Goal: Task Accomplishment & Management: Use online tool/utility

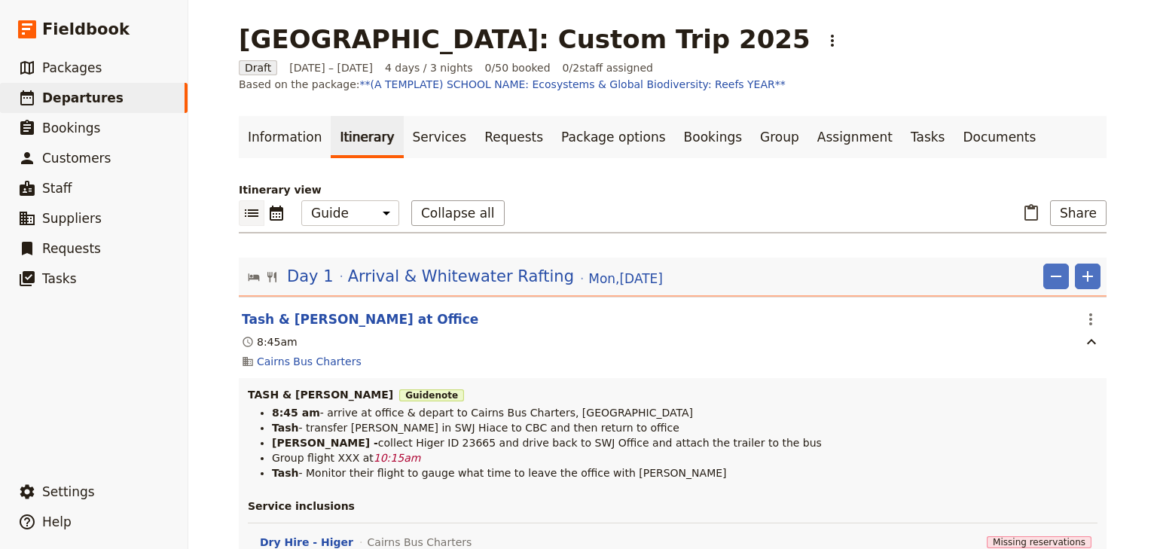
select select "STAFF"
click at [75, 63] on span "Packages" at bounding box center [71, 67] width 59 height 15
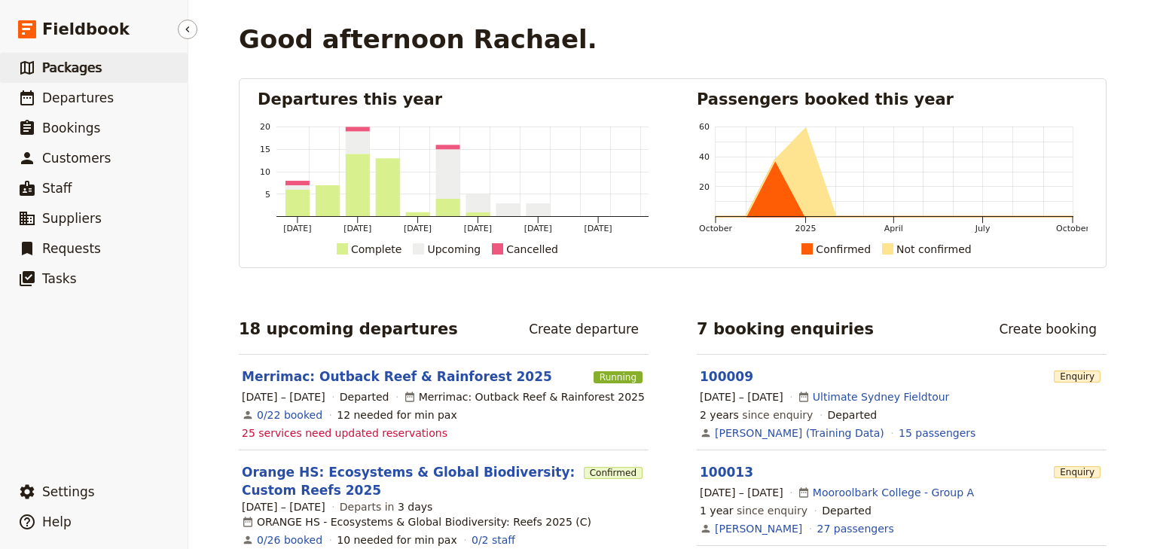
click at [57, 63] on span "Packages" at bounding box center [71, 67] width 59 height 15
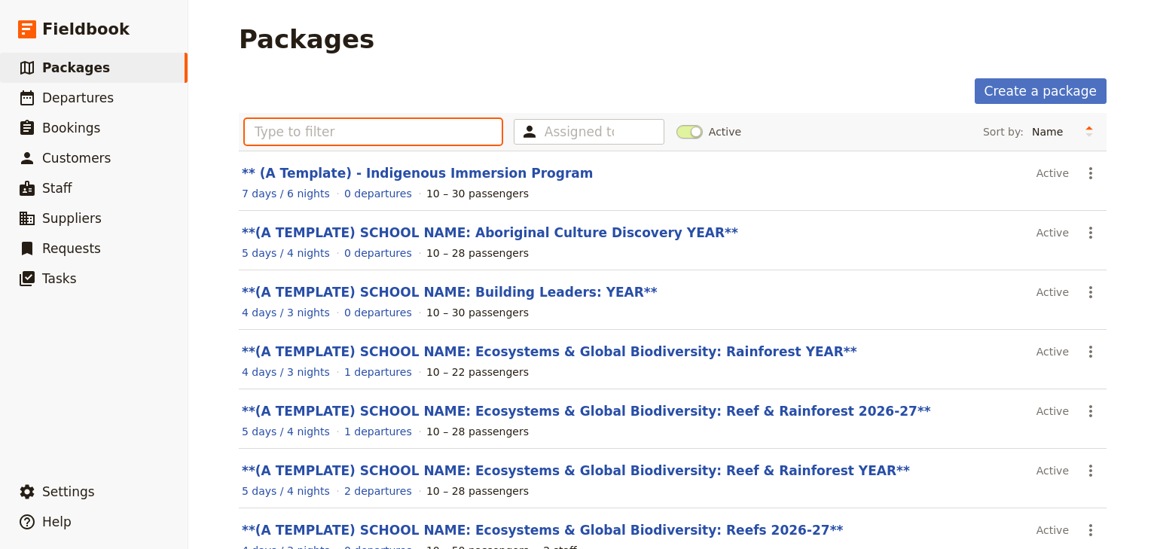
click at [266, 133] on input "text" at bounding box center [373, 132] width 257 height 26
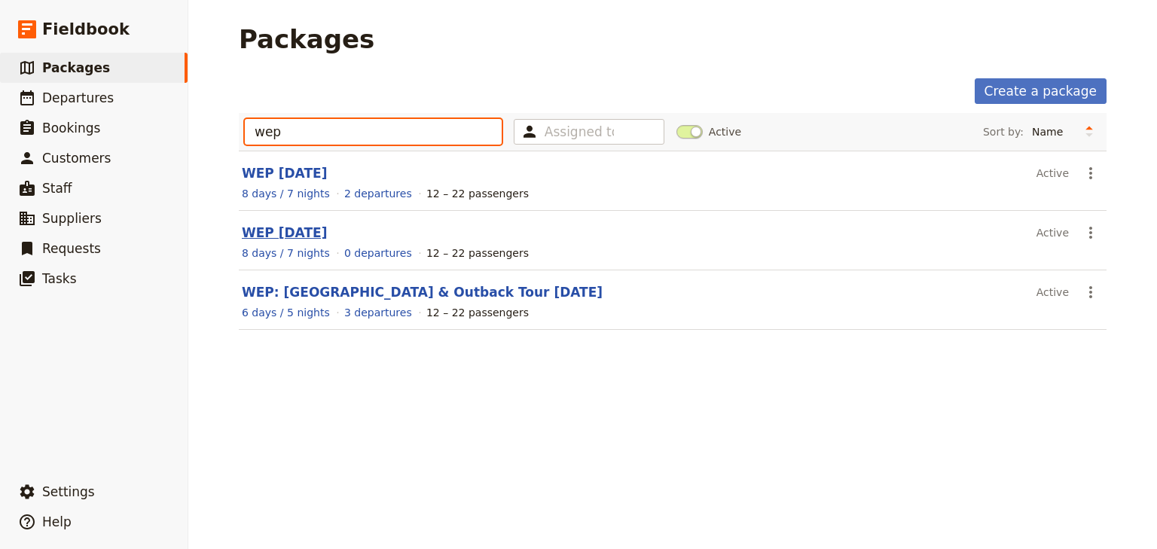
type input "wep"
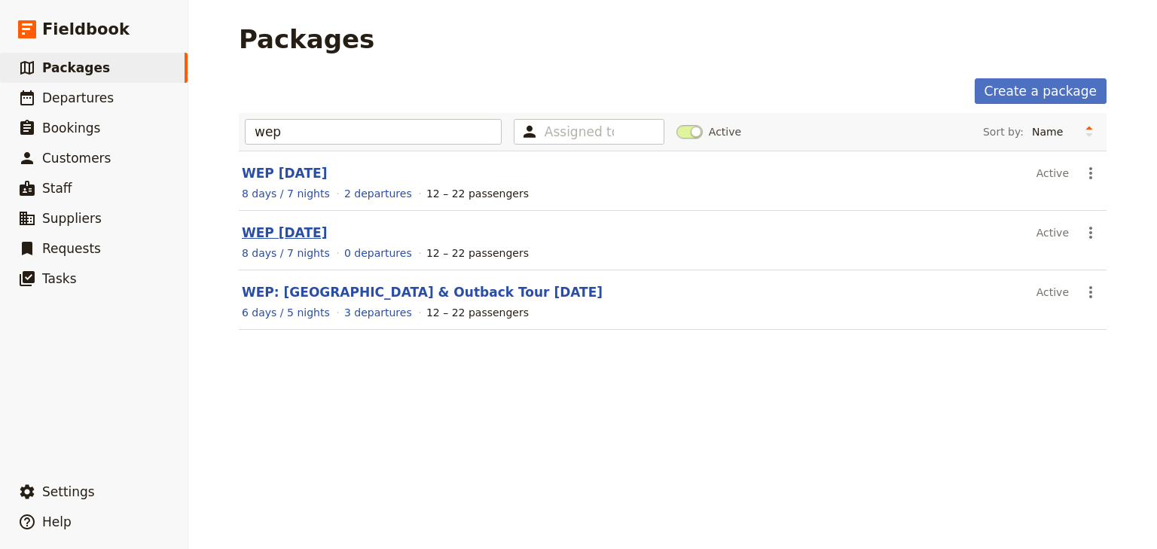
click at [301, 235] on link "WEP [DATE]" at bounding box center [284, 232] width 85 height 15
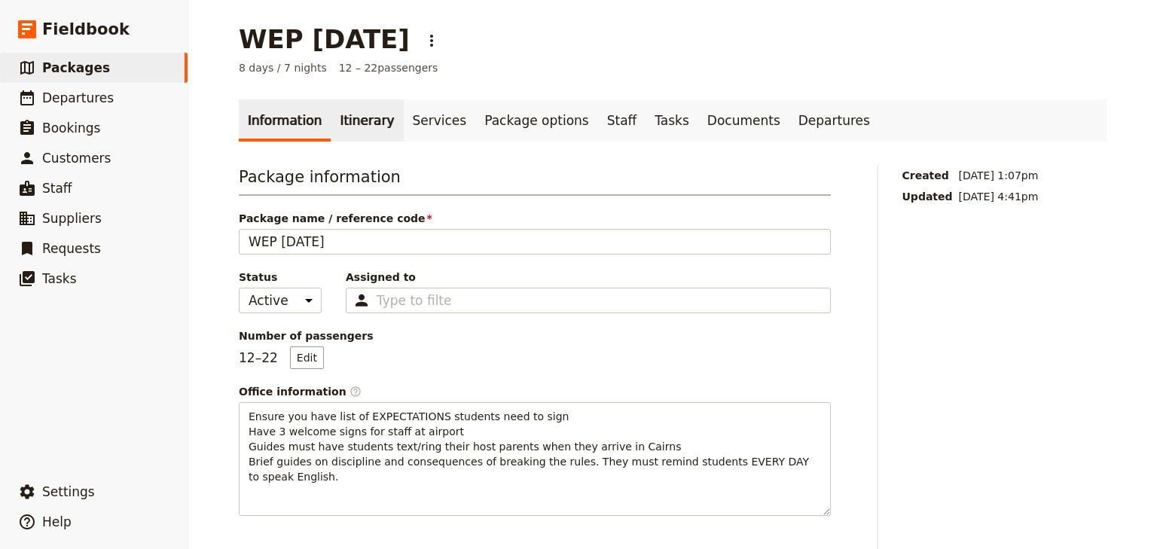
click at [355, 125] on link "Itinerary" at bounding box center [367, 120] width 72 height 42
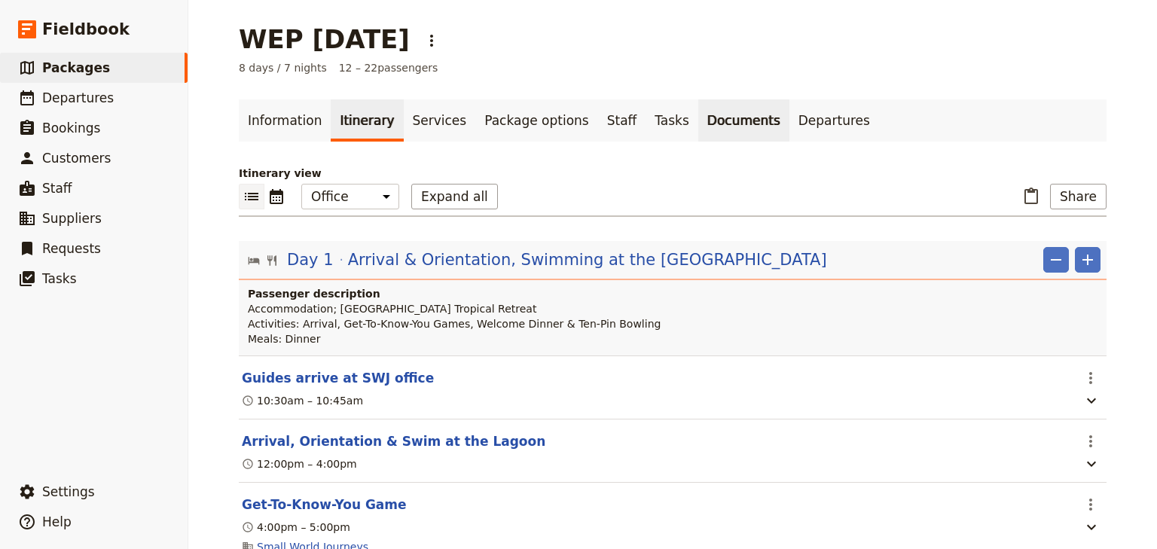
click at [698, 123] on link "Documents" at bounding box center [743, 120] width 91 height 42
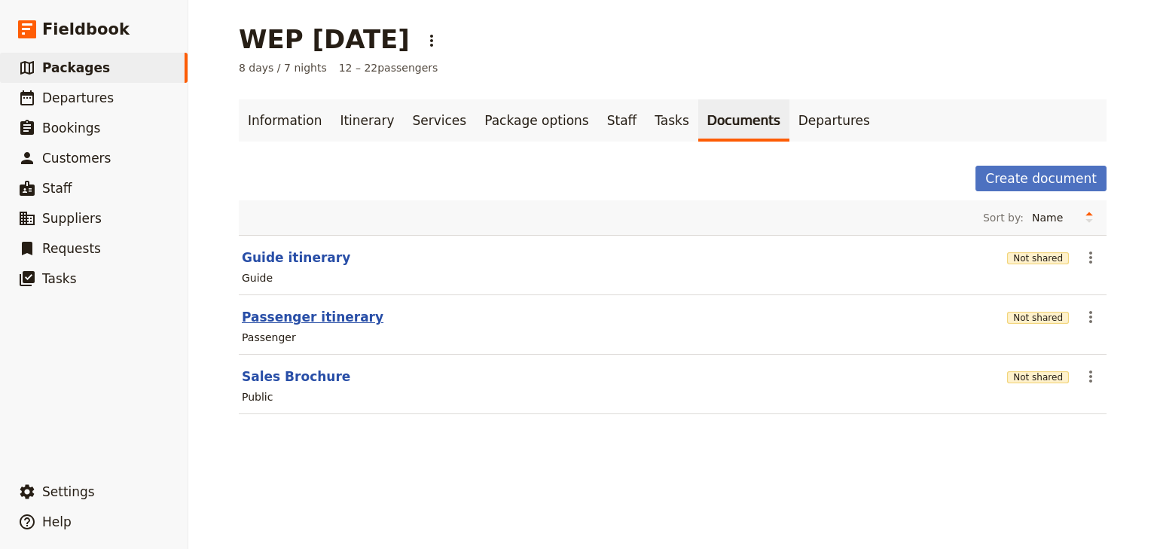
click at [339, 316] on button "Passenger itinerary" at bounding box center [313, 317] width 142 height 18
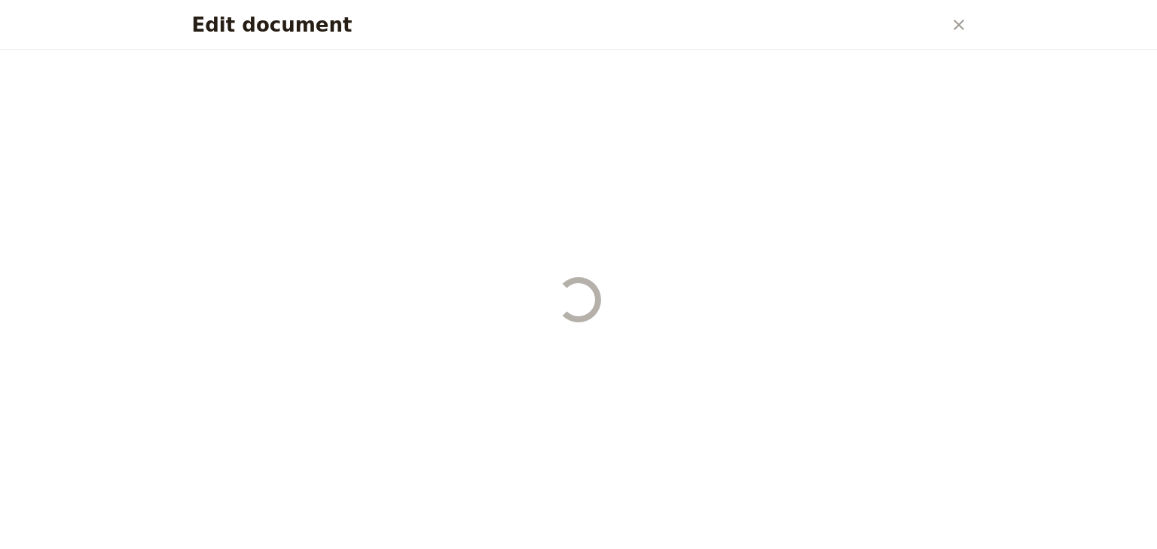
select select "PASSENGER"
select select "RUN_SHEET"
select select "DEFAULT"
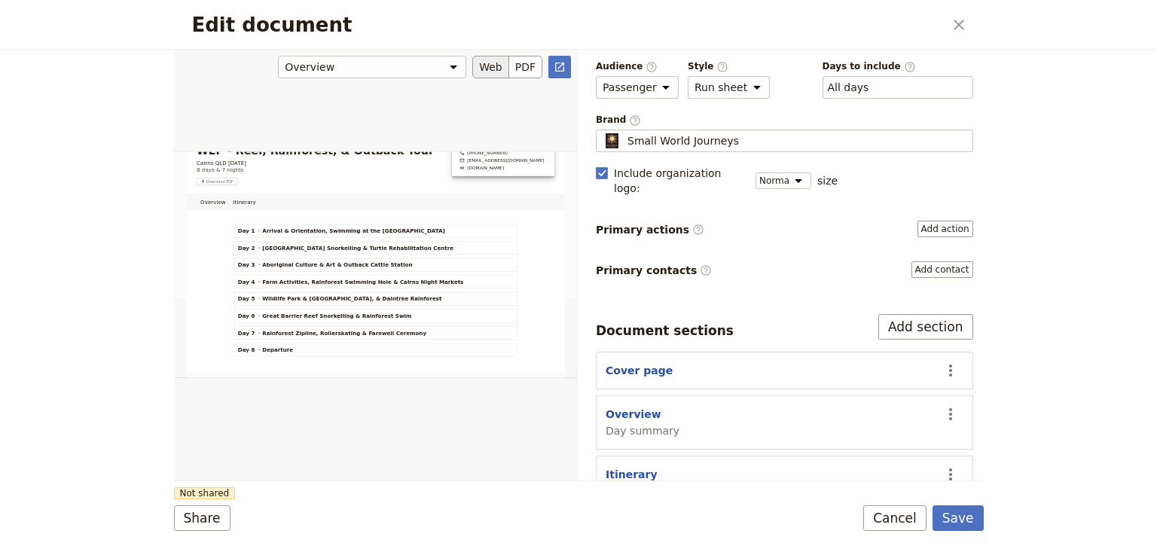
scroll to position [67, 0]
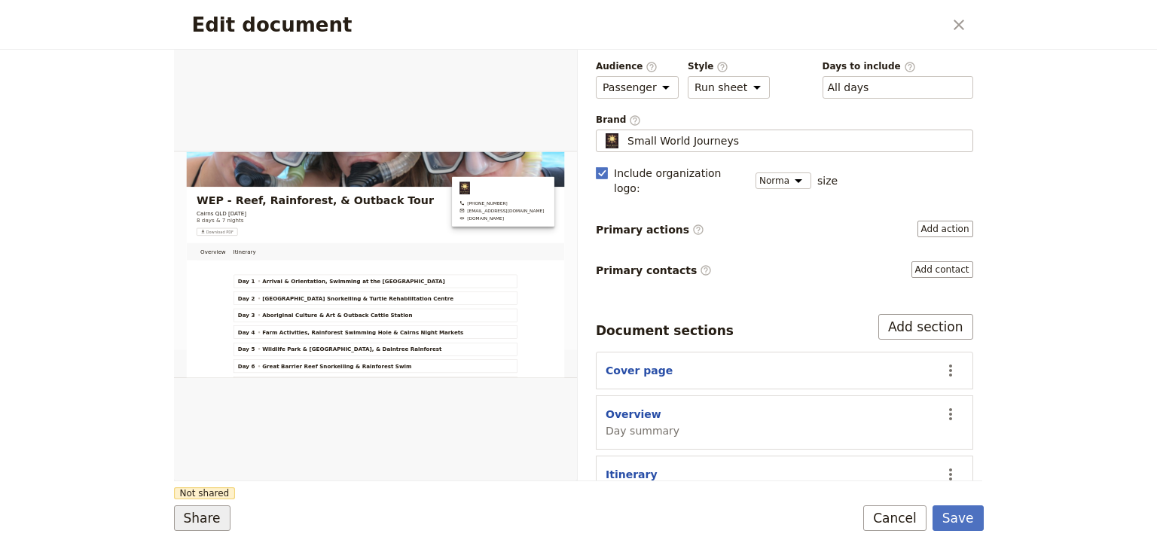
click at [199, 517] on button "Share" at bounding box center [202, 518] width 56 height 26
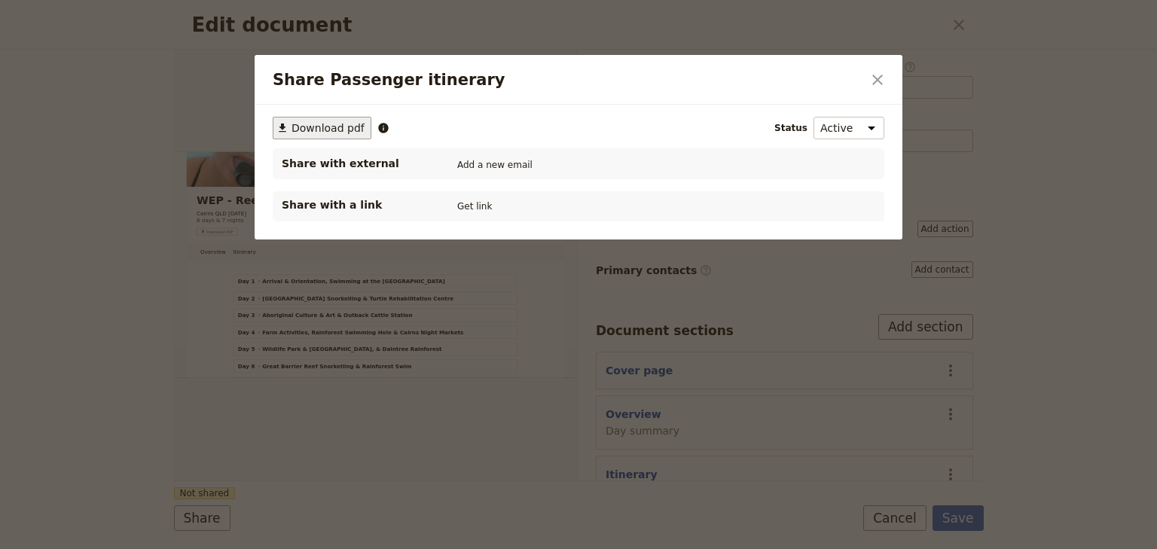
click at [332, 126] on span "Download pdf" at bounding box center [327, 127] width 73 height 15
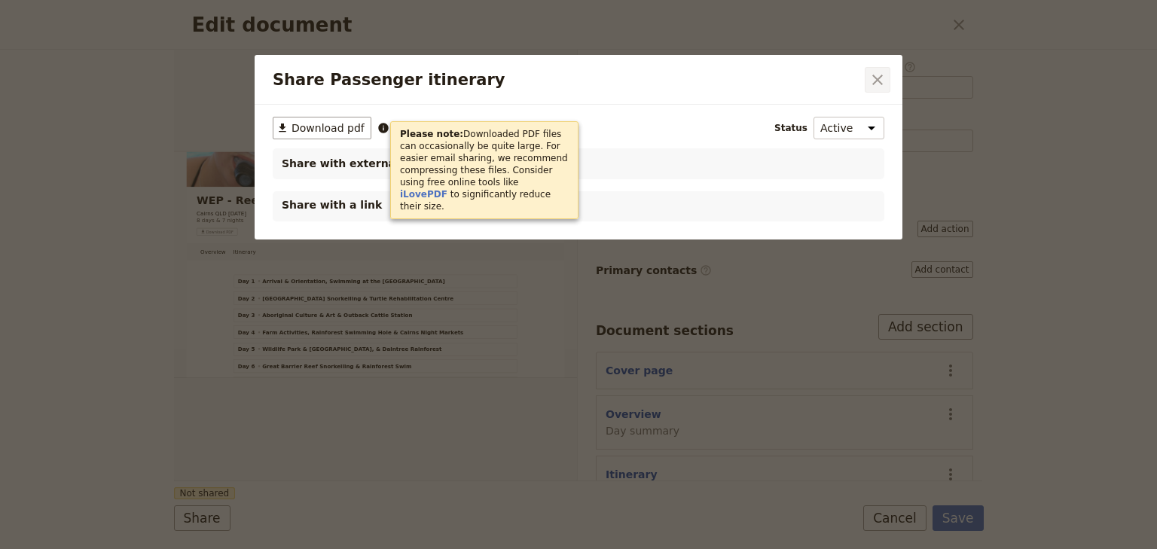
click at [880, 81] on icon "Close dialog" at bounding box center [877, 80] width 11 height 11
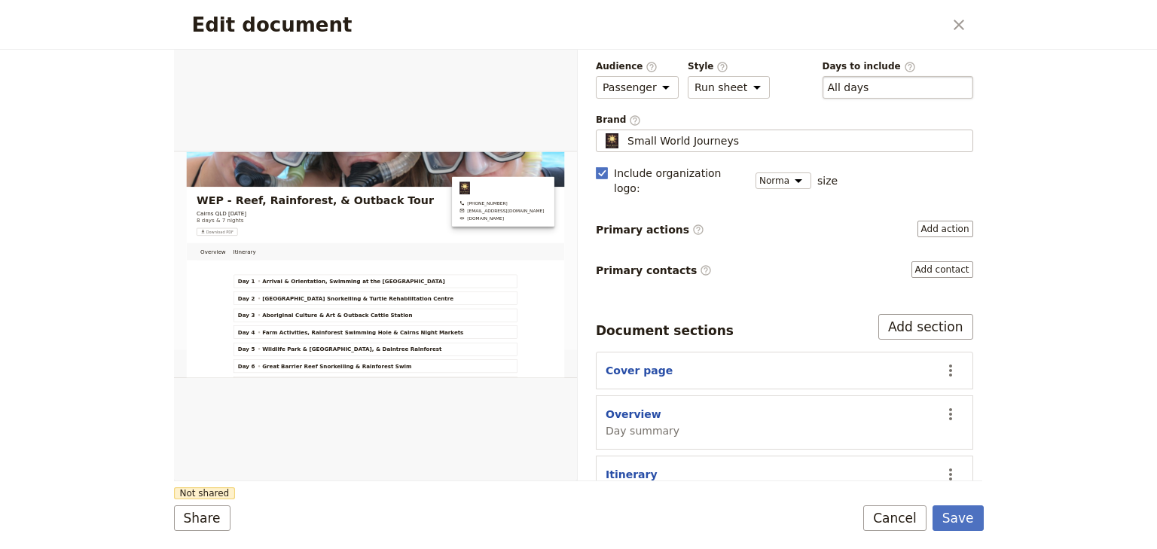
click at [914, 89] on div "​ All days 1, 2, 3, 4, 5, 6, 7, 8" at bounding box center [897, 87] width 151 height 23
click at [869, 89] on button "​ All days" at bounding box center [848, 87] width 41 height 15
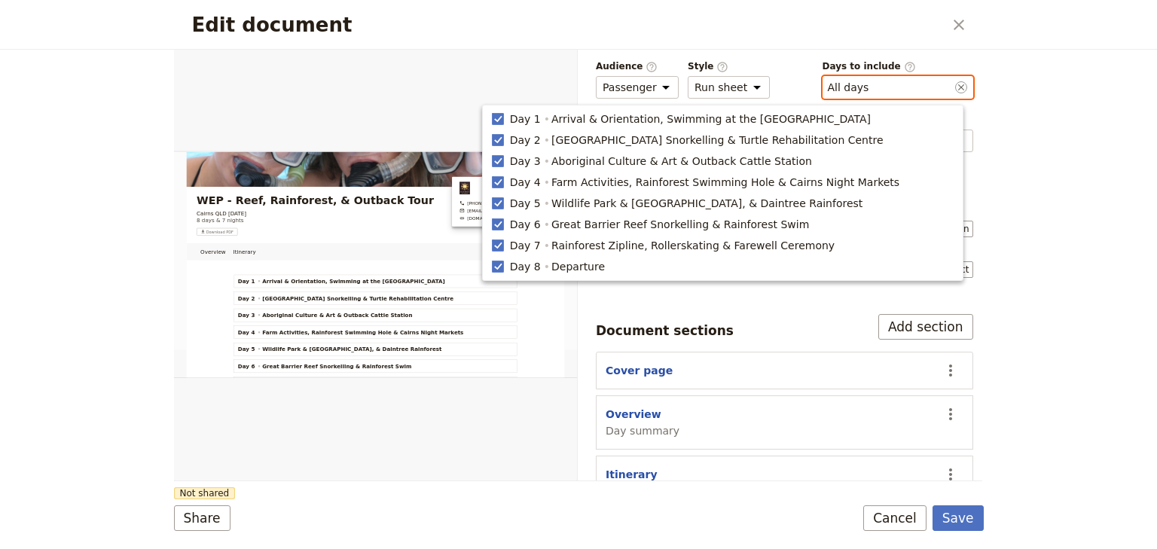
click at [914, 89] on div "​ All days 1, 2, 3, 4, 5, 6, 7, 8" at bounding box center [897, 87] width 151 height 23
click at [869, 89] on button "​ All days" at bounding box center [848, 87] width 41 height 15
click at [901, 88] on div "​ All days 1, 2, 3, 4, 5, 6, 7, 8" at bounding box center [897, 87] width 151 height 23
click at [869, 88] on button "​ All days" at bounding box center [848, 87] width 41 height 15
click at [1024, 96] on div "Edit document ​ Overview Itinerary Web PDF ​ Document name Passenger itinerary …" at bounding box center [578, 274] width 1157 height 549
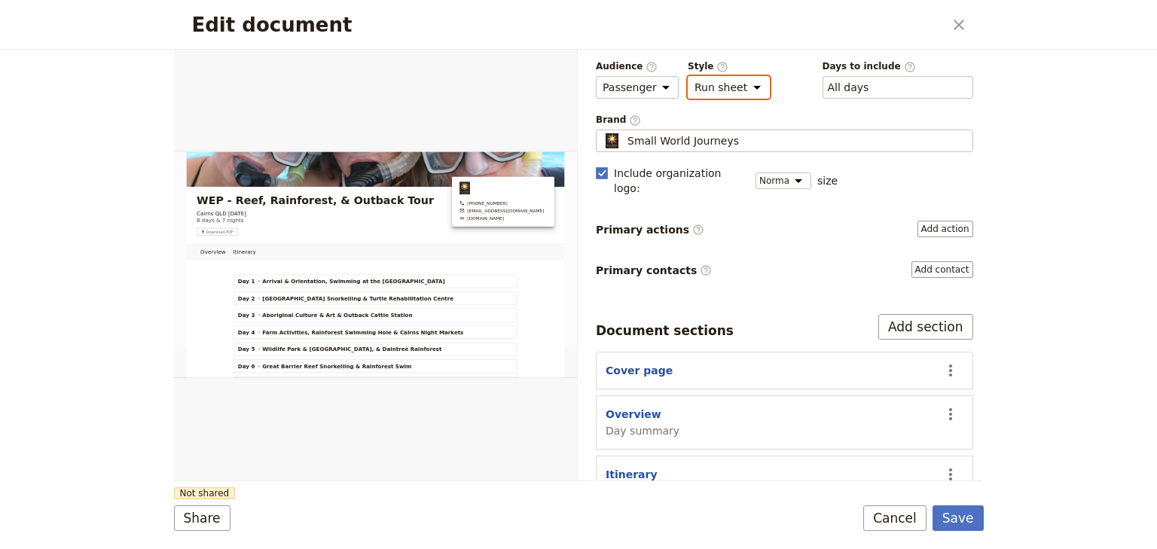
click at [727, 87] on select "Brochure Run sheet" at bounding box center [729, 87] width 82 height 23
click at [654, 87] on select "Public Passenger Guide" at bounding box center [637, 87] width 83 height 23
click at [738, 87] on select "Brochure Run sheet" at bounding box center [729, 87] width 82 height 23
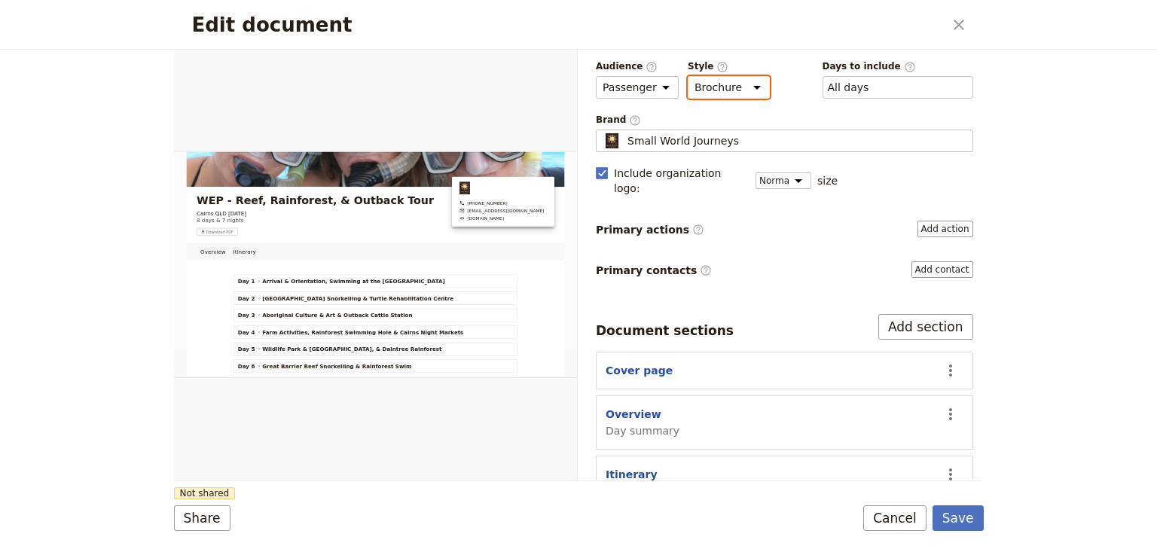
click at [688, 99] on select "Brochure Run sheet" at bounding box center [729, 87] width 82 height 23
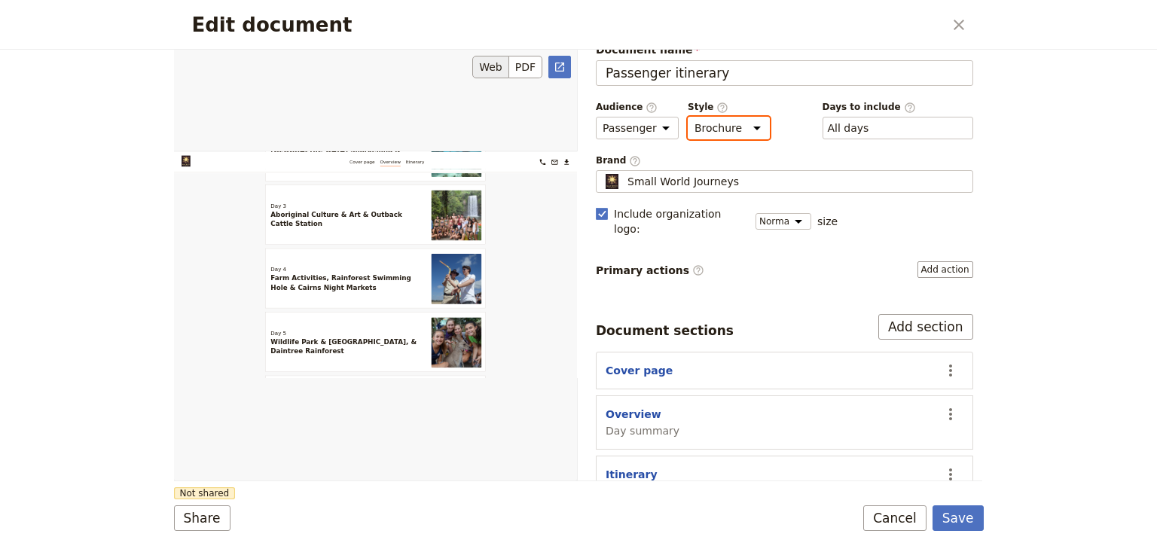
scroll to position [843, 0]
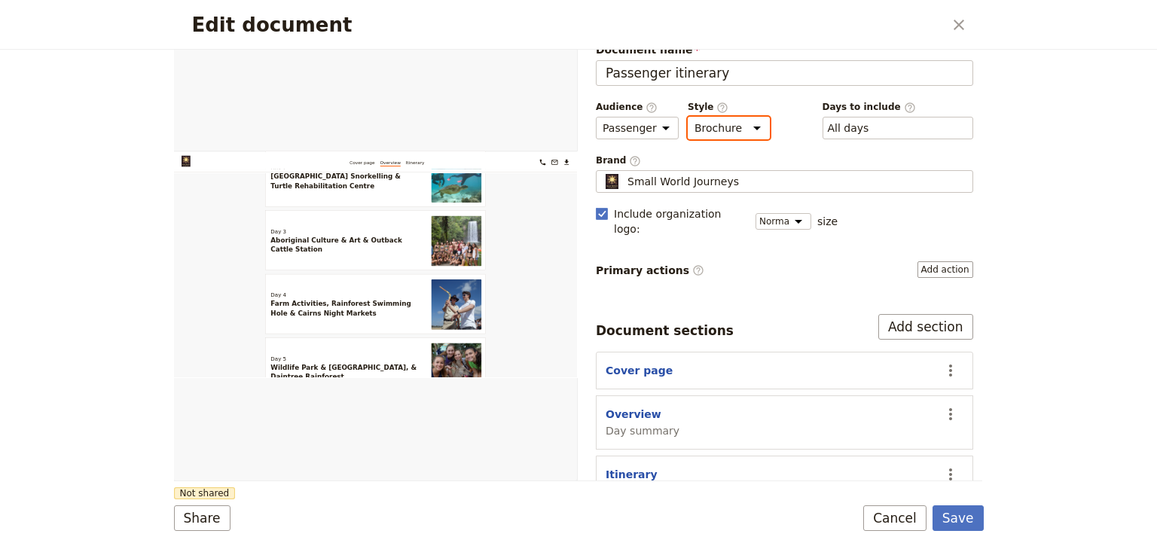
click at [730, 127] on select "Brochure Run sheet" at bounding box center [729, 128] width 82 height 23
select select "RUN_SHEET"
click at [688, 117] on select "Brochure Run sheet" at bounding box center [729, 128] width 82 height 23
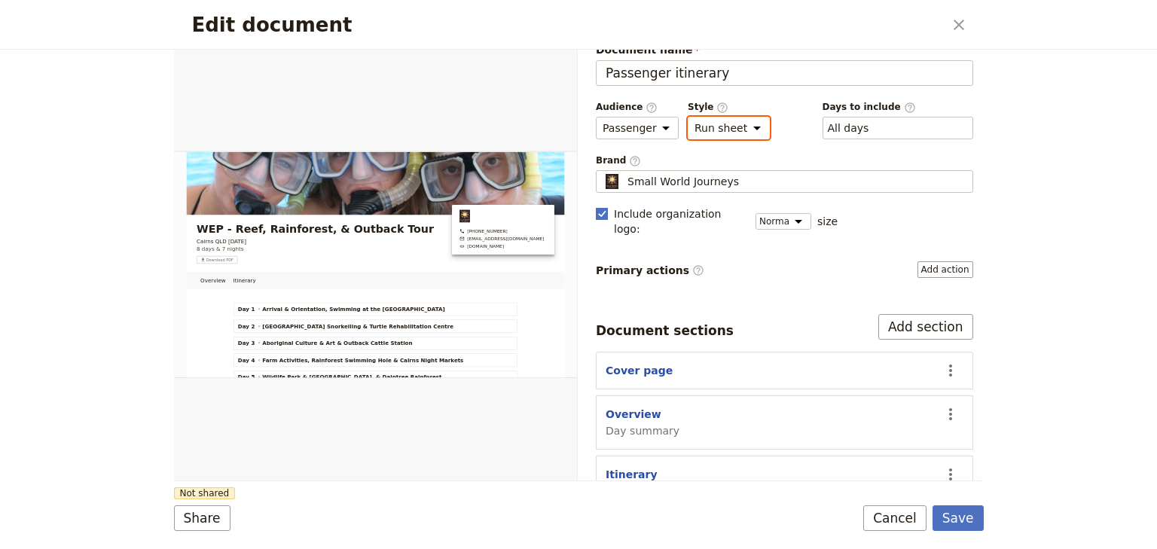
scroll to position [60, 0]
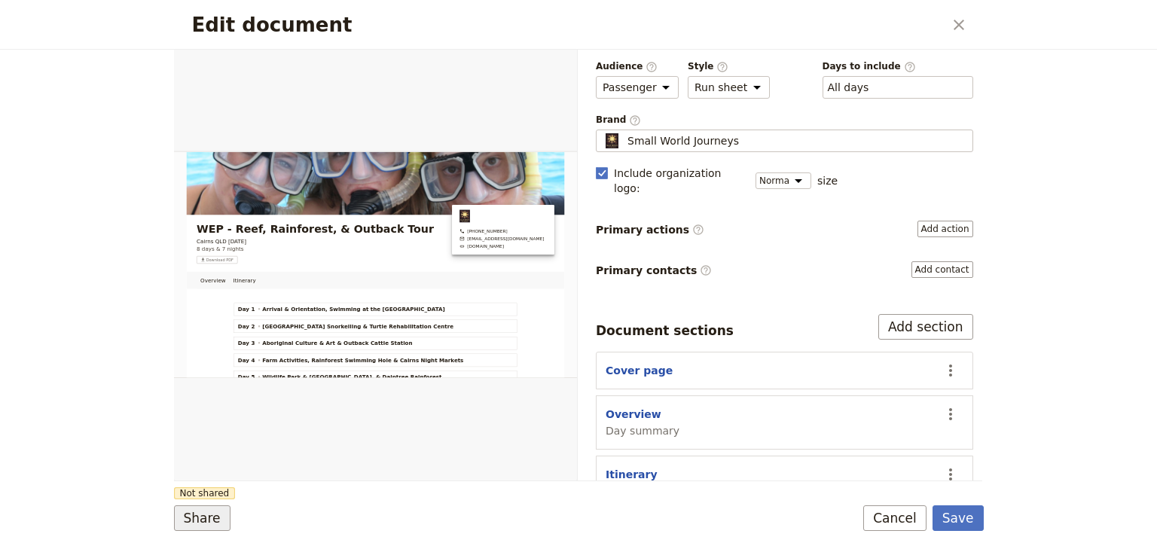
click at [200, 517] on button "Share" at bounding box center [202, 518] width 56 height 26
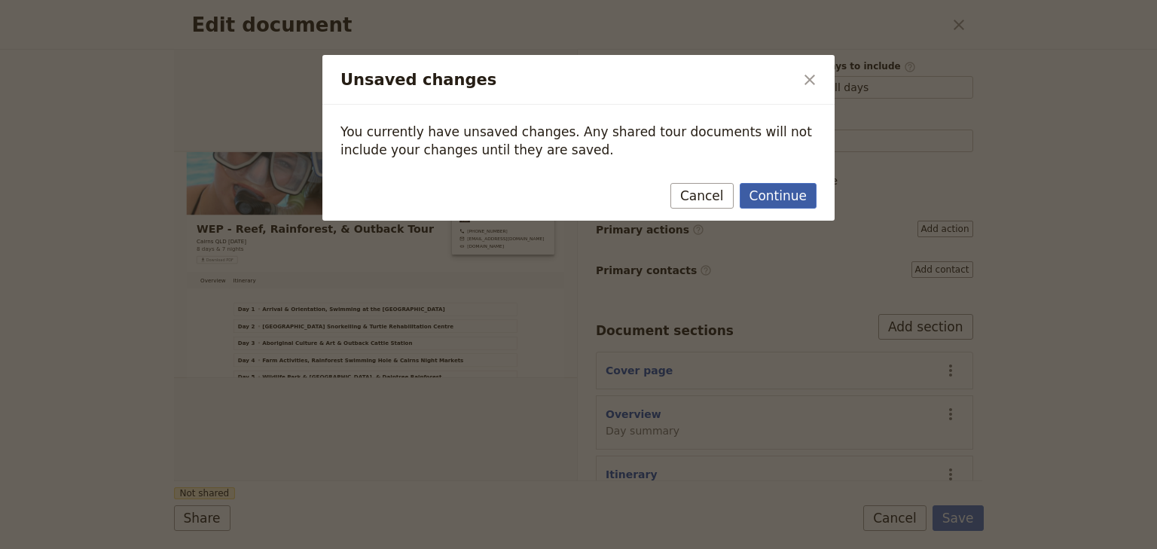
click at [766, 196] on button "Continue" at bounding box center [778, 196] width 77 height 26
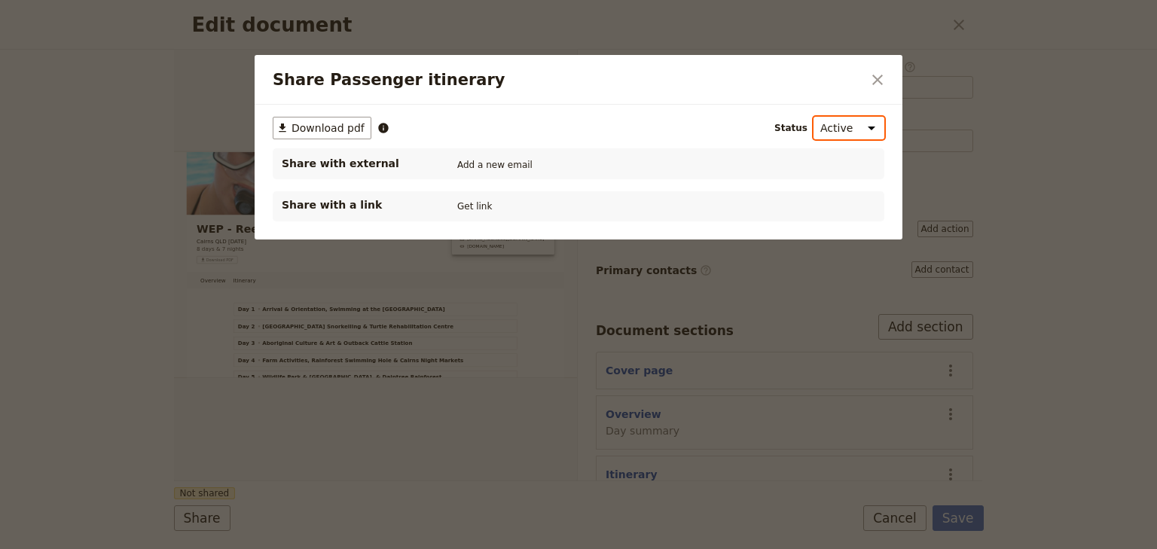
click at [840, 129] on select "Active Inactive" at bounding box center [848, 128] width 71 height 23
click at [340, 129] on span "Download pdf" at bounding box center [327, 127] width 73 height 15
click at [876, 84] on icon "Close dialog" at bounding box center [877, 80] width 18 height 18
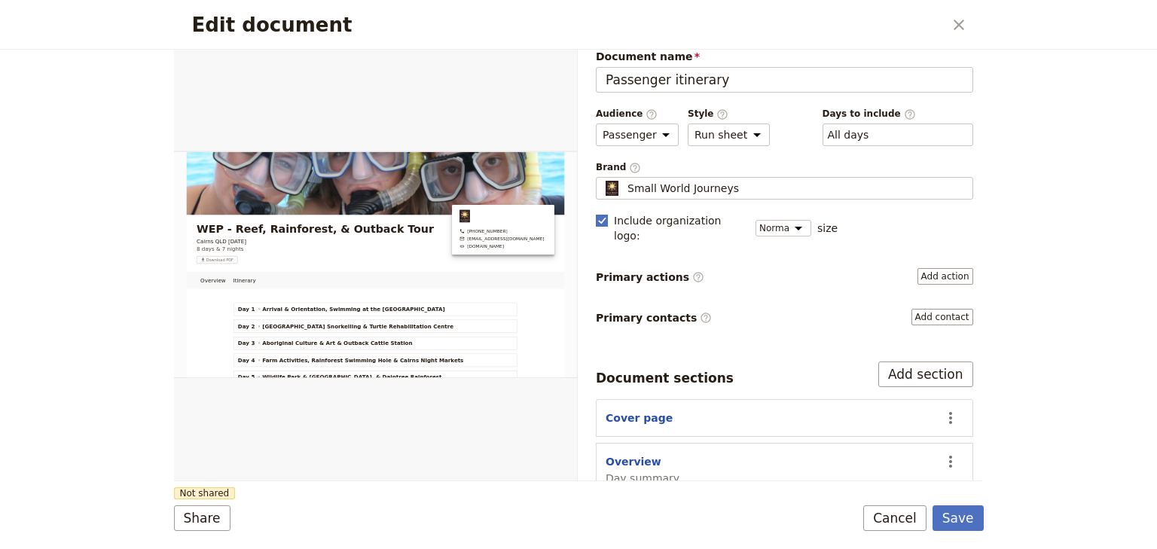
scroll to position [0, 0]
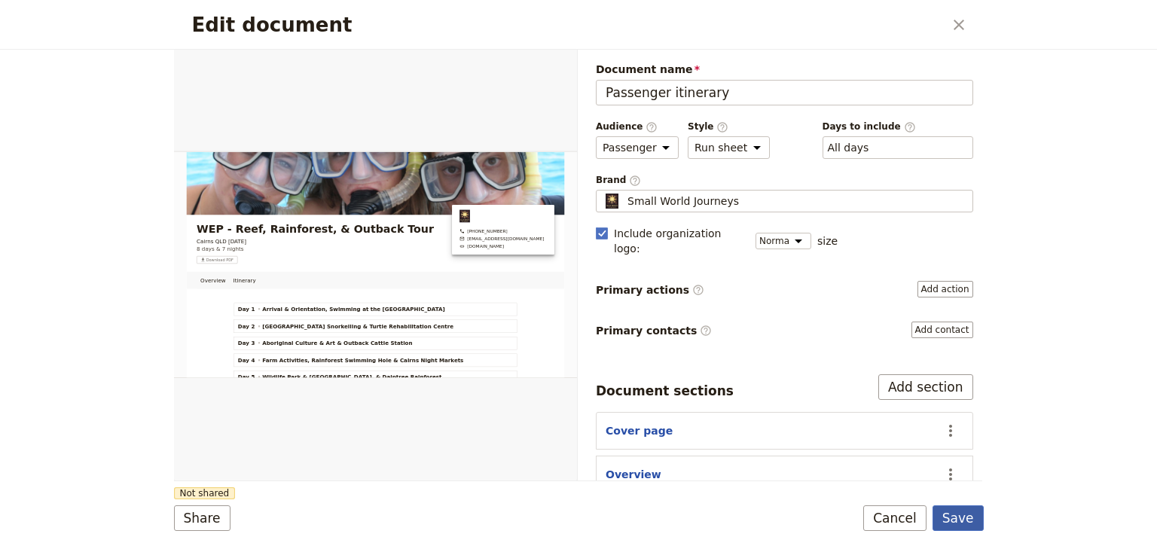
click at [961, 515] on button "Save" at bounding box center [957, 518] width 51 height 26
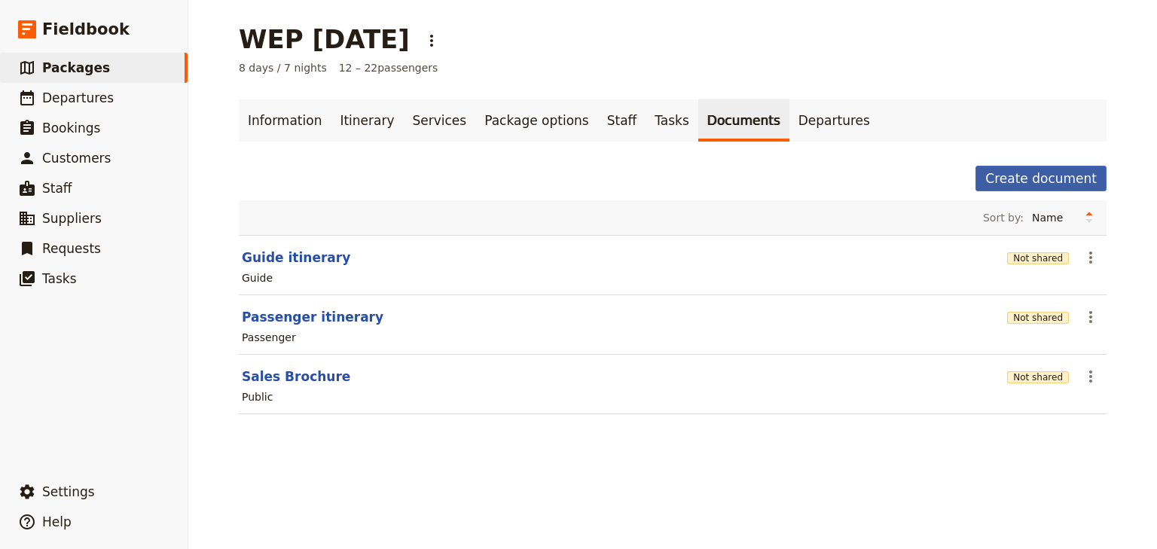
click at [1026, 178] on button "Create document" at bounding box center [1040, 179] width 131 height 26
select select "RUN_SHEET"
select select "DEFAULT"
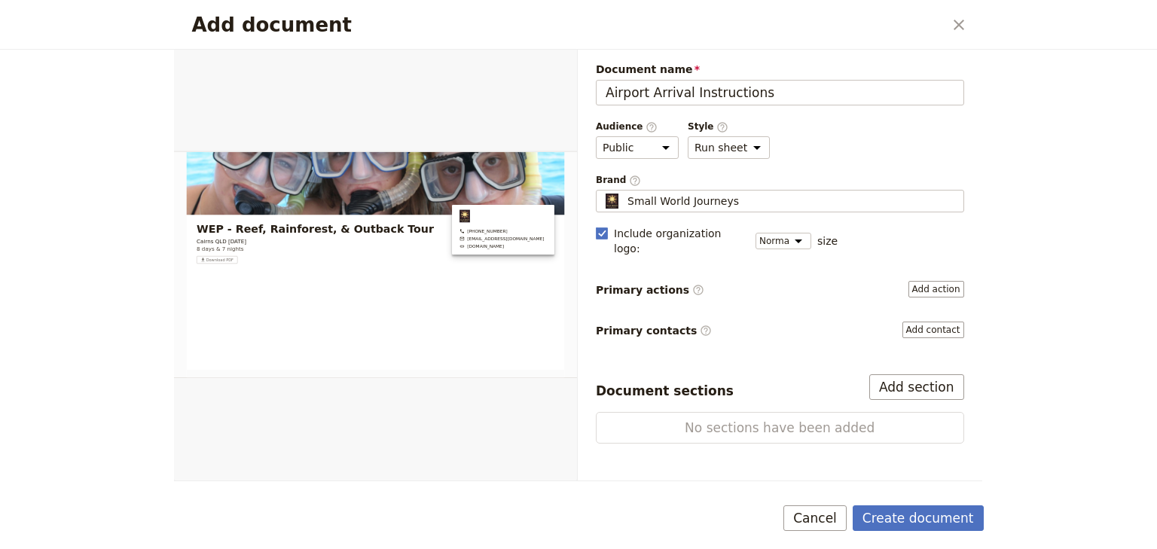
type input "Airport Arrival Instructions"
click at [1053, 307] on div "Add document ​ Document name Airport Arrival Instructions Audience ​ Public Pas…" at bounding box center [578, 274] width 1157 height 549
click at [745, 142] on select "Brochure Run sheet" at bounding box center [729, 147] width 82 height 23
select select "BROCHURE"
click at [688, 136] on select "Brochure Run sheet" at bounding box center [729, 147] width 82 height 23
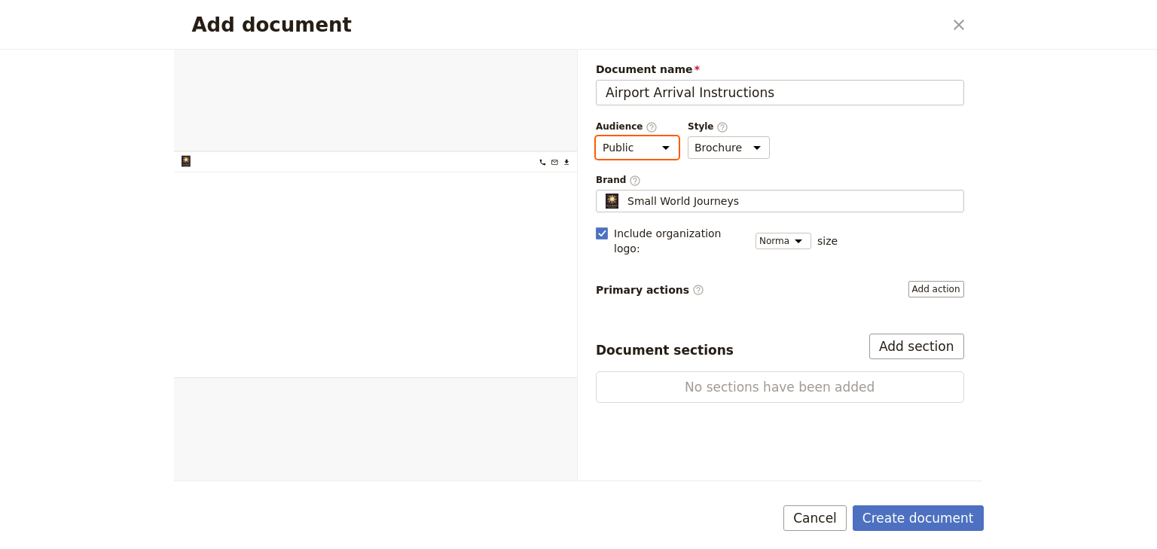
click at [663, 142] on select "Public Passenger Guide" at bounding box center [637, 147] width 83 height 23
select select "PASSENGER"
click at [596, 136] on select "Public Passenger Guide" at bounding box center [637, 147] width 83 height 23
click at [935, 520] on button "Create document" at bounding box center [918, 518] width 131 height 26
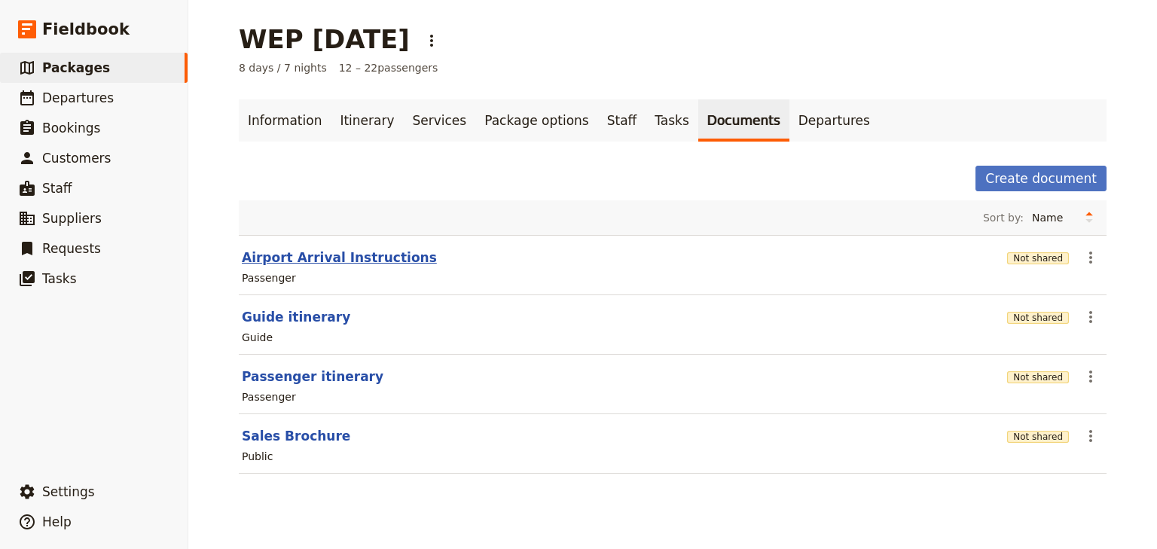
click at [343, 256] on button "Airport Arrival Instructions" at bounding box center [339, 258] width 195 height 18
select select "PASSENGER"
select select "DEFAULT"
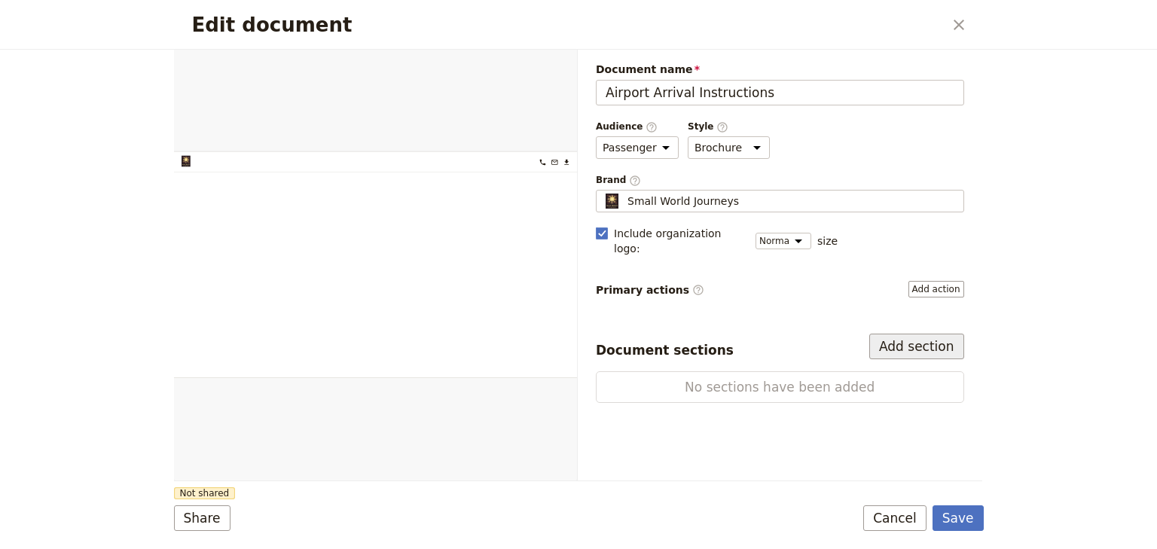
click at [941, 334] on button "Add section" at bounding box center [916, 347] width 95 height 26
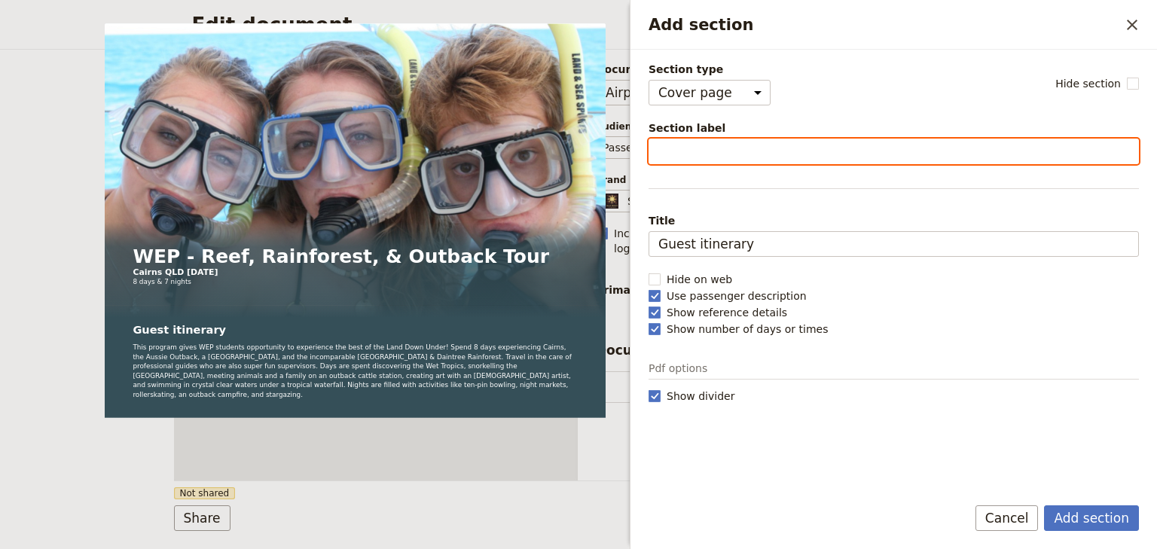
click at [678, 142] on input "Section label" at bounding box center [893, 152] width 490 height 26
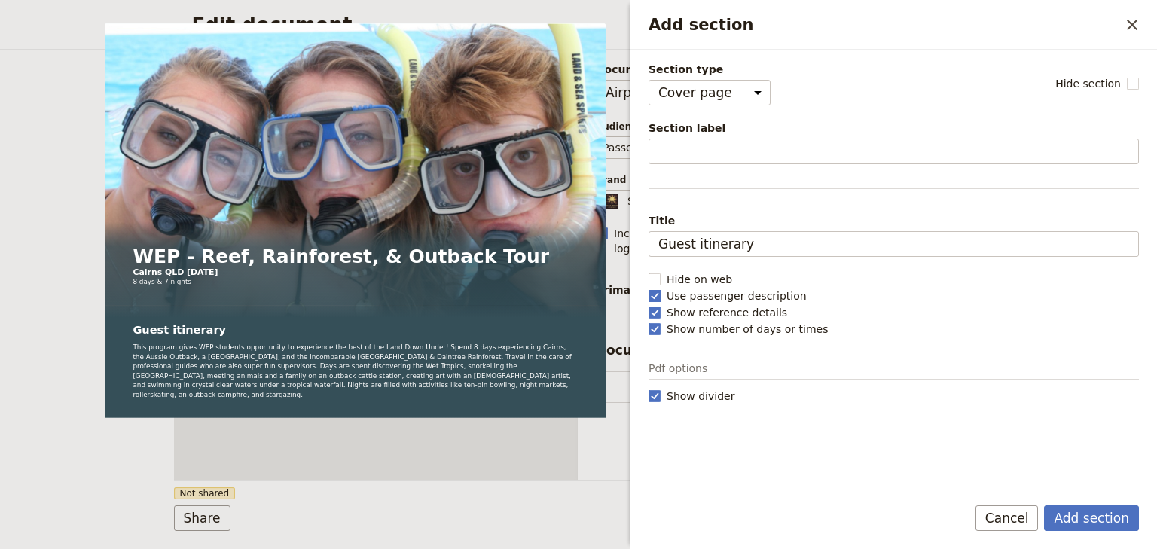
click at [670, 294] on span "Use passenger description" at bounding box center [736, 295] width 140 height 15
click at [648, 288] on input "Use passenger description" at bounding box center [648, 288] width 1 height 1
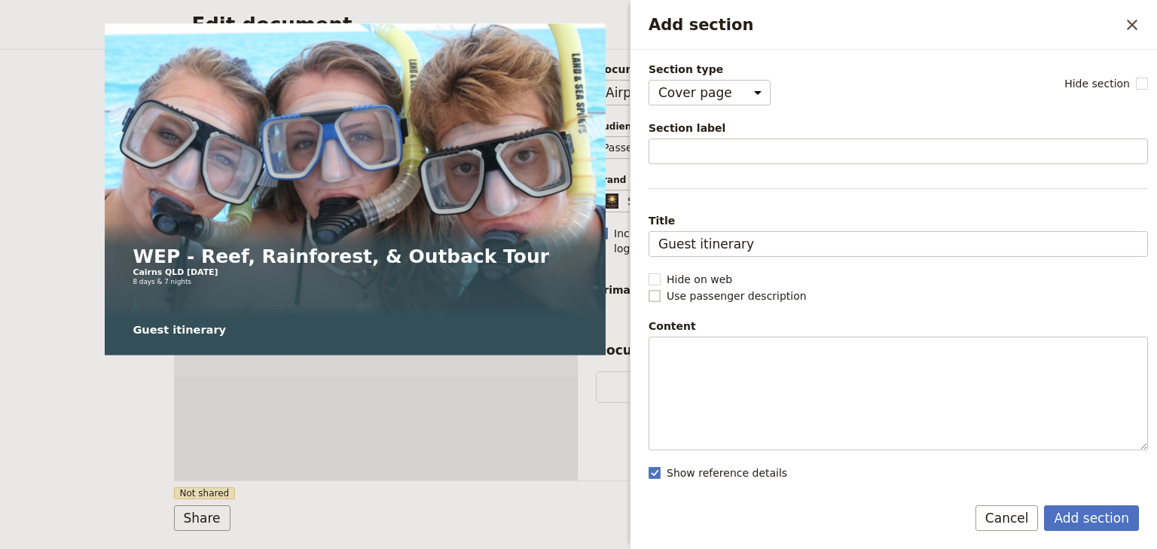
click at [666, 295] on span "Use passenger description" at bounding box center [736, 295] width 140 height 15
click at [648, 288] on input "Use passenger description" at bounding box center [648, 288] width 1 height 1
checkbox input "true"
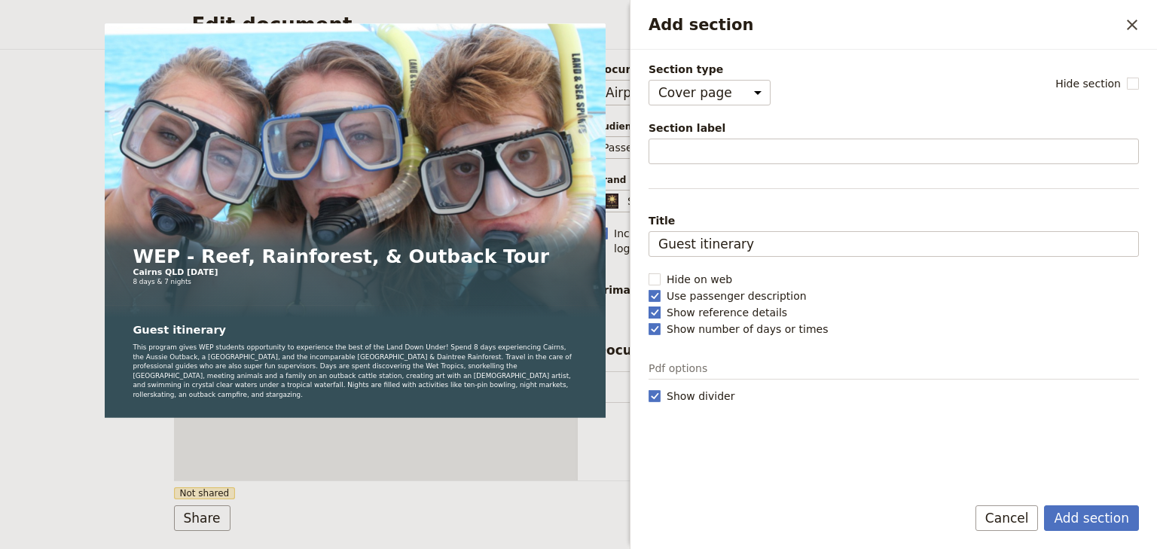
click at [655, 310] on rect "Add section" at bounding box center [653, 312] width 11 height 11
click at [648, 305] on input "Show reference details" at bounding box center [648, 304] width 1 height 1
checkbox input "false"
click at [653, 328] on rect "Add section" at bounding box center [653, 328] width 11 height 11
click at [648, 322] on input "Show number of days or times" at bounding box center [648, 321] width 1 height 1
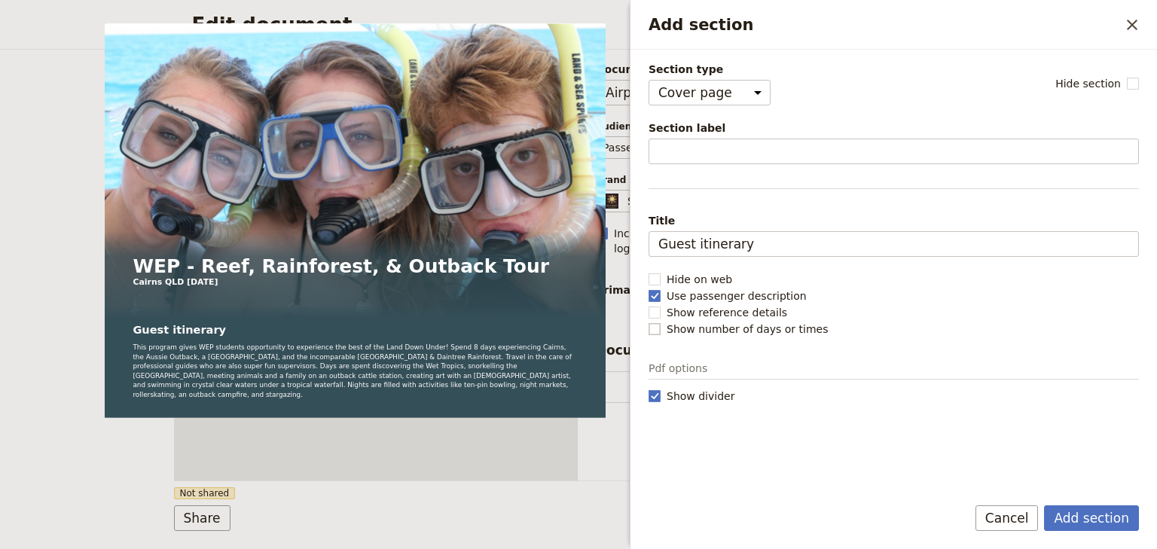
click at [653, 328] on rect "Add section" at bounding box center [653, 328] width 11 height 11
click at [648, 322] on input "Show number of days or times" at bounding box center [648, 321] width 1 height 1
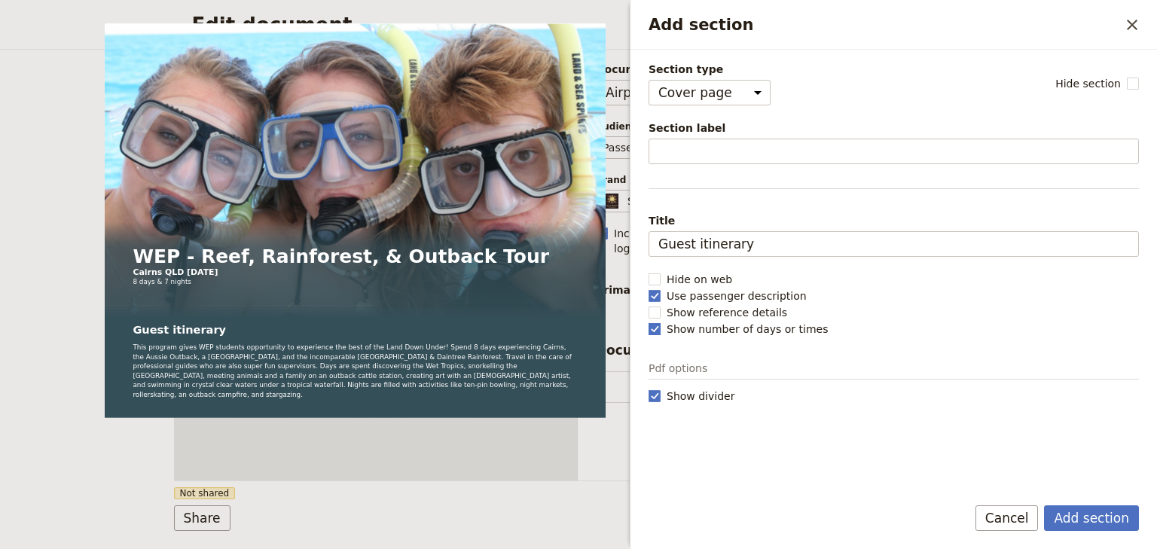
click at [653, 328] on rect "Add section" at bounding box center [653, 328] width 11 height 11
click at [648, 322] on input "Show number of days or times" at bounding box center [648, 321] width 1 height 1
checkbox input "false"
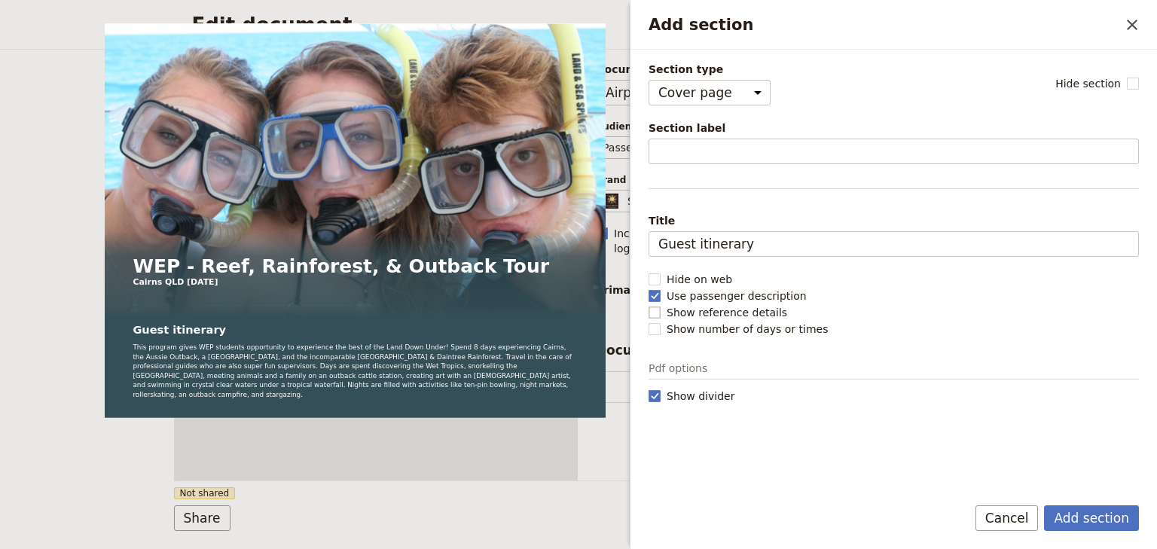
click at [654, 312] on rect "Add section" at bounding box center [653, 312] width 11 height 11
click at [648, 305] on input "Show reference details" at bounding box center [648, 304] width 1 height 1
checkbox input "true"
click at [654, 294] on rect "Add section" at bounding box center [653, 295] width 11 height 11
click at [648, 288] on input "Use passenger description" at bounding box center [648, 288] width 1 height 1
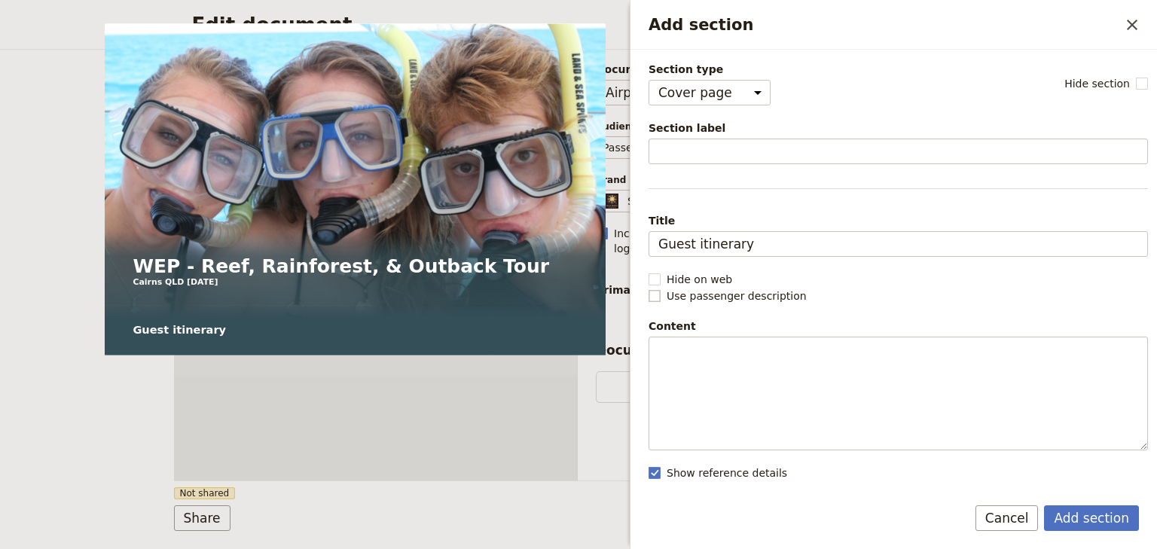
click at [654, 294] on rect "Add section" at bounding box center [653, 295] width 11 height 11
click at [648, 288] on input "Use passenger description" at bounding box center [648, 288] width 1 height 1
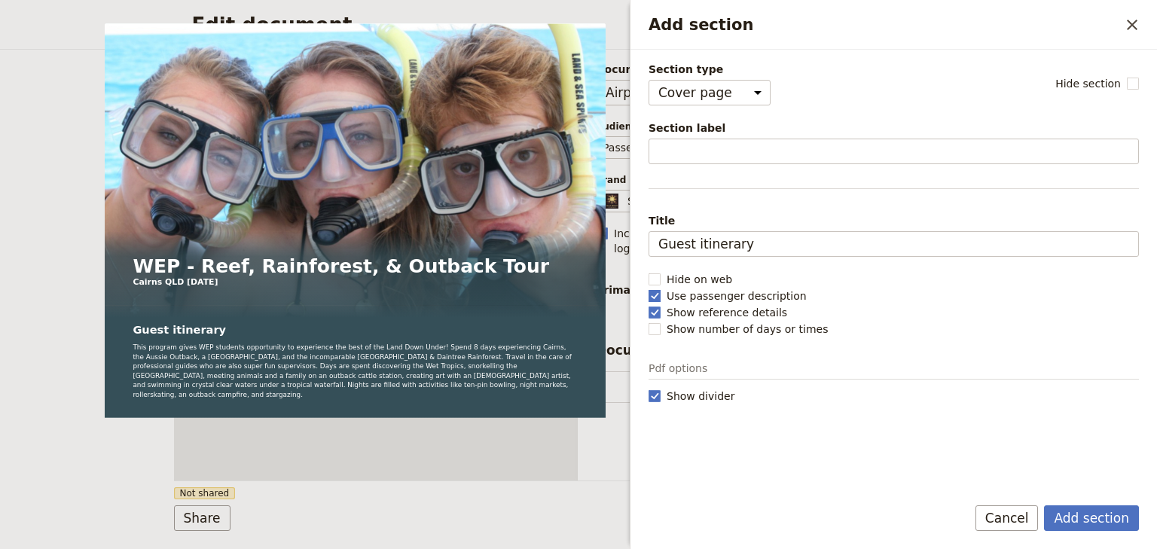
click at [654, 294] on rect "Add section" at bounding box center [653, 295] width 11 height 11
click at [648, 288] on input "Use passenger description" at bounding box center [648, 288] width 1 height 1
checkbox input "false"
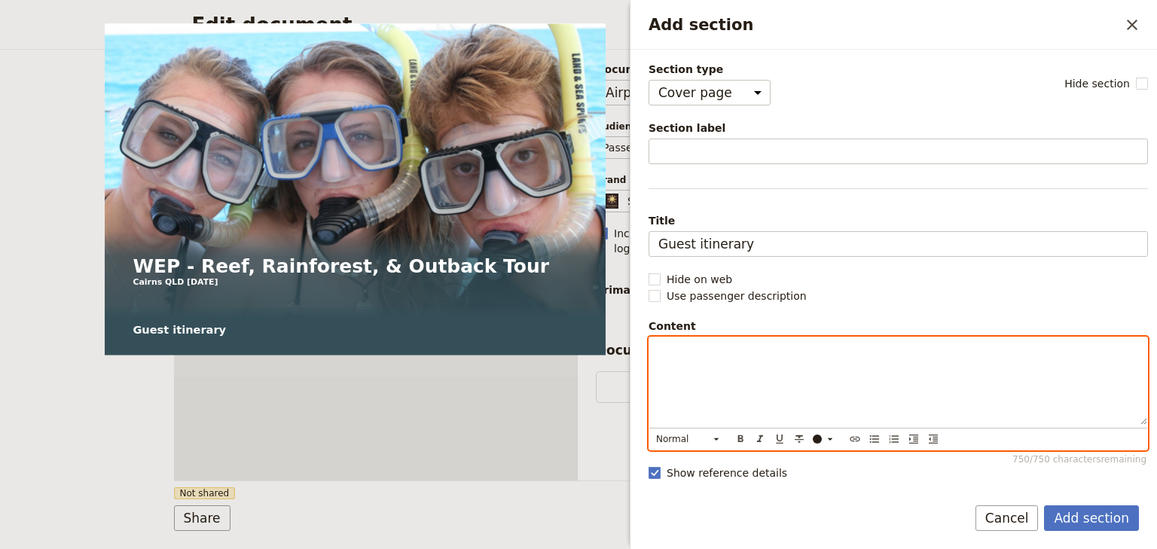
click at [822, 389] on div "Add section" at bounding box center [898, 380] width 498 height 87
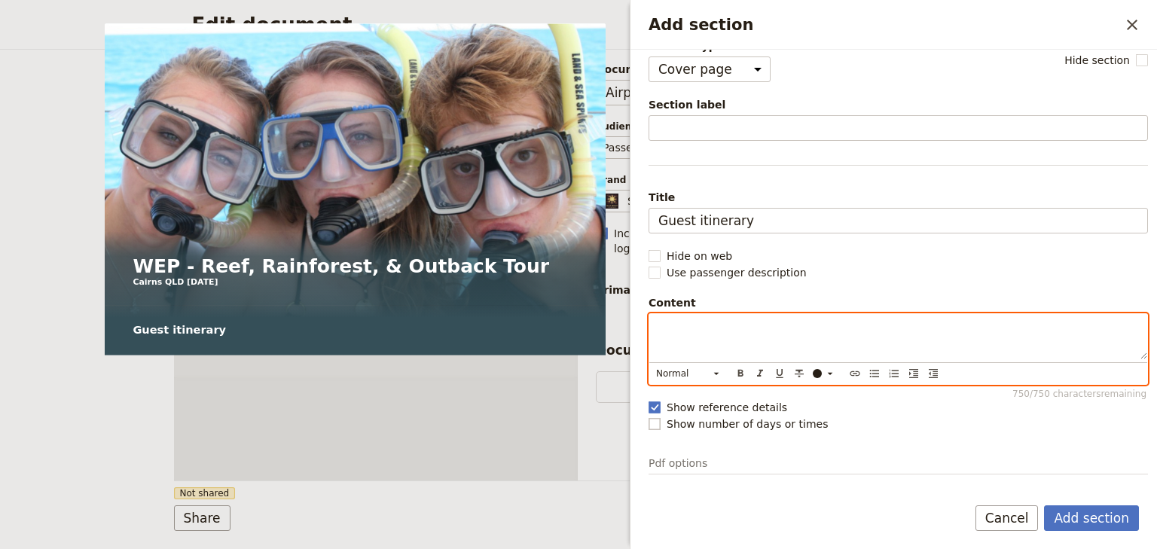
scroll to position [36, 0]
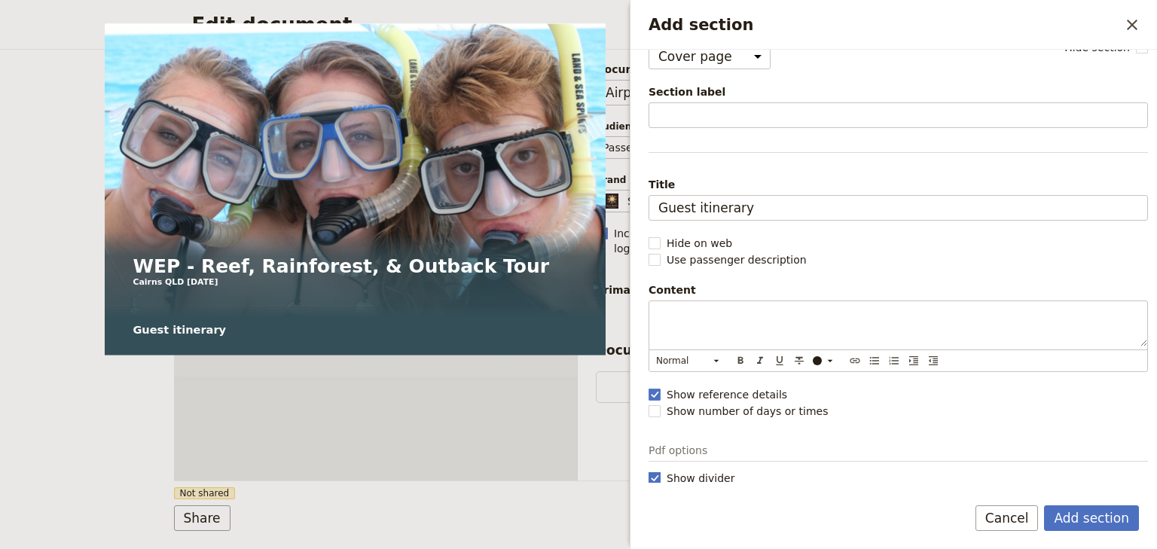
click at [655, 474] on rect "Add section" at bounding box center [653, 477] width 11 height 11
click at [648, 471] on input "Show divider" at bounding box center [648, 470] width 1 height 1
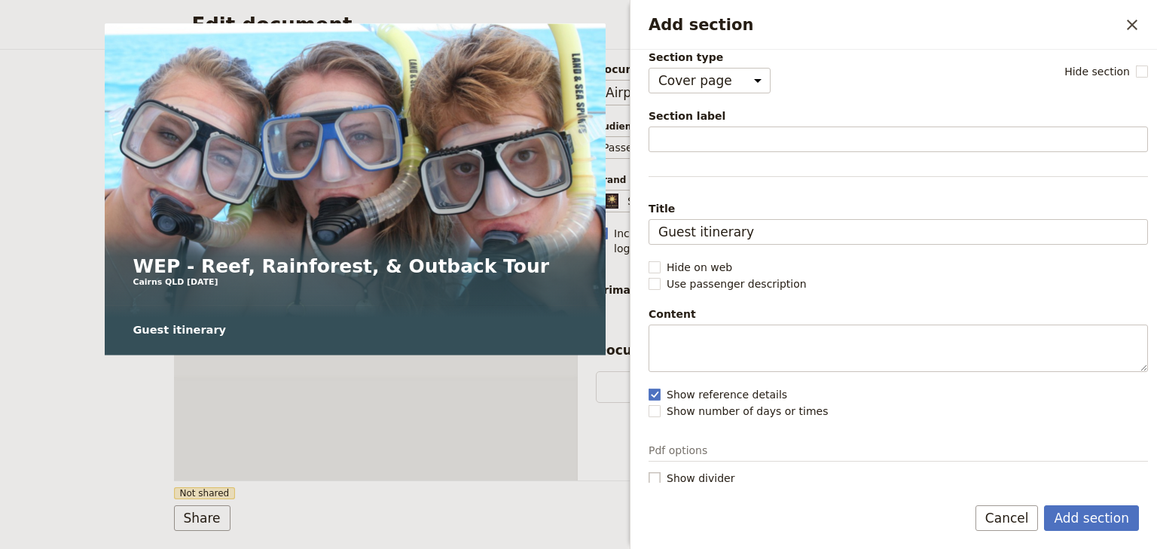
click at [655, 474] on rect "Add section" at bounding box center [653, 477] width 11 height 11
click at [648, 471] on input "Show divider" at bounding box center [648, 470] width 1 height 1
checkbox input "true"
click at [740, 81] on select "Cover page Day summary Itinerary Custom" at bounding box center [709, 81] width 122 height 26
select select "CUSTOM"
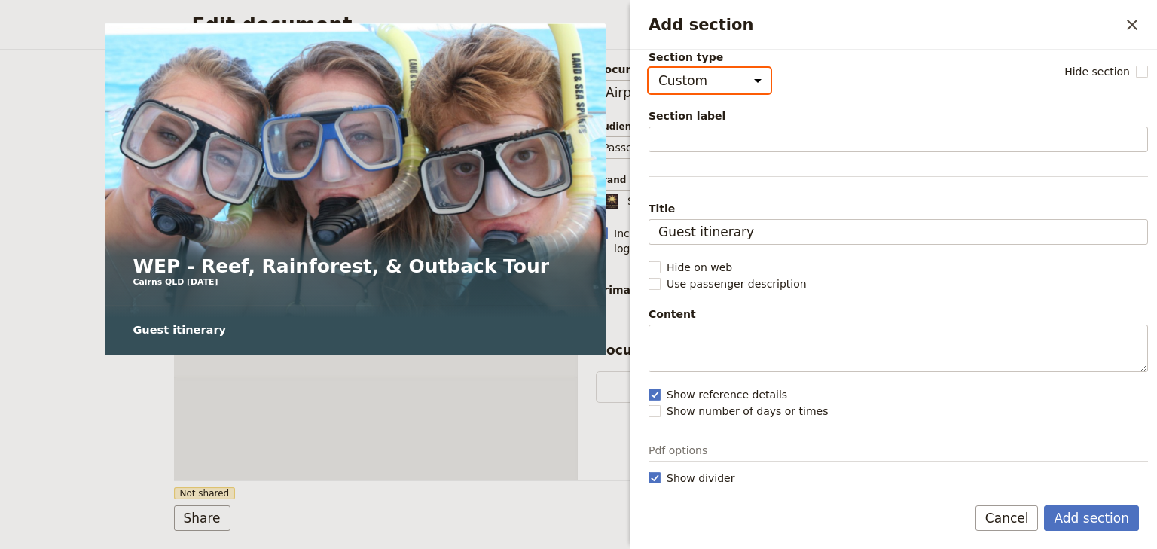
click at [648, 79] on select "Cover page Day summary Itinerary Custom" at bounding box center [709, 81] width 122 height 26
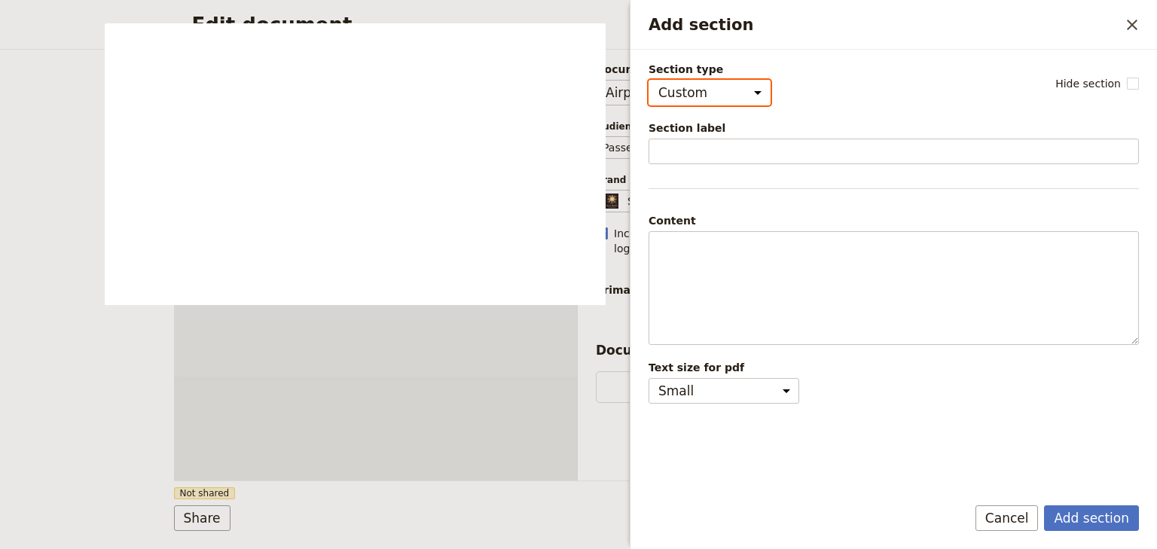
scroll to position [0, 0]
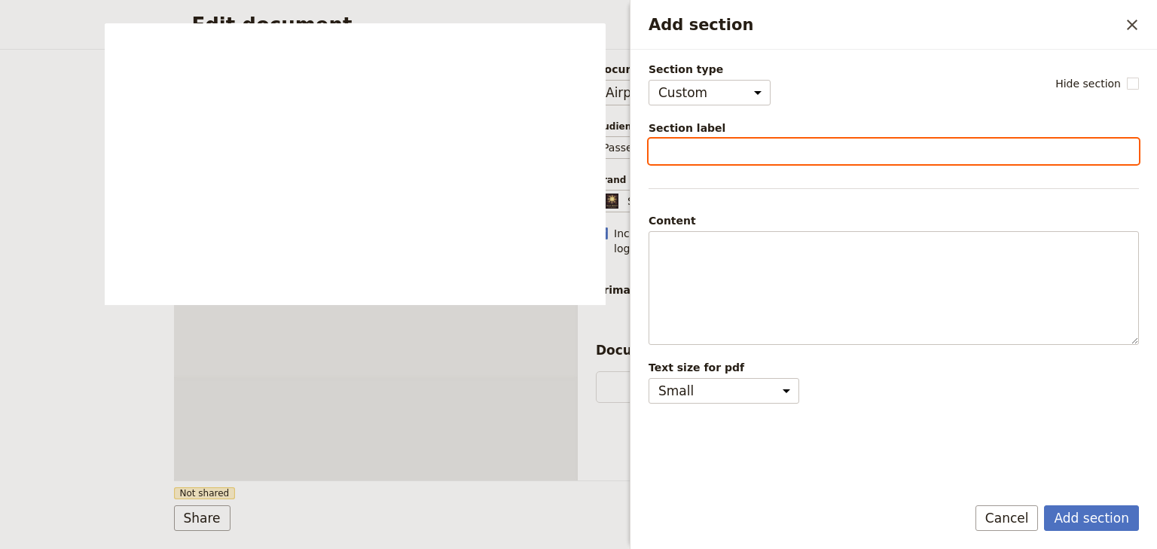
click at [702, 148] on input "Section label" at bounding box center [893, 152] width 490 height 26
type input "Airport Instructions"
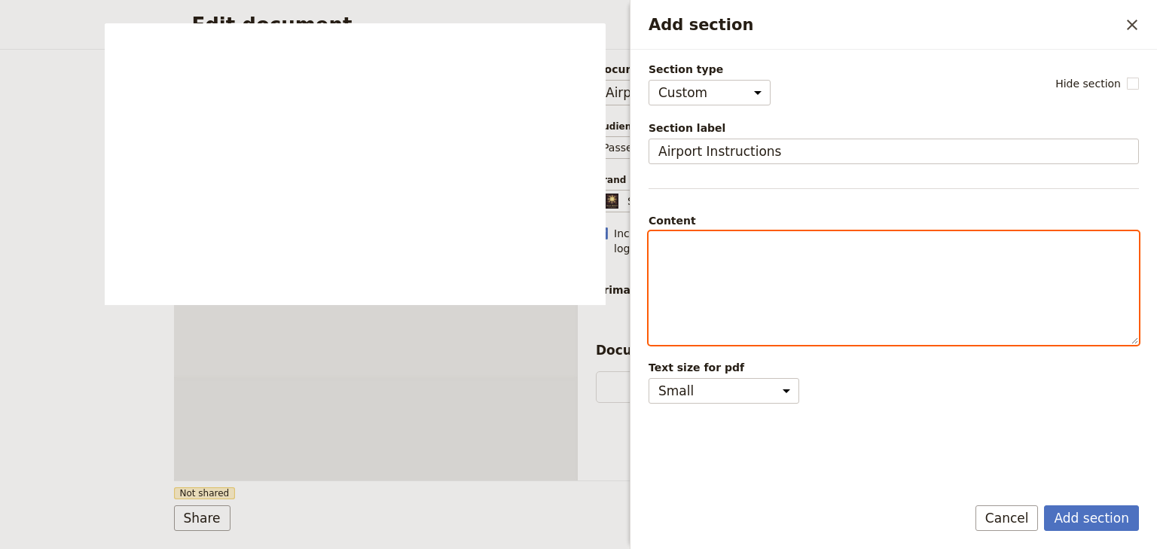
click at [680, 238] on p "Add section" at bounding box center [893, 245] width 471 height 15
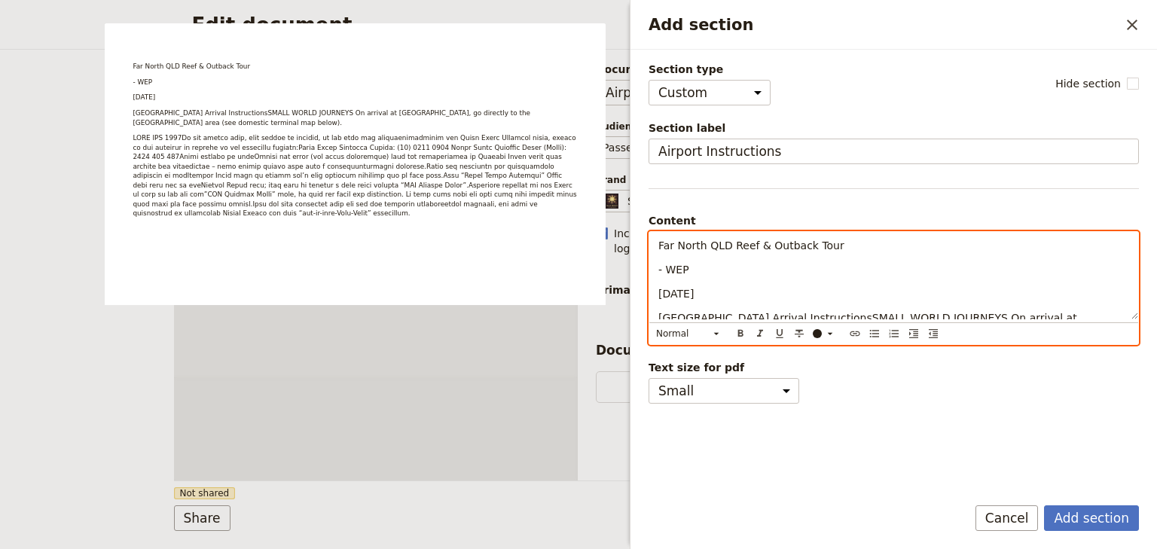
click at [658, 268] on span "- WEP" at bounding box center [673, 270] width 31 height 12
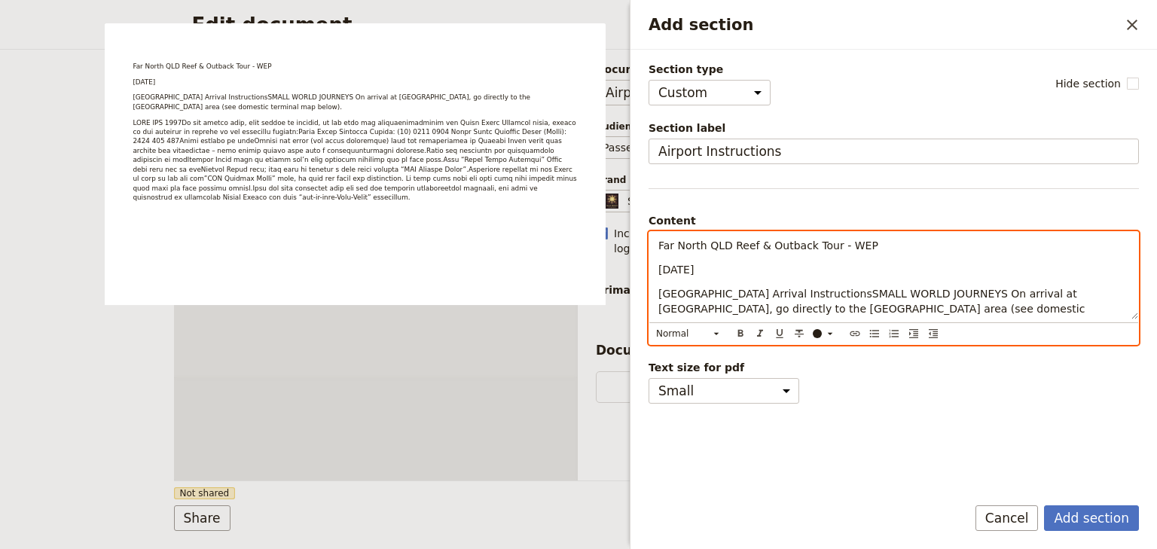
drag, startPoint x: 713, startPoint y: 270, endPoint x: 645, endPoint y: 270, distance: 67.8
click at [645, 270] on div "Section type Cover page Day summary Itinerary Custom Hide section Section label…" at bounding box center [893, 266] width 526 height 433
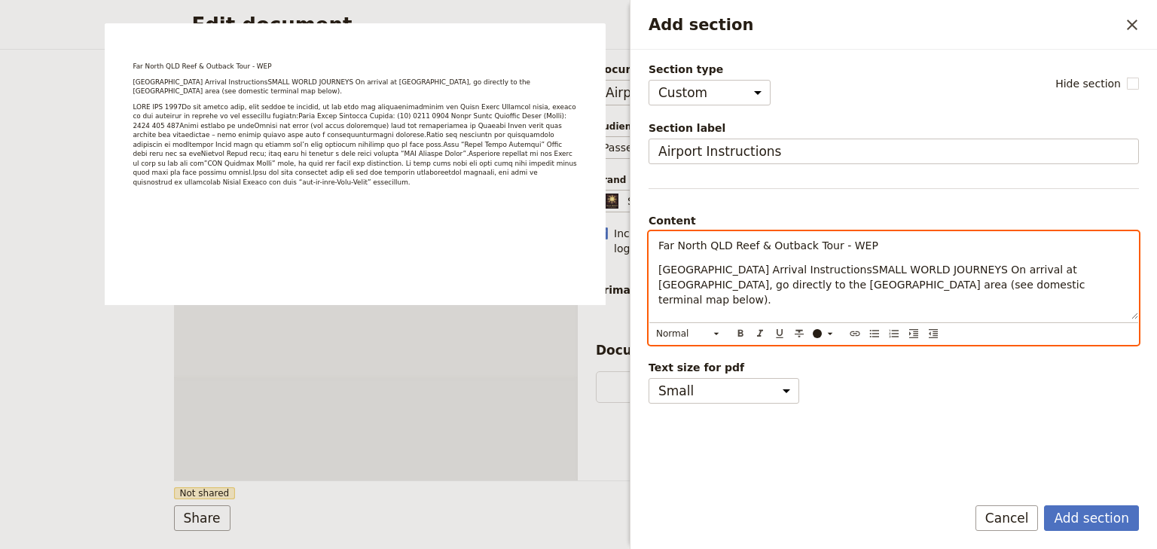
click at [812, 266] on span "Cairns Airport Arrival InstructionsSMALL WORLD JOURNEYS On arrival at Cairns Ai…" at bounding box center [873, 285] width 430 height 42
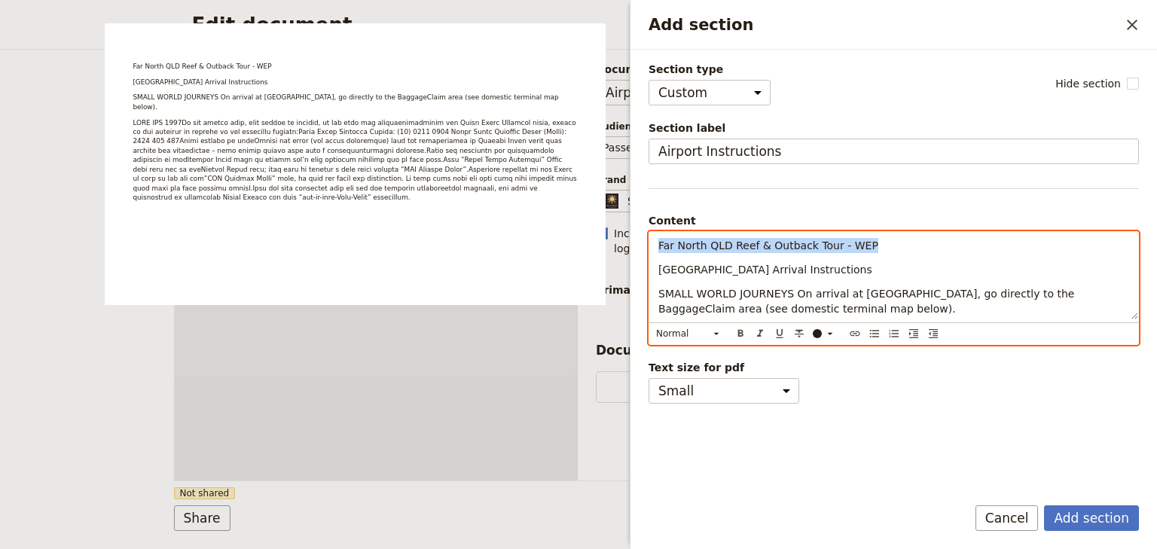
drag, startPoint x: 865, startPoint y: 243, endPoint x: 648, endPoint y: 243, distance: 216.1
click at [649, 243] on div "Far North QLD Reef & Outback Tour - WEP Cairns Airport Arrival Instructions SMA…" at bounding box center [893, 275] width 489 height 87
click at [717, 330] on icon "Add section" at bounding box center [716, 334] width 12 height 12
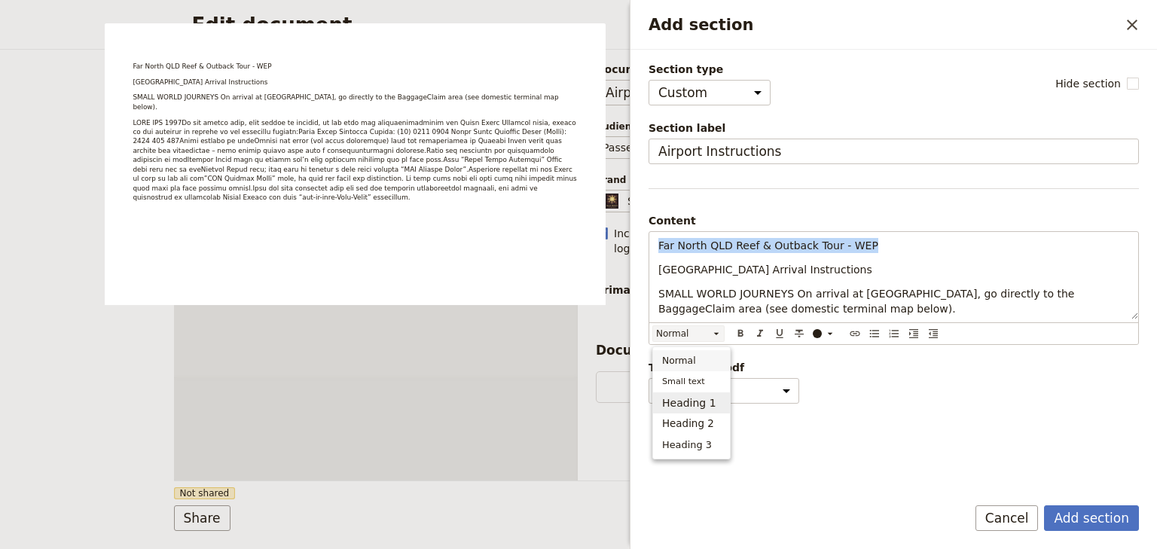
click at [694, 401] on span "Heading 1" at bounding box center [689, 402] width 54 height 15
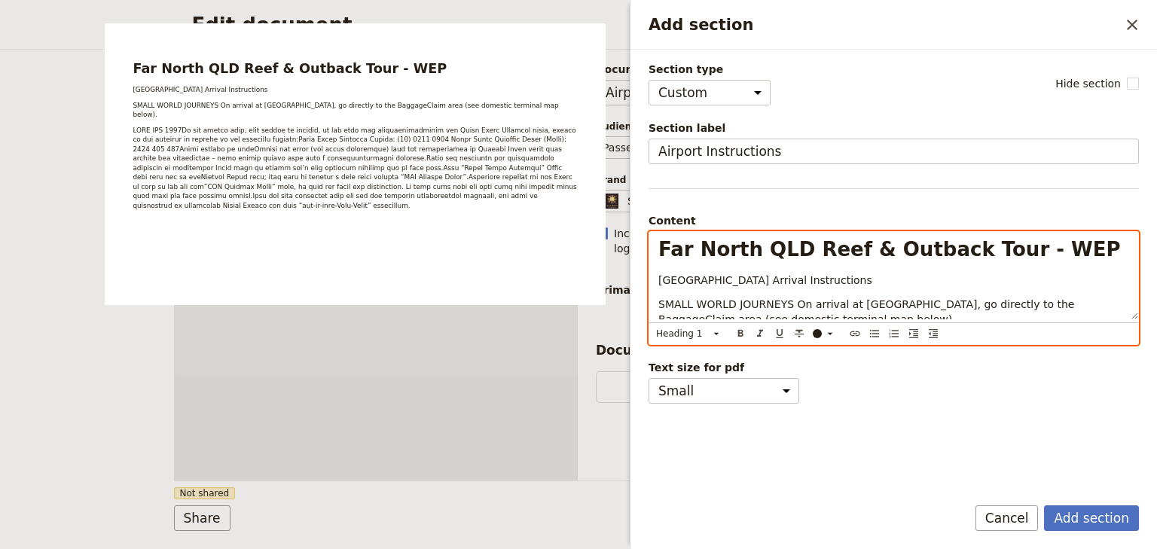
click at [825, 284] on p "[GEOGRAPHIC_DATA] Arrival Instructions" at bounding box center [893, 280] width 471 height 15
drag, startPoint x: 823, startPoint y: 279, endPoint x: 687, endPoint y: 305, distance: 138.7
click at [648, 280] on div "Section type Cover page Day summary Itinerary Custom Hide section Section label…" at bounding box center [893, 266] width 526 height 433
click at [715, 333] on icon "Add section" at bounding box center [716, 334] width 12 height 12
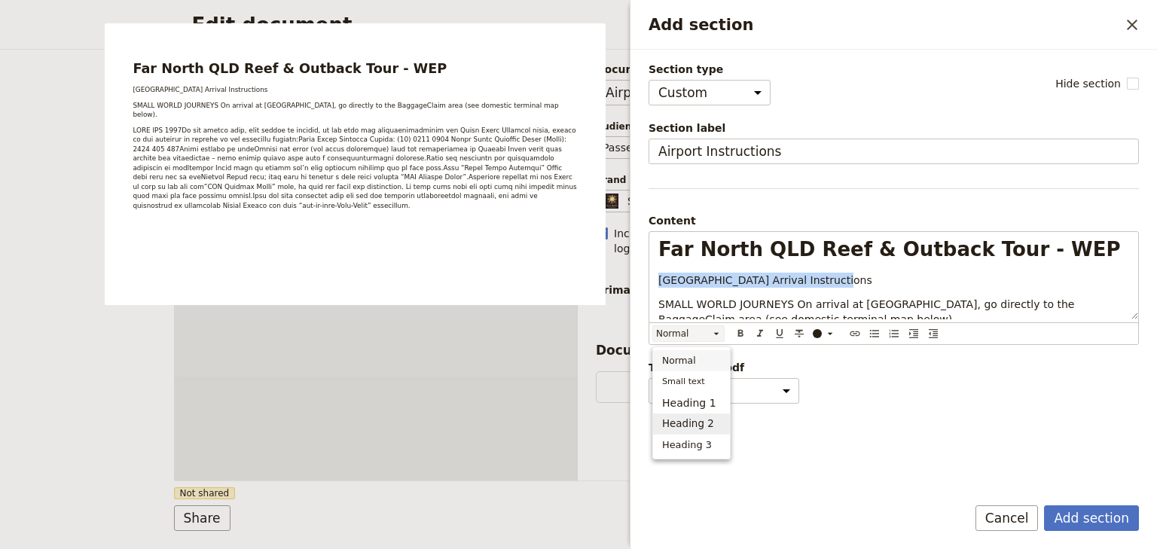
click at [702, 420] on span "Heading 2" at bounding box center [688, 423] width 52 height 15
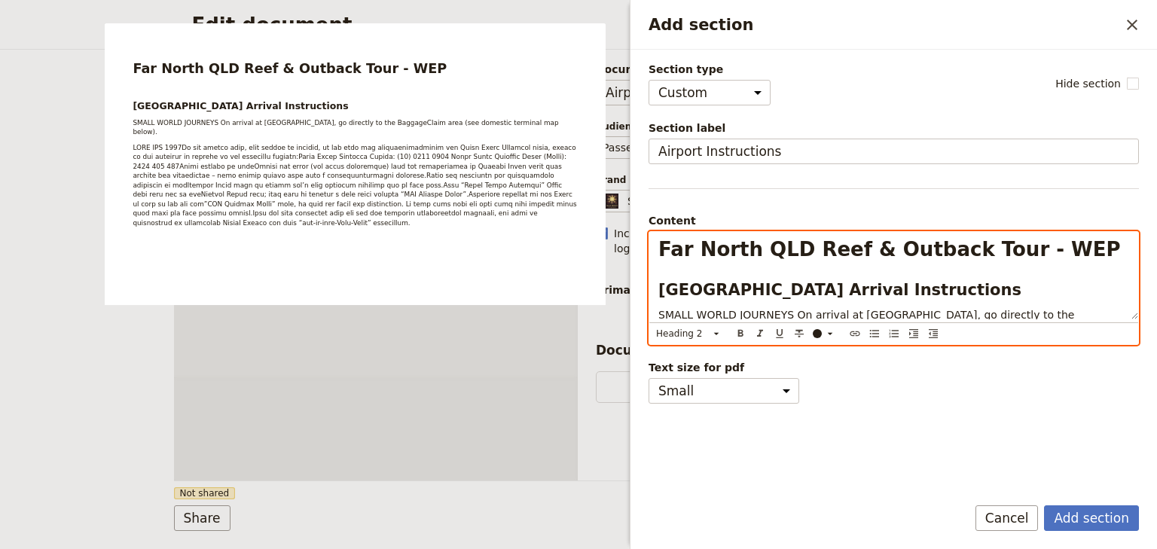
click at [852, 291] on span "[GEOGRAPHIC_DATA] Arrival Instructions" at bounding box center [839, 290] width 363 height 18
click at [1133, 328] on div "Heading 2 ​ ​ ​ ​ ​ ​ ​ ​ ​ ​ ​" at bounding box center [893, 333] width 489 height 22
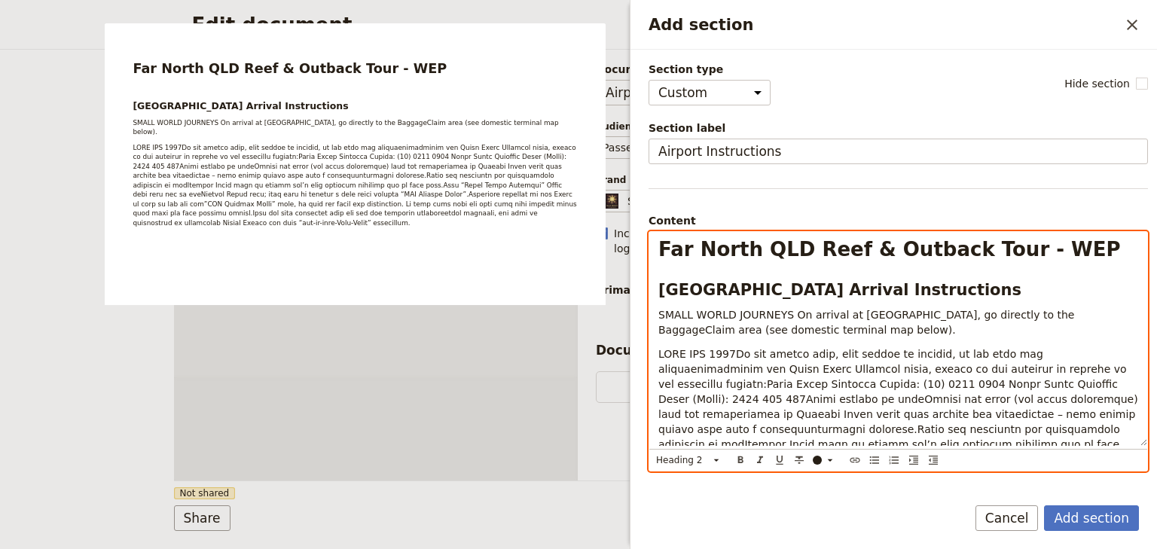
drag, startPoint x: 1133, startPoint y: 314, endPoint x: 1130, endPoint y: 464, distance: 149.9
click at [1131, 446] on div "Far North QLD Reef & Outback Tour - WEP Cairns Airport Arrival Instructions SMA…" at bounding box center [898, 339] width 498 height 214
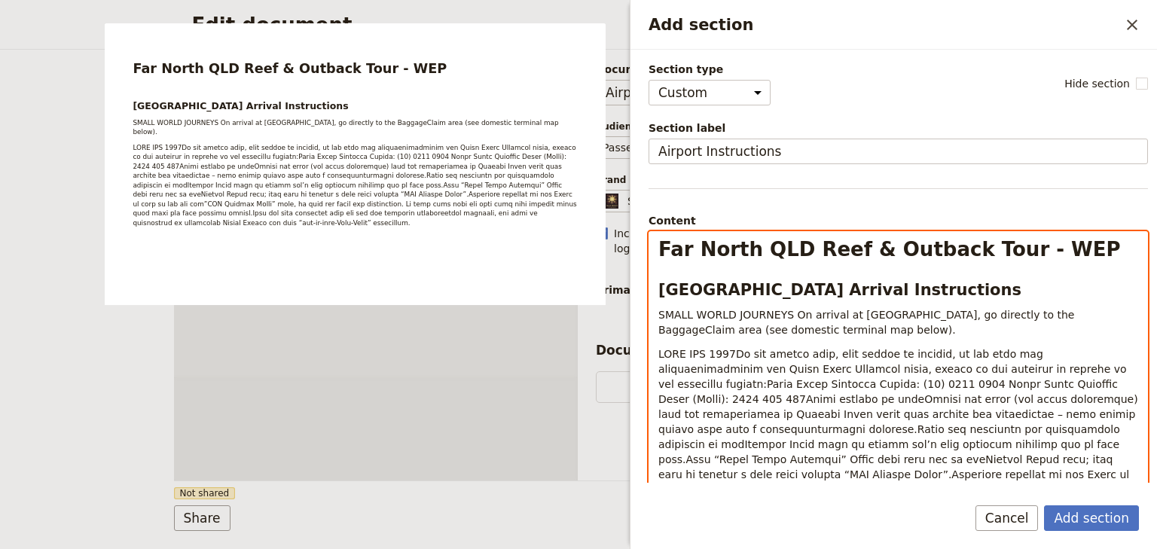
click at [792, 349] on span "Add section" at bounding box center [899, 444] width 483 height 193
click at [882, 320] on span "SMALL WORLD JOURNEYS On arrival at Cairns Airport, go directly to the BaggageCl…" at bounding box center [867, 322] width 419 height 27
drag, startPoint x: 783, startPoint y: 309, endPoint x: 657, endPoint y: 310, distance: 126.5
click at [657, 310] on div "Far North QLD Reef & Outback Tour - WEP Cairns Airport Arrival Instructions SMA…" at bounding box center [898, 379] width 498 height 295
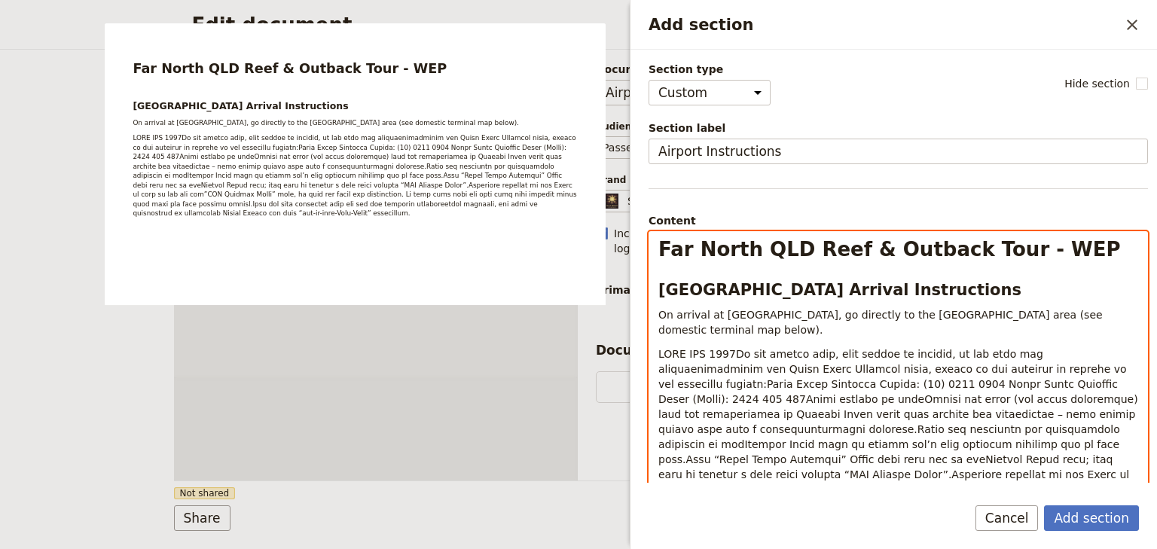
click at [910, 312] on span "On arrival at Cairns Airport, go directly to the BaggageClaim area (see domesti…" at bounding box center [881, 322] width 447 height 27
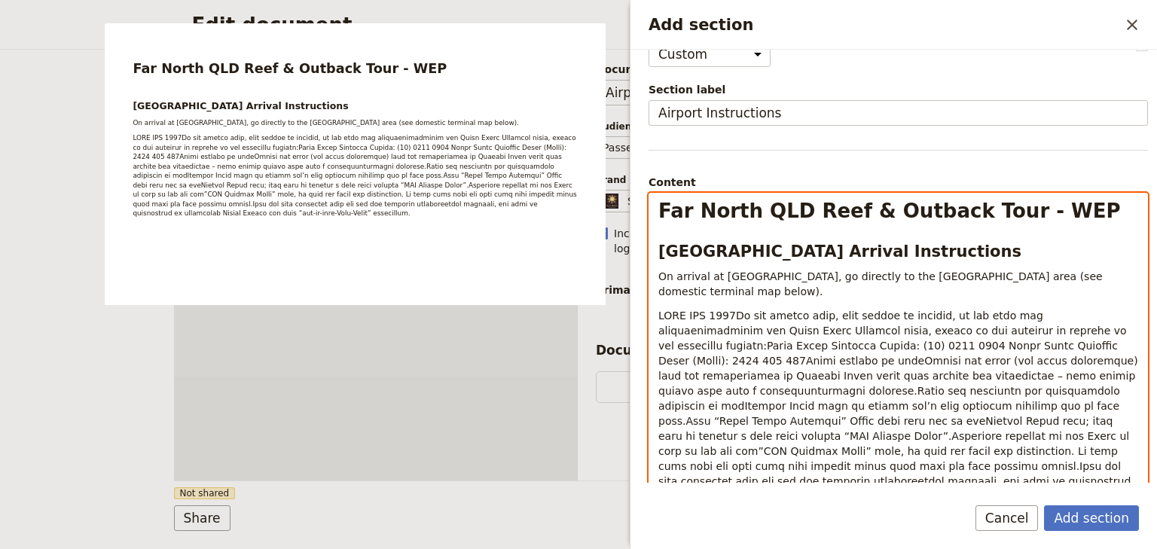
scroll to position [60, 0]
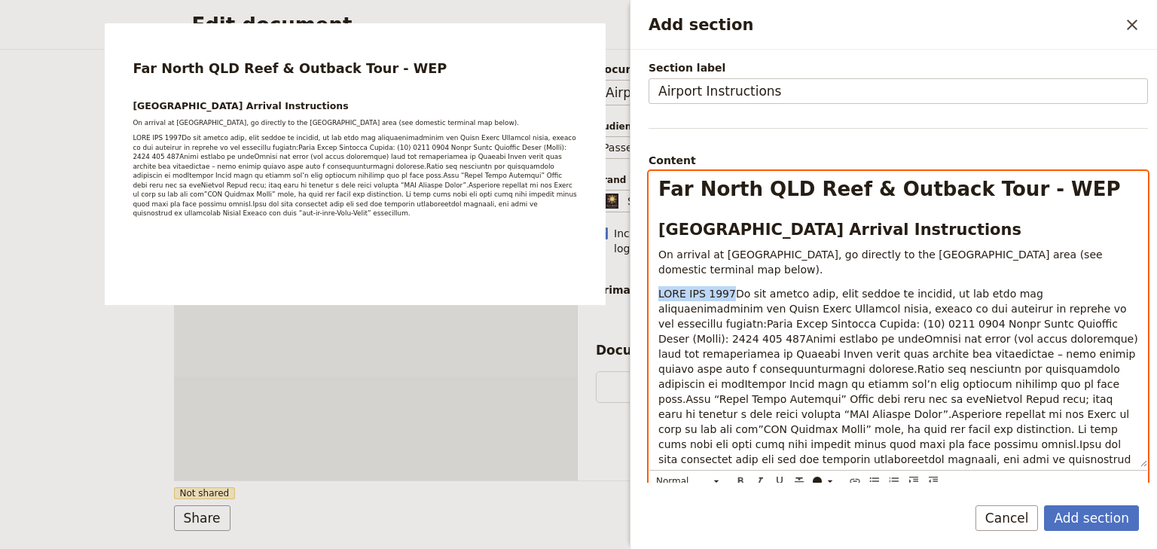
drag, startPoint x: 728, startPoint y: 289, endPoint x: 642, endPoint y: 288, distance: 85.9
click at [642, 288] on div "Section type Cover page Day summary Itinerary Custom Hide section Section label…" at bounding box center [893, 266] width 526 height 433
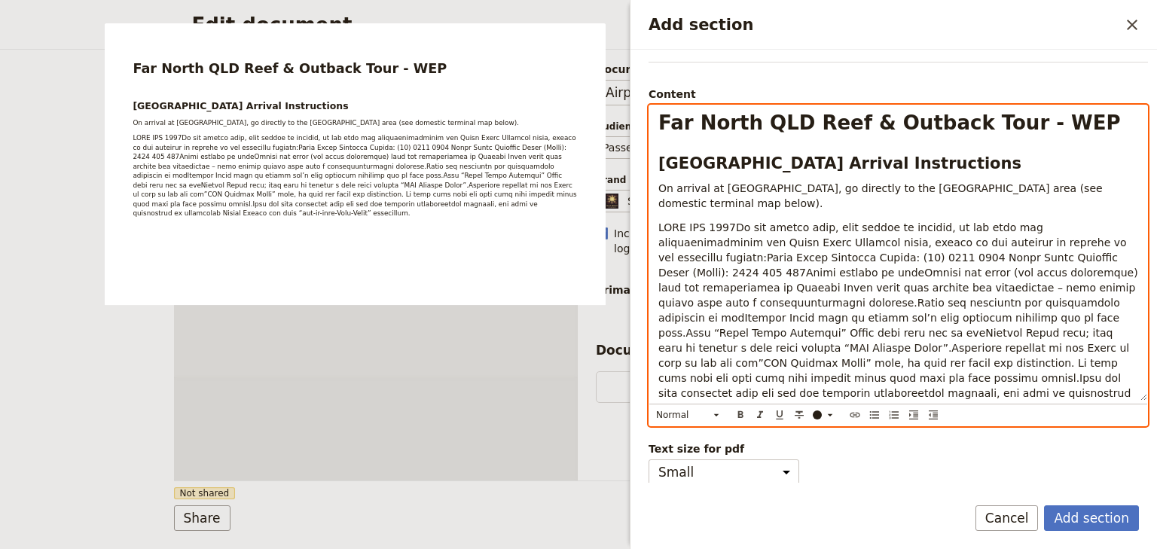
click at [865, 347] on span "Add section" at bounding box center [899, 317] width 483 height 193
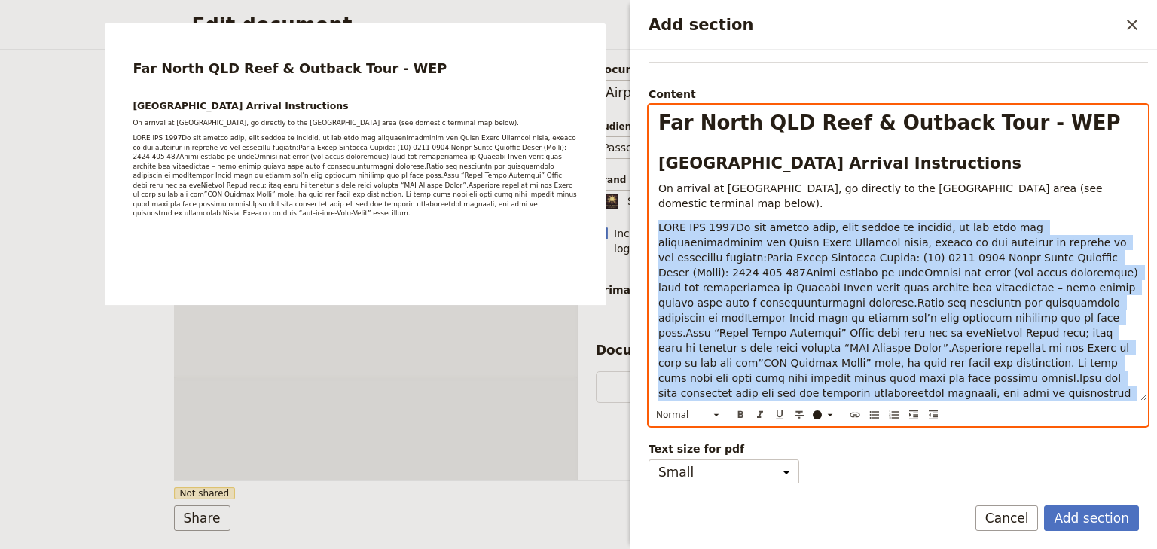
drag, startPoint x: 877, startPoint y: 390, endPoint x: 655, endPoint y: 226, distance: 276.2
click at [655, 226] on div "Far North QLD Reef & Outback Tour - WEP Cairns Airport Arrival Instructions On …" at bounding box center [898, 252] width 498 height 295
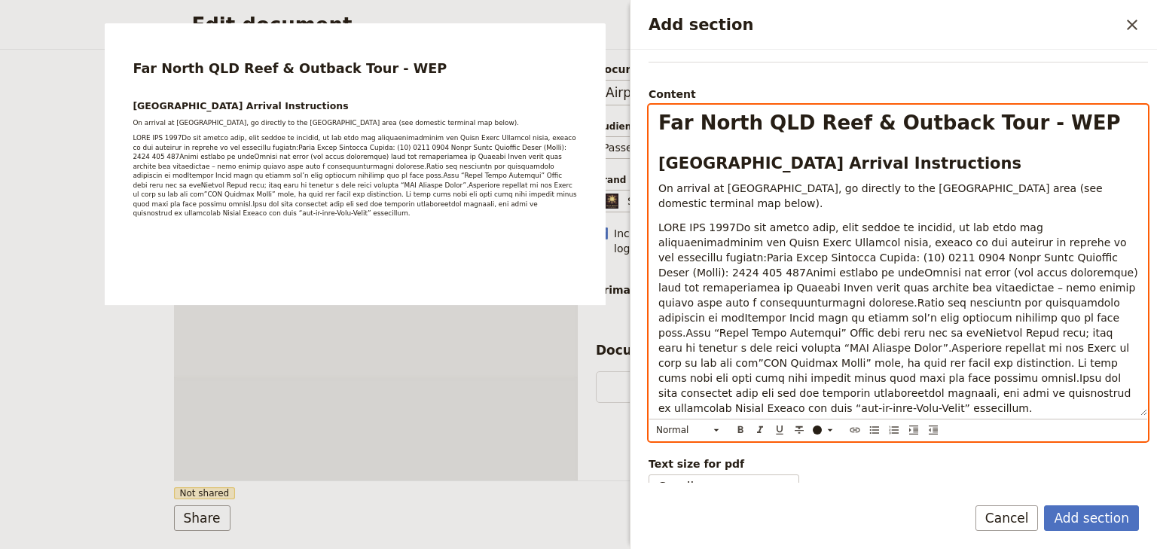
scroll to position [70, 0]
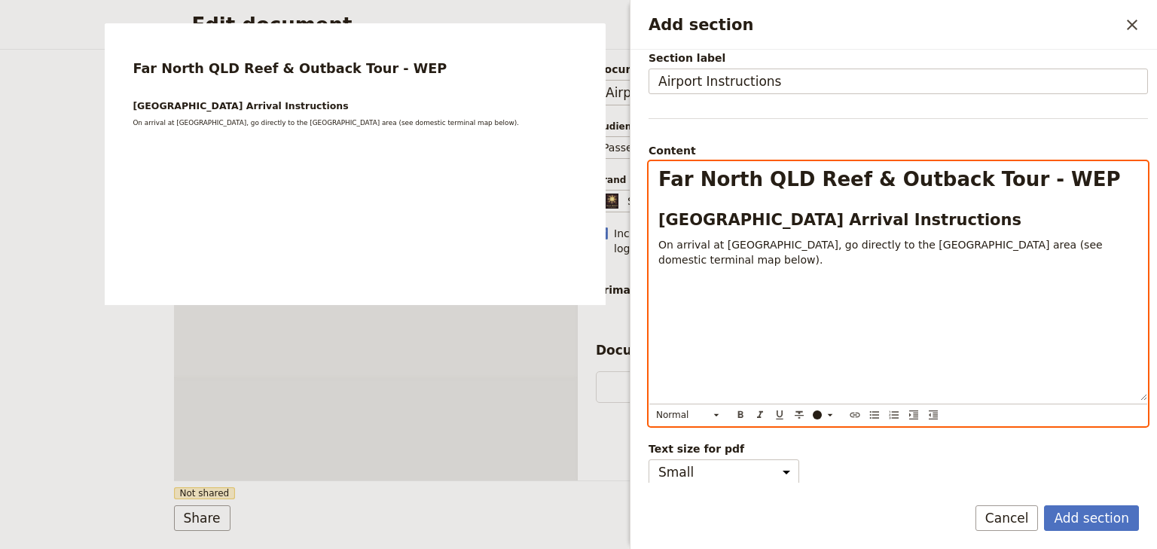
click at [685, 283] on p "Add section" at bounding box center [898, 283] width 480 height 15
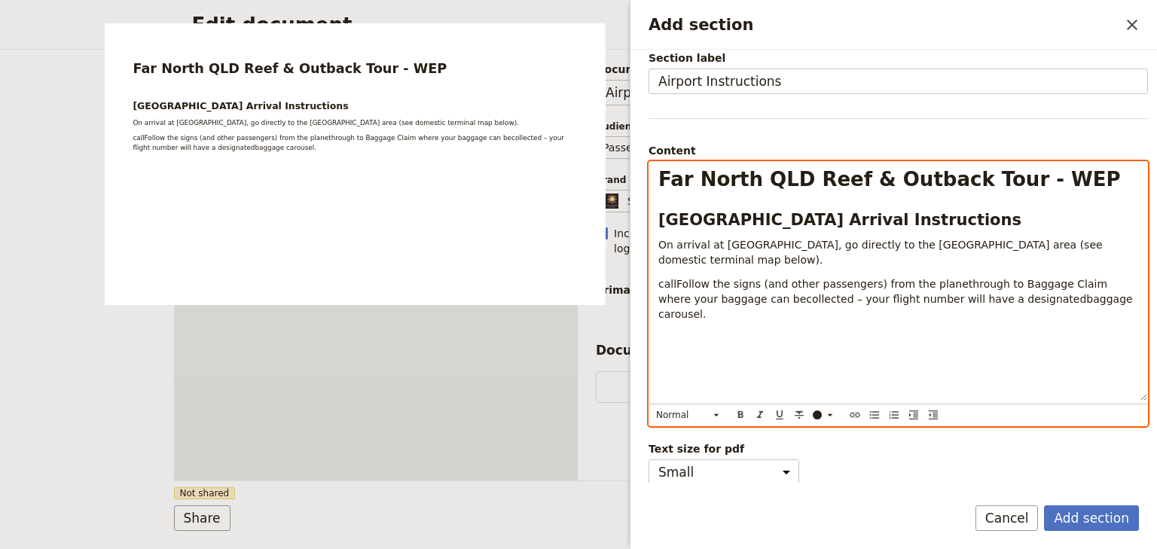
click at [673, 285] on span "callFollow the signs (and other passengers) from the planethrough to Baggage Cl…" at bounding box center [896, 299] width 477 height 42
click at [915, 282] on span "Follow the signs (and other passengers) from the planethrough to Baggage Claim …" at bounding box center [893, 299] width 470 height 42
click at [731, 296] on span "Follow the signs (and other passengers) from the plane through to Baggage Claim…" at bounding box center [894, 299] width 473 height 42
click at [981, 297] on span "Follow the signs (and other passengers) from the plane through to Baggage Claim…" at bounding box center [894, 299] width 473 height 42
click at [1084, 301] on p "Follow the signs (and other passengers) from the plane through to Baggage Claim…" at bounding box center [898, 298] width 480 height 45
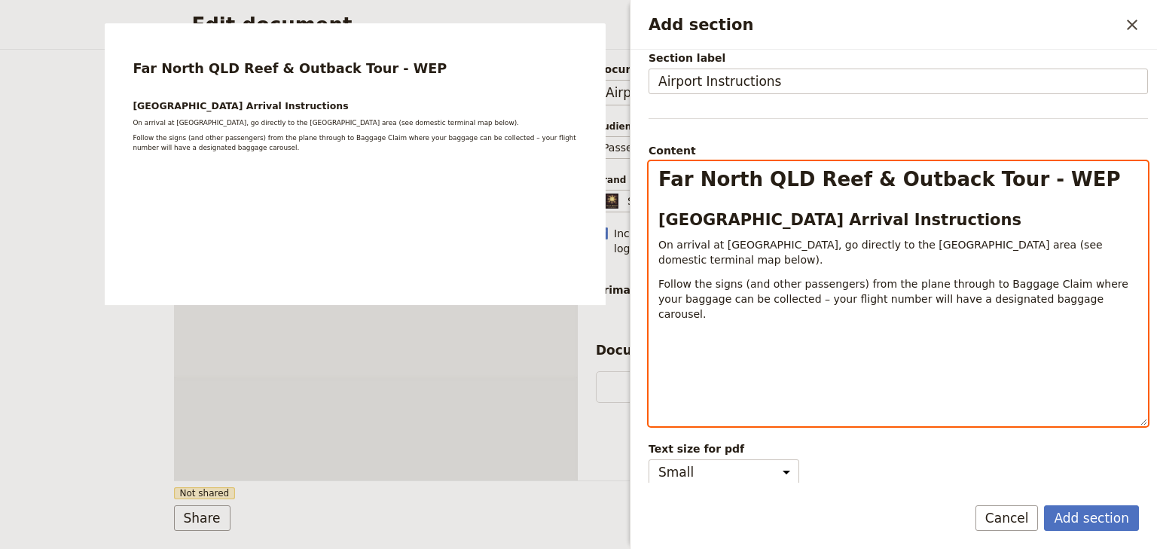
click at [669, 331] on p "Add section" at bounding box center [898, 338] width 480 height 15
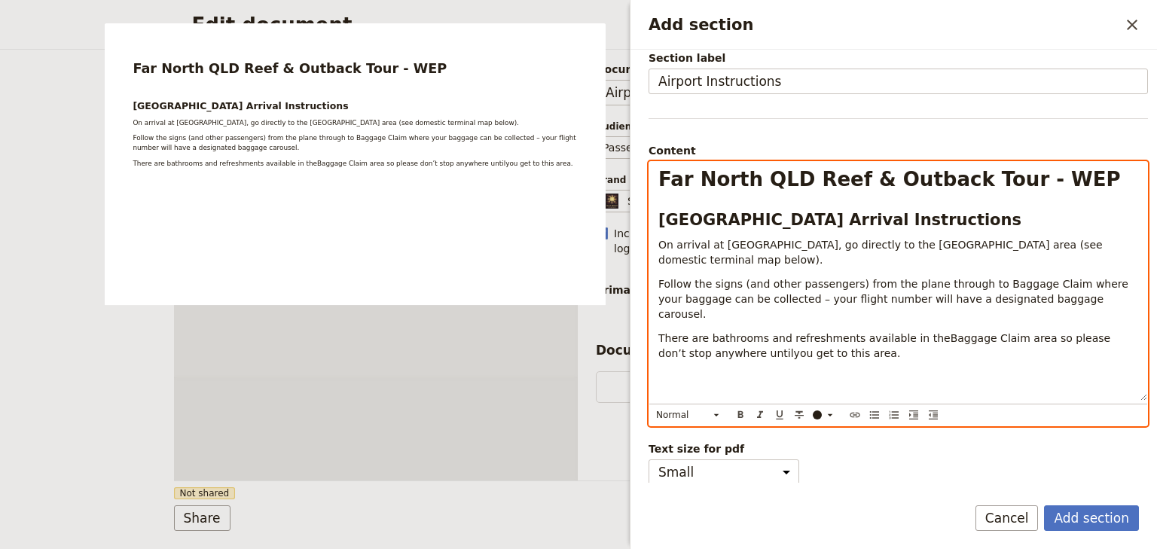
click at [665, 359] on div "Far North QLD Reef & Outback Tour - WEP Cairns Airport Arrival Instructions On …" at bounding box center [898, 281] width 498 height 239
click at [662, 363] on div "Far North QLD Reef & Outback Tour - WEP Cairns Airport Arrival Instructions On …" at bounding box center [898, 281] width 498 height 239
click at [846, 340] on p "There are bathrooms and refreshments available in theBaggage Claim area so plea…" at bounding box center [898, 346] width 480 height 30
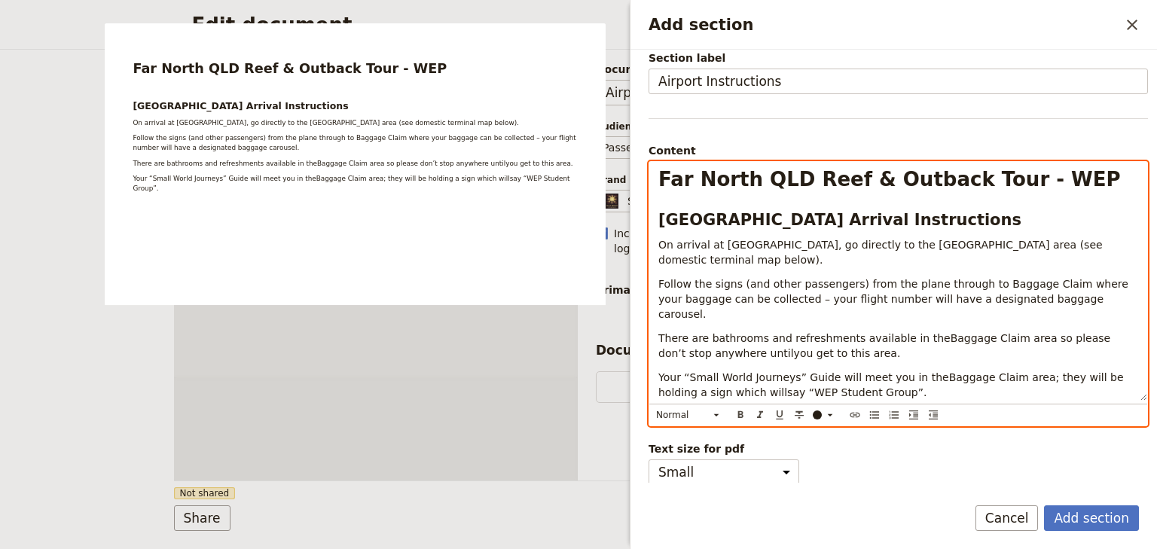
click at [727, 332] on span "There are bathrooms and refreshments available in theBaggage Claim area so plea…" at bounding box center [886, 345] width 456 height 27
click at [916, 371] on span "Your “Small World Journeys” Guide will meet you in theBaggage Claim area; they …" at bounding box center [892, 384] width 468 height 27
click at [913, 332] on span "There are bathrooms and refreshments available in theBaggage Claim area so plea…" at bounding box center [886, 345] width 456 height 27
click at [726, 374] on span "Your “Small World Journeys” Guide will meet you in the Baggage Claim area; they…" at bounding box center [893, 384] width 471 height 27
click at [871, 377] on p "Your “Small World Journeys” Guide will meet you in the [GEOGRAPHIC_DATA] Claim …" at bounding box center [898, 385] width 480 height 30
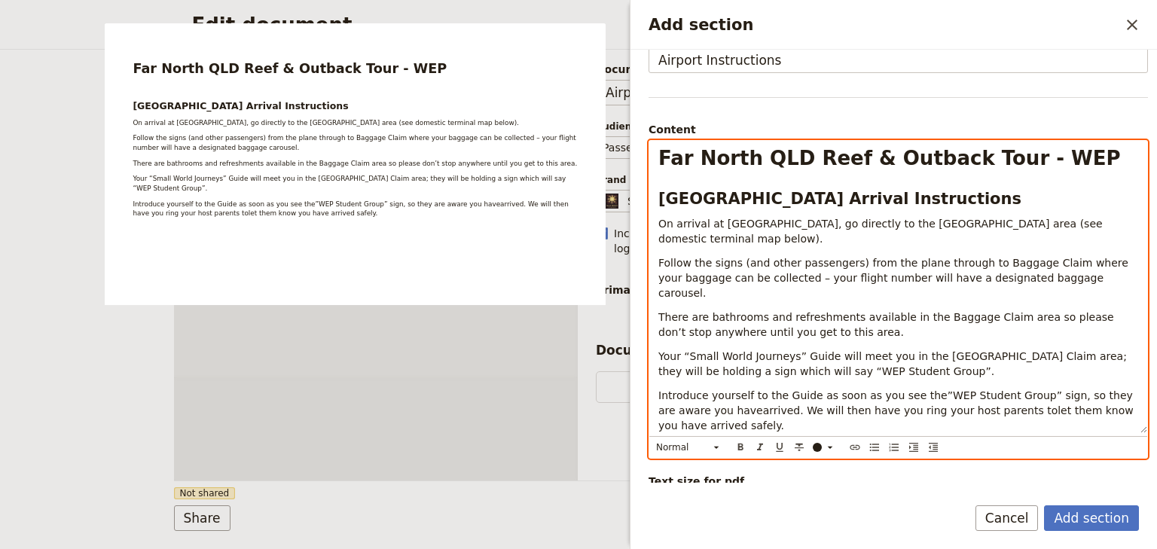
scroll to position [108, 0]
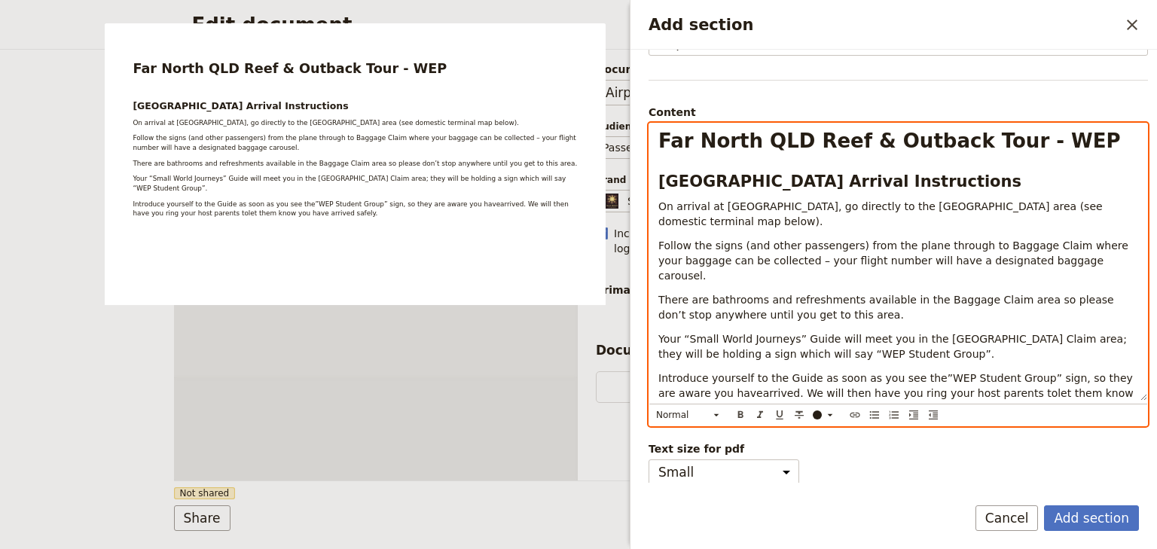
click at [708, 397] on p "Introduce yourself to the Guide as soon as you see the”WEP Student Group” sign,…" at bounding box center [898, 393] width 480 height 45
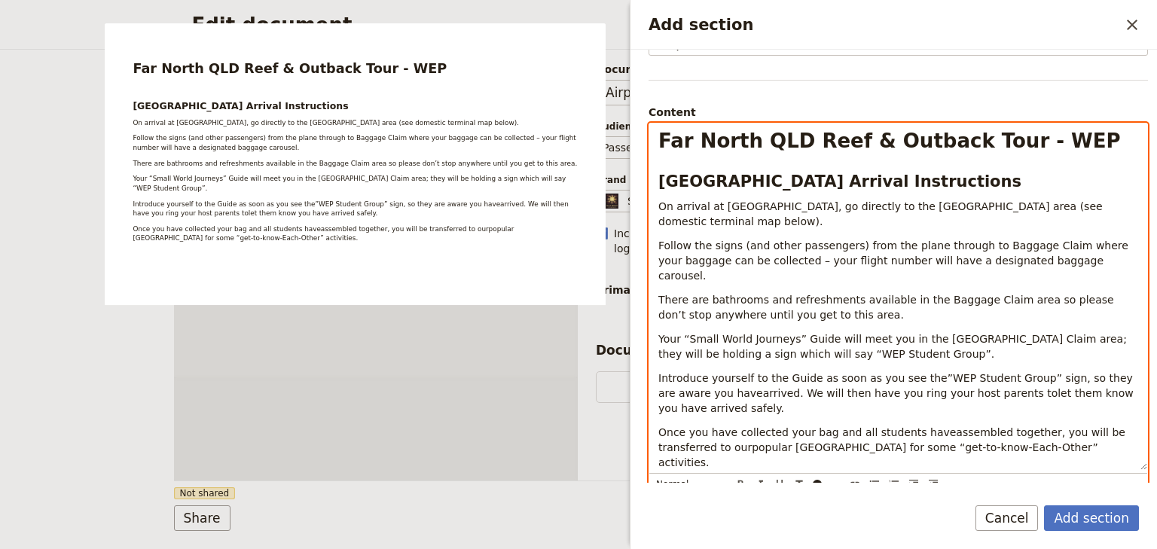
scroll to position [148, 0]
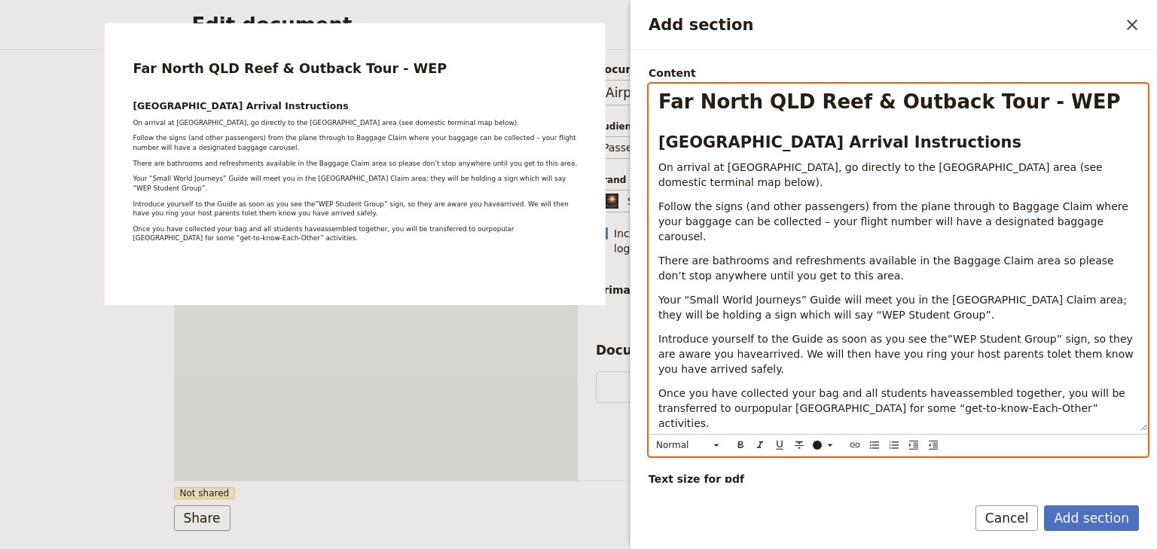
click at [957, 338] on span "Introduce yourself to the Guide as soon as you see the”WEP Student Group” sign,…" at bounding box center [897, 354] width 478 height 42
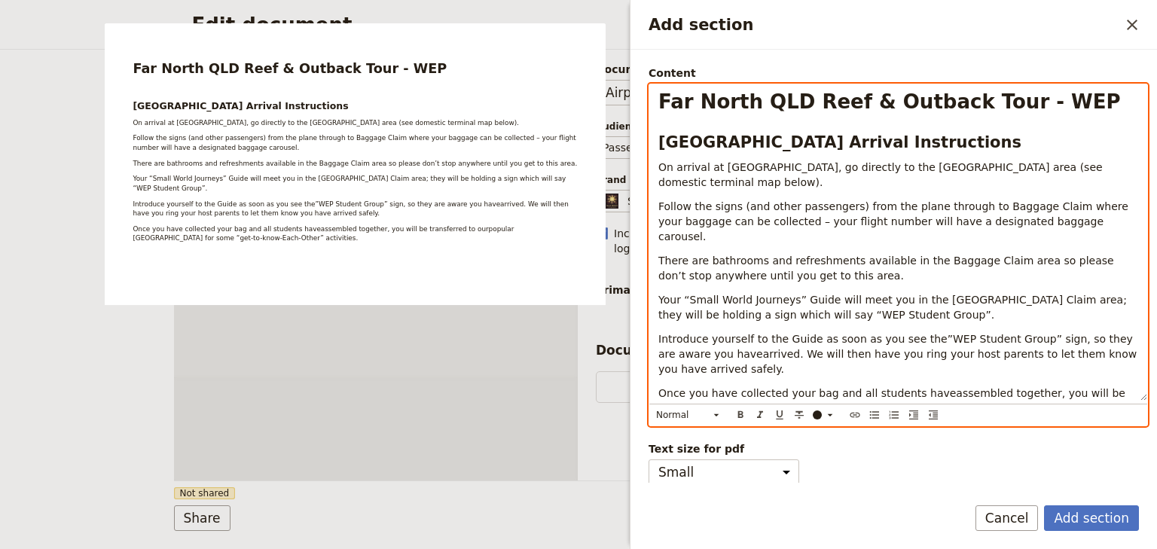
click at [919, 387] on span "Once you have collected your bag and all students haveassembled together, you w…" at bounding box center [893, 408] width 470 height 42
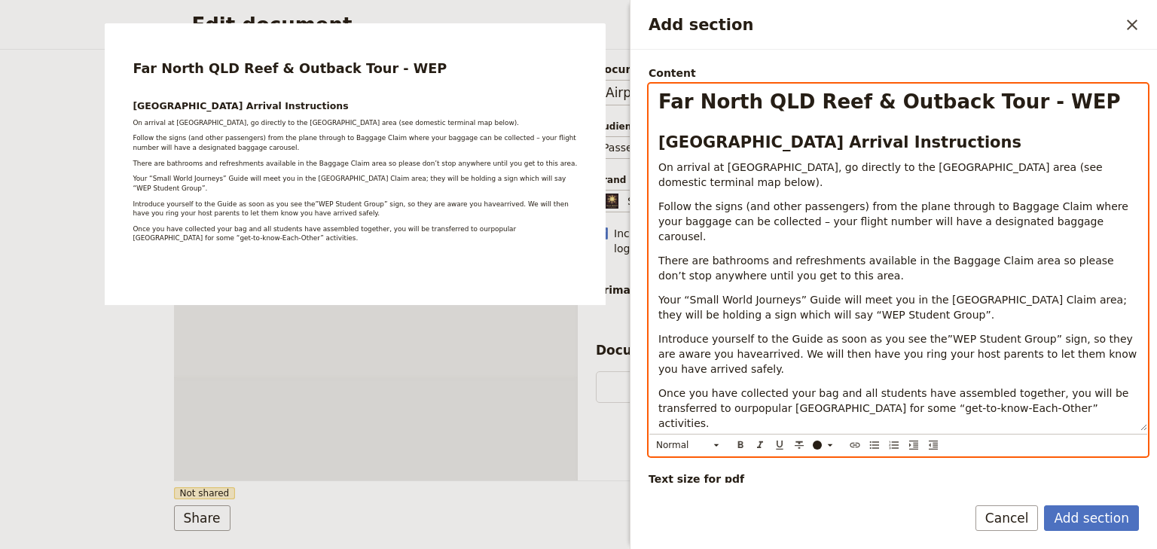
click at [685, 393] on span "Once you have collected your bag and all students have assembled together, you …" at bounding box center [895, 408] width 474 height 42
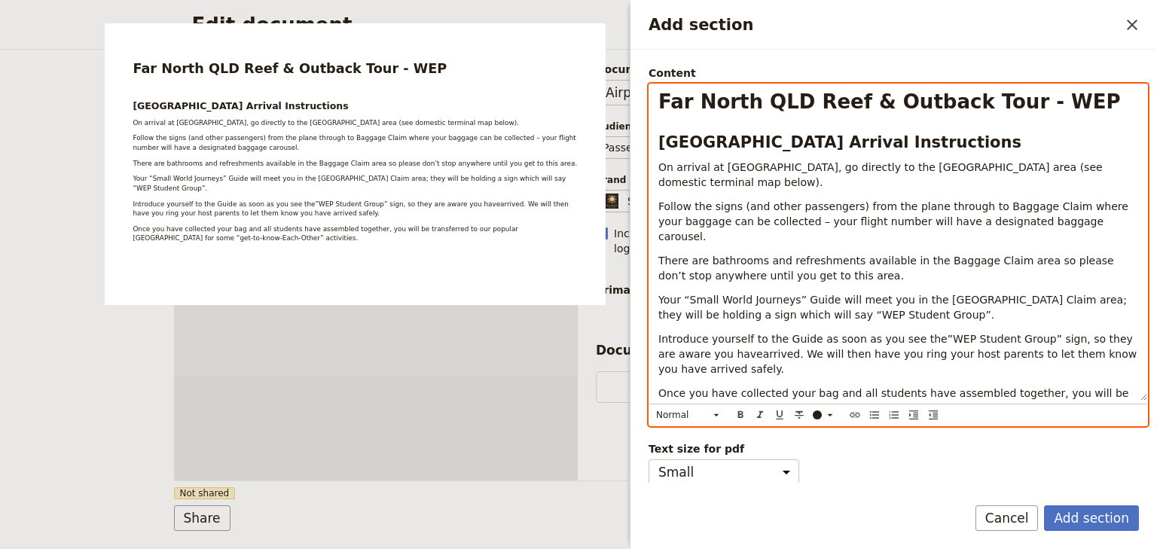
click at [699, 337] on span "Introduce yourself to the Guide as soon as you see the”WEP Student Group” sign,…" at bounding box center [899, 354] width 482 height 42
click at [951, 258] on p "There are bathrooms and refreshments available in the Baggage Claim area so ple…" at bounding box center [898, 268] width 480 height 30
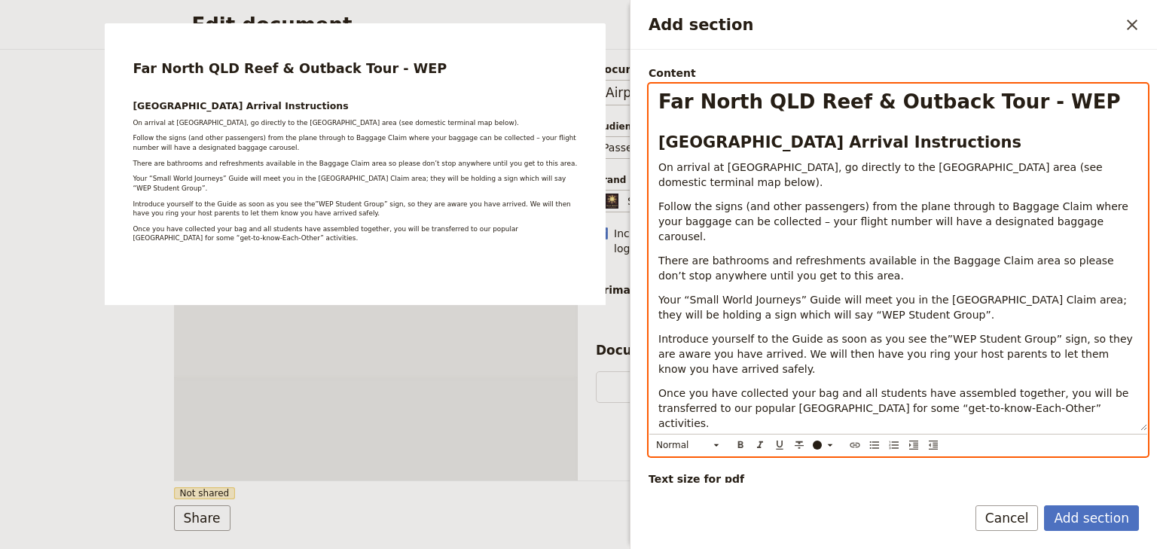
click at [912, 333] on span "Introduce yourself to the Guide as soon as you see the”WEP Student Group” sign,…" at bounding box center [896, 354] width 477 height 42
click at [1093, 387] on span "Once you have collected your bag and all students have assembled together, you …" at bounding box center [895, 408] width 474 height 42
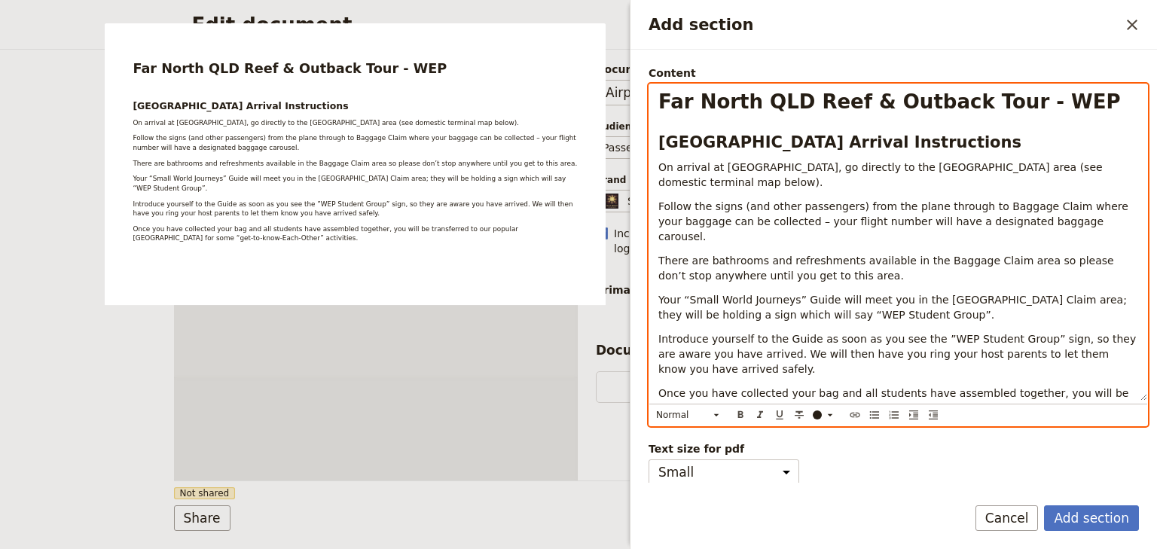
click at [1020, 393] on p "Once you have collected your bag and all students have assembled together, you …" at bounding box center [898, 408] width 480 height 45
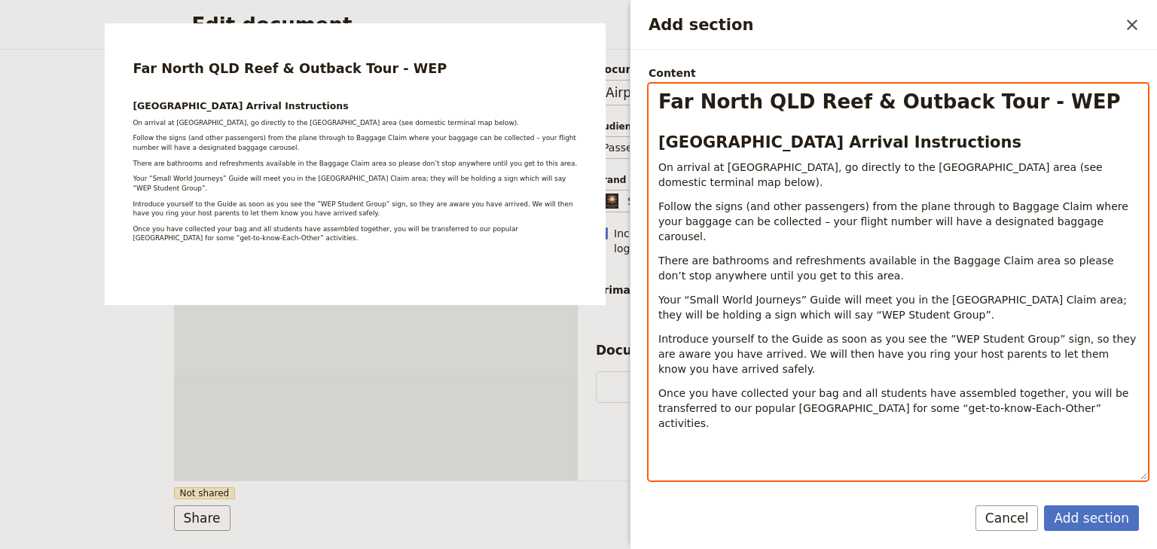
click at [661, 440] on p "Add section" at bounding box center [898, 447] width 480 height 15
click at [762, 441] on span "Phone numbers to callFollow" at bounding box center [733, 447] width 151 height 12
click at [806, 440] on p "Phone numbers to call Follow" at bounding box center [898, 447] width 480 height 15
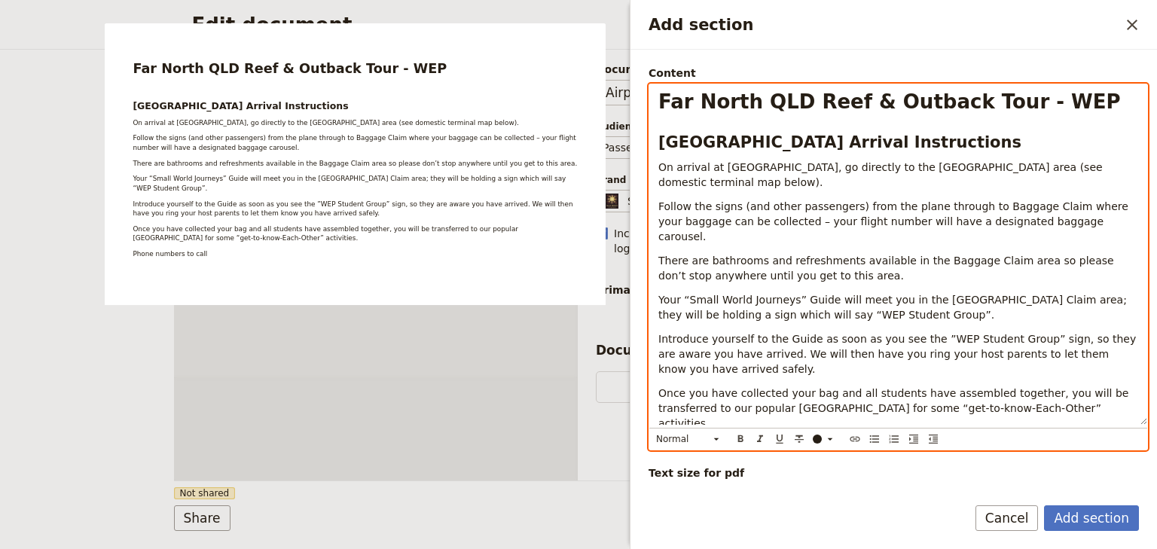
drag, startPoint x: 770, startPoint y: 416, endPoint x: 651, endPoint y: 414, distance: 118.2
click at [651, 414] on div "Far North QLD Reef & Outback Tour - WEP Cairns Airport Arrival Instructions On …" at bounding box center [898, 254] width 498 height 340
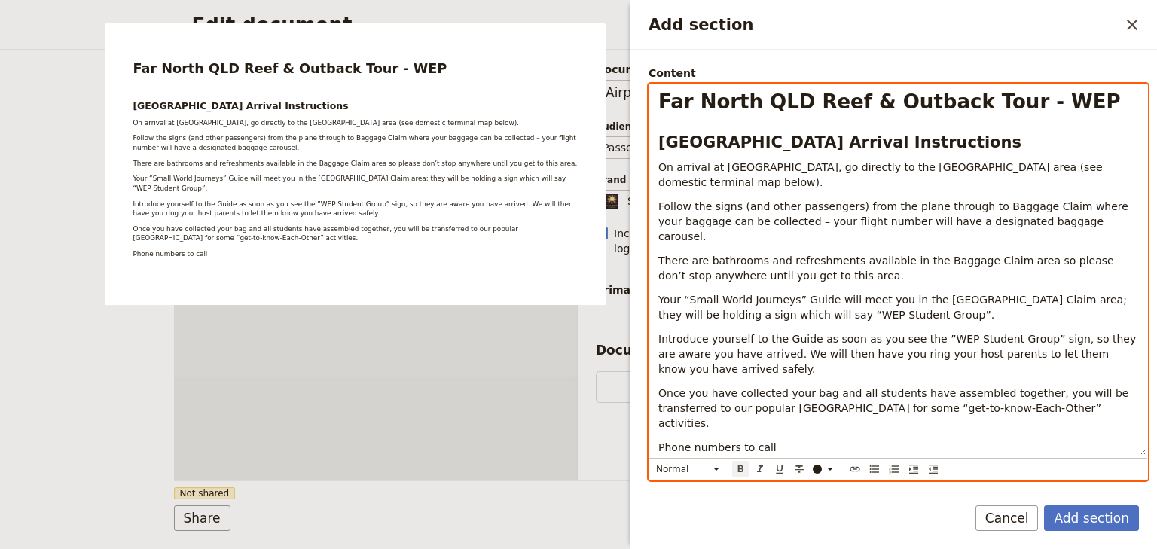
click at [739, 465] on icon "Format bold" at bounding box center [740, 468] width 5 height 7
click at [717, 463] on icon "Add section" at bounding box center [716, 469] width 12 height 12
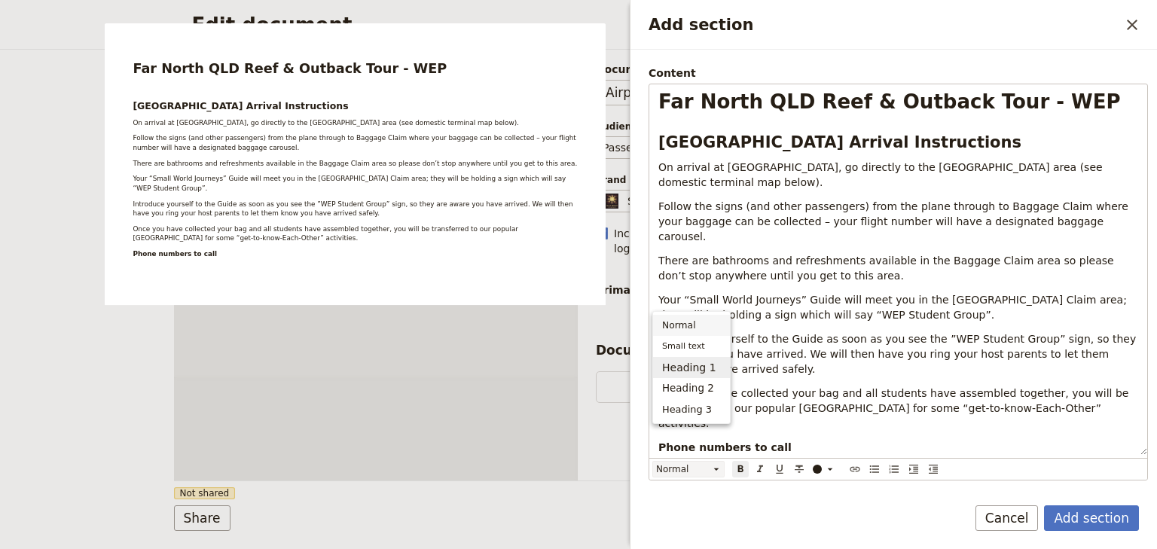
click at [700, 368] on span "Heading 1" at bounding box center [689, 367] width 54 height 15
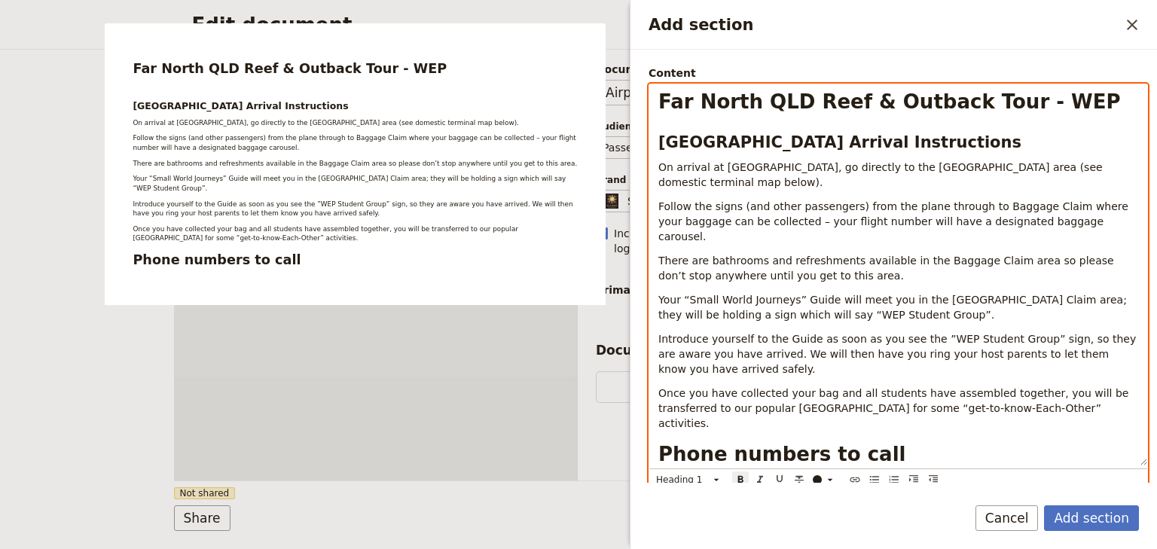
click at [841, 368] on div "Far North QLD Reef & Outback Tour - WEP Cairns Airport Arrival Instructions On …" at bounding box center [898, 274] width 498 height 381
click at [896, 443] on h1 "Phone numbers to call" at bounding box center [898, 454] width 480 height 23
click at [663, 443] on div "Far North QLD Reef & Outback Tour - WEP Cairns Airport Arrival Instructions On …" at bounding box center [898, 273] width 498 height 378
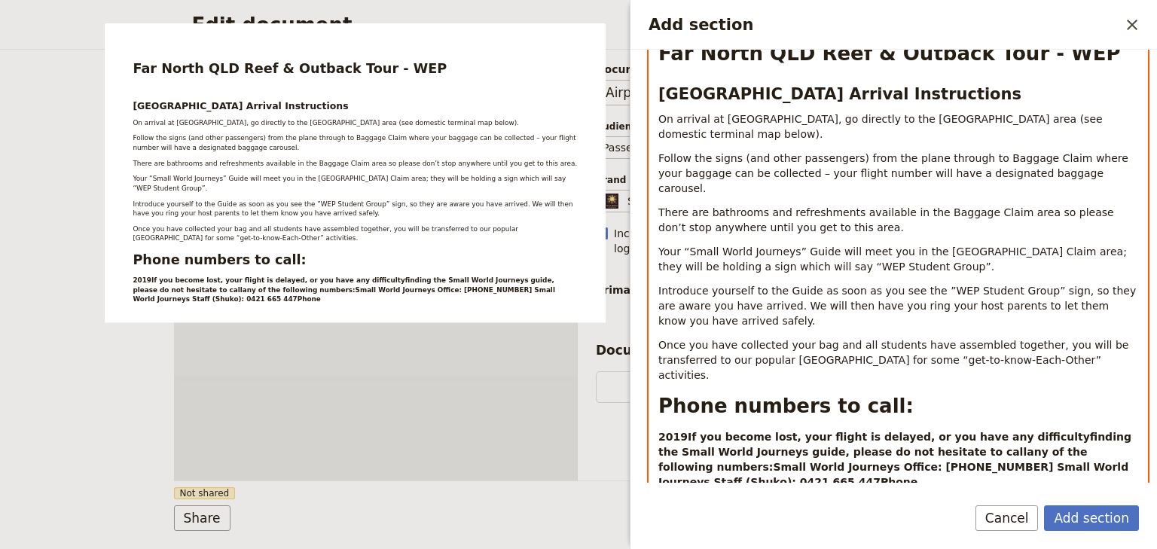
scroll to position [215, 0]
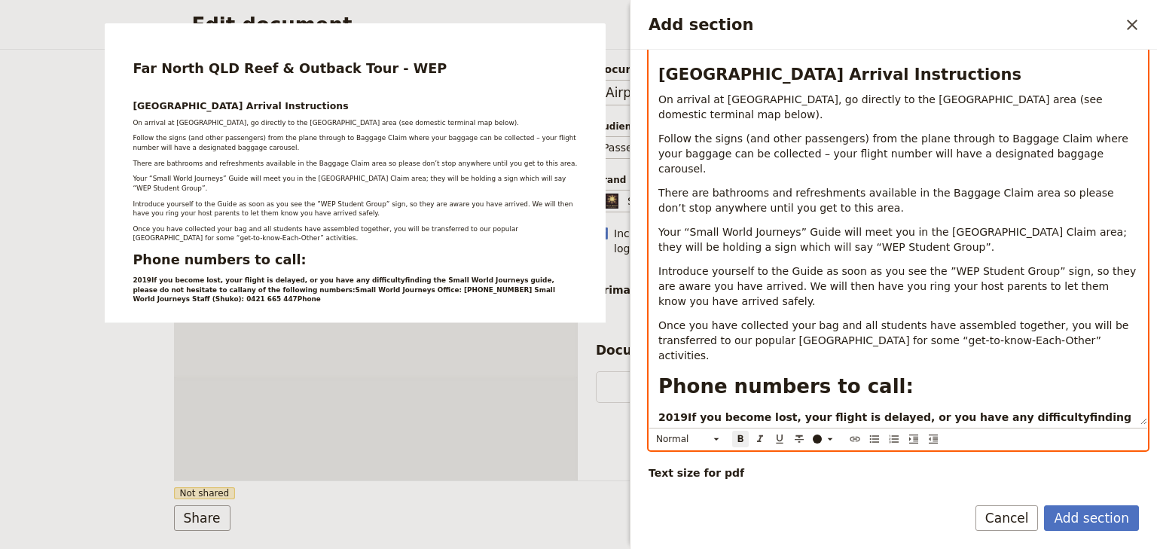
click at [685, 411] on strong "2019If you become lost, your flight is delayed, or you have any difficultyfindi…" at bounding box center [896, 439] width 477 height 57
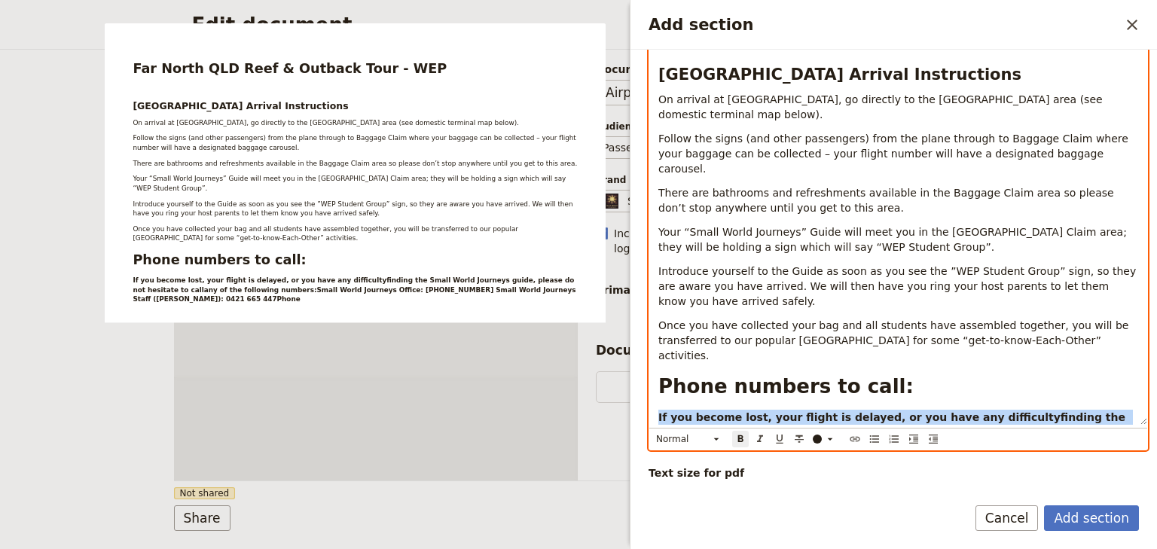
drag, startPoint x: 1109, startPoint y: 416, endPoint x: 624, endPoint y: 383, distance: 486.1
click at [624, 383] on body "Fieldbook ​ ​ Fieldbook ​ ​ Packages ​ Departures ​ Bookings ​ Customers ​ Staf…" at bounding box center [578, 274] width 1157 height 549
click at [737, 435] on icon "Format bold" at bounding box center [740, 439] width 12 height 12
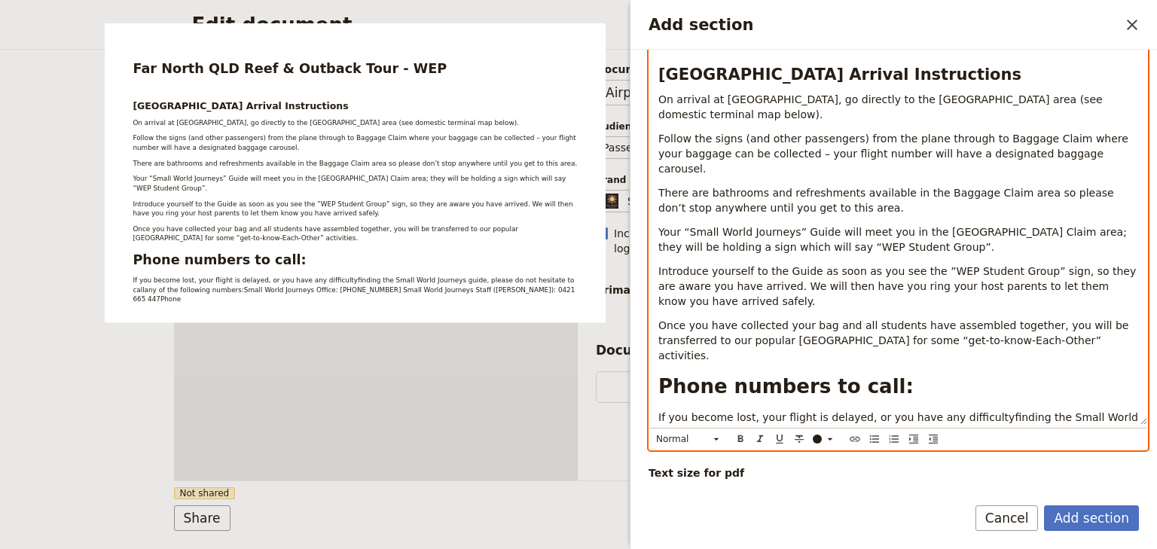
click at [700, 411] on span "If you become lost, your flight is delayed, or you have any difficultyfinding t…" at bounding box center [899, 439] width 483 height 57
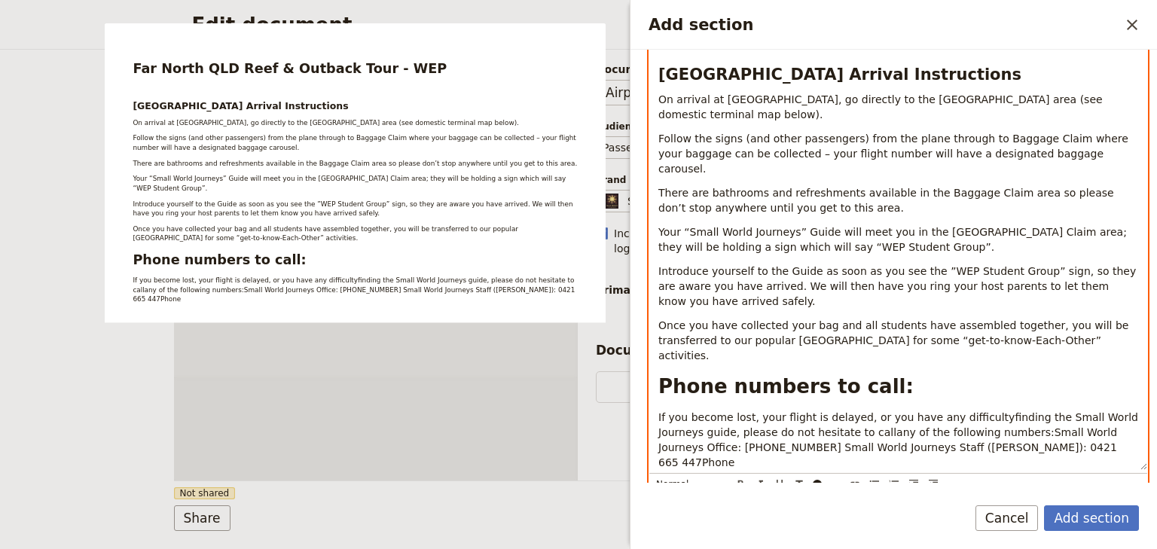
click at [968, 411] on span "If you become lost, your flight is delayed, or you have any difficultyfinding t…" at bounding box center [899, 439] width 483 height 57
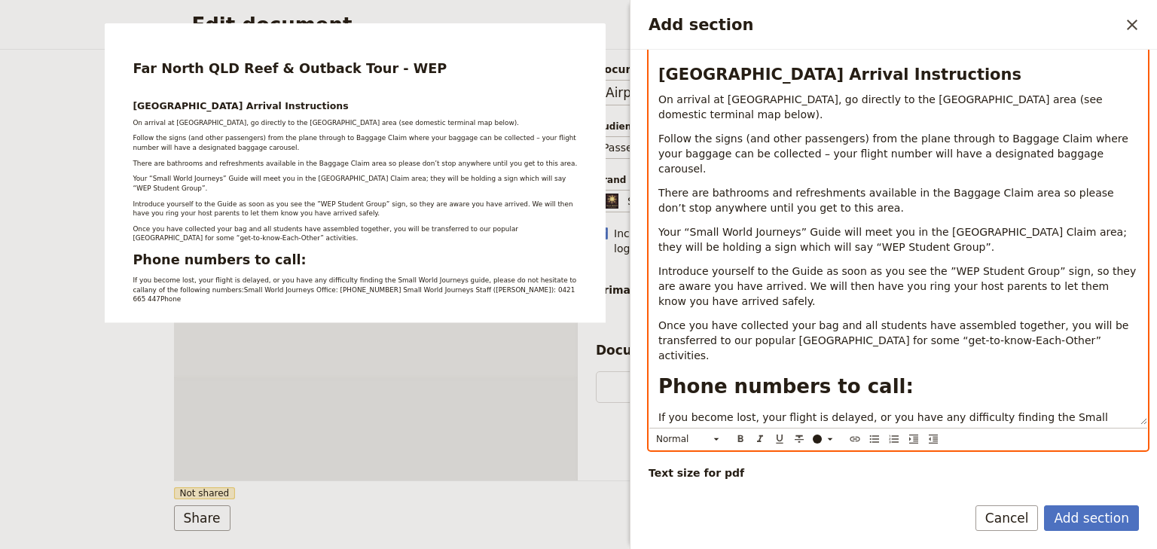
click at [822, 411] on span "If you become lost, your flight is delayed, or you have any difficulty finding …" at bounding box center [890, 439] width 465 height 57
click at [966, 411] on span "If you become lost, your flight is delayed, or you have any difficulty finding …" at bounding box center [890, 439] width 465 height 57
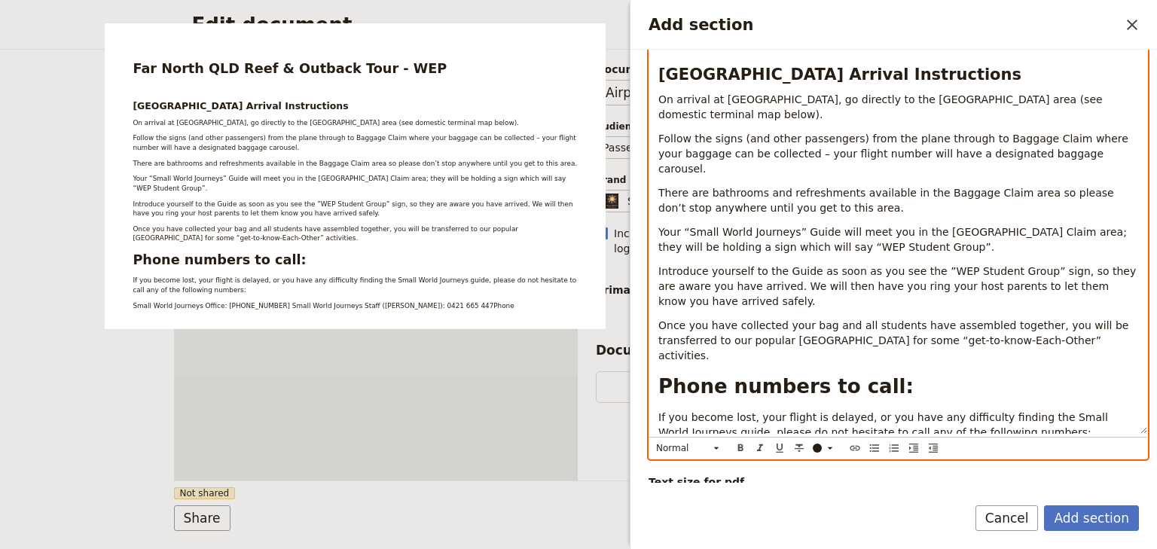
click at [865, 450] on span "Small World Journeys Office: (07) 4054 6693 Small World Journeys Staff (Shuko):…" at bounding box center [855, 463] width 395 height 27
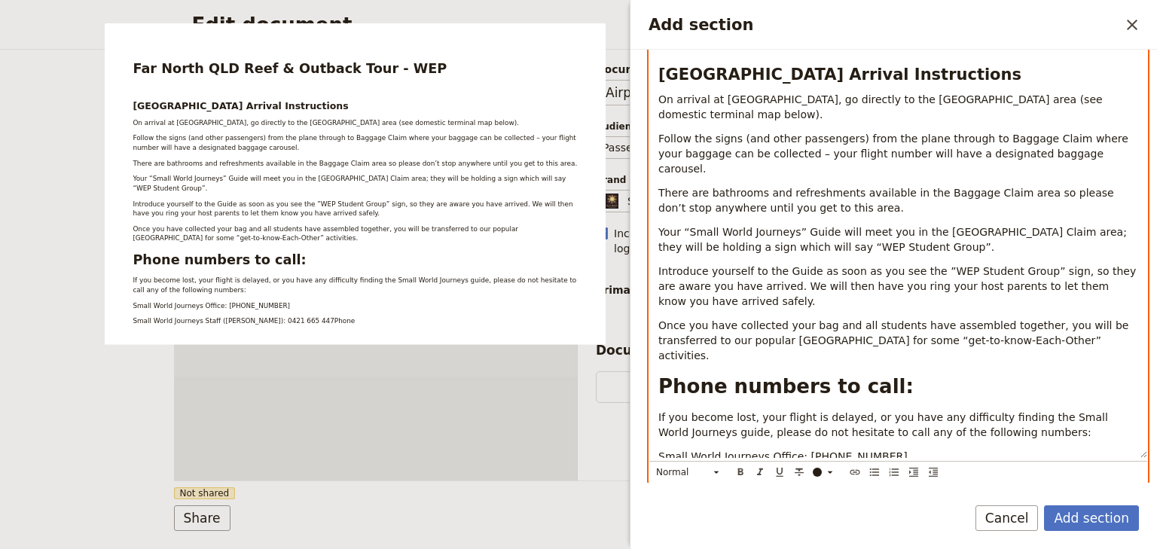
drag, startPoint x: 816, startPoint y: 448, endPoint x: 790, endPoint y: 446, distance: 26.5
click at [790, 474] on span "Small World Journeys Staff (Shuko): 0421 665 447Phone" at bounding box center [834, 480] width 352 height 12
click at [793, 474] on span "Small World Journeys Staff (SNatasha): 0421 665 447Phone" at bounding box center [815, 480] width 315 height 12
click at [895, 474] on span "Small World Journeys Staff (Natasha): 0421 665 447Phone" at bounding box center [834, 480] width 352 height 12
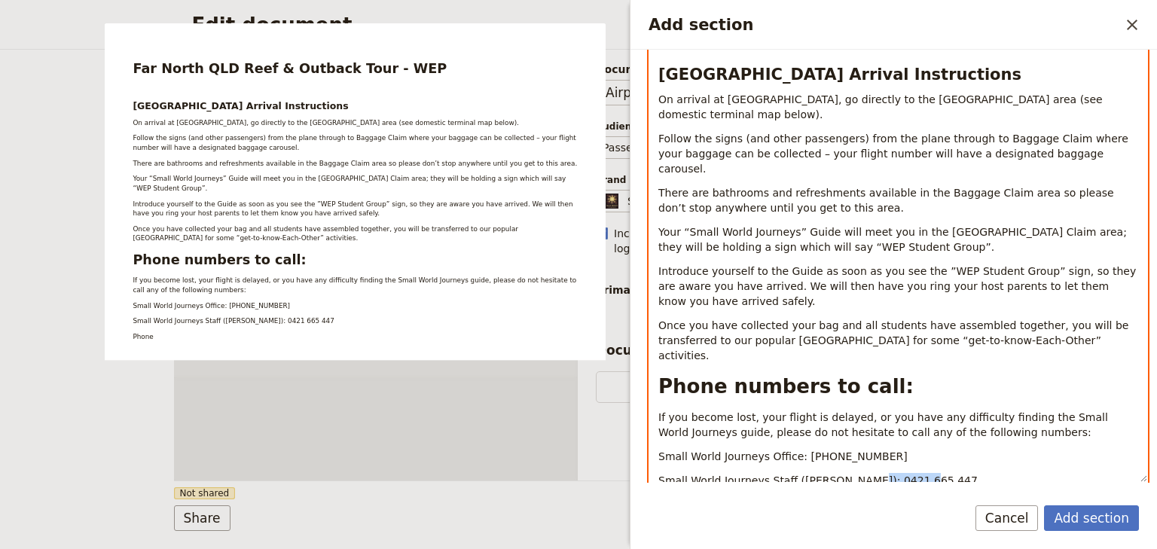
drag, startPoint x: 897, startPoint y: 449, endPoint x: 847, endPoint y: 448, distance: 49.7
click at [847, 473] on p "Small World Journeys Staff (Natasha): 0421 665 447" at bounding box center [898, 480] width 480 height 15
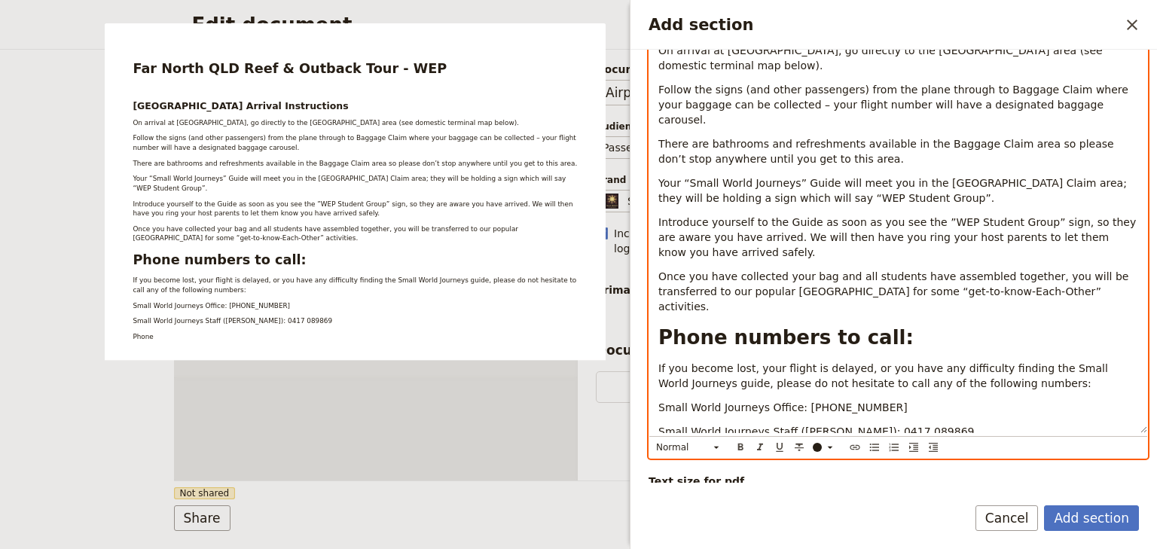
scroll to position [297, 0]
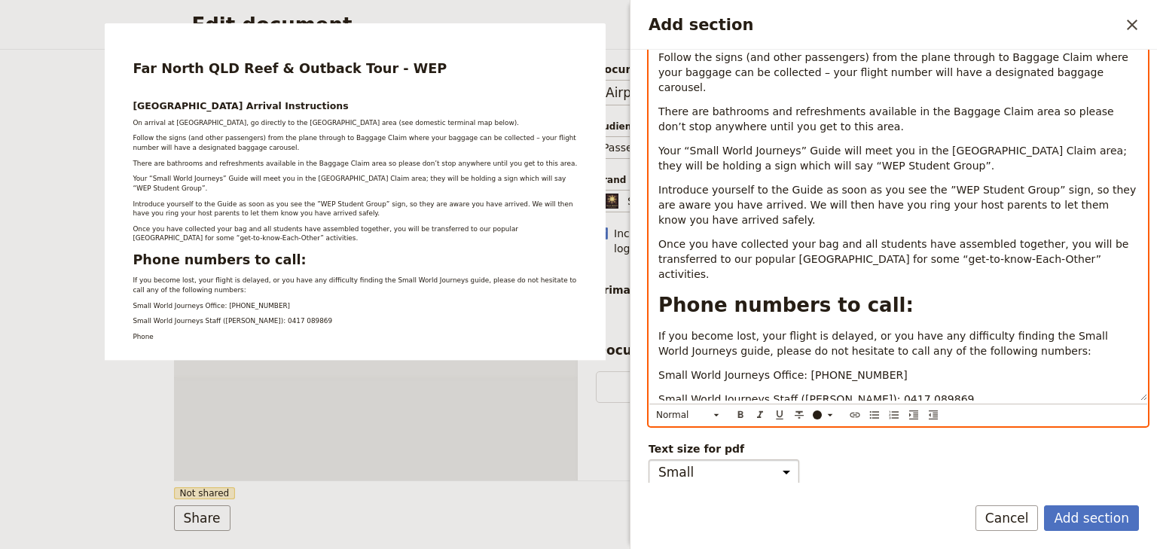
drag, startPoint x: 695, startPoint y: 477, endPoint x: 657, endPoint y: 462, distance: 41.0
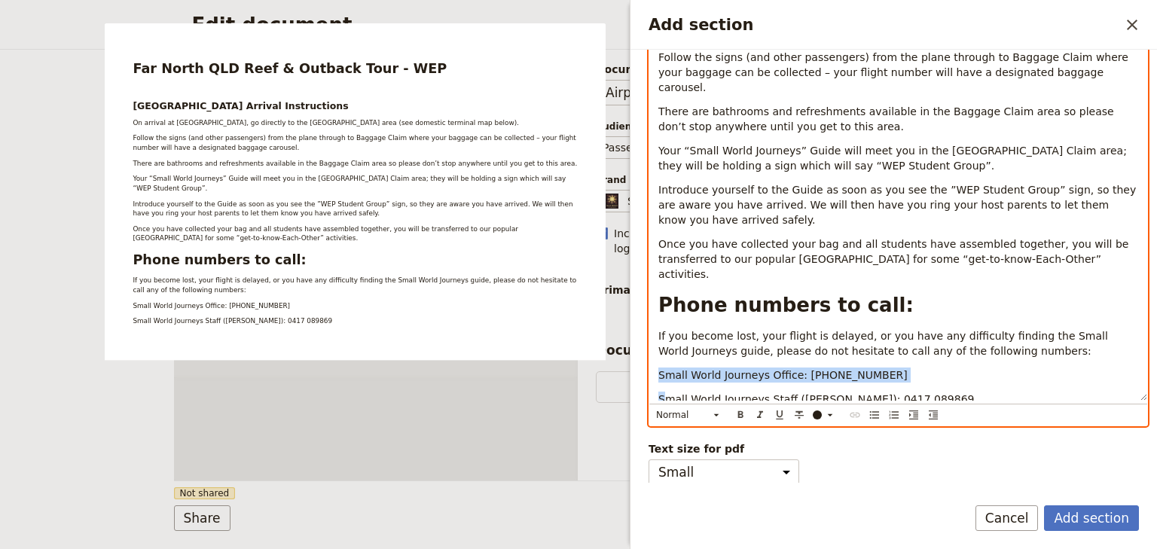
drag, startPoint x: 658, startPoint y: 342, endPoint x: 663, endPoint y: 358, distance: 16.4
click at [663, 358] on div "Far North QLD Reef & Outback Tour - WEP Cairns Airport Arrival Instructions On …" at bounding box center [898, 167] width 498 height 465
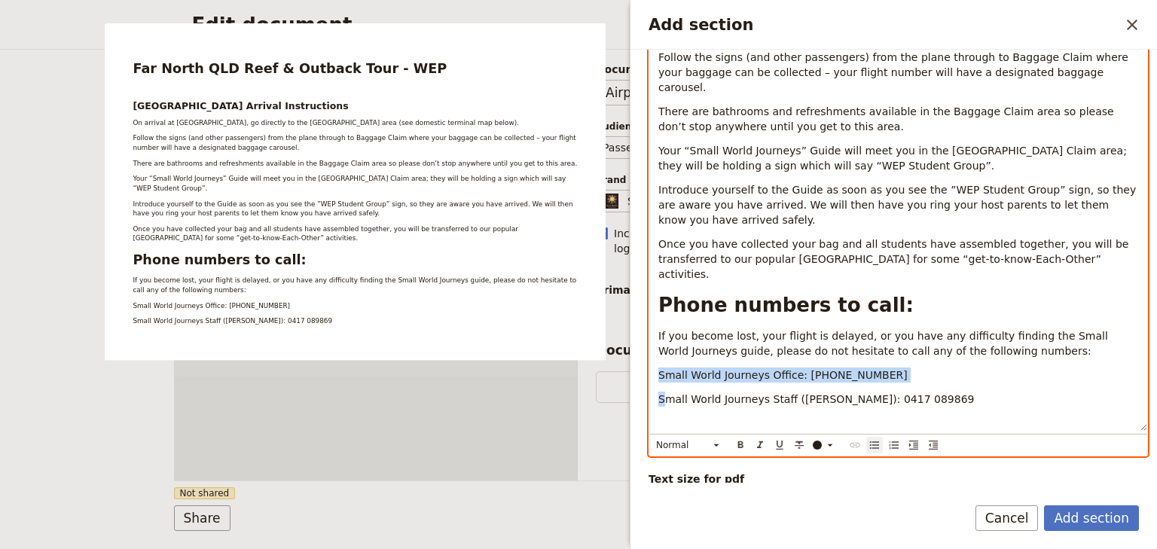
click at [877, 441] on icon "Bulleted list" at bounding box center [874, 445] width 9 height 8
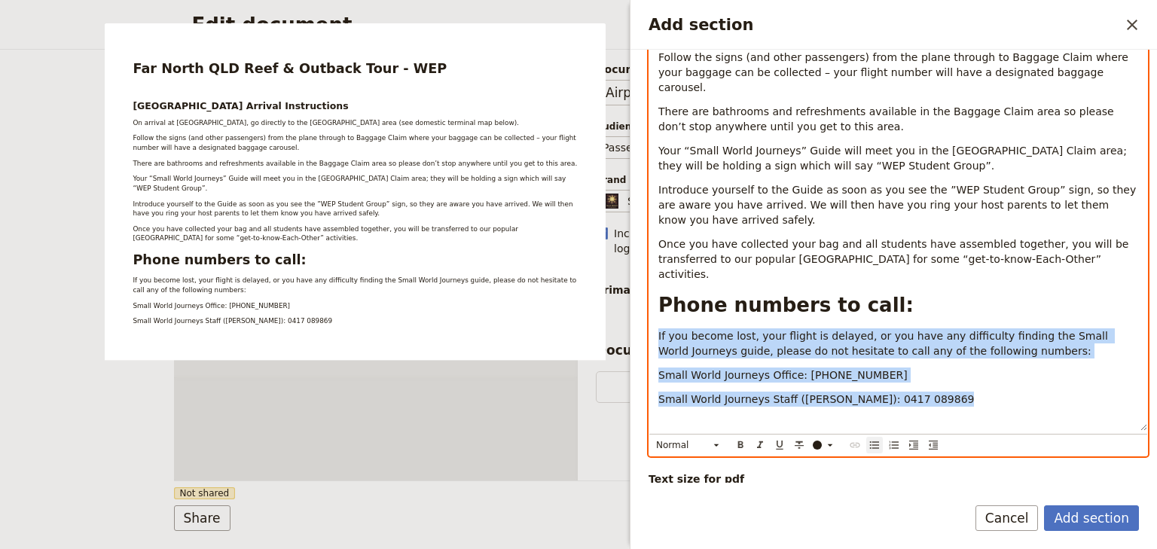
scroll to position [291, 0]
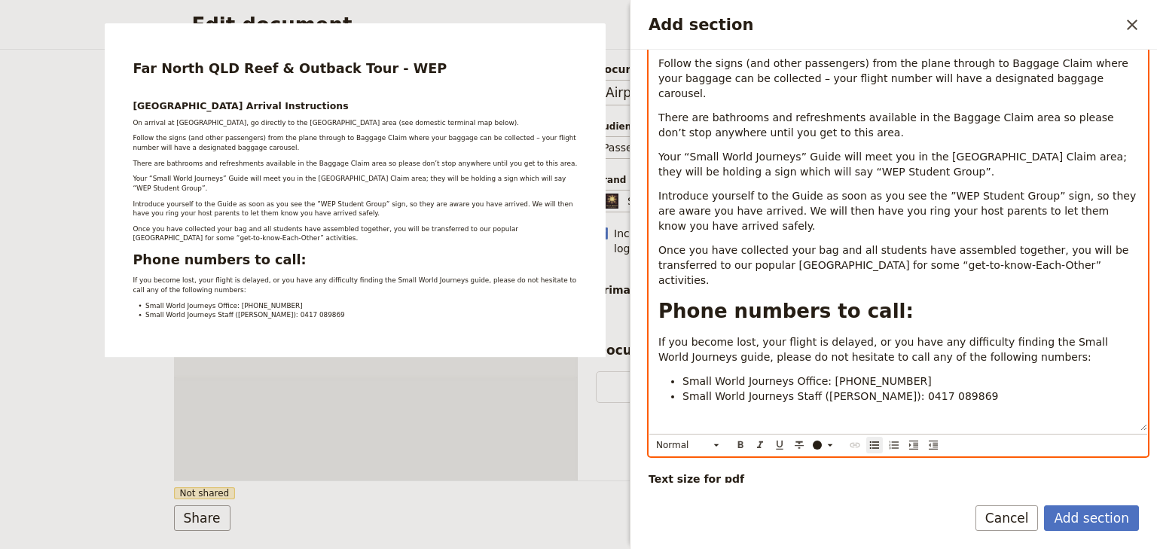
click at [1008, 389] on li "Small World Journeys Staff (Natasha): 0417 089869" at bounding box center [910, 396] width 456 height 15
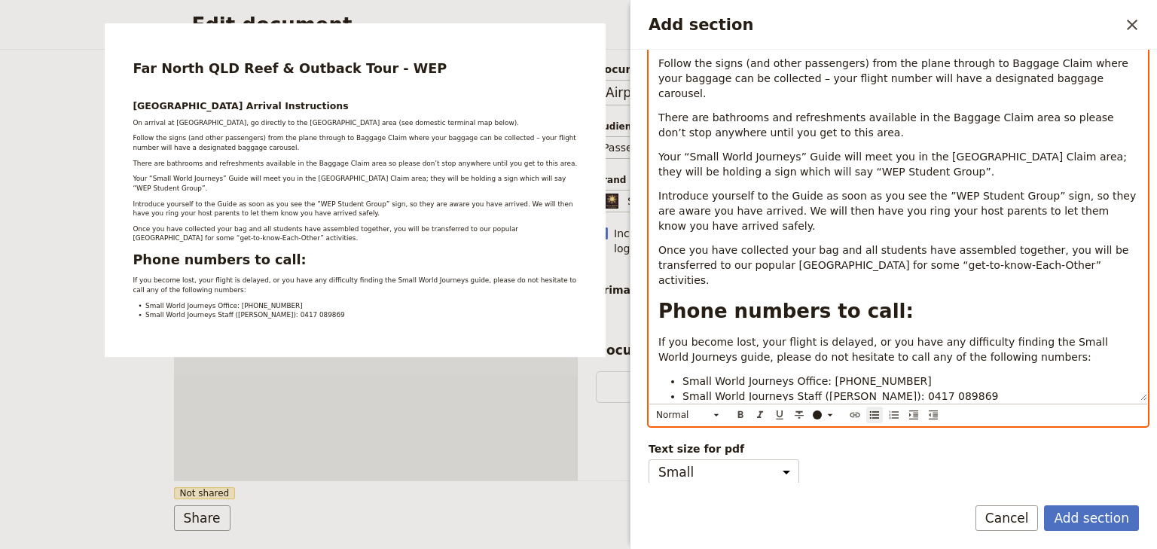
drag, startPoint x: 868, startPoint y: 349, endPoint x: 816, endPoint y: 350, distance: 51.2
click at [816, 374] on li "Small World Journeys Office: (07) 4054 6693" at bounding box center [910, 381] width 456 height 15
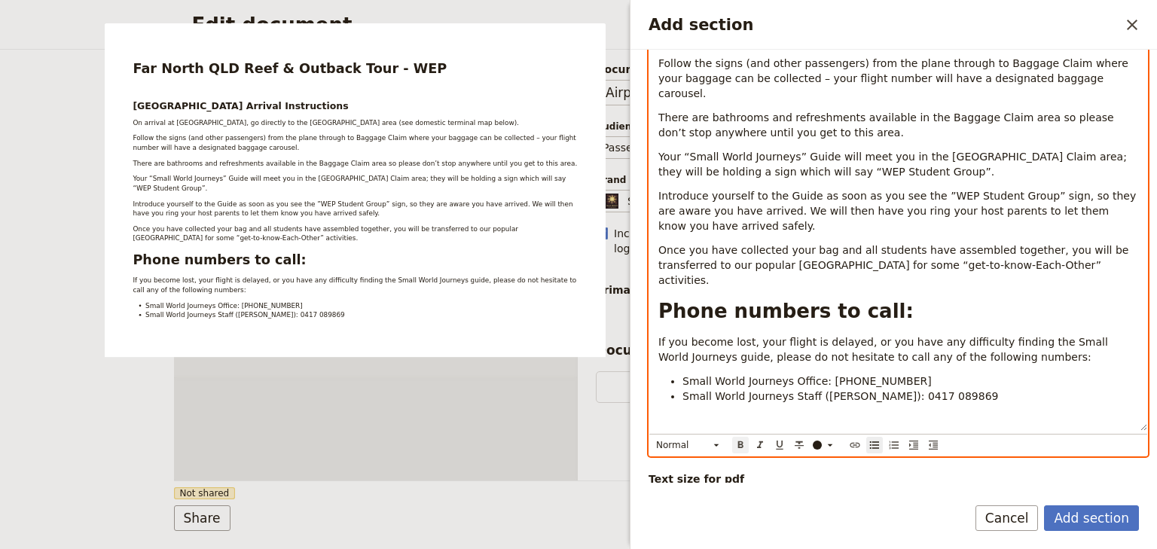
drag, startPoint x: 740, startPoint y: 410, endPoint x: 867, endPoint y: 386, distance: 129.5
click at [740, 441] on icon "Format bold" at bounding box center [740, 444] width 5 height 7
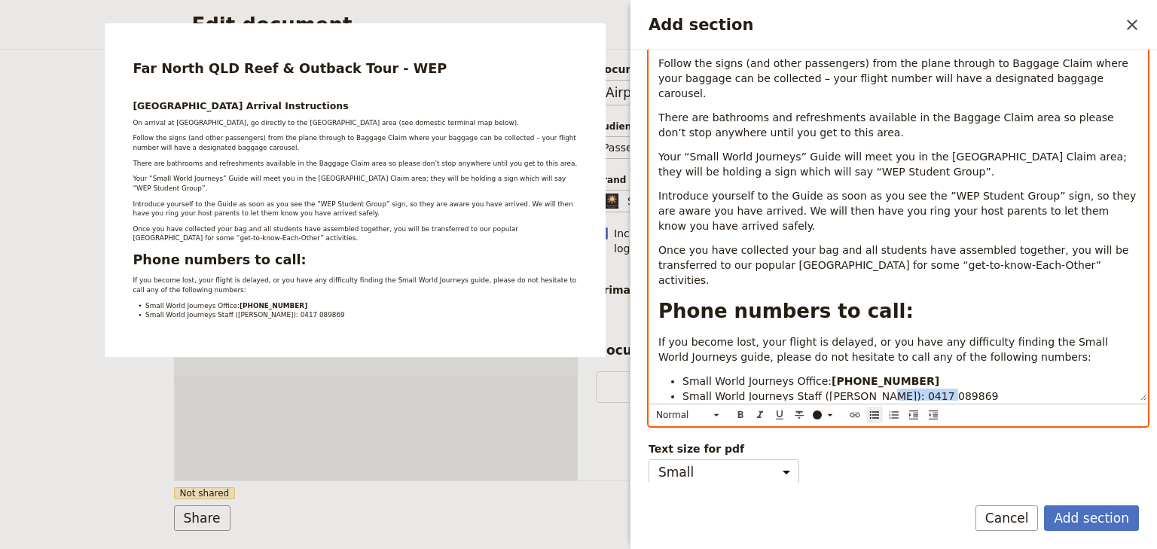
drag, startPoint x: 928, startPoint y: 366, endPoint x: 859, endPoint y: 365, distance: 69.3
click at [859, 389] on li "Small World Journeys Staff (Natasha): 0417 089869" at bounding box center [910, 396] width 456 height 15
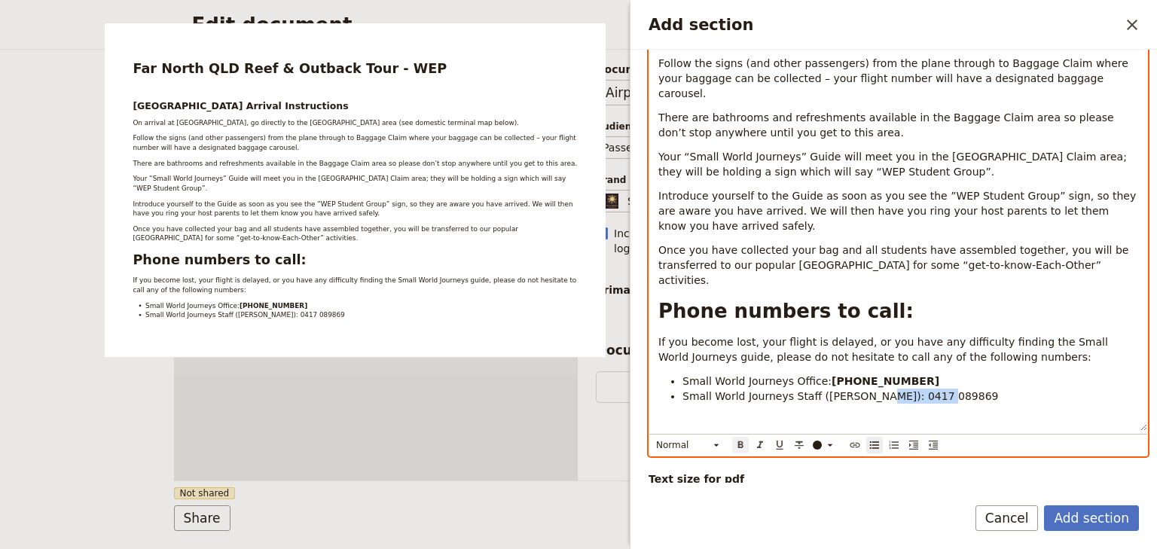
click at [740, 441] on icon "Format bold" at bounding box center [740, 444] width 5 height 7
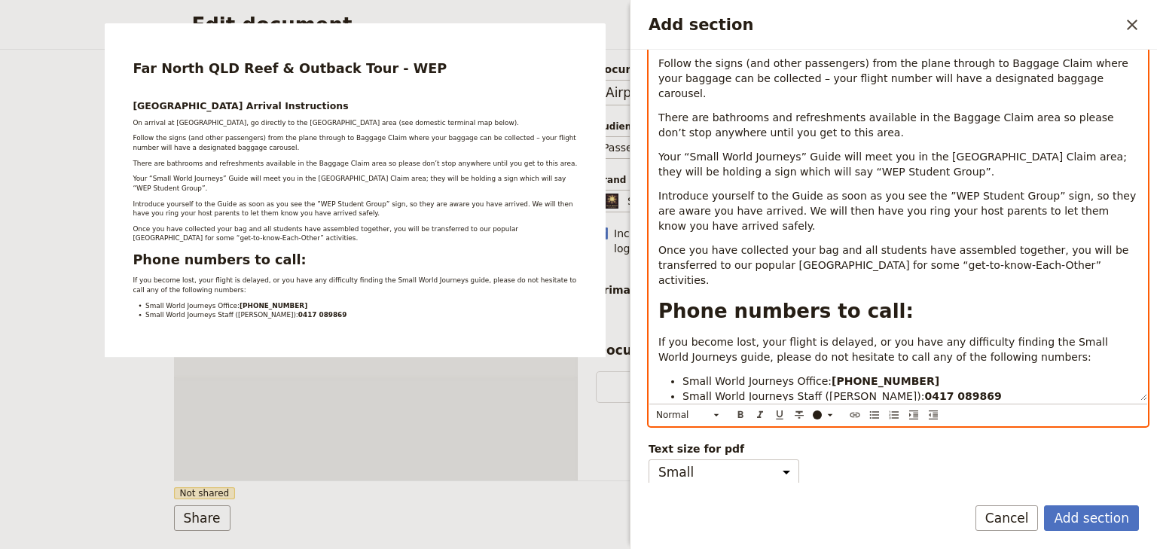
click at [994, 378] on div "Far North QLD Reef & Outback Tour - WEP Cairns Airport Arrival Instructions On …" at bounding box center [898, 170] width 498 height 459
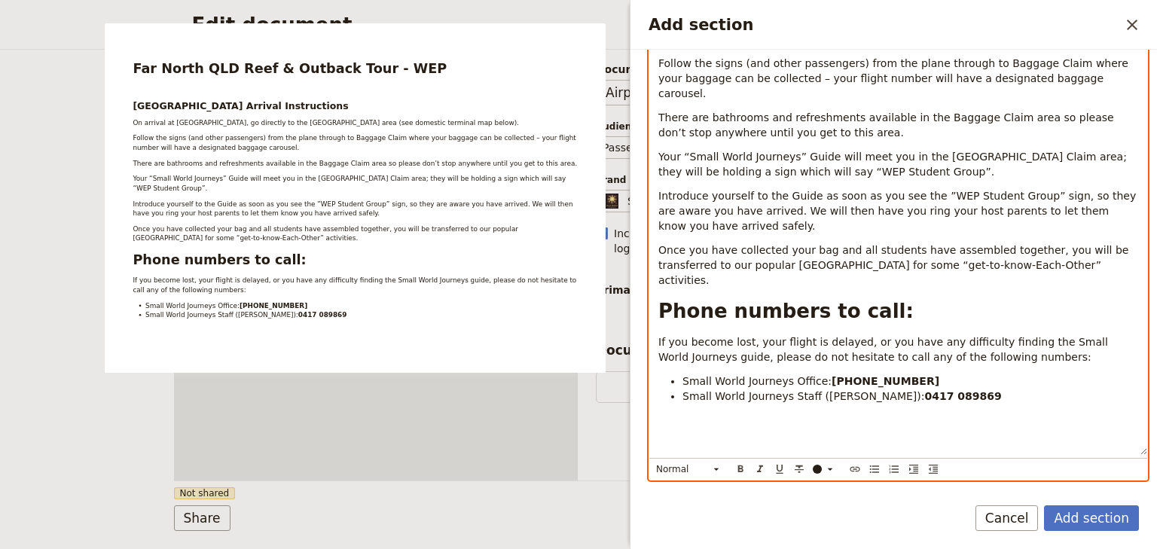
click at [683, 404] on div "Far North QLD Reef & Outback Tour - WEP Cairns Airport Arrival Instructions On …" at bounding box center [898, 198] width 498 height 514
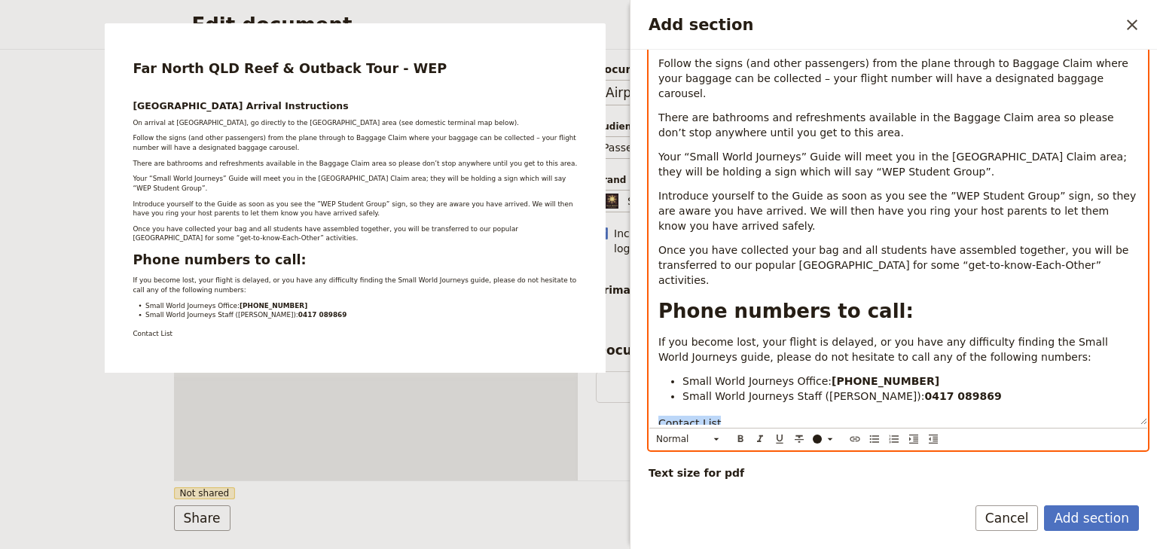
drag, startPoint x: 717, startPoint y: 389, endPoint x: 652, endPoint y: 388, distance: 64.8
click at [652, 388] on div "Far North QLD Reef & Outback Tour - WEP Cairns Airport Arrival Instructions On …" at bounding box center [898, 182] width 498 height 483
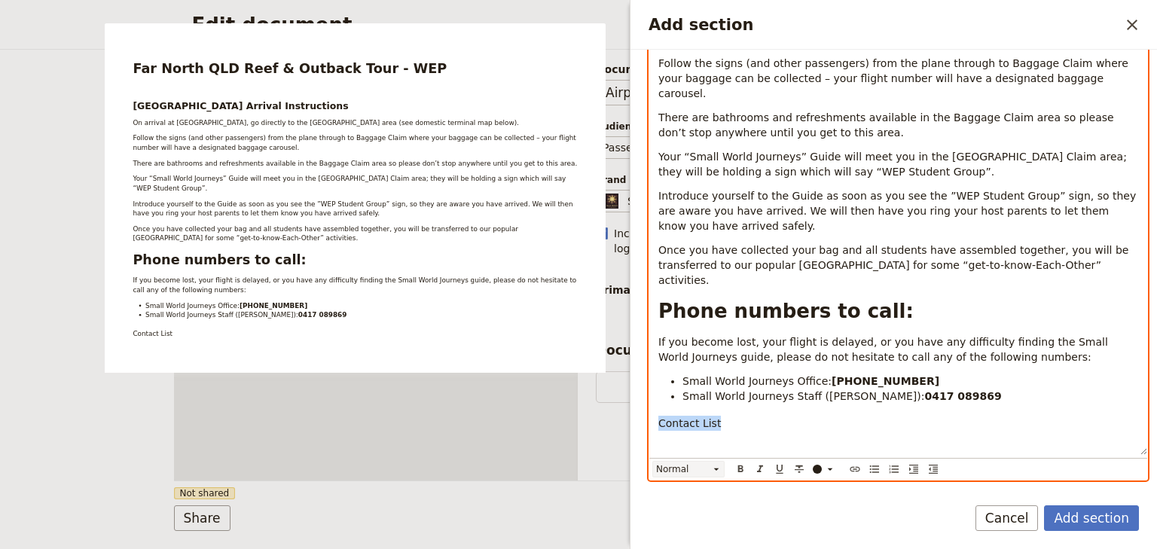
click at [715, 468] on icon "Add section" at bounding box center [716, 469] width 5 height 2
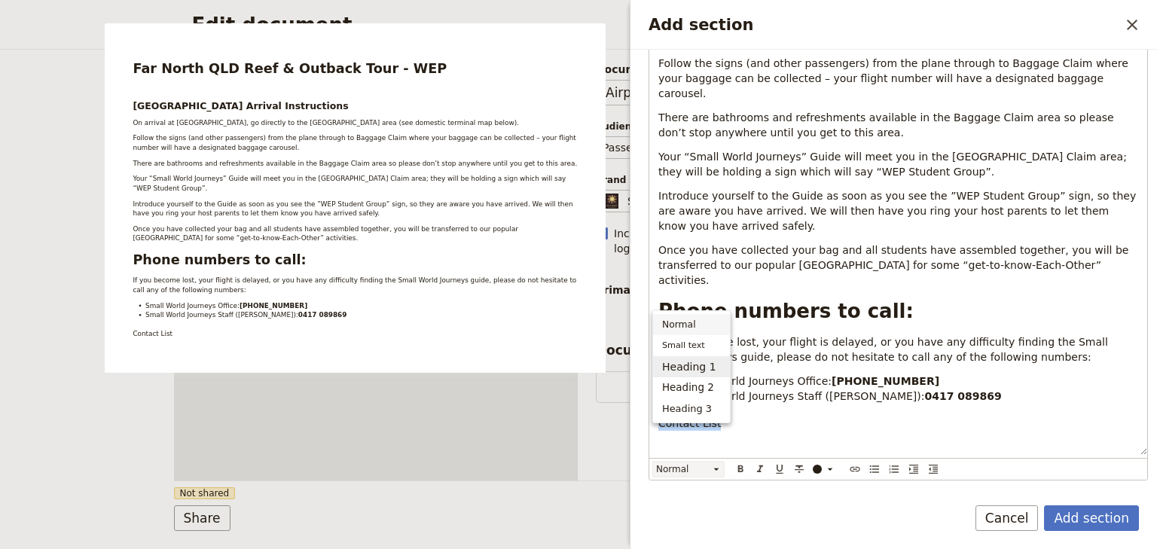
click at [708, 362] on span "Heading 1" at bounding box center [689, 366] width 54 height 15
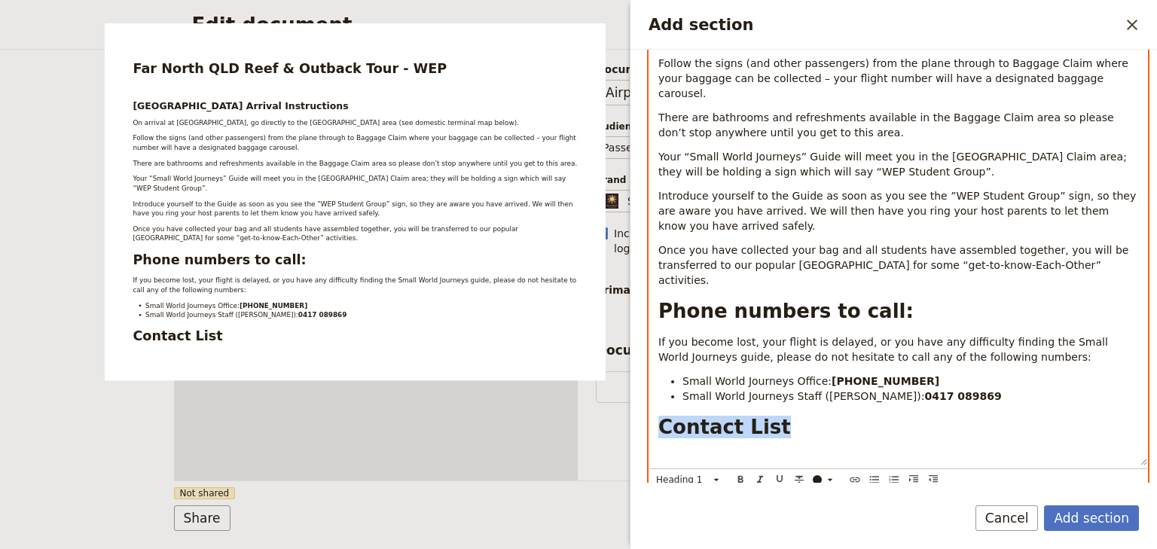
click at [857, 416] on h1 "Contact List" at bounding box center [898, 427] width 480 height 23
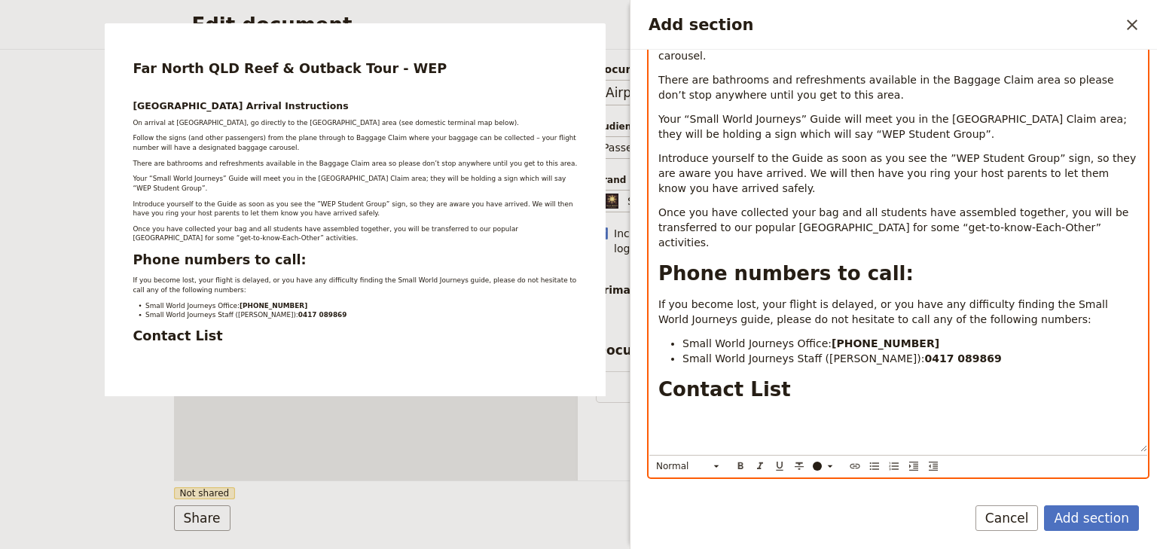
scroll to position [349, 0]
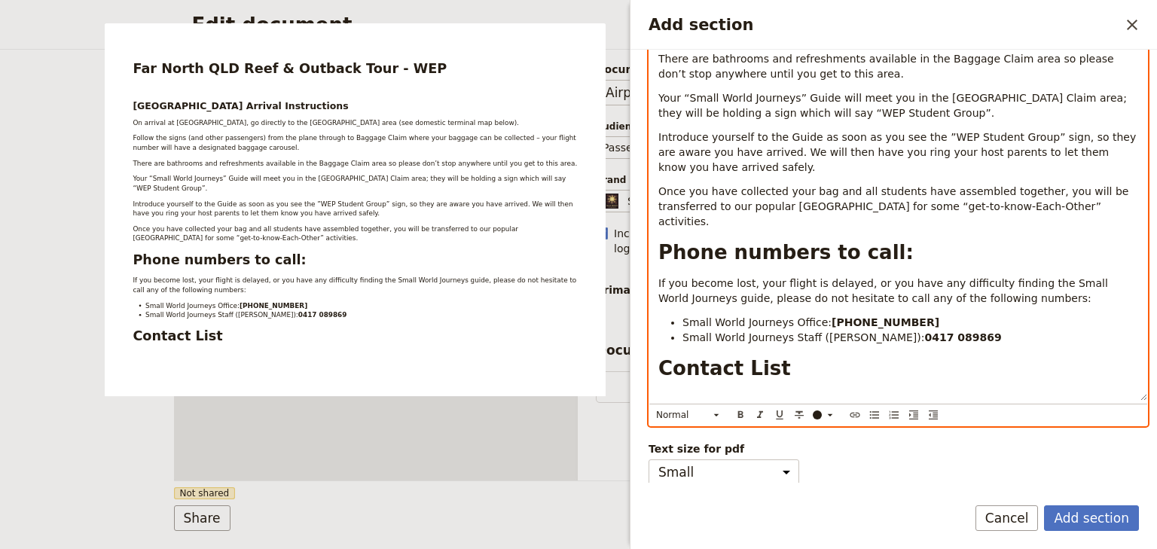
click at [670, 392] on p "Add section" at bounding box center [898, 399] width 480 height 15
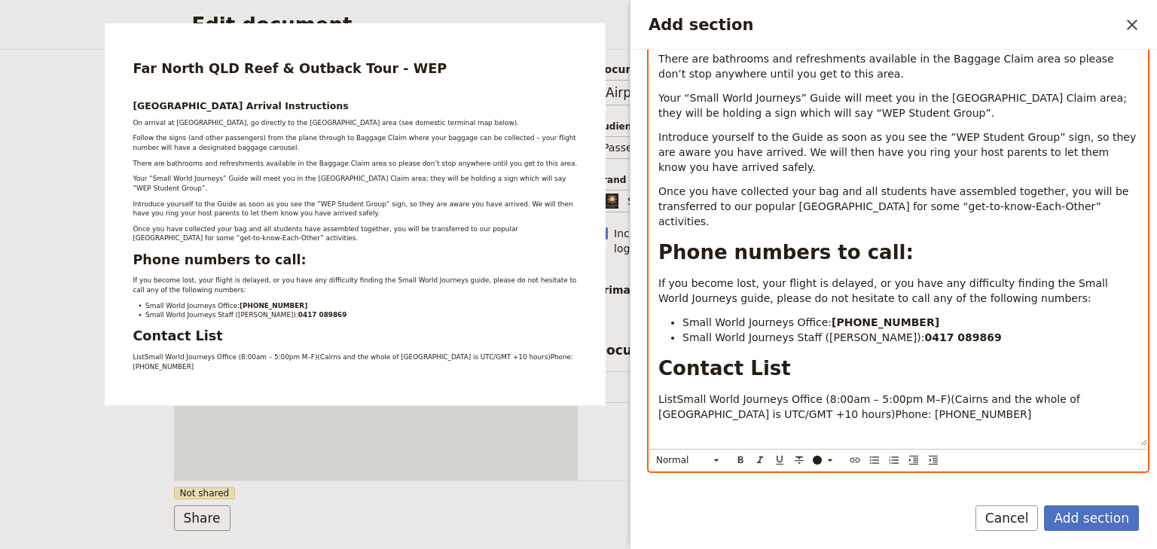
click at [675, 393] on span "ListSmall World Journeys Office (8:00am – 5:00pm M–F)(Cairns and the whole of Q…" at bounding box center [870, 406] width 425 height 27
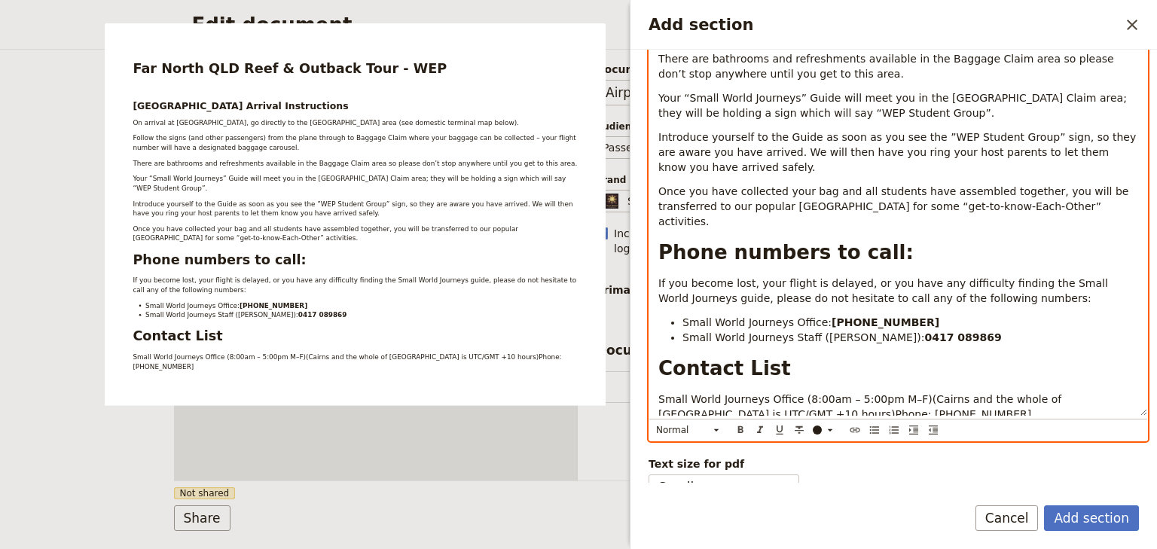
click at [901, 393] on span "Small World Journeys Office (8:00am – 5:00pm M–F)(Cairns and the whole of Queen…" at bounding box center [861, 406] width 407 height 27
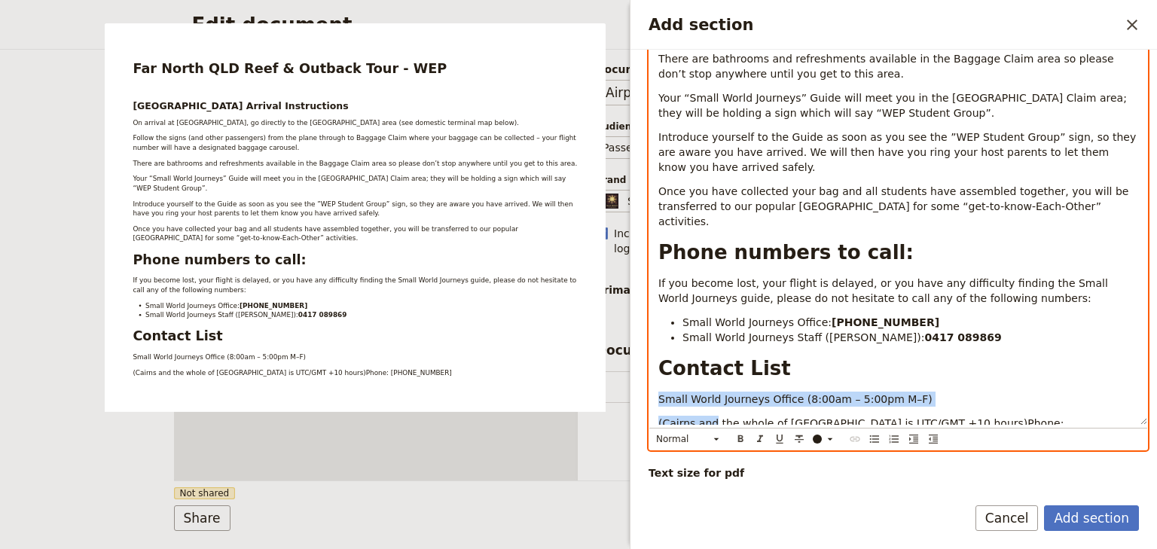
drag, startPoint x: 690, startPoint y: 389, endPoint x: 652, endPoint y: 371, distance: 41.8
click at [652, 371] on div "Far North QLD Reef & Outback Tour - WEP Cairns Airport Arrival Instructions On …" at bounding box center [898, 154] width 498 height 542
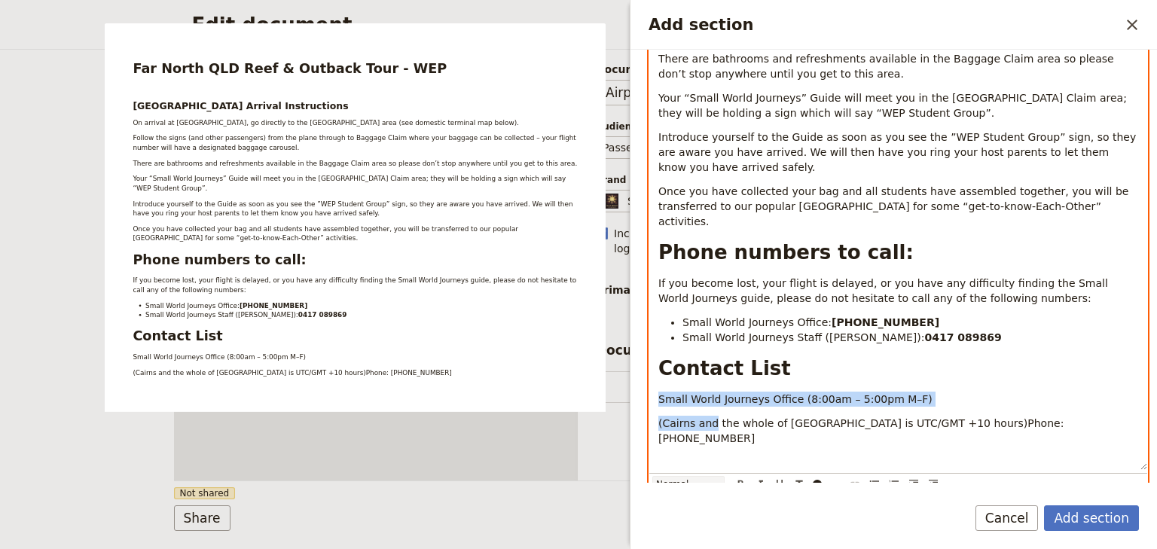
click at [714, 478] on icon "Add section" at bounding box center [716, 484] width 12 height 12
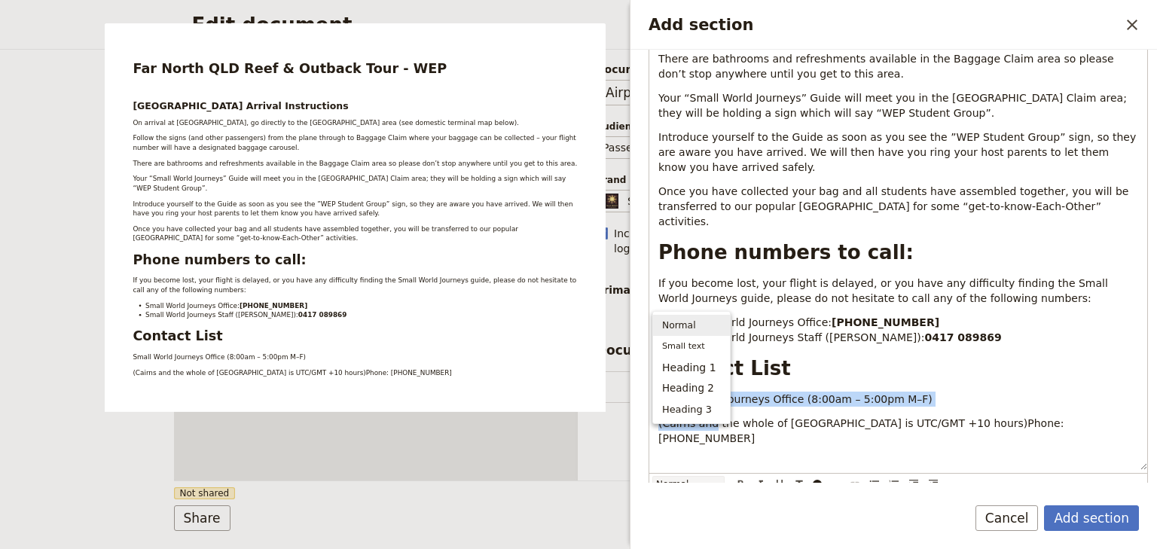
click at [686, 329] on span "Normal" at bounding box center [679, 325] width 34 height 15
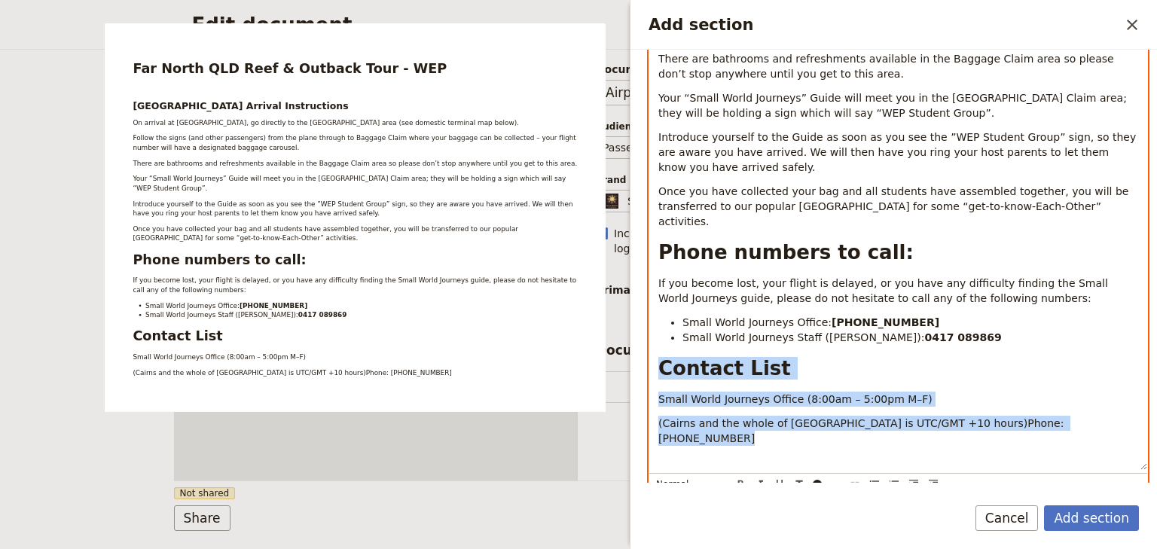
click at [703, 417] on span "(Cairns and the whole of Queensland is UTC/GMT +10 hours)Phone: +61 7 4054 6693" at bounding box center [862, 430] width 409 height 27
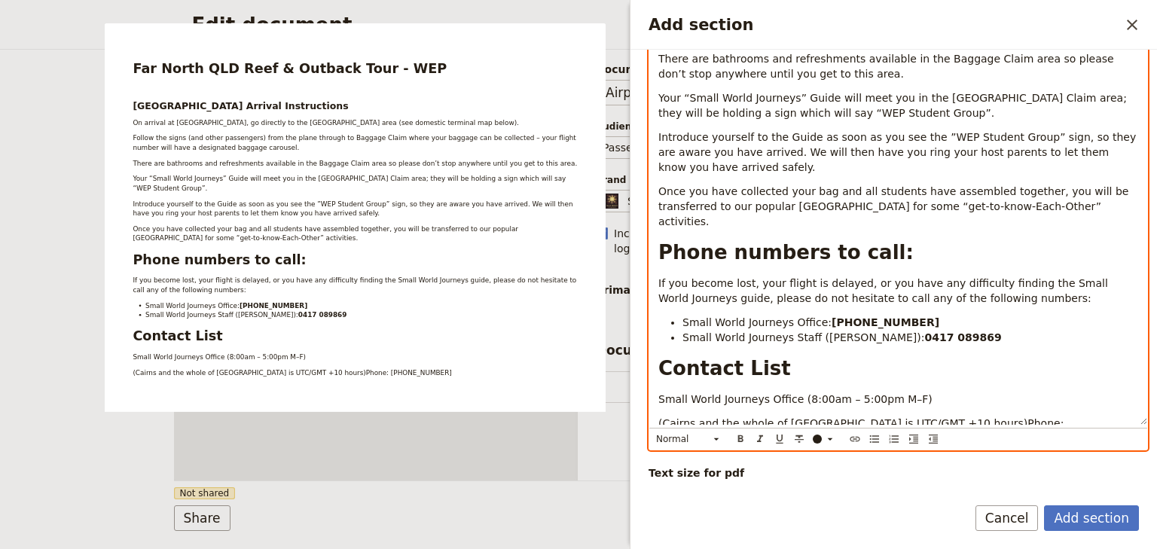
click at [940, 417] on span "(Cairns and the whole of Queensland is UTC/GMT +10 hours)Phone: +61 7 4054 6693" at bounding box center [862, 430] width 409 height 27
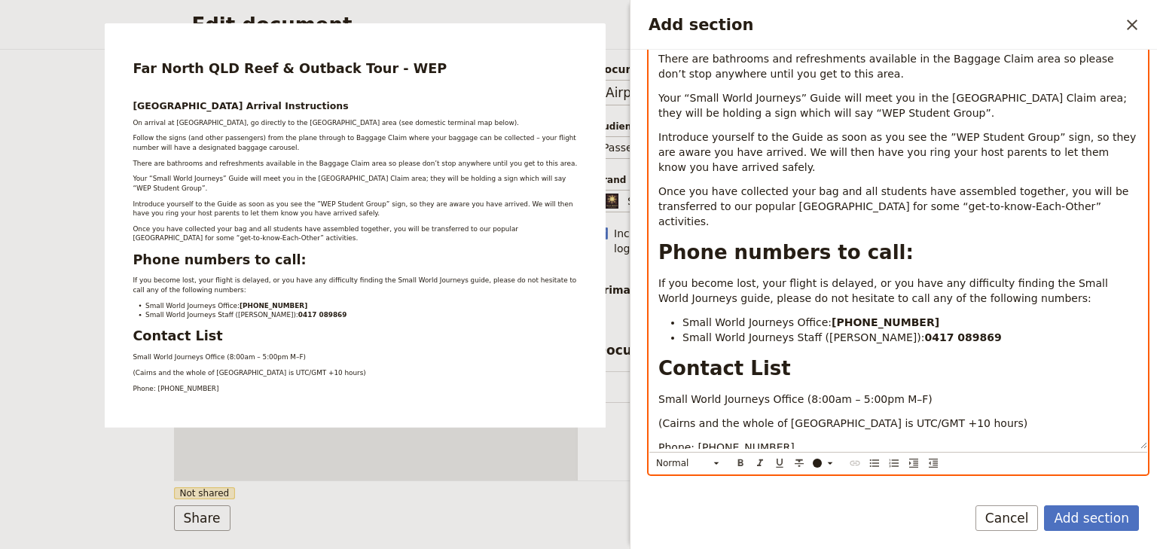
drag, startPoint x: 776, startPoint y: 418, endPoint x: 656, endPoint y: 368, distance: 130.6
click at [656, 368] on div "Far North QLD Reef & Outback Tour - WEP Cairns Airport Arrival Instructions On …" at bounding box center [898, 166] width 498 height 566
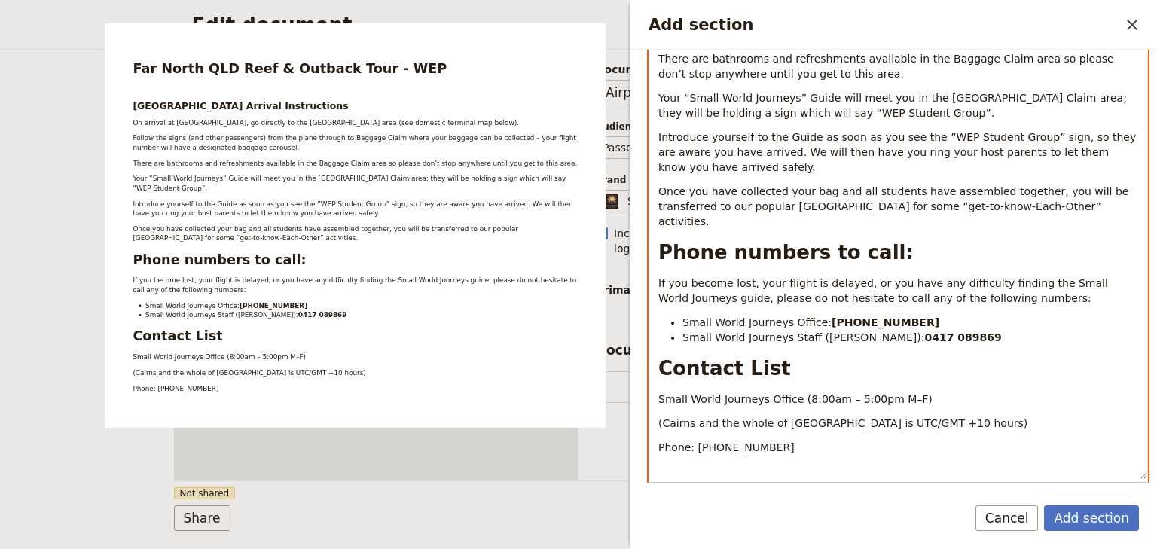
click at [787, 440] on p "Phone: +61 7 4054 6693" at bounding box center [898, 447] width 480 height 15
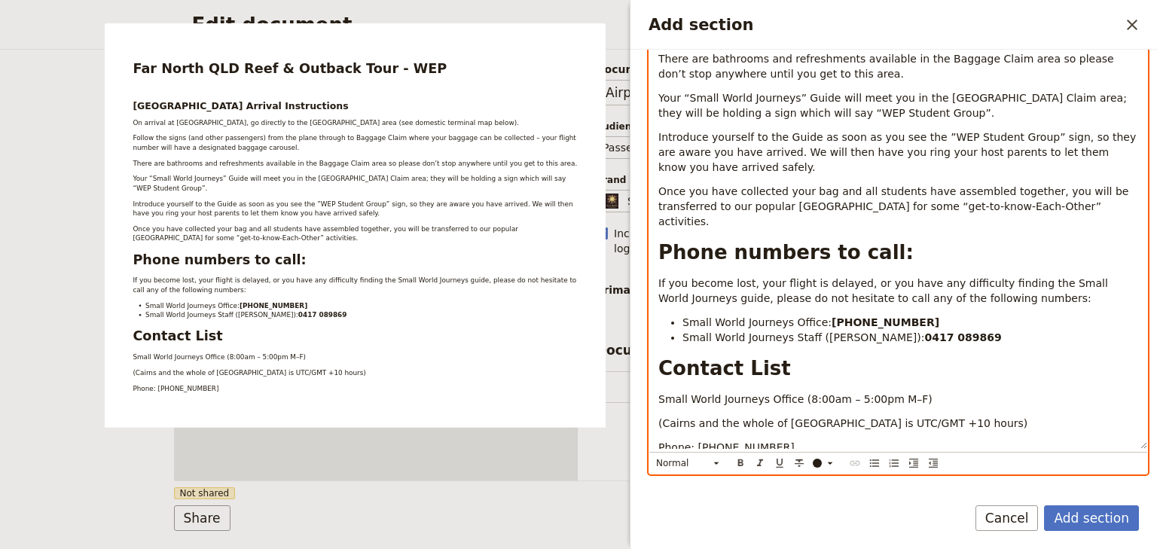
drag, startPoint x: 776, startPoint y: 419, endPoint x: 657, endPoint y: 368, distance: 129.5
click at [657, 368] on div "Far North QLD Reef & Outback Tour - WEP Cairns Airport Arrival Instructions On …" at bounding box center [898, 166] width 498 height 566
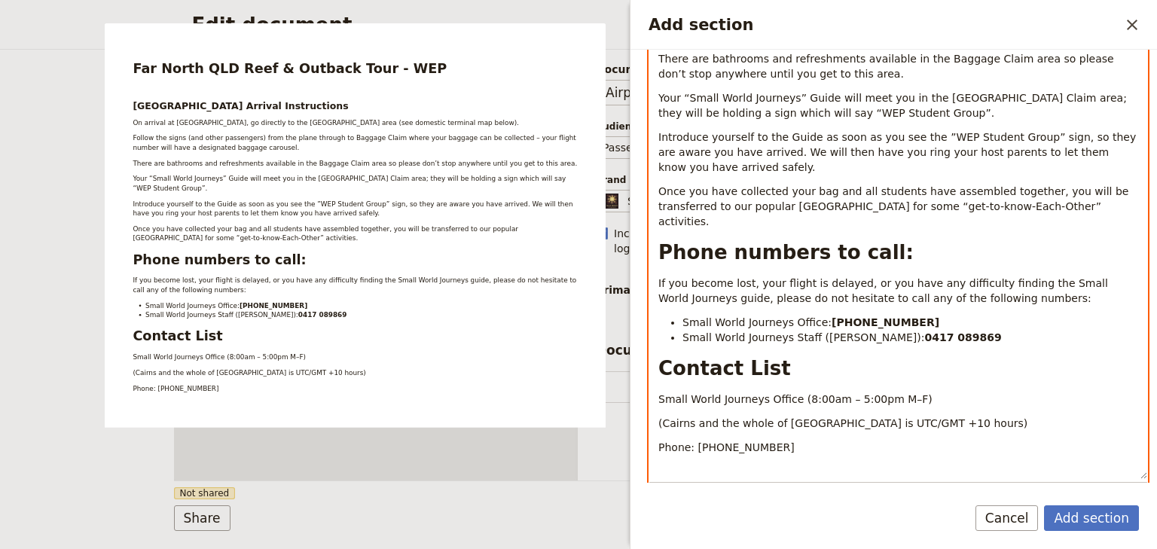
copy div "Small World Journeys Office (8:00am – 5:00pm M–F) (Cairns and the whole of Quee…"
click at [783, 417] on span "(Cairns and the whole of [GEOGRAPHIC_DATA] is UTC/GMT +10 hours)" at bounding box center [842, 423] width 369 height 12
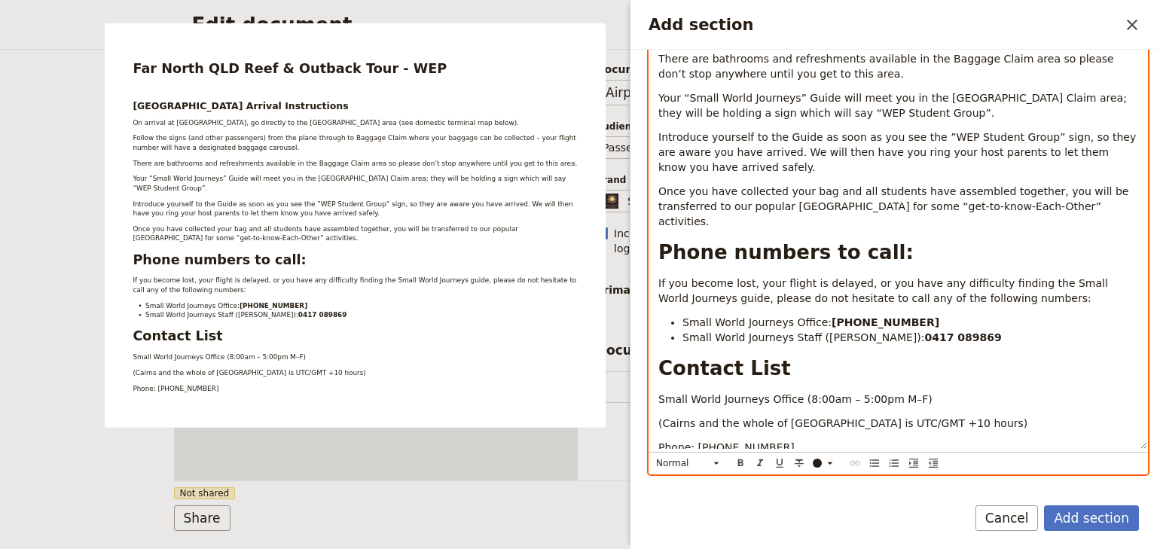
drag, startPoint x: 773, startPoint y: 418, endPoint x: 657, endPoint y: 373, distance: 125.2
click at [657, 373] on div "Far North QLD Reef & Outback Tour - WEP Cairns Airport Arrival Instructions On …" at bounding box center [898, 166] width 498 height 566
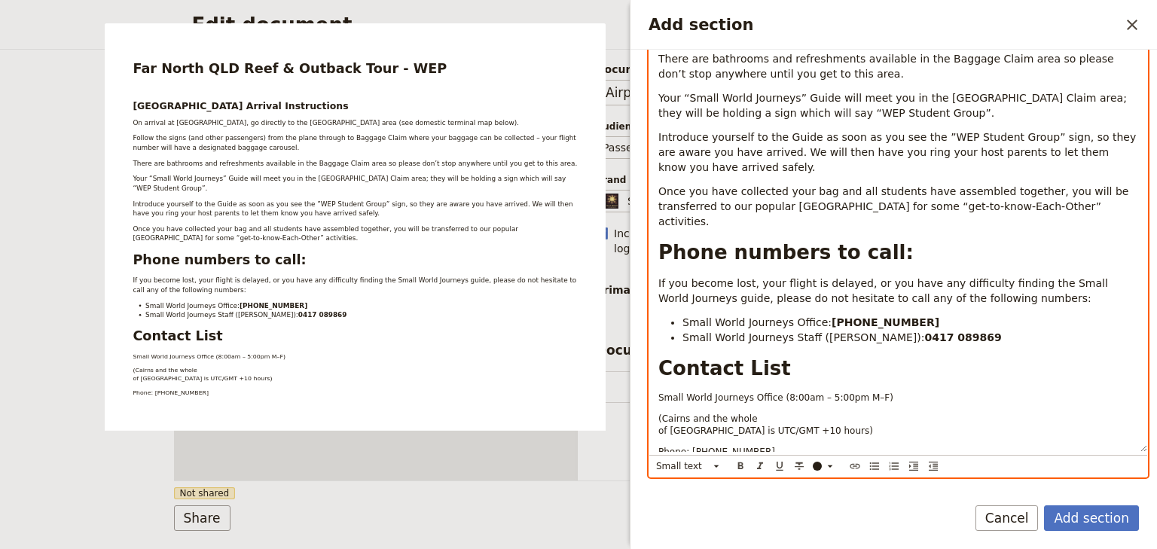
click at [654, 386] on div "Far North QLD Reef & Outback Tour - WEP Cairns Airport Arrival Instructions On …" at bounding box center [898, 167] width 498 height 569
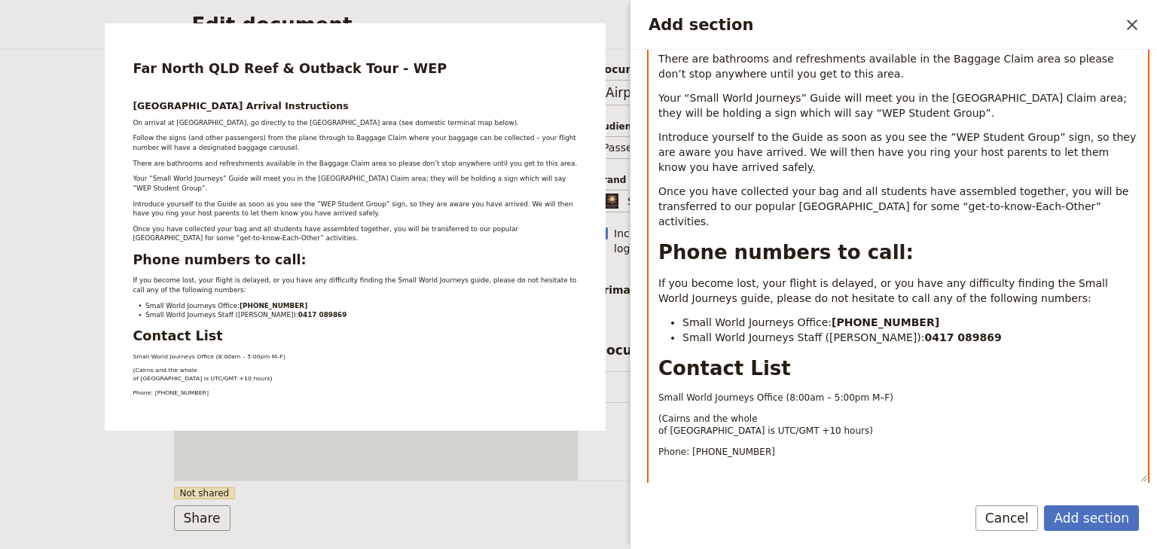
click at [656, 400] on div "Far North QLD Reef & Outback Tour - WEP Cairns Airport Arrival Instructions On …" at bounding box center [898, 182] width 498 height 599
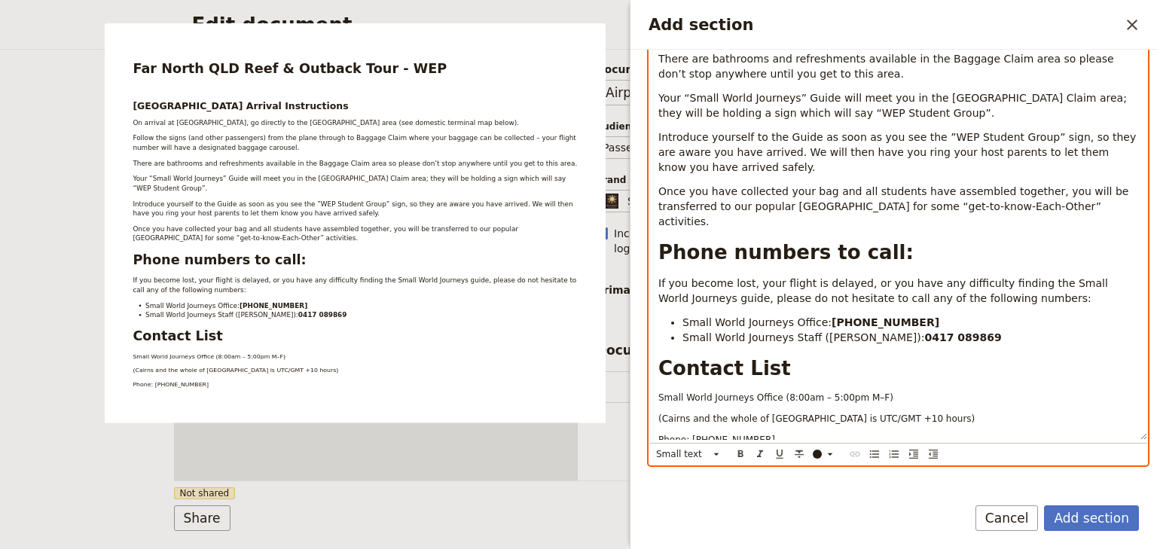
drag, startPoint x: 764, startPoint y: 410, endPoint x: 645, endPoint y: 363, distance: 128.8
click at [645, 363] on div "Section type Cover page Day summary Itinerary Custom Hide section Section label…" at bounding box center [893, 266] width 526 height 433
click at [718, 455] on icon "Add section" at bounding box center [716, 454] width 12 height 12
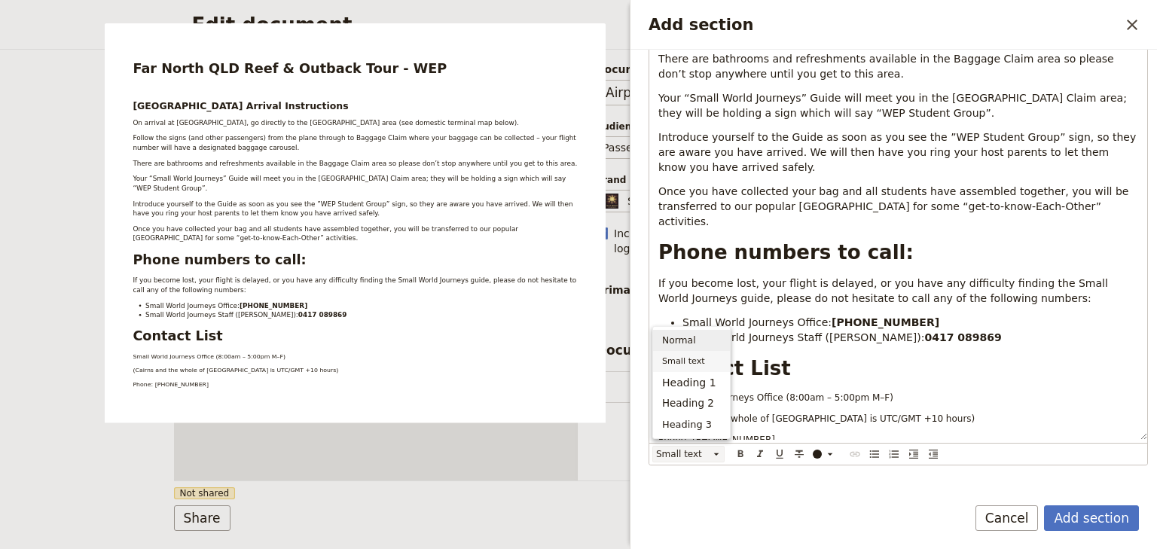
click at [693, 345] on span "Normal" at bounding box center [691, 340] width 59 height 15
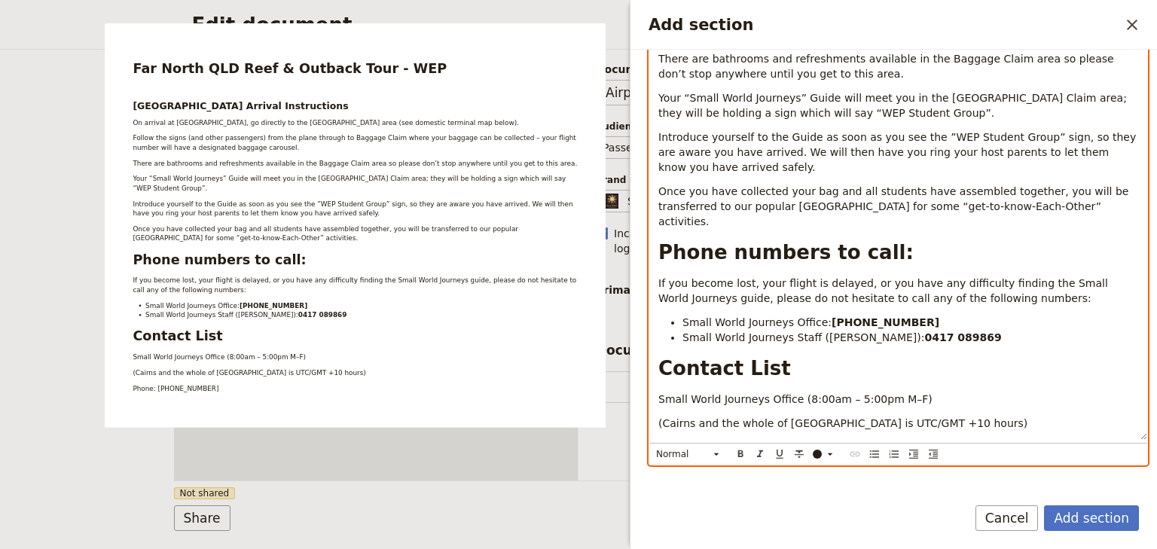
click at [717, 417] on span "(Cairns and the whole of [GEOGRAPHIC_DATA] is UTC/GMT +10 hours)" at bounding box center [842, 423] width 369 height 12
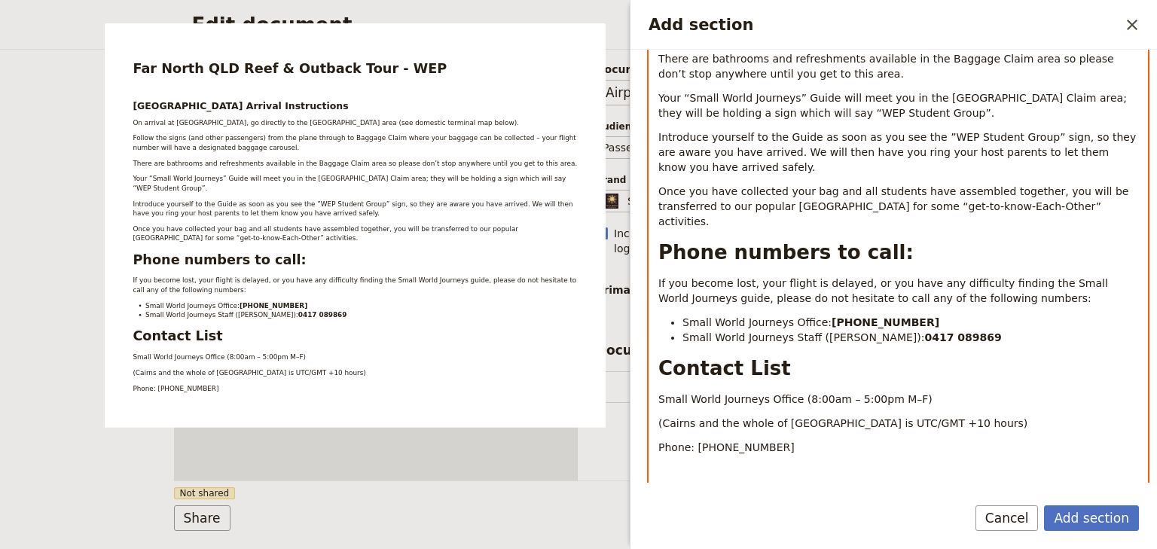
click at [776, 440] on p "Phone: +61 7 4054 6693" at bounding box center [898, 447] width 480 height 15
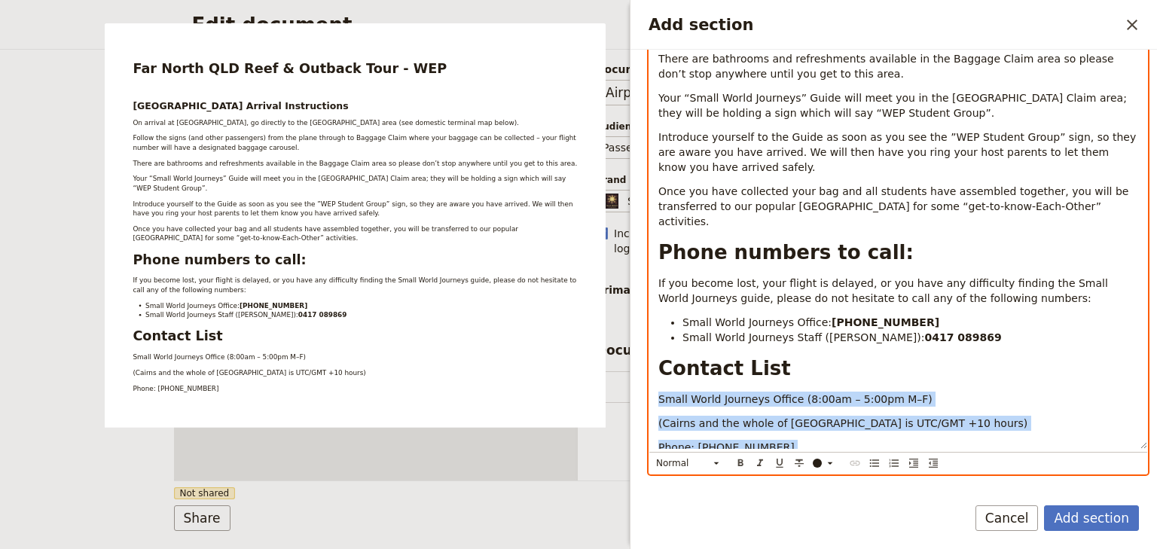
drag, startPoint x: 776, startPoint y: 419, endPoint x: 653, endPoint y: 368, distance: 133.3
click at [653, 368] on div "Far North QLD Reef & Outback Tour - WEP Cairns Airport Arrival Instructions On …" at bounding box center [898, 166] width 498 height 566
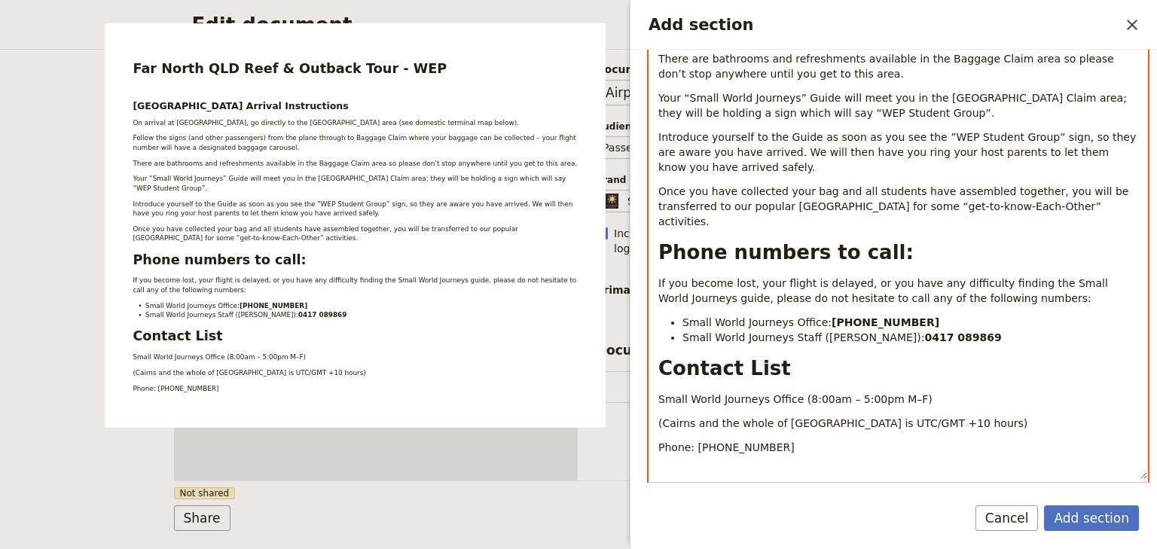
scroll to position [325, 0]
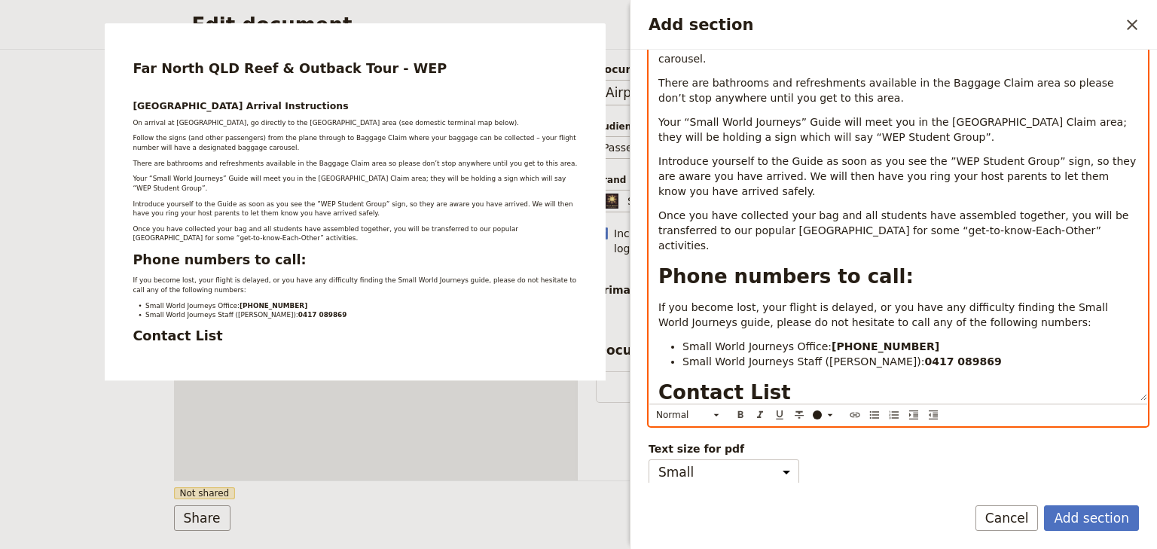
click at [678, 416] on p "Add section" at bounding box center [898, 423] width 480 height 15
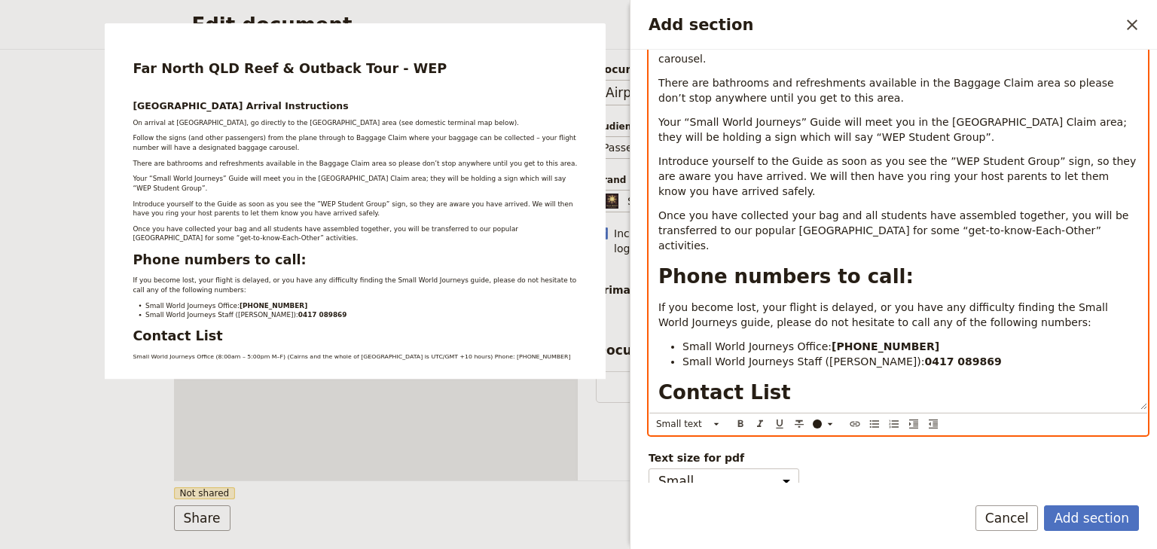
click at [865, 416] on span "Small World Journeys Office (8:00am – 5:00pm M–F) (Cairns and the whole of Quee…" at bounding box center [887, 427] width 459 height 23
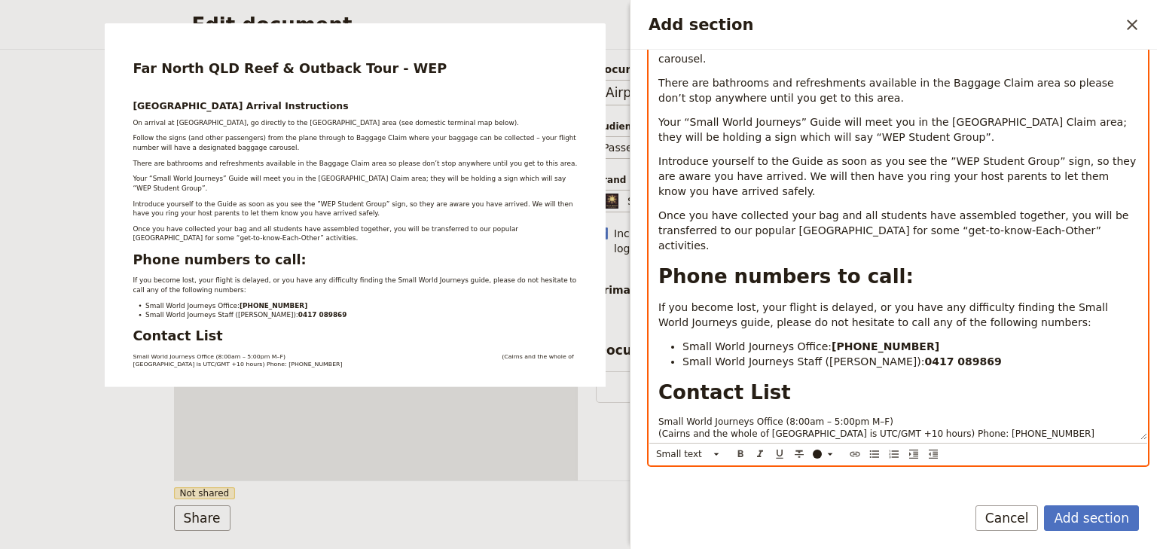
click at [901, 416] on span "Small World Journeys Office (8:00am – 5:00pm M–F) (Cairns and the whole of Quee…" at bounding box center [942, 427] width 568 height 23
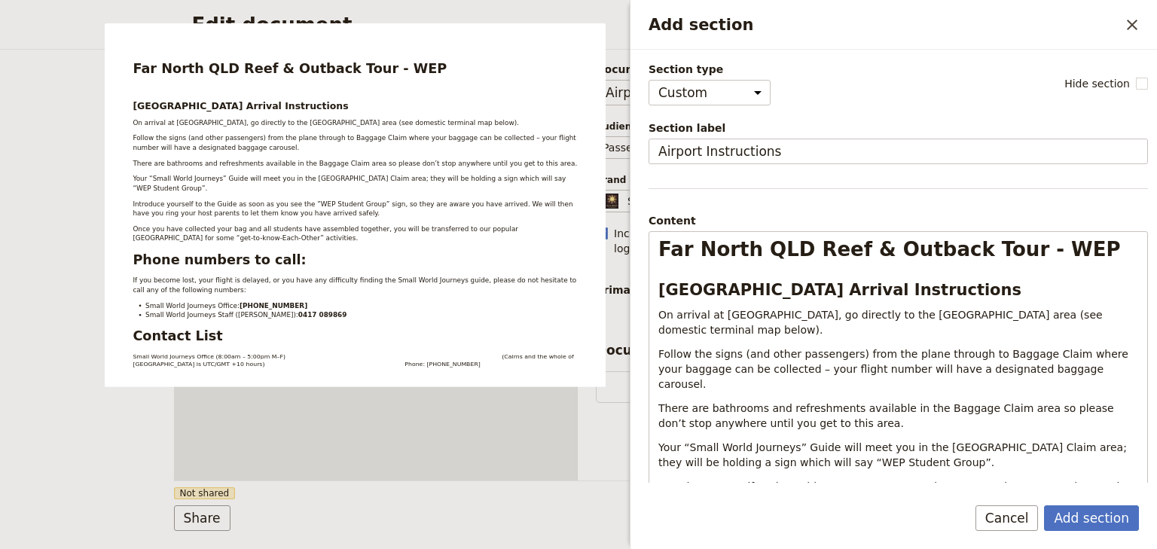
select select "CUSTOM"
select select "PASSENGER"
select select "DEFAULT"
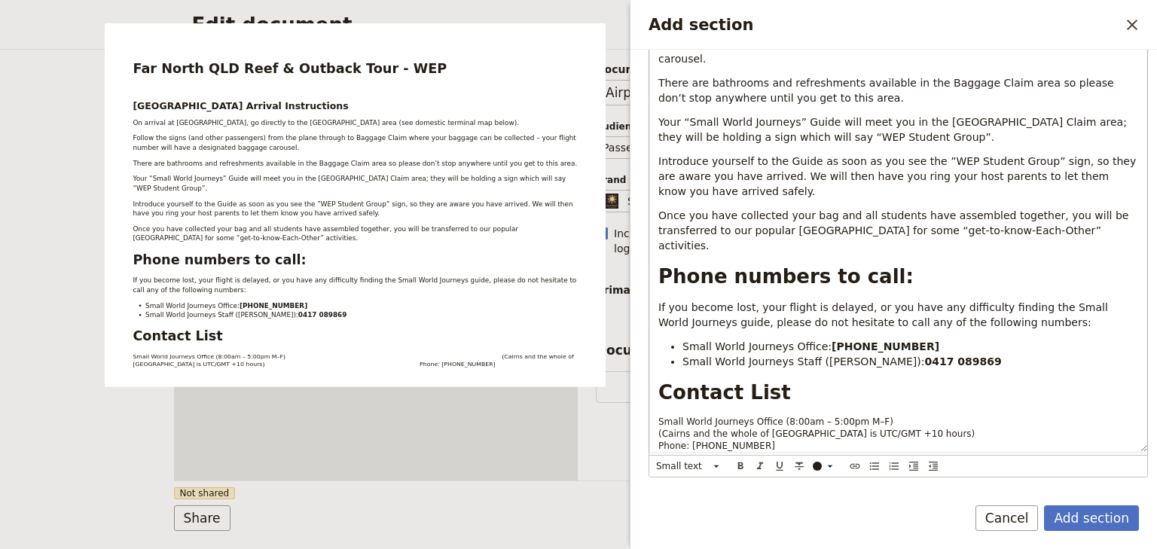
click at [934, 381] on h1 "Contact List" at bounding box center [898, 392] width 480 height 23
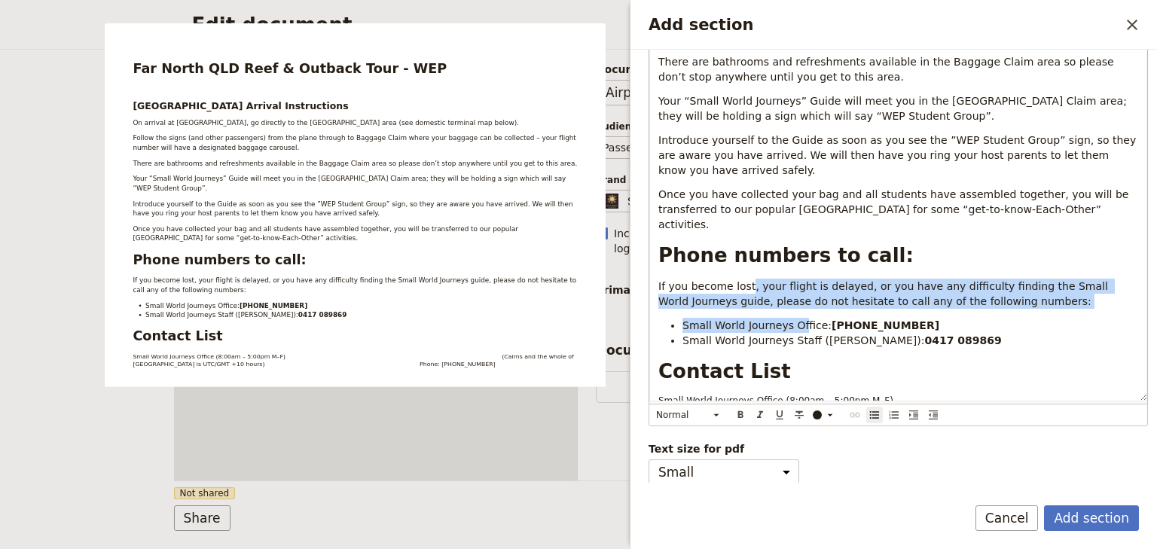
drag, startPoint x: 795, startPoint y: 277, endPoint x: 743, endPoint y: 258, distance: 55.3
click at [743, 258] on div "Far North QLD Reef & Outback Tour - WEP Cairns Airport Arrival Instructions On …" at bounding box center [898, 143] width 498 height 515
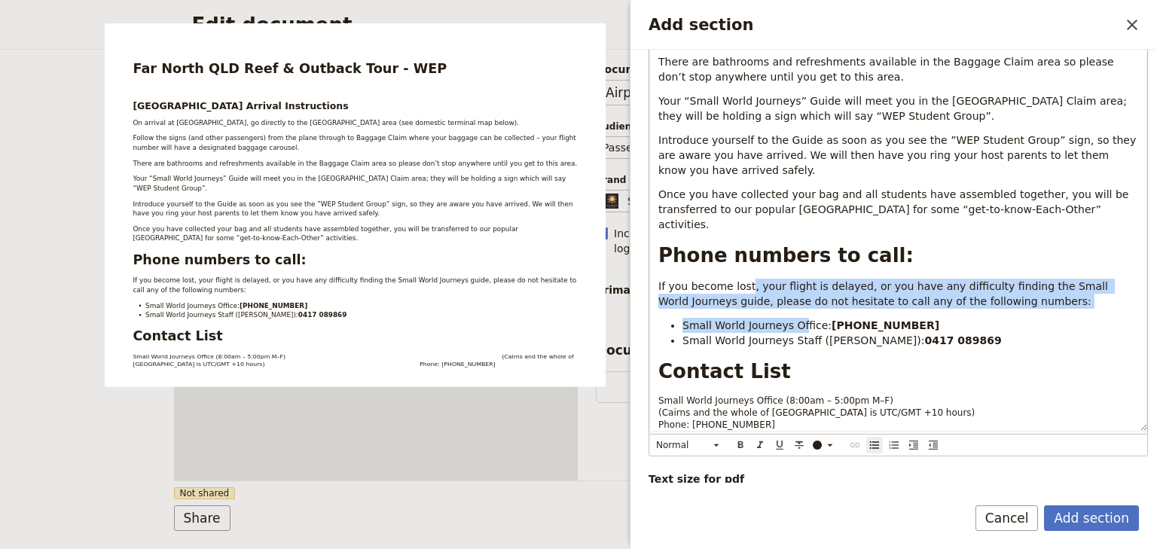
drag, startPoint x: 1023, startPoint y: 356, endPoint x: 935, endPoint y: 355, distance: 87.4
click at [1022, 356] on div "Far North QLD Reef & Outback Tour - WEP Cairns Airport Arrival Instructions On …" at bounding box center [898, 158] width 498 height 545
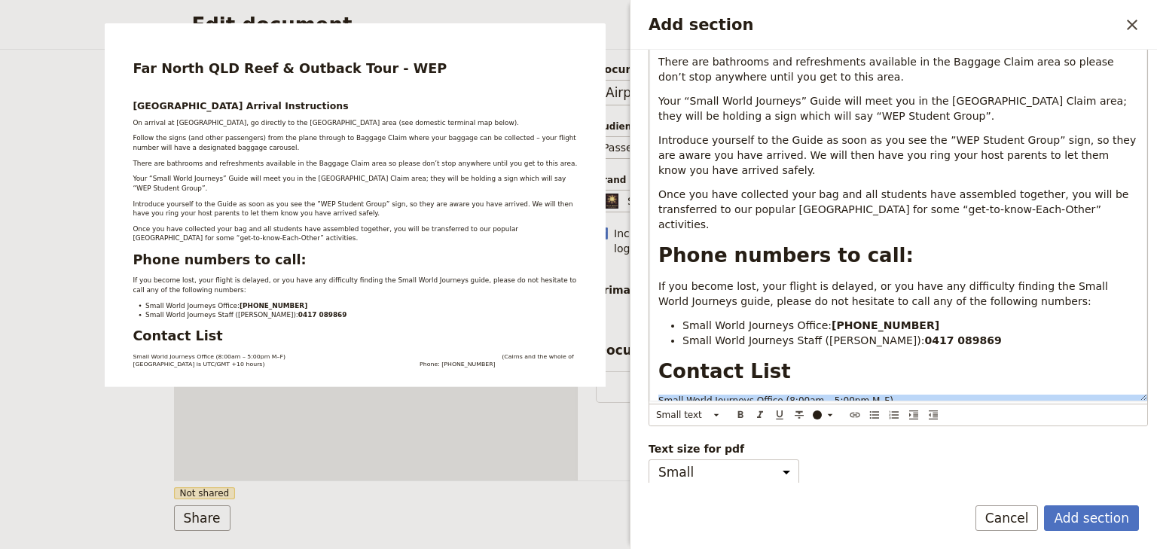
drag, startPoint x: 720, startPoint y: 382, endPoint x: 653, endPoint y: 368, distance: 68.5
click at [653, 368] on div "Far North QLD Reef & Outback Tour - WEP Cairns Airport Arrival Instructions On …" at bounding box center [898, 143] width 498 height 515
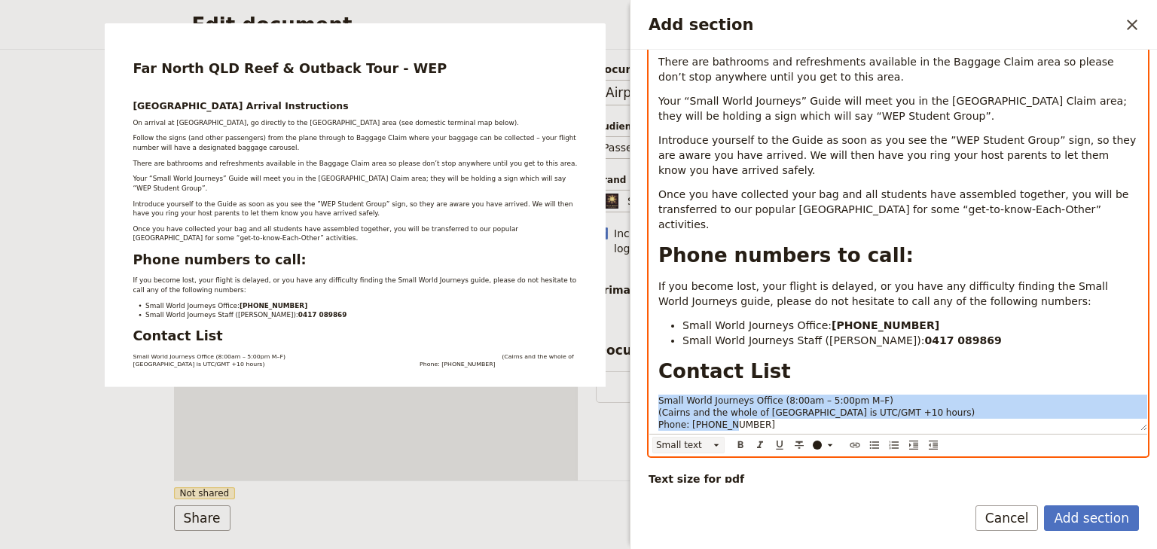
click at [715, 444] on icon "Add section" at bounding box center [716, 445] width 5 height 2
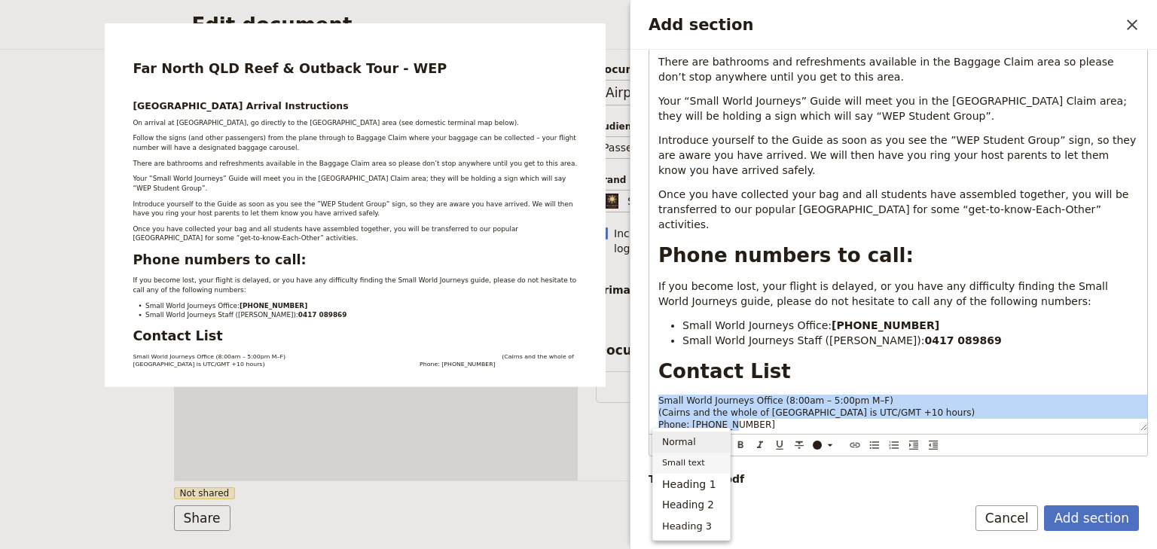
click at [691, 443] on span "Normal" at bounding box center [679, 442] width 34 height 15
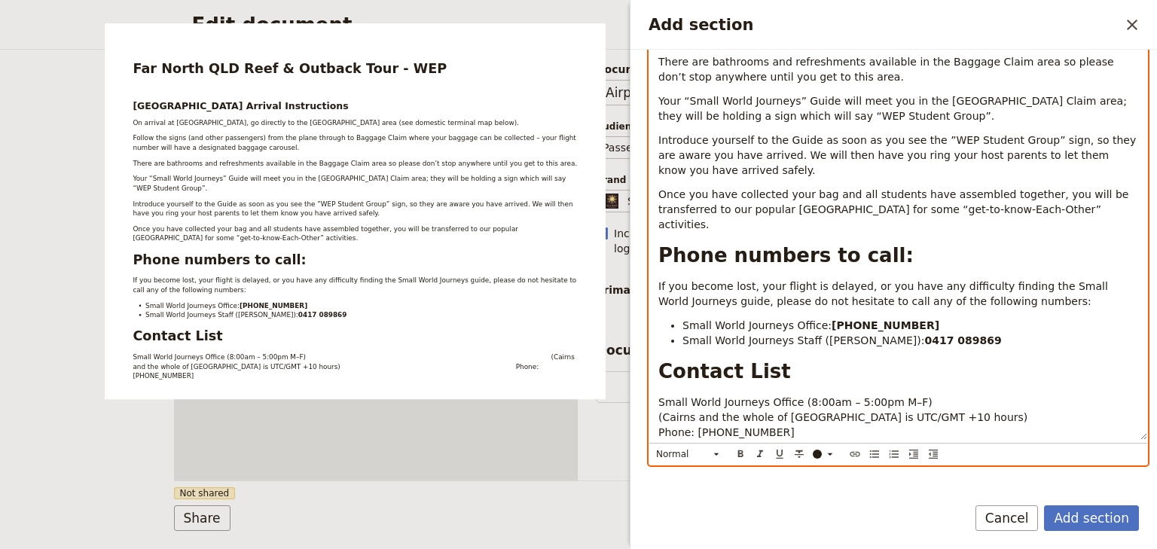
click at [741, 396] on span "Small World Journeys Office (8:00am – 5:00pm M–F) (Cairns and the whole of Quee…" at bounding box center [989, 417] width 663 height 42
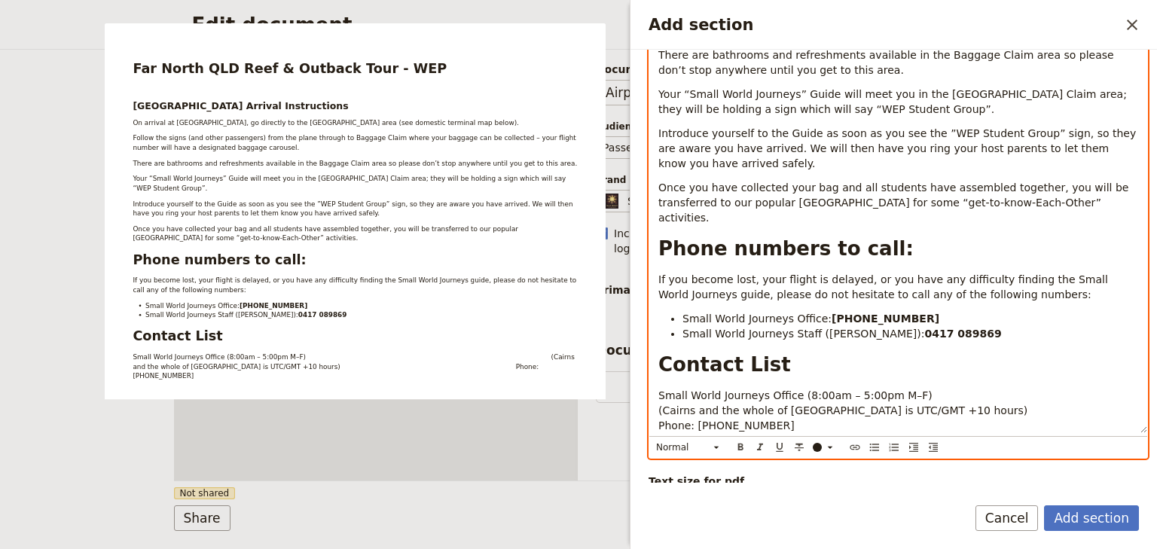
scroll to position [355, 0]
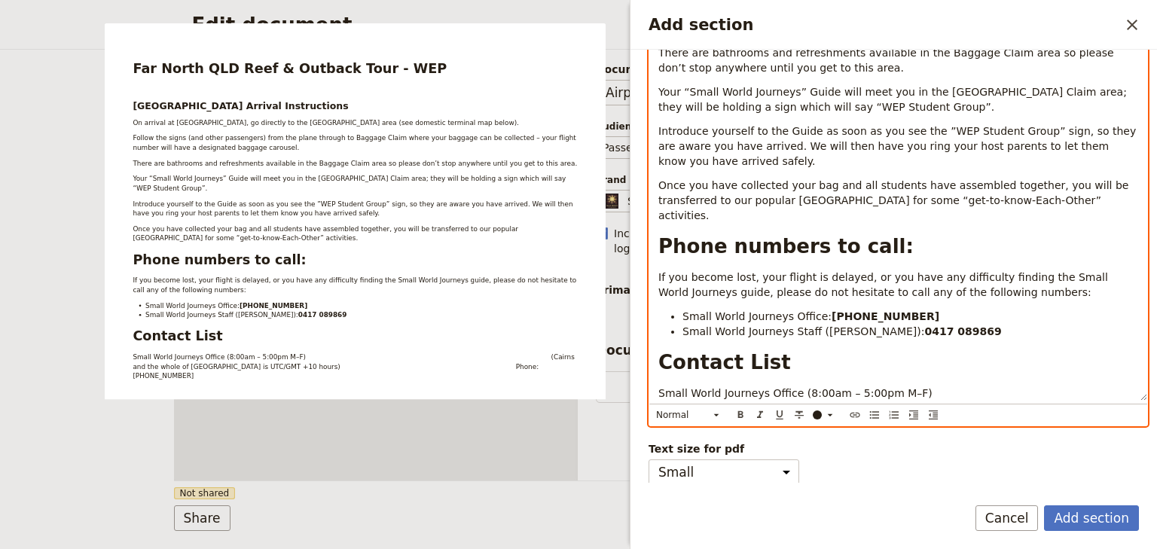
click at [950, 387] on span "Small World Journeys Office (8:00am – 5:00pm M–F) (Cairns and the whole of Quee…" at bounding box center [989, 408] width 663 height 42
click at [788, 389] on p "Small World Journeys Office (8:00am – 5:00pm M–F) (Cairns and the whole of Quee…" at bounding box center [898, 408] width 480 height 45
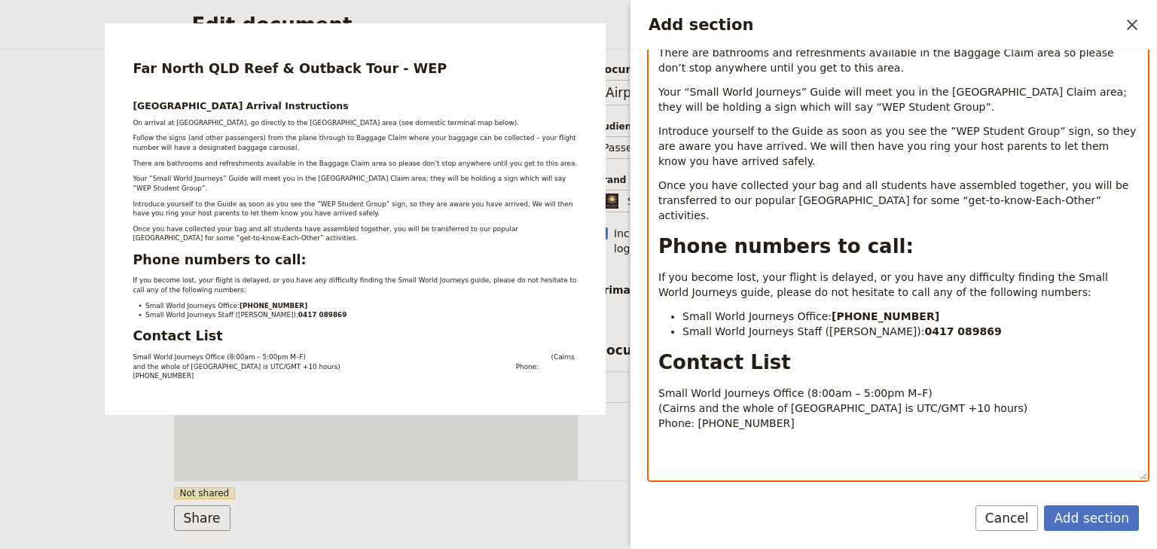
click at [663, 440] on p "Add section" at bounding box center [898, 447] width 480 height 15
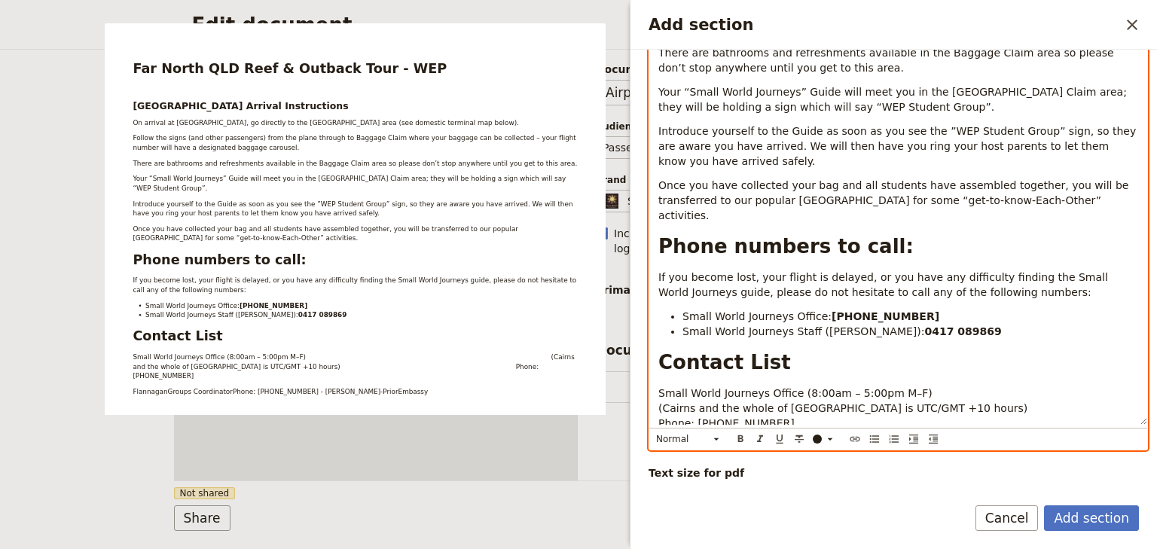
drag, startPoint x: 706, startPoint y: 415, endPoint x: 622, endPoint y: 413, distance: 83.6
click at [622, 413] on body "Fieldbook ​ ​ Fieldbook ​ ​ Packages ​ Departures ​ Bookings ​ Customers ​ Staf…" at bounding box center [578, 274] width 1157 height 549
click at [750, 441] on span "Groups CoordinatorPhone: +61 421 665 447 - Shuko Murray-PriorEmbassy" at bounding box center [864, 447] width 413 height 12
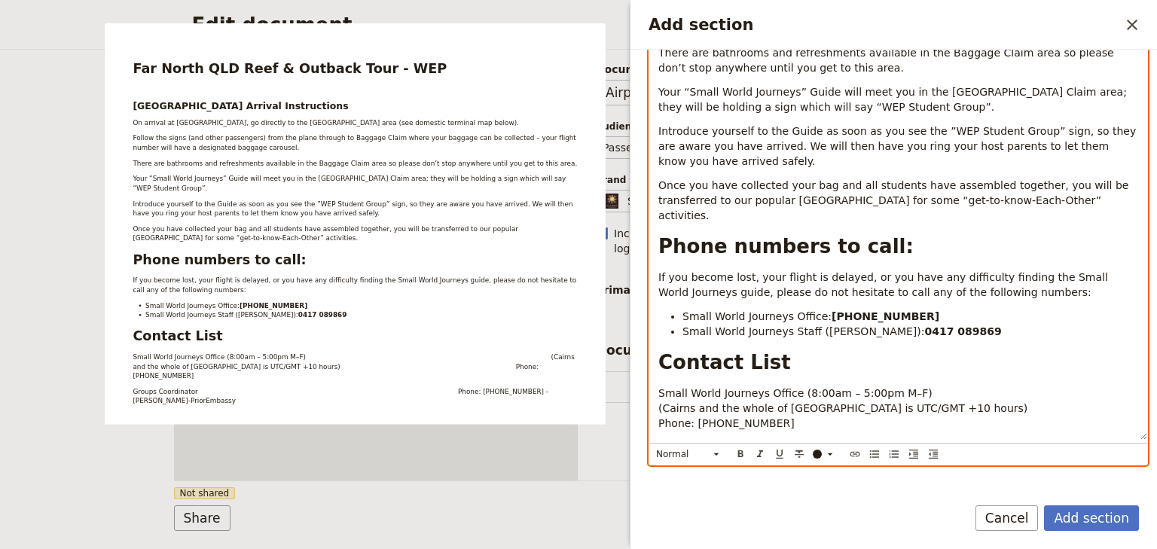
drag, startPoint x: 773, startPoint y: 429, endPoint x: 723, endPoint y: 419, distance: 50.7
click at [721, 441] on span "Groups Coordinator Phone: +61 421 665 447 - Shuko Murray-PriorEmbassy" at bounding box center [915, 454] width 515 height 27
click at [913, 440] on p "Groups Coordinator Phone: +61 417 089869- Shuko Murray-PriorEmbassy" at bounding box center [898, 455] width 480 height 30
drag, startPoint x: 889, startPoint y: 430, endPoint x: 776, endPoint y: 431, distance: 112.2
click at [776, 440] on p "Groups Coordinator Phone: +61 417 089869- Shuko Murray-Prior" at bounding box center [898, 455] width 480 height 30
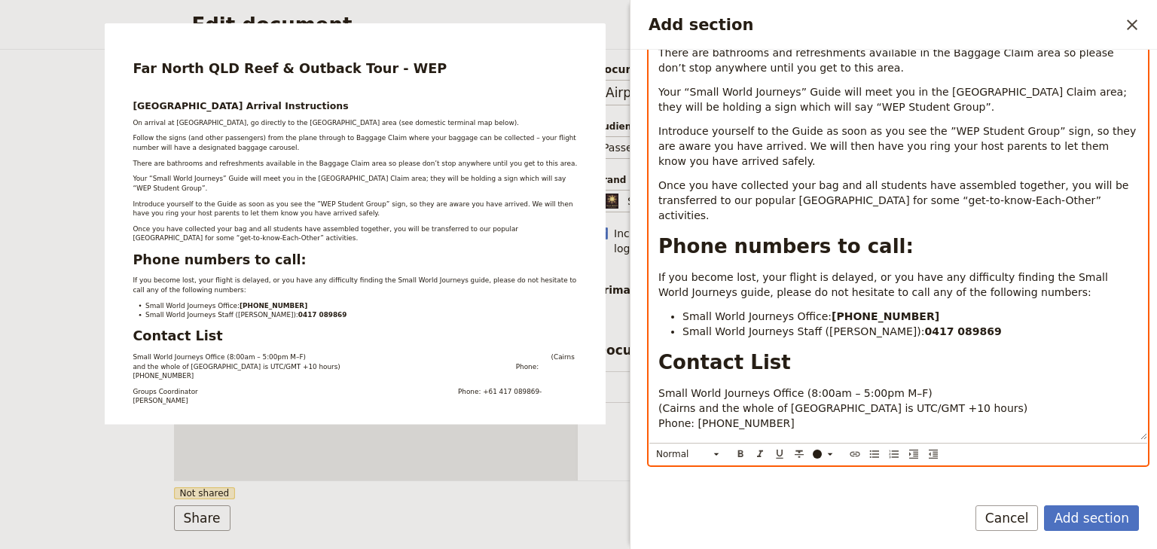
click at [767, 441] on span "Groups Coordinator Phone: +61 417 089869- Natasha Willis" at bounding box center [915, 454] width 515 height 27
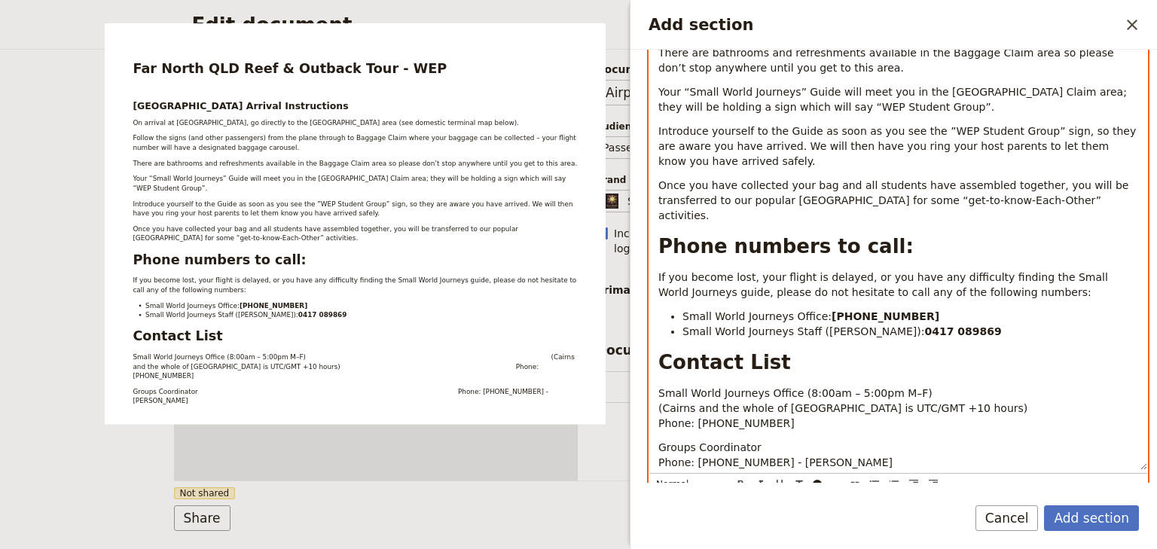
click at [910, 440] on p "Groups Coordinator Phone: +61 417 089869 - Natasha Willis" at bounding box center [898, 455] width 480 height 30
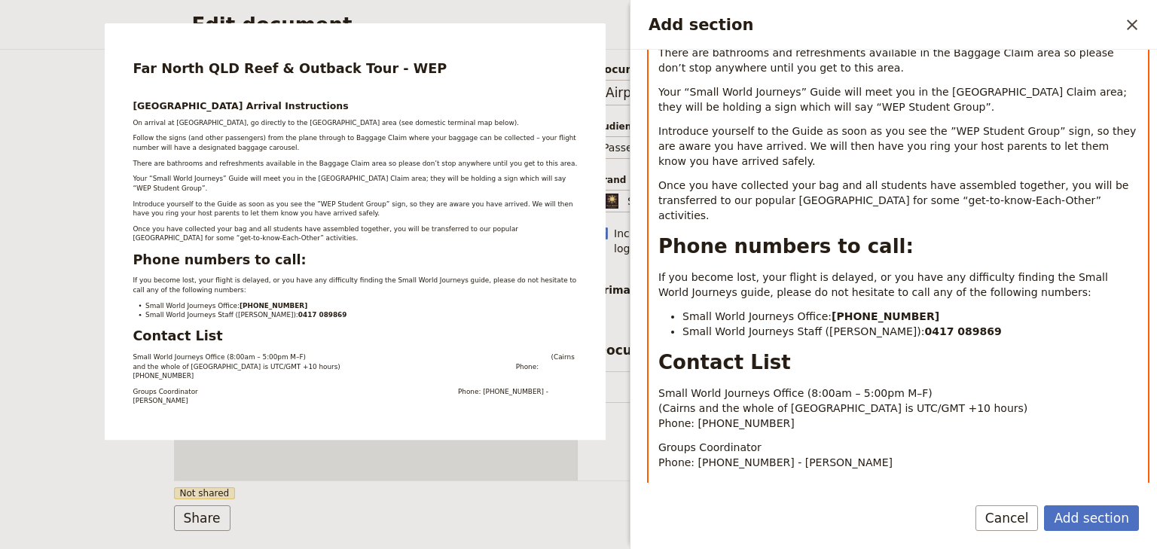
click at [856, 440] on p "Groups Coordinator Phone: +61 417 089869 - Natasha Willis" at bounding box center [898, 455] width 480 height 30
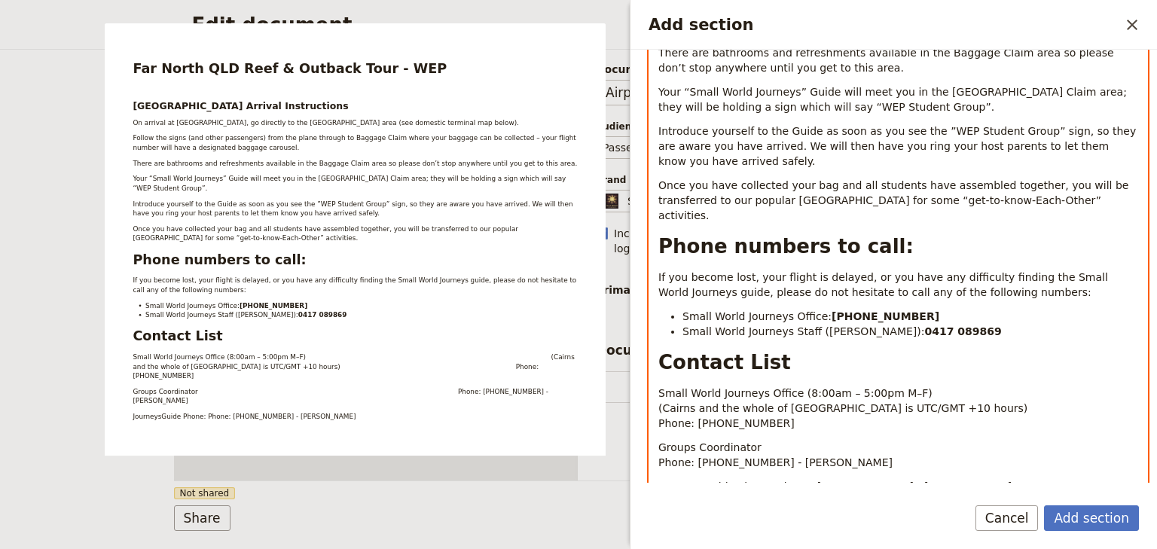
click at [697, 480] on span "JourneysGuide Phone: Phone: +61 431 609 255 - Lisa MorelliniHeritage" at bounding box center [834, 486] width 353 height 12
click at [723, 480] on span "Guide Phone: Phone: +61 431 609 255 - Lisa MorelliniHeritage" at bounding box center [812, 486] width 308 height 12
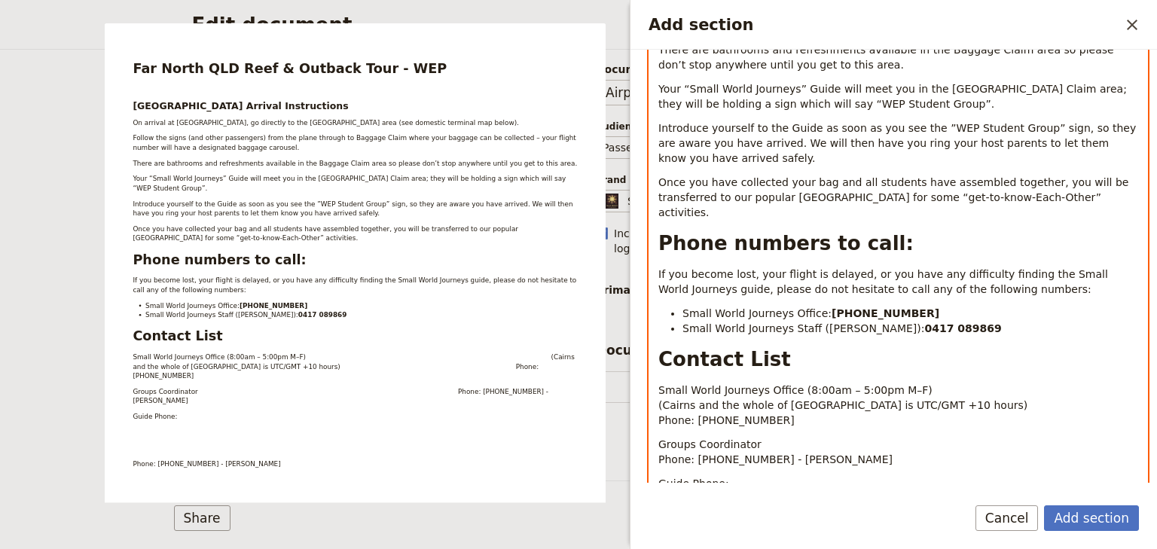
scroll to position [407, 0]
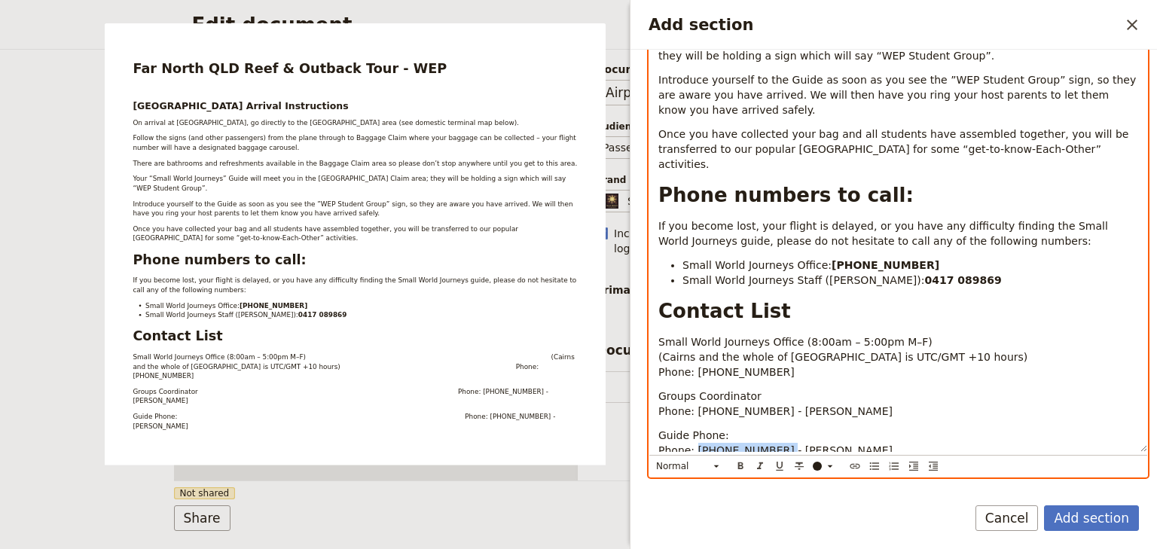
drag, startPoint x: 770, startPoint y: 419, endPoint x: 694, endPoint y: 419, distance: 75.3
click at [694, 429] on span "Guide Phone: Phone: +61 431 609 255 - Lisa MorelliniHeritage" at bounding box center [921, 442] width 526 height 27
drag, startPoint x: 831, startPoint y: 416, endPoint x: 726, endPoint y: 416, distance: 105.4
click at [726, 428] on p "Guide Phone: Phone: xxxxx - Lisa MorelliniHeritage" at bounding box center [898, 443] width 480 height 30
drag, startPoint x: 768, startPoint y: 417, endPoint x: 694, endPoint y: 419, distance: 74.6
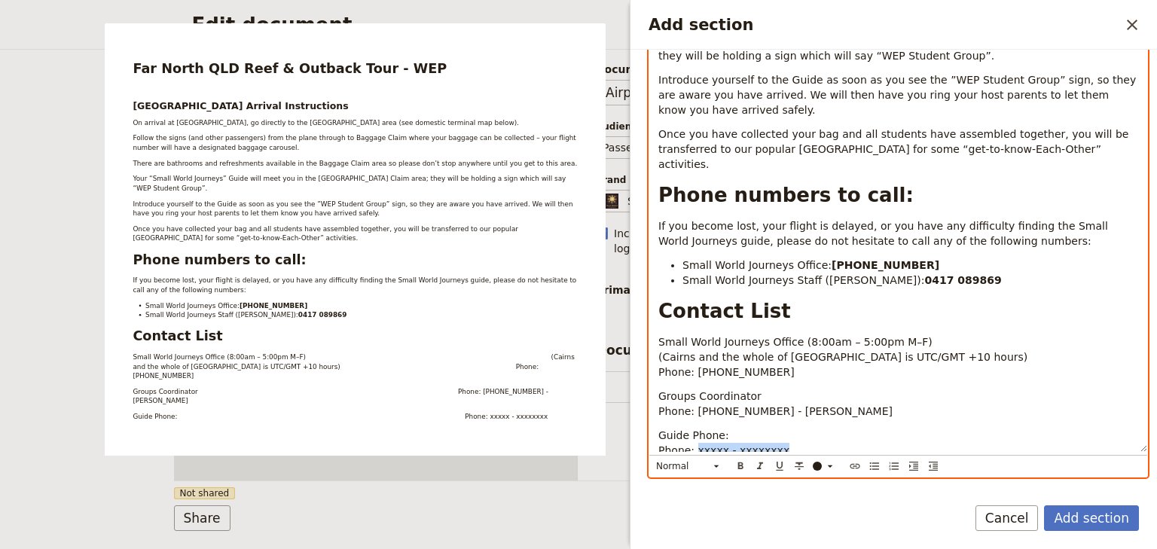
click at [694, 428] on p "Guide Phone: Phone: xxxxx - xxxxxxxx" at bounding box center [898, 443] width 480 height 30
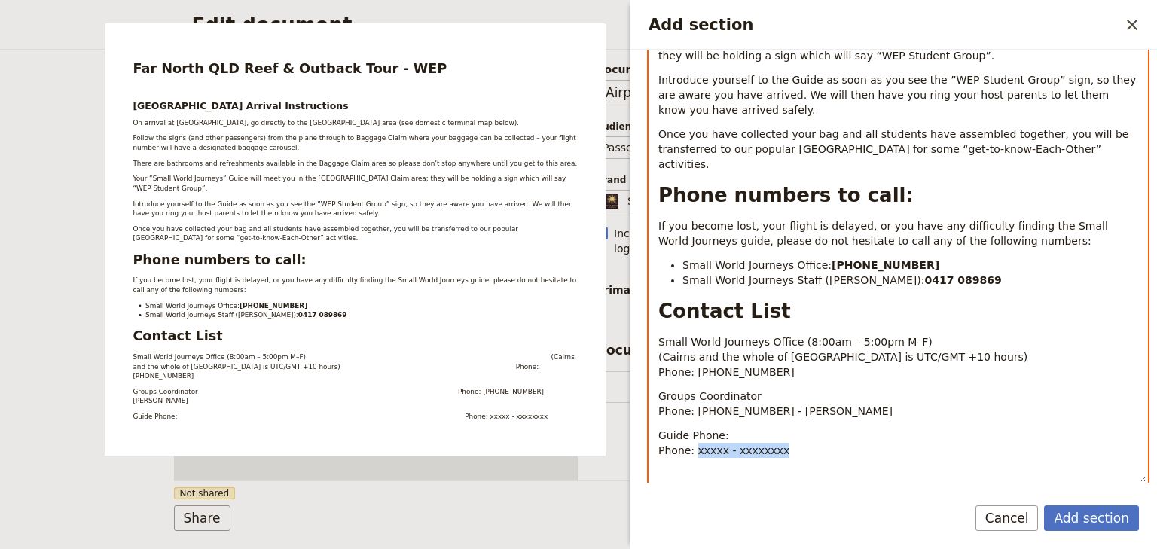
click at [831, 490] on icon "Add section" at bounding box center [830, 496] width 12 height 12
click at [819, 499] on div "button" at bounding box center [817, 500] width 9 height 9
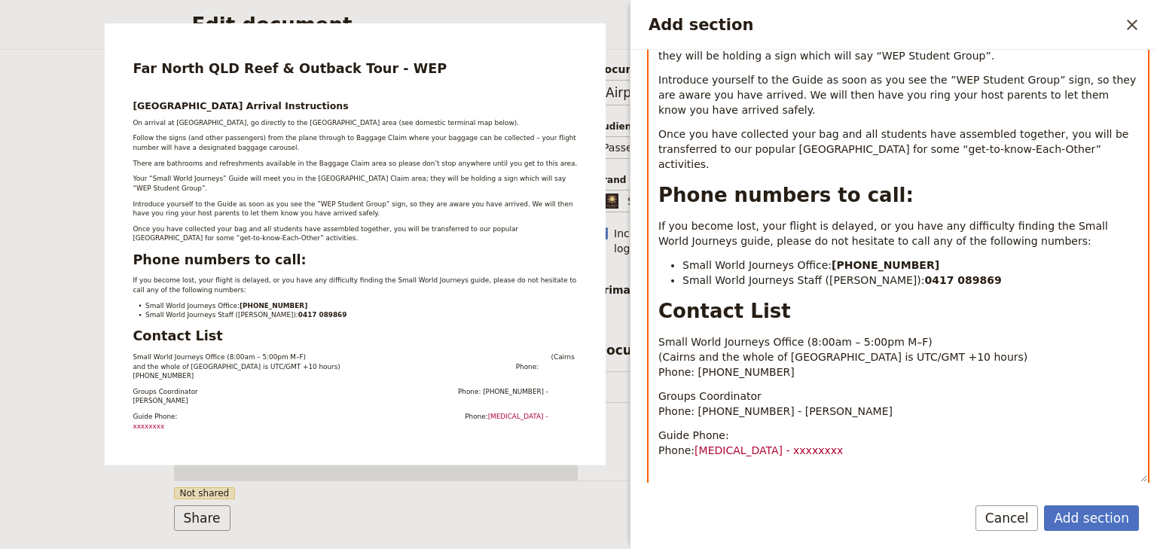
click at [790, 429] on span "Guide Phone: Phone:" at bounding box center [921, 442] width 526 height 27
click at [774, 428] on p "Guide Phone: Phone: xxxxx - xxxxxxxx" at bounding box center [898, 443] width 480 height 30
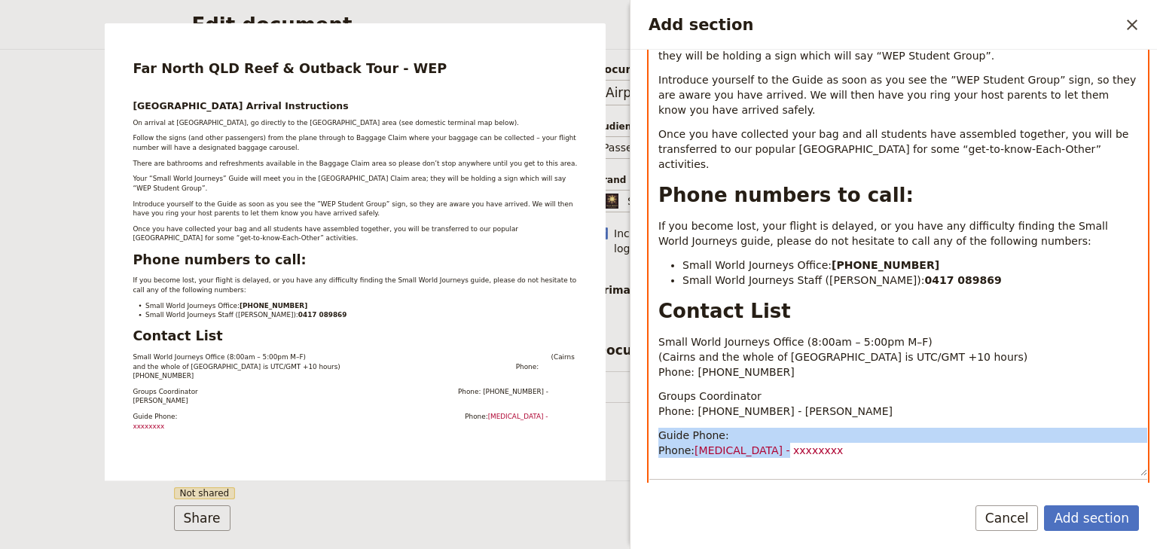
drag, startPoint x: 770, startPoint y: 421, endPoint x: 659, endPoint y: 407, distance: 112.4
click at [659, 428] on p "Guide Phone: Phone: xxxxx - xxxxxxxx" at bounding box center [898, 443] width 480 height 30
copy p "Guide Phone: Phone: xxxxx - xxxxxxxx"
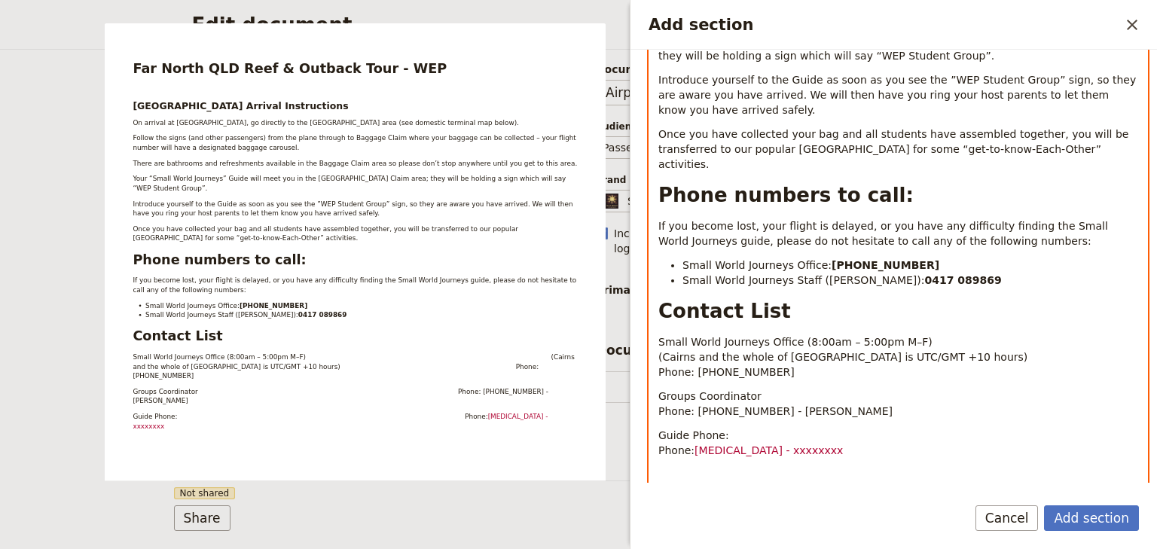
click at [665, 467] on p "Add section" at bounding box center [898, 474] width 480 height 15
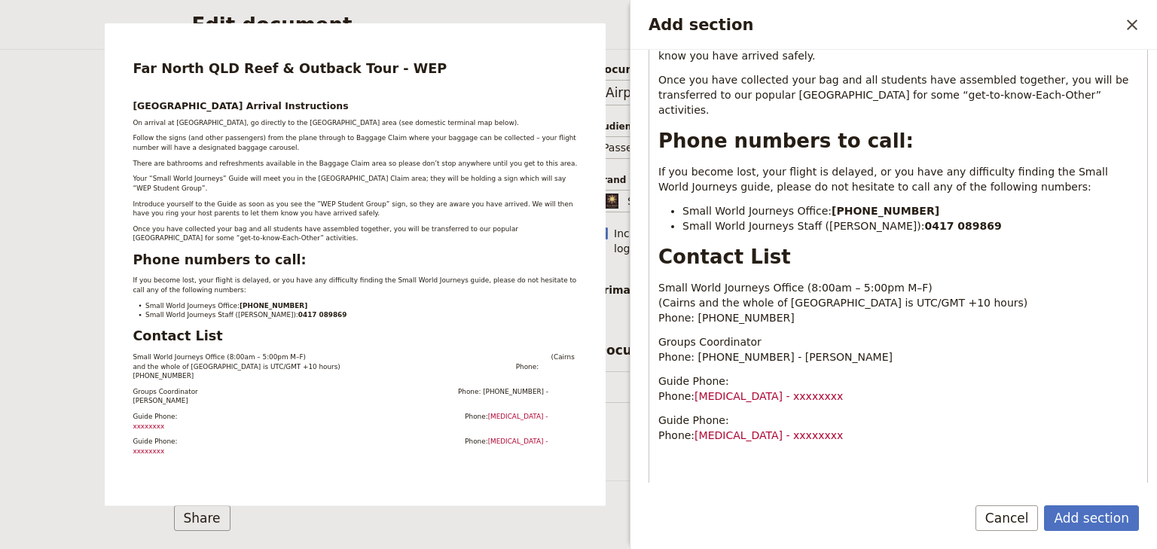
scroll to position [521, 0]
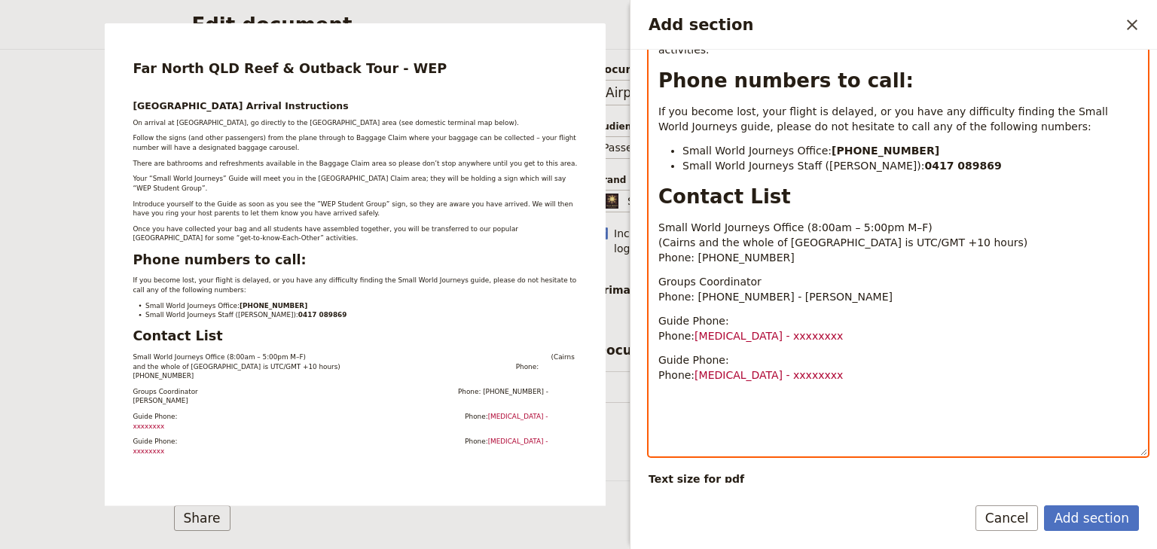
click at [657, 371] on div "Far North QLD Reef & Outback Tour - WEP Cairns Airport Arrival Instructions On …" at bounding box center [898, 83] width 498 height 745
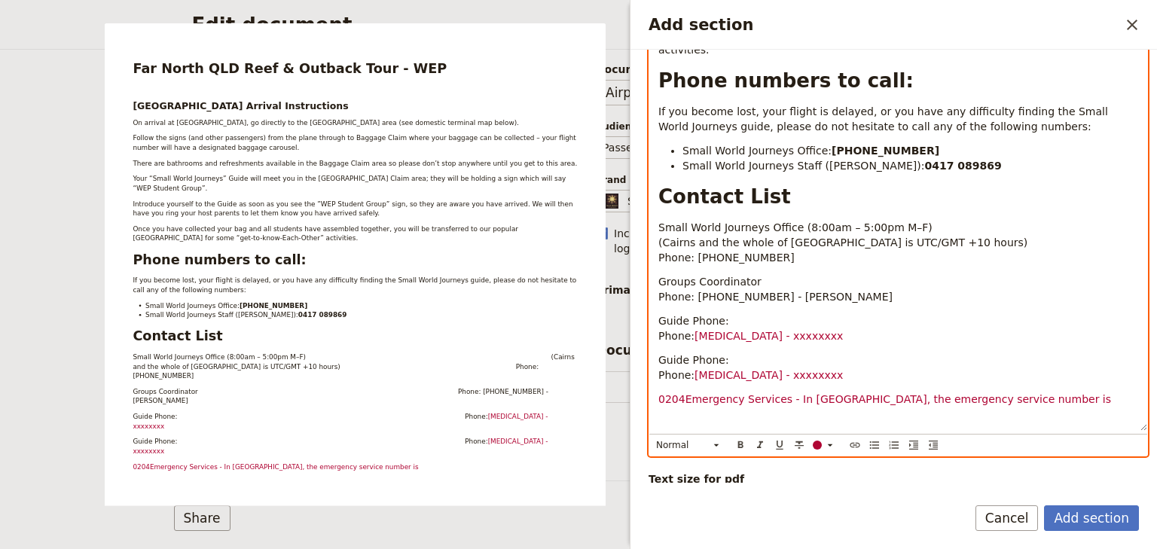
click at [681, 393] on span "0204Emergency Services - In Australia, the emergency service number is" at bounding box center [884, 399] width 453 height 12
click at [982, 392] on p "Emergency Services - In Australia, the emergency service number is" at bounding box center [898, 399] width 480 height 15
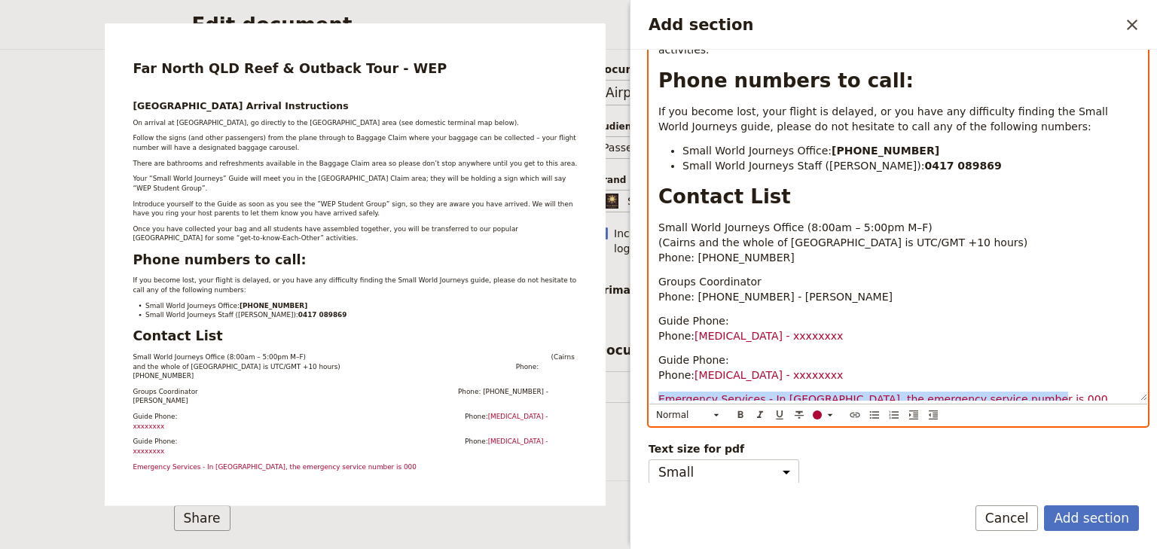
drag, startPoint x: 997, startPoint y: 369, endPoint x: 653, endPoint y: 370, distance: 344.2
click at [653, 370] on div "Far North QLD Reef & Outback Tour - WEP Cairns Airport Arrival Instructions On …" at bounding box center [898, 56] width 498 height 690
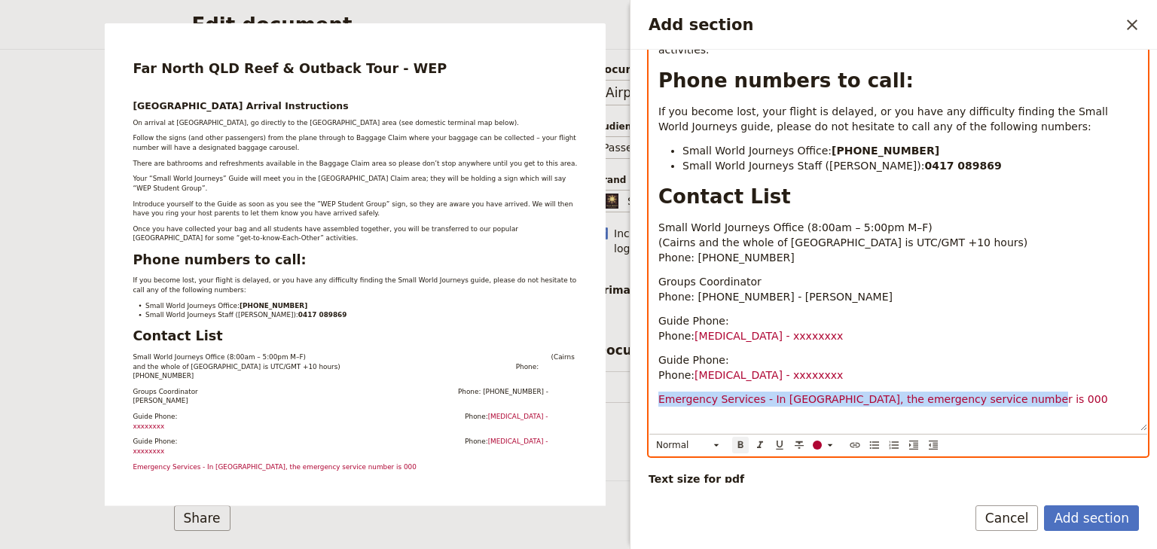
click at [740, 439] on icon "Format bold" at bounding box center [740, 445] width 12 height 12
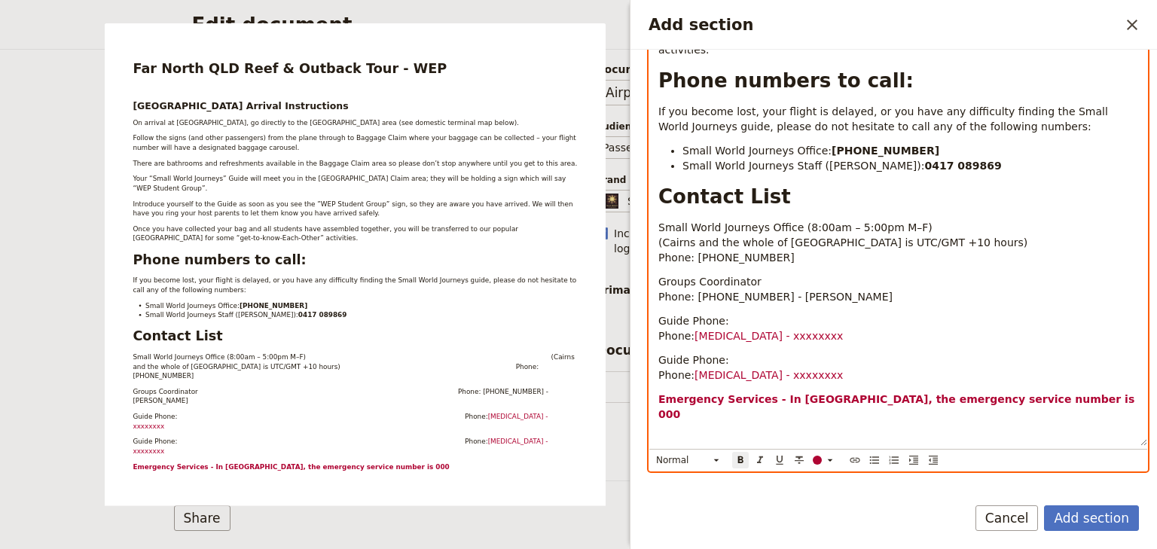
click at [1022, 354] on span "Guide Phone: Phone:" at bounding box center [921, 367] width 526 height 27
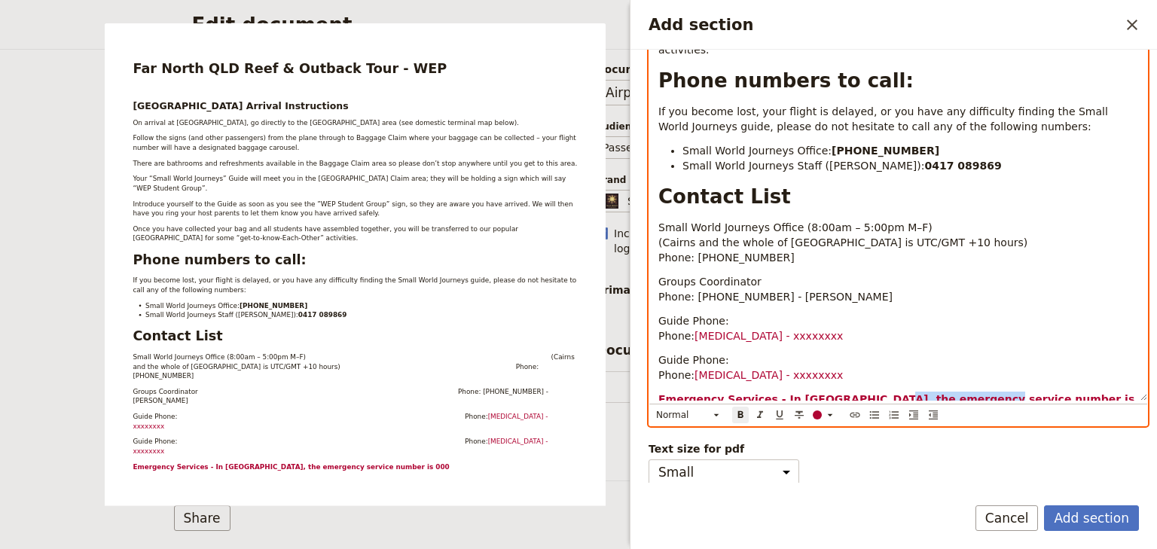
drag, startPoint x: 940, startPoint y: 368, endPoint x: 847, endPoint y: 367, distance: 92.6
click at [847, 393] on strong "Emergency Services - In Australia, the emergency service number is 000" at bounding box center [898, 406] width 480 height 27
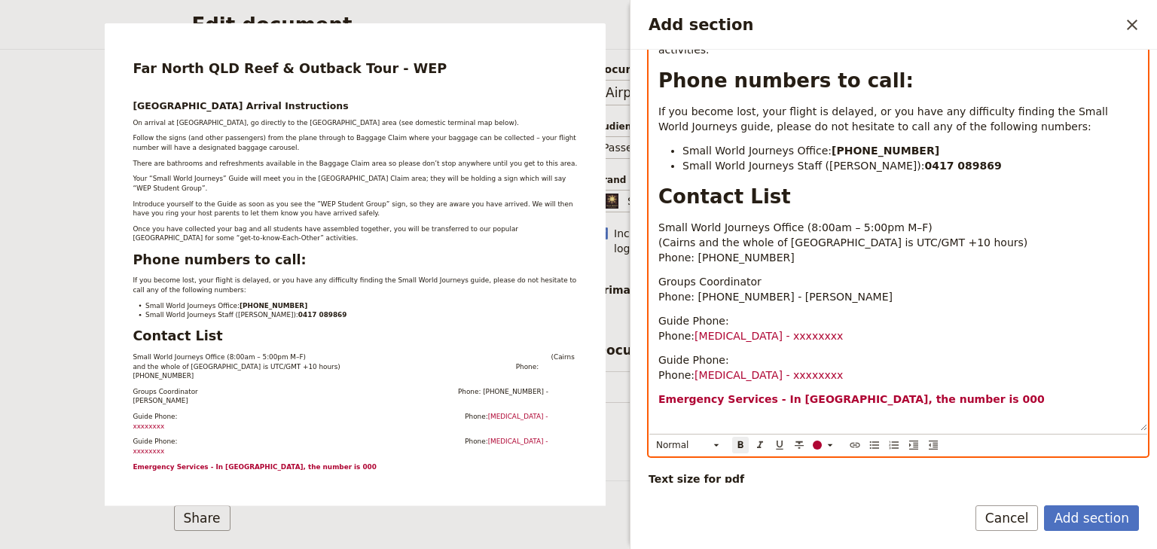
click at [926, 392] on p "Emergency Services - In Australia, the number is 000" at bounding box center [898, 399] width 480 height 15
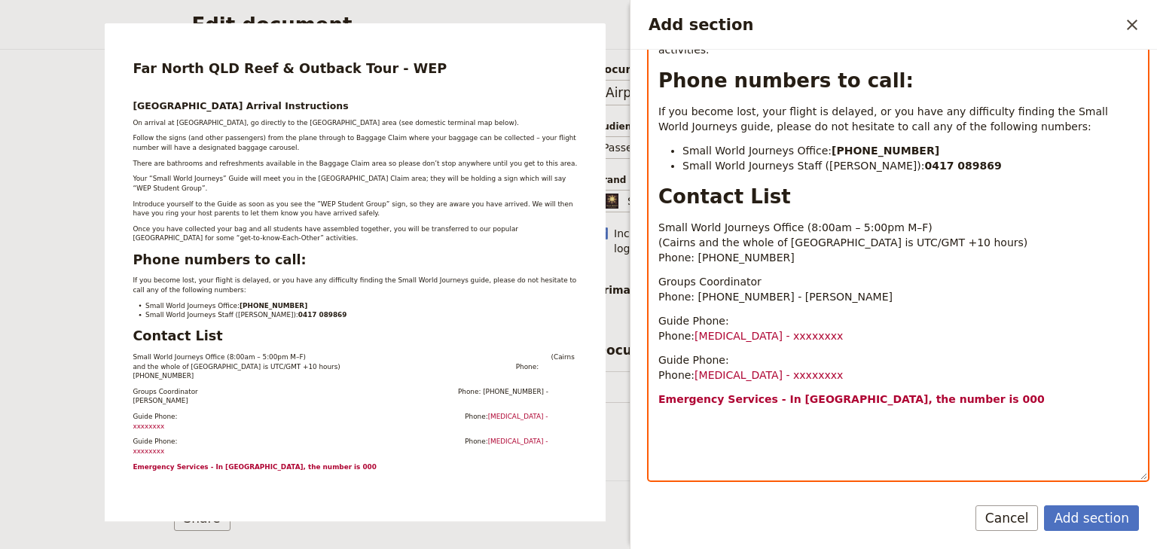
click at [951, 392] on p "Emergency Services - In Australia, the number is 000" at bounding box center [898, 399] width 480 height 15
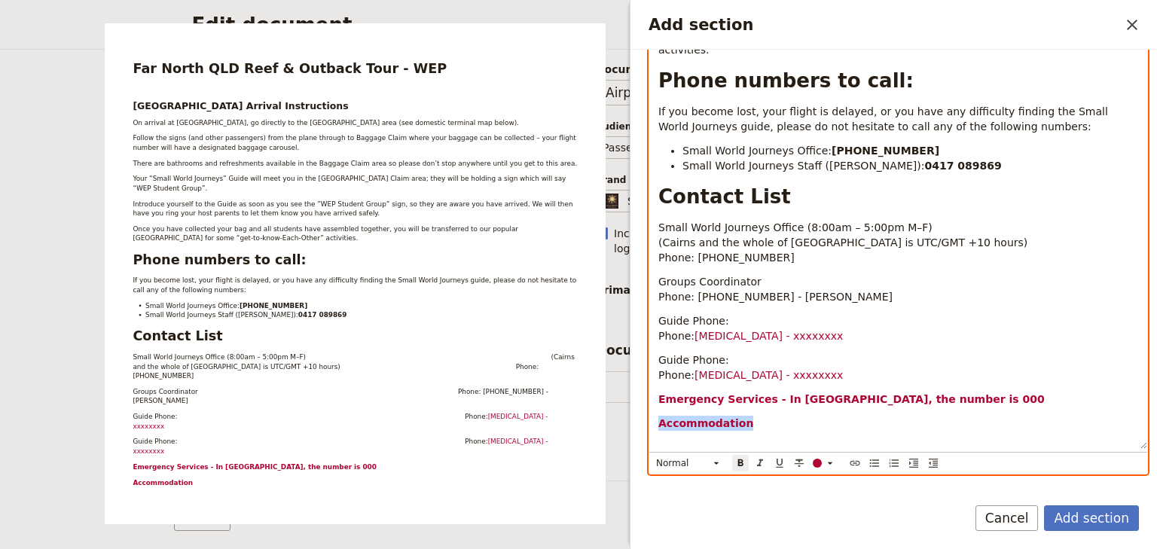
drag, startPoint x: 744, startPoint y: 392, endPoint x: 648, endPoint y: 392, distance: 96.4
click at [648, 392] on div "Section type Cover page Day summary Itinerary Custom Hide section Section label…" at bounding box center [893, 266] width 526 height 433
click at [826, 459] on icon "Add section" at bounding box center [830, 463] width 12 height 12
click at [815, 484] on div "button" at bounding box center [817, 485] width 9 height 9
click at [756, 429] on div "Far North QLD Reef & Outback Tour - WEP Cairns Airport Arrival Instructions On …" at bounding box center [898, 80] width 498 height 738
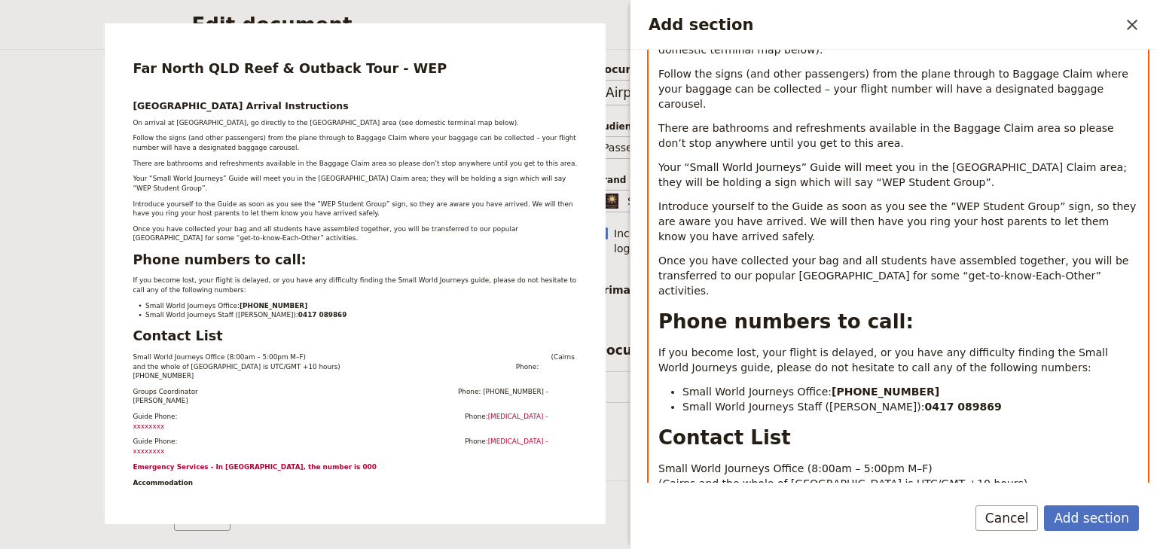
scroll to position [280, 0]
drag, startPoint x: 759, startPoint y: 407, endPoint x: 642, endPoint y: 407, distance: 117.5
click at [642, 407] on div "Section type Cover page Day summary Itinerary Custom Hide section Section label…" at bounding box center [893, 266] width 526 height 433
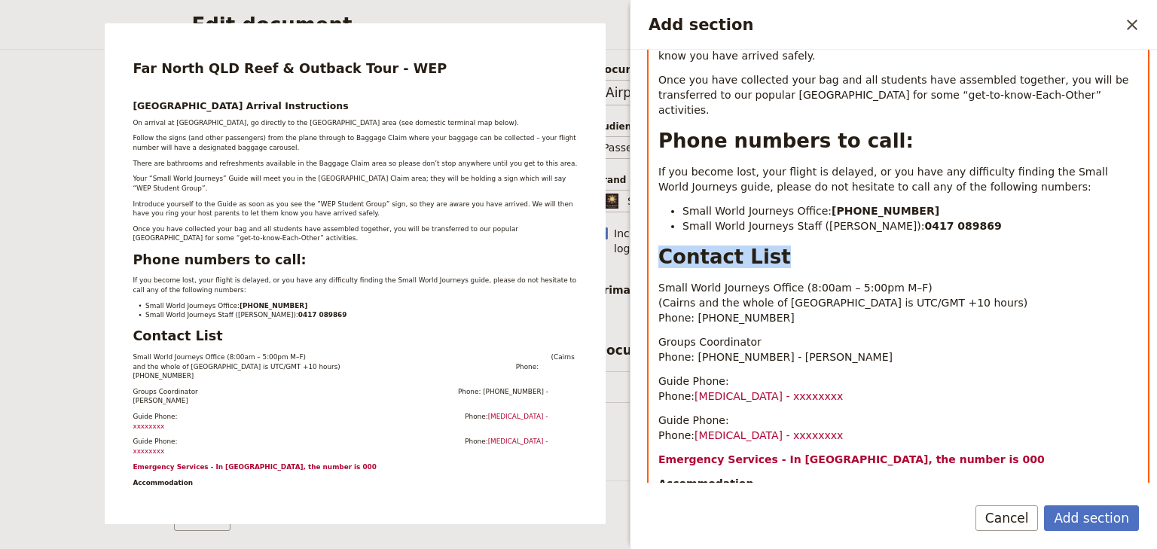
scroll to position [569, 0]
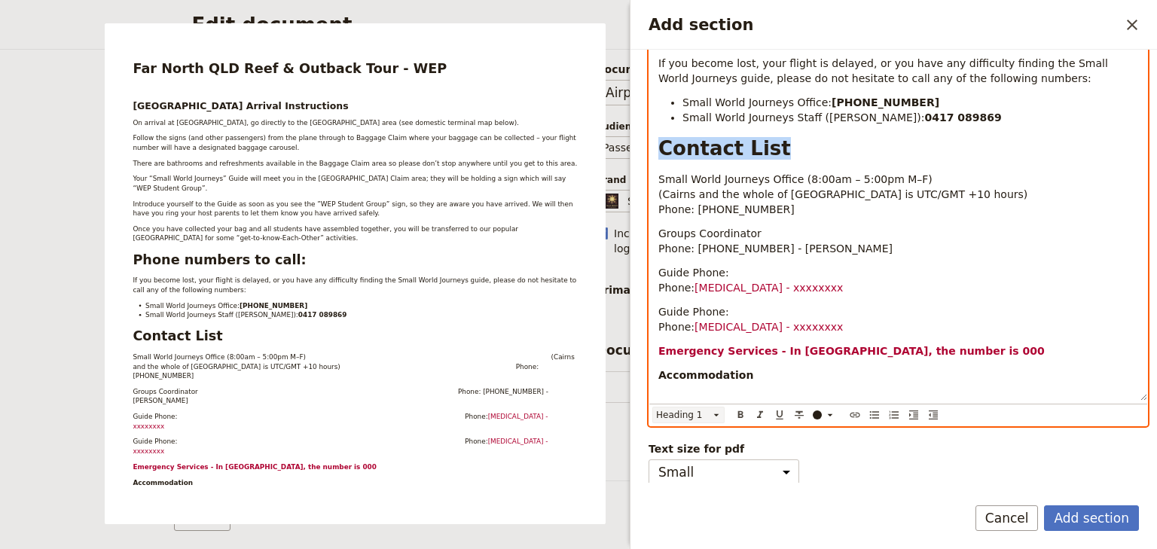
click at [717, 418] on icon "Add section" at bounding box center [716, 415] width 12 height 12
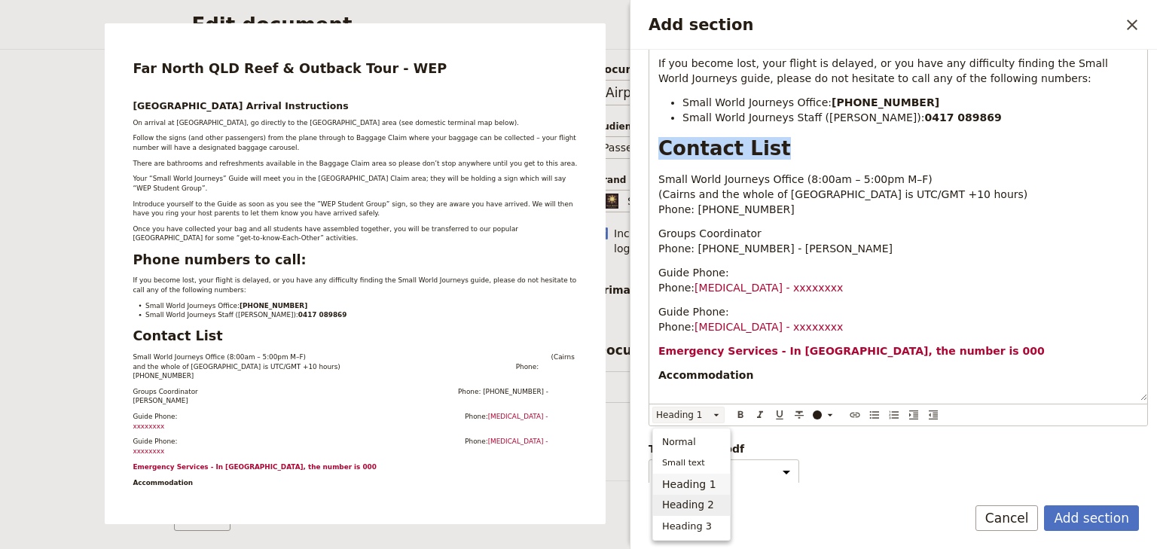
click at [703, 504] on span "Heading 2" at bounding box center [688, 505] width 52 height 15
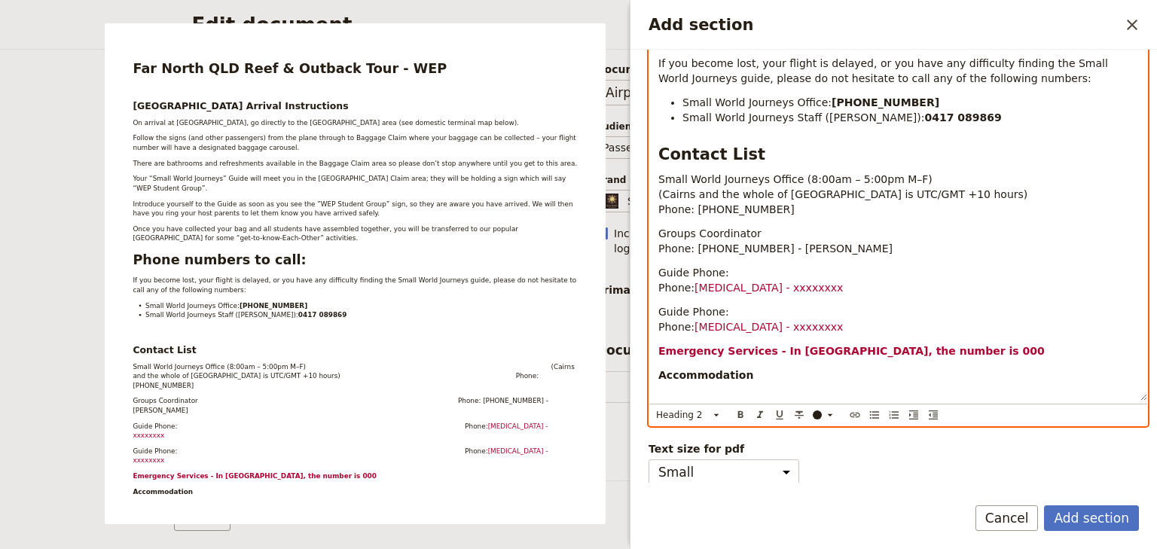
click at [723, 416] on p "Add section" at bounding box center [898, 423] width 480 height 15
drag, startPoint x: 741, startPoint y: 345, endPoint x: 634, endPoint y: 344, distance: 106.9
click at [634, 344] on div "Section type Cover page Day summary Itinerary Custom Hide section Section label…" at bounding box center [893, 266] width 526 height 433
click at [717, 413] on icon "Add section" at bounding box center [716, 415] width 12 height 12
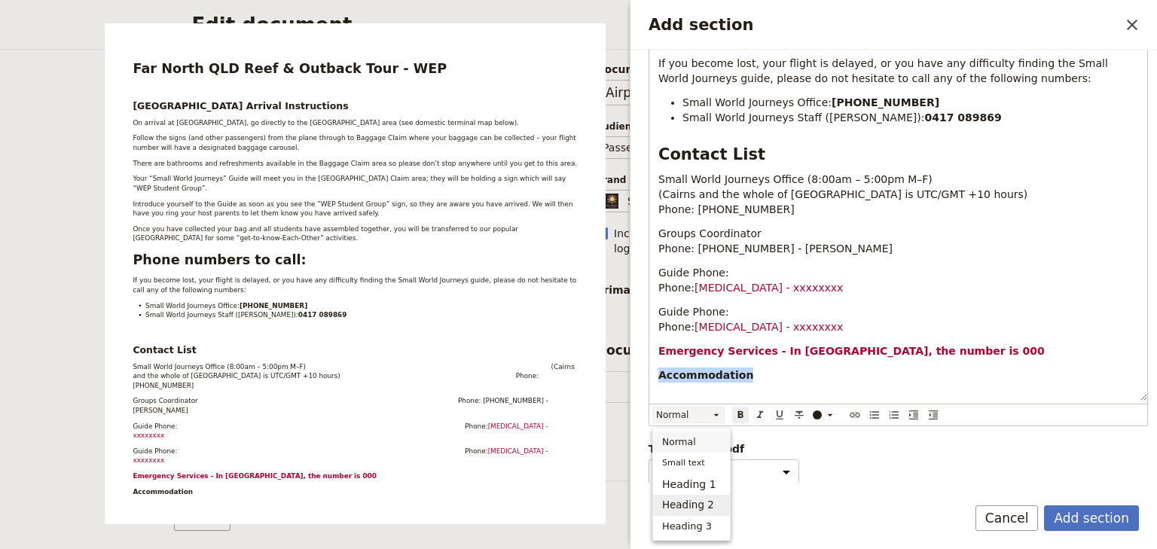
click at [706, 503] on span "Heading 2" at bounding box center [688, 505] width 52 height 15
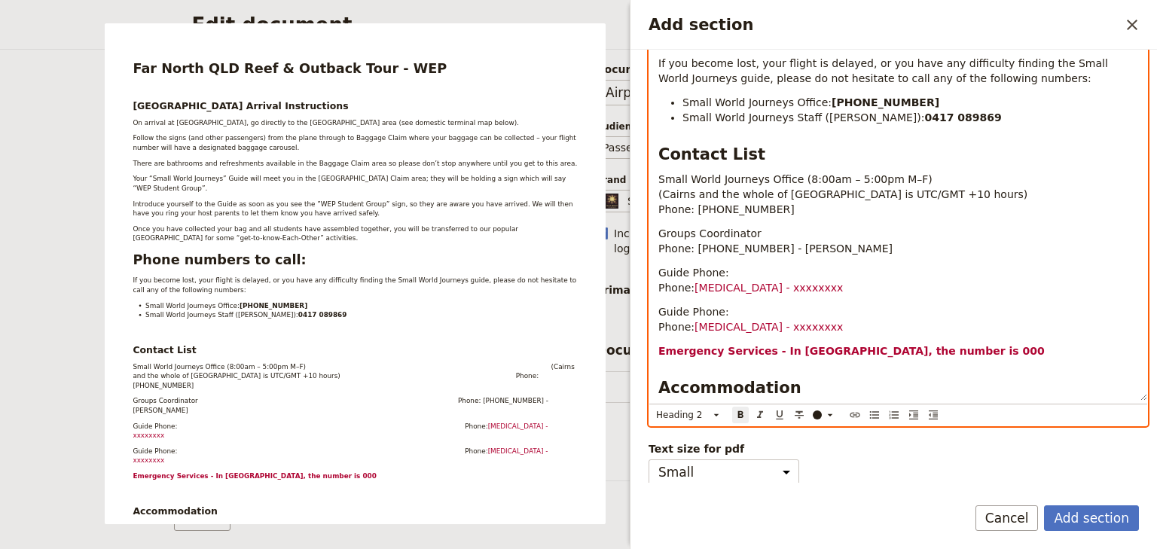
click at [814, 377] on h2 "Accommodation" at bounding box center [898, 388] width 480 height 23
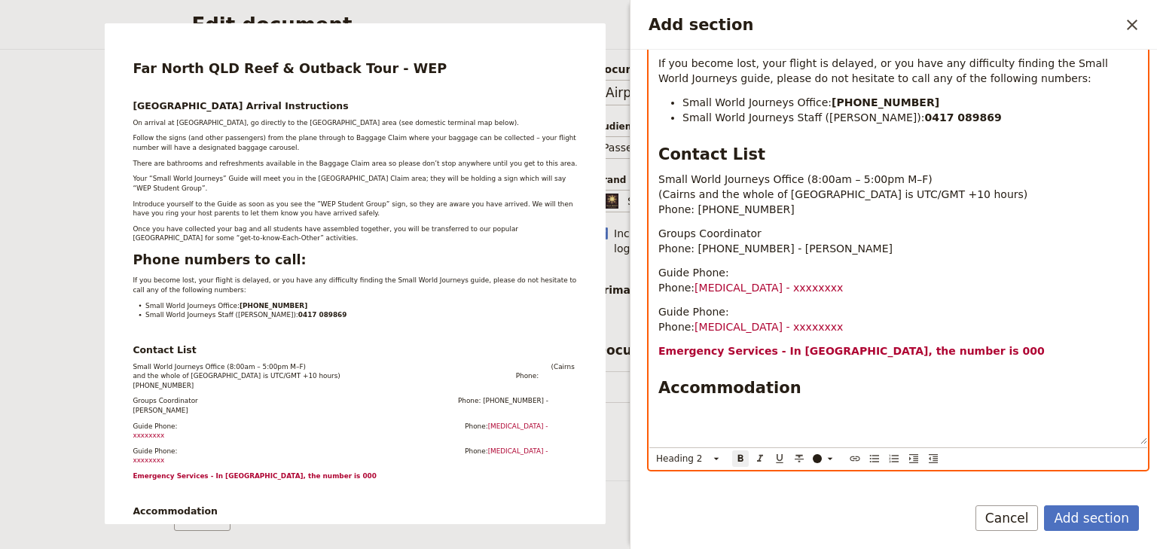
click at [985, 304] on p "Guide Phone: Phone: xxxxx - xxxxxxxx" at bounding box center [898, 319] width 480 height 30
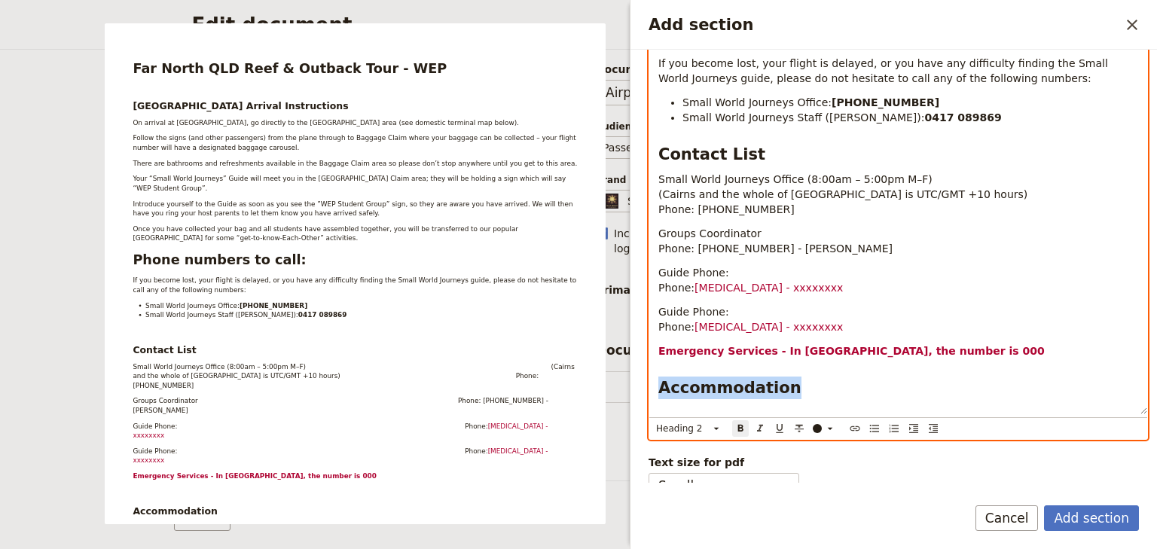
drag, startPoint x: 781, startPoint y: 357, endPoint x: 646, endPoint y: 357, distance: 134.8
click at [646, 357] on div "Section type Cover page Day summary Itinerary Custom Hide section Section label…" at bounding box center [893, 266] width 526 height 433
click at [738, 427] on icon "Format bold" at bounding box center [740, 427] width 5 height 7
click at [767, 389] on div "Far North QLD Reef & Outback Tour - WEP Cairns Airport Arrival Instructions On …" at bounding box center [898, 39] width 498 height 752
drag, startPoint x: 708, startPoint y: 122, endPoint x: 695, endPoint y: 122, distance: 12.8
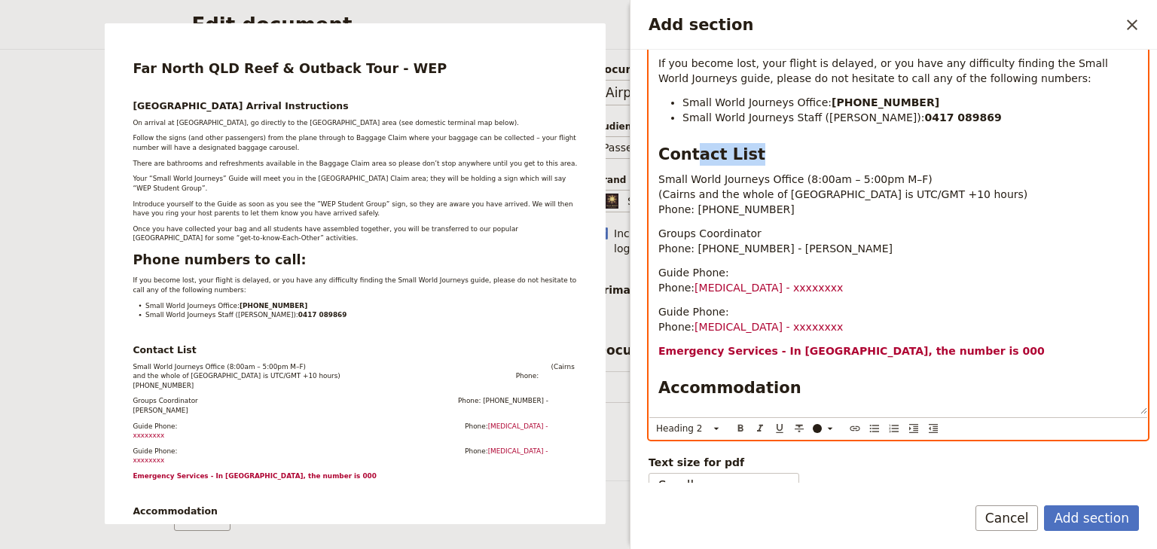
click at [695, 143] on h2 "Contact List" at bounding box center [898, 154] width 480 height 23
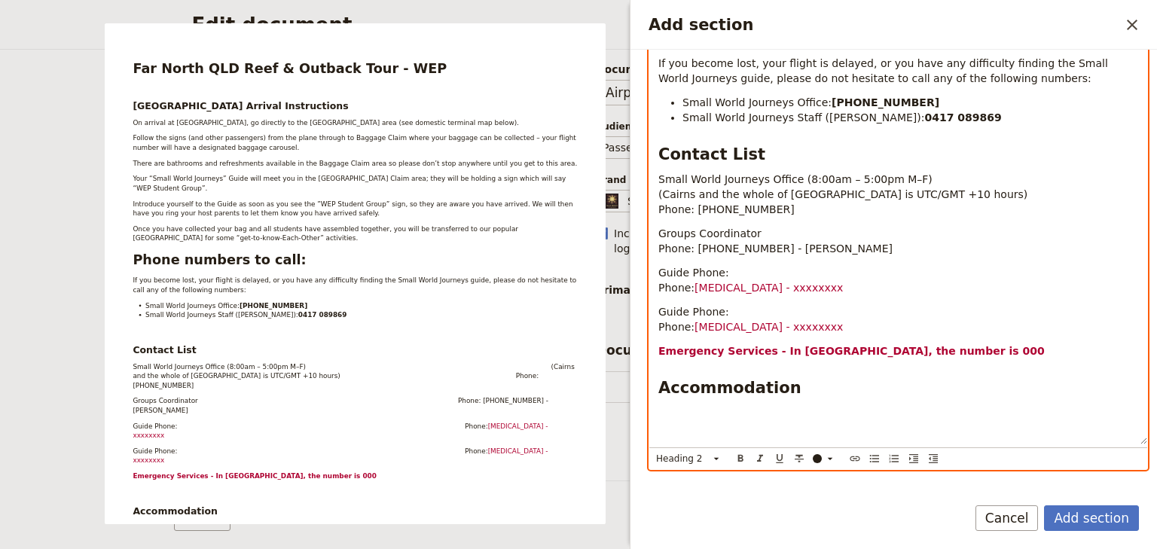
click at [805, 377] on h2 "Accommodation" at bounding box center [898, 388] width 480 height 23
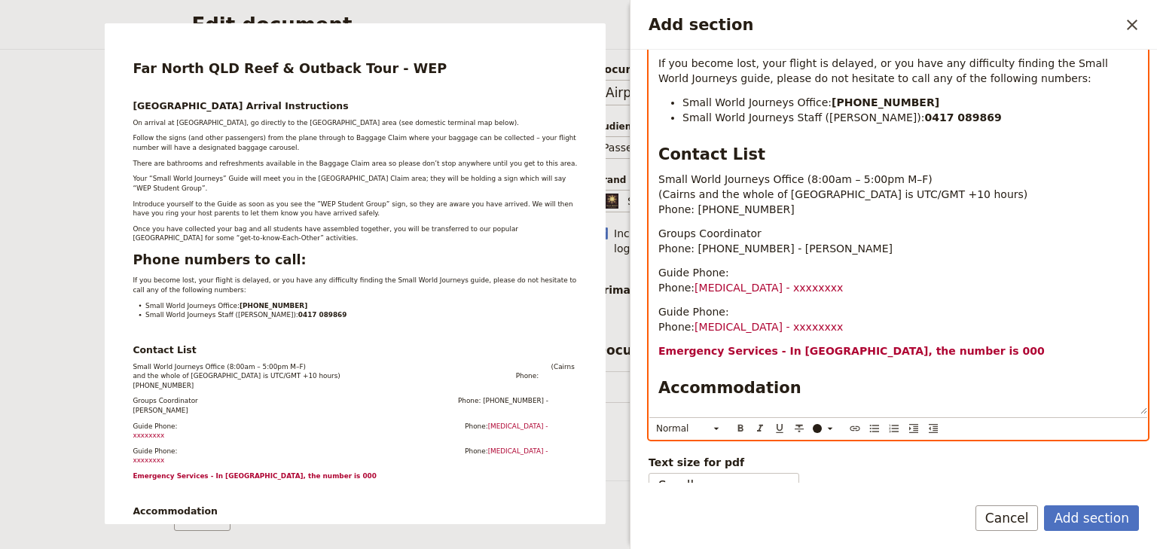
click at [696, 429] on p "Add section" at bounding box center [898, 436] width 480 height 15
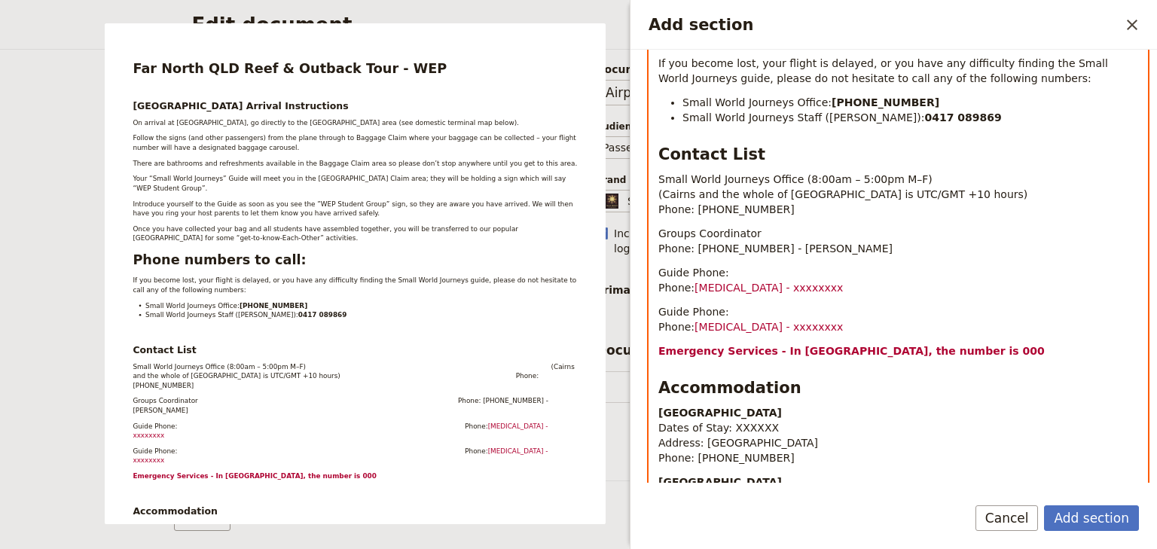
scroll to position [589, 0]
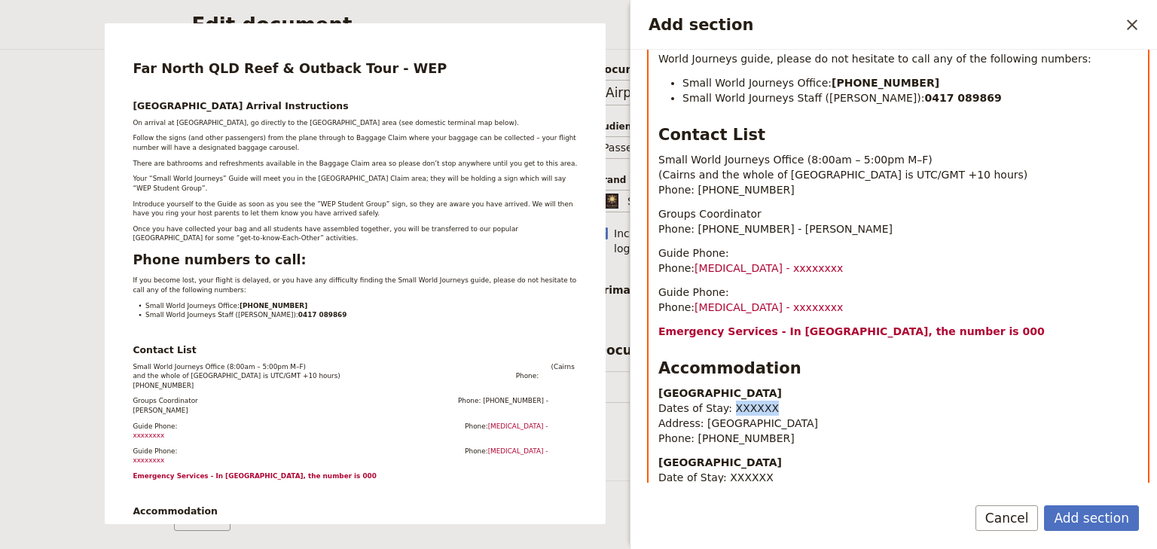
drag, startPoint x: 762, startPoint y: 377, endPoint x: 724, endPoint y: 377, distance: 38.4
click at [724, 386] on p "Bay Village Tropical Resort Dates of Stay: XXXXXX Address: Corner Lake & Gatton…" at bounding box center [898, 416] width 480 height 60
drag, startPoint x: 752, startPoint y: 375, endPoint x: 767, endPoint y: 392, distance: 22.4
click at [752, 386] on p "Bay Village Tropical Resort Dates of Stay: 12, 13 Address: Corner Lake & Gatton…" at bounding box center [898, 416] width 480 height 60
drag, startPoint x: 758, startPoint y: 447, endPoint x: 721, endPoint y: 446, distance: 36.9
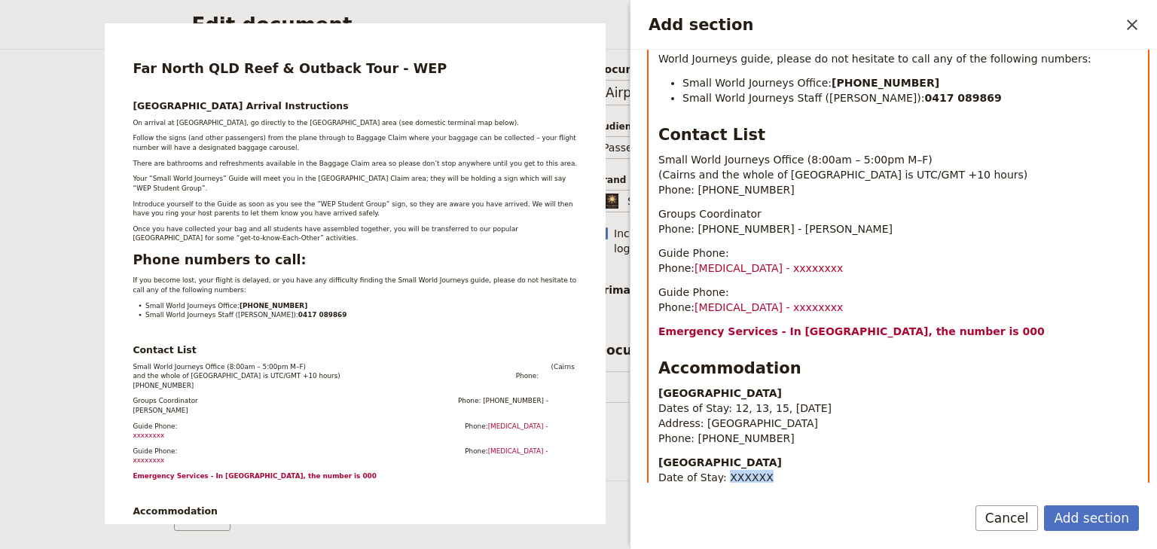
click at [721, 455] on p "Woodleigh Cattle Station Date of Stay: XXXXXX Address: Kennedy Hwy - Ravenshoe …" at bounding box center [898, 485] width 480 height 60
click at [746, 455] on p "Woodleigh Cattle Station Date of Stay: 14 Address: Kennedy Hwy - Ravenshoe QLD …" at bounding box center [898, 485] width 480 height 60
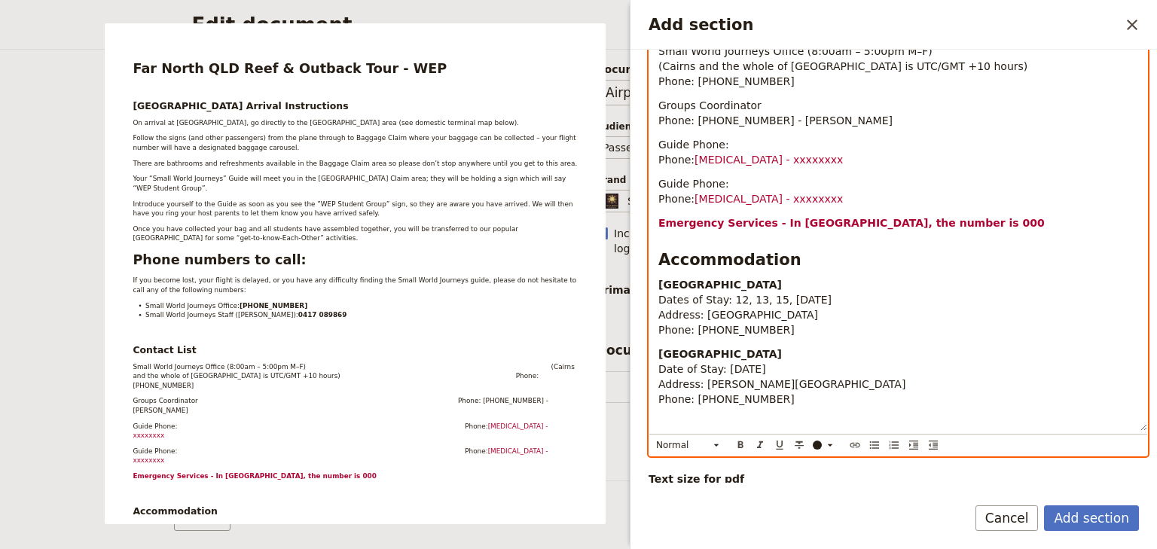
click at [758, 364] on p "Woodleigh Cattle Station Date of Stay: 14 January 2026 Address: Kennedy Hwy - R…" at bounding box center [898, 376] width 480 height 60
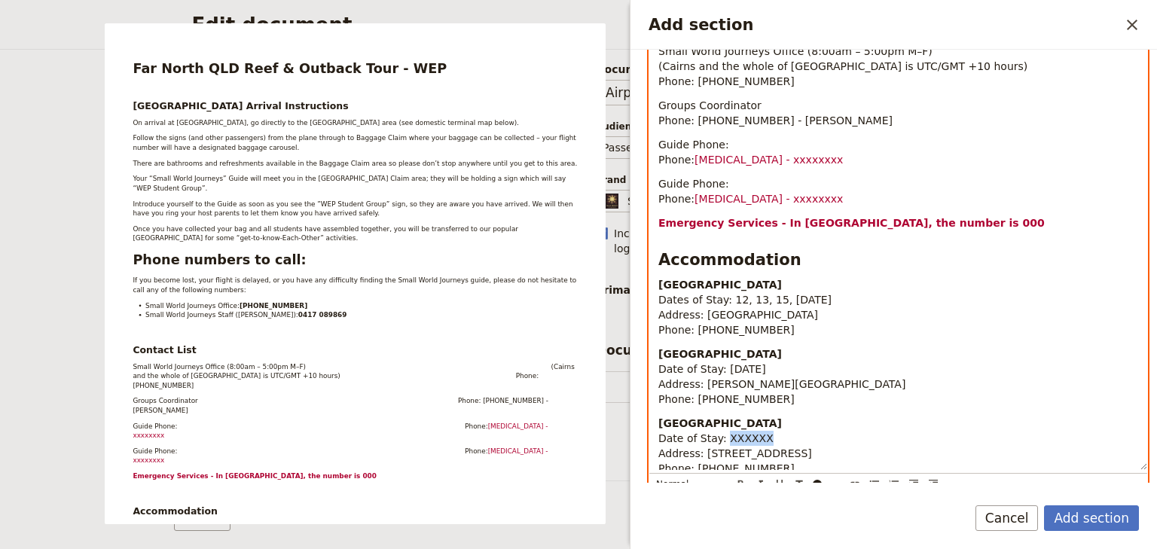
drag, startPoint x: 759, startPoint y: 404, endPoint x: 720, endPoint y: 407, distance: 39.2
click at [720, 416] on p "Cape Trib Beach House Date of Stay: XXXXXX Address: 152 Rykers Rd, Cape Tribula…" at bounding box center [898, 446] width 480 height 60
click at [992, 416] on p "Cape Trib Beach House Date of Stay: 16-17 January 2026 Address: 152 Rykers Rd, …" at bounding box center [898, 446] width 480 height 60
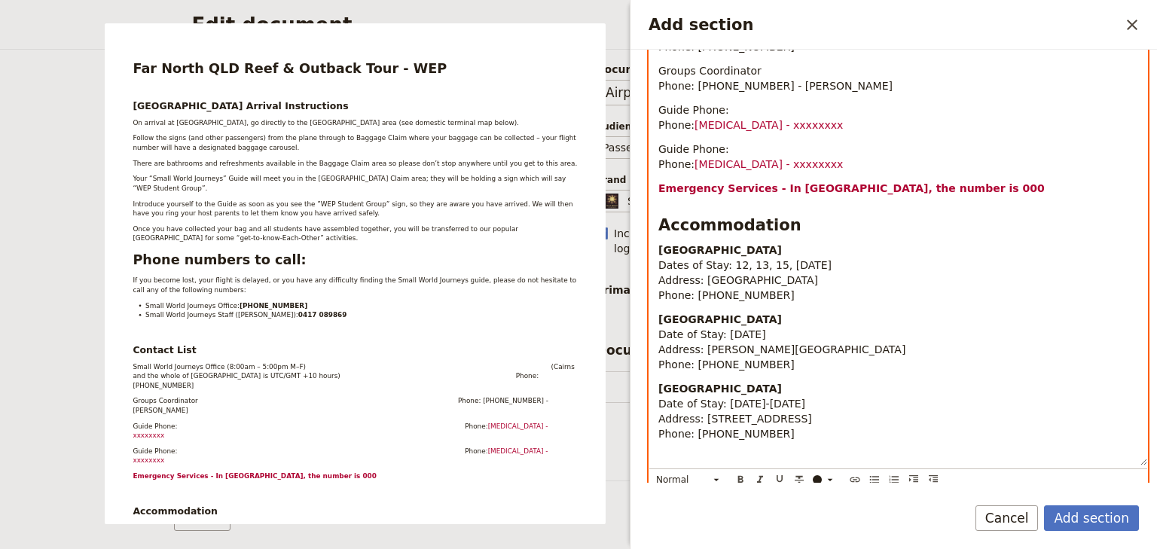
scroll to position [767, 0]
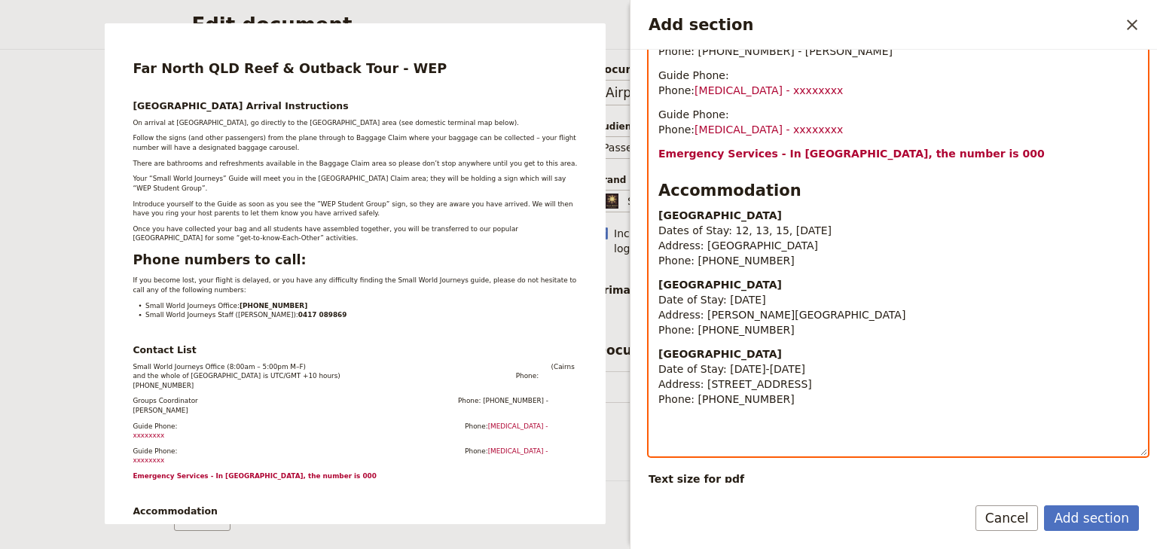
click at [884, 361] on p "Cape Trib Beach House Date of Stay: 16-17 January 2026 Address: 152 Rykers Rd, …" at bounding box center [898, 376] width 480 height 60
click at [679, 416] on p "Add section" at bounding box center [898, 423] width 480 height 15
click at [681, 417] on span "2025Embassies/Consulate in AustraliaEmbassy" at bounding box center [791, 423] width 266 height 12
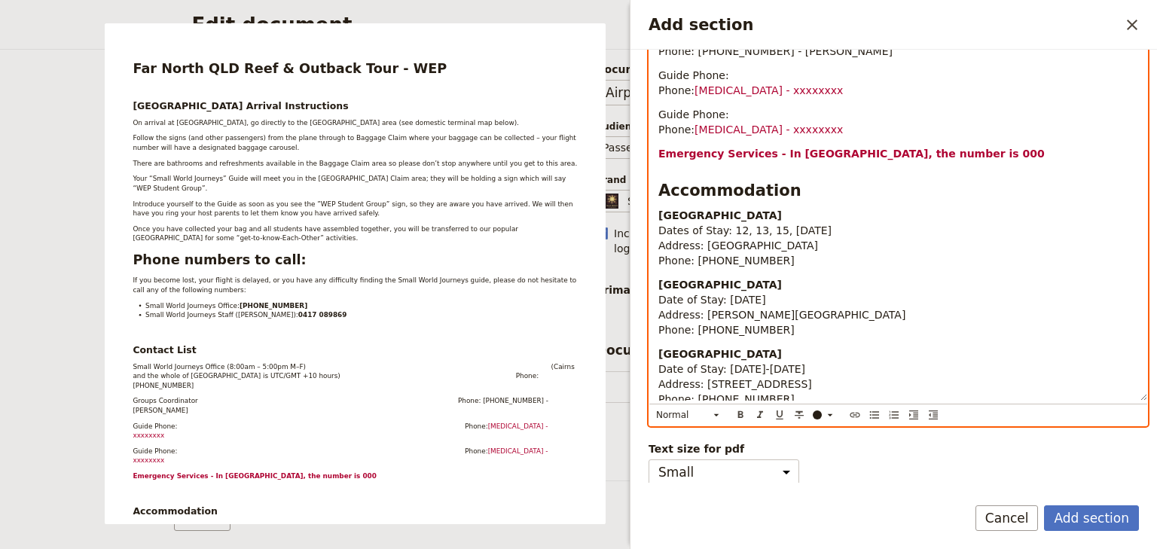
drag, startPoint x: 762, startPoint y: 392, endPoint x: 654, endPoint y: 391, distance: 107.7
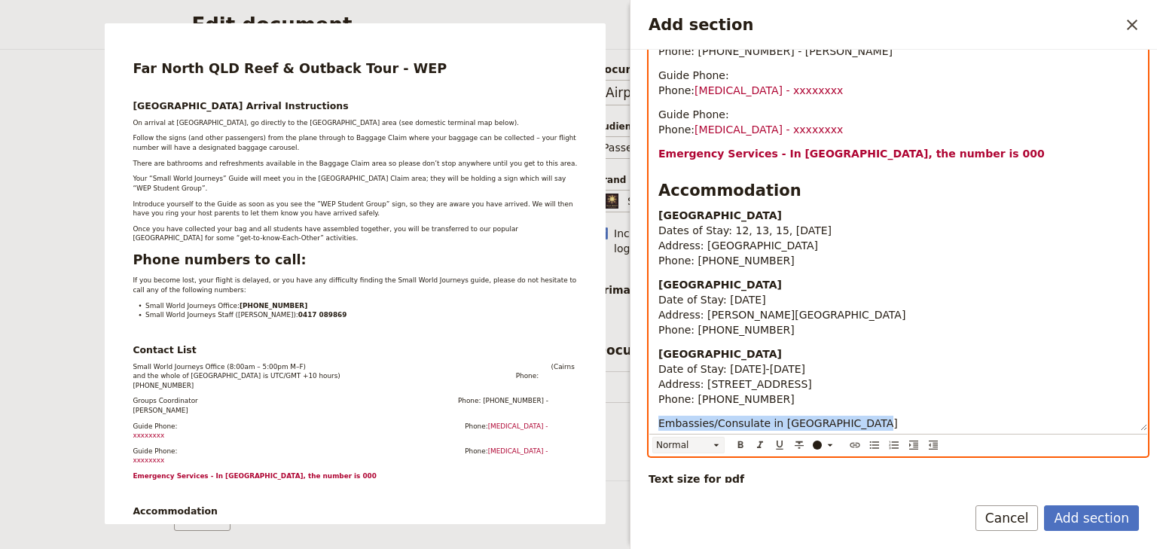
click at [717, 439] on icon "Add section" at bounding box center [716, 445] width 12 height 12
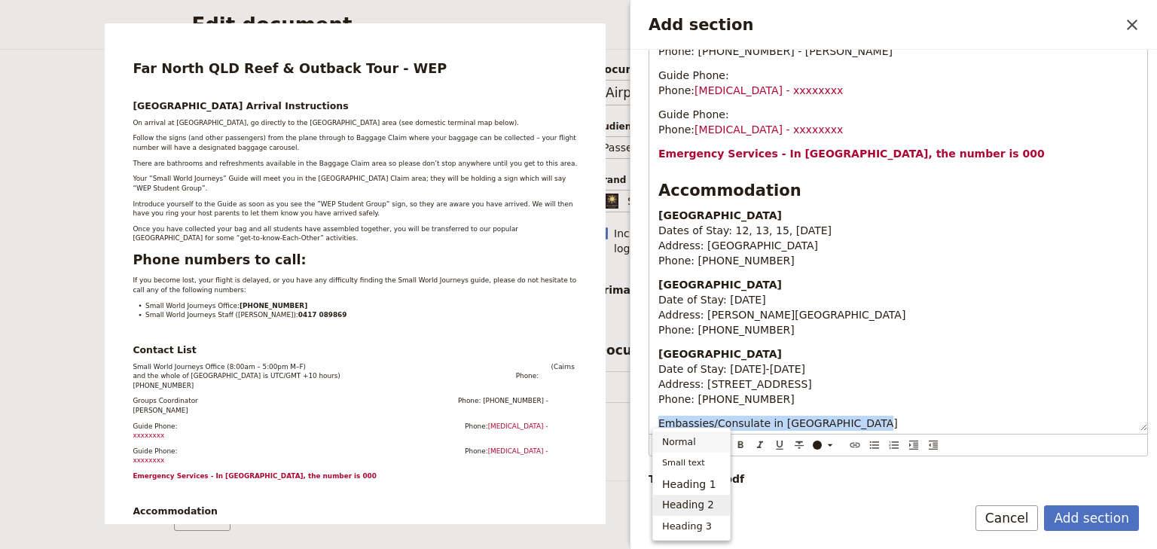
click at [702, 503] on span "Heading 2" at bounding box center [688, 505] width 52 height 15
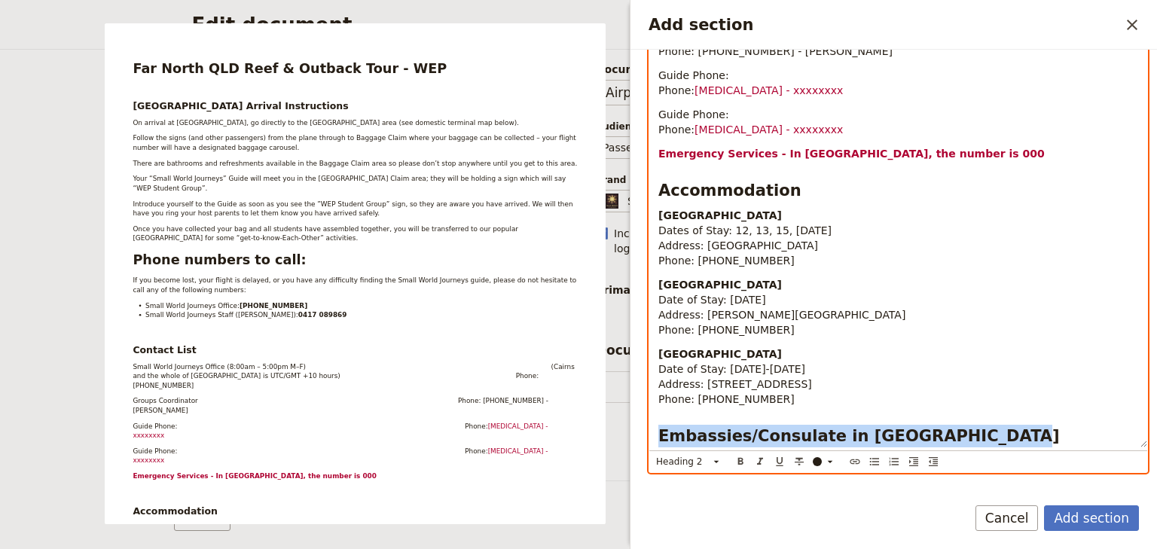
drag, startPoint x: 944, startPoint y: 375, endPoint x: 998, endPoint y: 371, distance: 54.4
click at [988, 425] on h2 "Embassies/Consulate in AustraliaEmbassy" at bounding box center [898, 436] width 480 height 23
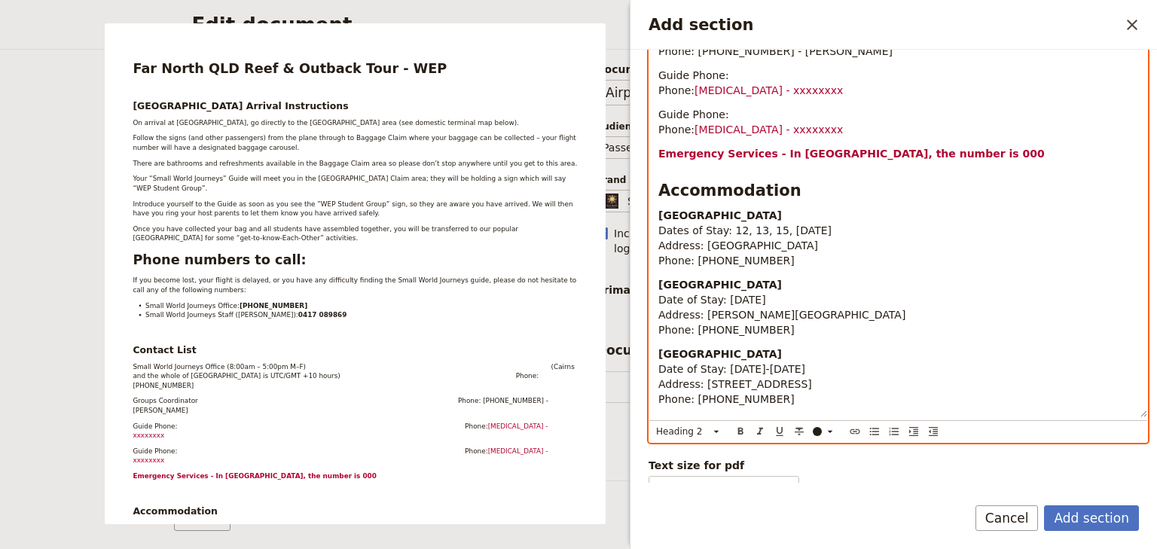
click at [892, 427] on span "Embassies/Consulate in AustraliaEmbassy" at bounding box center [858, 436] width 401 height 18
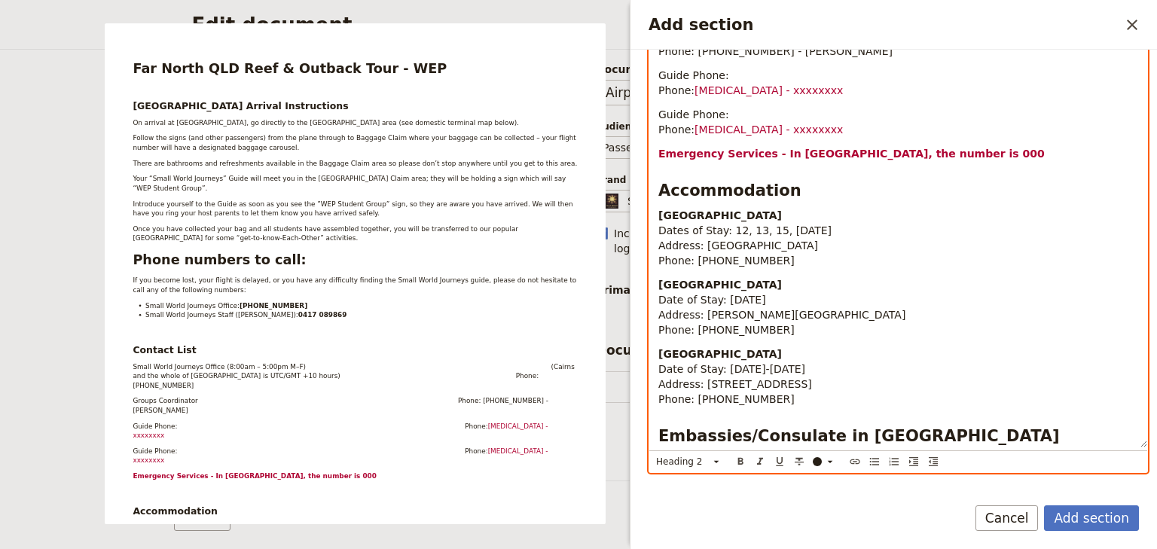
click at [959, 425] on h2 "Embassies/Consulate in AustraliaEmbassy" at bounding box center [898, 436] width 480 height 23
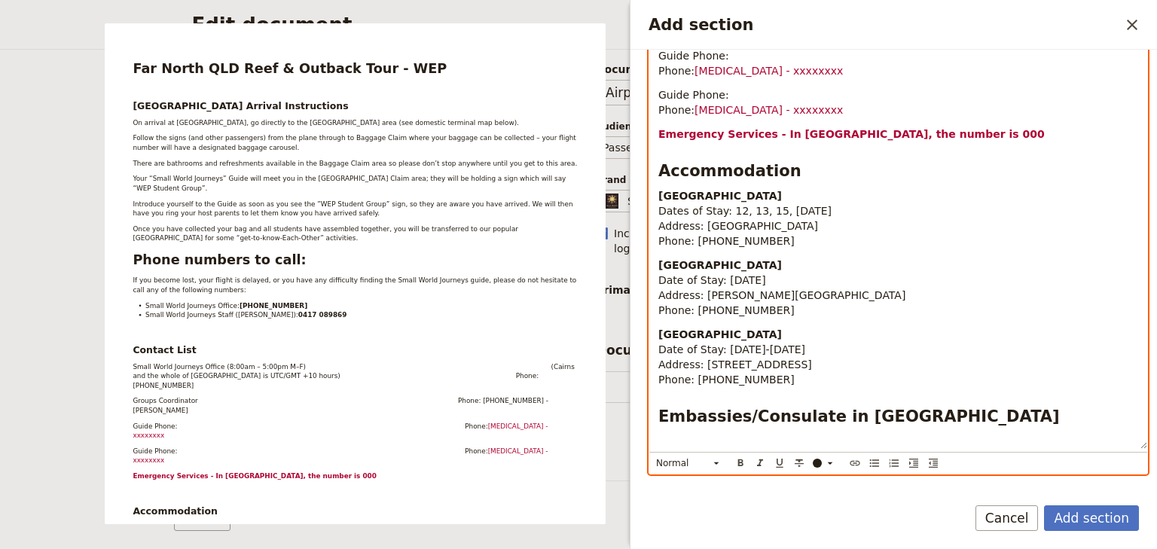
scroll to position [804, 0]
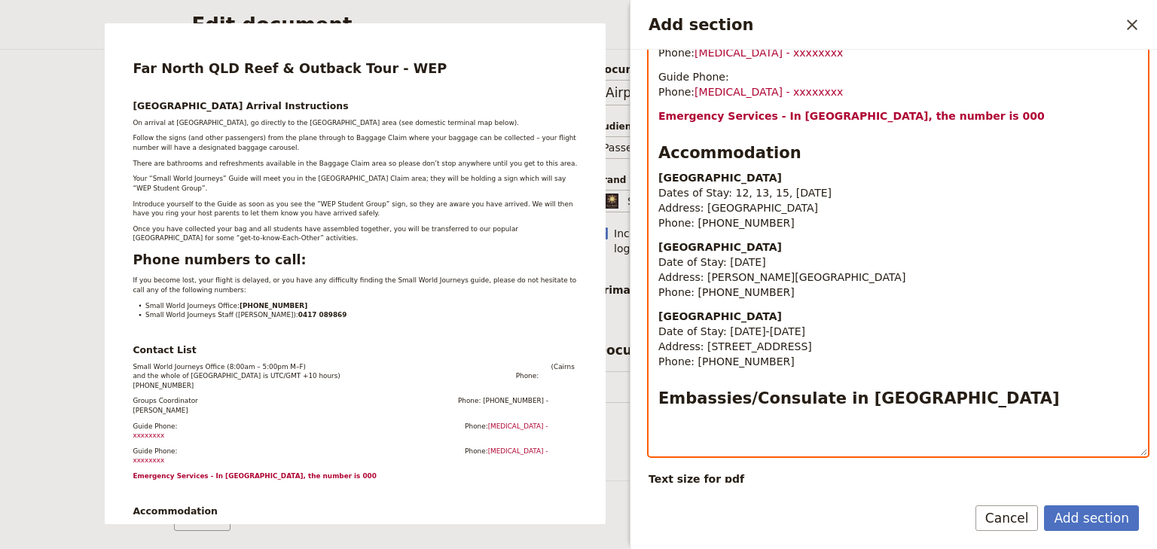
click at [664, 416] on p "Add section" at bounding box center [898, 423] width 480 height 15
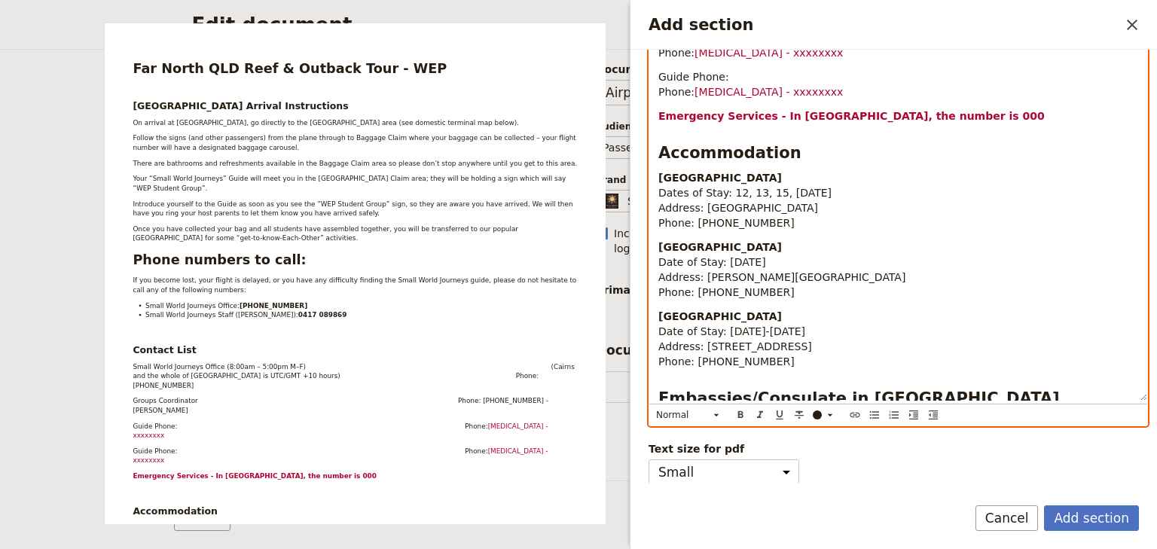
click at [681, 417] on span "1386Embassy of BelgiumAddress: 19 Arkana St, Yarralumla ACT 2603Phone: +61 2 62…" at bounding box center [892, 423] width 468 height 12
click at [753, 417] on span "Embassy of BelgiumAddress: 19 Arkana St, Yarralumla ACT 2603Phone: +61 2 6273 2…" at bounding box center [879, 423] width 442 height 12
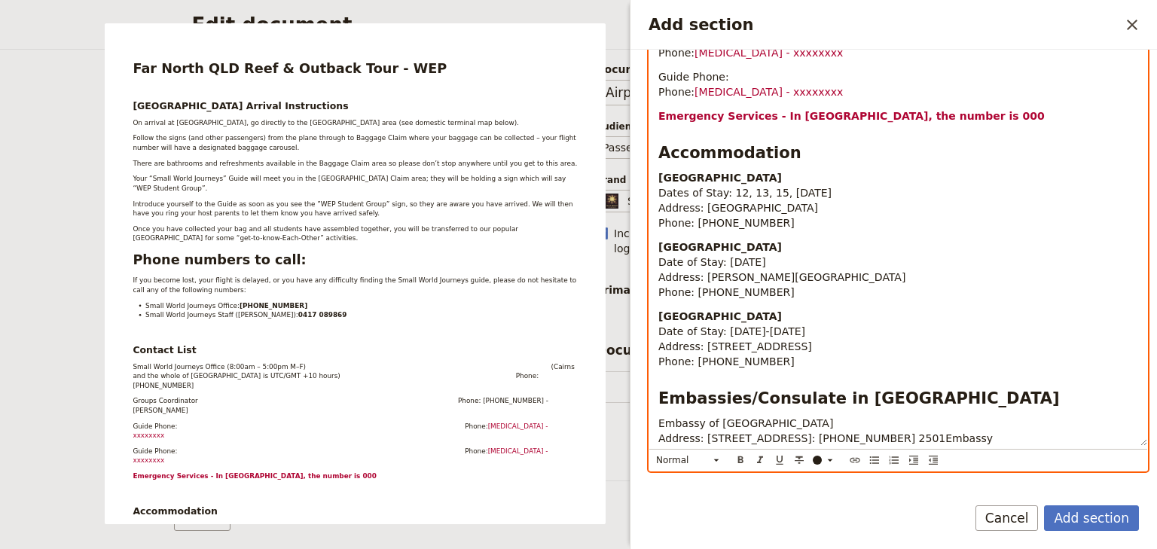
click at [762, 417] on span "Embassy of Belgium Address: 19 Arkana St, Yarralumla ACT 2603Phone: +61 2 6273 …" at bounding box center [945, 430] width 574 height 27
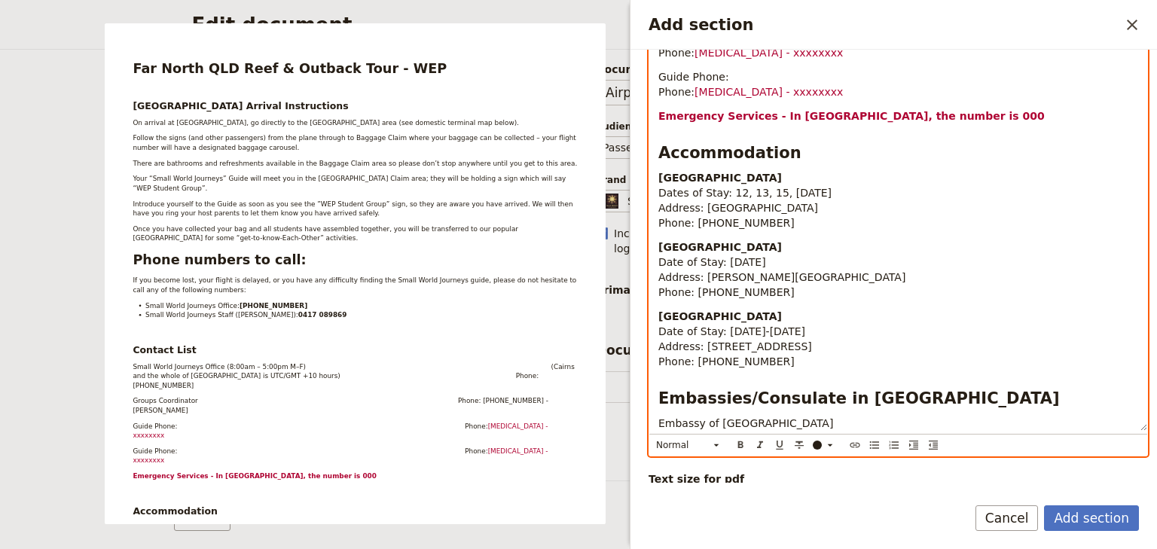
click at [730, 421] on span "Embassy of Belgium Address: 19 Arkana St, Yarralumla ACT 2603Phone: +61 2 6273 …" at bounding box center [945, 430] width 574 height 27
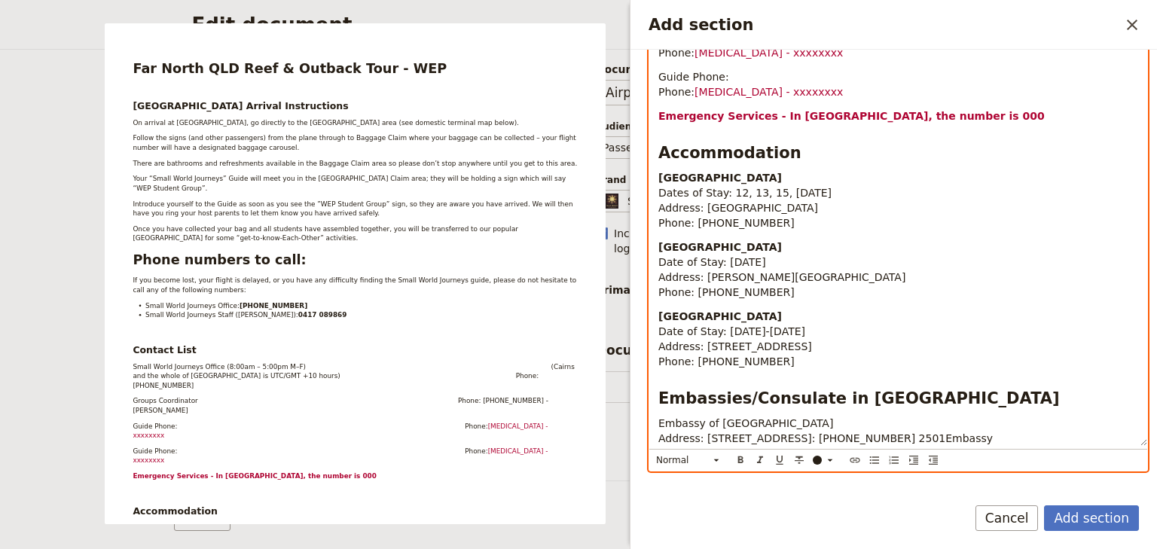
click at [753, 420] on span "Embassy of Belgium Address: 19 Arkana St, Yarralumla ACT 2603Phone: +61 2 6273 …" at bounding box center [945, 430] width 574 height 27
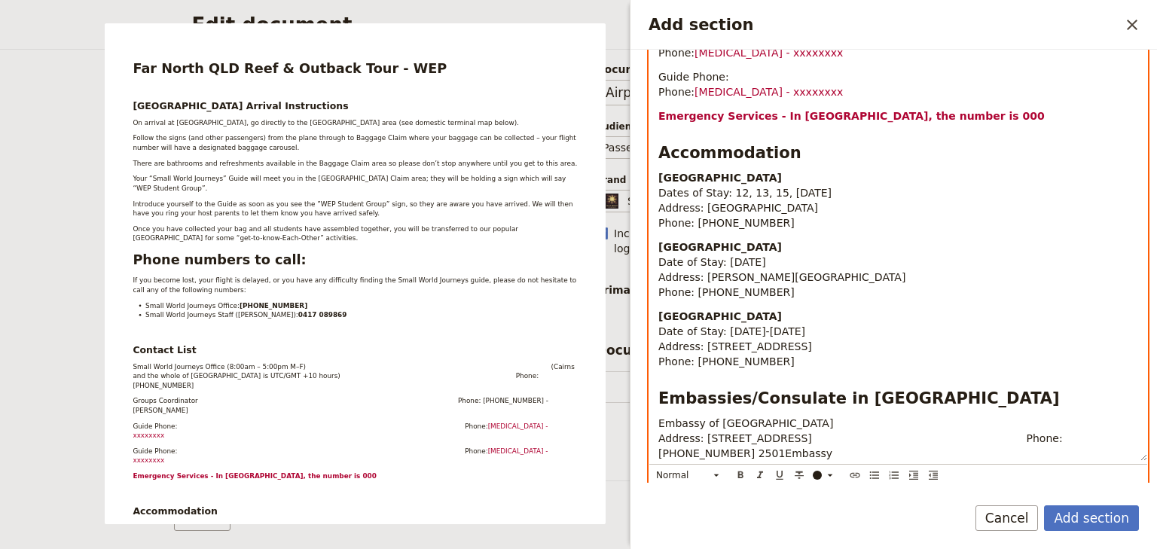
click at [658, 422] on span "Embassy of Belgium Address: 19 Arkana St, Yarralumla ACT 2603 Phone: +61 2 6273…" at bounding box center [945, 438] width 574 height 42
click at [1023, 417] on span "Embassy of Belgium Address: 19 Arkana St,Yarralumla ACT 2603 Phone: +61 2 6273 …" at bounding box center [945, 438] width 574 height 42
click at [838, 422] on p "Embassy of Belgium Address: 19 Arkana St,Yarralumla ACT 2603 Phone: +61 2 6273 …" at bounding box center [898, 438] width 480 height 45
click at [920, 417] on span "Embassy of Belgium Address: 19 Arkana St,Yarralumla ACT 2603 Phone: +61 2 6273 …" at bounding box center [945, 438] width 574 height 42
click at [762, 417] on span "Embassy of Belgium Address: 19 Arkana St,Yarralumla ACT 2603 Phone: +61 2 6273 …" at bounding box center [945, 438] width 574 height 42
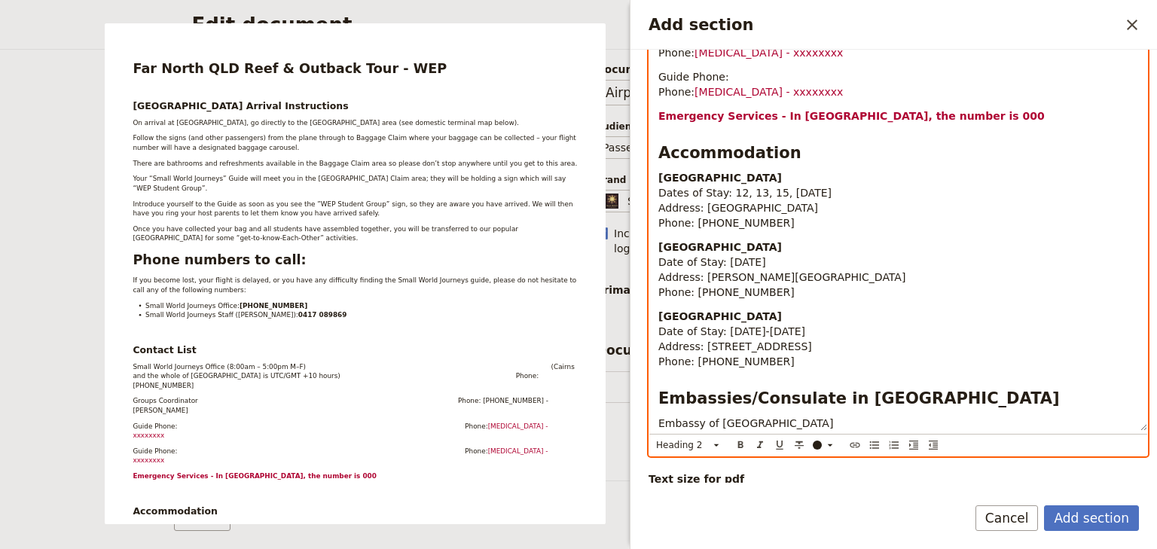
click at [955, 387] on h2 "Embassies/Consulate in [GEOGRAPHIC_DATA]" at bounding box center [898, 398] width 480 height 23
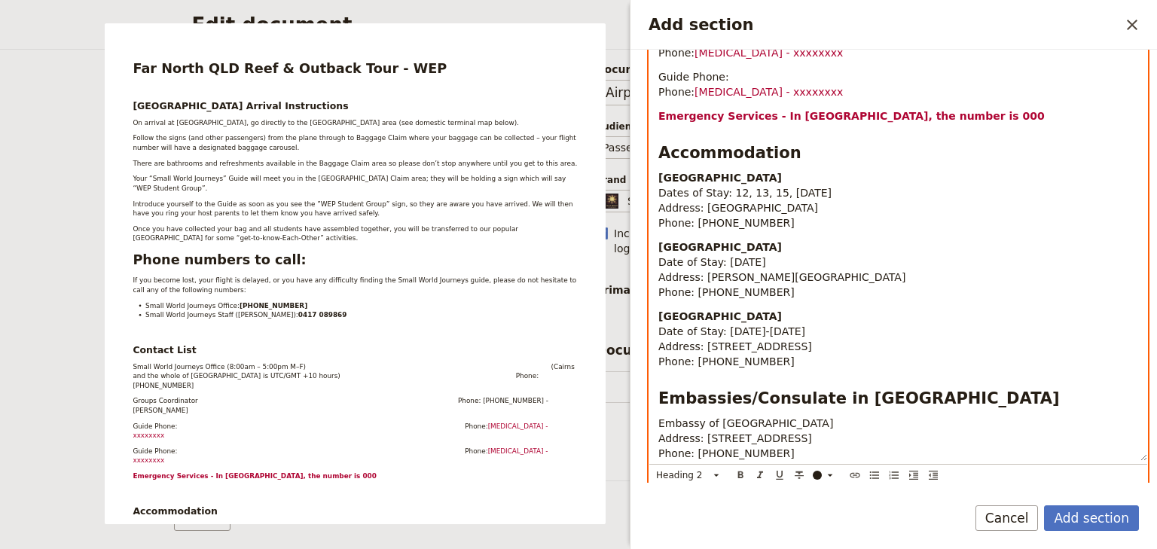
click at [1005, 387] on h2 "Embassies/Consulate in [GEOGRAPHIC_DATA]" at bounding box center [898, 398] width 480 height 23
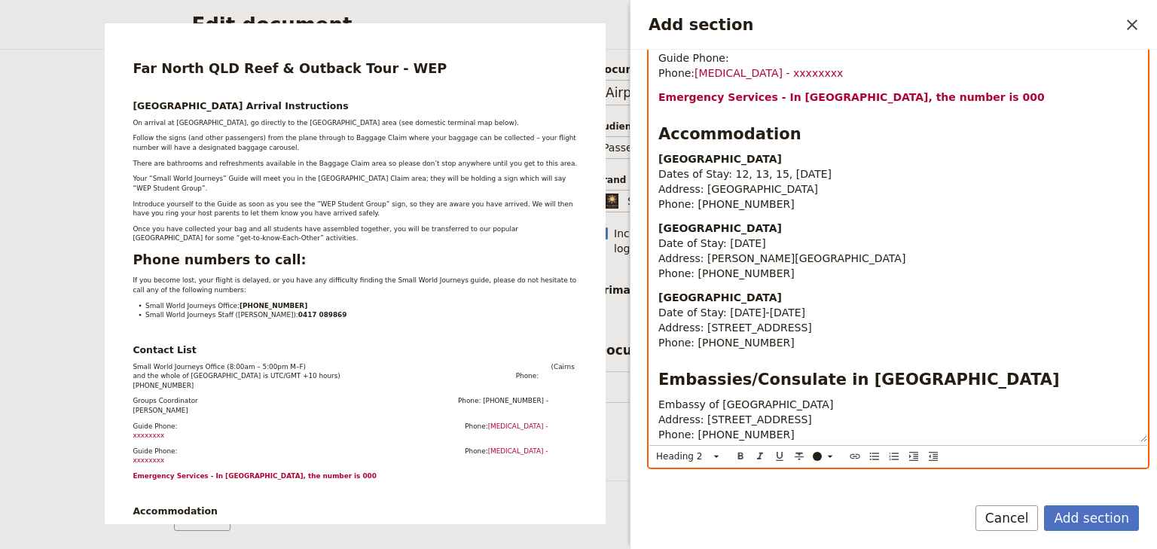
scroll to position [834, 0]
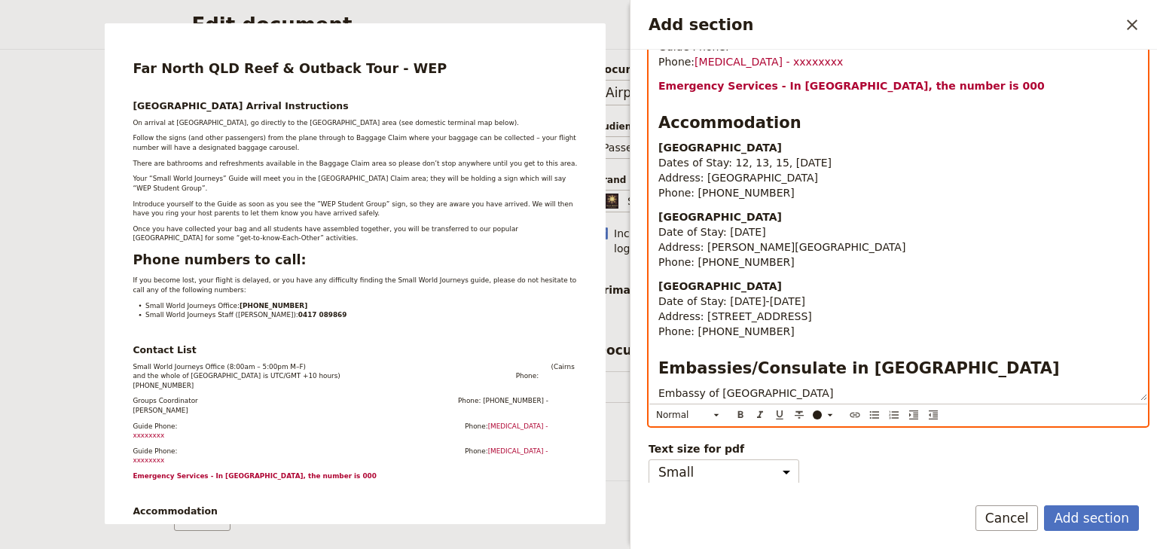
click at [934, 387] on span "Embassy of Belgium Address: 19 Arkana St, Yarralumla ACT 2603 Phone: +61 2 6273…" at bounding box center [945, 408] width 574 height 42
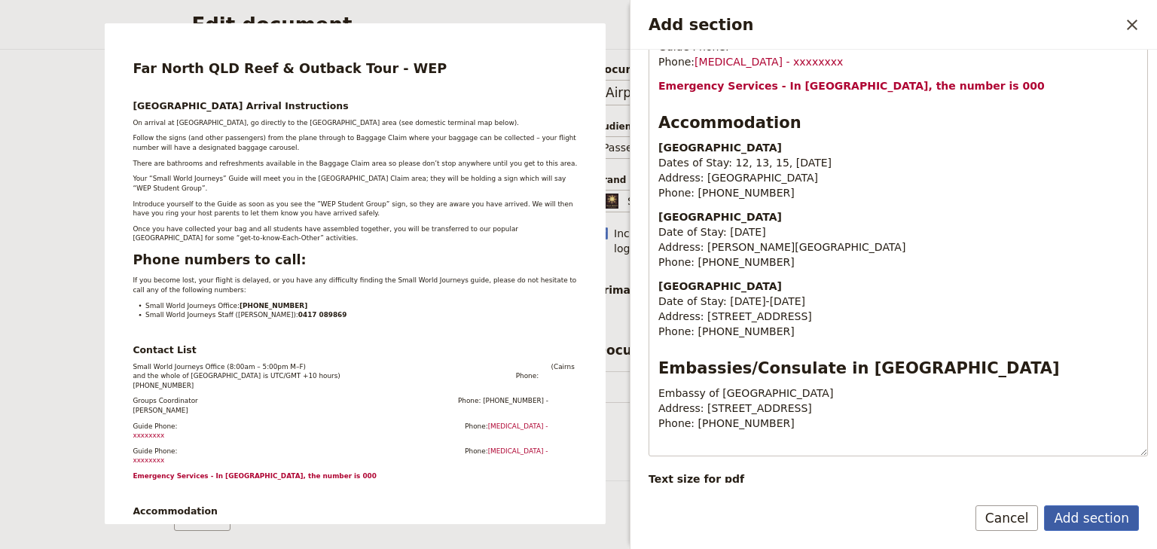
click at [1072, 518] on button "Add section" at bounding box center [1091, 518] width 95 height 26
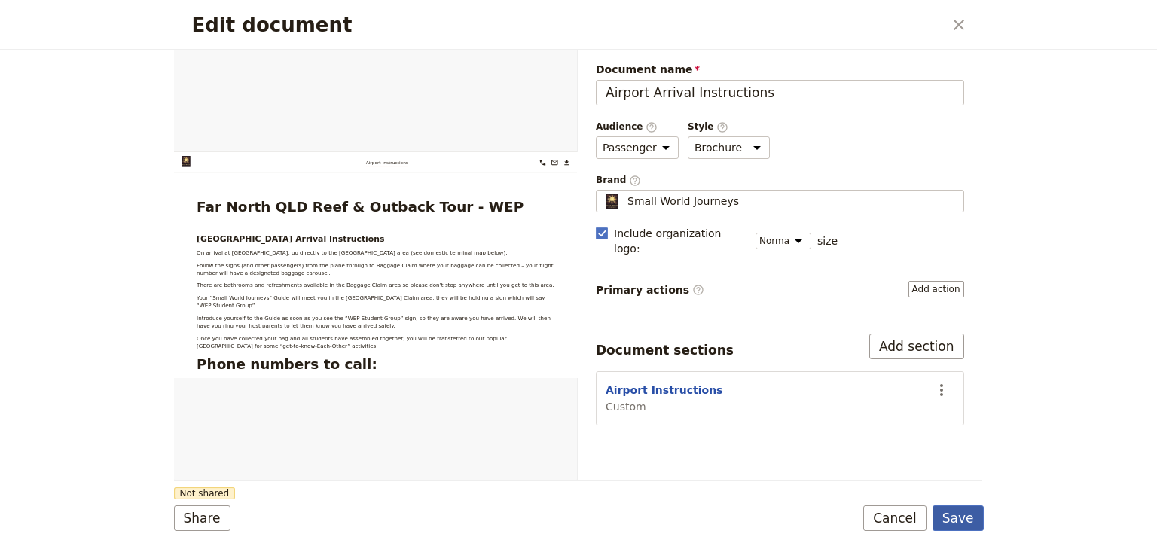
click at [956, 520] on button "Save" at bounding box center [957, 518] width 51 height 26
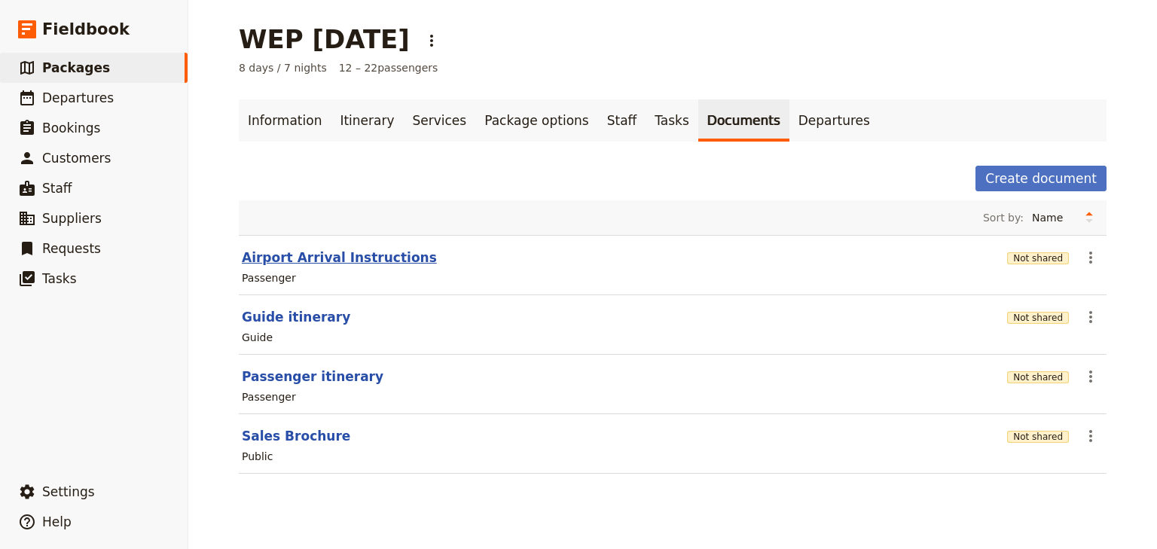
click at [324, 258] on button "Airport Arrival Instructions" at bounding box center [339, 258] width 195 height 18
select select "PASSENGER"
select select "DEFAULT"
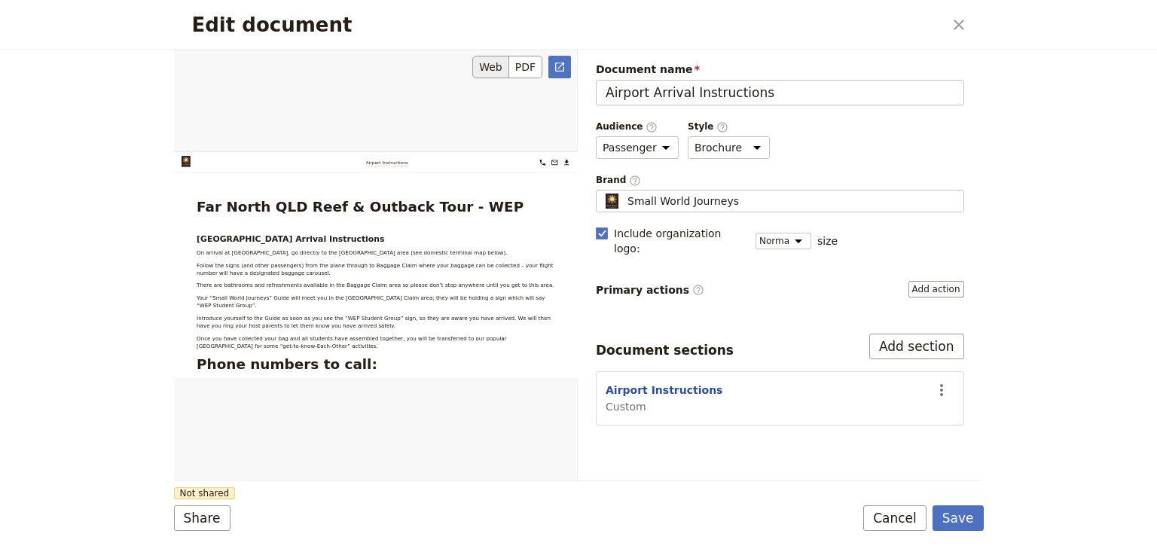
scroll to position [0, 0]
click at [741, 145] on select "Brochure Run sheet" at bounding box center [729, 147] width 82 height 23
click at [901, 518] on button "Cancel" at bounding box center [894, 518] width 63 height 26
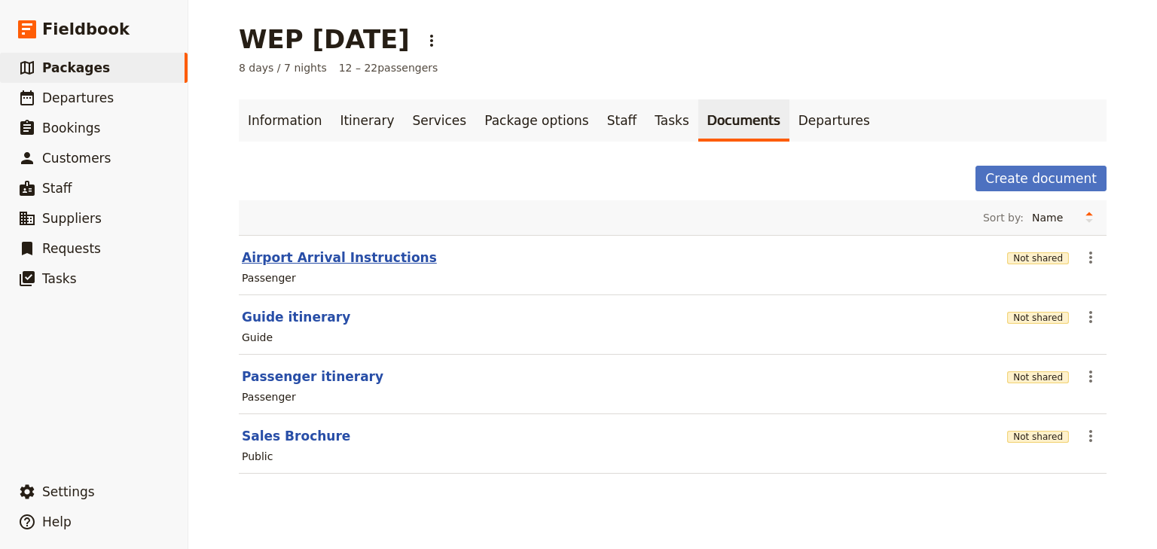
click at [334, 253] on button "Airport Arrival Instructions" at bounding box center [339, 258] width 195 height 18
select select "PASSENGER"
select select "DEFAULT"
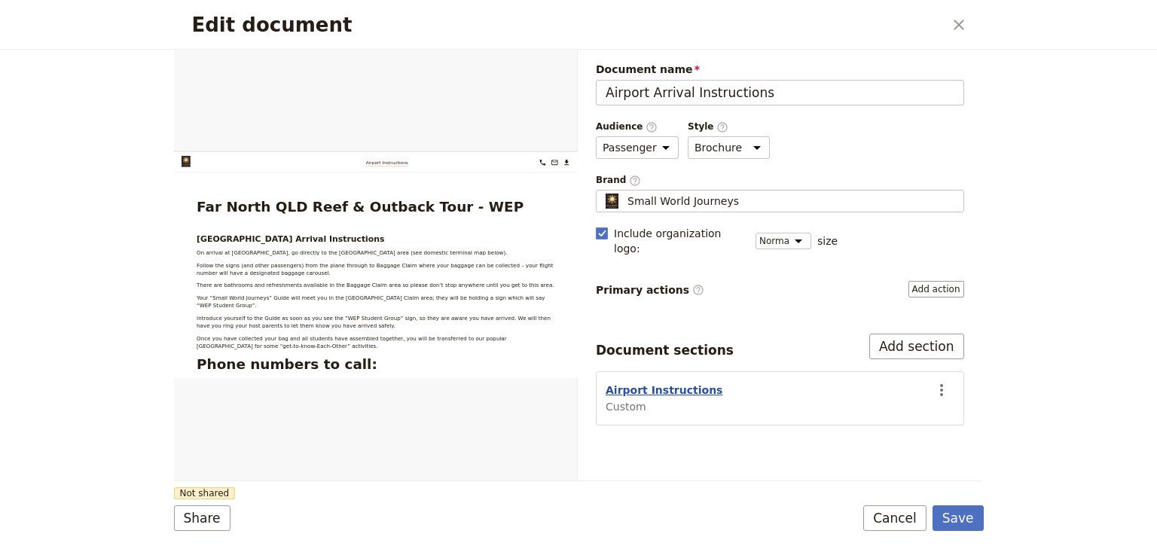
click at [666, 383] on button "Airport Instructions" at bounding box center [663, 390] width 117 height 15
select select "CUSTOM"
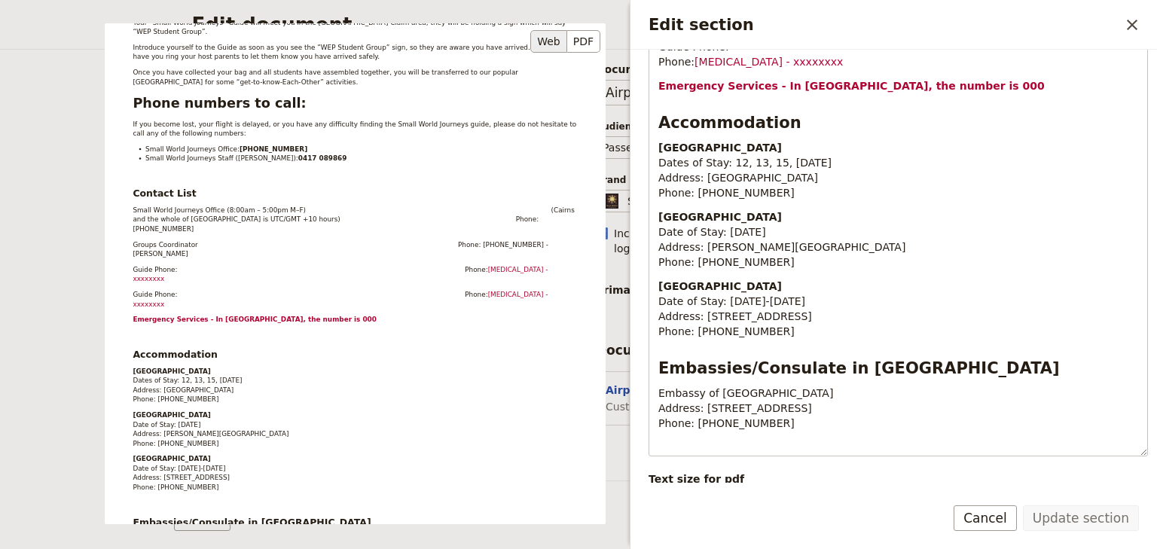
scroll to position [301, 0]
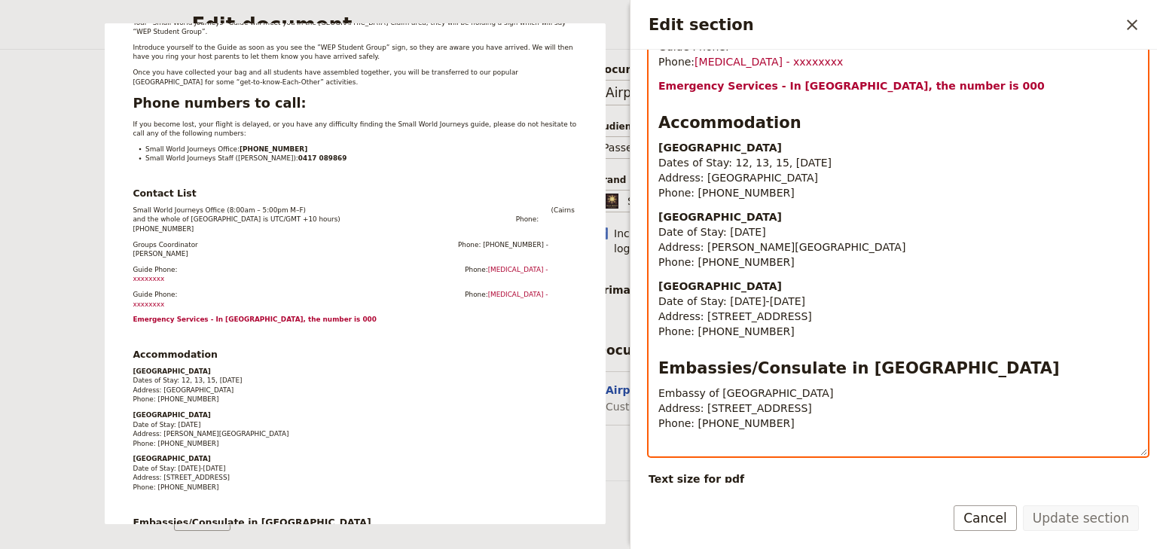
click at [1071, 357] on h2 "Embassies/Consulate in [GEOGRAPHIC_DATA]" at bounding box center [898, 368] width 480 height 23
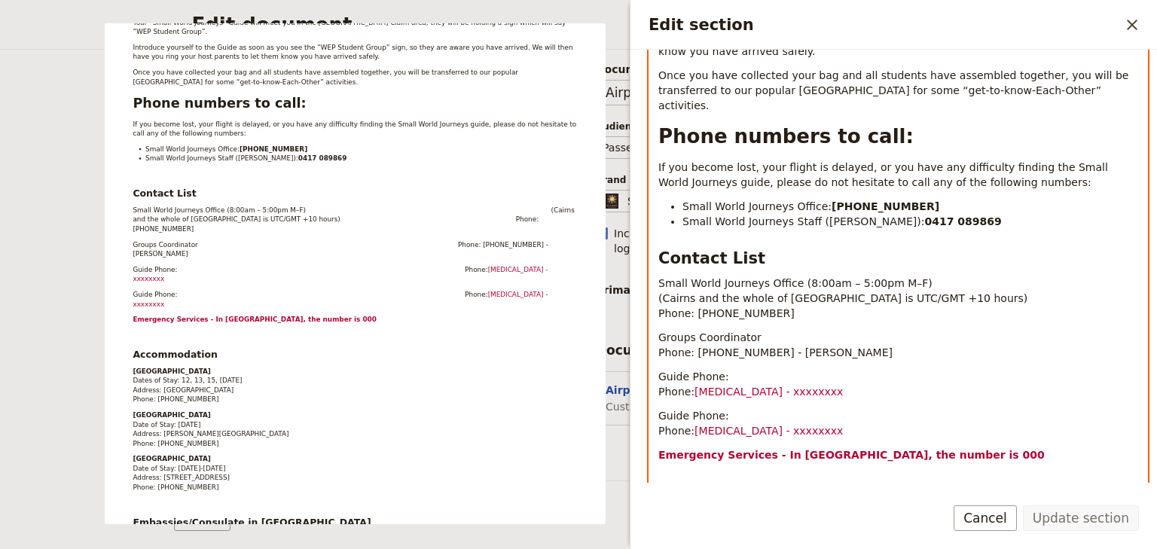
scroll to position [352, 0]
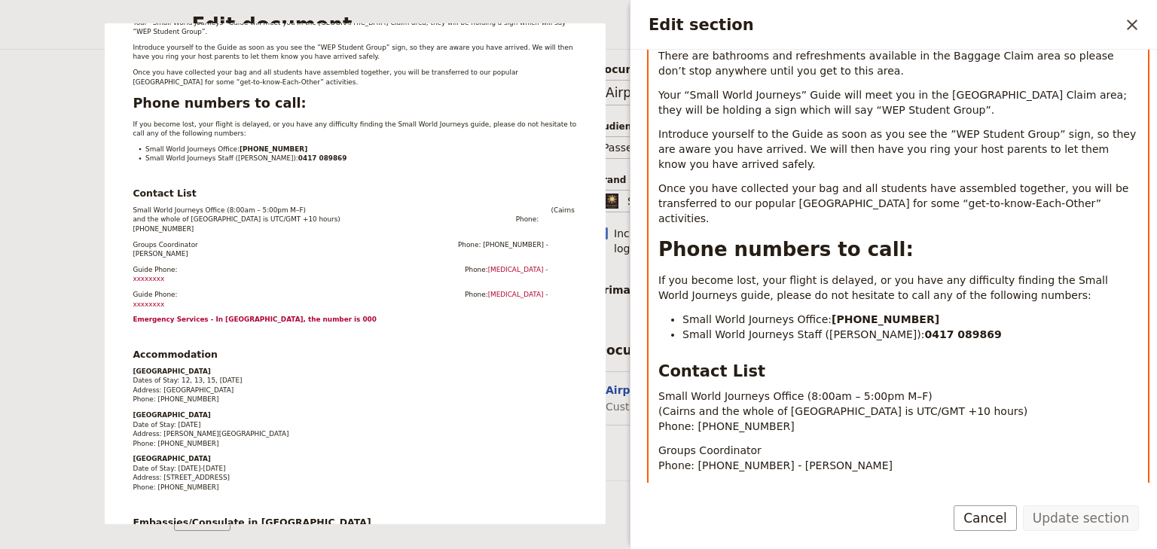
click at [673, 390] on span "Small World Journeys Office (8:00am – 5:00pm M–F) (Cairns and the whole of Quee…" at bounding box center [989, 411] width 663 height 42
click at [654, 380] on div "Far North QLD Reef & Outback Tour - WEP Cairns Airport Arrival Instructions On …" at bounding box center [898, 381] width 498 height 1003
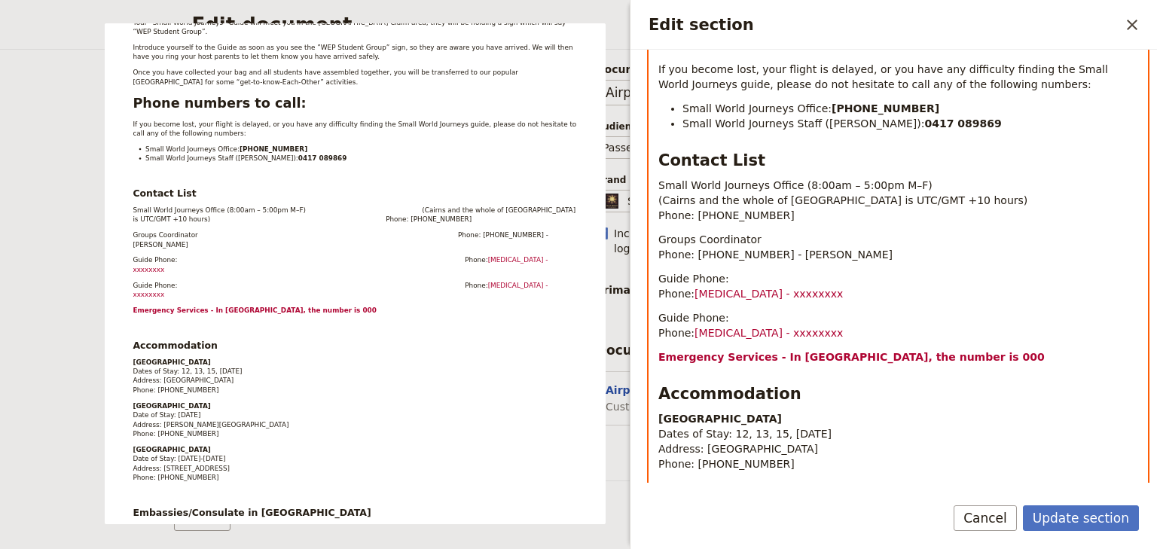
scroll to position [593, 0]
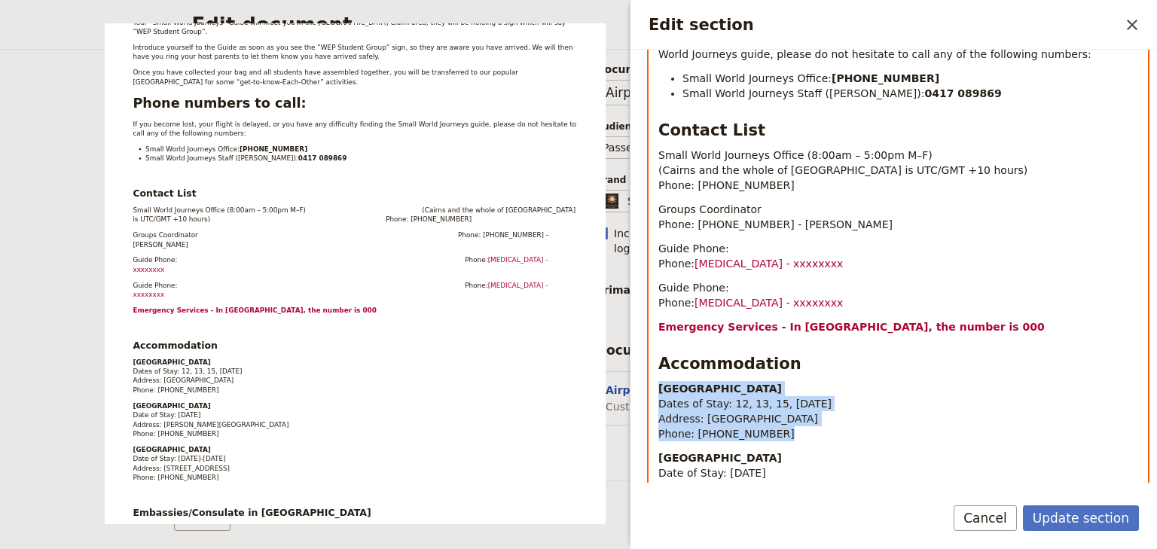
drag, startPoint x: 762, startPoint y: 404, endPoint x: 655, endPoint y: 363, distance: 114.7
click at [655, 363] on div "Far North QLD Reef & Outback Tour - WEP Cairns Airport Arrival Instructions On …" at bounding box center [898, 140] width 498 height 1003
copy p "Bay Village Tropical Resort Dates of Stay: 12, 13, 15, 18 January 2026 Address:…"
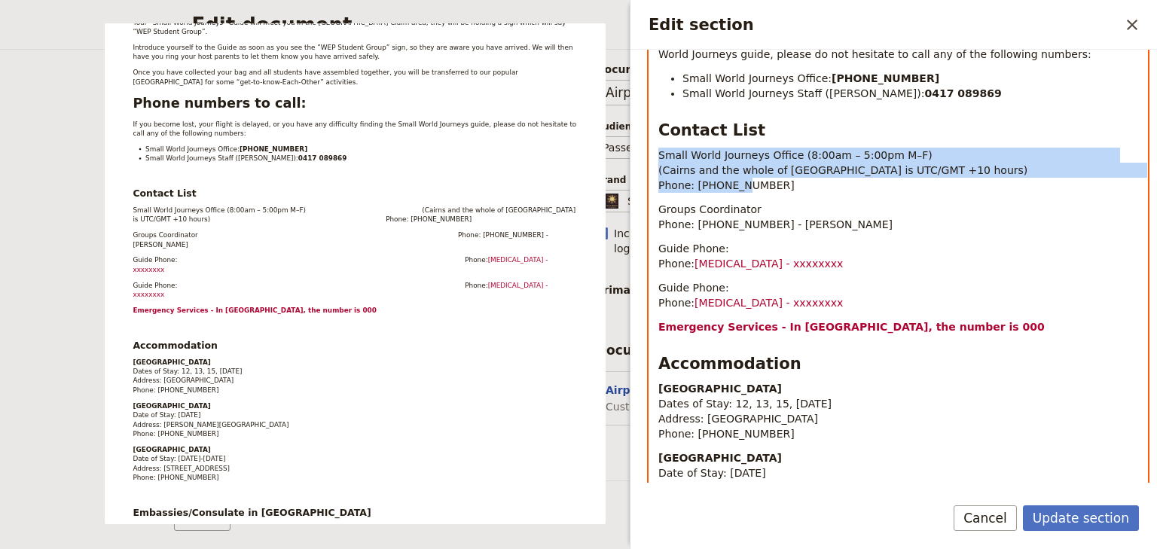
drag, startPoint x: 771, startPoint y: 154, endPoint x: 657, endPoint y: 128, distance: 116.6
click at [658, 148] on p "Small World Journeys Office (8:00am – 5:00pm M–F) (Cairns and the whole of Quee…" at bounding box center [898, 170] width 480 height 45
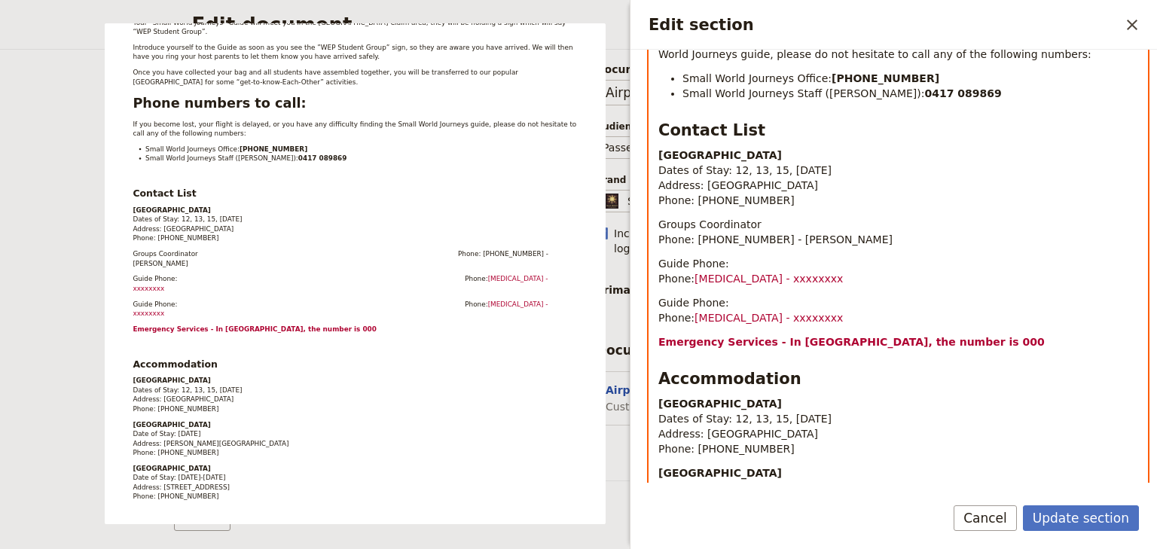
drag, startPoint x: 709, startPoint y: 158, endPoint x: 740, endPoint y: 136, distance: 38.3
click at [709, 179] on span "Address: [GEOGRAPHIC_DATA]" at bounding box center [738, 185] width 160 height 12
drag, startPoint x: 794, startPoint y: 123, endPoint x: 660, endPoint y: 123, distance: 134.1
click at [660, 148] on p "Bay Village Tropical Resort Dates of Stay: 12, 13, 15, 18 January 2026 Address:…" at bounding box center [898, 178] width 480 height 60
click at [772, 148] on p "Small World Journeys Dates of Stay: 12, 13, 15, 18 January 2026 Address: Corner…" at bounding box center [898, 178] width 480 height 60
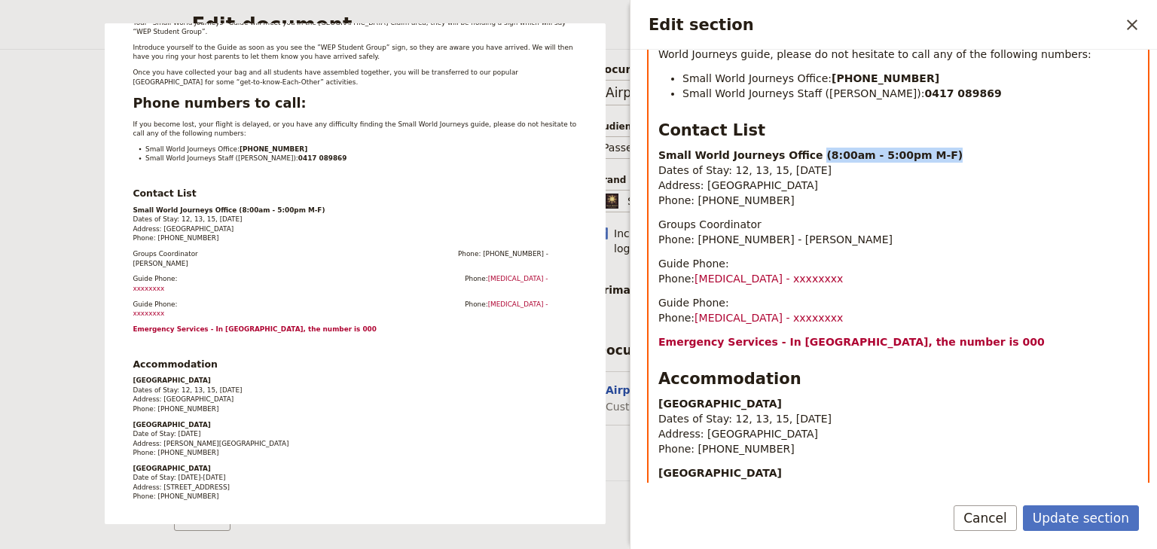
drag, startPoint x: 938, startPoint y: 127, endPoint x: 800, endPoint y: 125, distance: 137.8
click at [800, 148] on p "Small World Journeys Office (8:00am - 5:00pm M-F) Dates of Stay: 12, 13, 15, 18…" at bounding box center [898, 178] width 480 height 60
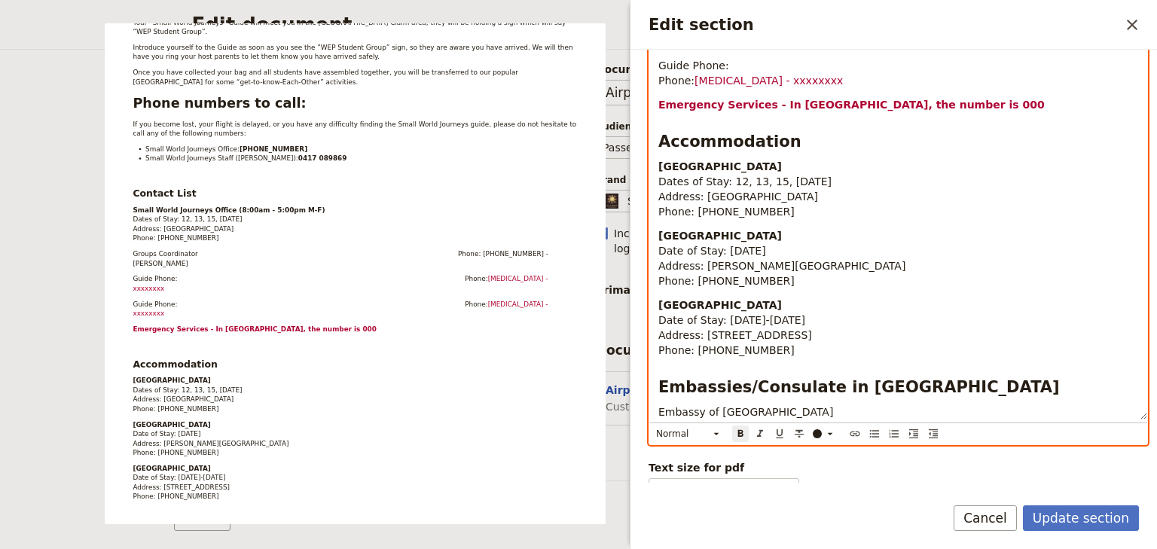
scroll to position [834, 0]
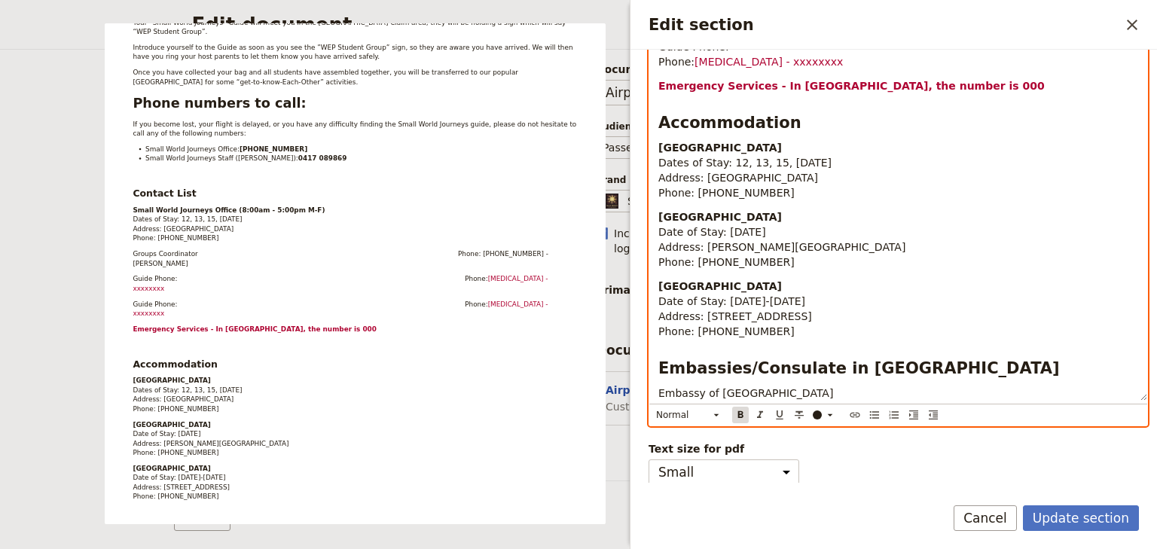
drag, startPoint x: 738, startPoint y: 411, endPoint x: 776, endPoint y: 367, distance: 58.7
click at [738, 410] on icon "Format bold" at bounding box center [740, 413] width 5 height 7
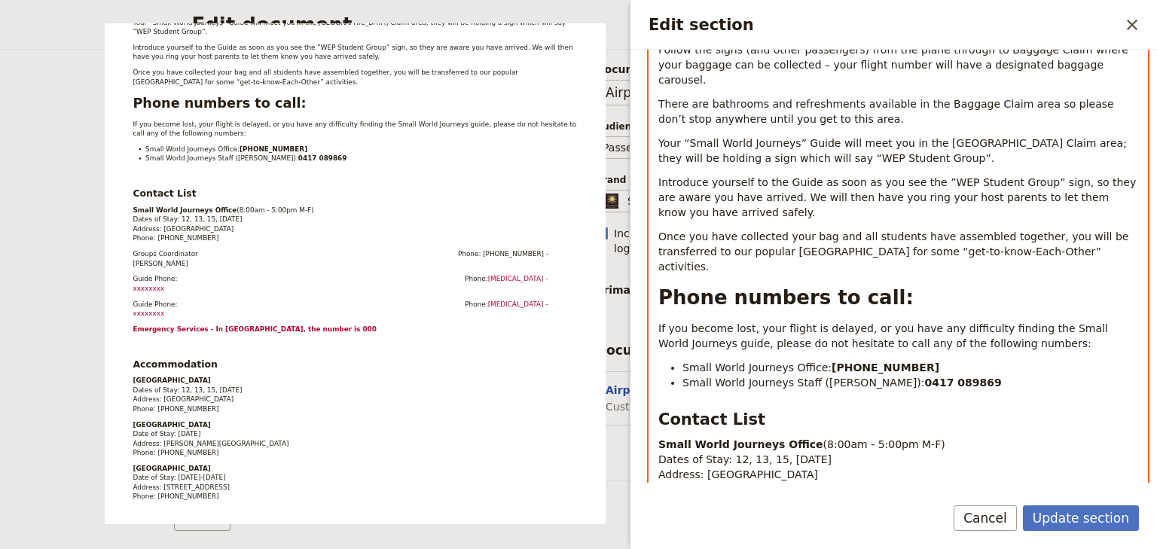
scroll to position [15, 0]
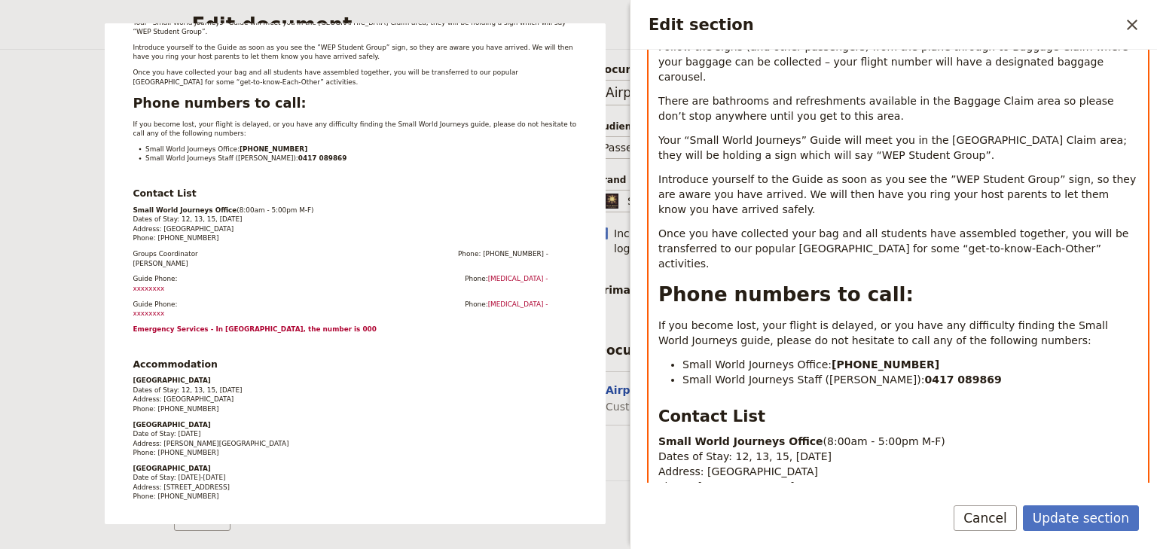
click at [776, 465] on span "Address: [GEOGRAPHIC_DATA]" at bounding box center [738, 471] width 160 height 12
drag, startPoint x: 841, startPoint y: 426, endPoint x: 663, endPoint y: 420, distance: 178.6
click at [658, 434] on p "Small World Journeys Office (8:00am - 5:00pm M-F) Dates of Stay: 12, 13, 15, 18…" at bounding box center [898, 464] width 480 height 60
drag, startPoint x: 924, startPoint y: 444, endPoint x: 658, endPoint y: 443, distance: 265.8
click at [658, 443] on p "Small World Journeys Office (8:00am - 5:00pm M-F) (Cairns and the whole of Quee…" at bounding box center [898, 464] width 480 height 60
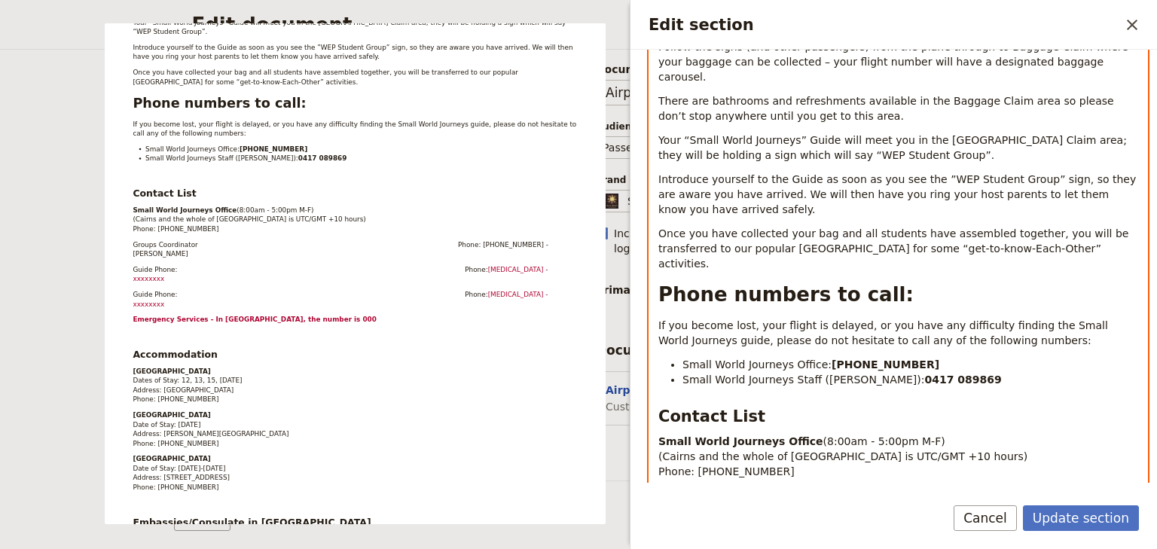
scroll to position [307, 0]
drag, startPoint x: 764, startPoint y: 440, endPoint x: 727, endPoint y: 440, distance: 36.9
click at [727, 440] on p "Small World Journeys Office (8:00am - 5:00pm M-F) (Cairns and the whole of Quee…" at bounding box center [898, 456] width 480 height 45
click at [801, 453] on div "Far North QLD Reef & Outback Tour - WEP Cairns Airport Arrival Instructions On …" at bounding box center [898, 426] width 498 height 1003
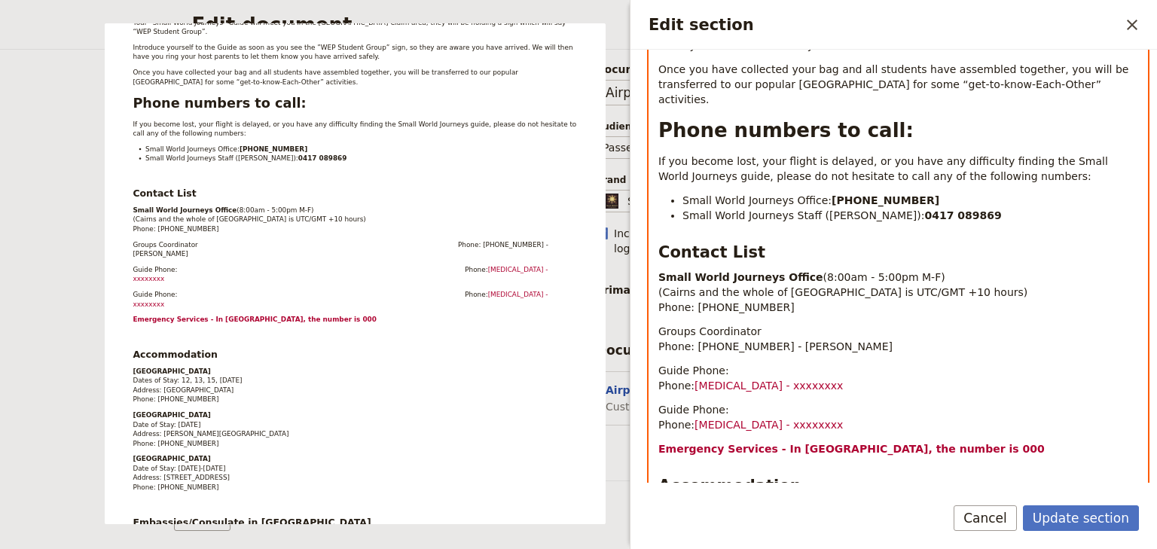
scroll to position [488, 0]
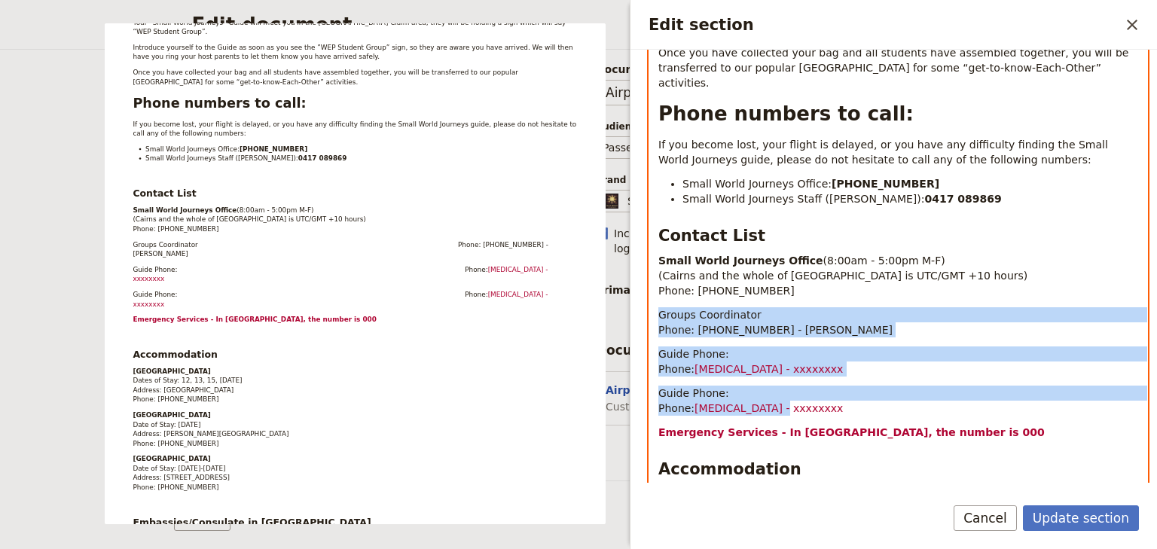
drag, startPoint x: 761, startPoint y: 378, endPoint x: 661, endPoint y: 289, distance: 133.9
click at [661, 289] on div "Far North QLD Reef & Outback Tour - WEP Cairns Airport Arrival Instructions On …" at bounding box center [898, 245] width 498 height 1003
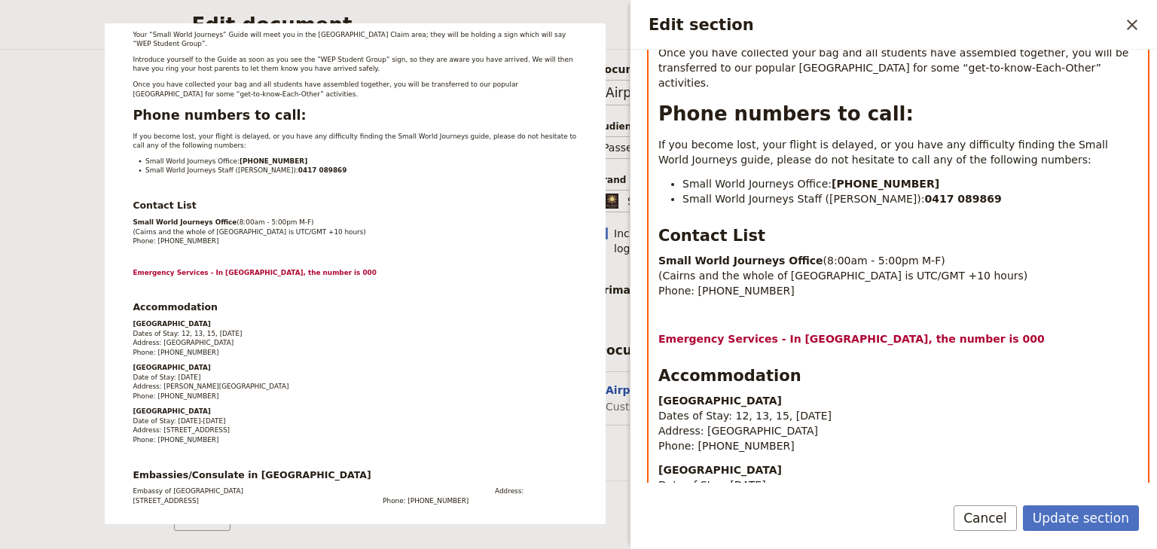
scroll to position [259, 0]
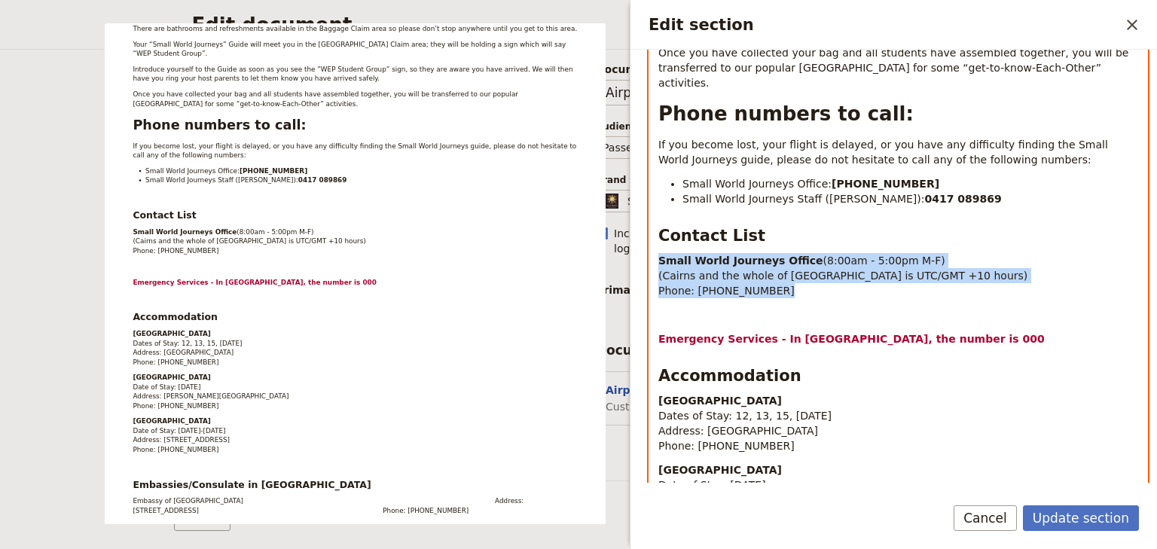
drag, startPoint x: 763, startPoint y: 258, endPoint x: 654, endPoint y: 229, distance: 112.2
click at [654, 229] on div "Far North QLD Reef & Outback Tour - WEP Cairns Airport Arrival Instructions On …" at bounding box center [898, 199] width 498 height 910
copy p "Small World Journeys Office (8:00am - 5:00pm M-F) ([GEOGRAPHIC_DATA] and the wh…"
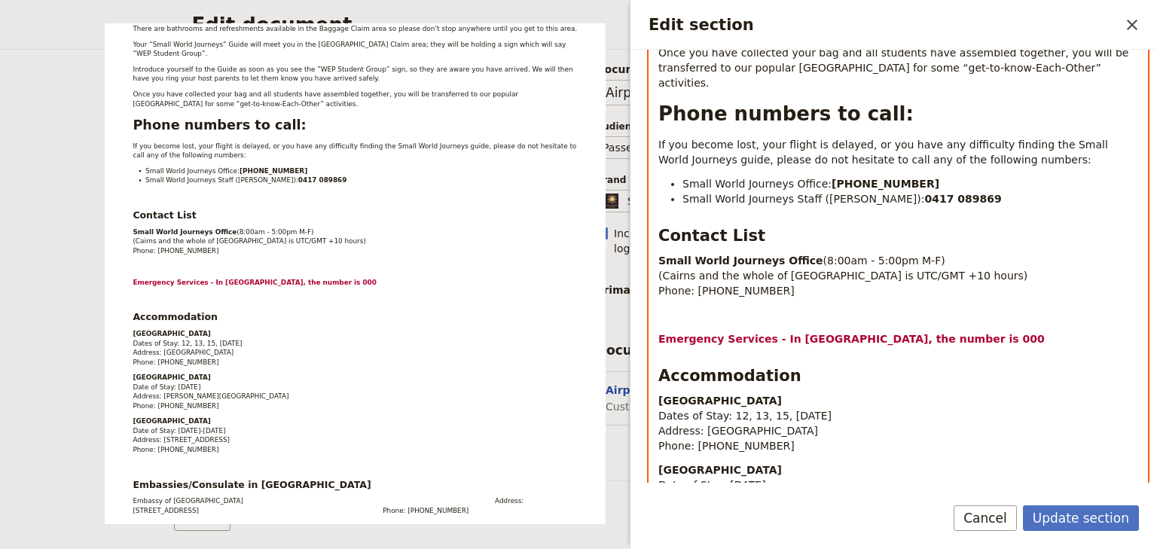
click at [660, 307] on p "Edit section" at bounding box center [898, 314] width 480 height 15
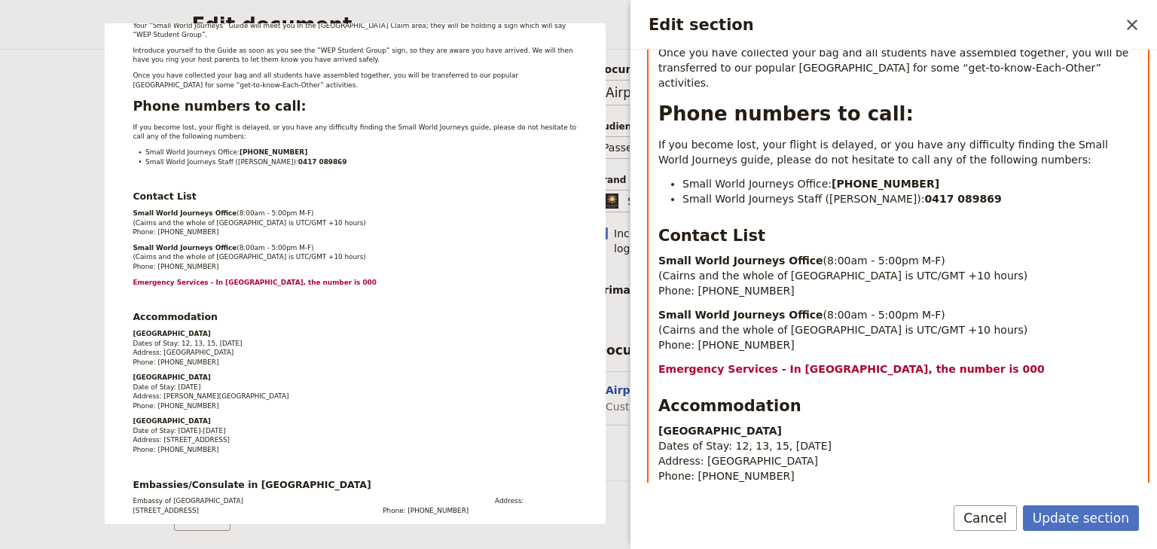
drag, startPoint x: 797, startPoint y: 283, endPoint x: 660, endPoint y: 279, distance: 137.1
click at [660, 309] on strong "Small World Journeys Office" at bounding box center [740, 315] width 165 height 12
drag, startPoint x: 883, startPoint y: 280, endPoint x: 762, endPoint y: 281, distance: 121.3
click at [762, 307] on p "Groups Coordinator (8:00am - 5:00pm M-F) (Cairns and the whole of Queensland is…" at bounding box center [898, 329] width 480 height 45
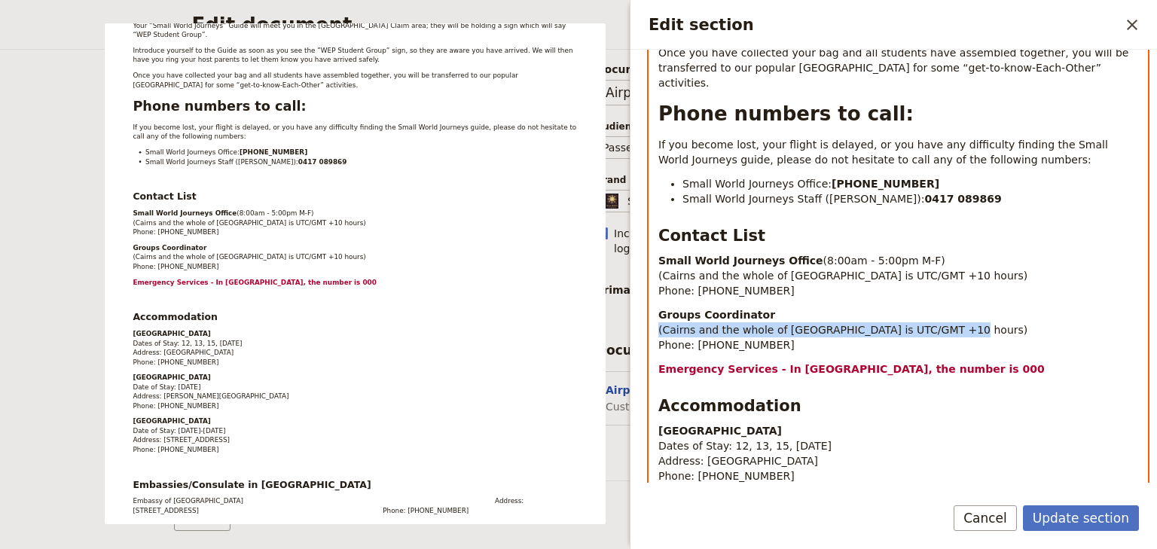
drag, startPoint x: 952, startPoint y: 298, endPoint x: 656, endPoint y: 296, distance: 296.0
click at [656, 296] on div "Far North QLD Reef & Outback Tour - WEP Cairns Airport Arrival Instructions On …" at bounding box center [898, 214] width 498 height 940
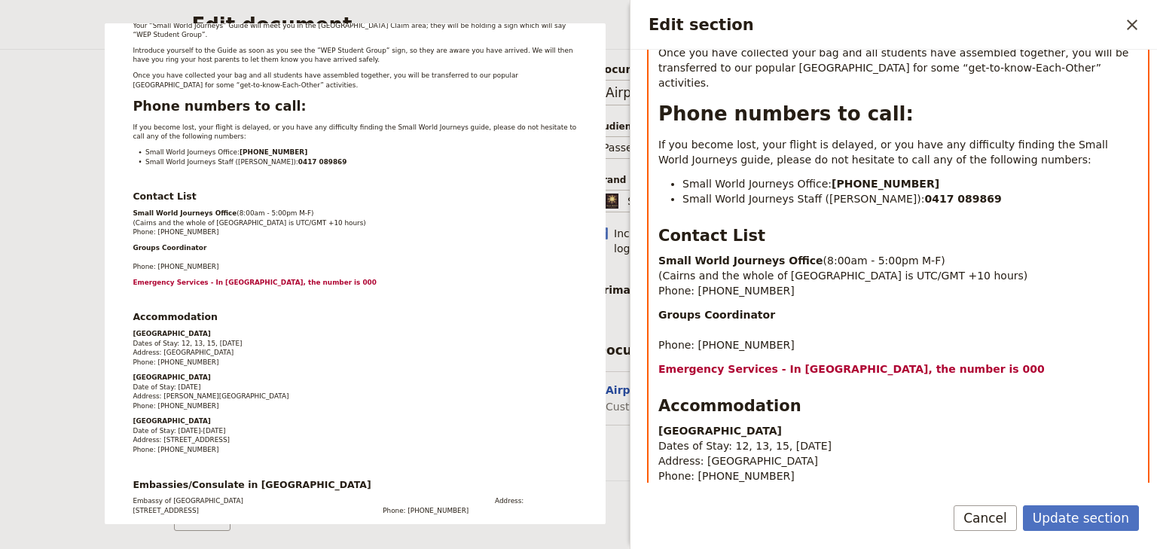
click at [657, 313] on div "Far North QLD Reef & Outback Tour - WEP Cairns Airport Arrival Instructions On …" at bounding box center [898, 214] width 498 height 940
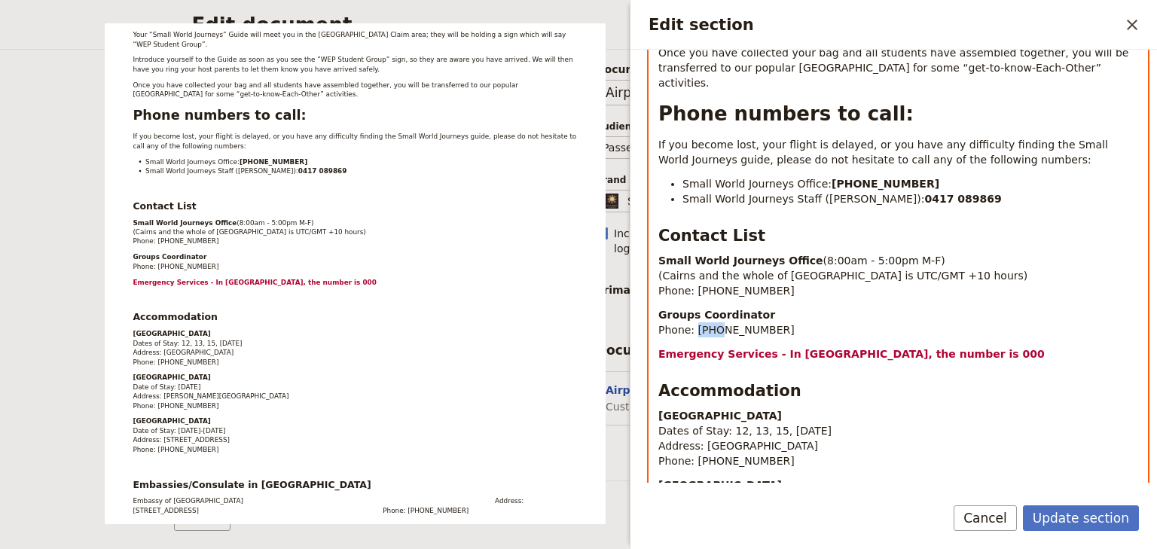
drag, startPoint x: 710, startPoint y: 298, endPoint x: 692, endPoint y: 300, distance: 18.1
click at [692, 324] on span "Phone: [PHONE_NUMBER]" at bounding box center [726, 330] width 136 height 12
drag, startPoint x: 823, startPoint y: 301, endPoint x: 773, endPoint y: 300, distance: 49.7
click at [773, 307] on p "Groups Coordinator Phone: +61 417 089869 4054 6693" at bounding box center [898, 322] width 480 height 30
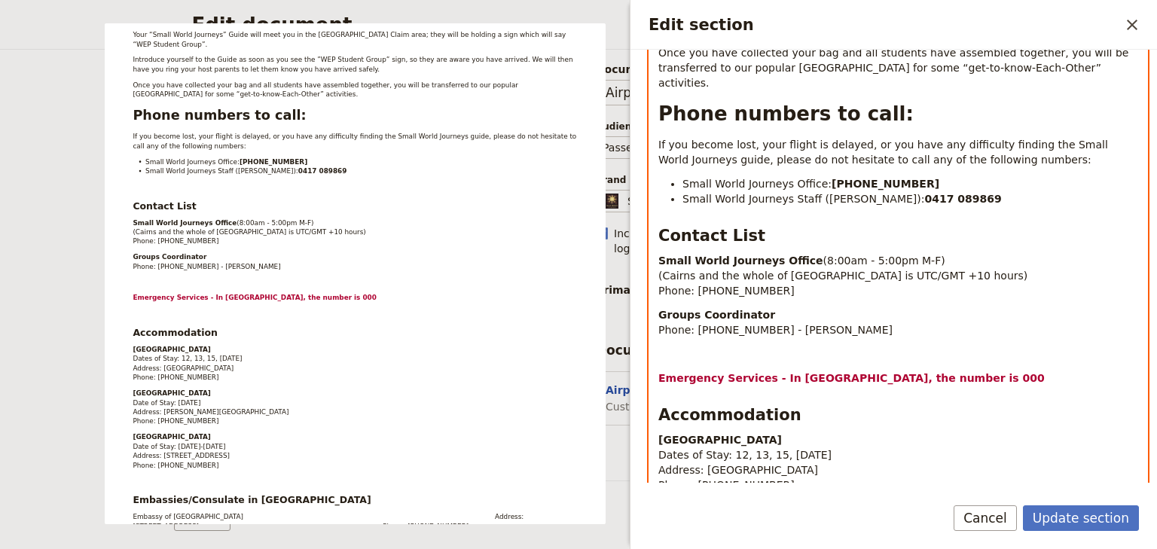
scroll to position [301, 0]
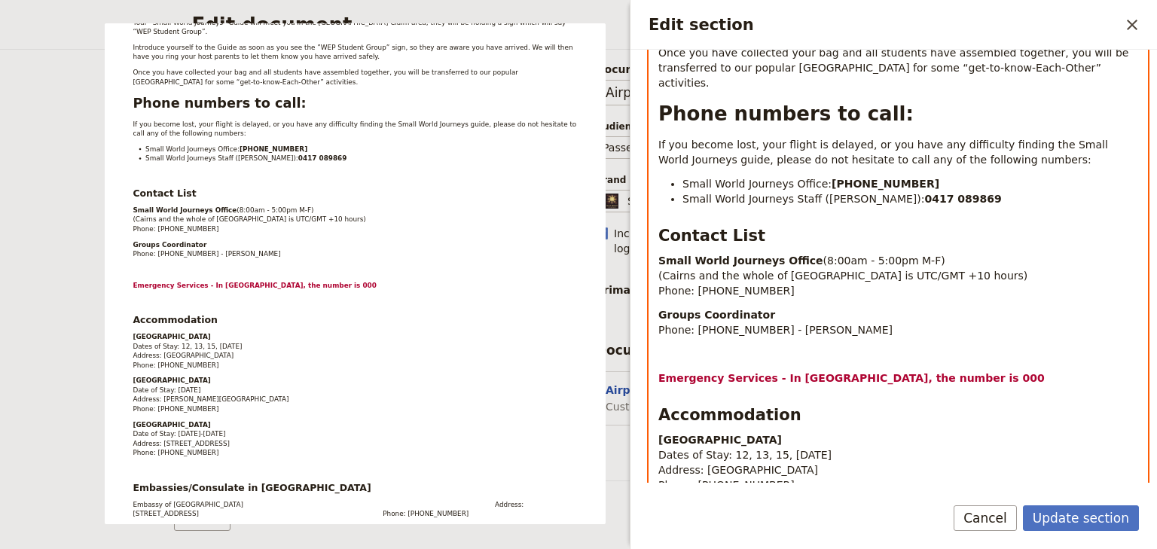
drag, startPoint x: 851, startPoint y: 299, endPoint x: 660, endPoint y: 286, distance: 191.7
click at [660, 307] on p "Groups Coordinator Phone: +61 417 089869 - Natasha Willis" at bounding box center [898, 322] width 480 height 30
copy p "Groups Coordinator Phone: +61 417 089869 - Natasha Willis"
click at [669, 346] on p "Edit section" at bounding box center [898, 353] width 480 height 15
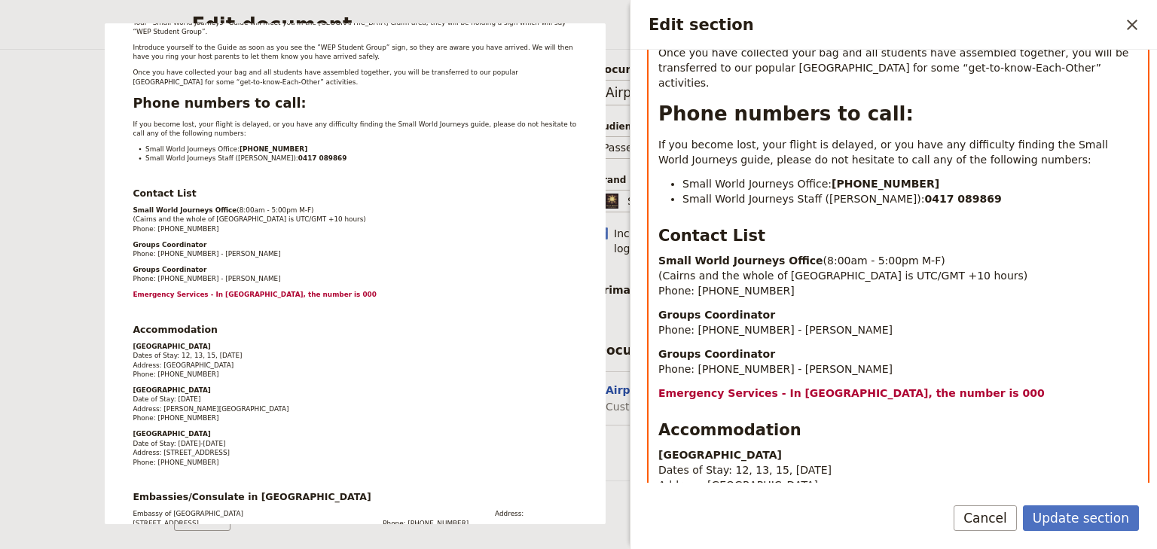
drag, startPoint x: 761, startPoint y: 322, endPoint x: 658, endPoint y: 325, distance: 102.5
click at [658, 346] on p "Groups Coordinator Phone: +61 417 089869 - Natasha Willis" at bounding box center [898, 361] width 480 height 30
drag, startPoint x: 847, startPoint y: 340, endPoint x: 777, endPoint y: 339, distance: 70.1
click at [777, 346] on p "Guide Phone Phone: +61 417 089869 - Natasha Willis" at bounding box center [898, 361] width 480 height 30
drag, startPoint x: 818, startPoint y: 339, endPoint x: 780, endPoint y: 336, distance: 37.8
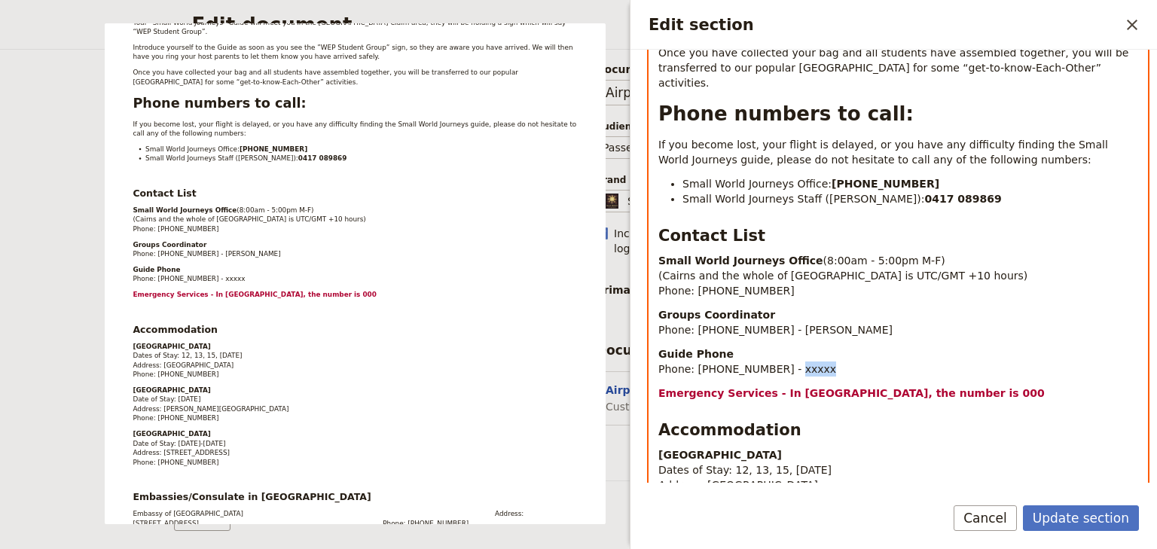
click at [780, 346] on p "Guide Phone Phone: +61 417 089869 - xxxxx" at bounding box center [898, 361] width 480 height 30
drag, startPoint x: 767, startPoint y: 337, endPoint x: 702, endPoint y: 337, distance: 64.8
click at [702, 363] on span "Phone: +61 417 089869 - xxxxx" at bounding box center [747, 369] width 178 height 12
drag, startPoint x: 764, startPoint y: 340, endPoint x: 656, endPoint y: 324, distance: 109.6
click at [656, 324] on div "Far North QLD Reef & Outback Tour - WEP Cairns Airport Arrival Instructions On …" at bounding box center [898, 226] width 498 height 964
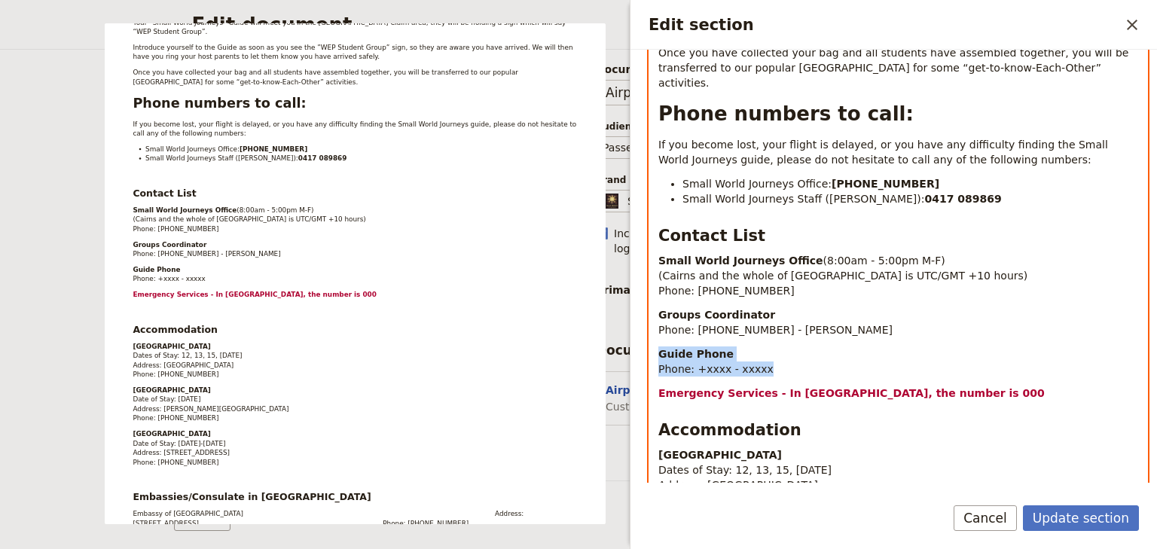
copy p "Guide Phone Phone: +xxxx - xxxxx"
click at [758, 346] on p "Guide Phone Phone: +xxxx - xxxxx" at bounding box center [898, 361] width 480 height 30
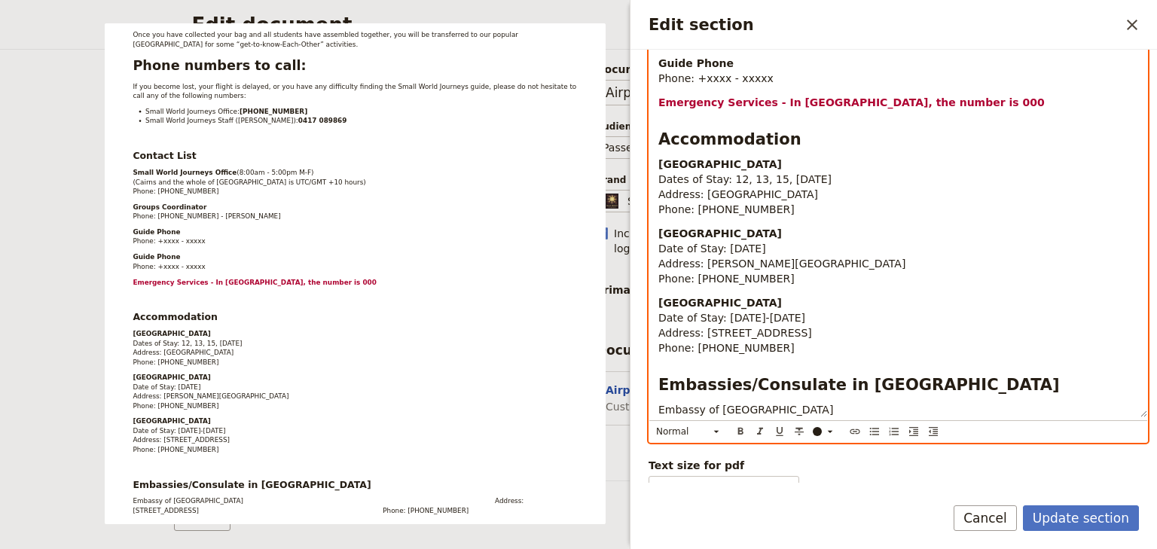
scroll to position [834, 0]
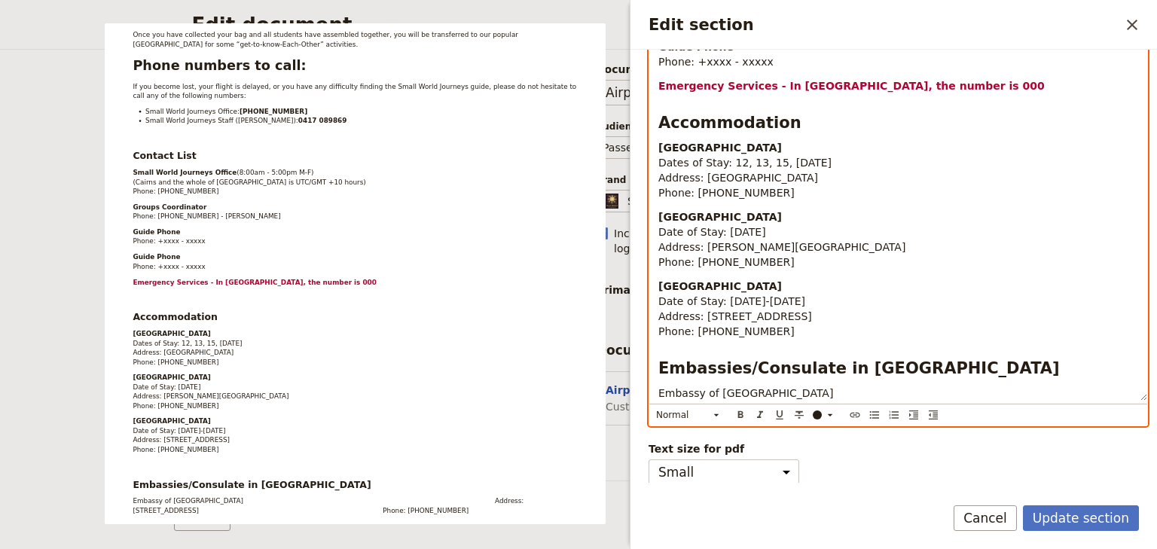
drag, startPoint x: 783, startPoint y: 398, endPoint x: 648, endPoint y: 365, distance: 138.6
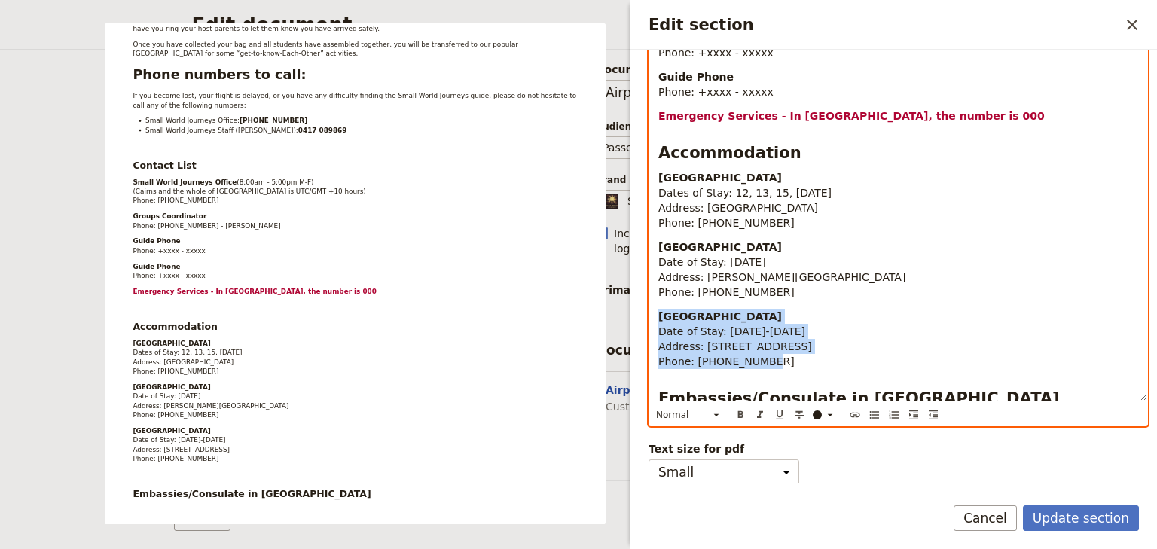
drag, startPoint x: 715, startPoint y: 321, endPoint x: 657, endPoint y: 285, distance: 67.9
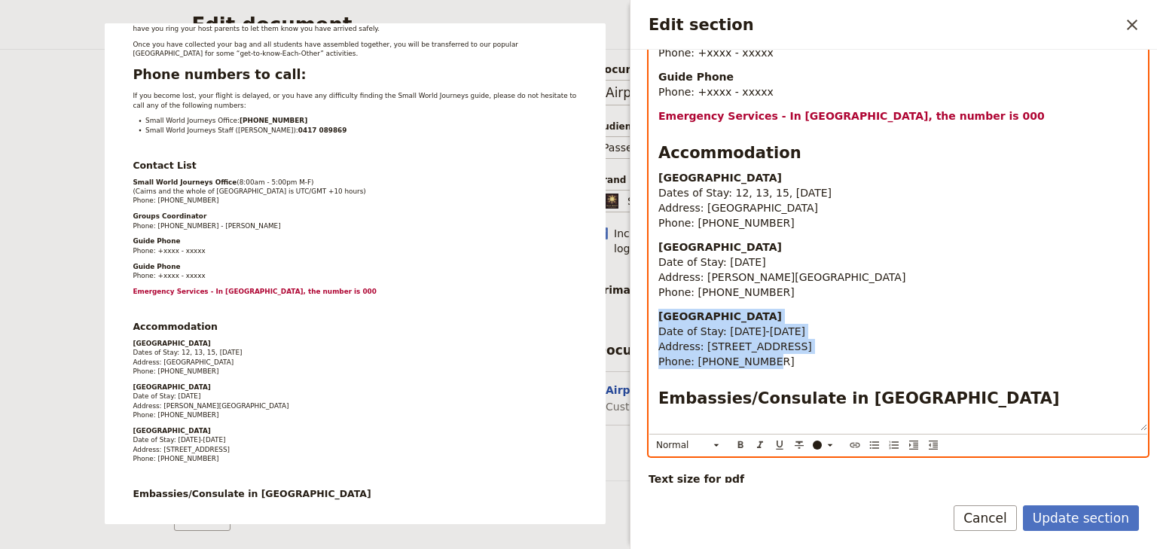
copy p "Cape Trib Beach House Date of Stay: 16-17 January 2026 Address: 152 Rykers Rd, …"
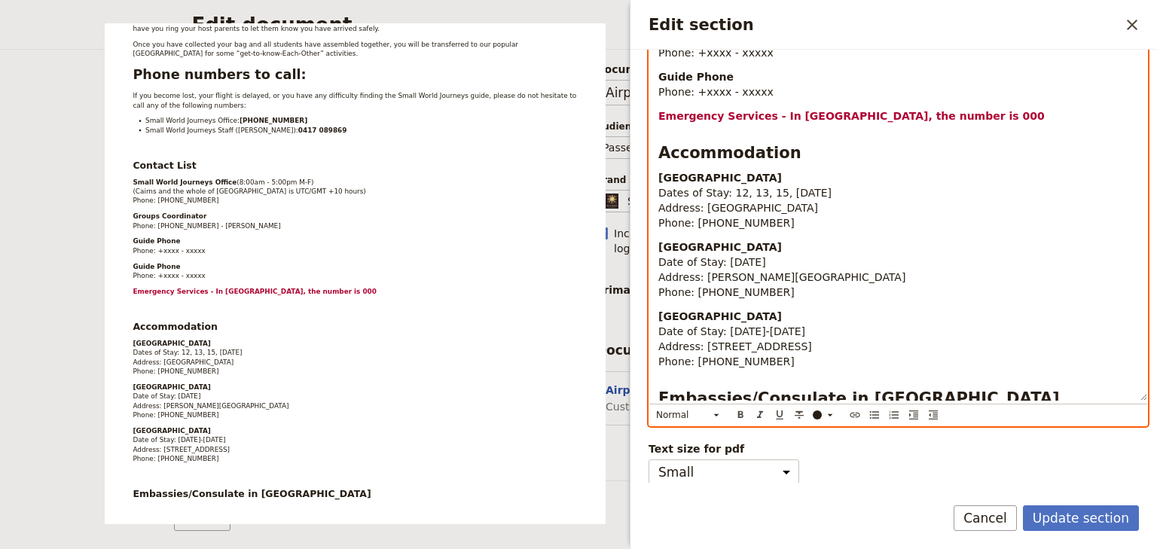
click at [663, 416] on p "Edit section" at bounding box center [898, 423] width 480 height 15
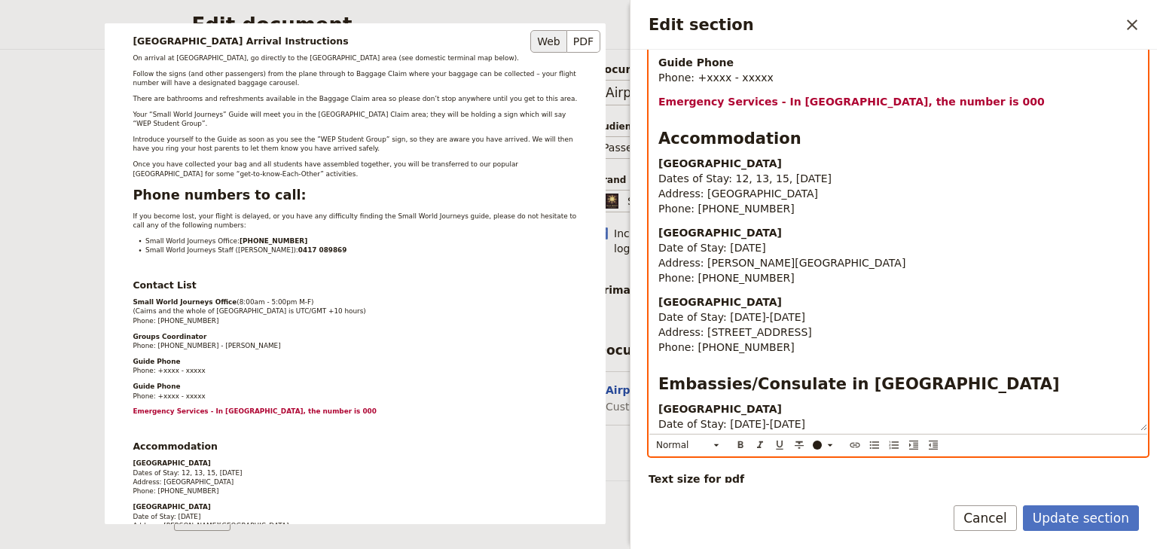
scroll to position [0, 0]
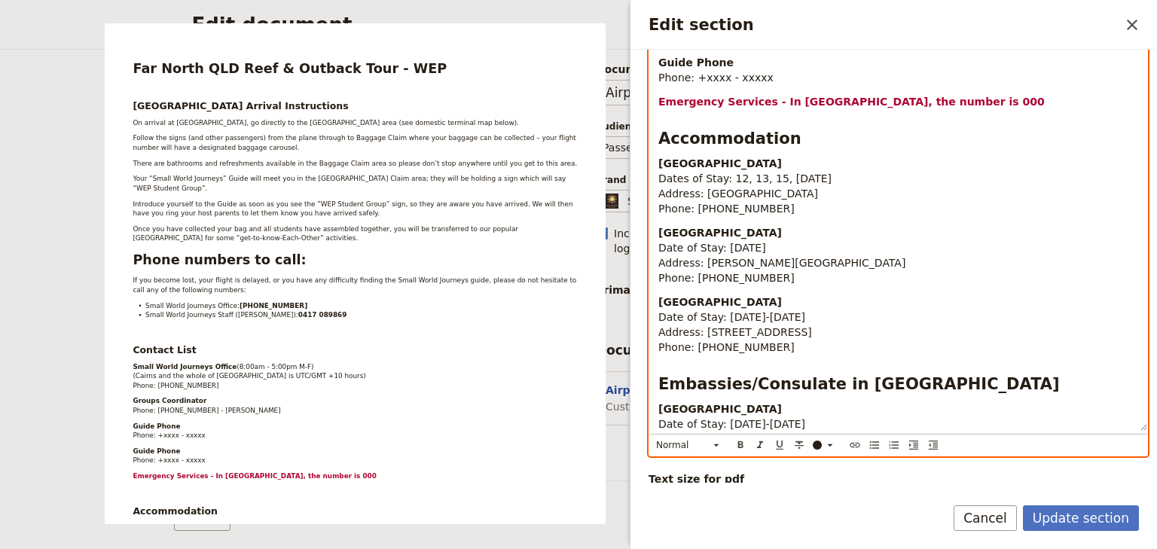
click at [747, 418] on span "Date of Stay: [DATE]-[DATE]" at bounding box center [731, 424] width 147 height 12
drag, startPoint x: 760, startPoint y: 377, endPoint x: 652, endPoint y: 377, distance: 107.7
drag, startPoint x: 899, startPoint y: 407, endPoint x: 801, endPoint y: 400, distance: 98.1
click at [703, 408] on p "Embassy of Belgium Date of Stay: 16-17 January 2026 Address: 152 Rykers Rd, Cap…" at bounding box center [898, 431] width 480 height 60
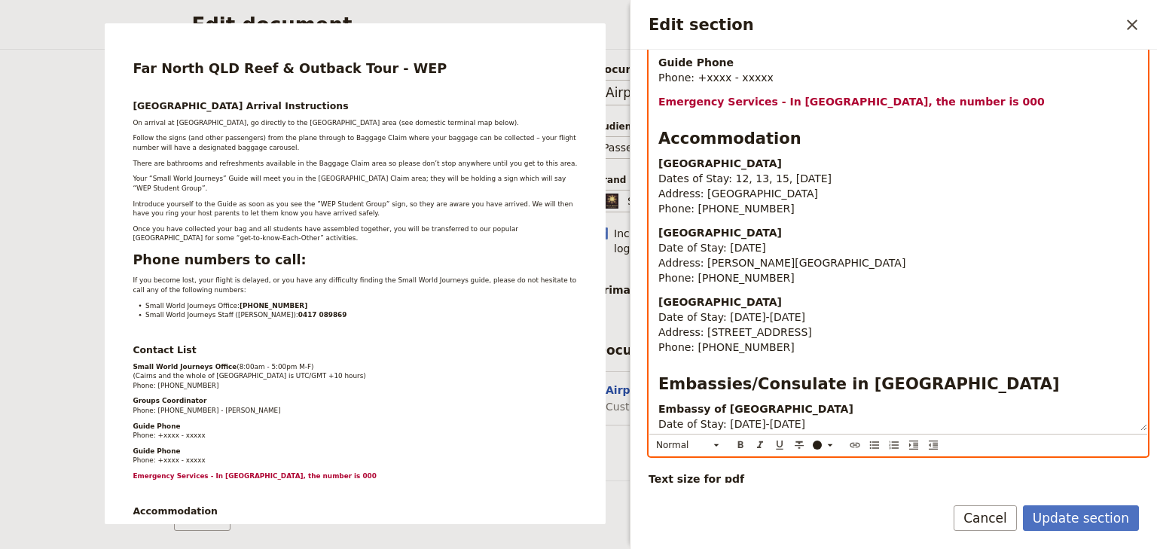
drag, startPoint x: 828, startPoint y: 395, endPoint x: 657, endPoint y: 395, distance: 171.7
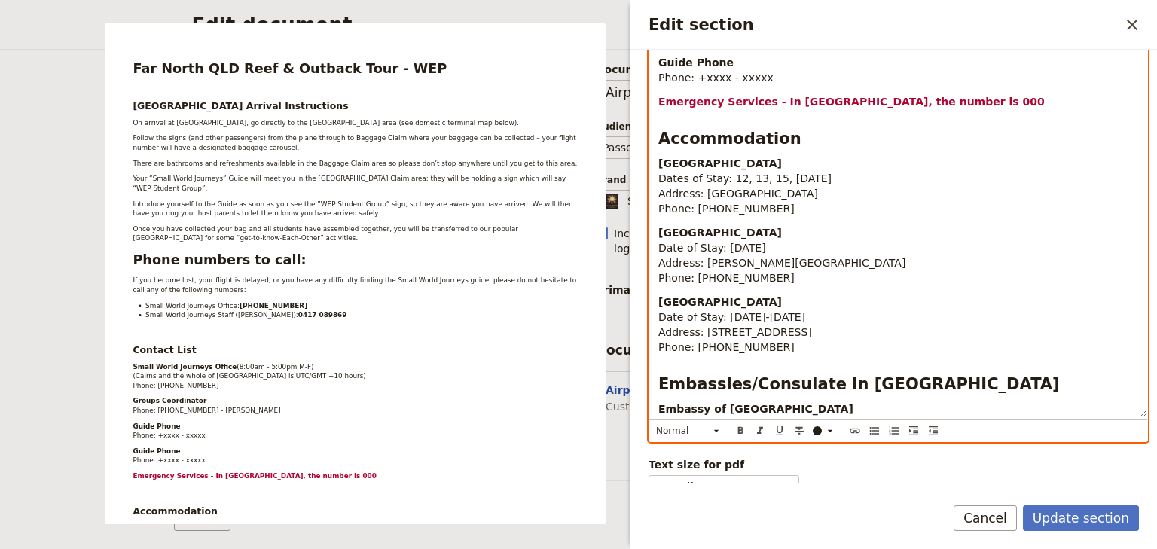
drag, startPoint x: 904, startPoint y: 390, endPoint x: 703, endPoint y: 392, distance: 201.1
click at [703, 401] on p "Embassy of Belgium Address: 152 Rykers Rd, Cape Tribulation QLD 4873 Phone: 07 …" at bounding box center [898, 423] width 480 height 45
drag, startPoint x: 758, startPoint y: 410, endPoint x: 693, endPoint y: 409, distance: 64.8
click at [693, 409] on p "Embassy of Belgium Address: 19 Arkana St, Yarralumla ACT 2603 Phone: 07 4098 00…" at bounding box center [898, 423] width 480 height 45
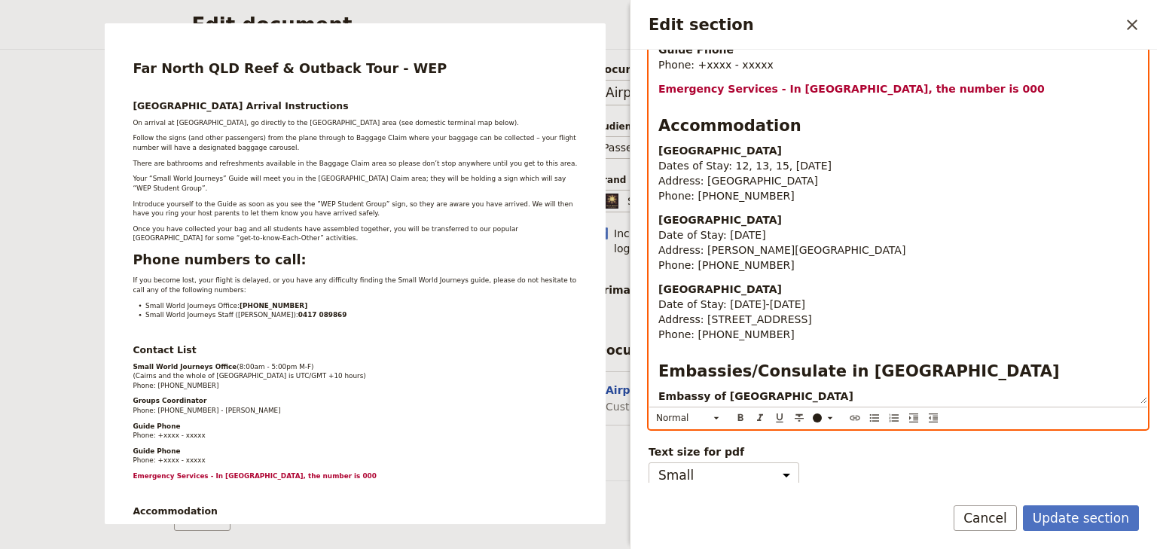
scroll to position [834, 0]
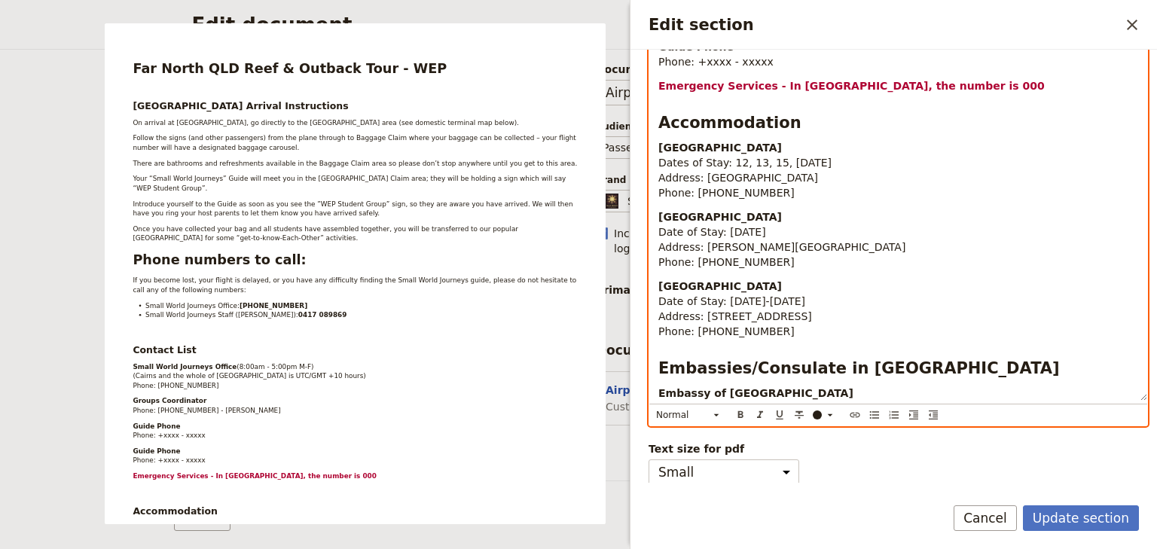
drag, startPoint x: 774, startPoint y: 392, endPoint x: 659, endPoint y: 364, distance: 118.5
click at [659, 386] on p "Embassy of Belgium Address: 19 Arkana St, Yarralumla ACT 2603 Phone: +61 2 6273…" at bounding box center [898, 408] width 480 height 45
copy p "Embassy of Belgium Address: 19 Arkana St, Yarralumla ACT 2603 Phone: +61 2 6273…"
click at [788, 392] on p "Embassy of Belgium Address: 19 Arkana St, Yarralumla ACT 2603 Phone: +61 2 6273…" at bounding box center [898, 408] width 480 height 45
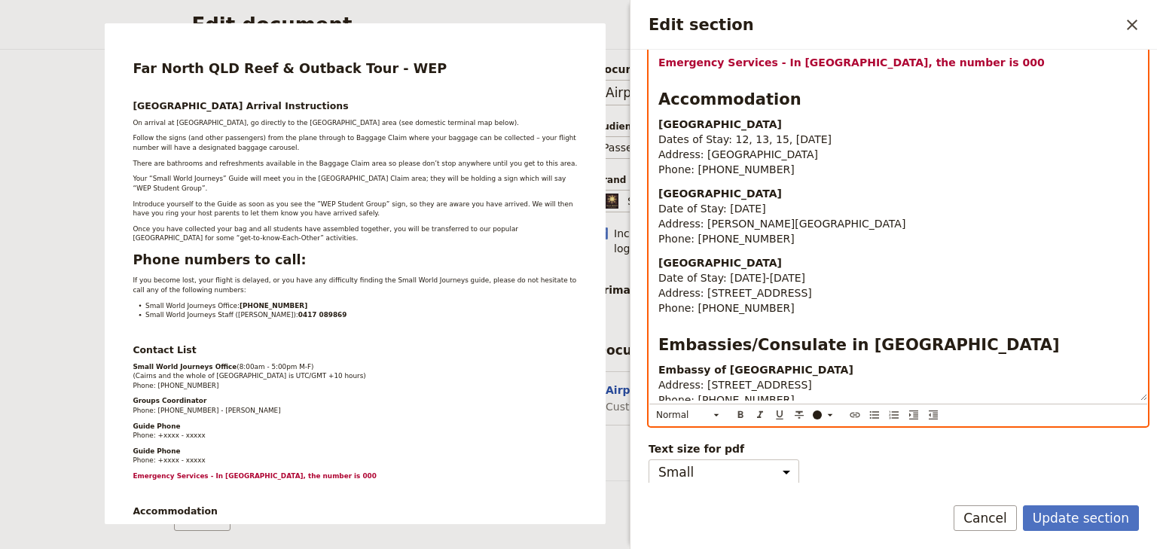
scroll to position [53, 0]
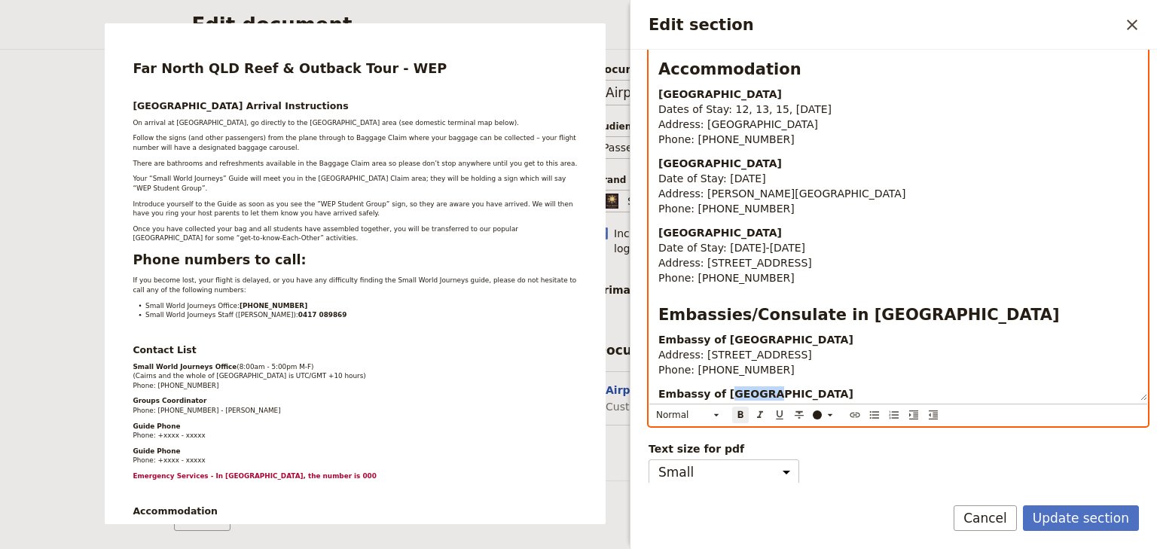
drag, startPoint x: 756, startPoint y: 363, endPoint x: 720, endPoint y: 361, distance: 36.2
click at [720, 388] on strong "Embassy of [GEOGRAPHIC_DATA]" at bounding box center [755, 394] width 195 height 12
drag, startPoint x: 831, startPoint y: 380, endPoint x: 714, endPoint y: 380, distance: 117.5
click at [714, 386] on p "Embassy of Brazil Address: 19 Arkana St, Yarralumla ACT 2603 Phone: +61 2 6273 …" at bounding box center [898, 408] width 480 height 45
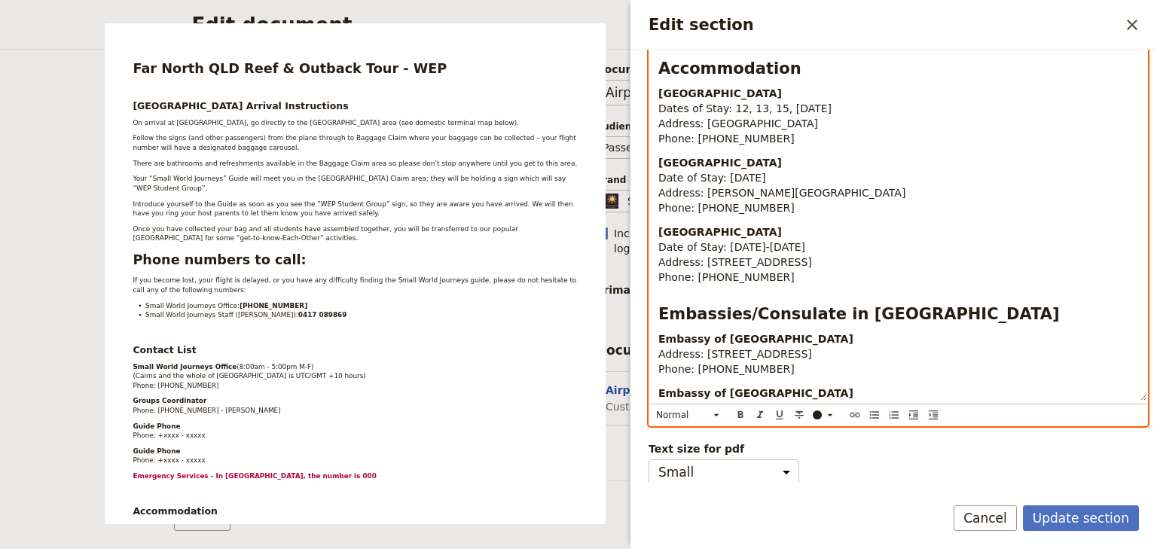
drag, startPoint x: 770, startPoint y: 394, endPoint x: 715, endPoint y: 392, distance: 55.0
click at [715, 392] on p "Embassy of Brazil Address: 19 Forster Cres, Yarralumla ACT 2600 Phone: +61 2 62…" at bounding box center [898, 408] width 480 height 45
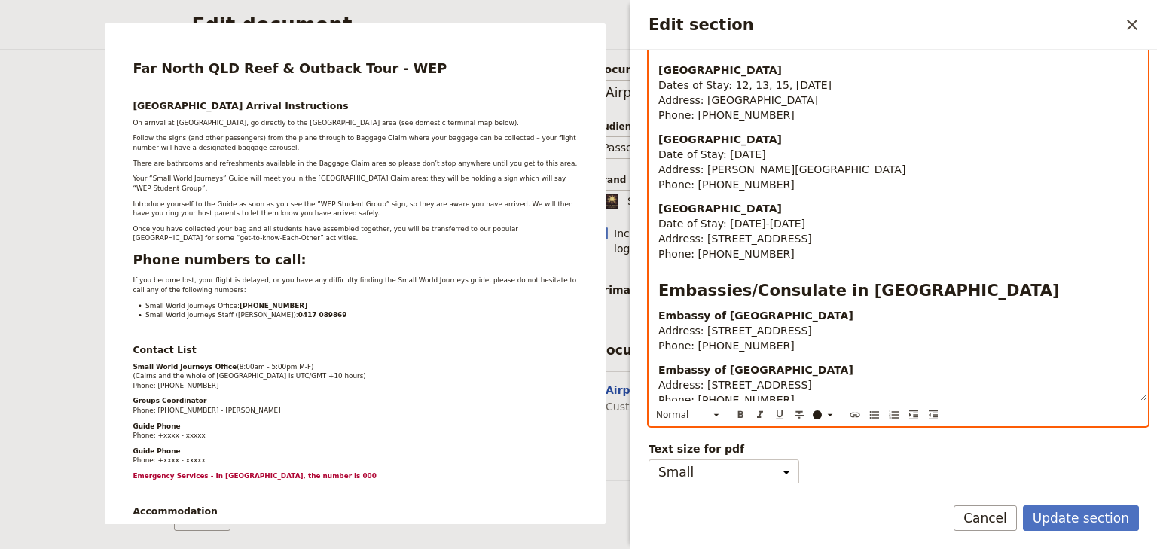
drag, startPoint x: 777, startPoint y: 374, endPoint x: 658, endPoint y: 342, distance: 123.1
click at [658, 362] on p "Embassy of Brazil Address: 19 Forster Cres, Yarralumla ACT 2600 Phone: +61 2 61…" at bounding box center [898, 384] width 480 height 45
click at [663, 416] on p "Edit section" at bounding box center [898, 423] width 480 height 15
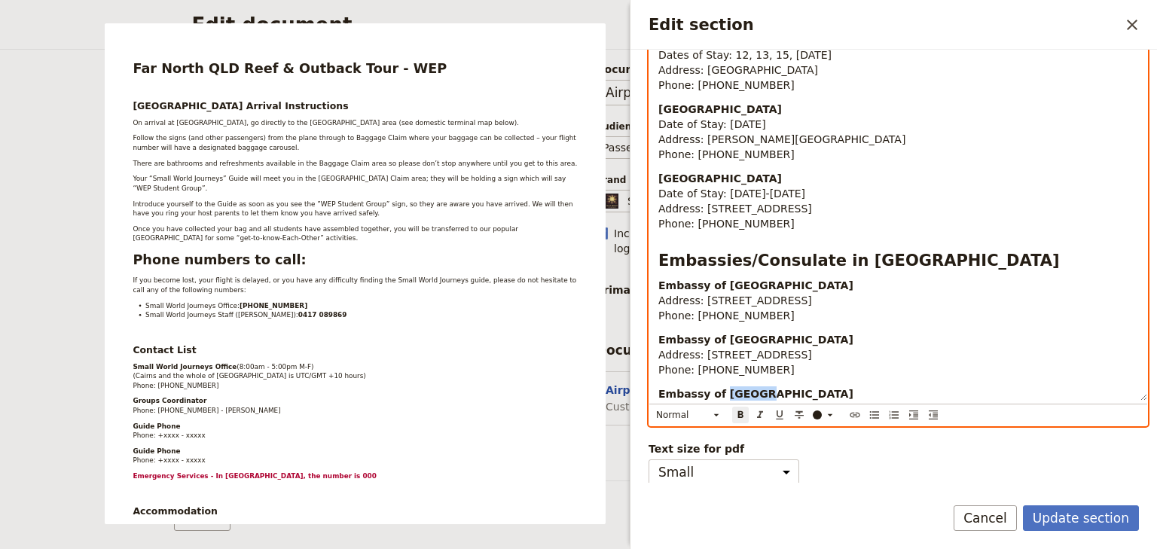
drag, startPoint x: 748, startPoint y: 361, endPoint x: 717, endPoint y: 361, distance: 30.9
click at [717, 386] on p "Embassy of Brazil Address: 19 Forster Cres, Yarralumla ACT 2600 Phone: +61 2 61…" at bounding box center [898, 408] width 480 height 45
drag, startPoint x: 862, startPoint y: 379, endPoint x: 702, endPoint y: 377, distance: 160.4
click at [702, 386] on p "Embassy of Czech Republic Address: 19 Forster Cres, Yarralumla ACT 2600 Phone: …" at bounding box center [898, 408] width 480 height 45
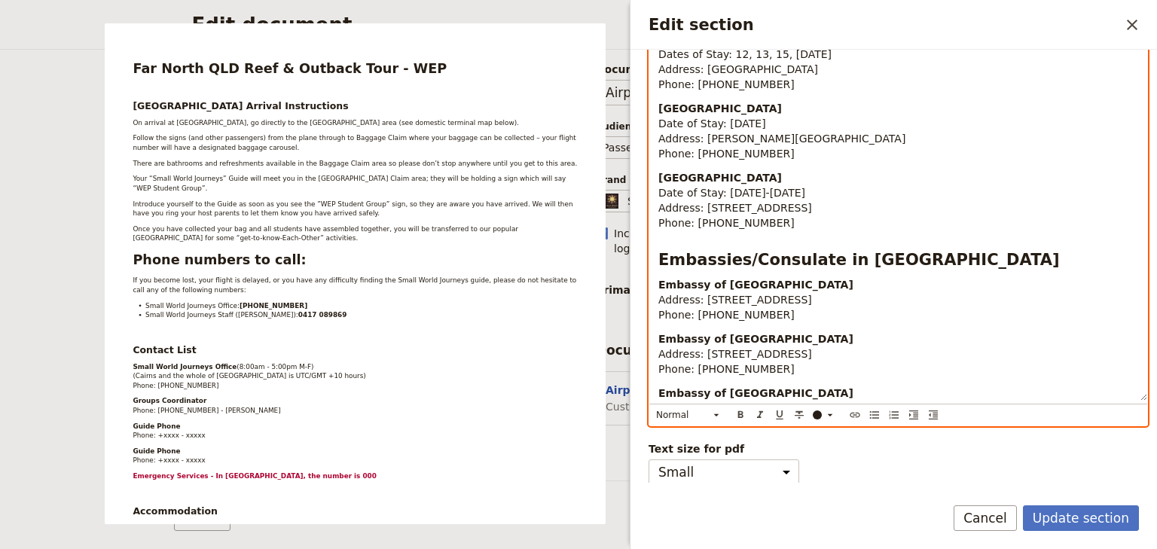
drag, startPoint x: 735, startPoint y: 391, endPoint x: 714, endPoint y: 392, distance: 21.1
click at [714, 417] on span "Phone: [PHONE_NUMBER]" at bounding box center [726, 423] width 136 height 12
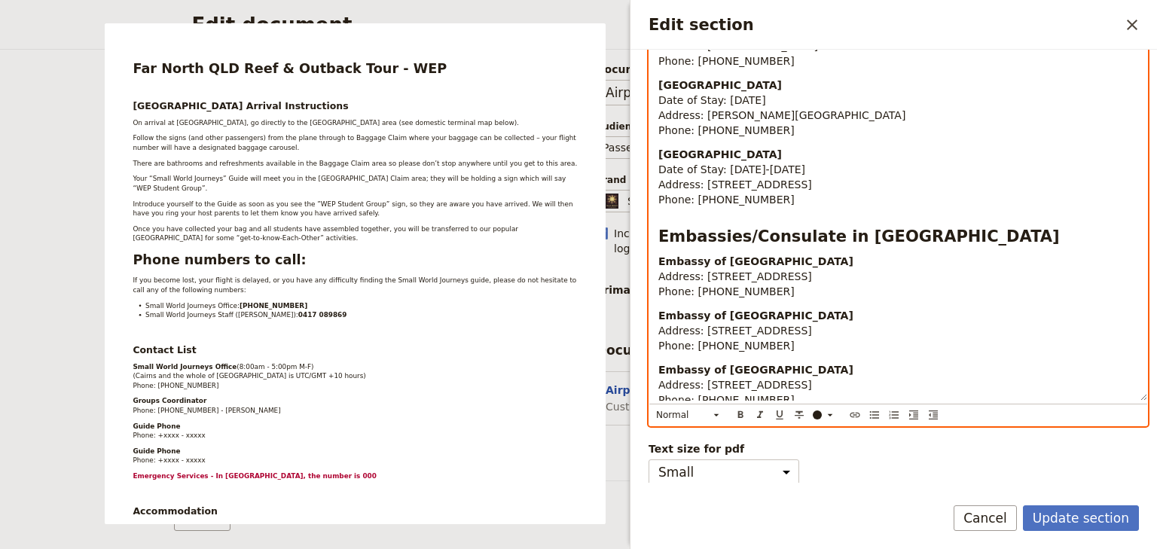
scroll to position [162, 0]
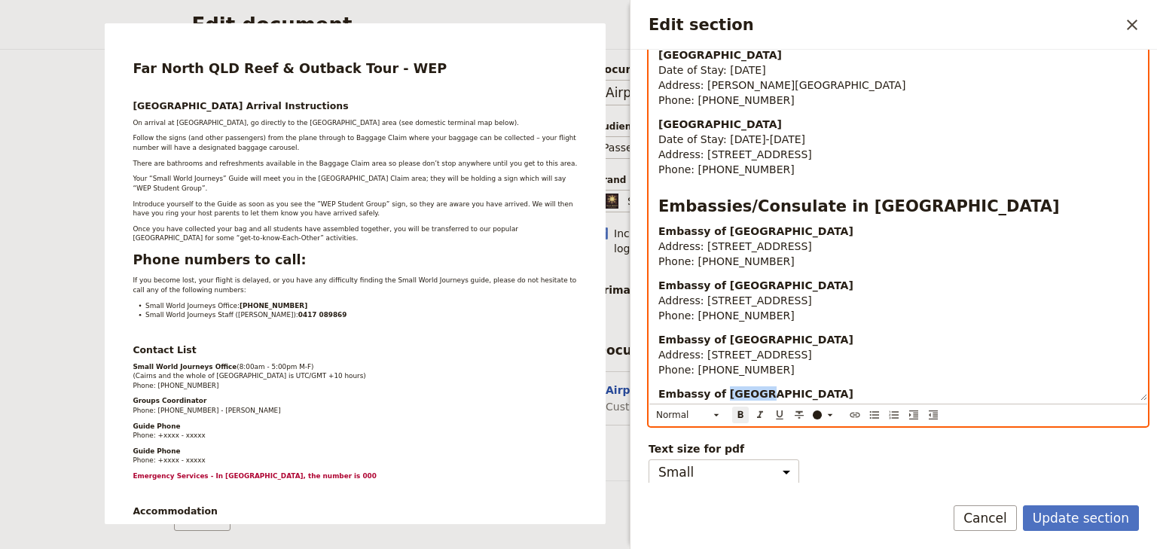
drag, startPoint x: 745, startPoint y: 361, endPoint x: 718, endPoint y: 361, distance: 27.1
click at [718, 386] on p "Embassy of Brazil Address: 19 Forster Cres, Yarralumla ACT 2600 Phone: +61 2 61…" at bounding box center [898, 408] width 480 height 45
drag, startPoint x: 843, startPoint y: 377, endPoint x: 708, endPoint y: 377, distance: 135.6
click at [708, 386] on p "Embassy of Denmark Address: 19 Forster Cres, Yarralumla ACT 2600 Phone: +61 2 6…" at bounding box center [898, 408] width 480 height 45
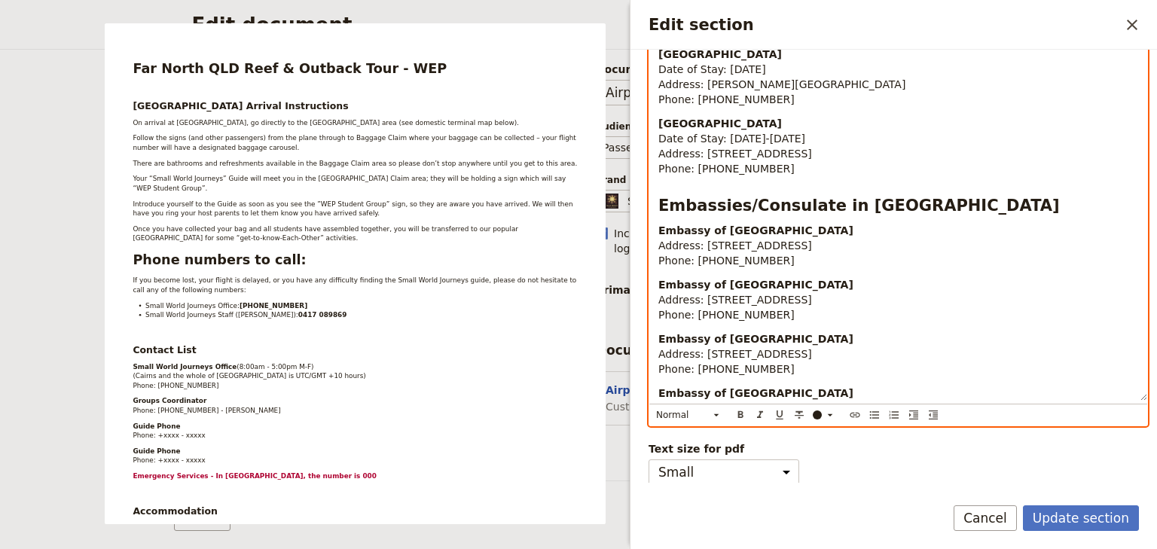
drag, startPoint x: 769, startPoint y: 395, endPoint x: 715, endPoint y: 395, distance: 53.5
click at [715, 395] on p "Embassy of Denmark Address: 15 Hunter St, Canberra ACT 2600 Phone: +61 2 6120 4…" at bounding box center [898, 408] width 480 height 45
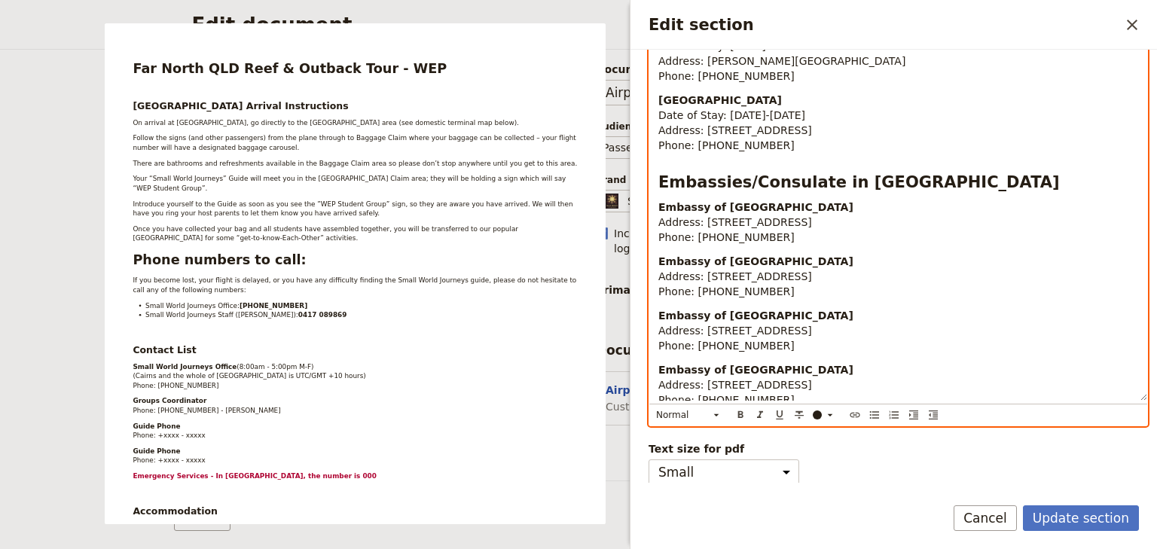
scroll to position [216, 0]
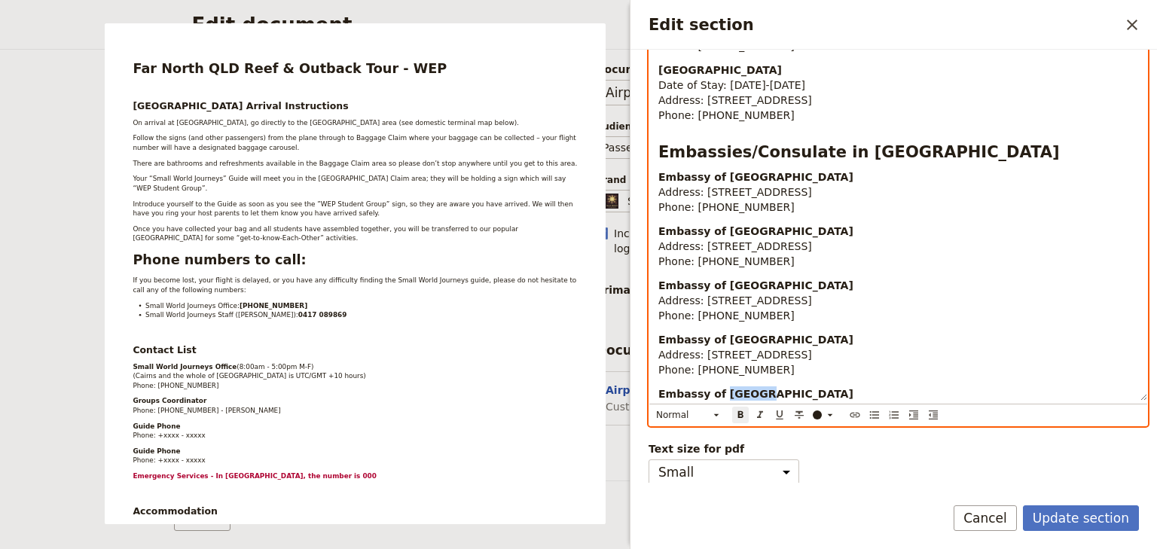
drag, startPoint x: 748, startPoint y: 363, endPoint x: 716, endPoint y: 361, distance: 31.7
click at [717, 386] on p "Embassy of Brazil Address: 19 Forster Cres, Yarralumla ACT 2600 Phone: +61 2 61…" at bounding box center [898, 408] width 480 height 45
drag, startPoint x: 856, startPoint y: 378, endPoint x: 700, endPoint y: 377, distance: 155.9
click at [700, 386] on p "Embassy of Germany Address: 19 Forster Cres, Yarralumla ACT 2600 Phone: +61 2 6…" at bounding box center [898, 408] width 480 height 45
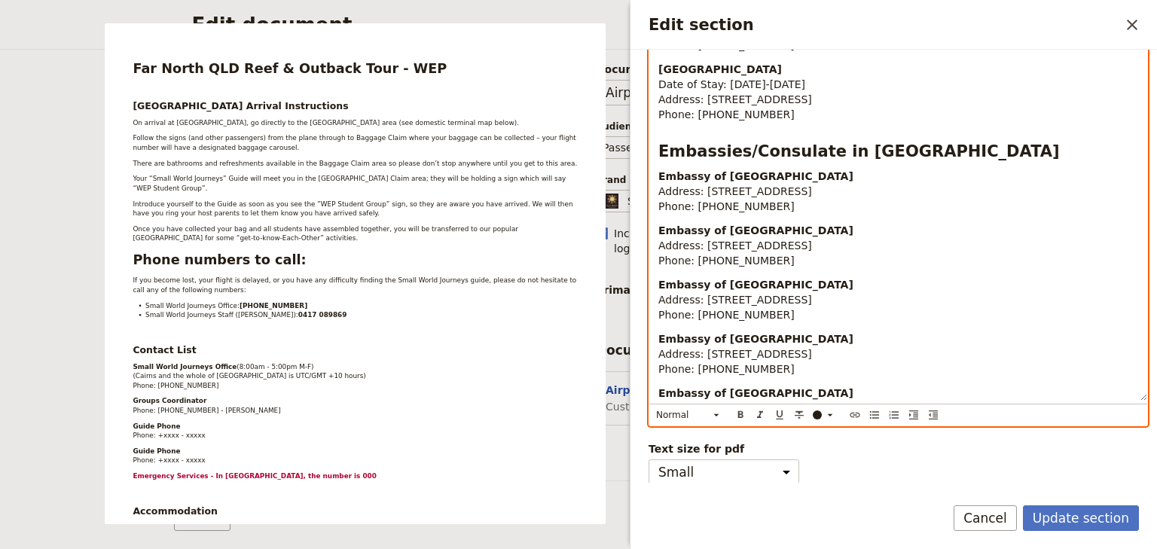
drag, startPoint x: 771, startPoint y: 392, endPoint x: 729, endPoint y: 392, distance: 42.2
click at [729, 392] on p "Embassy of Germany Address: 119 Empire Cct, Yarralumla ACT 2600 Phone: +61 2 61…" at bounding box center [898, 408] width 480 height 45
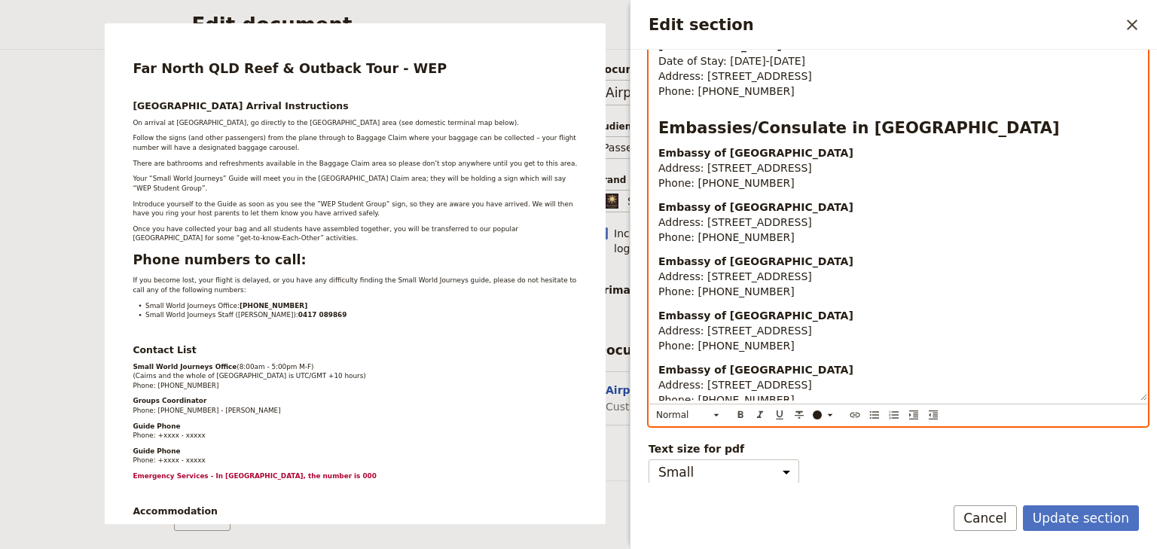
scroll to position [270, 0]
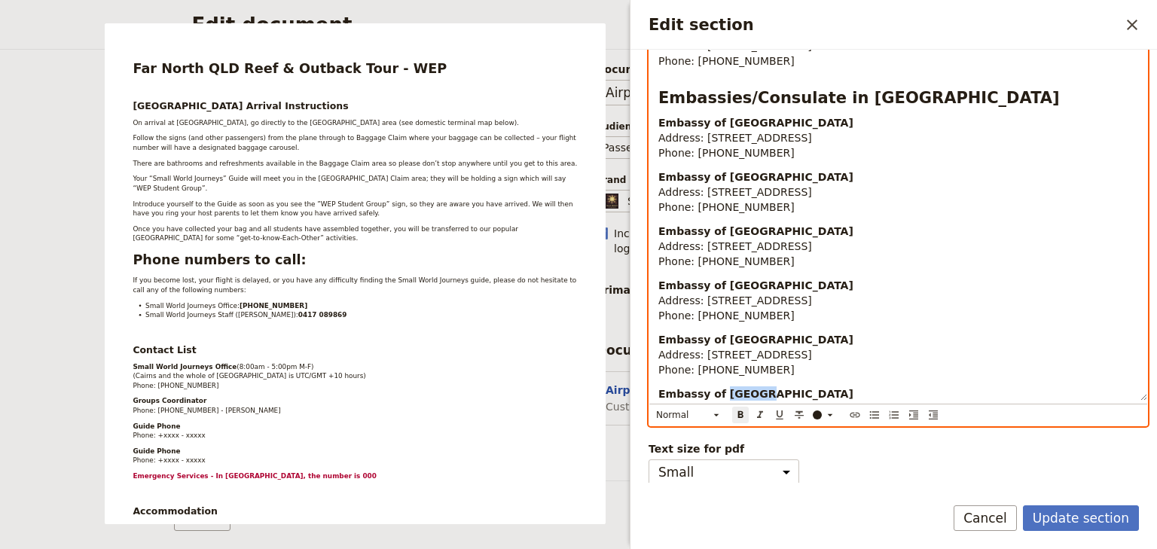
drag, startPoint x: 741, startPoint y: 364, endPoint x: 711, endPoint y: 356, distance: 31.2
click at [715, 386] on p "Embassy of Brazil Address: 19 Forster Cres, Yarralumla ACT 2600 Phone: +61 2 61…" at bounding box center [898, 408] width 480 height 45
drag, startPoint x: 854, startPoint y: 377, endPoint x: 702, endPoint y: 378, distance: 152.1
click at [702, 386] on p "Embassy of Italy Address: 19 Forster Cres, Yarralumla ACT 2600 Phone: +61 2 612…" at bounding box center [898, 408] width 480 height 45
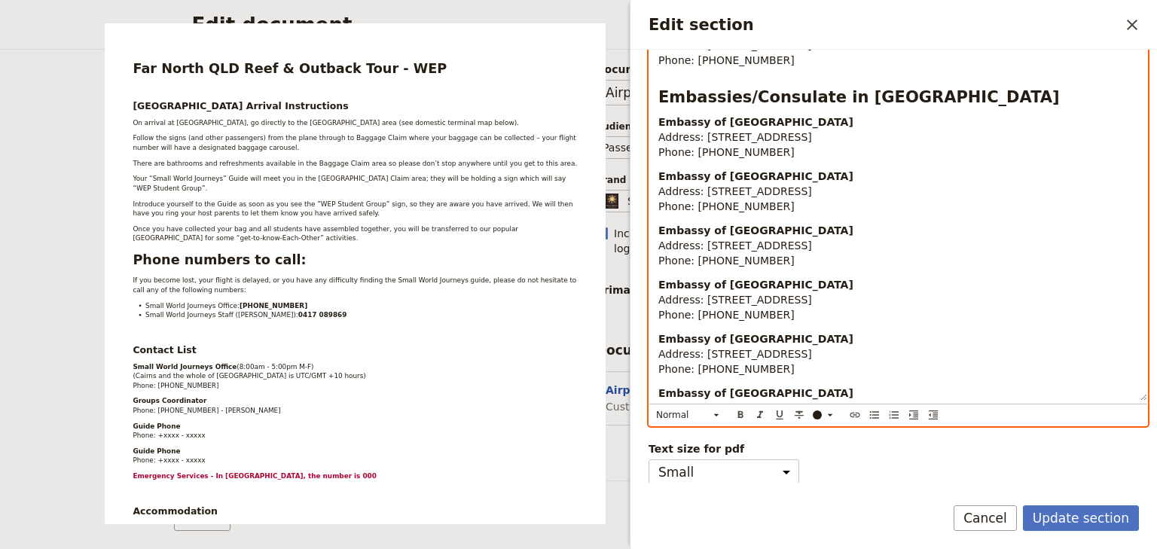
drag, startPoint x: 765, startPoint y: 392, endPoint x: 724, endPoint y: 390, distance: 41.5
click at [724, 390] on p "Embassy of Italy Address: 12 Grey St, Deakin ACT 2600 Phone: +61 2 6120 4115" at bounding box center [898, 408] width 480 height 45
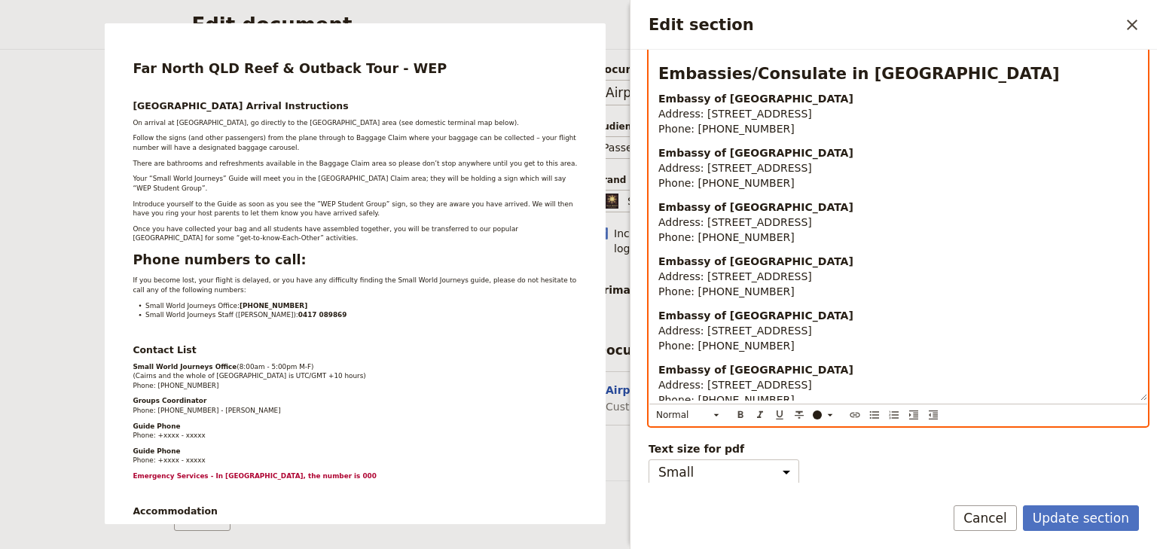
scroll to position [325, 0]
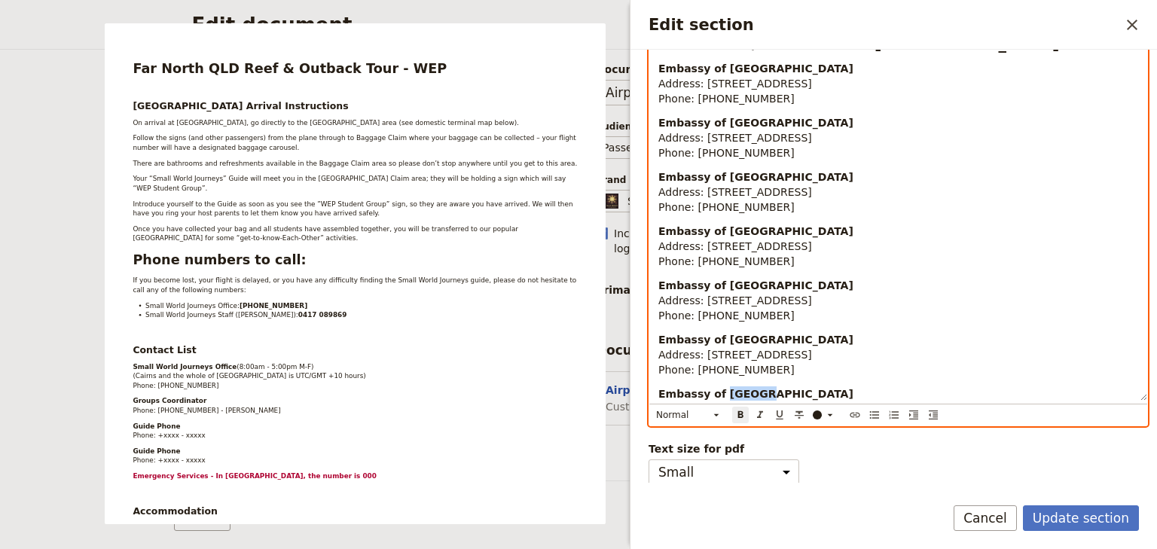
drag, startPoint x: 750, startPoint y: 364, endPoint x: 718, endPoint y: 361, distance: 32.5
click at [718, 386] on p "Embassy of Brazil Address: 19 Forster Cres, Yarralumla ACT 2600 Phone: +61 2 61…" at bounding box center [898, 408] width 480 height 45
drag, startPoint x: 875, startPoint y: 377, endPoint x: 701, endPoint y: 378, distance: 174.0
click at [701, 386] on p "Embassy of Mexico Address: 19 Forster Cres, Yarralumla ACT 2600 Phone: +61 2 61…" at bounding box center [898, 408] width 480 height 45
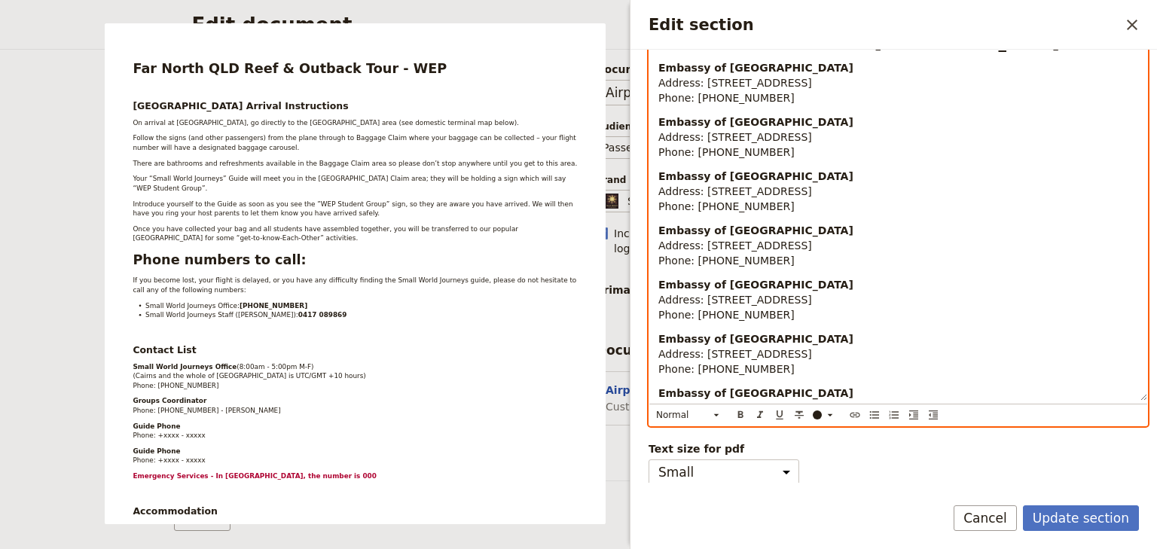
drag, startPoint x: 778, startPoint y: 395, endPoint x: 724, endPoint y: 393, distance: 54.2
click at [724, 393] on p "Embassy of Mexico Address: 14 Perth Ave, Yarralumla ACT 2600 Phone: +61 2 6120 …" at bounding box center [898, 408] width 480 height 45
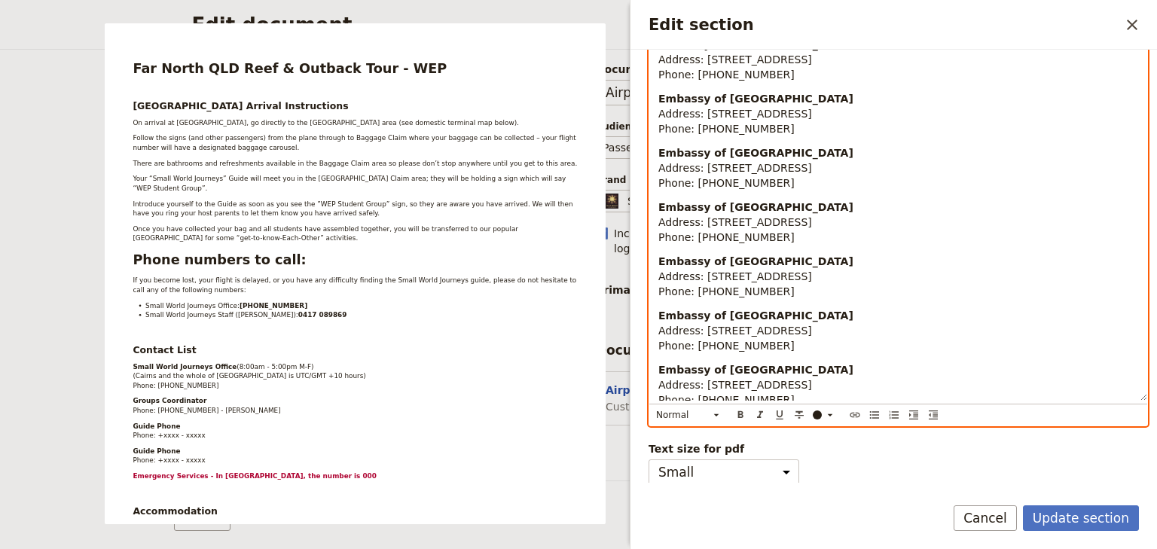
scroll to position [379, 0]
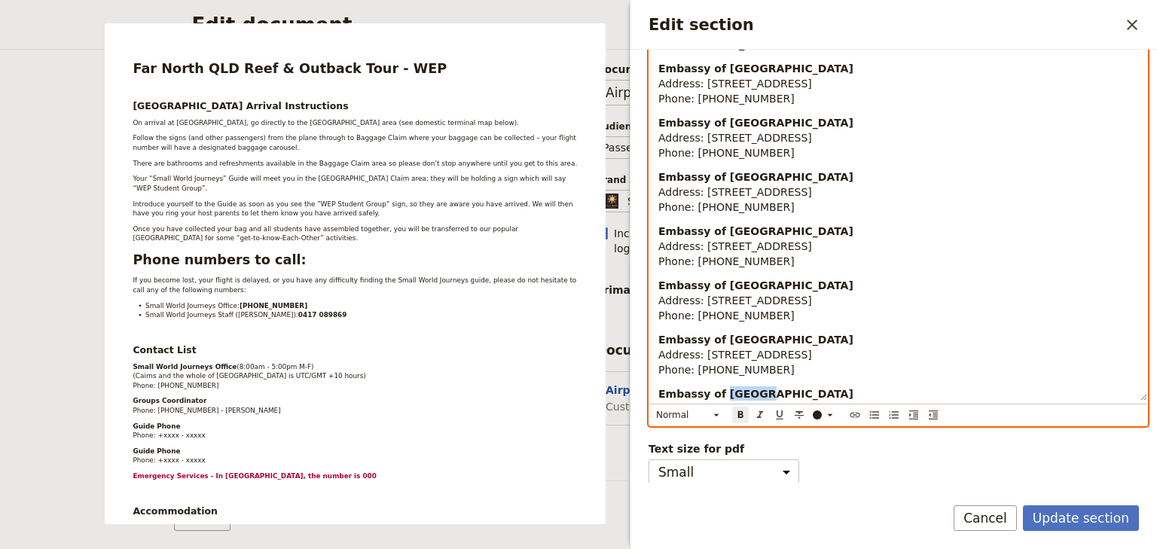
drag, startPoint x: 745, startPoint y: 361, endPoint x: 719, endPoint y: 359, distance: 25.7
click at [719, 386] on p "Embassy of Brazil Address: 19 Forster Cres, Yarralumla ACT 2600 Phone: +61 2 61…" at bounding box center [898, 408] width 480 height 45
drag, startPoint x: 782, startPoint y: 379, endPoint x: 703, endPoint y: 378, distance: 79.1
click at [703, 386] on p "Embassy of the Republic of Poland Address: 19 Forster Cres, Yarralumla ACT 2600…" at bounding box center [898, 408] width 480 height 45
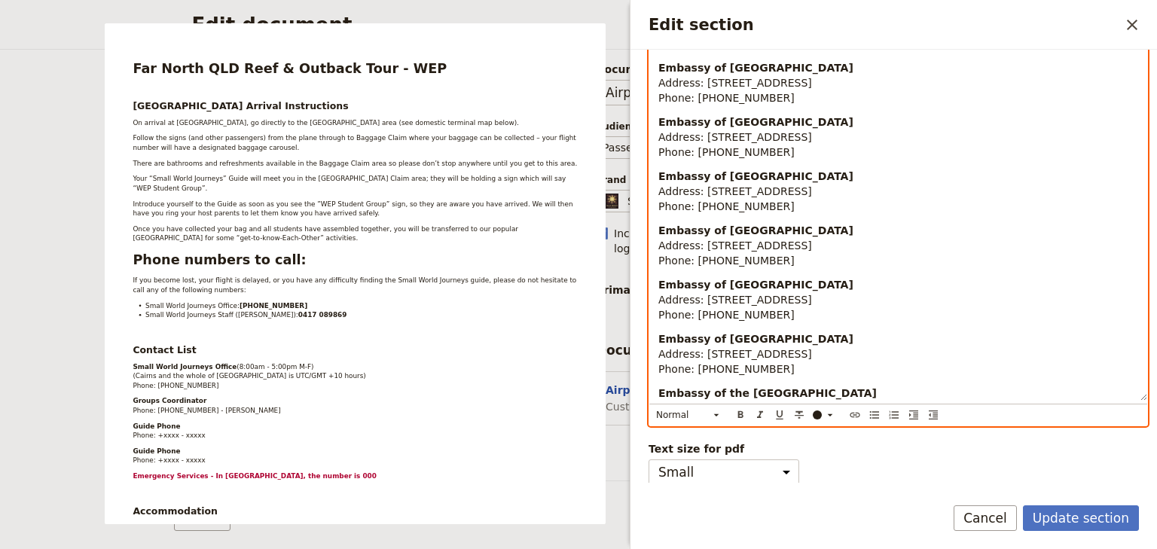
drag, startPoint x: 756, startPoint y: 392, endPoint x: 723, endPoint y: 392, distance: 33.1
click at [723, 392] on p "Embassy of the Republic of Poland Address: 7 Turrana St, Yarralumla ACT 2600 Ph…" at bounding box center [898, 408] width 480 height 45
click at [949, 335] on p "Embassy of Mexico Address: 14 Perth Ave, Yarralumla ACT 2600 Phone: +61 2 6273 …" at bounding box center [898, 353] width 480 height 45
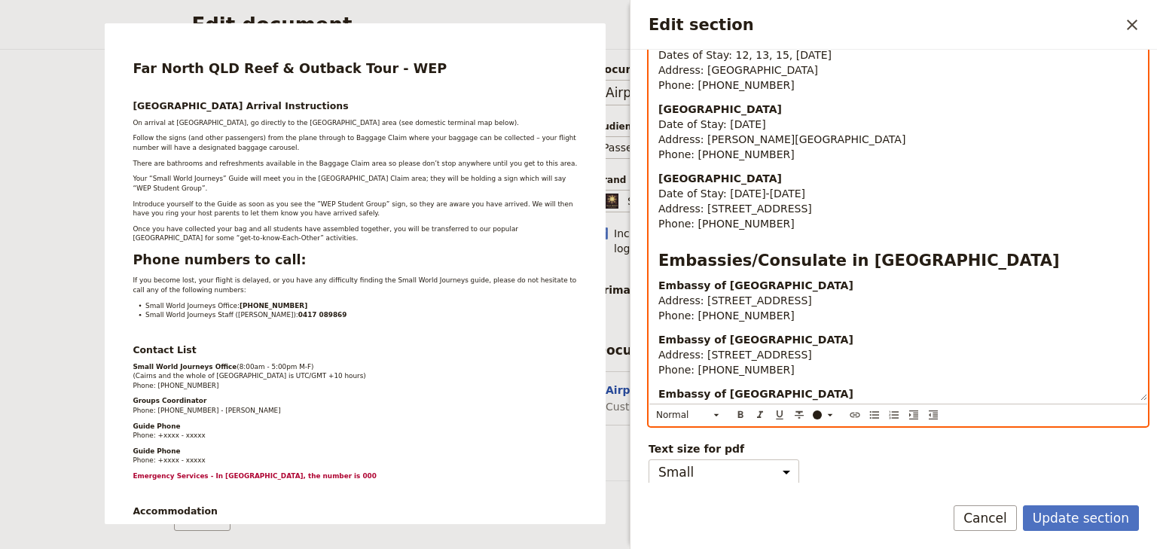
scroll to position [18, 0]
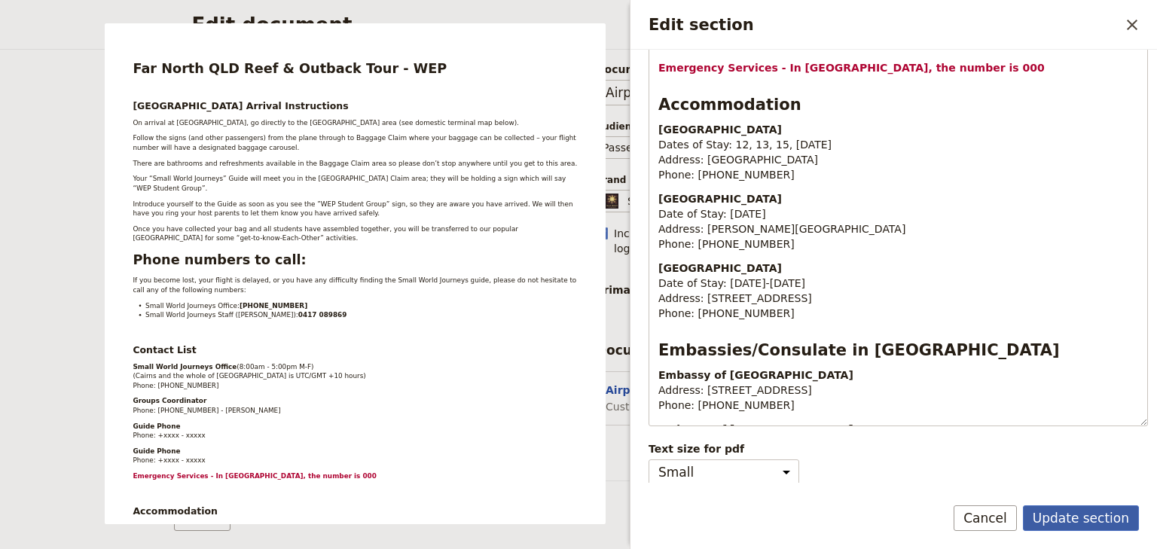
click at [1090, 517] on button "Update section" at bounding box center [1081, 518] width 116 height 26
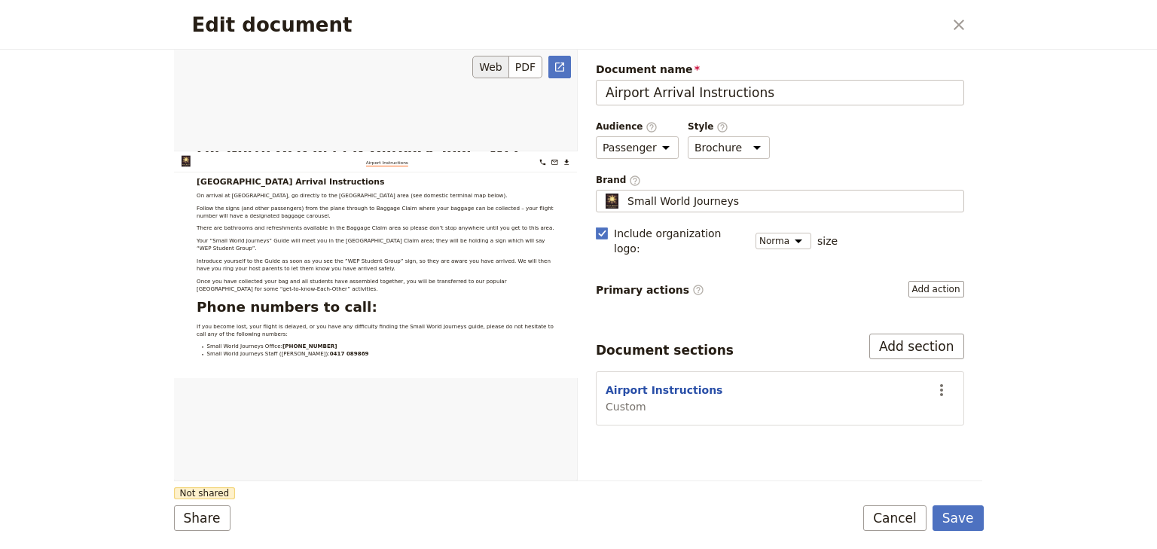
scroll to position [0, 0]
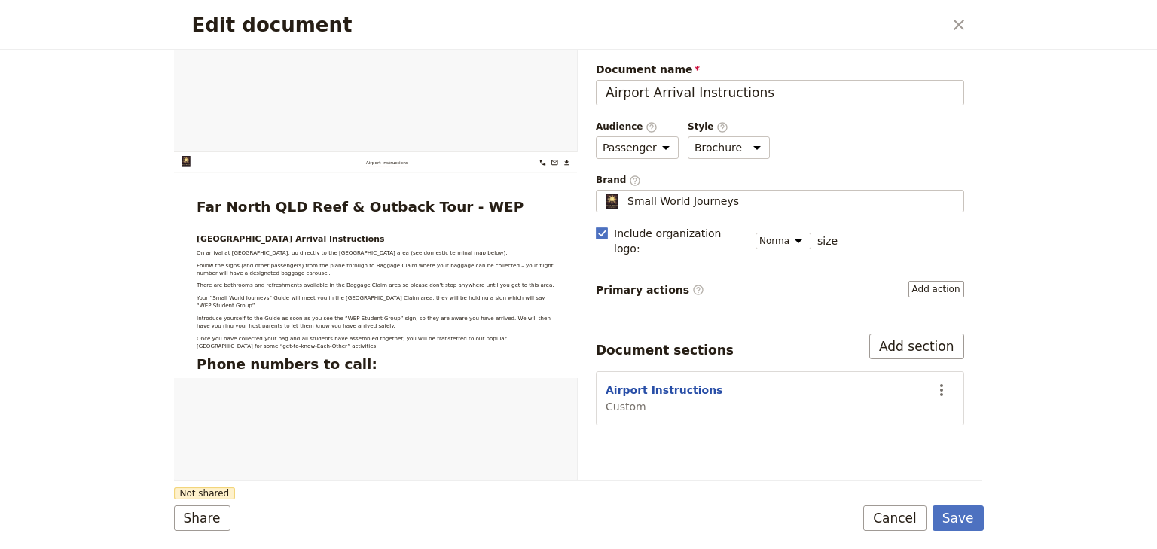
click at [663, 383] on button "Airport Instructions" at bounding box center [663, 390] width 117 height 15
select select "CUSTOM"
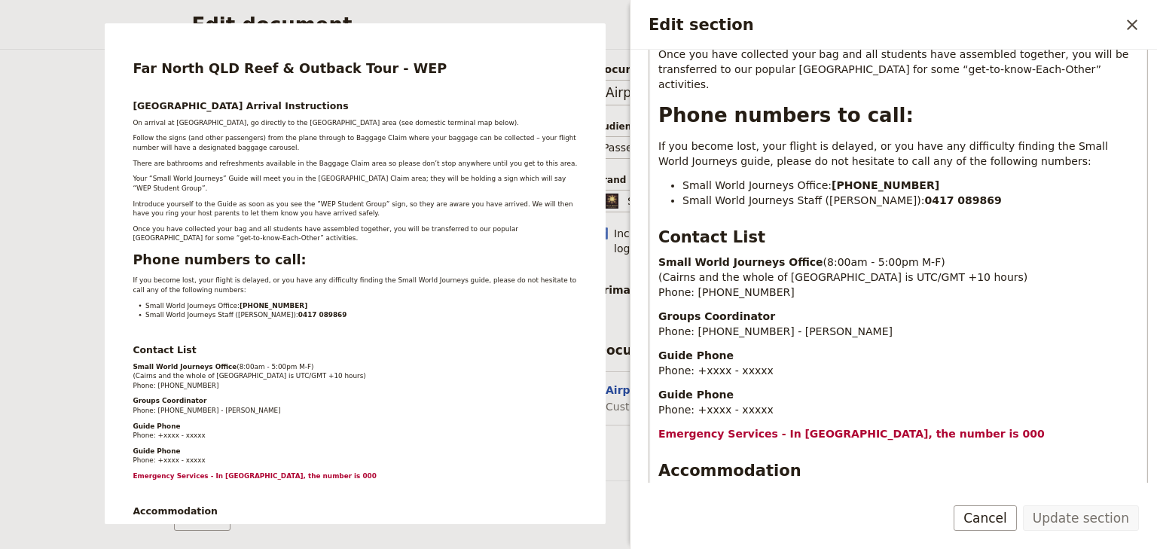
scroll to position [663, 0]
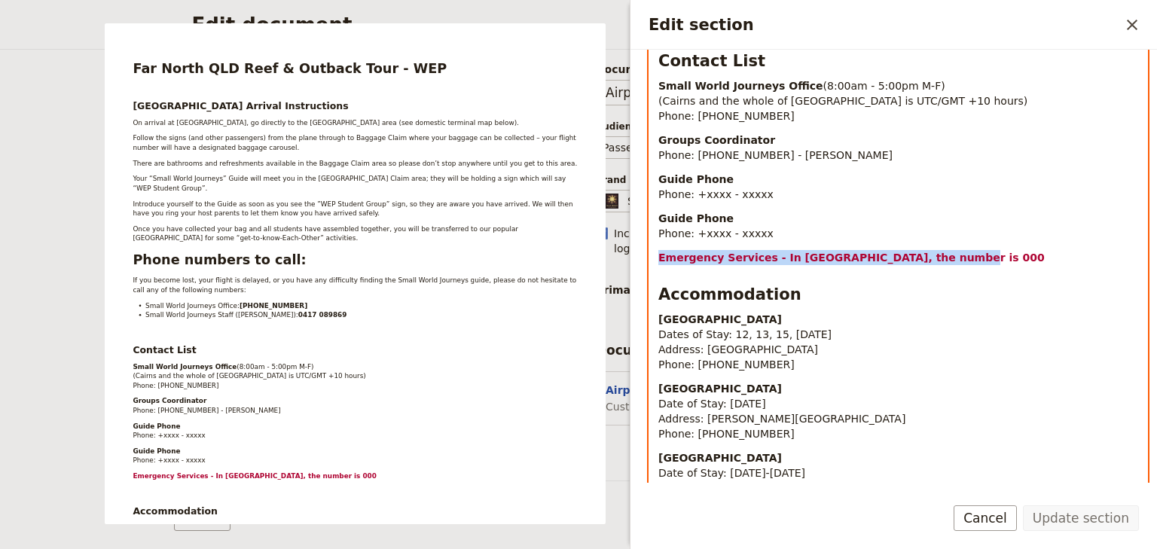
drag, startPoint x: 925, startPoint y: 228, endPoint x: 675, endPoint y: 227, distance: 250.0
click at [633, 227] on div "Section type Cover page Day summary Itinerary Custom Hide section Section label…" at bounding box center [893, 266] width 526 height 433
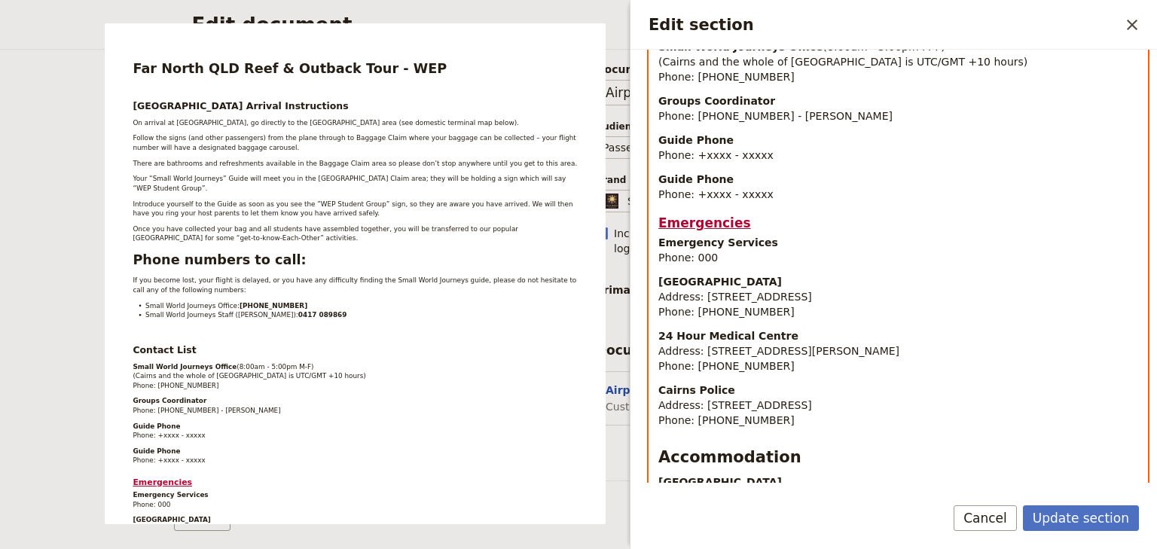
scroll to position [60, 0]
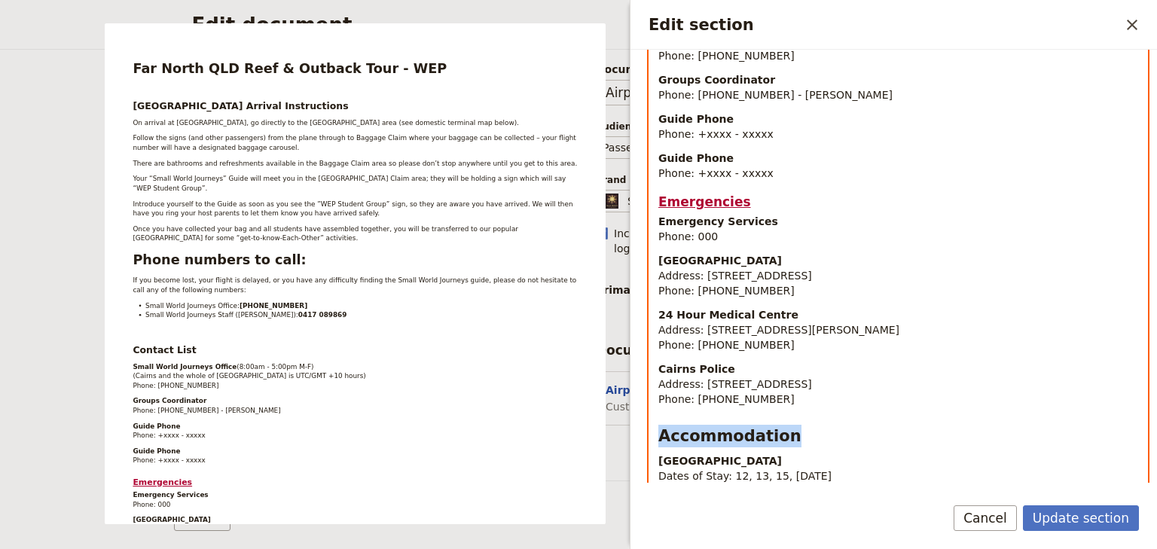
drag, startPoint x: 742, startPoint y: 404, endPoint x: 658, endPoint y: 404, distance: 83.6
click at [658, 425] on h2 "Accommodation" at bounding box center [898, 436] width 480 height 23
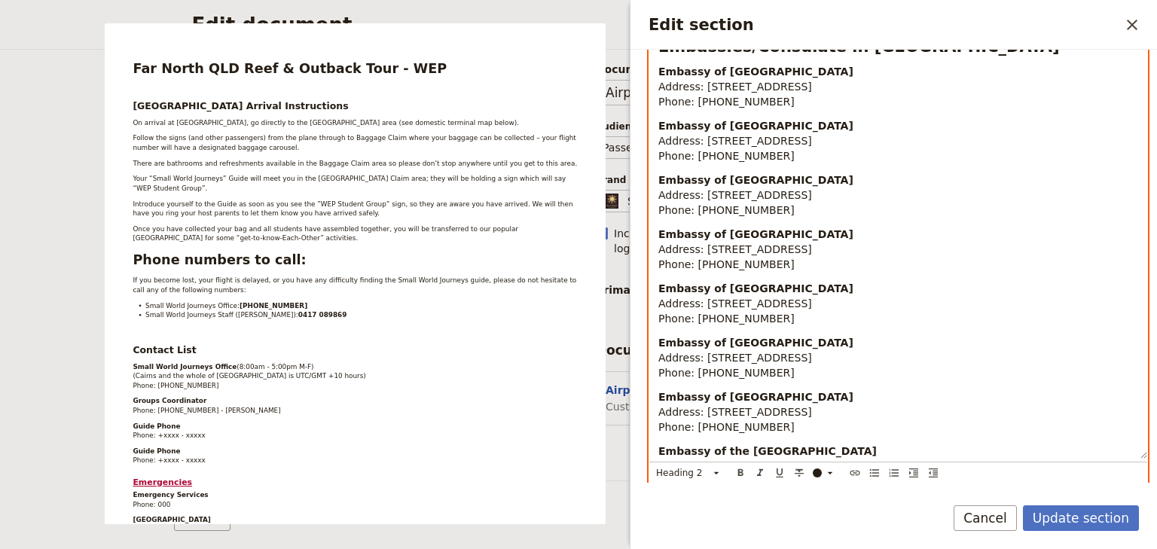
scroll to position [1214, 0]
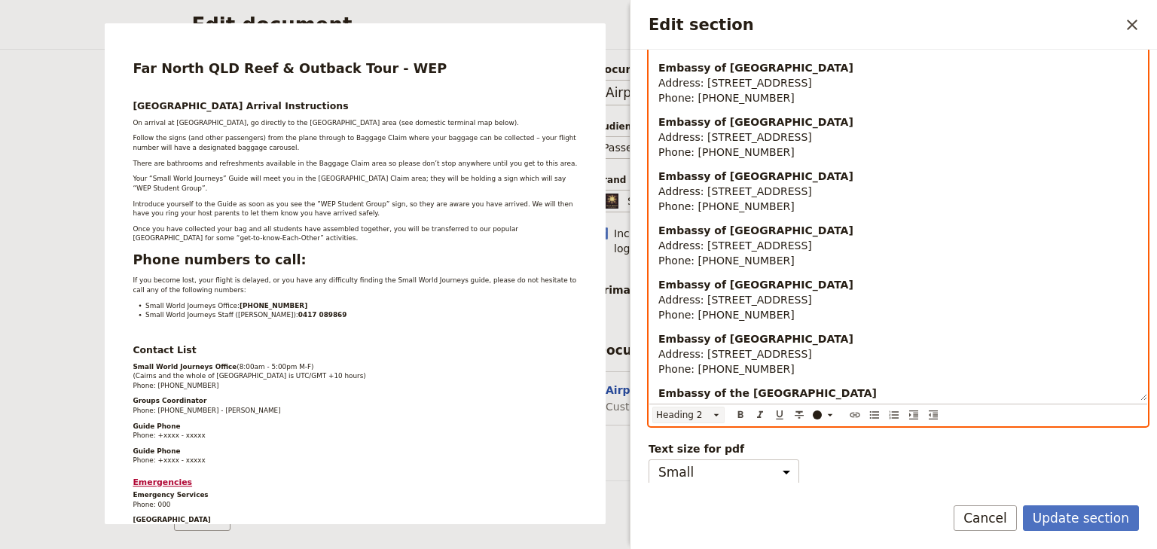
click at [715, 414] on icon "Edit section" at bounding box center [716, 414] width 5 height 2
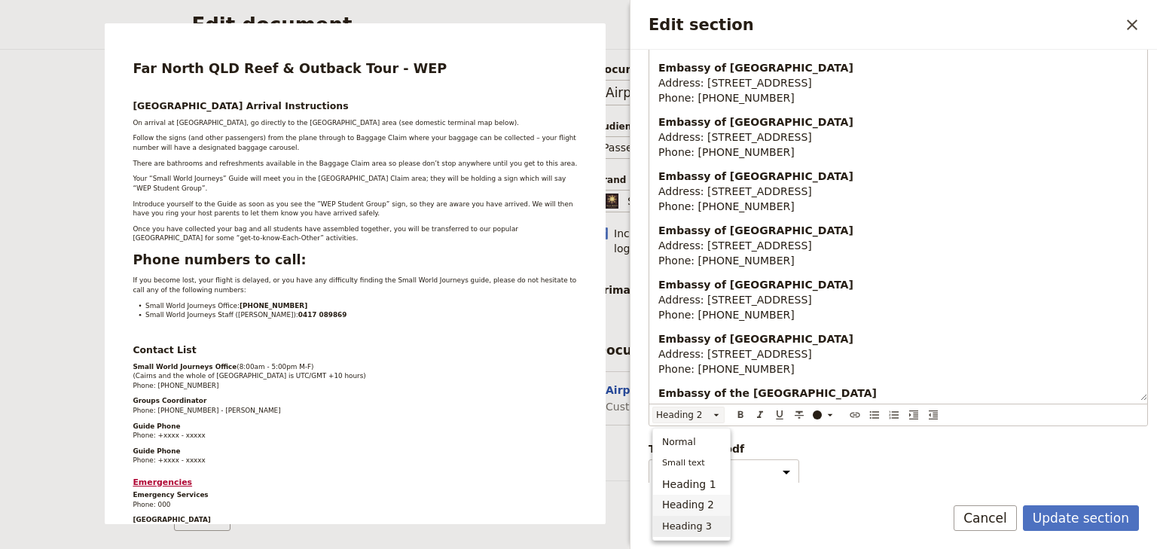
click at [700, 523] on span "Heading 3" at bounding box center [687, 526] width 50 height 15
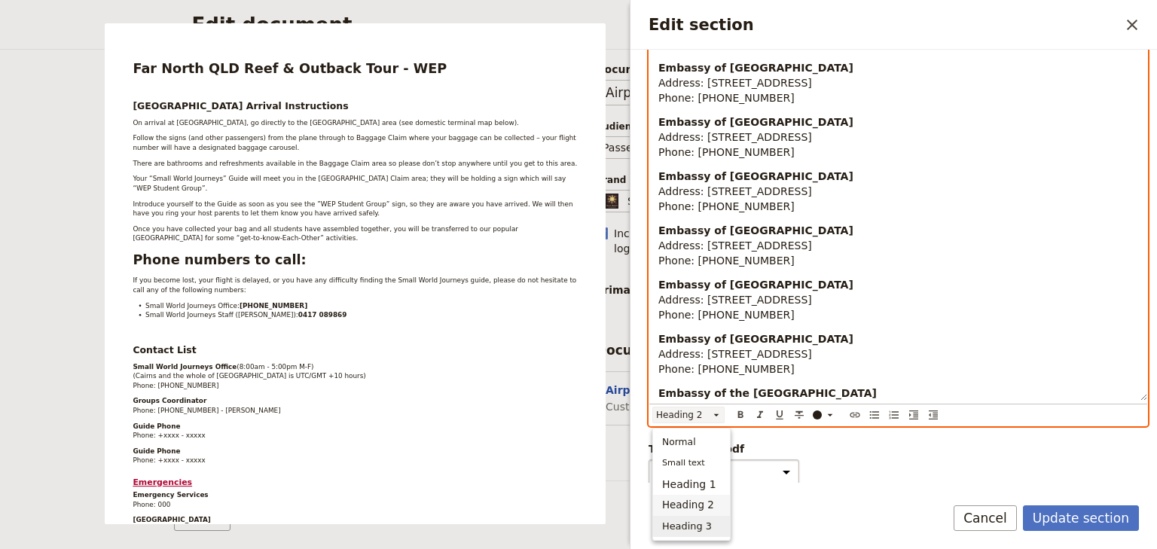
scroll to position [188, 0]
click at [779, 413] on icon "Format underline" at bounding box center [779, 415] width 12 height 12
click at [1000, 279] on p "Embassy of Italy Address: 12 Grey St, Deakin ACT 2600 Phone: +61 2 6273 3333" at bounding box center [898, 299] width 480 height 45
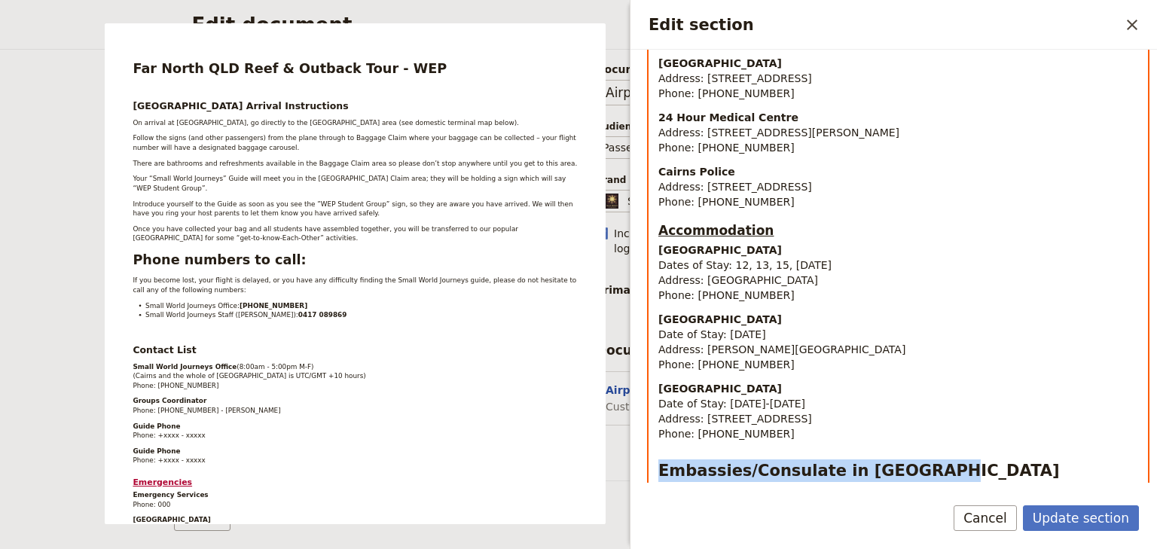
drag, startPoint x: 896, startPoint y: 435, endPoint x: 657, endPoint y: 437, distance: 239.5
click at [657, 437] on div "Far North QLD Reef & Outback Tour - WEP Cairns Airport Arrival Instructions On …" at bounding box center [898, 191] width 498 height 1383
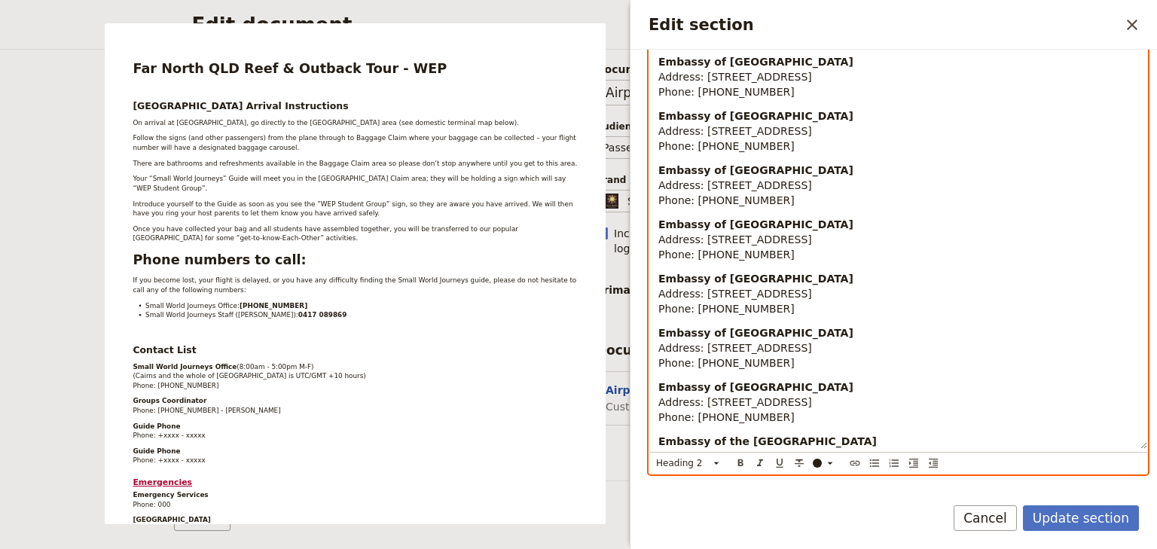
scroll to position [1214, 0]
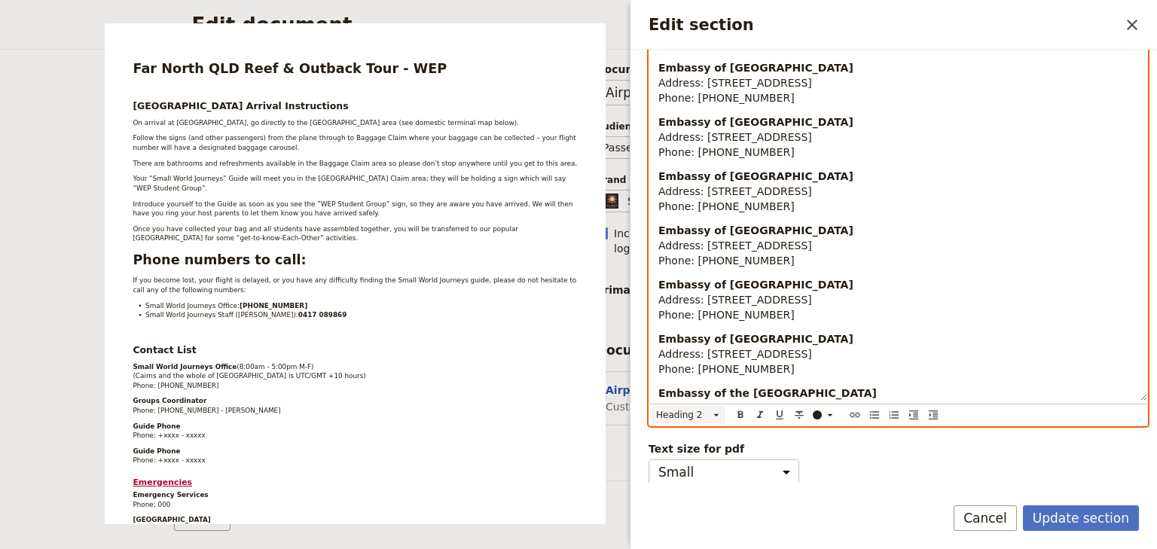
click at [714, 413] on icon "Edit section" at bounding box center [716, 415] width 12 height 12
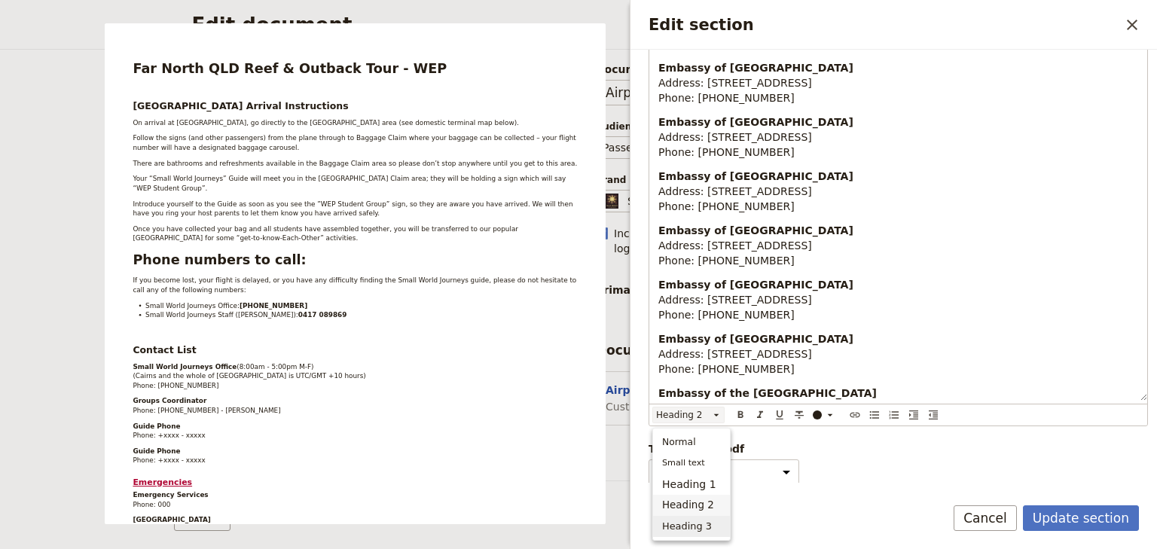
click at [703, 523] on span "Heading 3" at bounding box center [687, 526] width 50 height 15
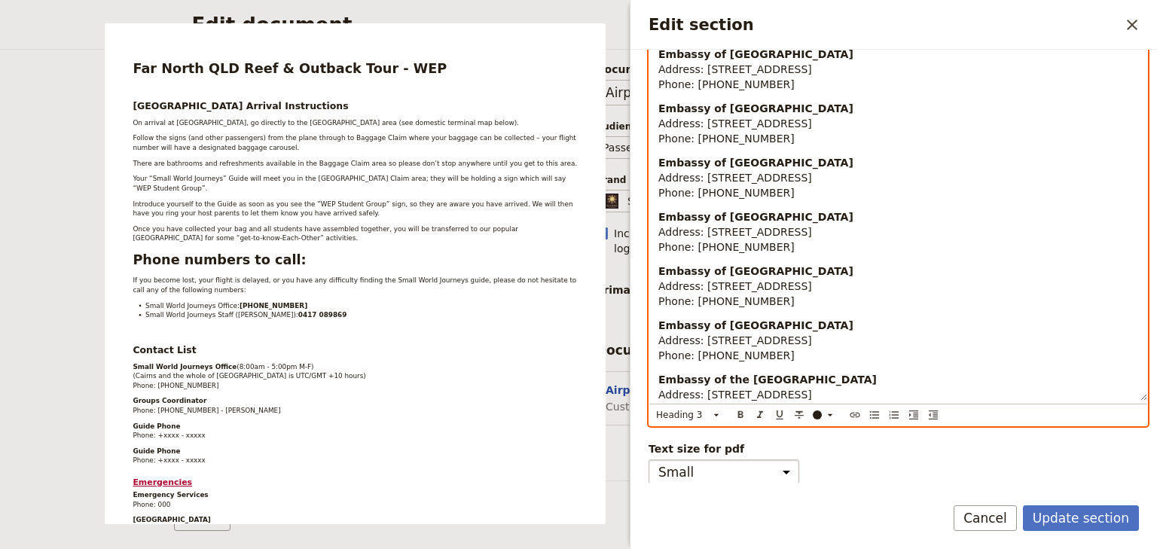
scroll to position [175, 0]
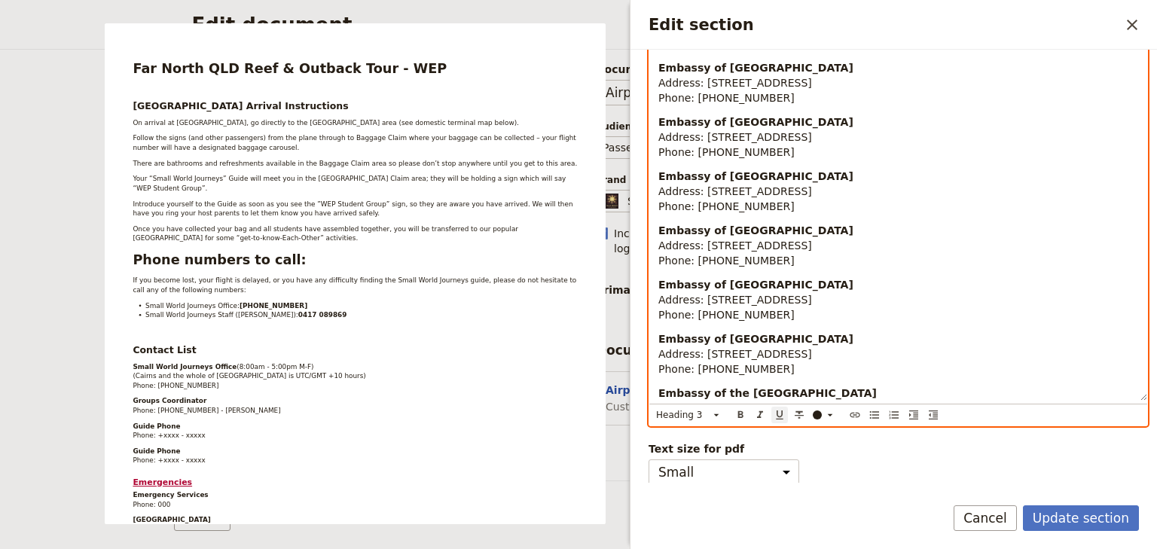
click at [780, 412] on icon "Format underline" at bounding box center [779, 415] width 12 height 12
click at [740, 414] on icon "Format bold" at bounding box center [740, 415] width 12 height 12
click at [967, 331] on p "Embassy of Mexico Address: 14 Perth Ave, Yarralumla ACT 2600 Phone: +61 2 6273 …" at bounding box center [898, 353] width 480 height 45
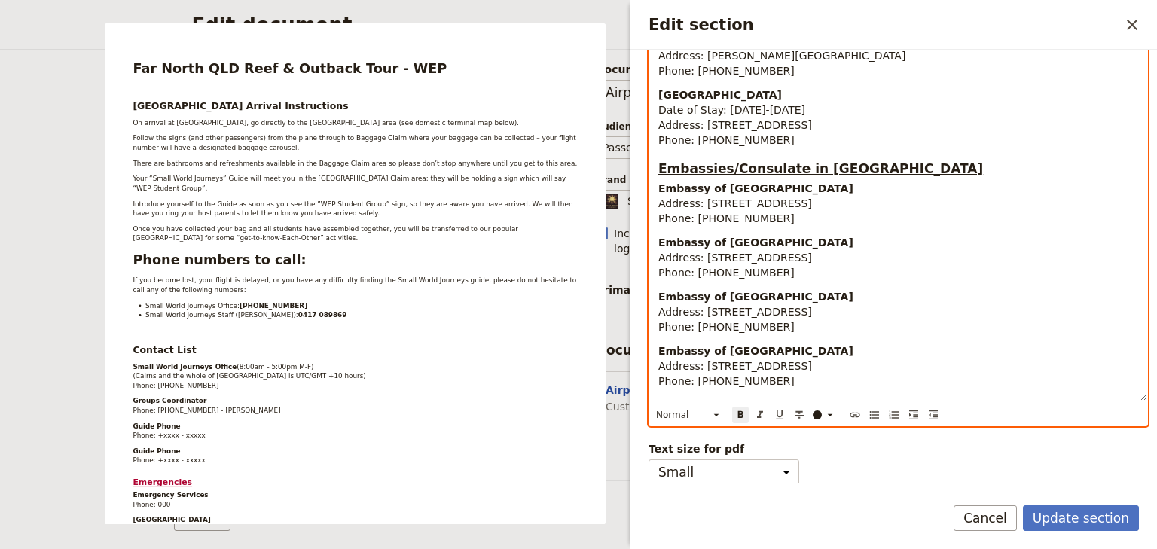
click at [969, 289] on p "Embassy of Czech Republic Address: 3 Beale Cres, Deakin ACT 2600 Phone: +61 2 6…" at bounding box center [898, 311] width 480 height 45
click at [1081, 289] on p "Embassy of Czech Republic Address: 3 Beale Cres, Deakin ACT 2600 Phone: +61 2 6…" at bounding box center [898, 311] width 480 height 45
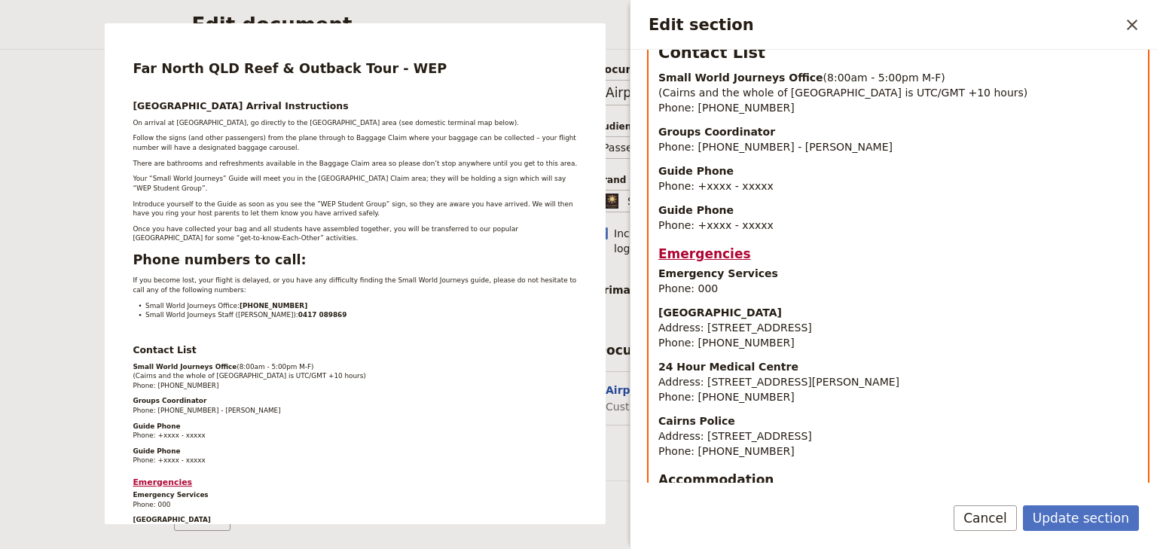
scroll to position [612, 0]
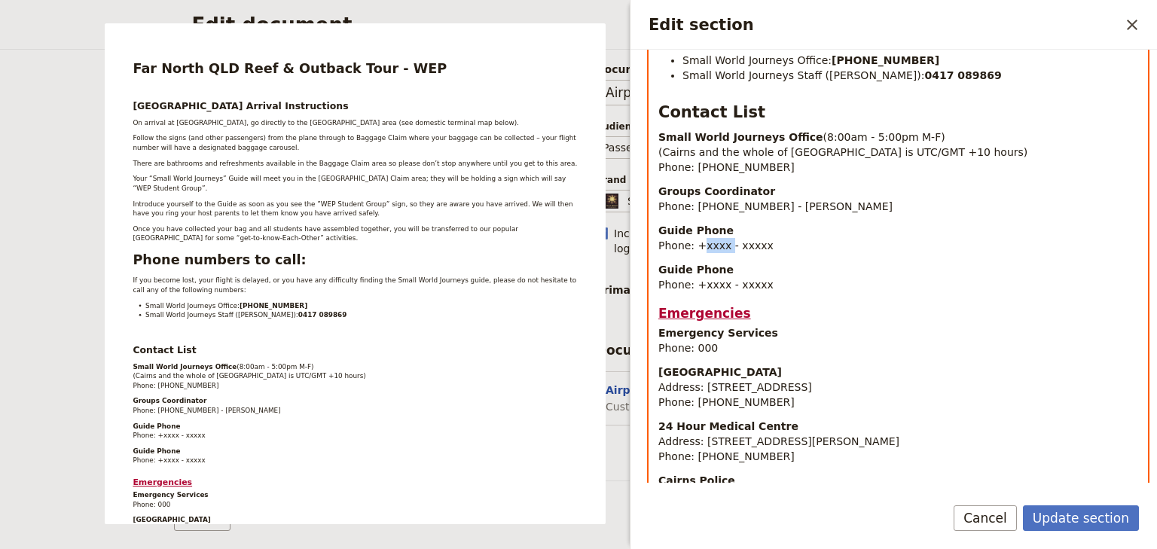
drag, startPoint x: 723, startPoint y: 215, endPoint x: 699, endPoint y: 215, distance: 24.1
click at [699, 239] on span "Phone: +xxxx - xxxxx" at bounding box center [715, 245] width 115 height 12
click at [822, 223] on p "Guide Phone Phone: +61 432 254 455 - xxxxx" at bounding box center [898, 238] width 480 height 30
drag, startPoint x: 728, startPoint y: 253, endPoint x: 700, endPoint y: 253, distance: 27.9
click at [700, 262] on p "Guide Phone Phone: +xxxx - xxxxx" at bounding box center [898, 277] width 480 height 30
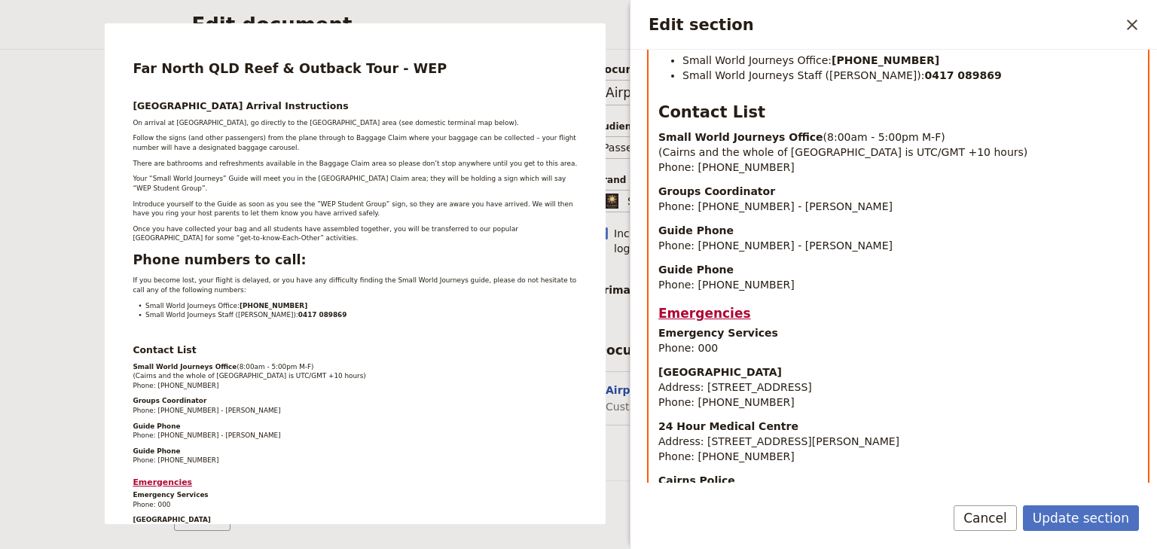
click at [752, 200] on span "Phone: +61 417 089869 - Natasha Willis" at bounding box center [775, 206] width 234 height 12
click at [773, 262] on p "Guide Phone Phone: +61 411 729 284" at bounding box center [898, 277] width 480 height 30
click at [816, 279] on span "Phone: +61 411 729 284 - Stevenb Gills" at bounding box center [775, 285] width 234 height 12
click at [908, 270] on div "Far North QLD Reef & Outback Tour - WEP Cairns Airport Arrival Instructions On …" at bounding box center [898, 311] width 498 height 1383
click at [909, 267] on div "Far North QLD Reef & Outback Tour - WEP Cairns Airport Arrival Instructions On …" at bounding box center [898, 311] width 498 height 1383
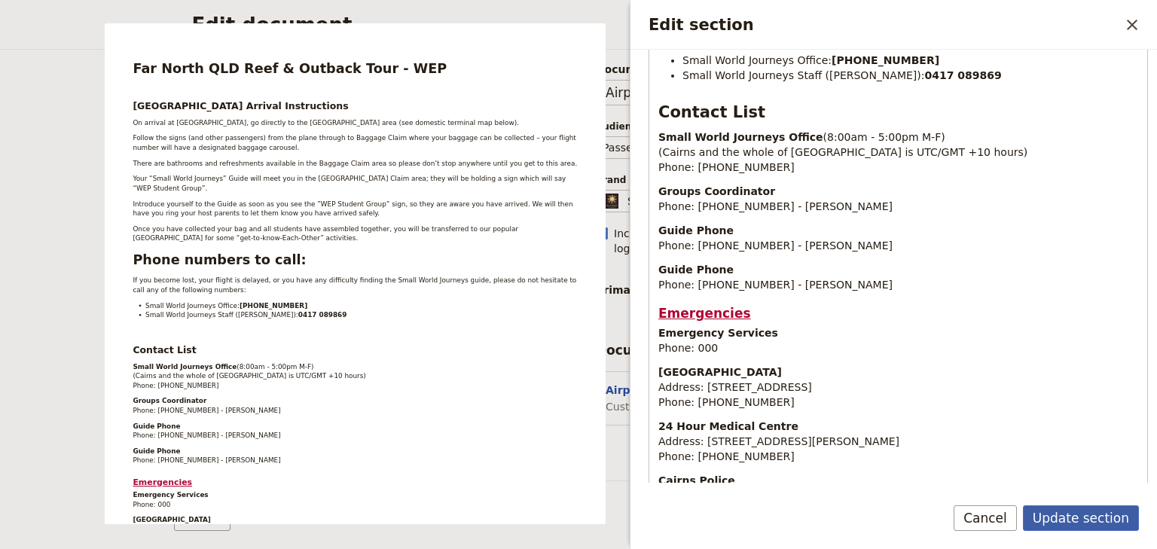
click at [1054, 515] on button "Update section" at bounding box center [1081, 518] width 116 height 26
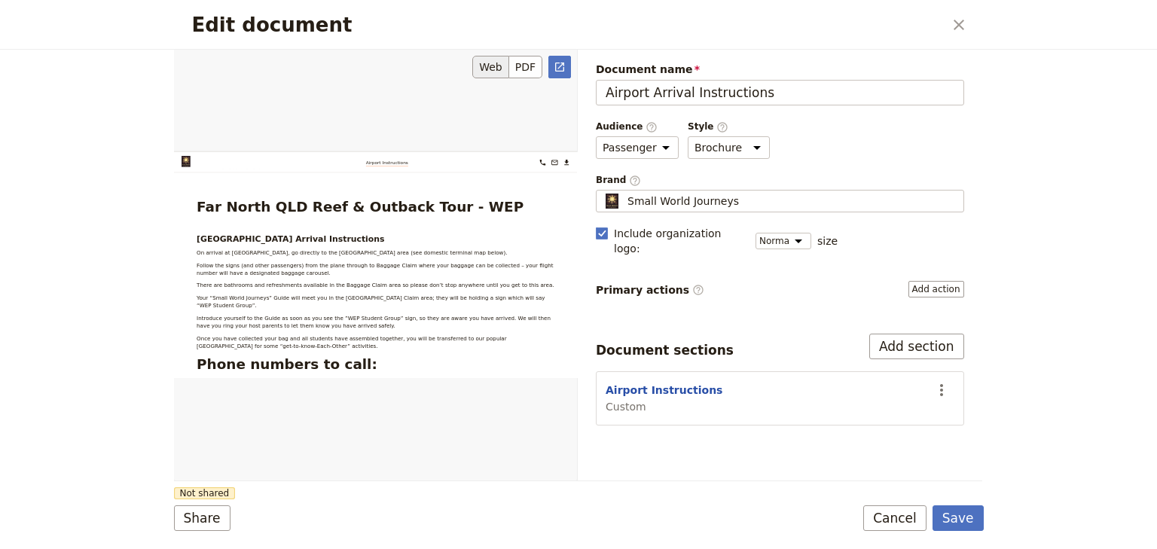
drag, startPoint x: 575, startPoint y: 197, endPoint x: 574, endPoint y: 209, distance: 12.8
click at [574, 209] on div "Edit document" at bounding box center [375, 265] width 403 height 432
drag, startPoint x: 573, startPoint y: 181, endPoint x: 574, endPoint y: 199, distance: 18.1
click at [574, 199] on div "Edit document" at bounding box center [375, 265] width 403 height 432
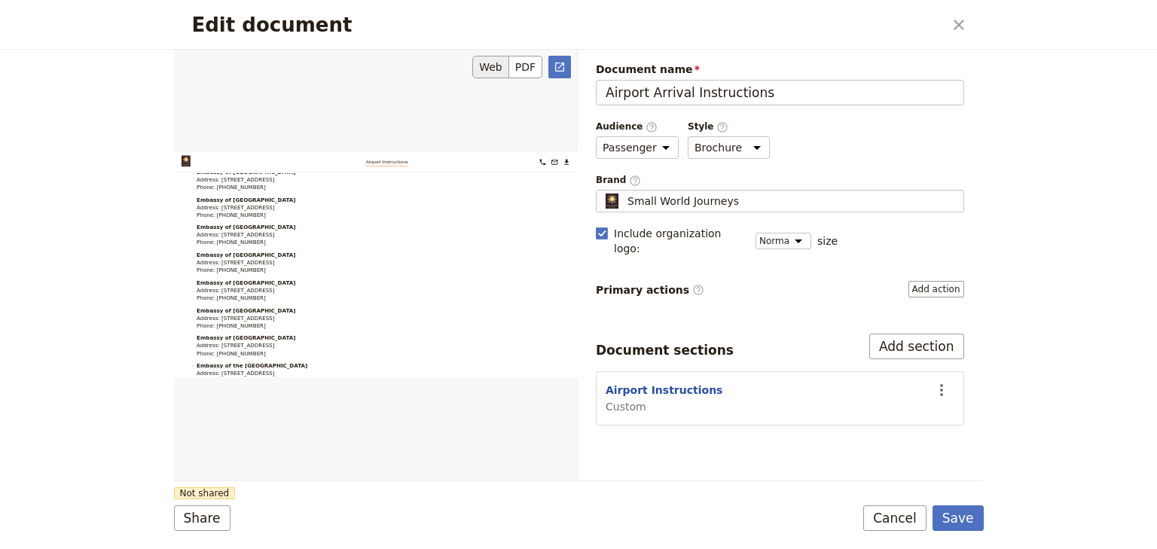
scroll to position [1539, 0]
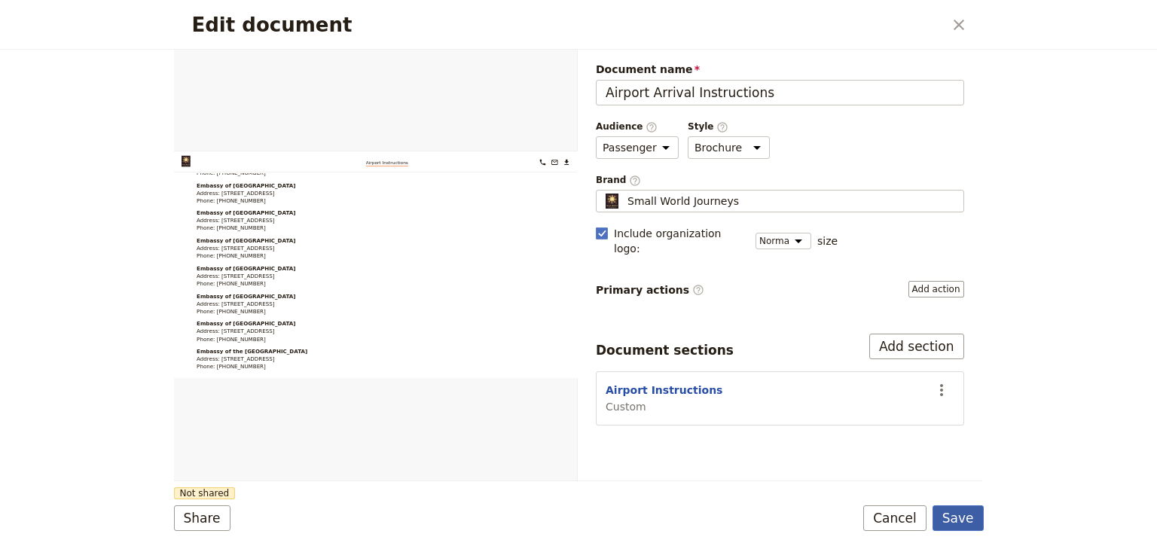
click at [953, 517] on button "Save" at bounding box center [957, 518] width 51 height 26
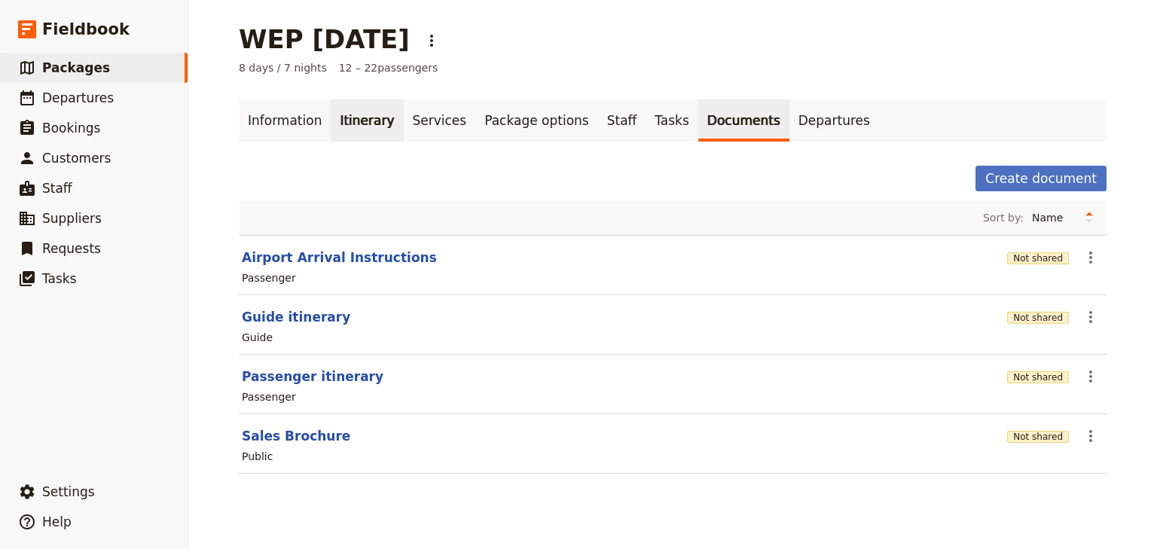
click at [352, 120] on link "Itinerary" at bounding box center [367, 120] width 72 height 42
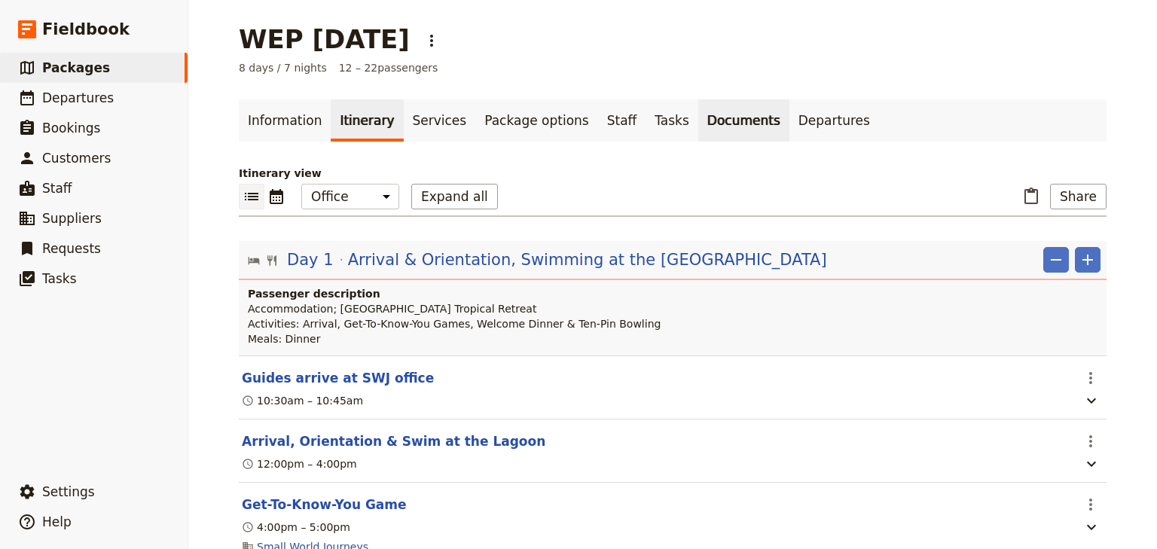
click at [698, 120] on link "Documents" at bounding box center [743, 120] width 91 height 42
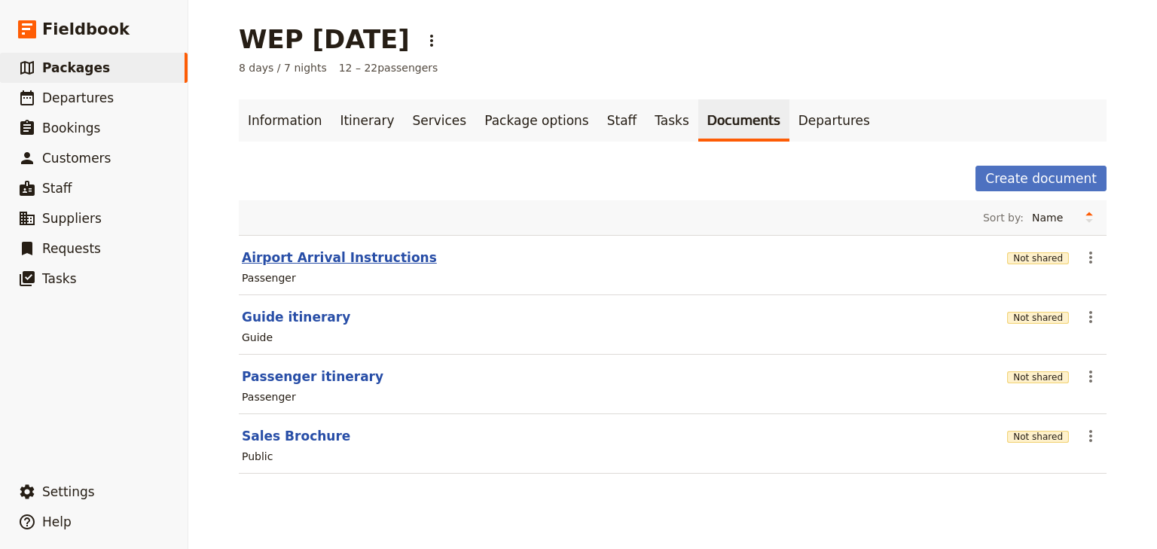
click at [389, 256] on button "Airport Arrival Instructions" at bounding box center [339, 258] width 195 height 18
select select "PASSENGER"
select select "DEFAULT"
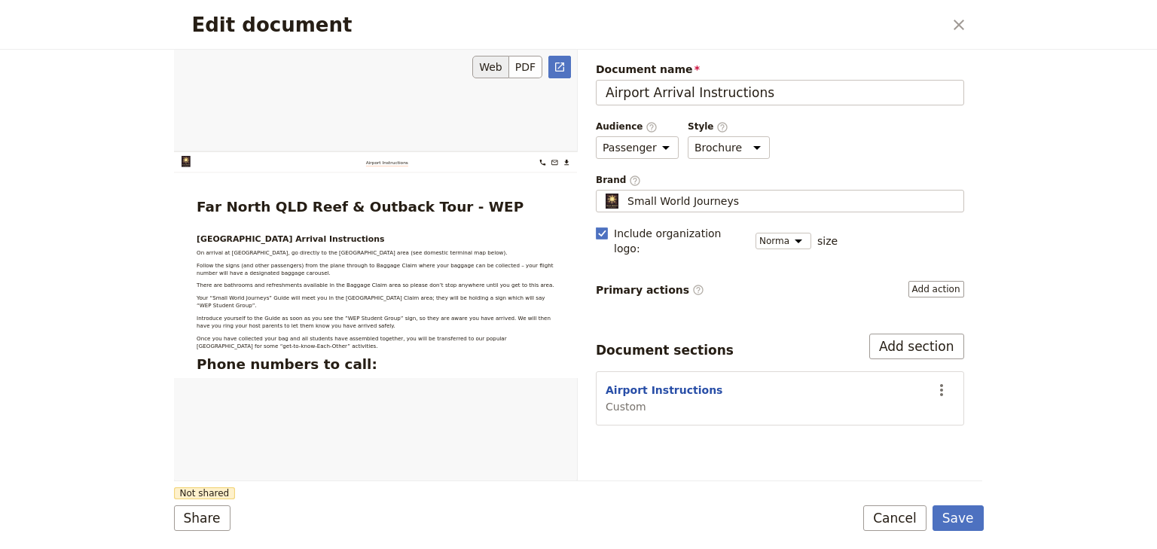
click at [407, 120] on div "Edit document" at bounding box center [375, 265] width 403 height 432
click at [657, 383] on button "Airport Instructions" at bounding box center [663, 390] width 117 height 15
select select "CUSTOM"
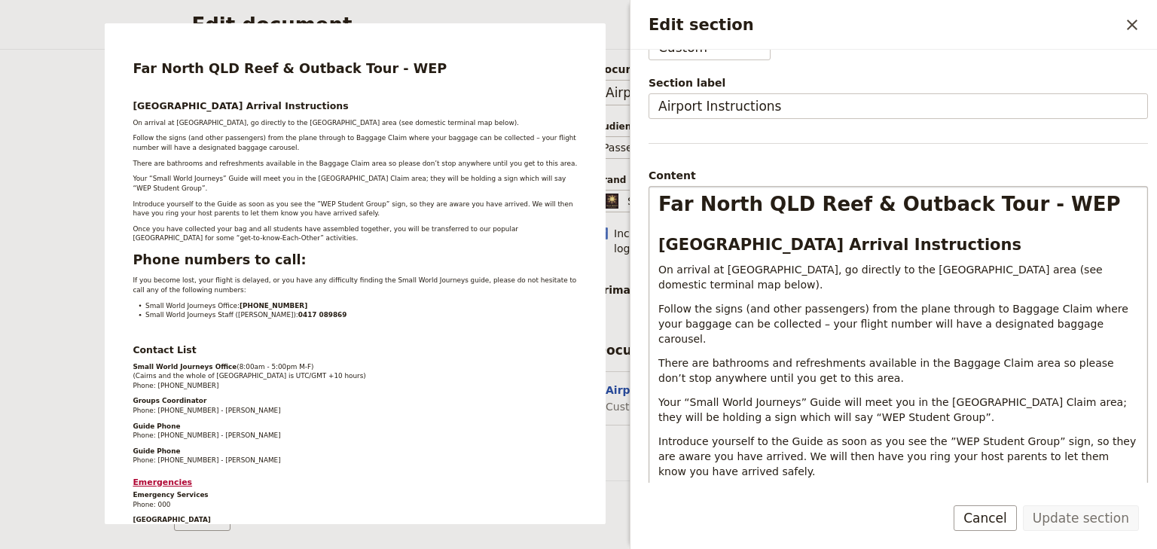
scroll to position [181, 0]
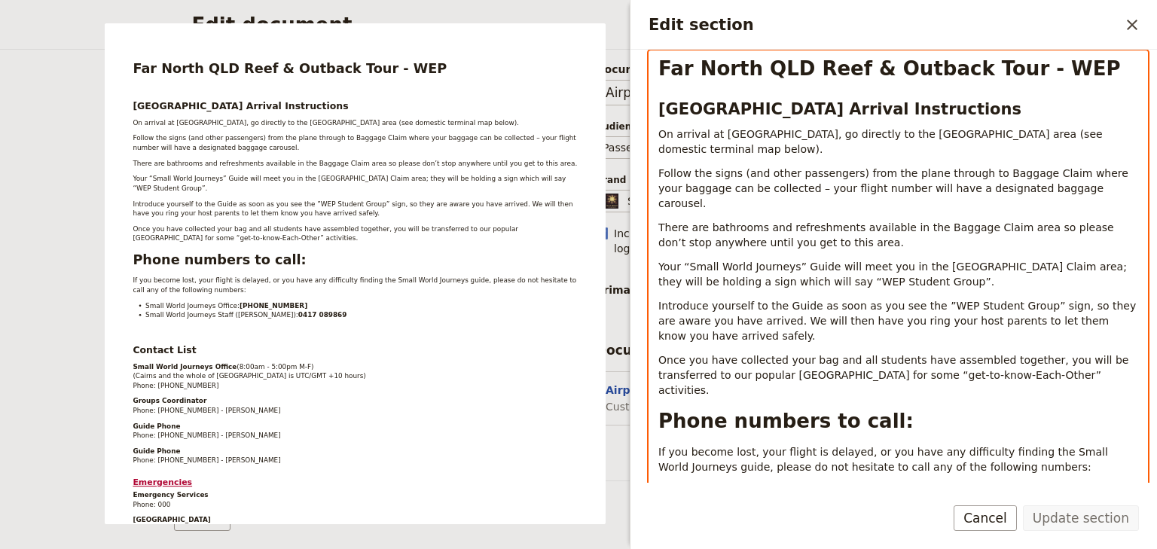
click at [706, 148] on p "On arrival at Cairns Airport, go directly to the Baggage Claim area (see domest…" at bounding box center [898, 142] width 480 height 30
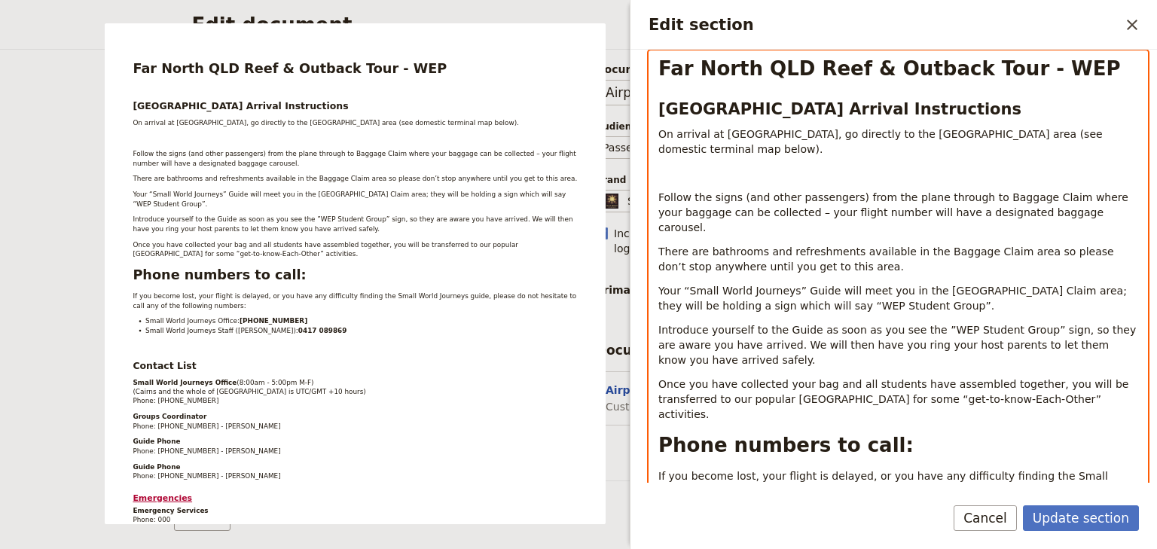
click at [662, 169] on p "Edit section" at bounding box center [898, 173] width 480 height 15
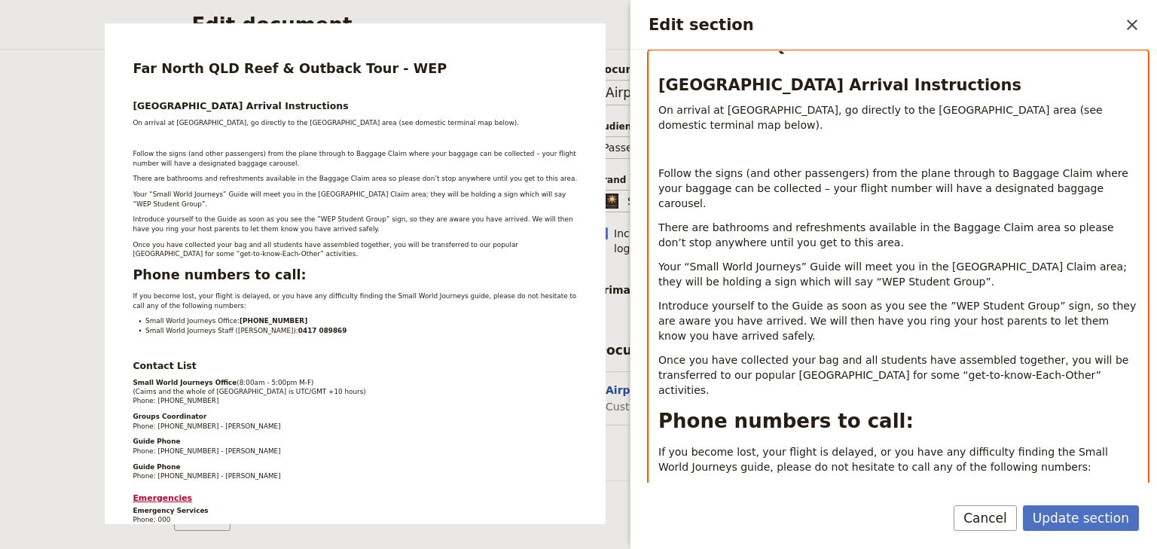
scroll to position [0, 0]
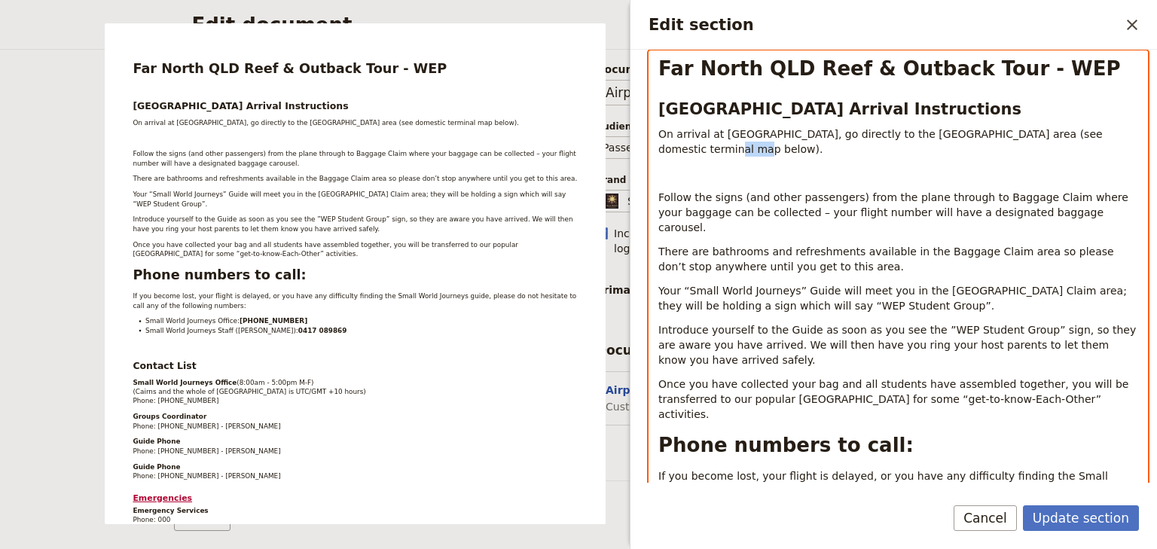
drag, startPoint x: 685, startPoint y: 148, endPoint x: 654, endPoint y: 144, distance: 31.1
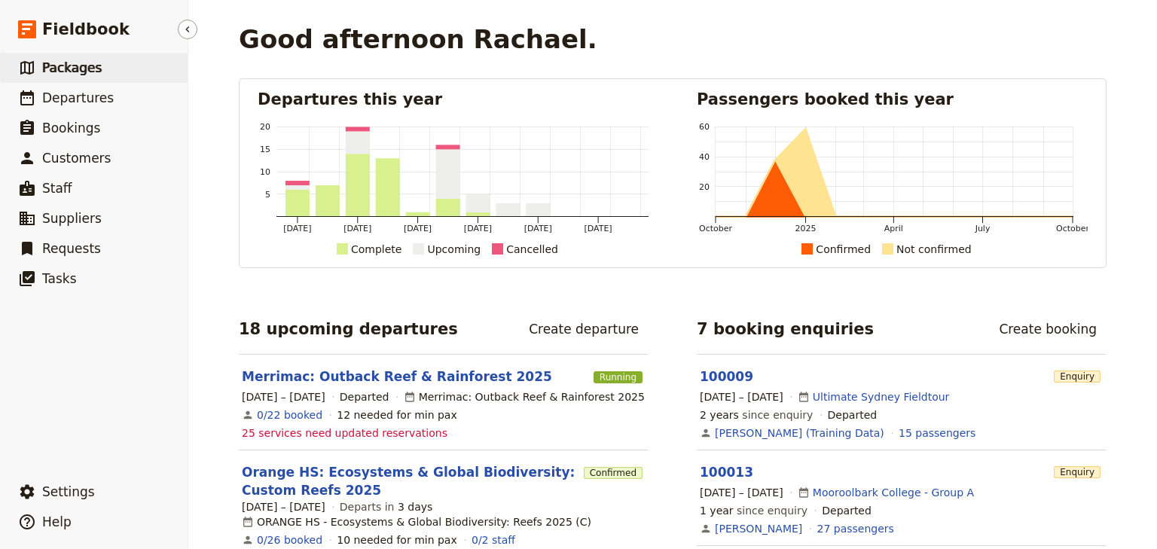
click at [75, 69] on span "Packages" at bounding box center [71, 67] width 59 height 15
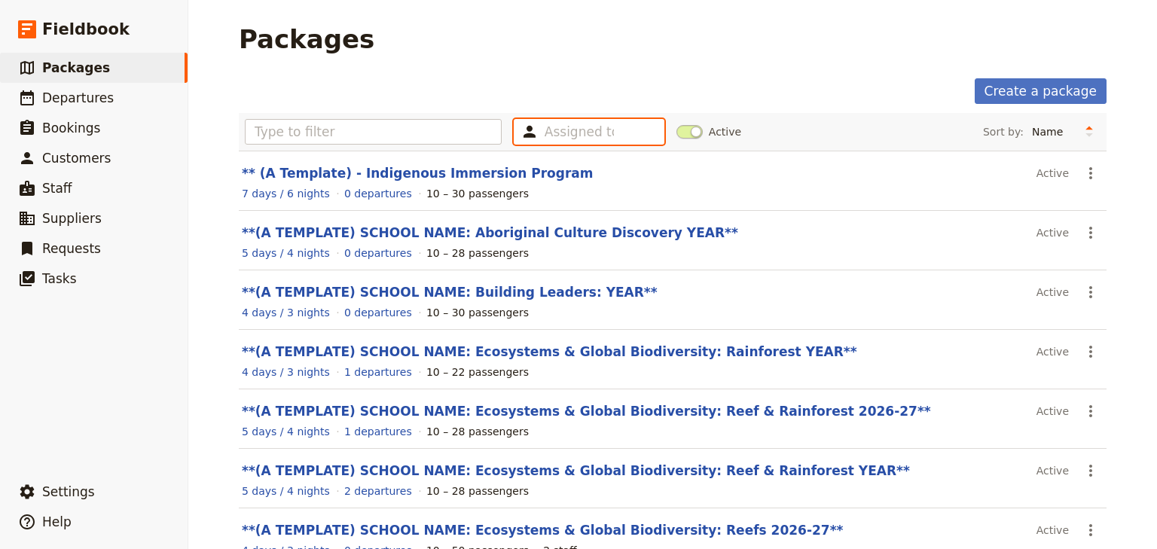
click at [547, 133] on input "text" at bounding box center [578, 132] width 69 height 18
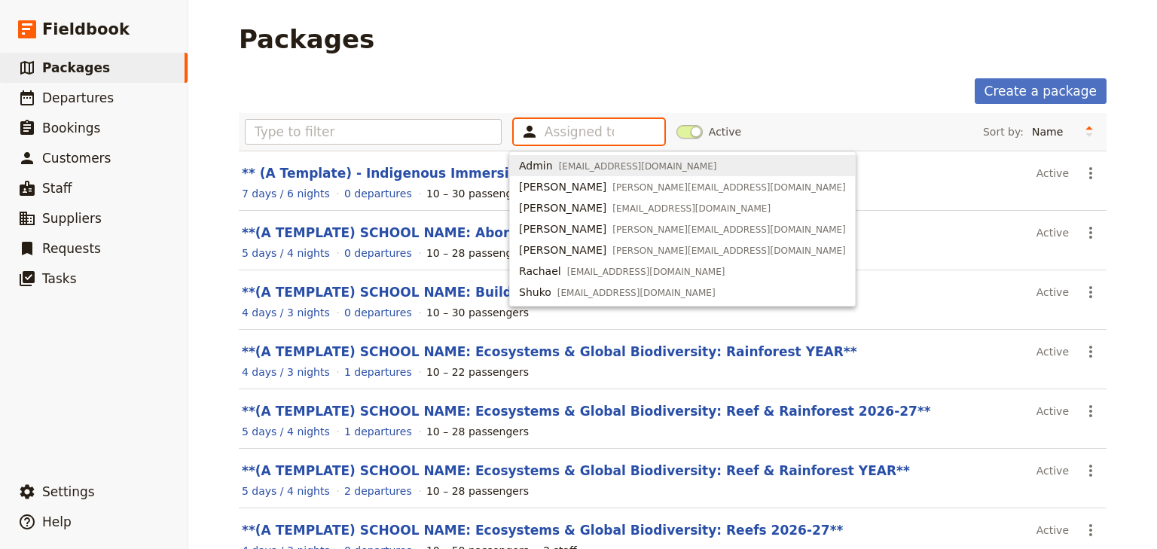
click at [525, 166] on span "Admin" at bounding box center [536, 165] width 34 height 15
type input "63e494f617e66b9aad5552ba"
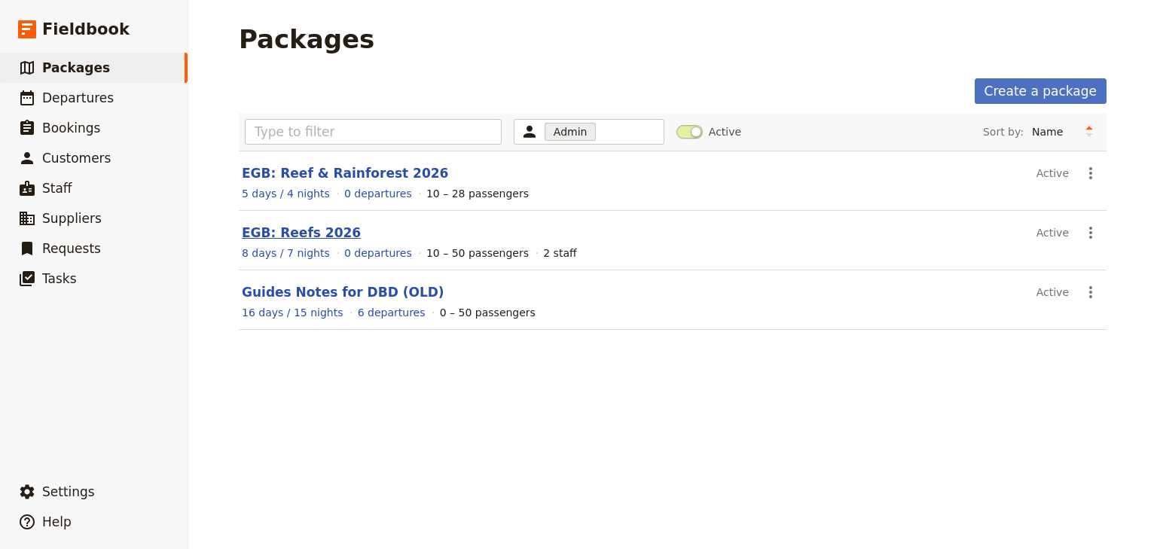
click at [316, 225] on link "EGB: Reefs 2026" at bounding box center [301, 232] width 119 height 15
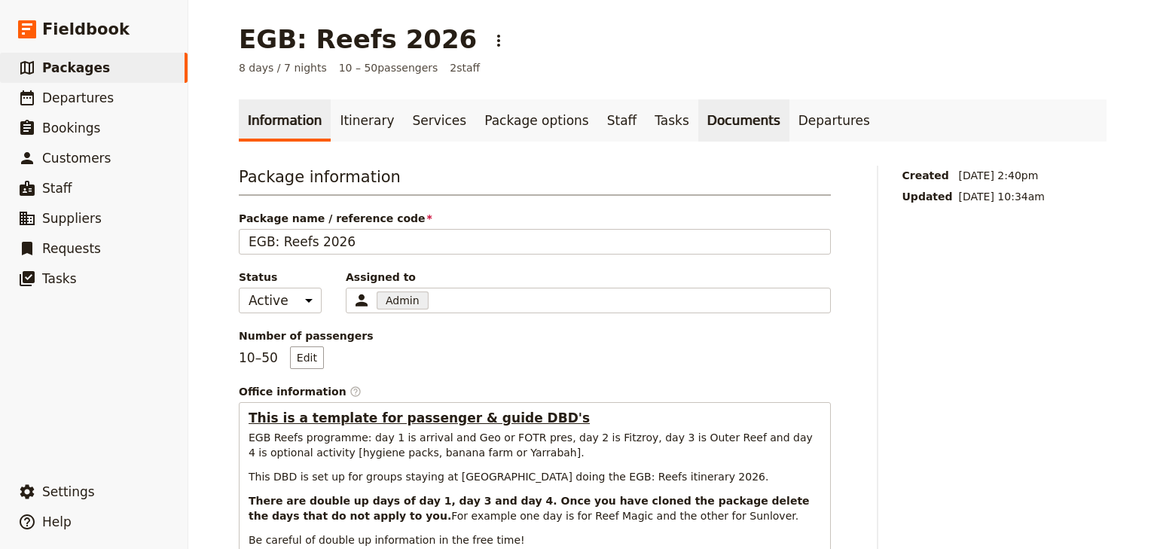
click at [698, 120] on link "Documents" at bounding box center [743, 120] width 91 height 42
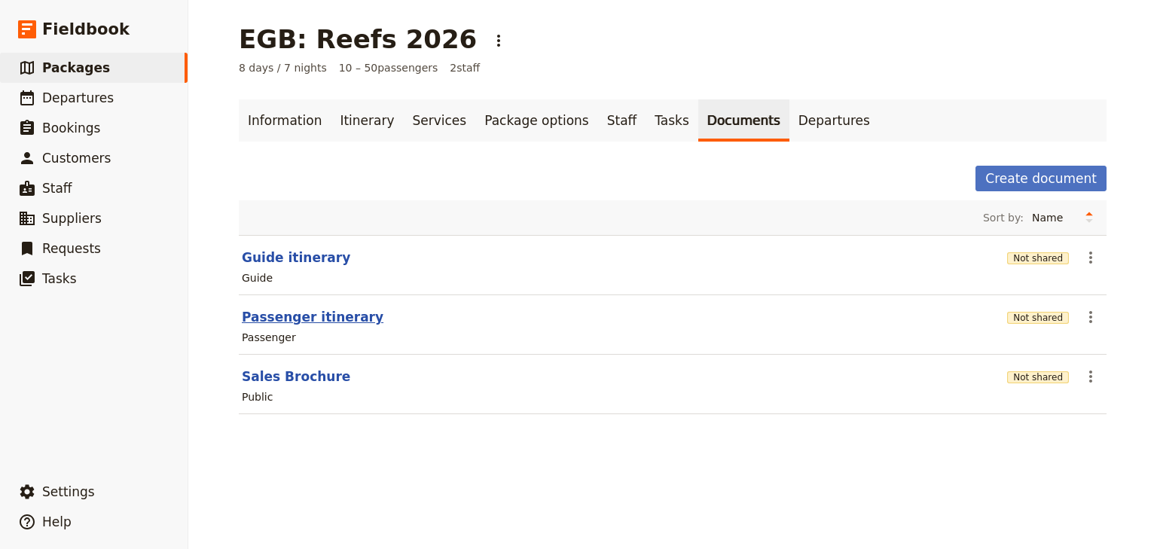
click at [311, 315] on button "Passenger itinerary" at bounding box center [313, 317] width 142 height 18
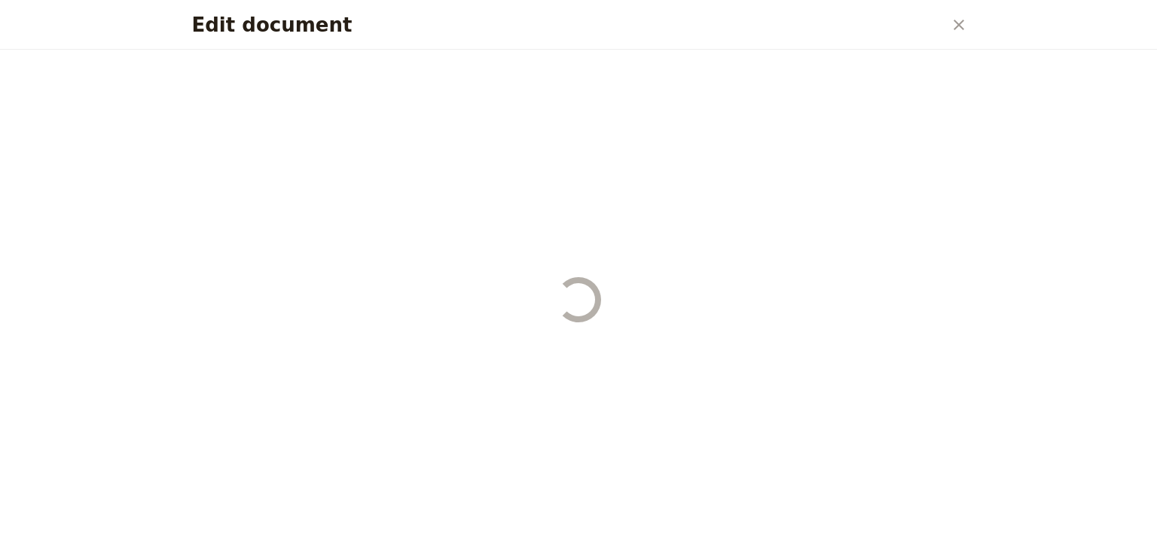
select select "PASSENGER"
select select "RUN_SHEET"
select select "DEFAULT"
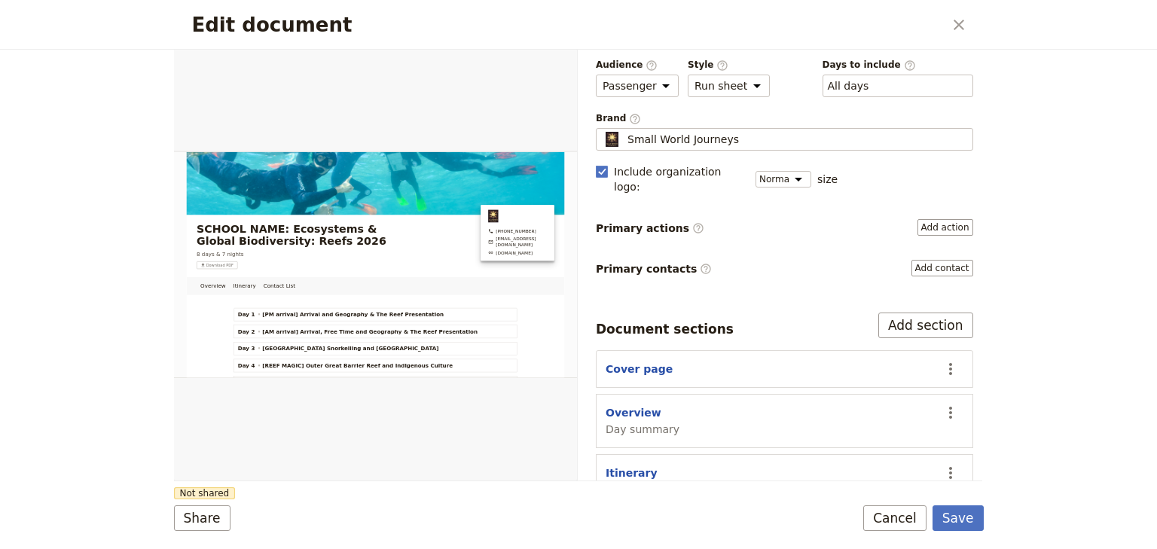
scroll to position [120, 0]
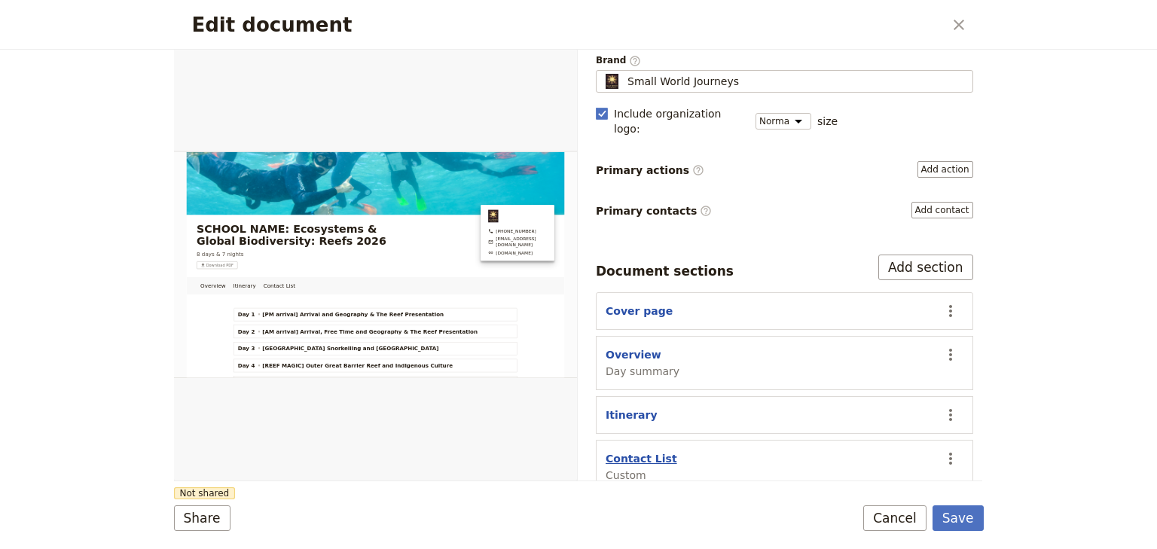
click at [636, 451] on button "Contact List" at bounding box center [641, 458] width 72 height 15
select select "CUSTOM"
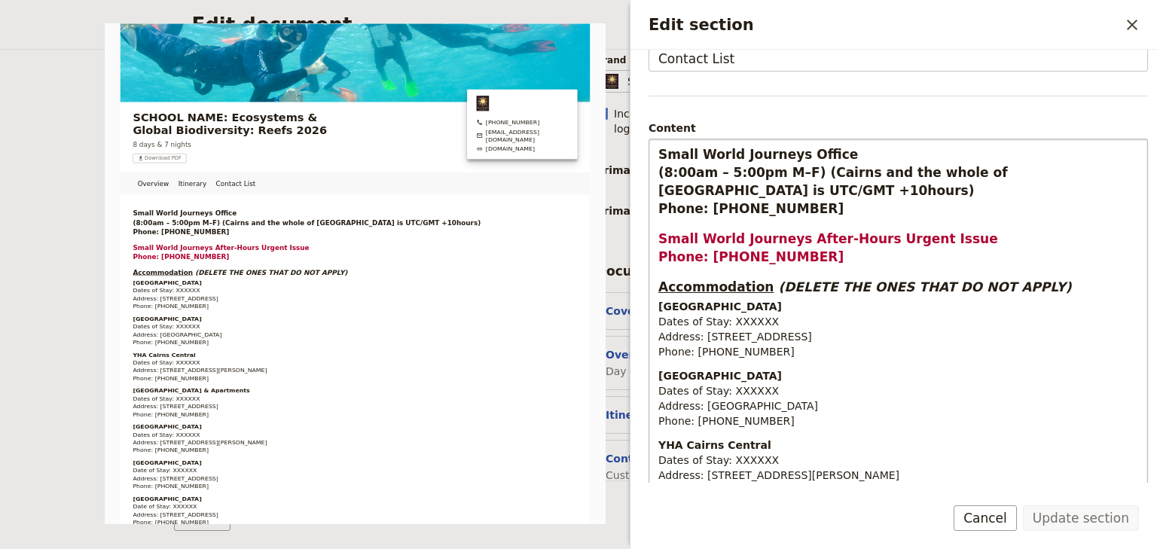
scroll to position [120, 0]
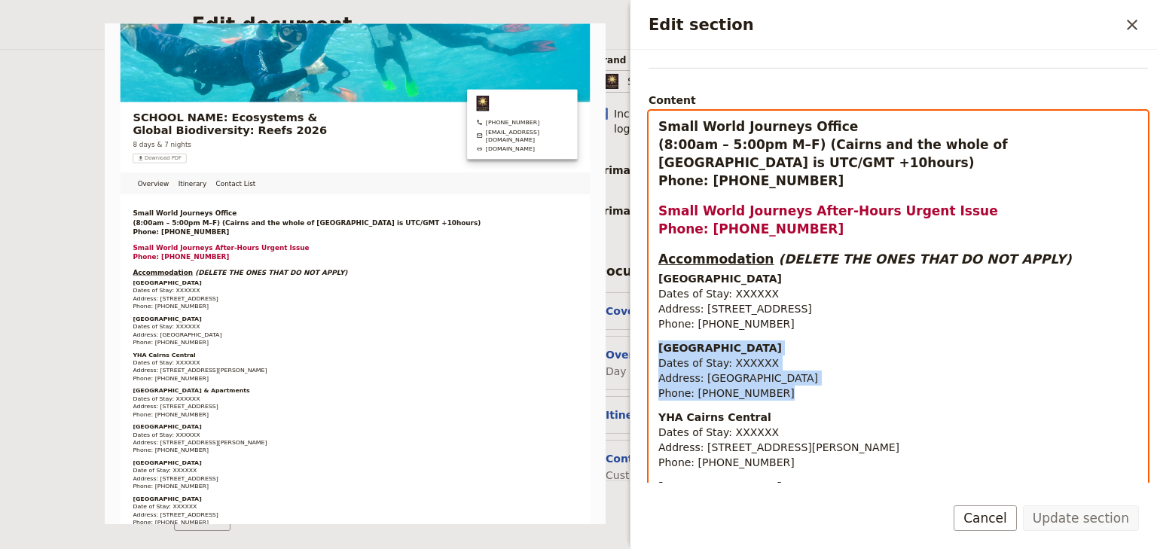
drag, startPoint x: 771, startPoint y: 393, endPoint x: 657, endPoint y: 351, distance: 122.0
copy p "Bay Village Tropical Resort Dates of Stay: XXXXXX Address: Corner Lake & Gatton…"
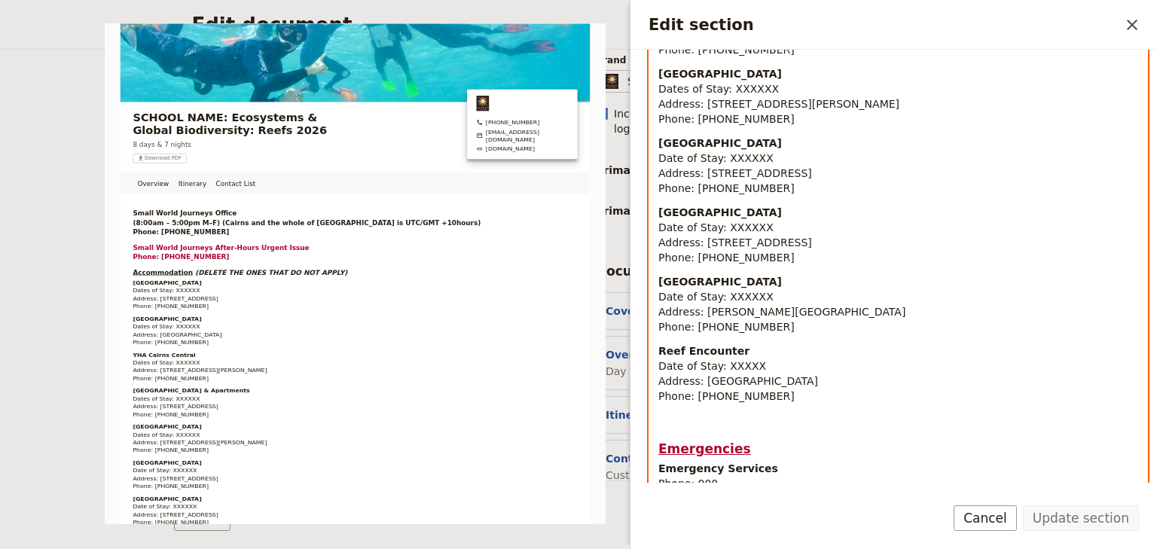
scroll to position [663, 0]
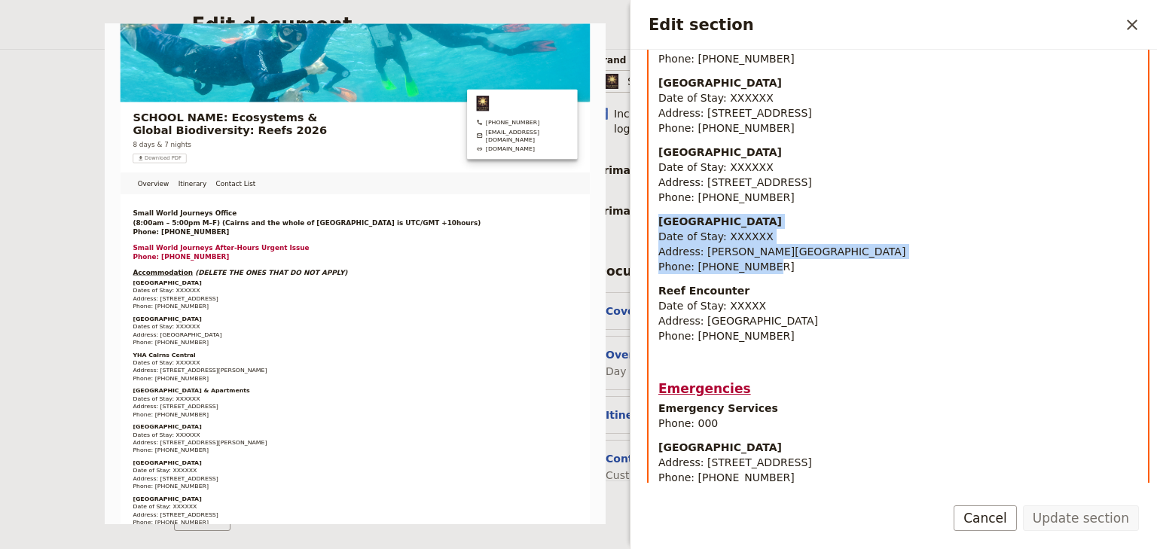
drag, startPoint x: 759, startPoint y: 266, endPoint x: 663, endPoint y: 223, distance: 105.5
click at [663, 223] on p "Woodleigh Cattle Station Date of Stay: XXXXXX Address: Kennedy Hwy - Ravenshoe …" at bounding box center [898, 244] width 480 height 60
copy p "Woodleigh Cattle Station Date of Stay: XXXXXX Address: Kennedy Hwy - Ravenshoe …"
click at [915, 188] on p "Ferntree Rainforest Lodge & Hotel Date of Stay: XXXXXX Address: 36 Camelot Cl, …" at bounding box center [898, 175] width 480 height 60
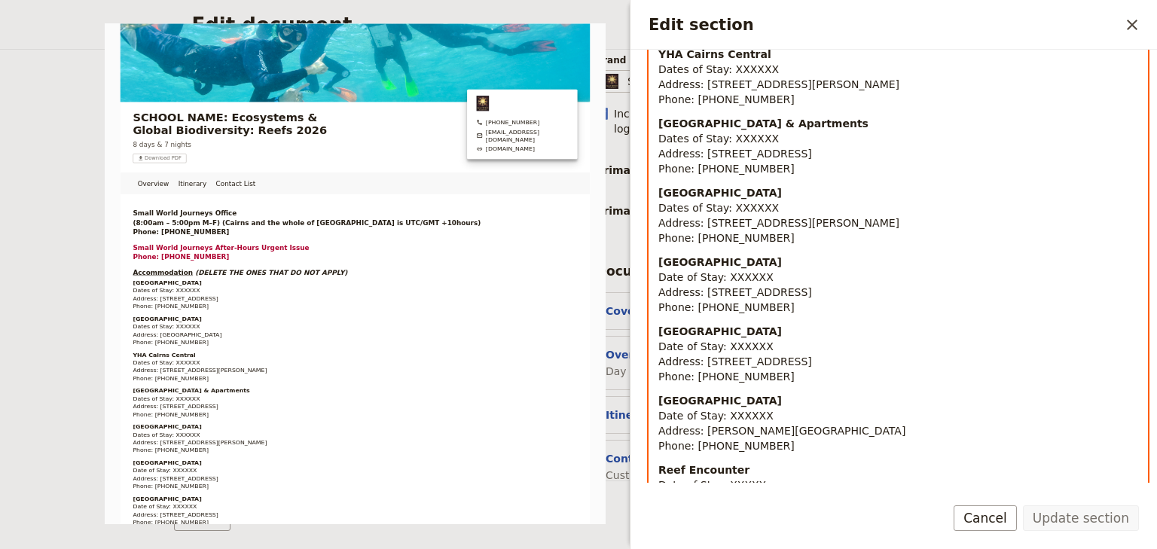
scroll to position [482, 0]
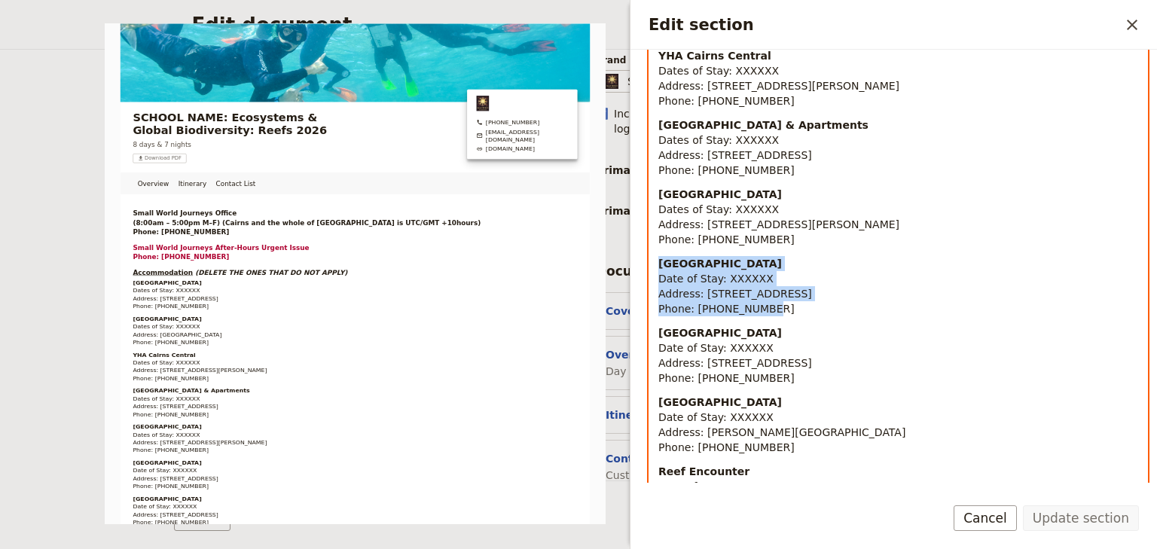
drag, startPoint x: 753, startPoint y: 310, endPoint x: 657, endPoint y: 265, distance: 105.5
click at [658, 265] on p "Cape Trib Beach House Date of Stay: XXXXXX Address: 152 Rykers Rd, Cape Tribula…" at bounding box center [898, 286] width 480 height 60
copy p "Cape Trib Beach House Date of Stay: XXXXXX Address: 152 Rykers Rd, Cape Tribula…"
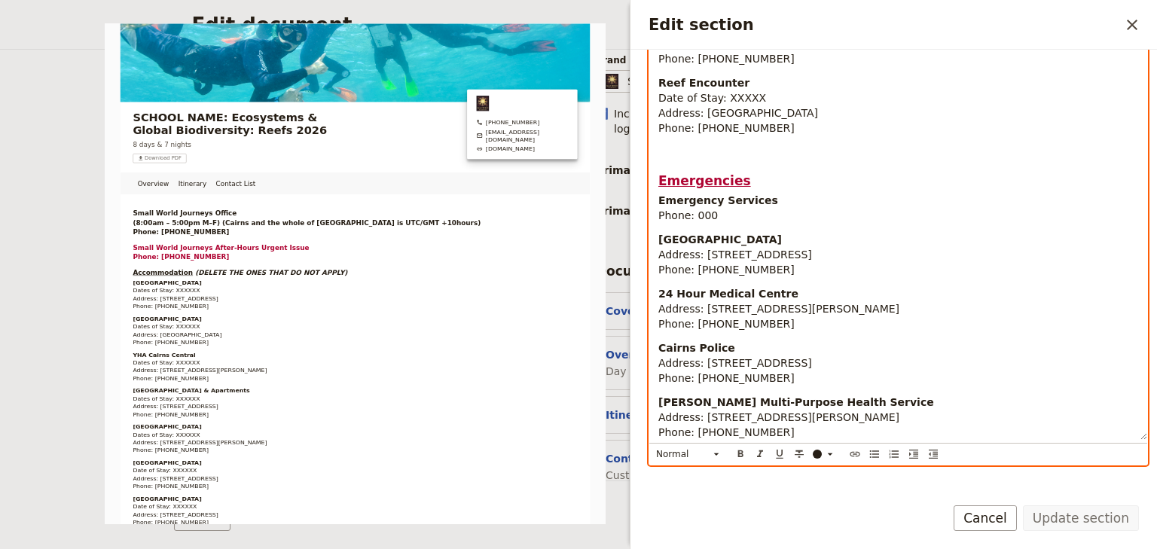
scroll to position [910, 0]
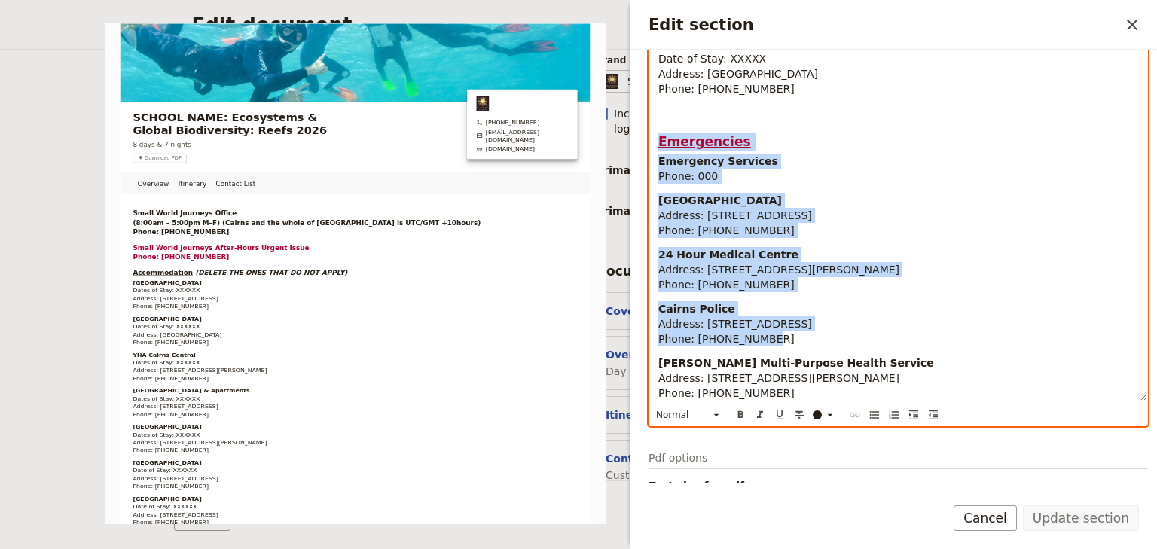
drag, startPoint x: 753, startPoint y: 341, endPoint x: 660, endPoint y: 142, distance: 219.7
copy div "Emergencies Emergency Services Phone: 000 Cairns Hospital Address: The Esplanad…"
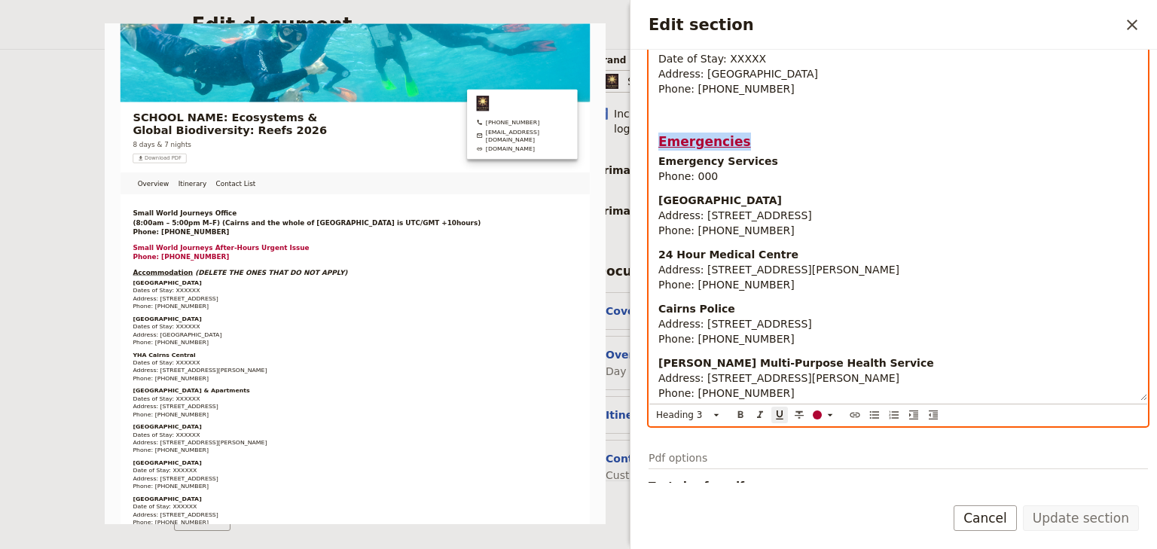
drag, startPoint x: 730, startPoint y: 142, endPoint x: 651, endPoint y: 141, distance: 79.1
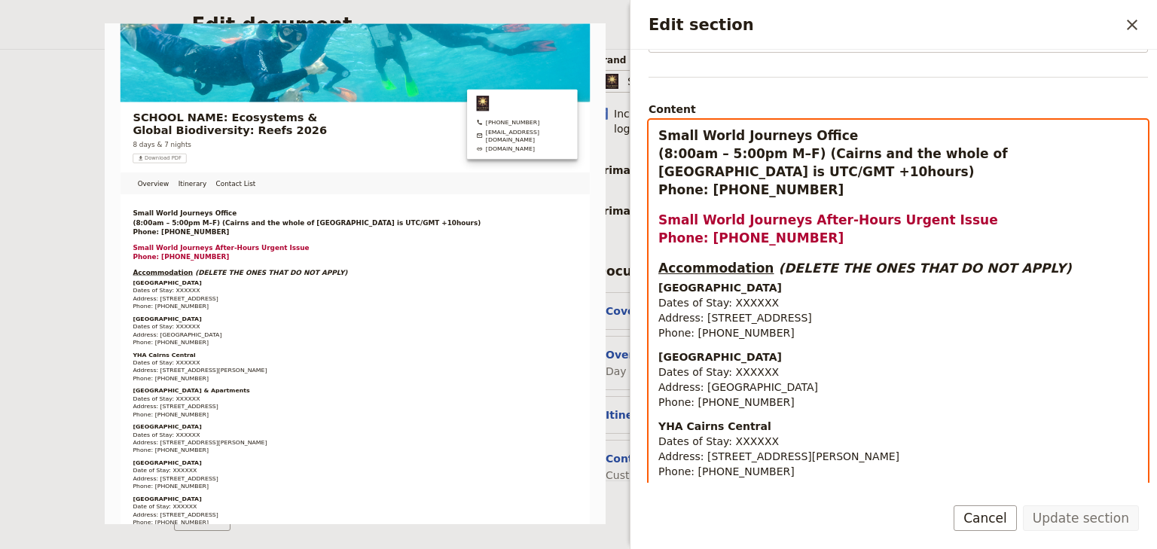
scroll to position [6, 0]
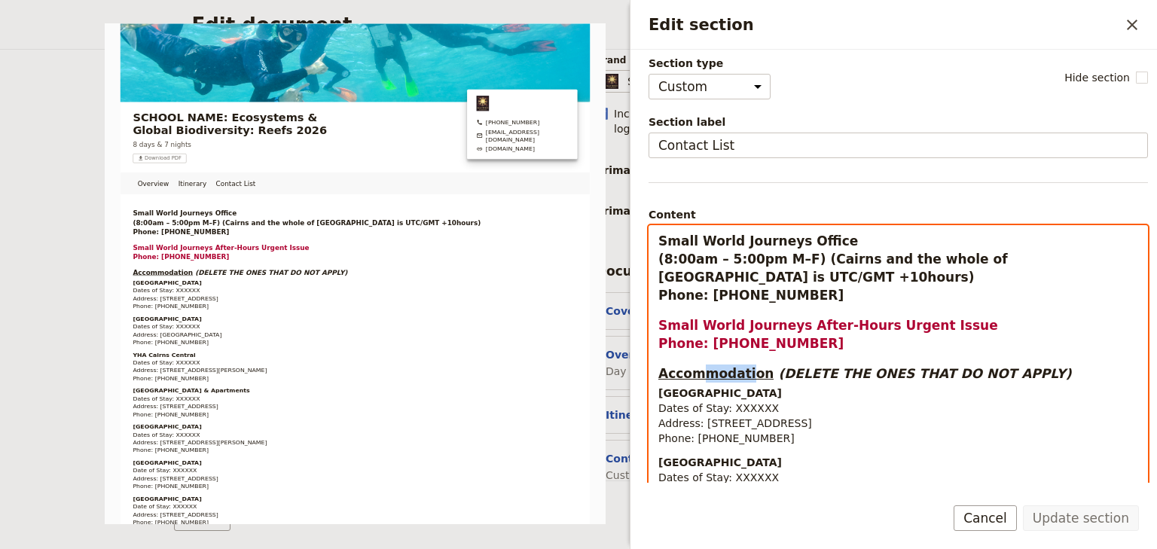
drag, startPoint x: 738, startPoint y: 372, endPoint x: 693, endPoint y: 372, distance: 45.2
click at [693, 372] on span "Accommodation" at bounding box center [715, 373] width 115 height 15
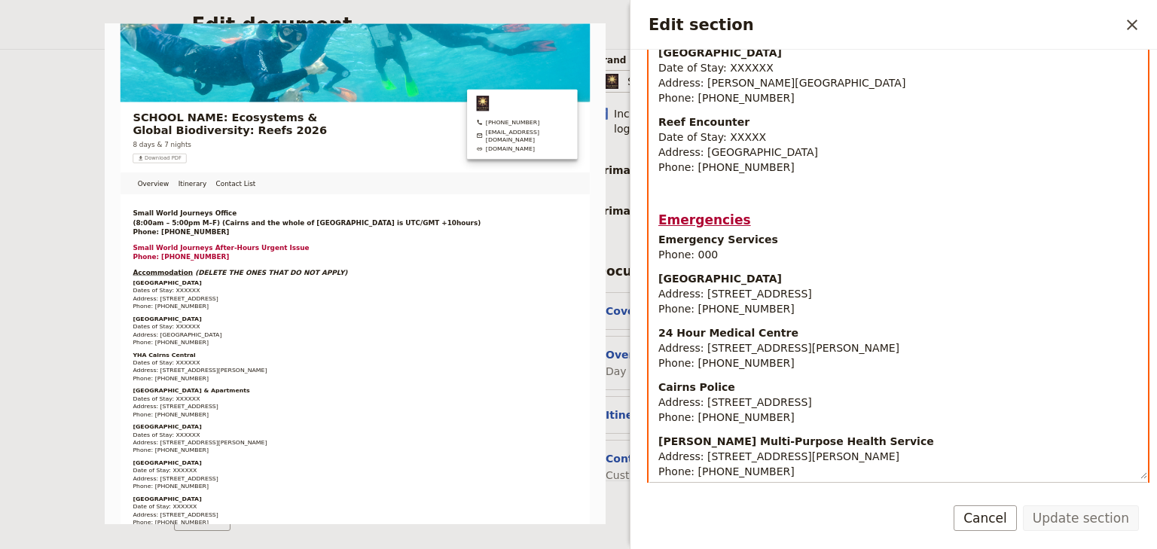
scroll to position [946, 0]
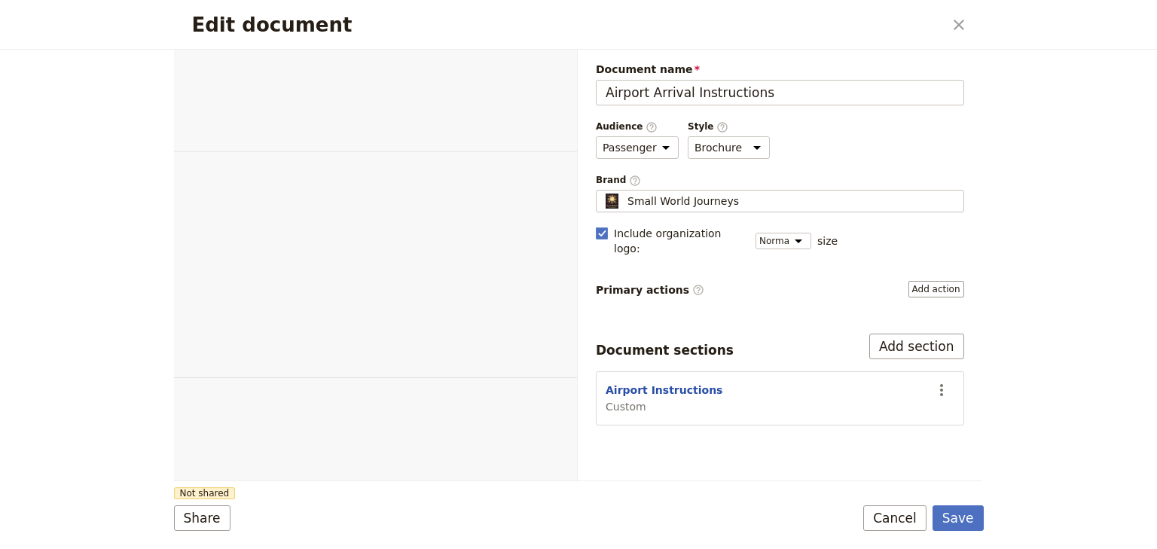
select select "PASSENGER"
select select "DEFAULT"
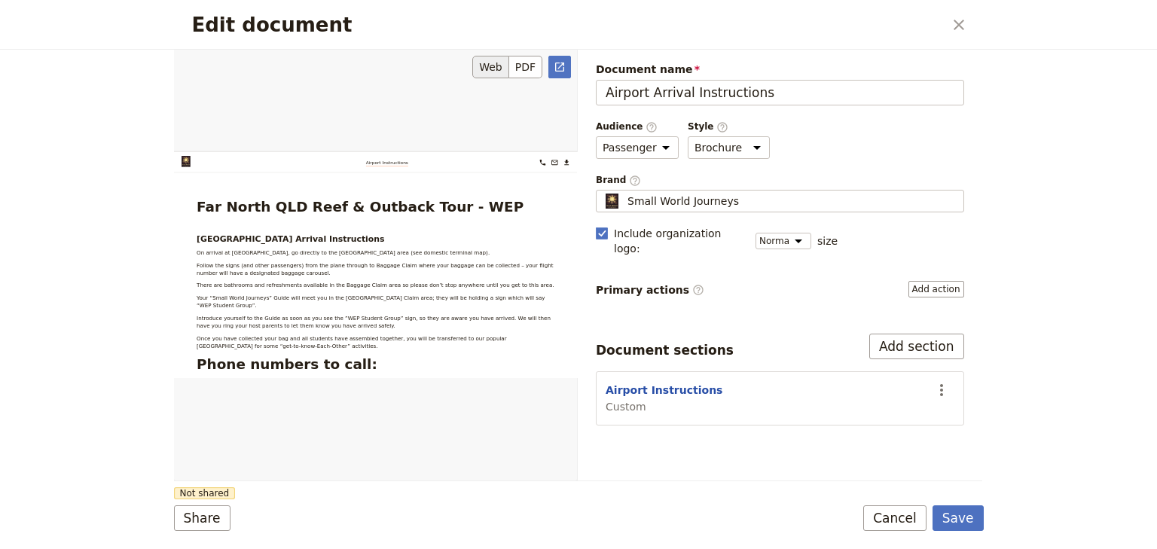
scroll to position [120, 0]
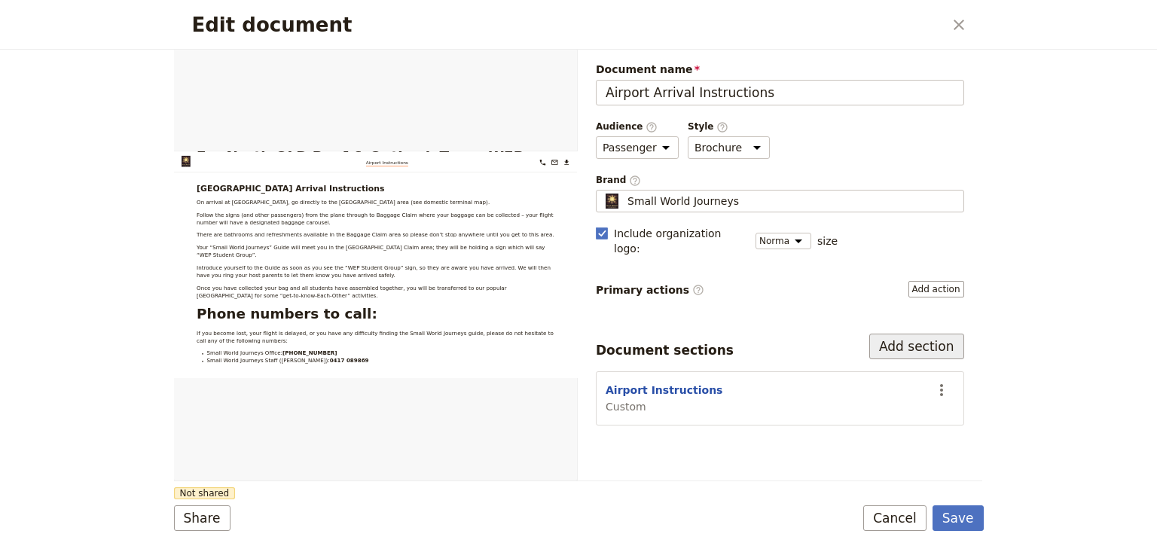
click at [930, 334] on button "Add section" at bounding box center [916, 347] width 95 height 26
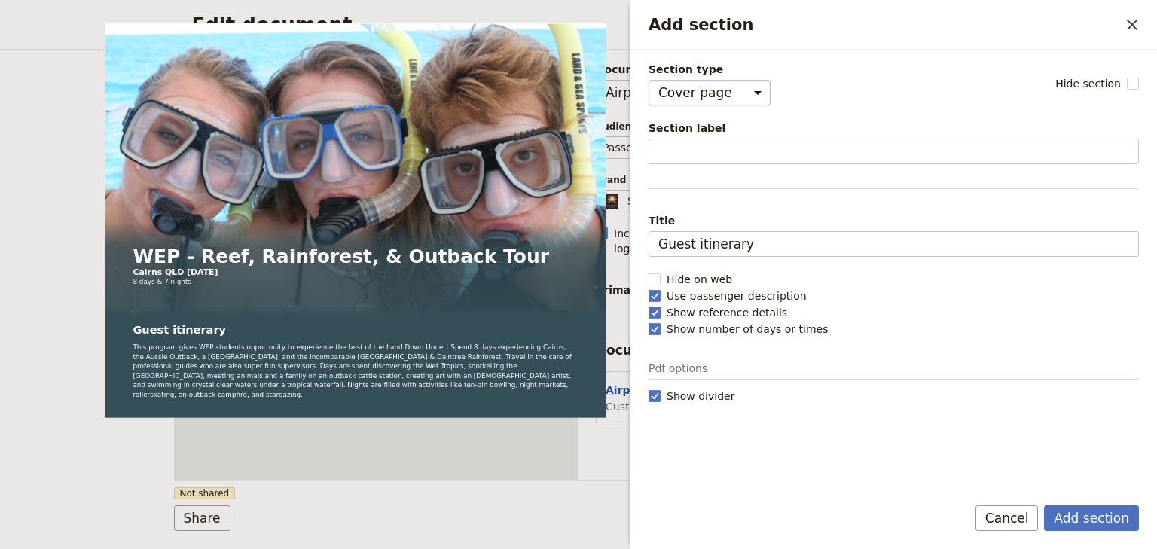
click at [743, 93] on select "Cover page Day summary Itinerary Custom" at bounding box center [709, 93] width 122 height 26
click at [746, 93] on select "Cover page Day summary Itinerary Custom" at bounding box center [709, 93] width 122 height 26
click at [1127, 26] on icon "Close drawer" at bounding box center [1132, 25] width 18 height 18
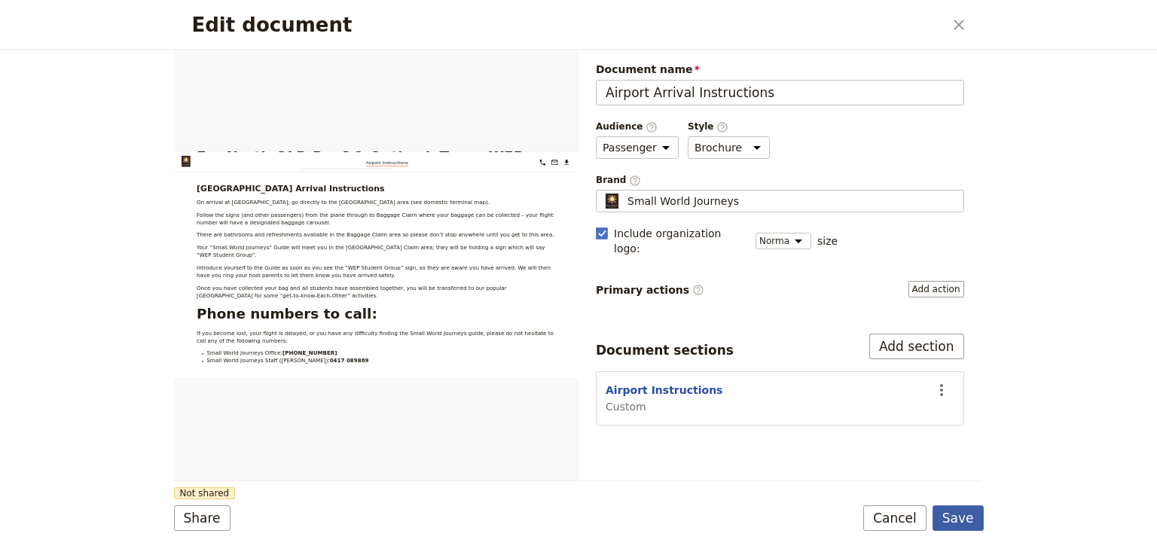
click at [955, 520] on button "Save" at bounding box center [957, 518] width 51 height 26
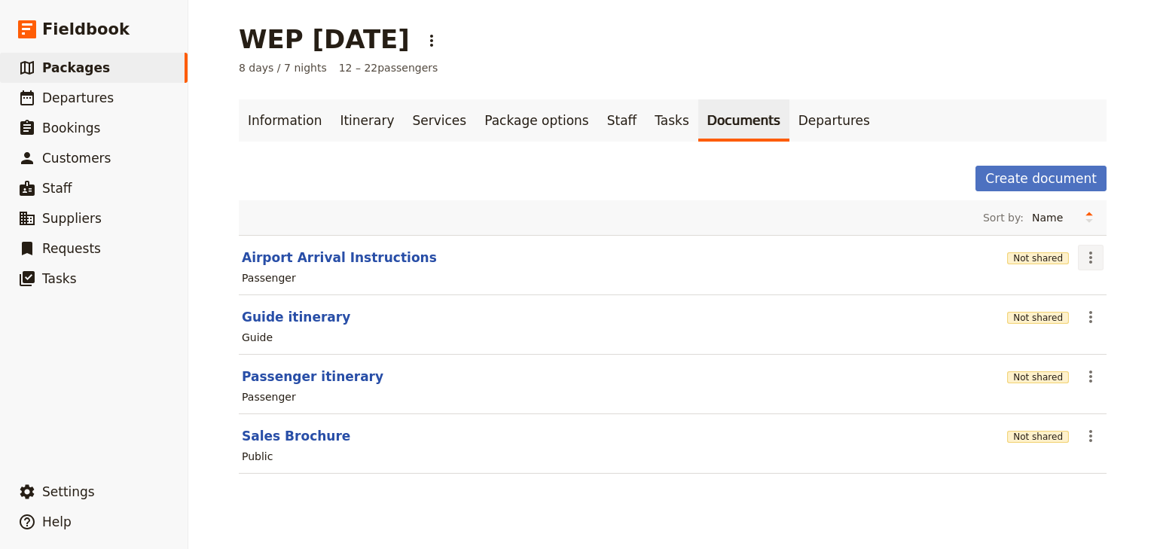
click at [1089, 257] on icon "Actions" at bounding box center [1090, 258] width 3 height 12
click at [1072, 307] on span "Edit document" at bounding box center [1036, 310] width 77 height 15
select select "PASSENGER"
select select "DEFAULT"
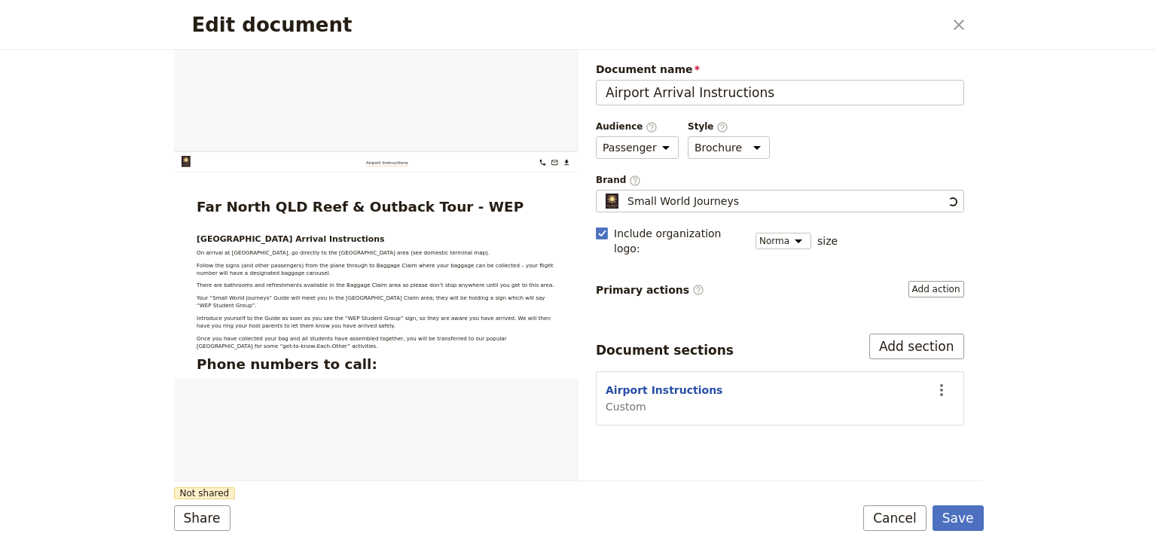
scroll to position [0, 0]
click at [525, 68] on button "PDF" at bounding box center [525, 67] width 33 height 23
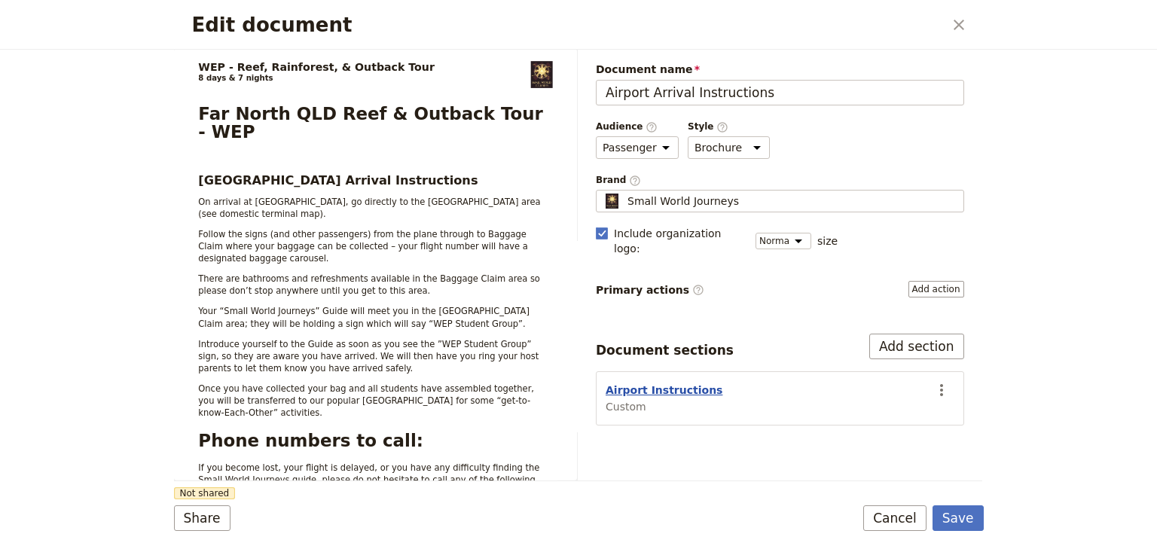
click at [691, 383] on button "Airport Instructions" at bounding box center [663, 390] width 117 height 15
select select "CUSTOM"
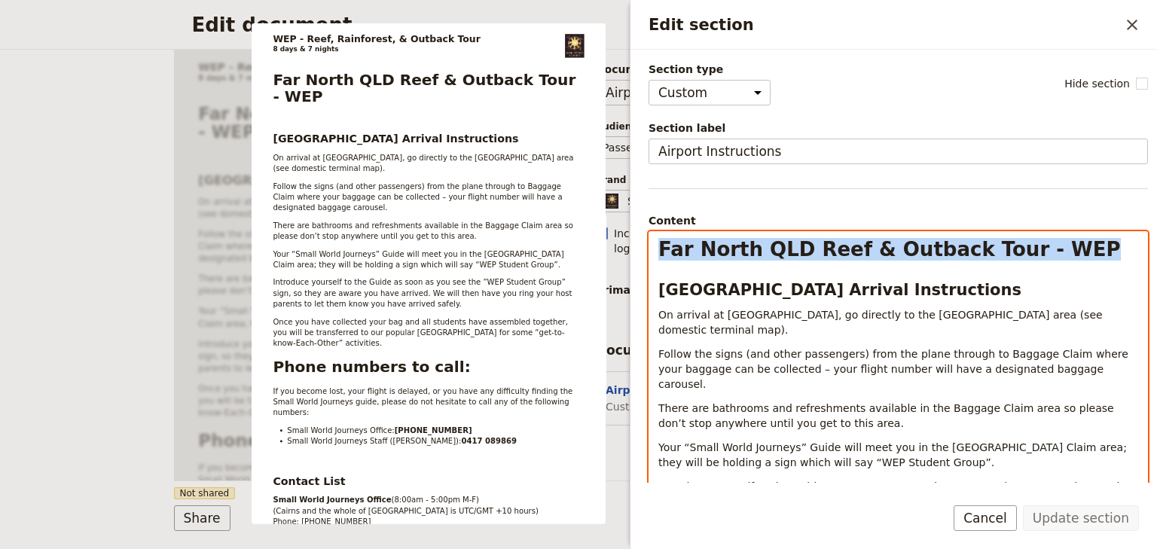
drag, startPoint x: 1004, startPoint y: 250, endPoint x: 627, endPoint y: 247, distance: 377.3
click at [632, 247] on div "Section type Cover page Day summary Itinerary Custom Hide section Section label…" at bounding box center [893, 266] width 526 height 433
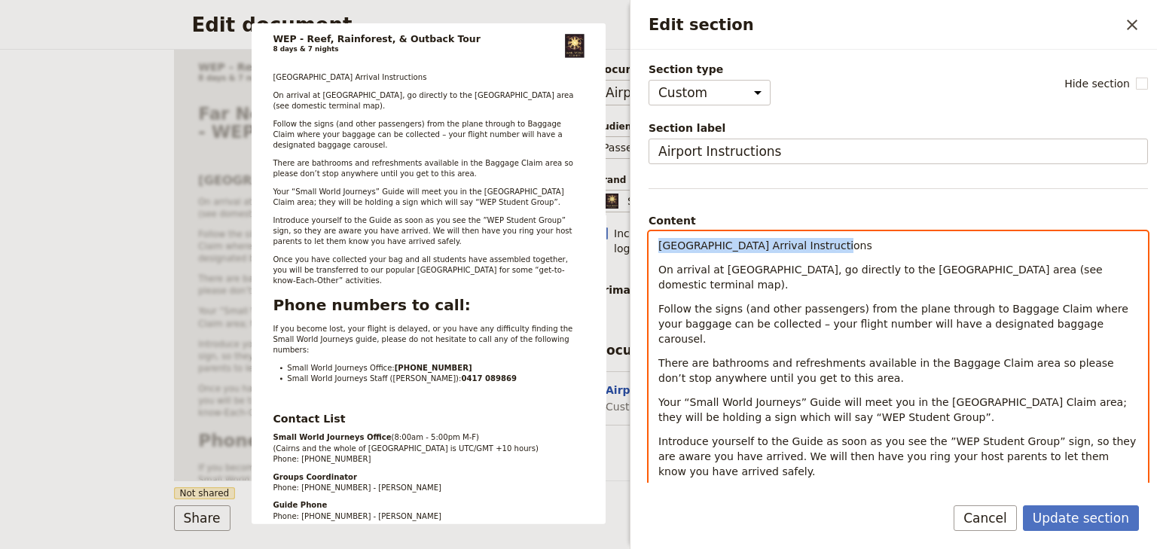
drag, startPoint x: 825, startPoint y: 248, endPoint x: 617, endPoint y: 248, distance: 208.6
click at [617, 248] on body "Fieldbook ​ ​ Fieldbook ​ ​ Packages ​ Departures ​ Bookings ​ Customers ​ Staf…" at bounding box center [578, 274] width 1157 height 549
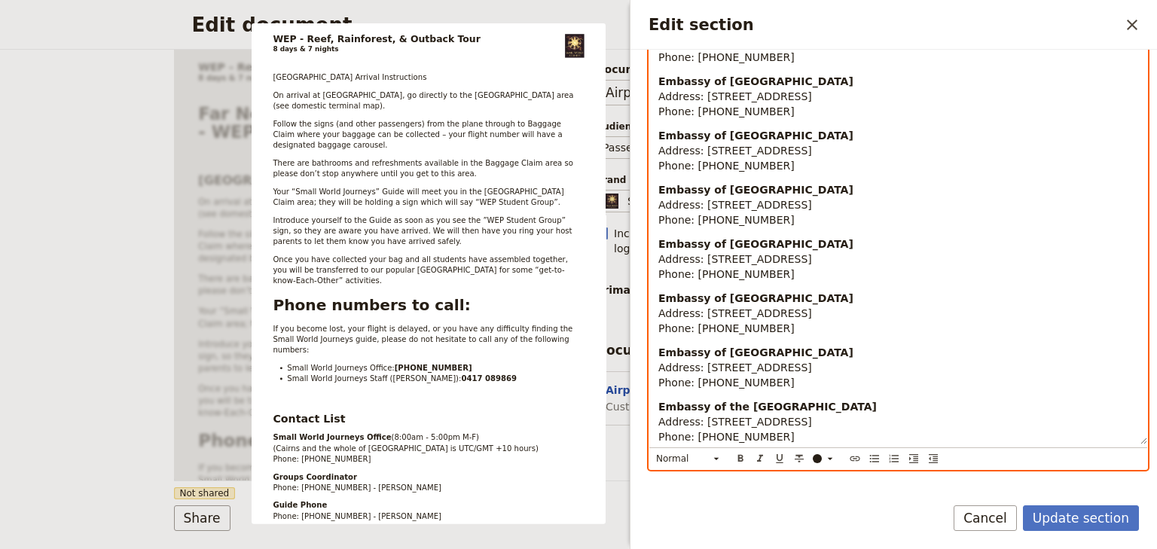
scroll to position [1374, 0]
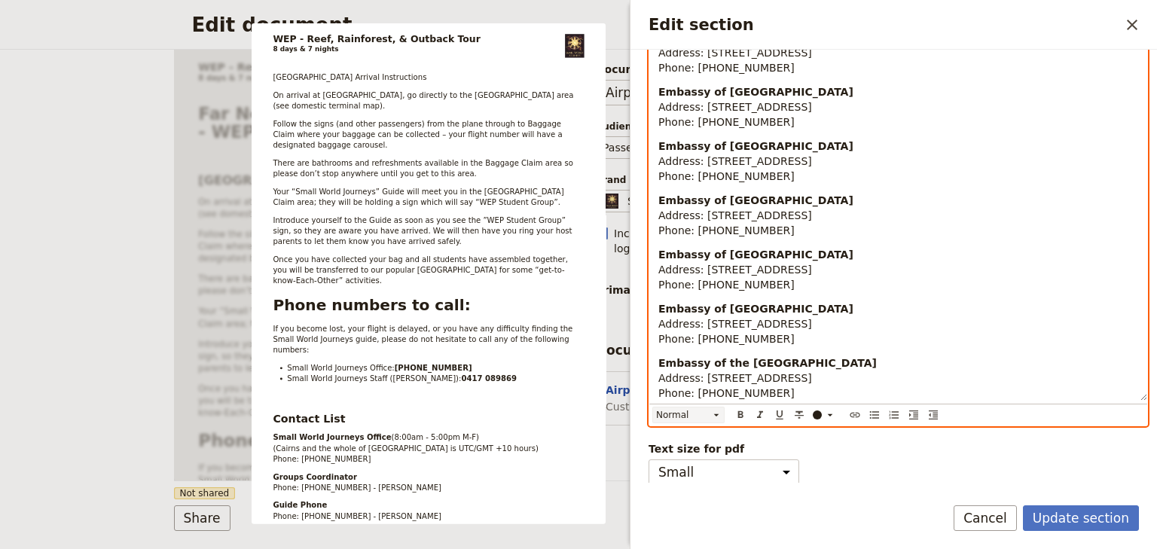
click at [713, 413] on icon "Edit section" at bounding box center [716, 415] width 12 height 12
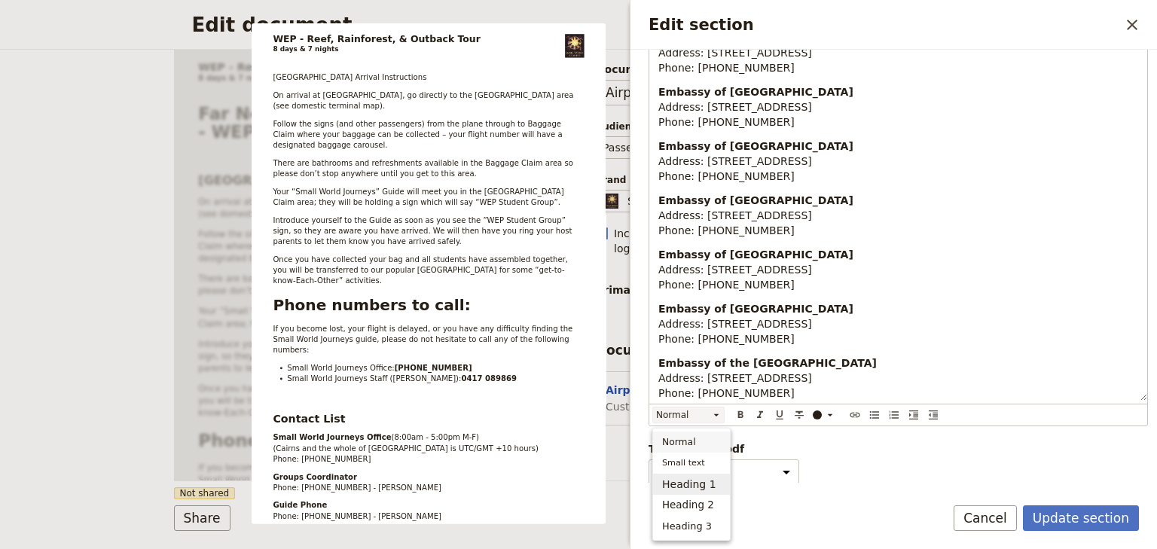
click at [700, 485] on span "Heading 1" at bounding box center [689, 484] width 54 height 15
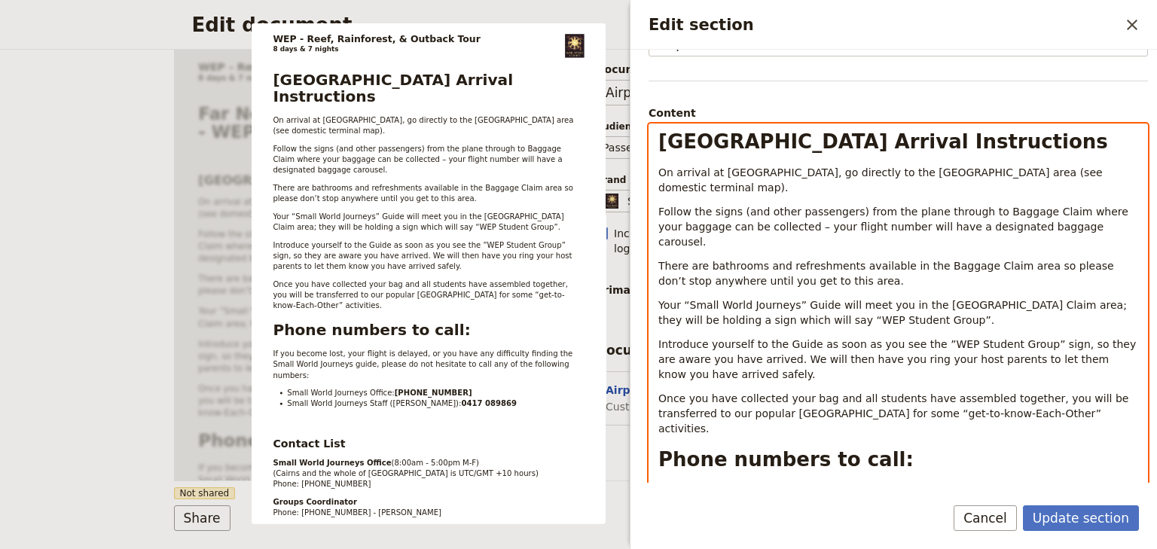
scroll to position [0, 0]
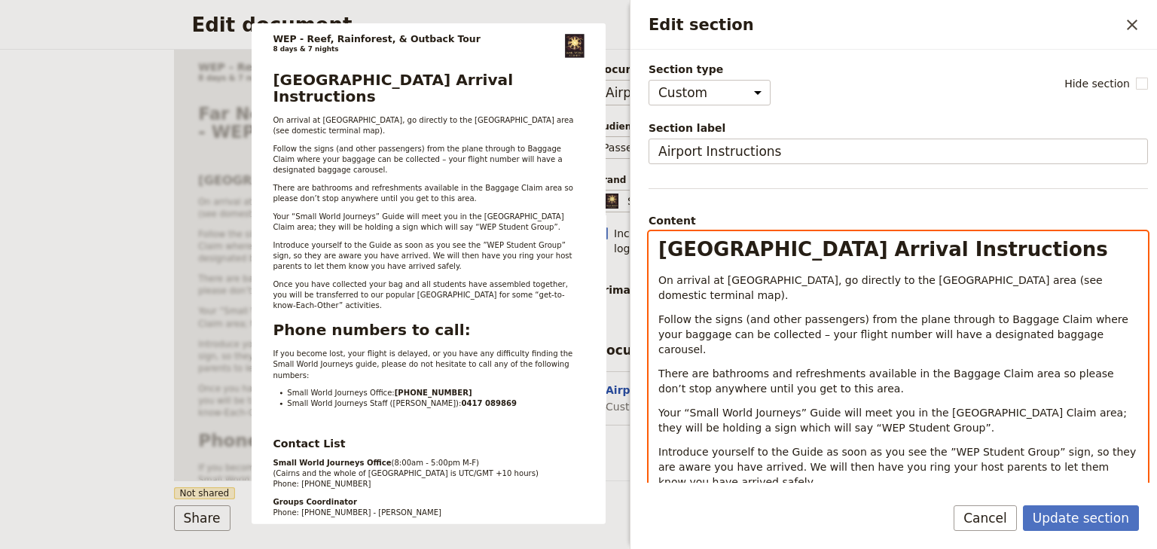
click at [982, 253] on h1 "[GEOGRAPHIC_DATA] Arrival Instructions" at bounding box center [898, 249] width 480 height 23
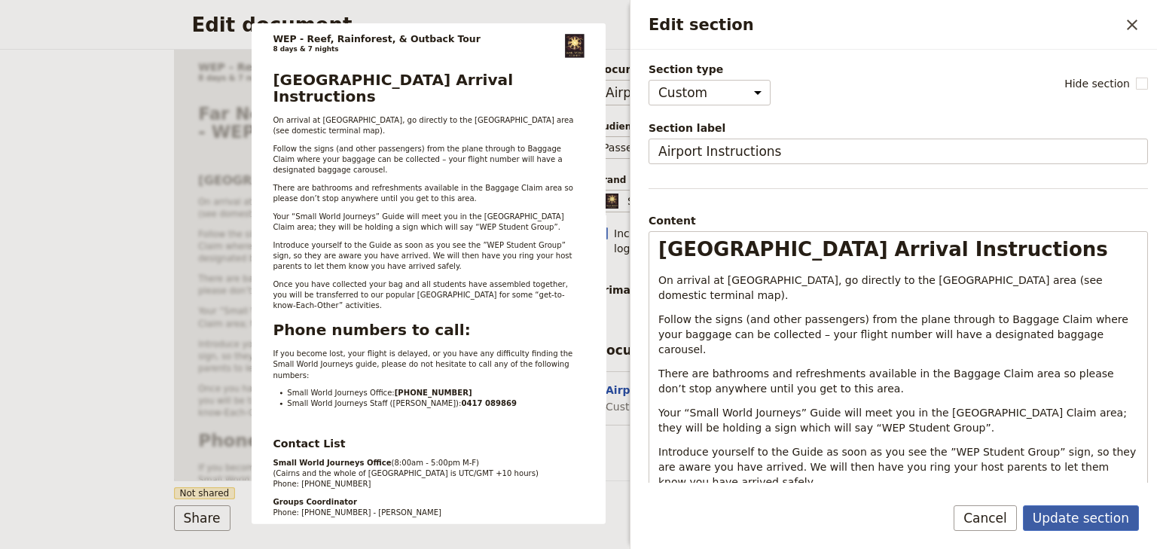
drag, startPoint x: 1060, startPoint y: 514, endPoint x: 1051, endPoint y: 510, distance: 9.8
click at [1059, 514] on button "Update section" at bounding box center [1081, 518] width 116 height 26
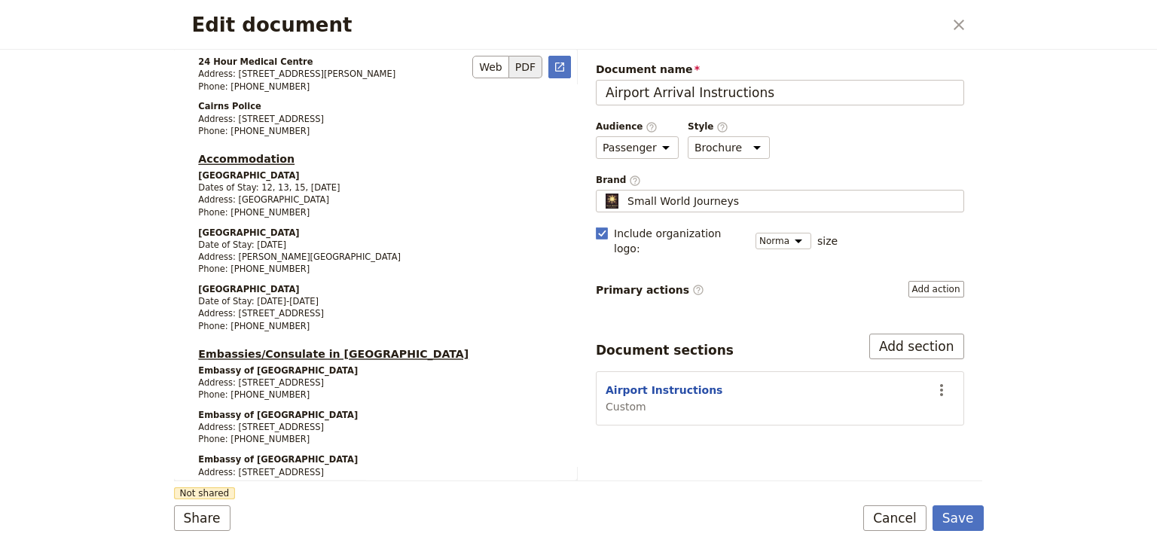
scroll to position [1384, 0]
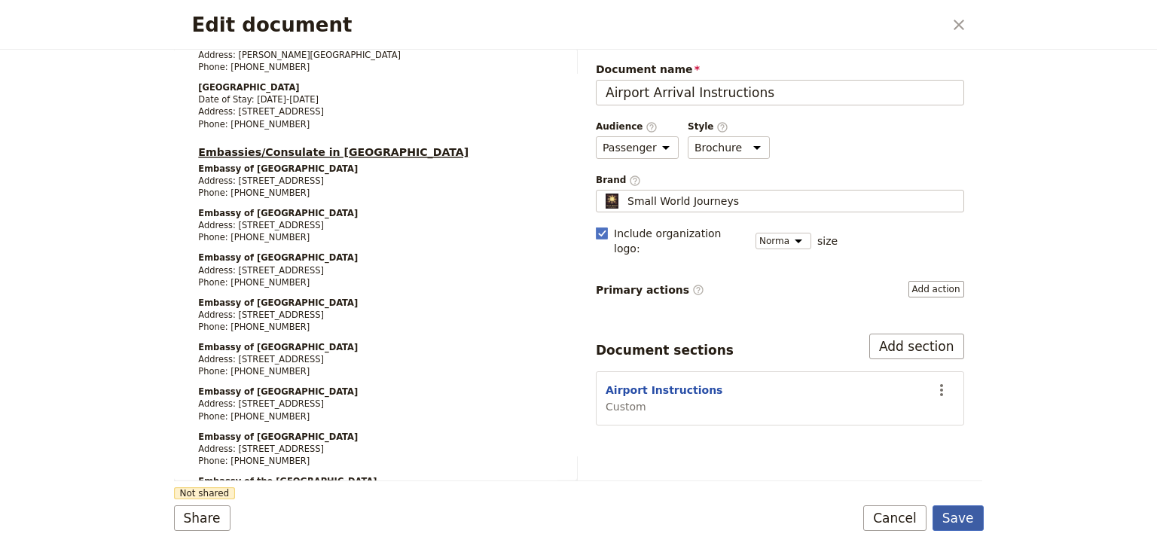
click at [976, 515] on button "Save" at bounding box center [957, 518] width 51 height 26
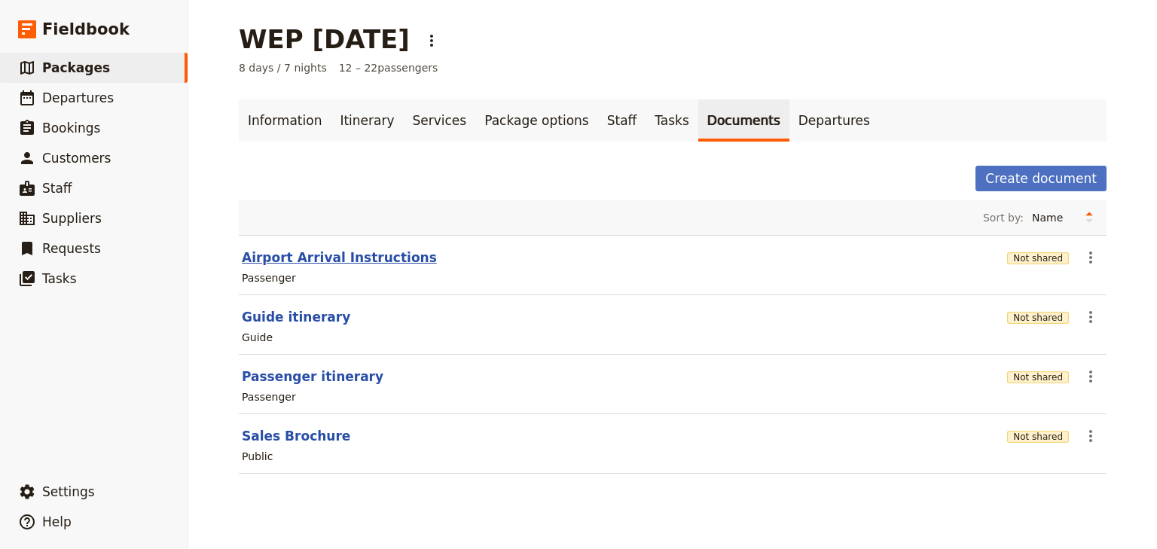
click at [368, 258] on button "Airport Arrival Instructions" at bounding box center [339, 258] width 195 height 18
select select "PASSENGER"
select select "DEFAULT"
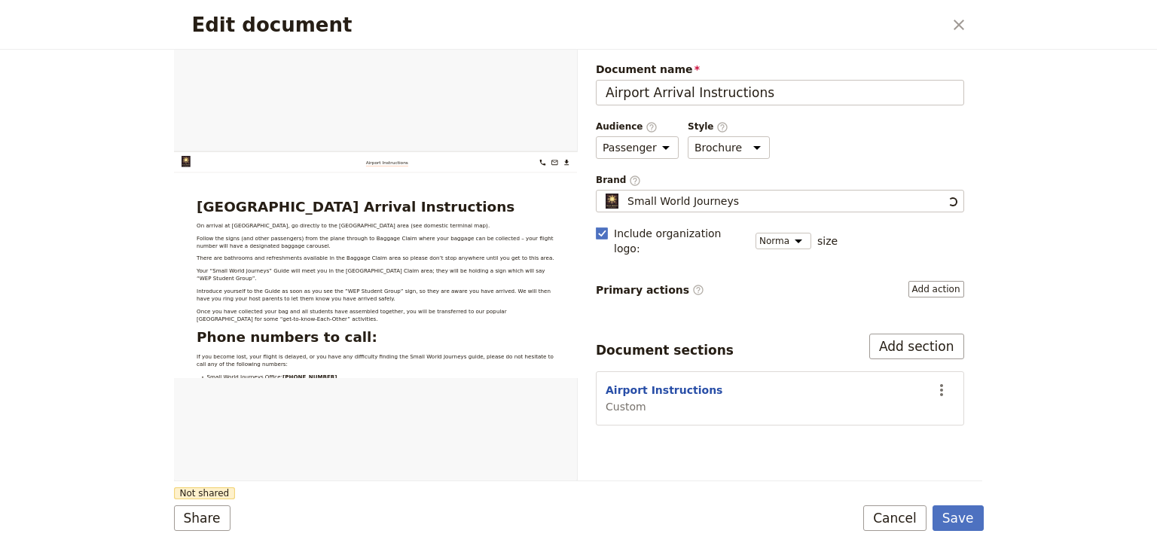
scroll to position [0, 0]
click at [1038, 280] on div "Edit document ​ Web PDF ​ Document name Airport Arrival Instructions Preview Au…" at bounding box center [578, 274] width 1157 height 549
click at [745, 145] on select "Brochure Run sheet" at bounding box center [729, 147] width 82 height 23
select select "RUN_SHEET"
click at [688, 136] on select "Brochure Run sheet" at bounding box center [729, 147] width 82 height 23
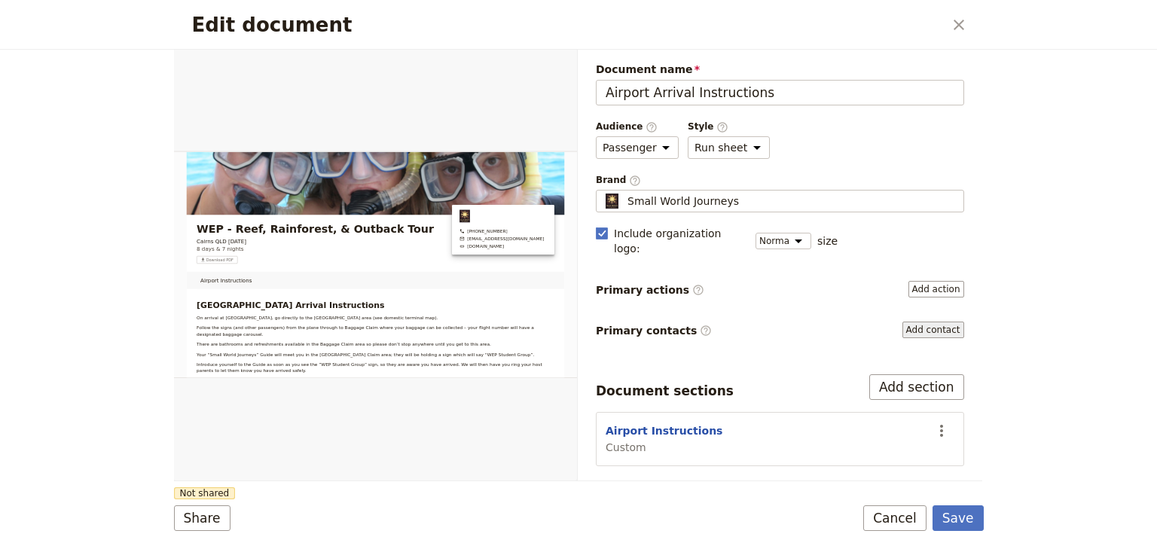
click at [935, 322] on button "Add contact" at bounding box center [933, 330] width 62 height 17
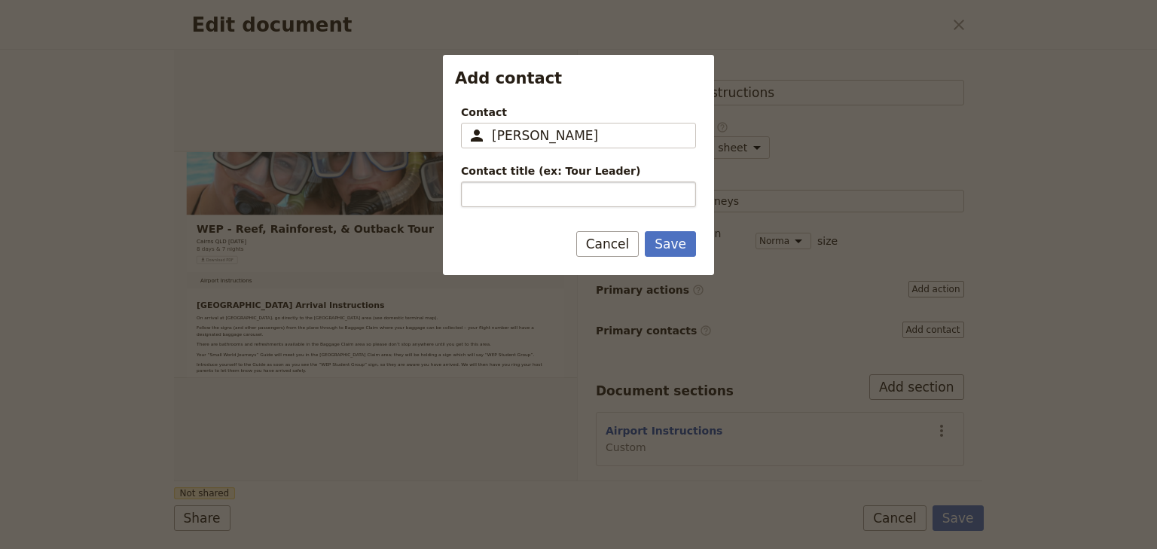
type input "[PERSON_NAME]"
click at [495, 191] on input "Contact title (ex: Tour Leader)" at bounding box center [578, 194] width 235 height 26
type input "L"
type input "Guide"
click at [527, 140] on input "Contact ​" at bounding box center [589, 136] width 194 height 18
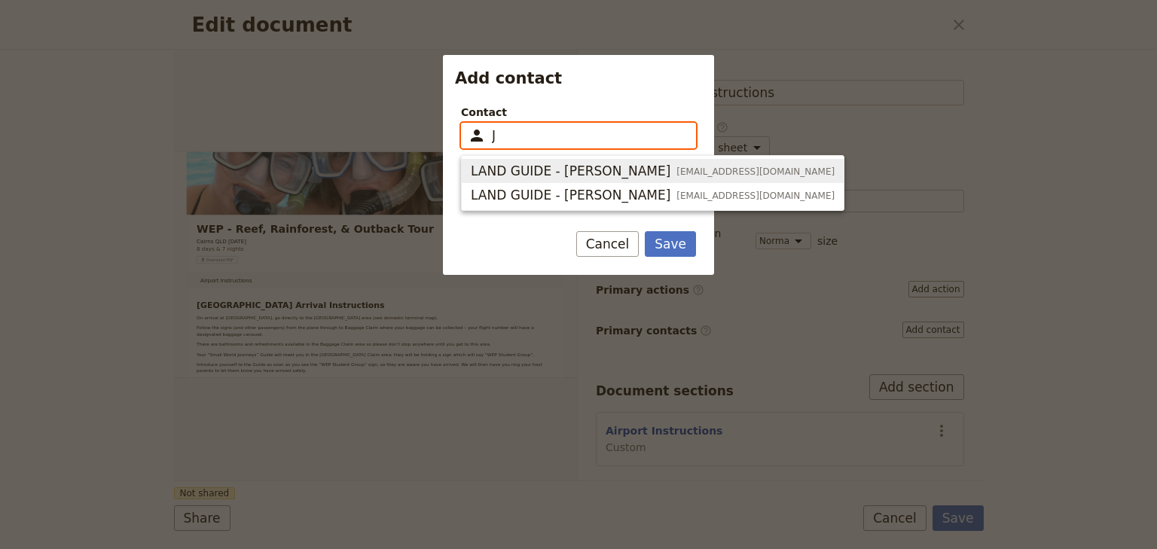
click at [546, 167] on span "LAND GUIDE - Jessie Rhodes" at bounding box center [571, 171] width 200 height 18
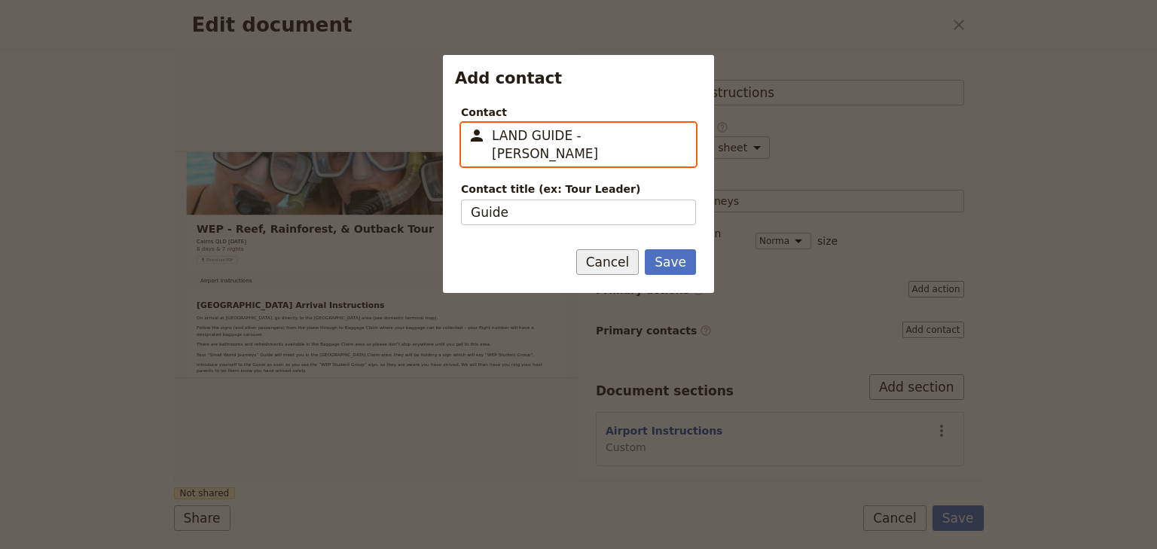
type input "LAND GUIDE - Jessie Rhodes"
click at [622, 249] on button "Cancel" at bounding box center [607, 262] width 63 height 26
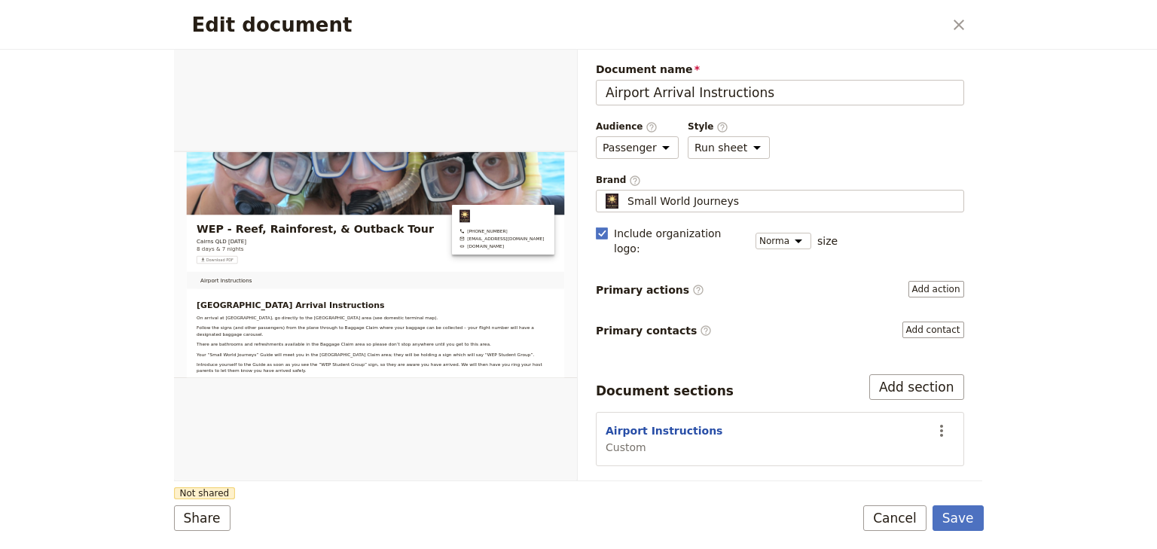
click at [1026, 331] on div "Edit document ​ Web PDF ​ Document name Airport Arrival Instructions Preview Au…" at bounding box center [578, 274] width 1157 height 549
drag, startPoint x: 573, startPoint y: 177, endPoint x: 569, endPoint y: 190, distance: 13.3
click at [569, 190] on div "Edit document" at bounding box center [375, 265] width 403 height 432
drag, startPoint x: 572, startPoint y: 198, endPoint x: 572, endPoint y: 212, distance: 14.3
click at [572, 212] on div "Edit document" at bounding box center [375, 265] width 403 height 432
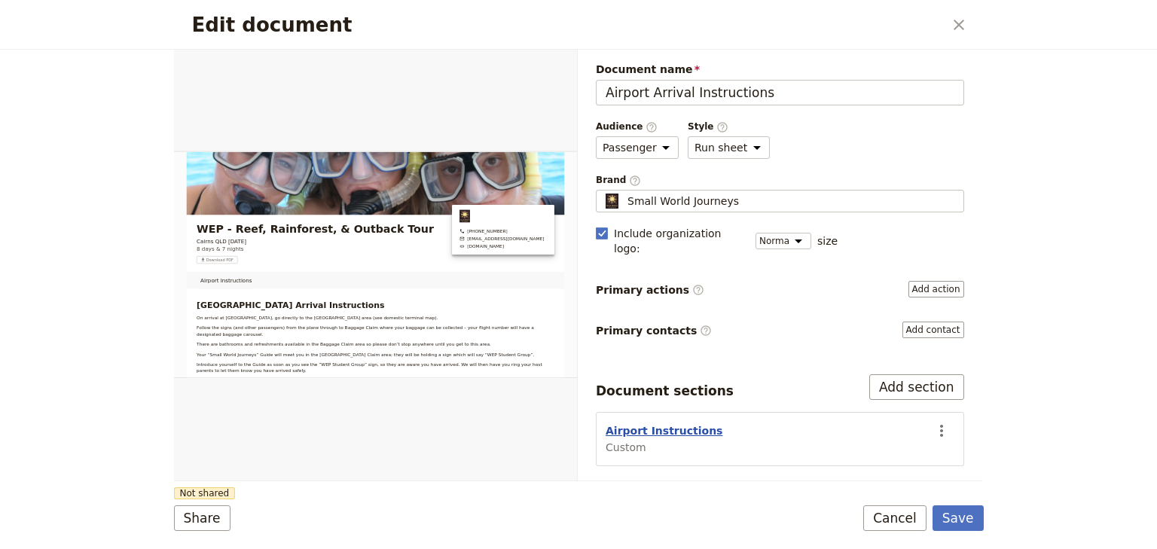
click at [675, 423] on button "Airport Instructions" at bounding box center [663, 430] width 117 height 15
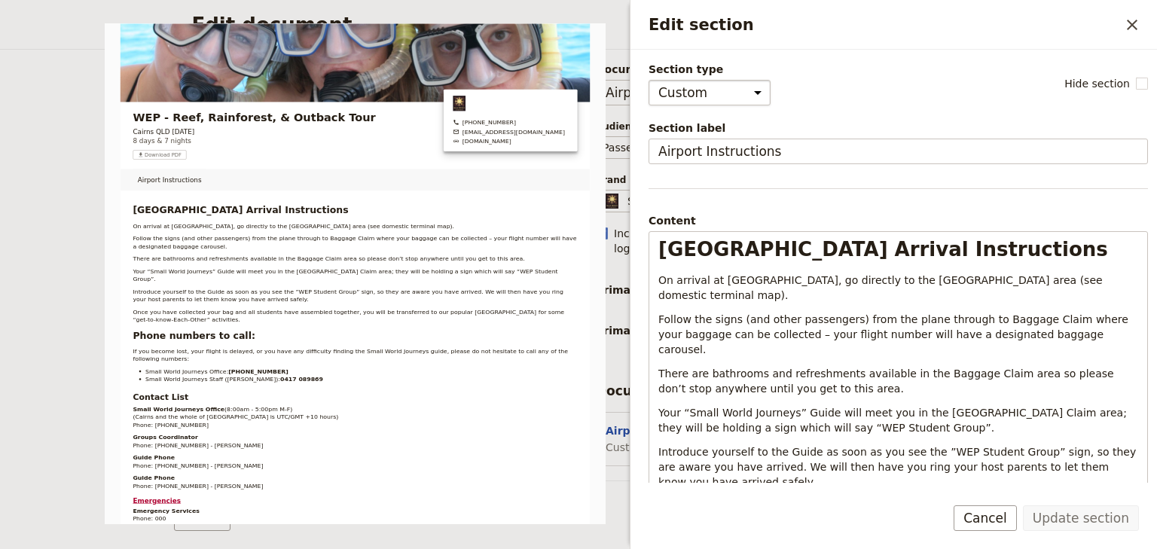
click at [743, 87] on select "Cover page Day summary Itinerary Custom" at bounding box center [709, 93] width 122 height 26
click at [648, 80] on select "Cover page Day summary Itinerary Custom" at bounding box center [709, 93] width 122 height 26
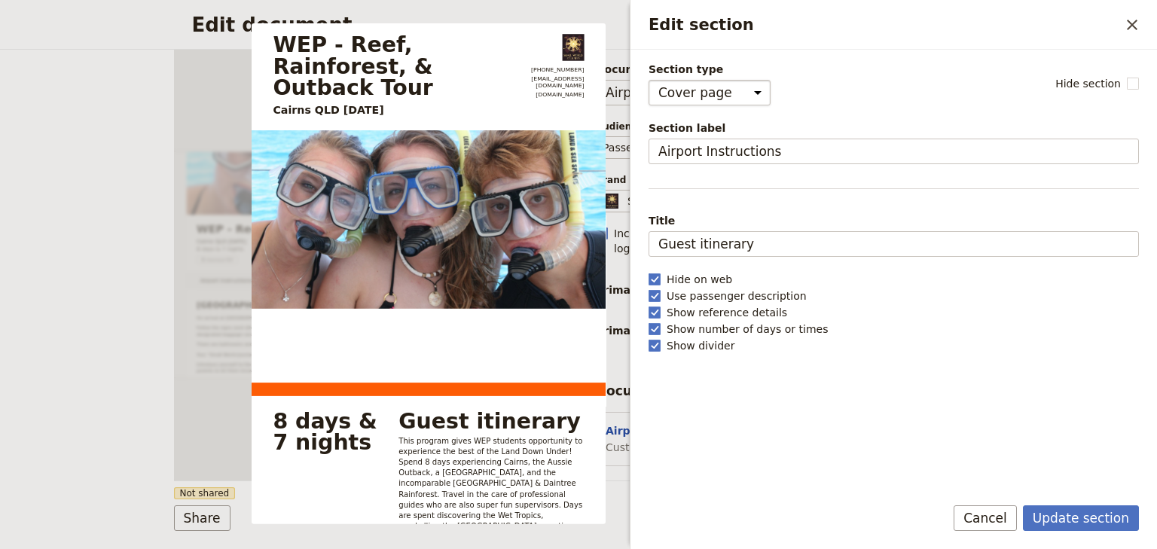
click at [741, 93] on select "Cover page Day summary Itinerary Custom" at bounding box center [709, 93] width 122 height 26
select select "CUSTOM"
click at [648, 80] on select "Cover page Day summary Itinerary Custom" at bounding box center [709, 93] width 122 height 26
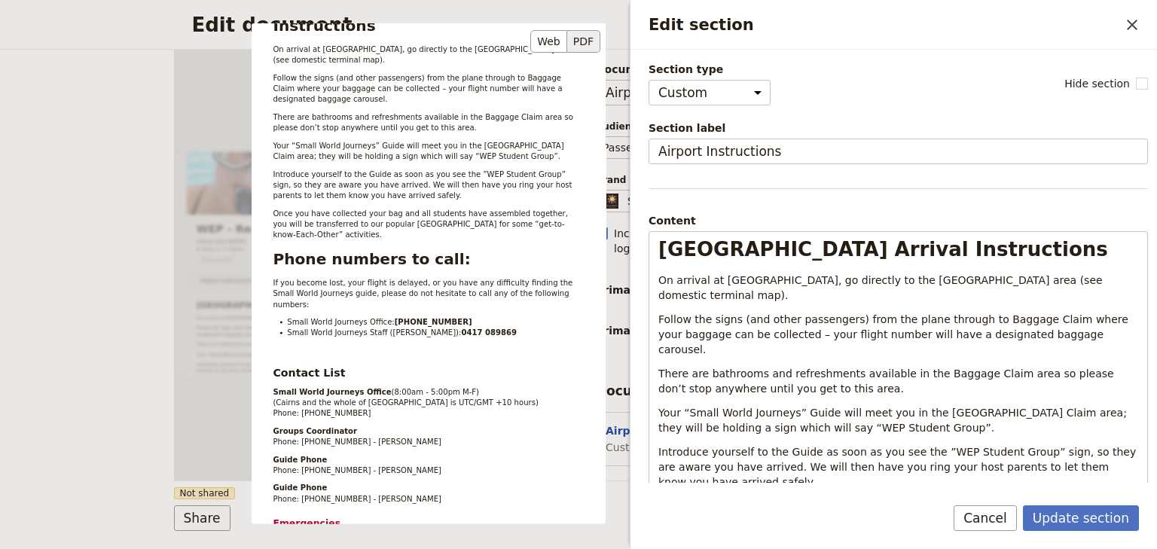
scroll to position [120, 0]
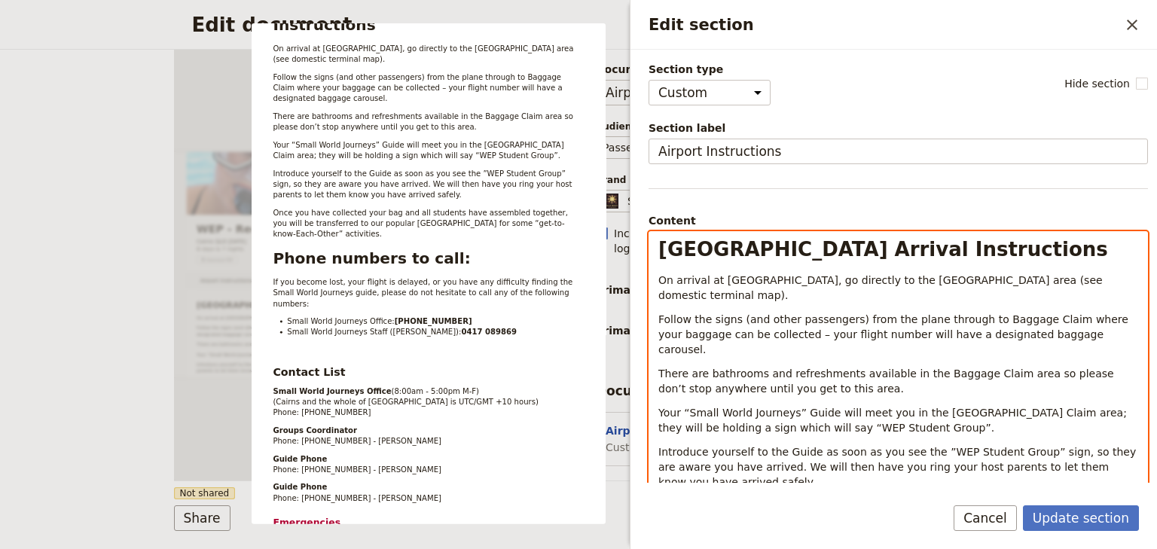
click at [928, 405] on p "Your “Small World Journeys” Guide will meet you in the [GEOGRAPHIC_DATA] Claim …" at bounding box center [898, 420] width 480 height 30
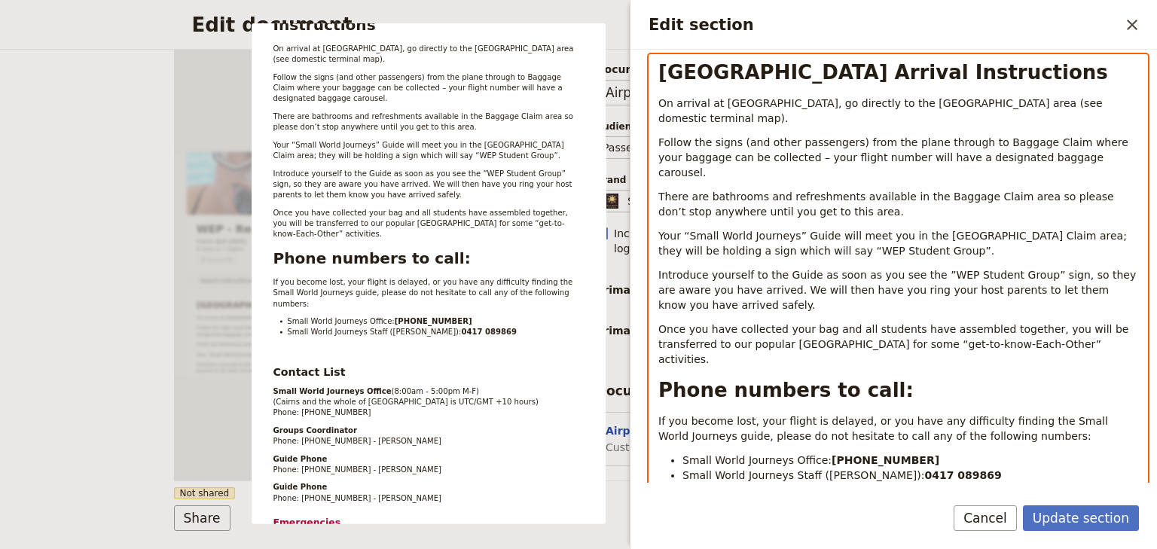
scroll to position [181, 0]
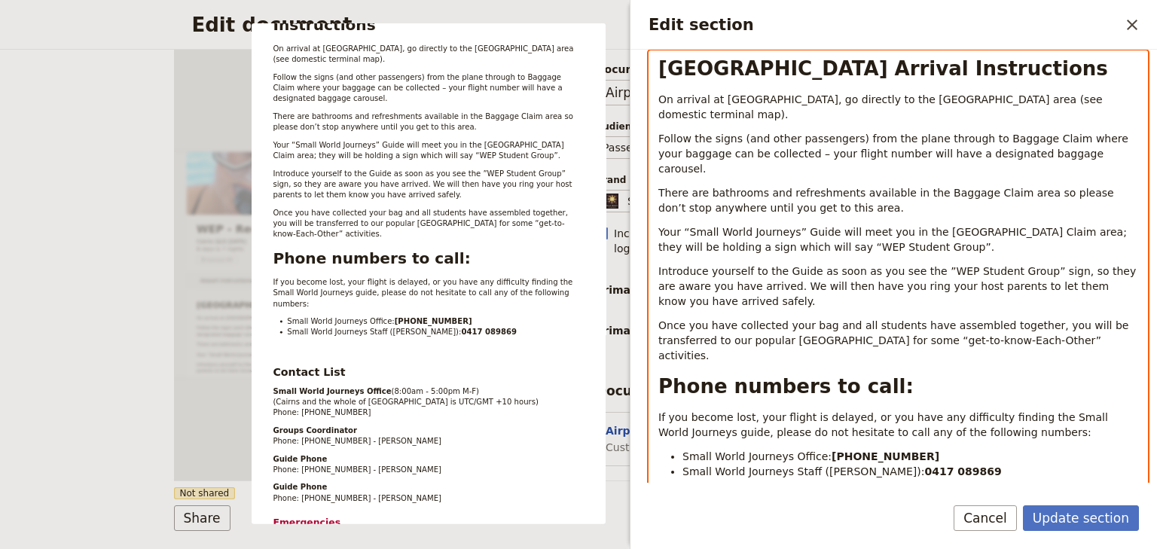
click at [660, 411] on span "If you become lost, your flight is delayed, or you have any difficulty finding …" at bounding box center [884, 424] width 453 height 27
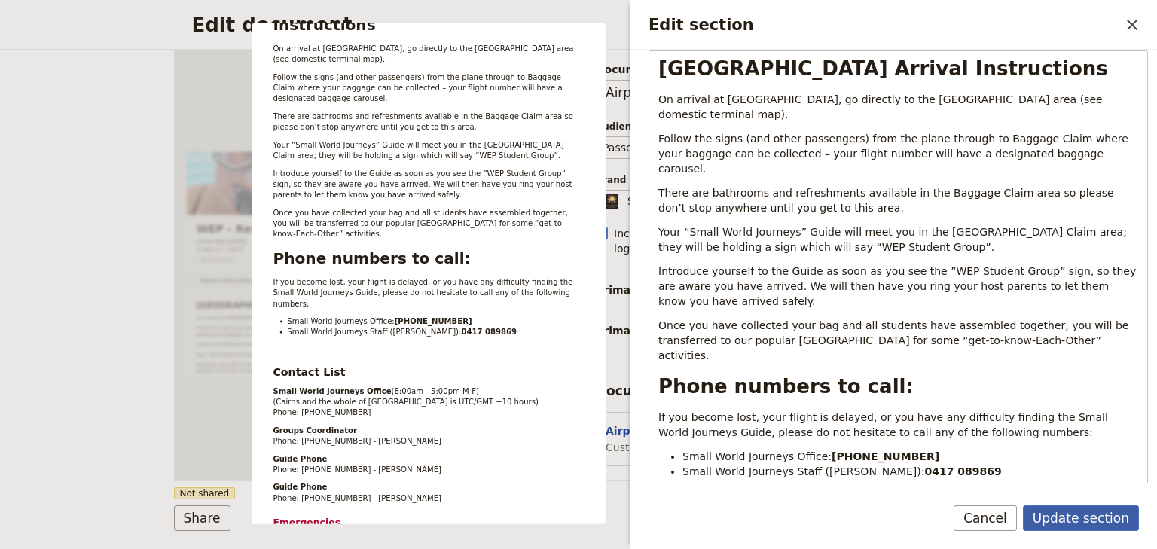
click at [1068, 518] on button "Update section" at bounding box center [1081, 518] width 116 height 26
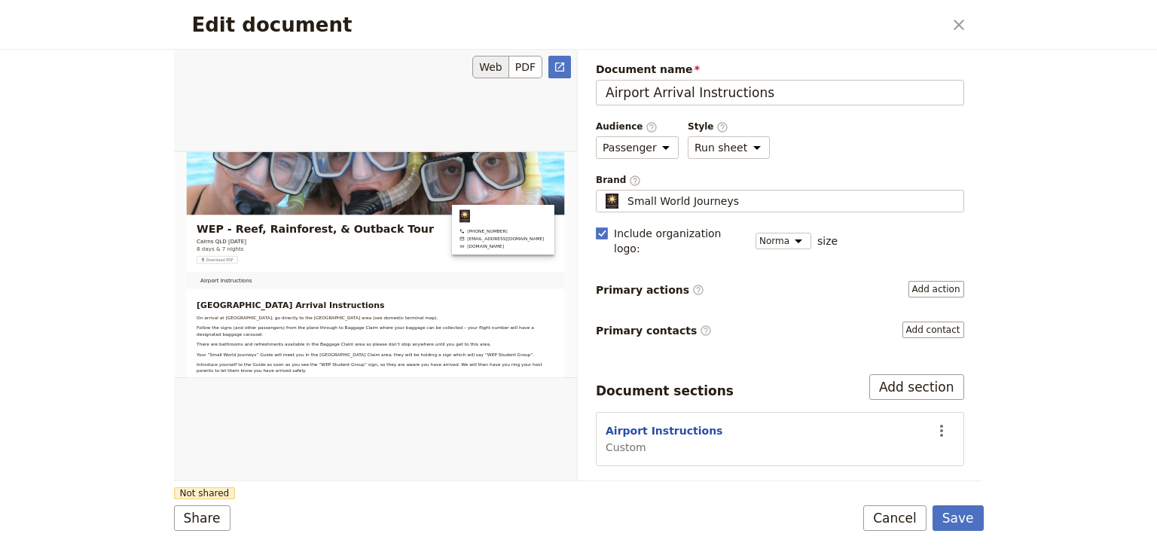
drag, startPoint x: 574, startPoint y: 199, endPoint x: 572, endPoint y: 242, distance: 43.7
click at [572, 242] on div "Edit document" at bounding box center [375, 265] width 403 height 432
drag, startPoint x: 575, startPoint y: 211, endPoint x: 569, endPoint y: 222, distance: 12.8
click at [572, 227] on div "Edit document" at bounding box center [375, 265] width 403 height 432
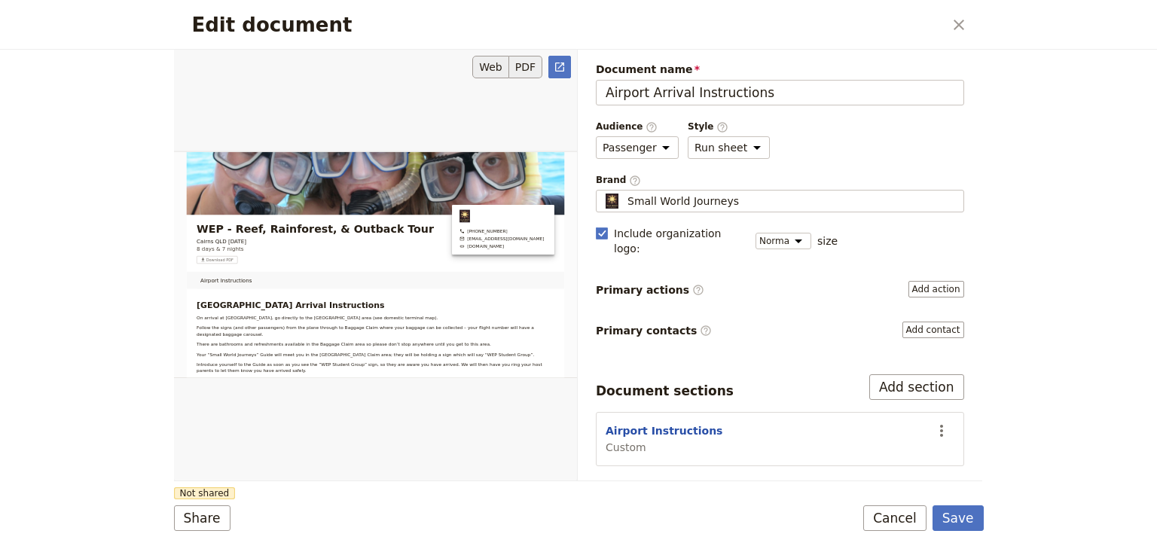
click at [524, 67] on button "PDF" at bounding box center [525, 67] width 33 height 23
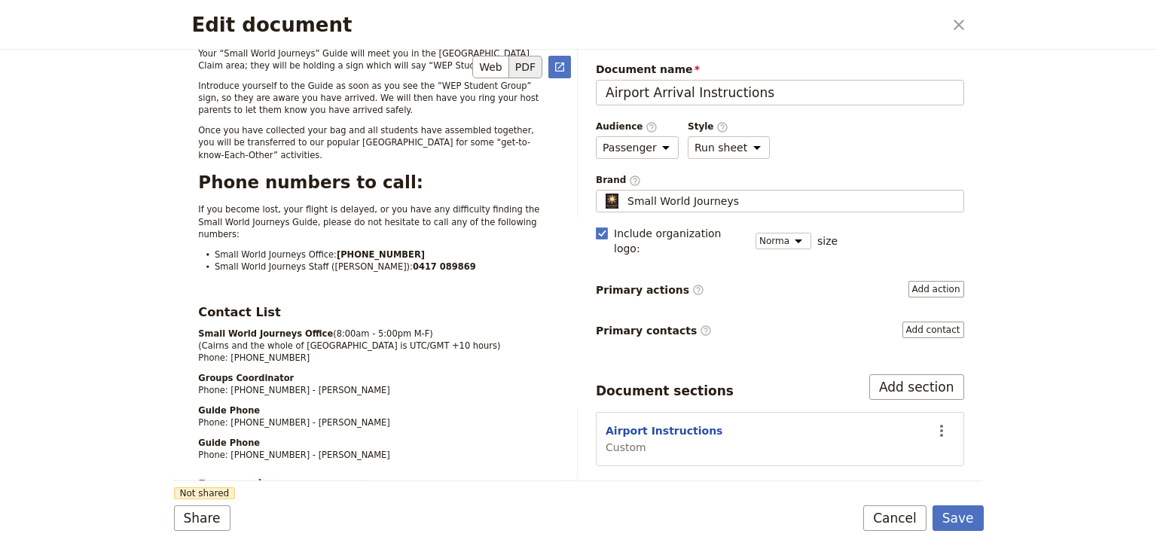
scroll to position [325, 0]
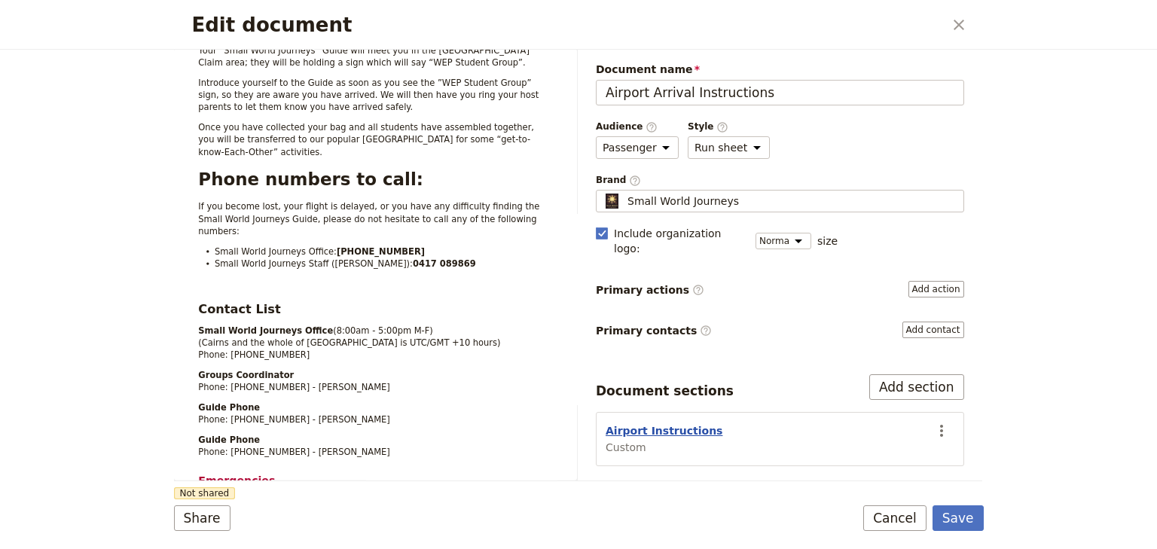
click at [694, 423] on button "Airport Instructions" at bounding box center [663, 430] width 117 height 15
select select "CUSTOM"
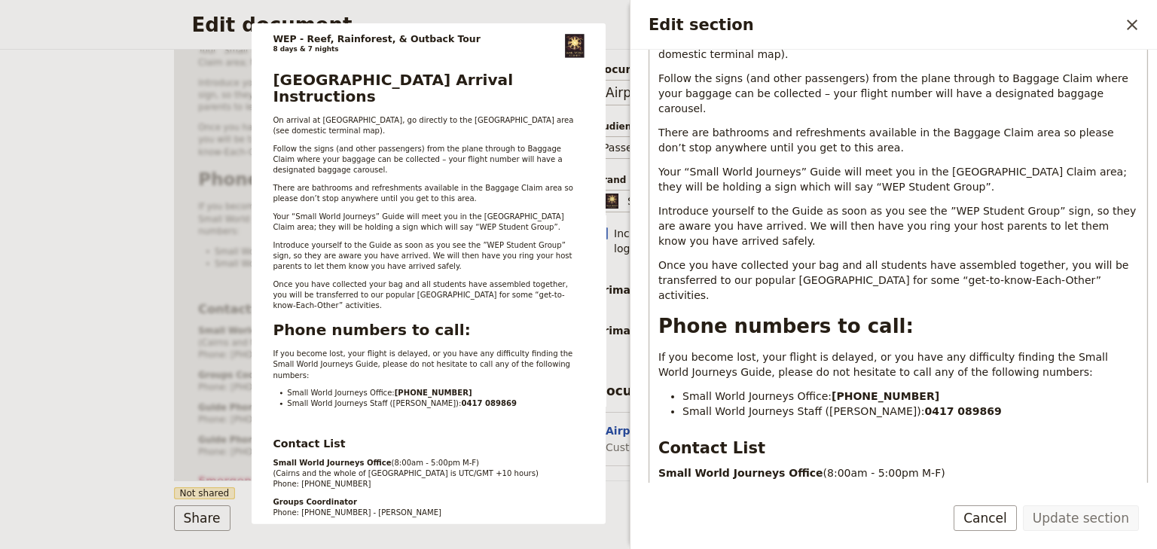
scroll to position [422, 0]
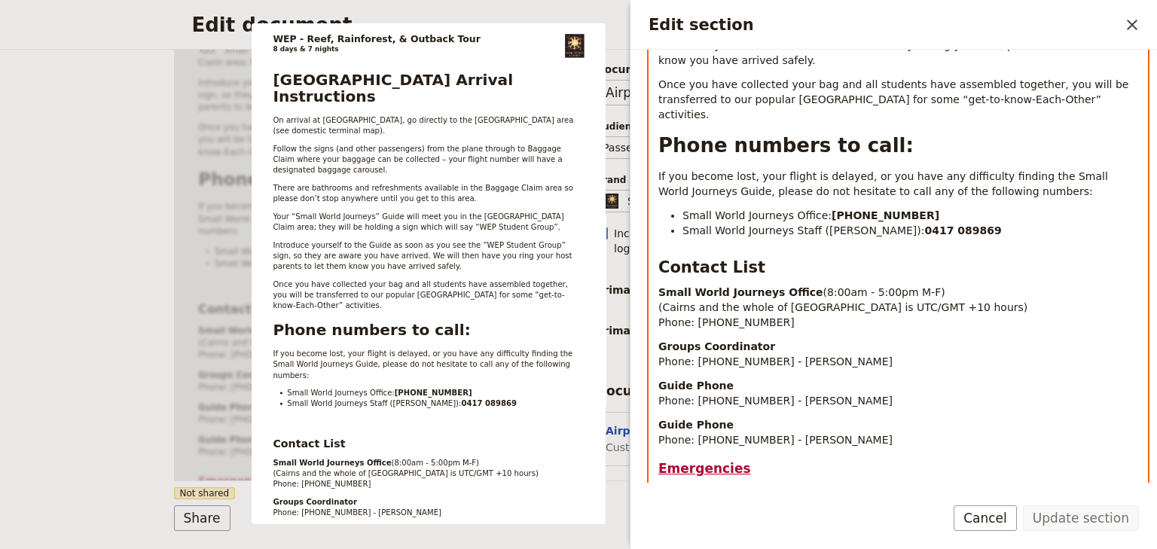
click at [924, 224] on strong "0417 089869" at bounding box center [962, 230] width 77 height 12
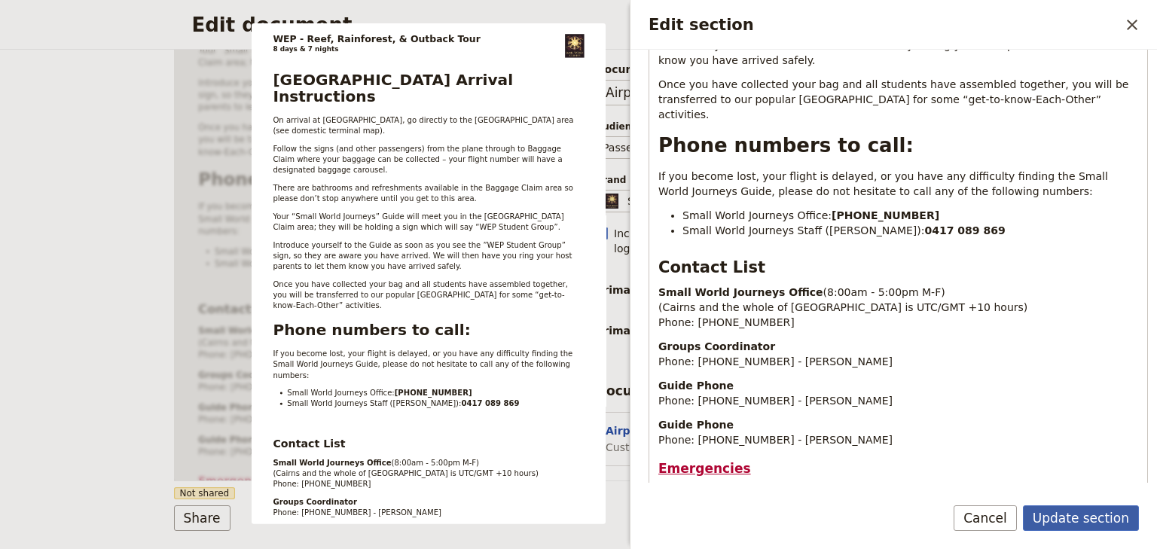
click at [1075, 520] on button "Update section" at bounding box center [1081, 518] width 116 height 26
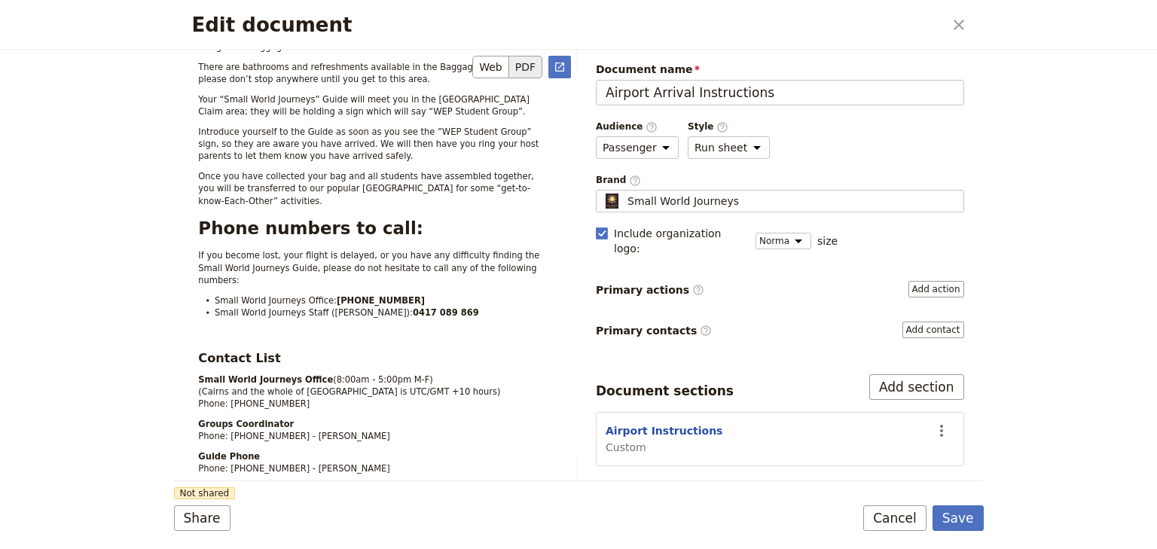
scroll to position [144, 0]
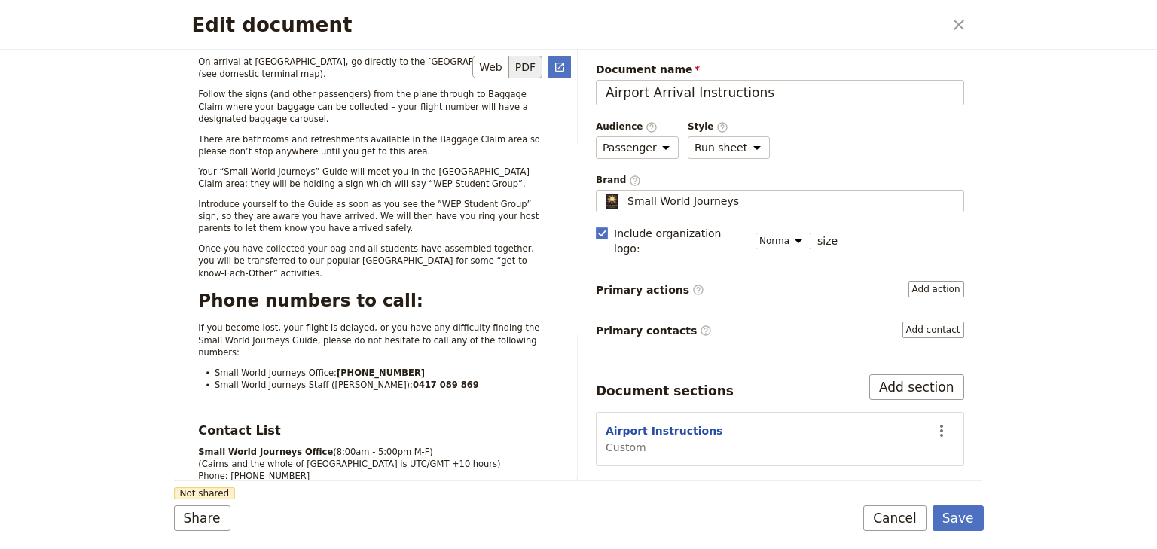
click at [520, 66] on button "PDF" at bounding box center [525, 67] width 33 height 23
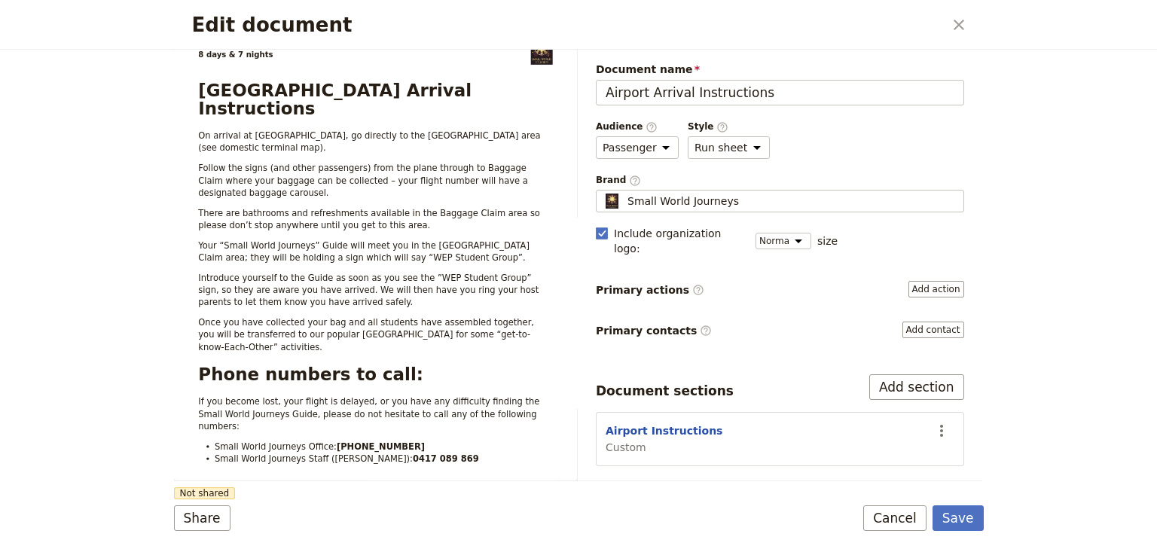
scroll to position [0, 0]
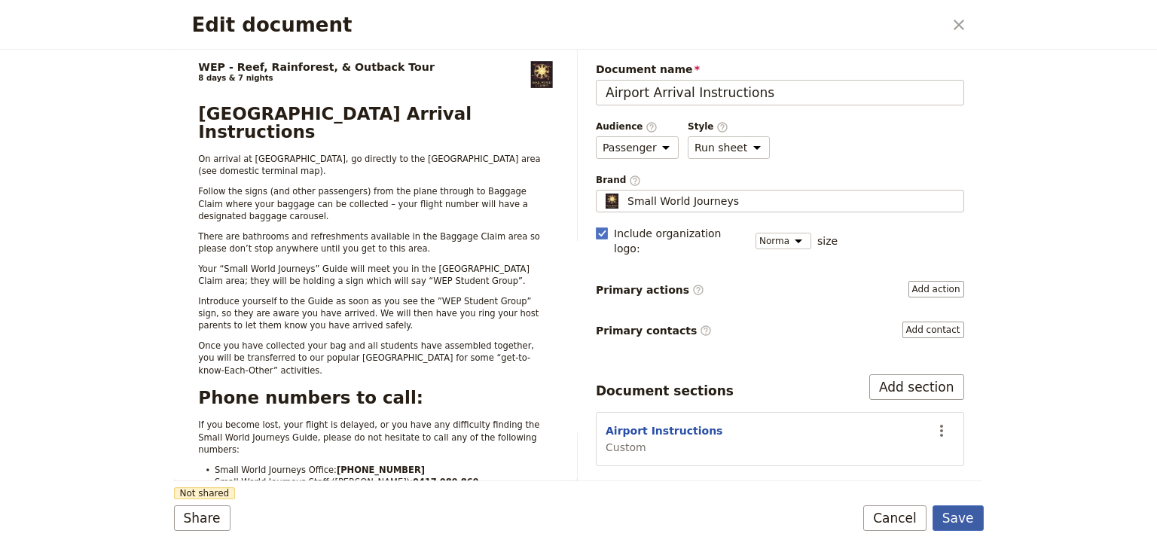
click at [968, 516] on button "Save" at bounding box center [957, 518] width 51 height 26
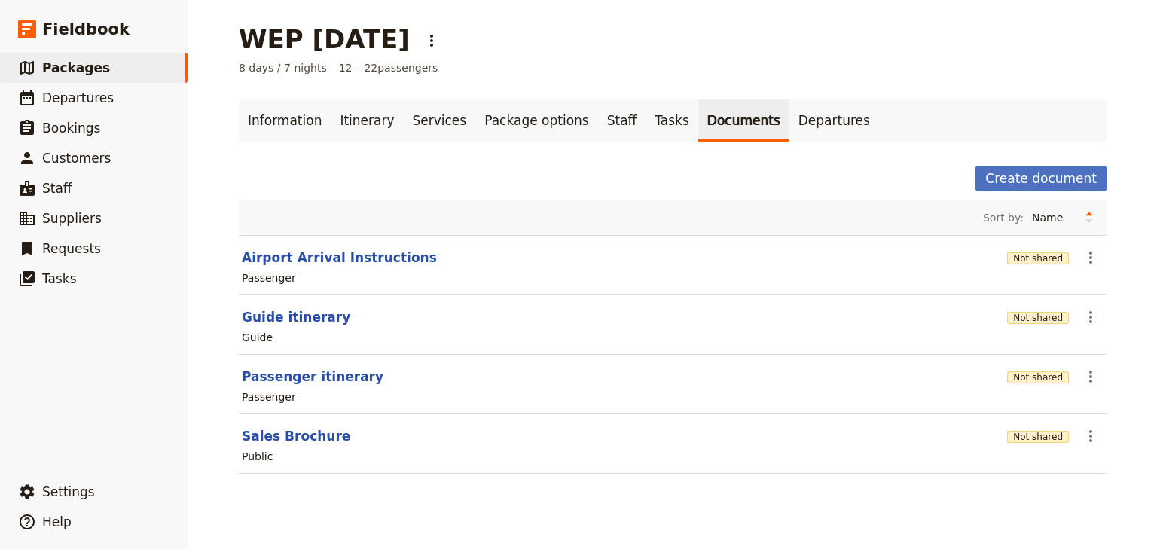
click at [1119, 133] on nav "Information Itinerary Services Package options Staff Tasks Documents Departures" at bounding box center [673, 120] width 904 height 42
click at [372, 257] on button "Airport Arrival Instructions" at bounding box center [339, 258] width 195 height 18
select select "PASSENGER"
select select "RUN_SHEET"
select select "DEFAULT"
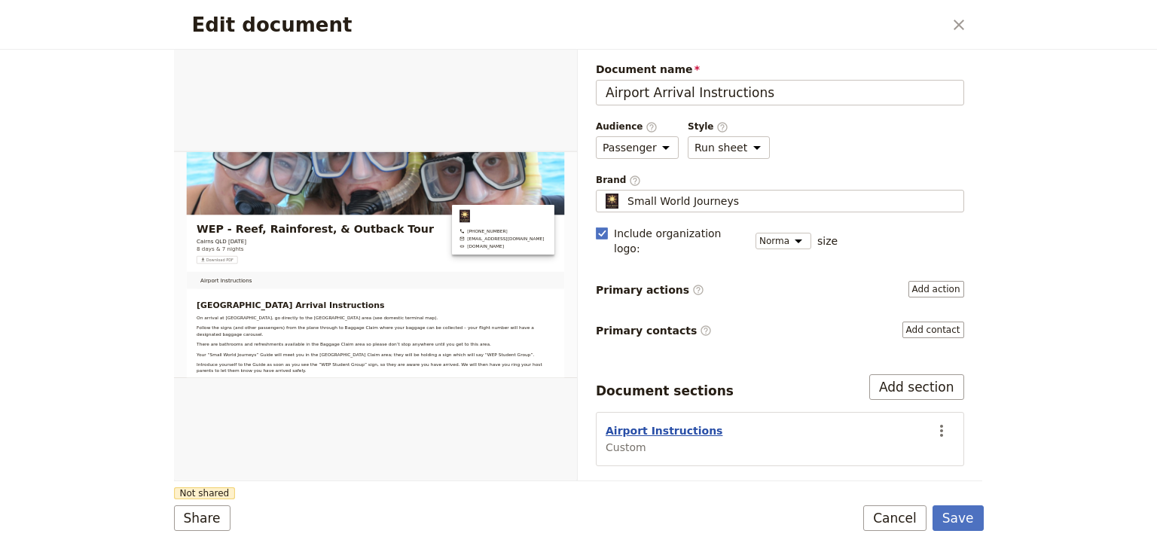
click at [673, 423] on button "Airport Instructions" at bounding box center [663, 430] width 117 height 15
select select "CUSTOM"
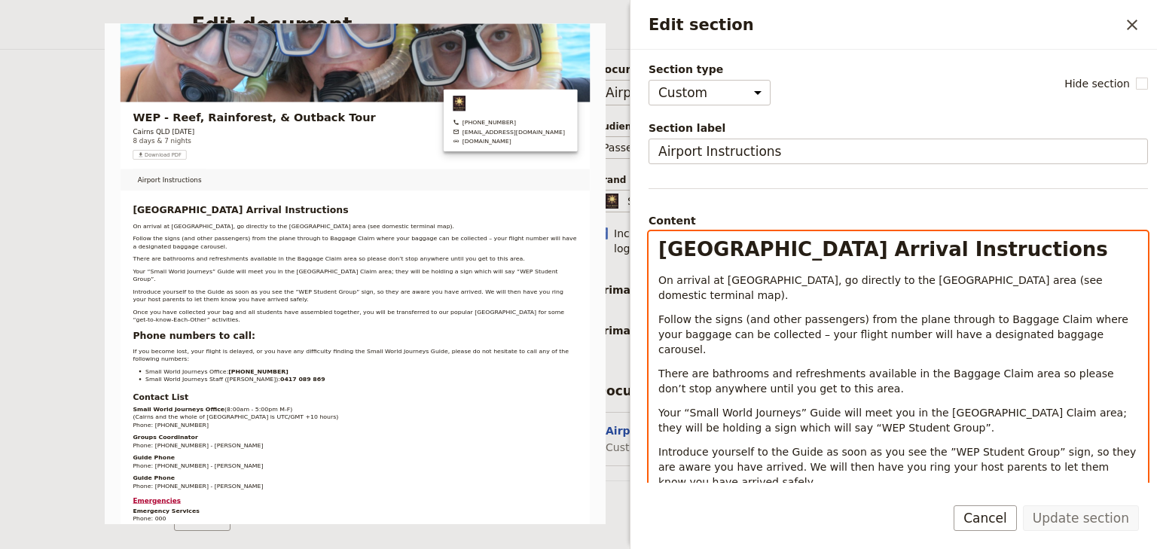
click at [1112, 283] on p "On arrival at [GEOGRAPHIC_DATA], go directly to the [GEOGRAPHIC_DATA] area (see…" at bounding box center [898, 288] width 480 height 30
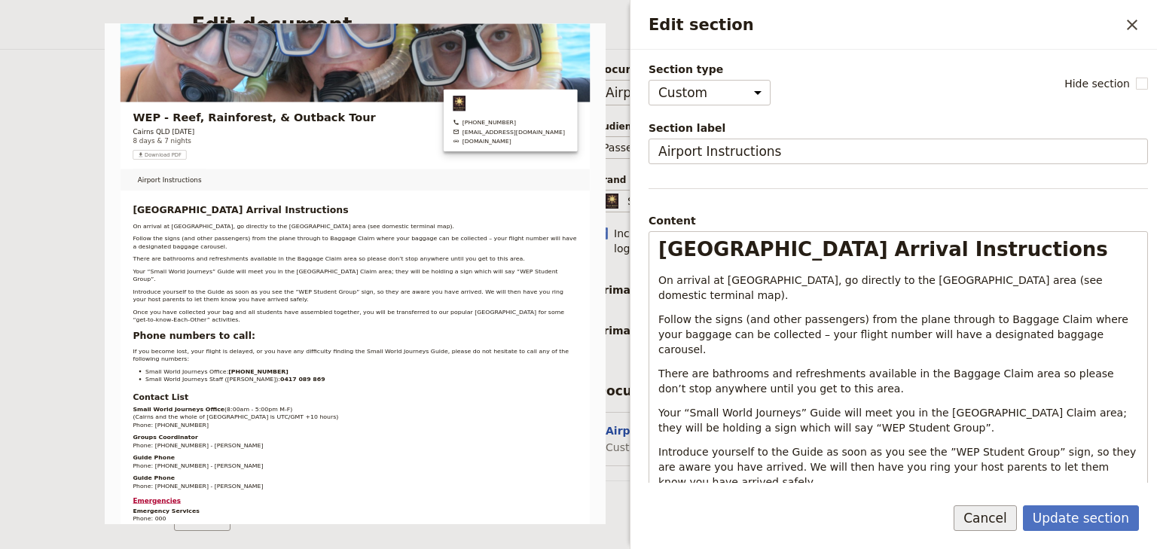
click at [1002, 511] on button "Cancel" at bounding box center [984, 518] width 63 height 26
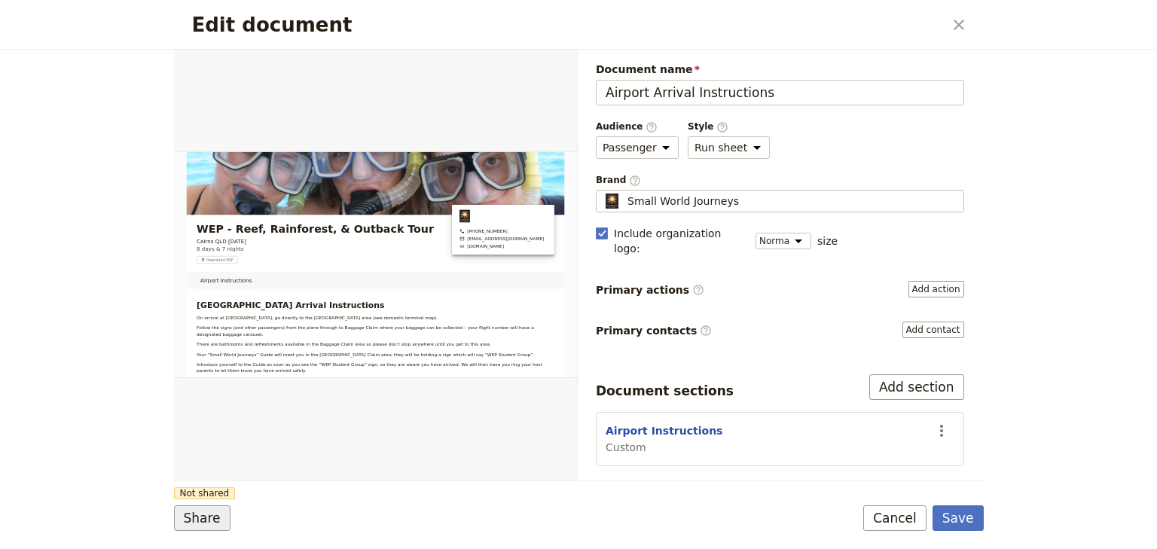
click at [205, 516] on button "Share" at bounding box center [202, 518] width 56 height 26
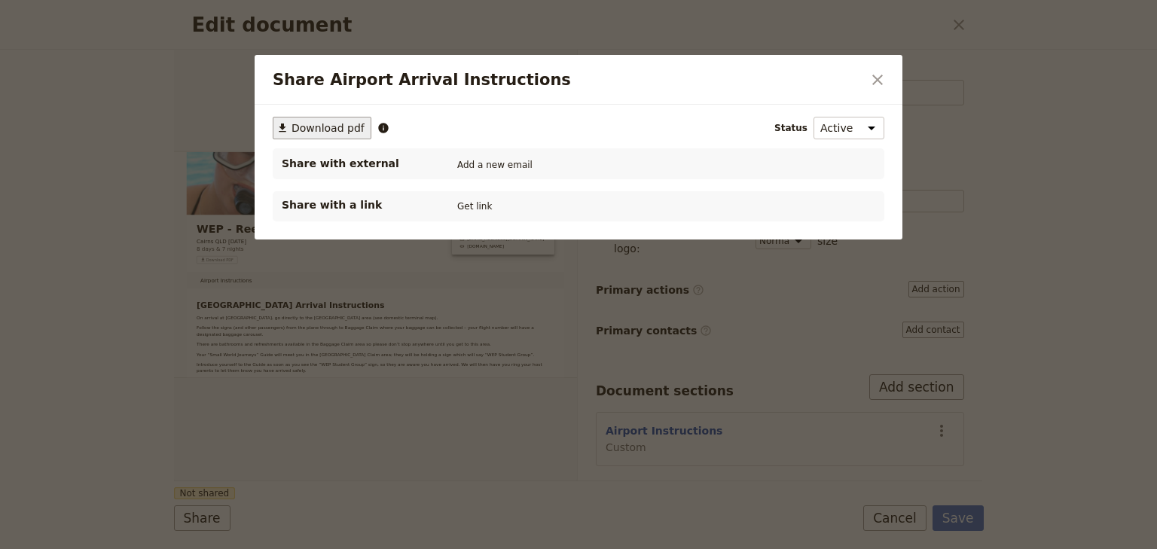
click at [328, 130] on span "Download pdf" at bounding box center [327, 127] width 73 height 15
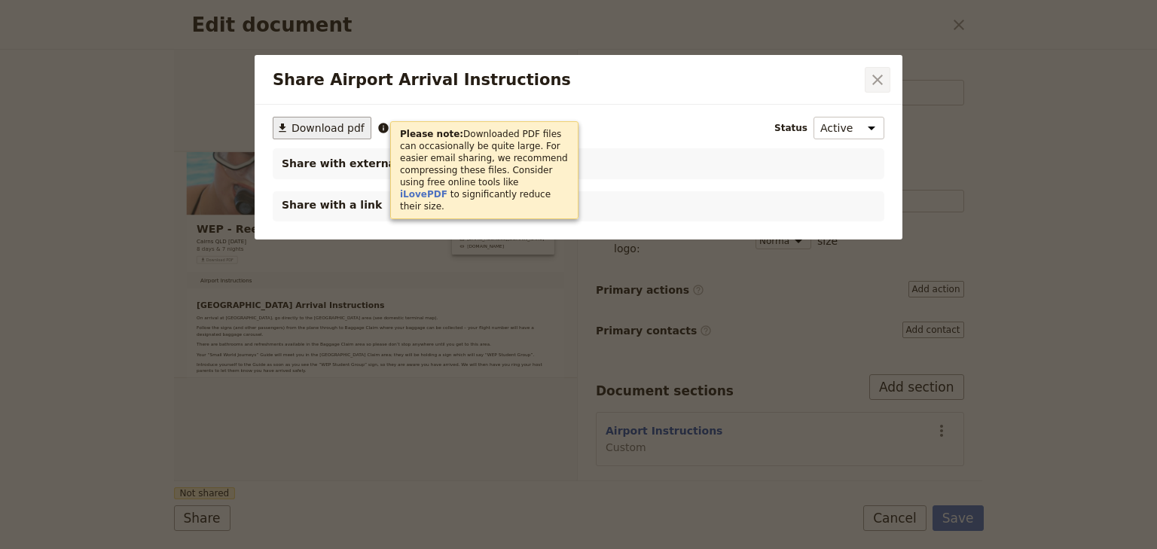
click at [875, 80] on icon "Close dialog" at bounding box center [877, 80] width 18 height 18
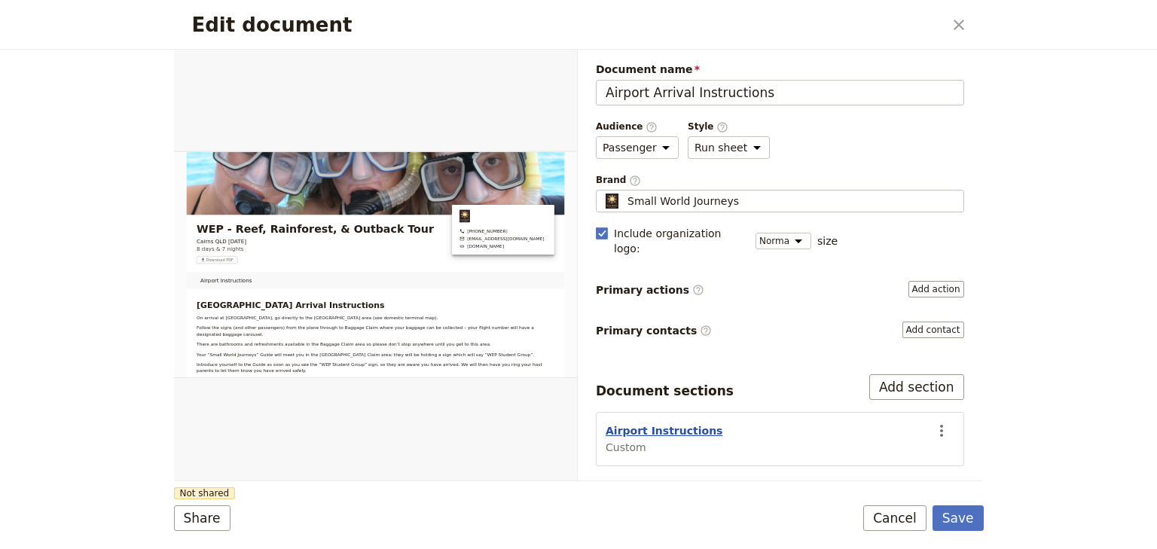
click at [660, 423] on button "Airport Instructions" at bounding box center [663, 430] width 117 height 15
select select "CUSTOM"
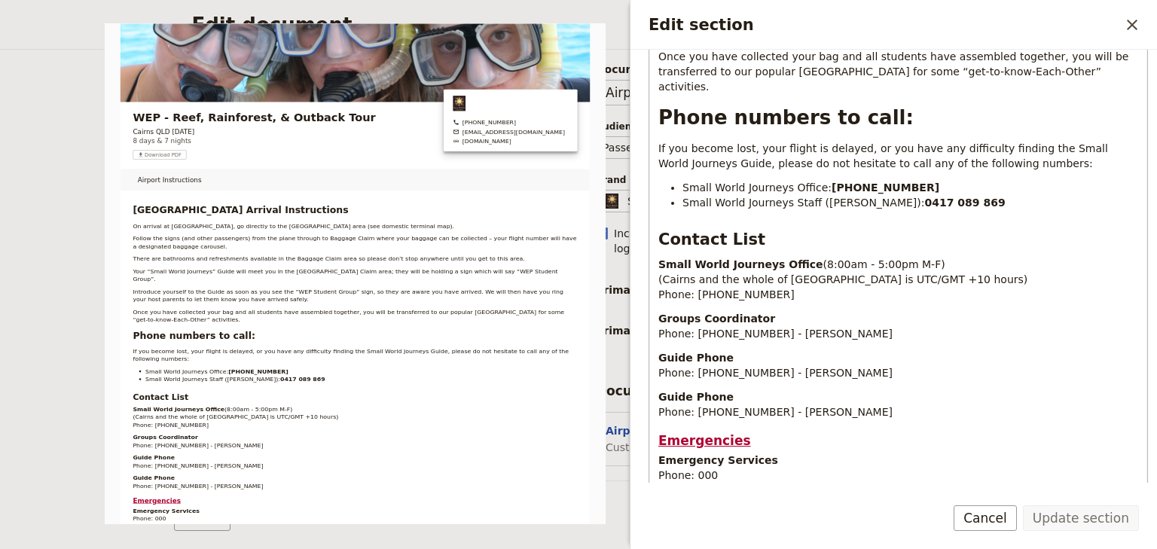
scroll to position [422, 0]
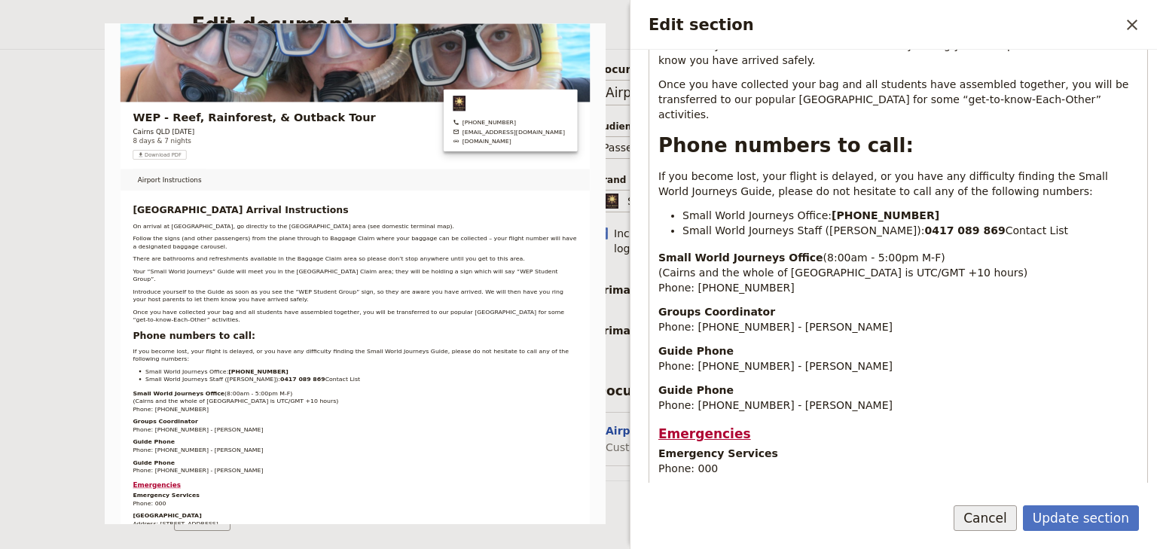
click at [1006, 516] on button "Cancel" at bounding box center [984, 518] width 63 height 26
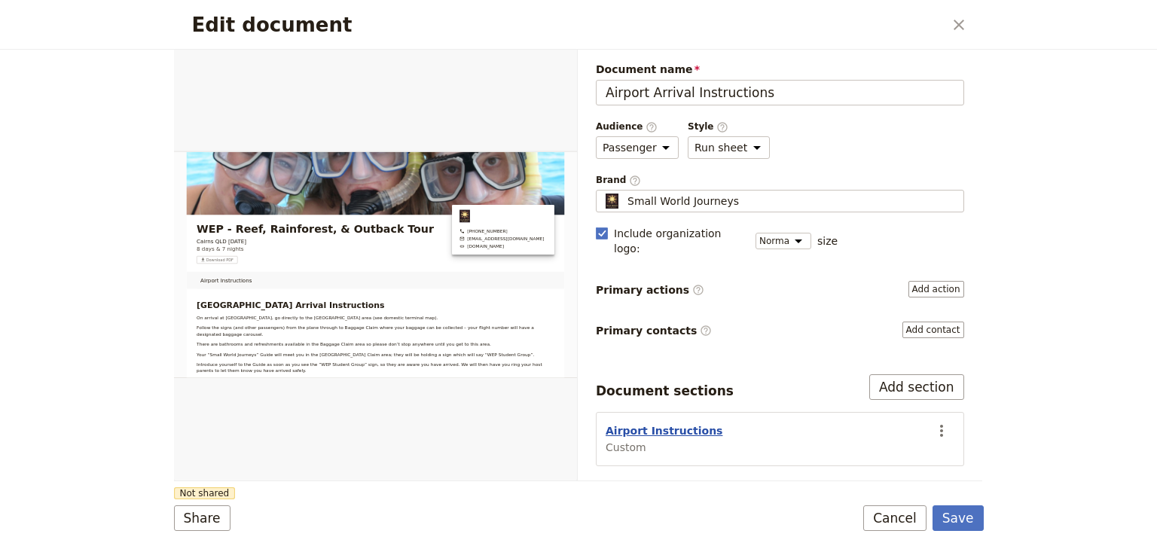
click at [673, 423] on button "Airport Instructions" at bounding box center [663, 430] width 117 height 15
select select "CUSTOM"
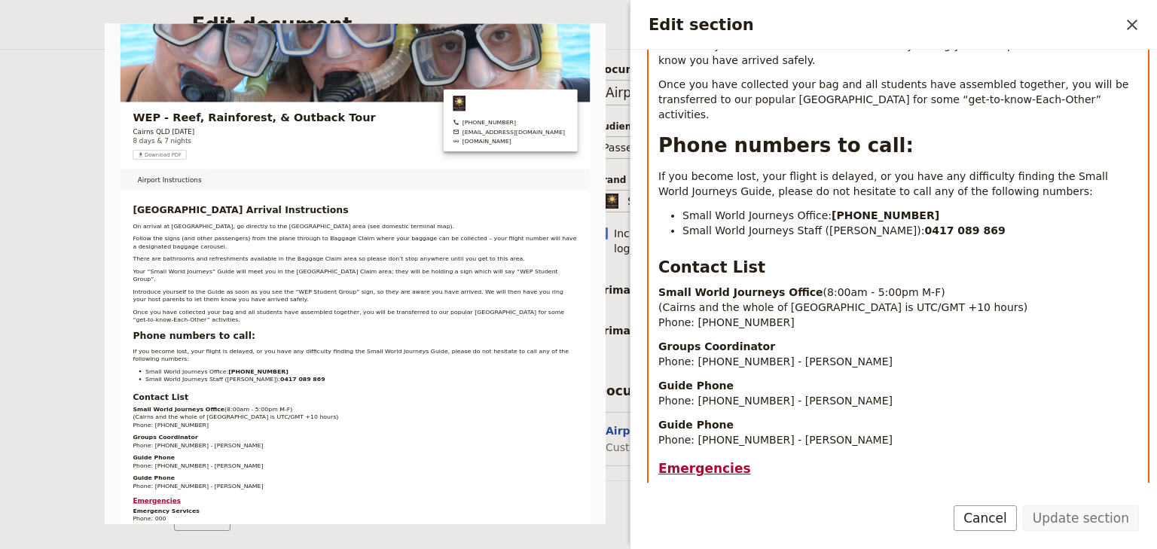
drag, startPoint x: 708, startPoint y: 422, endPoint x: 657, endPoint y: 419, distance: 50.5
click at [658, 459] on h3 "Emergencies" at bounding box center [898, 468] width 480 height 18
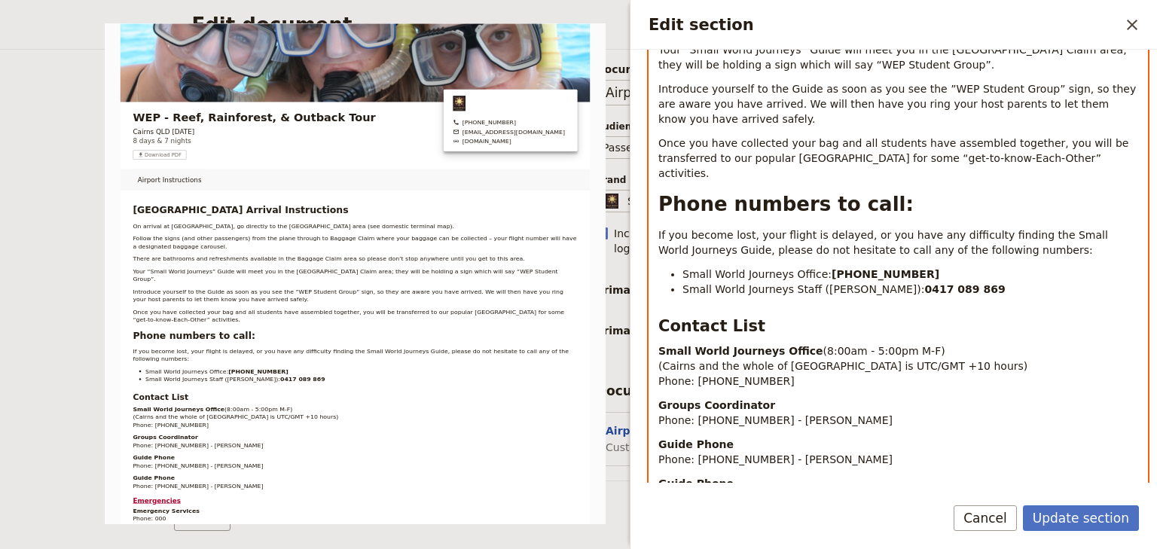
scroll to position [352, 0]
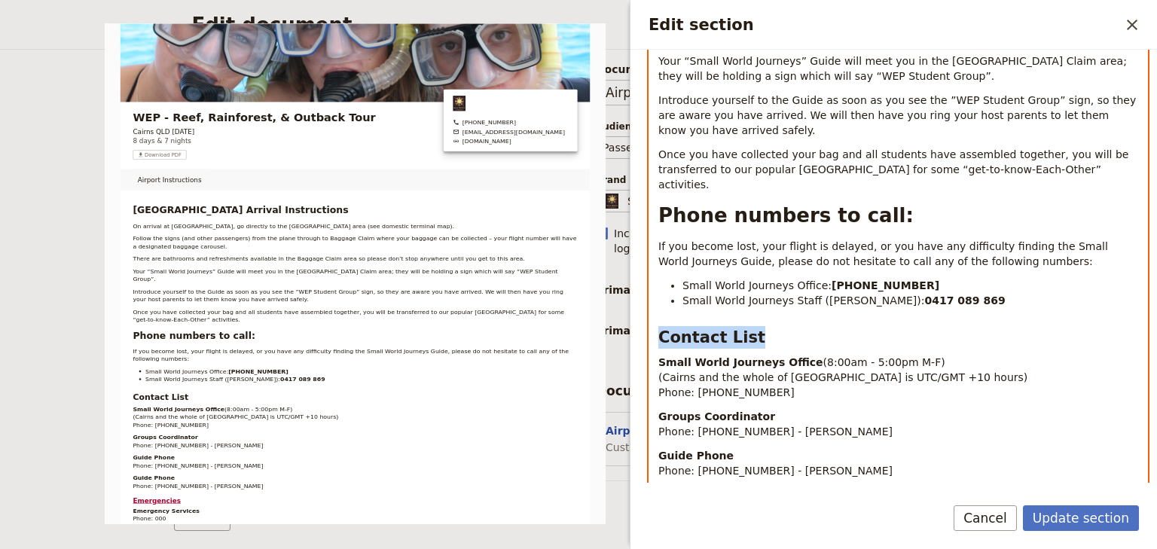
drag, startPoint x: 749, startPoint y: 287, endPoint x: 651, endPoint y: 286, distance: 97.9
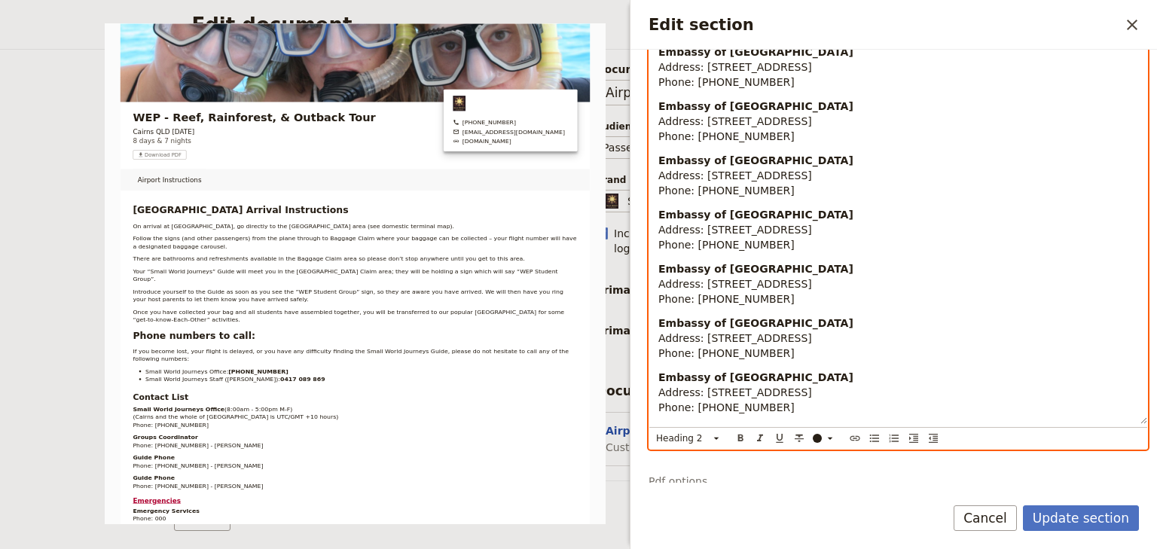
scroll to position [1376, 0]
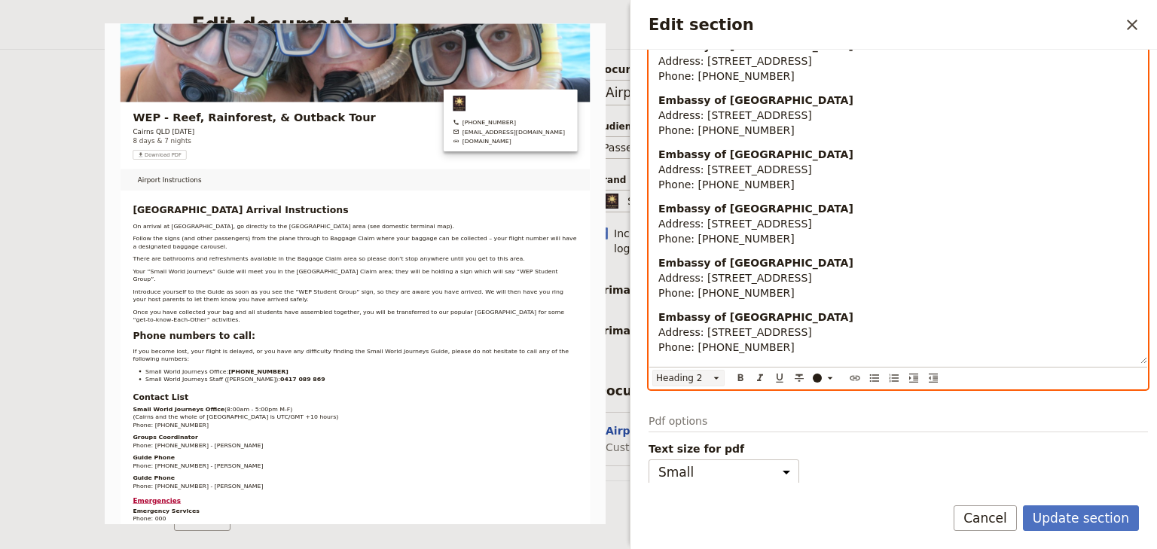
click at [715, 377] on icon "Edit section" at bounding box center [716, 378] width 5 height 2
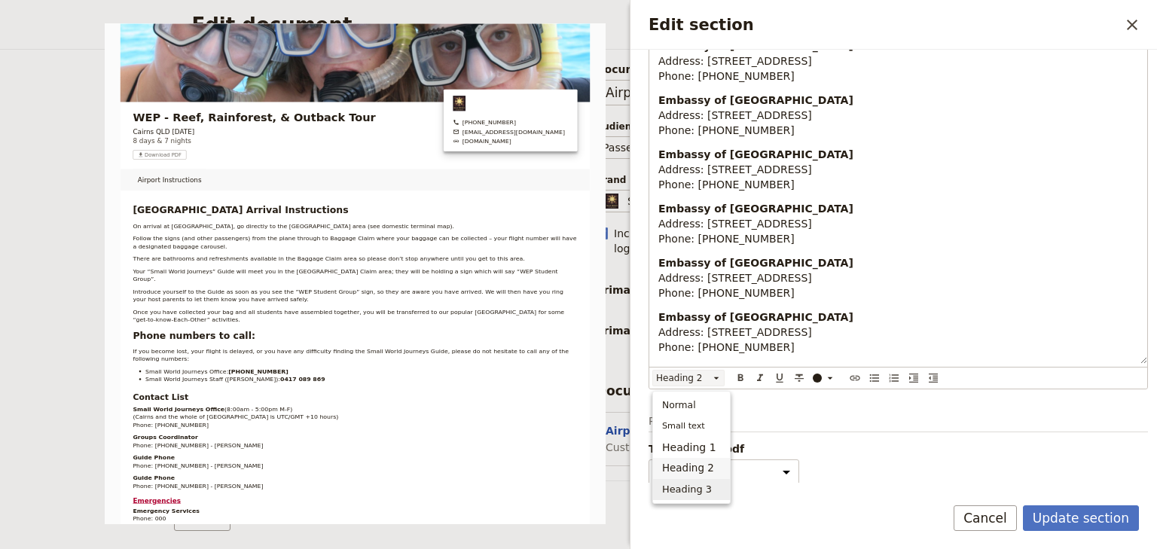
drag, startPoint x: 700, startPoint y: 488, endPoint x: 736, endPoint y: 413, distance: 82.5
click at [700, 487] on span "Heading 3" at bounding box center [687, 489] width 50 height 15
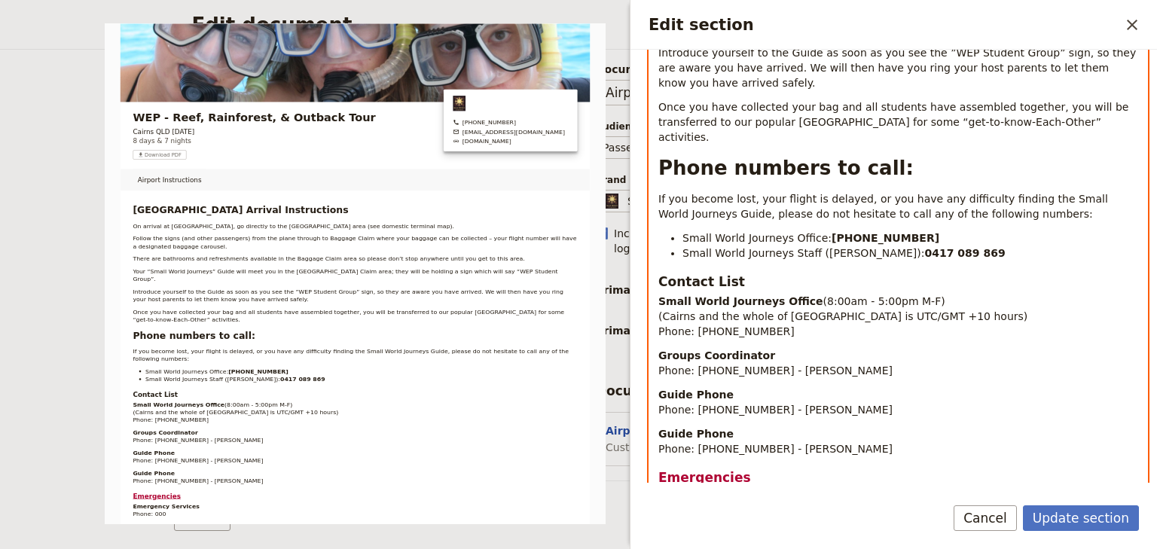
scroll to position [398, 0]
drag, startPoint x: 731, startPoint y: 235, endPoint x: 651, endPoint y: 235, distance: 80.6
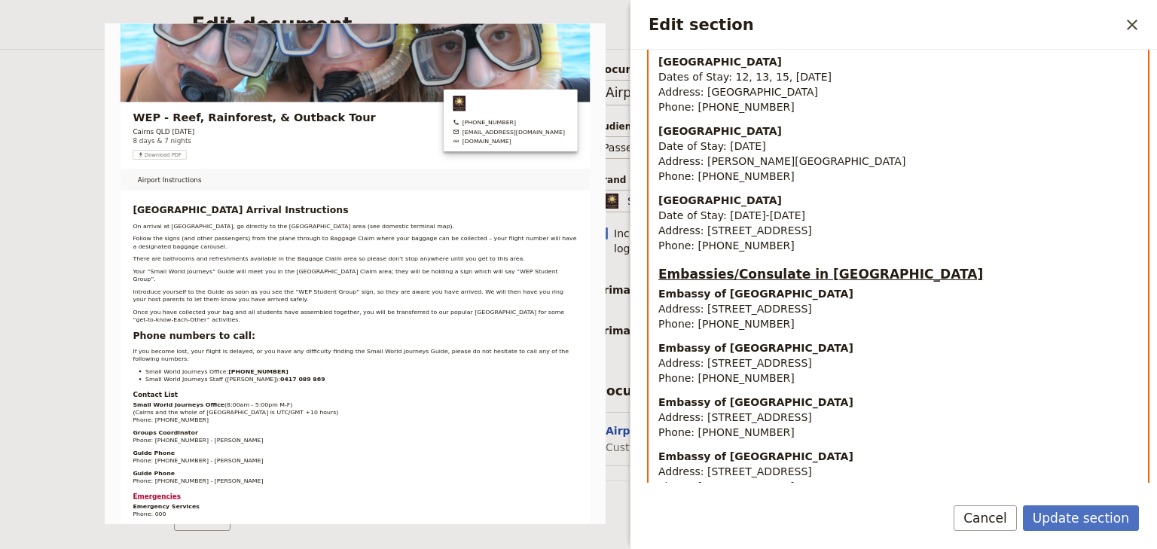
scroll to position [1362, 0]
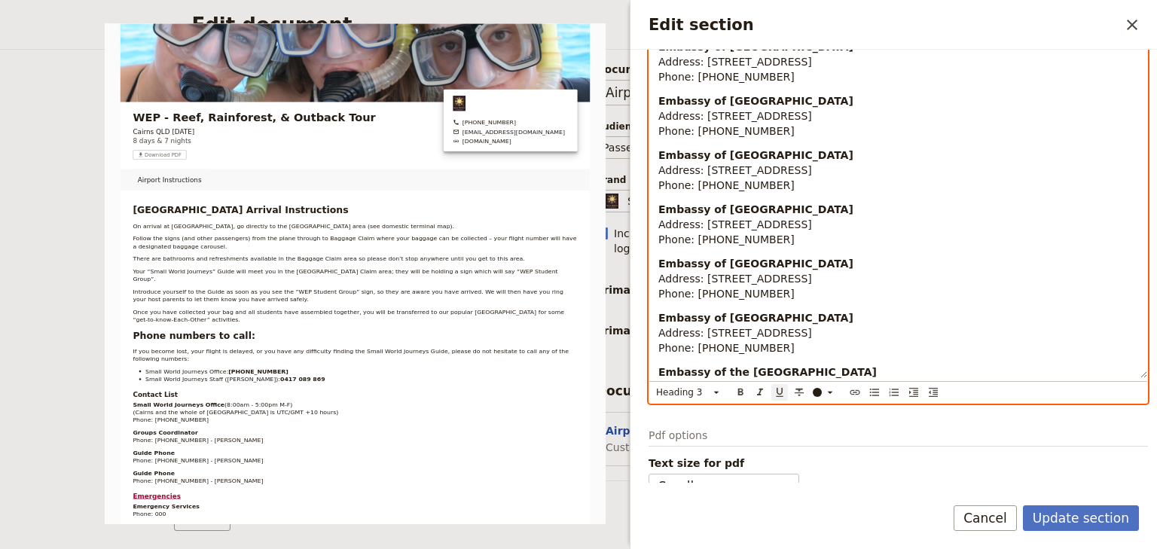
click at [777, 388] on icon "Format underline" at bounding box center [779, 392] width 7 height 9
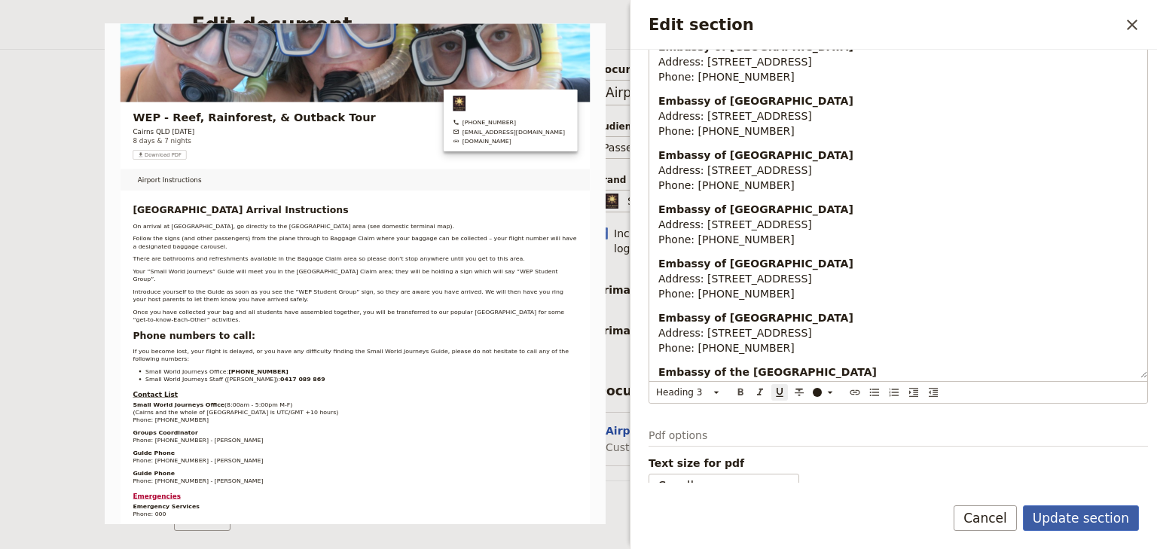
click at [1075, 521] on button "Update section" at bounding box center [1081, 518] width 116 height 26
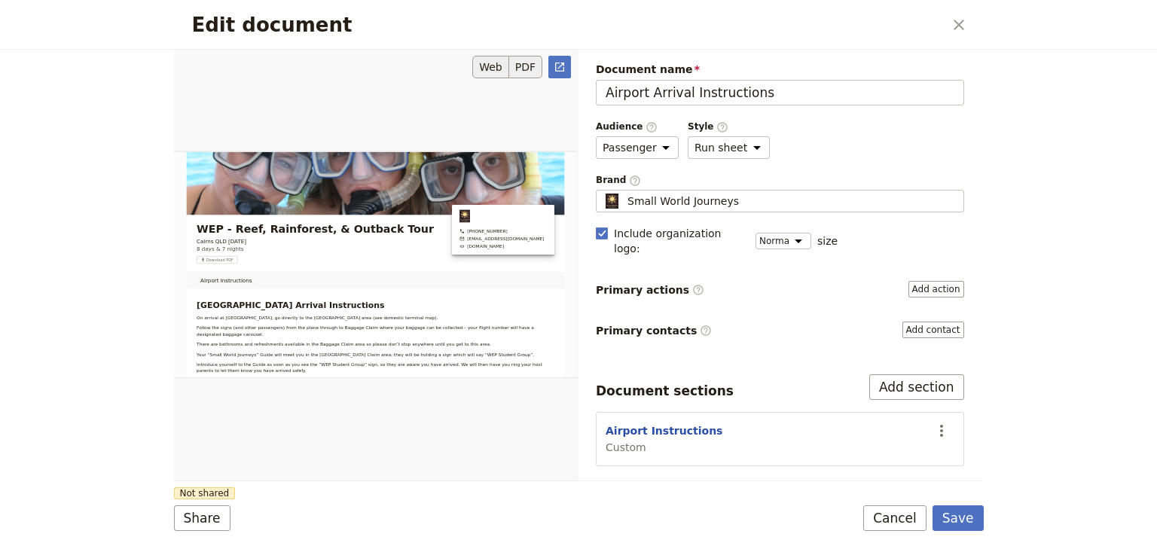
click at [528, 69] on button "PDF" at bounding box center [525, 67] width 33 height 23
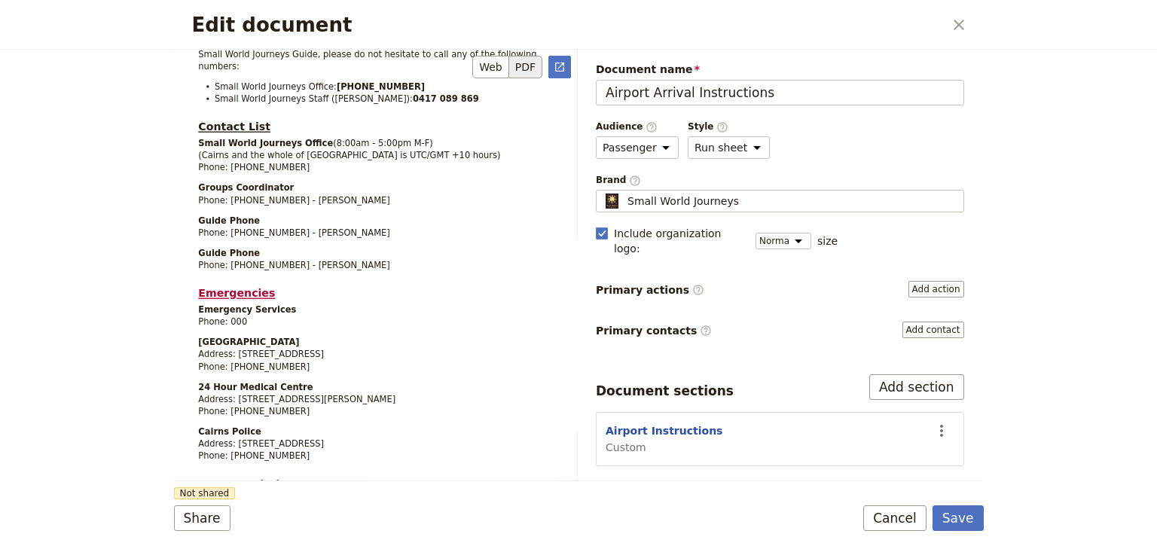
scroll to position [618, 0]
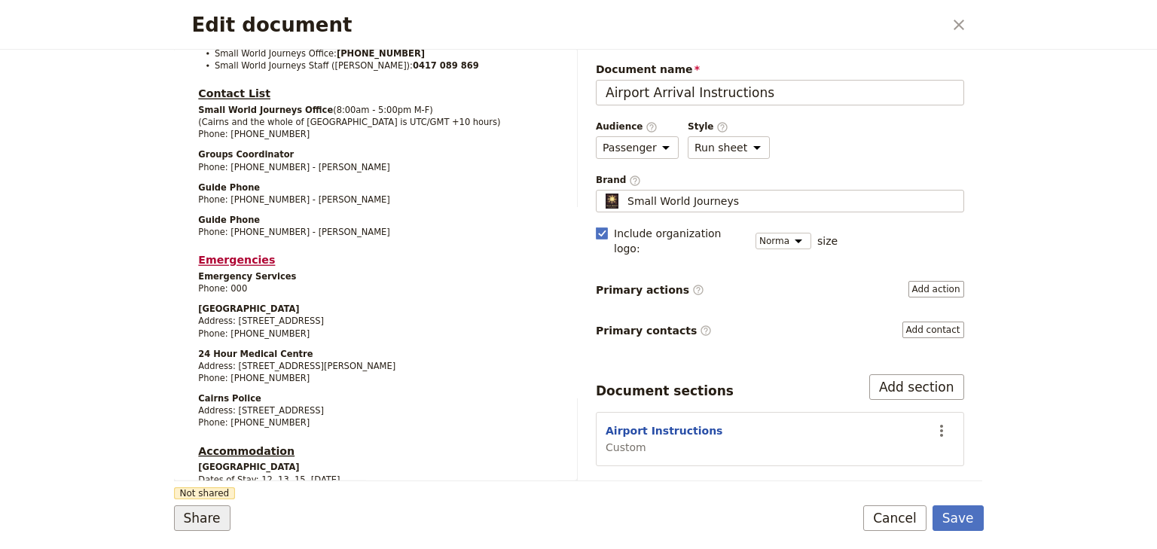
click at [199, 520] on button "Share" at bounding box center [202, 518] width 56 height 26
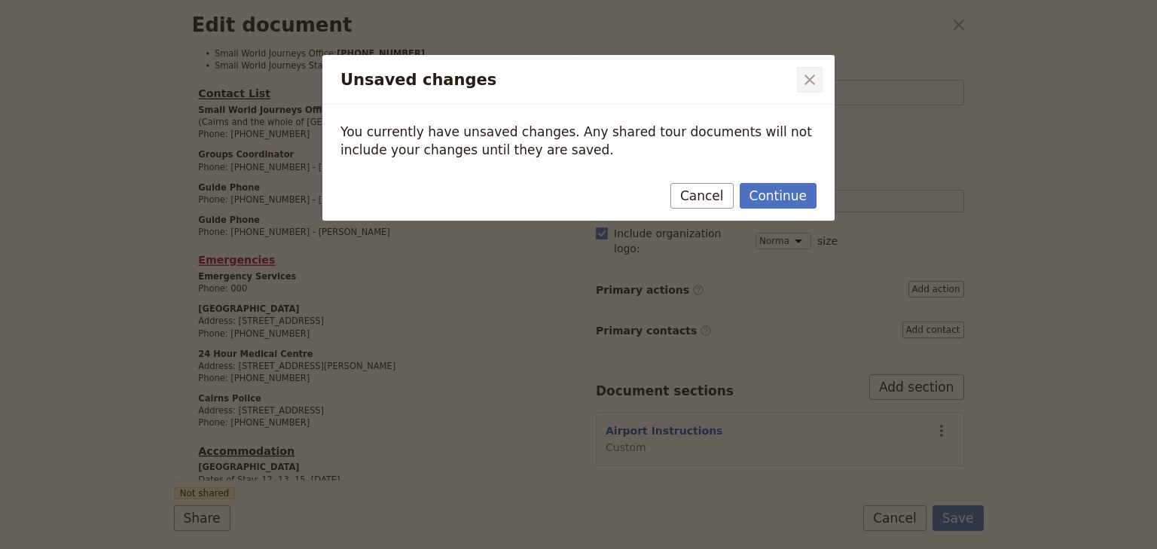
click at [817, 78] on icon "Close dialog" at bounding box center [810, 80] width 18 height 18
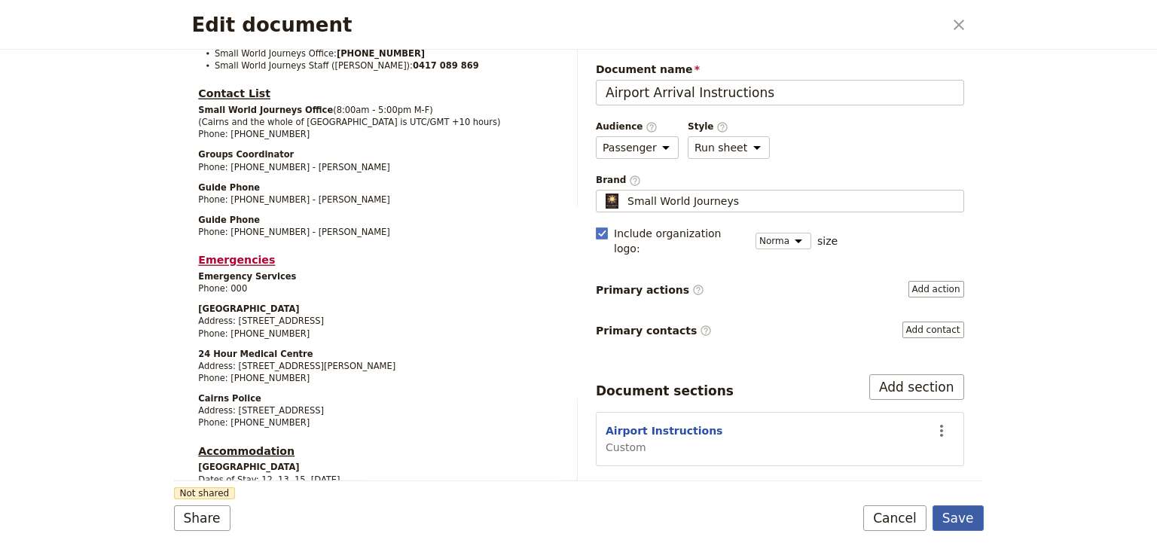
click at [953, 523] on button "Save" at bounding box center [957, 518] width 51 height 26
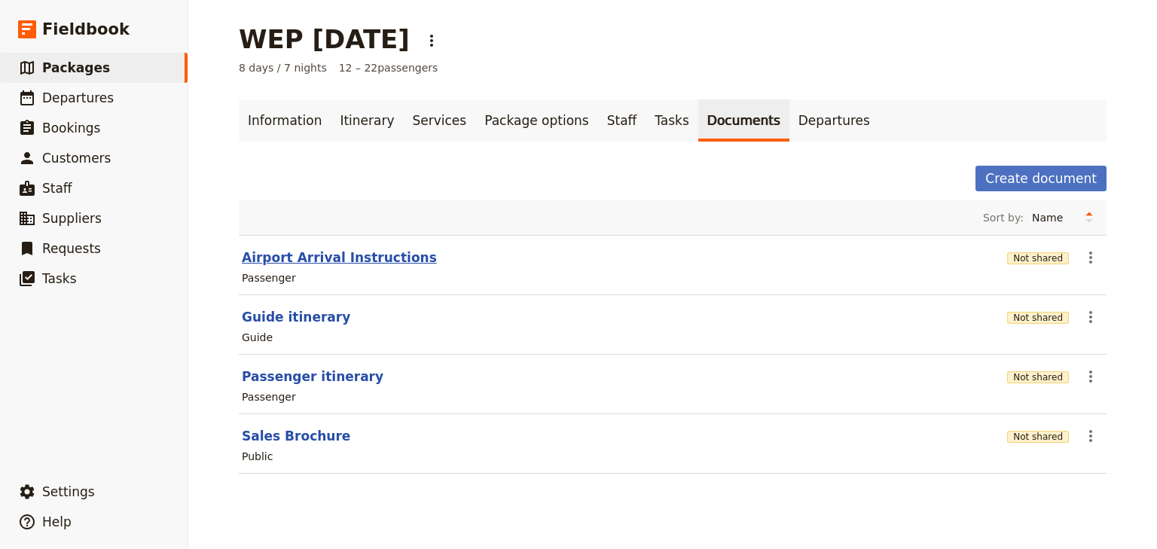
click at [372, 253] on button "Airport Arrival Instructions" at bounding box center [339, 258] width 195 height 18
select select "PASSENGER"
select select "RUN_SHEET"
select select "DEFAULT"
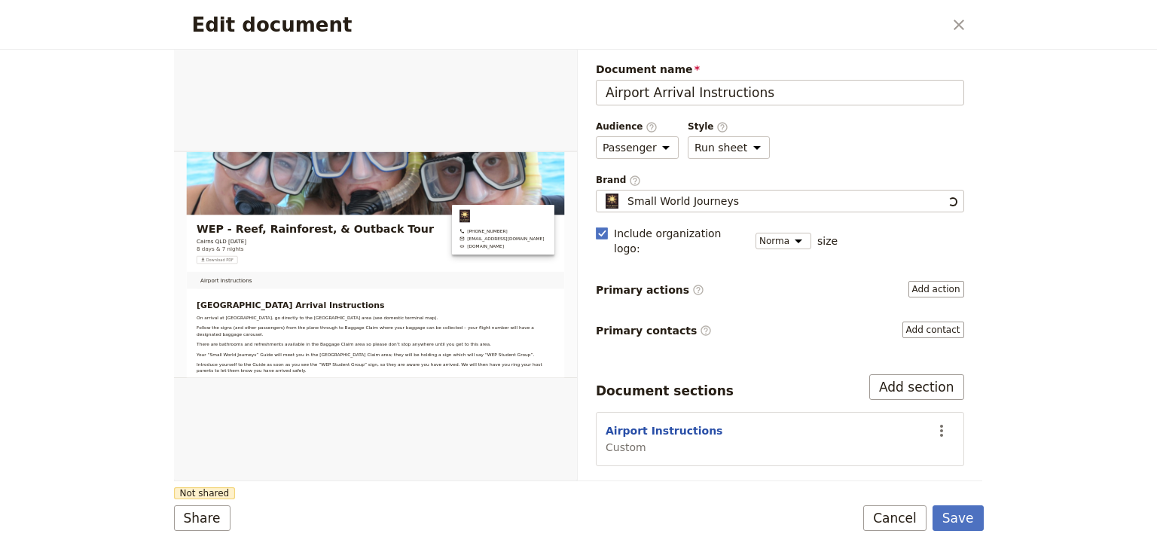
scroll to position [0, 0]
click at [193, 517] on button "Share" at bounding box center [202, 518] width 56 height 26
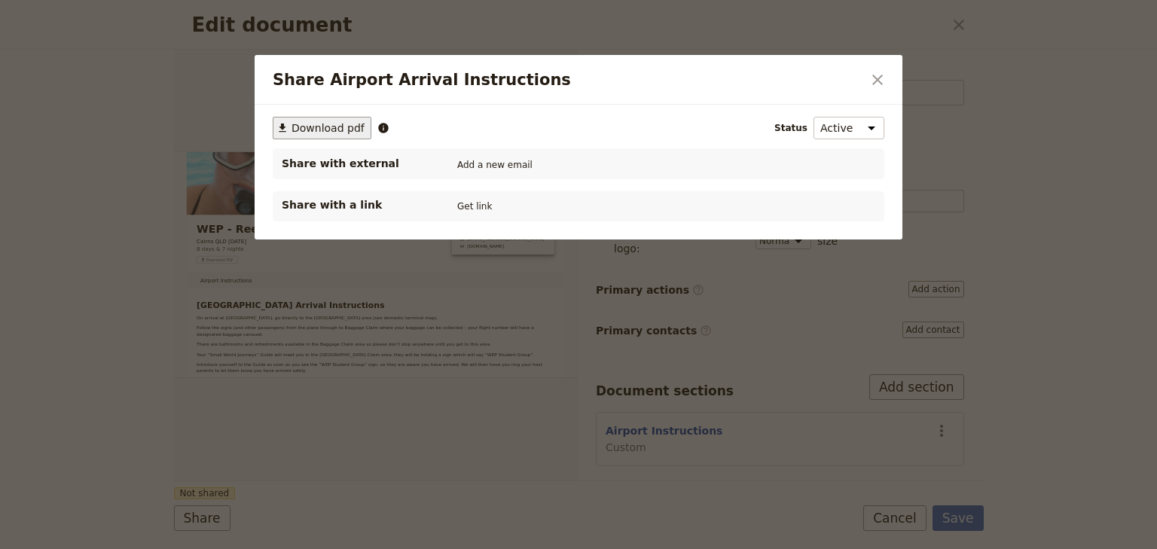
click at [329, 124] on span "Download pdf" at bounding box center [327, 127] width 73 height 15
click at [880, 82] on icon "Close dialog" at bounding box center [877, 80] width 11 height 11
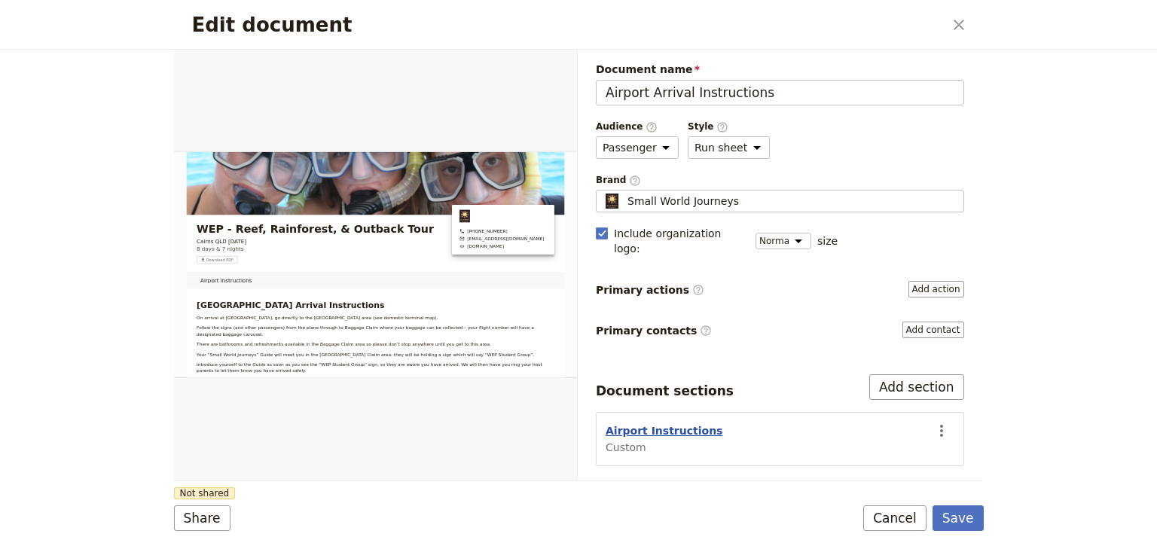
click at [672, 423] on button "Airport Instructions" at bounding box center [663, 430] width 117 height 15
select select "CUSTOM"
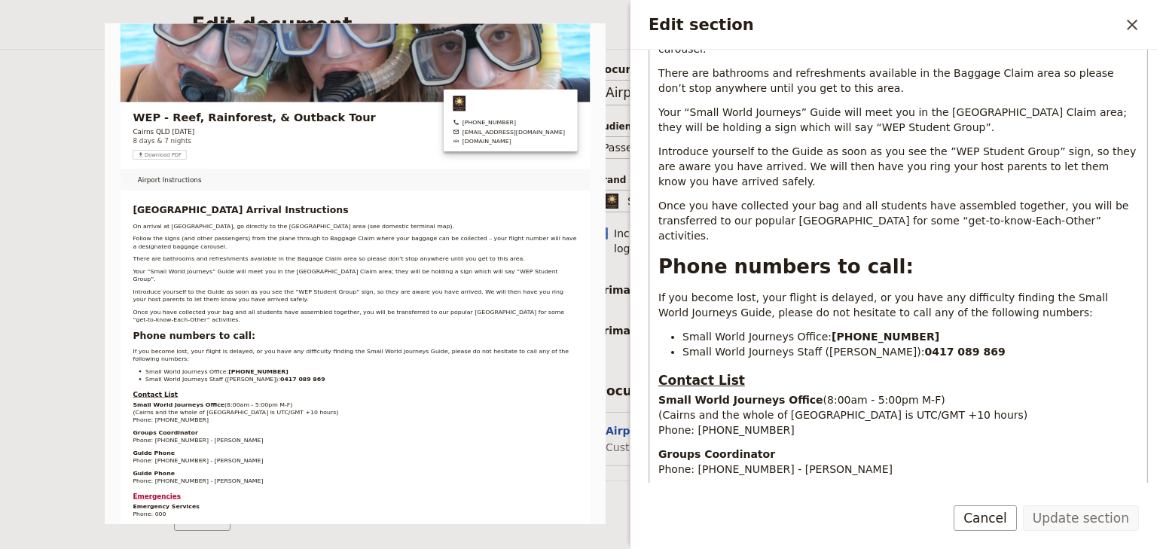
scroll to position [301, 0]
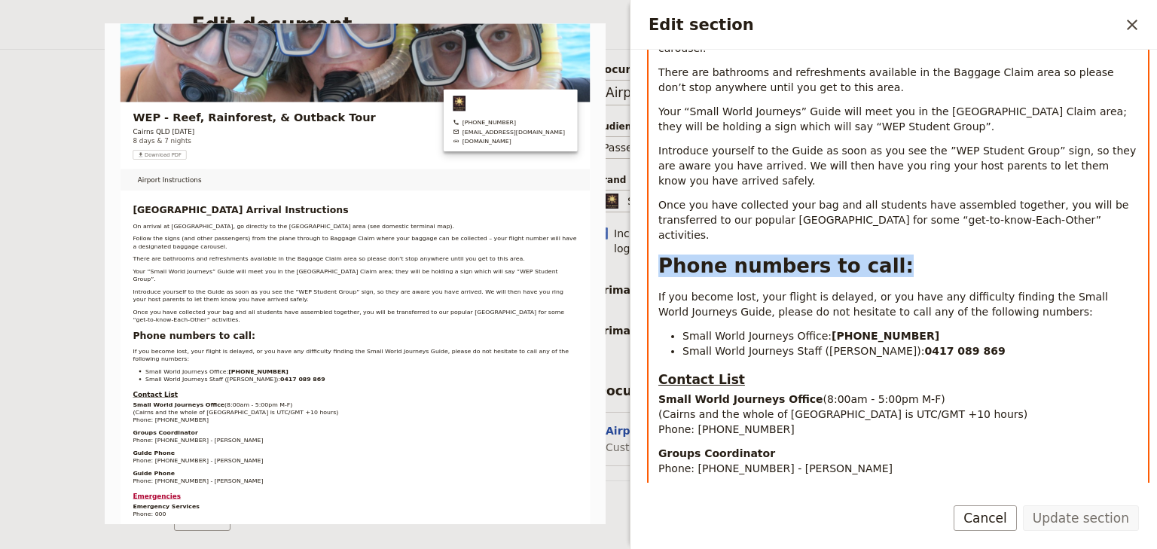
drag, startPoint x: 758, startPoint y: 221, endPoint x: 654, endPoint y: 221, distance: 104.7
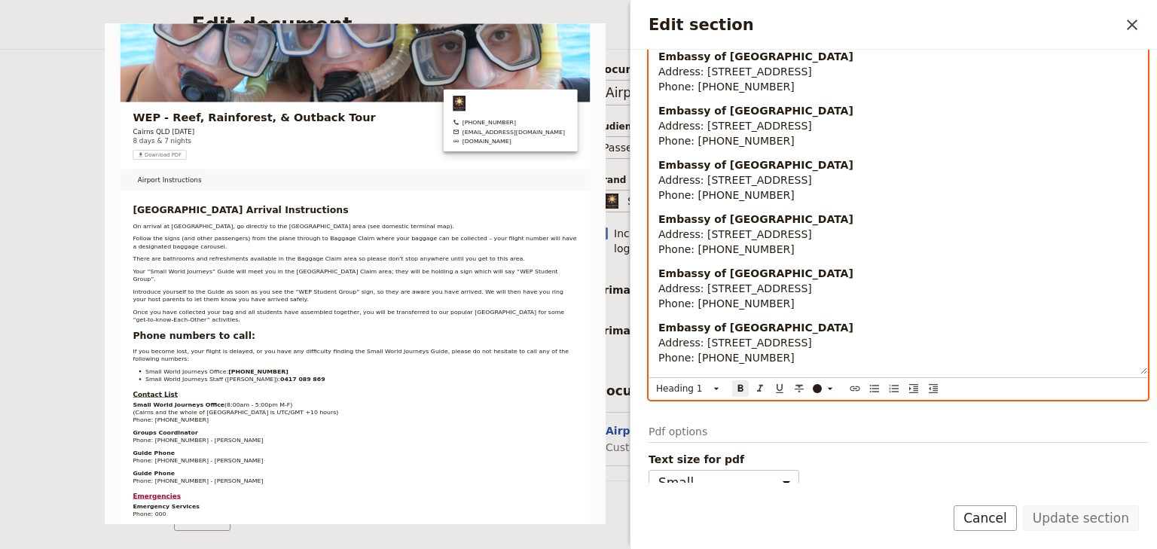
scroll to position [1362, 0]
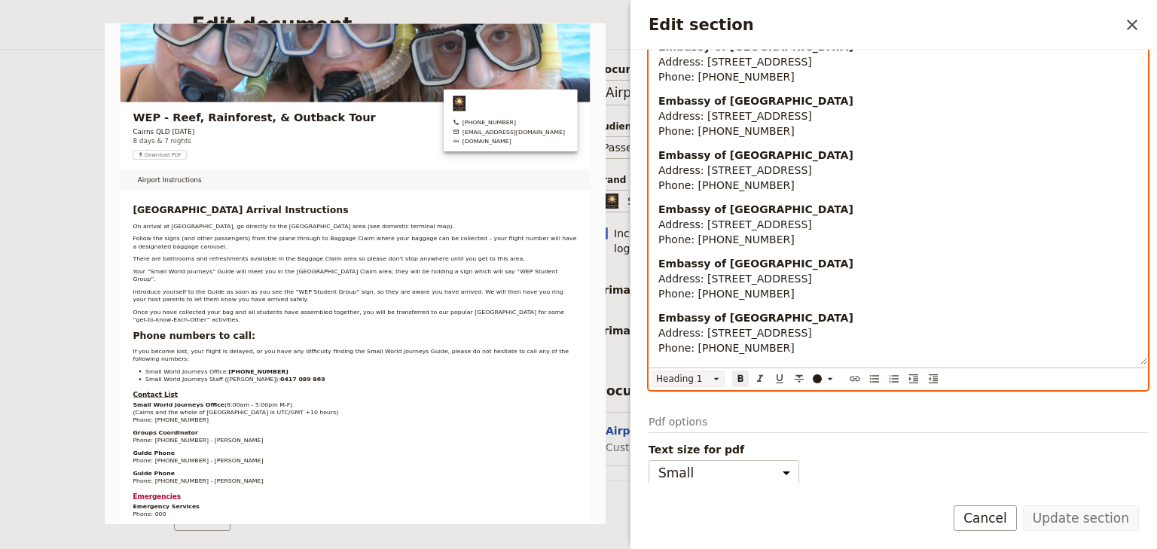
click at [718, 377] on icon "Edit section" at bounding box center [716, 379] width 12 height 12
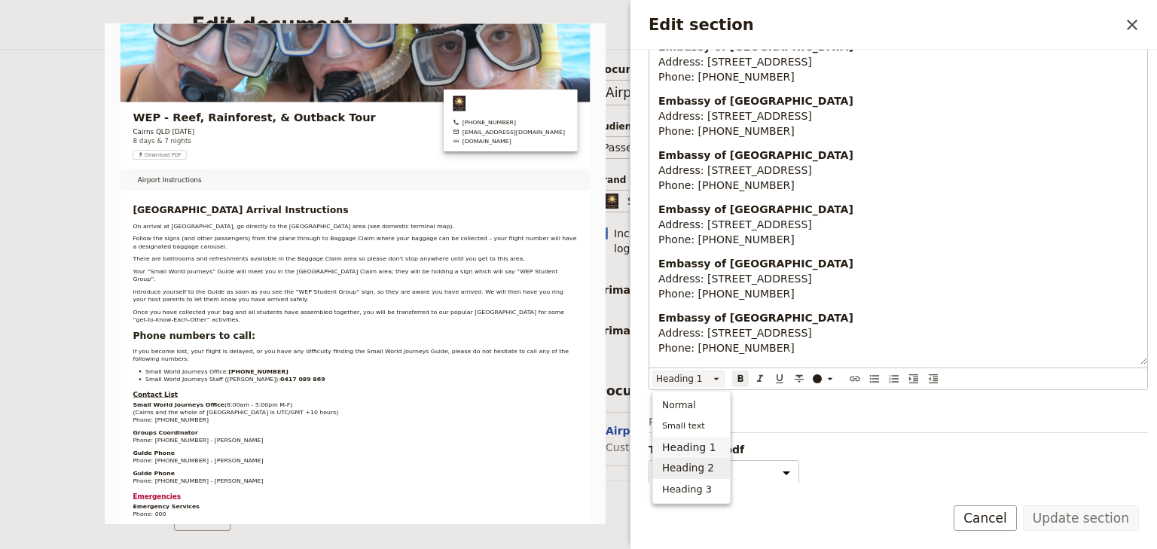
click at [697, 463] on span "Heading 2" at bounding box center [688, 468] width 52 height 15
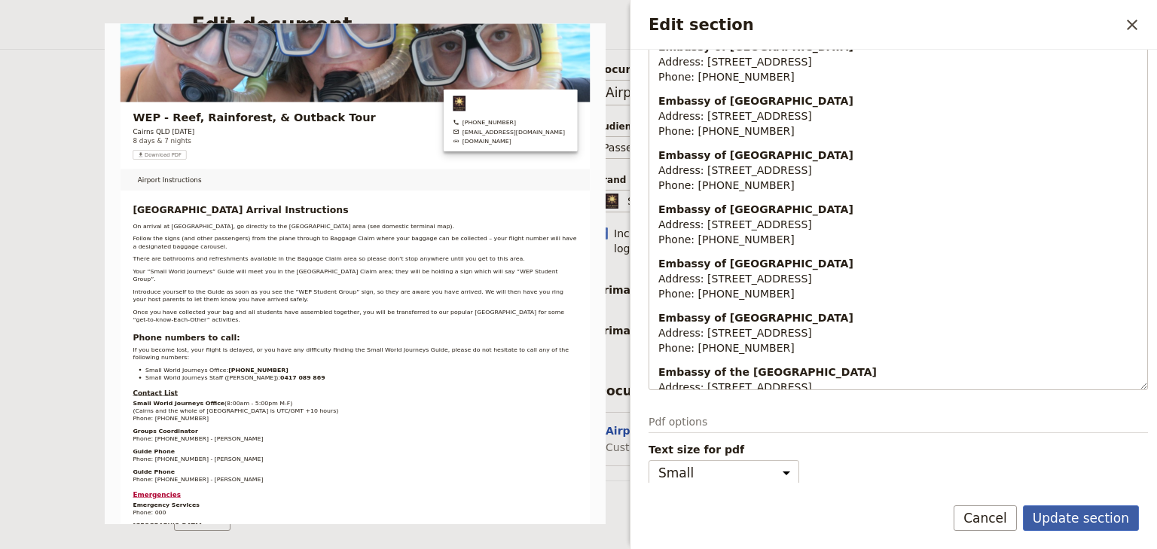
click at [1065, 514] on button "Update section" at bounding box center [1081, 518] width 116 height 26
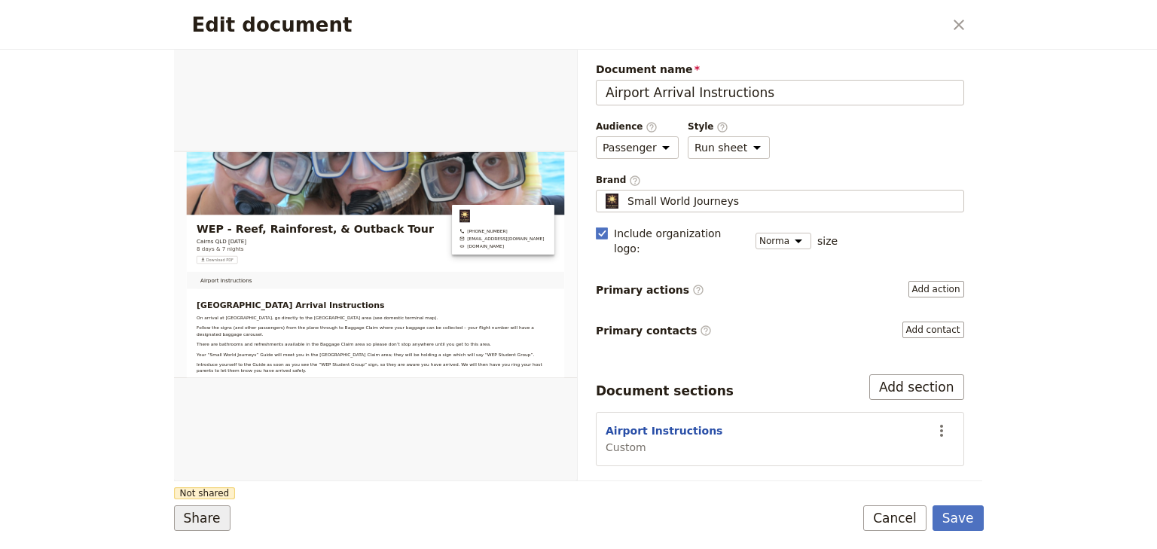
click at [211, 515] on button "Share" at bounding box center [202, 518] width 56 height 26
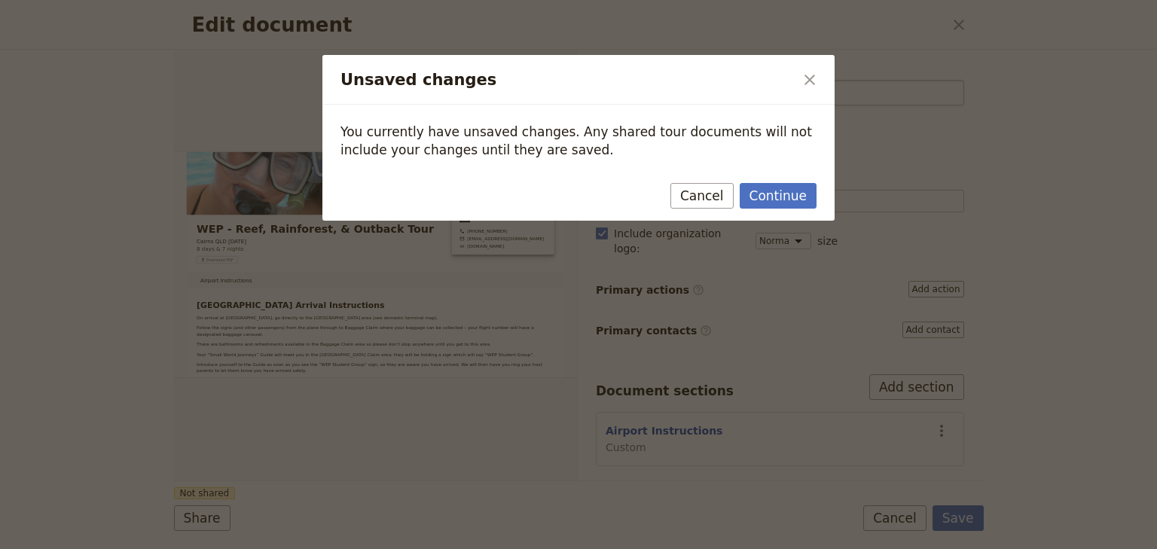
click at [810, 81] on icon "Close dialog" at bounding box center [810, 80] width 18 height 18
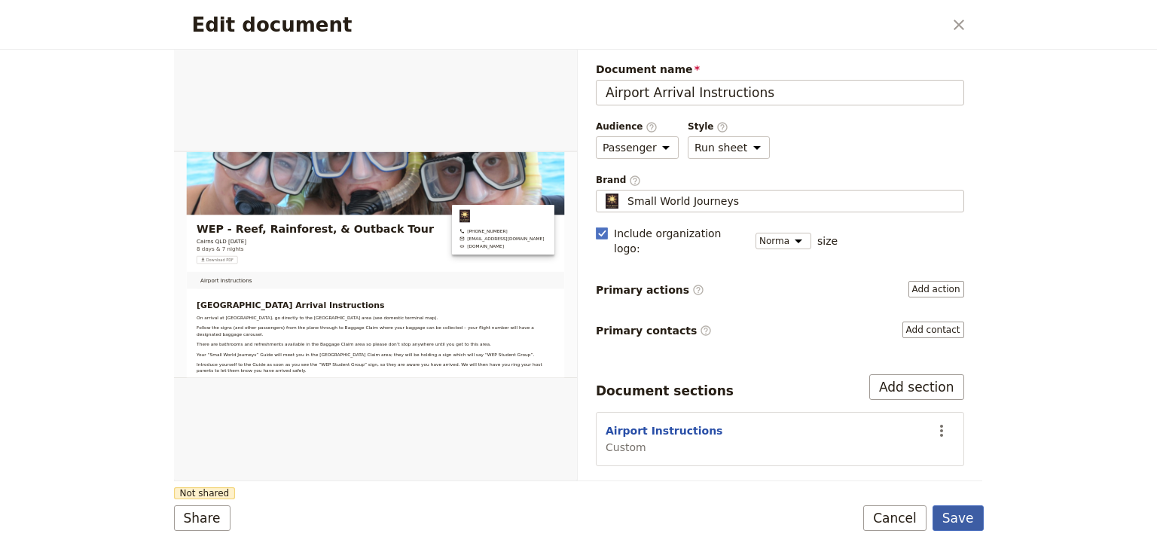
click at [959, 525] on button "Save" at bounding box center [957, 518] width 51 height 26
click at [193, 520] on button "Share" at bounding box center [202, 518] width 56 height 26
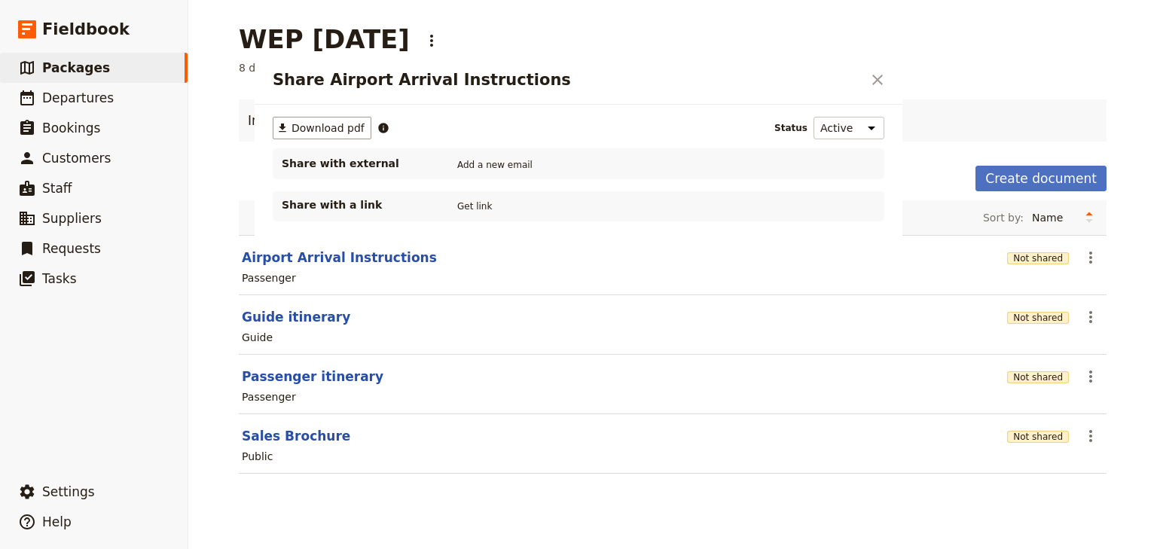
click at [371, 256] on div at bounding box center [578, 274] width 1157 height 549
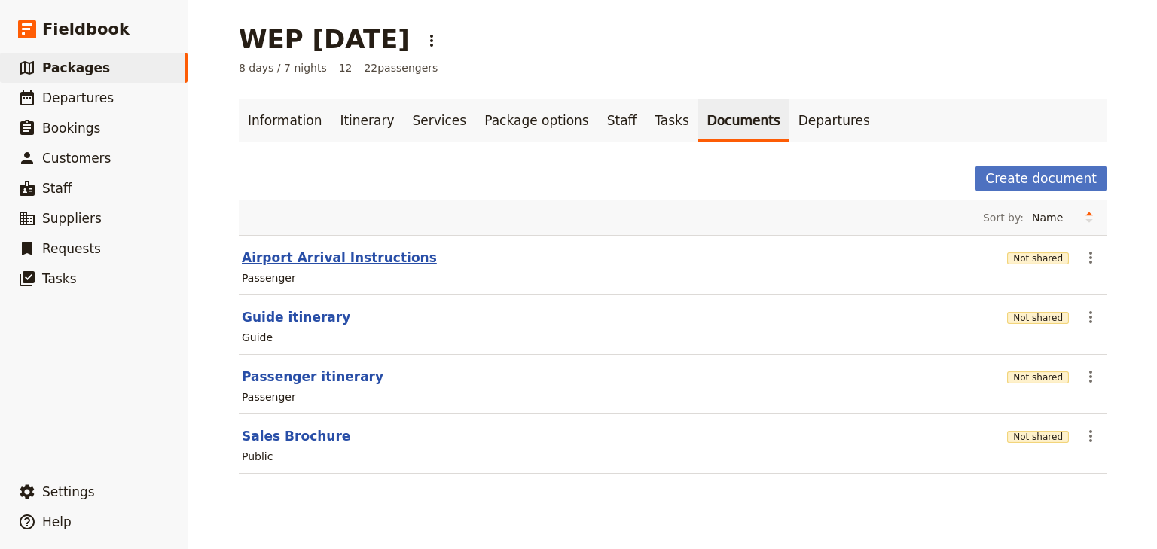
click at [304, 258] on button "Airport Arrival Instructions" at bounding box center [339, 258] width 195 height 18
select select "PASSENGER"
select select "RUN_SHEET"
select select "DEFAULT"
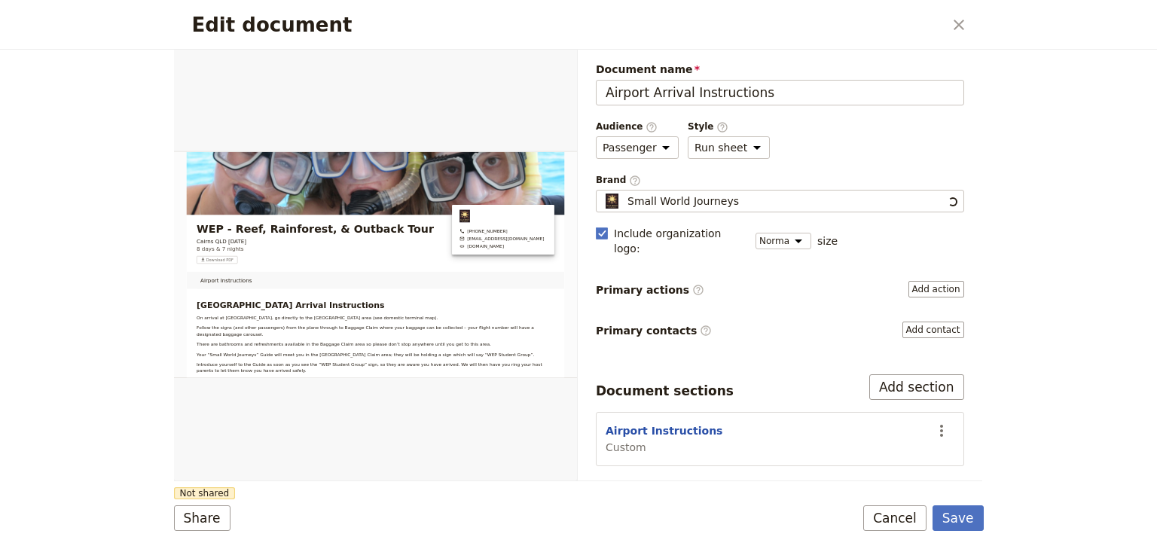
scroll to position [0, 0]
click at [200, 519] on button "Share" at bounding box center [202, 518] width 56 height 26
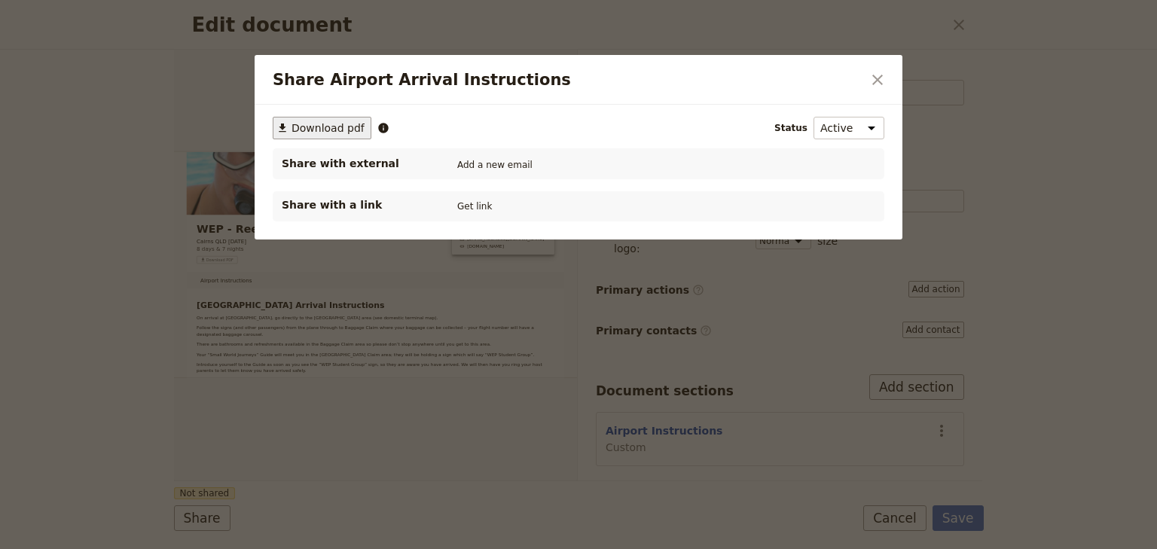
click at [326, 127] on span "Download pdf" at bounding box center [327, 127] width 73 height 15
click at [878, 84] on icon "Close dialog" at bounding box center [877, 80] width 18 height 18
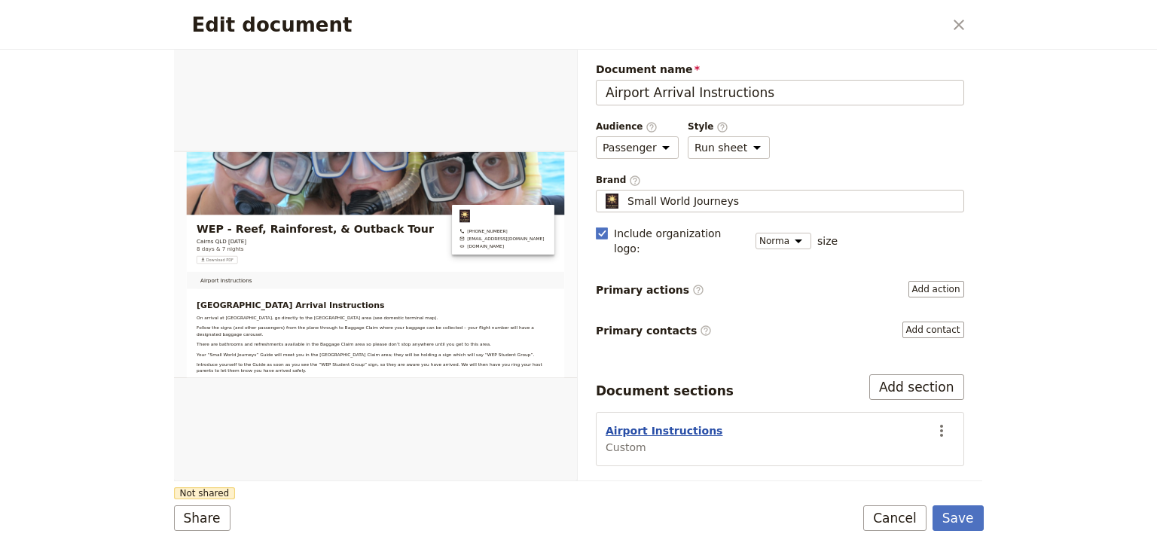
click at [678, 423] on button "Airport Instructions" at bounding box center [663, 430] width 117 height 15
select select "CUSTOM"
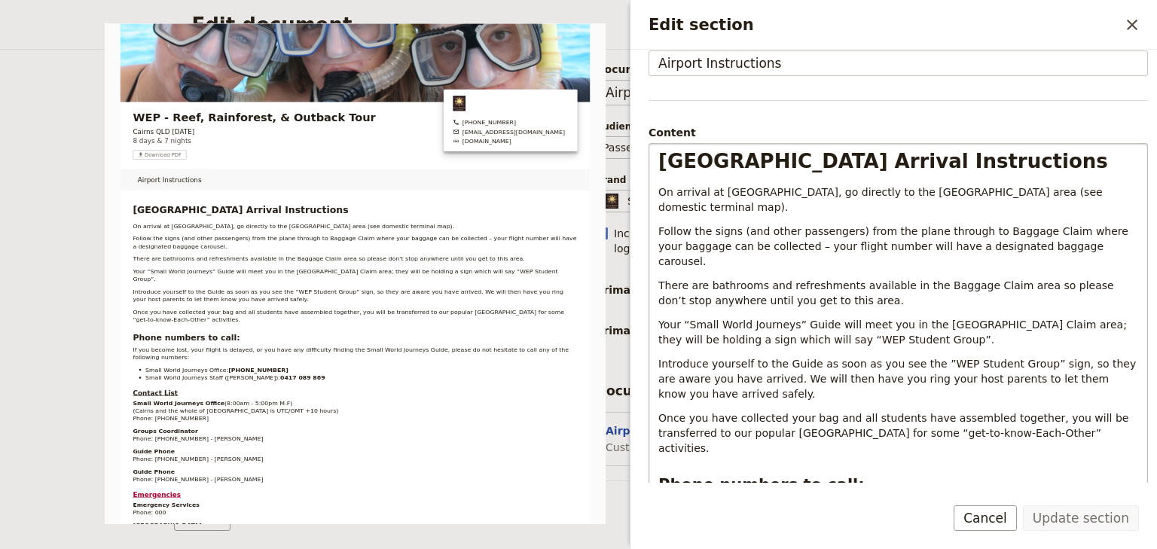
scroll to position [181, 0]
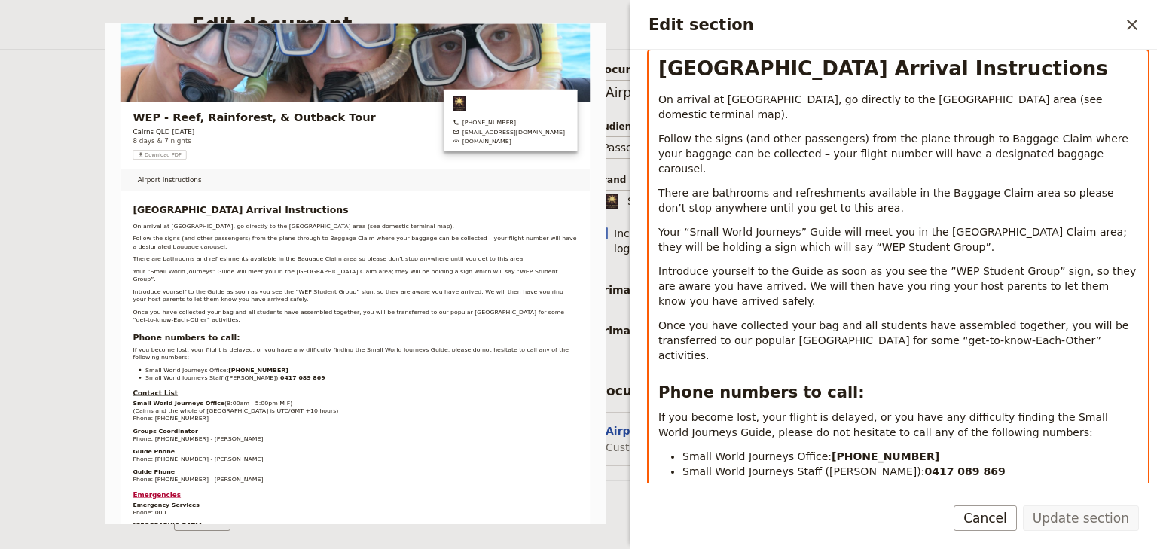
click at [658, 383] on strong "Phone numbers to call:" at bounding box center [761, 392] width 206 height 18
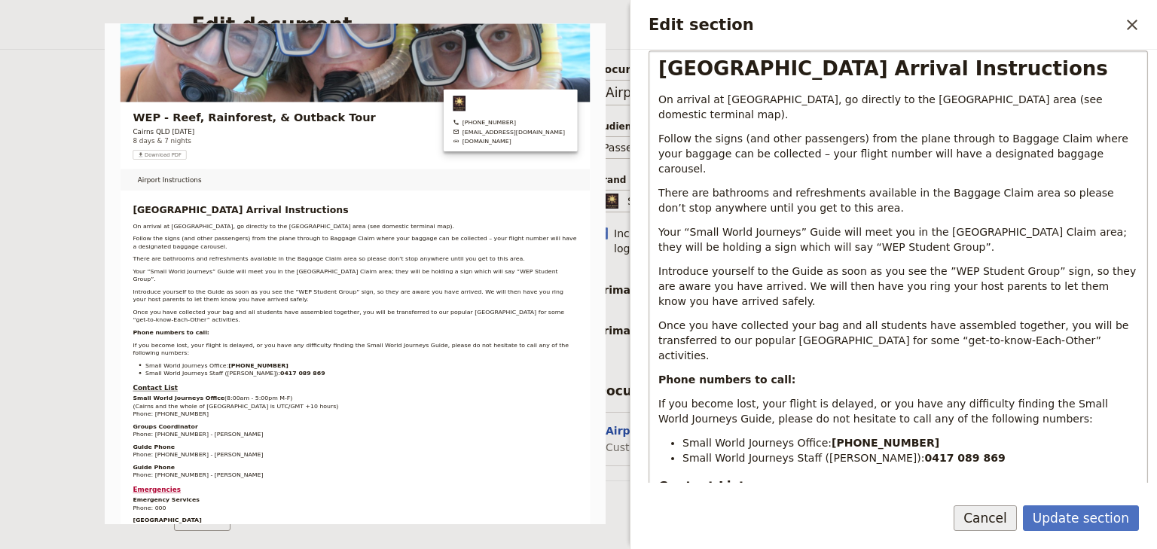
click at [990, 516] on button "Cancel" at bounding box center [984, 518] width 63 height 26
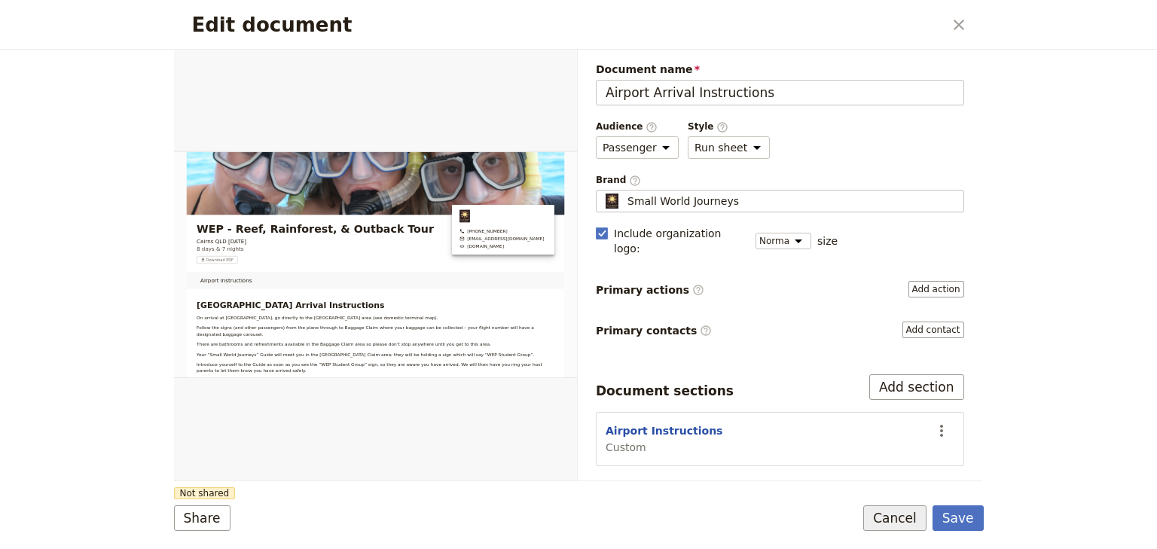
click at [910, 521] on button "Cancel" at bounding box center [894, 518] width 63 height 26
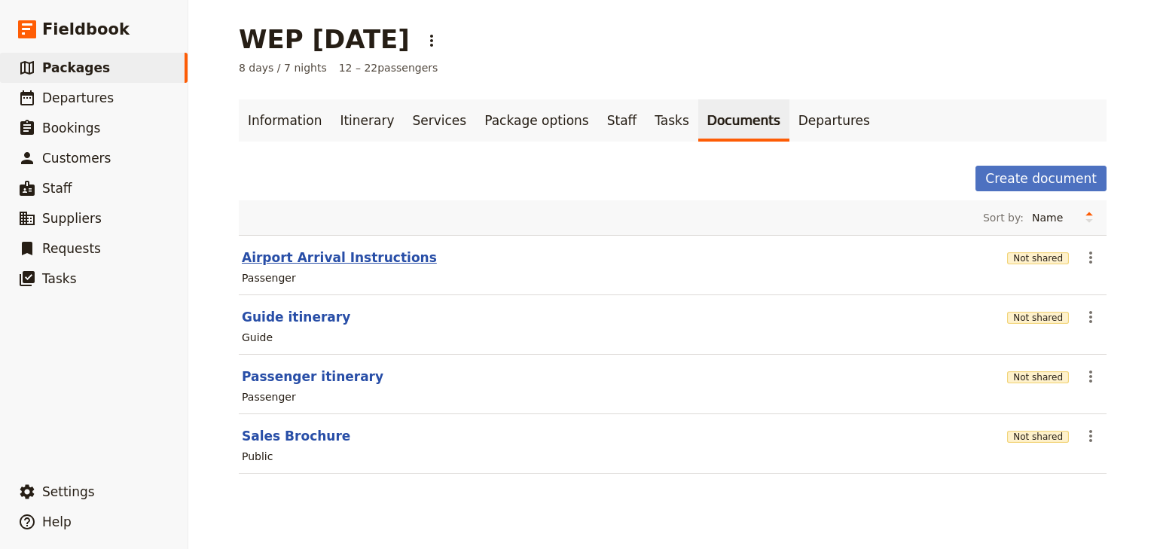
click at [341, 259] on button "Airport Arrival Instructions" at bounding box center [339, 258] width 195 height 18
select select "PASSENGER"
select select "RUN_SHEET"
select select "DEFAULT"
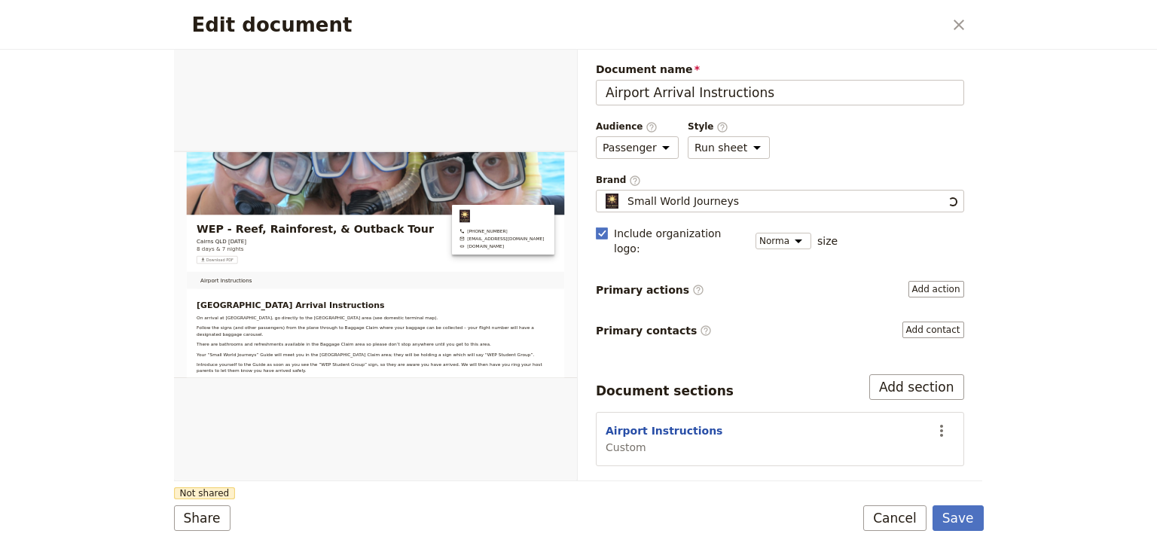
scroll to position [0, 0]
click at [208, 516] on button "Share" at bounding box center [202, 518] width 56 height 26
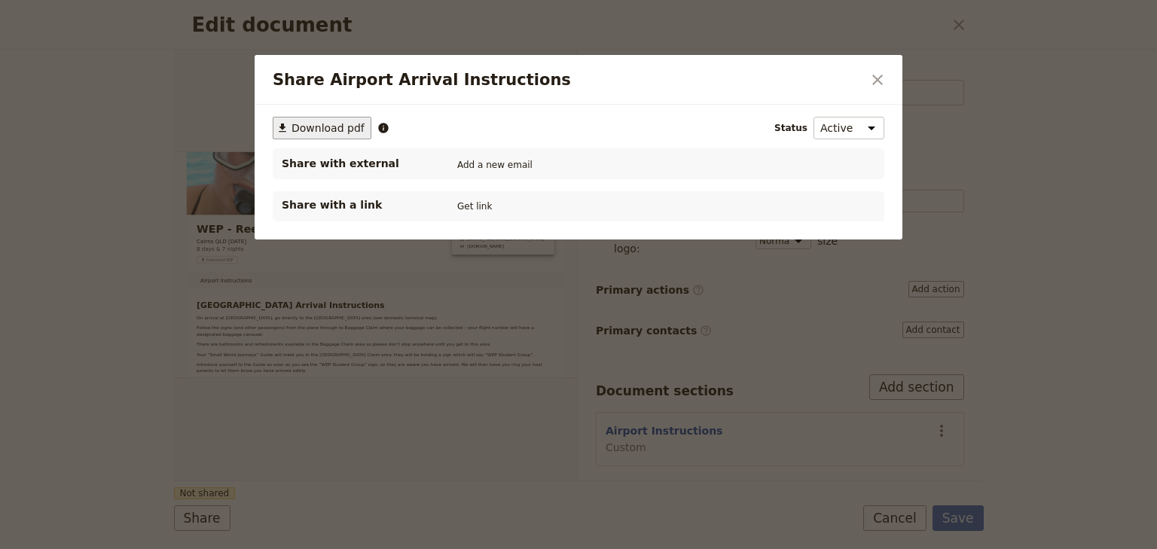
click at [316, 127] on span "Download pdf" at bounding box center [327, 127] width 73 height 15
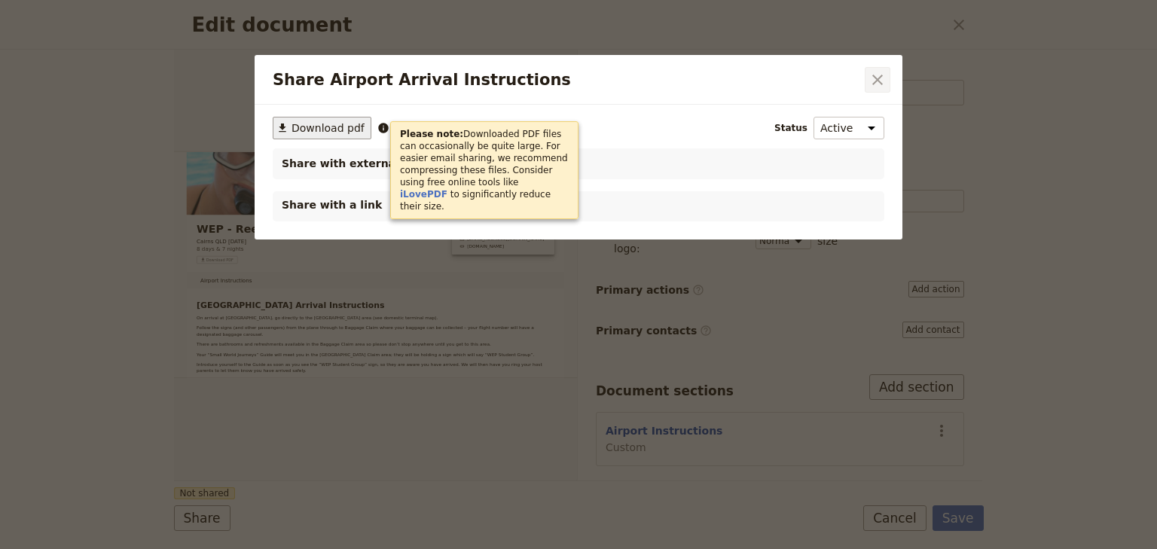
click at [868, 75] on button "​" at bounding box center [878, 80] width 26 height 26
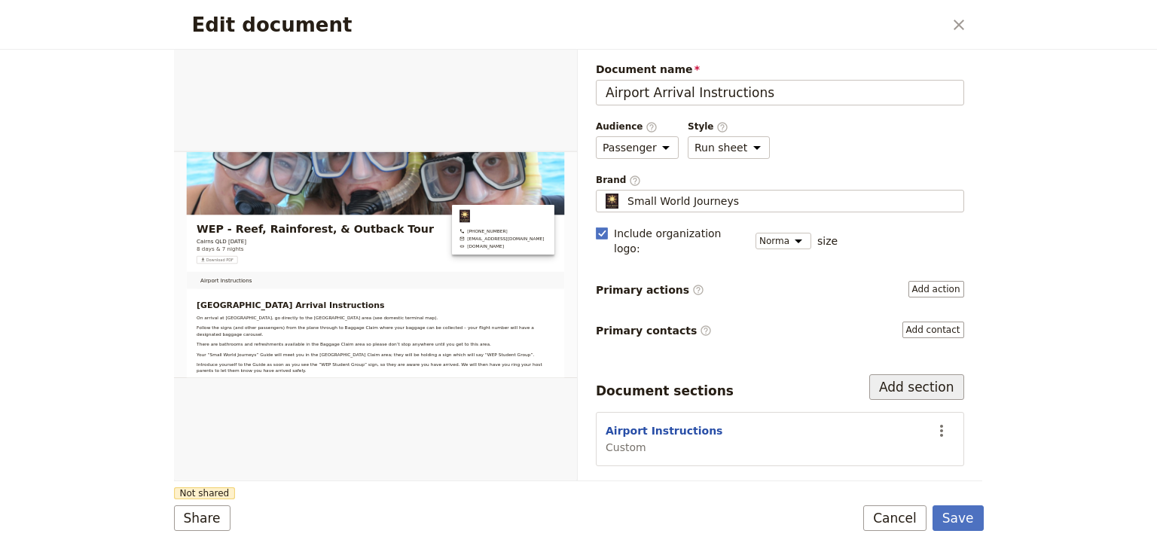
click at [907, 374] on button "Add section" at bounding box center [916, 387] width 95 height 26
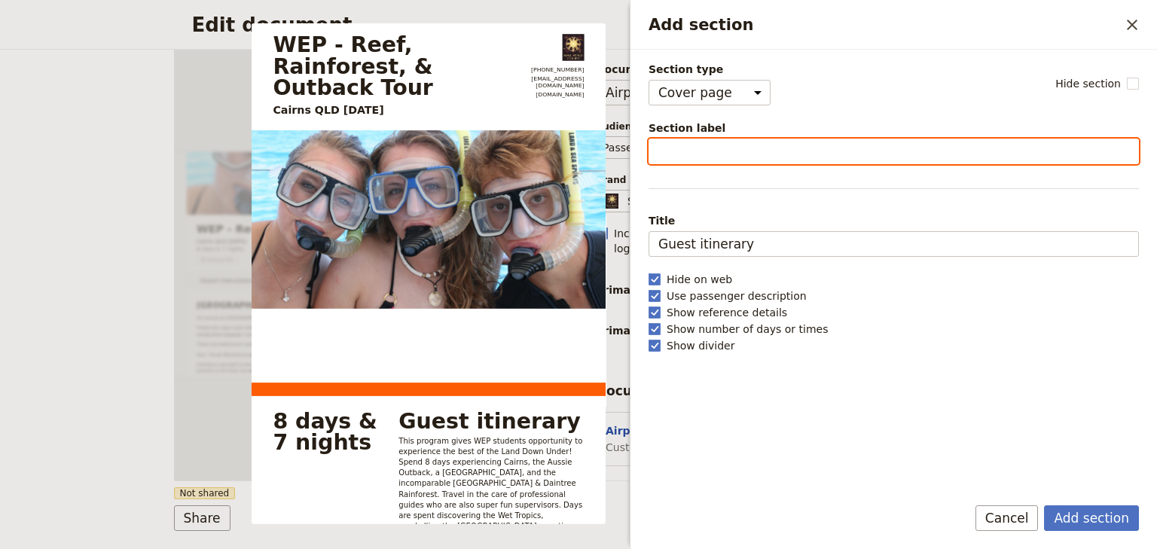
click at [672, 146] on input "Section label" at bounding box center [893, 152] width 490 height 26
type input "FAQs"
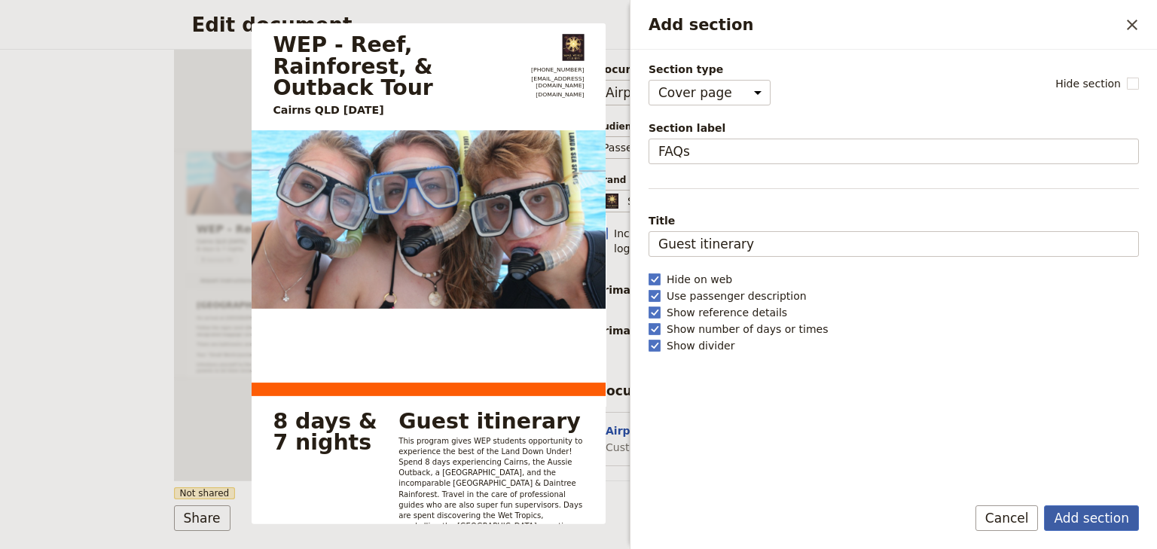
click at [1100, 521] on button "Add section" at bounding box center [1091, 518] width 95 height 26
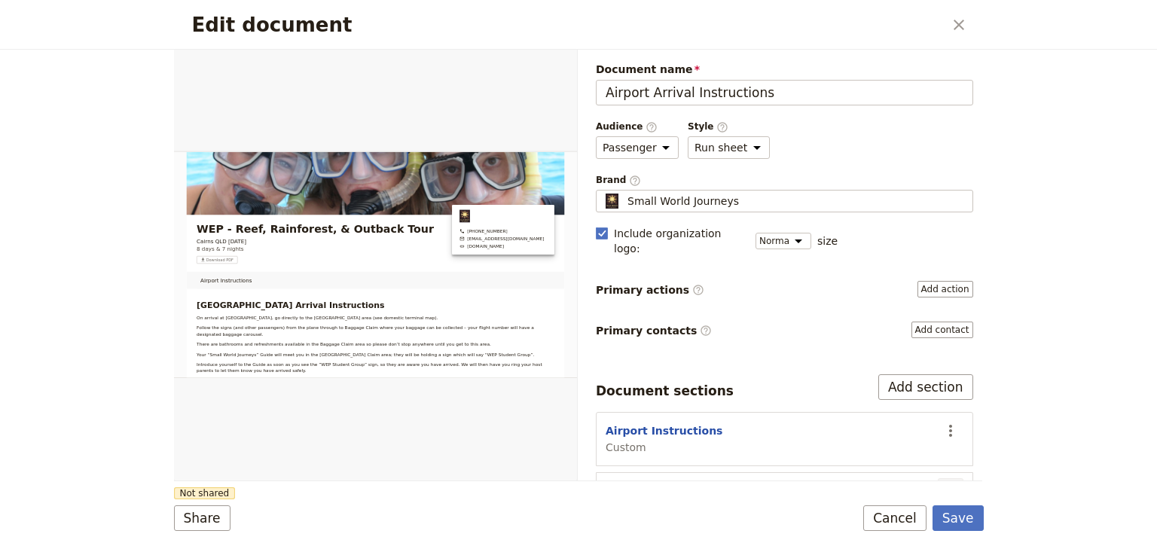
click at [941, 482] on icon "Actions" at bounding box center [950, 491] width 18 height 18
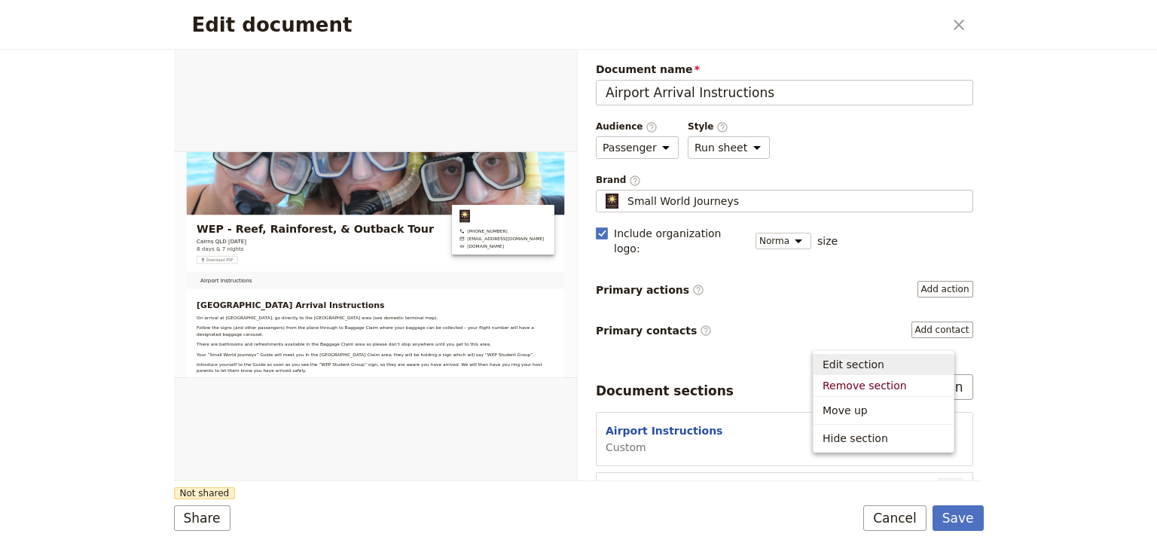
click at [862, 368] on span "Edit section" at bounding box center [853, 364] width 62 height 15
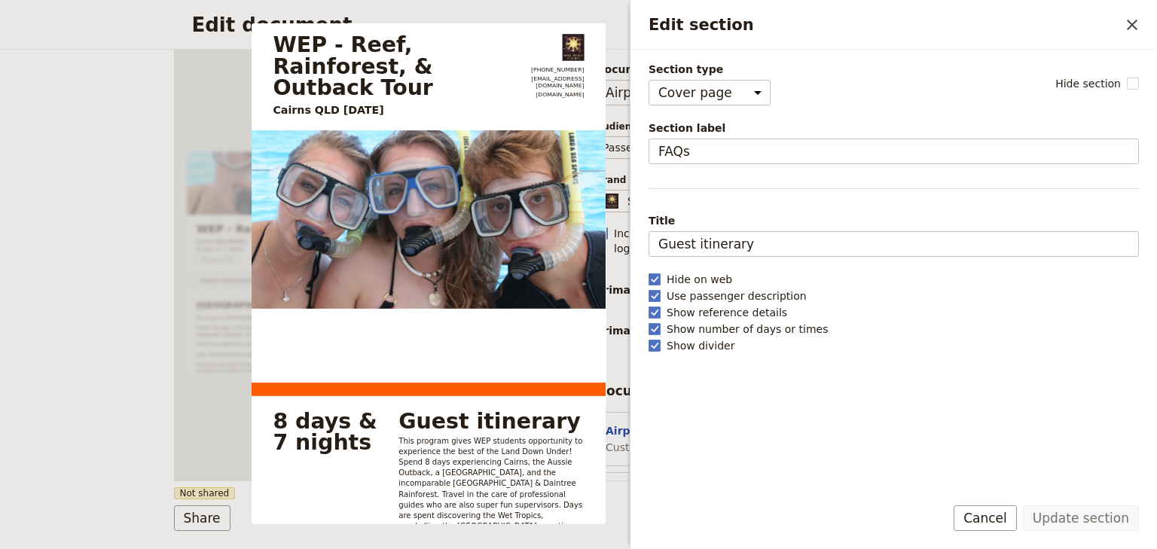
scroll to position [3, 0]
select select "PASSENGER"
select select "RUN_SHEET"
select select "DEFAULT"
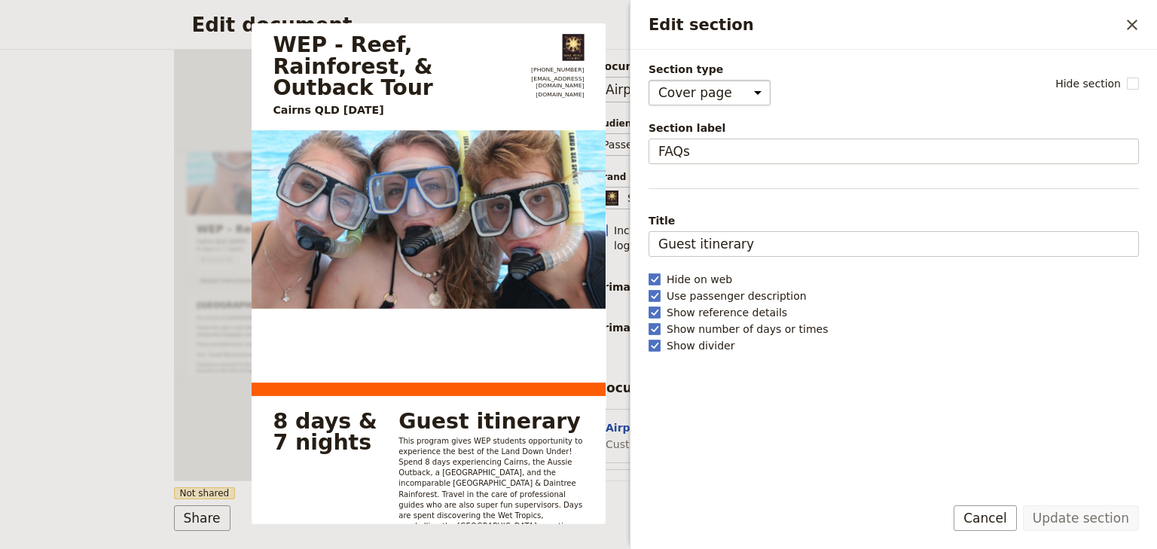
click at [746, 96] on select "Cover page Day summary Itinerary Custom" at bounding box center [709, 93] width 122 height 26
select select "CUSTOM"
click at [648, 80] on select "Cover page Day summary Itinerary Custom" at bounding box center [709, 93] width 122 height 26
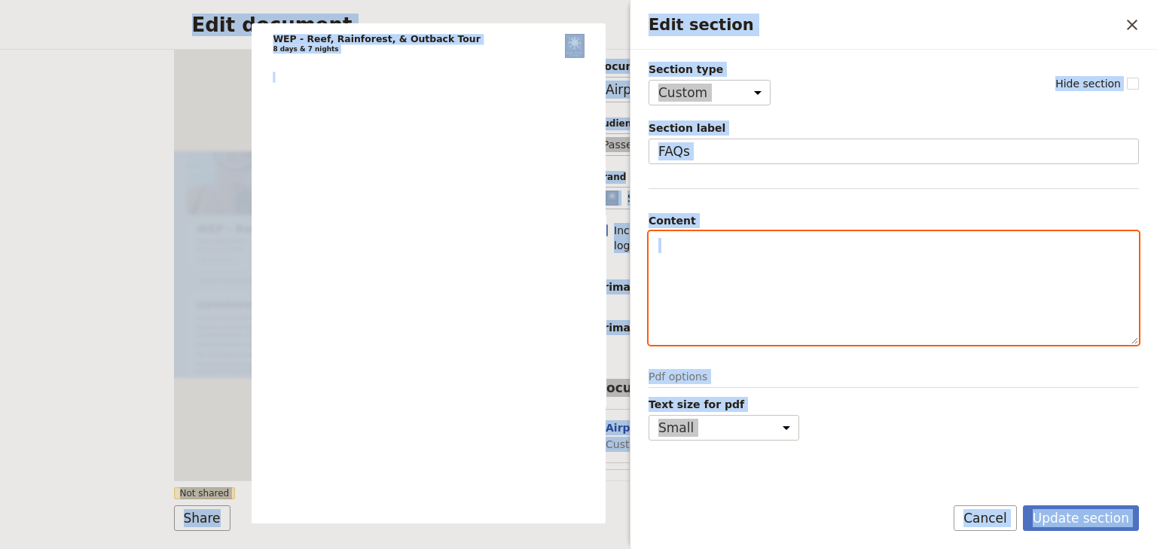
click at [718, 261] on div "Edit section" at bounding box center [893, 288] width 489 height 112
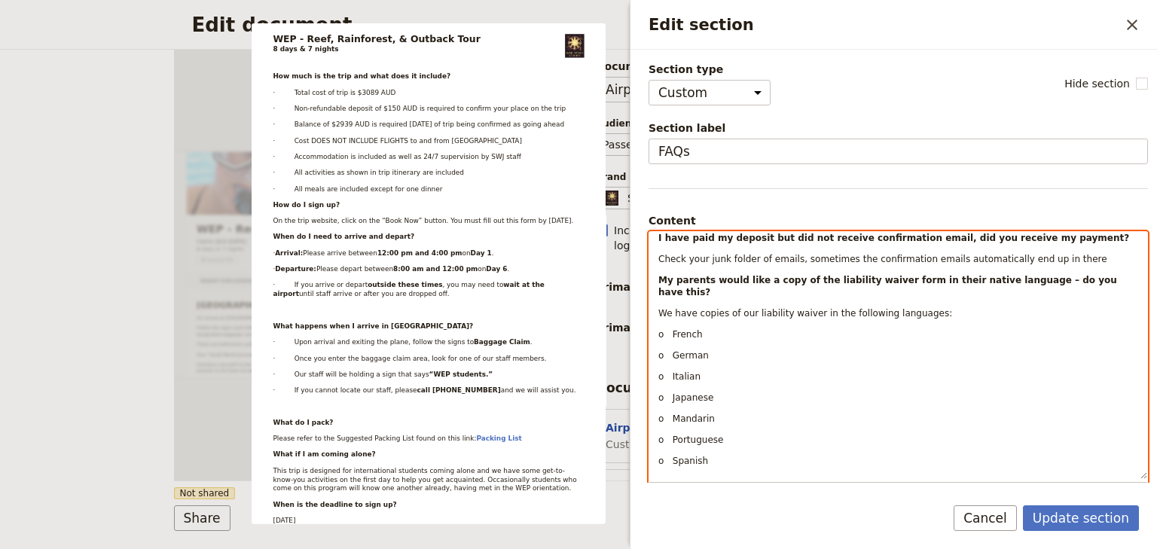
scroll to position [1048, 0]
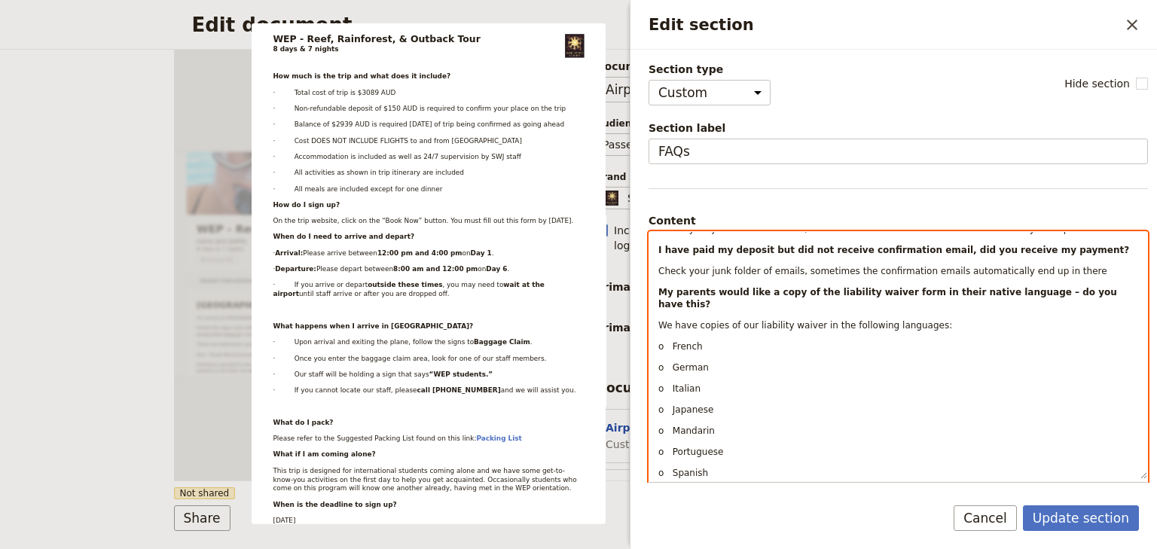
drag, startPoint x: 1136, startPoint y: 316, endPoint x: 1139, endPoint y: 461, distance: 144.6
click at [1133, 479] on div "How much is the trip and what does it include? · Total cost of trip is $3089 AU…" at bounding box center [898, 355] width 498 height 247
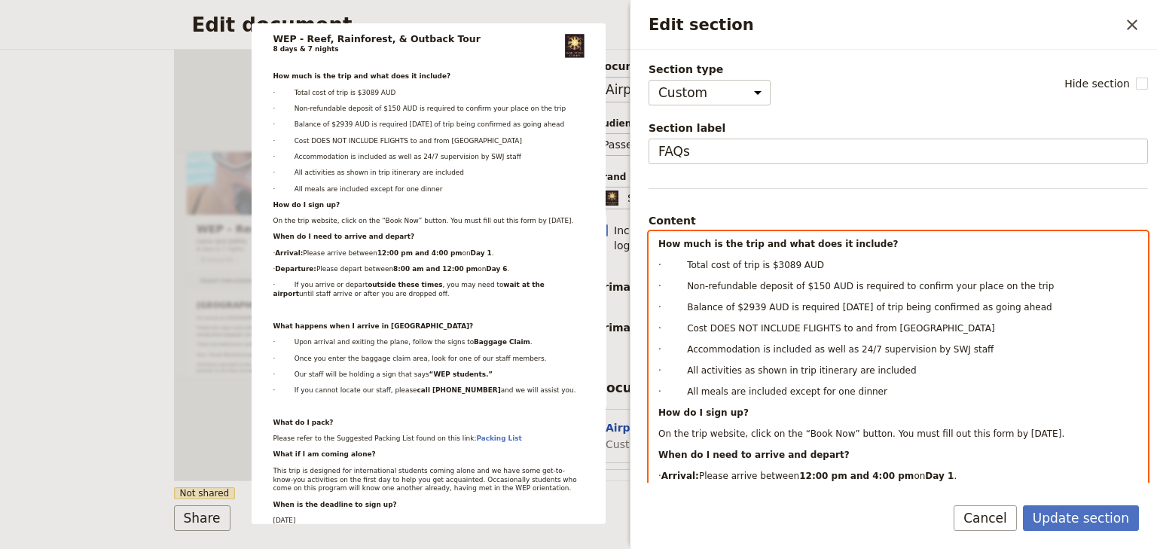
scroll to position [0, 0]
click at [1127, 428] on p "On the trip website, click on the “Book Now” button. You must fill out this for…" at bounding box center [898, 434] width 480 height 12
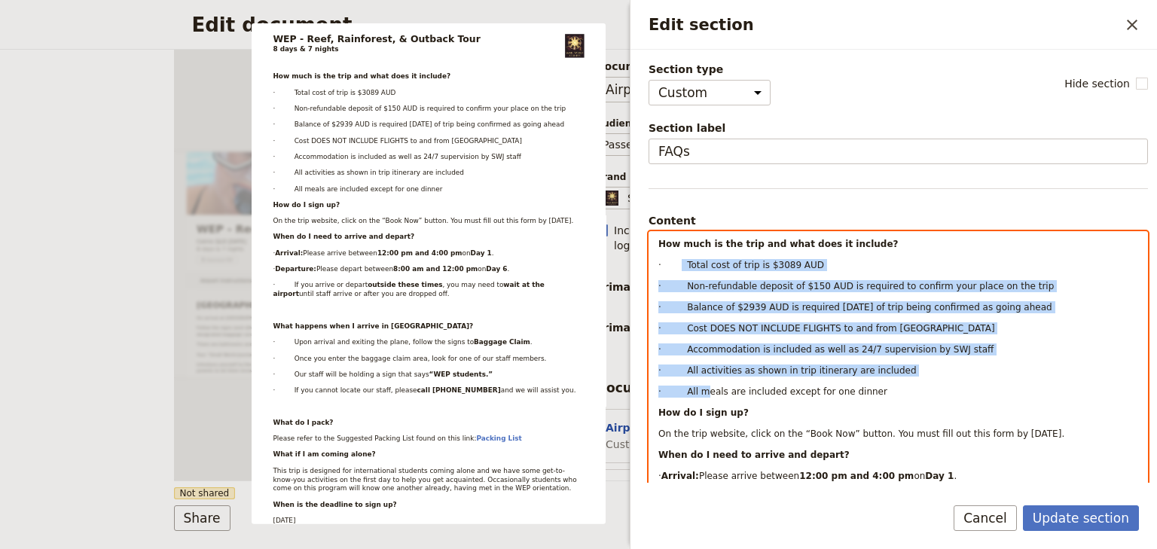
drag, startPoint x: 684, startPoint y: 368, endPoint x: 676, endPoint y: 262, distance: 105.8
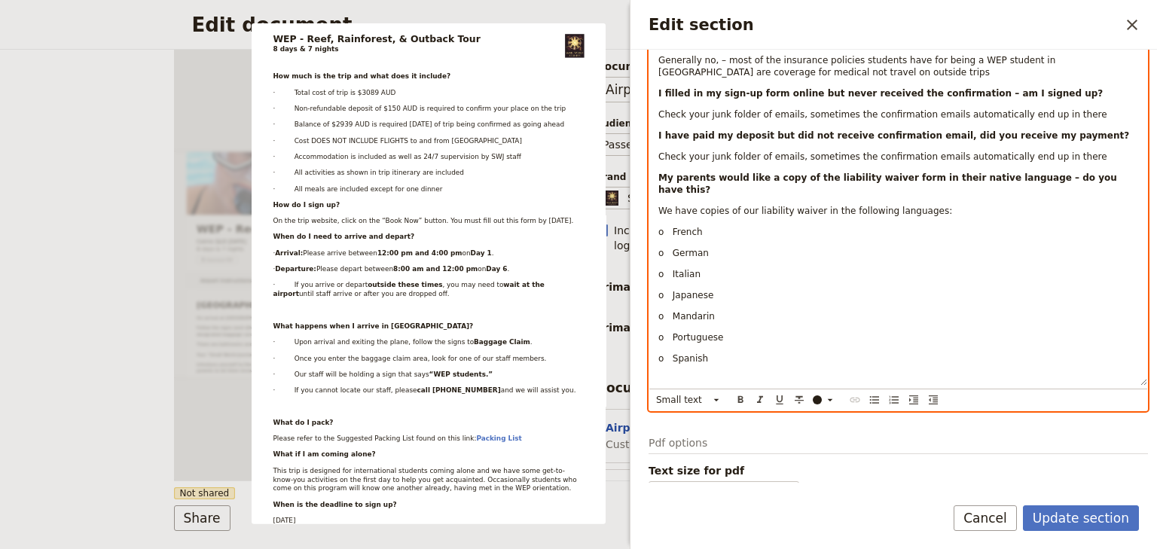
scroll to position [1172, 0]
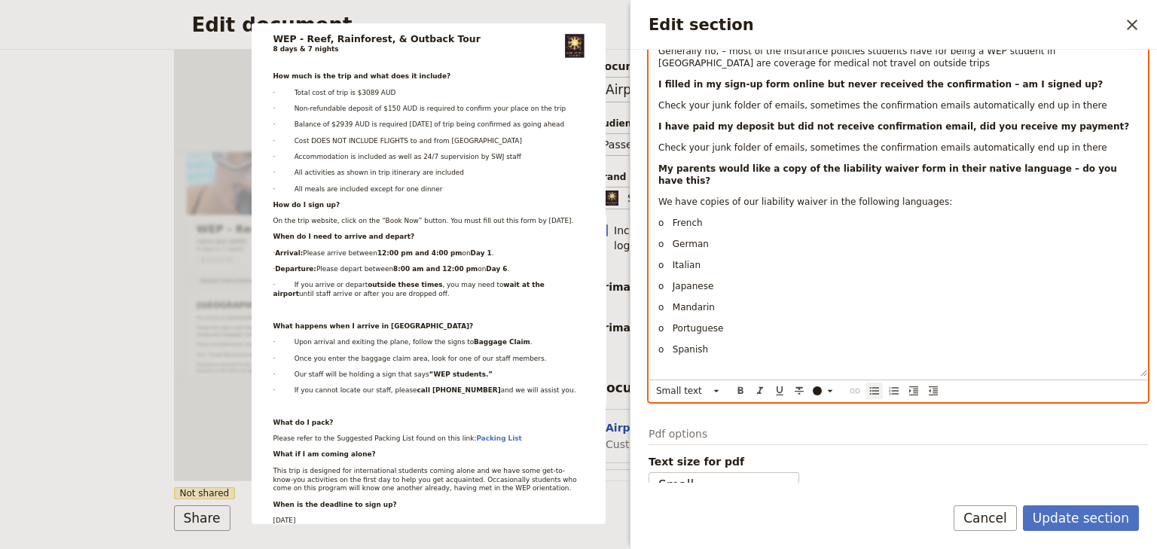
click at [872, 385] on icon "Bulleted list" at bounding box center [874, 391] width 12 height 12
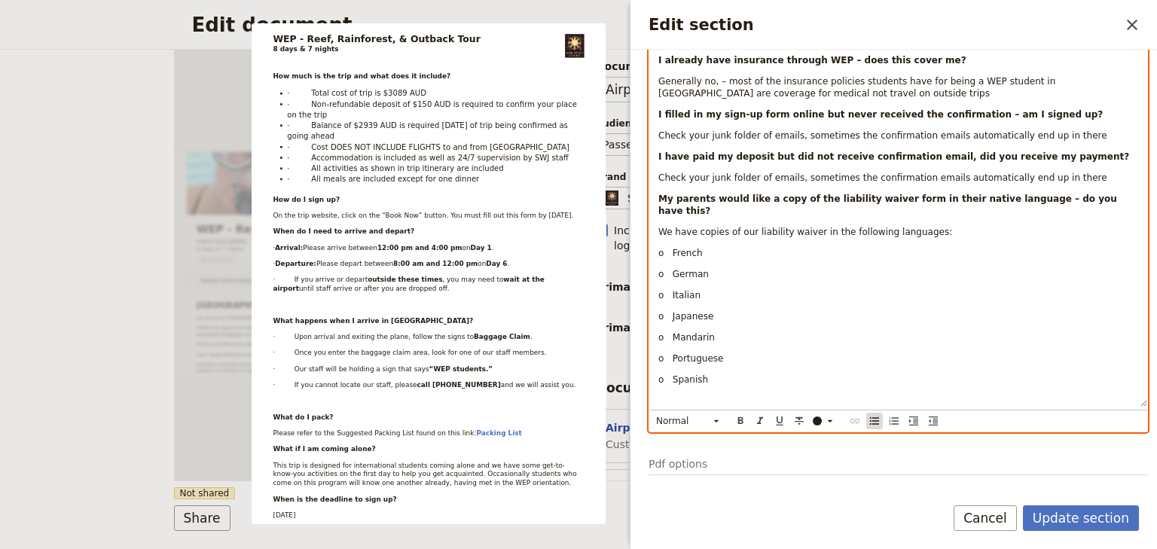
click at [874, 417] on icon "Bulleted list" at bounding box center [874, 421] width 9 height 8
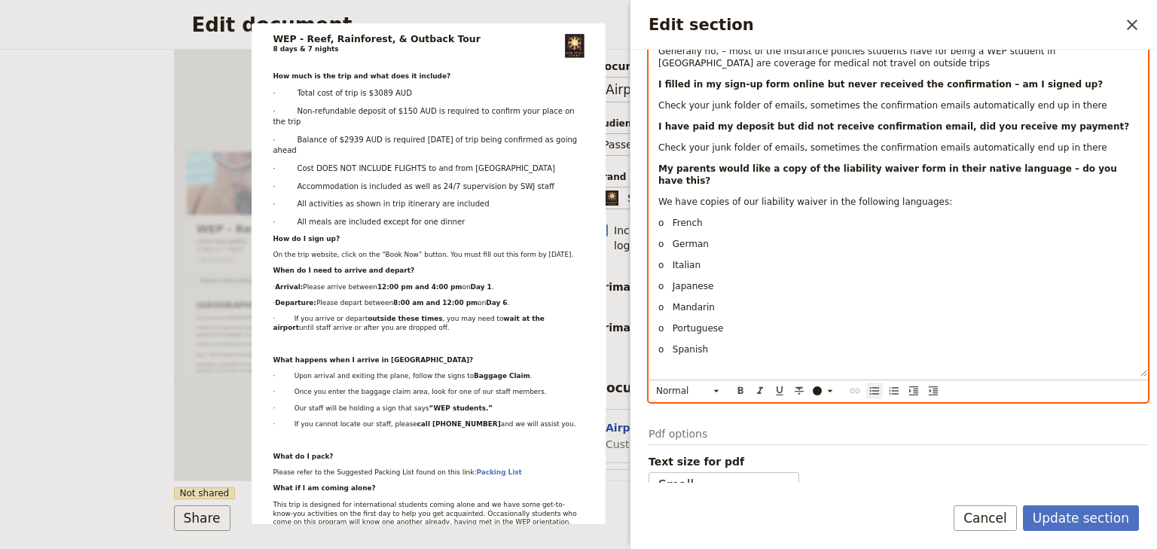
click at [874, 387] on icon "Bulleted list" at bounding box center [874, 391] width 9 height 8
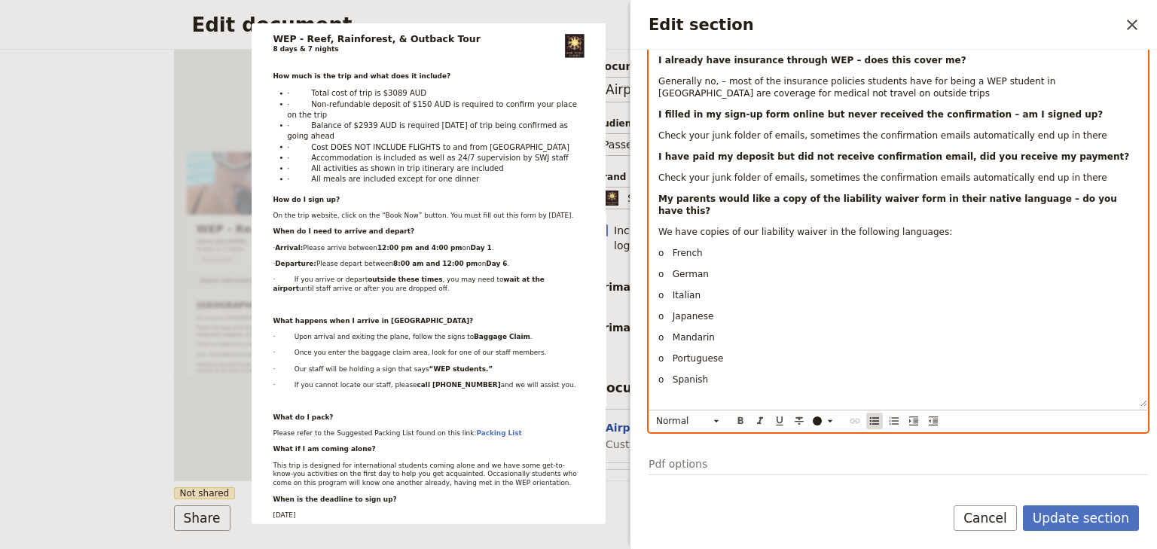
click at [873, 415] on icon "Bulleted list" at bounding box center [874, 421] width 12 height 12
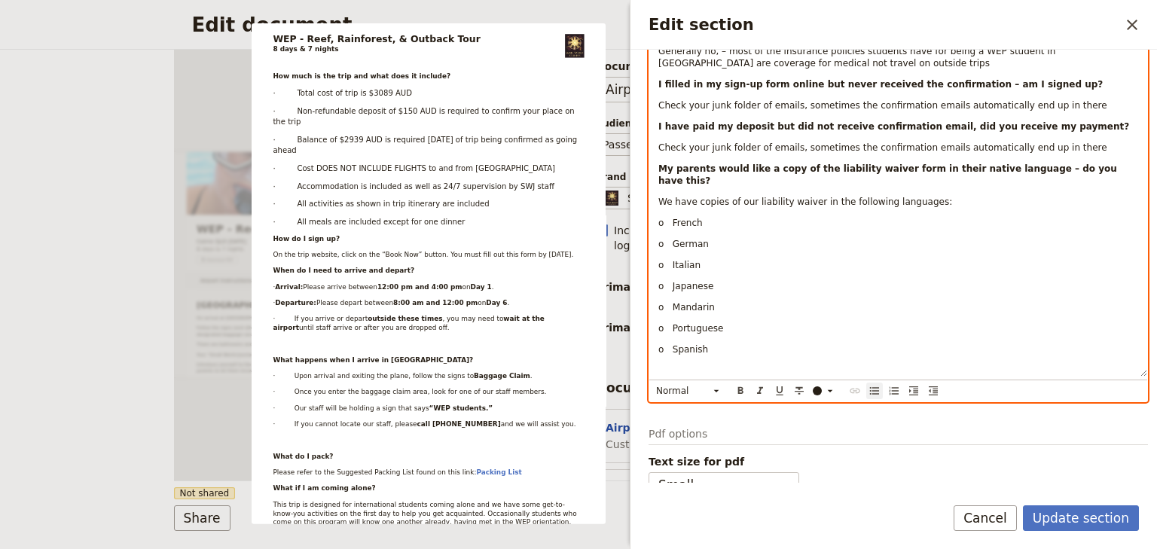
click at [873, 385] on icon "Bulleted list" at bounding box center [874, 391] width 12 height 12
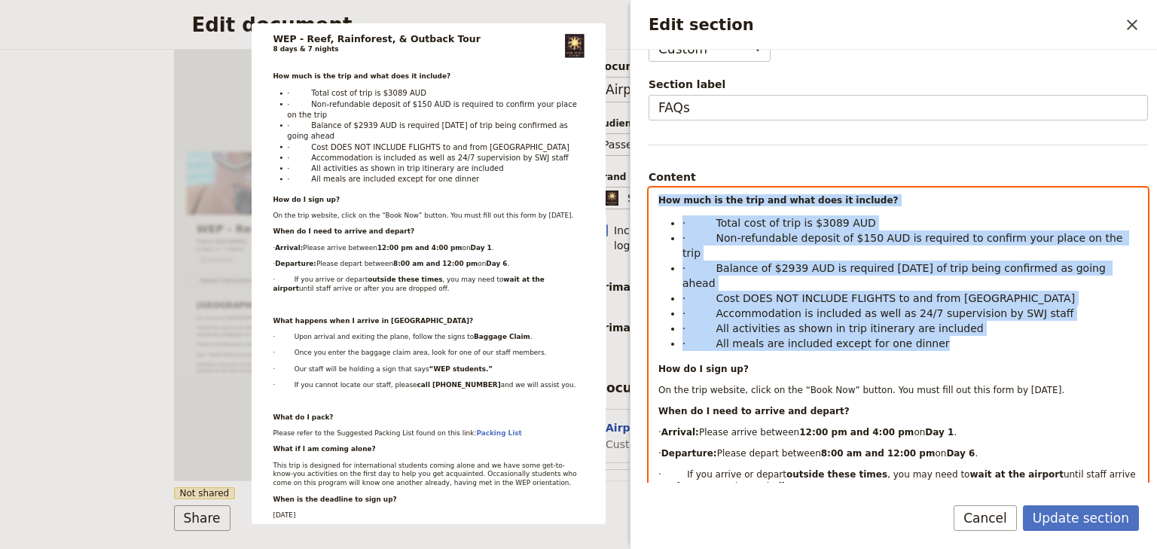
scroll to position [0, 0]
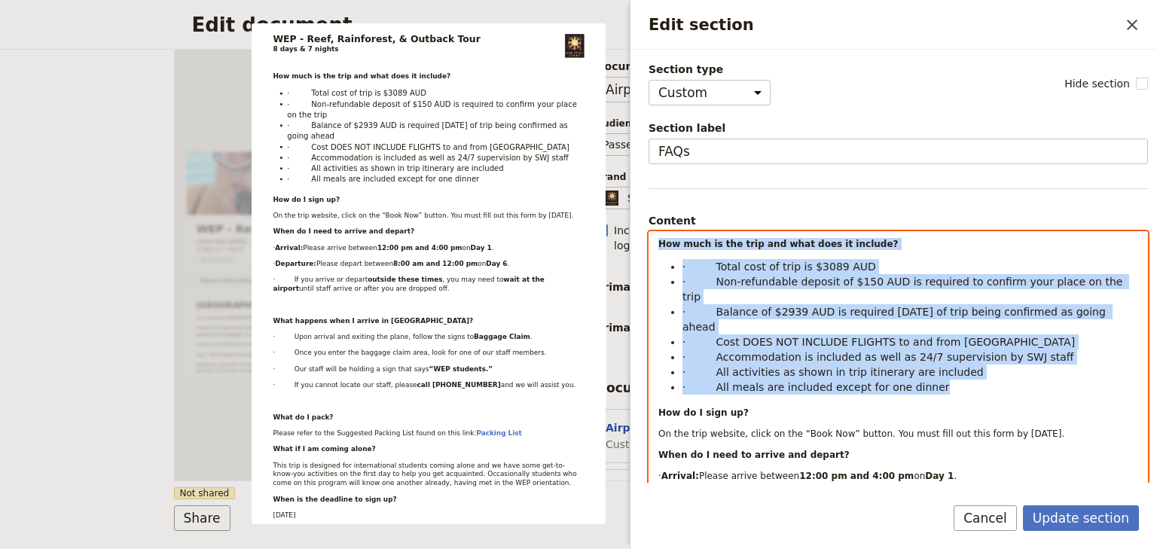
click at [793, 351] on span "· Accommodation is included as well as 24/7 supervision by SWJ staff" at bounding box center [878, 357] width 392 height 12
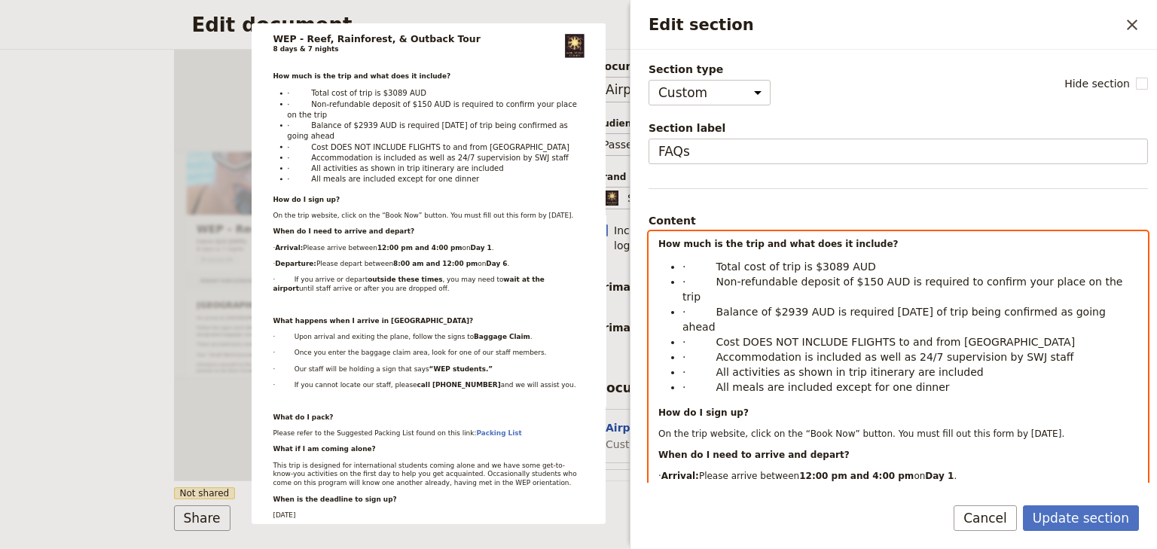
click at [708, 266] on span "· Total cost of trip is $3089 AUD" at bounding box center [779, 267] width 194 height 12
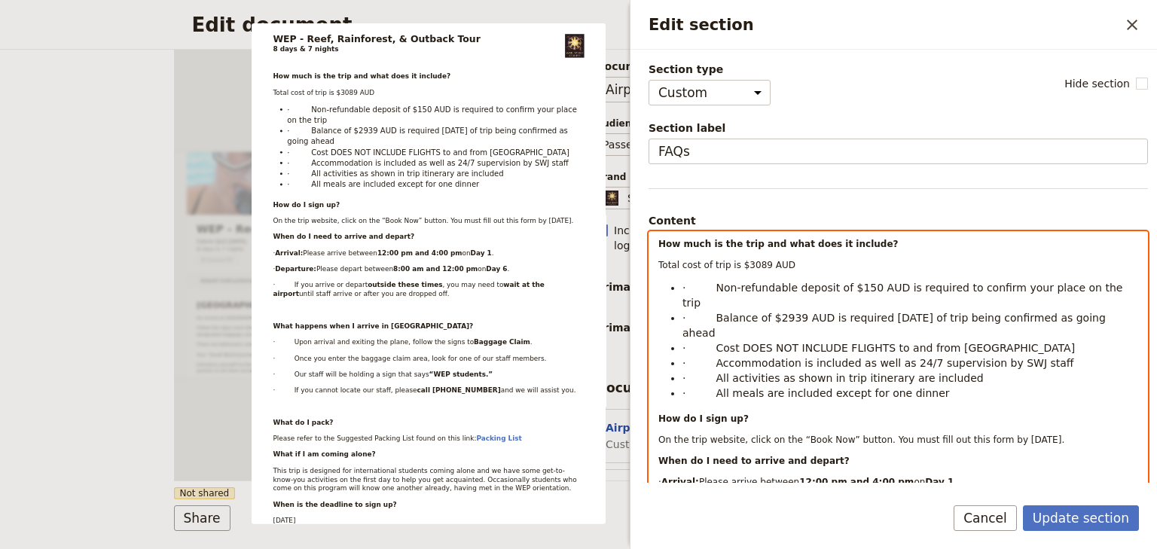
click at [711, 285] on span "· Non-refundable deposit of $150 AUD is required to confirm your place on the t…" at bounding box center [904, 295] width 444 height 27
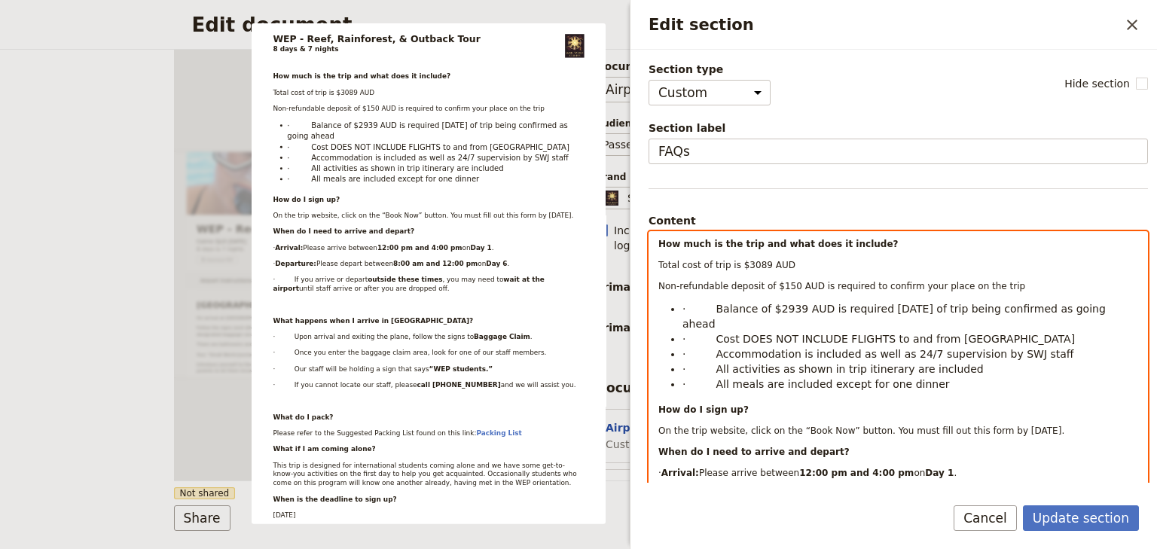
click at [660, 262] on span "Total cost of trip is $3089 AUD" at bounding box center [726, 265] width 137 height 11
drag, startPoint x: 670, startPoint y: 282, endPoint x: 657, endPoint y: 262, distance: 23.8
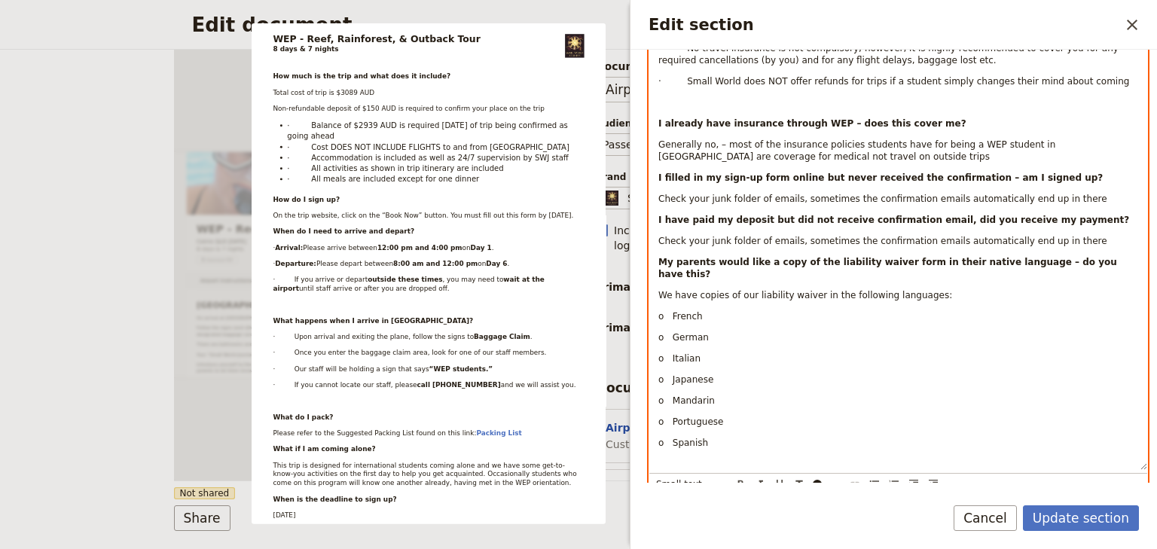
scroll to position [1154, 0]
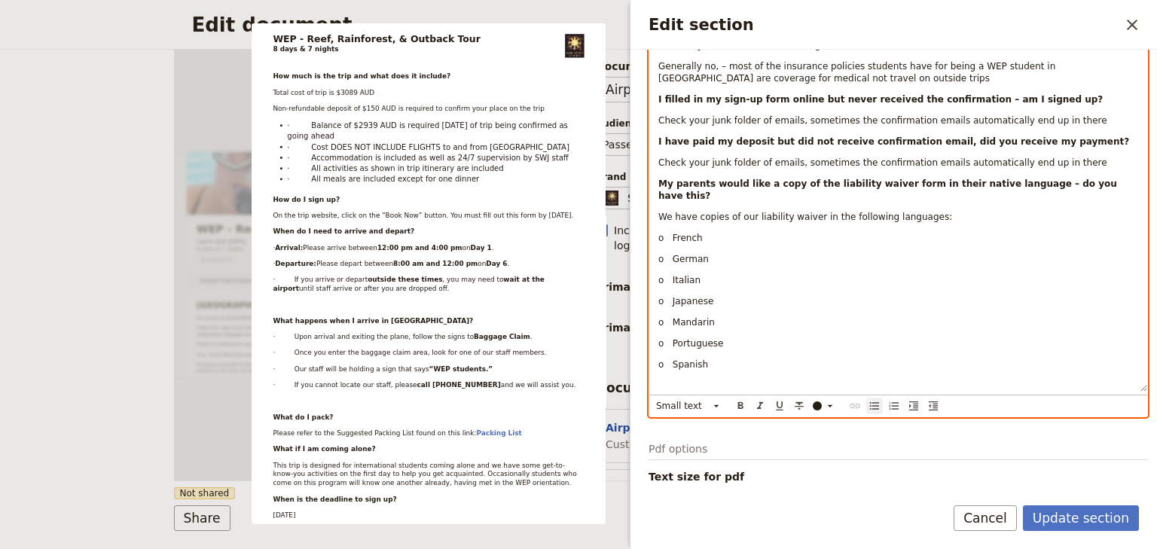
click at [875, 400] on icon "Bulleted list" at bounding box center [874, 406] width 12 height 12
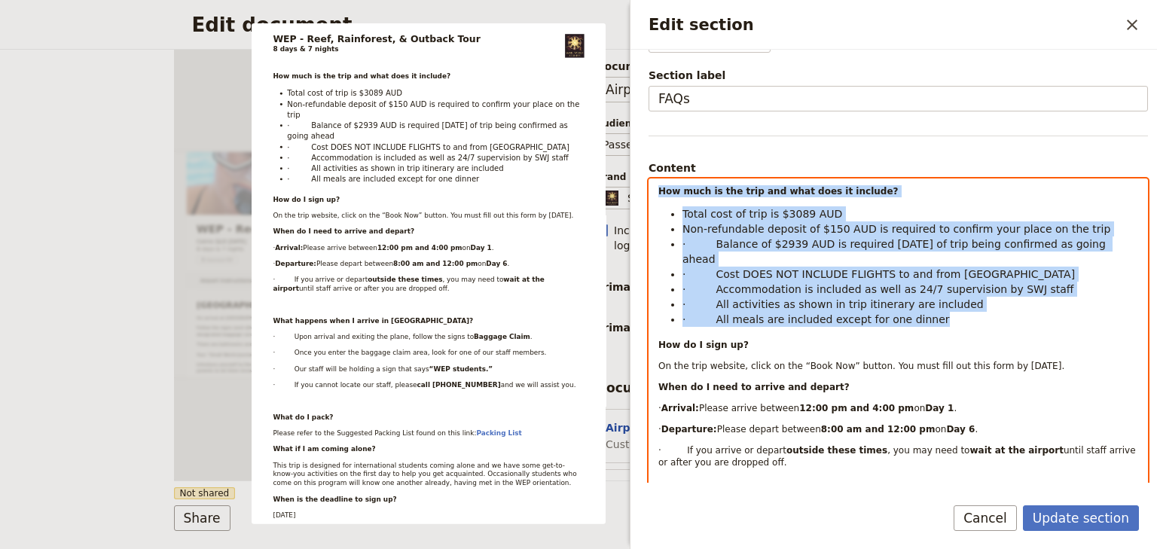
scroll to position [34, 0]
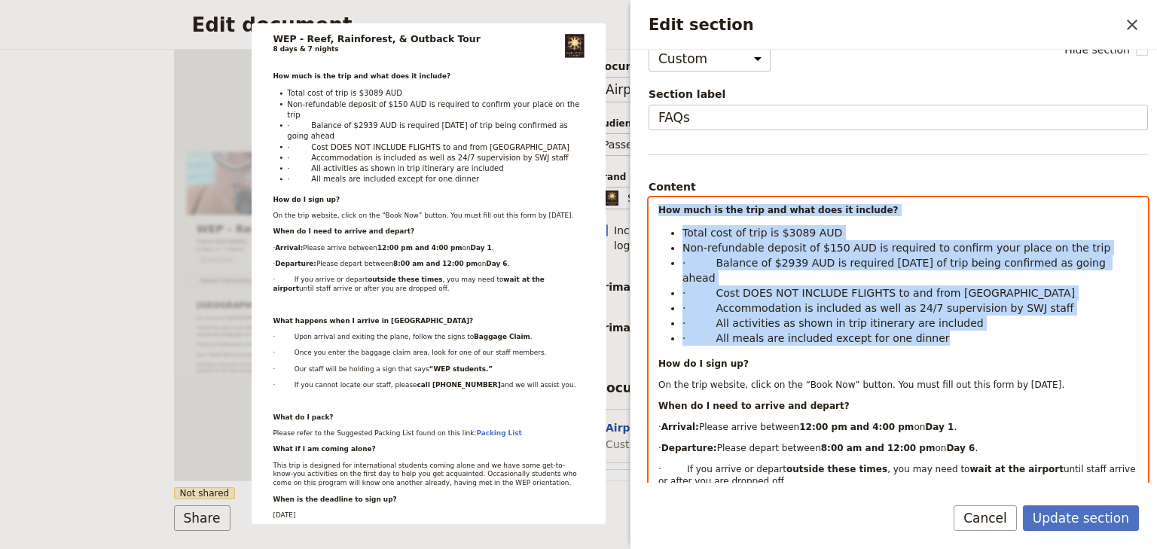
click at [910, 332] on span "· All meals are included except for one dinner" at bounding box center [815, 338] width 267 height 12
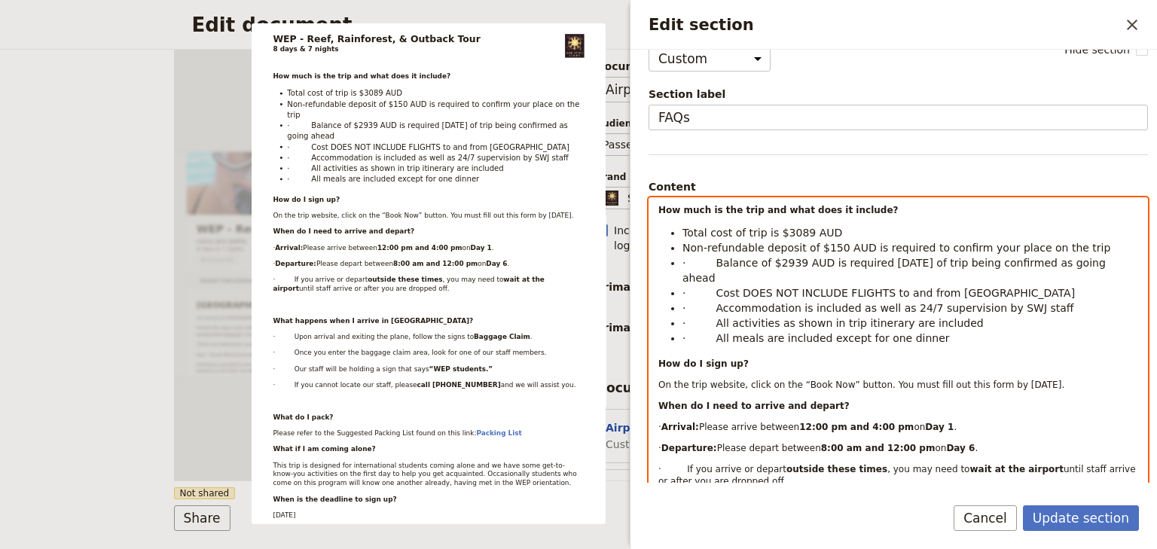
click at [711, 260] on span "· Balance of $2939 AUD is required within 2 weeks of trip being confirmed as go…" at bounding box center [895, 270] width 426 height 27
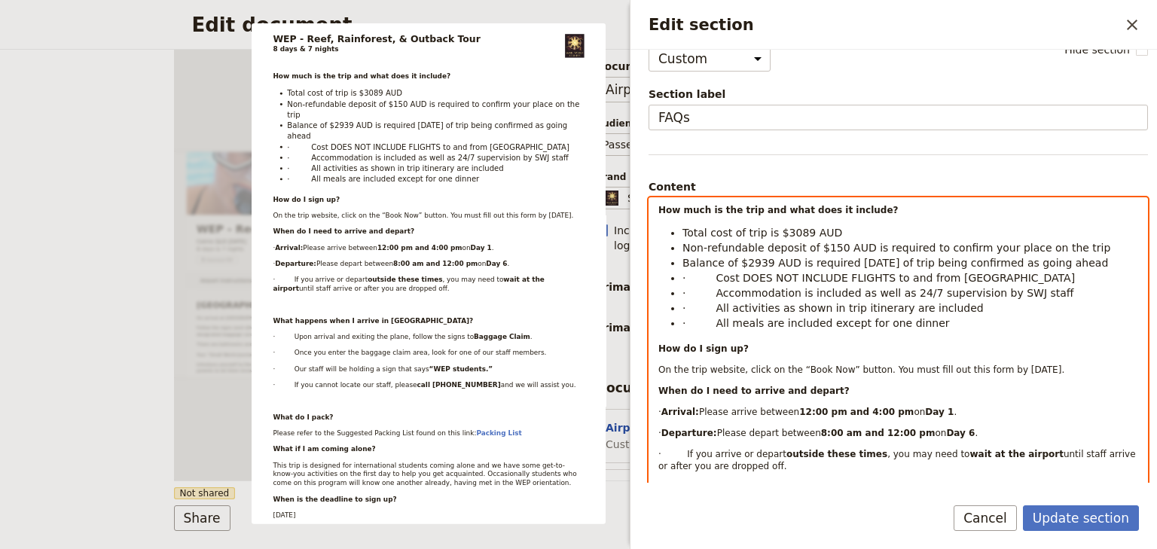
click at [710, 277] on span "· Cost DOES NOT INCLUDE FLIGHTS to and from Cairns" at bounding box center [878, 278] width 392 height 12
click at [711, 290] on span "· Accommodation is included as well as 24/7 supervision by SWJ staff" at bounding box center [878, 293] width 392 height 12
click at [708, 304] on span "· All activities as shown in trip itinerary are included" at bounding box center [832, 308] width 301 height 12
click at [712, 323] on span "· All meals are included except for one dinner" at bounding box center [815, 323] width 267 height 12
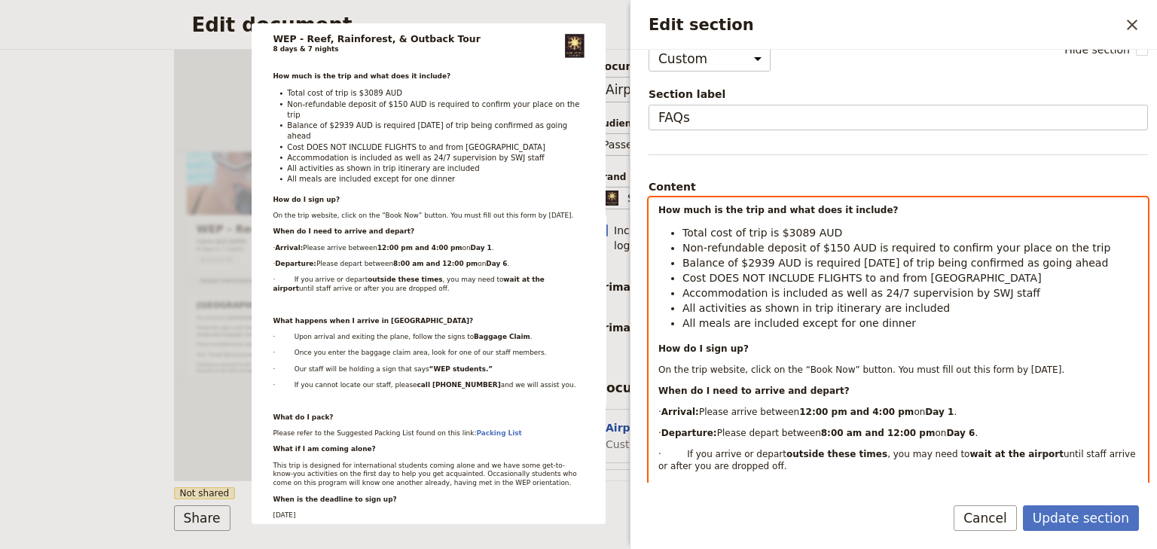
click at [658, 207] on strong "How much is the trip and what does it include?" at bounding box center [777, 210] width 239 height 11
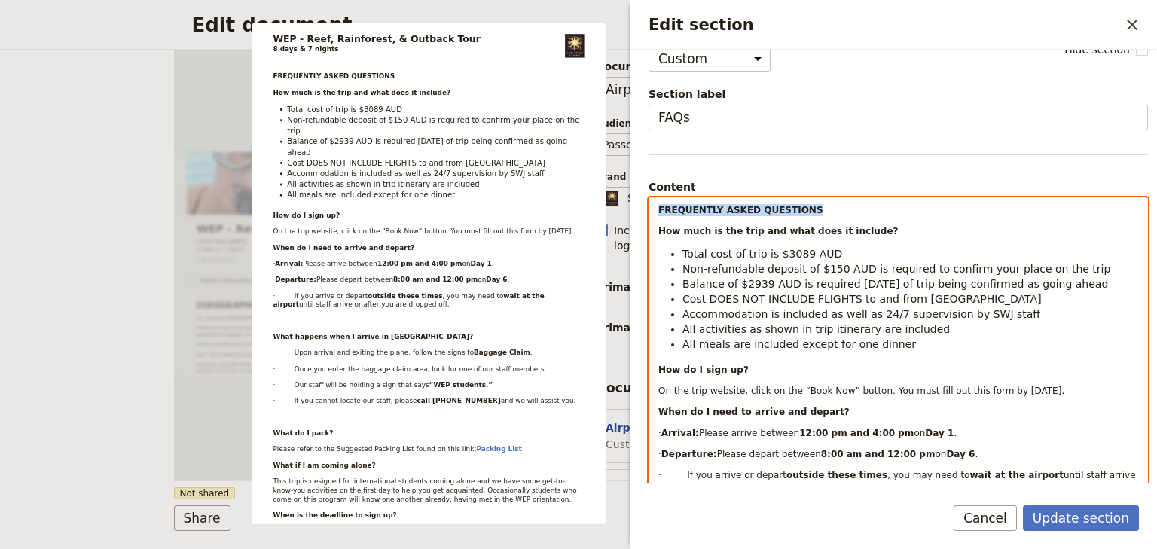
drag, startPoint x: 781, startPoint y: 209, endPoint x: 645, endPoint y: 208, distance: 136.3
click at [645, 208] on div "Section type Cover page Day summary Itinerary Custom Hide section Section label…" at bounding box center [893, 266] width 526 height 433
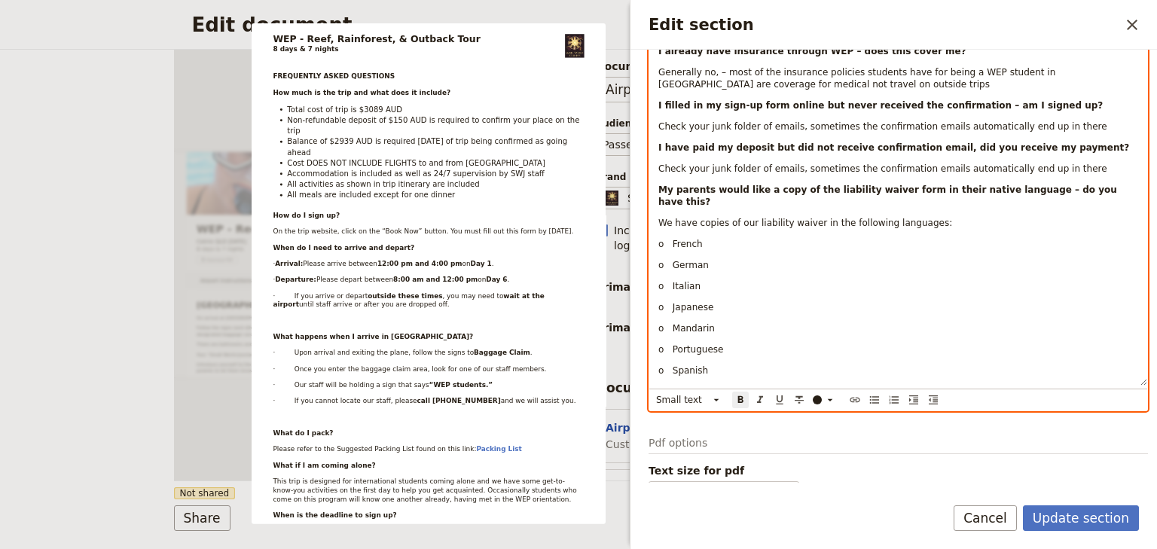
scroll to position [1163, 0]
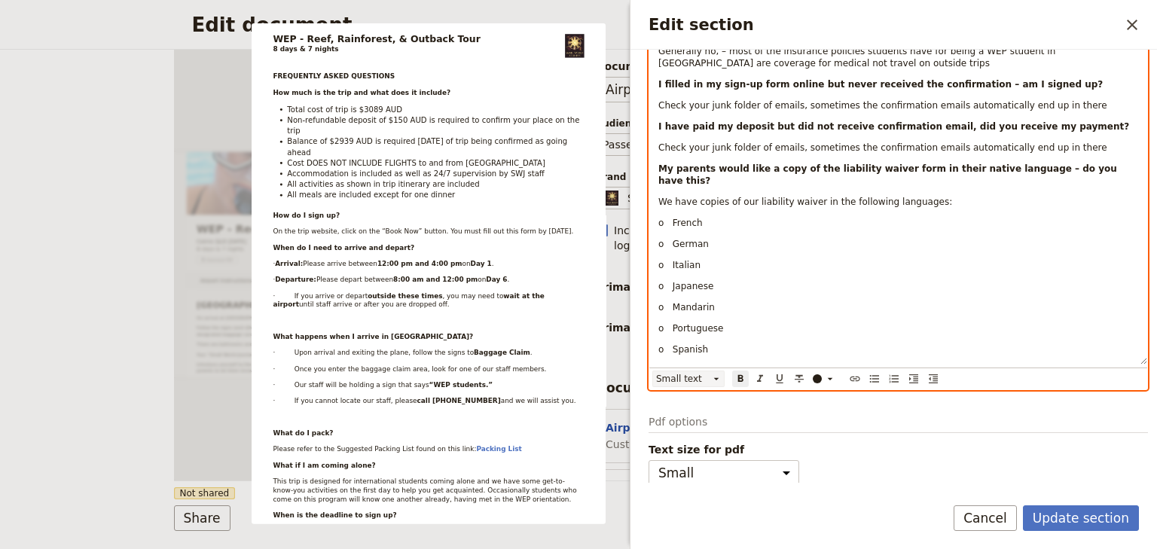
click at [711, 374] on icon "Edit section" at bounding box center [716, 379] width 12 height 12
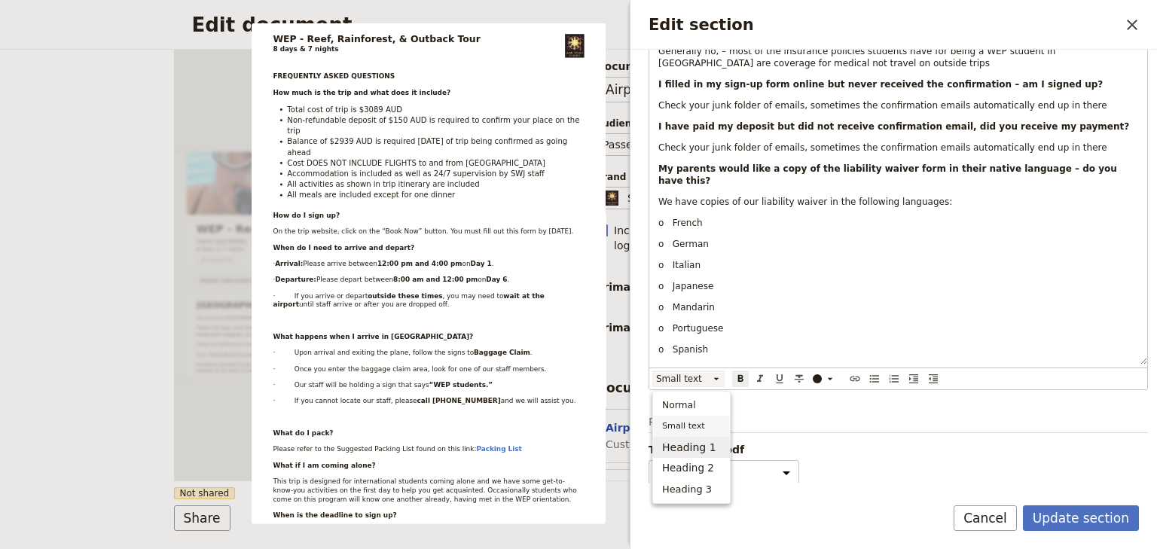
click at [692, 448] on span "Heading 1" at bounding box center [689, 447] width 54 height 15
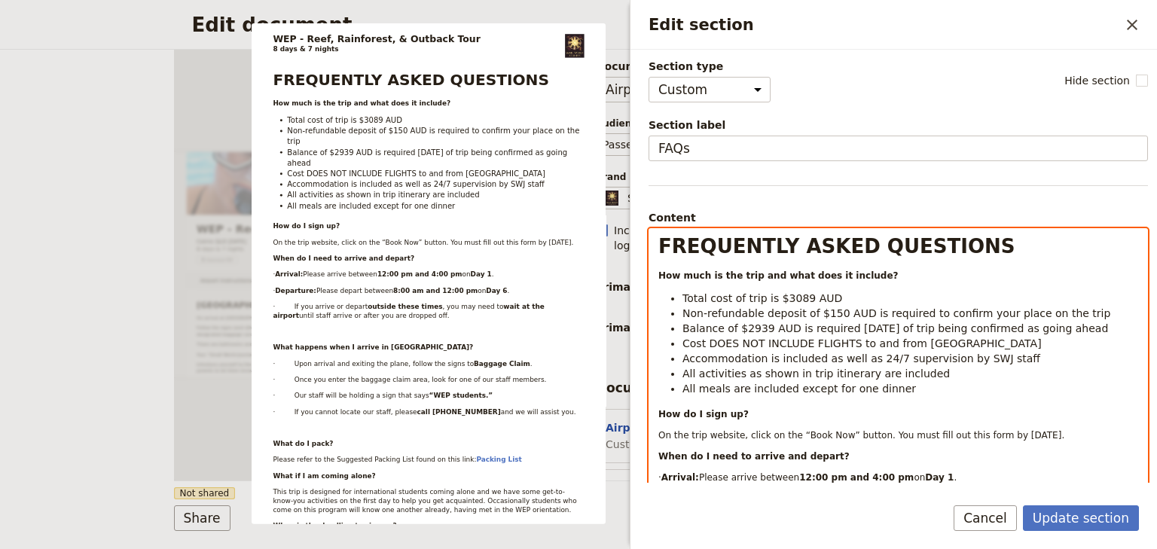
scroll to position [0, 0]
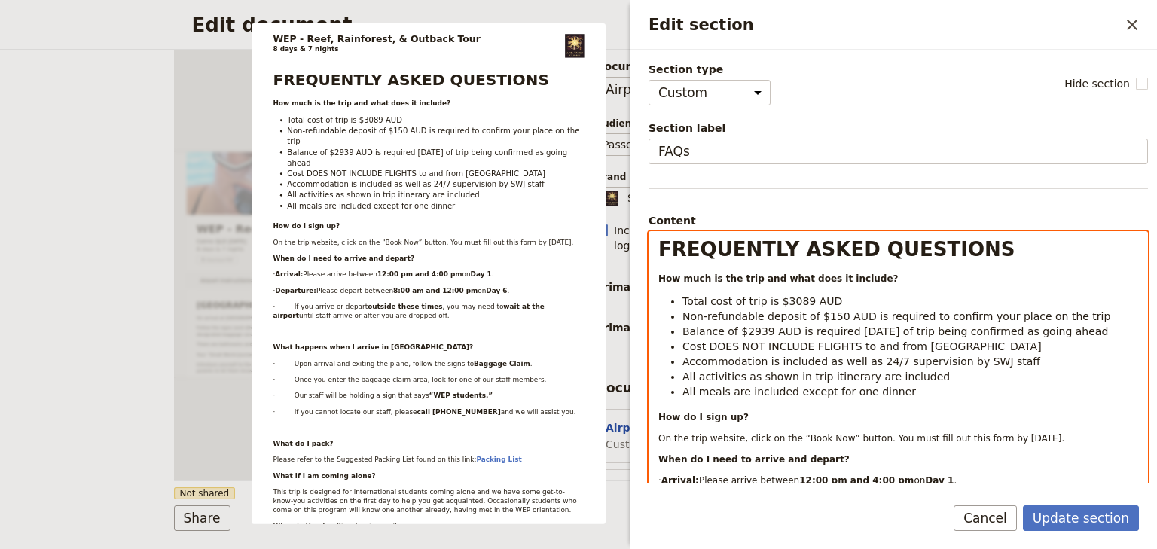
click at [822, 300] on li "Total cost of trip is $3089 AUD" at bounding box center [910, 301] width 456 height 15
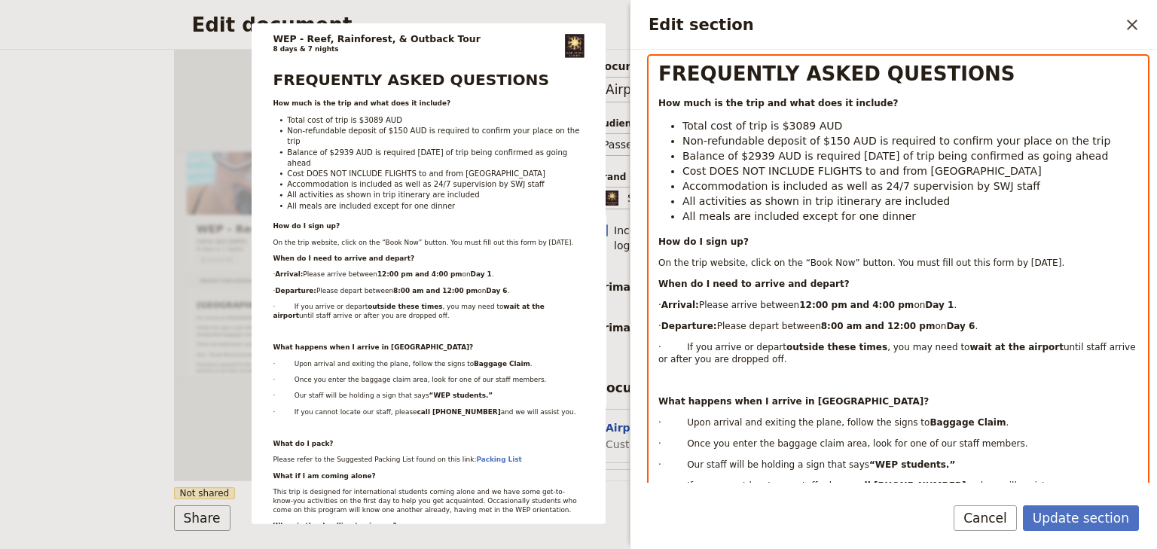
scroll to position [181, 0]
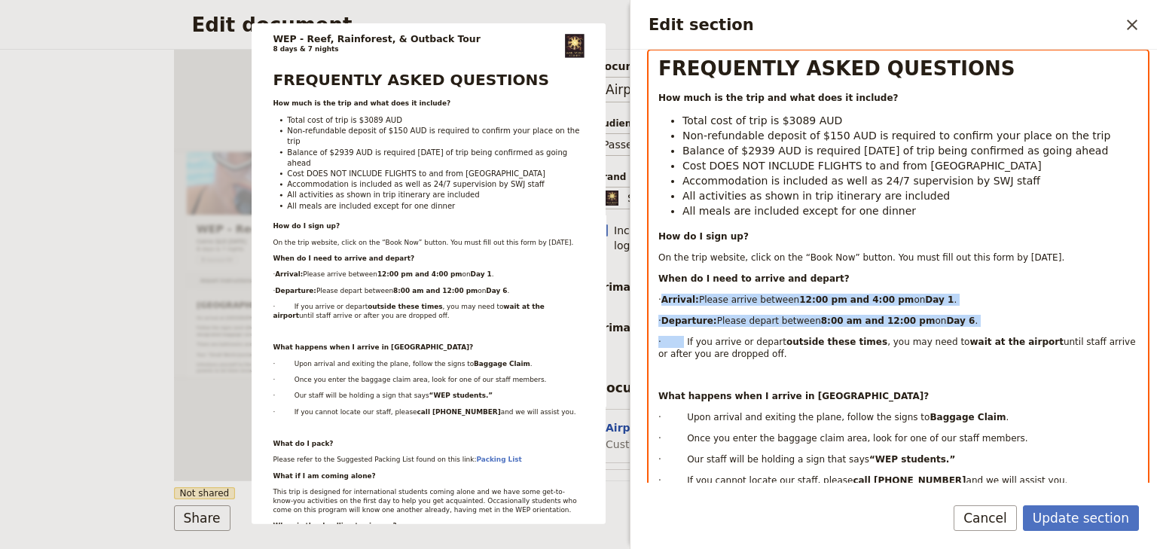
drag, startPoint x: 681, startPoint y: 297, endPoint x: 679, endPoint y: 344, distance: 46.7
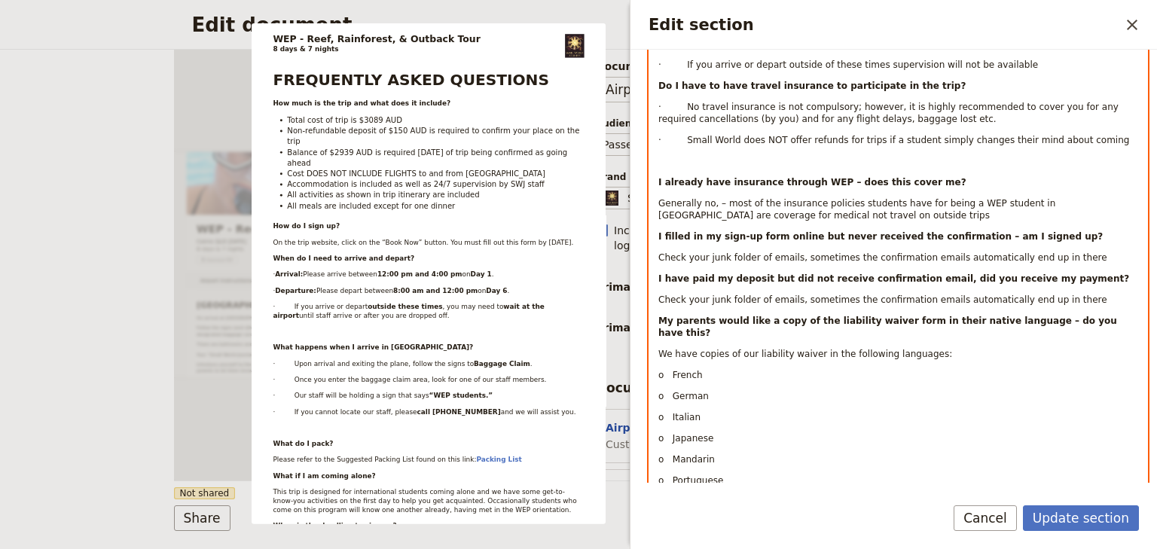
scroll to position [1177, 0]
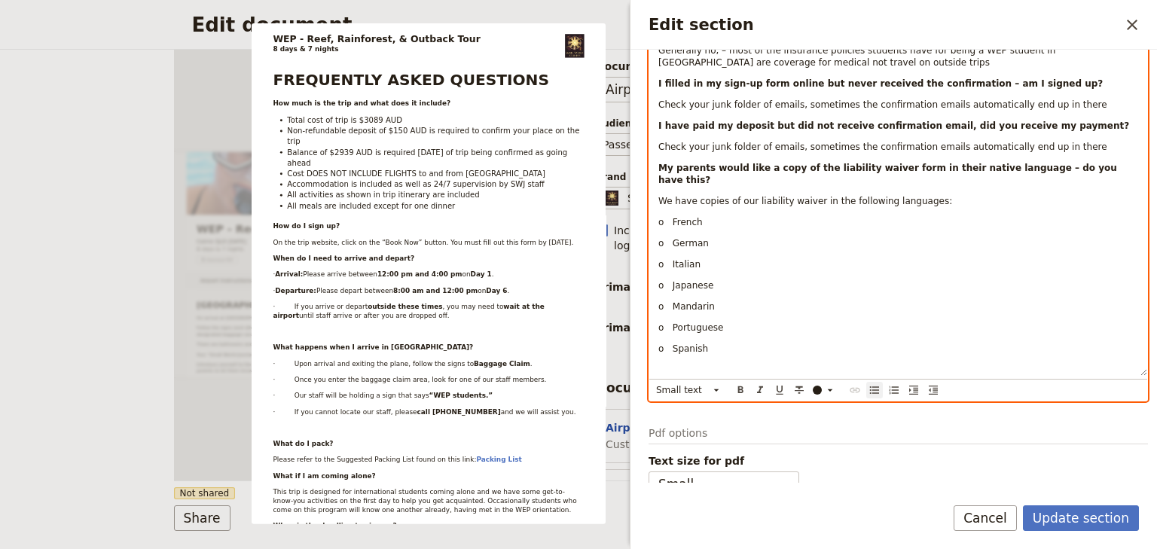
click at [871, 384] on icon "Bulleted list" at bounding box center [874, 390] width 12 height 12
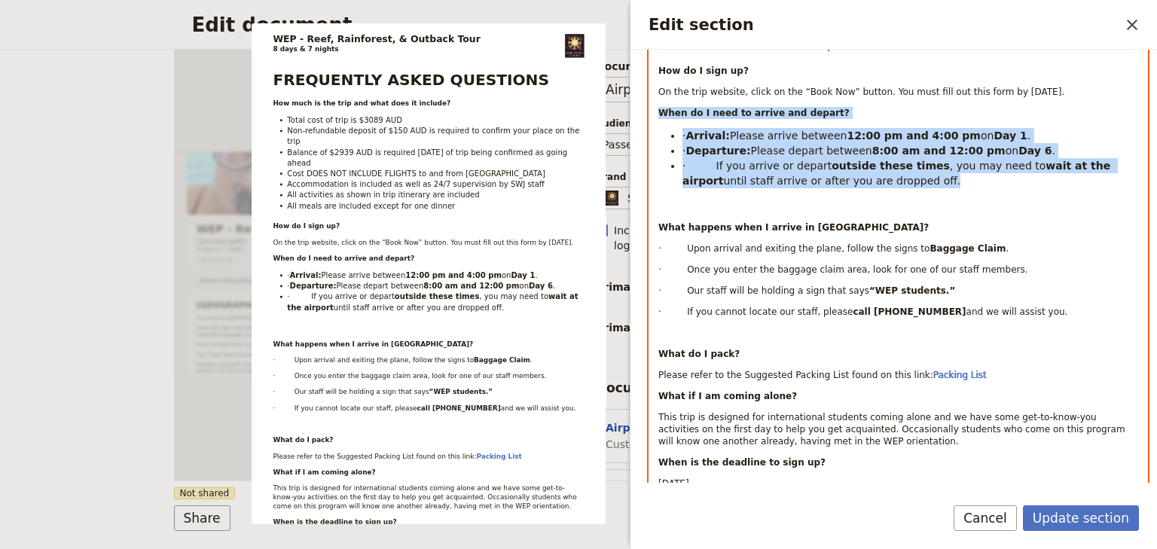
scroll to position [270, 0]
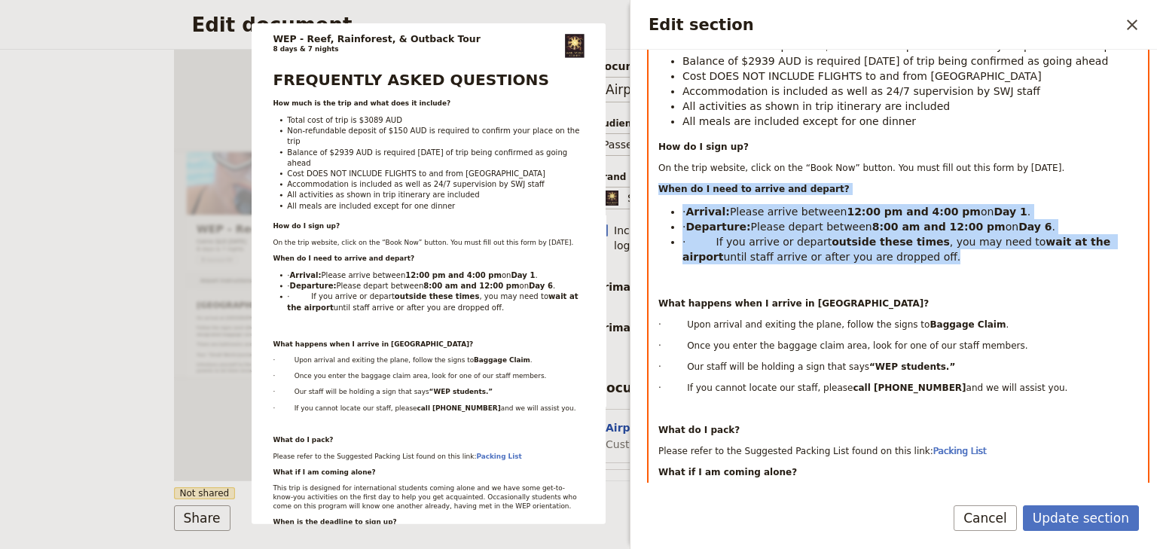
click at [685, 206] on span "·" at bounding box center [683, 212] width 3 height 12
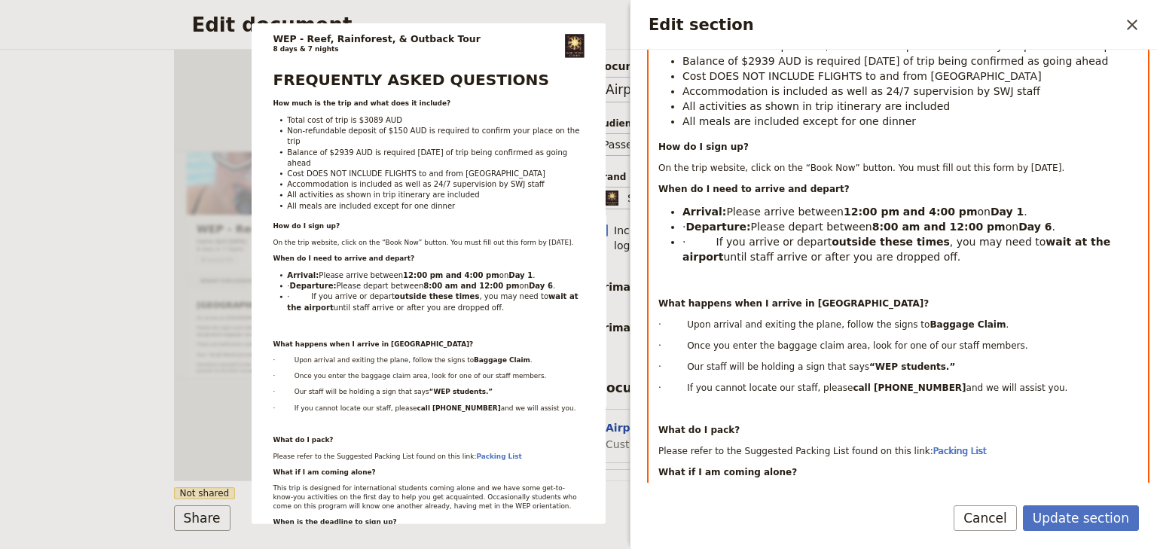
click at [711, 224] on strong "Departure:" at bounding box center [717, 227] width 65 height 12
click at [709, 241] on span "· If you arrive or depart" at bounding box center [756, 242] width 149 height 12
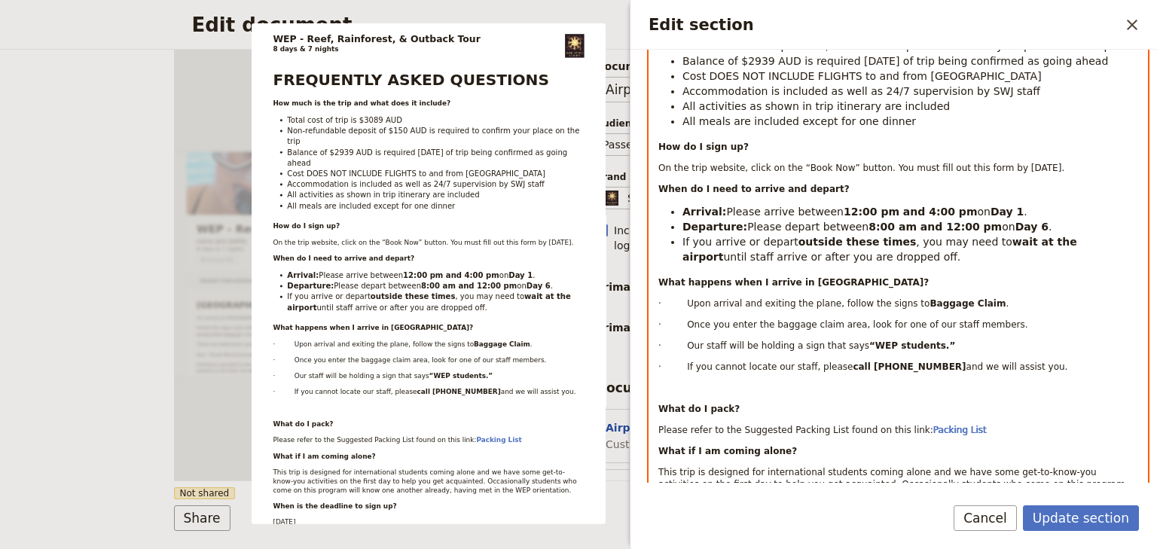
drag, startPoint x: 822, startPoint y: 250, endPoint x: 680, endPoint y: 211, distance: 147.6
click at [680, 211] on ul "Arrival: Please arrive between 12:00 pm and 4:00 pm on Day 1 . Departure: Pleas…" at bounding box center [898, 234] width 480 height 60
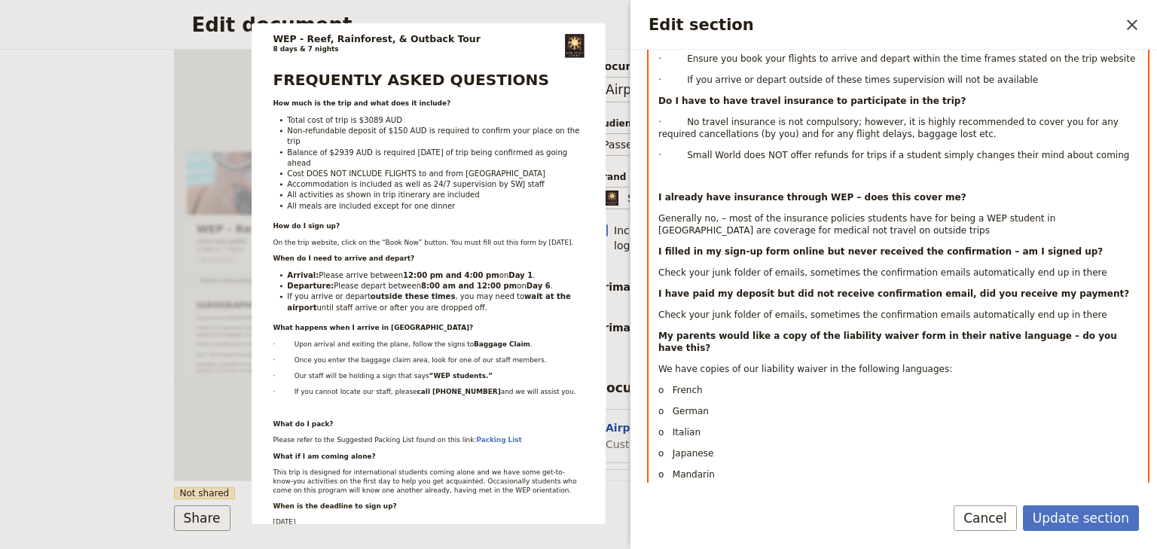
scroll to position [1153, 0]
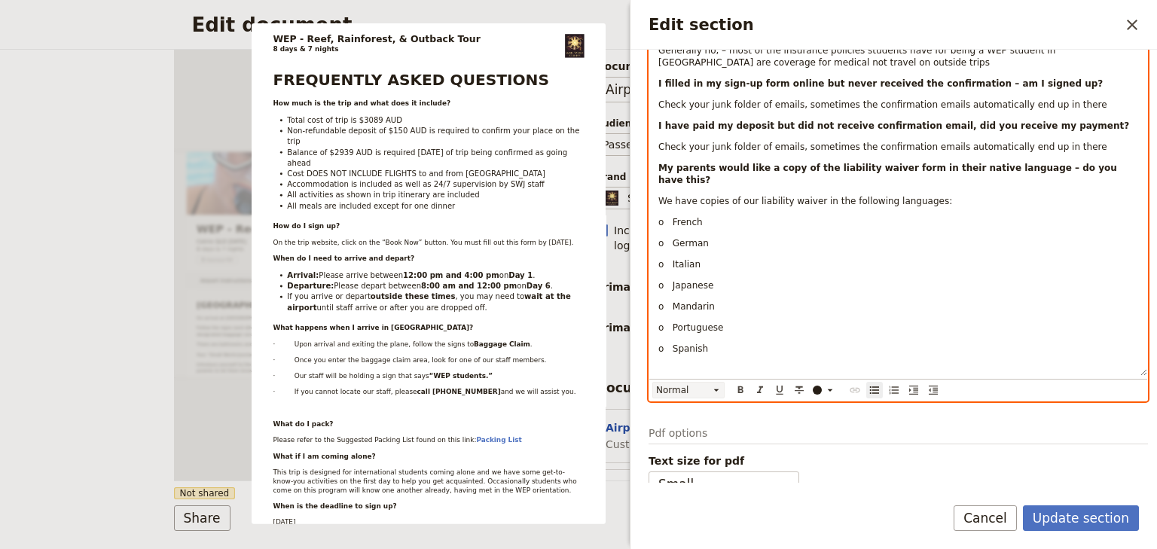
click at [717, 389] on icon "Edit section" at bounding box center [716, 390] width 5 height 2
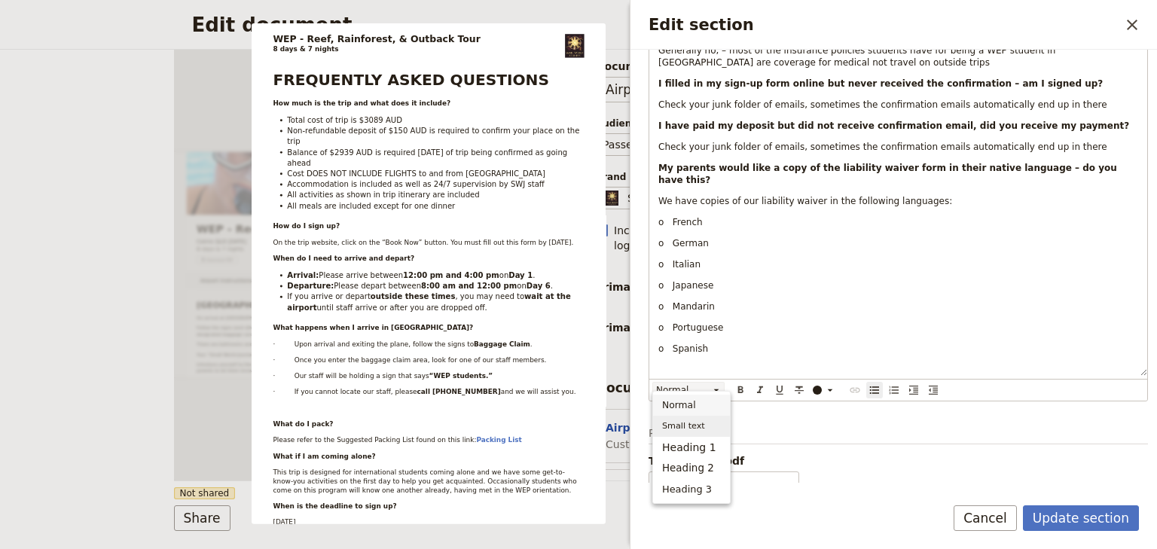
click at [690, 422] on span "Small text" at bounding box center [683, 426] width 43 height 15
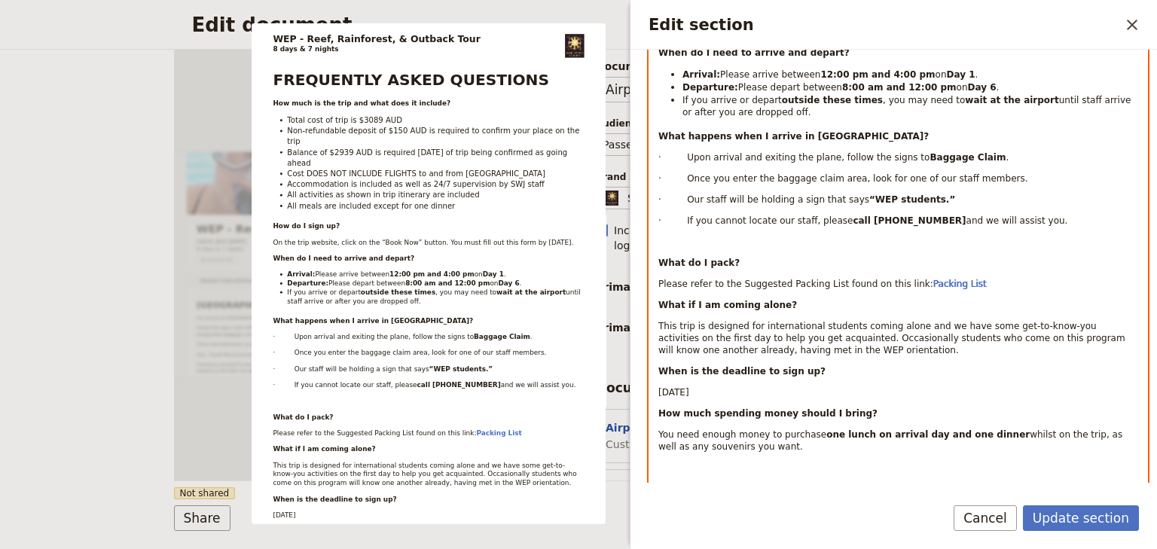
scroll to position [299, 0]
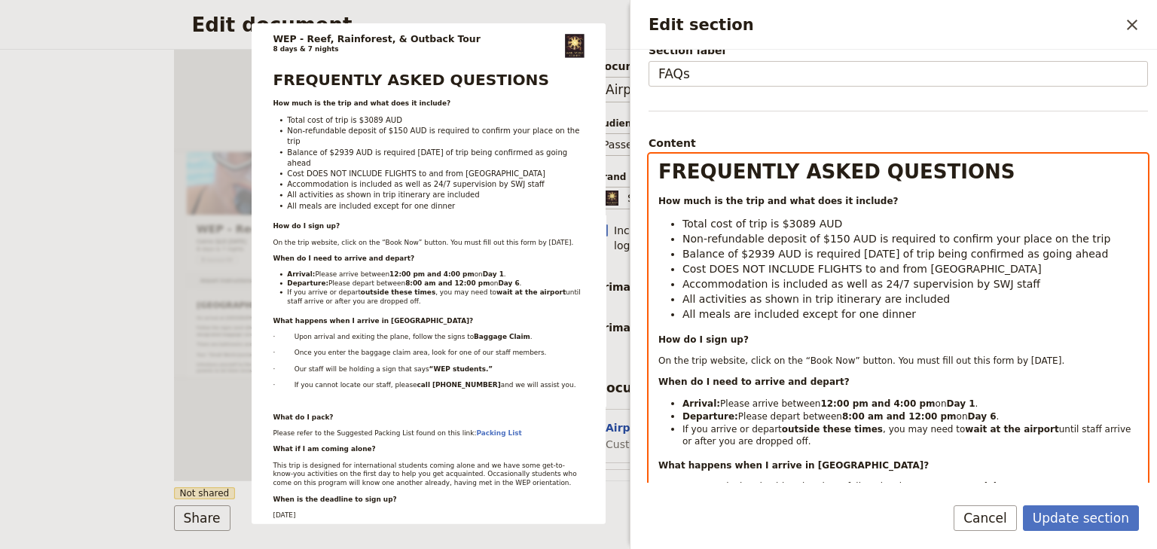
scroll to position [0, 0]
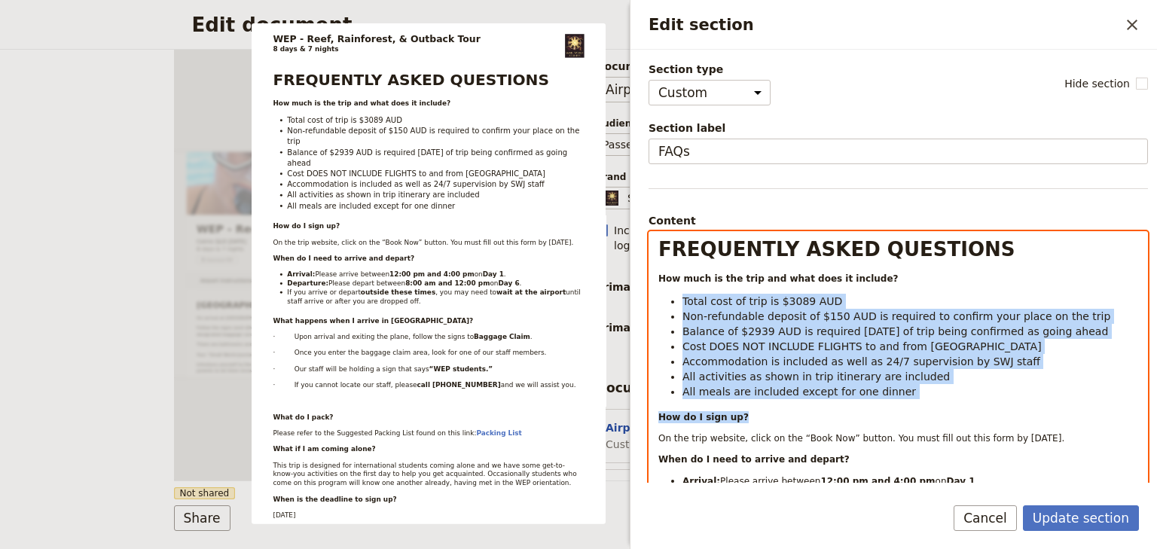
drag, startPoint x: 813, startPoint y: 380, endPoint x: 684, endPoint y: 300, distance: 151.5
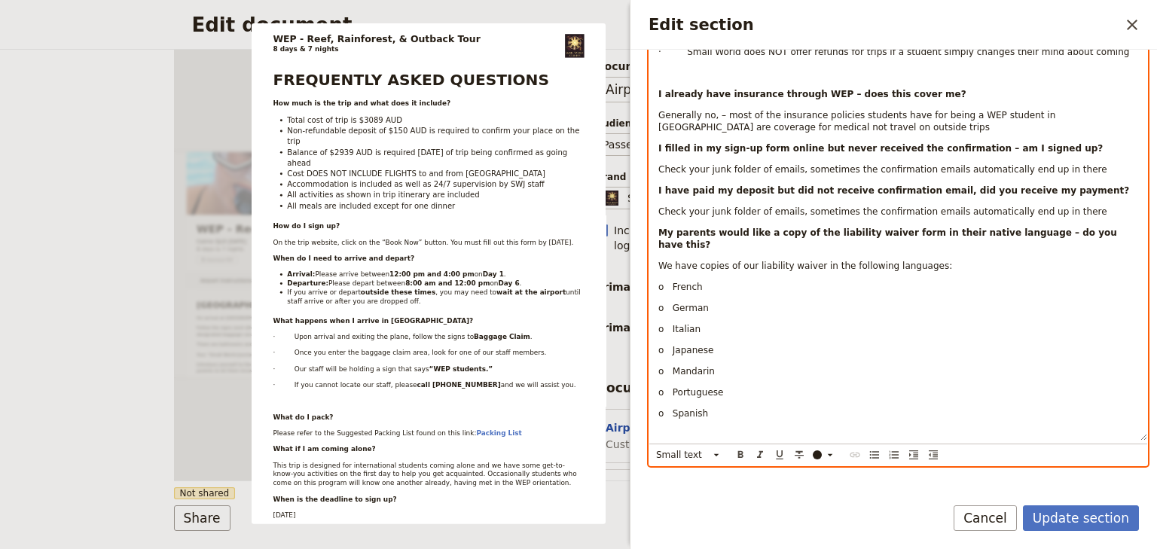
scroll to position [1142, 0]
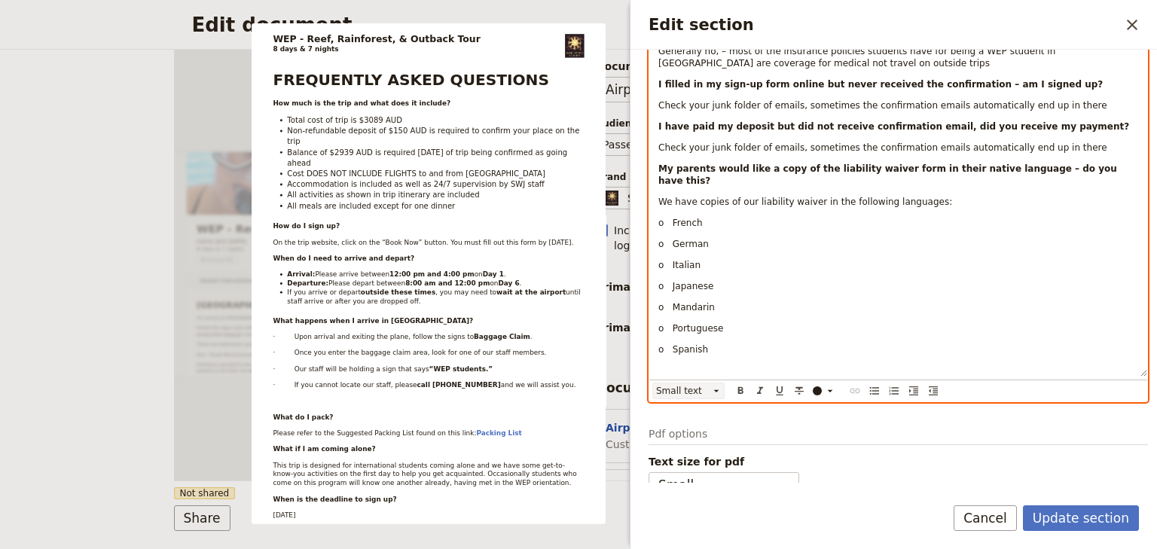
click at [715, 389] on icon "Edit section" at bounding box center [716, 390] width 5 height 2
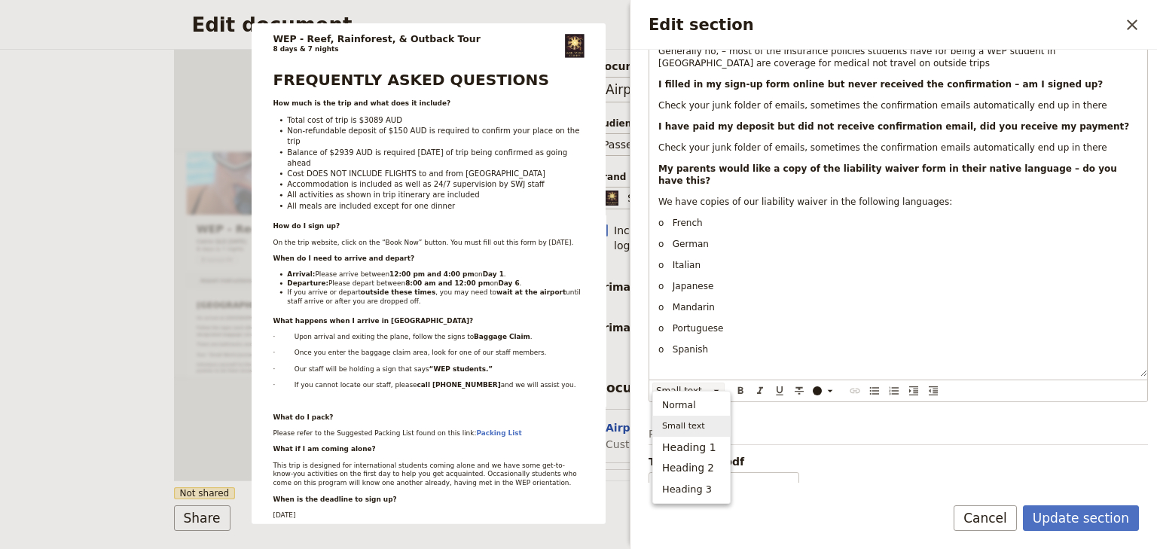
click at [693, 424] on span "Small text" at bounding box center [683, 426] width 43 height 15
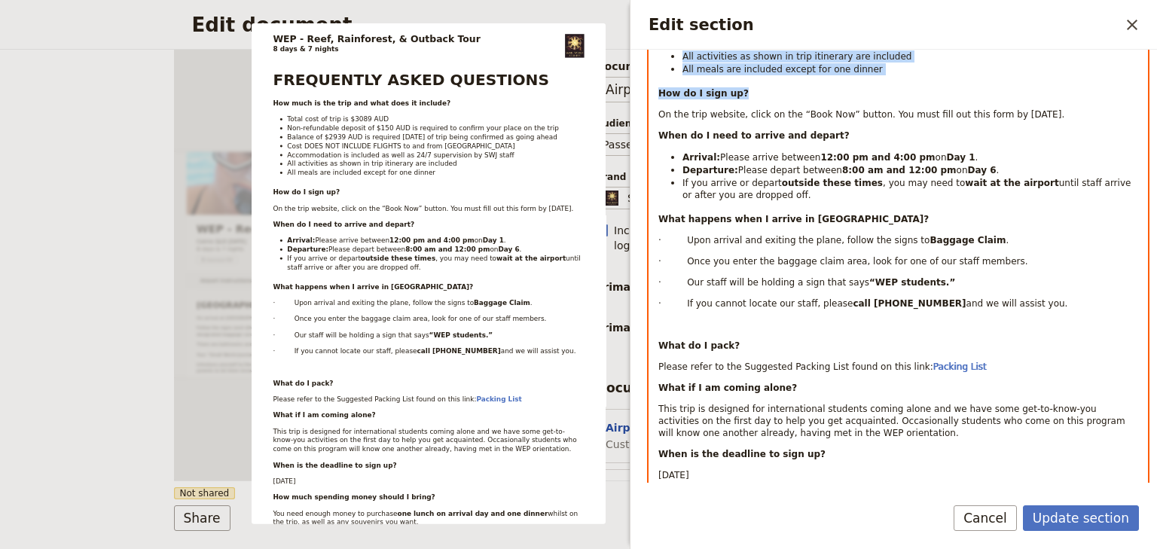
scroll to position [222, 0]
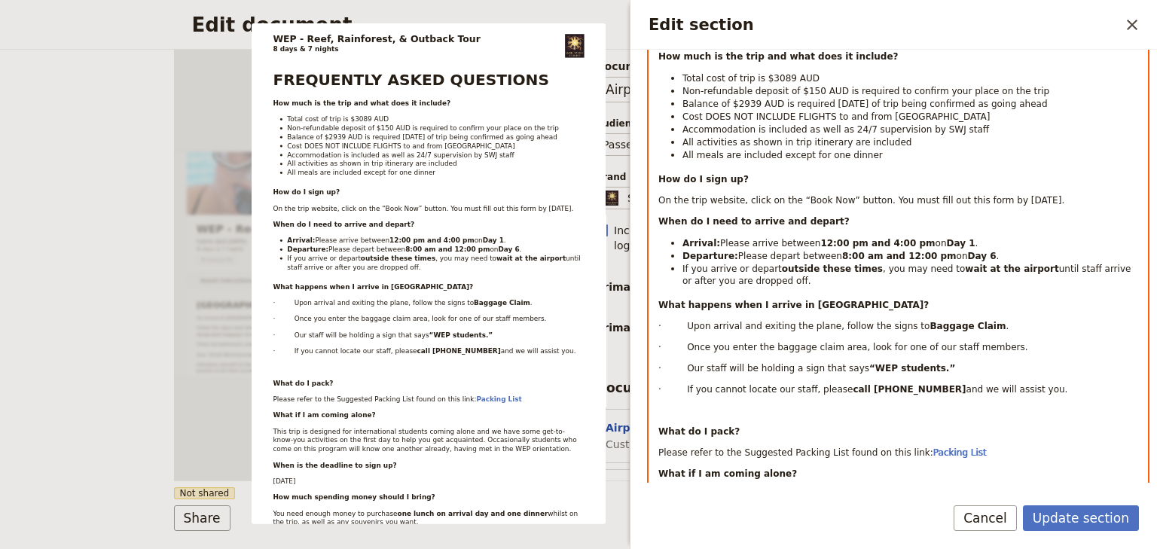
click at [738, 246] on span "Please arrive between" at bounding box center [770, 243] width 100 height 11
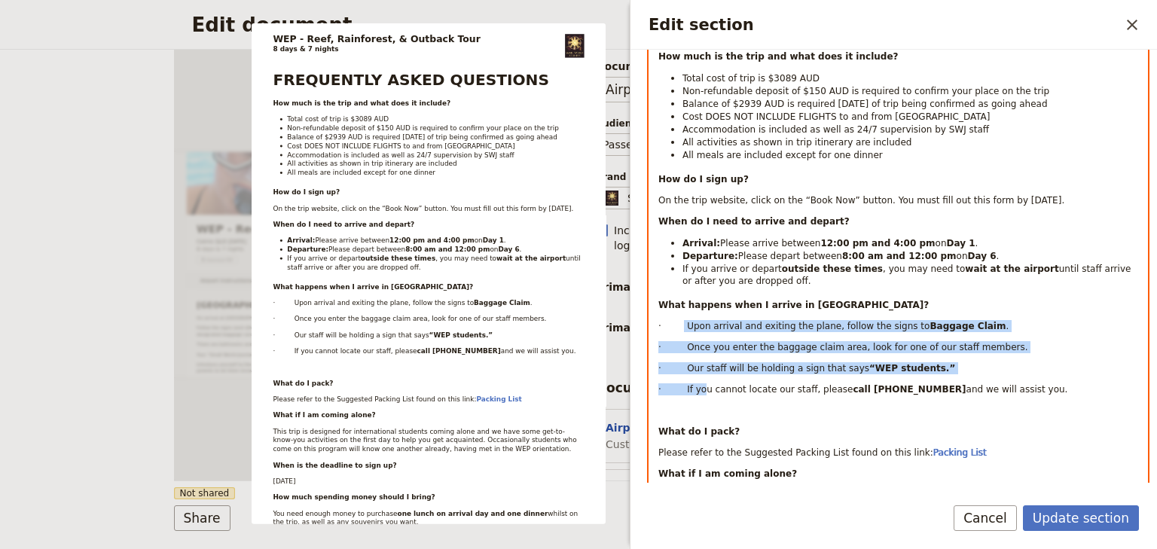
drag, startPoint x: 685, startPoint y: 322, endPoint x: 698, endPoint y: 380, distance: 58.8
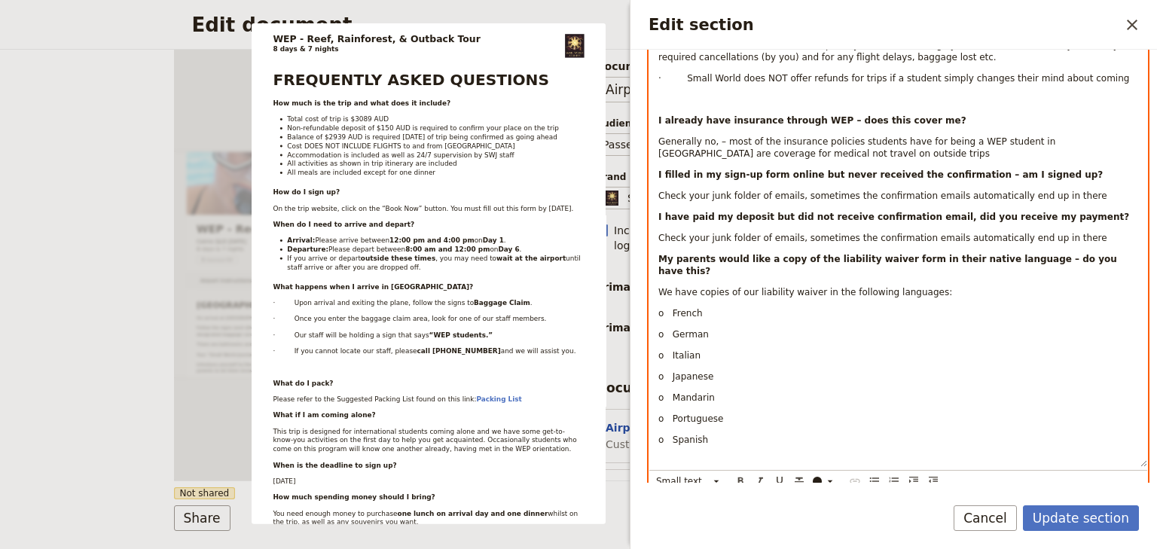
scroll to position [1126, 0]
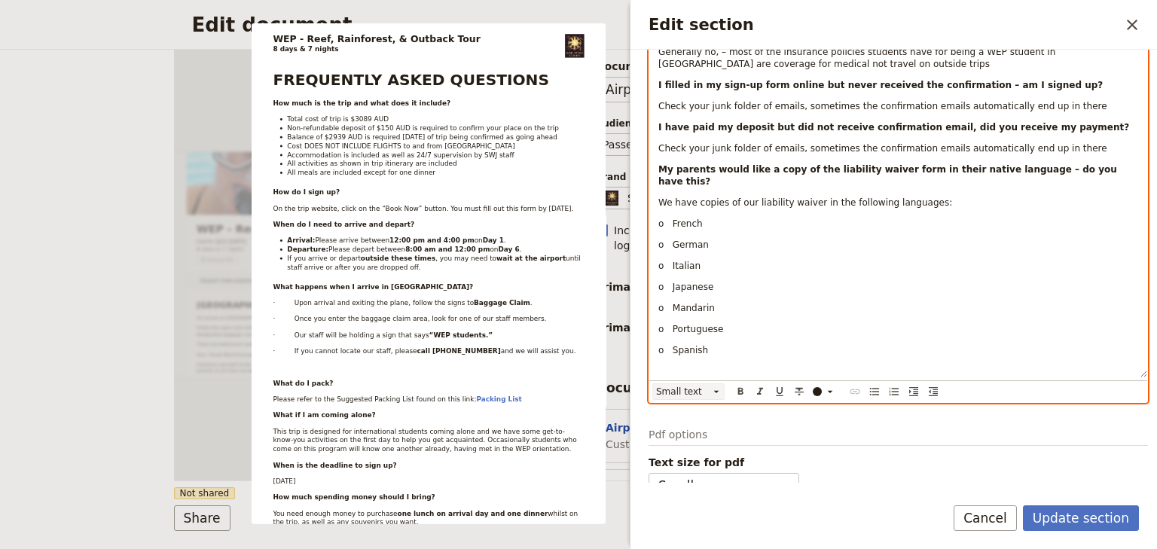
click at [715, 390] on icon "Edit section" at bounding box center [716, 391] width 5 height 2
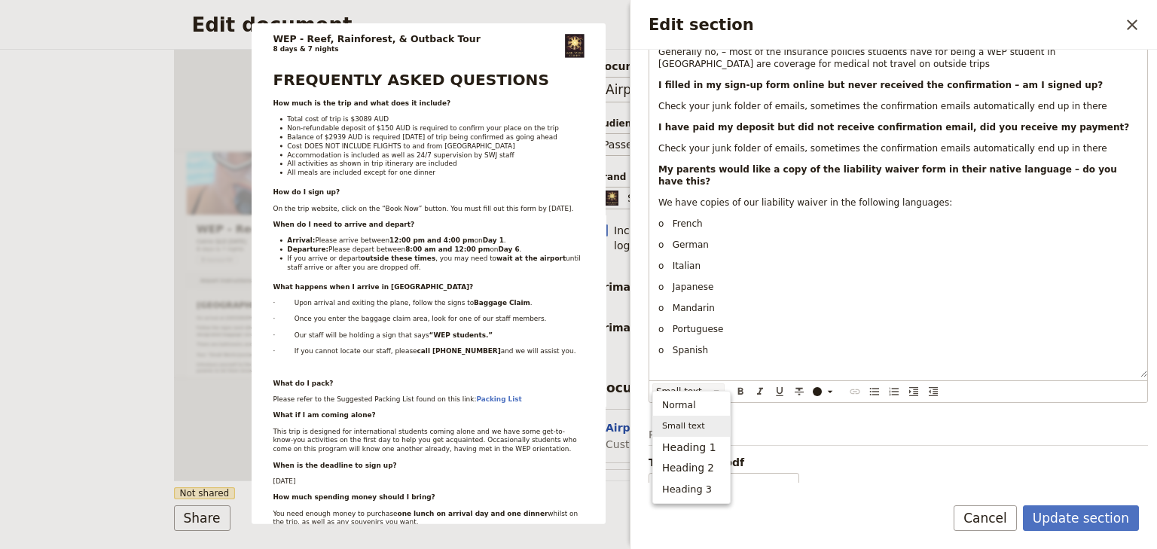
click at [688, 423] on span "Small text" at bounding box center [683, 426] width 43 height 15
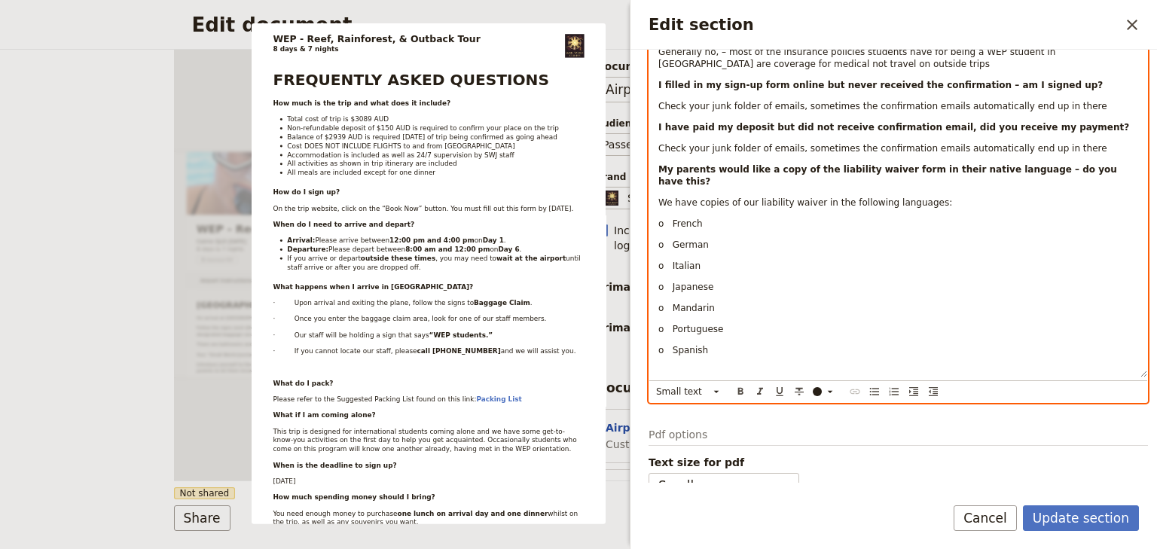
click at [1018, 302] on p "o Mandarin" at bounding box center [898, 308] width 480 height 12
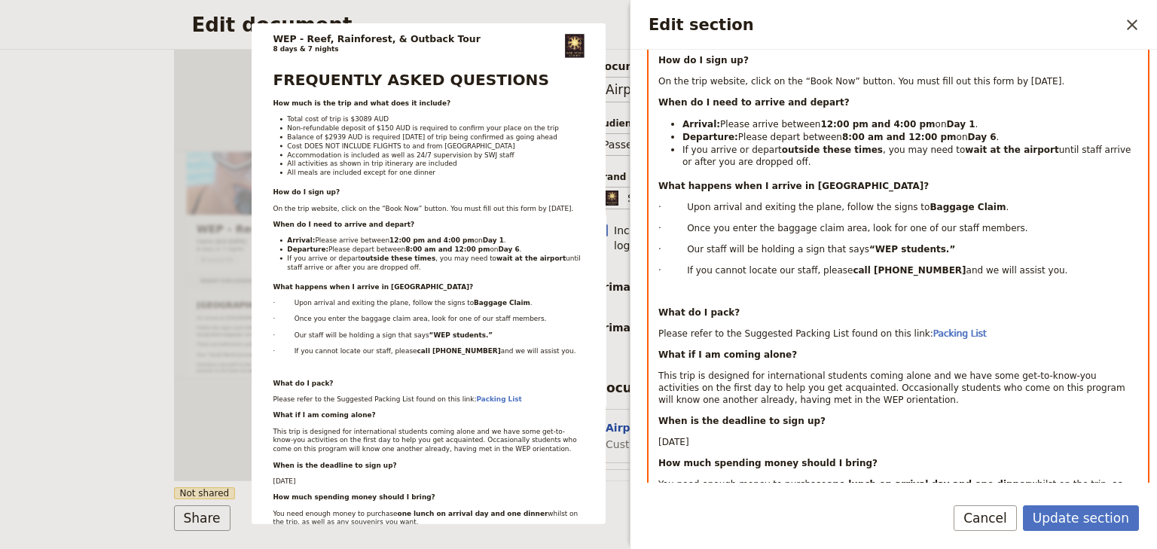
scroll to position [343, 0]
click at [686, 264] on span "· If you cannot locate our staff, please" at bounding box center [755, 269] width 194 height 11
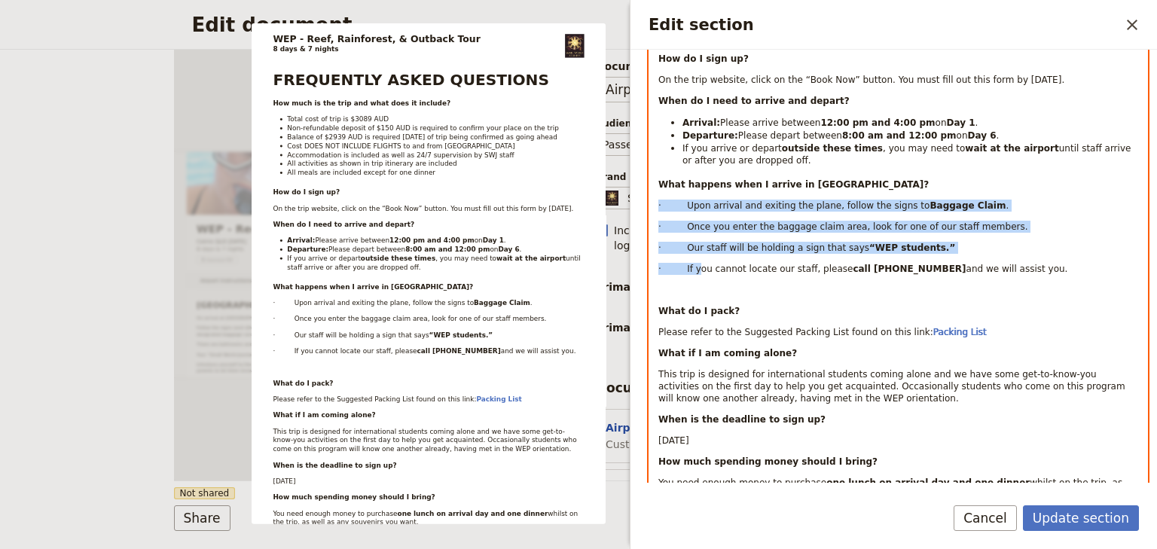
drag, startPoint x: 689, startPoint y: 262, endPoint x: 654, endPoint y: 202, distance: 69.5
click at [654, 202] on div "FREQUENTLY ASKED QUESTIONS How much is the trip and what does it include? Total…" at bounding box center [898, 518] width 498 height 1258
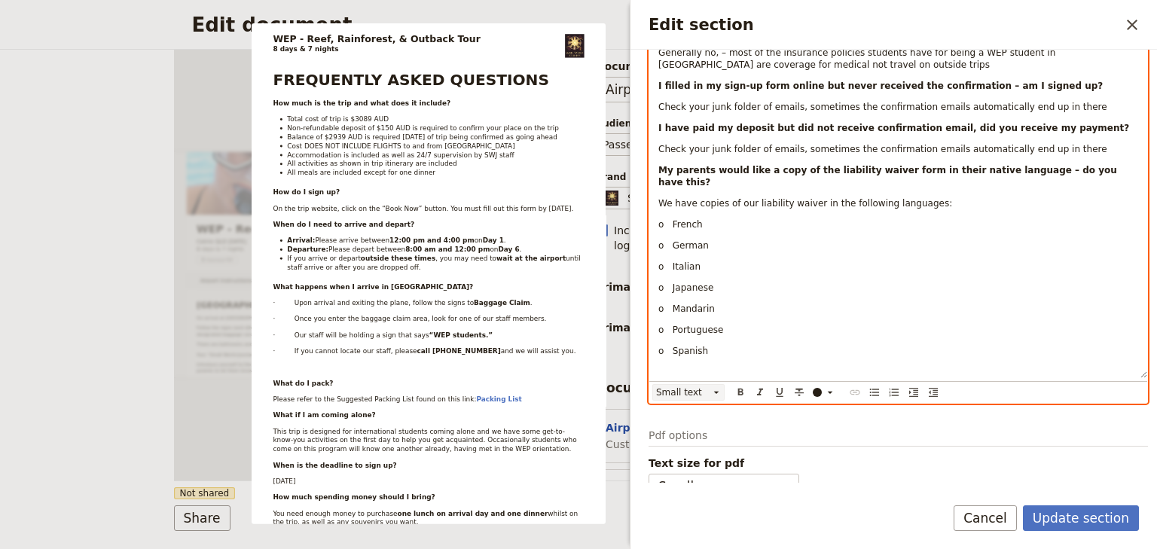
scroll to position [1126, 0]
click at [872, 386] on icon "Bulleted list" at bounding box center [874, 392] width 12 height 12
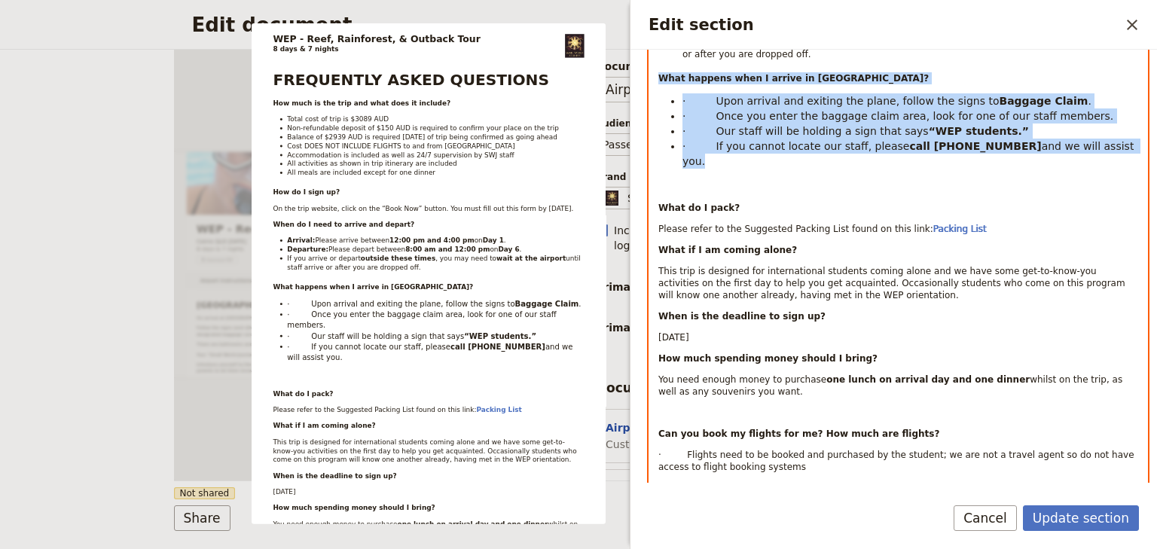
scroll to position [270, 0]
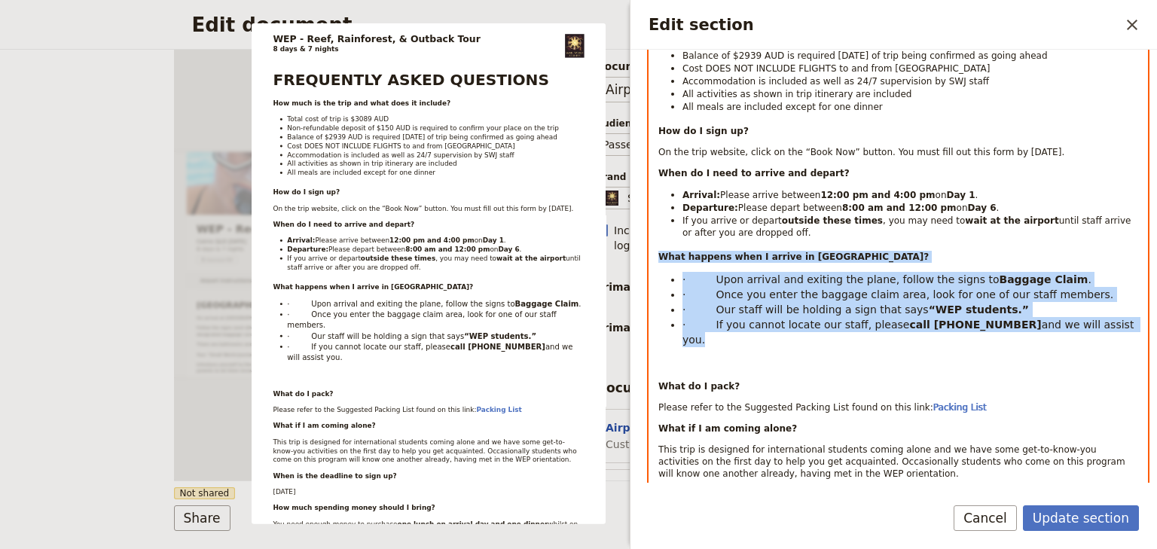
click at [727, 303] on span "· Our staff will be holding a sign that says" at bounding box center [805, 309] width 246 height 12
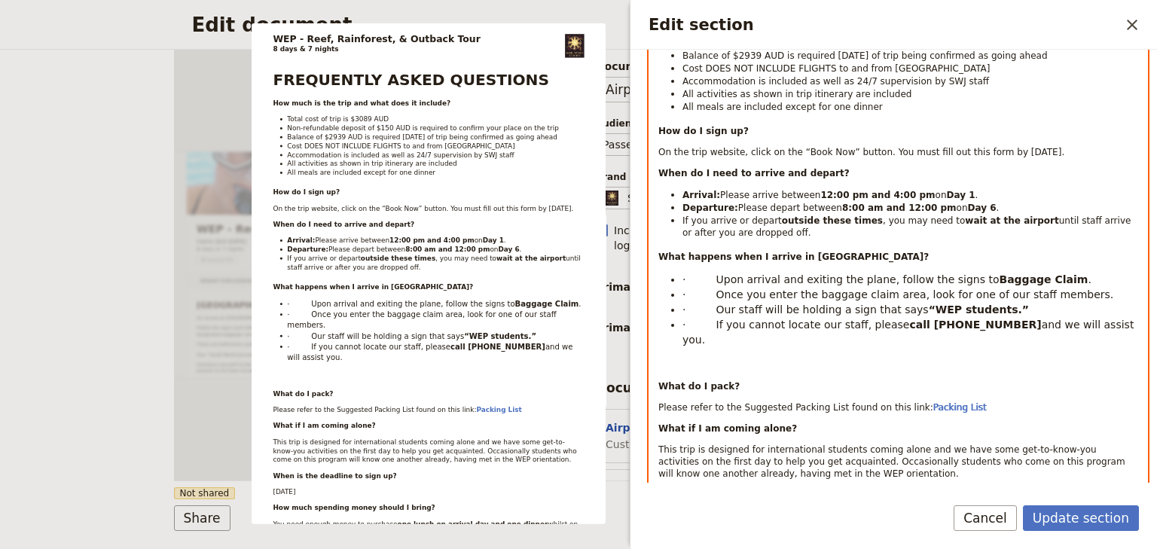
click at [709, 277] on span "· Upon arrival and exiting the plane, follow the signs to" at bounding box center [840, 279] width 316 height 12
click at [711, 291] on span "· Once you enter the baggage claim area, look for one of our staff members." at bounding box center [897, 294] width 431 height 12
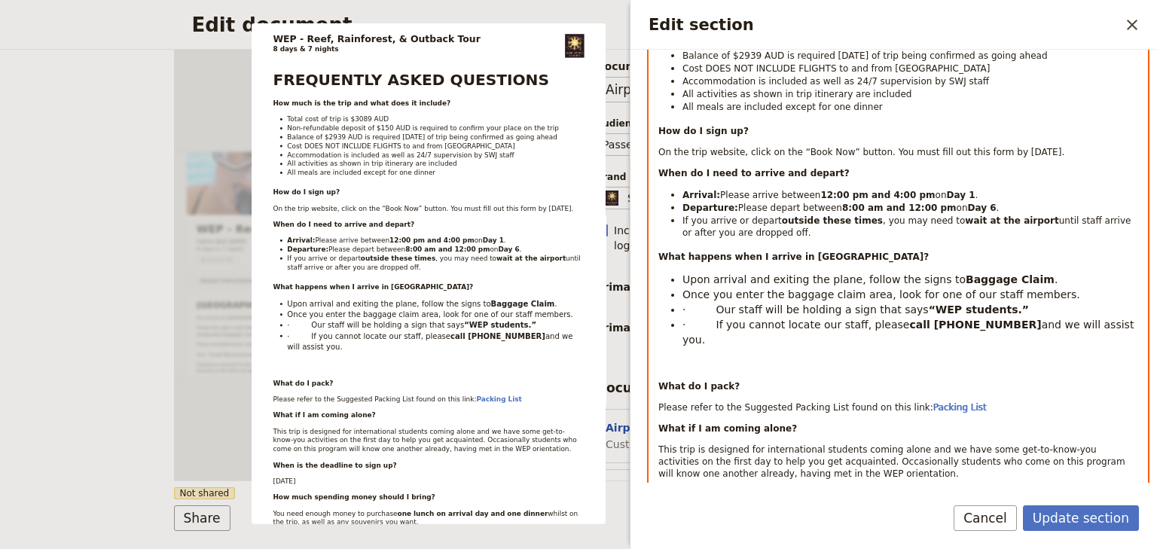
click at [712, 305] on span "· Our staff will be holding a sign that says" at bounding box center [805, 309] width 246 height 12
click at [710, 320] on span "· If you cannot locate our staff, please" at bounding box center [795, 325] width 227 height 12
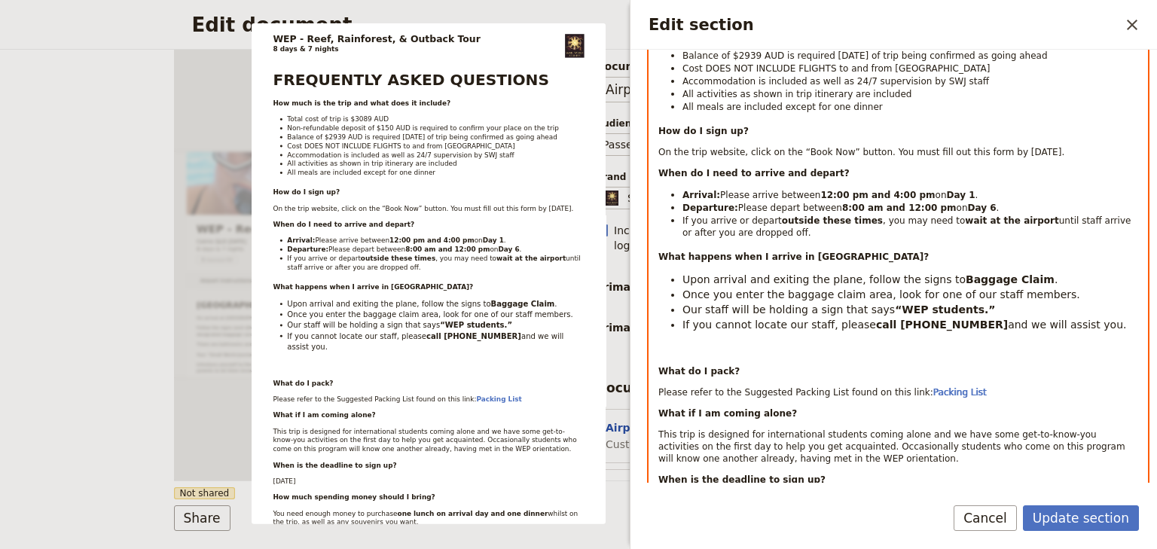
drag, startPoint x: 1057, startPoint y: 324, endPoint x: 680, endPoint y: 273, distance: 380.7
click at [680, 273] on ul "Upon arrival and exiting the plane, follow the signs to Baggage Claim . Once yo…" at bounding box center [898, 302] width 480 height 60
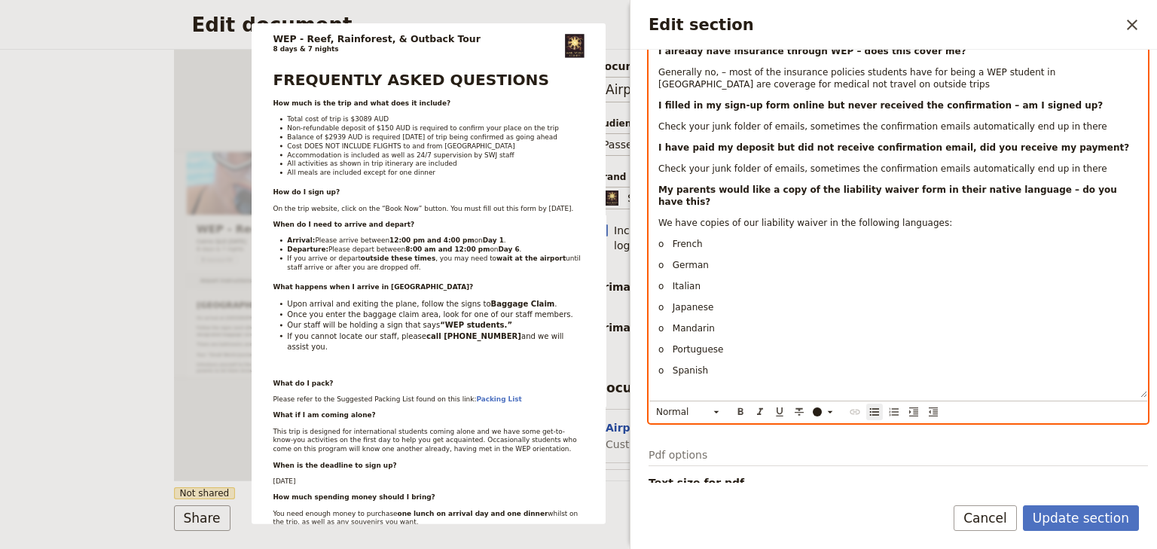
scroll to position [1114, 0]
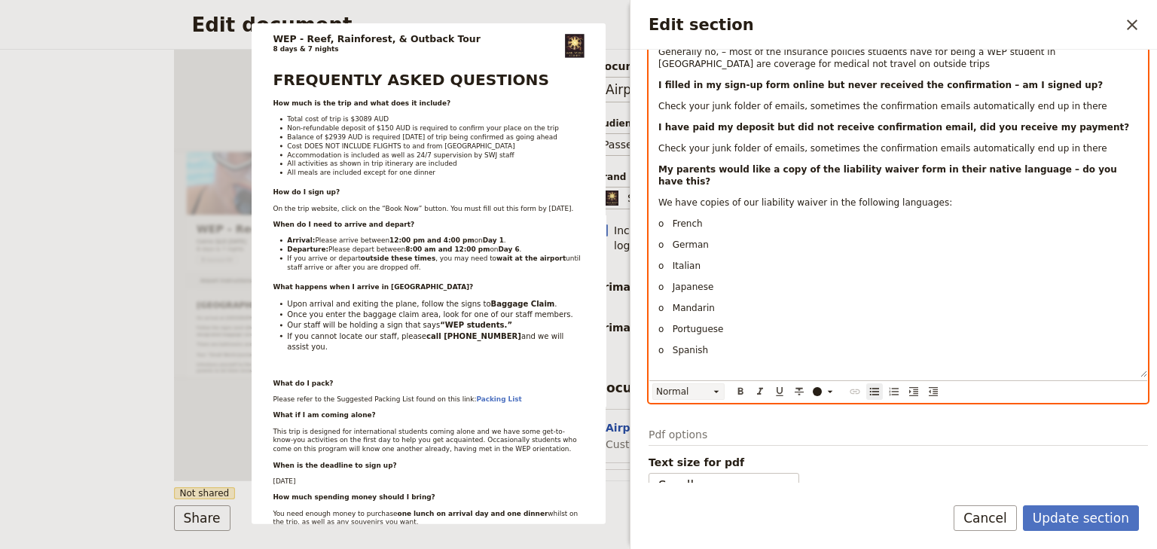
click at [716, 386] on icon "Edit section" at bounding box center [716, 392] width 12 height 12
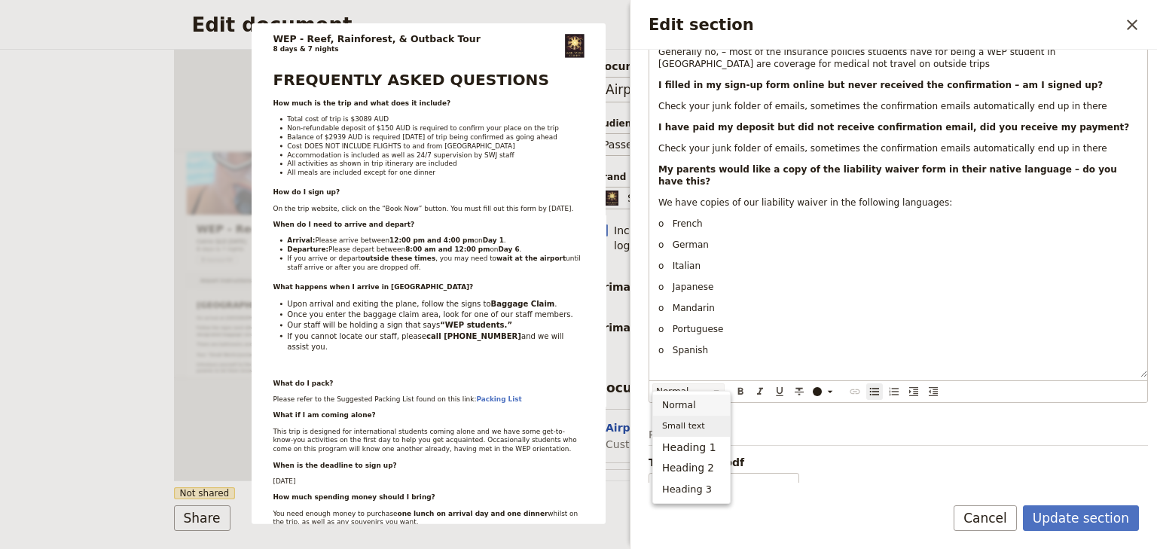
click at [693, 425] on span "Small text" at bounding box center [683, 426] width 43 height 15
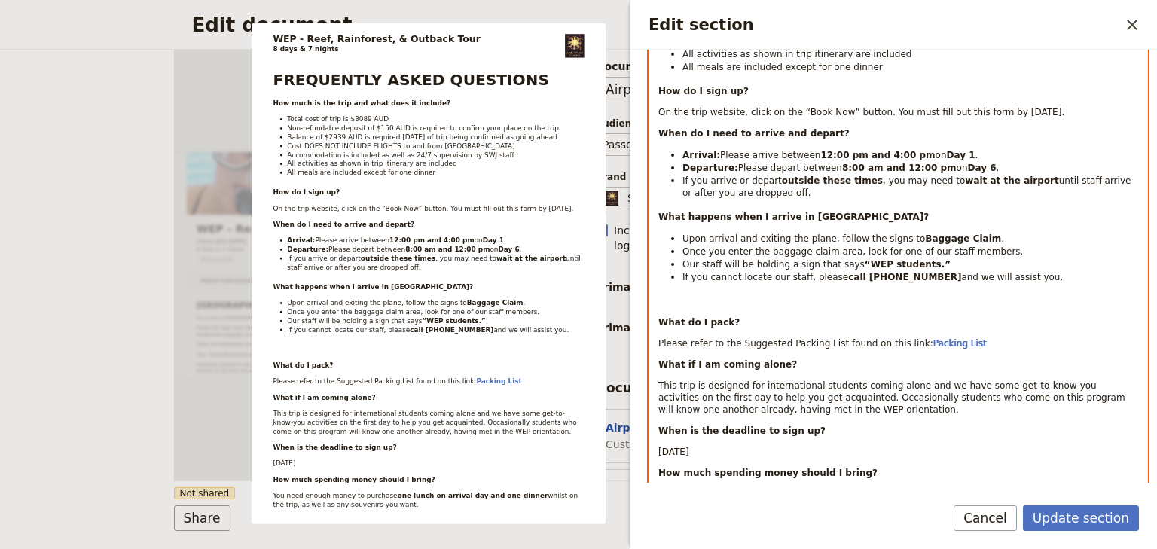
scroll to position [321, 0]
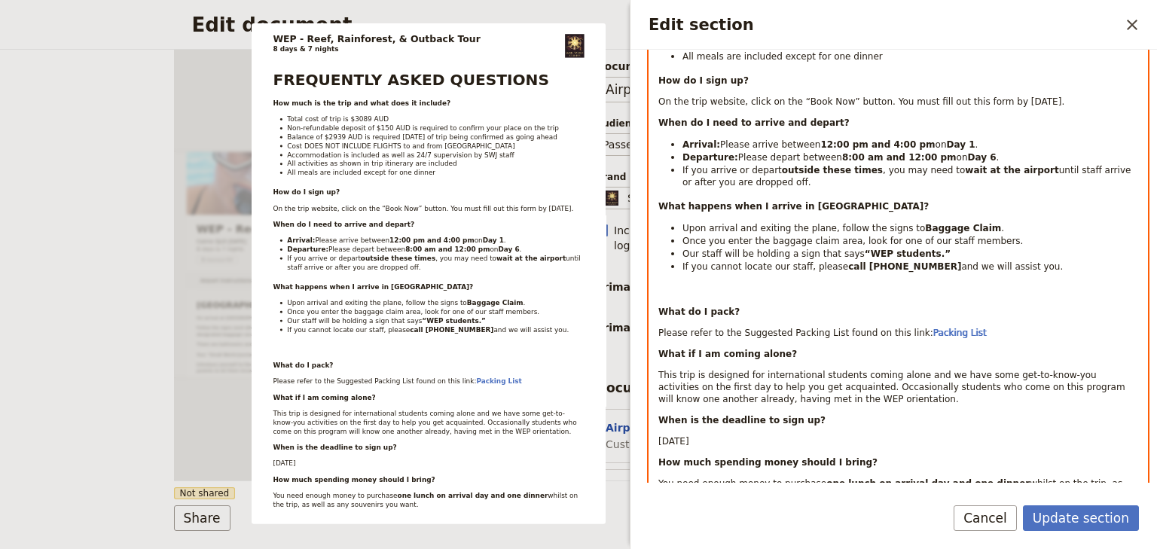
click at [678, 291] on p "Edit section" at bounding box center [898, 291] width 480 height 12
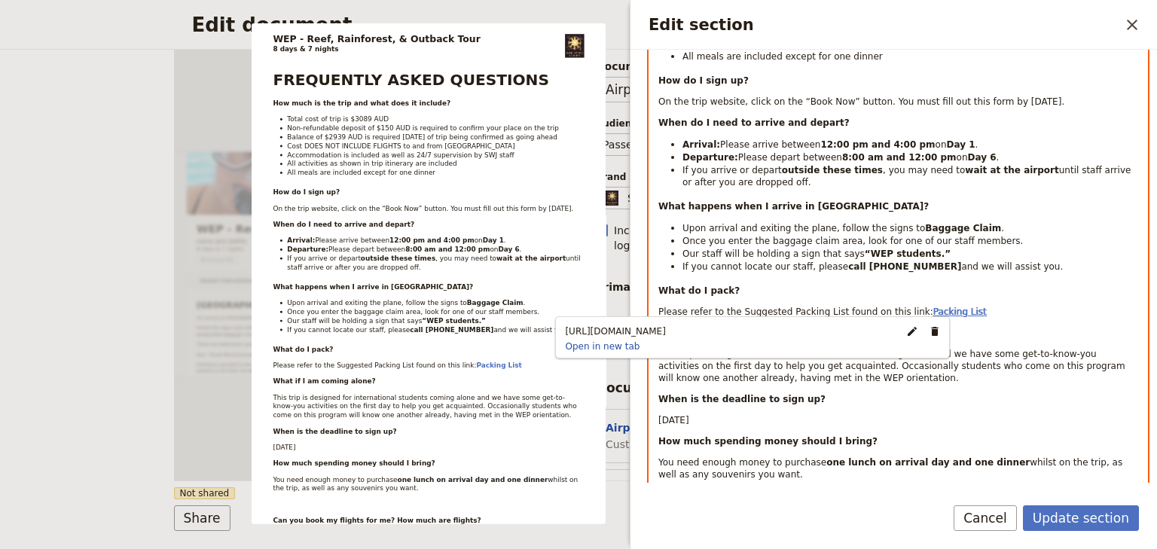
click at [933, 310] on span "Packing List" at bounding box center [959, 312] width 53 height 11
click at [933, 309] on span "Packing List" at bounding box center [959, 312] width 53 height 11
click at [976, 310] on p "Please refer to the Suggested Packing List found on this link: Packing List" at bounding box center [898, 312] width 480 height 12
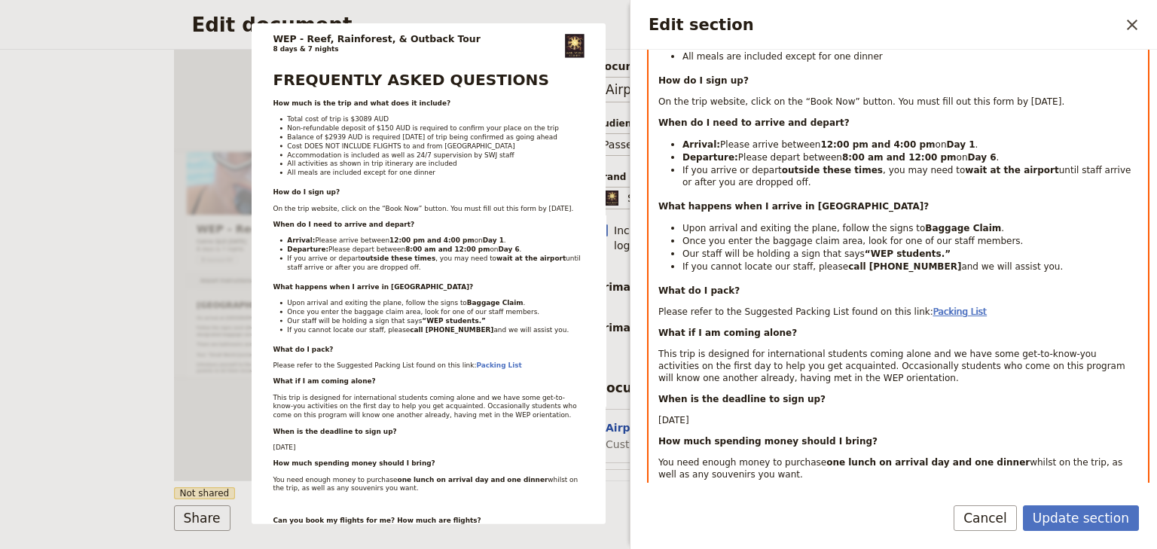
click at [933, 310] on span "Packing List" at bounding box center [959, 312] width 53 height 11
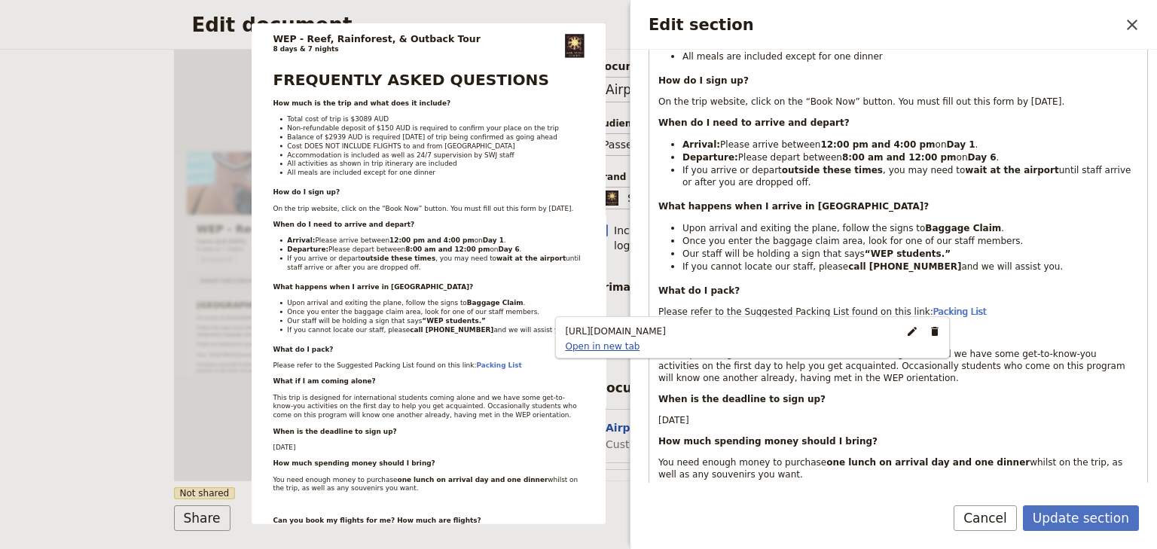
click at [645, 345] on link "Open in new tab" at bounding box center [602, 346] width 87 height 12
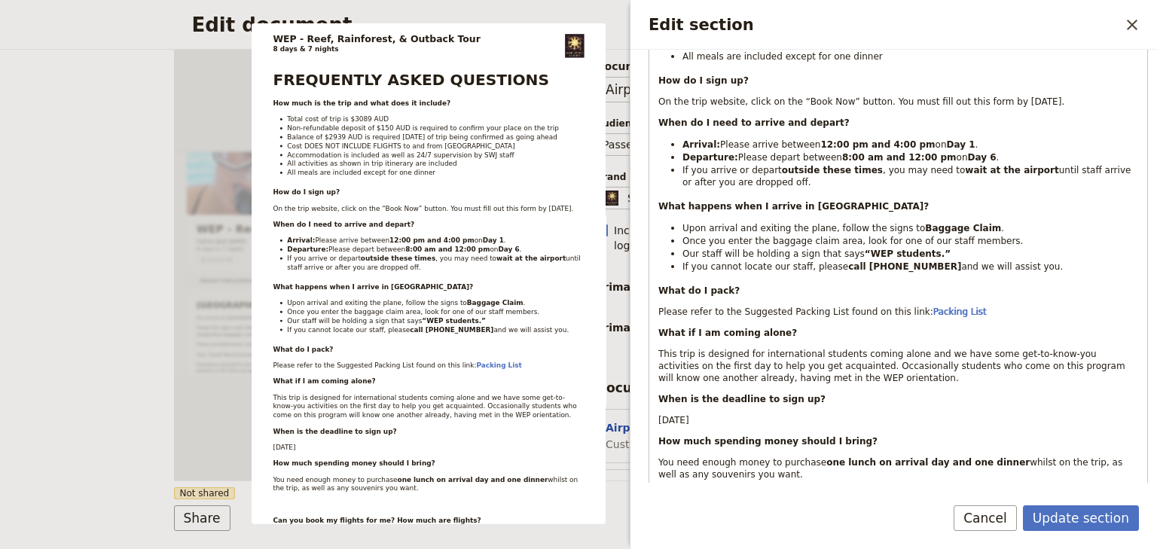
scroll to position [0, 0]
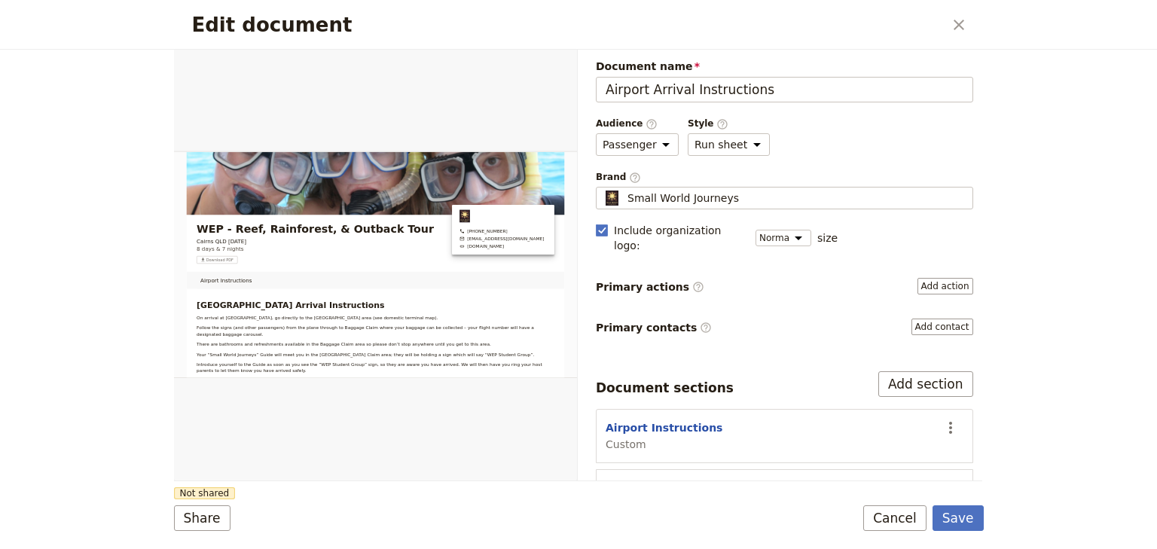
click at [624, 480] on button "FAQs" at bounding box center [619, 487] width 29 height 15
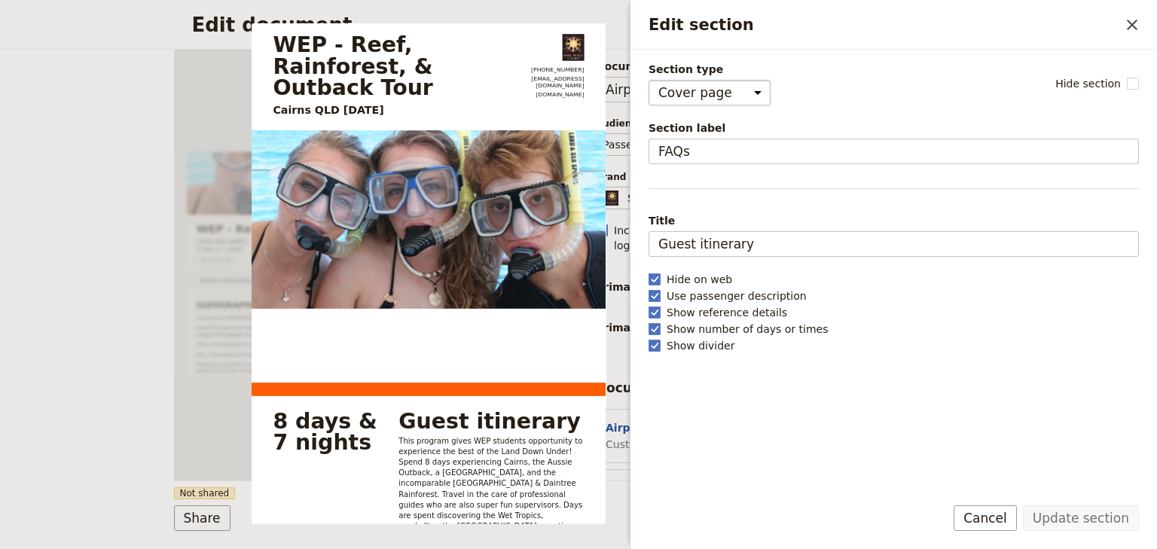
click at [734, 98] on select "Cover page Day summary Itinerary Custom" at bounding box center [709, 93] width 122 height 26
select select "CUSTOM"
click at [648, 80] on select "Cover page Day summary Itinerary Custom" at bounding box center [709, 93] width 122 height 26
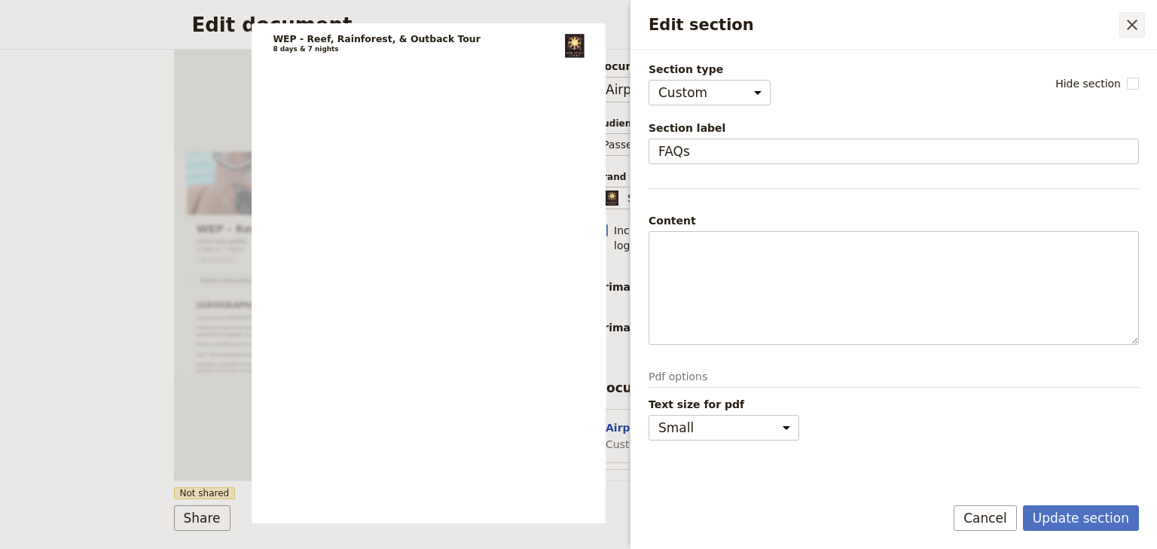
click at [1137, 20] on icon "Close drawer" at bounding box center [1132, 25] width 18 height 18
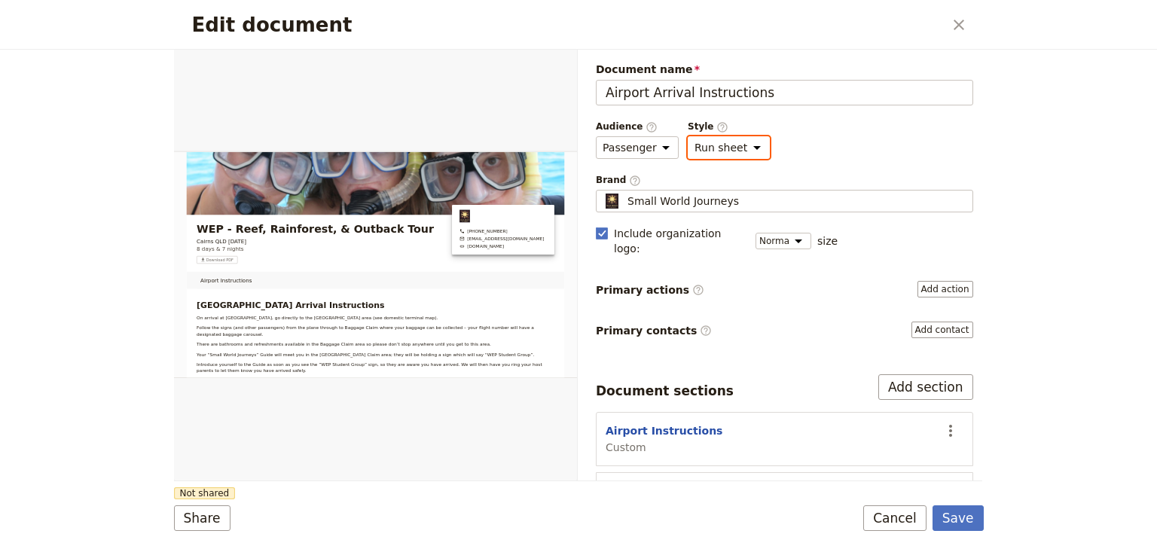
click at [741, 145] on select "Brochure Run sheet" at bounding box center [729, 147] width 82 height 23
click at [688, 136] on select "Brochure Run sheet" at bounding box center [729, 147] width 82 height 23
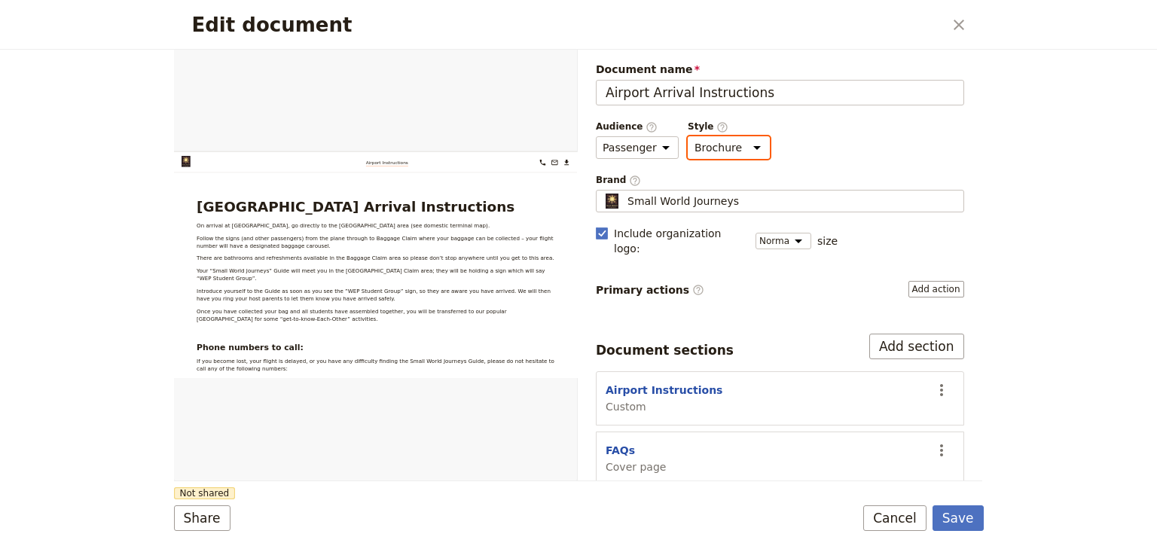
click at [739, 151] on select "Brochure Run sheet" at bounding box center [729, 147] width 82 height 23
select select "RUN_SHEET"
click at [688, 136] on select "Brochure Run sheet" at bounding box center [729, 147] width 82 height 23
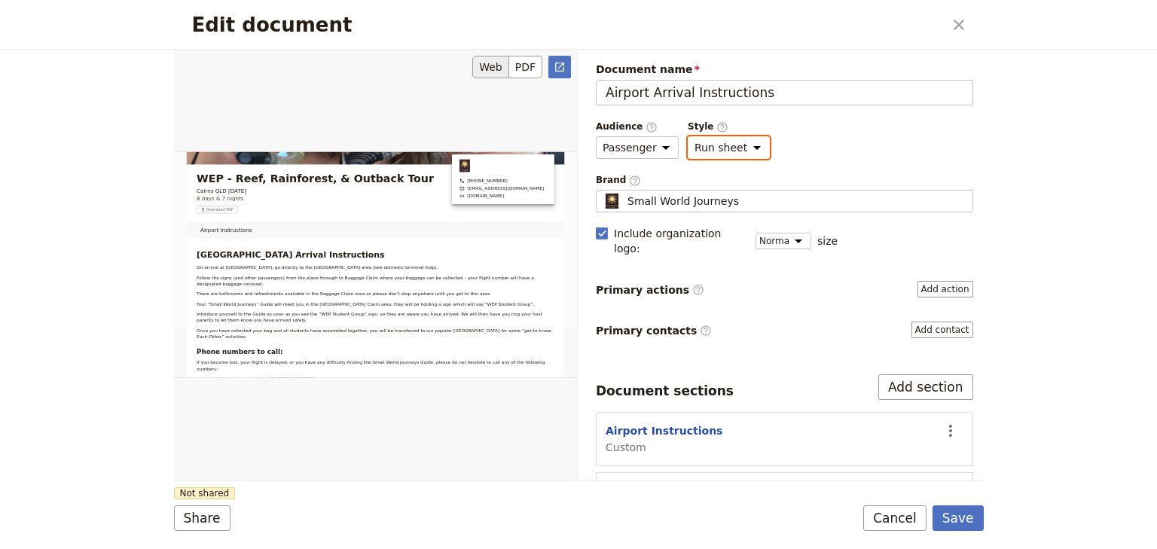
scroll to position [60, 0]
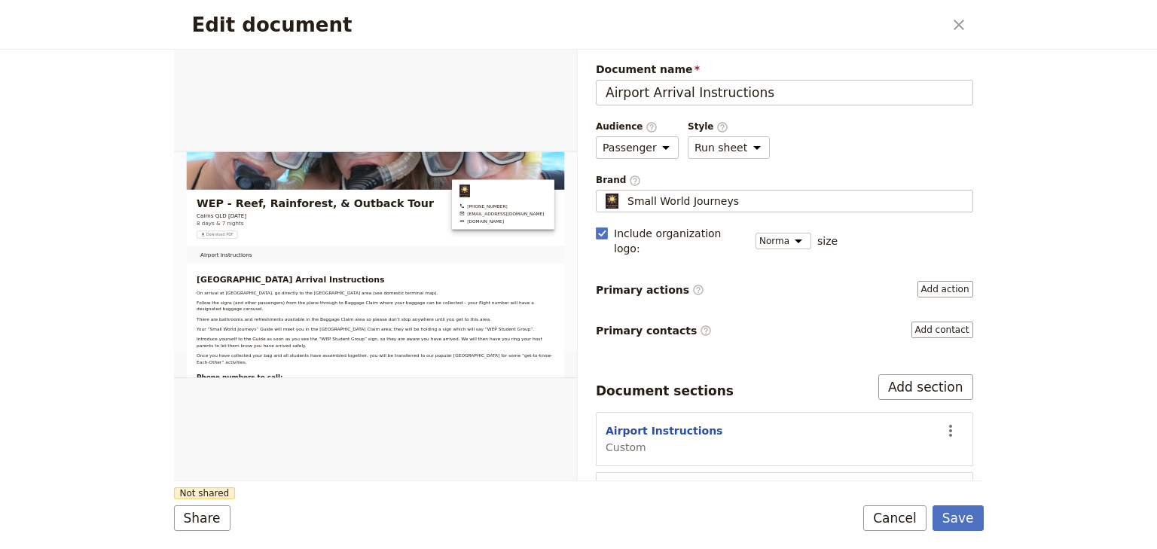
click at [1021, 392] on div "Edit document ​ Web PDF ​ Document name Airport Arrival Instructions Preview Au…" at bounding box center [578, 274] width 1157 height 549
drag, startPoint x: 939, startPoint y: 473, endPoint x: 931, endPoint y: 476, distance: 8.8
click at [941, 482] on icon "Actions" at bounding box center [950, 491] width 18 height 18
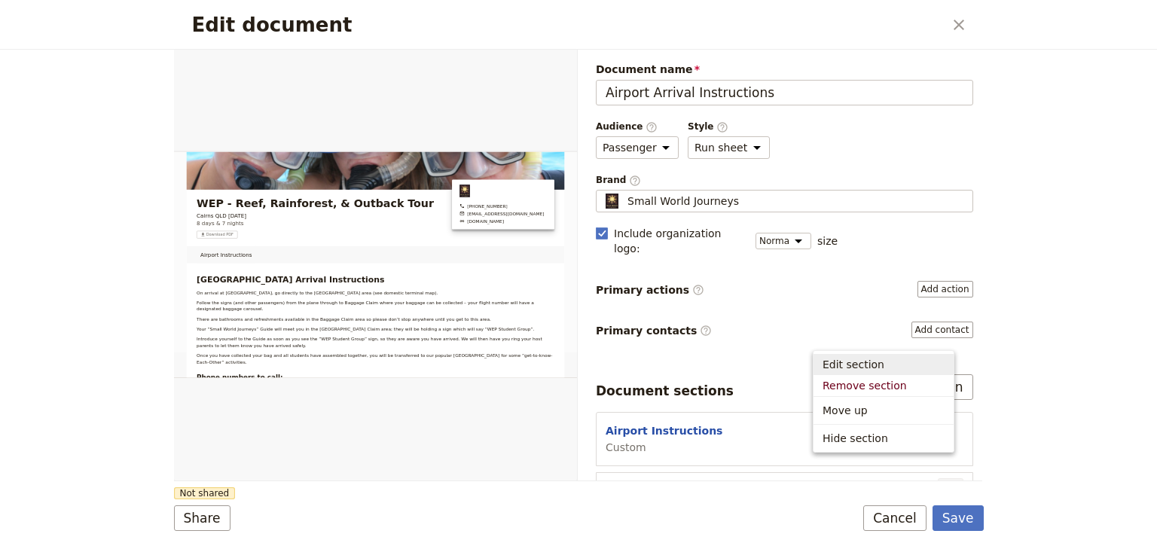
click at [862, 368] on span "Edit section" at bounding box center [853, 364] width 62 height 15
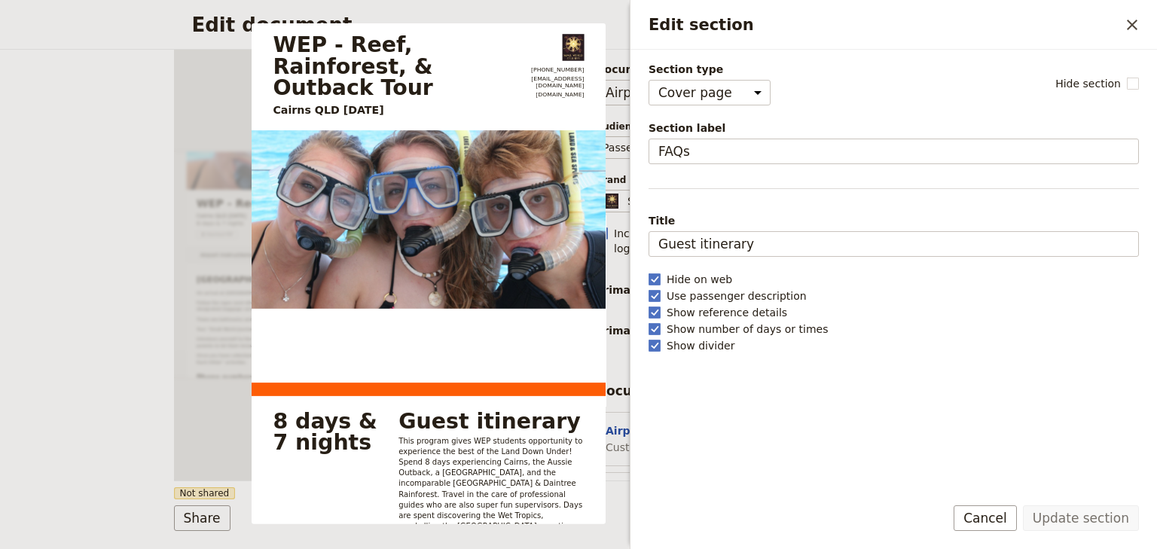
scroll to position [3, 0]
click at [744, 96] on select "Cover page Day summary Itinerary Custom" at bounding box center [709, 93] width 122 height 26
select select "CUSTOM"
click at [648, 80] on select "Cover page Day summary Itinerary Custom" at bounding box center [709, 93] width 122 height 26
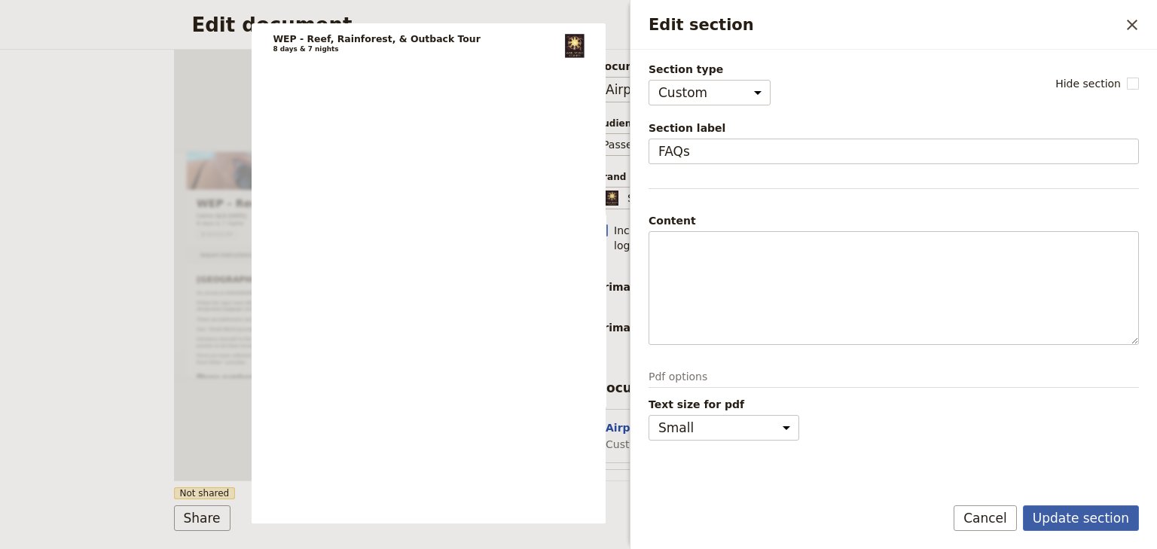
click at [1088, 517] on button "Update section" at bounding box center [1081, 518] width 116 height 26
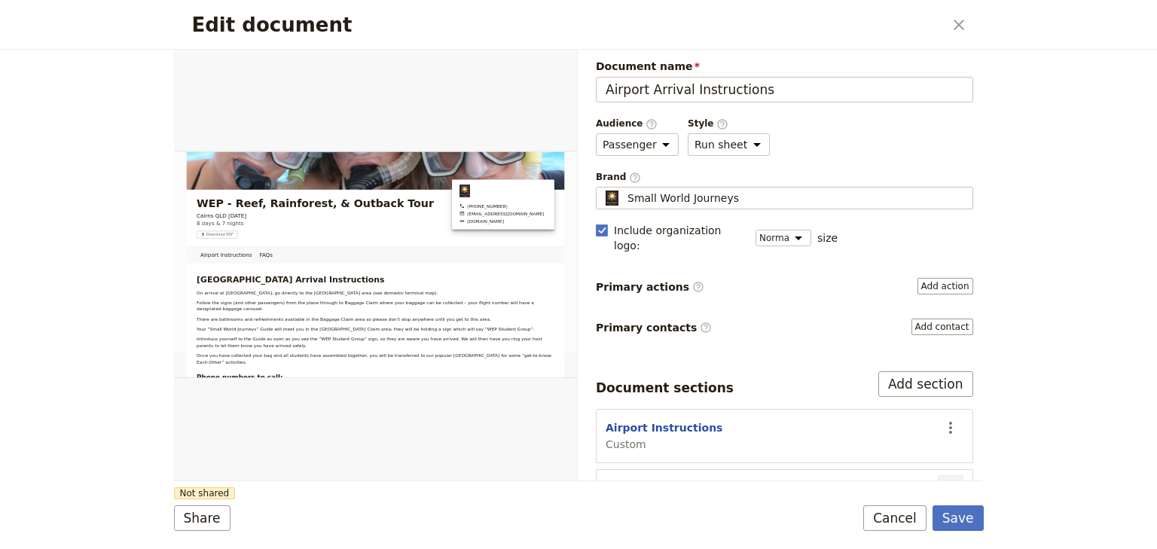
click at [941, 479] on icon "Actions" at bounding box center [950, 488] width 18 height 18
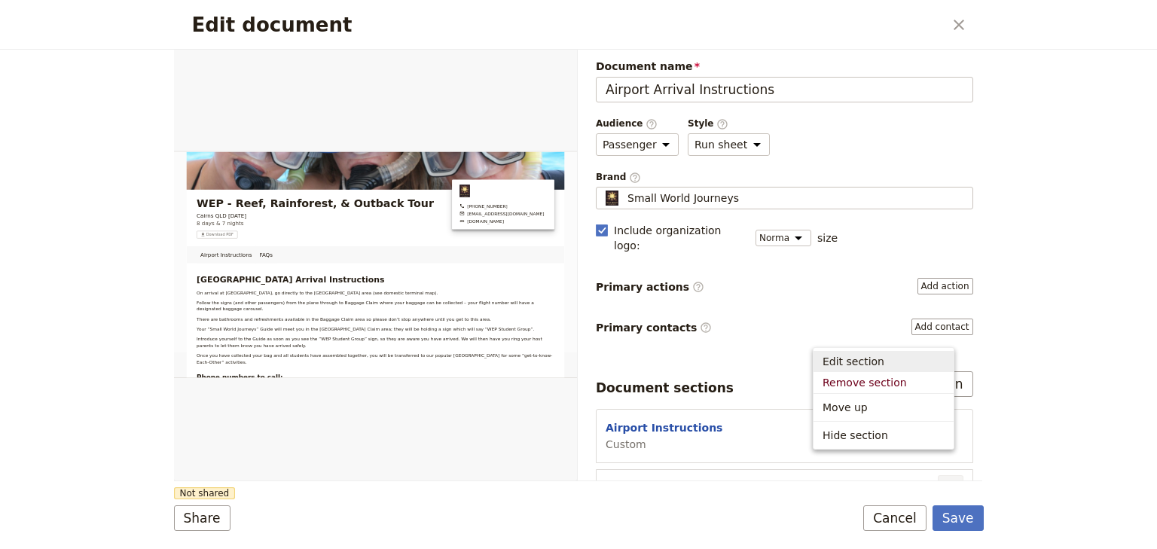
click at [853, 363] on span "Edit section" at bounding box center [853, 361] width 62 height 15
select select "CUSTOM"
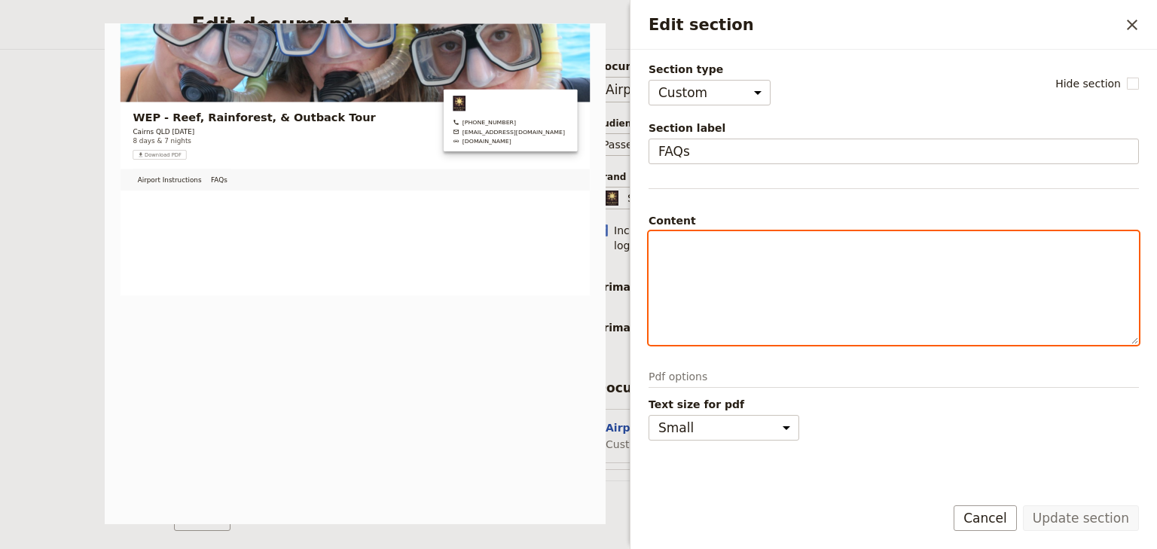
click at [673, 245] on p "Edit section" at bounding box center [893, 245] width 471 height 15
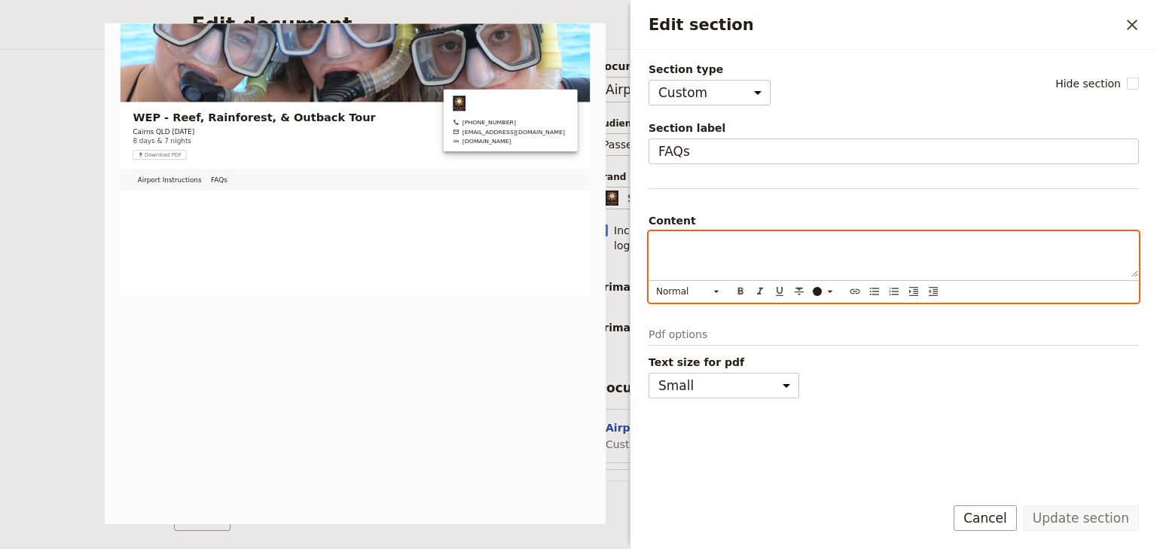
scroll to position [1217, 0]
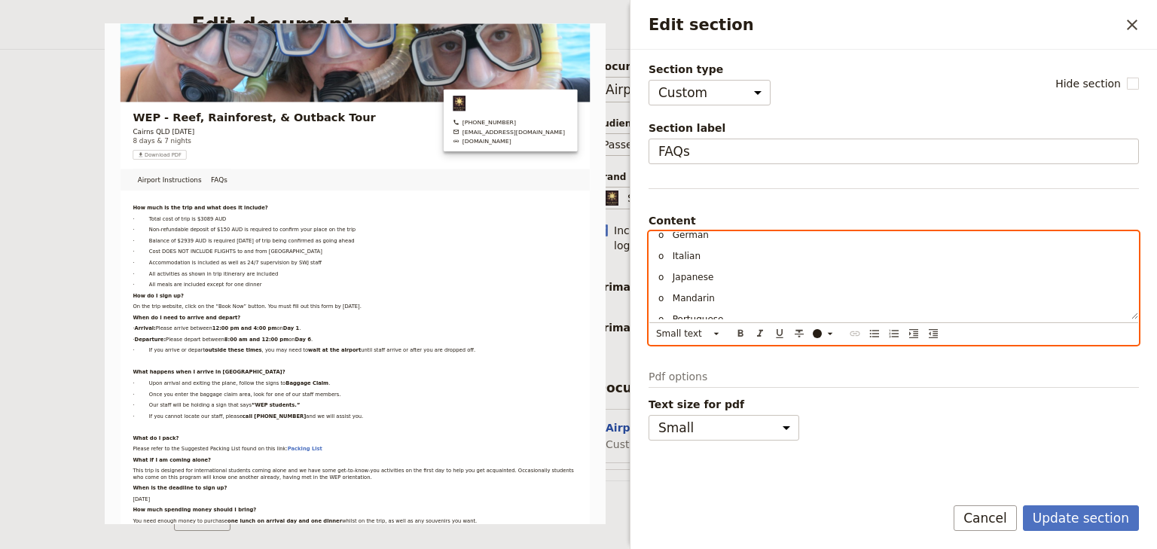
drag, startPoint x: 648, startPoint y: 292, endPoint x: 618, endPoint y: 181, distance: 114.7
click at [648, 157] on div "Section type Cover page Day summary Itinerary Custom Hide section Section label…" at bounding box center [893, 271] width 490 height 419
click at [736, 334] on p "o Spanish" at bounding box center [893, 340] width 471 height 12
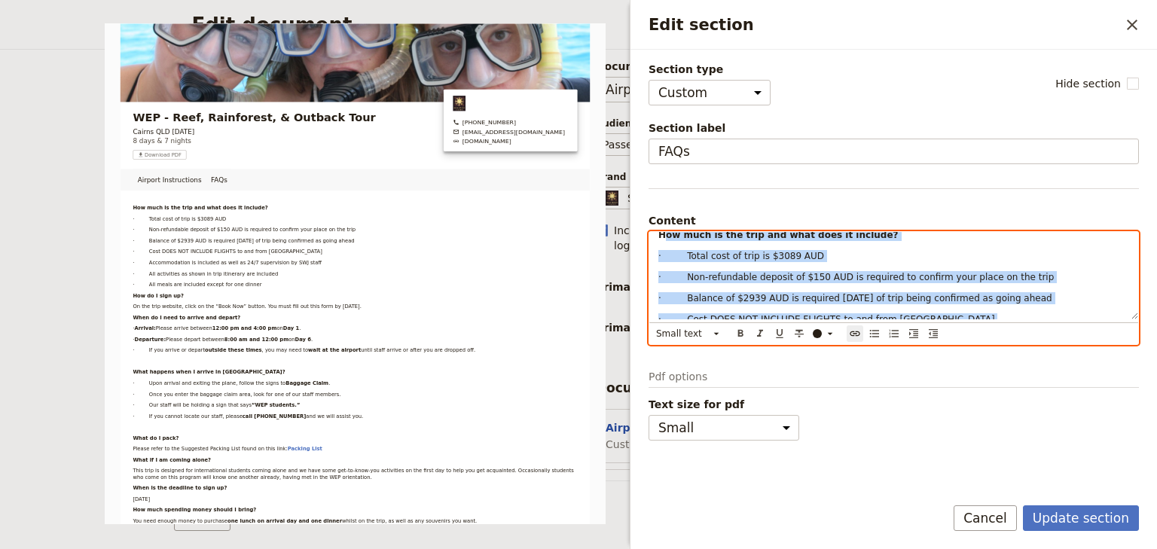
scroll to position [0, 0]
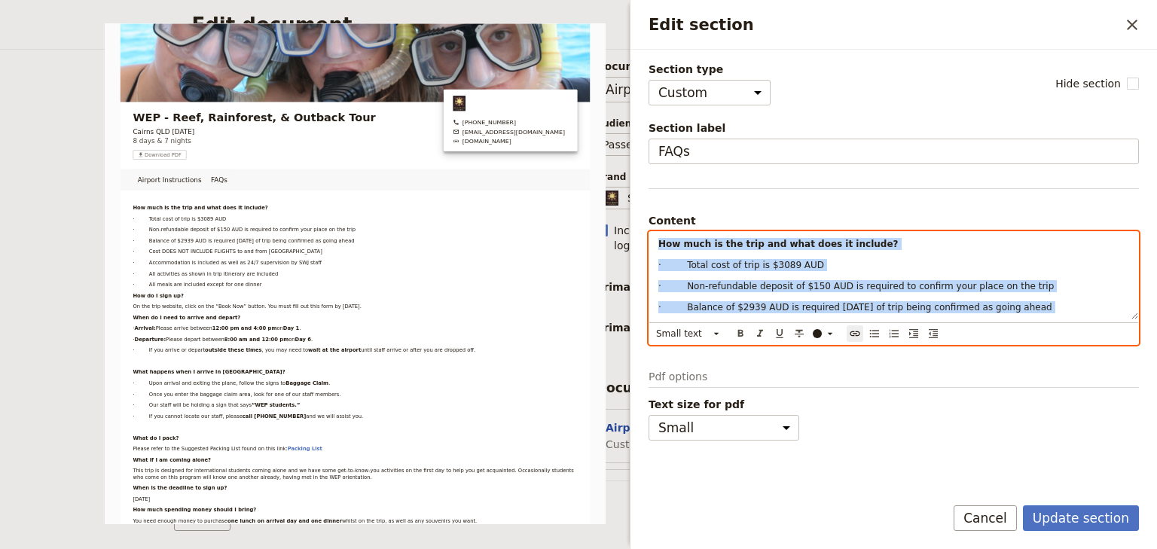
drag, startPoint x: 694, startPoint y: 289, endPoint x: 654, endPoint y: 235, distance: 67.8
click at [654, 235] on div "How much is the trip and what does it include? · Total cost of trip is $3089 AU…" at bounding box center [893, 275] width 489 height 87
click at [713, 332] on icon "Edit section" at bounding box center [716, 334] width 12 height 12
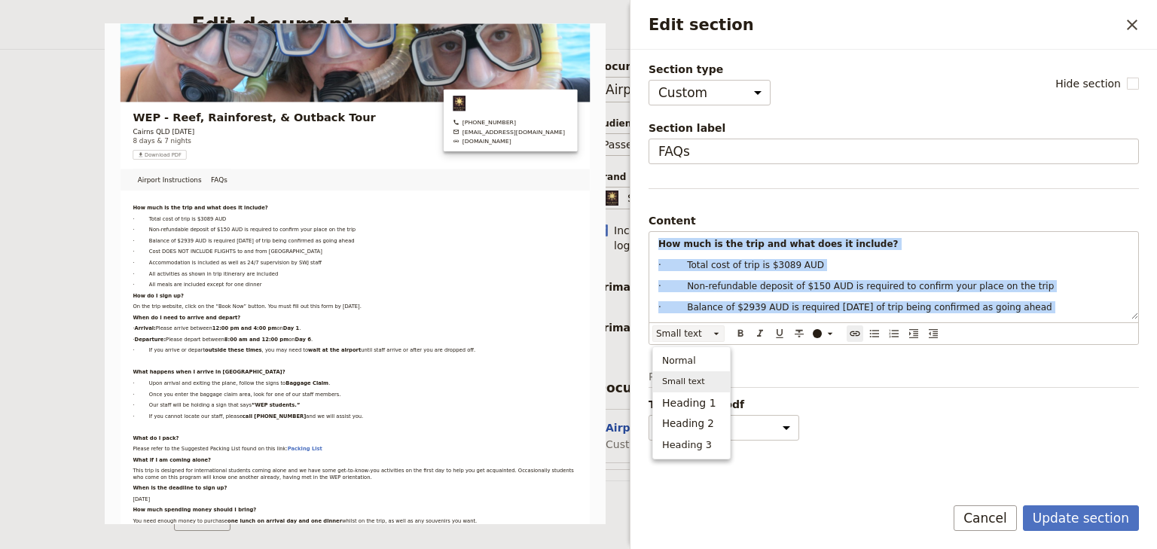
click at [690, 381] on span "Small text" at bounding box center [683, 381] width 43 height 15
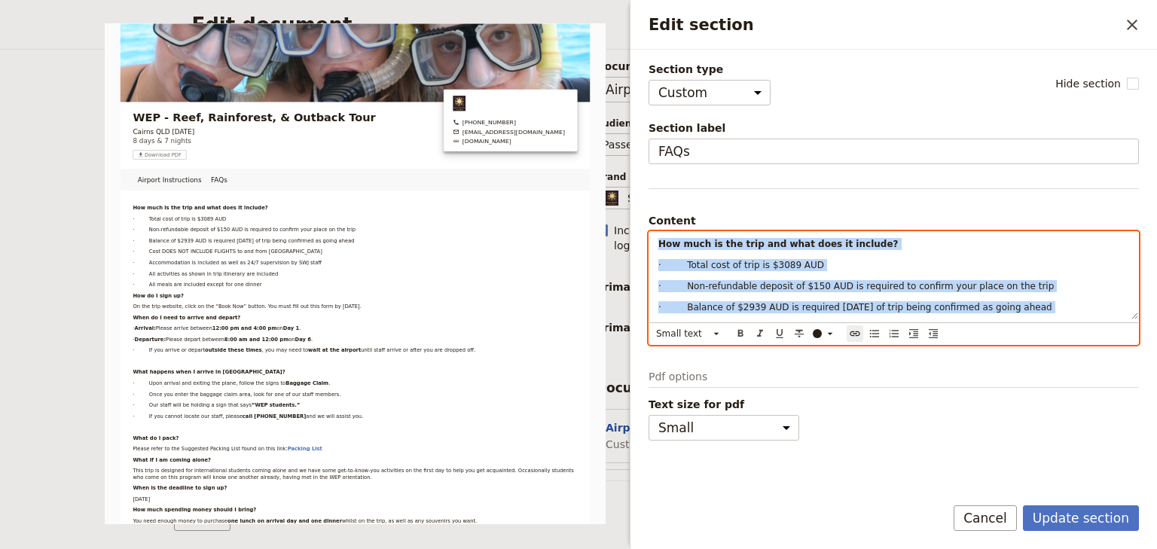
click at [742, 295] on div "How much is the trip and what does it include? · Total cost of trip is $3089 AU…" at bounding box center [893, 275] width 489 height 87
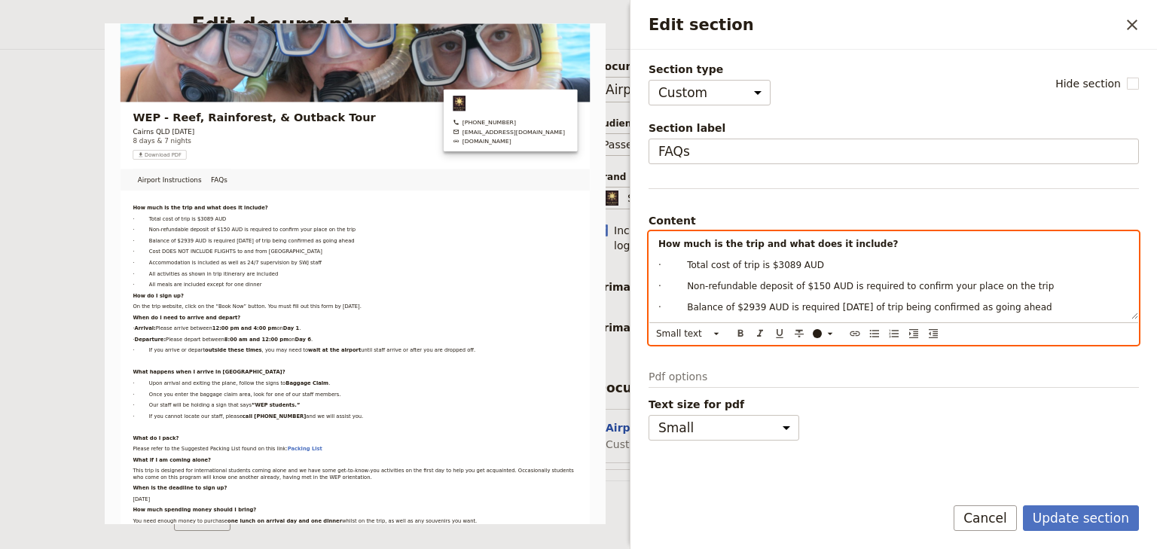
click at [656, 238] on div "How much is the trip and what does it include? · Total cost of trip is $3089 AU…" at bounding box center [893, 275] width 489 height 87
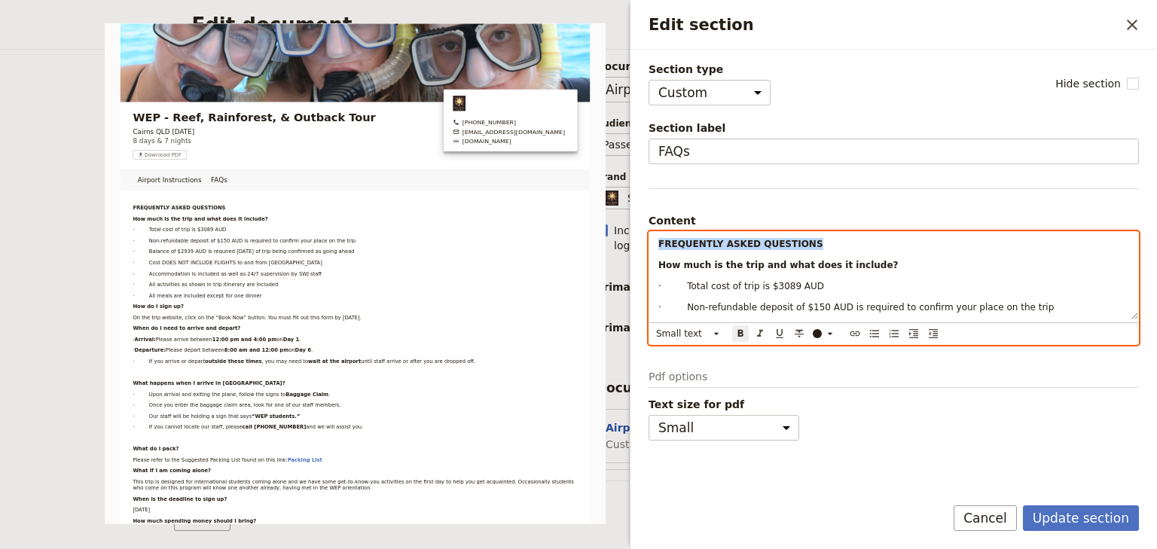
drag, startPoint x: 807, startPoint y: 239, endPoint x: 649, endPoint y: 241, distance: 158.2
click at [649, 241] on div "FREQUENTLY ASKED QUESTIONS How much is the trip and what does it include? · Tot…" at bounding box center [893, 275] width 489 height 87
click at [756, 256] on div "FREQUENTLY ASKED QUESTIONS How much is the trip and what does it include? · Tot…" at bounding box center [893, 275] width 489 height 87
drag, startPoint x: 717, startPoint y: 264, endPoint x: 649, endPoint y: 264, distance: 67.8
click at [649, 264] on div "FREQUENTLY ASKED QUESTIONS How much is the trip and what does it include? · Tot…" at bounding box center [893, 275] width 489 height 87
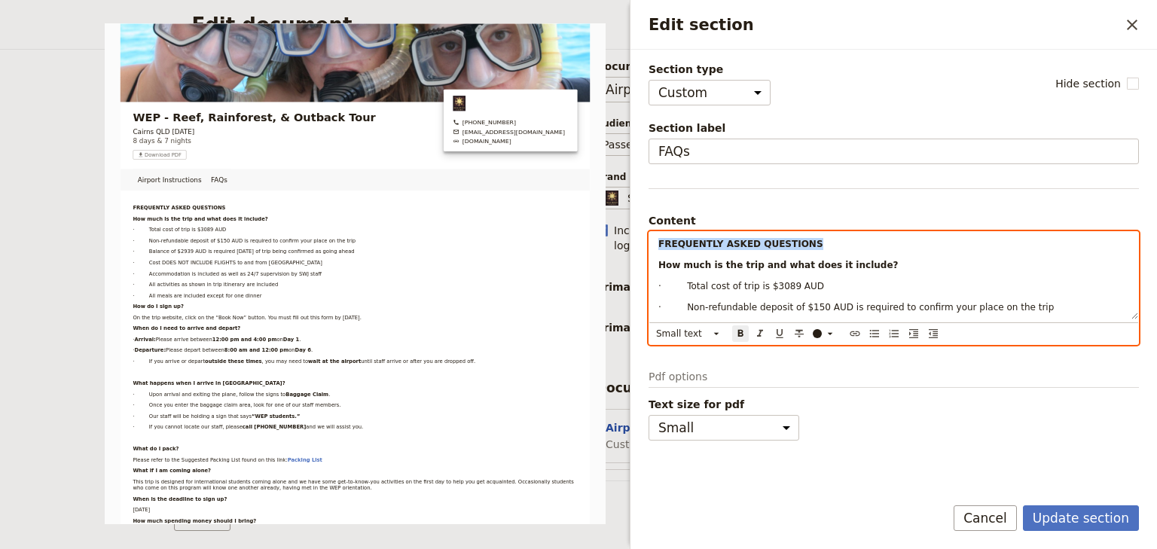
drag, startPoint x: 825, startPoint y: 242, endPoint x: 638, endPoint y: 242, distance: 186.8
click at [638, 242] on div "Section type Cover page Day summary Itinerary Custom Hide section Section label…" at bounding box center [893, 266] width 526 height 433
click at [718, 330] on icon "Edit section" at bounding box center [716, 334] width 12 height 12
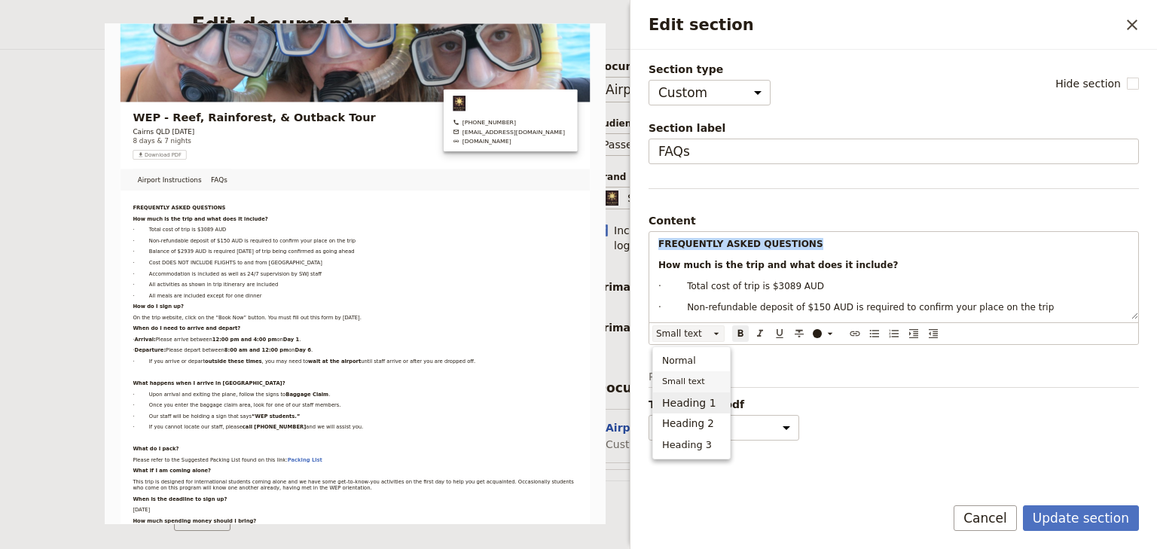
click at [694, 401] on span "Heading 1" at bounding box center [689, 402] width 54 height 15
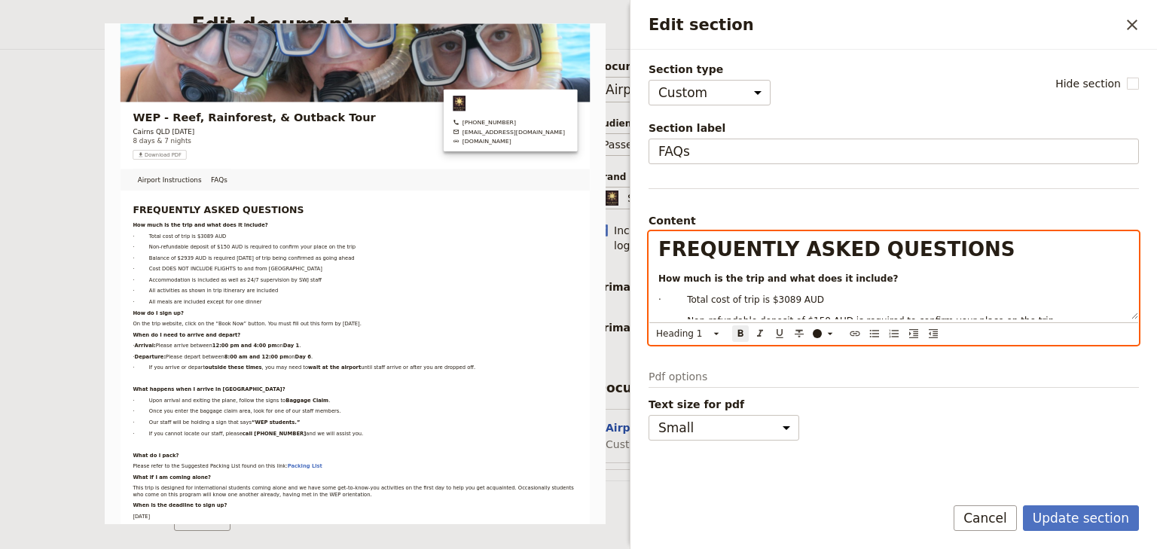
click at [708, 294] on span "· Total cost of trip is $3089 AUD" at bounding box center [741, 299] width 166 height 11
drag, startPoint x: 746, startPoint y: 280, endPoint x: 636, endPoint y: 281, distance: 110.0
click at [636, 281] on div "Section type Cover page Day summary Itinerary Custom Hide section Section label…" at bounding box center [893, 266] width 526 height 433
click at [717, 328] on icon "Edit section" at bounding box center [716, 334] width 12 height 12
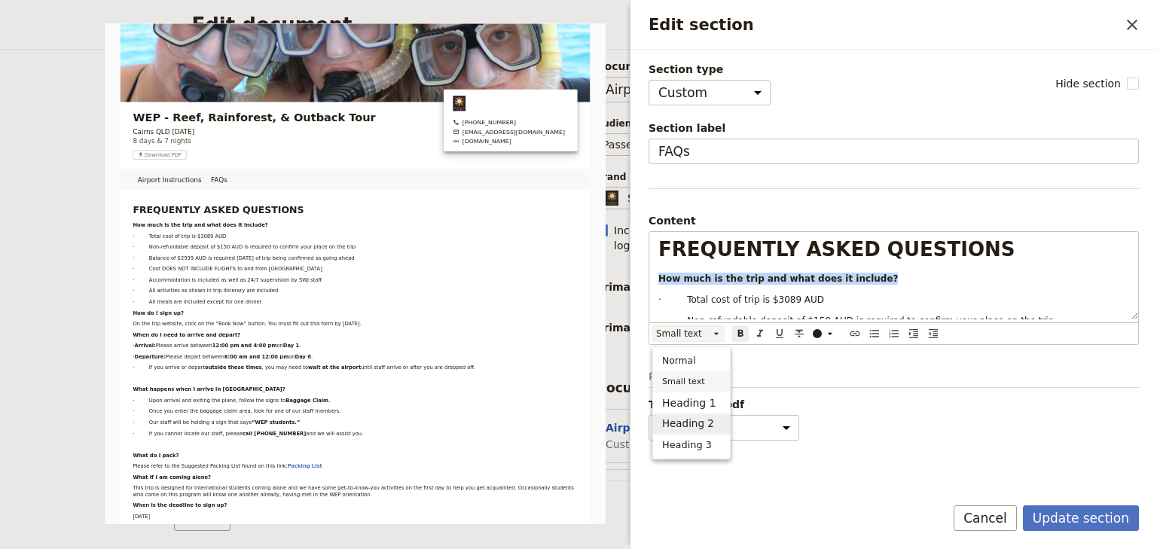
click at [698, 419] on span "Heading 2" at bounding box center [688, 423] width 52 height 15
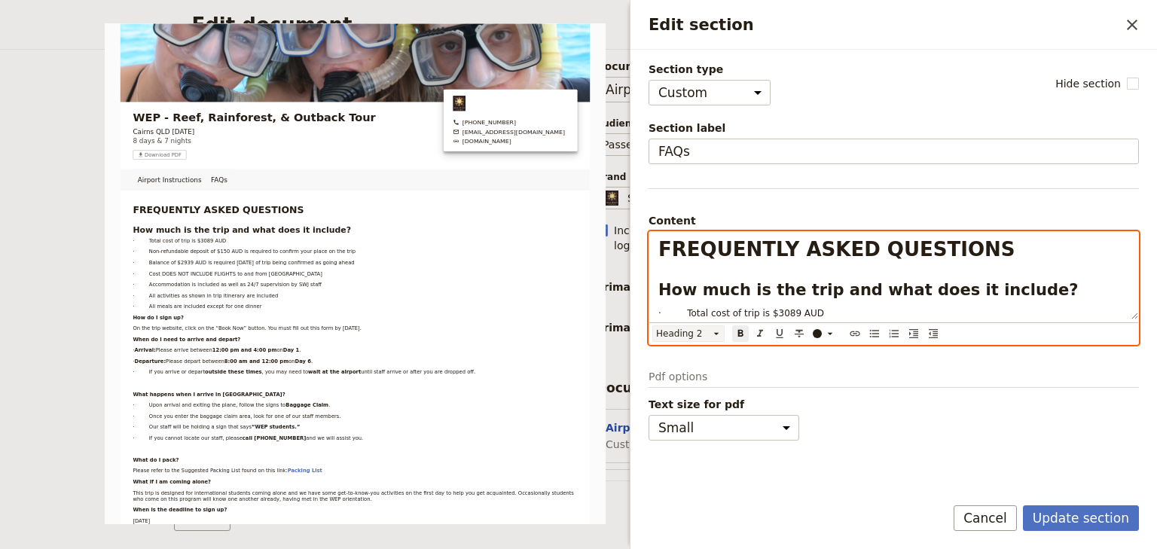
click at [717, 331] on icon "Edit section" at bounding box center [716, 334] width 12 height 12
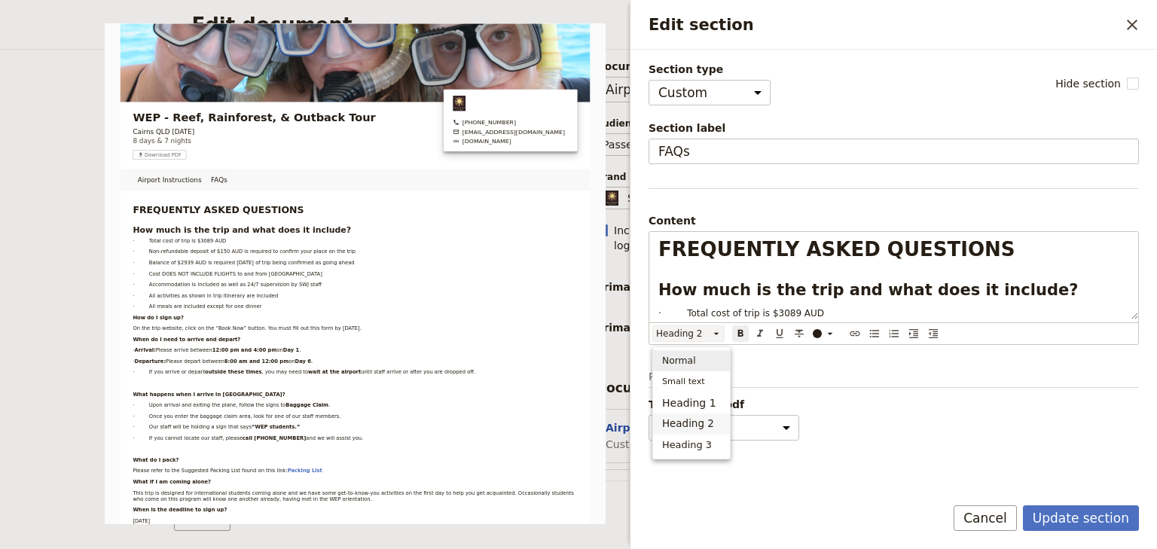
click at [687, 362] on span "Normal" at bounding box center [679, 360] width 34 height 15
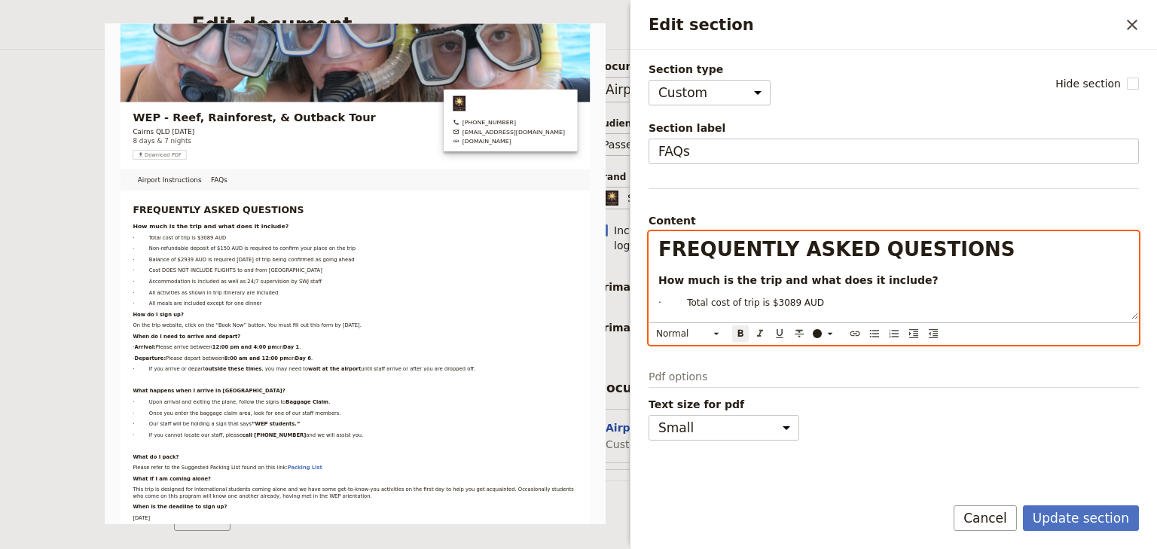
click at [724, 310] on div "FREQUENTLY ASKED QUESTIONS How much is the trip and what does it include? · Tot…" at bounding box center [893, 275] width 489 height 87
drag, startPoint x: 865, startPoint y: 307, endPoint x: 680, endPoint y: 298, distance: 184.7
click at [680, 298] on div "FREQUENTLY ASKED QUESTIONS How much is the trip and what does it include? · Tot…" at bounding box center [893, 275] width 489 height 87
click at [874, 332] on icon "Bulleted list" at bounding box center [874, 334] width 9 height 8
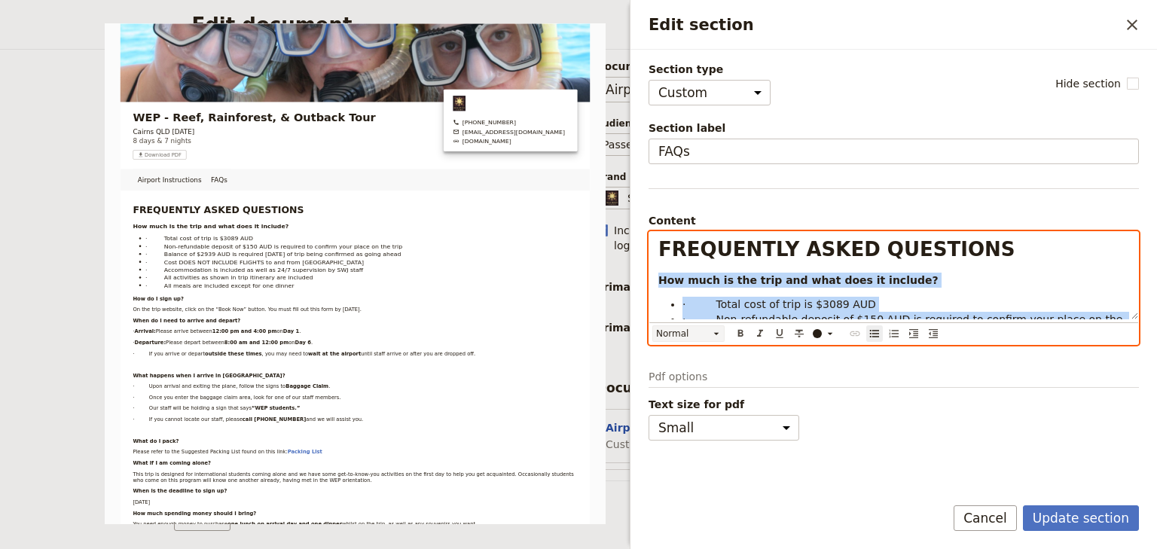
click at [716, 328] on icon "Edit section" at bounding box center [716, 334] width 12 height 12
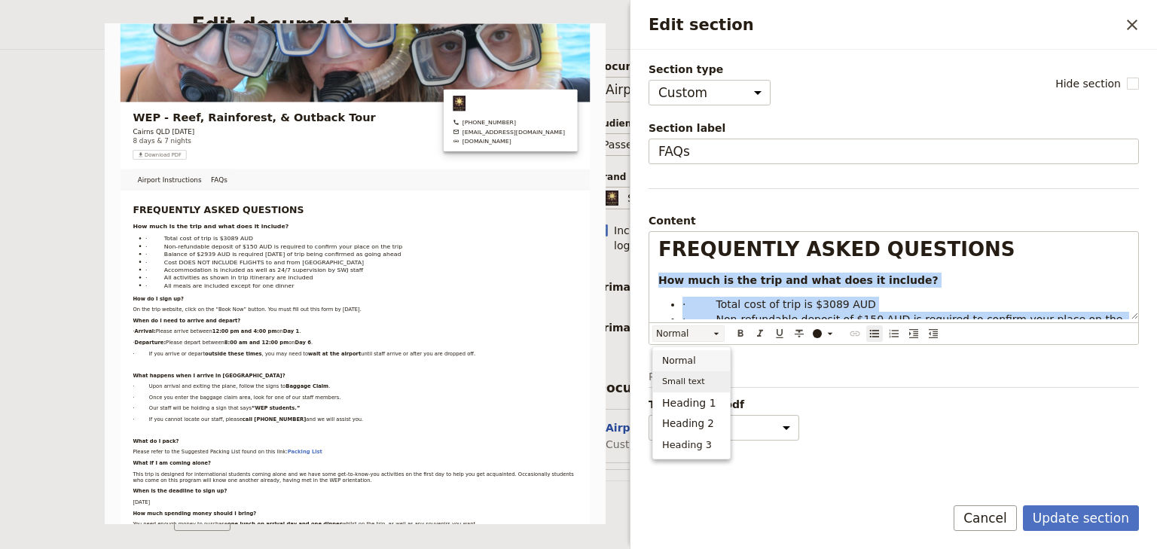
click at [688, 380] on span "Small text" at bounding box center [683, 381] width 43 height 15
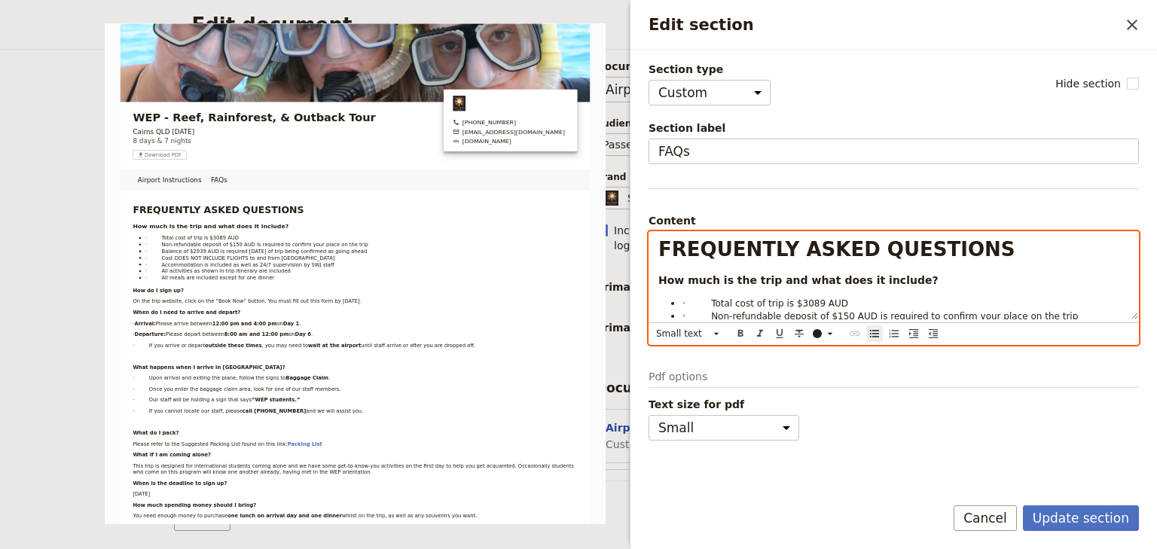
click at [705, 298] on span "· Total cost of trip is $3089 AUD" at bounding box center [765, 303] width 166 height 11
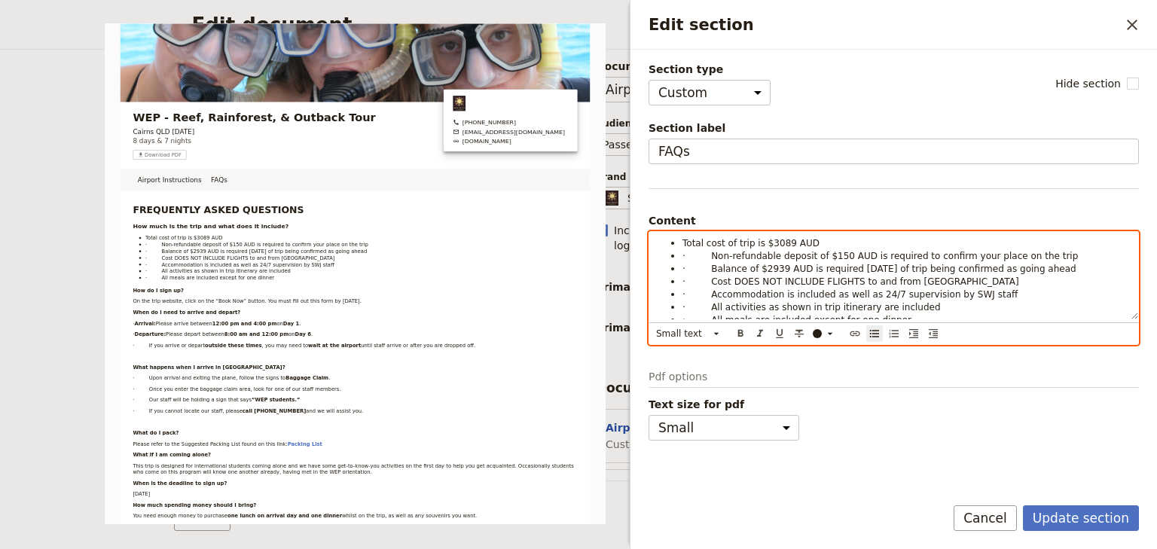
click at [706, 255] on span "· Non-refundable deposit of $150 AUD is required to confirm your place on the t…" at bounding box center [879, 256] width 395 height 11
click at [703, 264] on span "· Balance of $2939 AUD is required within 2 weeks of trip being confirmed as go…" at bounding box center [879, 269] width 394 height 11
click at [705, 267] on span "· Balance of $2939 AUD is required within 2 weeks of trip being confirmed as go…" at bounding box center [877, 269] width 391 height 11
click at [706, 276] on span "· Cost DOES NOT INCLUDE FLIGHTS to and from Cairns" at bounding box center [850, 281] width 337 height 11
click at [706, 289] on span "· Accommodation is included as well as 24/7 supervision by SWJ staff" at bounding box center [849, 294] width 335 height 11
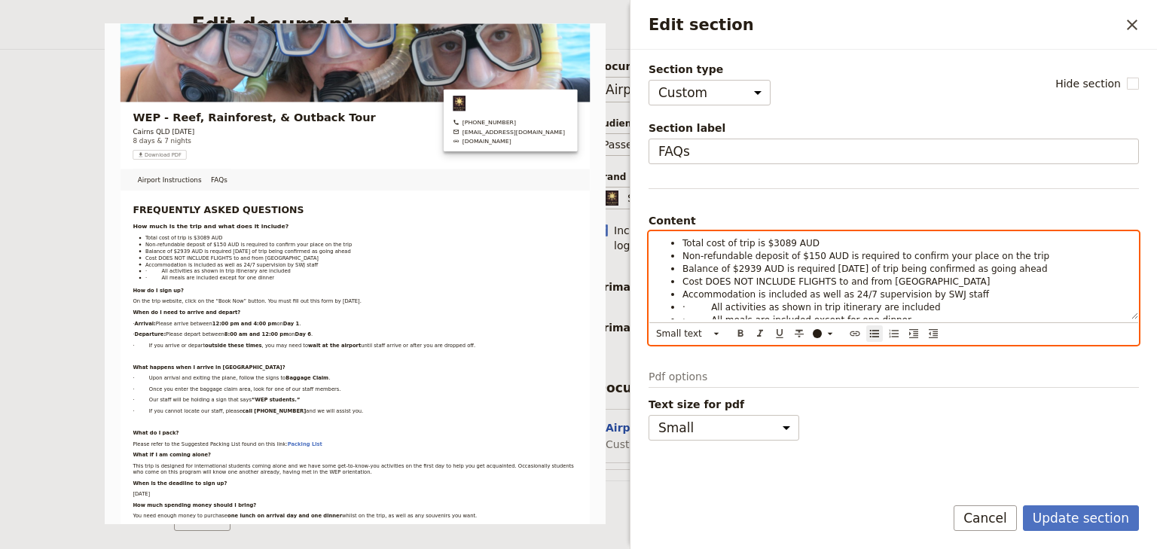
click at [708, 303] on span "· All activities as shown in trip itinerary are included" at bounding box center [811, 307] width 258 height 11
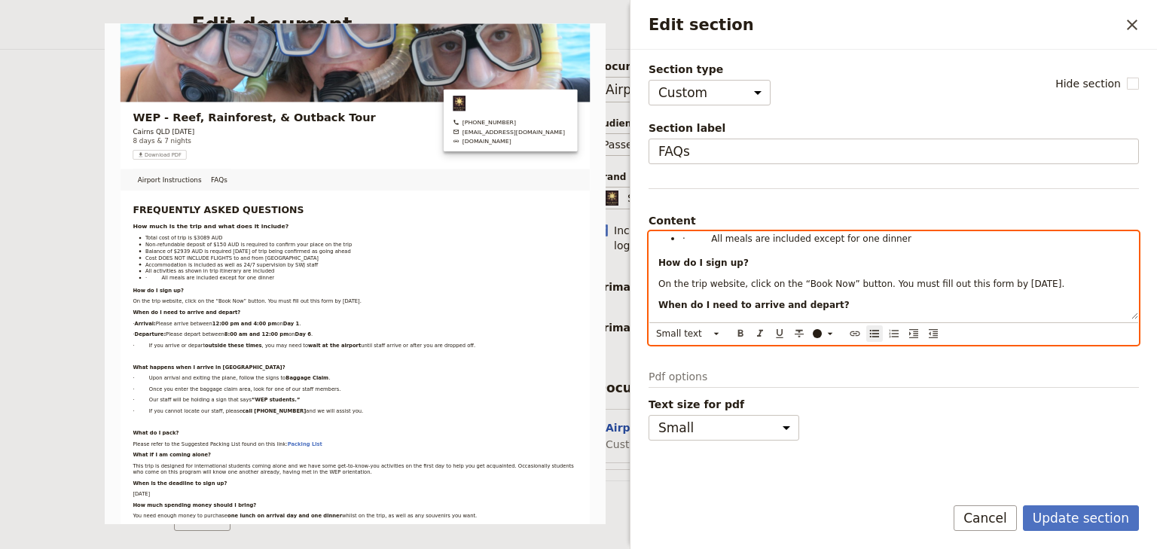
scroll to position [120, 0]
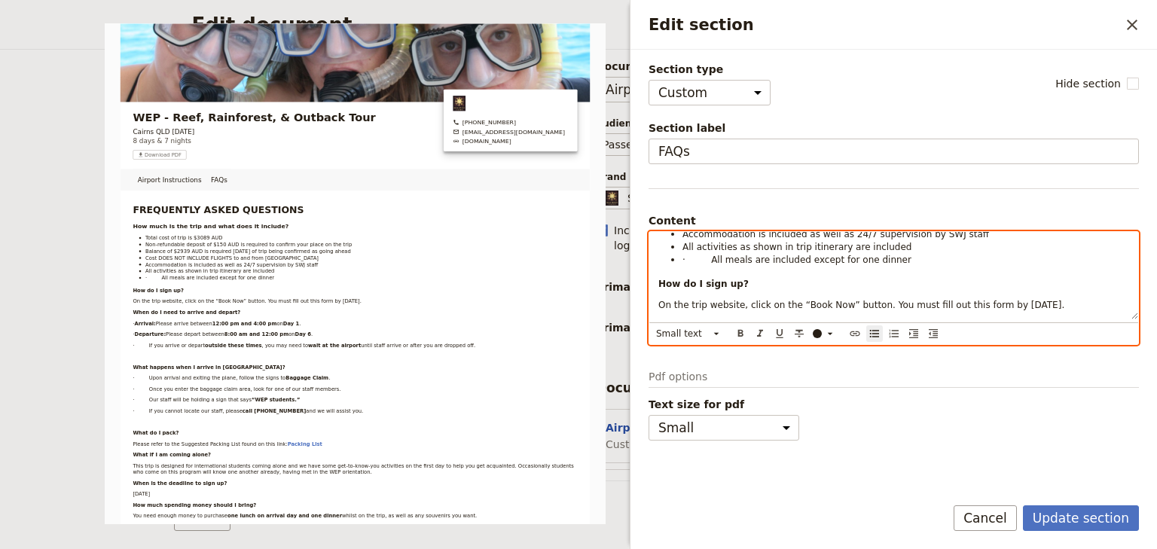
click at [706, 255] on span "· All meals are included except for one dinner" at bounding box center [796, 260] width 229 height 11
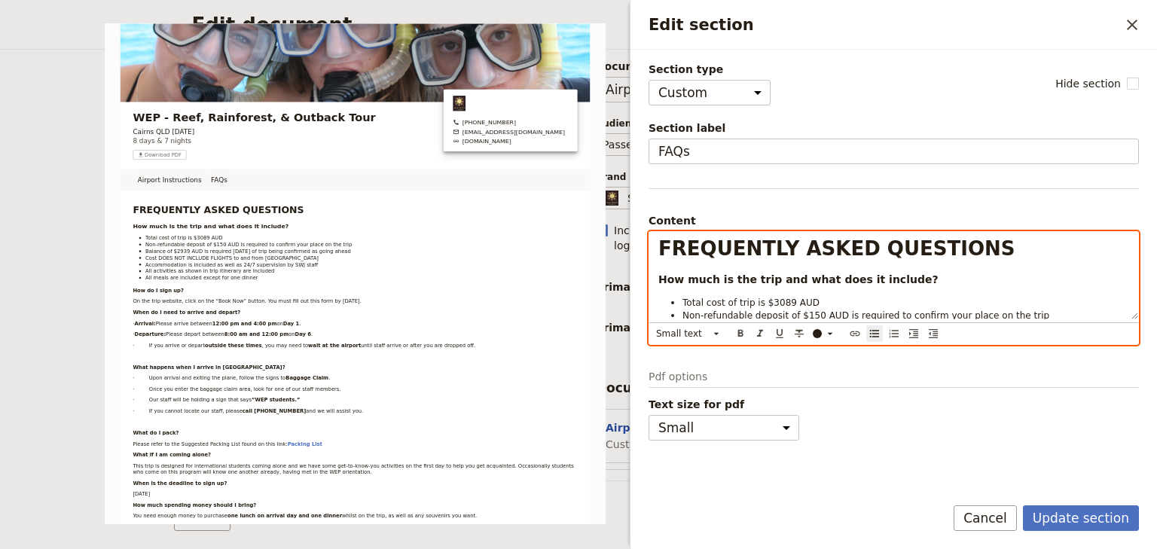
scroll to position [0, 0]
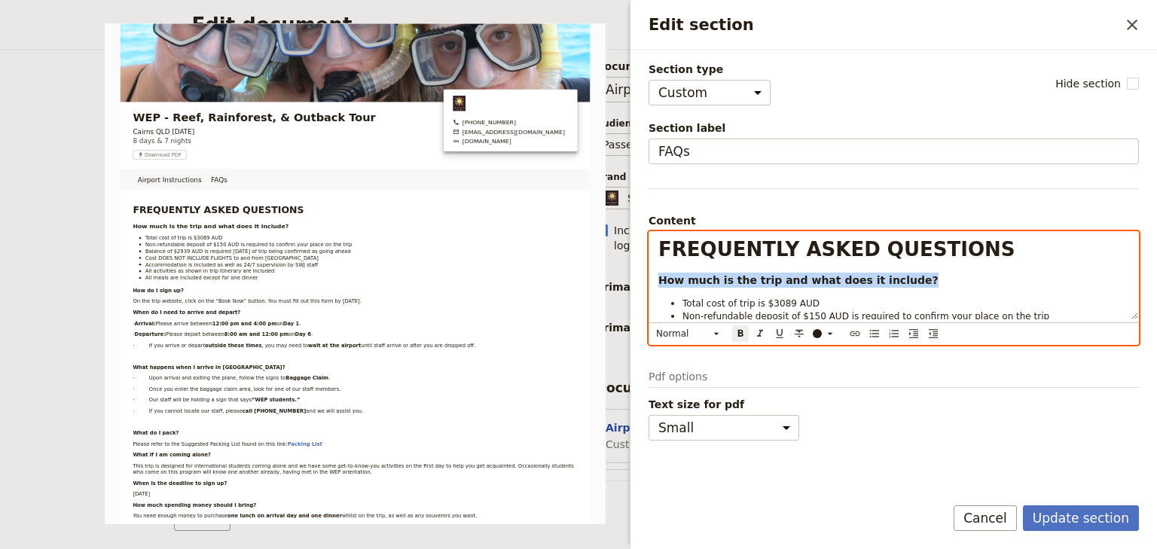
drag, startPoint x: 904, startPoint y: 278, endPoint x: 645, endPoint y: 278, distance: 259.1
click at [645, 278] on div "Section type Cover page Day summary Itinerary Custom Hide section Section label…" at bounding box center [893, 266] width 526 height 433
click at [719, 331] on icon "Edit section" at bounding box center [716, 334] width 12 height 12
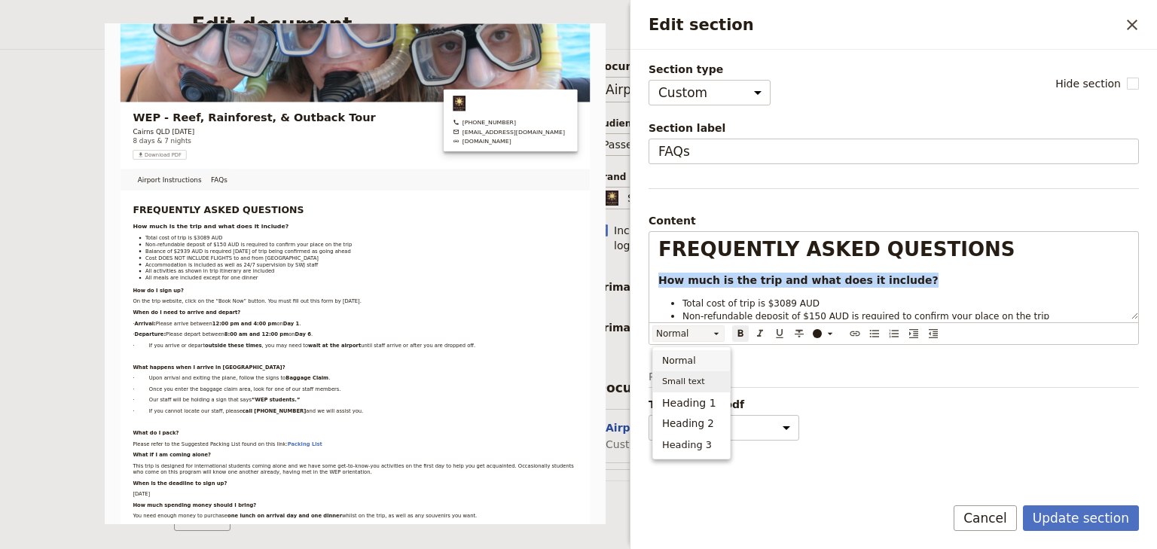
click at [690, 380] on span "Small text" at bounding box center [683, 381] width 43 height 15
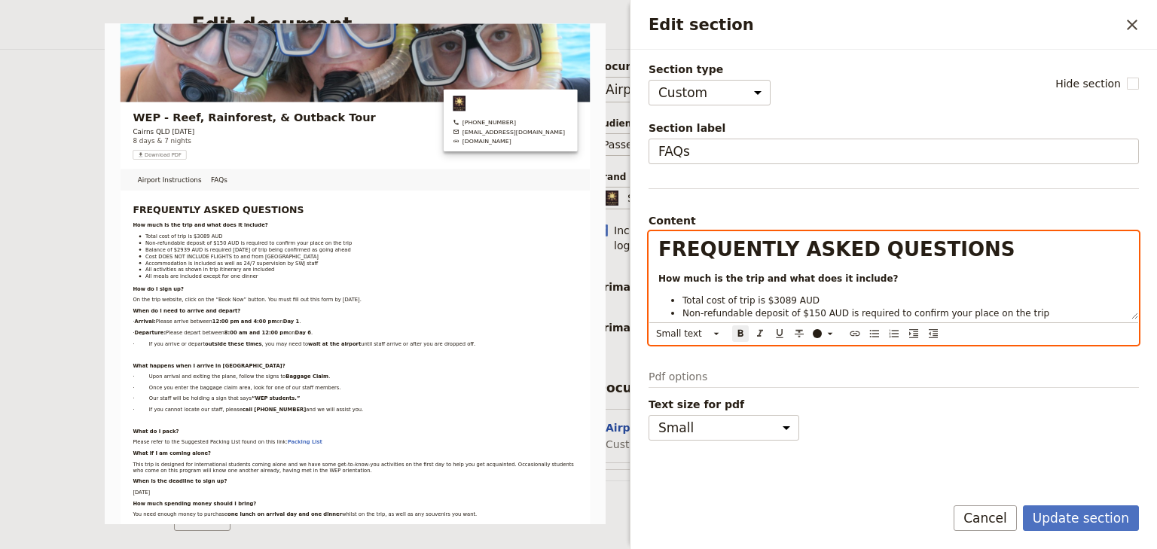
click at [726, 297] on span "Total cost of trip is $3089 AUD" at bounding box center [750, 300] width 137 height 11
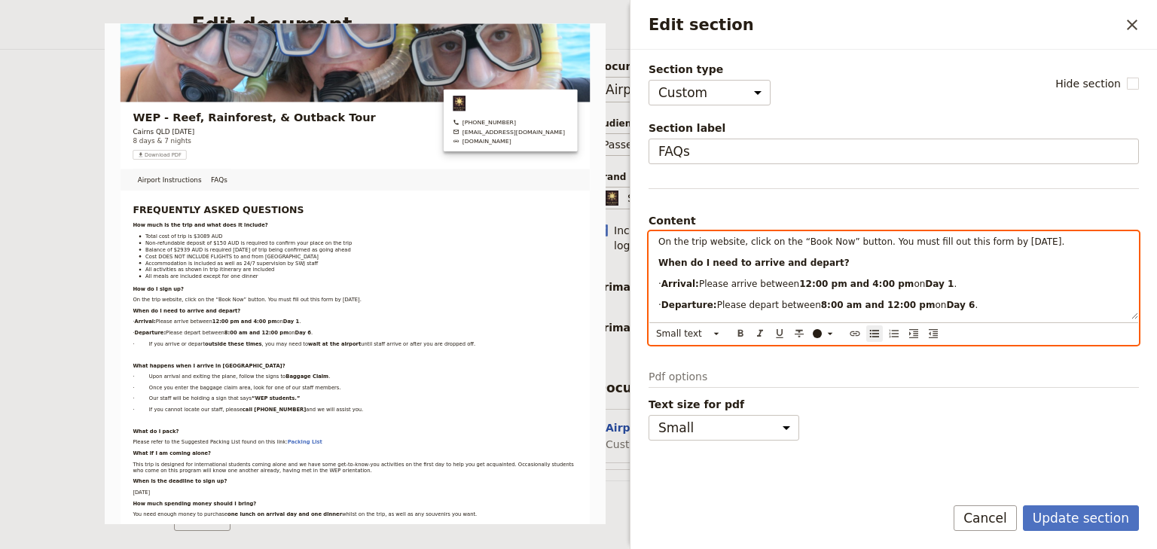
scroll to position [120, 0]
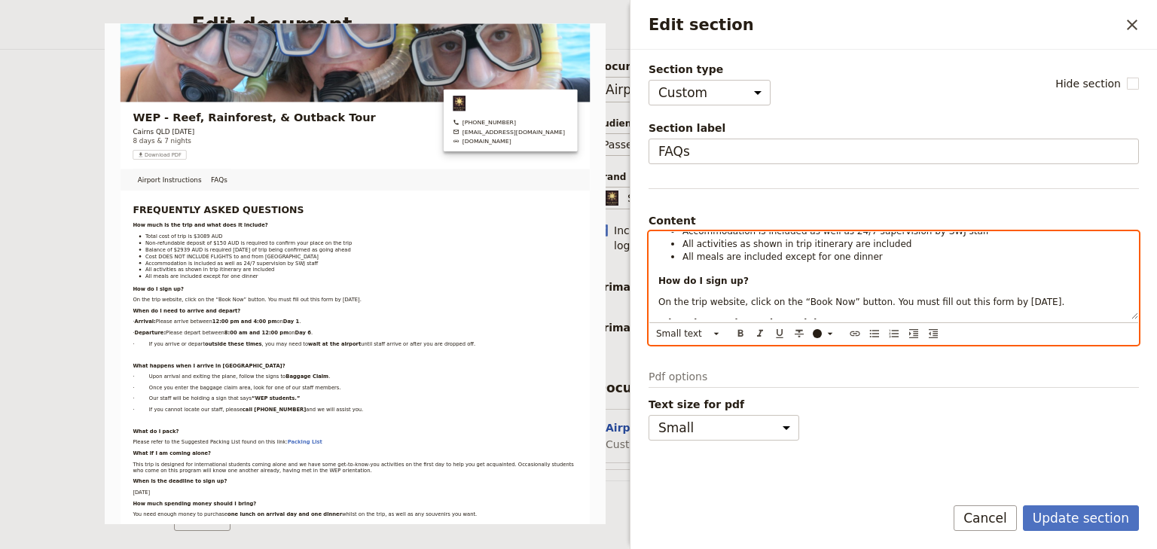
drag, startPoint x: 1103, startPoint y: 299, endPoint x: 985, endPoint y: 298, distance: 117.5
click at [985, 298] on p "On the trip website, click on the “Book Now” button. You must fill out this for…" at bounding box center [893, 302] width 471 height 12
click at [834, 332] on icon "Edit section" at bounding box center [830, 334] width 12 height 12
click at [814, 364] on div "button" at bounding box center [817, 368] width 9 height 9
click at [909, 275] on p "How do I sign up?" at bounding box center [893, 281] width 471 height 12
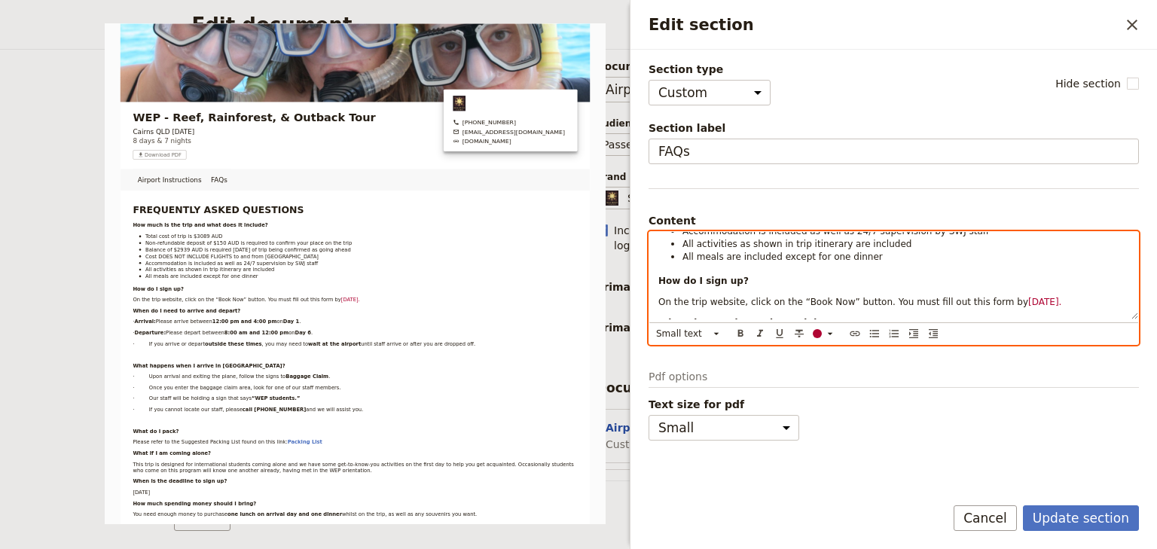
drag, startPoint x: 1042, startPoint y: 299, endPoint x: 990, endPoint y: 299, distance: 52.0
click at [990, 299] on p "On the trip website, click on the “Book Now” button. You must fill out this for…" at bounding box center [893, 302] width 471 height 12
click at [744, 331] on icon "Format bold" at bounding box center [740, 334] width 12 height 12
click at [853, 286] on div "FREQUENTLY ASKED QUESTIONS How much is the trip and what does it include? Total…" at bounding box center [893, 275] width 489 height 87
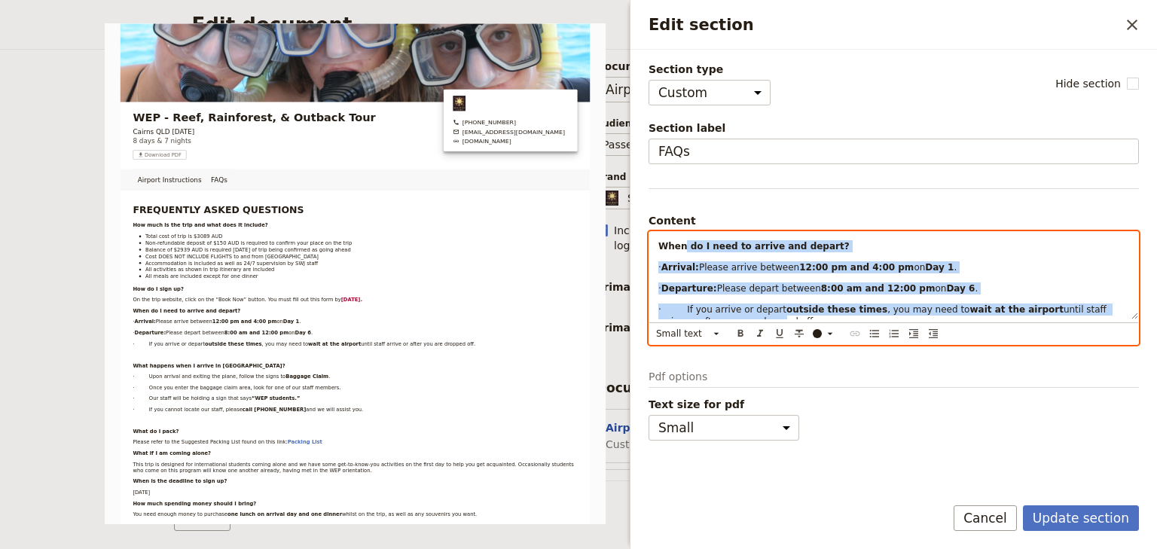
scroll to position [175, 0]
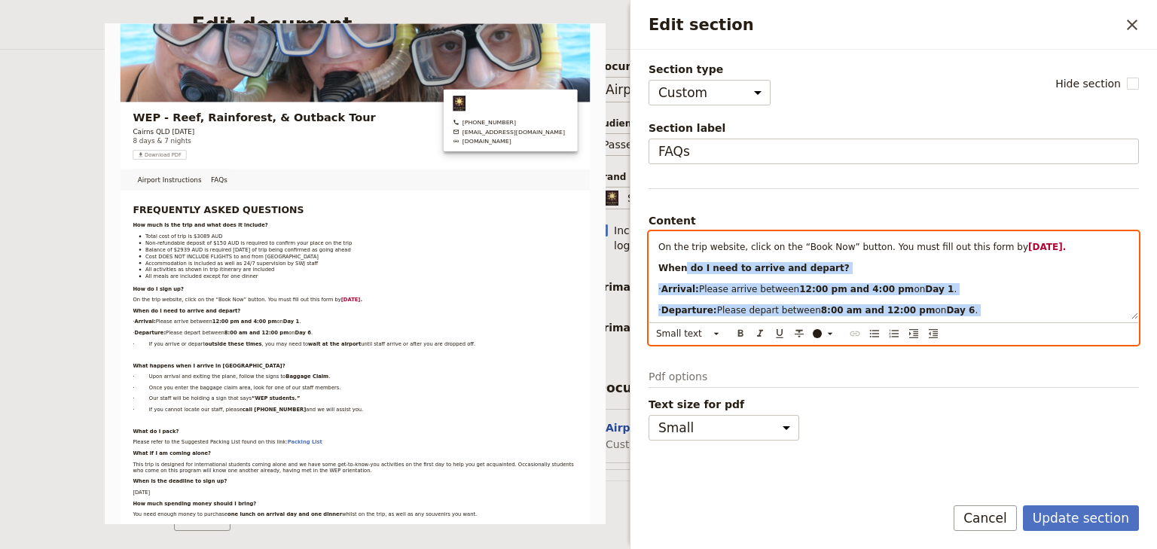
drag, startPoint x: 692, startPoint y: 276, endPoint x: 678, endPoint y: 282, distance: 15.2
click at [678, 282] on div "FREQUENTLY ASKED QUESTIONS How much is the trip and what does it include? Total…" at bounding box center [893, 275] width 489 height 87
click at [866, 331] on button "​" at bounding box center [874, 333] width 17 height 17
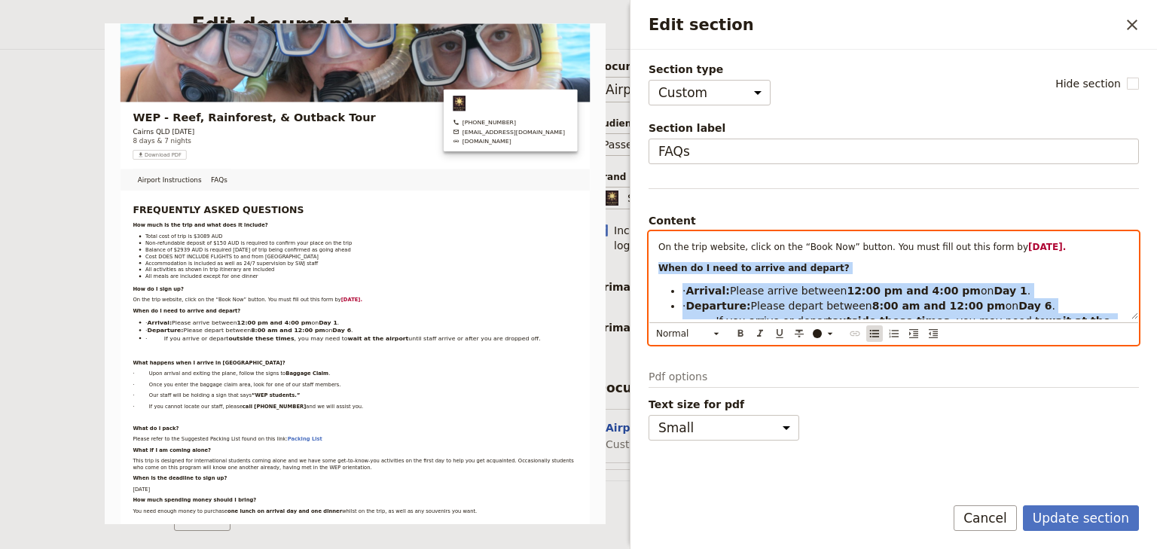
click at [871, 334] on icon "Bulleted list" at bounding box center [874, 334] width 12 height 12
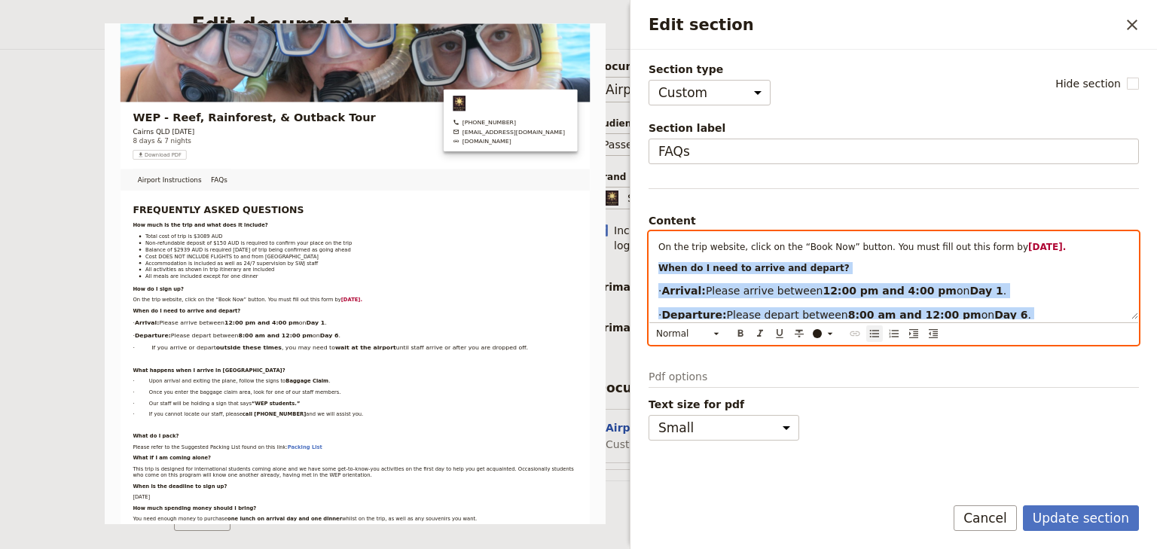
click at [871, 334] on icon "Bulleted list" at bounding box center [874, 334] width 12 height 12
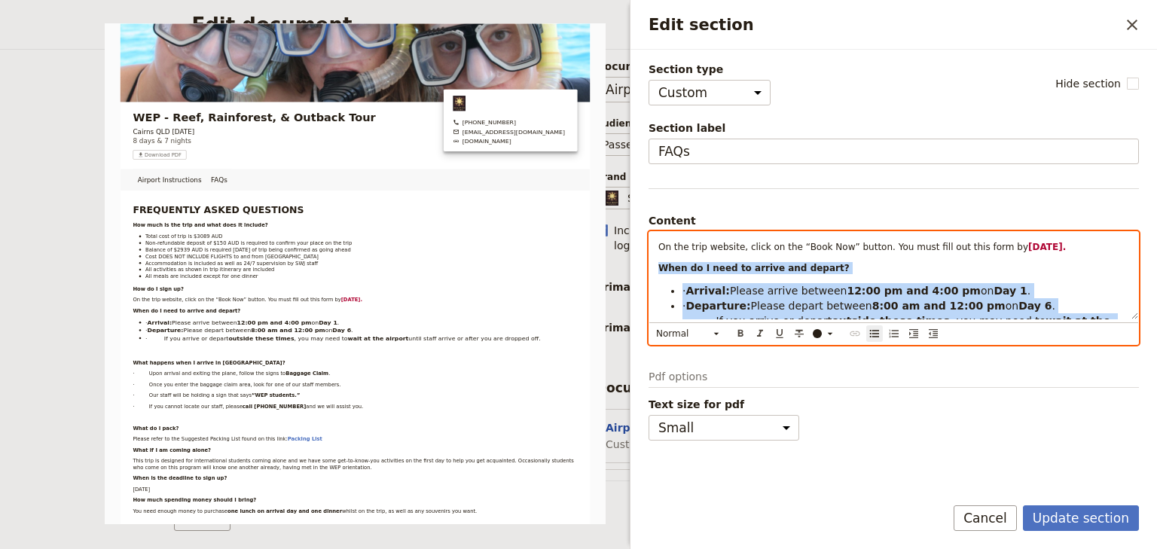
click at [715, 294] on strong "Arrival:" at bounding box center [707, 291] width 44 height 12
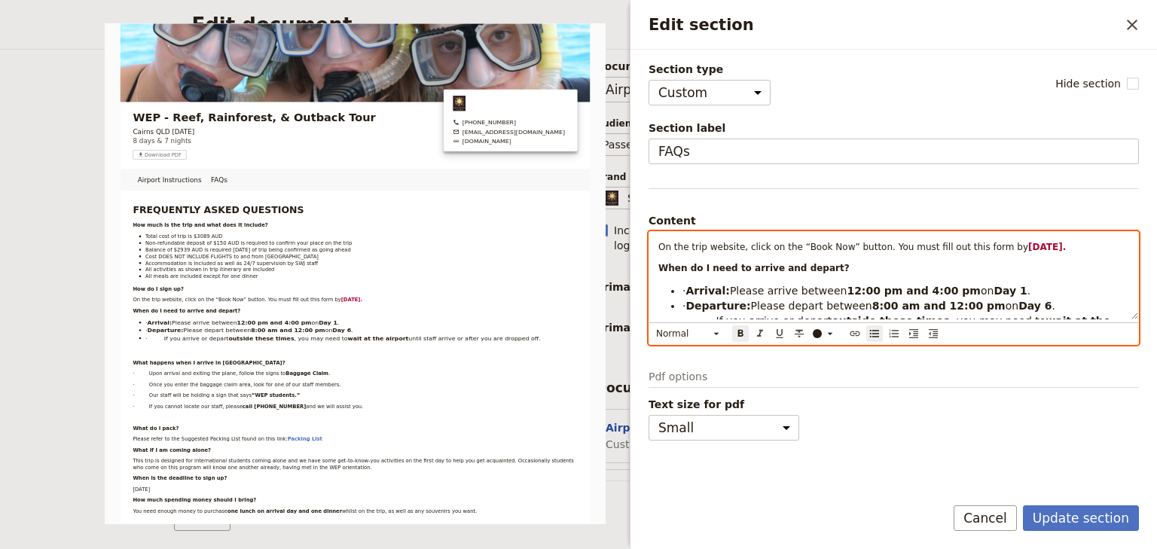
click at [710, 288] on strong "Arrival:" at bounding box center [707, 291] width 44 height 12
click at [712, 304] on strong "Departure:" at bounding box center [717, 306] width 65 height 12
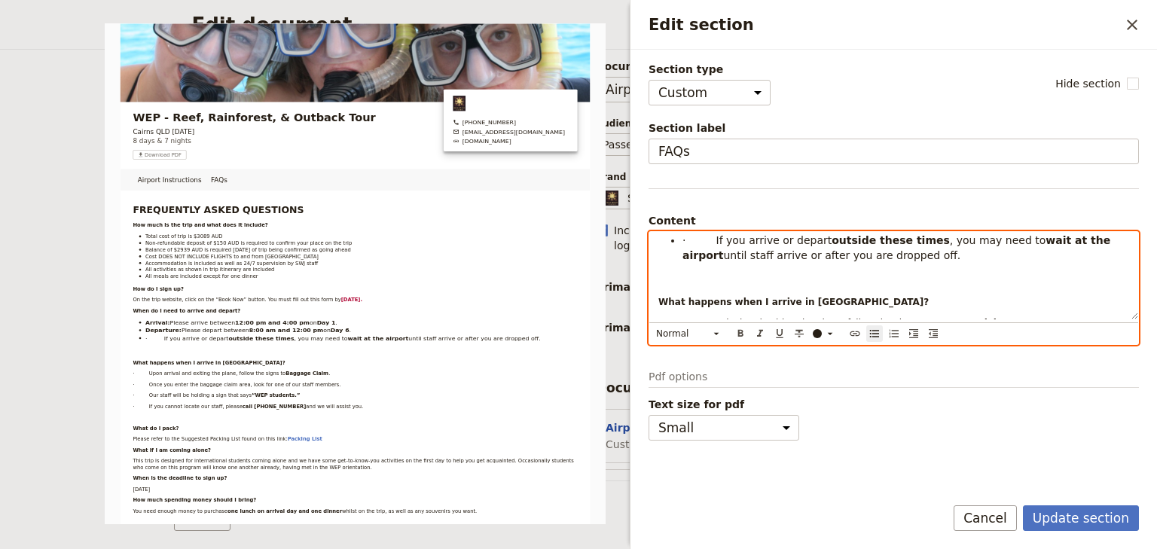
scroll to position [236, 0]
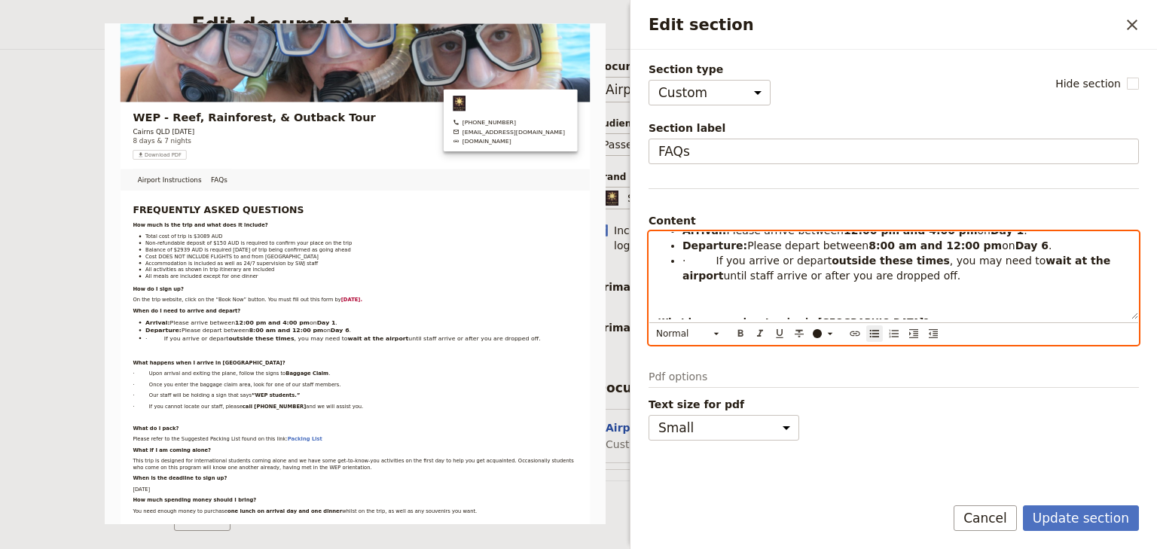
click at [710, 256] on span "· If you arrive or depart" at bounding box center [756, 261] width 149 height 12
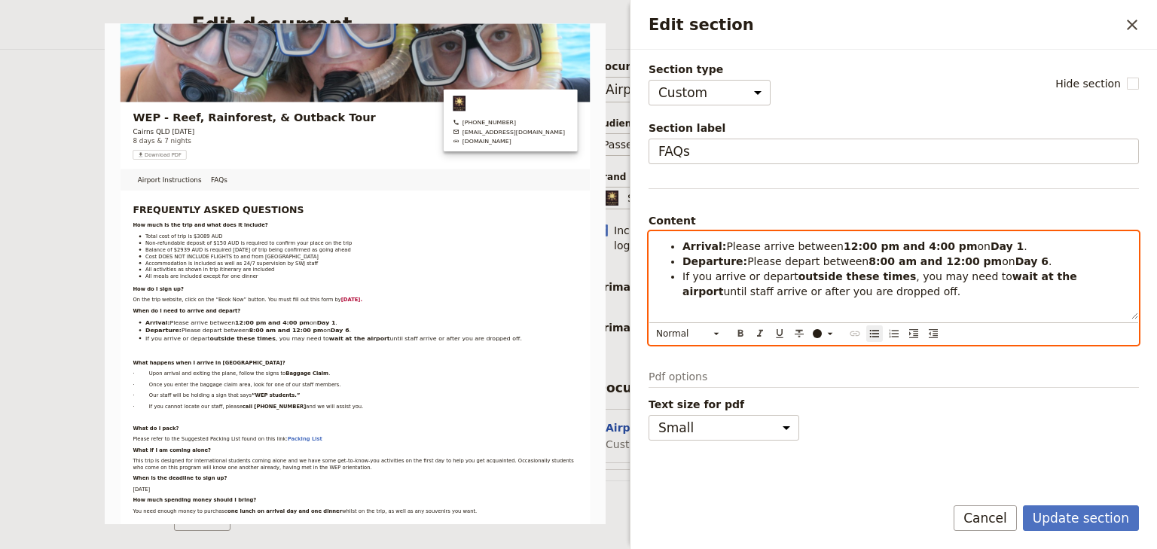
scroll to position [185, 0]
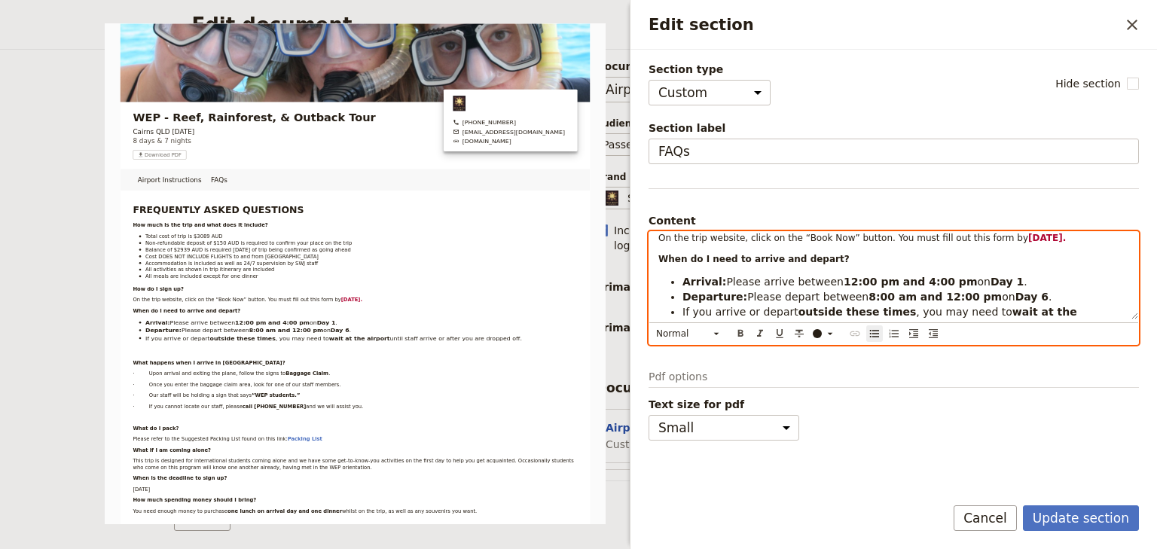
drag, startPoint x: 842, startPoint y: 274, endPoint x: 684, endPoint y: 282, distance: 158.3
click at [684, 282] on ul "Arrival: Please arrive between 12:00 pm and 4:00 pm on Day 1 . Departure: Pleas…" at bounding box center [893, 304] width 471 height 60
click at [712, 331] on icon "Edit section" at bounding box center [716, 334] width 12 height 12
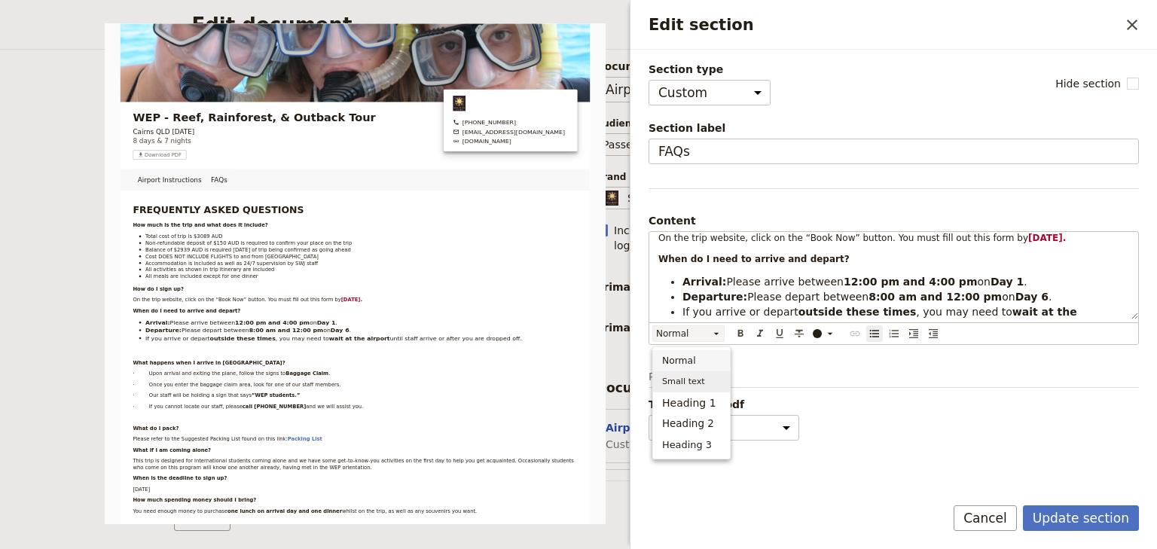
click at [691, 379] on span "Small text" at bounding box center [683, 381] width 43 height 15
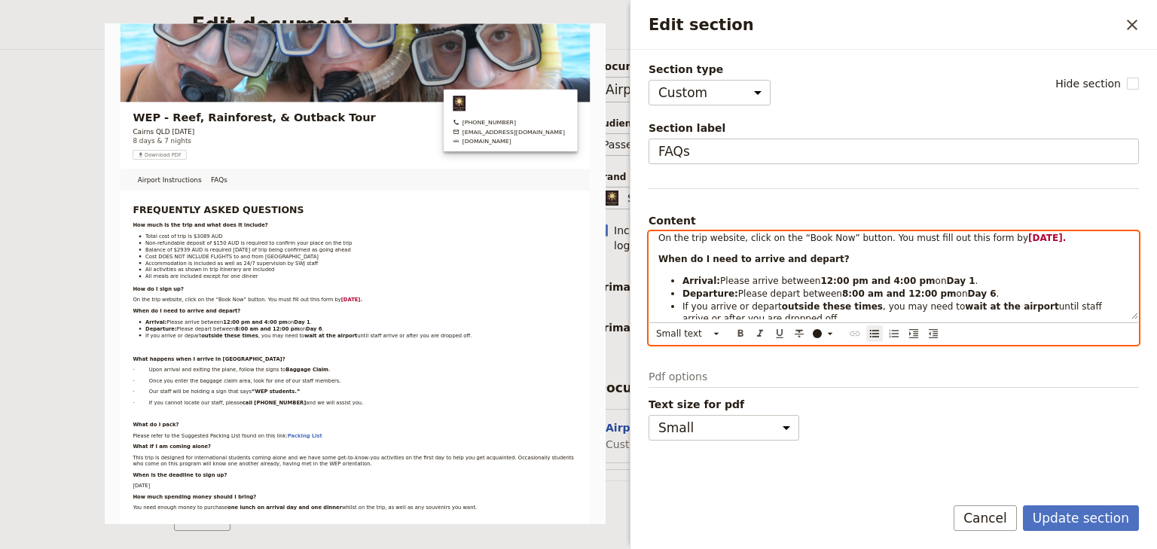
click at [738, 292] on span "Please depart between" at bounding box center [790, 293] width 104 height 11
drag, startPoint x: 714, startPoint y: 277, endPoint x: 682, endPoint y: 277, distance: 32.4
click at [682, 277] on li "Arrival: Please arrive between 12:00 pm and 4:00 pm on Day 1 ." at bounding box center [905, 280] width 447 height 13
click at [739, 333] on icon "Format bold" at bounding box center [740, 334] width 12 height 12
drag, startPoint x: 720, startPoint y: 291, endPoint x: 683, endPoint y: 292, distance: 36.9
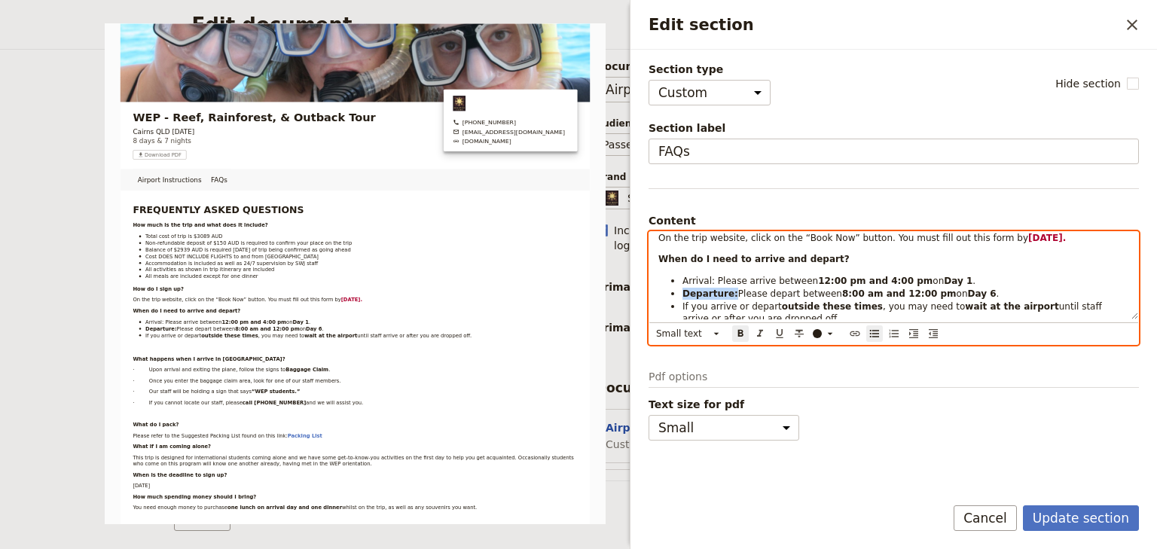
click at [683, 292] on li "Departure: Please depart between 8:00 am and 12:00 pm on Day 6 ." at bounding box center [905, 293] width 447 height 13
click at [737, 331] on icon "Format bold" at bounding box center [740, 334] width 12 height 12
click at [745, 301] on span "If you arrive or depart" at bounding box center [731, 306] width 99 height 11
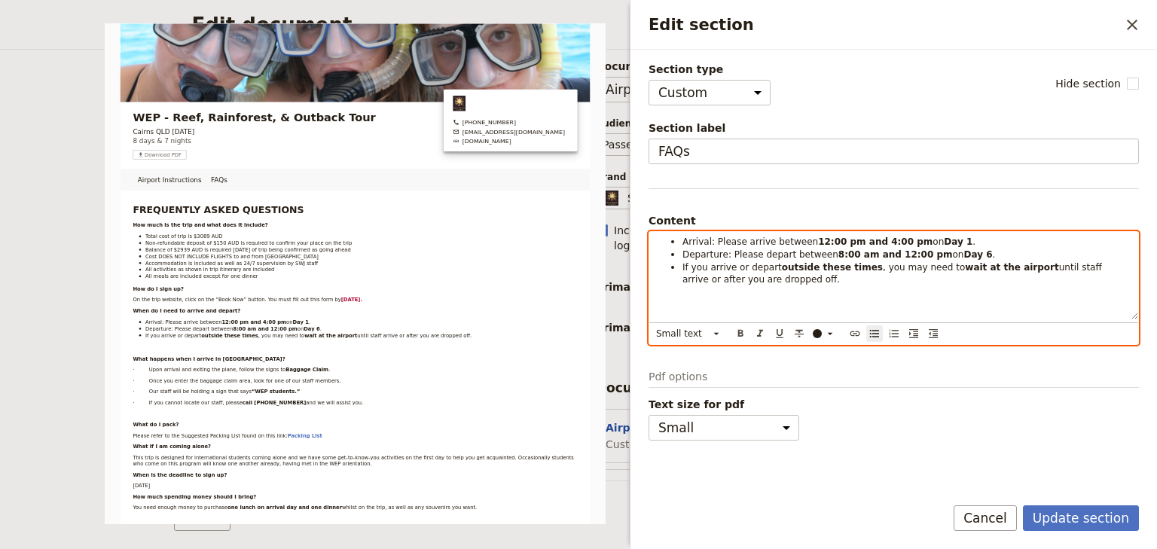
scroll to position [245, 0]
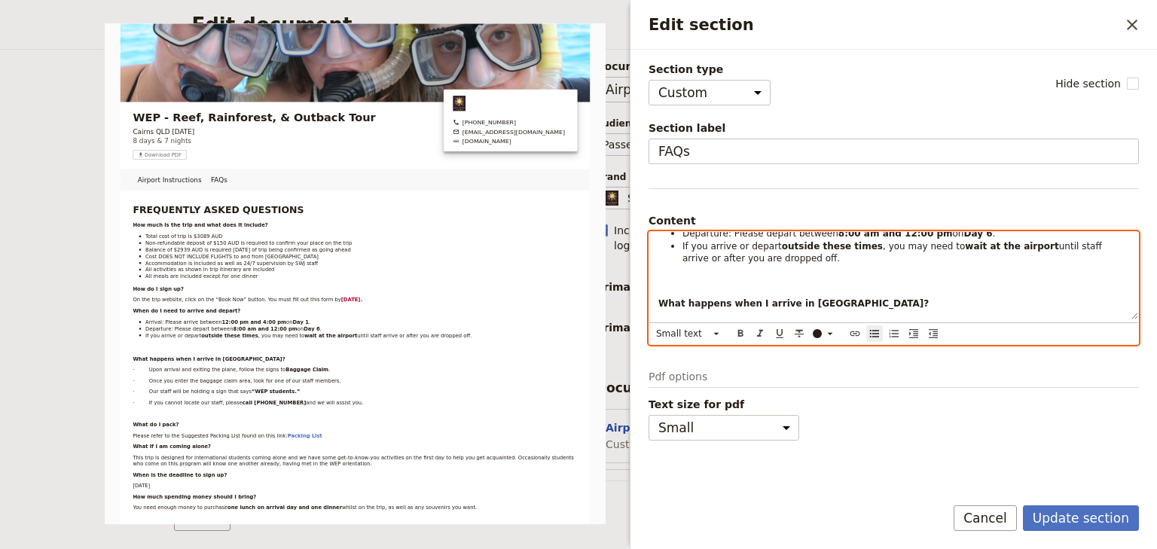
click at [675, 285] on p "Edit section" at bounding box center [893, 282] width 471 height 12
click at [661, 276] on p "Edit section" at bounding box center [893, 282] width 471 height 12
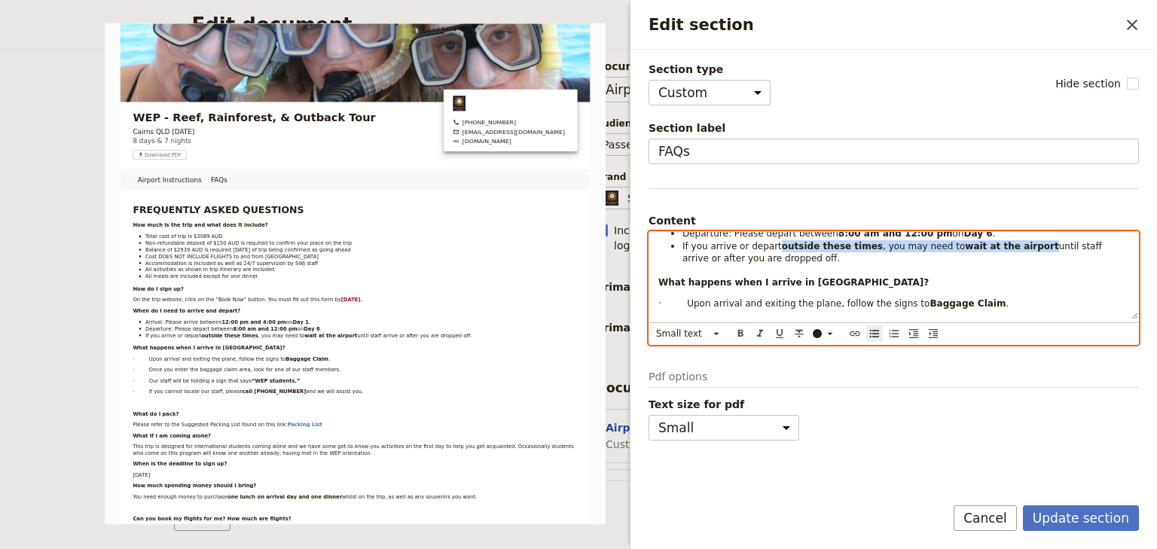
drag, startPoint x: 929, startPoint y: 246, endPoint x: 773, endPoint y: 246, distance: 155.9
click at [773, 246] on li "If you arrive or depart outside these times , you may need to wait at the airpo…" at bounding box center [905, 251] width 447 height 25
click at [738, 331] on icon "Format bold" at bounding box center [740, 332] width 5 height 7
click at [886, 271] on div "FREQUENTLY ASKED QUESTIONS How much is the trip and what does it include? Total…" at bounding box center [893, 275] width 489 height 87
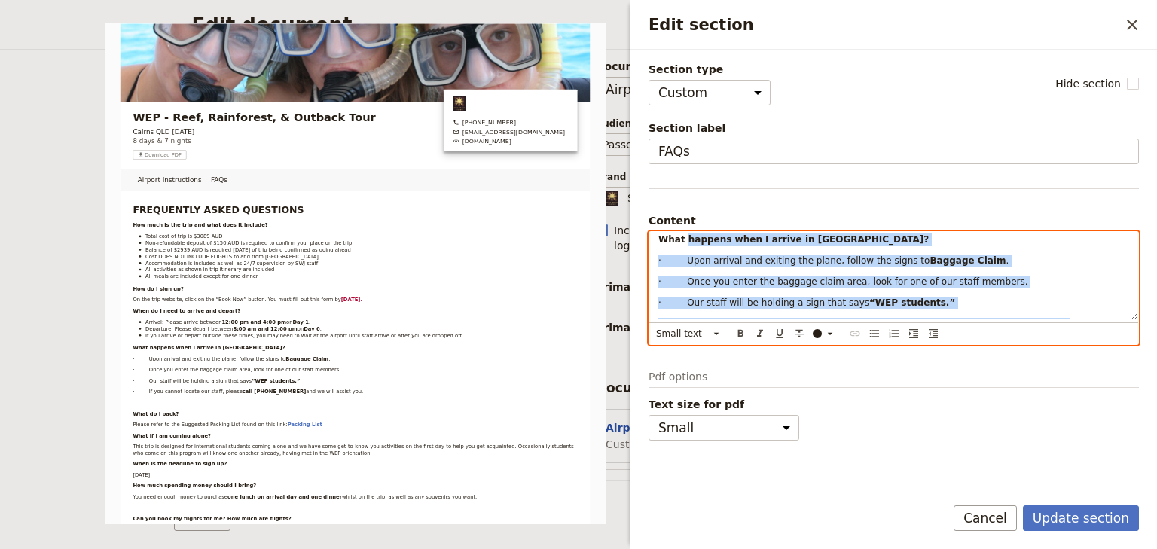
scroll to position [274, 0]
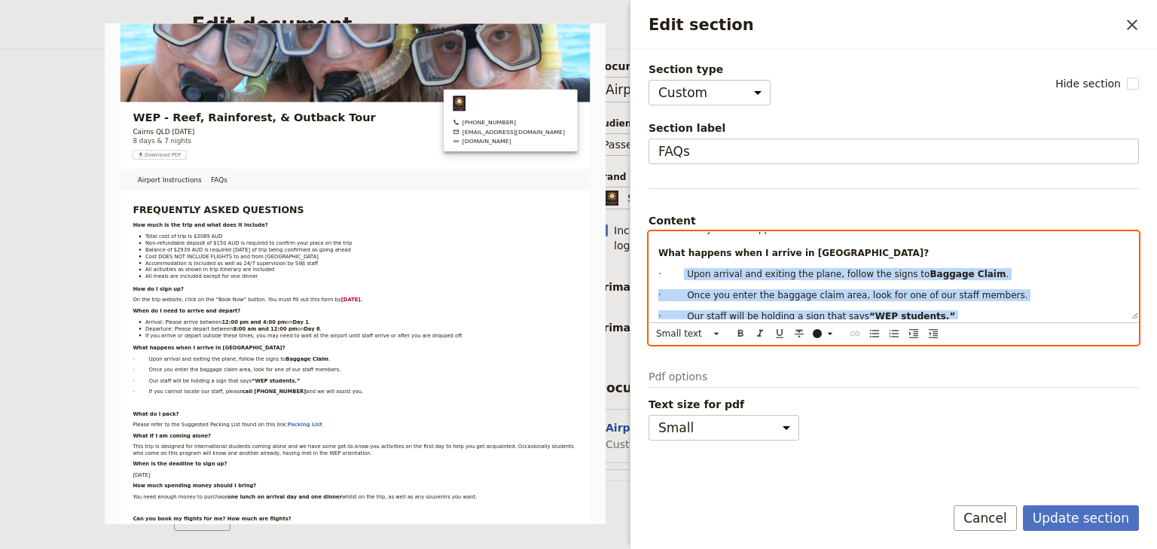
drag, startPoint x: 701, startPoint y: 249, endPoint x: 681, endPoint y: 269, distance: 28.2
click at [681, 269] on div "FREQUENTLY ASKED QUESTIONS How much is the trip and what does it include? Total…" at bounding box center [893, 275] width 489 height 87
click at [870, 331] on icon "Bulleted list" at bounding box center [874, 334] width 9 height 8
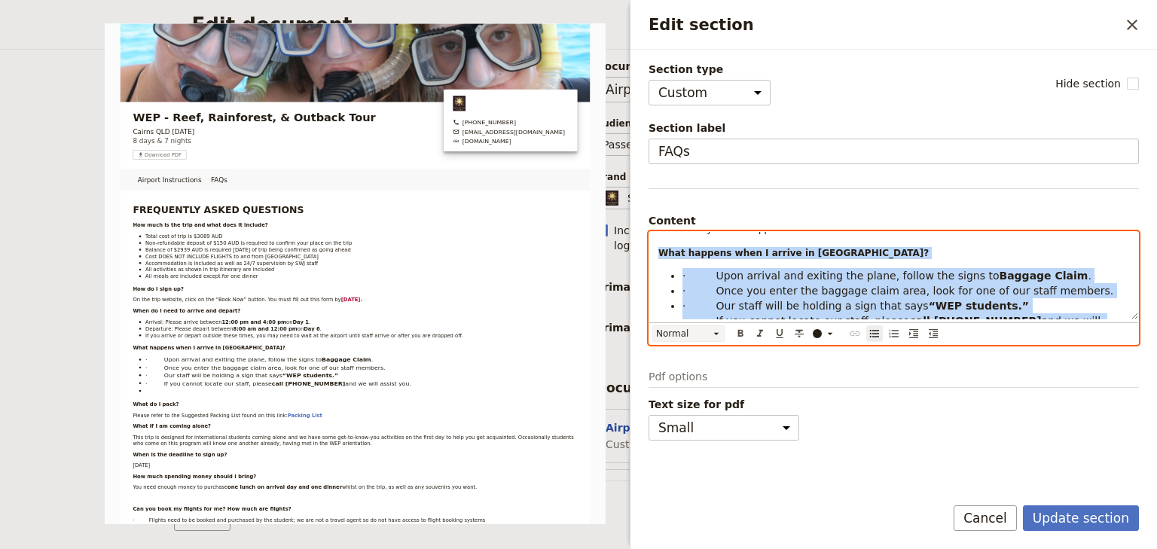
click at [712, 329] on icon "Edit section" at bounding box center [716, 334] width 12 height 12
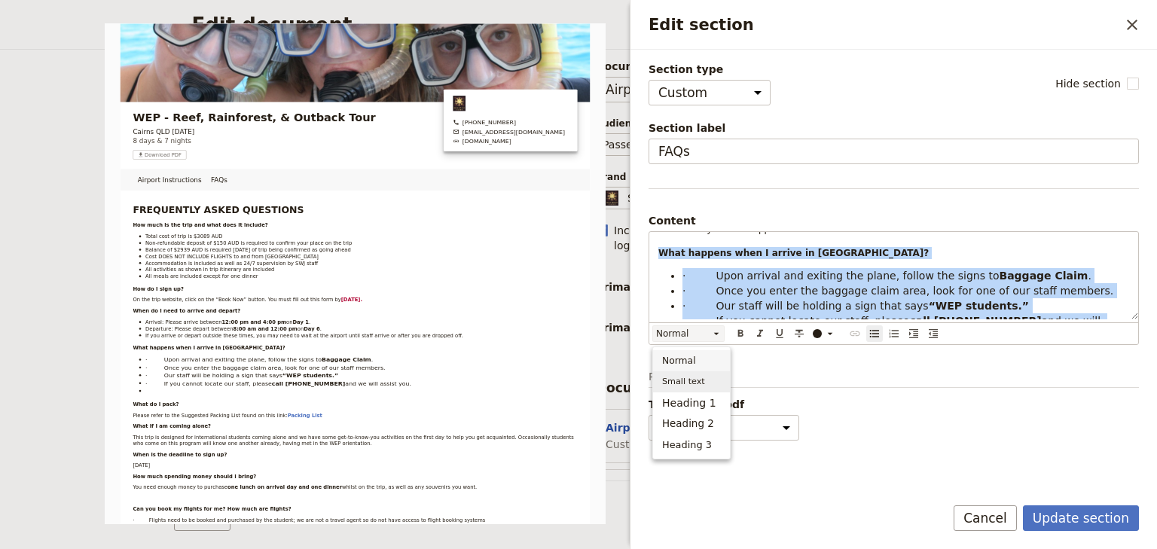
click at [696, 385] on span "Small text" at bounding box center [683, 381] width 43 height 15
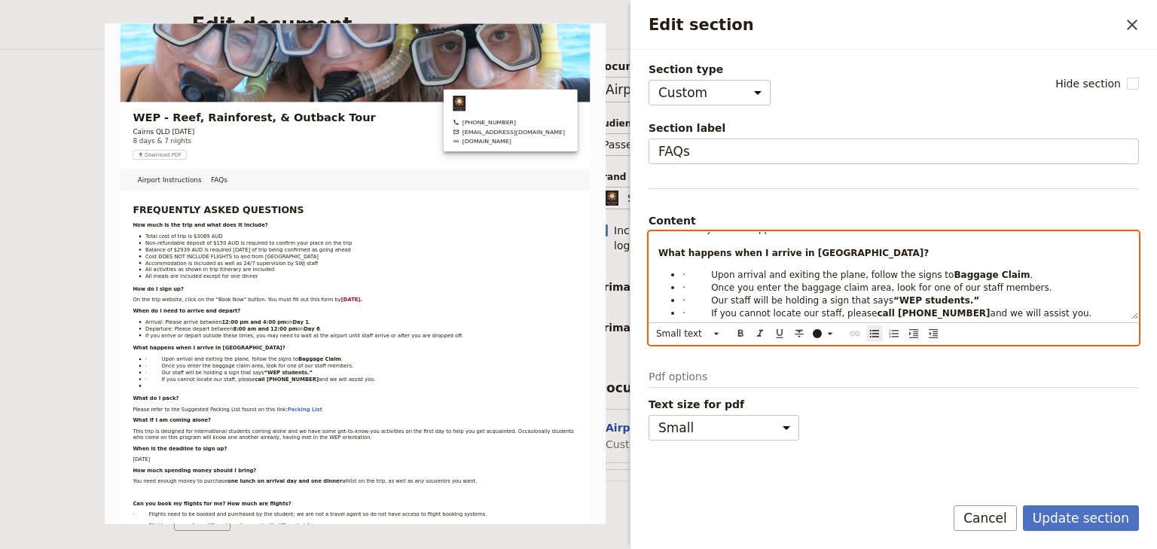
click at [711, 276] on span "· Upon arrival and exiting the plane, follow the signs to" at bounding box center [817, 275] width 271 height 11
click at [706, 270] on span "· Upon arrival and exiting the plane, follow the signs to" at bounding box center [817, 275] width 271 height 11
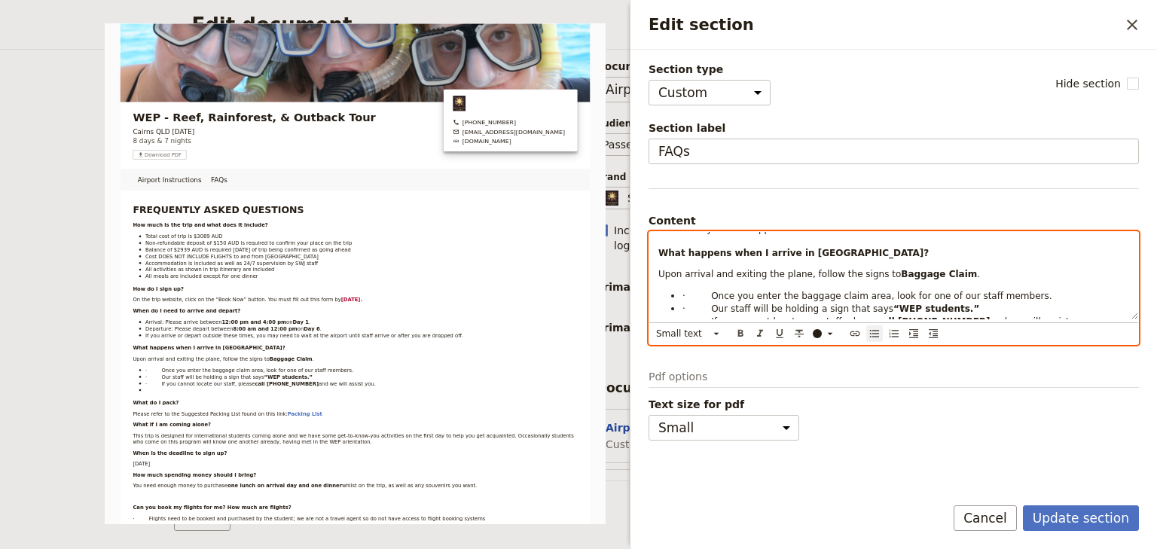
click at [872, 330] on icon "Bulleted list" at bounding box center [874, 334] width 9 height 8
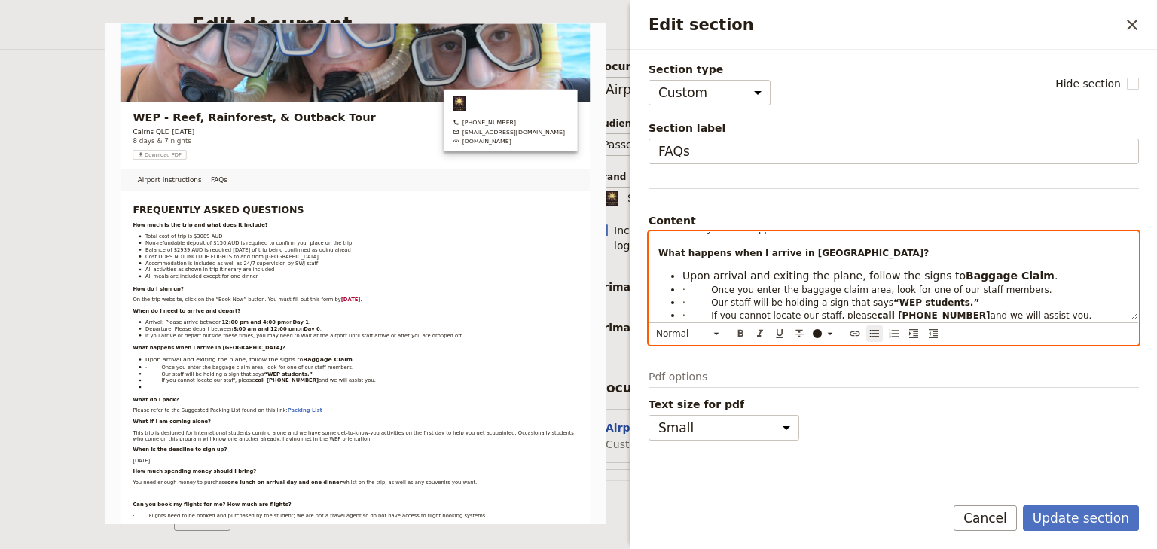
click at [706, 285] on span "· Once you enter the baggage claim area, look for one of our staff members." at bounding box center [867, 290] width 370 height 11
click at [706, 297] on span "· Our staff will be holding a sign that says" at bounding box center [787, 302] width 211 height 11
click at [703, 313] on span "· If you cannot locate our staff, please" at bounding box center [779, 315] width 194 height 11
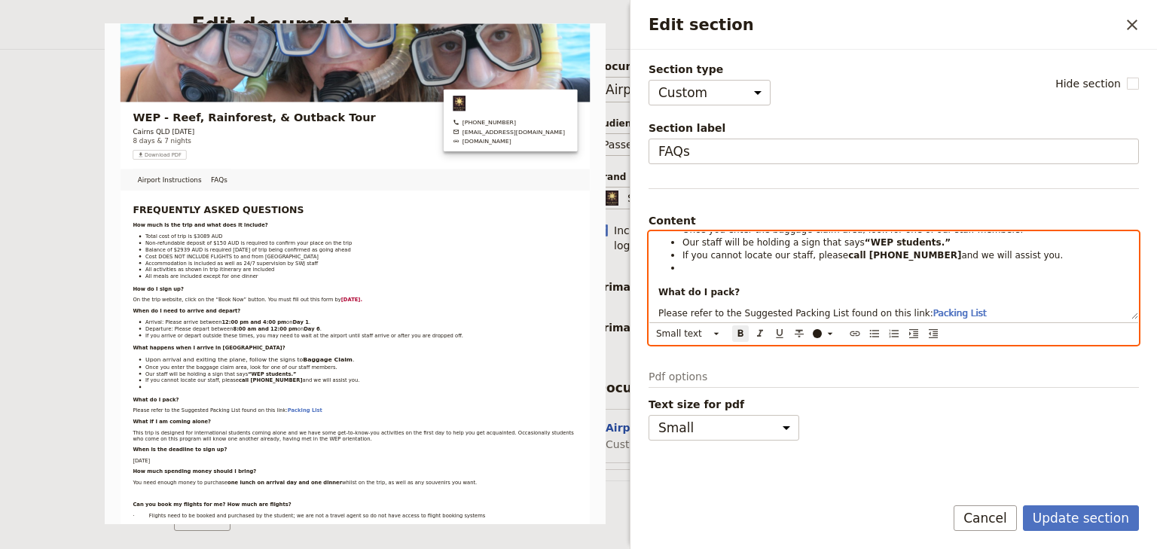
click at [685, 272] on div "FREQUENTLY ASKED QUESTIONS How much is the trip and what does it include? Total…" at bounding box center [893, 275] width 489 height 87
click at [686, 265] on li "Edit section" at bounding box center [905, 267] width 447 height 13
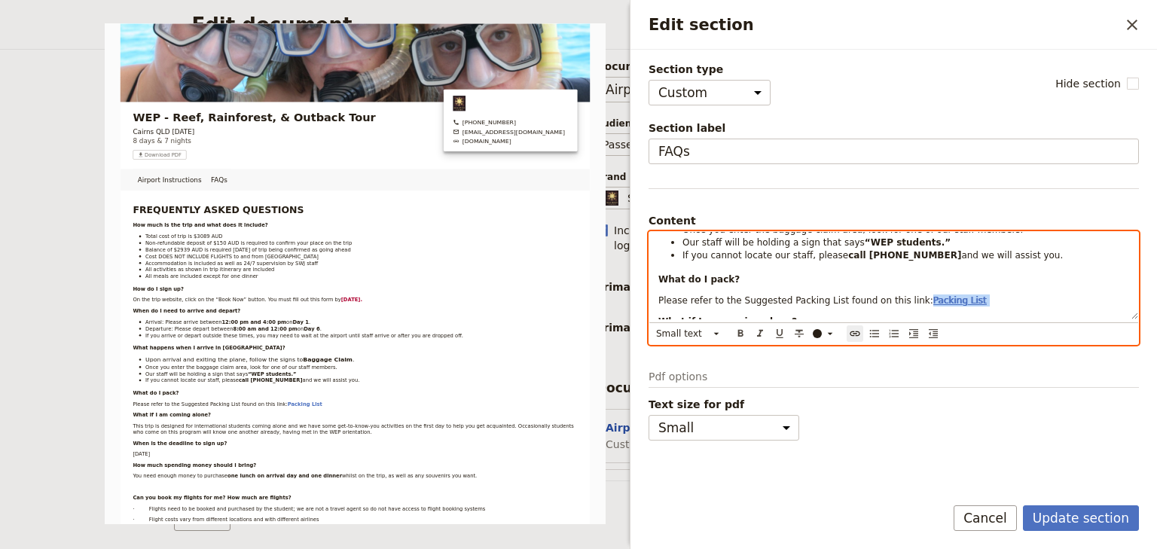
drag, startPoint x: 953, startPoint y: 296, endPoint x: 901, endPoint y: 294, distance: 52.8
click at [901, 294] on p "Please refer to the Suggested Packing List found on this link: Packing List" at bounding box center [893, 300] width 471 height 12
click at [978, 289] on div "FREQUENTLY ASKED QUESTIONS How much is the trip and what does it include? Total…" at bounding box center [893, 275] width 489 height 87
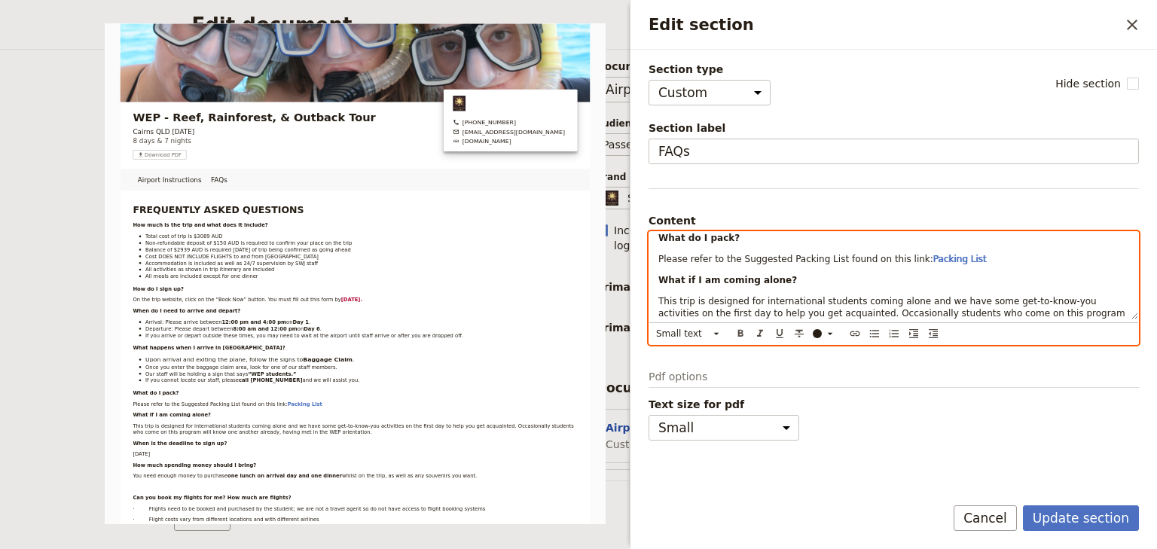
scroll to position [395, 0]
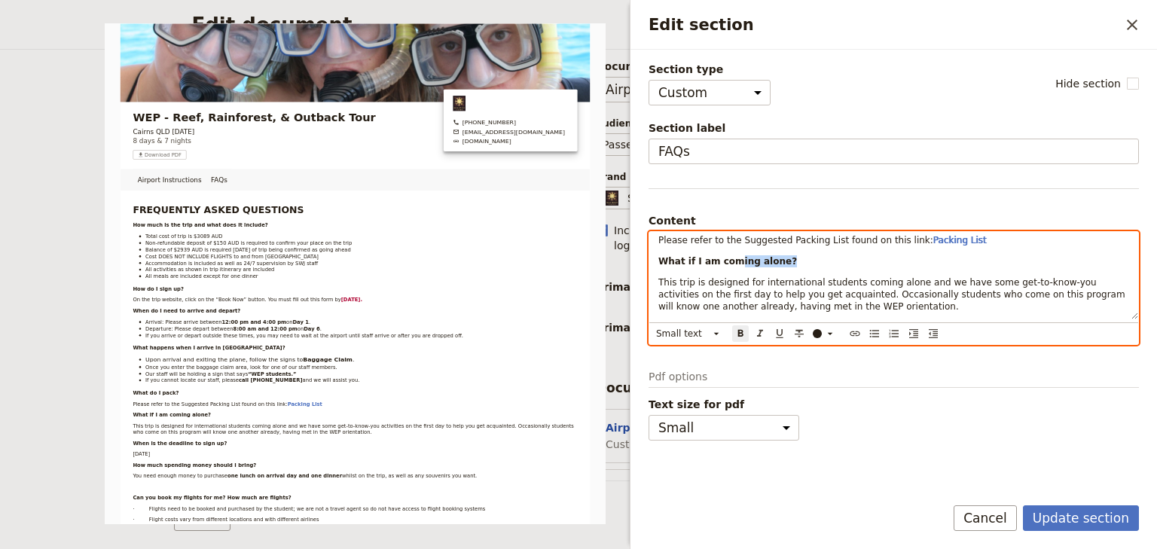
drag, startPoint x: 785, startPoint y: 256, endPoint x: 730, endPoint y: 256, distance: 55.7
click at [730, 256] on p "What if I am coming alone?" at bounding box center [893, 261] width 471 height 12
click at [795, 280] on span "This trip is designed for international students coming alone and we have some …" at bounding box center [892, 294] width 469 height 35
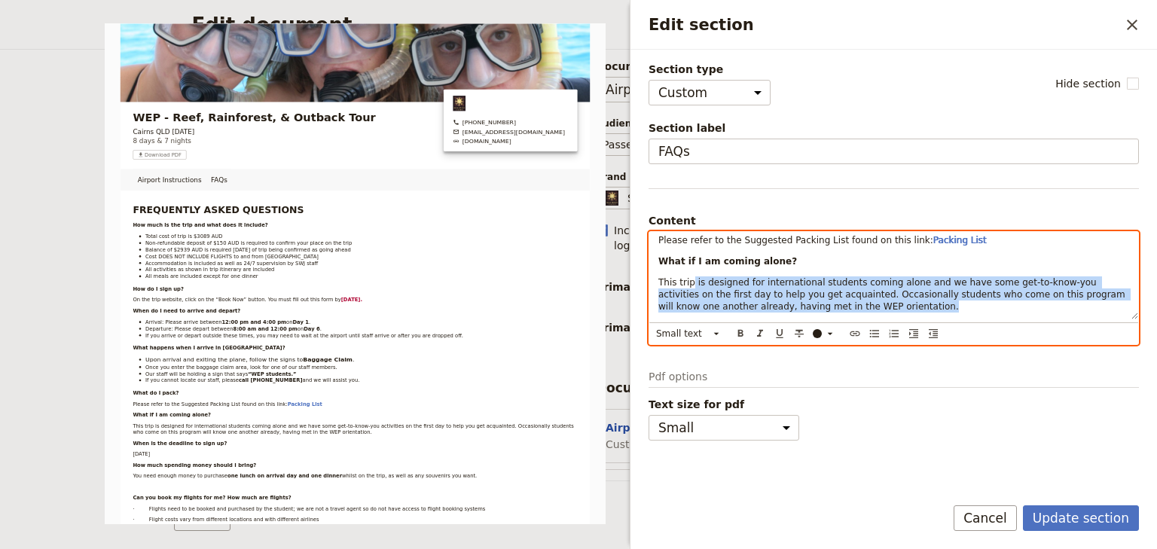
drag, startPoint x: 811, startPoint y: 304, endPoint x: 687, endPoint y: 277, distance: 127.2
click at [687, 277] on p "This trip is designed for international students coming alone and we have some …" at bounding box center [893, 294] width 471 height 36
click at [798, 288] on span "This trip is designed for international students coming alone and we have some …" at bounding box center [892, 294] width 469 height 35
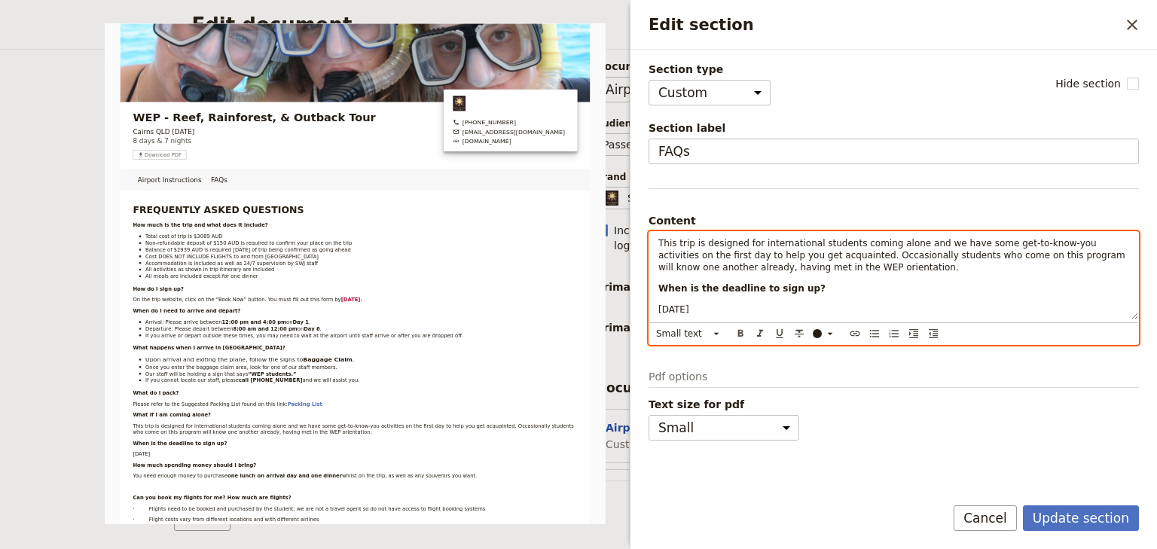
scroll to position [455, 0]
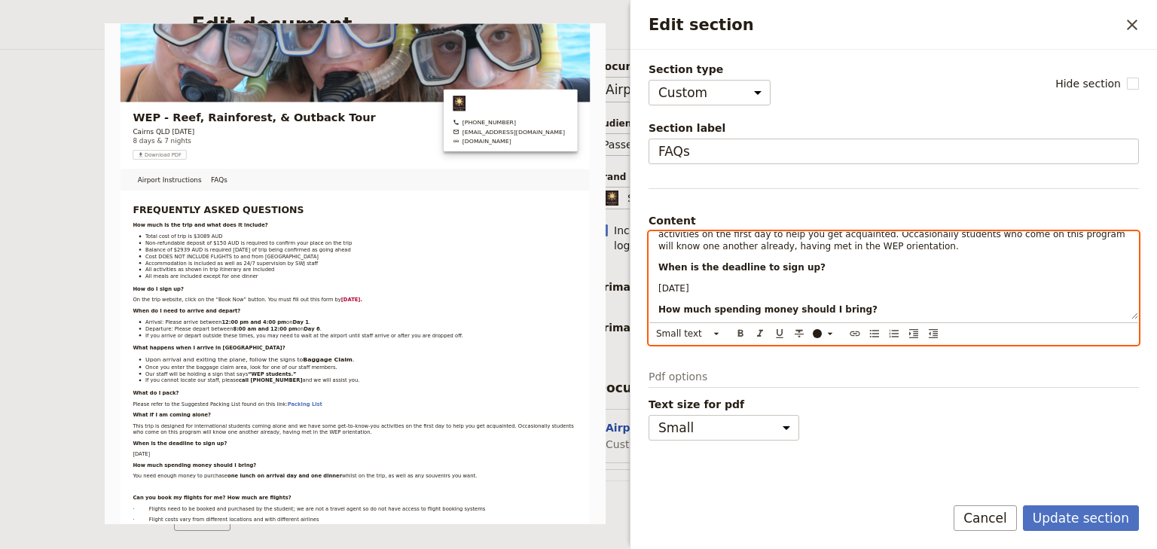
drag, startPoint x: 772, startPoint y: 284, endPoint x: 659, endPoint y: 283, distance: 113.0
click at [659, 283] on p "[DATE]" at bounding box center [893, 288] width 471 height 12
click at [867, 285] on p "[DATE]" at bounding box center [893, 288] width 471 height 12
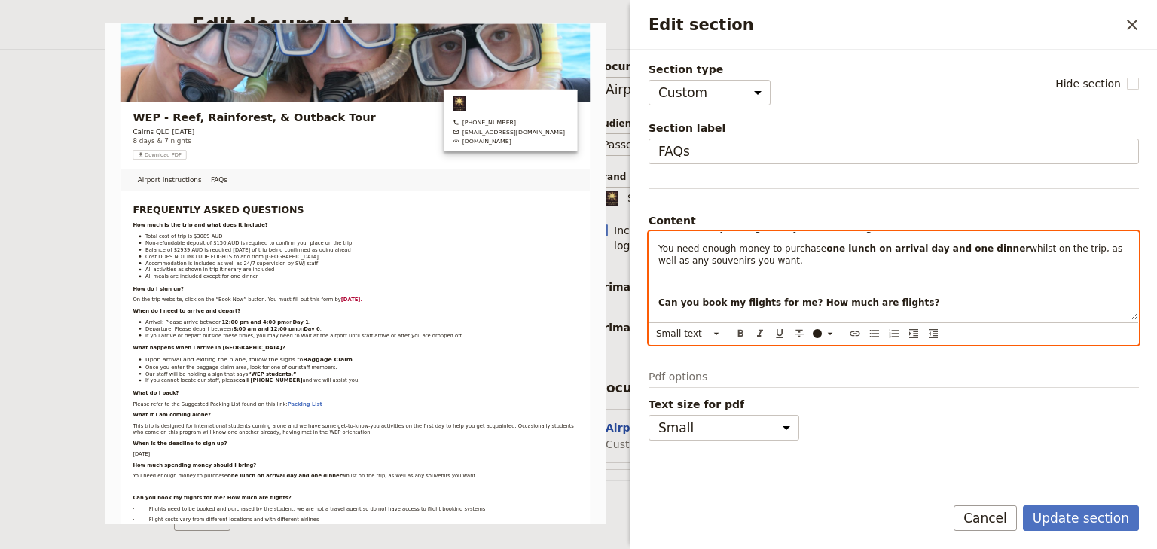
scroll to position [515, 0]
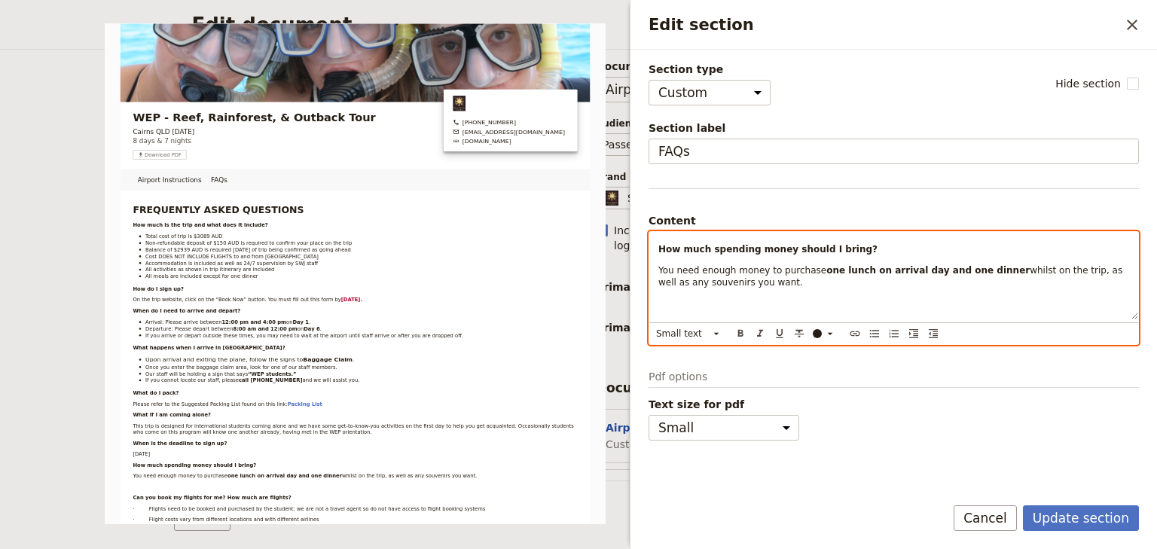
click at [682, 305] on p "Edit section" at bounding box center [893, 303] width 471 height 12
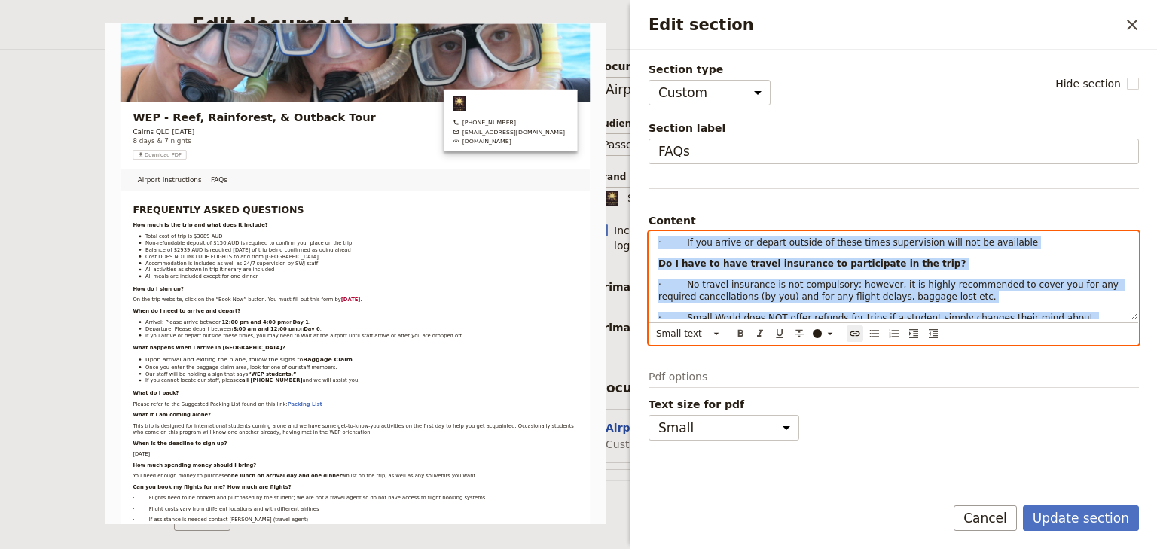
scroll to position [778, 0]
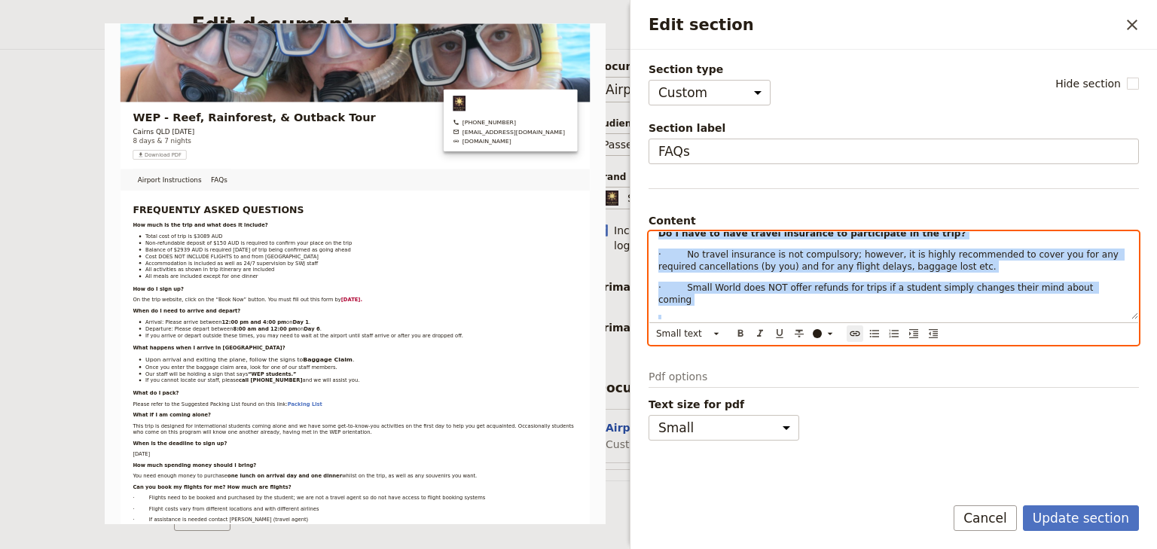
drag, startPoint x: 686, startPoint y: 268, endPoint x: 1130, endPoint y: 279, distance: 443.7
click at [1133, 279] on div "FREQUENTLY ASKED QUESTIONS How much is the trip and what does it include? Total…" at bounding box center [893, 275] width 489 height 87
click at [697, 334] on button "Small text ​" at bounding box center [688, 333] width 72 height 17
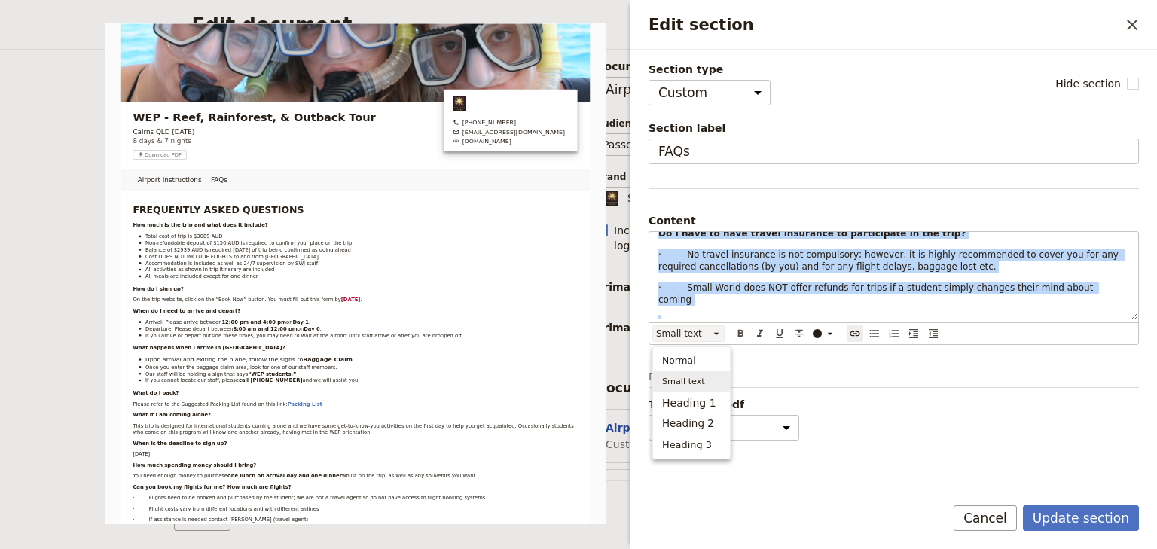
click at [687, 384] on span "Small text" at bounding box center [683, 381] width 43 height 15
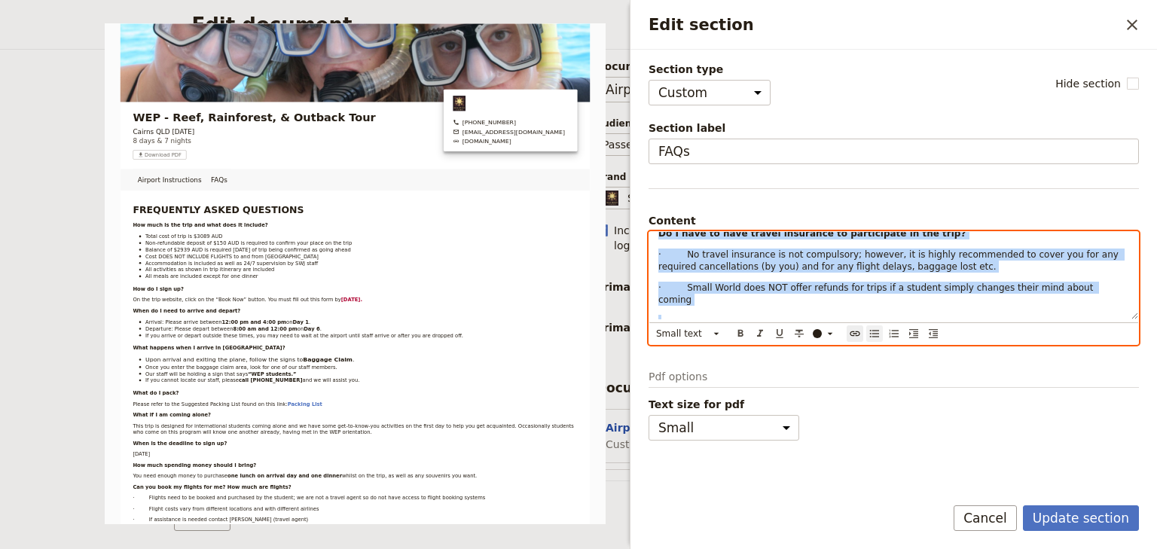
click at [874, 335] on icon "Bulleted list" at bounding box center [874, 334] width 9 height 8
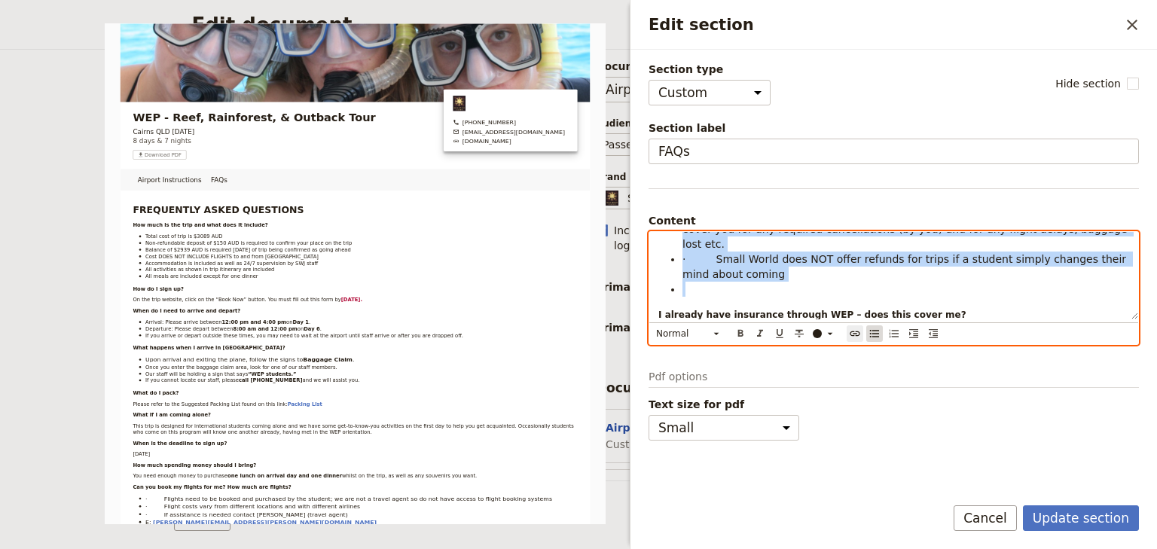
scroll to position [760, 0]
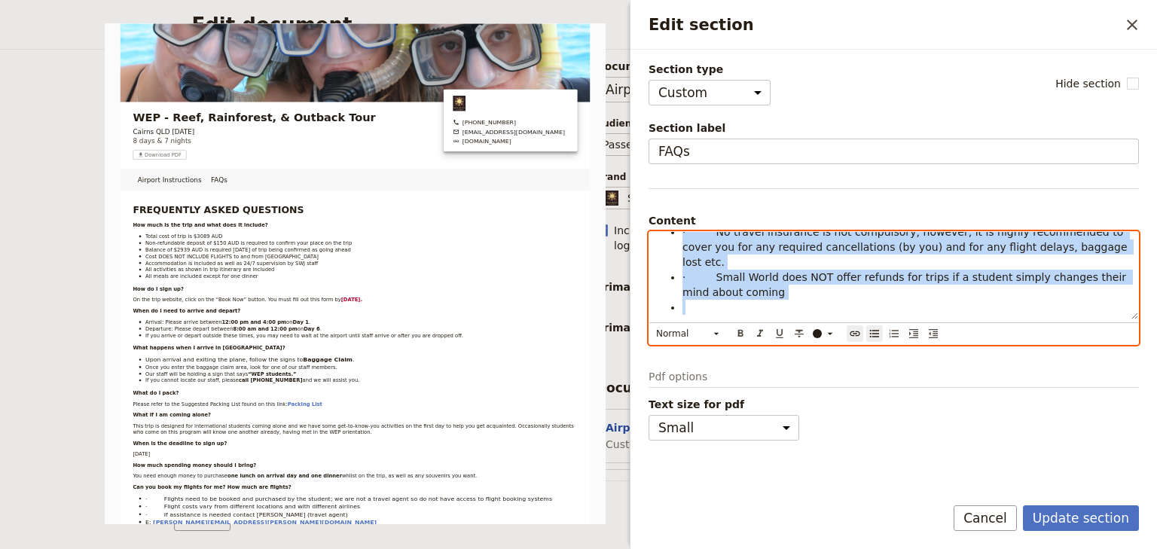
click at [735, 271] on span "· Small World does NOT offer refunds for trips if a student simply changes thei…" at bounding box center [905, 284] width 447 height 27
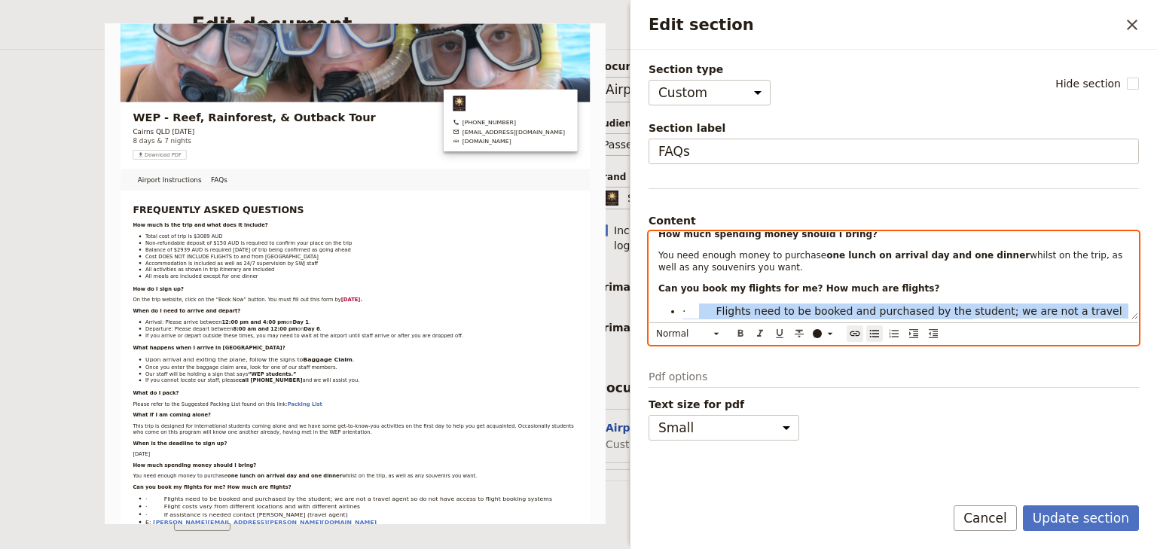
scroll to position [587, 0]
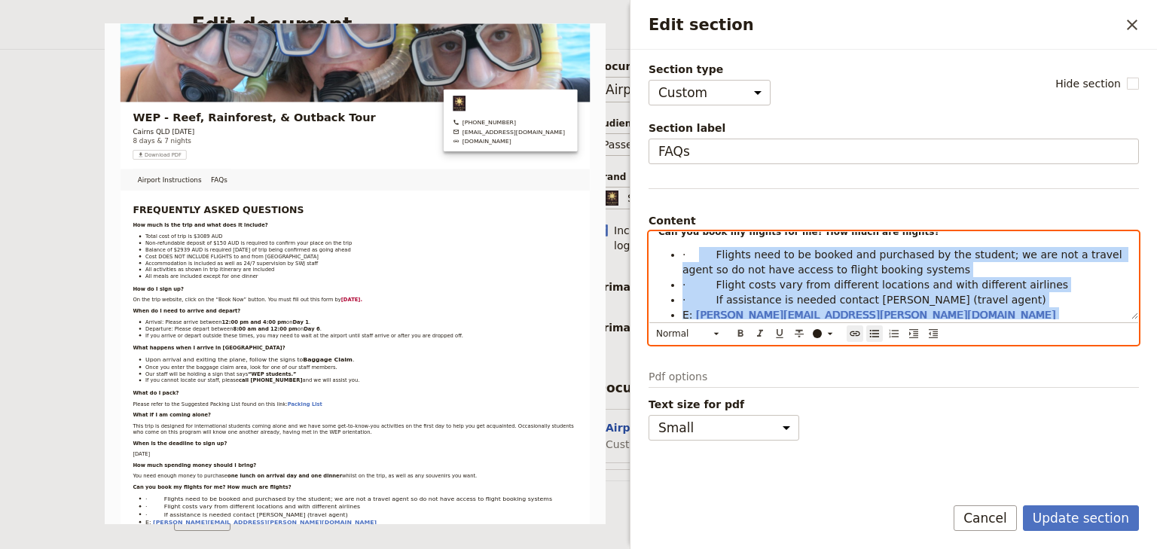
drag, startPoint x: 753, startPoint y: 274, endPoint x: 695, endPoint y: 256, distance: 60.7
click at [695, 256] on ul "· Flights need to be booked and purchased by the student; we are not a travel a…" at bounding box center [893, 367] width 471 height 241
click at [713, 331] on icon "Edit section" at bounding box center [716, 334] width 12 height 12
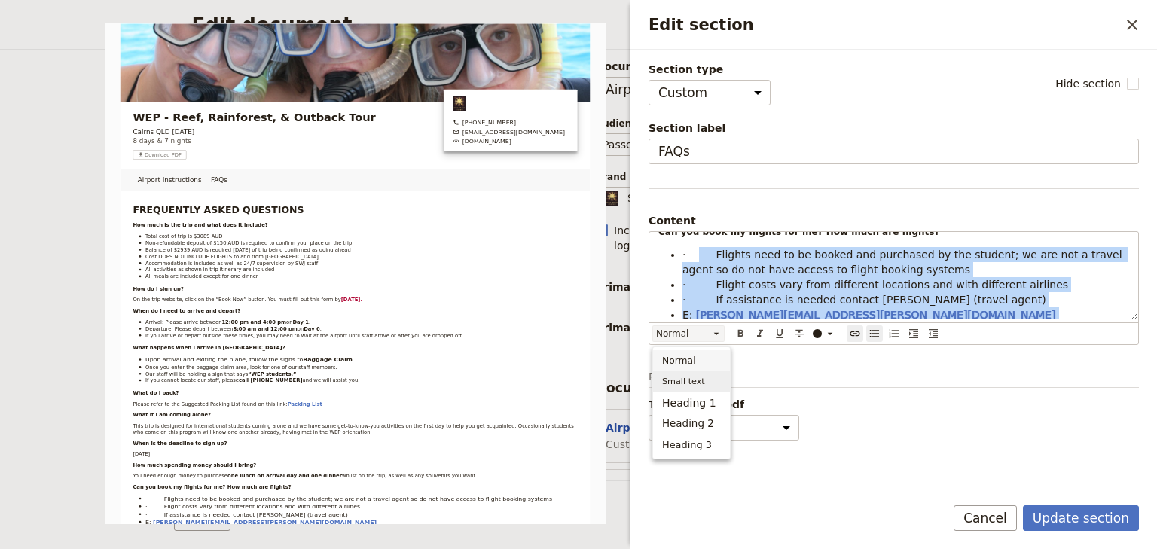
click at [688, 380] on span "Small text" at bounding box center [683, 381] width 43 height 15
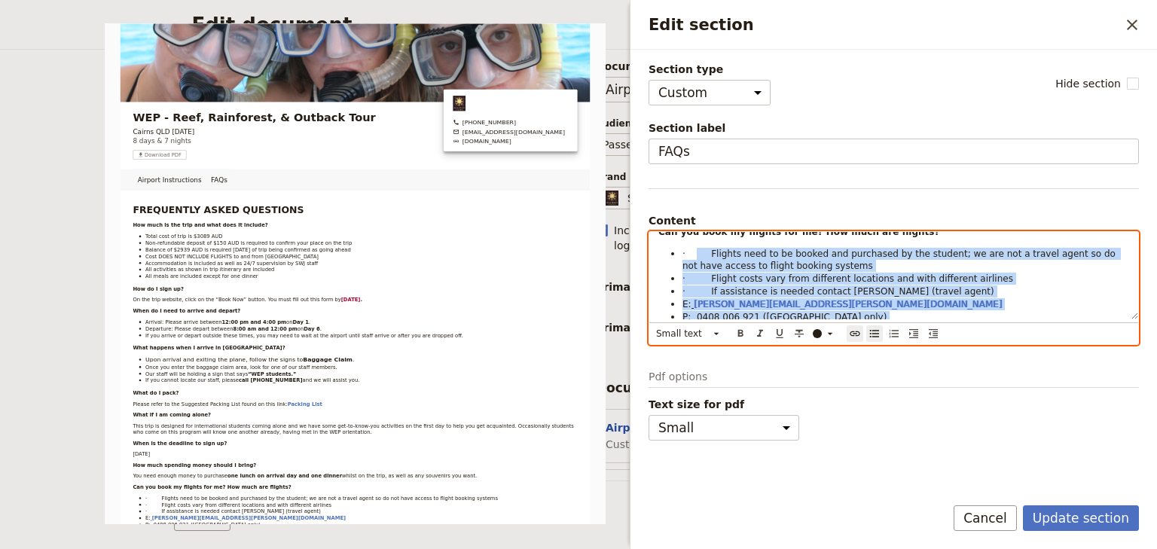
click at [706, 249] on span "· Flights need to be booked and purchased by the student; we are not a travel a…" at bounding box center [900, 260] width 436 height 23
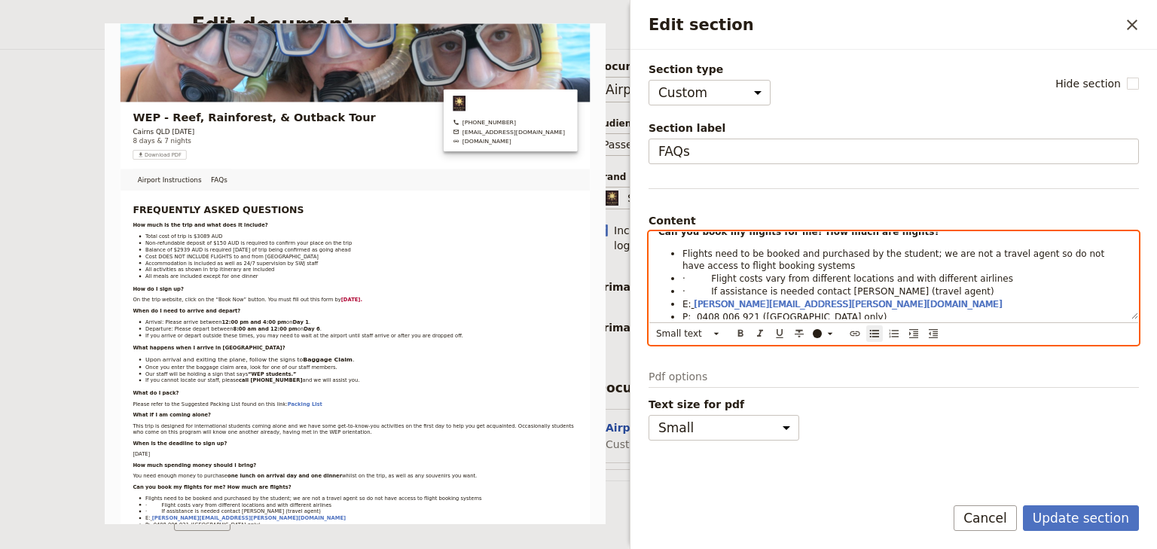
click at [708, 276] on span "· Flight costs vary from different locations and with different airlines" at bounding box center [847, 278] width 331 height 11
click at [707, 286] on span "· If assistance is needed contact Sandy Siriani (travel agent)" at bounding box center [838, 291] width 312 height 11
click at [855, 301] on li "E: sandy.sirianni@savenio.com.au" at bounding box center [905, 303] width 447 height 13
drag, startPoint x: 1049, startPoint y: 307, endPoint x: 1008, endPoint y: 295, distance: 42.9
click at [1050, 310] on li "P: 0408 006 921 ([GEOGRAPHIC_DATA] only)" at bounding box center [905, 316] width 447 height 13
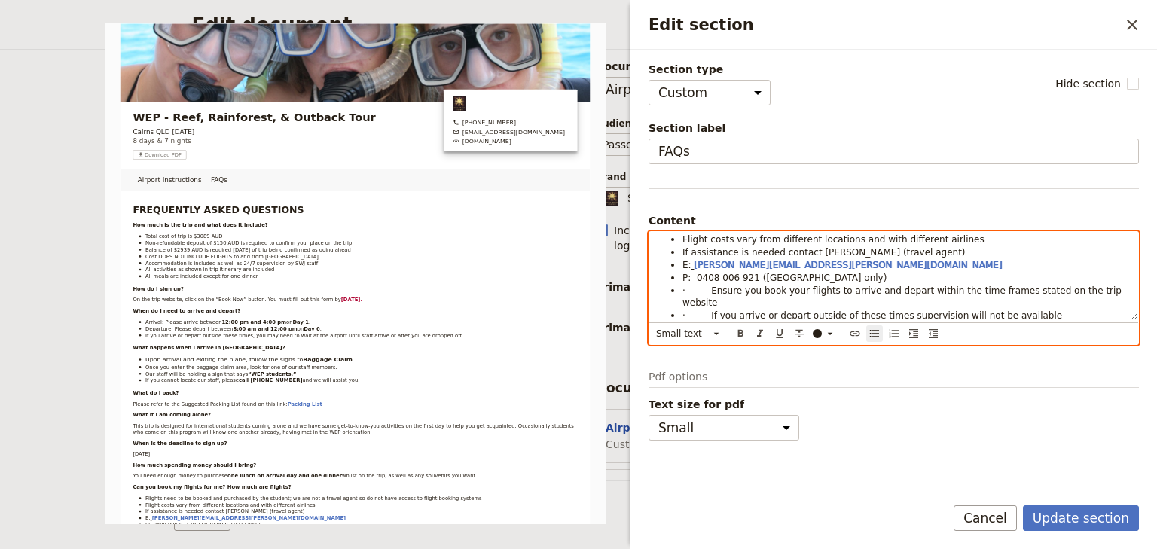
scroll to position [647, 0]
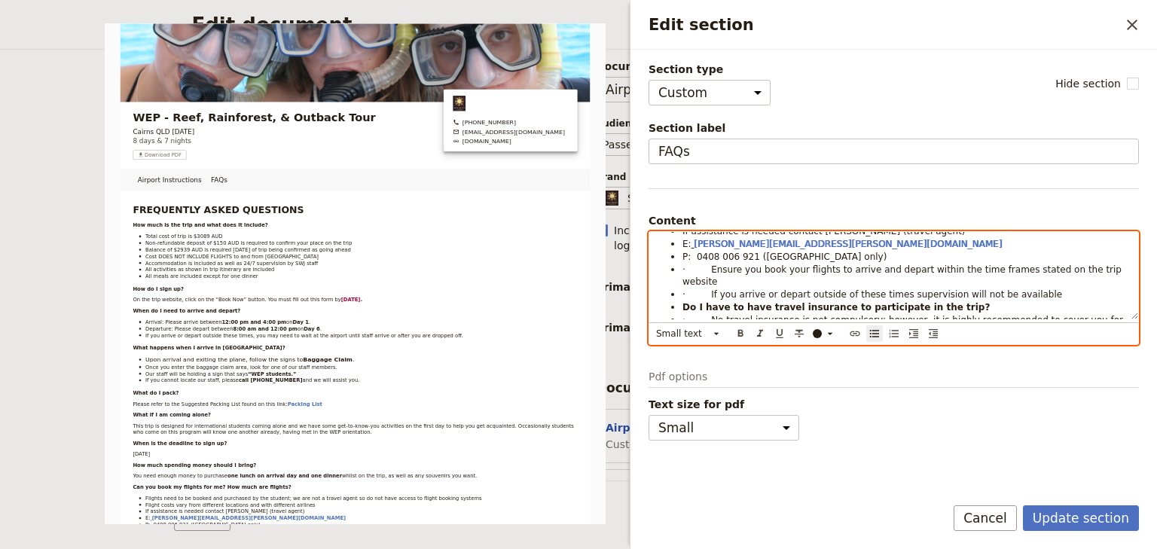
click at [706, 266] on span "· Ensure you book your flights to arrive and depart within the time frames stat…" at bounding box center [903, 275] width 442 height 23
click at [707, 289] on span "· If you arrive or depart outside of these times supervision will not be availa…" at bounding box center [872, 294] width 380 height 11
click at [944, 315] on span "· No travel insurance is not compulsory; however, it is highly recommended to c…" at bounding box center [904, 326] width 444 height 23
click at [1003, 288] on li "If you arrive or depart outside of these times supervision will not be available" at bounding box center [905, 294] width 447 height 13
drag, startPoint x: 687, startPoint y: 291, endPoint x: 658, endPoint y: 291, distance: 28.6
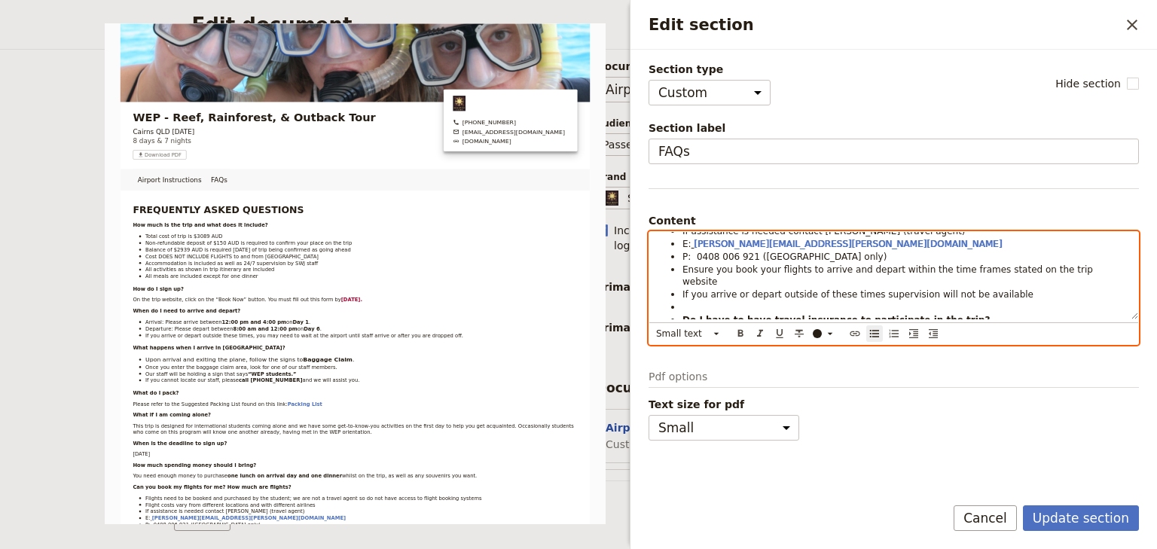
click at [658, 291] on ul "Flights need to be booked and purchased by the student; we are not a travel age…" at bounding box center [893, 289] width 471 height 204
click at [877, 334] on icon "Bulleted list" at bounding box center [874, 334] width 9 height 8
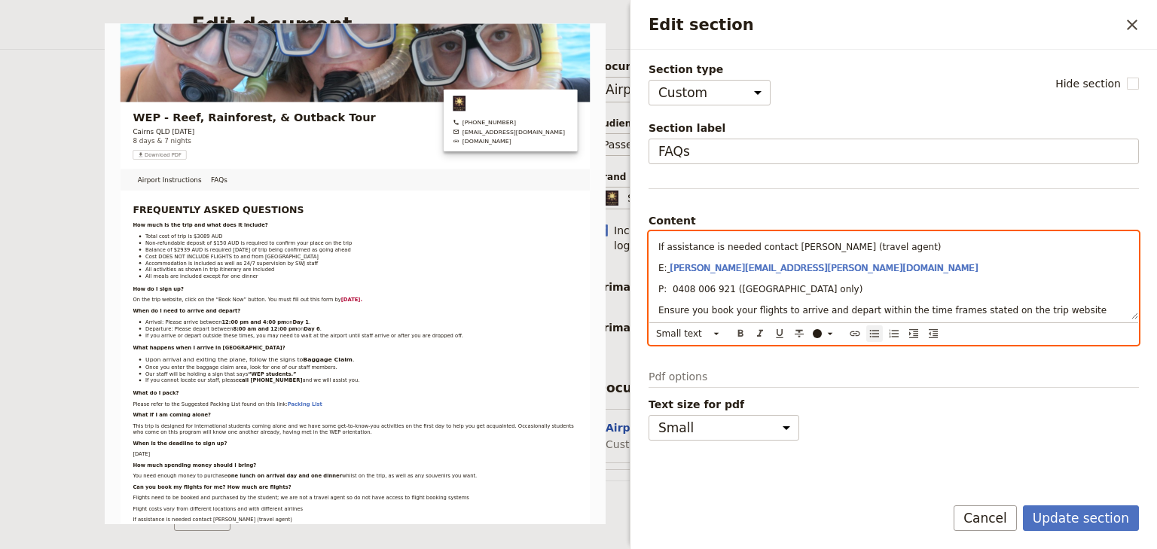
scroll to position [684, 0]
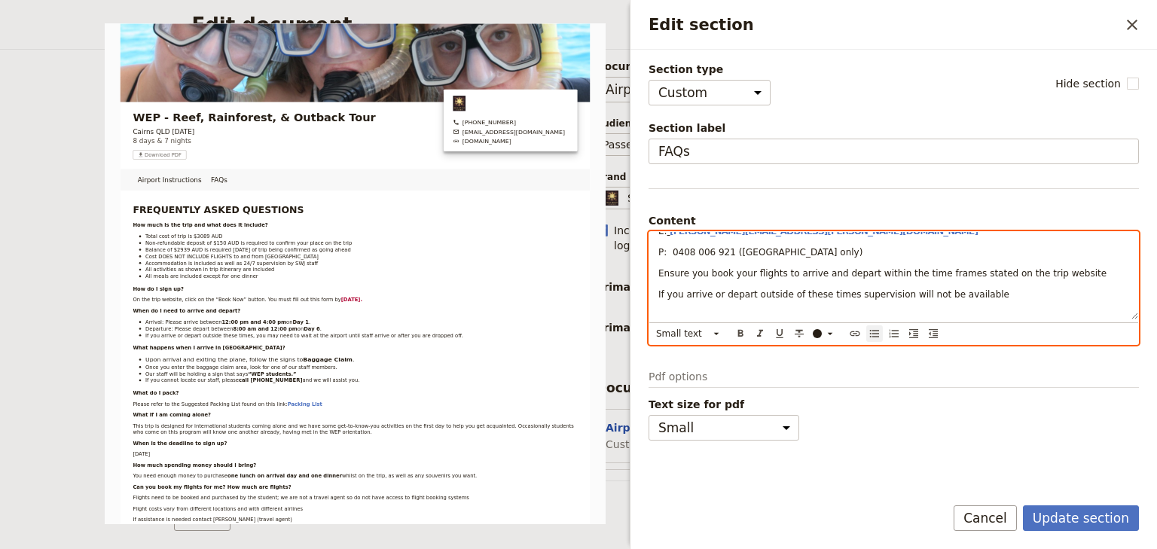
click at [877, 337] on icon "Bulleted list" at bounding box center [874, 334] width 12 height 12
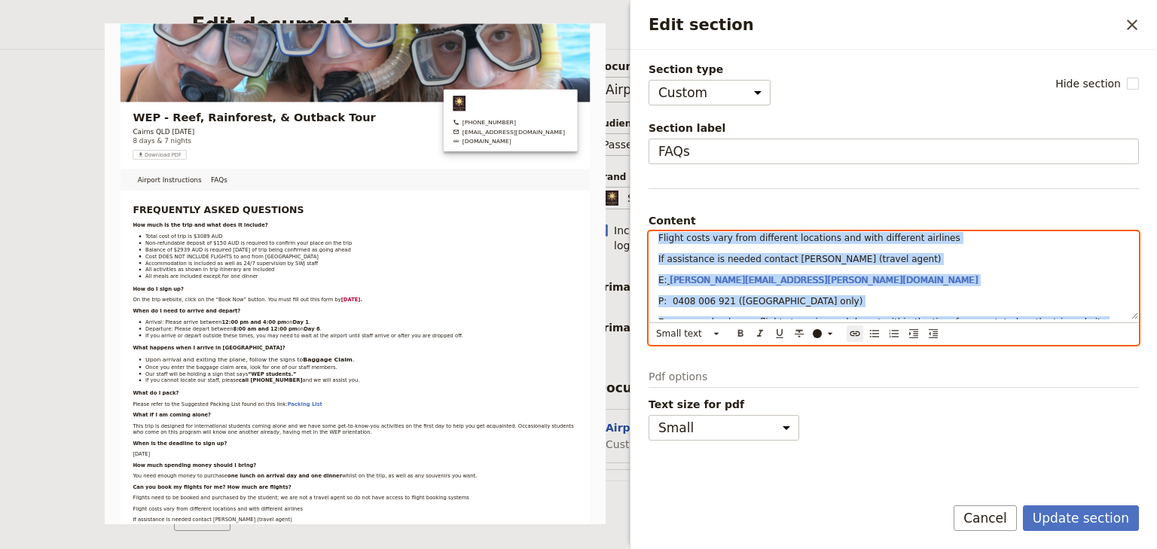
scroll to position [577, 0]
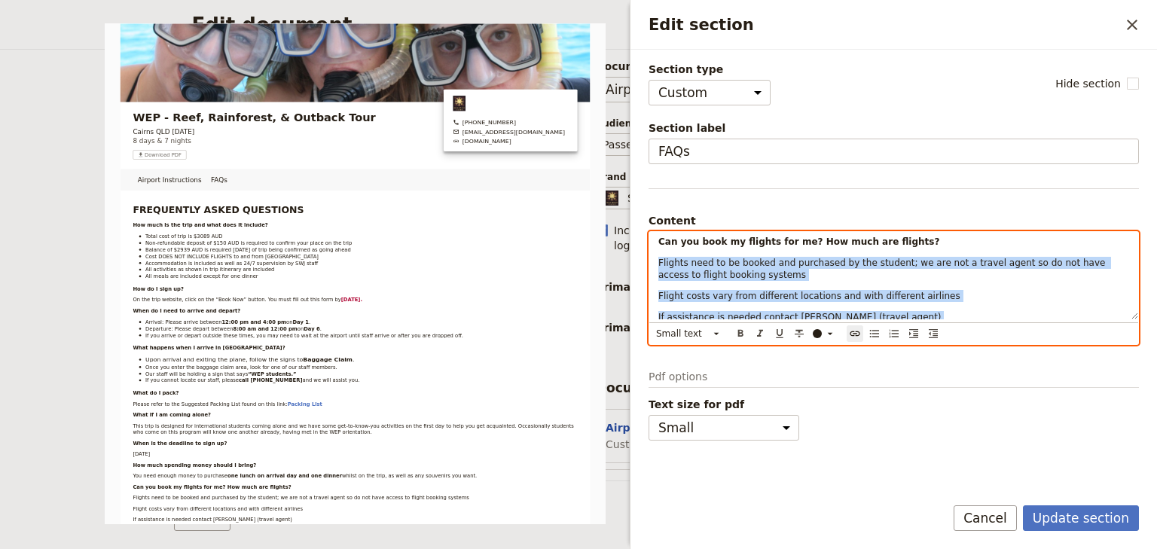
drag, startPoint x: 678, startPoint y: 297, endPoint x: 656, endPoint y: 255, distance: 46.8
click at [656, 255] on div "FREQUENTLY ASKED QUESTIONS How much is the trip and what does it include? Total…" at bounding box center [893, 275] width 489 height 87
click at [871, 330] on icon "Bulleted list" at bounding box center [874, 334] width 9 height 8
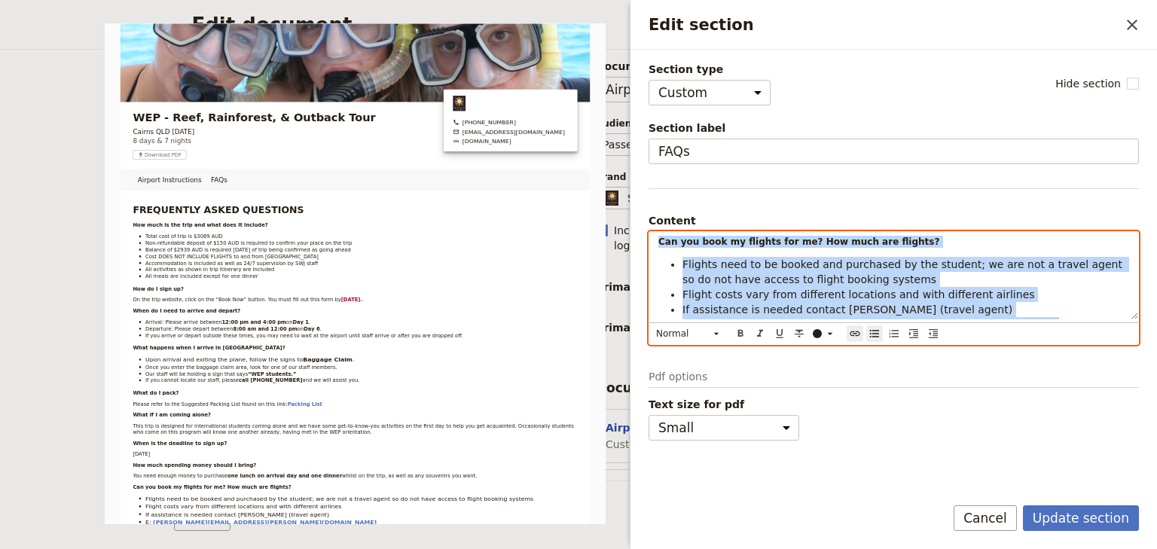
click at [797, 288] on span "Flight costs vary from different locations and with different airlines" at bounding box center [858, 294] width 352 height 12
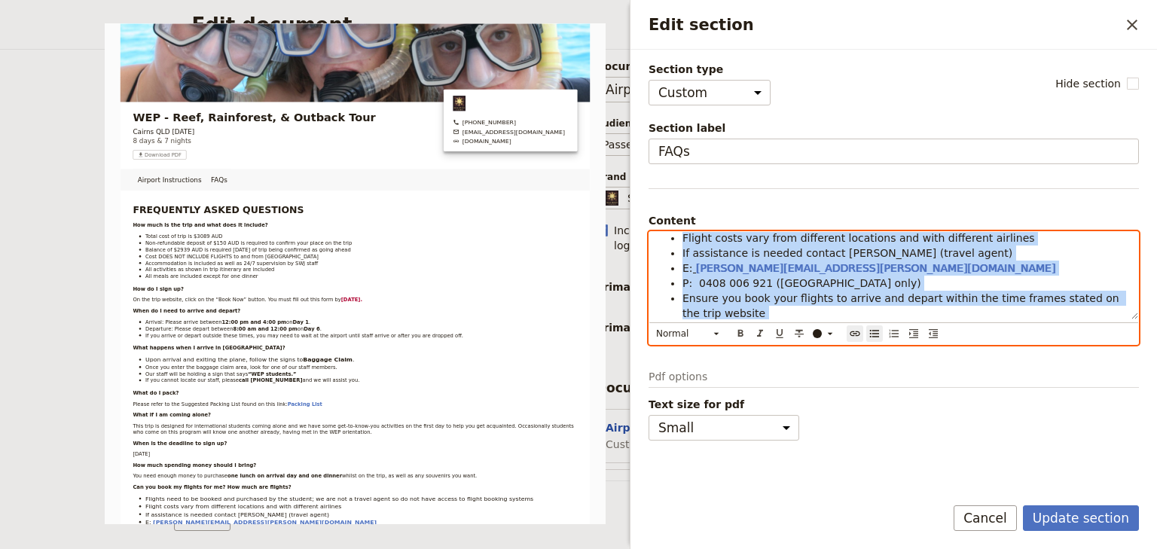
scroll to position [538, 0]
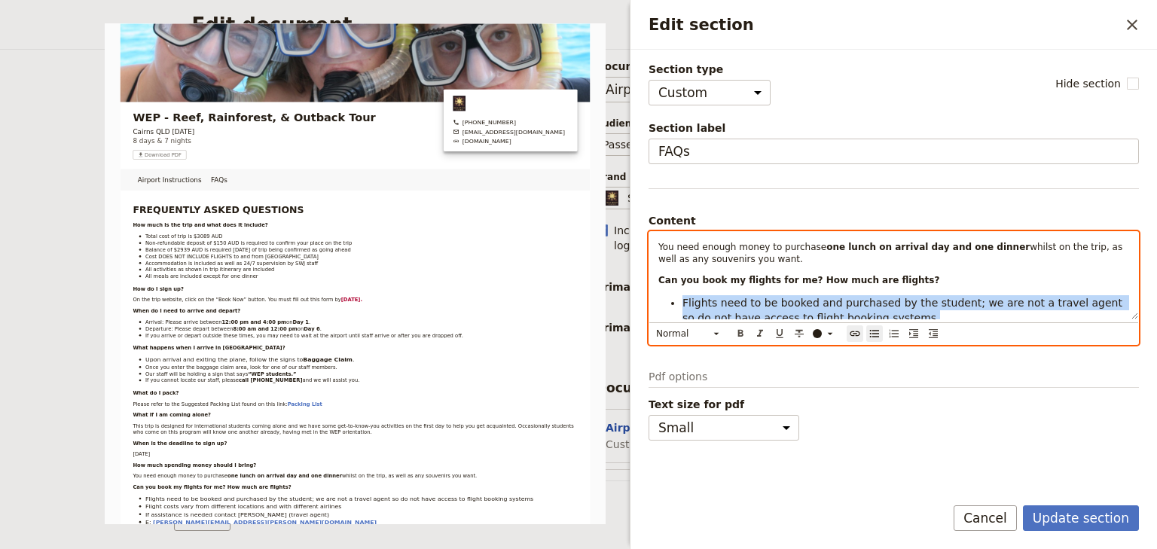
drag, startPoint x: 1051, startPoint y: 263, endPoint x: 684, endPoint y: 291, distance: 368.6
click at [684, 291] on div "FREQUENTLY ASKED QUESTIONS How much is the trip and what does it include? Total…" at bounding box center [893, 275] width 489 height 87
click at [713, 330] on icon "Edit section" at bounding box center [716, 334] width 12 height 12
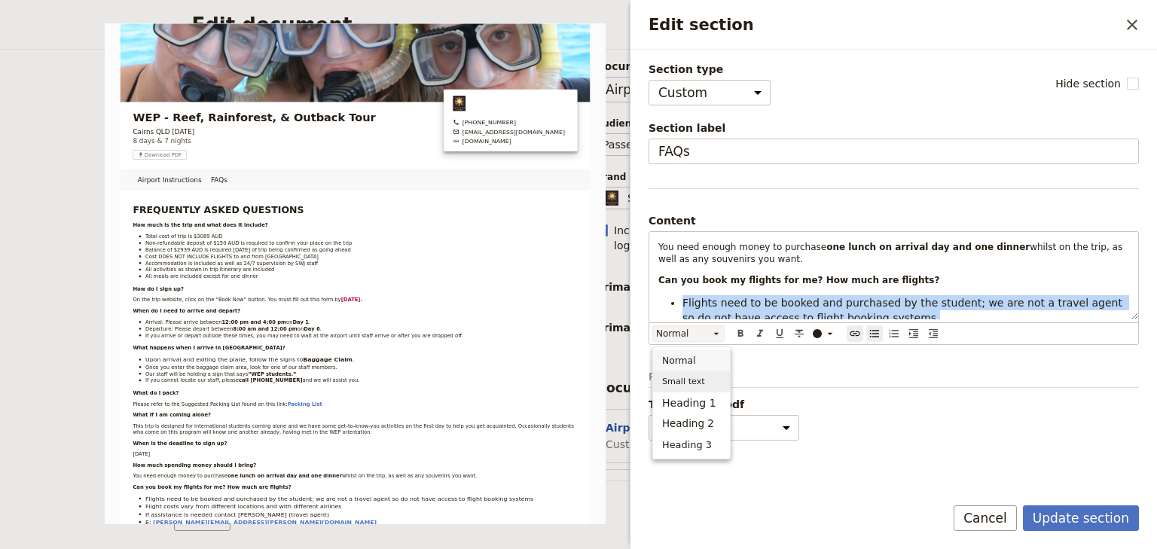
click at [687, 380] on span "Small text" at bounding box center [683, 381] width 43 height 15
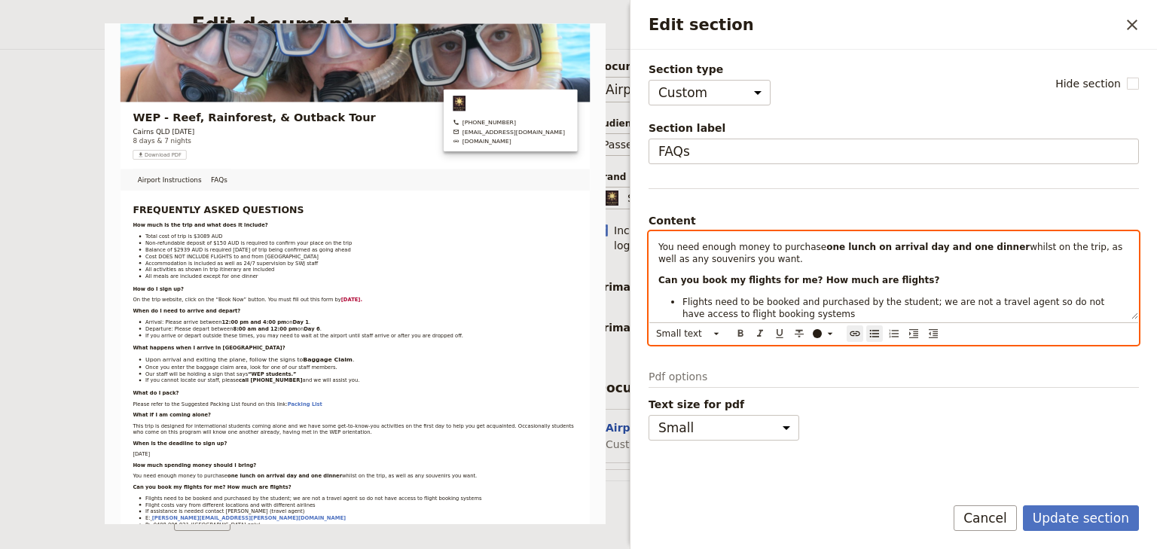
click at [734, 310] on span "Flights need to be booked and purchased by the student; we are not a travel age…" at bounding box center [894, 308] width 425 height 23
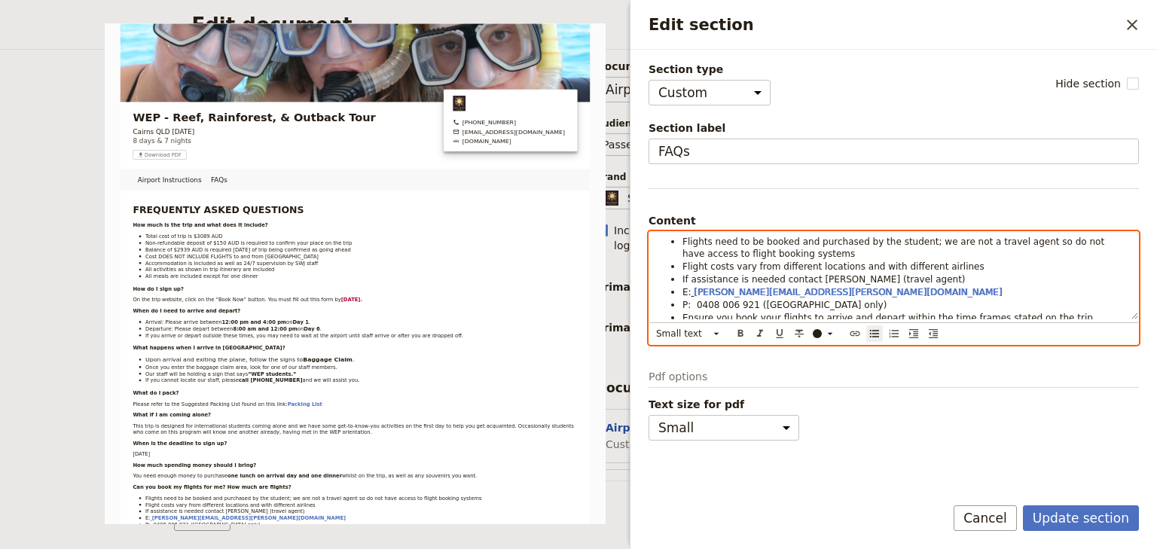
scroll to position [659, 0]
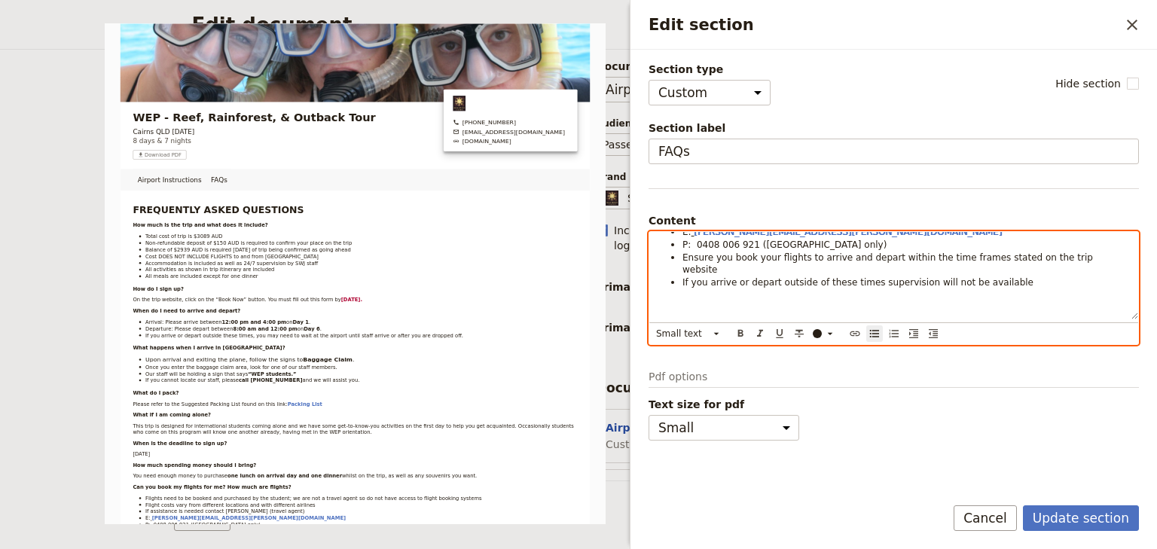
click at [661, 300] on p "Edit section" at bounding box center [893, 306] width 471 height 12
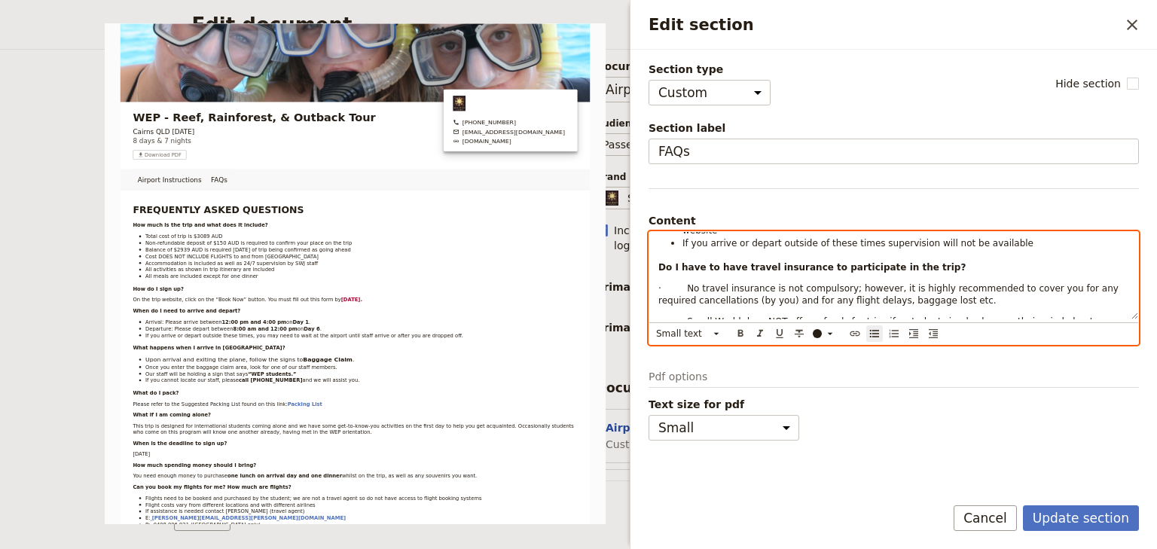
scroll to position [719, 0]
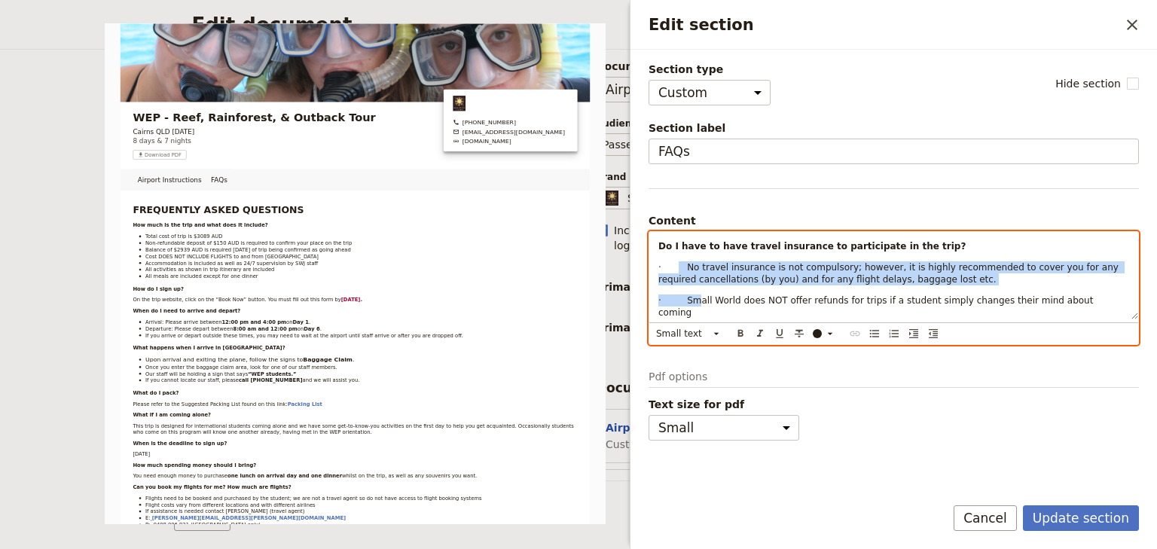
drag, startPoint x: 696, startPoint y: 285, endPoint x: 675, endPoint y: 253, distance: 38.6
click at [675, 253] on div "FREQUENTLY ASKED QUESTIONS How much is the trip and what does it include? Total…" at bounding box center [893, 275] width 489 height 87
click at [872, 331] on icon "Bulleted list" at bounding box center [874, 334] width 12 height 12
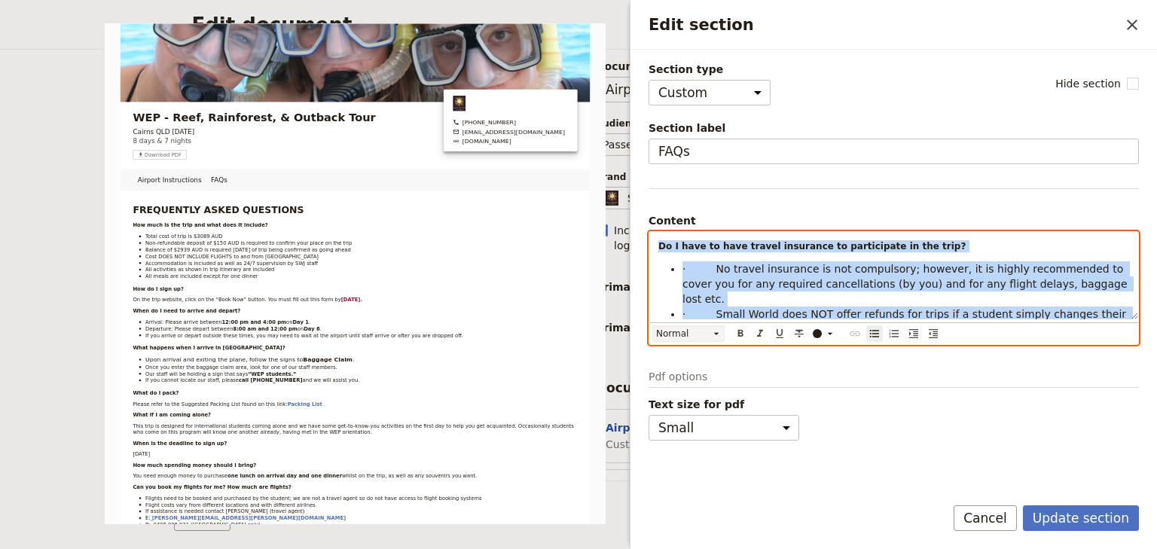
click at [716, 328] on icon "Edit section" at bounding box center [716, 334] width 12 height 12
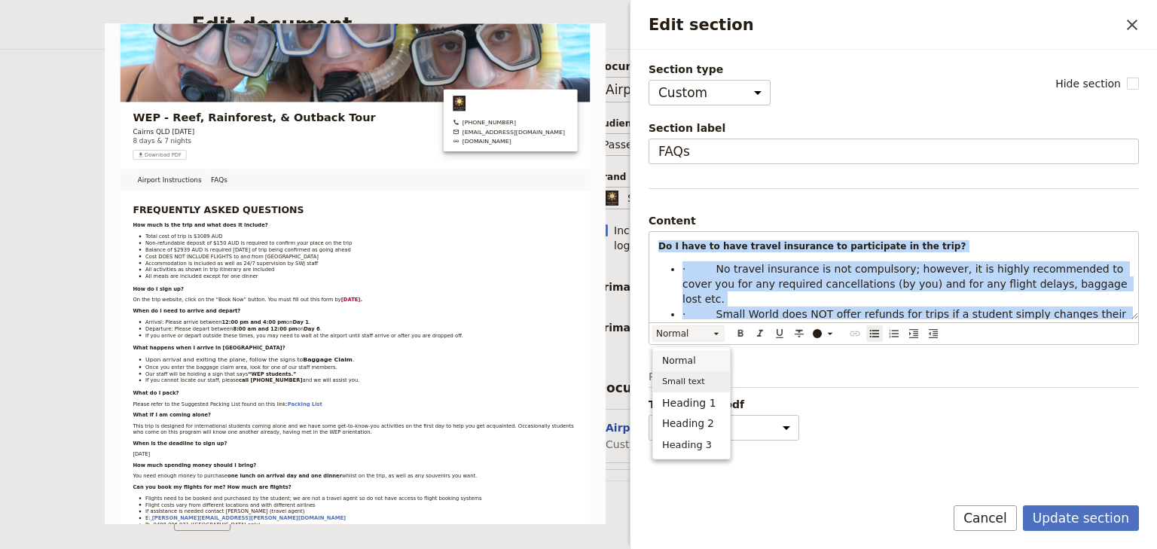
click at [675, 380] on span "Small text" at bounding box center [683, 381] width 43 height 15
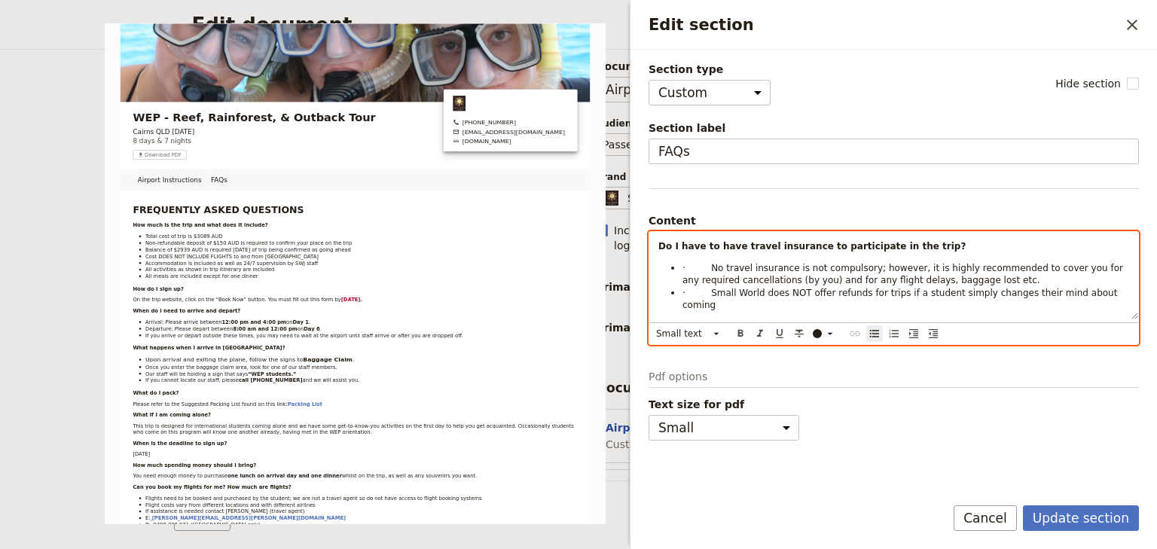
drag, startPoint x: 703, startPoint y: 294, endPoint x: 705, endPoint y: 283, distance: 10.7
click at [705, 289] on div "FREQUENTLY ASKED QUESTIONS How much is the trip and what does it include? Total…" at bounding box center [893, 275] width 489 height 87
click at [706, 263] on span "· No travel insurance is not compulsory; however, it is highly recommended to c…" at bounding box center [904, 274] width 444 height 23
click at [706, 288] on span "· Small World does NOT offer refunds for trips if a student simply changes thei…" at bounding box center [901, 299] width 438 height 23
click at [709, 311] on p "Edit section" at bounding box center [893, 318] width 471 height 15
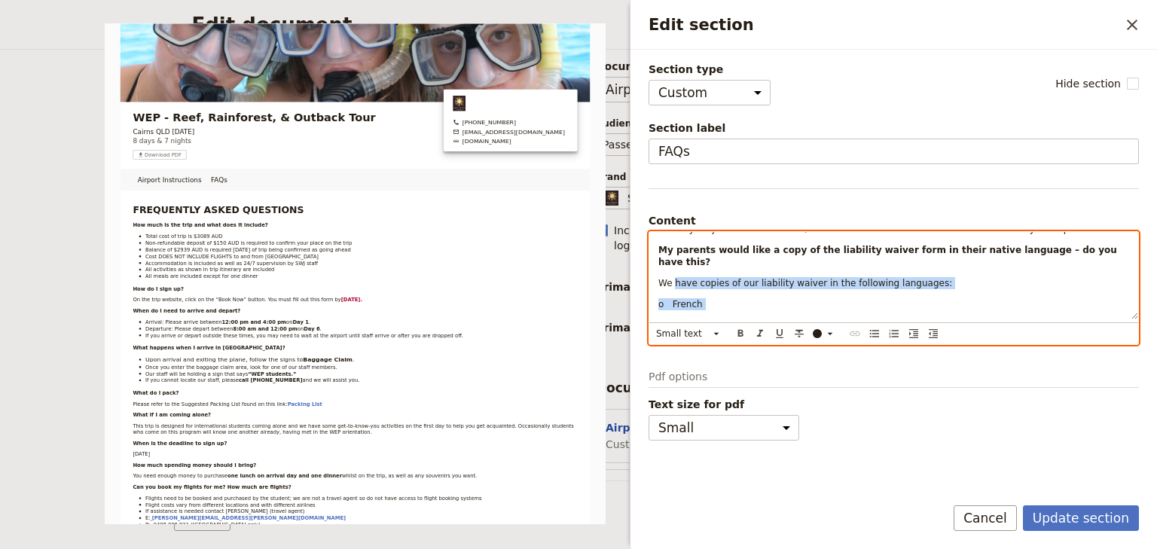
scroll to position [933, 0]
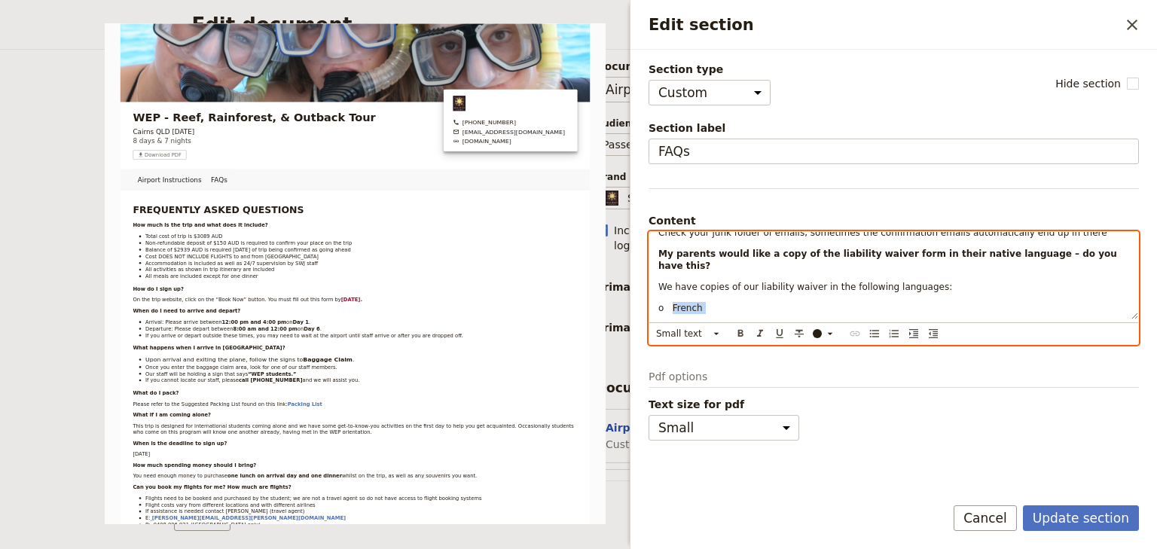
drag, startPoint x: 699, startPoint y: 289, endPoint x: 670, endPoint y: 263, distance: 39.5
click at [670, 263] on div "FREQUENTLY ASKED QUESTIONS How much is the trip and what does it include? Total…" at bounding box center [893, 275] width 489 height 87
click at [876, 328] on icon "Bulleted list" at bounding box center [874, 334] width 12 height 12
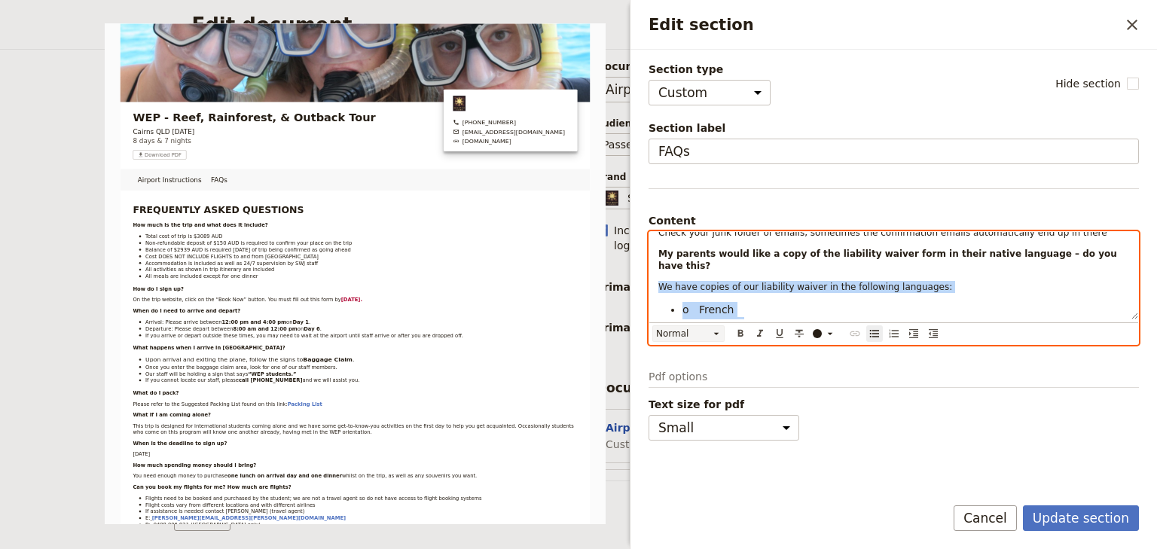
click at [717, 331] on icon "Edit section" at bounding box center [716, 334] width 12 height 12
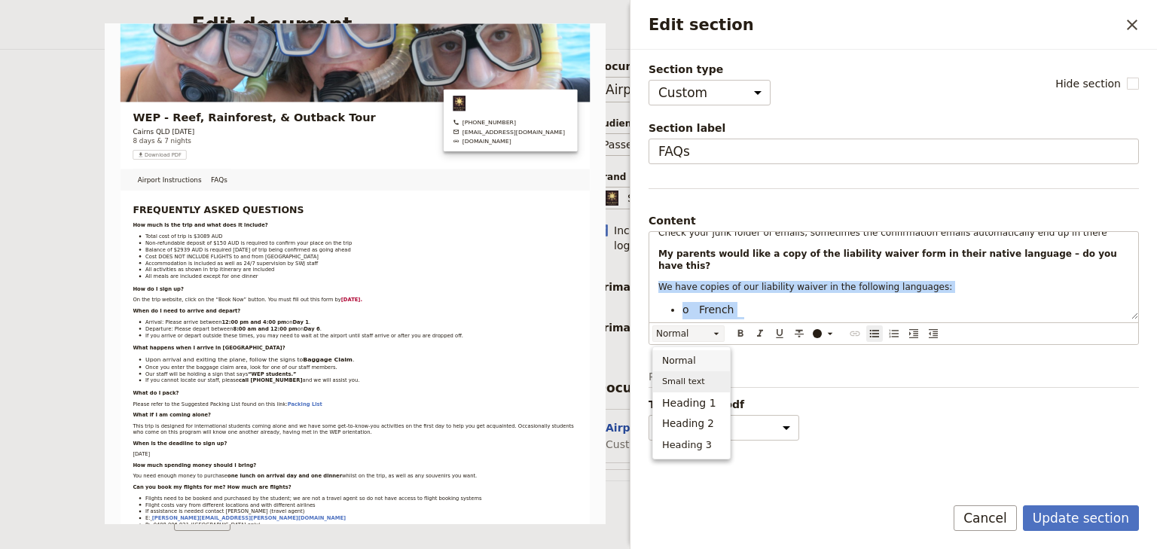
click at [680, 378] on span "Small text" at bounding box center [683, 381] width 43 height 15
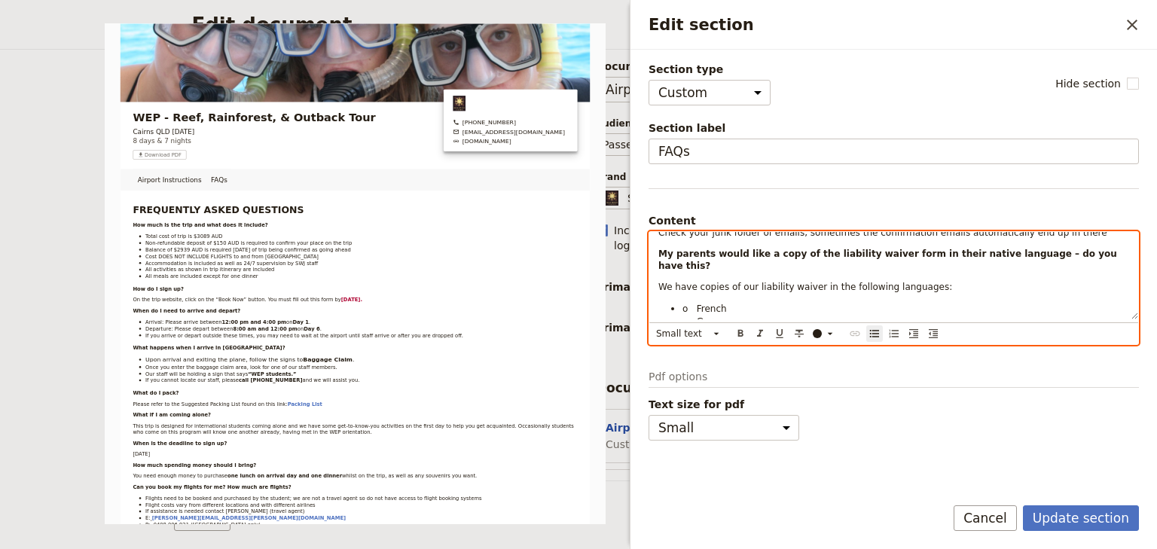
click at [711, 316] on span "o German" at bounding box center [707, 321] width 50 height 11
click at [695, 303] on span "o French" at bounding box center [704, 308] width 44 height 11
click at [696, 316] on span "o German" at bounding box center [707, 321] width 50 height 11
click at [693, 329] on span "o Italian" at bounding box center [703, 334] width 42 height 11
click at [693, 342] on span "o Japanese" at bounding box center [709, 347] width 55 height 11
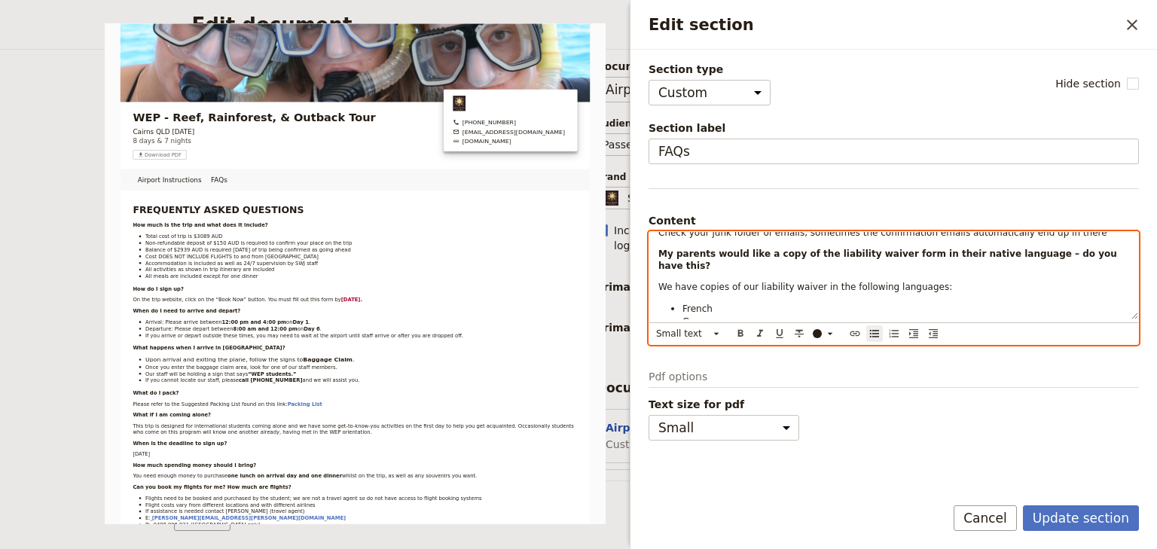
click at [744, 340] on li "Japanese" at bounding box center [905, 346] width 447 height 13
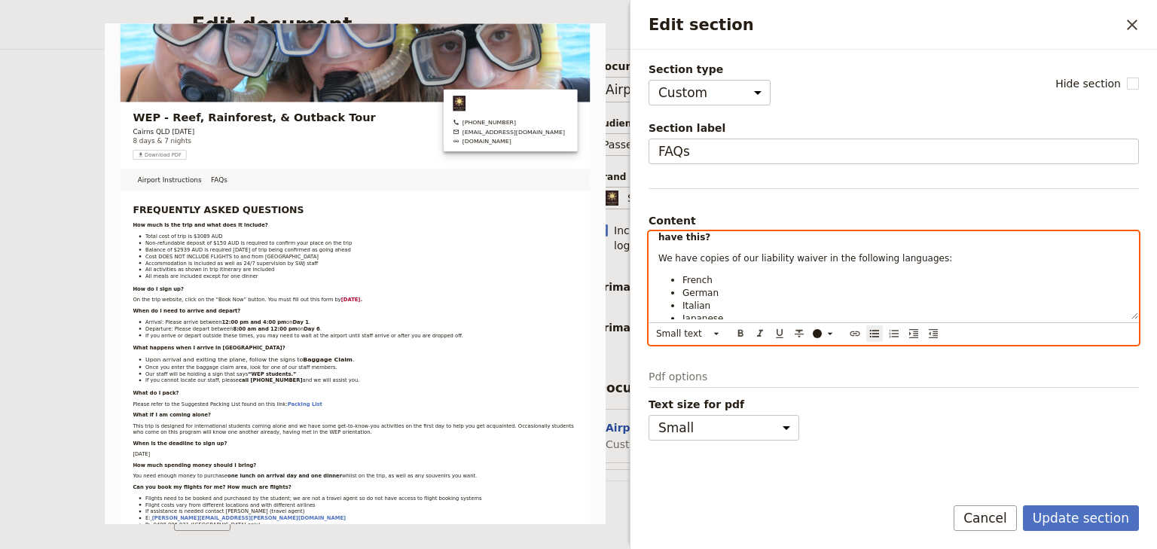
scroll to position [989, 0]
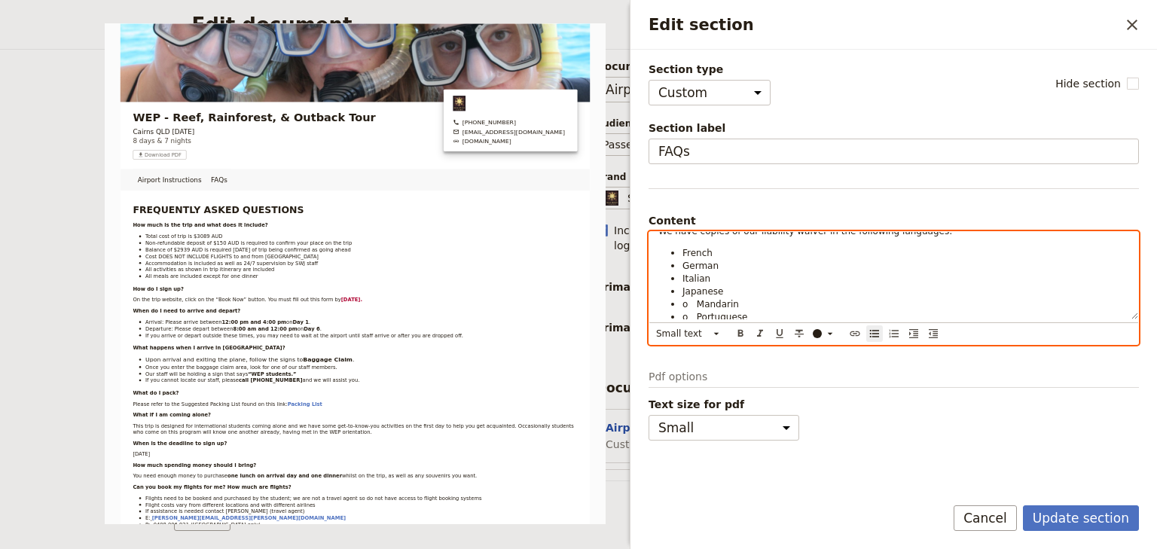
click at [696, 299] on span "o Mandarin" at bounding box center [710, 304] width 56 height 11
click at [696, 312] on span "o Portuguese" at bounding box center [714, 317] width 65 height 11
click at [695, 325] on span "o Spanish" at bounding box center [707, 330] width 50 height 11
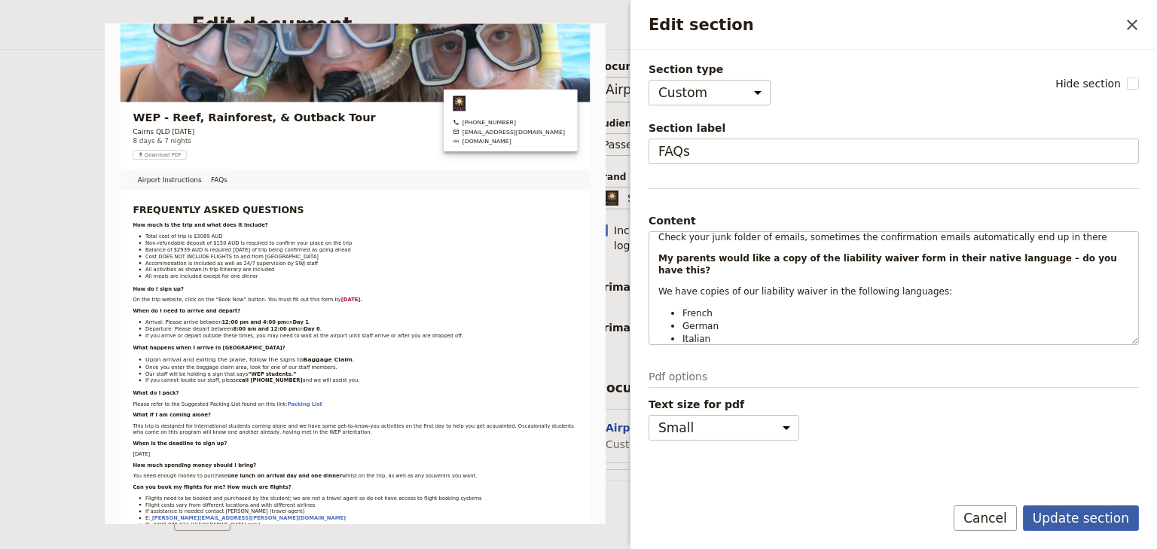
click at [1072, 515] on button "Update section" at bounding box center [1081, 518] width 116 height 26
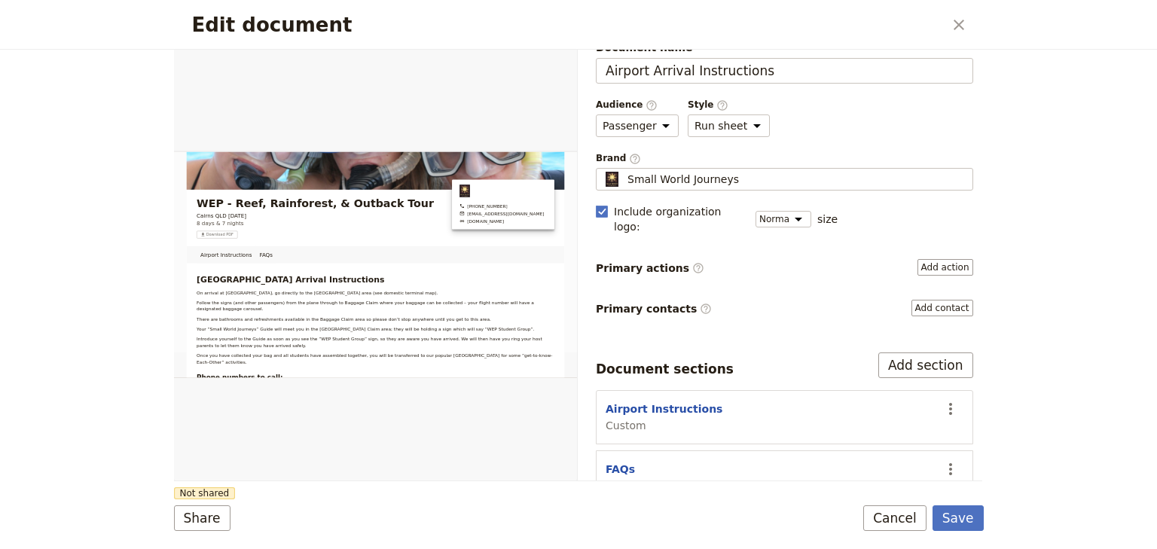
scroll to position [33, 0]
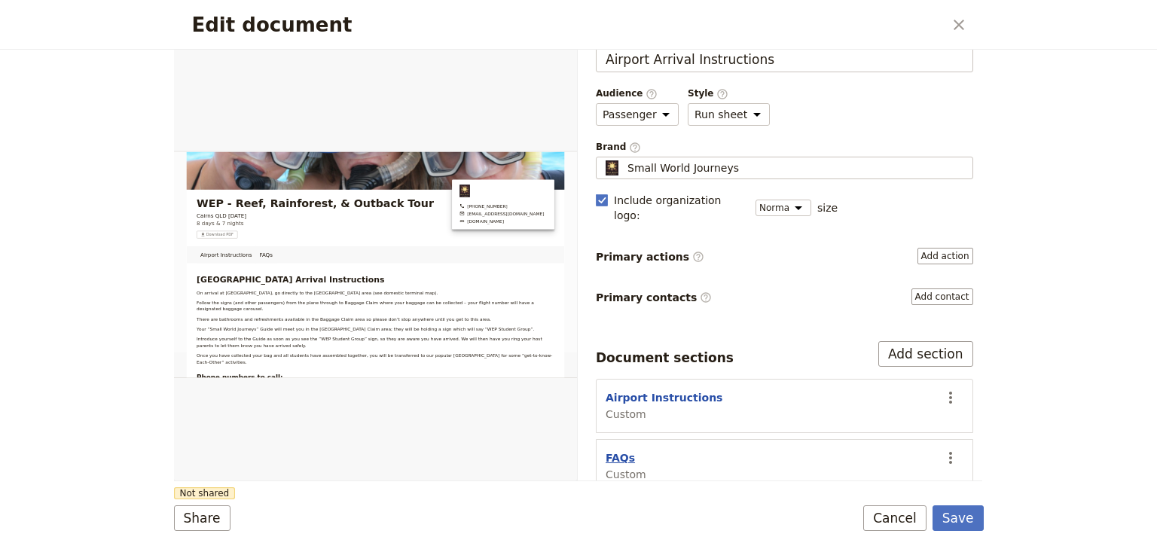
click at [621, 450] on button "FAQs" at bounding box center [619, 457] width 29 height 15
select select "CUSTOM"
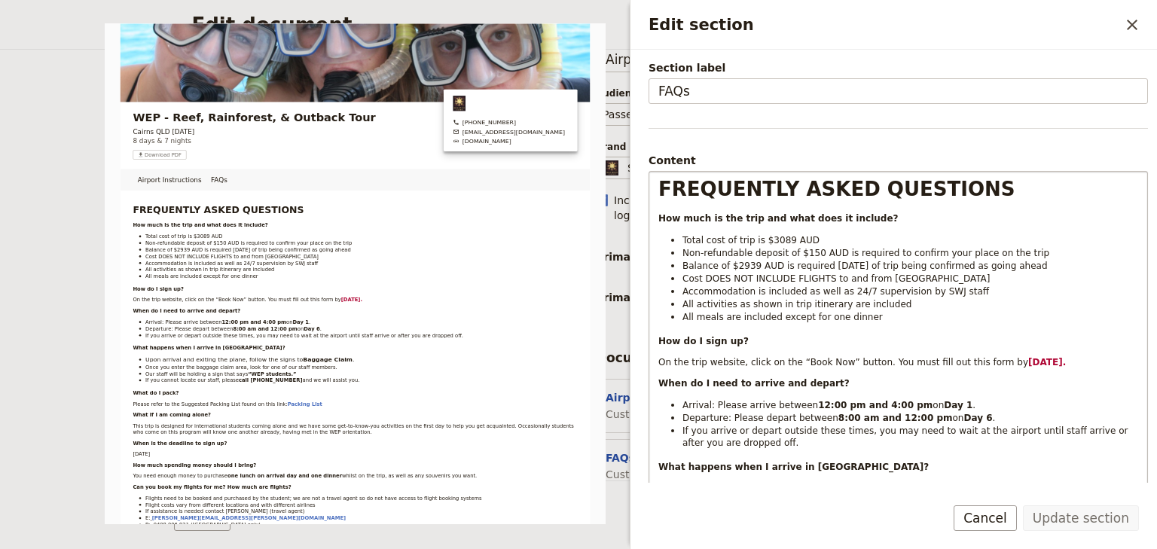
scroll to position [120, 0]
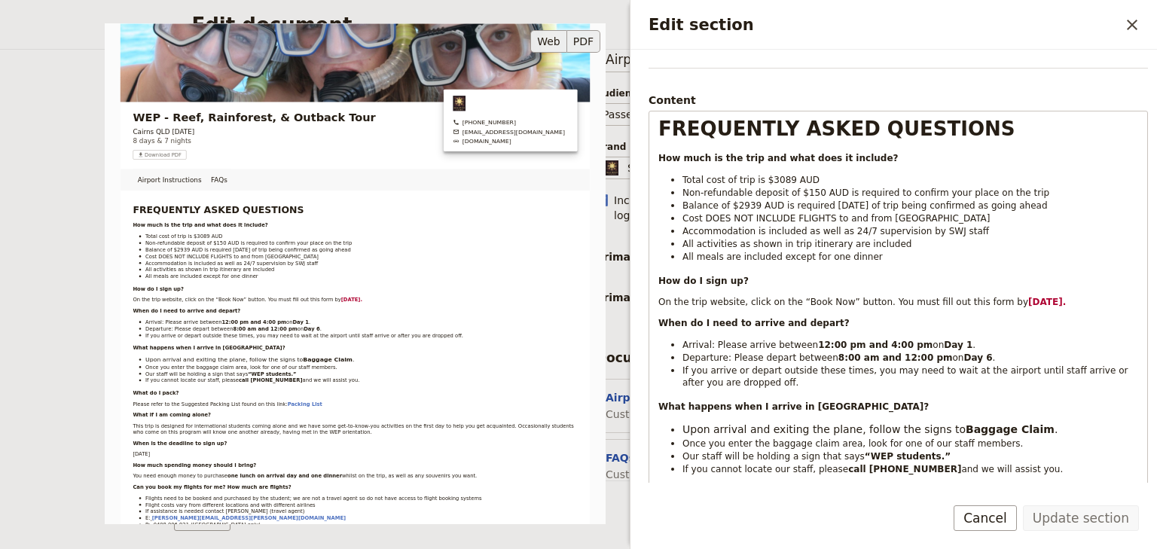
click at [579, 42] on button "PDF" at bounding box center [583, 41] width 33 height 23
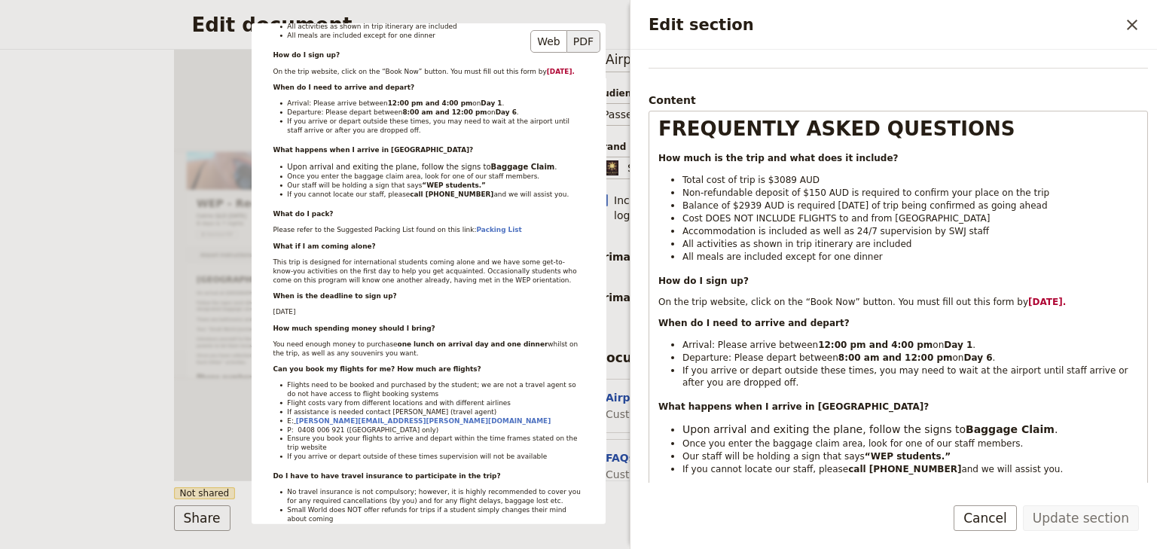
scroll to position [239, 0]
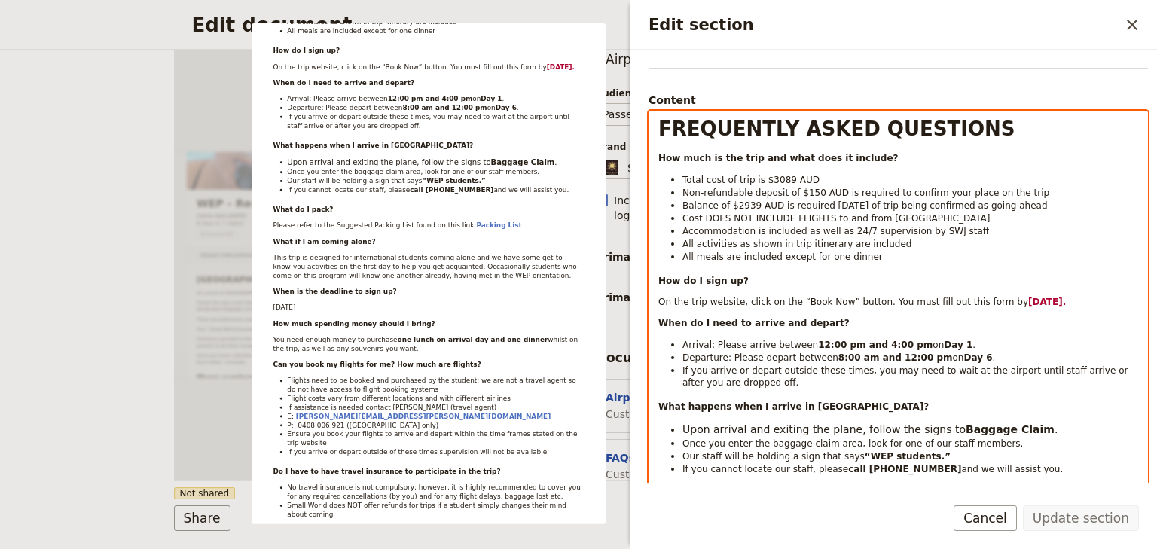
click at [834, 206] on span "Balance of $2939 AUD is required [DATE] of trip being confirmed as going ahead" at bounding box center [864, 205] width 365 height 11
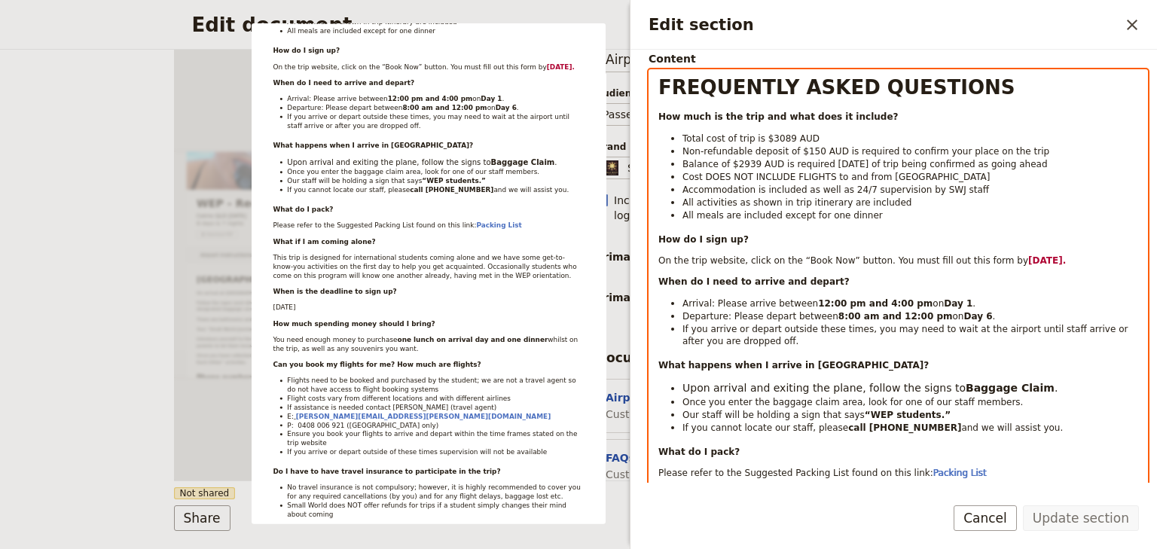
scroll to position [241, 0]
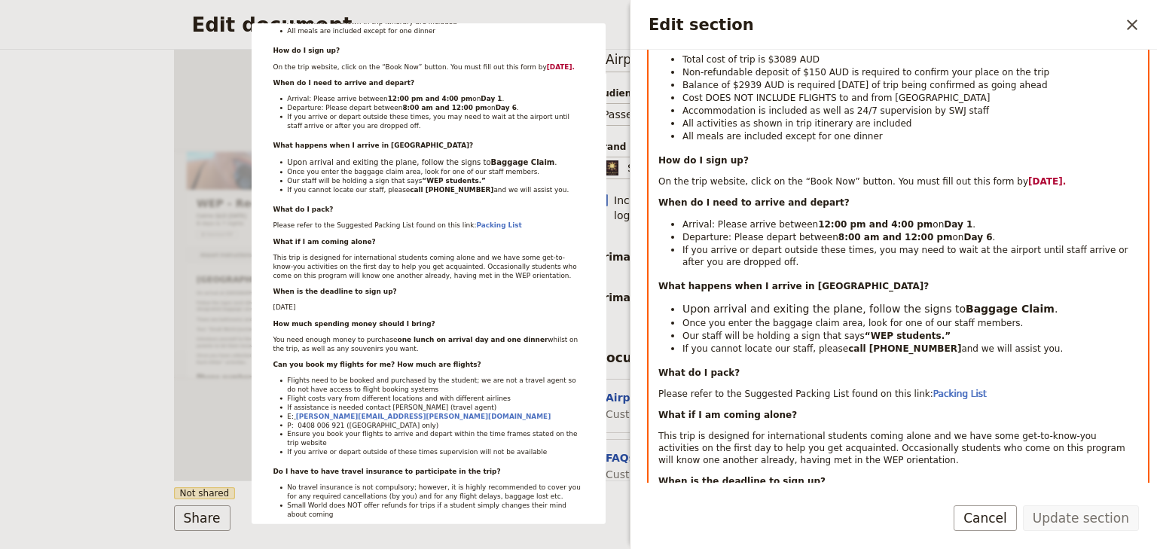
drag, startPoint x: 981, startPoint y: 347, endPoint x: 677, endPoint y: 308, distance: 306.8
click at [677, 308] on ul "Upon arrival and exiting the plane, follow the signs to Baggage Claim . Once yo…" at bounding box center [898, 327] width 480 height 53
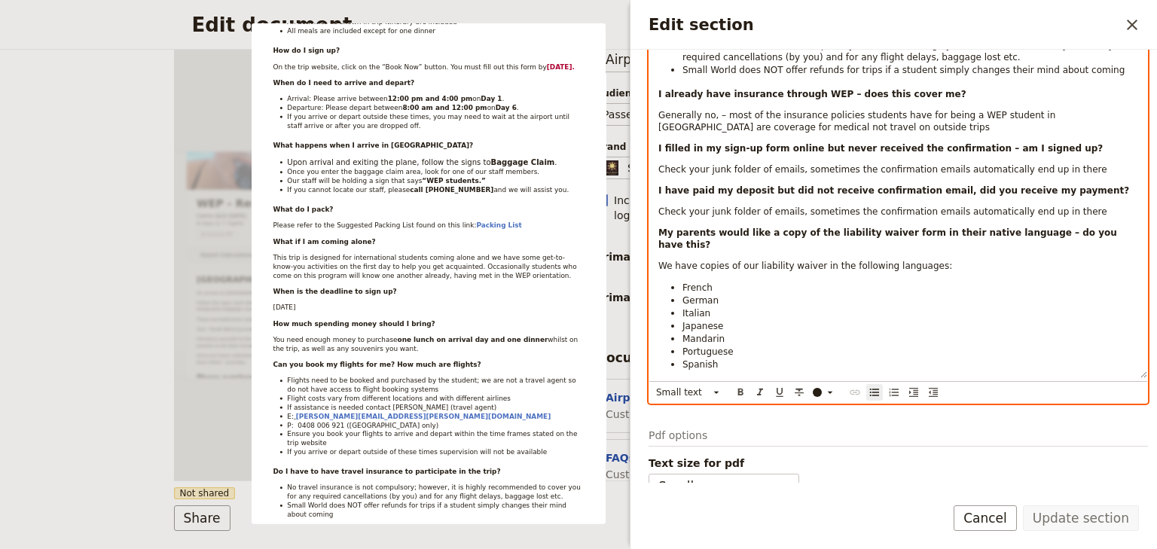
scroll to position [944, 0]
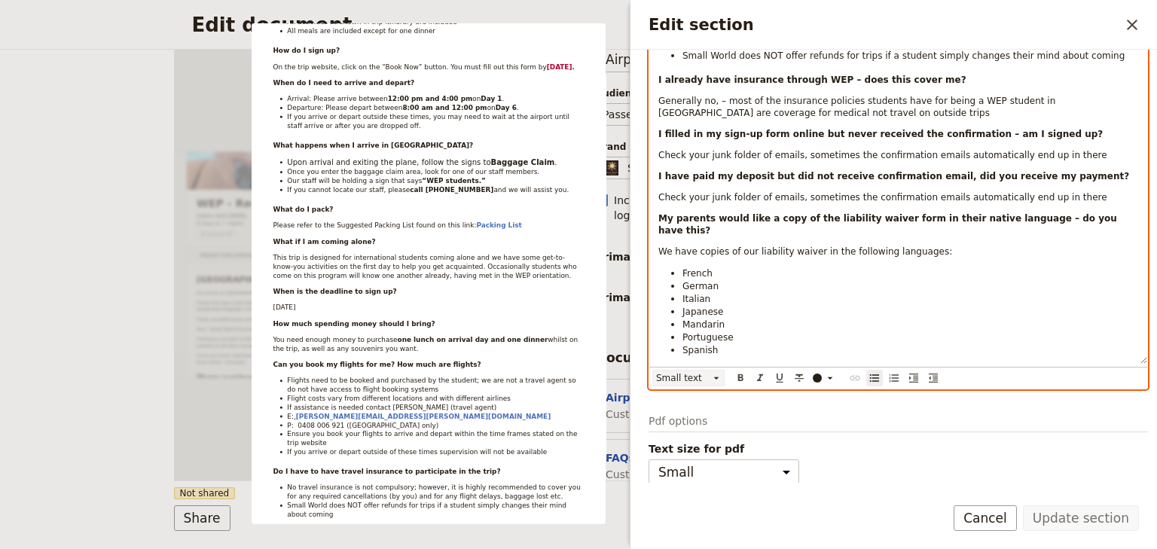
click at [716, 377] on icon "Edit section" at bounding box center [716, 378] width 5 height 2
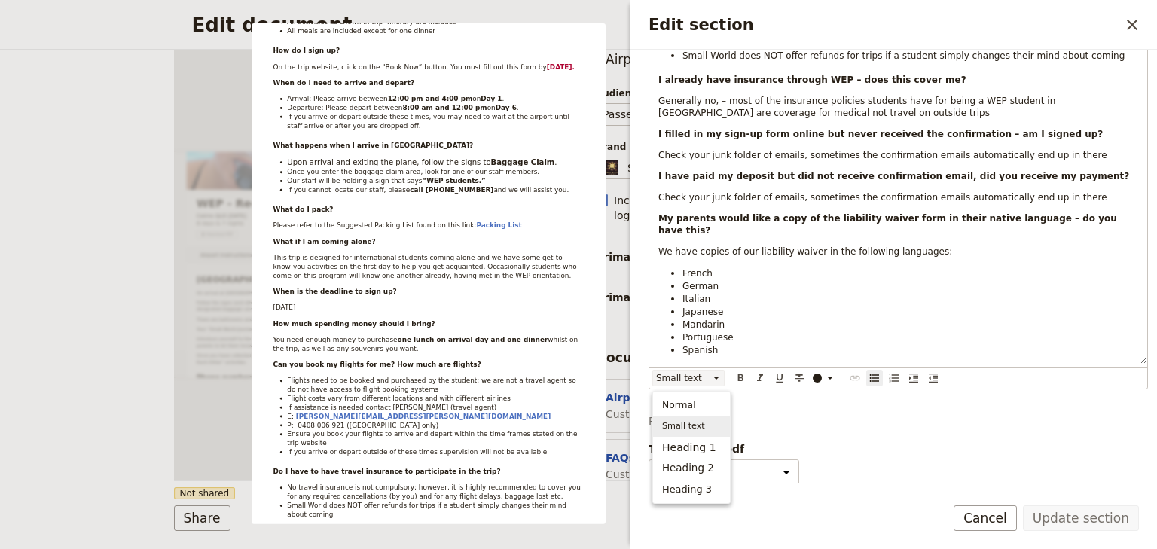
click at [690, 425] on span "Small text" at bounding box center [683, 426] width 43 height 15
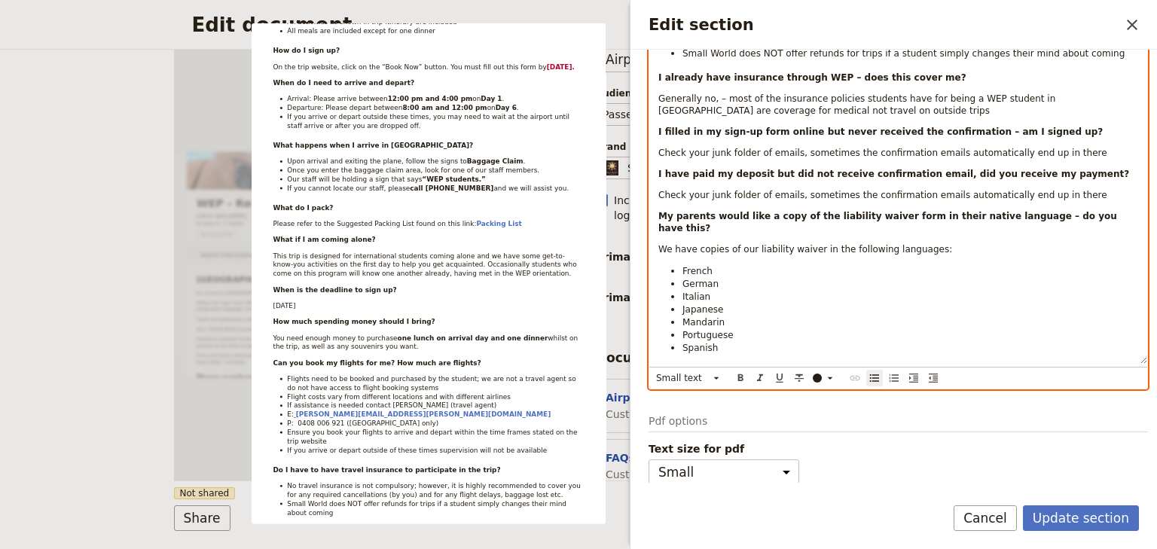
scroll to position [942, 0]
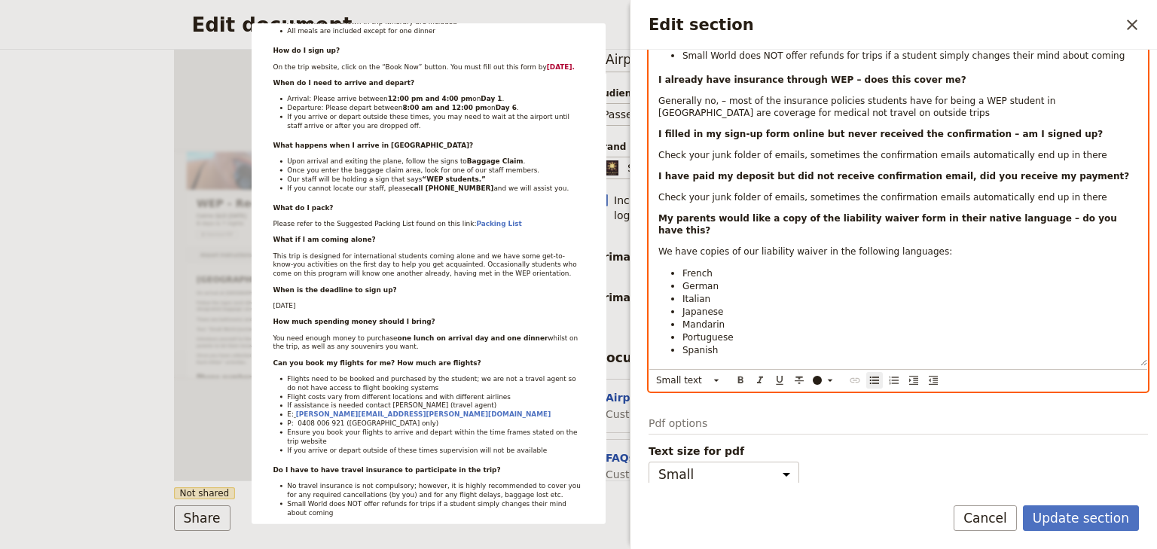
click at [798, 246] on span "We have copies of our liability waiver in the following languages:" at bounding box center [805, 251] width 294 height 11
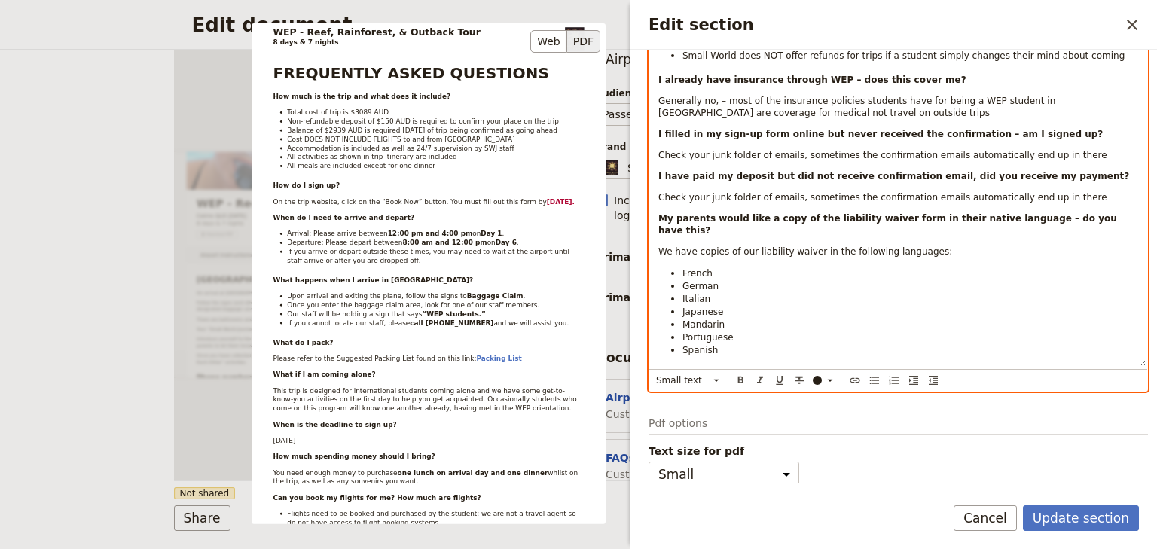
scroll to position [0, 0]
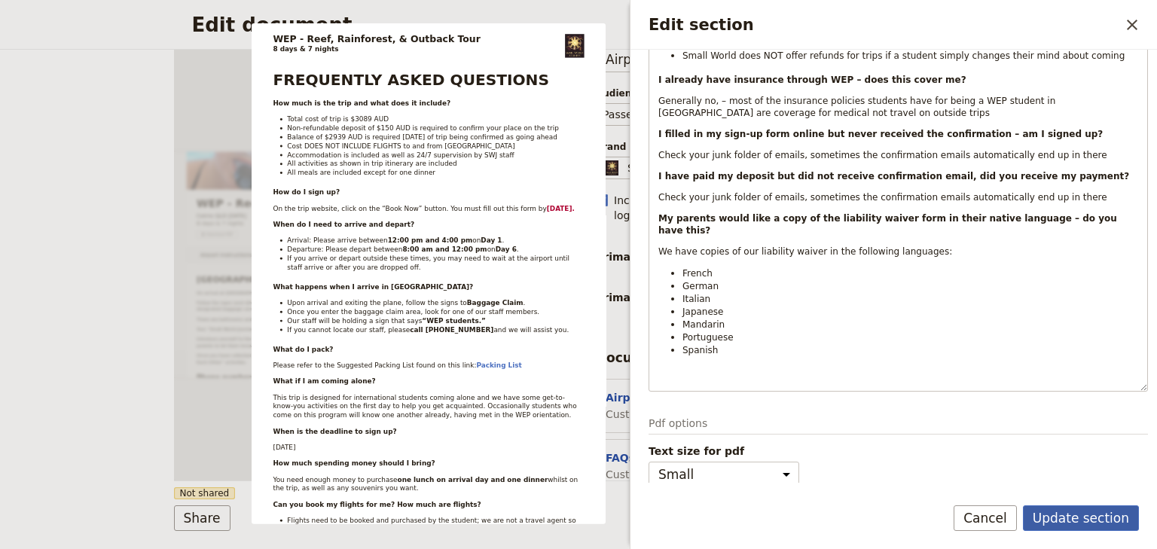
click at [1077, 516] on button "Update section" at bounding box center [1081, 518] width 116 height 26
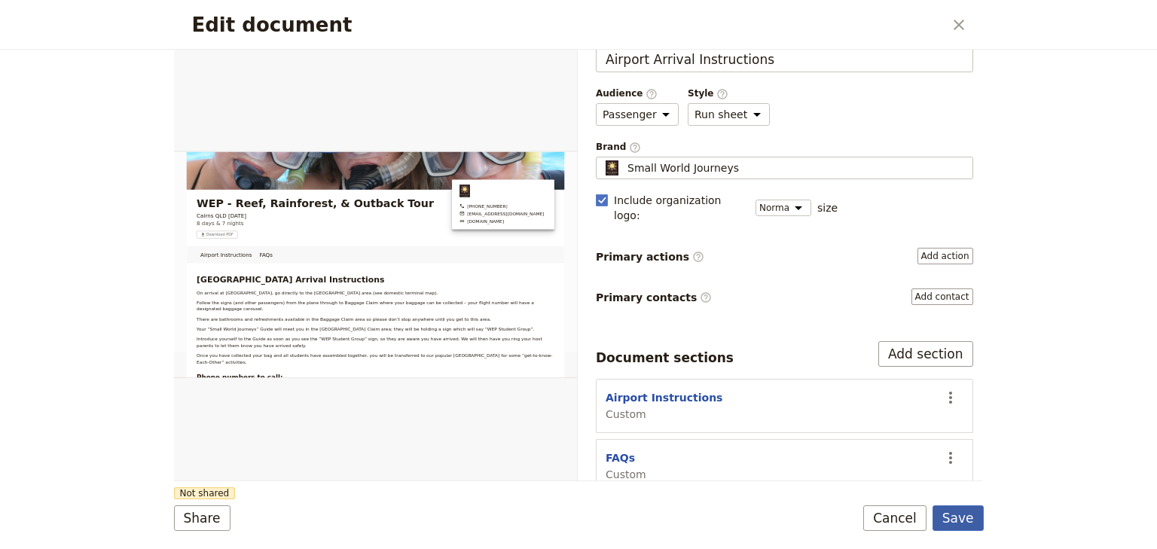
click at [961, 514] on button "Save" at bounding box center [957, 518] width 51 height 26
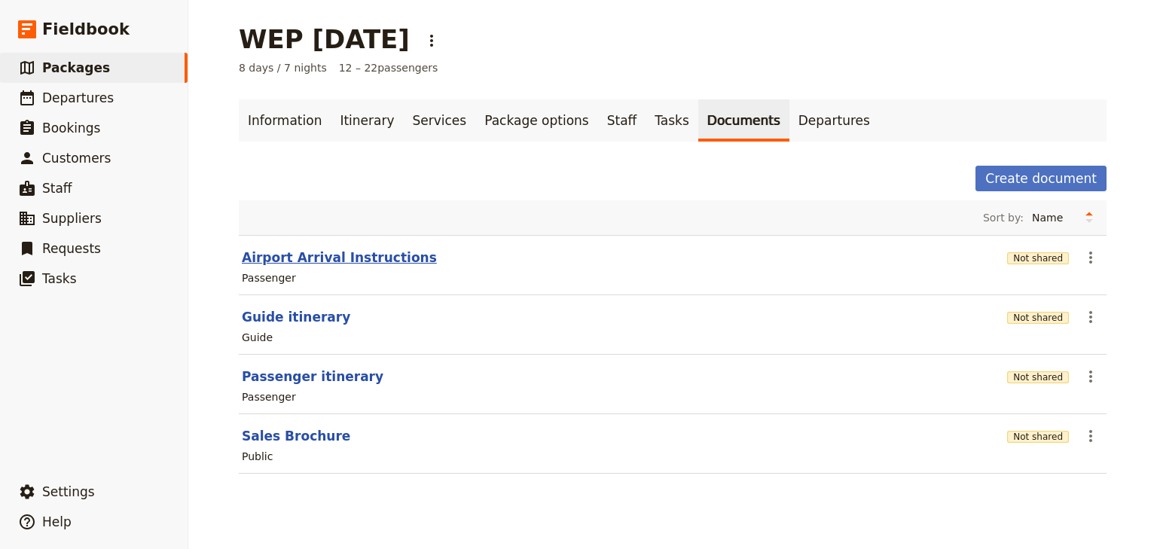
click at [372, 260] on button "Airport Arrival Instructions" at bounding box center [339, 258] width 195 height 18
select select "PASSENGER"
select select "RUN_SHEET"
select select "DEFAULT"
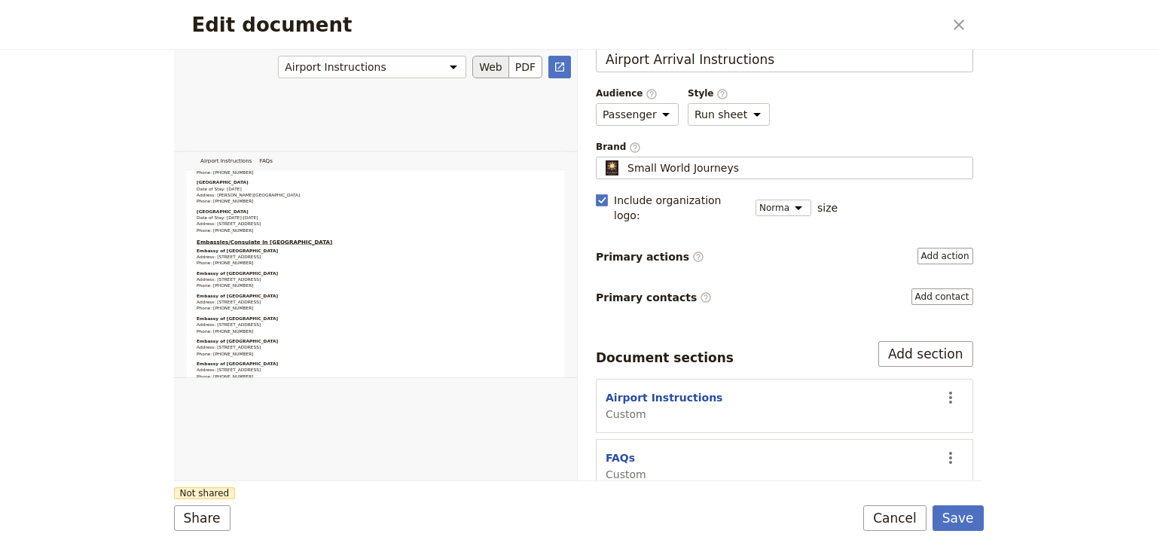
scroll to position [1265, 0]
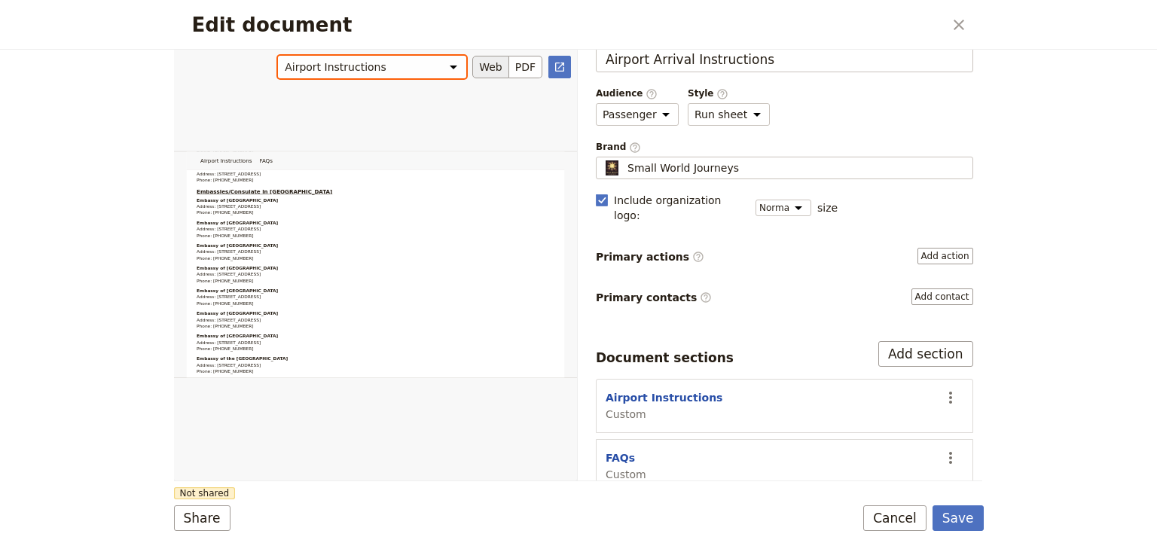
click at [450, 67] on select "Airport Instructions FAQs" at bounding box center [372, 67] width 188 height 23
select select "68edd0927e73322957d3be4f"
click at [281, 56] on select "Airport Instructions FAQs" at bounding box center [372, 67] width 188 height 23
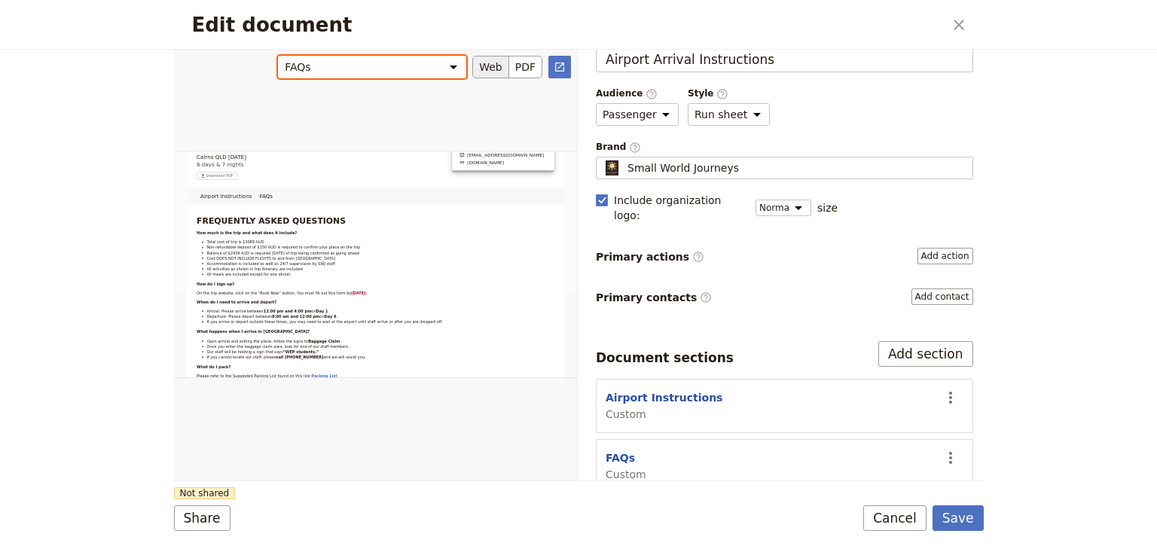
scroll to position [20, 0]
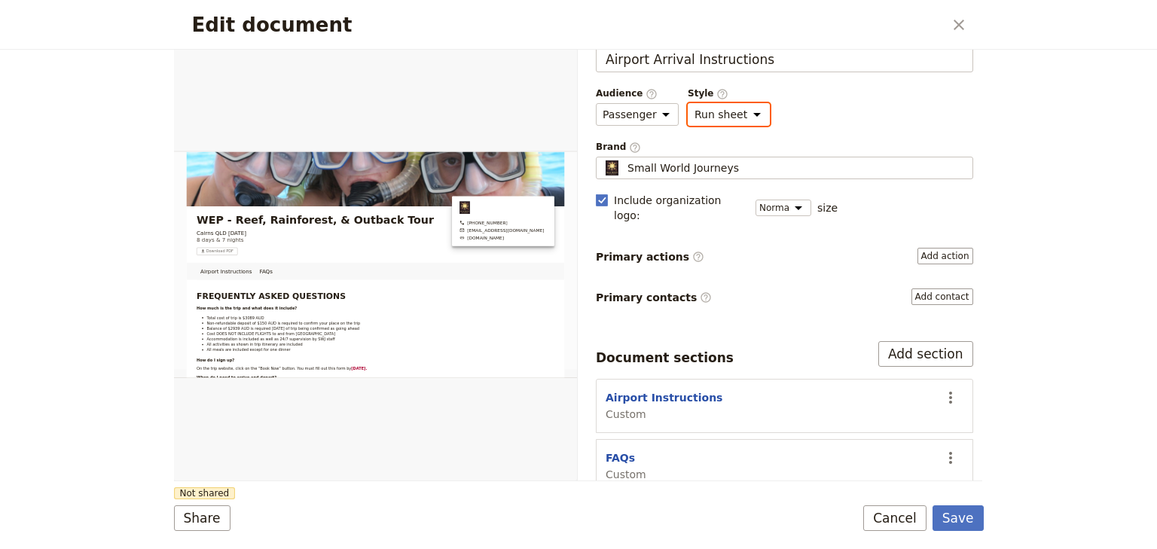
click at [744, 114] on select "Brochure Run sheet" at bounding box center [729, 114] width 82 height 23
click at [204, 520] on button "Share" at bounding box center [202, 518] width 56 height 26
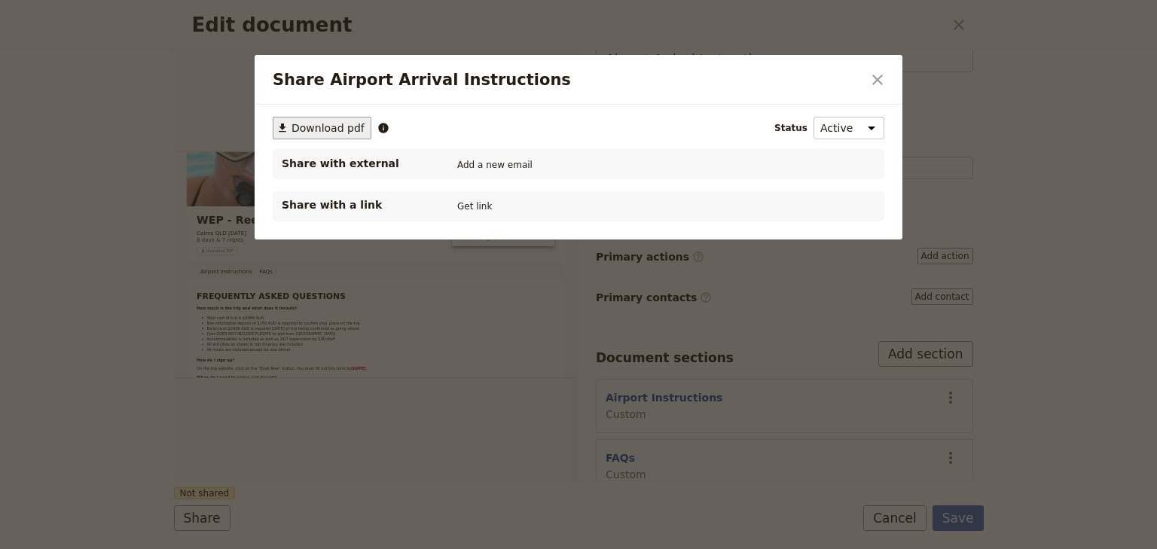
click at [334, 130] on span "Download pdf" at bounding box center [327, 127] width 73 height 15
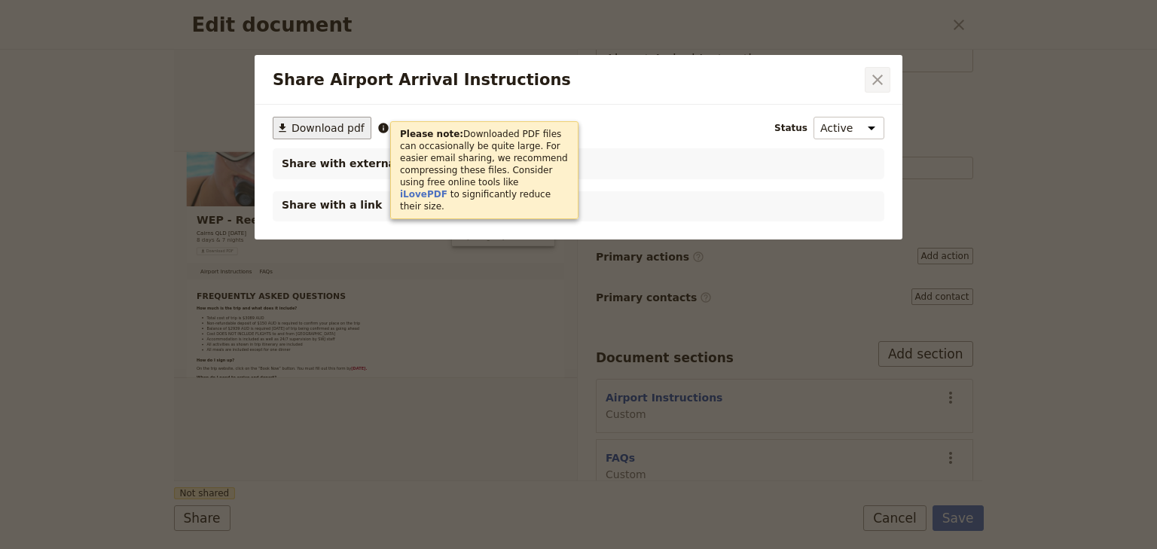
click at [877, 77] on icon "Close dialog" at bounding box center [877, 80] width 18 height 18
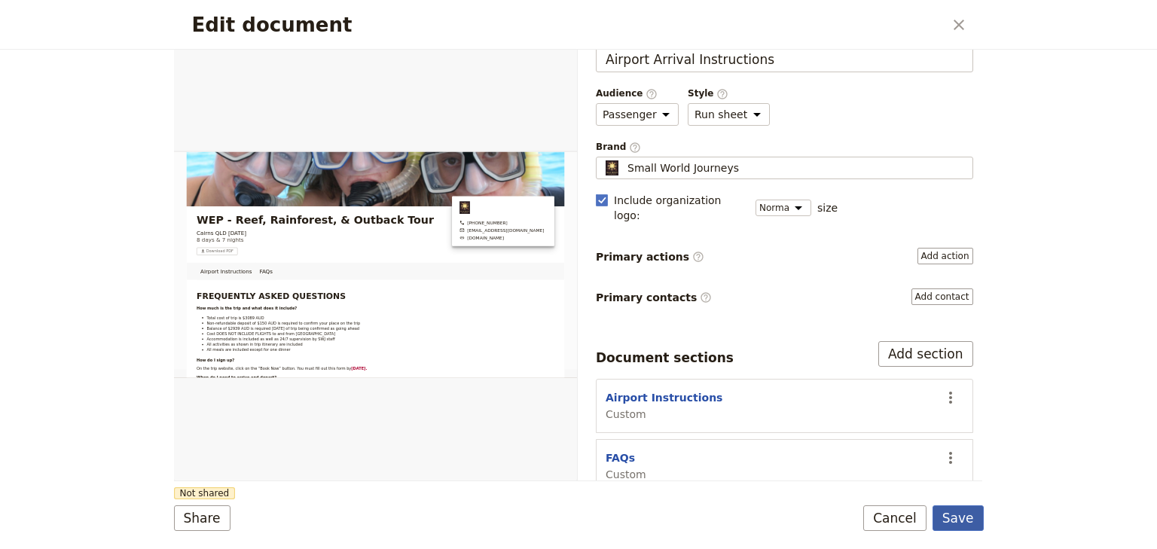
click at [958, 515] on button "Save" at bounding box center [957, 518] width 51 height 26
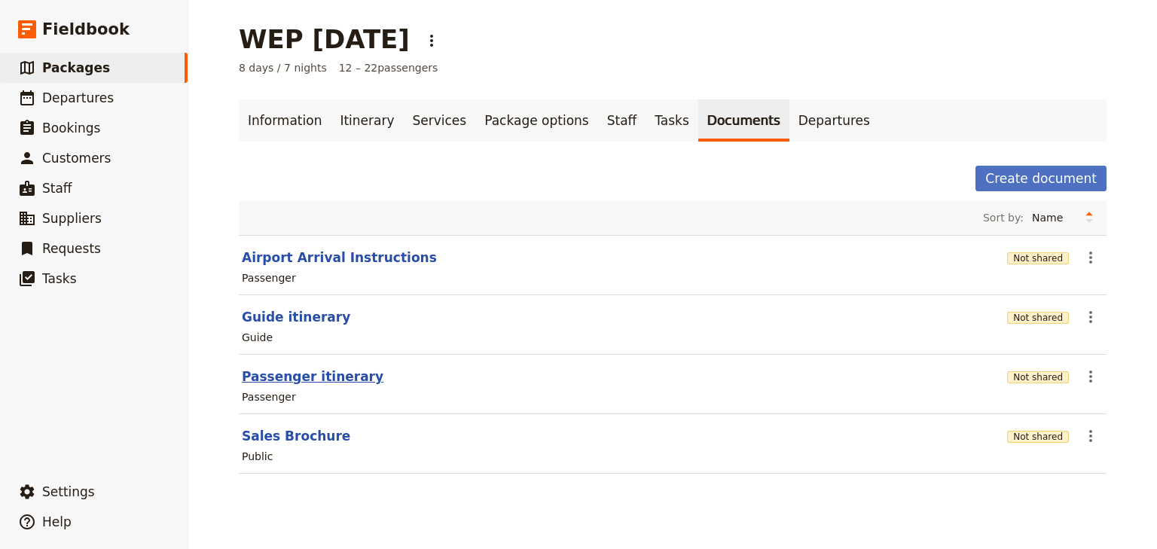
click at [273, 381] on button "Passenger itinerary" at bounding box center [313, 377] width 142 height 18
select select "PASSENGER"
select select "RUN_SHEET"
select select "DEFAULT"
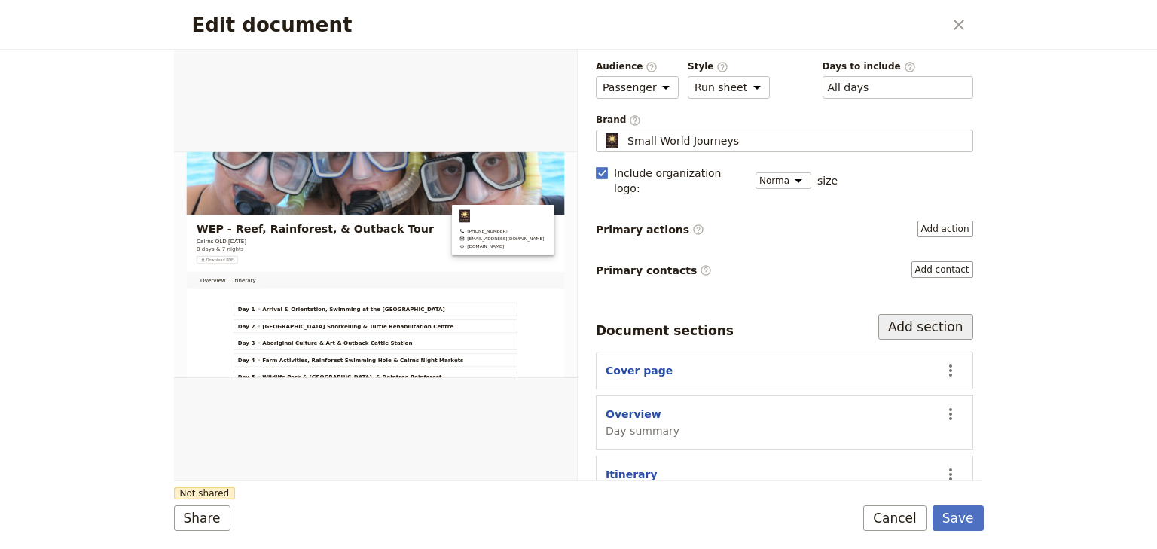
click at [900, 314] on button "Add section" at bounding box center [925, 327] width 95 height 26
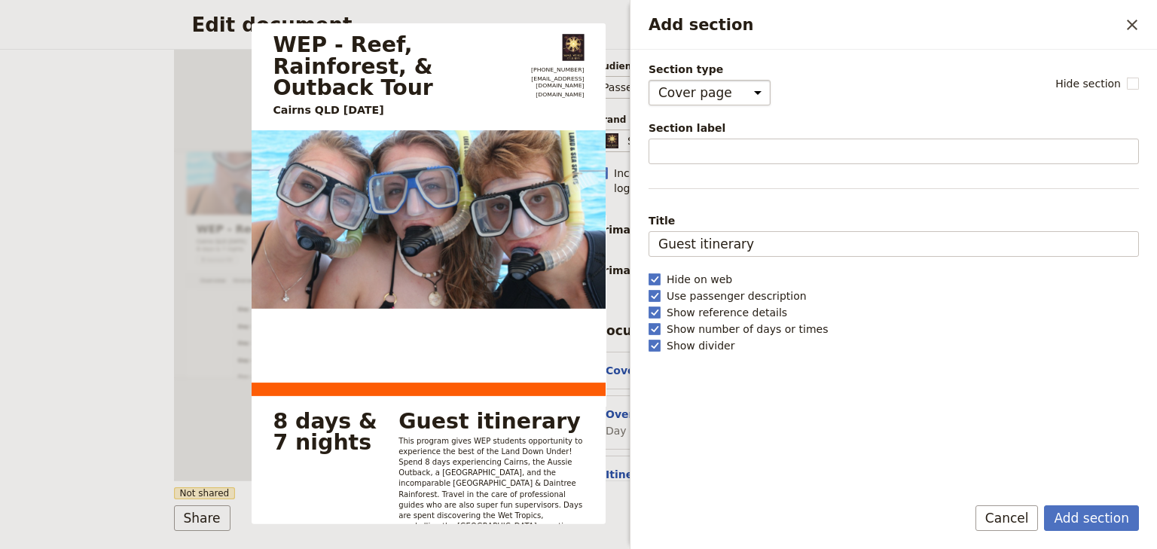
click at [727, 99] on select "Cover page Day summary Itinerary Custom" at bounding box center [709, 93] width 122 height 26
select select "CUSTOM"
click at [648, 80] on select "Cover page Day summary Itinerary Custom" at bounding box center [709, 93] width 122 height 26
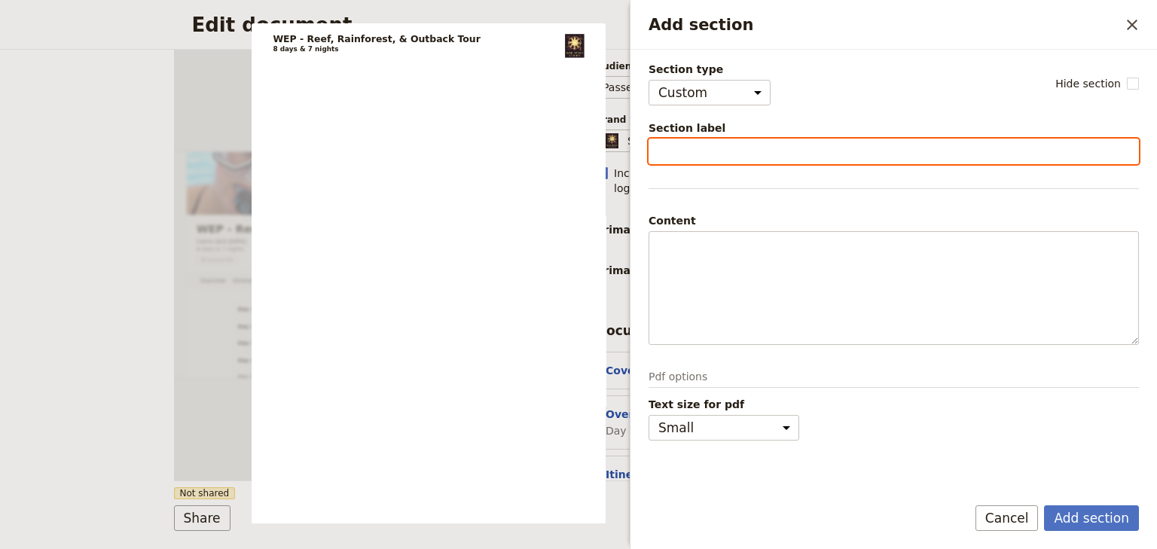
click at [699, 154] on input "Section label" at bounding box center [893, 152] width 490 height 26
type input "Airport Arrival Instructions"
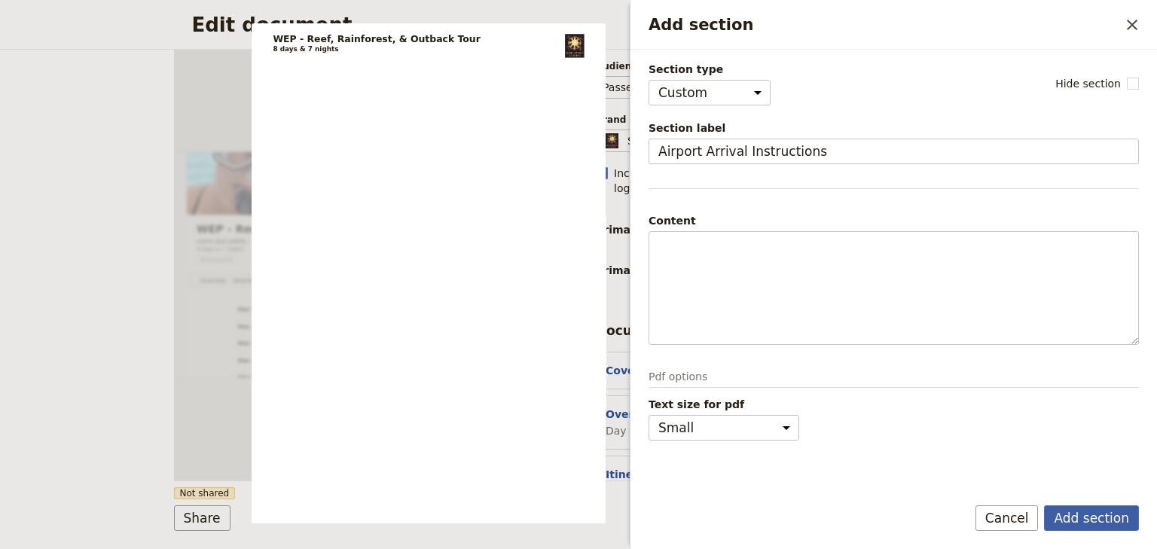
click at [1083, 516] on button "Add section" at bounding box center [1091, 518] width 95 height 26
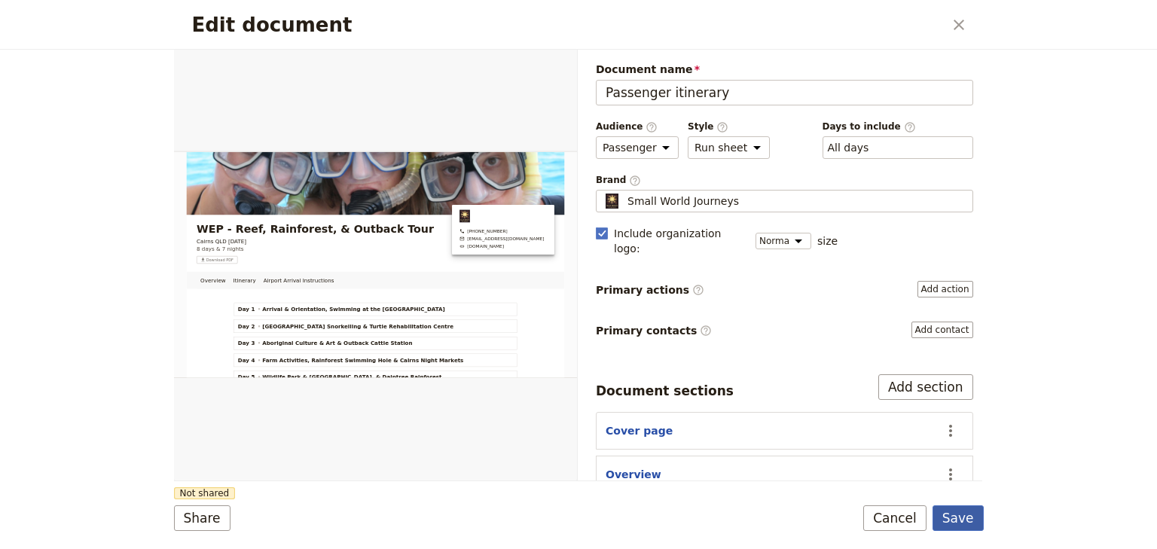
click at [959, 522] on button "Save" at bounding box center [957, 518] width 51 height 26
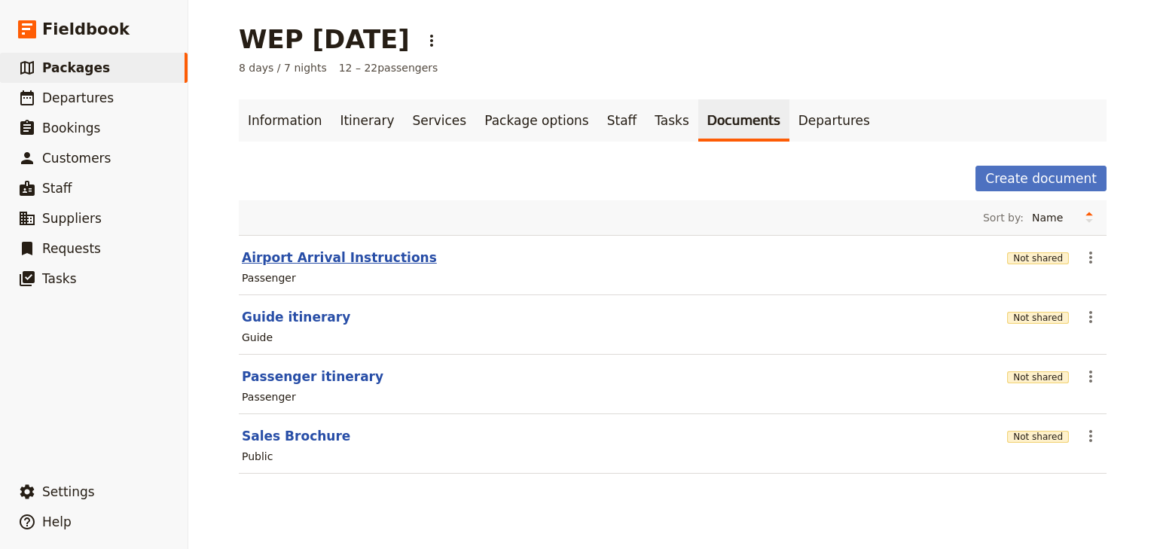
click at [350, 256] on button "Airport Arrival Instructions" at bounding box center [339, 258] width 195 height 18
select select "PASSENGER"
select select "RUN_SHEET"
select select "DEFAULT"
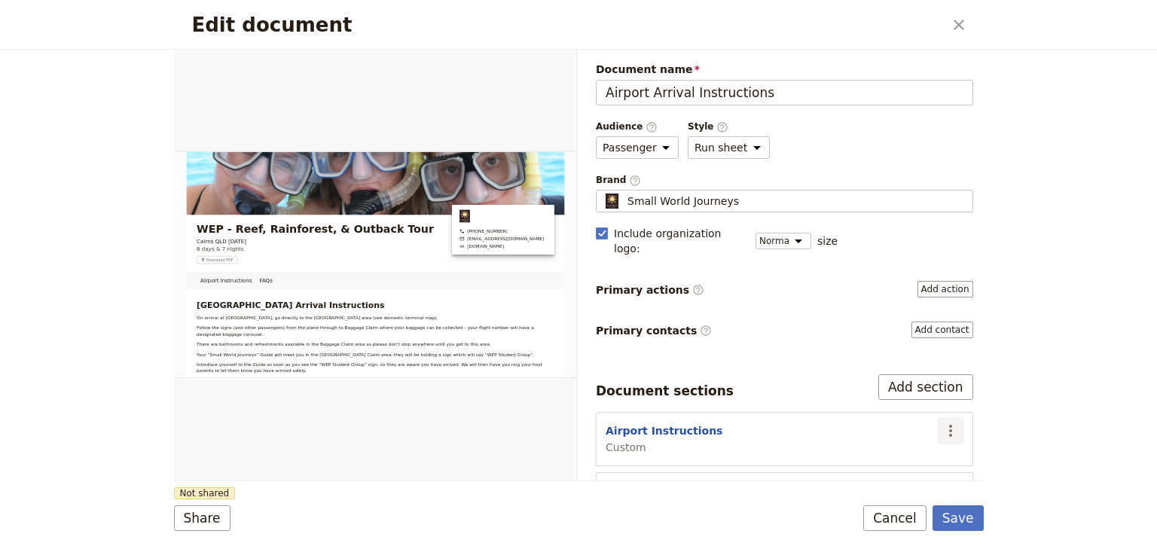
click at [944, 422] on icon "Actions" at bounding box center [950, 431] width 18 height 18
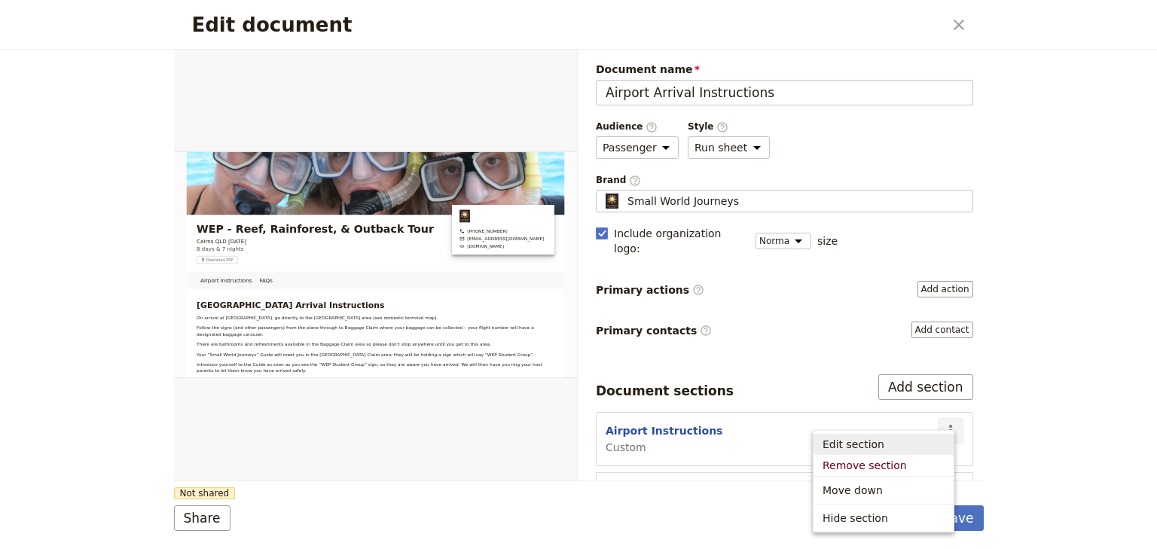
click at [906, 443] on span "Edit section" at bounding box center [883, 444] width 122 height 15
select select "CUSTOM"
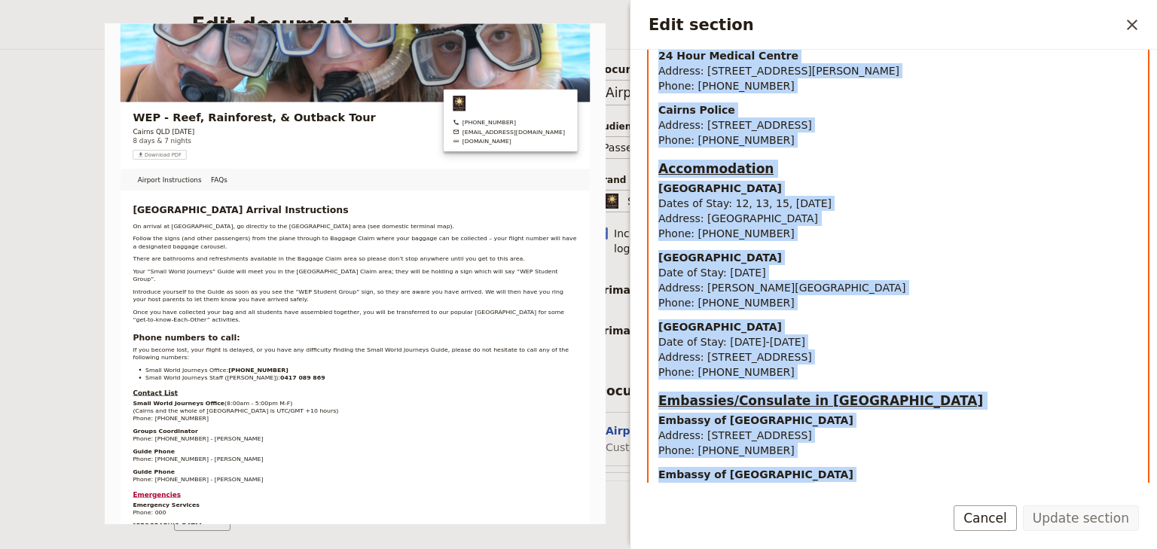
scroll to position [1362, 0]
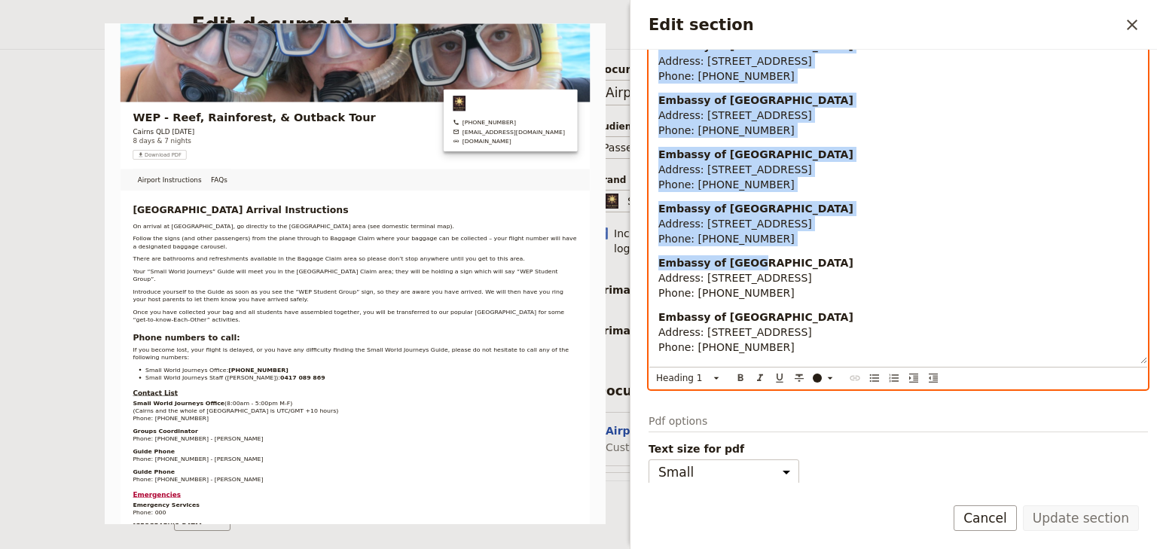
drag, startPoint x: 660, startPoint y: 246, endPoint x: 785, endPoint y: 355, distance: 166.0
copy div "Loremi Dolorsi Ametcon Adipiscingel Se doeiusm te Incidi Utlabor, et dolorema a…"
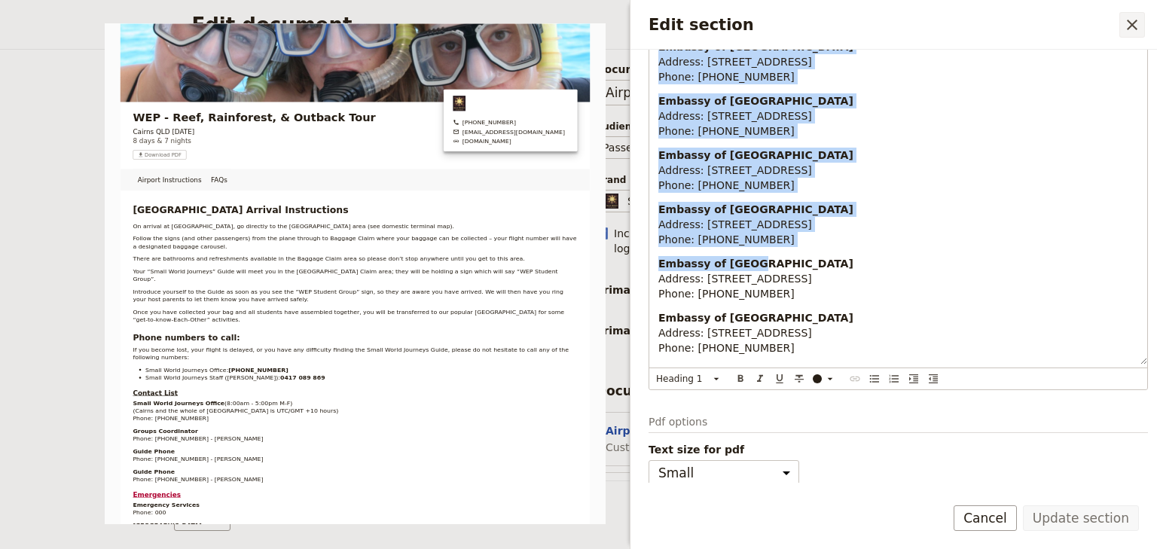
click at [1126, 24] on icon "Close drawer" at bounding box center [1132, 25] width 18 height 18
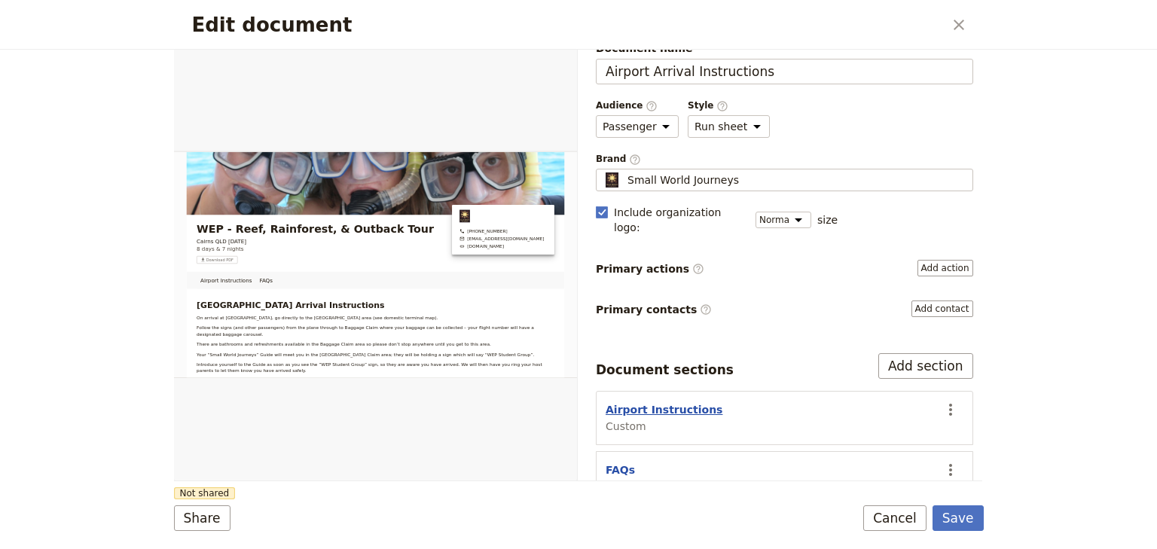
scroll to position [33, 0]
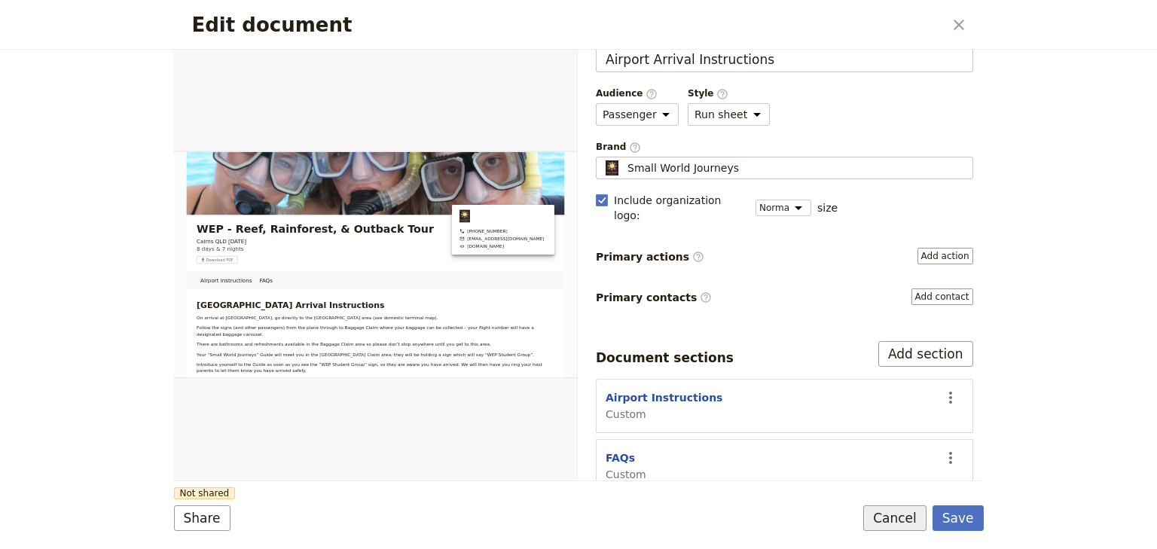
click at [910, 520] on button "Cancel" at bounding box center [894, 518] width 63 height 26
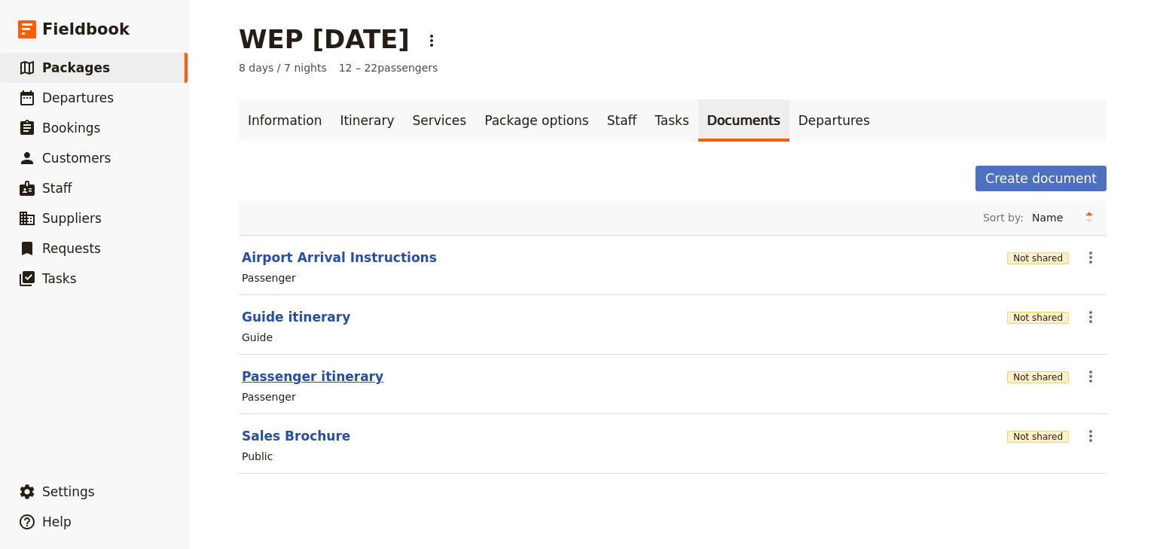
click at [321, 374] on button "Passenger itinerary" at bounding box center [313, 377] width 142 height 18
select select "PASSENGER"
select select "RUN_SHEET"
select select "DEFAULT"
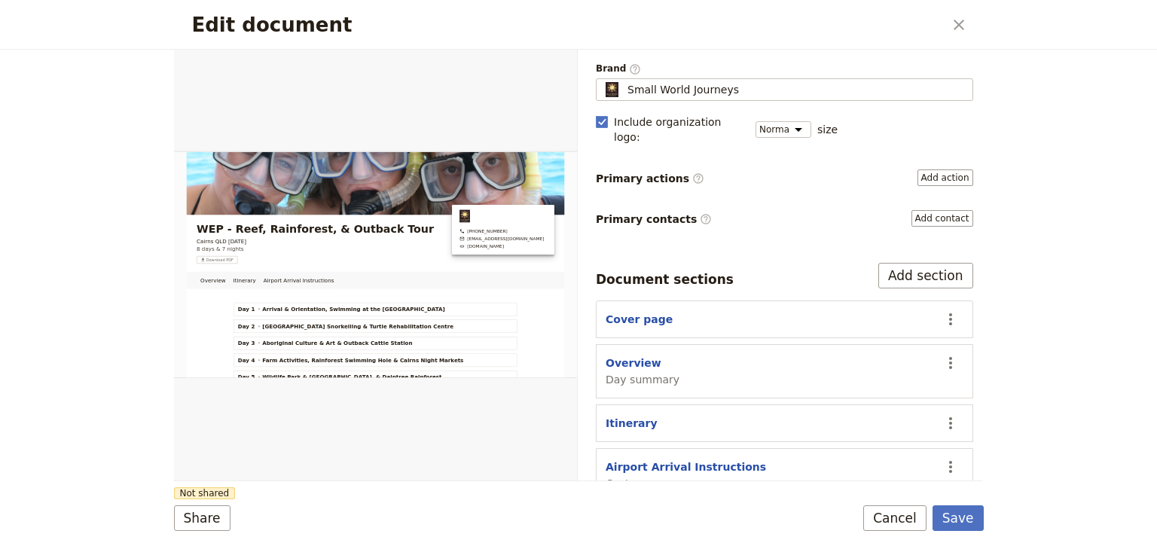
scroll to position [120, 0]
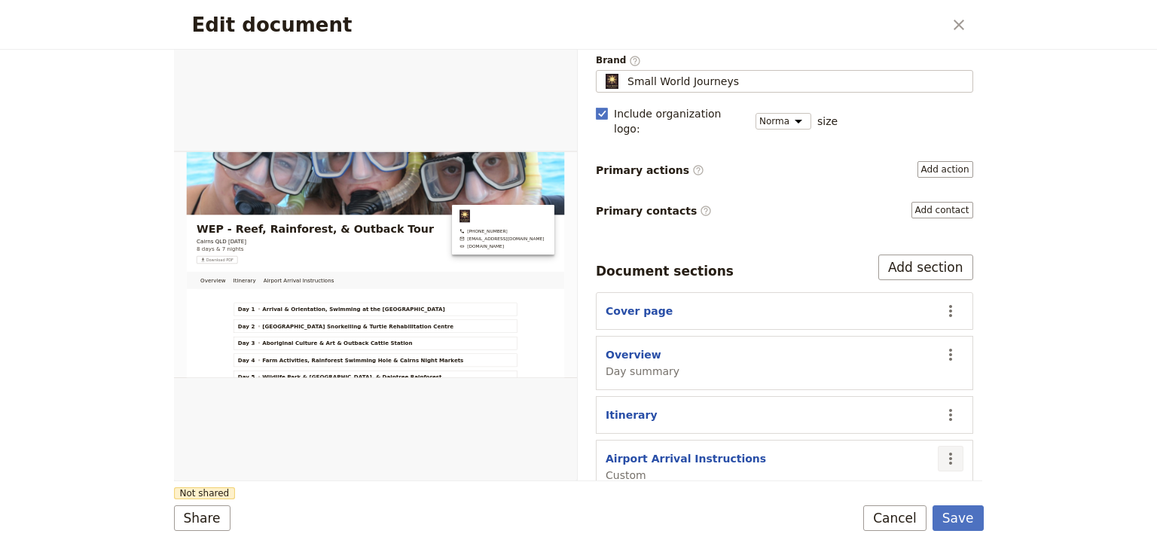
click at [943, 450] on icon "Actions" at bounding box center [950, 459] width 18 height 18
click at [862, 333] on span "Edit section" at bounding box center [853, 331] width 62 height 15
select select "CUSTOM"
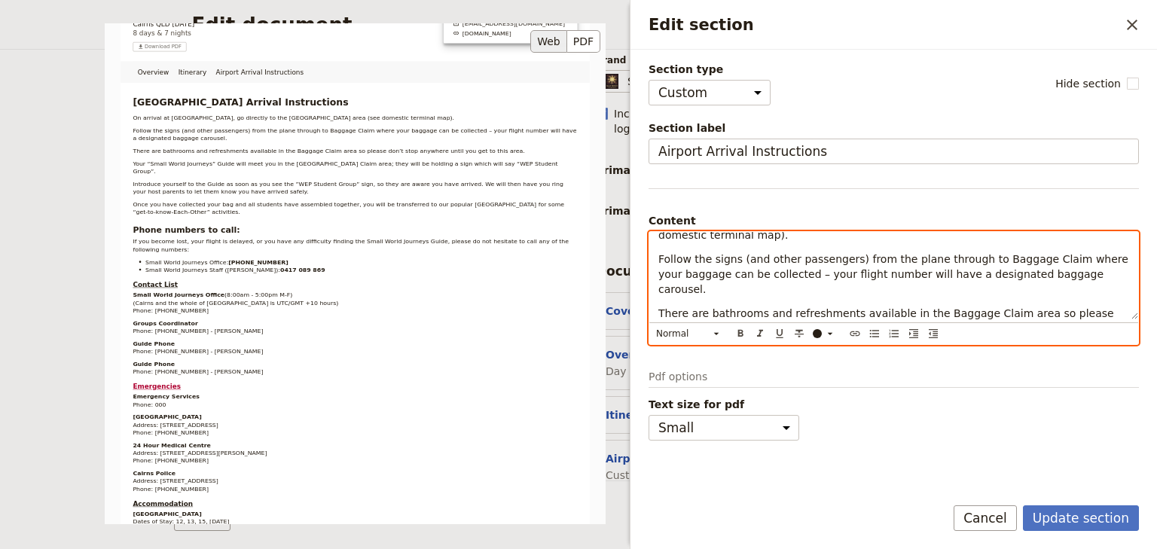
scroll to position [17, 0]
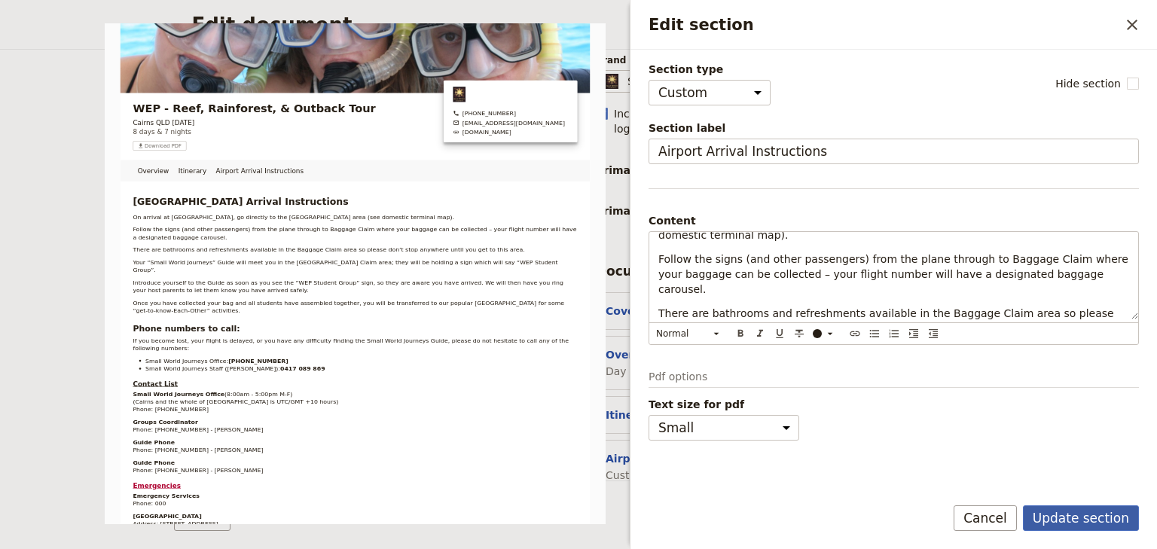
click at [1090, 517] on button "Update section" at bounding box center [1081, 518] width 116 height 26
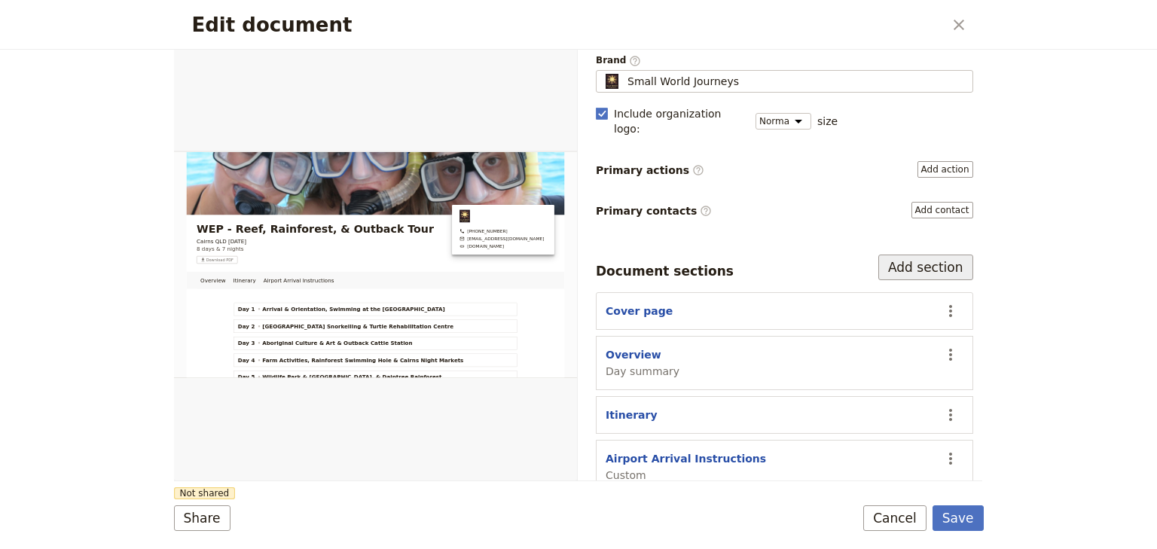
click at [914, 255] on button "Add section" at bounding box center [925, 268] width 95 height 26
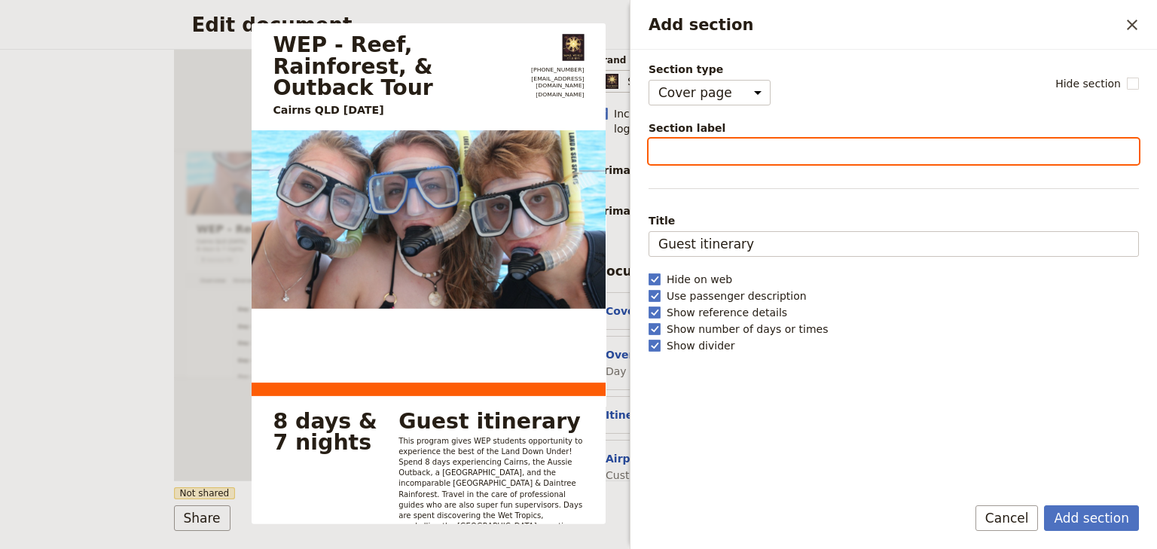
click at [675, 153] on input "Section label" at bounding box center [893, 152] width 490 height 26
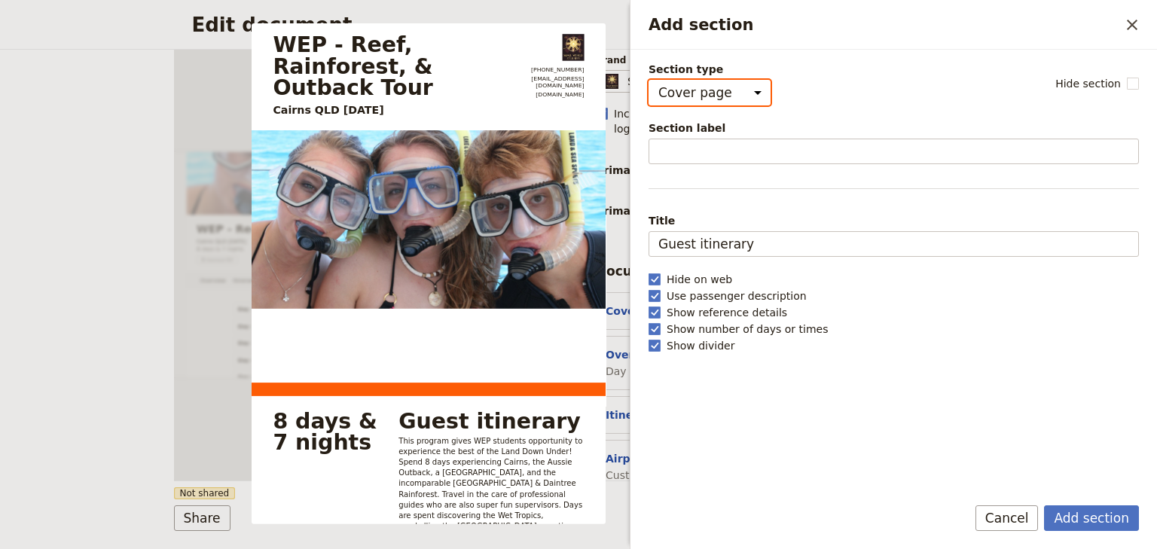
click at [696, 99] on select "Cover page Day summary Itinerary Custom" at bounding box center [709, 93] width 122 height 26
select select "CUSTOM"
click at [648, 80] on select "Cover page Day summary Itinerary Custom" at bounding box center [709, 93] width 122 height 26
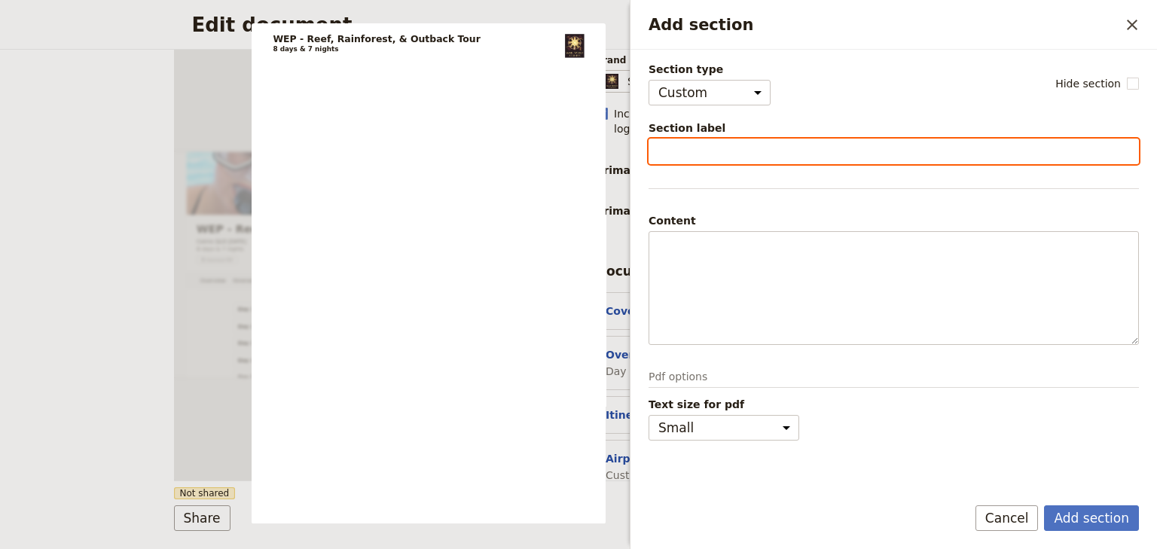
click at [687, 150] on input "Section label" at bounding box center [893, 152] width 490 height 26
type input "Contact Details"
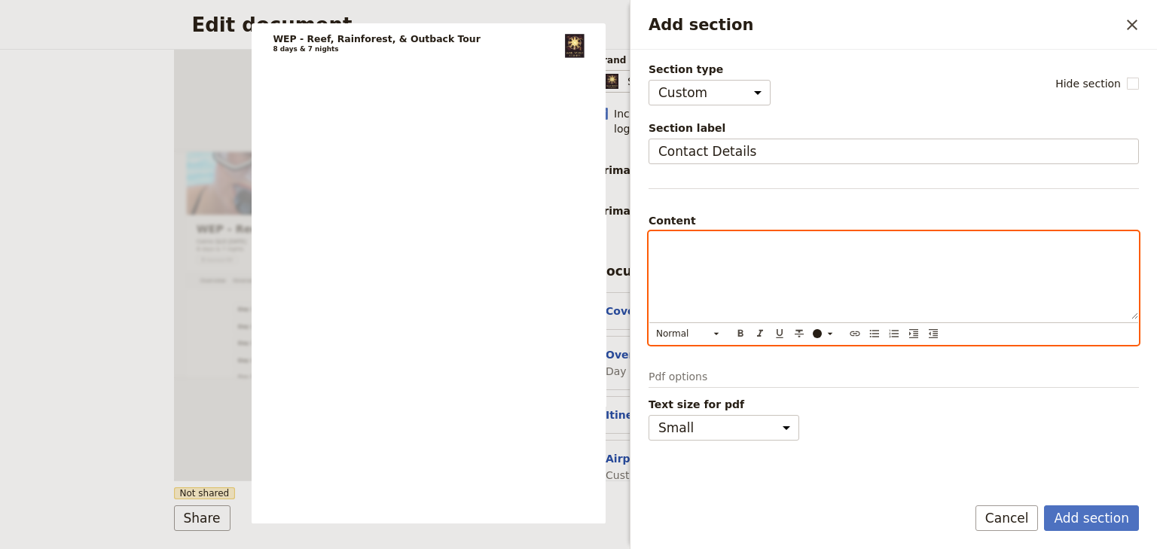
click at [665, 244] on p "Add section" at bounding box center [893, 245] width 471 height 15
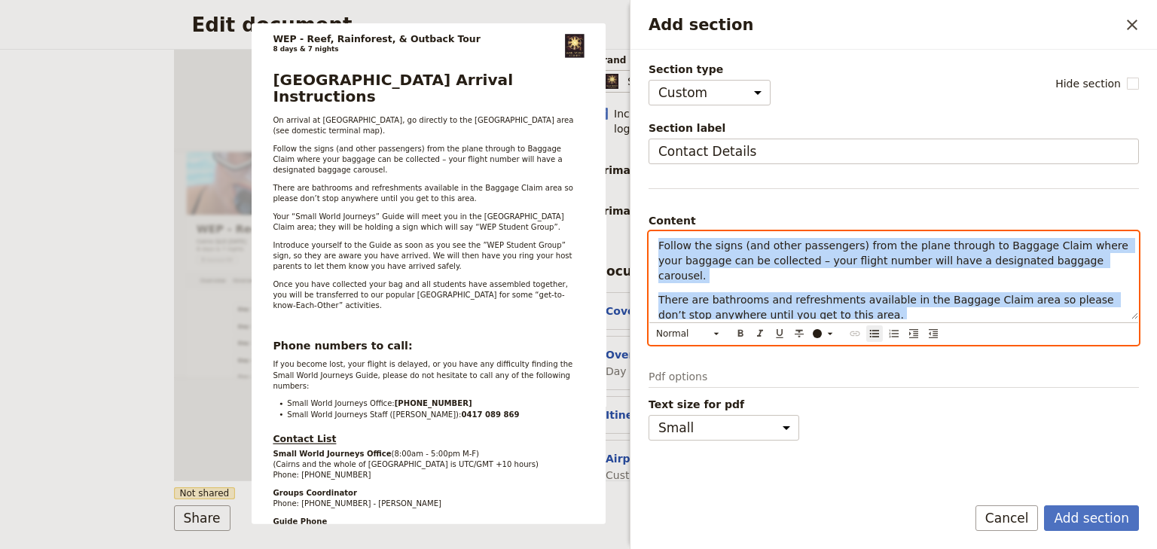
scroll to position [0, 0]
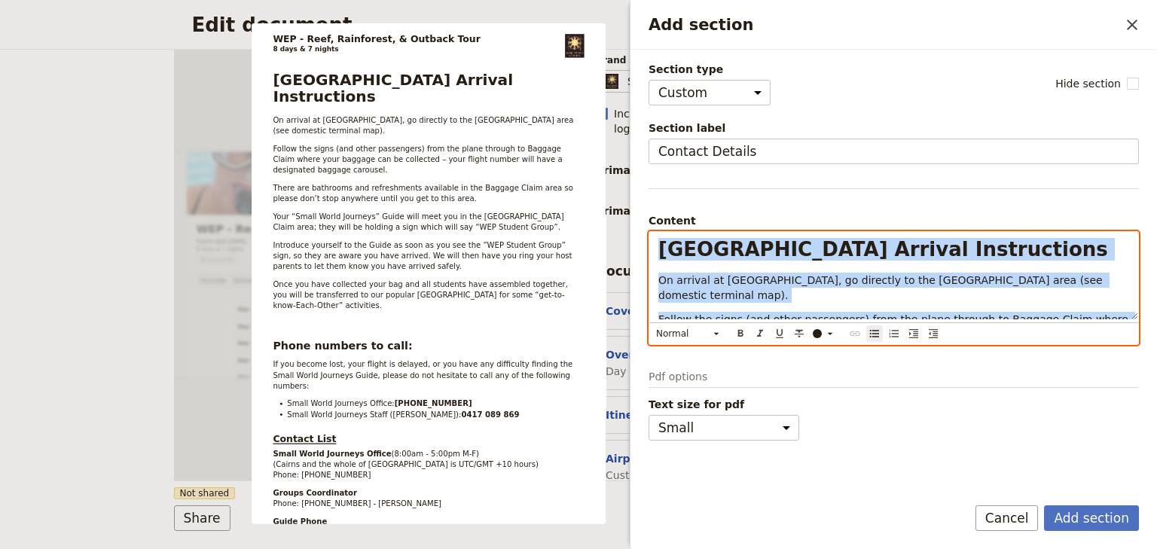
drag, startPoint x: 934, startPoint y: 247, endPoint x: 618, endPoint y: 225, distance: 317.1
click at [618, 225] on body "Fieldbook ​ ​ Fieldbook ​ ​ Packages ​ Departures ​ Bookings ​ Customers ​ Staf…" at bounding box center [578, 274] width 1157 height 549
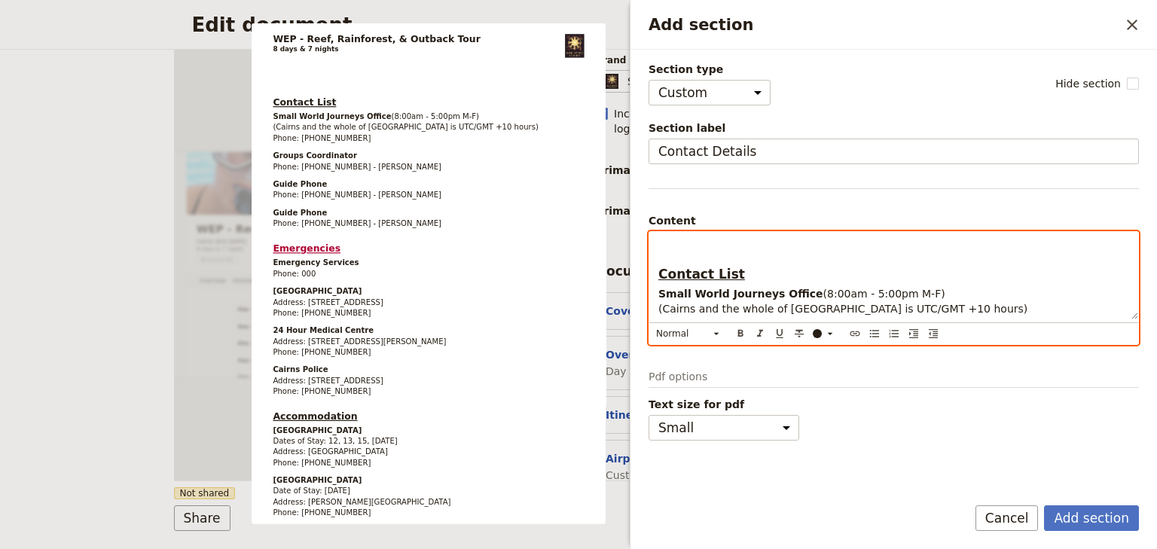
click at [672, 251] on p "Add section" at bounding box center [893, 245] width 471 height 15
click at [658, 255] on div "Contact List Small World Journeys Office (8:00am - 5:00pm M-F) ([GEOGRAPHIC_DAT…" at bounding box center [893, 275] width 489 height 87
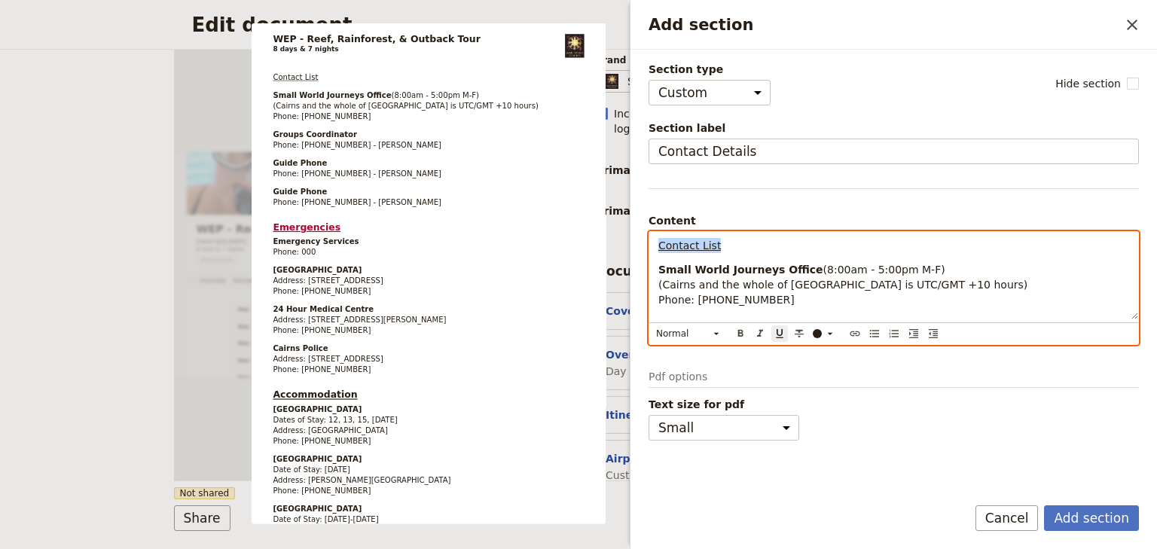
drag, startPoint x: 699, startPoint y: 250, endPoint x: 633, endPoint y: 246, distance: 66.4
click at [633, 246] on div "Section type Cover page Day summary Itinerary Custom Hide section Section label…" at bounding box center [893, 266] width 526 height 433
click at [716, 330] on icon "Add section" at bounding box center [716, 334] width 12 height 12
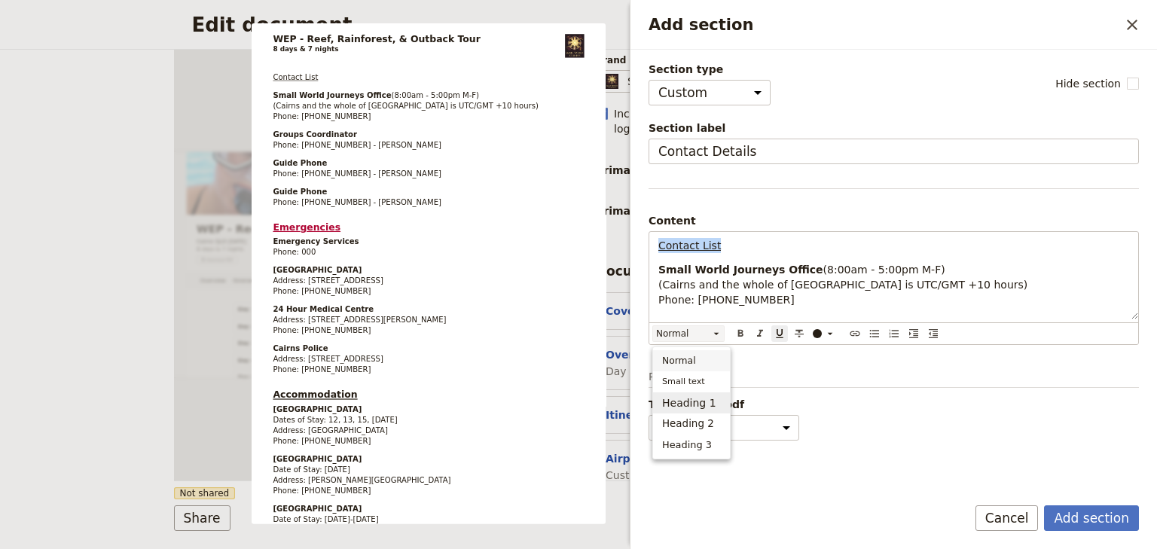
click at [700, 398] on span "Heading 1" at bounding box center [689, 402] width 54 height 15
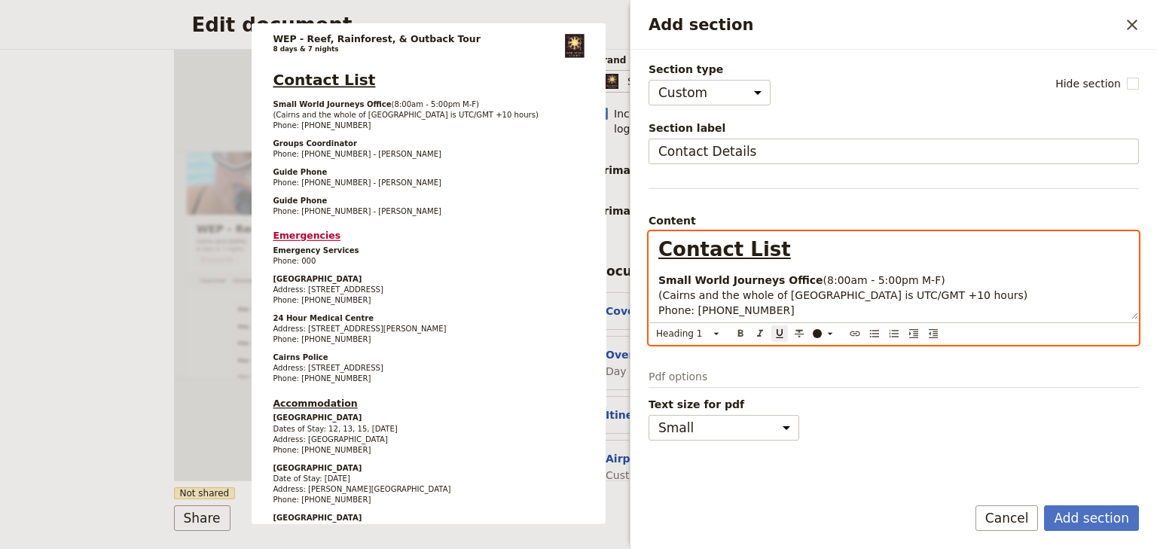
click at [910, 273] on p "Small World Journeys Office (8:00am - 5:00pm M-F) ([GEOGRAPHIC_DATA] and the wh…" at bounding box center [893, 295] width 471 height 45
drag, startPoint x: 773, startPoint y: 250, endPoint x: 644, endPoint y: 247, distance: 128.8
click at [644, 247] on div "Section type Cover page Day summary Itinerary Custom Hide section Section label…" at bounding box center [893, 266] width 526 height 433
click at [718, 331] on icon "Add section" at bounding box center [716, 334] width 12 height 12
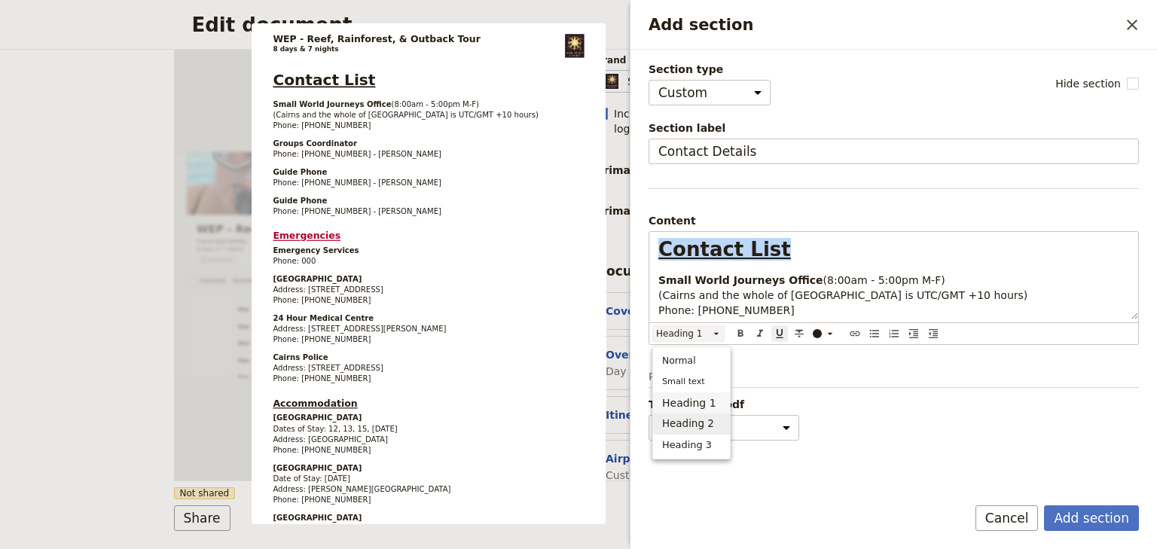
click at [704, 421] on span "Heading 2" at bounding box center [688, 423] width 52 height 15
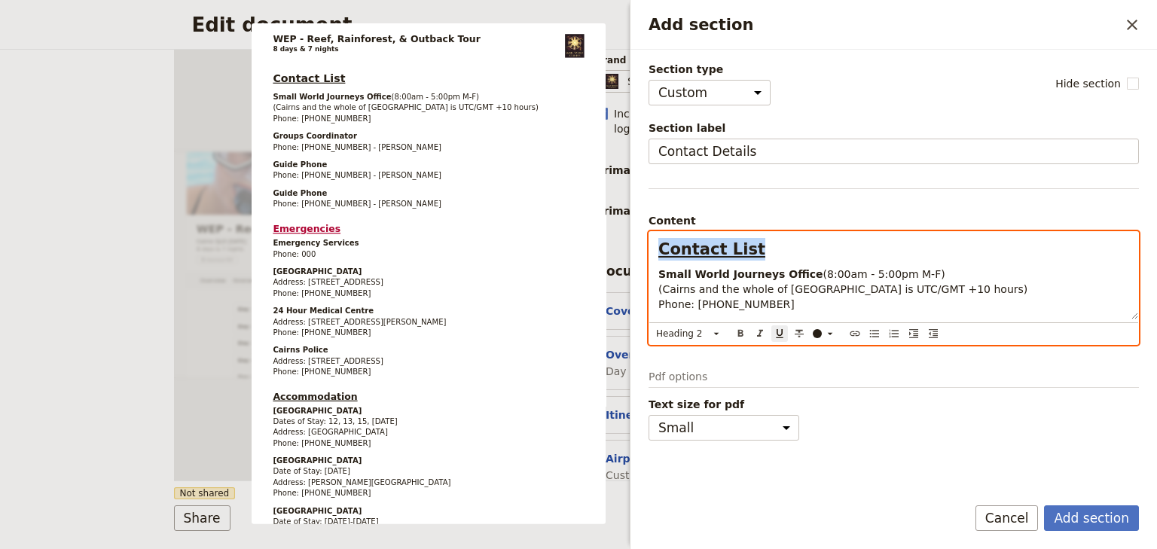
click at [853, 249] on h2 "Contact List" at bounding box center [893, 249] width 471 height 23
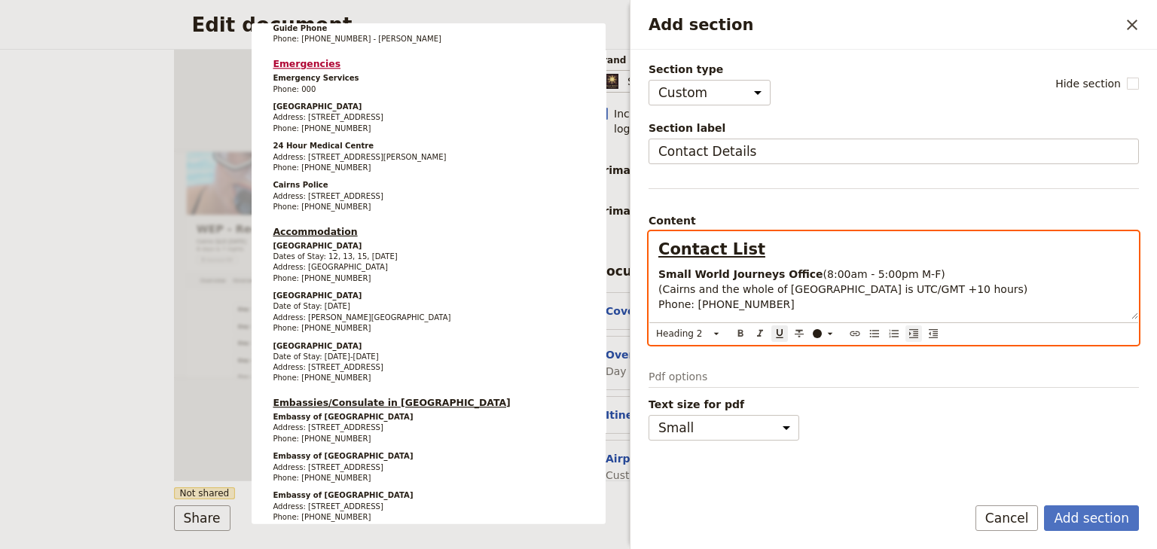
scroll to position [142, 0]
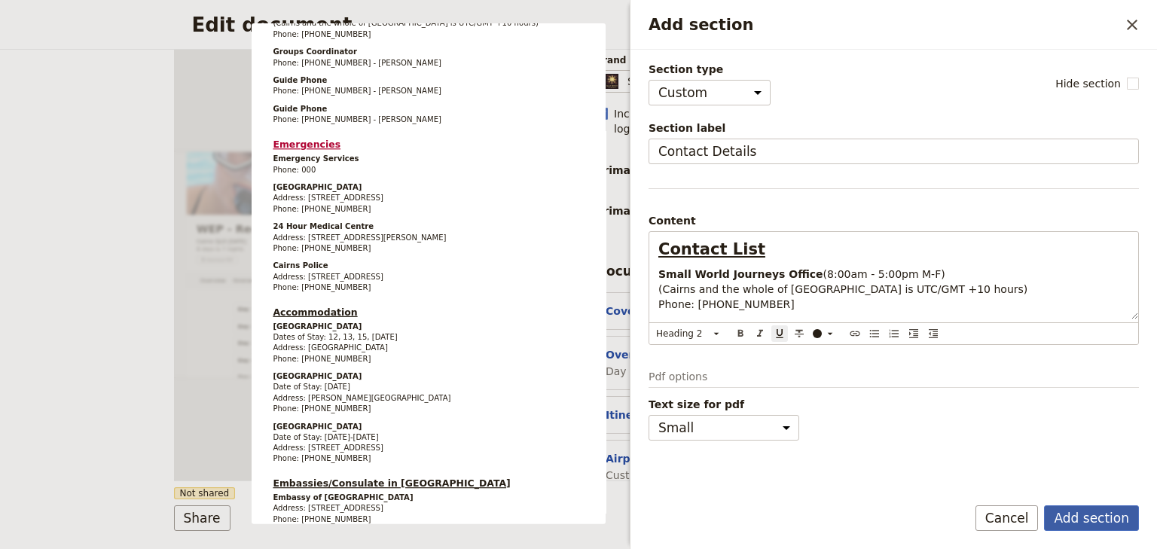
click at [1074, 520] on button "Add section" at bounding box center [1091, 518] width 95 height 26
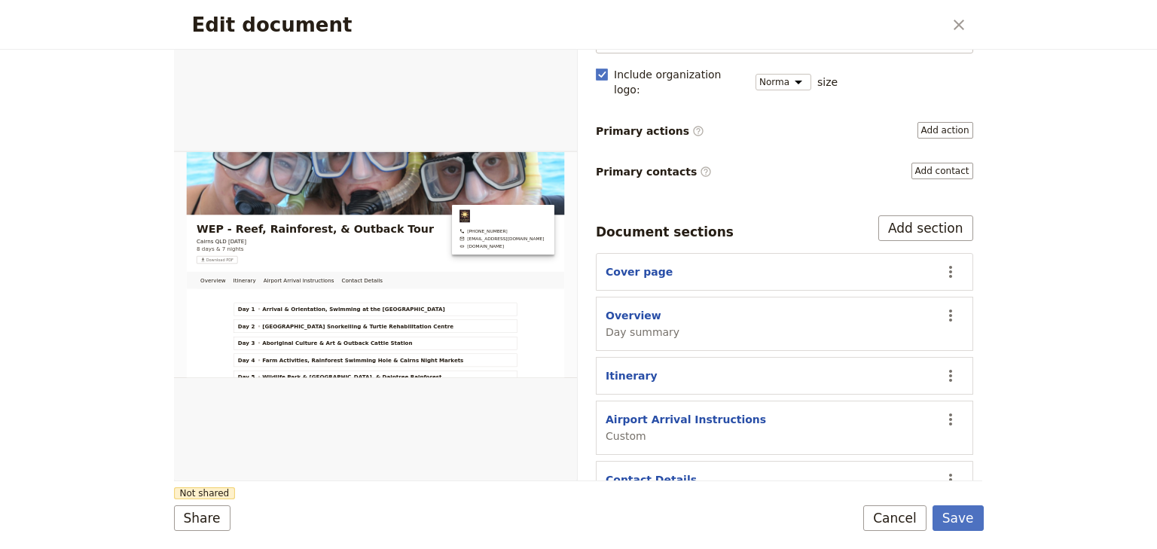
scroll to position [180, 0]
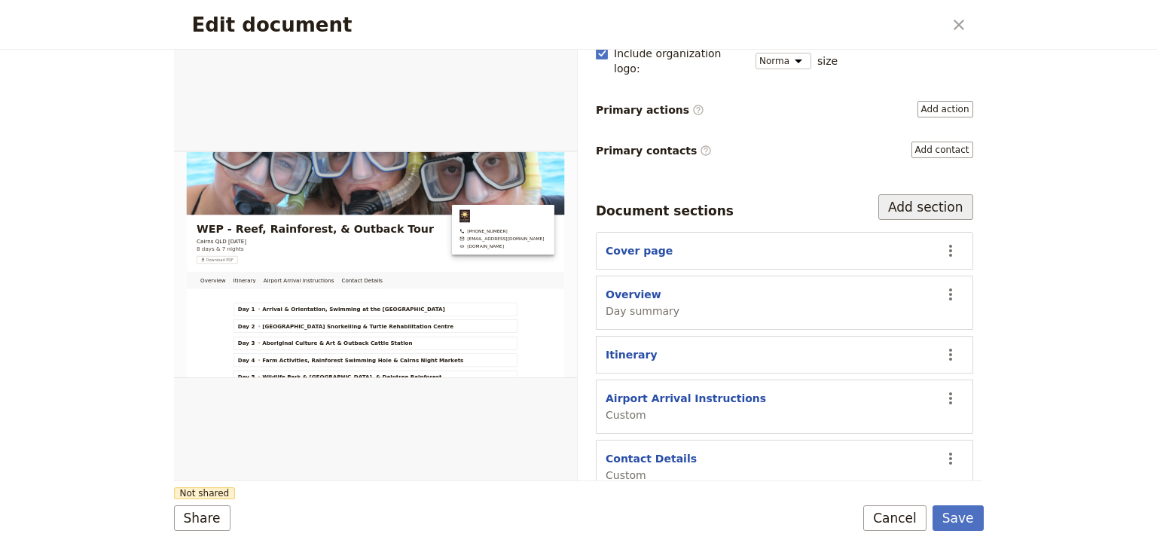
click at [922, 194] on button "Add section" at bounding box center [925, 207] width 95 height 26
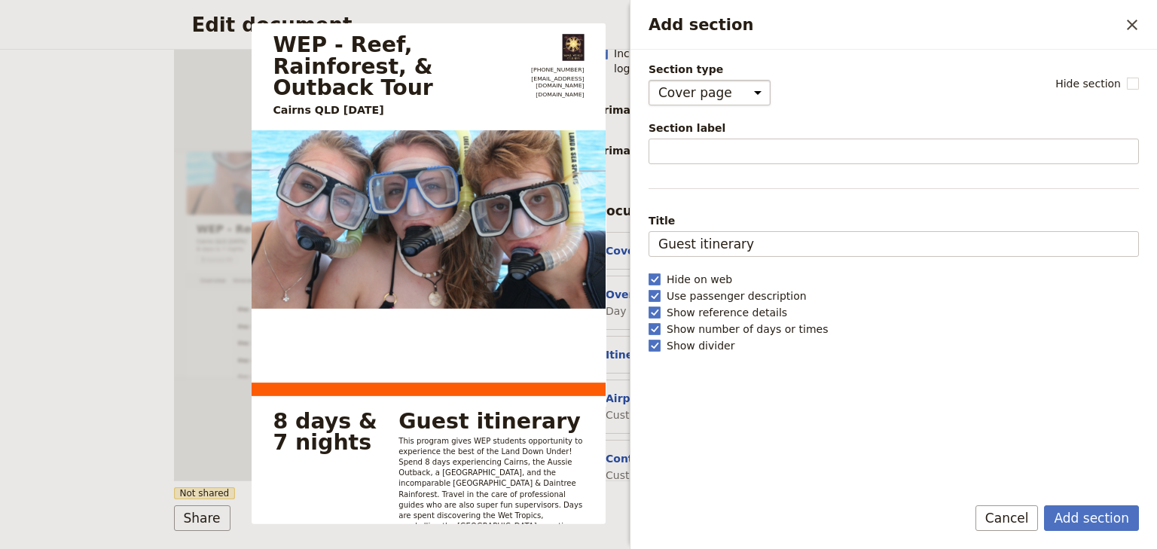
click at [721, 99] on select "Cover page Day summary Itinerary Custom" at bounding box center [709, 93] width 122 height 26
select select "CUSTOM"
click at [648, 80] on select "Cover page Day summary Itinerary Custom" at bounding box center [709, 93] width 122 height 26
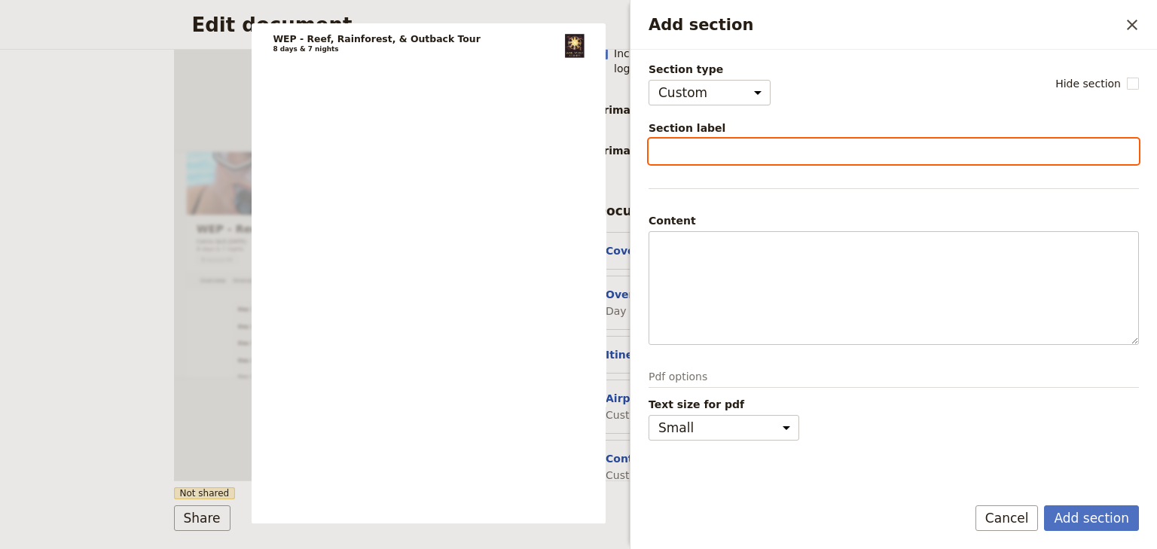
click at [697, 151] on input "Section label" at bounding box center [893, 152] width 490 height 26
type input "FAQs"
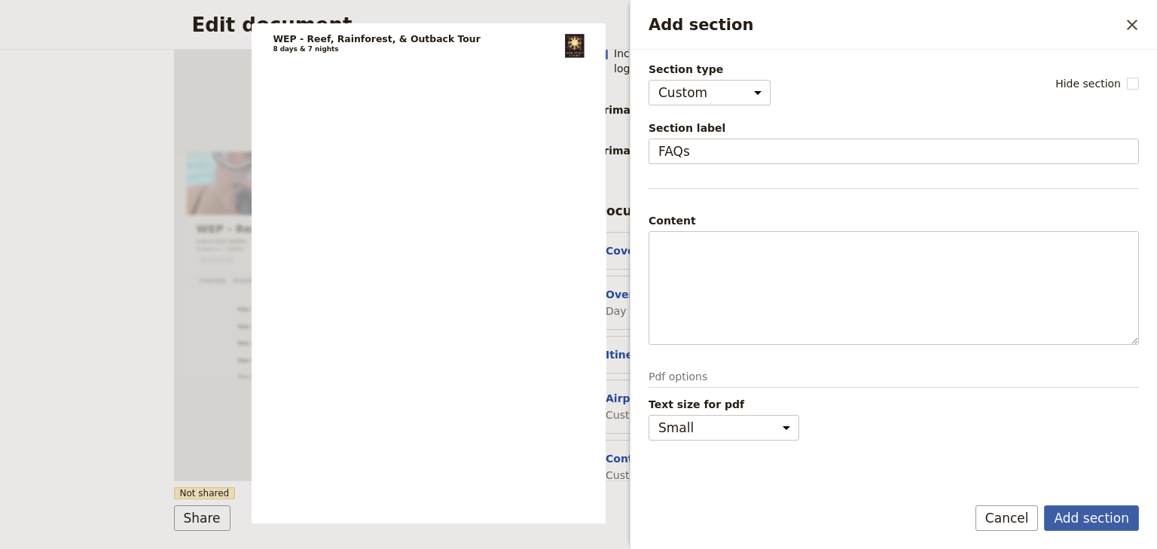
click at [1074, 518] on button "Add section" at bounding box center [1091, 518] width 95 height 26
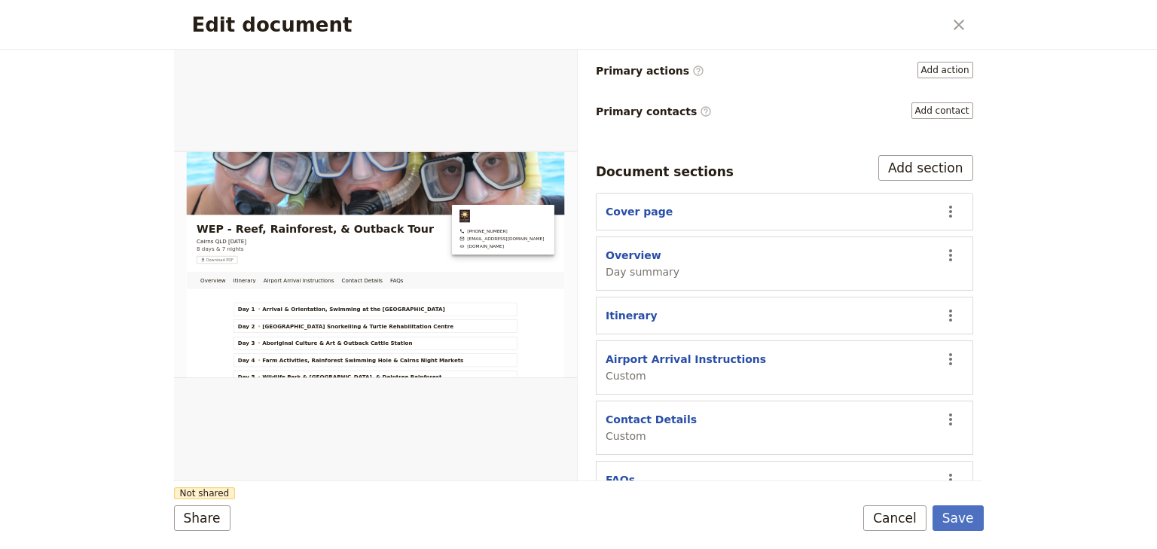
scroll to position [239, 0]
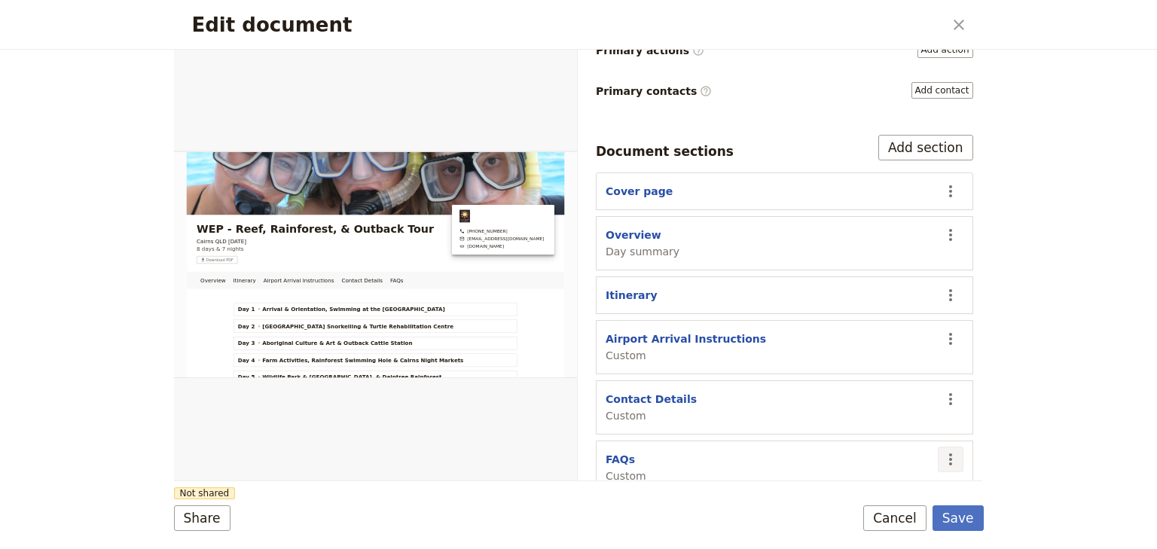
click at [941, 450] on icon "Actions" at bounding box center [950, 459] width 18 height 18
click at [862, 333] on span "Edit section" at bounding box center [853, 331] width 62 height 15
select select "CUSTOM"
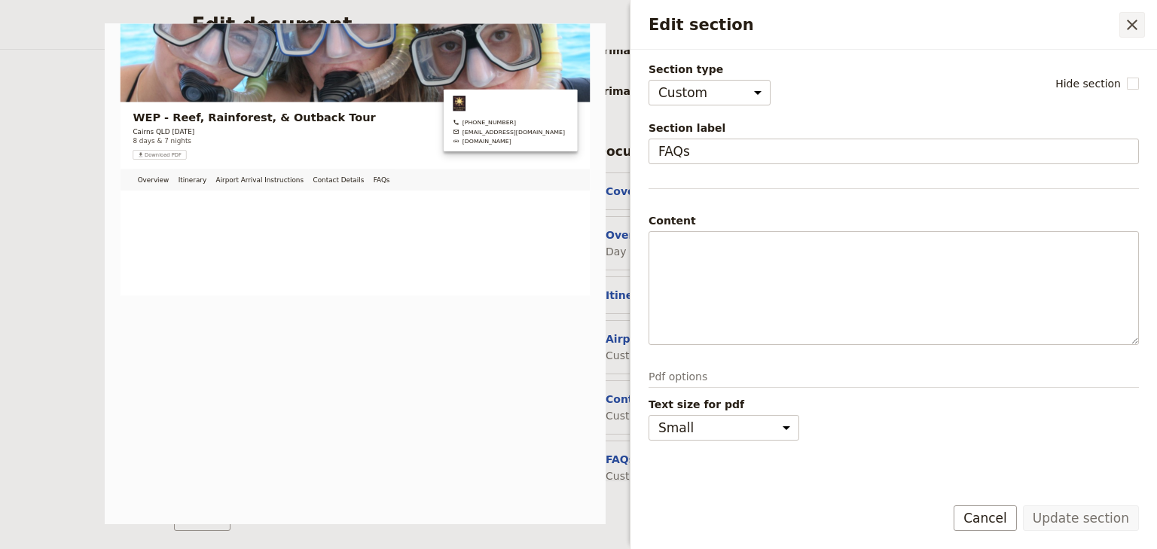
click at [1127, 26] on icon "Close drawer" at bounding box center [1132, 25] width 18 height 18
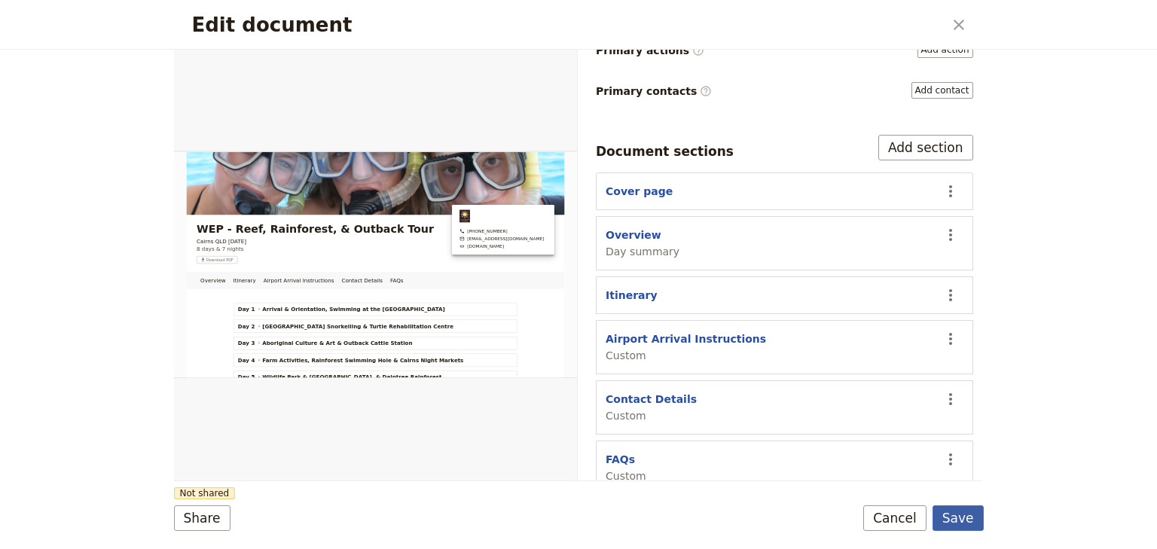
click at [959, 523] on button "Save" at bounding box center [957, 518] width 51 height 26
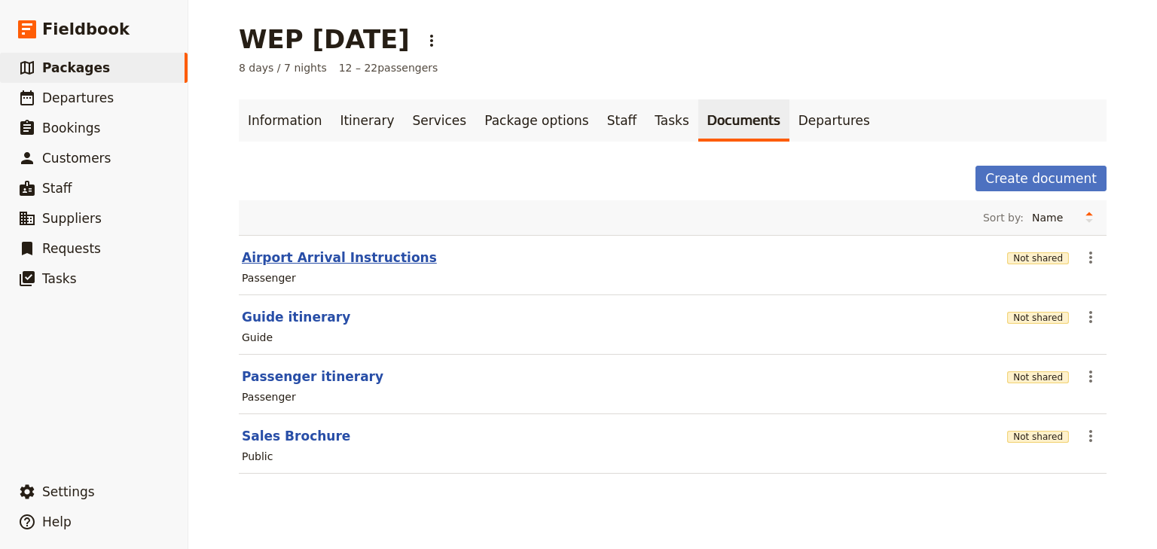
click at [358, 257] on button "Airport Arrival Instructions" at bounding box center [339, 258] width 195 height 18
select select "PASSENGER"
select select "RUN_SHEET"
select select "DEFAULT"
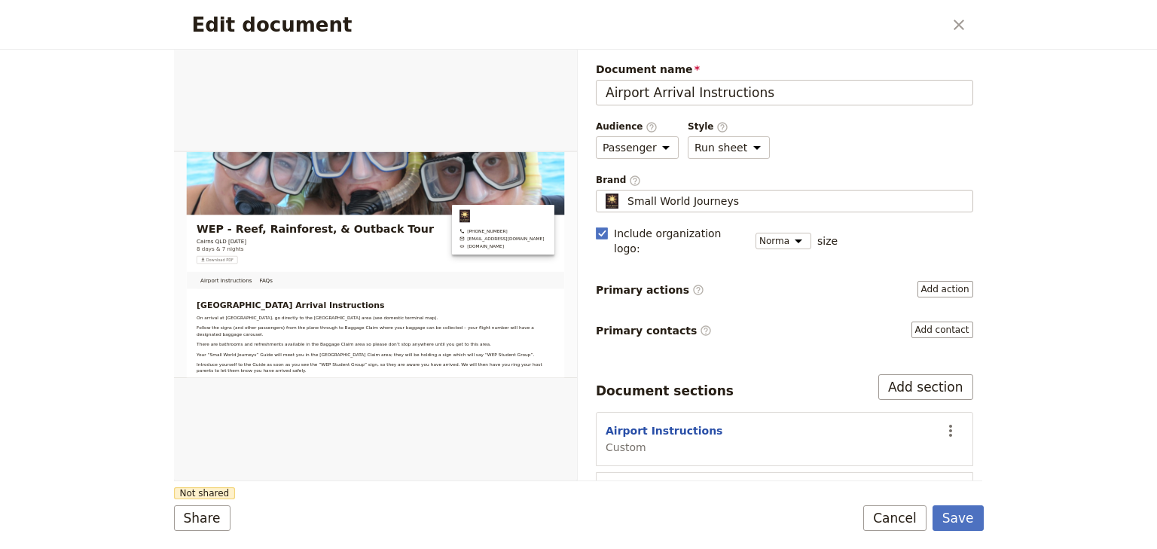
scroll to position [33, 0]
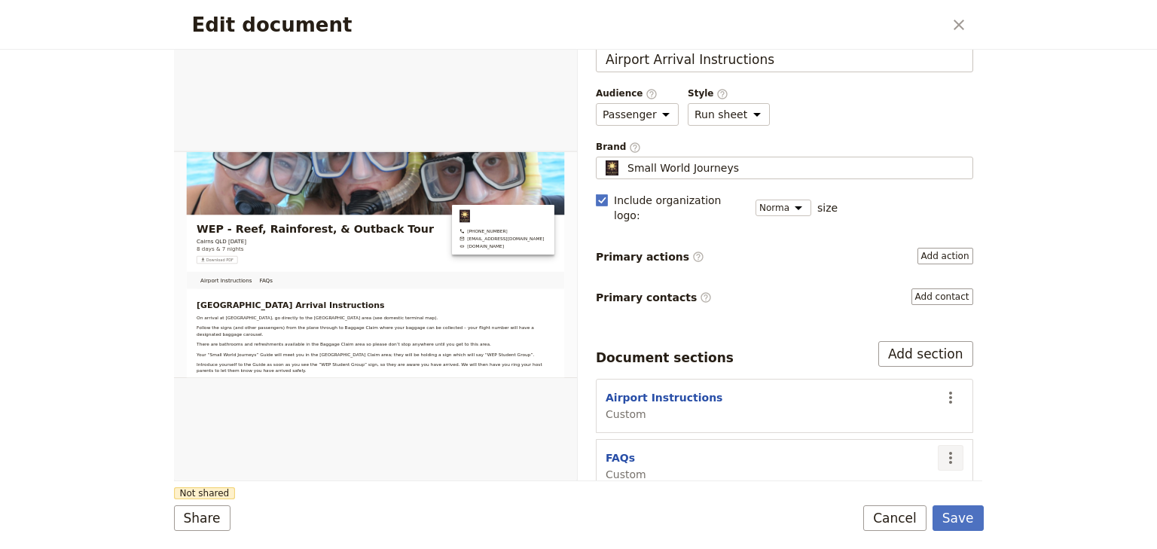
click at [941, 449] on icon "Actions" at bounding box center [950, 458] width 18 height 18
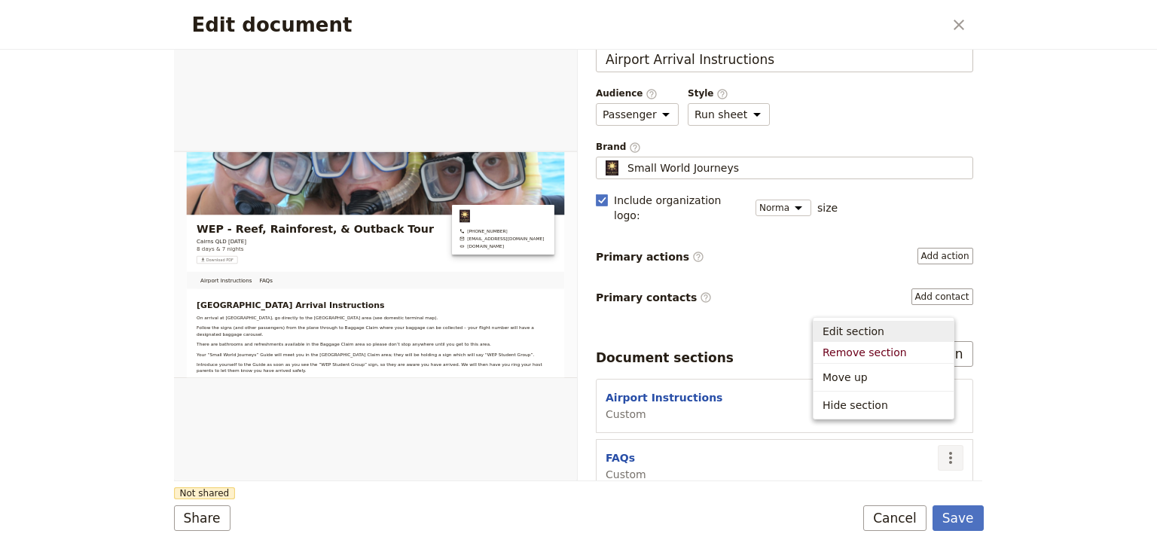
click at [862, 338] on span "Edit section" at bounding box center [853, 331] width 62 height 15
select select "CUSTOM"
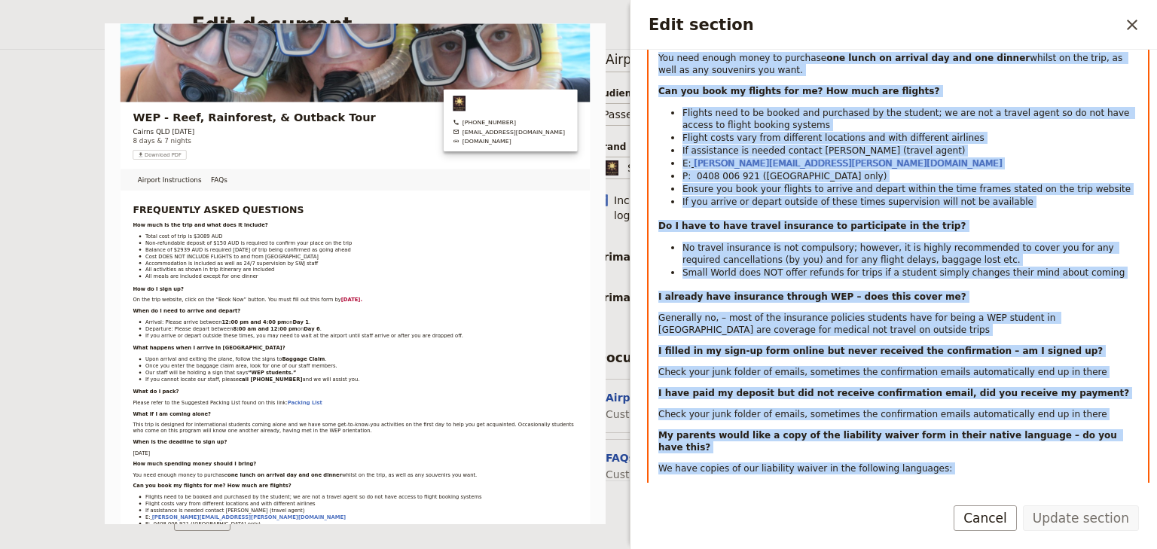
scroll to position [942, 0]
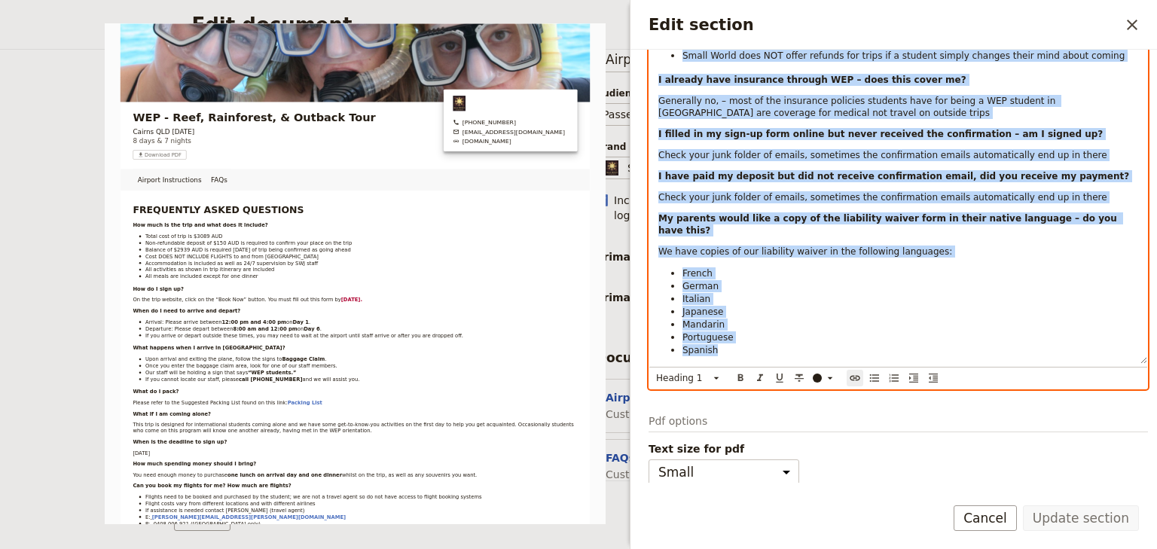
drag, startPoint x: 657, startPoint y: 247, endPoint x: 715, endPoint y: 331, distance: 102.8
copy div "LOREMIPSUM DOLOR SITAMETCO Adi elit se doe temp inc utla etdo ma aliquae? Admin…"
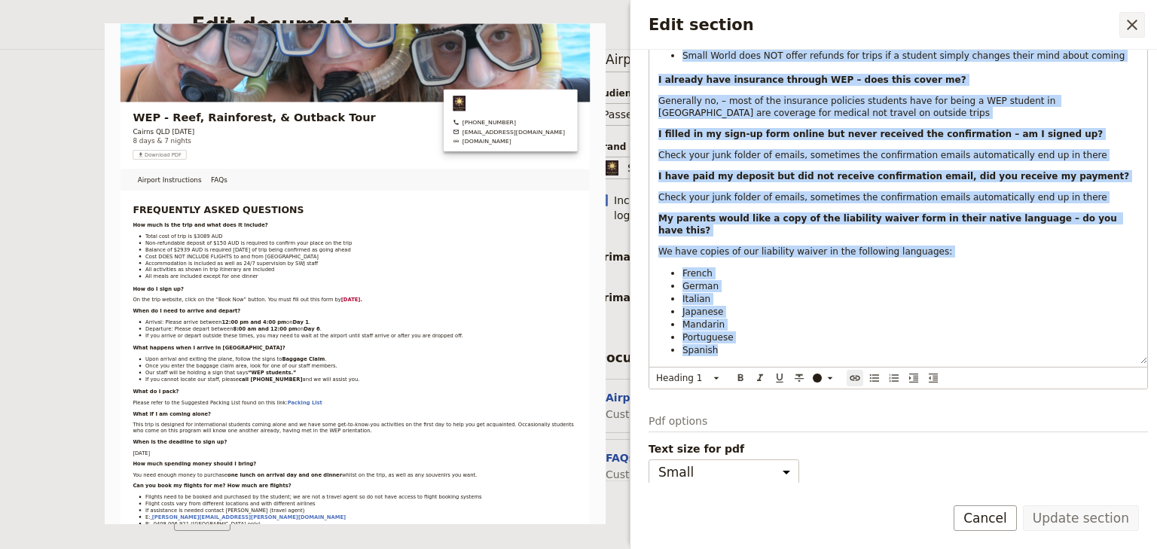
click at [1133, 25] on icon "Close drawer" at bounding box center [1132, 25] width 18 height 18
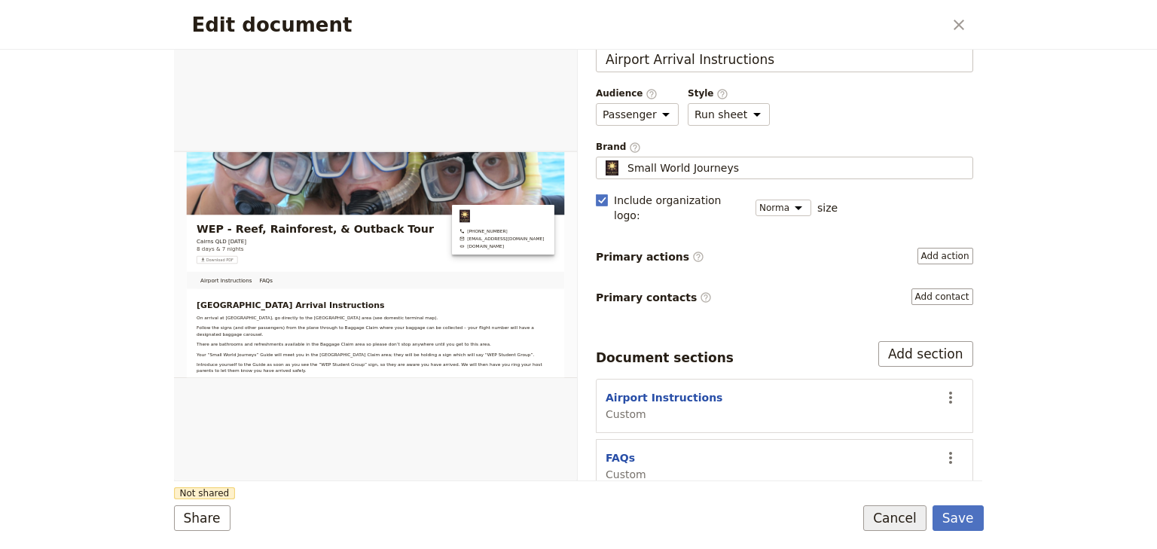
click at [909, 515] on button "Cancel" at bounding box center [894, 518] width 63 height 26
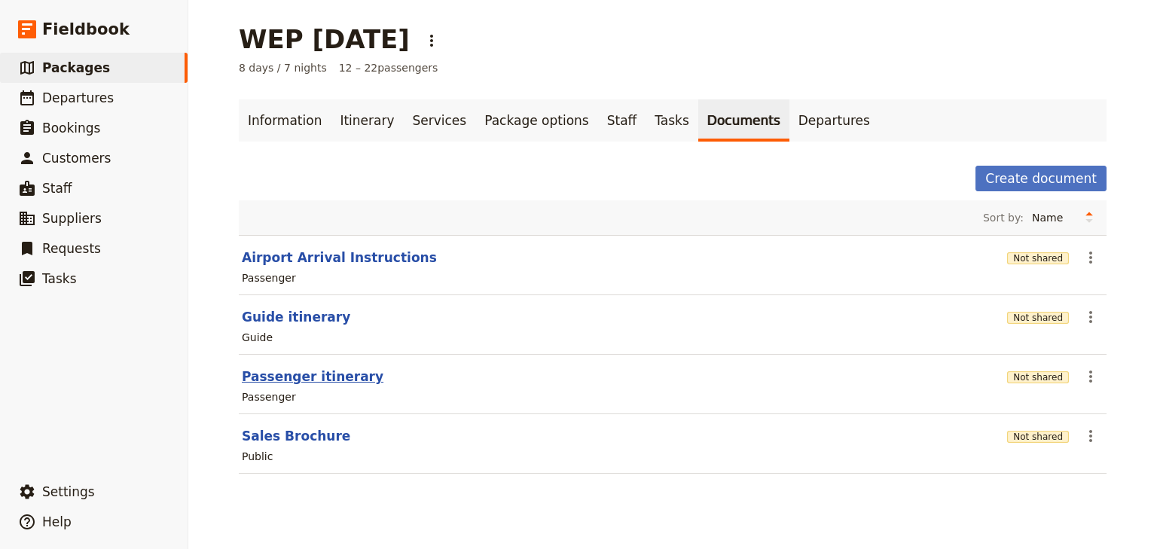
click at [316, 377] on button "Passenger itinerary" at bounding box center [313, 377] width 142 height 18
select select "PASSENGER"
select select "RUN_SHEET"
select select "DEFAULT"
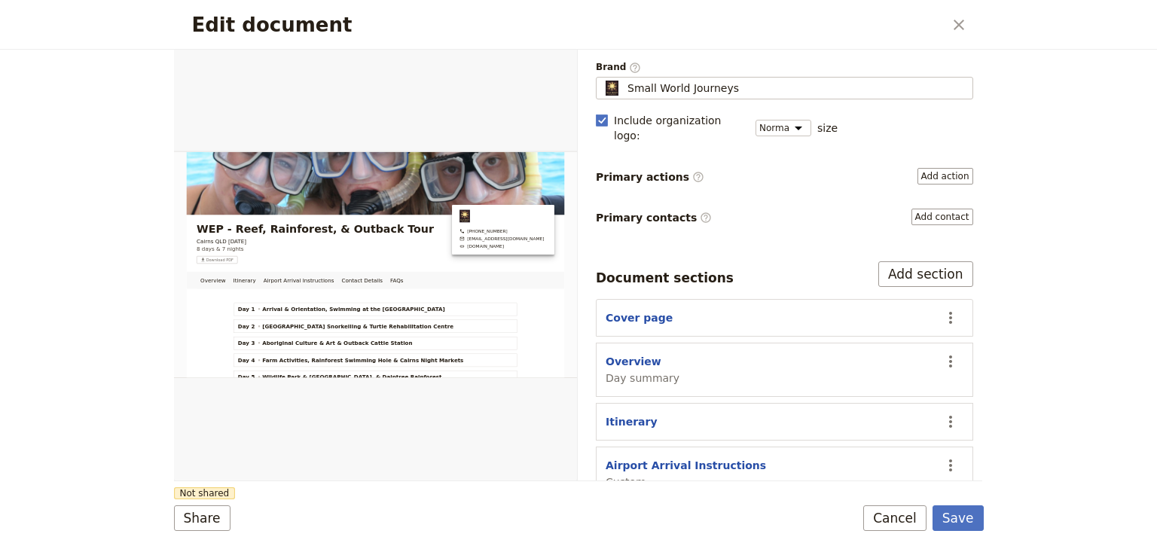
scroll to position [181, 0]
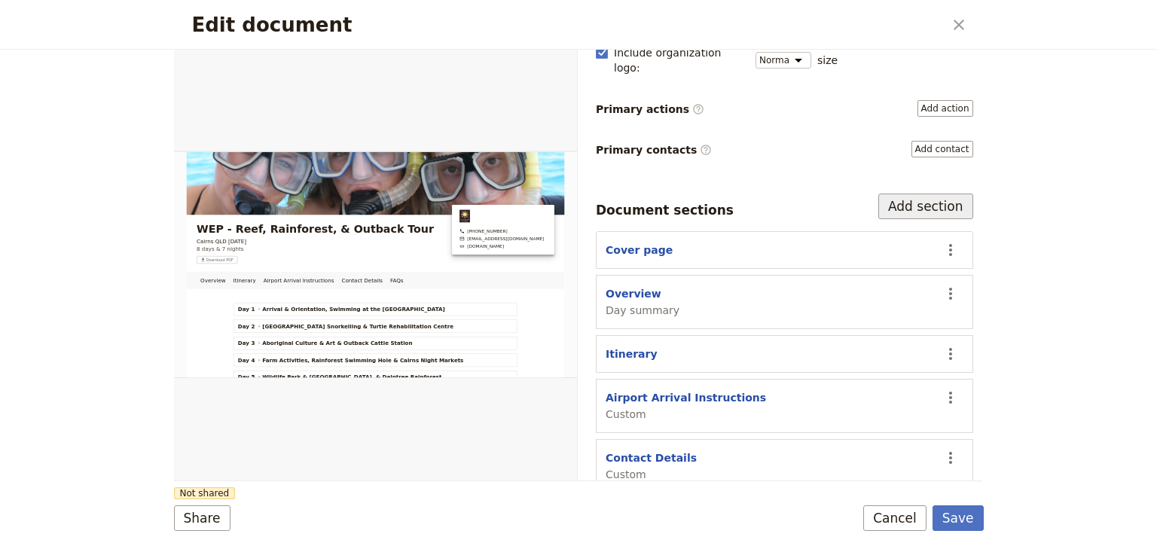
click at [897, 194] on button "Add section" at bounding box center [925, 207] width 95 height 26
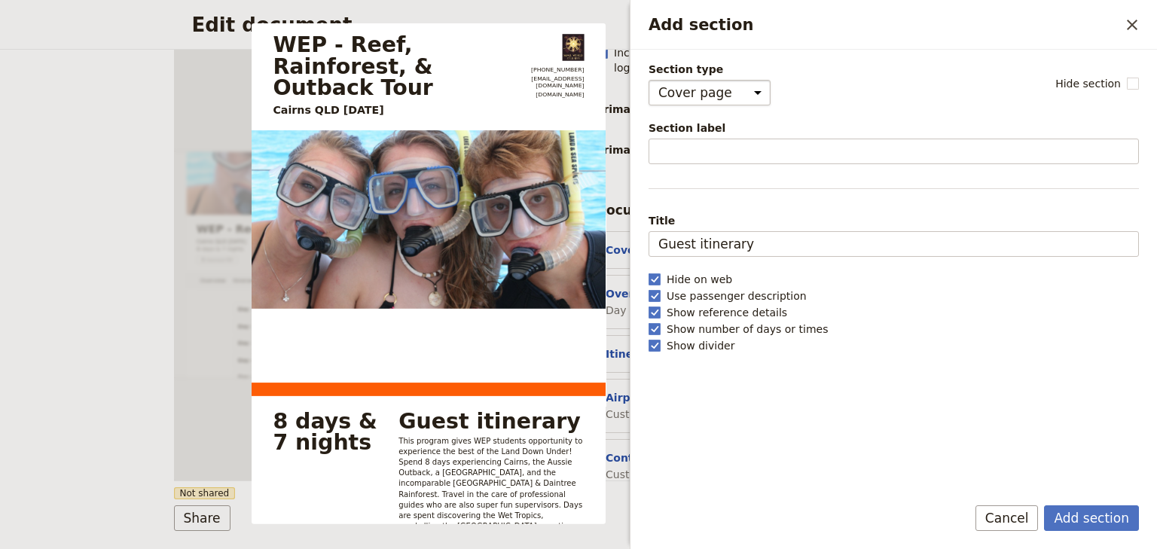
click at [696, 93] on select "Cover page Day summary Itinerary Custom" at bounding box center [709, 93] width 122 height 26
select select "CUSTOM"
click at [648, 80] on select "Cover page Day summary Itinerary Custom" at bounding box center [709, 93] width 122 height 26
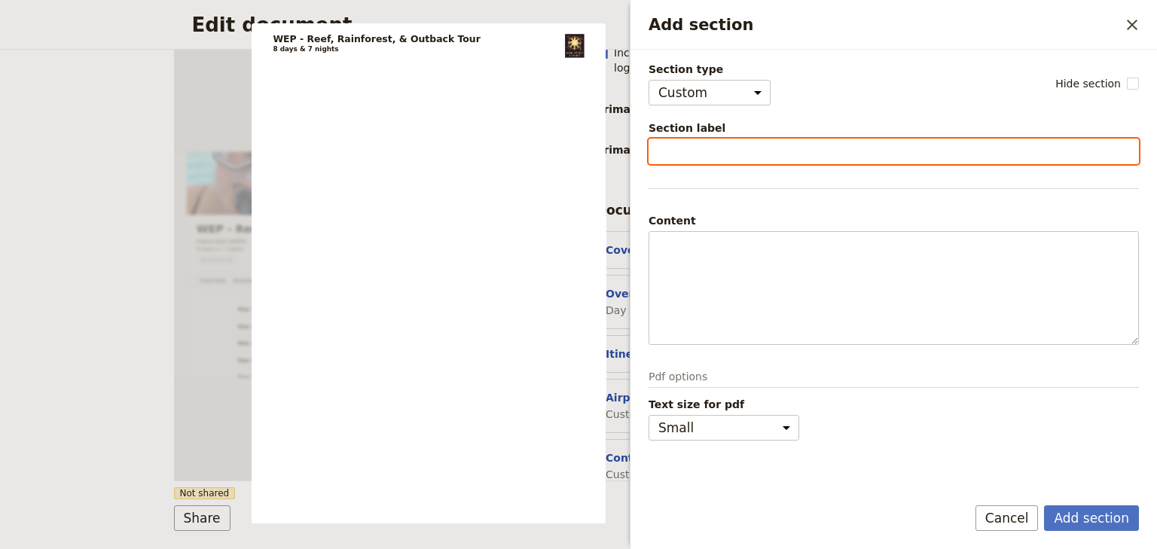
click at [673, 150] on input "Section label" at bounding box center [893, 152] width 490 height 26
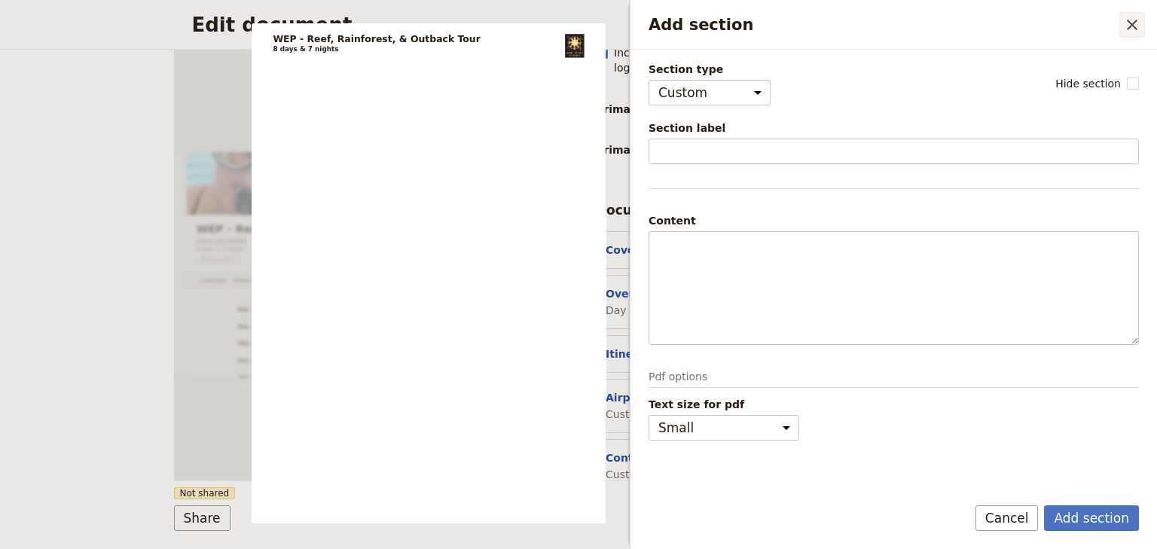
click at [1130, 32] on icon "Close drawer" at bounding box center [1132, 25] width 18 height 18
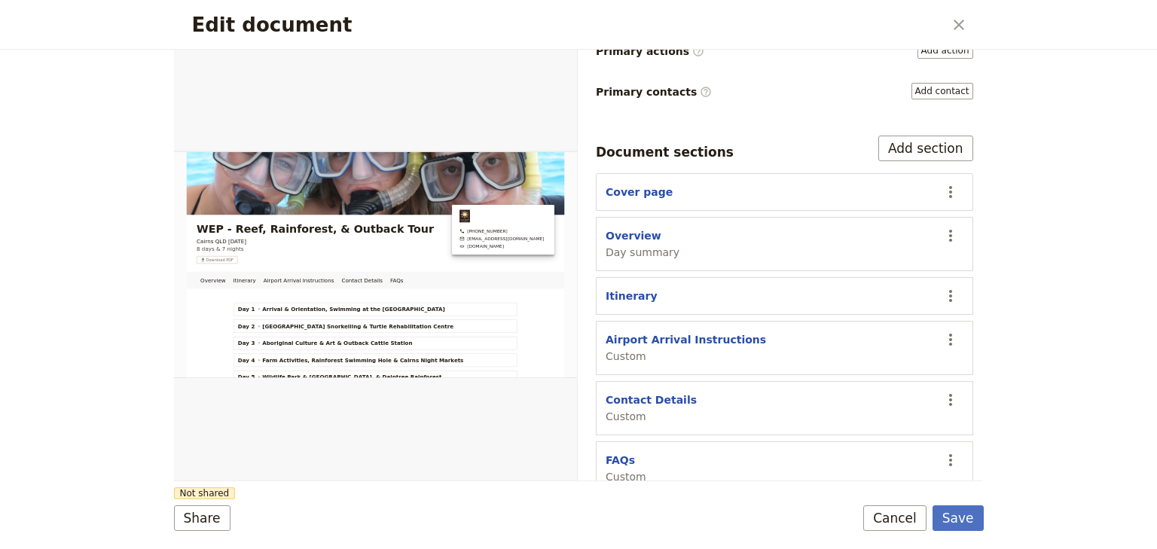
scroll to position [239, 0]
click at [618, 452] on button "FAQs" at bounding box center [619, 459] width 29 height 15
select select "CUSTOM"
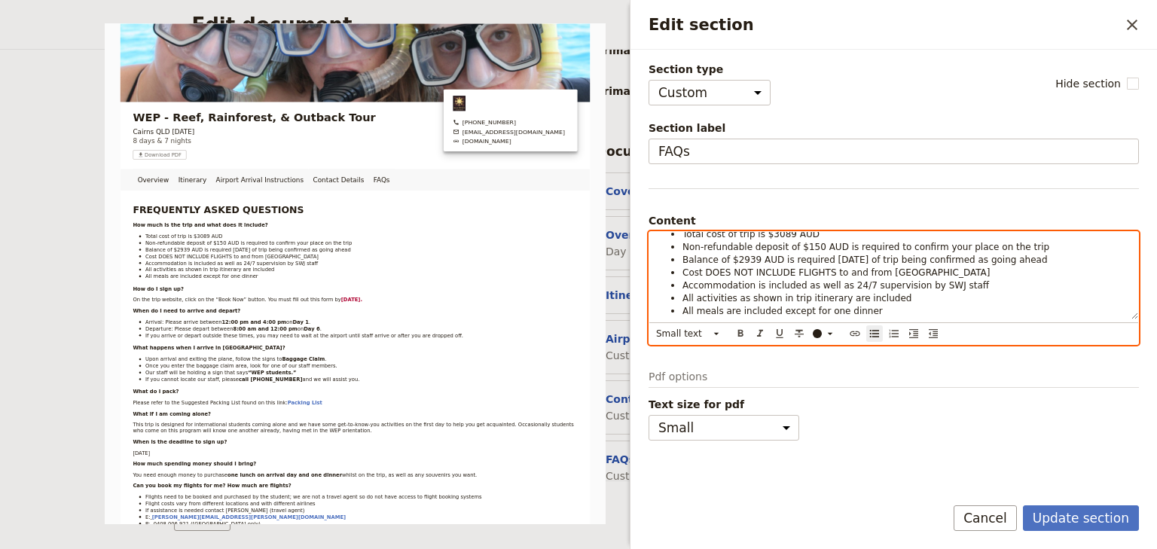
scroll to position [0, 0]
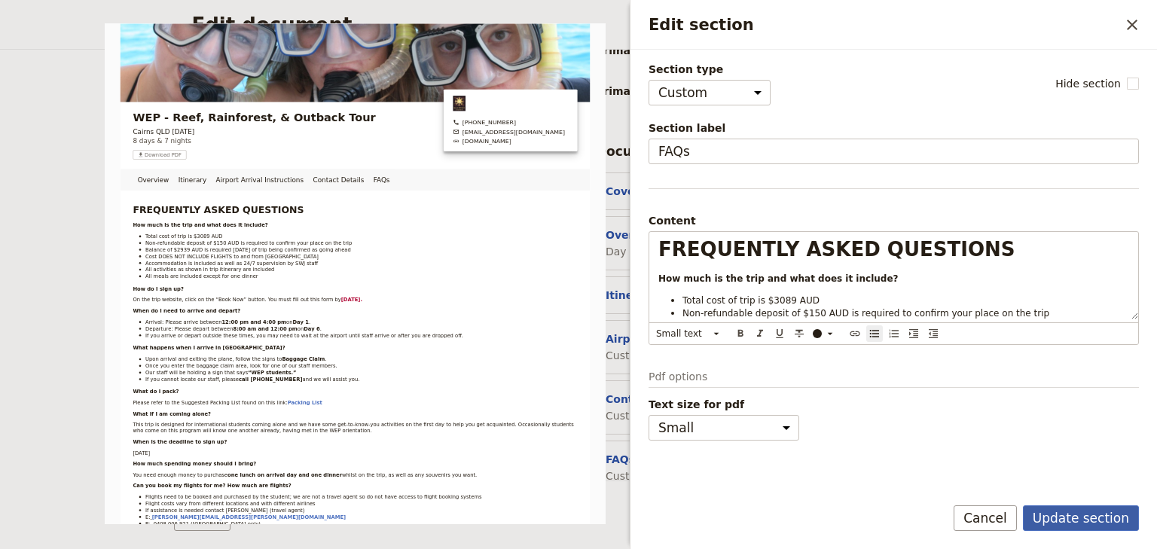
click at [1080, 517] on button "Update section" at bounding box center [1081, 518] width 116 height 26
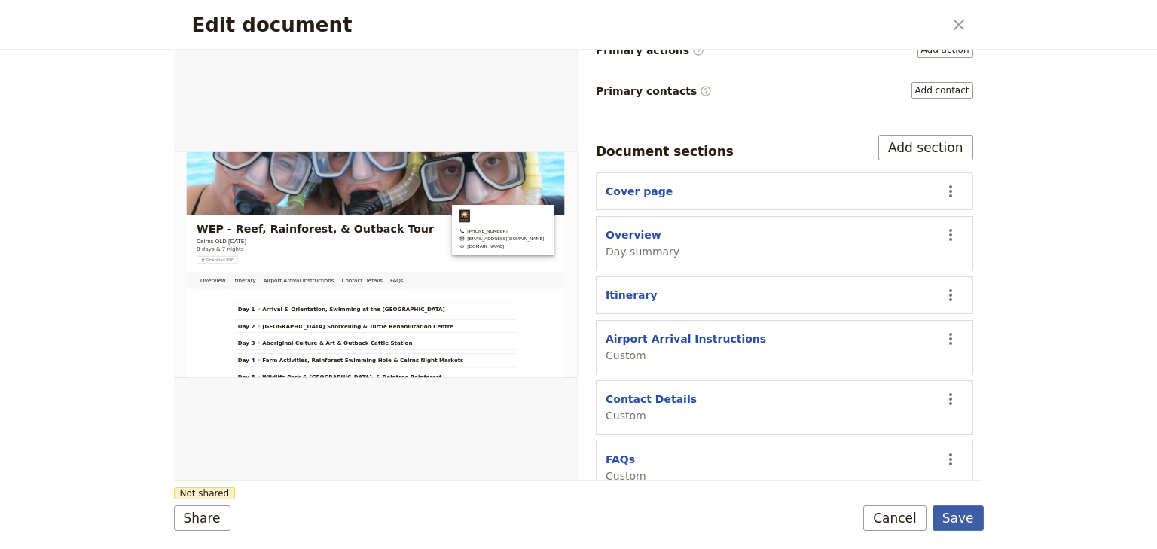
click at [956, 515] on button "Save" at bounding box center [957, 518] width 51 height 26
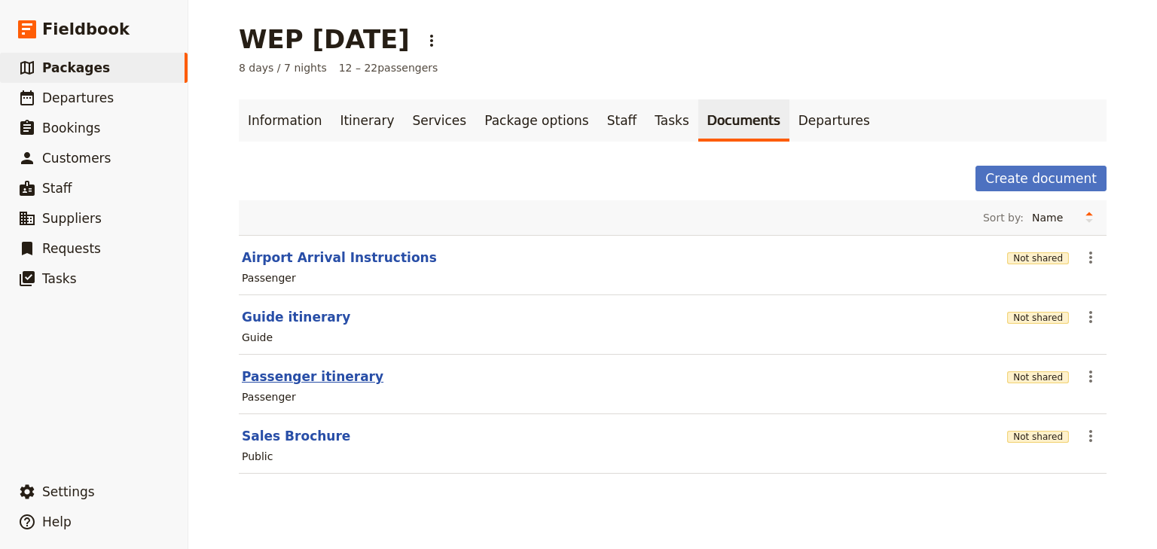
click at [325, 379] on button "Passenger itinerary" at bounding box center [313, 377] width 142 height 18
select select "PASSENGER"
select select "RUN_SHEET"
select select "DEFAULT"
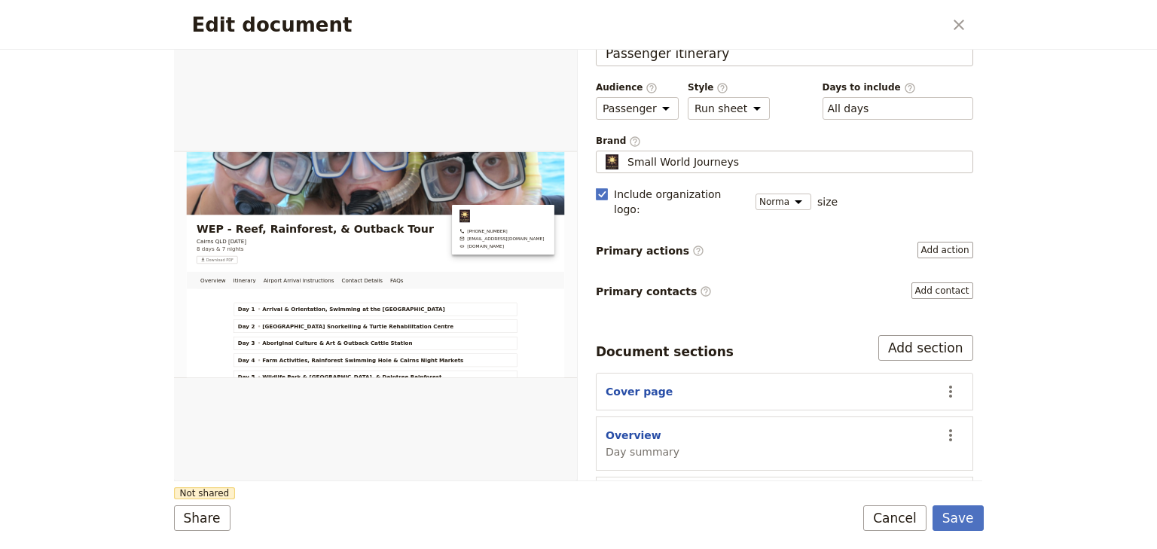
scroll to position [60, 0]
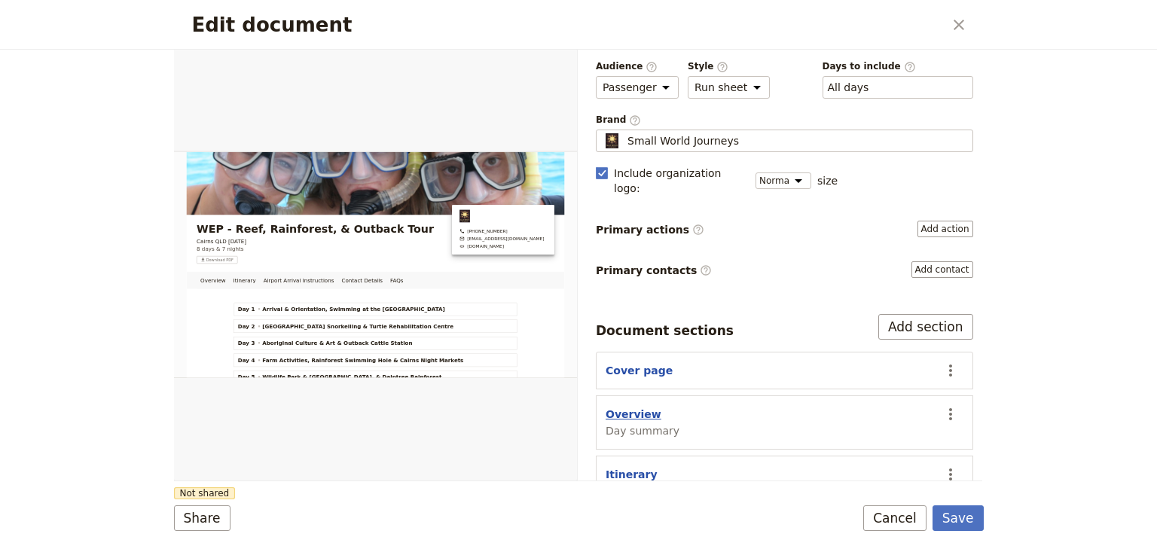
click at [631, 407] on button "Overview" at bounding box center [633, 414] width 56 height 15
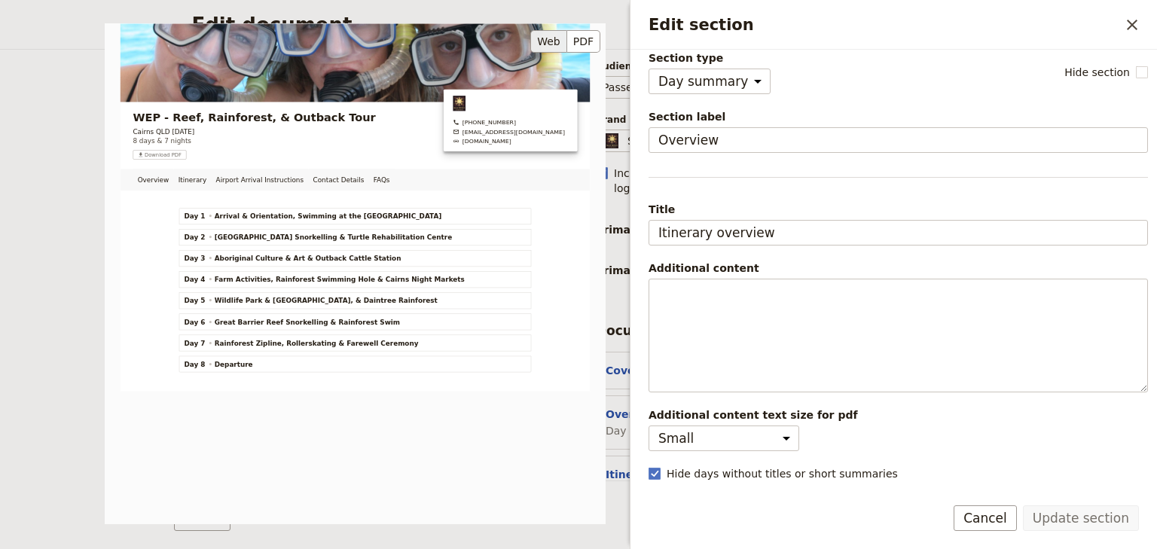
scroll to position [0, 0]
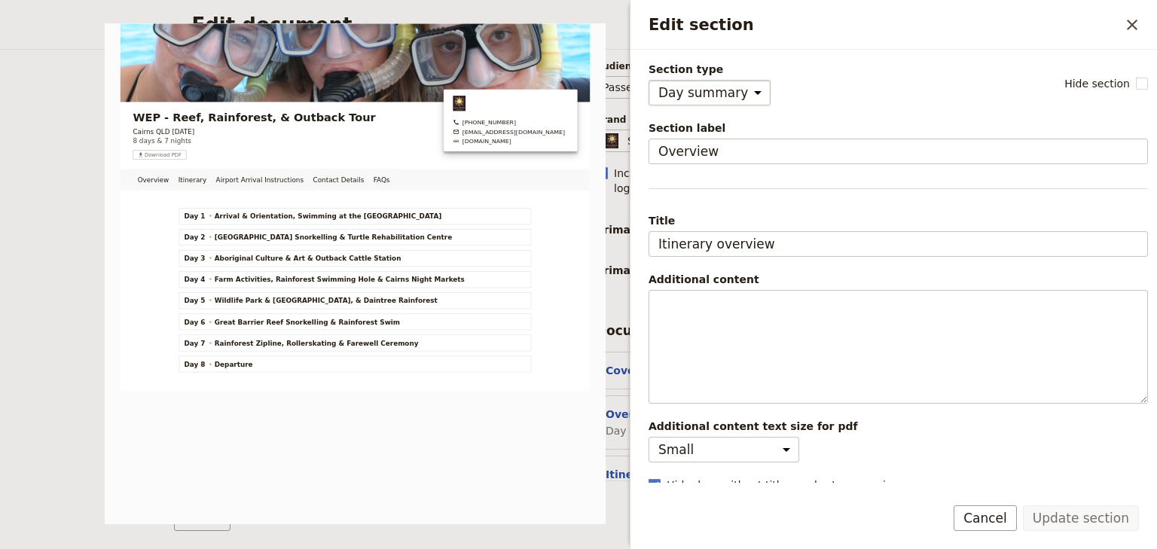
click at [738, 96] on select "Cover page Day summary Itinerary Custom" at bounding box center [709, 93] width 122 height 26
click at [648, 80] on select "Cover page Day summary Itinerary Custom" at bounding box center [709, 93] width 122 height 26
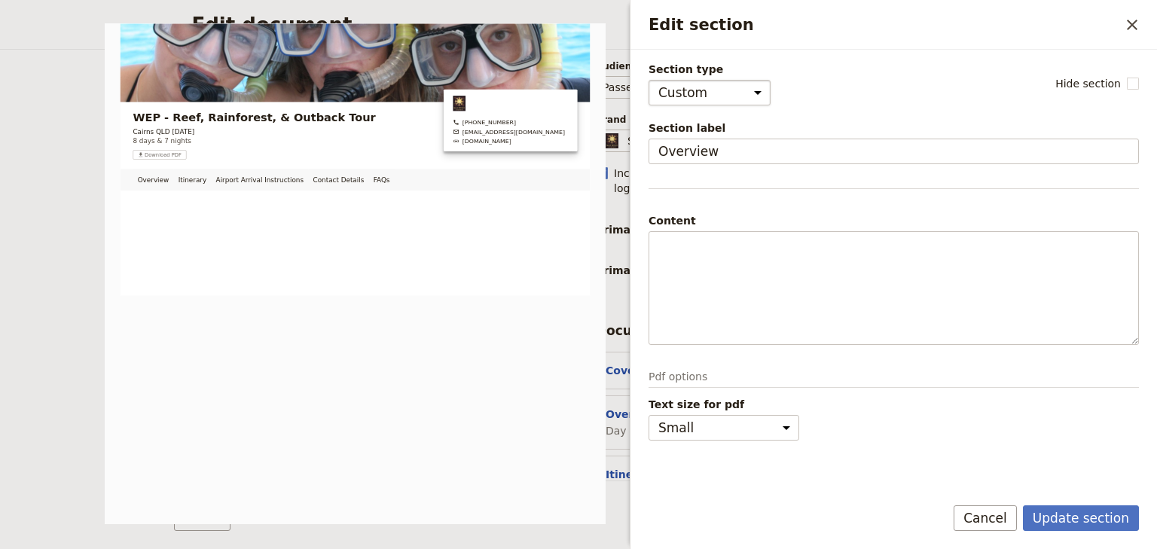
click at [718, 96] on select "Cover page Day summary Itinerary Custom" at bounding box center [709, 93] width 122 height 26
select select "DAY_SUMMARY"
click at [648, 80] on select "Cover page Day summary Itinerary Custom" at bounding box center [709, 93] width 122 height 26
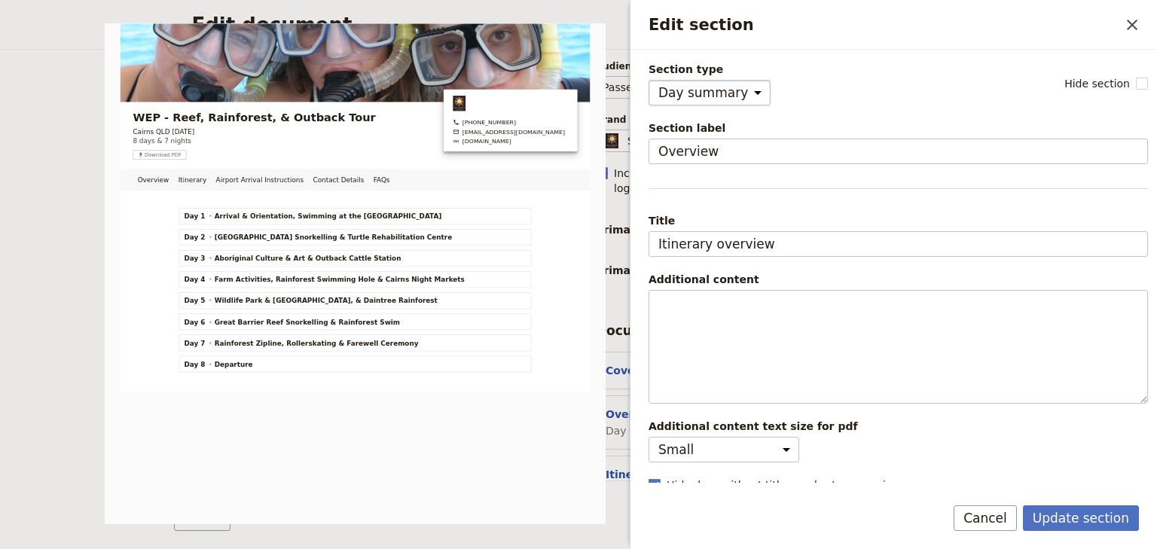
click at [714, 99] on select "Cover page Day summary Itinerary Custom" at bounding box center [709, 93] width 122 height 26
click at [857, 93] on div "Section type Cover page Day summary Itinerary Custom Hide section" at bounding box center [897, 84] width 499 height 44
click at [996, 517] on button "Cancel" at bounding box center [984, 518] width 63 height 26
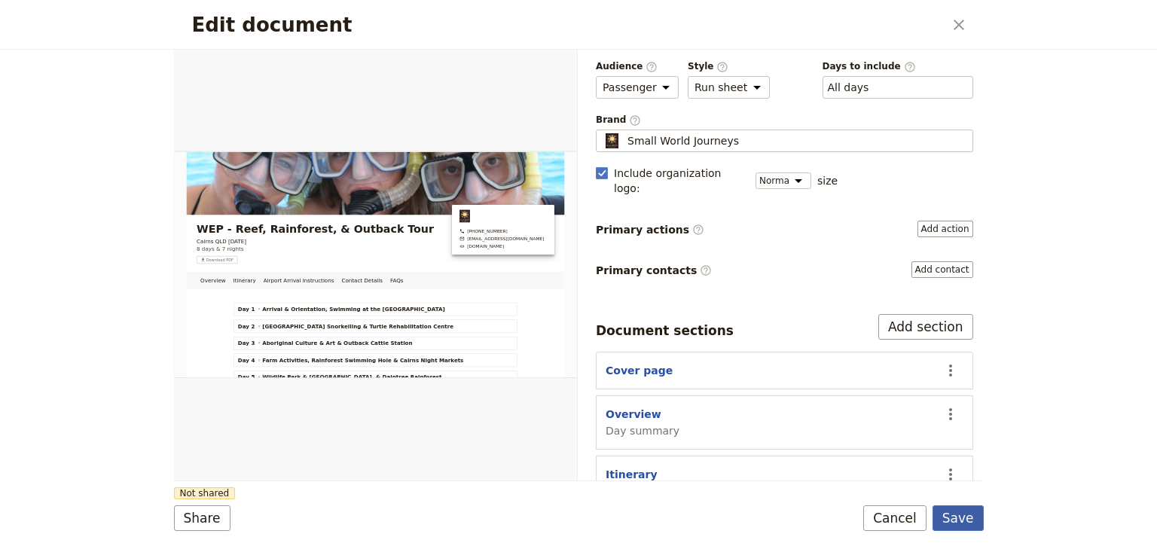
click at [949, 518] on button "Save" at bounding box center [957, 518] width 51 height 26
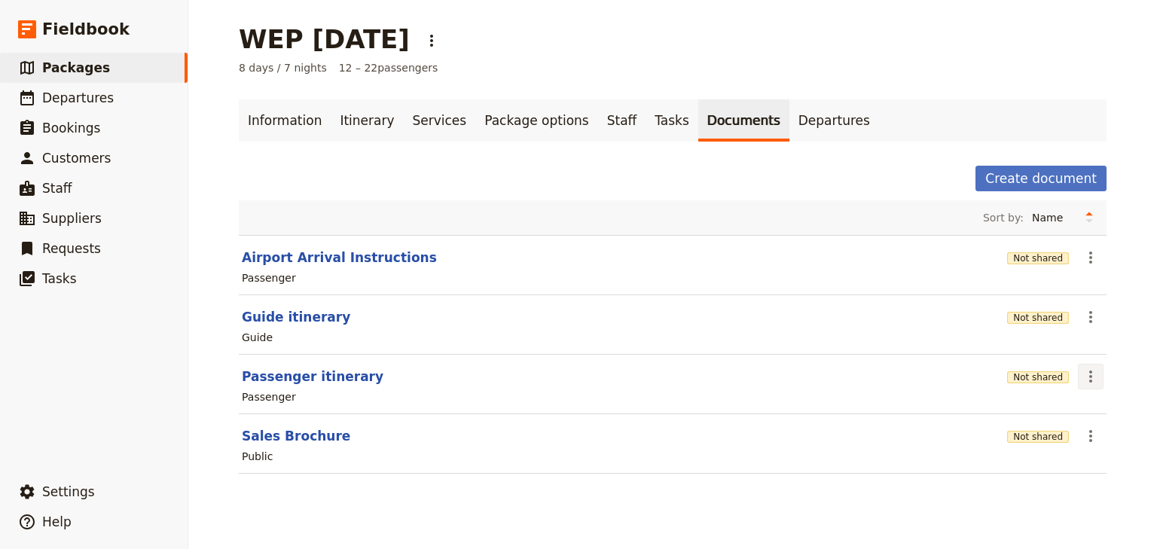
click at [1087, 377] on icon "Actions" at bounding box center [1090, 377] width 18 height 18
click at [1028, 410] on span "Share" at bounding box center [1013, 408] width 30 height 15
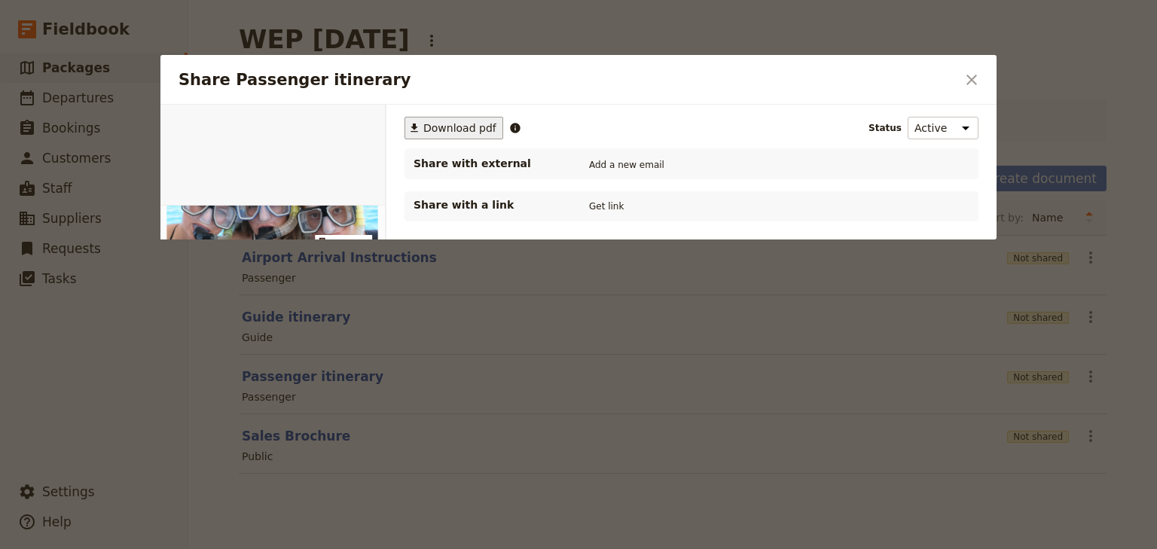
click at [446, 127] on span "Download pdf" at bounding box center [459, 127] width 73 height 15
click at [865, 93] on div "Share Passenger itinerary ​" at bounding box center [578, 80] width 836 height 50
click at [976, 79] on icon "Close dialog" at bounding box center [971, 80] width 18 height 18
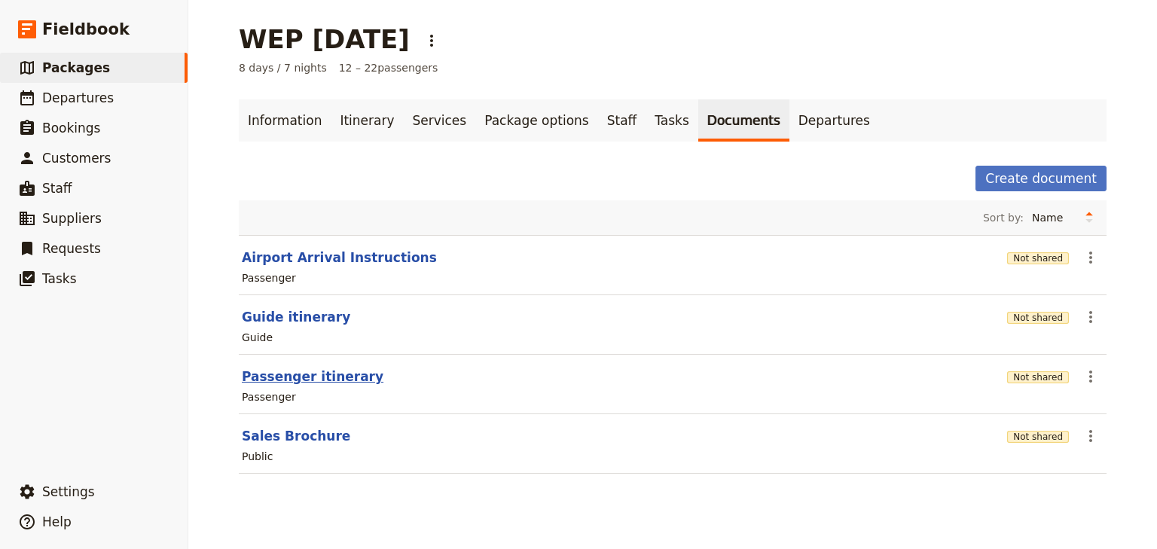
click at [325, 374] on button "Passenger itinerary" at bounding box center [313, 377] width 142 height 18
select select "PASSENGER"
select select "RUN_SHEET"
select select "DEFAULT"
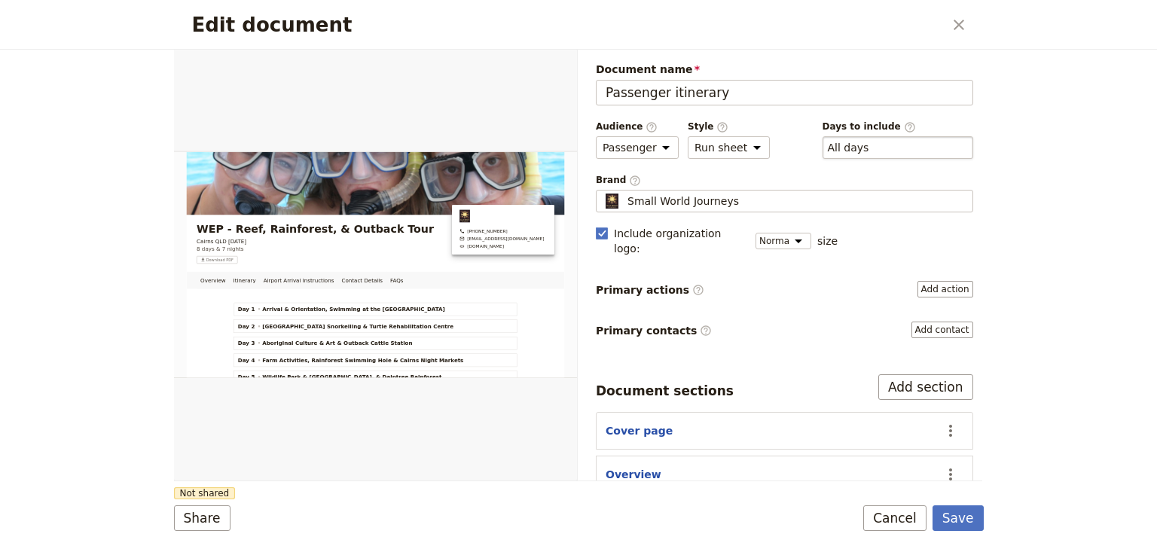
click at [868, 148] on div "​ All days 1, 2, 3, 4, 5, 6, 7, 8" at bounding box center [897, 147] width 151 height 23
click at [868, 148] on button "​ All days" at bounding box center [848, 147] width 41 height 15
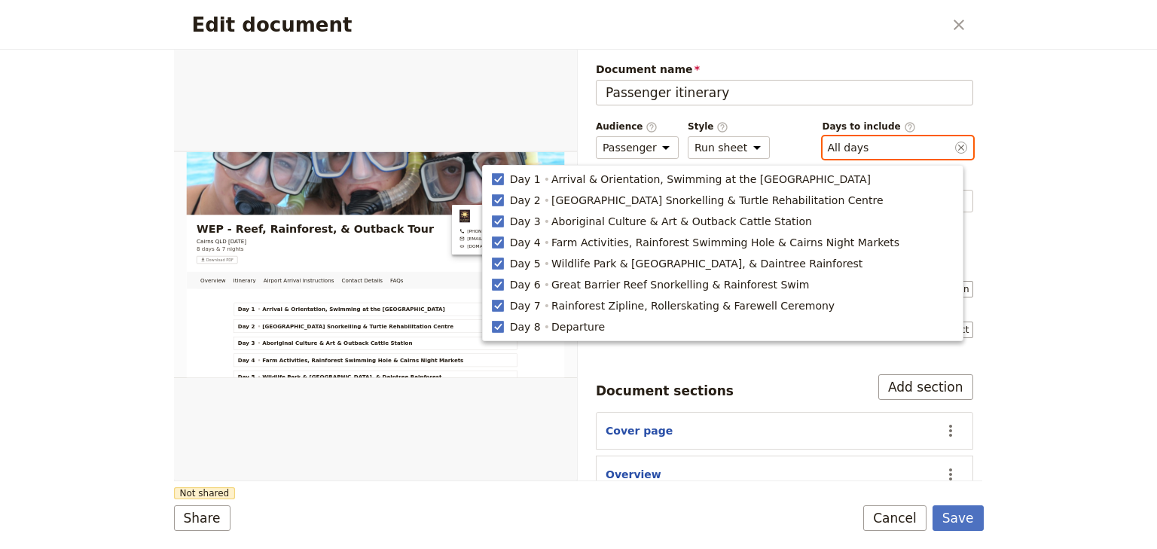
click at [868, 148] on div "​ All days 1, 2, 3, 4, 5, 6, 7, 8" at bounding box center [897, 147] width 151 height 23
click at [868, 148] on button "​ All days" at bounding box center [848, 147] width 41 height 15
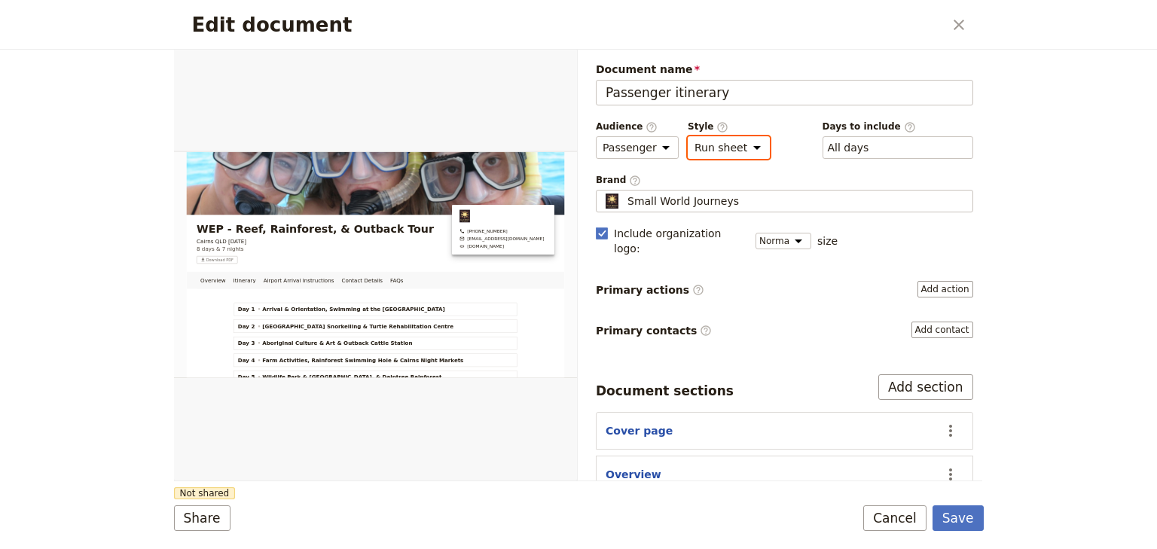
click at [746, 147] on select "Brochure Run sheet" at bounding box center [729, 147] width 82 height 23
click at [688, 136] on select "Brochure Run sheet" at bounding box center [729, 147] width 82 height 23
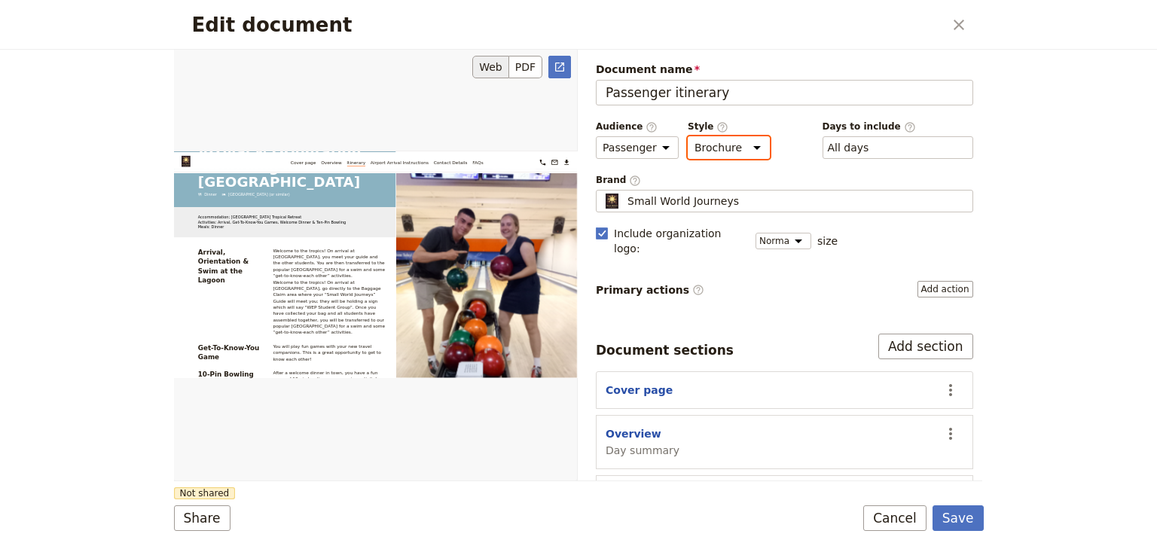
scroll to position [1807, 0]
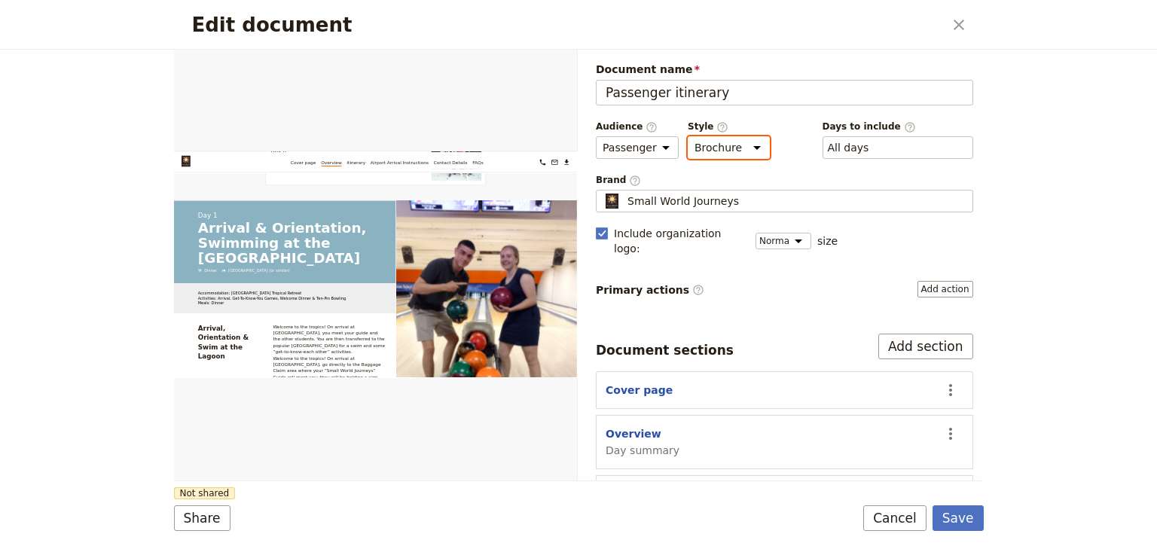
click at [733, 148] on select "Brochure Run sheet" at bounding box center [729, 147] width 82 height 23
select select "RUN_SHEET"
click at [688, 136] on select "Brochure Run sheet" at bounding box center [729, 147] width 82 height 23
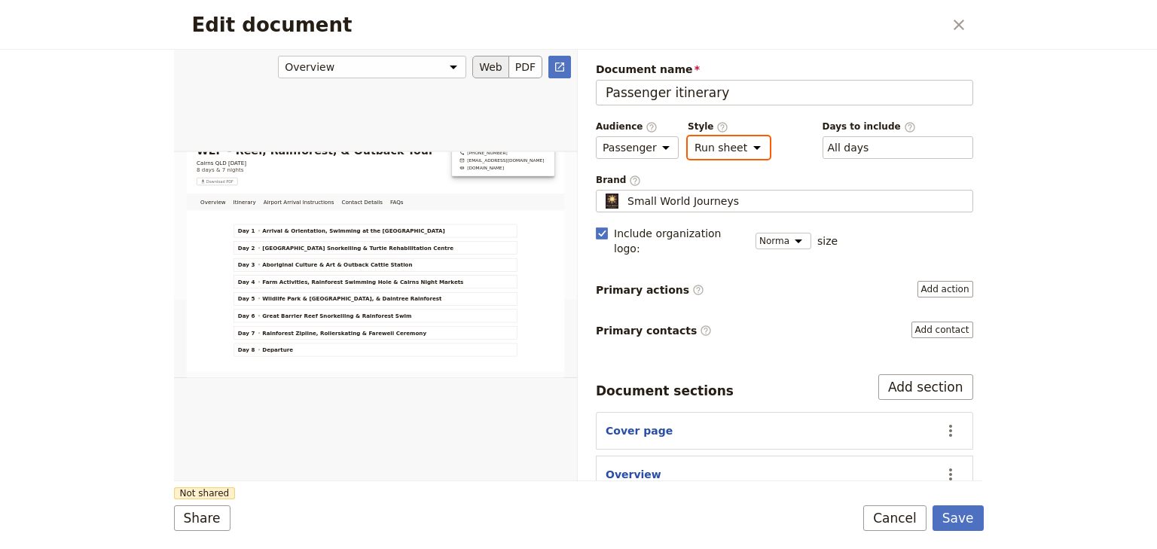
scroll to position [67, 0]
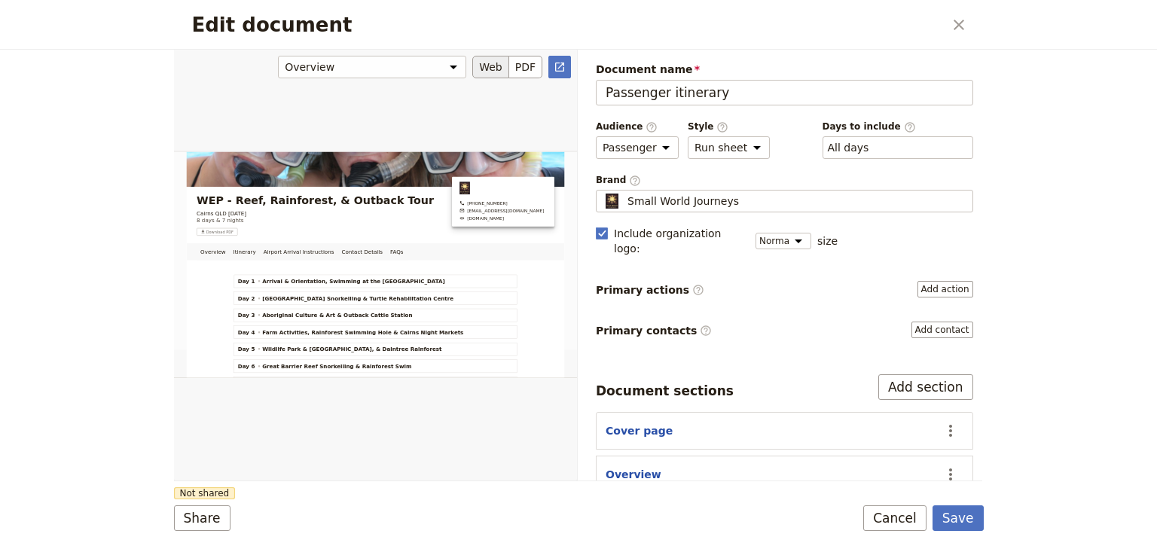
click at [235, 250] on div "Edit document" at bounding box center [375, 265] width 403 height 432
click at [527, 67] on button "PDF" at bounding box center [525, 67] width 33 height 23
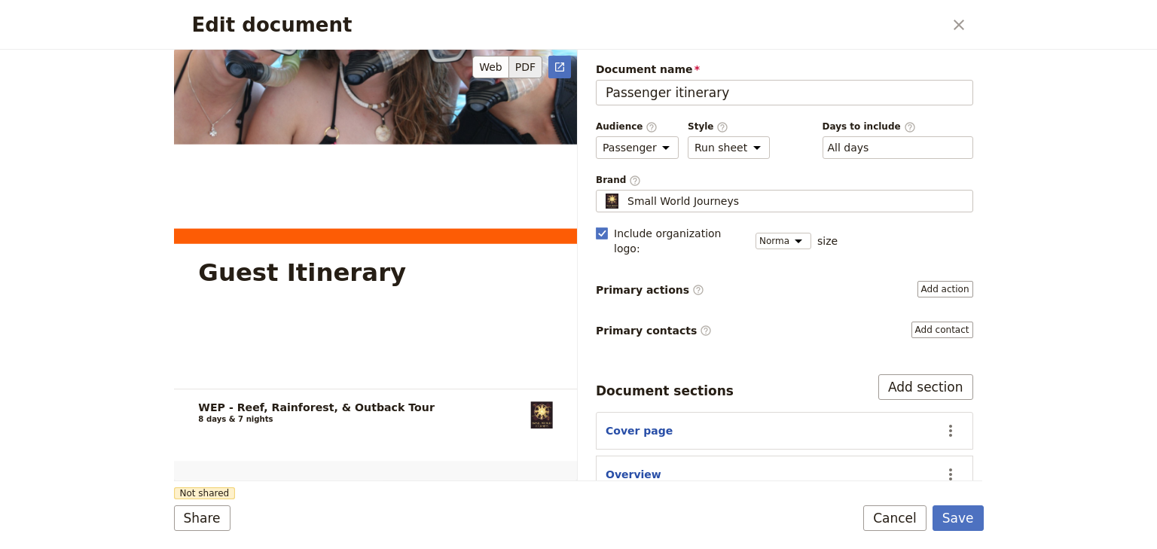
scroll to position [241, 0]
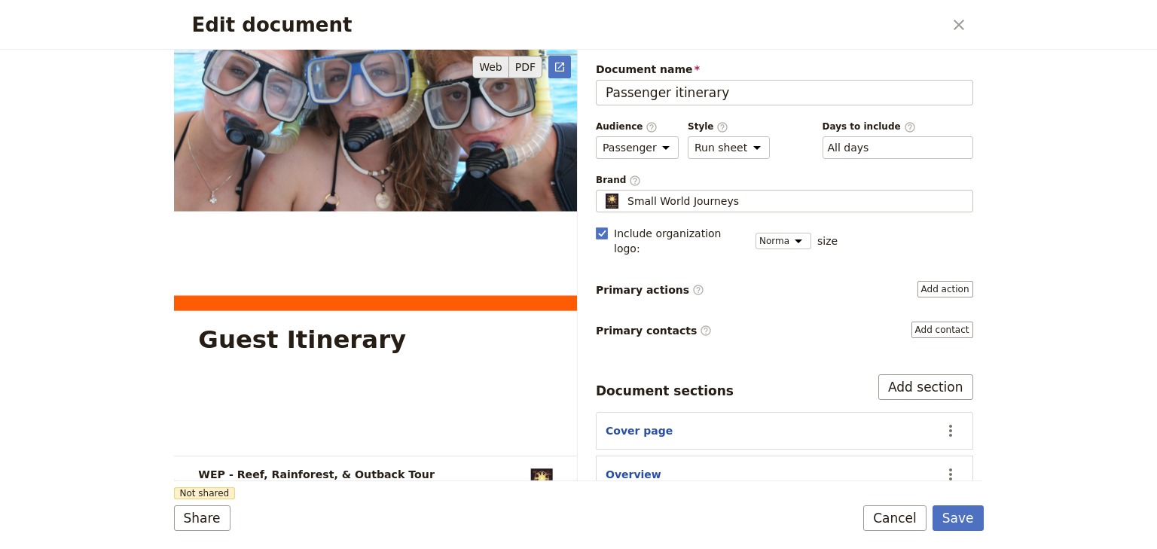
click at [496, 64] on button "Web" at bounding box center [490, 67] width 37 height 23
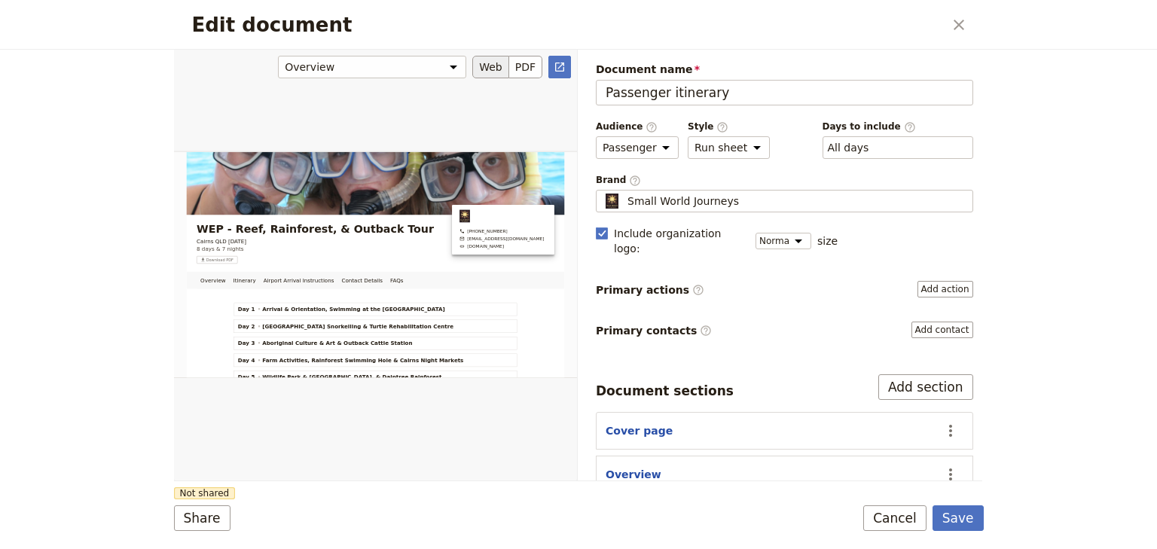
scroll to position [181, 0]
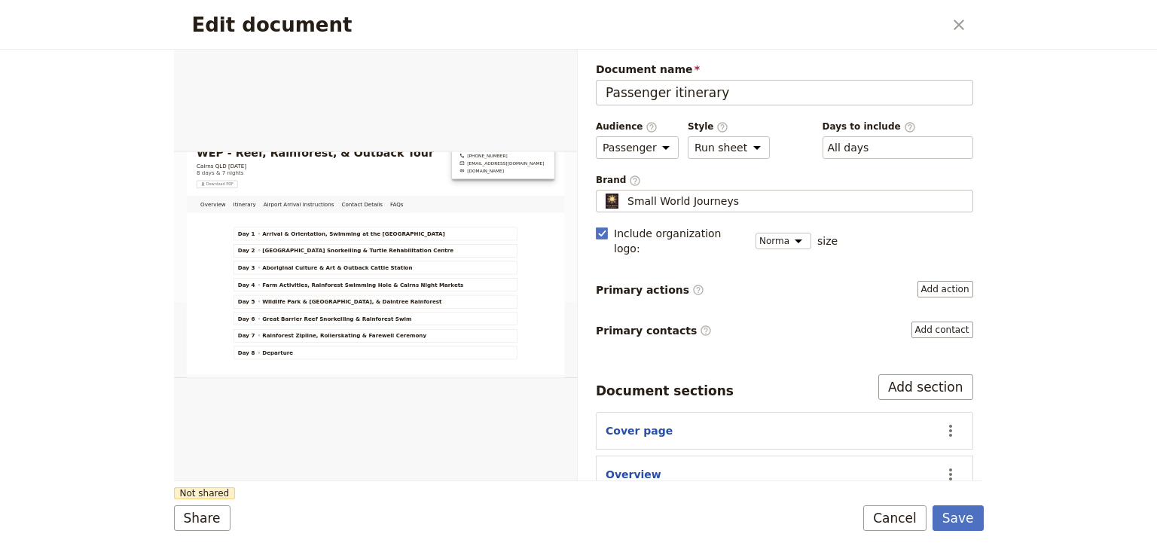
click at [1069, 361] on div "Edit document ​ Overview Itinerary Airport Arrival Instructions Contact Details…" at bounding box center [578, 274] width 1157 height 549
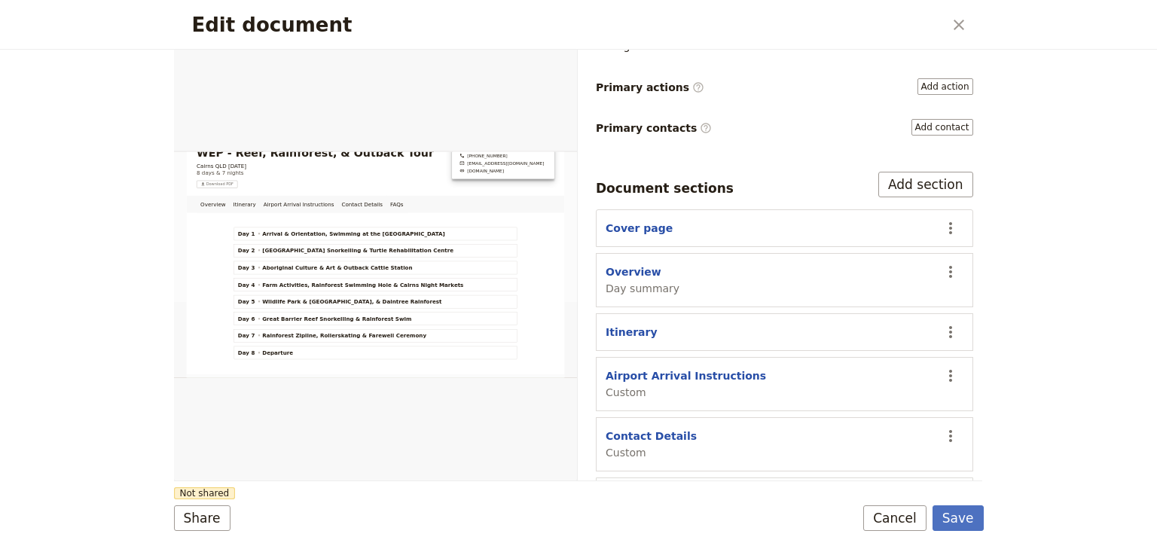
scroll to position [239, 0]
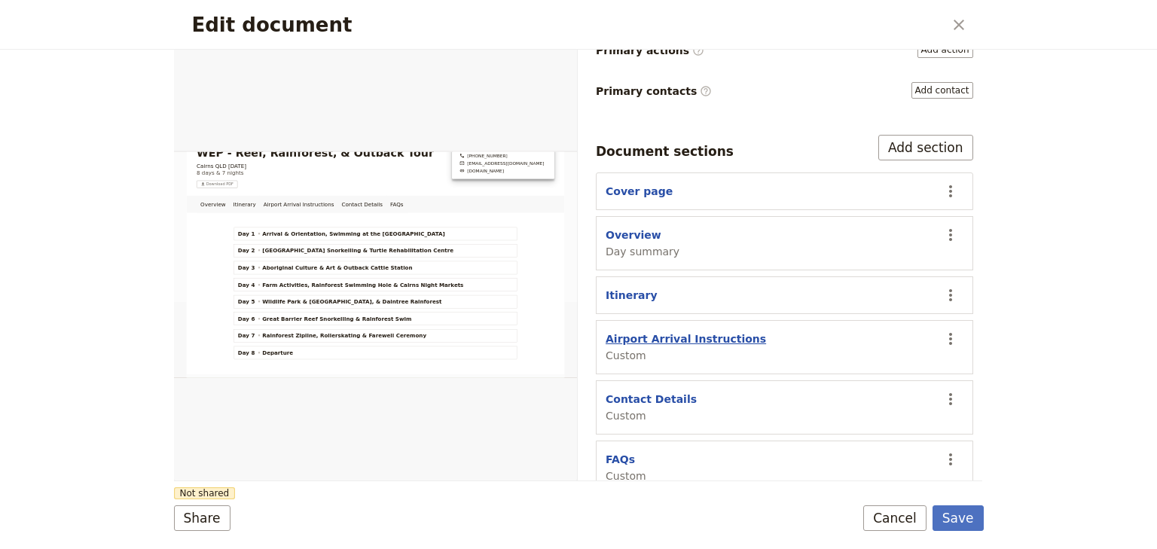
click at [724, 331] on button "Airport Arrival Instructions" at bounding box center [685, 338] width 160 height 15
select select "CUSTOM"
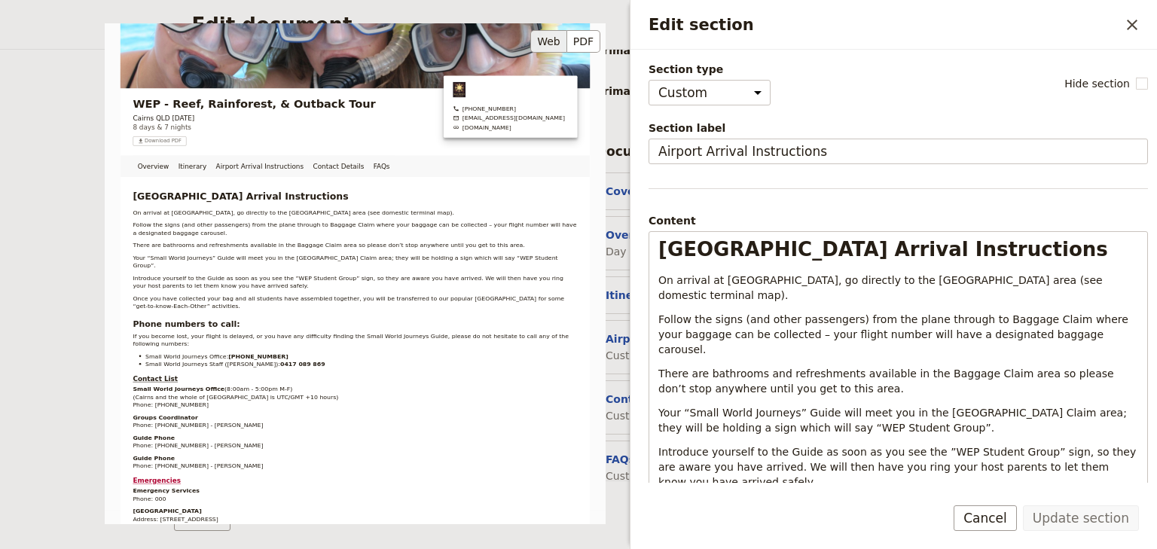
scroll to position [0, 0]
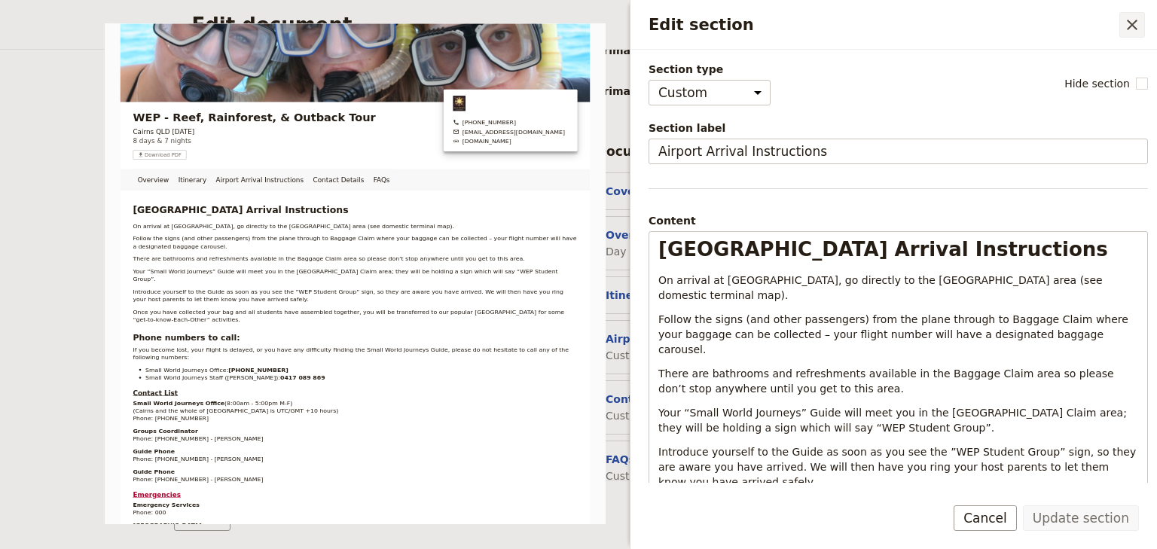
click at [1132, 30] on icon "Close drawer" at bounding box center [1132, 25] width 18 height 18
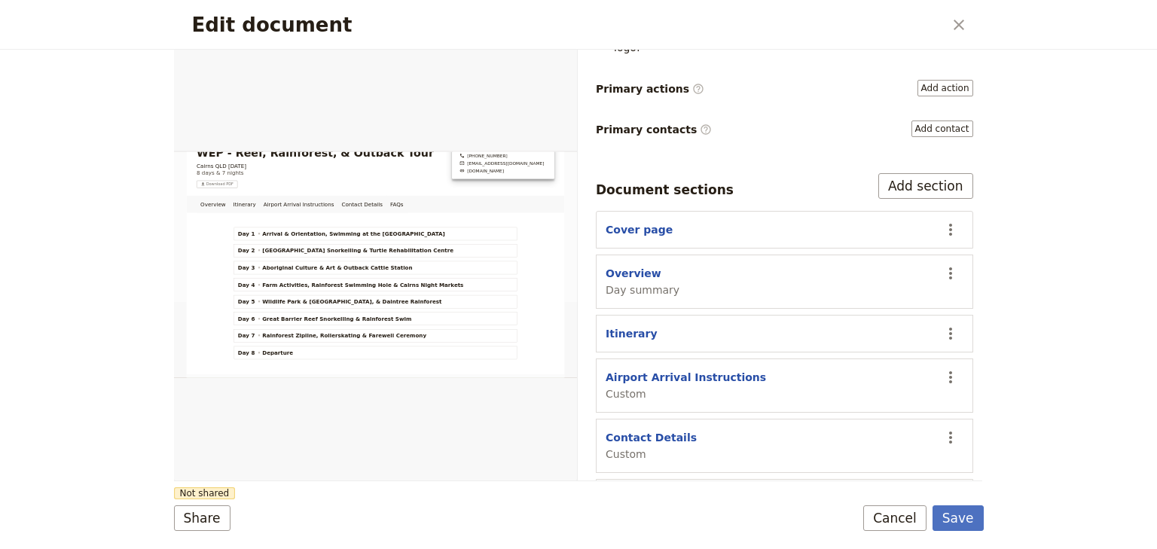
scroll to position [179, 0]
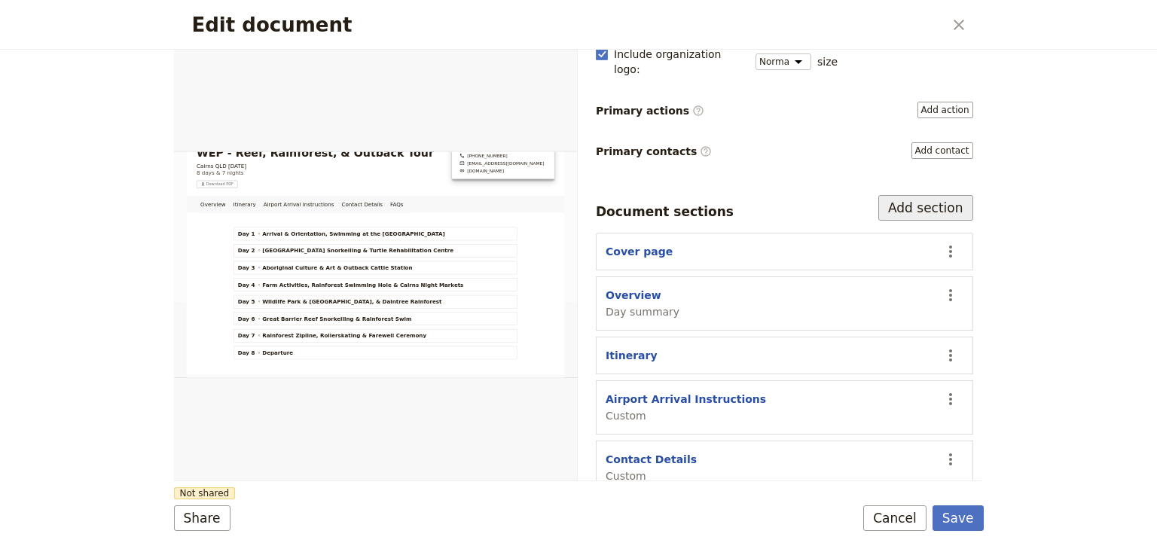
click at [914, 195] on button "Add section" at bounding box center [925, 208] width 95 height 26
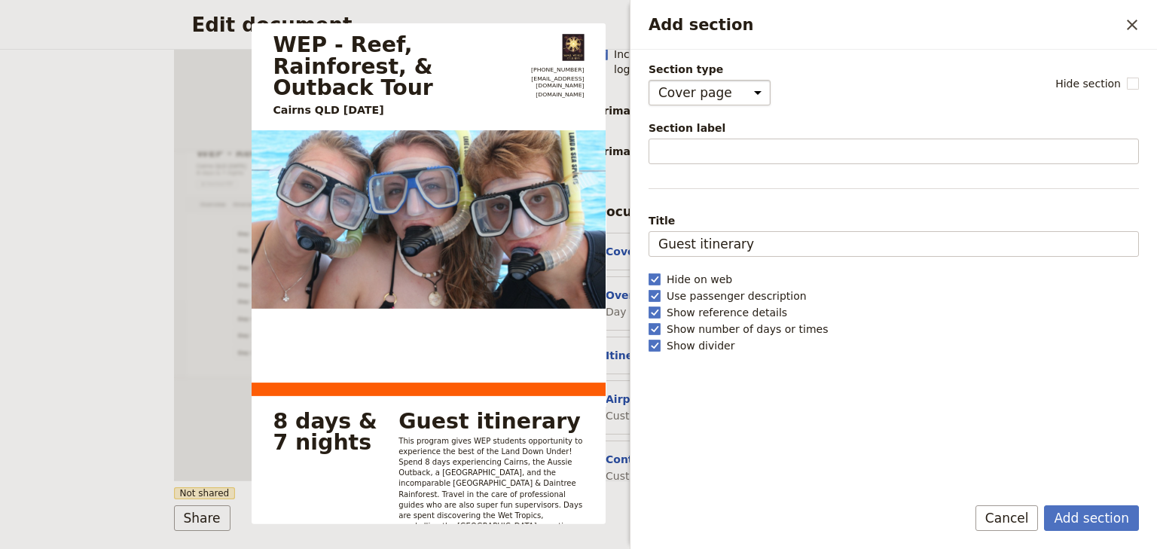
click at [737, 86] on select "Cover page Day summary Itinerary Custom" at bounding box center [709, 93] width 122 height 26
select select "CUSTOM"
click at [648, 80] on select "Cover page Day summary Itinerary Custom" at bounding box center [709, 93] width 122 height 26
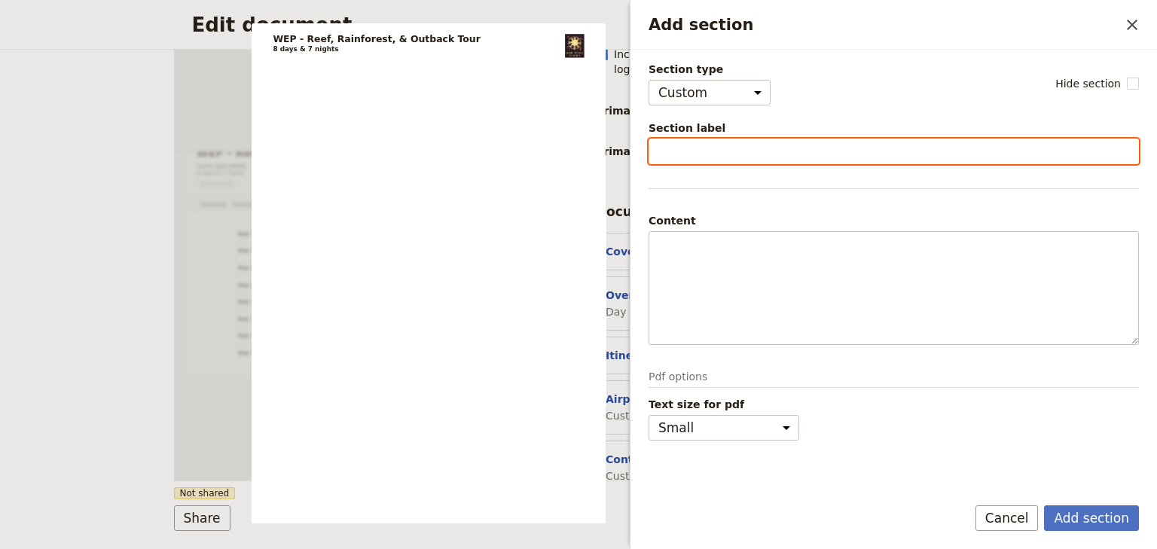
click at [722, 148] on input "Section label" at bounding box center [893, 152] width 490 height 26
type input "Packing List"
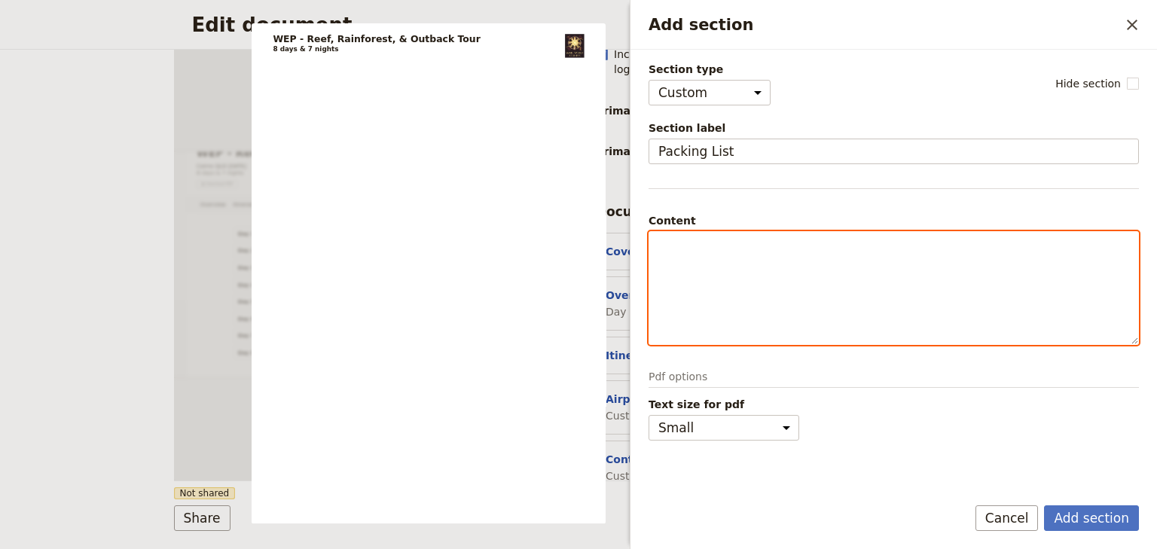
click at [663, 255] on div "Add section" at bounding box center [893, 288] width 489 height 112
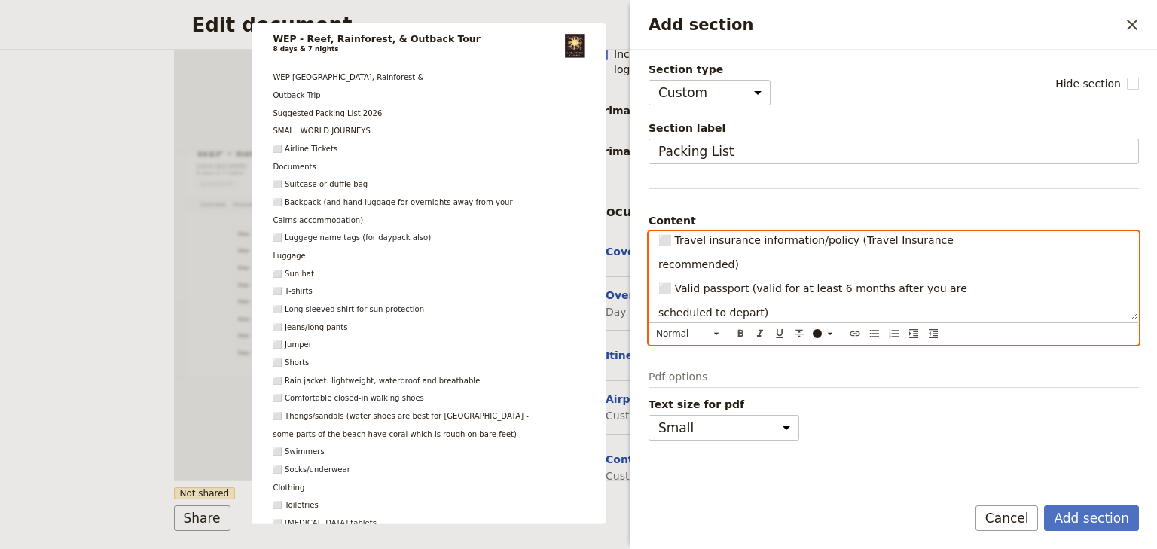
scroll to position [0, 0]
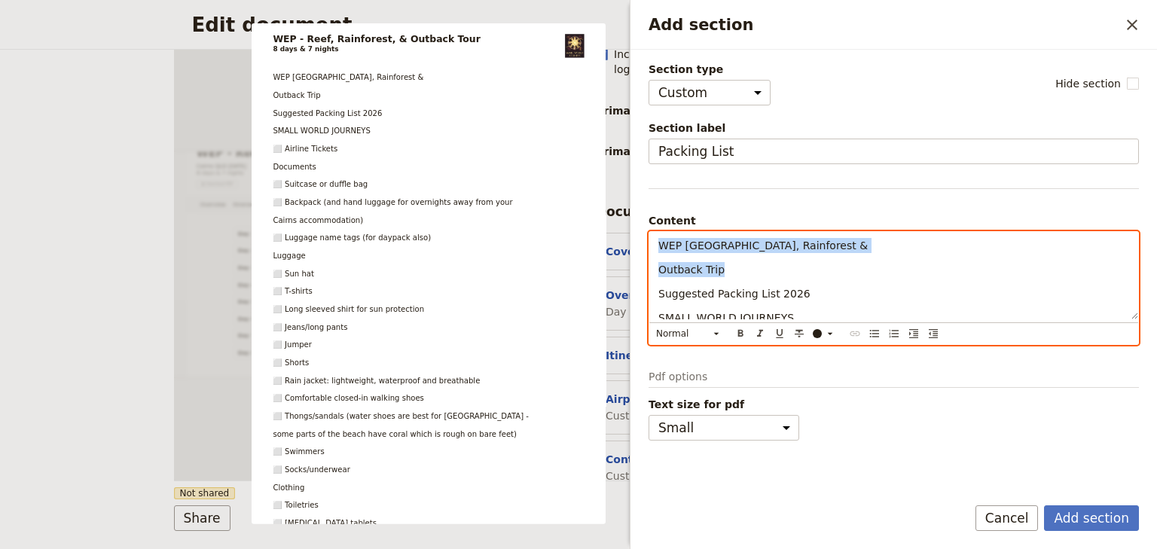
drag, startPoint x: 718, startPoint y: 267, endPoint x: 636, endPoint y: 232, distance: 89.4
click at [636, 232] on div "Section type Cover page Day summary Itinerary Custom Hide section Section label…" at bounding box center [893, 266] width 526 height 433
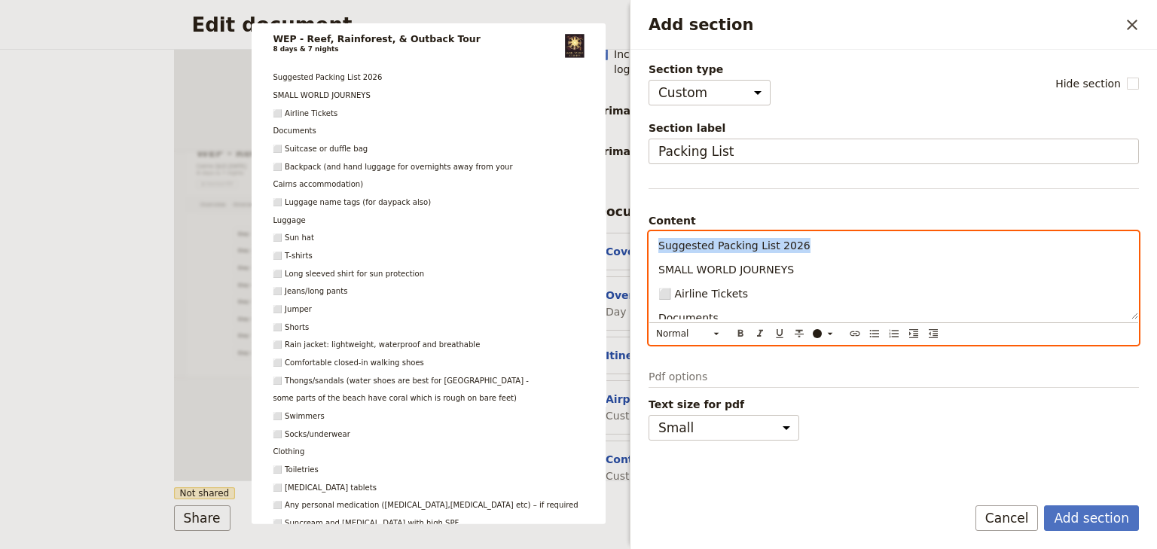
drag, startPoint x: 798, startPoint y: 244, endPoint x: 635, endPoint y: 242, distance: 163.4
click at [635, 242] on div "Section type Cover page Day summary Itinerary Custom Hide section Section label…" at bounding box center [893, 266] width 526 height 433
click at [715, 334] on icon "Add section" at bounding box center [716, 334] width 12 height 12
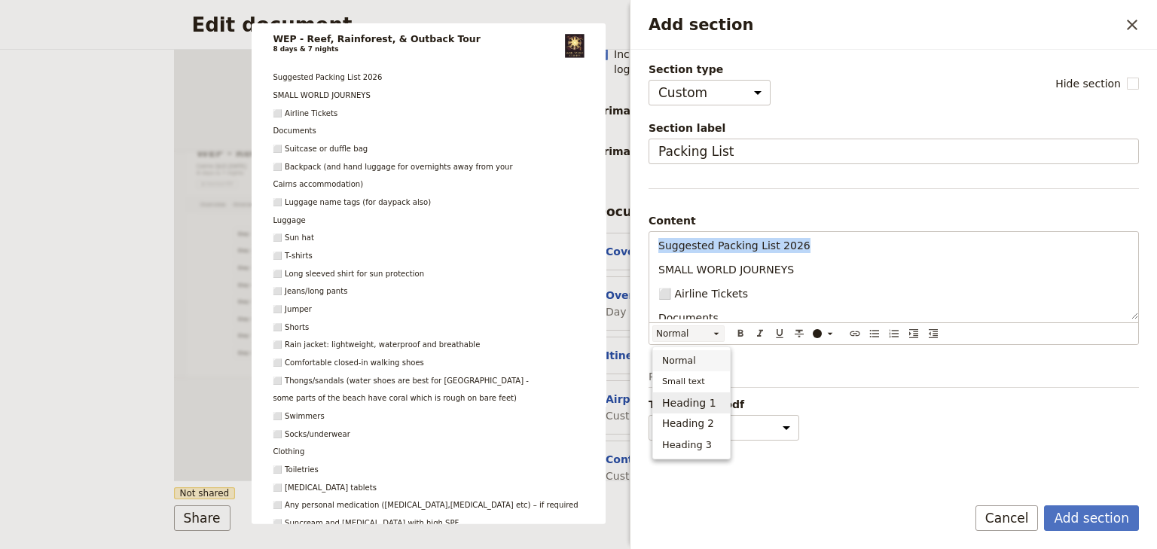
click at [700, 407] on span "Heading 1" at bounding box center [689, 402] width 54 height 15
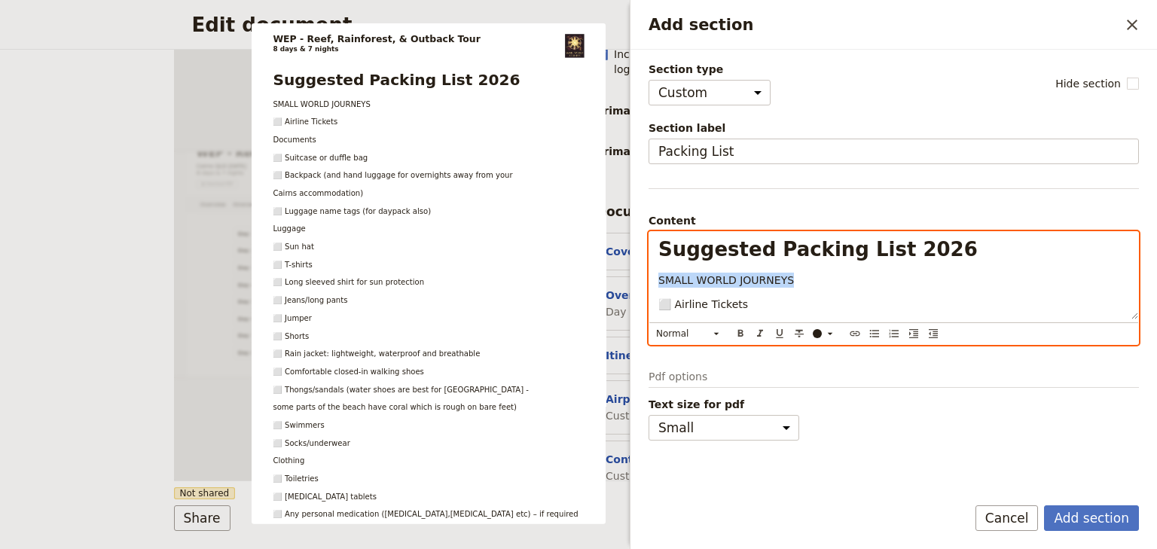
drag, startPoint x: 740, startPoint y: 280, endPoint x: 631, endPoint y: 279, distance: 108.4
click at [631, 279] on div "Section type Cover page Day summary Itinerary Custom Hide section Section label…" at bounding box center [893, 266] width 526 height 433
click at [732, 304] on span "⬜ Airline Tickets" at bounding box center [703, 304] width 90 height 12
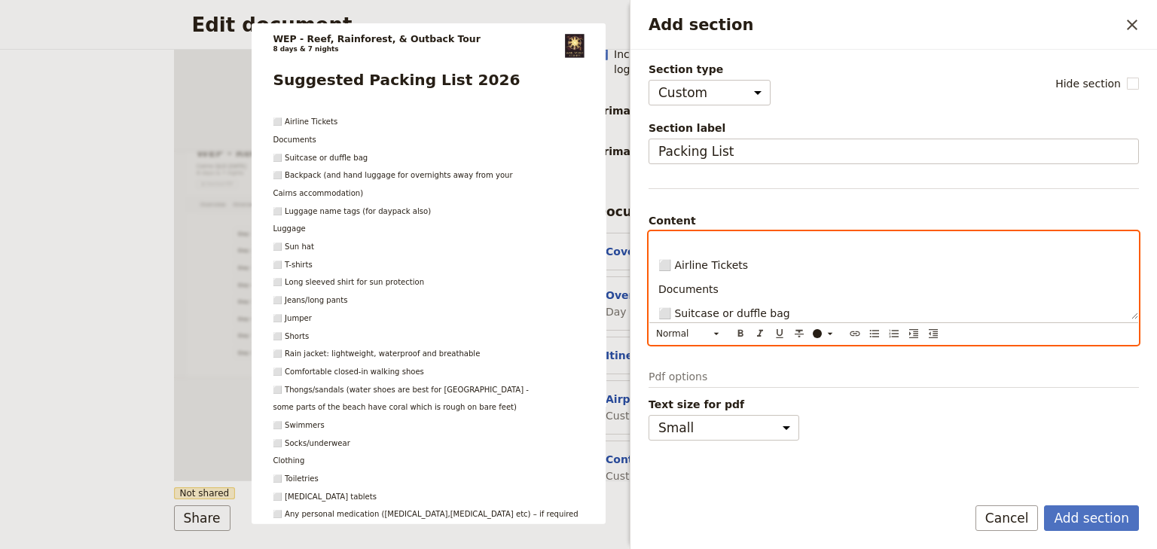
scroll to position [60, 0]
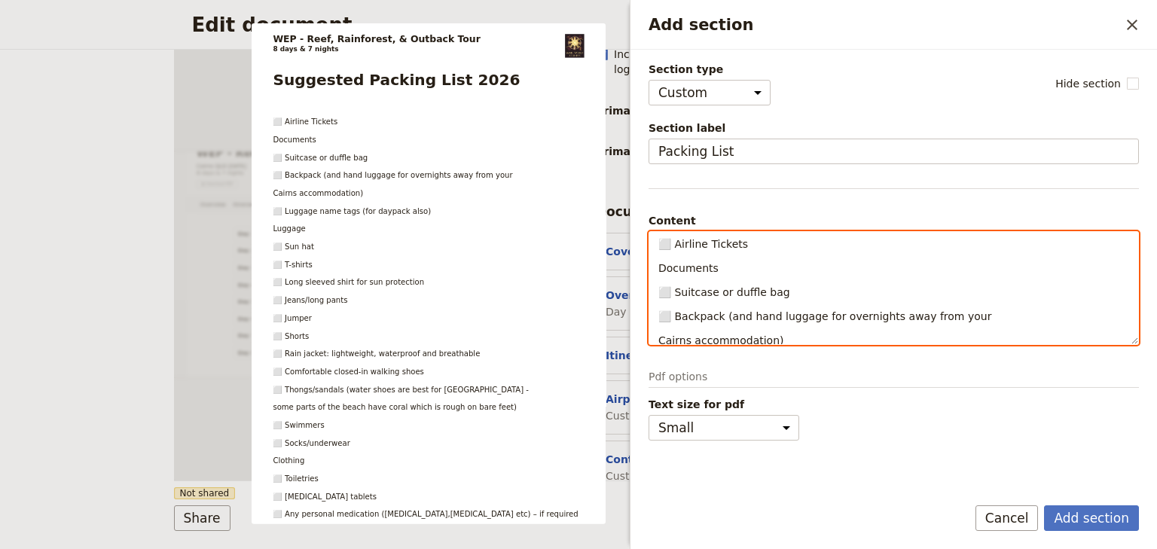
click at [758, 266] on p "Documents" at bounding box center [893, 268] width 471 height 15
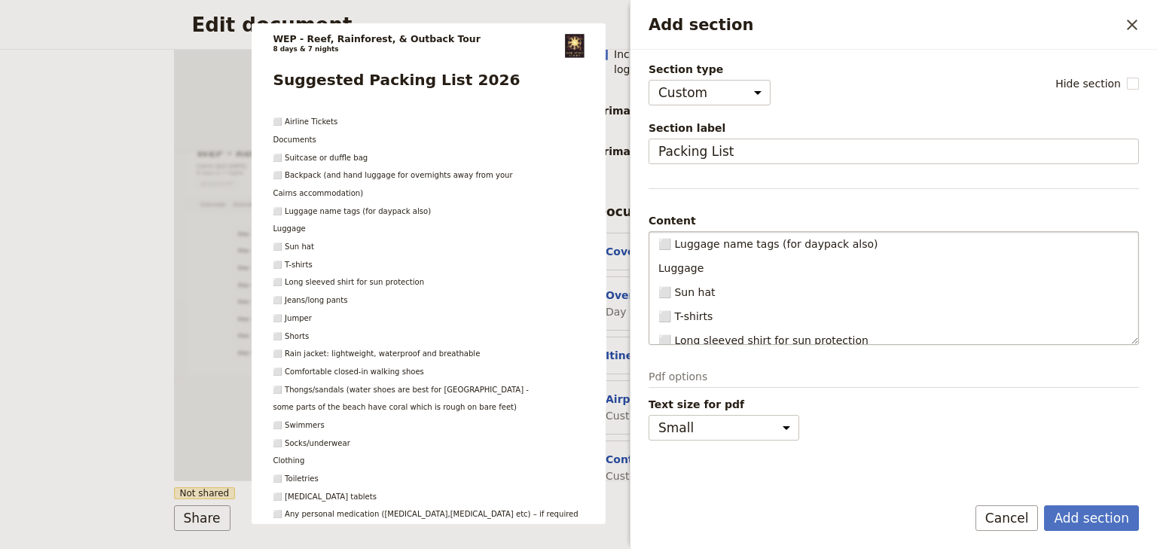
scroll to position [0, 0]
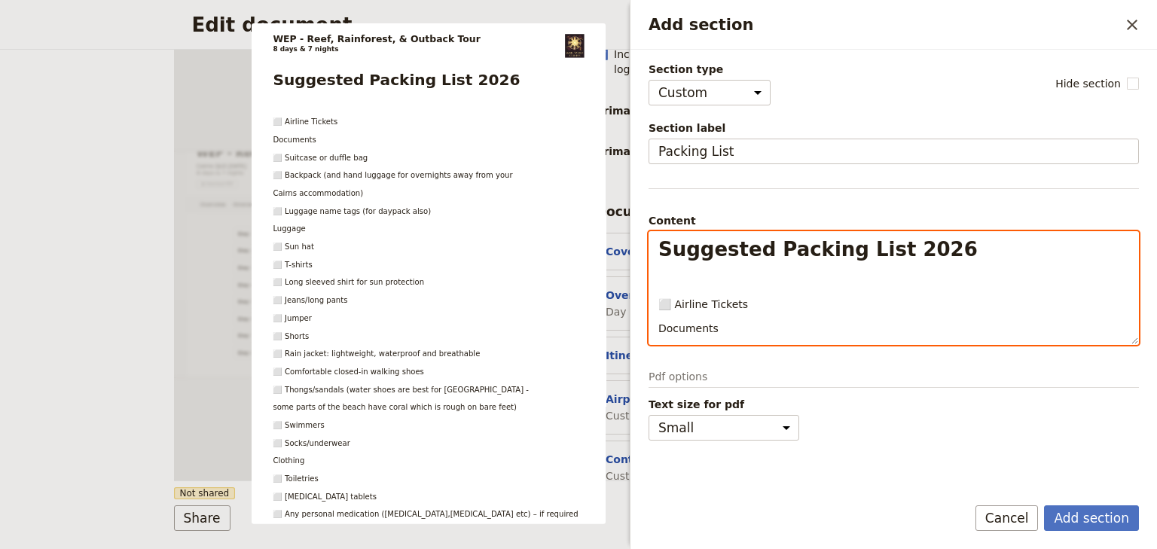
click at [745, 303] on p "⬜ Airline Tickets" at bounding box center [893, 304] width 471 height 15
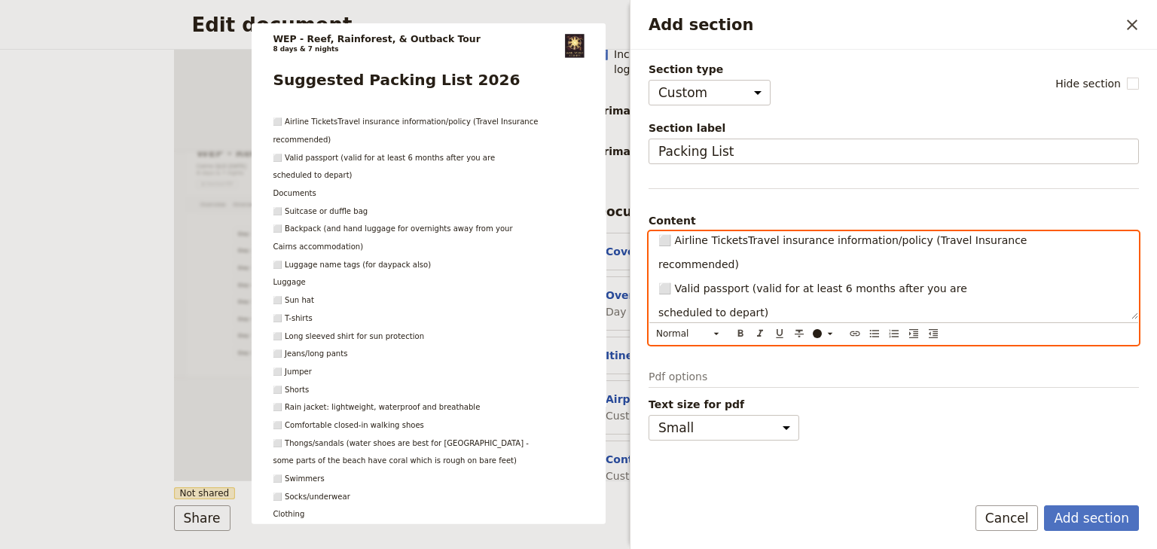
click at [742, 236] on span "⬜ Airline TicketsTravel insurance information/policy (Travel Insurance" at bounding box center [842, 240] width 368 height 12
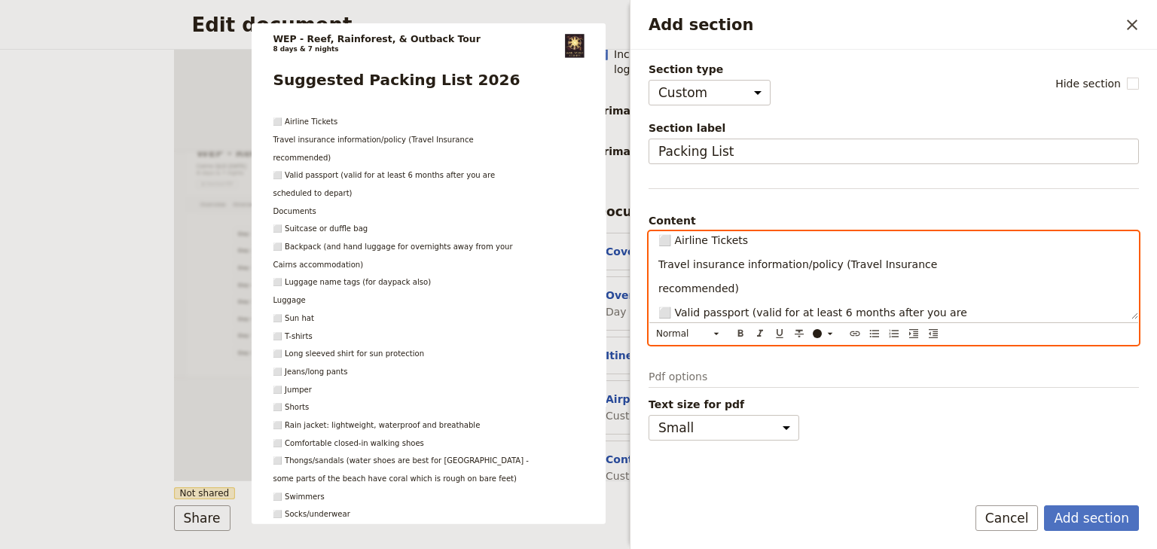
click at [675, 237] on span "⬜ Airline Tickets" at bounding box center [703, 240] width 90 height 12
click at [666, 241] on span "⬜ Airline Tickets" at bounding box center [703, 240] width 90 height 12
click at [736, 239] on span "⬜ Airline Tickets" at bounding box center [703, 240] width 90 height 12
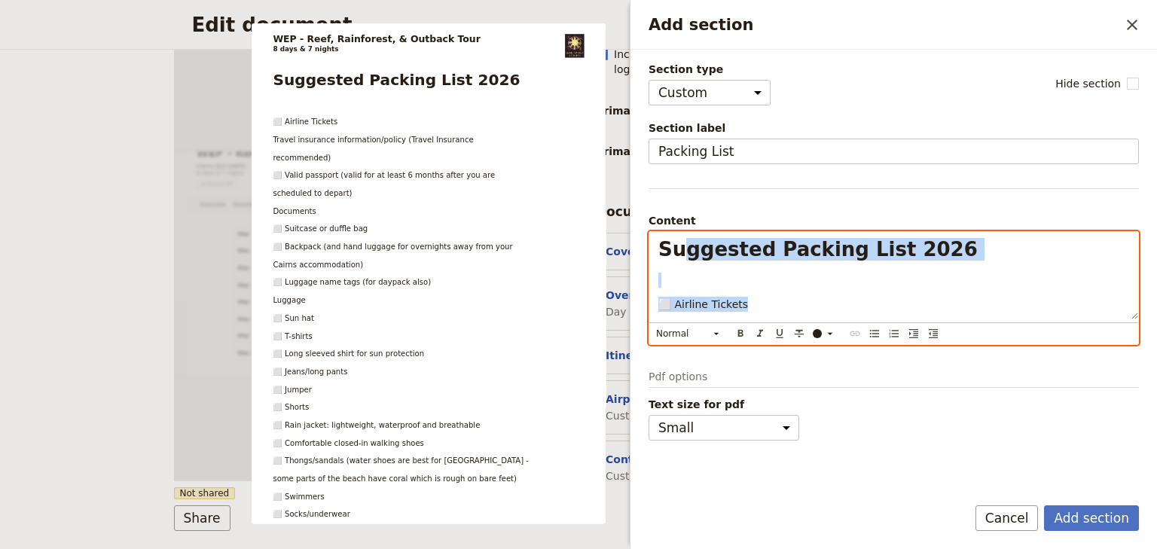
scroll to position [0, 0]
drag, startPoint x: 738, startPoint y: 238, endPoint x: 666, endPoint y: 240, distance: 72.3
click at [666, 240] on div "Suggested Packing List 2026 ⬜ Airline Tickets Travel insurance information/poli…" at bounding box center [893, 275] width 489 height 87
click at [732, 286] on p "Add section" at bounding box center [893, 280] width 471 height 15
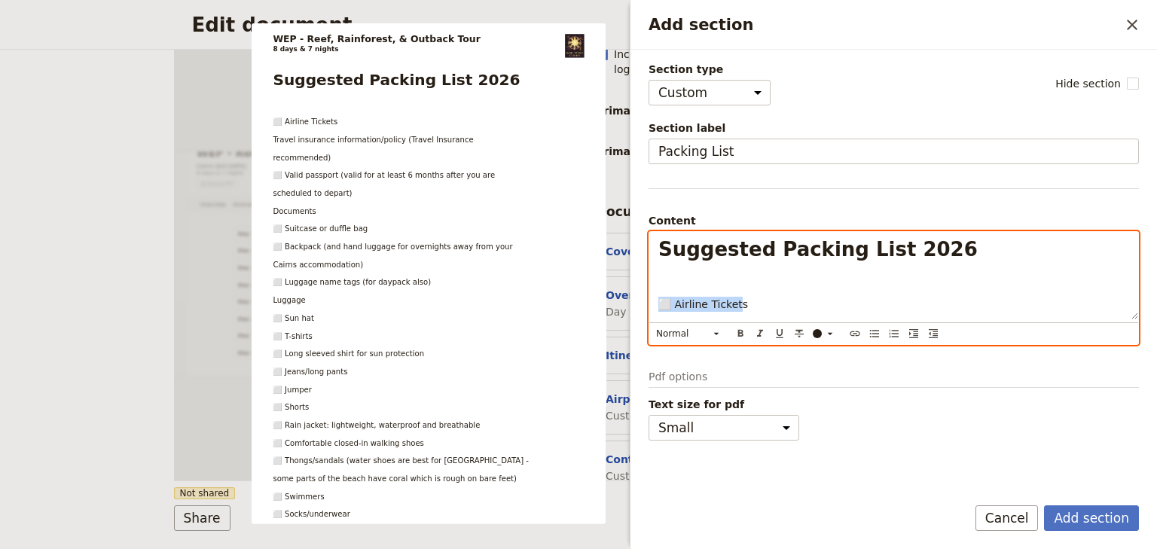
drag, startPoint x: 708, startPoint y: 301, endPoint x: 662, endPoint y: 301, distance: 45.9
click at [662, 301] on span "⬜ Airline Tickets" at bounding box center [703, 304] width 90 height 12
copy span "⬜ Airline Ticket"
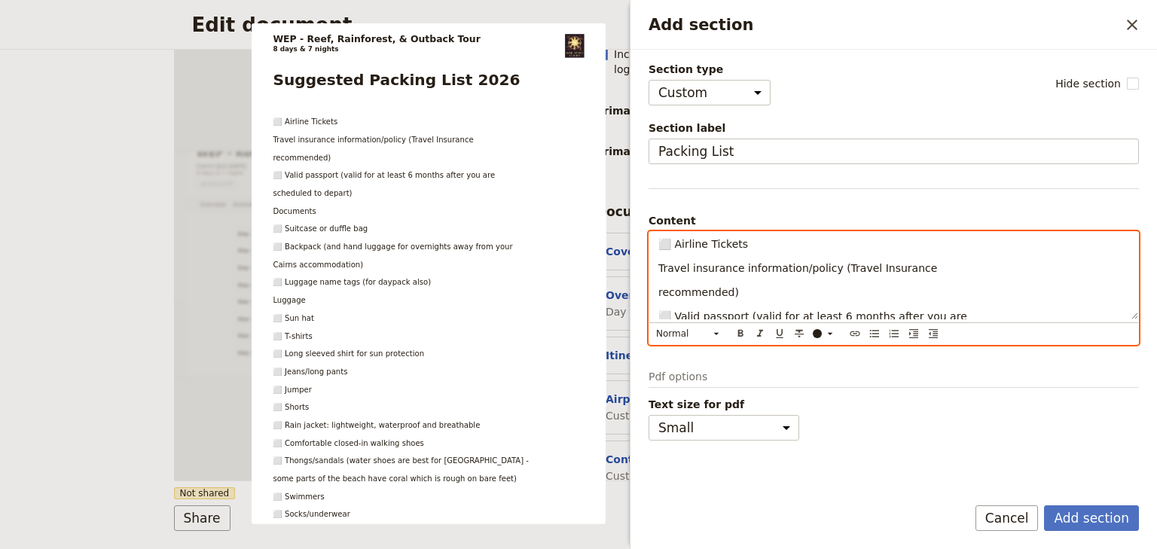
click at [657, 265] on div "Suggested Packing List 2026 ⬜ Airline Tickets Travel insurance information/poli…" at bounding box center [893, 275] width 489 height 87
click at [660, 289] on span "recommended)" at bounding box center [698, 292] width 81 height 12
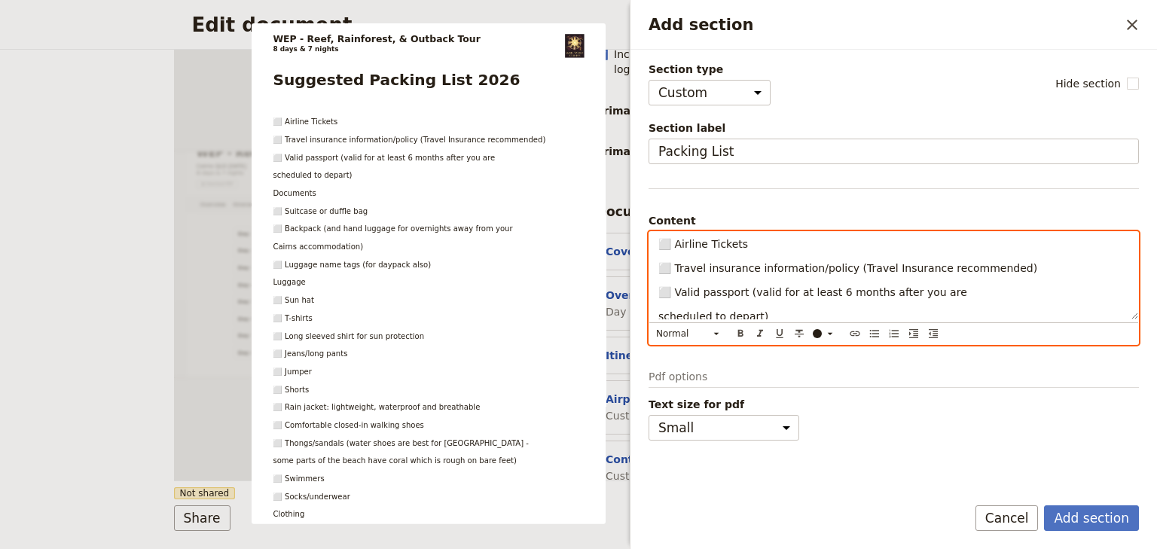
click at [665, 318] on span "scheduled to depart)" at bounding box center [713, 316] width 110 height 12
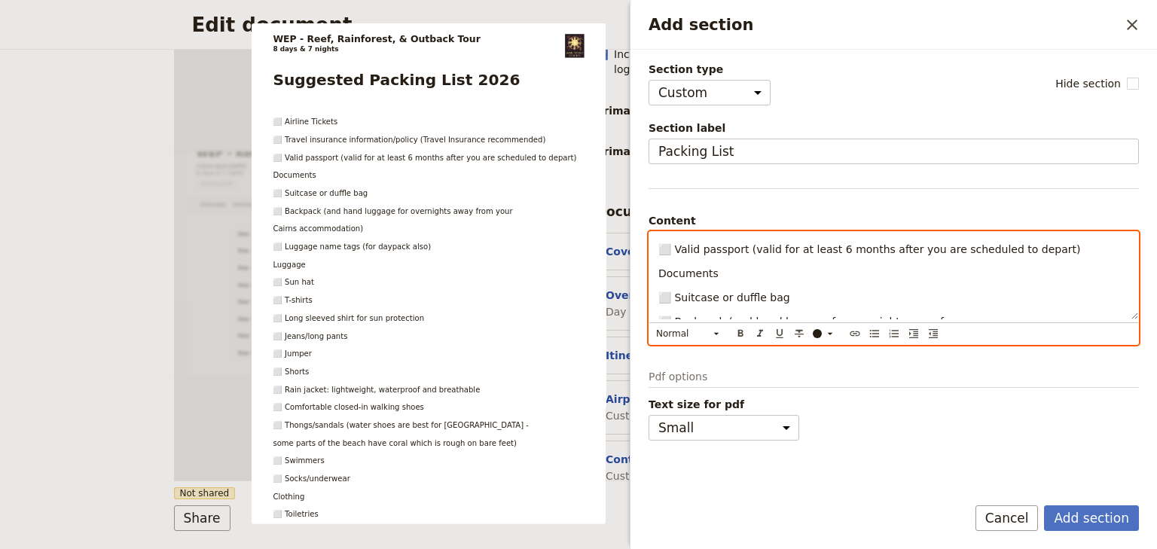
scroll to position [124, 0]
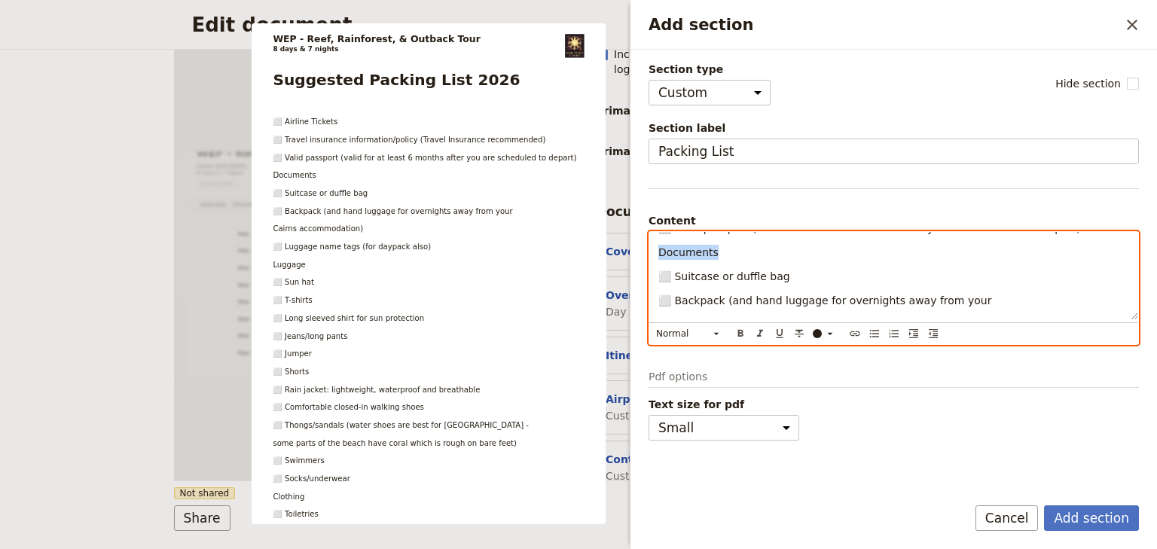
drag, startPoint x: 720, startPoint y: 255, endPoint x: 644, endPoint y: 253, distance: 76.1
click at [644, 253] on div "Section type Cover page Day summary Itinerary Custom Hide section Section label…" at bounding box center [893, 266] width 526 height 433
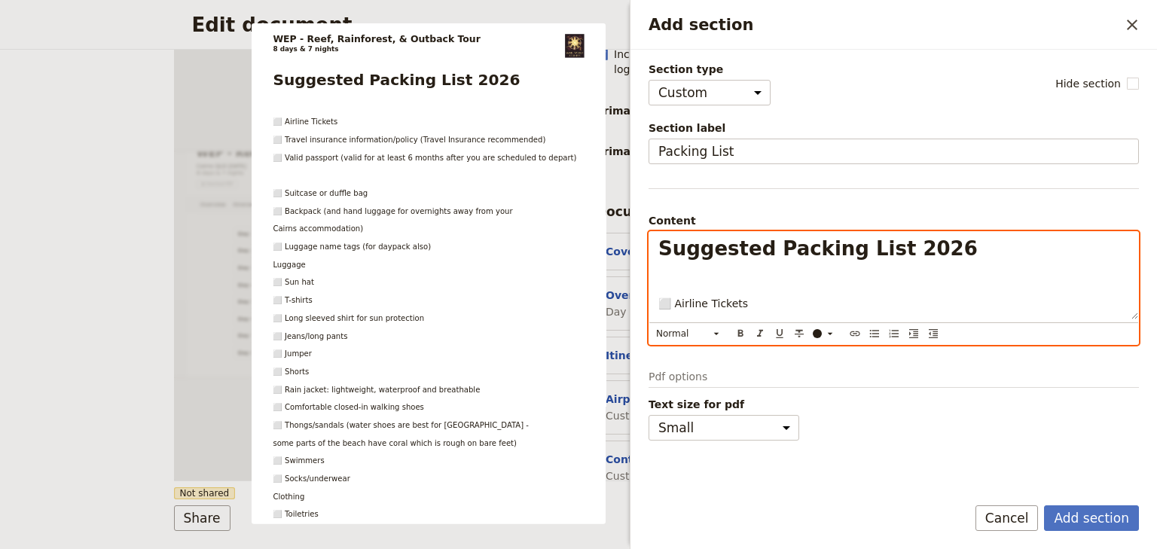
scroll to position [0, 0]
click at [664, 279] on p "Add section" at bounding box center [893, 280] width 471 height 15
drag, startPoint x: 703, startPoint y: 280, endPoint x: 646, endPoint y: 280, distance: 57.2
click at [646, 280] on div "Section type Cover page Day summary Itinerary Custom Hide section Section label…" at bounding box center [893, 266] width 526 height 433
click at [714, 331] on icon "Add section" at bounding box center [716, 334] width 12 height 12
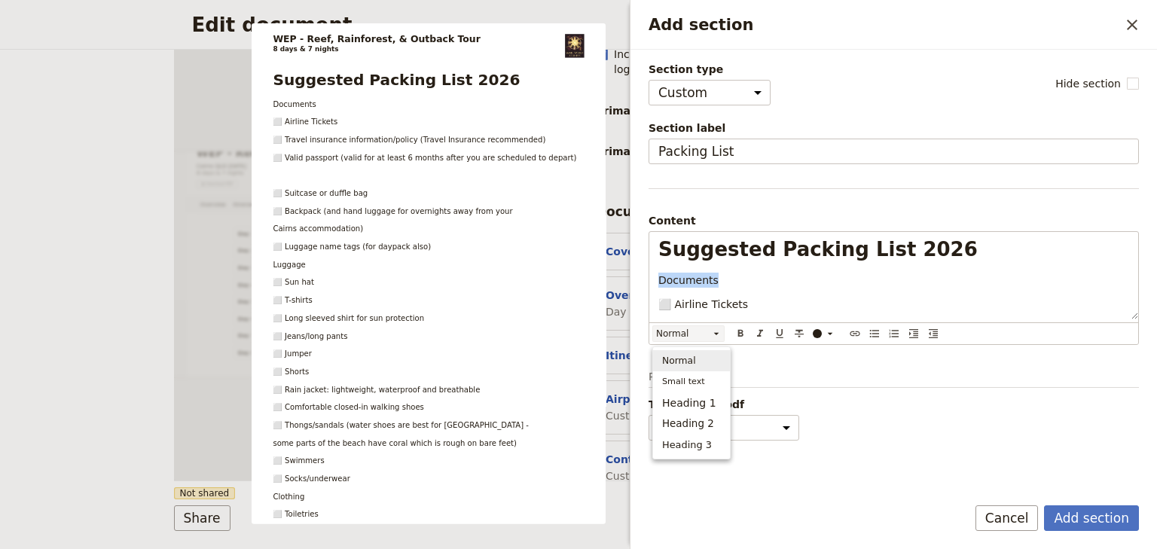
click at [675, 357] on span "Normal" at bounding box center [679, 360] width 34 height 15
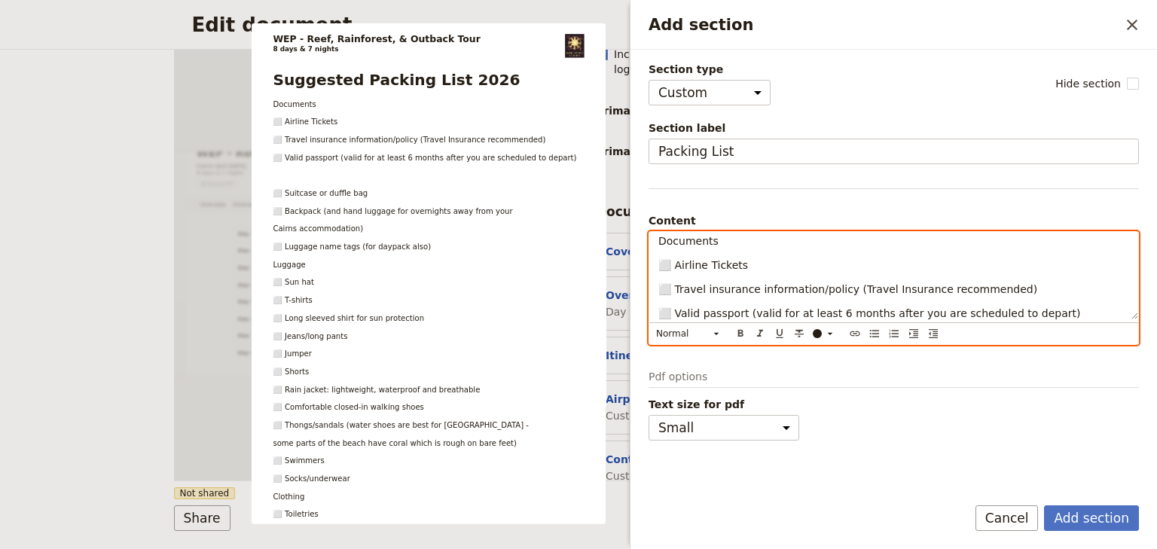
scroll to position [60, 0]
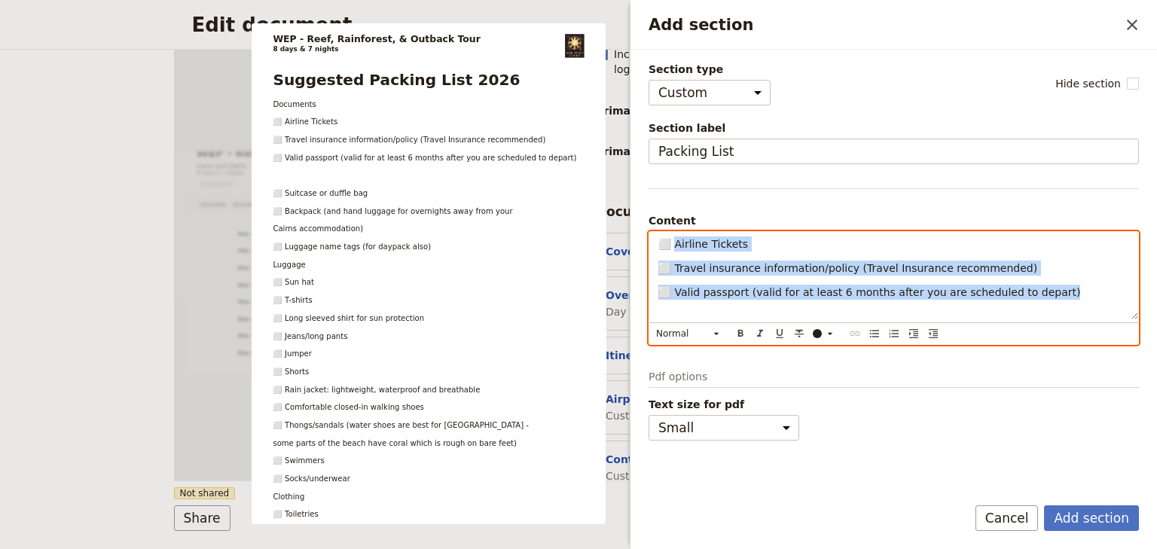
drag, startPoint x: 889, startPoint y: 290, endPoint x: 675, endPoint y: 244, distance: 219.5
click at [675, 244] on div "Suggested Packing List 2026 Documents ⬜ Airline Tickets ⬜ Travel insurance info…" at bounding box center [893, 275] width 489 height 87
click at [717, 332] on icon "Add section" at bounding box center [716, 333] width 5 height 2
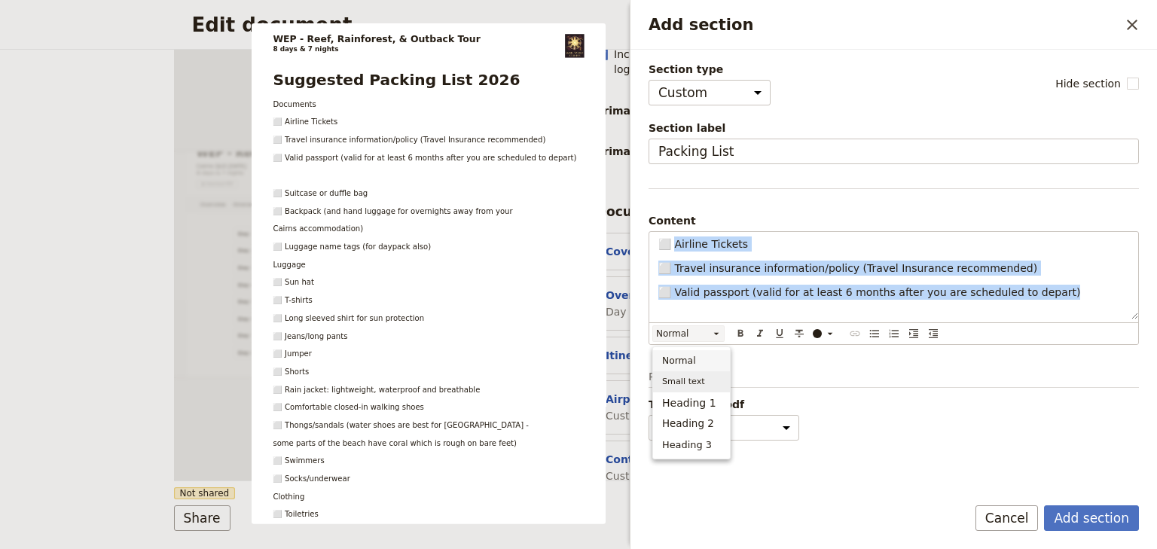
click at [694, 383] on span "Small text" at bounding box center [683, 381] width 43 height 15
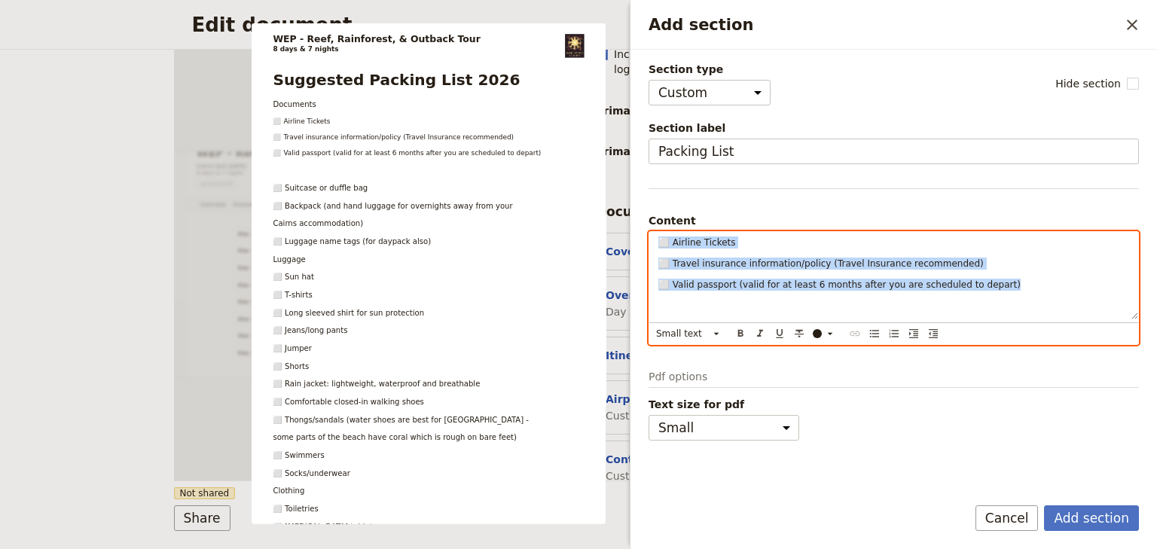
scroll to position [51, 0]
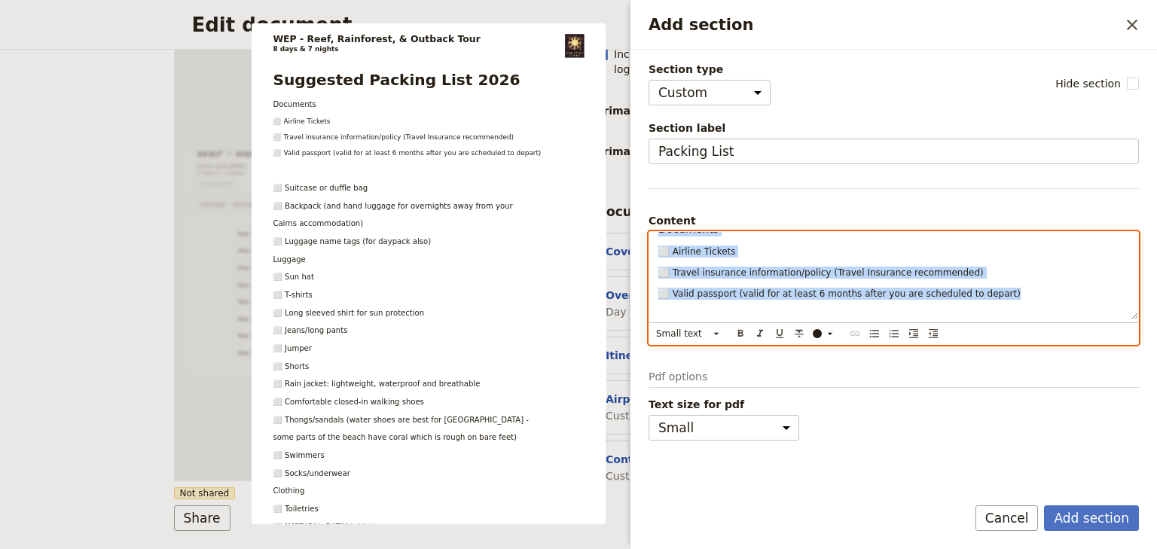
click at [755, 285] on div "Suggested Packing List 2026 Documents ⬜ Airline Tickets ⬜ Travel insurance info…" at bounding box center [893, 275] width 489 height 87
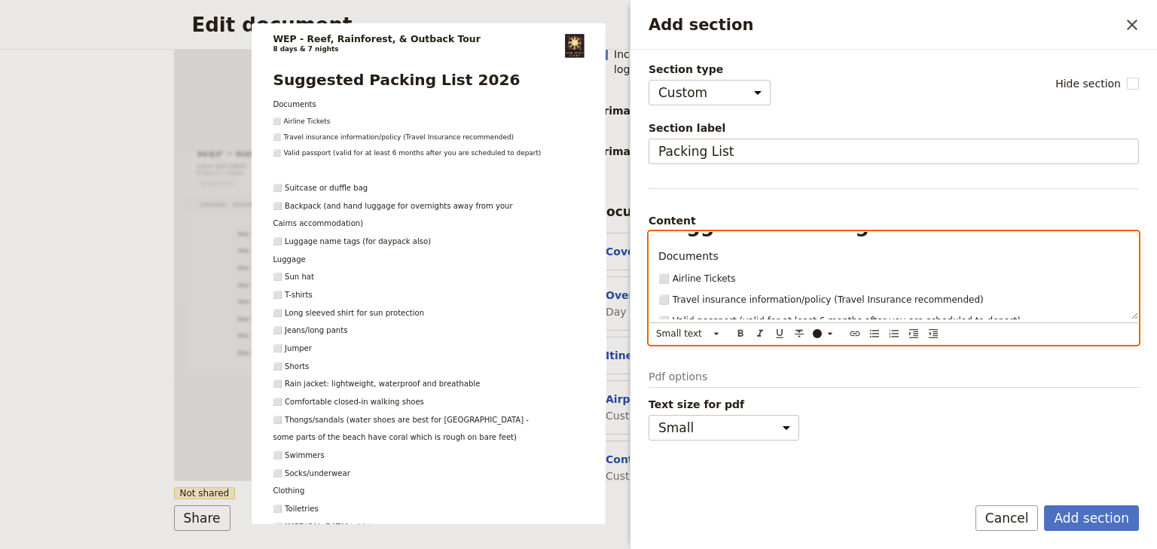
scroll to position [0, 0]
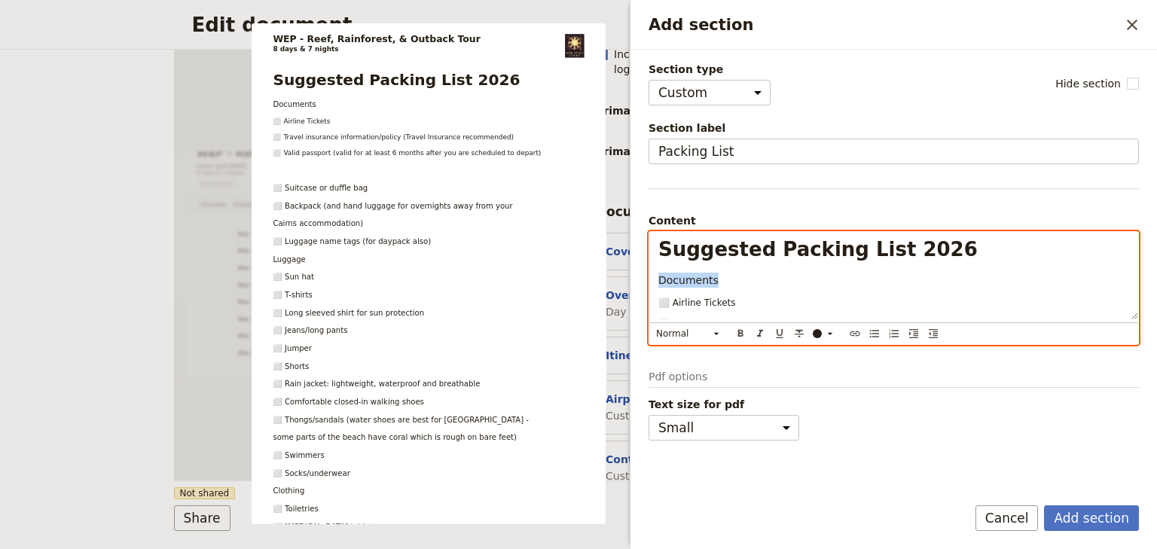
drag, startPoint x: 714, startPoint y: 280, endPoint x: 649, endPoint y: 279, distance: 64.8
click at [649, 279] on div "Suggested Packing List 2026 Documents ⬜ Airline Tickets ⬜ Travel insurance info…" at bounding box center [893, 275] width 489 height 87
click at [739, 331] on icon "Format bold" at bounding box center [740, 334] width 12 height 12
click at [759, 291] on div "Suggested Packing List 2026 Documents ⬜ Airline Tickets ⬜ Travel insurance info…" at bounding box center [893, 275] width 489 height 87
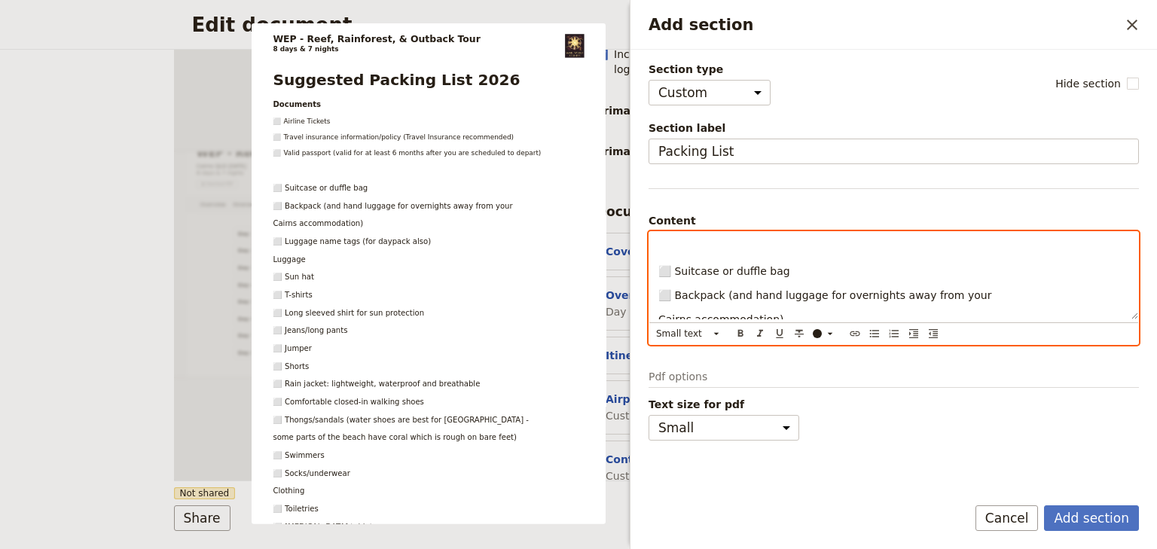
scroll to position [60, 0]
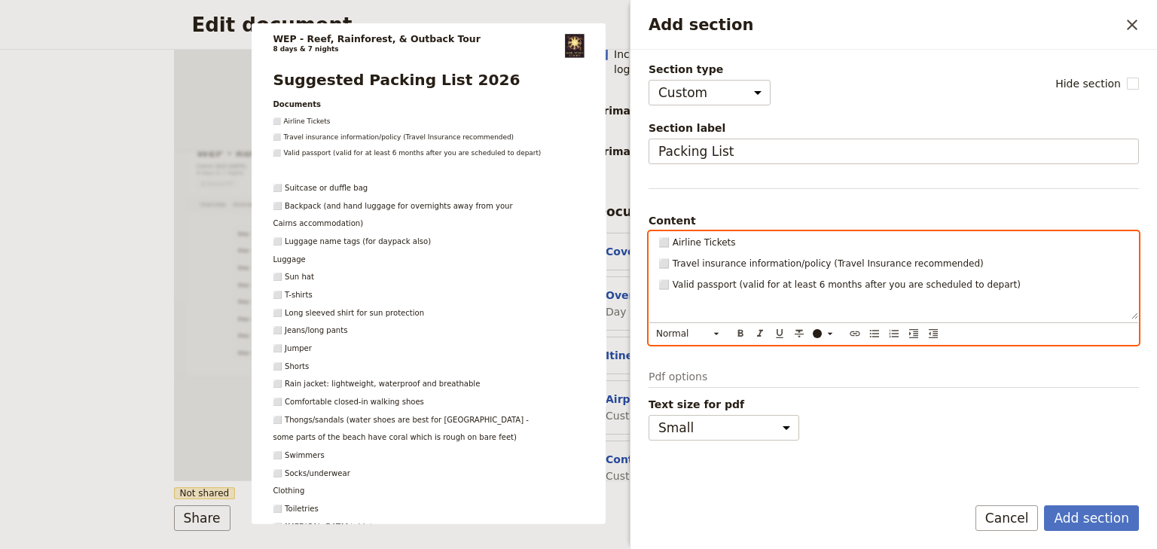
click at [670, 307] on p "Add section" at bounding box center [893, 307] width 471 height 15
drag, startPoint x: 703, startPoint y: 305, endPoint x: 646, endPoint y: 305, distance: 57.2
click at [646, 305] on div "Section type Cover page Day summary Itinerary Custom Hide section Section label…" at bounding box center [893, 266] width 526 height 433
click at [738, 332] on icon "Format bold" at bounding box center [740, 332] width 5 height 7
click at [750, 300] on p "Luggage" at bounding box center [893, 307] width 471 height 15
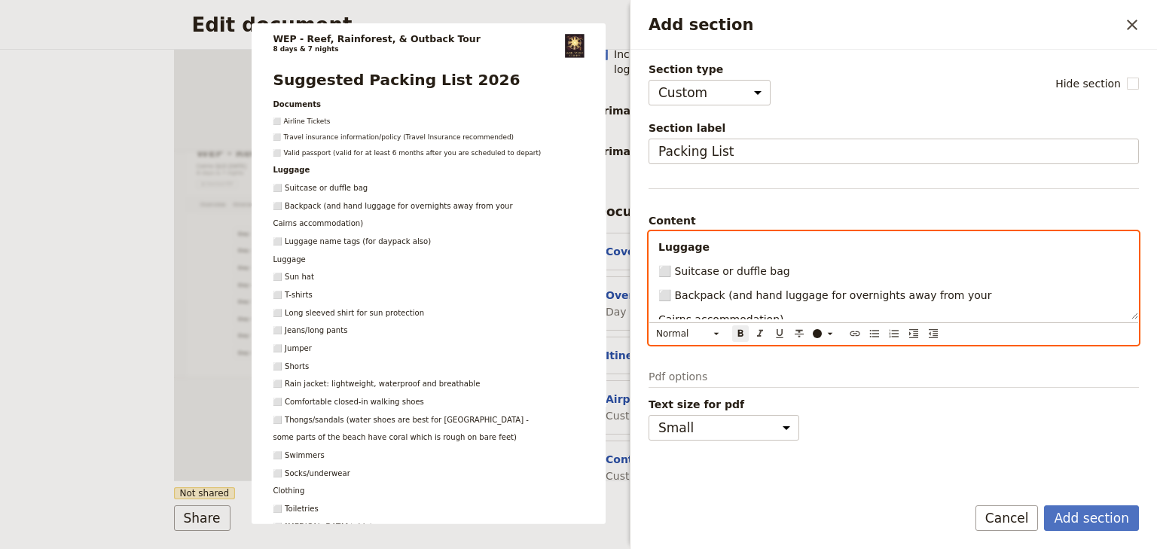
scroll to position [181, 0]
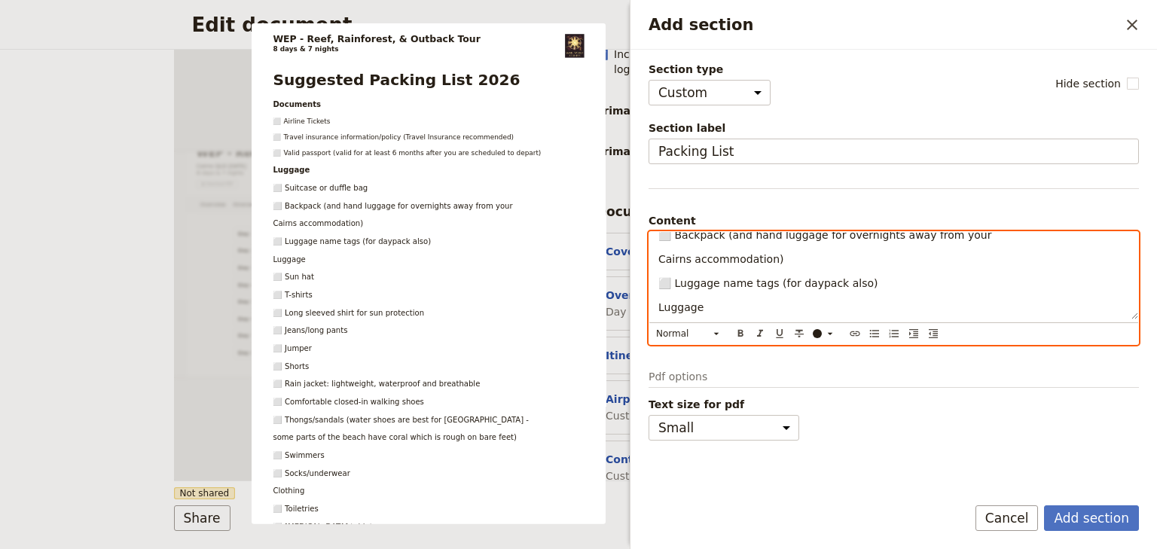
click at [657, 259] on div "Suggested Packing List 2026 Documents ⬜ Airline Tickets ⬜ Travel insurance info…" at bounding box center [893, 275] width 489 height 87
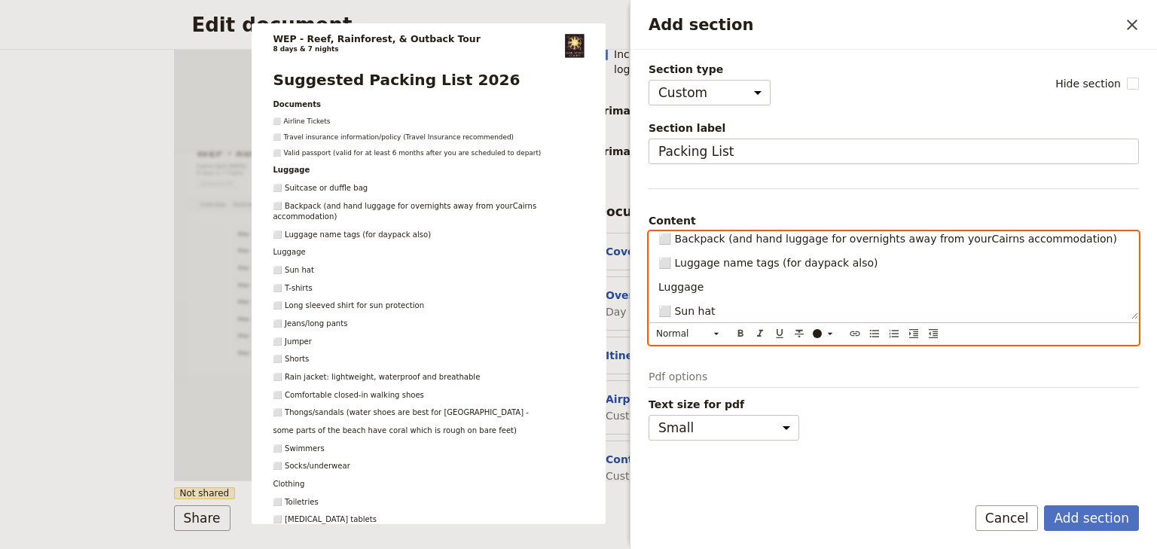
scroll to position [176, 0]
drag, startPoint x: 702, startPoint y: 286, endPoint x: 657, endPoint y: 286, distance: 45.2
click at [657, 286] on div "Suggested Packing List 2026 Documents ⬜ Airline Tickets ⬜ Travel insurance info…" at bounding box center [893, 275] width 489 height 87
drag, startPoint x: 702, startPoint y: 286, endPoint x: 649, endPoint y: 285, distance: 52.7
click at [649, 285] on div "Suggested Packing List 2026 Documents ⬜ Airline Tickets ⬜ Travel insurance info…" at bounding box center [893, 275] width 489 height 87
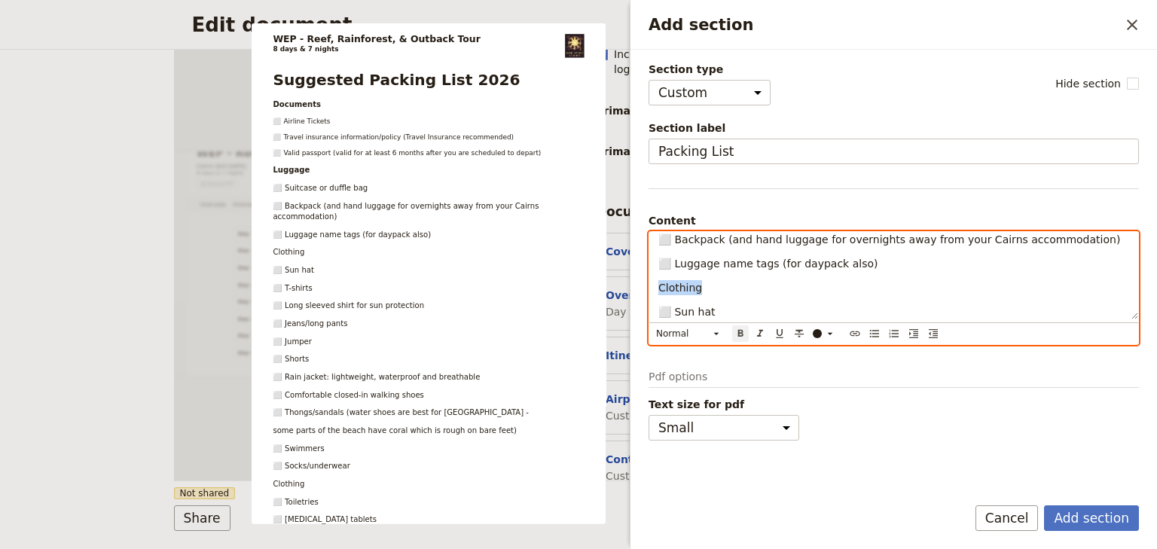
click at [736, 333] on icon "Format bold" at bounding box center [740, 334] width 12 height 12
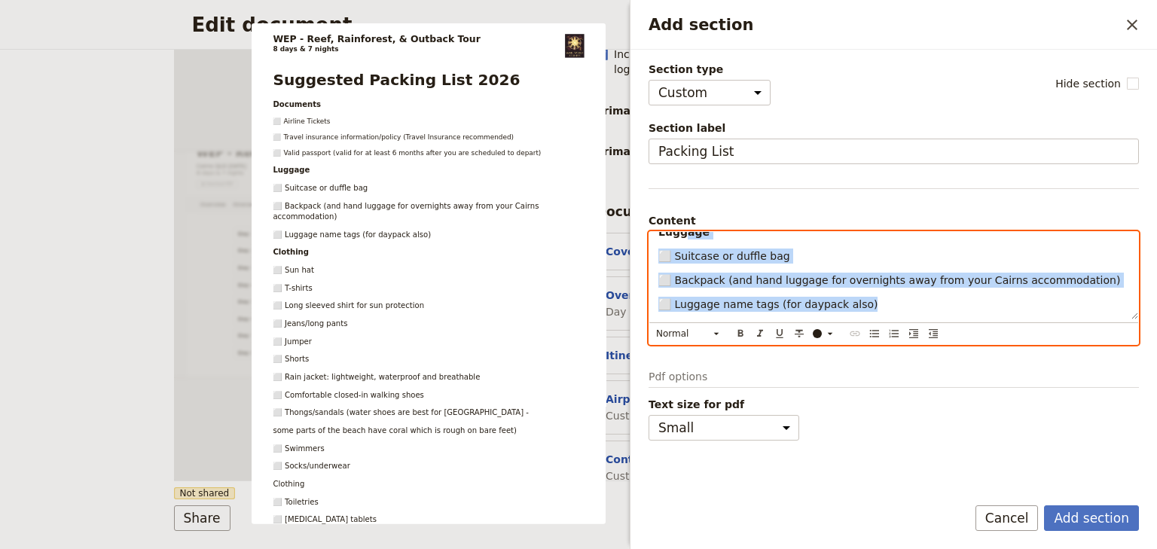
scroll to position [99, 0]
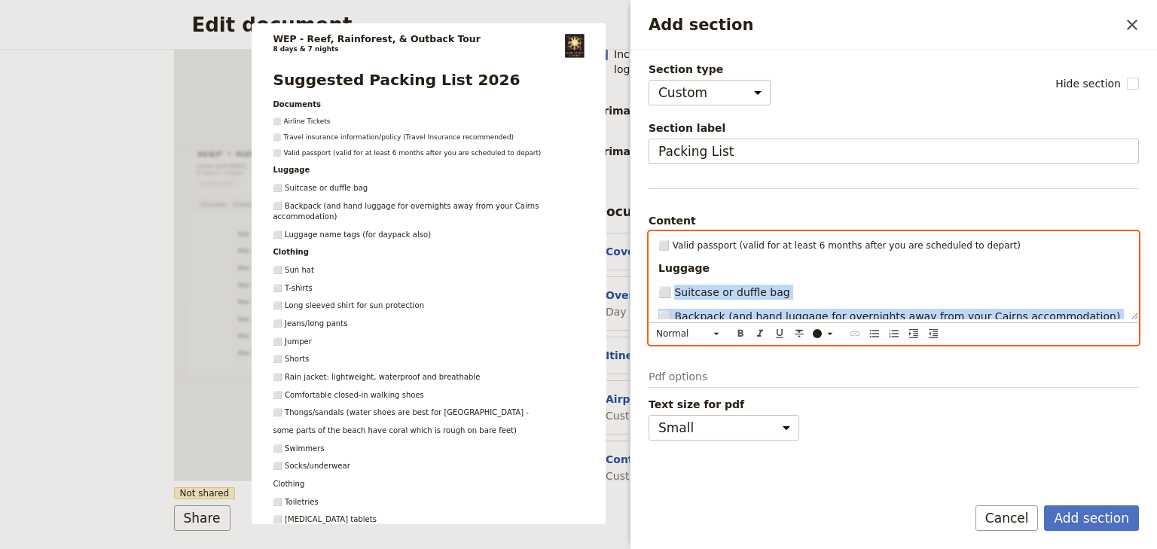
drag, startPoint x: 841, startPoint y: 264, endPoint x: 678, endPoint y: 294, distance: 166.2
click at [678, 294] on div "Suggested Packing List 2026 Documents ⬜ Airline Tickets ⬜ Travel insurance info…" at bounding box center [893, 275] width 489 height 87
click at [712, 331] on icon "Add section" at bounding box center [716, 334] width 12 height 12
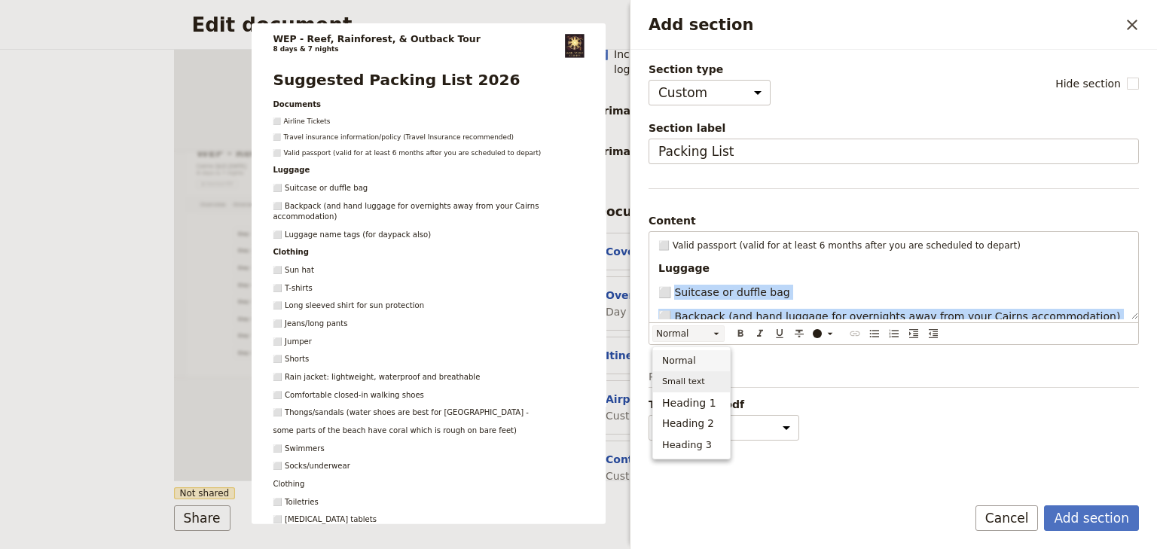
click at [685, 378] on span "Small text" at bounding box center [683, 381] width 43 height 15
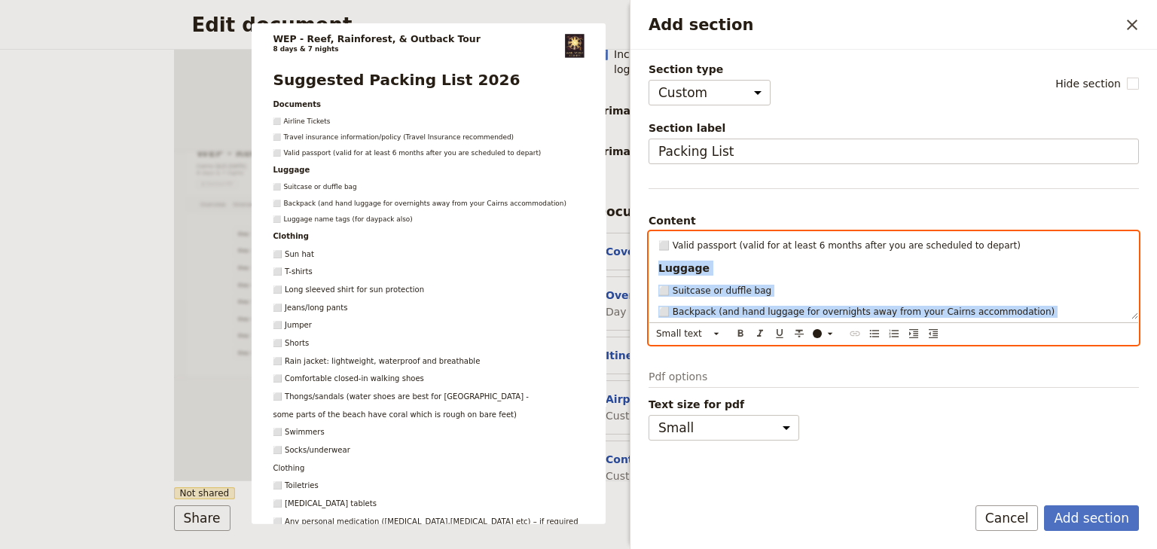
click at [771, 287] on p "⬜ Suitcase or duffle bag" at bounding box center [893, 291] width 471 height 12
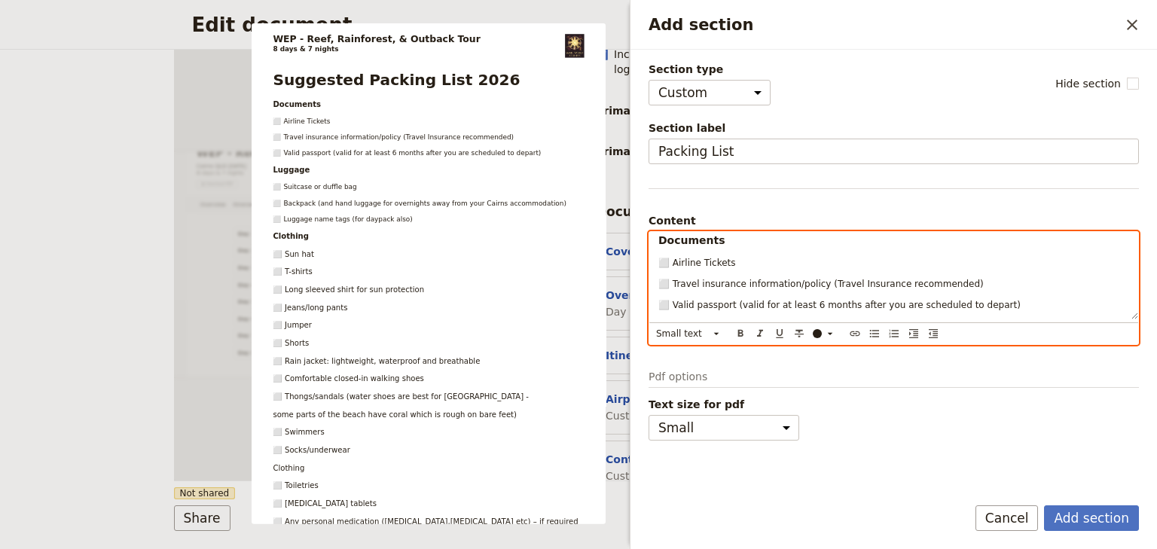
scroll to position [60, 0]
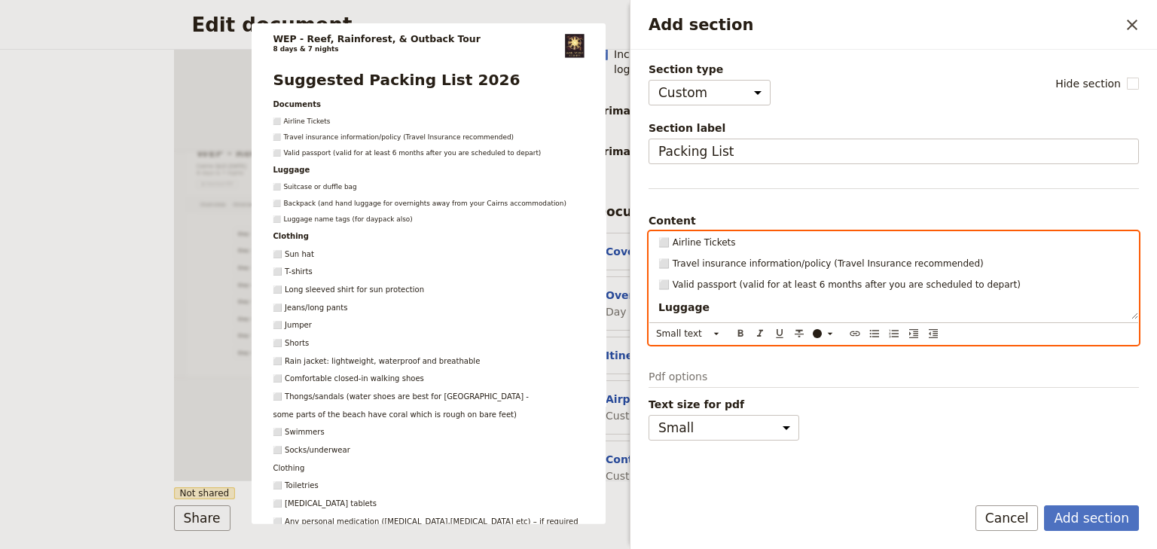
click at [672, 282] on span "⬜ Valid passport (valid for at least 6 months after you are scheduled to depart)" at bounding box center [839, 284] width 362 height 11
click at [673, 261] on span "⬜ Travel insurance information/policy (Travel Insurance recommended)" at bounding box center [820, 263] width 325 height 11
drag, startPoint x: 669, startPoint y: 262, endPoint x: 657, endPoint y: 262, distance: 12.0
click at [657, 262] on div "Suggested Packing List 2026 Documents ⬜ Airline Tickets ⬜ Travel insurance info…" at bounding box center [893, 275] width 489 height 87
click at [830, 331] on icon "Add section" at bounding box center [830, 334] width 12 height 12
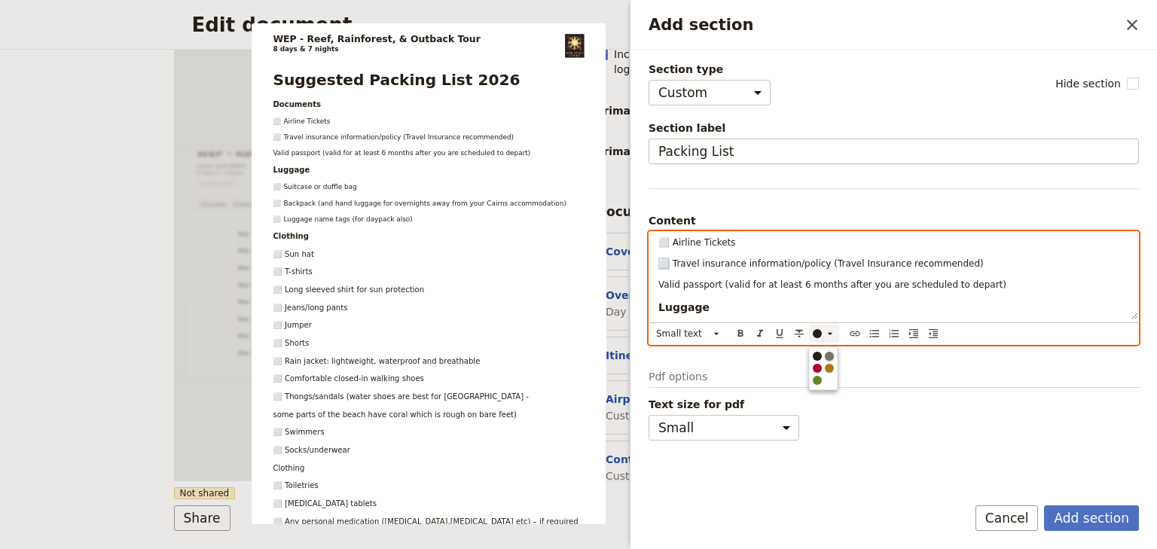
click at [828, 353] on div "button" at bounding box center [829, 356] width 9 height 9
click at [710, 288] on span "Valid passport (valid for at least 6 months after you are scheduled to depart)" at bounding box center [832, 284] width 348 height 11
click at [673, 262] on span "Travel insurance information/policy (Travel Insurance recommended)" at bounding box center [825, 263] width 311 height 11
click at [675, 239] on span "⬜ Airline Tickets" at bounding box center [697, 242] width 78 height 11
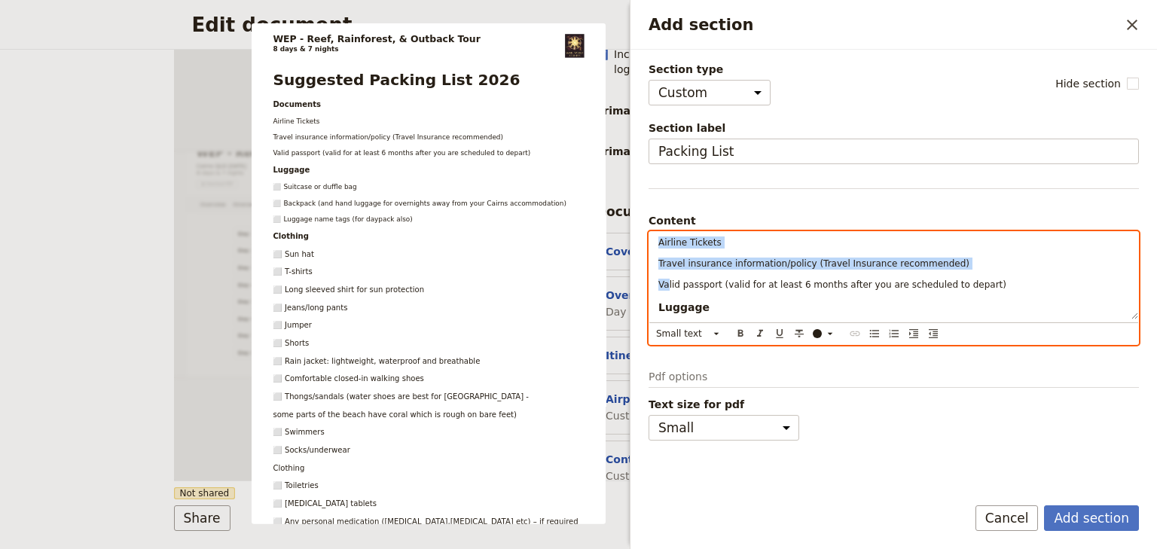
drag, startPoint x: 666, startPoint y: 283, endPoint x: 657, endPoint y: 242, distance: 41.7
click at [657, 242] on div "Suggested Packing List 2026 Documents Airline Tickets Travel insurance informat…" at bounding box center [893, 275] width 489 height 87
click at [872, 332] on icon "Bulleted list" at bounding box center [874, 334] width 9 height 8
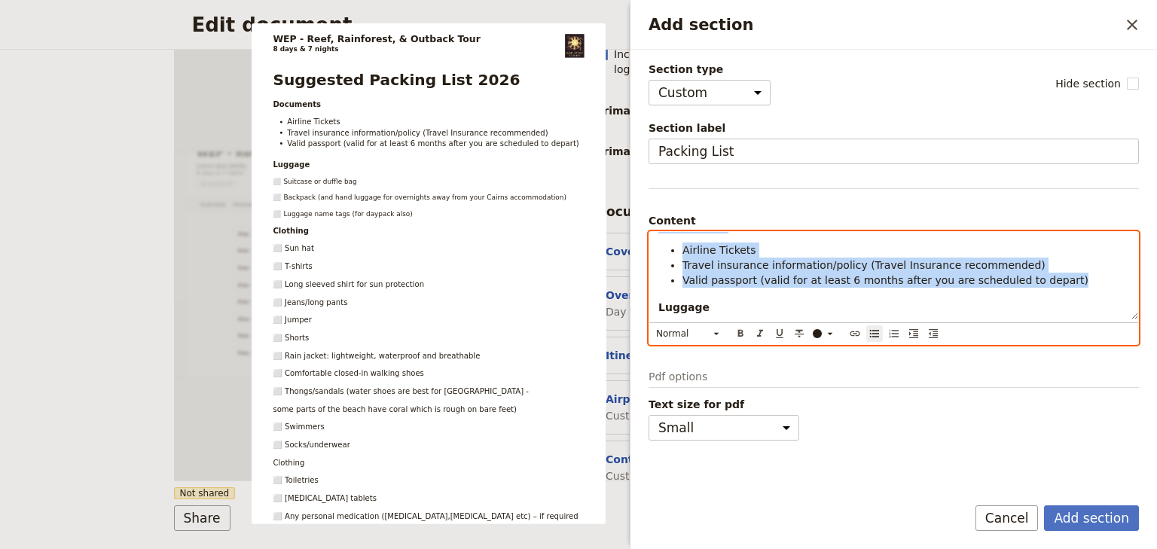
click at [725, 284] on span "Valid passport (valid for at least 6 months after you are scheduled to depart)" at bounding box center [885, 280] width 406 height 12
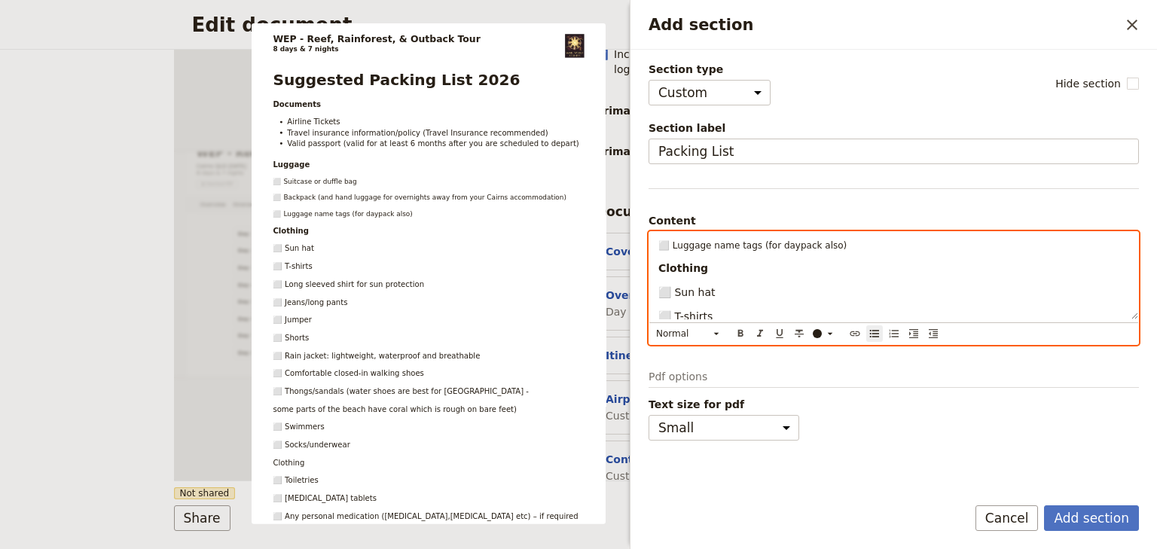
scroll to position [120, 0]
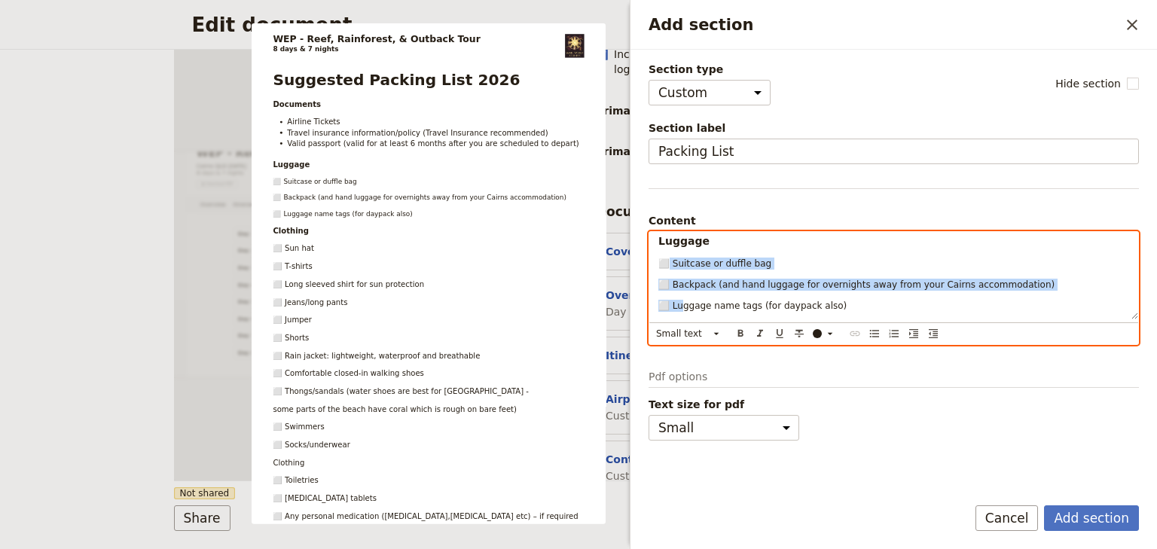
drag, startPoint x: 683, startPoint y: 302, endPoint x: 671, endPoint y: 262, distance: 41.7
click at [671, 262] on div "Suggested Packing List 2026 Documents Airline Tickets Travel insurance informat…" at bounding box center [893, 275] width 489 height 87
click at [872, 331] on icon "Bulleted list" at bounding box center [874, 334] width 9 height 8
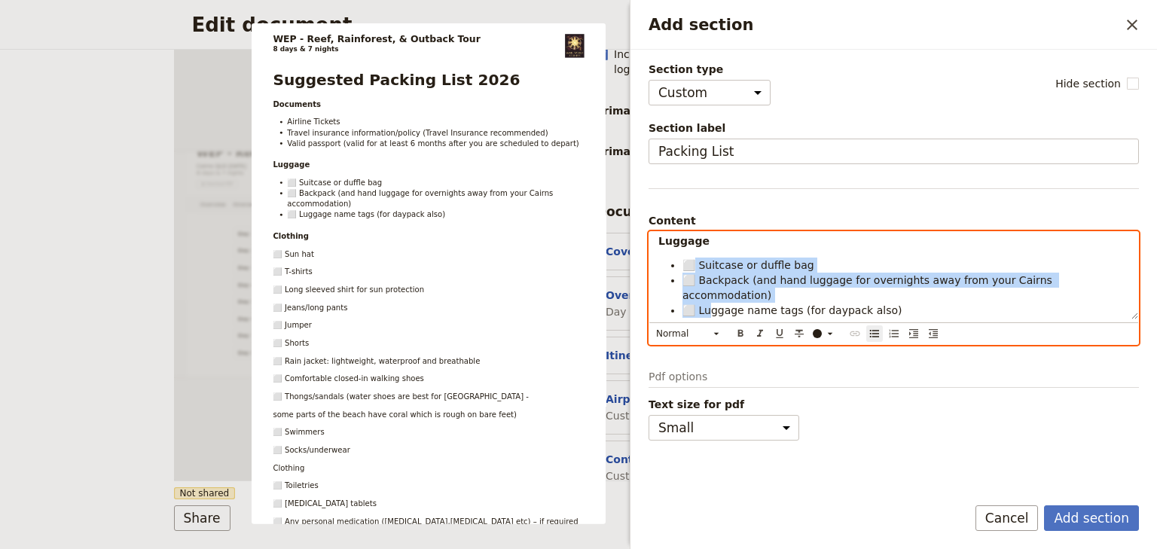
click at [695, 262] on span "⬜ Suitcase or duffle bag" at bounding box center [748, 265] width 132 height 12
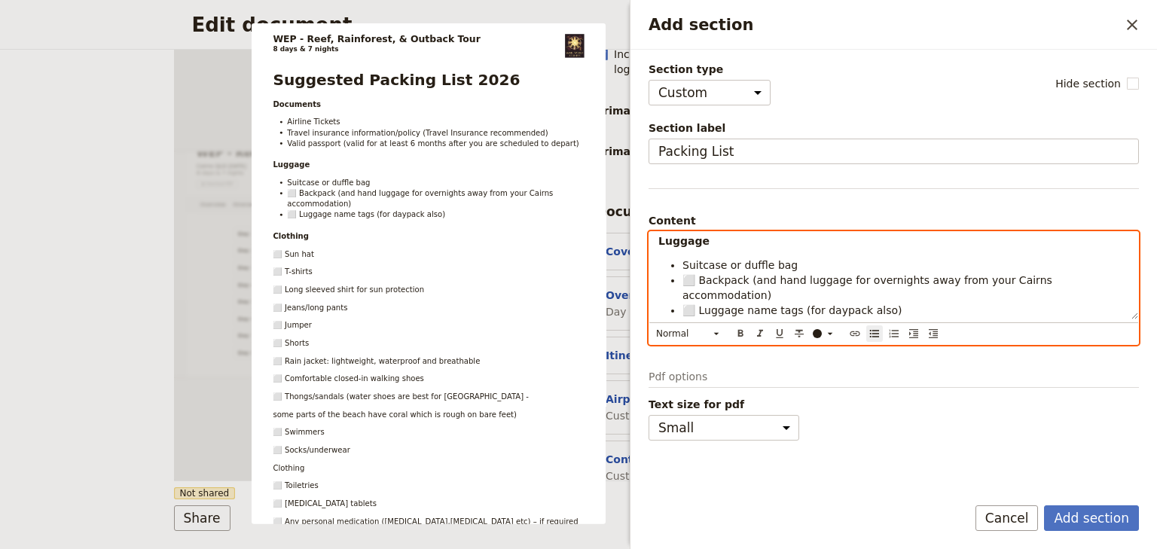
click at [699, 280] on span "⬜ Backpack (and hand luggage for overnights away from your Cairns accommodation)" at bounding box center [868, 287] width 373 height 27
click at [702, 289] on span "⬜ Luggage name tags (for daypack also)" at bounding box center [791, 295] width 219 height 12
click at [699, 291] on span "⬜ Luggage name tags (for daypack also)" at bounding box center [791, 295] width 219 height 12
click at [701, 292] on span "Luggage name tags (for daypack also)" at bounding box center [783, 295] width 203 height 12
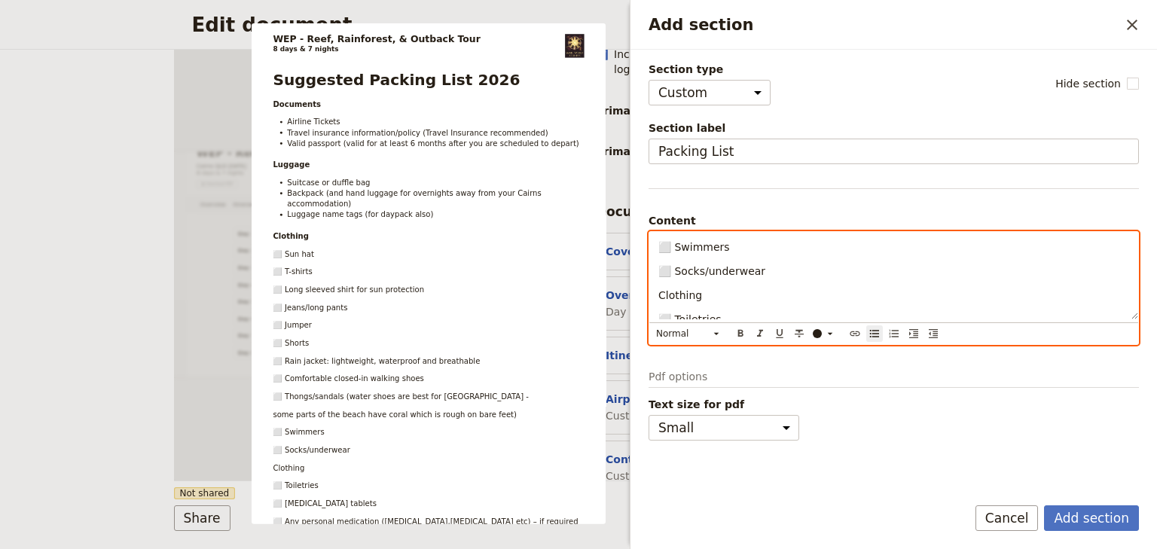
scroll to position [482, 0]
drag, startPoint x: 700, startPoint y: 273, endPoint x: 660, endPoint y: 272, distance: 39.9
click at [660, 272] on p "Clothing" at bounding box center [893, 274] width 471 height 15
drag, startPoint x: 693, startPoint y: 274, endPoint x: 657, endPoint y: 275, distance: 36.2
click at [657, 275] on div "Suggested Packing List 2026 Documents Airline Tickets Travel insurance informat…" at bounding box center [893, 275] width 489 height 87
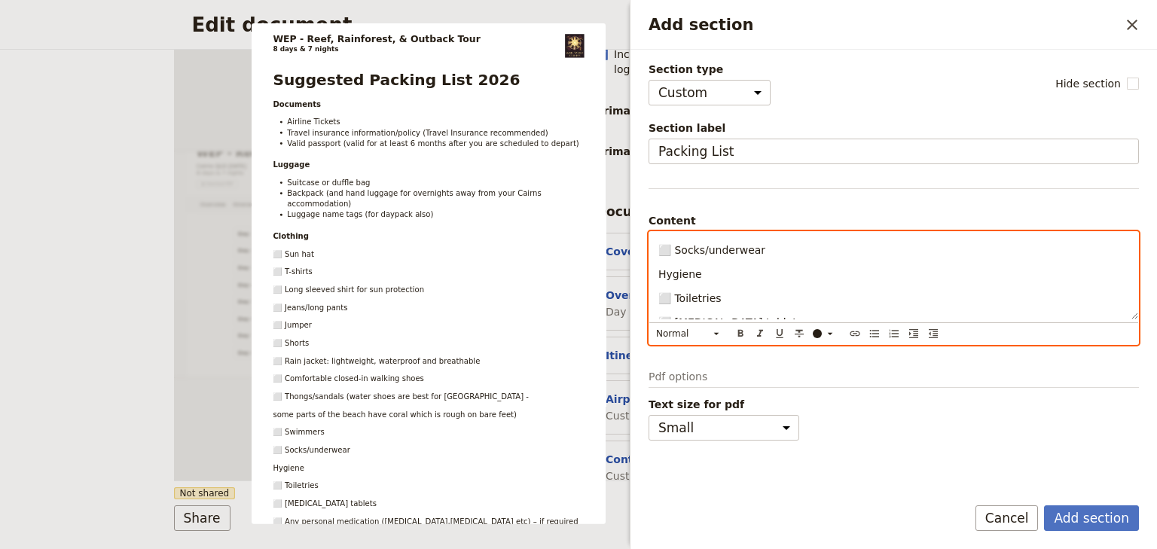
click at [748, 329] on div "Normal ​ ​ ​ ​ ​ ​ ​ ​ ​ ​ ​" at bounding box center [893, 333] width 489 height 22
drag, startPoint x: 696, startPoint y: 271, endPoint x: 654, endPoint y: 272, distance: 42.2
click at [654, 272] on div "Suggested Packing List 2026 Documents Airline Tickets Travel insurance informat…" at bounding box center [893, 275] width 489 height 87
click at [743, 334] on icon "Format bold" at bounding box center [740, 332] width 5 height 7
click at [753, 301] on p "⬜ Toiletries" at bounding box center [893, 298] width 471 height 15
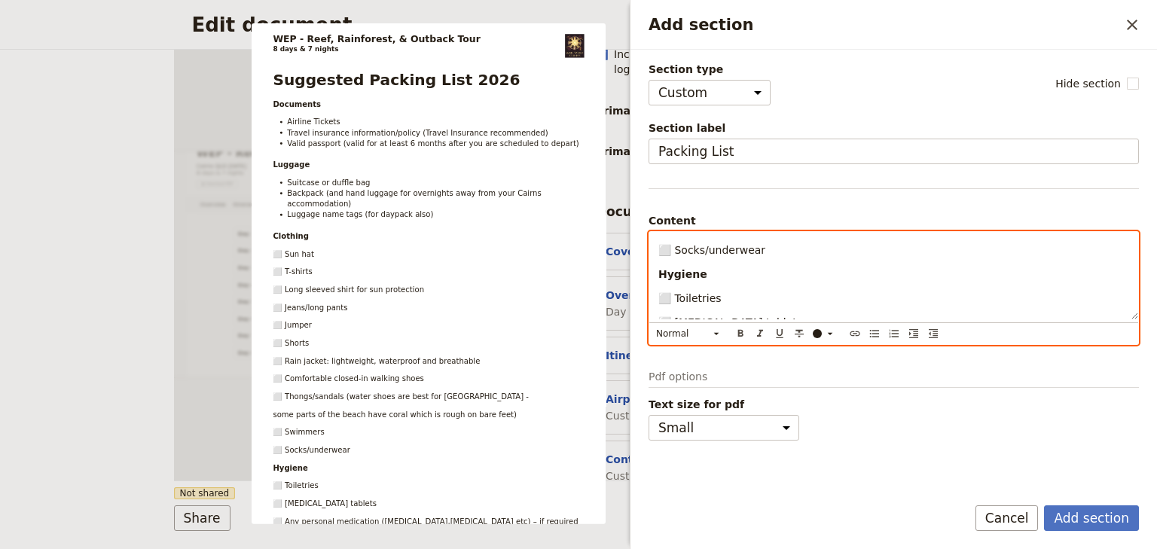
click at [678, 249] on span "⬜ Socks/underwear" at bounding box center [711, 250] width 107 height 12
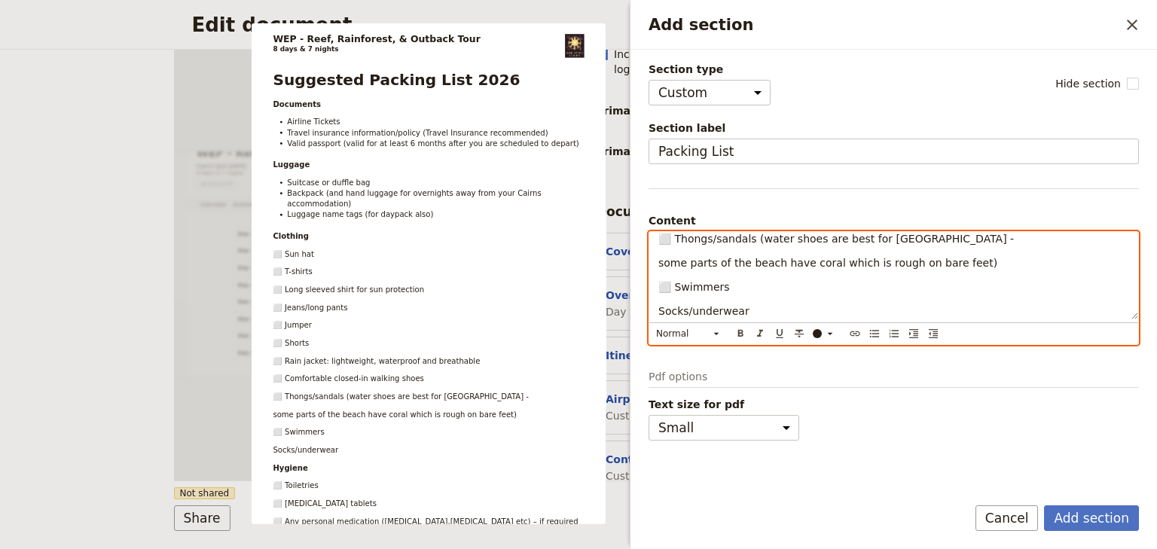
scroll to position [422, 0]
click at [678, 284] on span "⬜ Swimmers" at bounding box center [694, 286] width 72 height 12
click at [677, 238] on span "⬜ Thongs/sandals (water shoes are best for [GEOGRAPHIC_DATA] -" at bounding box center [835, 238] width 355 height 12
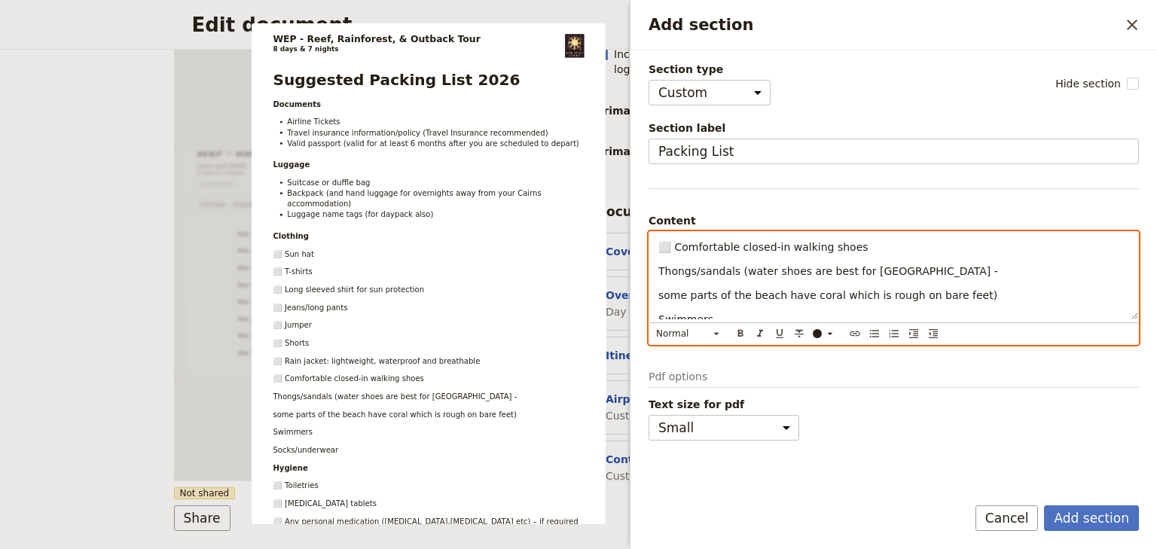
scroll to position [361, 0]
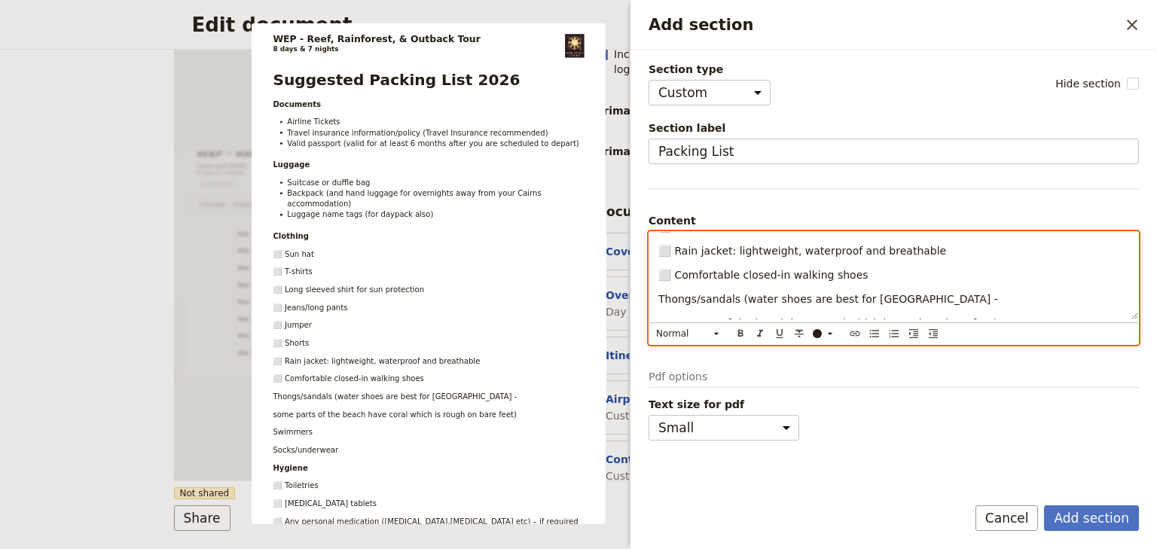
click at [676, 272] on span "⬜ Comfortable closed-in walking shoes" at bounding box center [763, 275] width 210 height 12
click at [676, 248] on span "⬜ Rain jacket: lightweight, waterproof and breathable" at bounding box center [802, 251] width 288 height 12
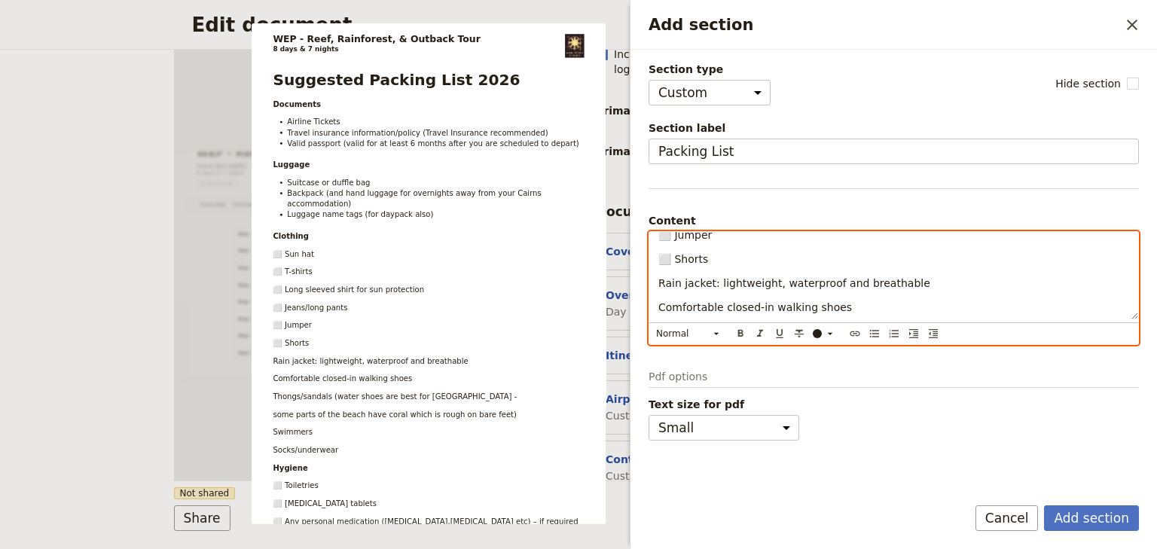
scroll to position [300, 0]
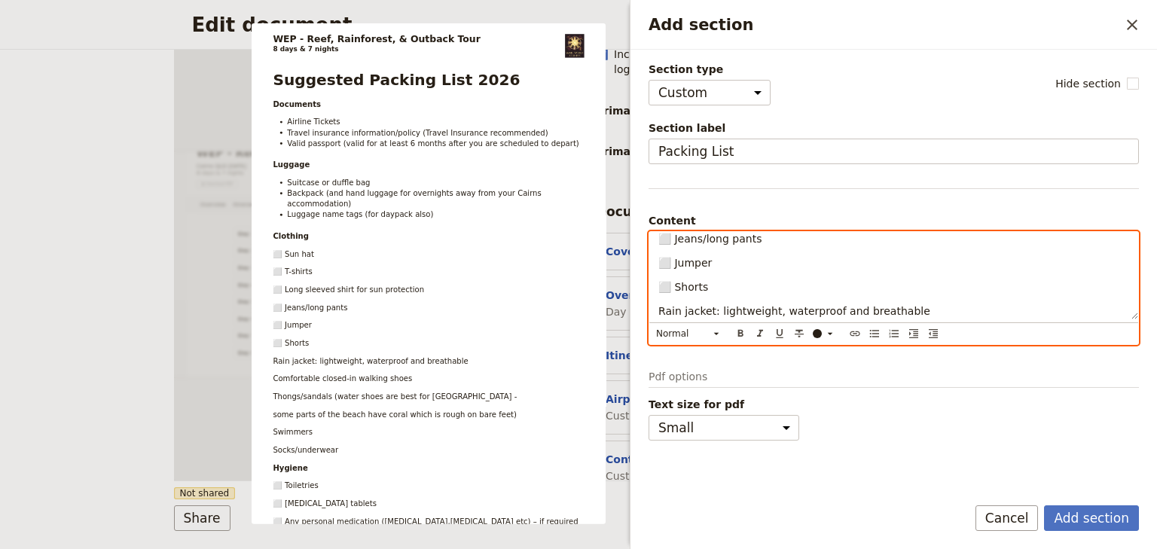
click at [675, 285] on span "⬜ Shorts" at bounding box center [683, 287] width 50 height 12
click at [673, 262] on span "⬜ Jumper" at bounding box center [684, 263] width 53 height 12
click at [677, 239] on span "⬜ Jeans/long pants" at bounding box center [709, 239] width 103 height 12
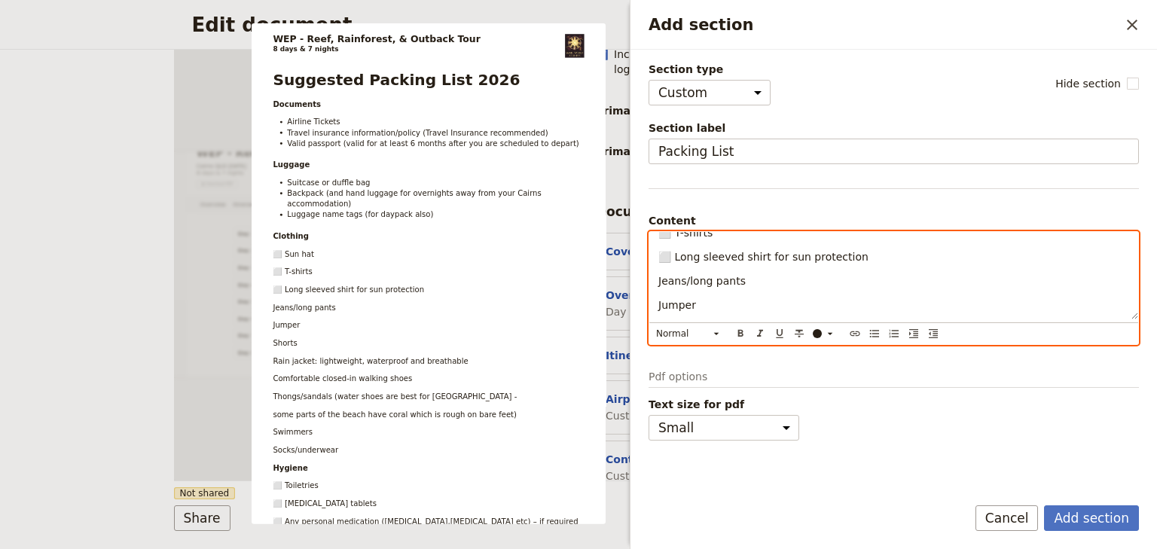
scroll to position [239, 0]
click at [676, 273] on span "⬜ Long sleeved shirt for sun protection" at bounding box center [763, 276] width 210 height 12
click at [675, 250] on span "⬜ T-shirts" at bounding box center [685, 252] width 54 height 12
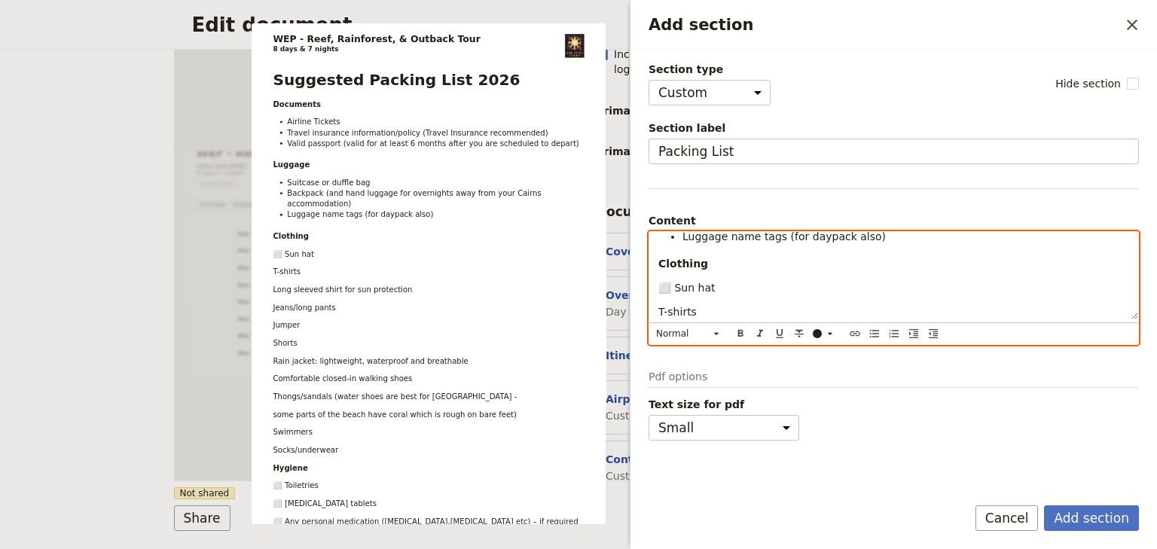
click at [675, 283] on span "⬜ Sun hat" at bounding box center [686, 288] width 56 height 12
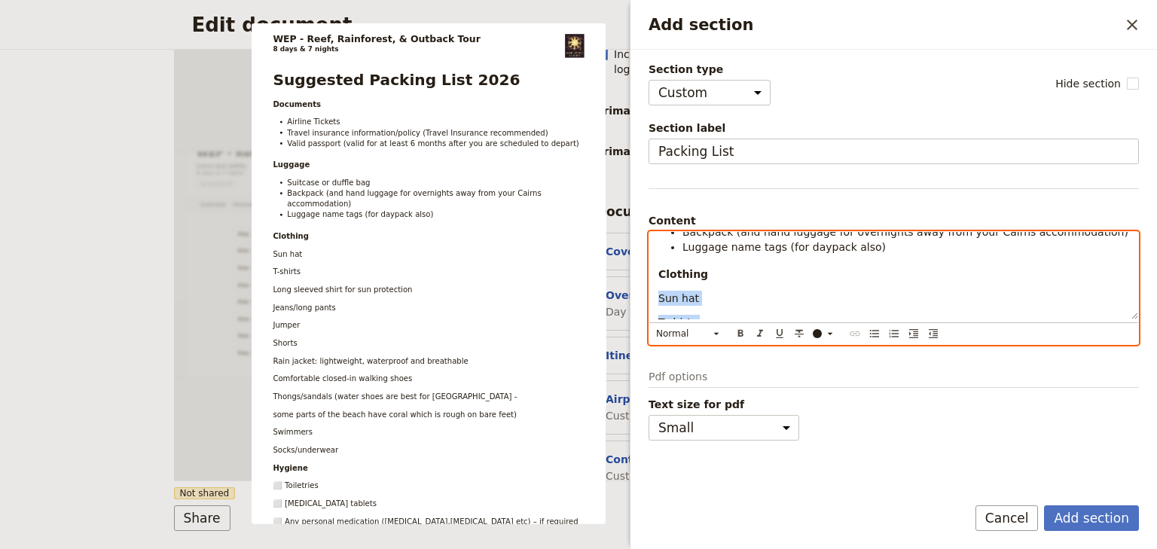
drag, startPoint x: 670, startPoint y: 307, endPoint x: 654, endPoint y: 291, distance: 22.9
click at [654, 291] on div "Suggested Packing List 2026 Documents Airline Tickets Travel insurance informat…" at bounding box center [893, 275] width 489 height 87
click at [710, 331] on icon "Add section" at bounding box center [716, 334] width 12 height 12
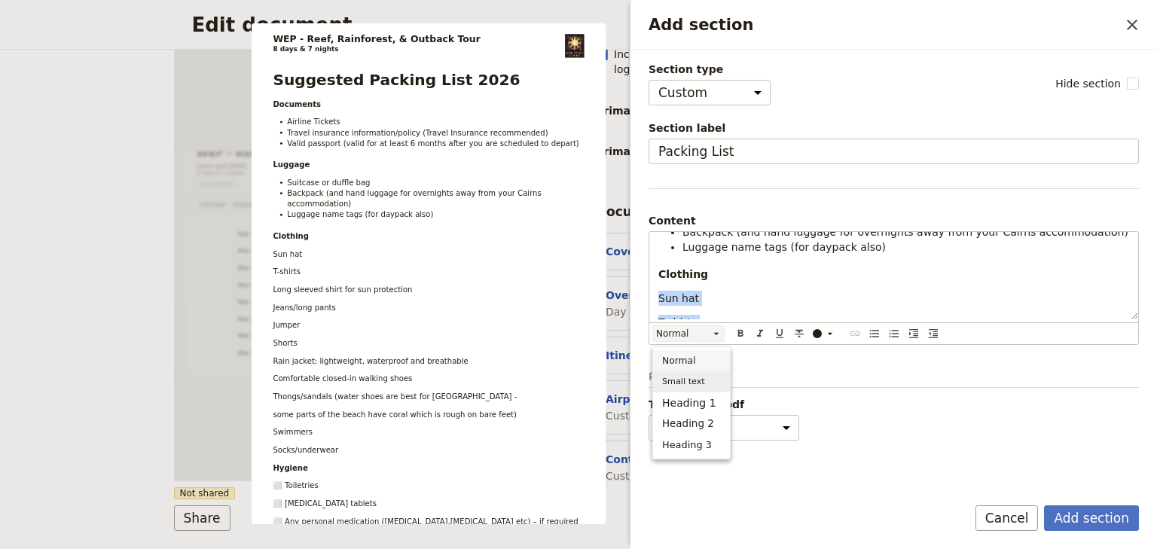
click at [695, 380] on span "Small text" at bounding box center [683, 381] width 43 height 15
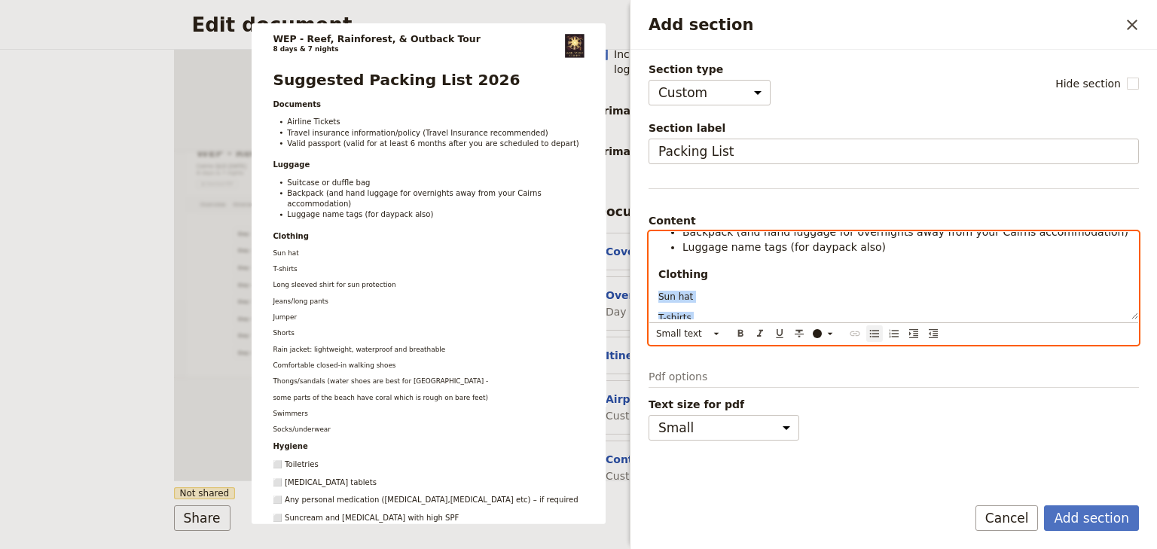
click at [869, 328] on icon "Bulleted list" at bounding box center [874, 334] width 12 height 12
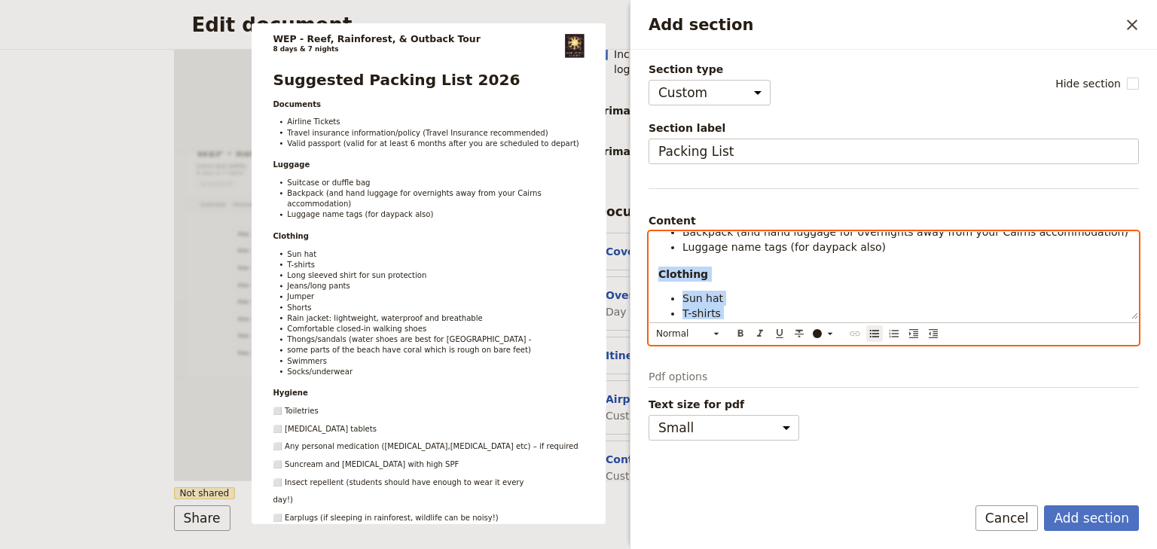
click at [762, 291] on li "Sun hat" at bounding box center [905, 298] width 447 height 15
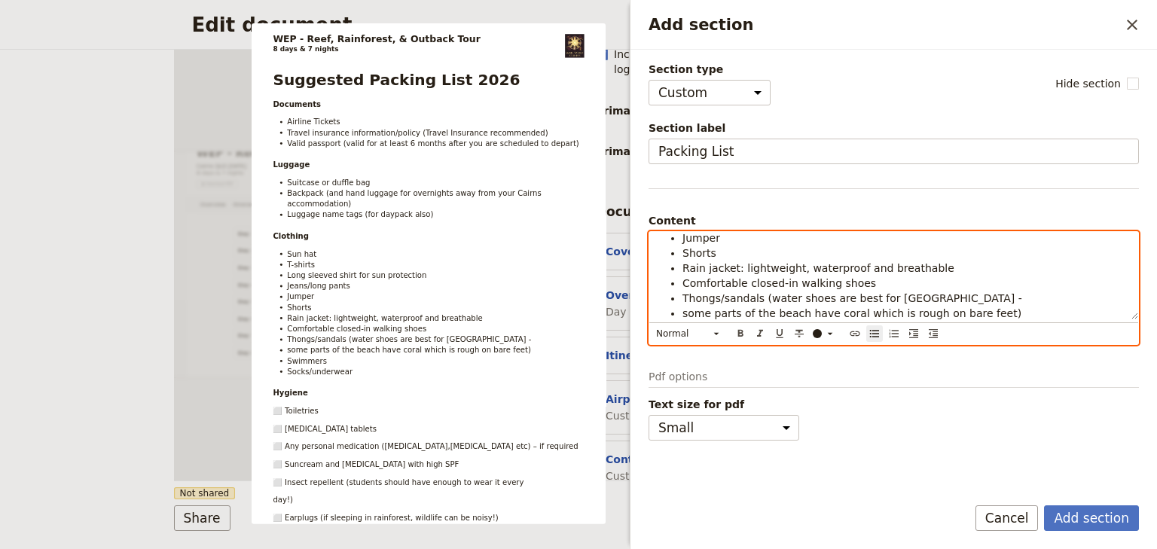
scroll to position [229, 0]
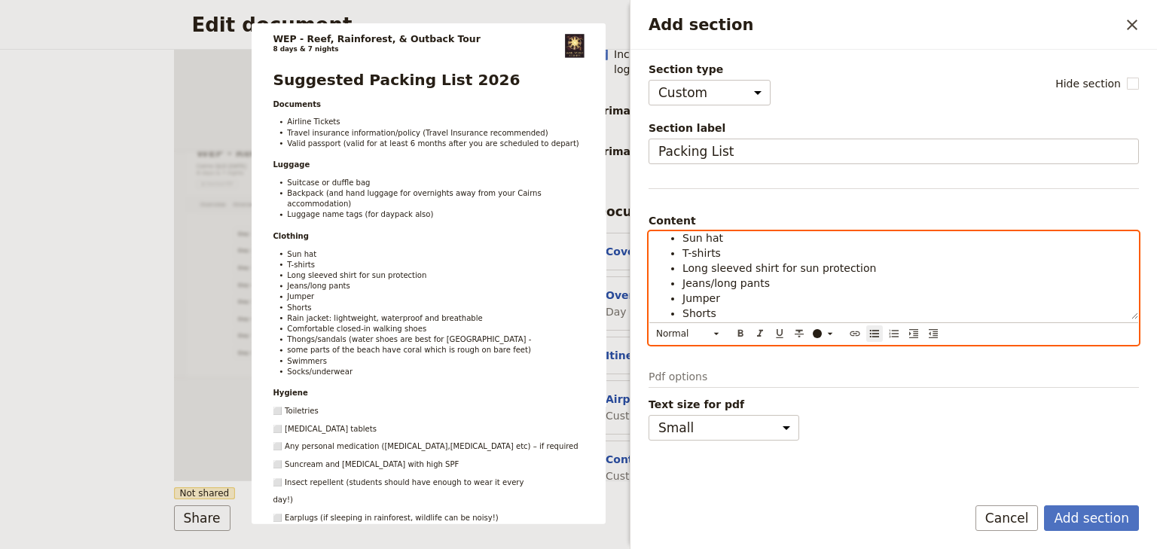
click at [687, 298] on span "Jumper" at bounding box center [701, 298] width 38 height 12
click at [702, 311] on span "Shorts" at bounding box center [699, 313] width 34 height 12
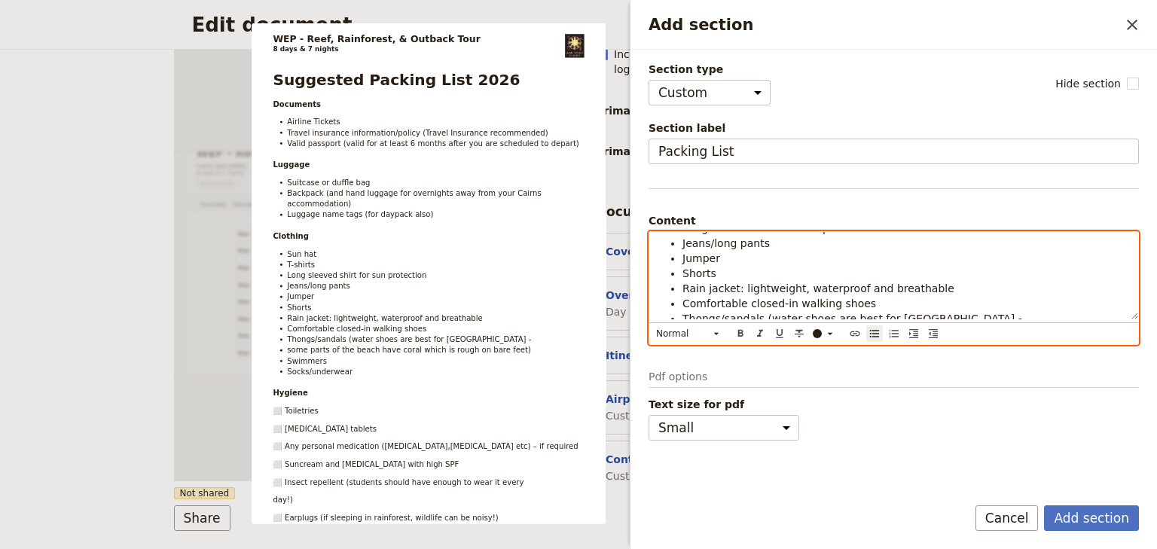
scroll to position [289, 0]
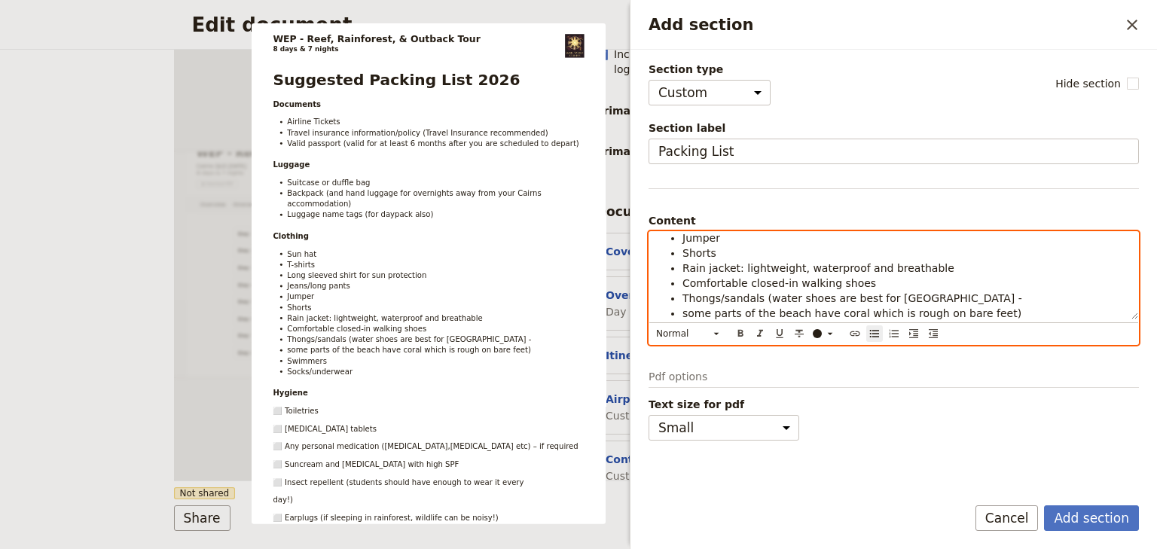
click at [681, 312] on ul "Sun hat T-shirts Long sleeved shirt for sun protection Jeans/long pants Jumper …" at bounding box center [893, 260] width 471 height 181
click at [792, 307] on span "Thongs/sandals (water shoes are best for [GEOGRAPHIC_DATA] - some parts of the …" at bounding box center [902, 305] width 440 height 27
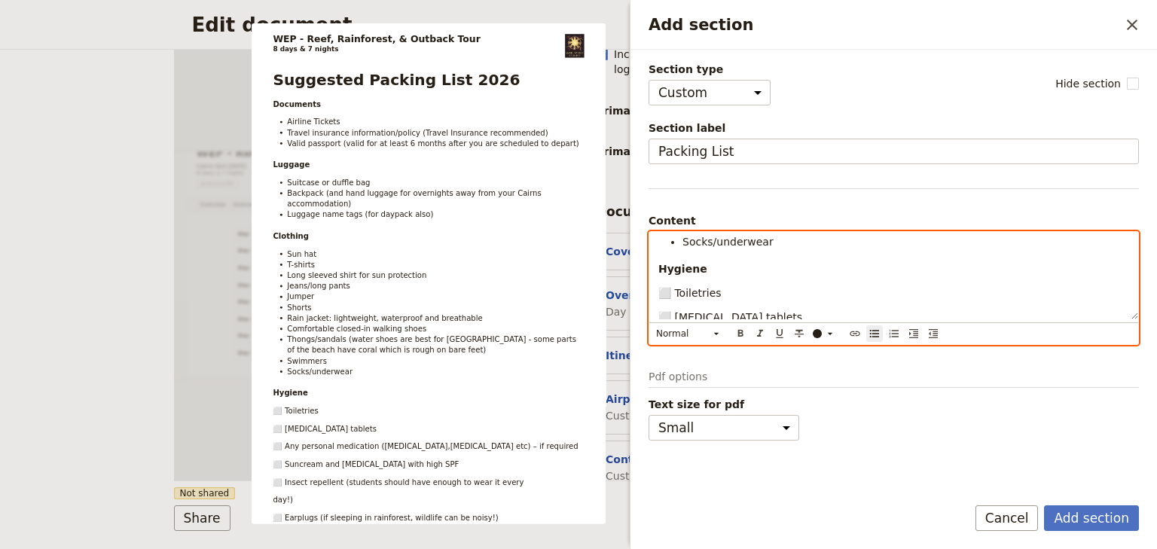
scroll to position [410, 0]
click at [680, 273] on span "⬜ Toiletries" at bounding box center [689, 274] width 63 height 12
click at [676, 296] on span "⬜ [MEDICAL_DATA] tablets" at bounding box center [730, 298] width 144 height 12
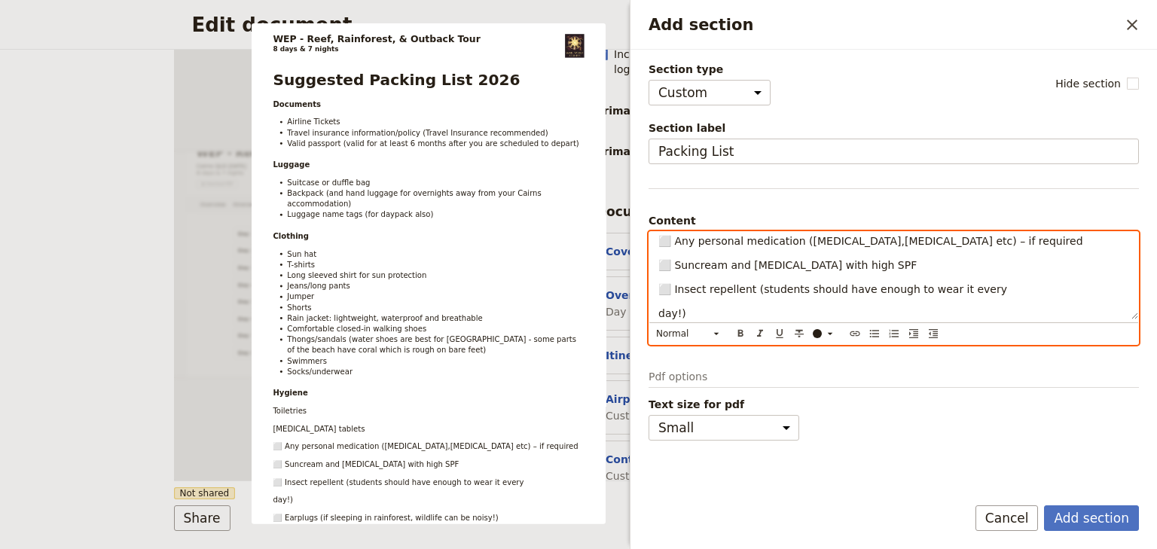
scroll to position [470, 0]
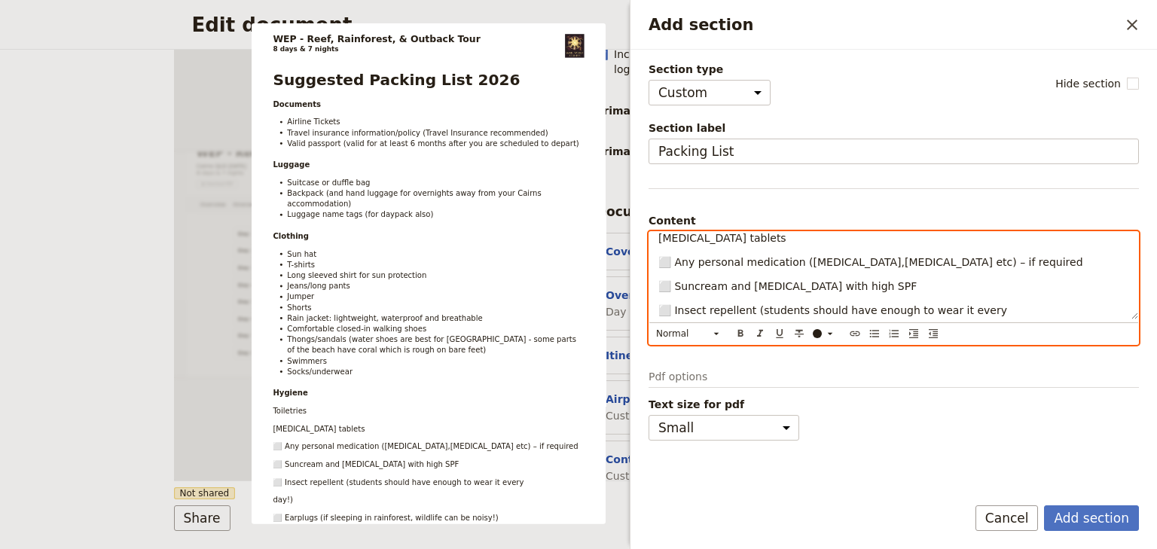
click at [677, 261] on span "⬜ Any personal medication ([MEDICAL_DATA],[MEDICAL_DATA] etc) – if required" at bounding box center [870, 262] width 425 height 12
click at [675, 283] on span "⬜ Suncream and [MEDICAL_DATA] with high SPF" at bounding box center [787, 286] width 258 height 12
click at [675, 307] on span "⬜ Insect repellent (students should have enough to wear it every" at bounding box center [832, 310] width 349 height 12
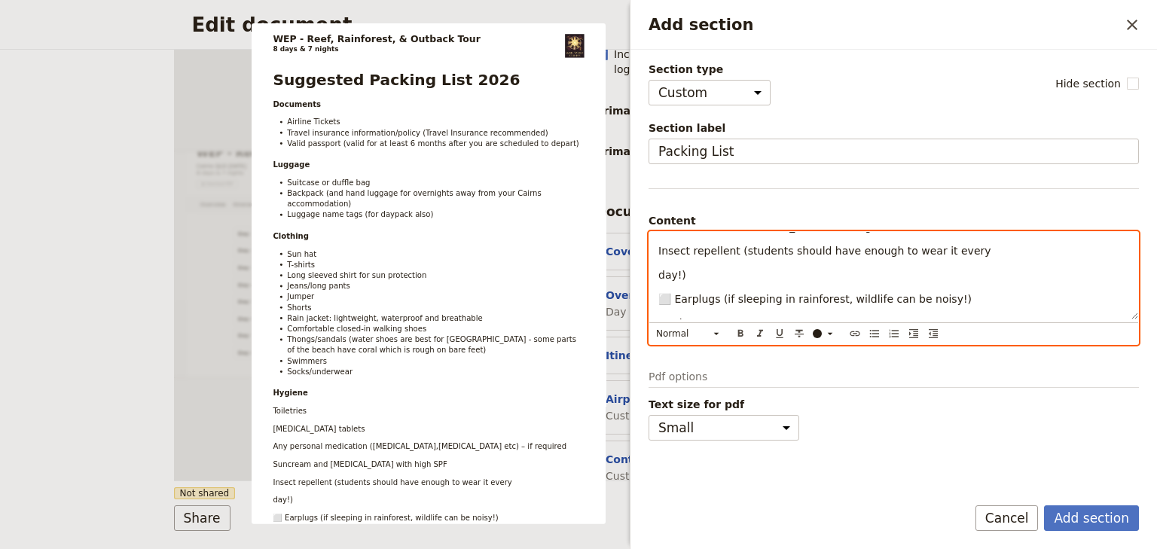
scroll to position [530, 0]
click at [676, 297] on span "⬜ Earplugs (if sleeping in rainforest, wildlife can be noisy!)" at bounding box center [814, 298] width 313 height 12
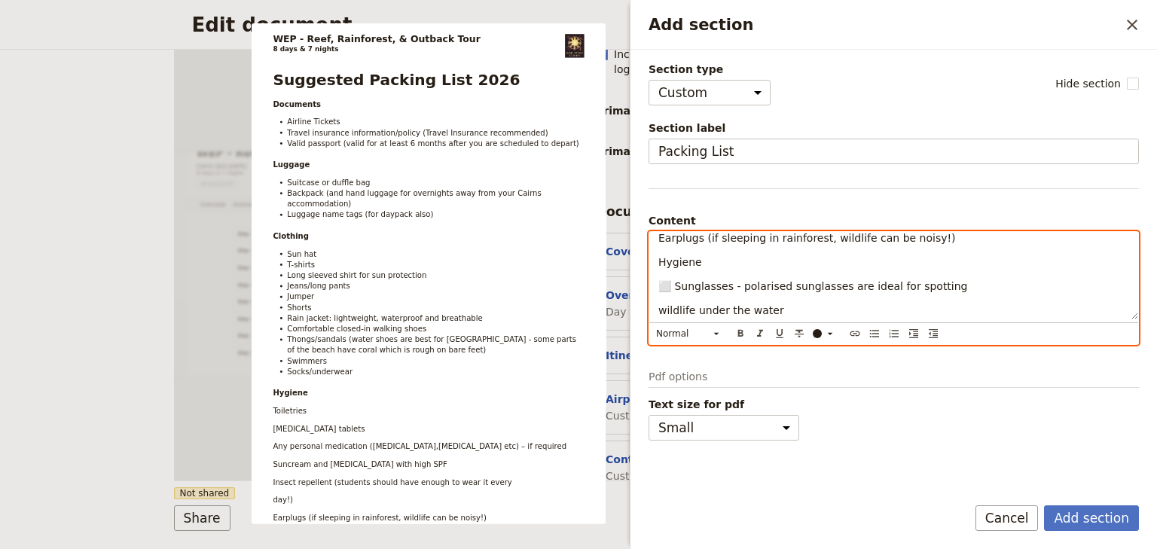
click at [675, 284] on span "⬜ Sunglasses - polarised sunglasses are ideal for spotting" at bounding box center [813, 286] width 310 height 12
drag, startPoint x: 699, startPoint y: 261, endPoint x: 657, endPoint y: 261, distance: 42.2
click at [657, 261] on div "Suggested Packing List 2026 Documents Airline Tickets Travel insurance informat…" at bounding box center [893, 275] width 489 height 87
drag, startPoint x: 667, startPoint y: 261, endPoint x: 654, endPoint y: 261, distance: 13.6
click at [654, 261] on div "Suggested Packing List 2026 Documents Airline Tickets Travel insurance informat…" at bounding box center [893, 275] width 489 height 87
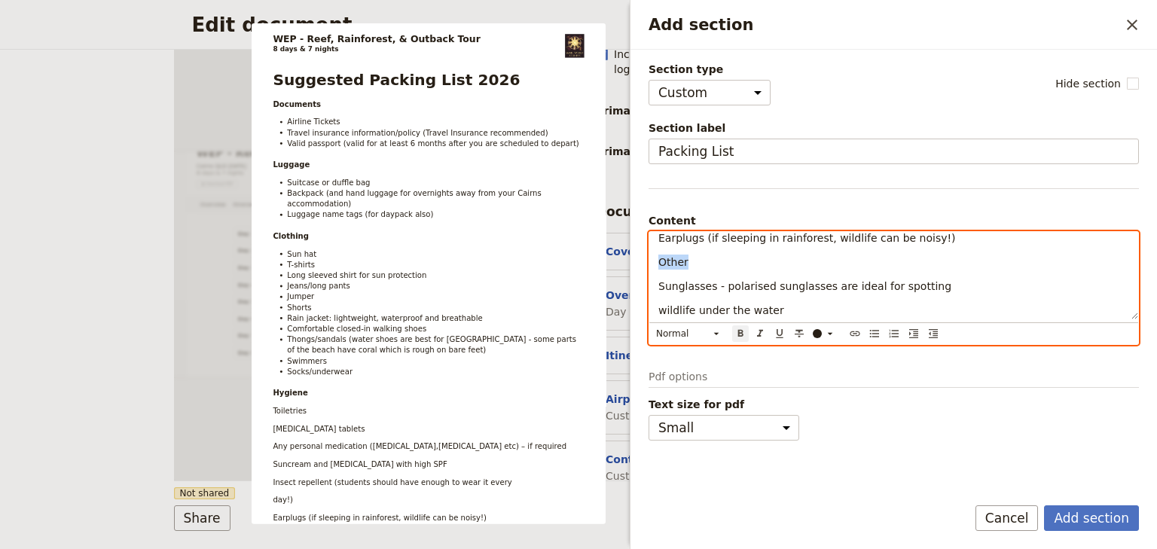
drag, startPoint x: 740, startPoint y: 333, endPoint x: 728, endPoint y: 306, distance: 29.4
click at [740, 332] on icon "Format bold" at bounding box center [740, 334] width 12 height 12
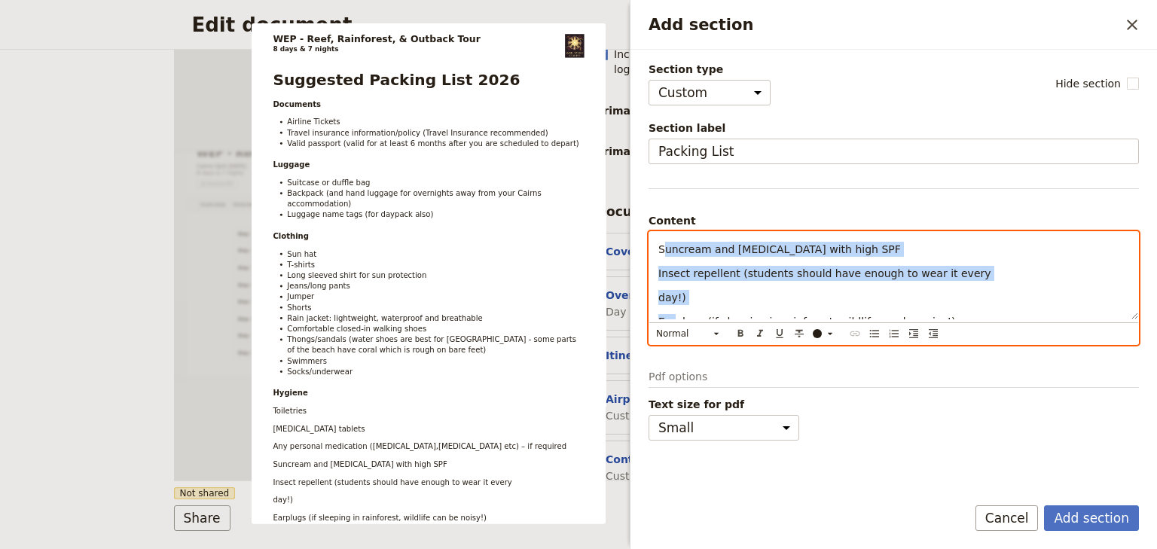
scroll to position [443, 0]
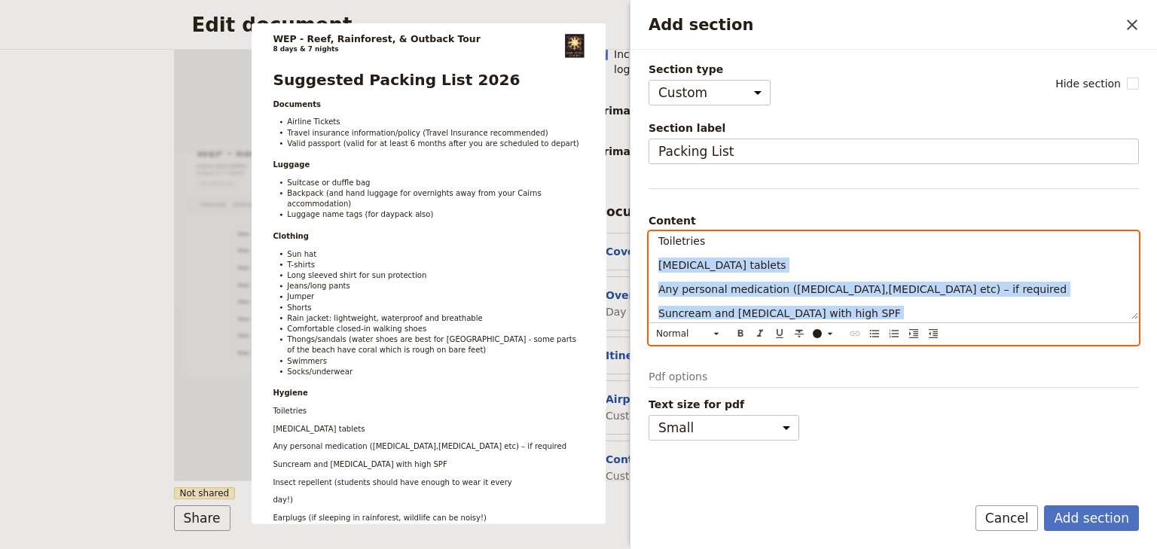
drag, startPoint x: 672, startPoint y: 297, endPoint x: 656, endPoint y: 261, distance: 39.5
click at [656, 261] on div "Suggested Packing List 2026 Documents Airline Tickets Travel insurance informat…" at bounding box center [893, 275] width 489 height 87
click at [715, 332] on icon "Add section" at bounding box center [716, 333] width 5 height 2
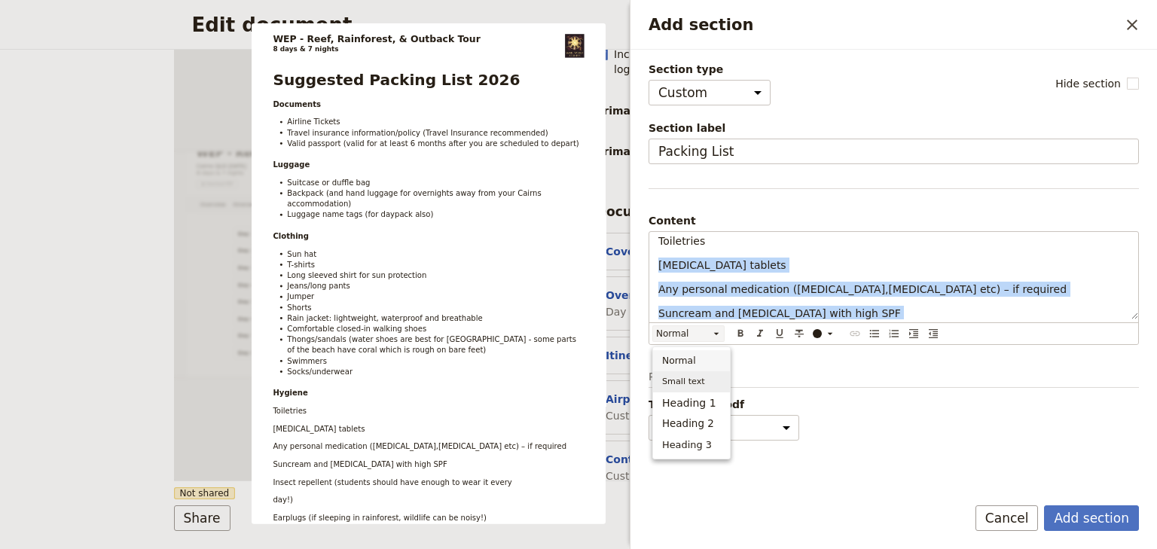
click at [700, 380] on span "Small text" at bounding box center [691, 381] width 59 height 15
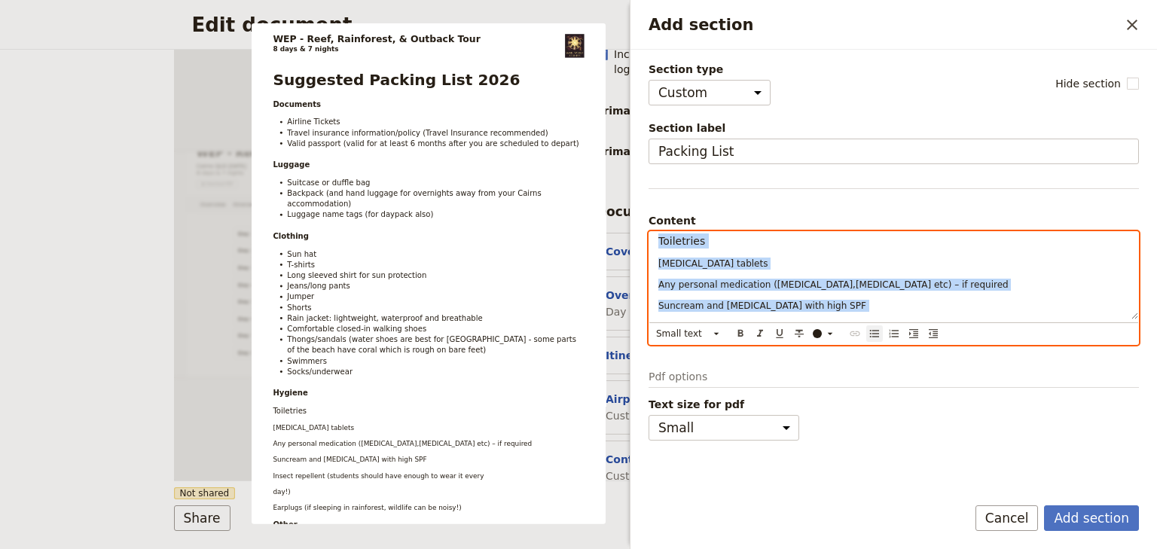
click at [874, 330] on icon "Bulleted list" at bounding box center [874, 334] width 12 height 12
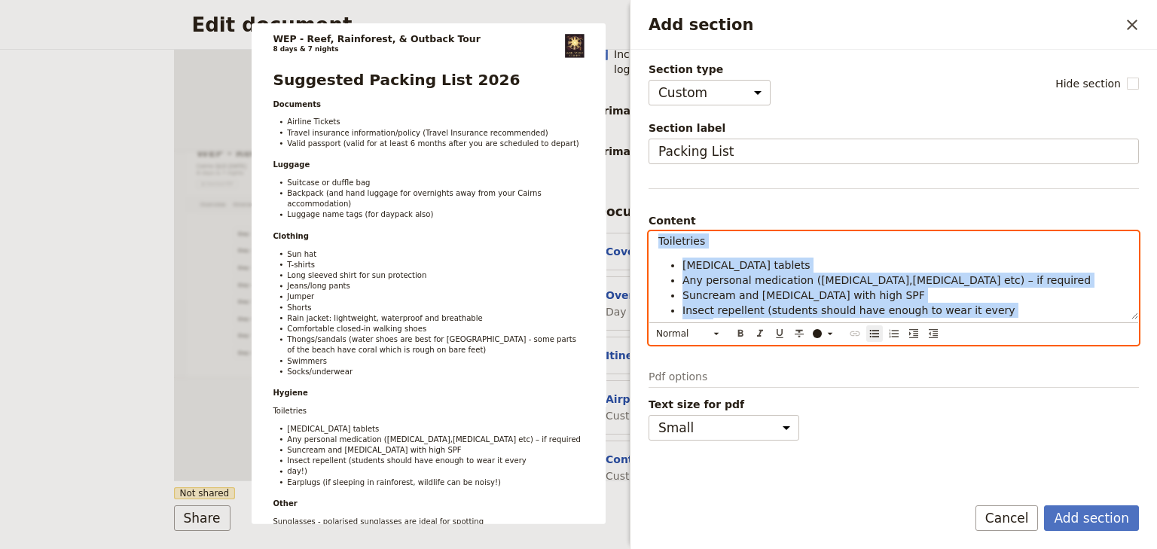
drag, startPoint x: 763, startPoint y: 287, endPoint x: 746, endPoint y: 279, distance: 18.9
click at [762, 288] on li "Suncream and [MEDICAL_DATA] with high SPF" at bounding box center [905, 295] width 447 height 15
click at [736, 276] on span "Any personal medication ([MEDICAL_DATA],[MEDICAL_DATA] etc) – if required" at bounding box center [886, 280] width 408 height 12
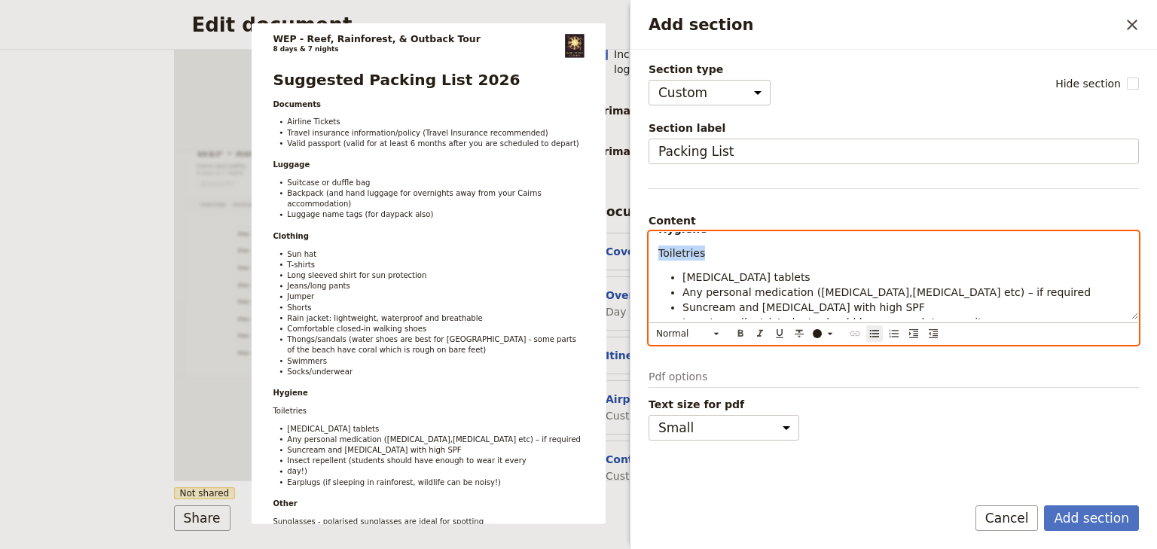
scroll to position [422, 0]
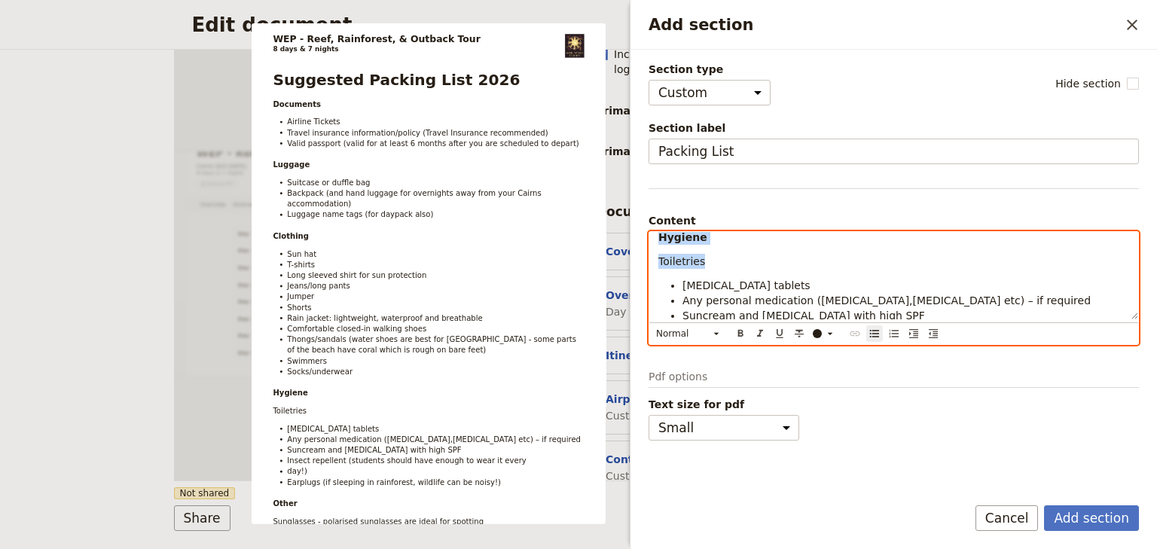
drag, startPoint x: 684, startPoint y: 264, endPoint x: 660, endPoint y: 242, distance: 33.0
click at [660, 242] on div "Suggested Packing List 2026 Documents Airline Tickets Travel insurance informat…" at bounding box center [893, 275] width 489 height 87
click at [698, 298] on span "Any personal medication ([MEDICAL_DATA],[MEDICAL_DATA] etc) – if required" at bounding box center [886, 300] width 408 height 12
drag, startPoint x: 660, startPoint y: 257, endPoint x: 690, endPoint y: 270, distance: 32.7
click at [690, 270] on div "Suggested Packing List 2026 Documents Airline Tickets Travel insurance informat…" at bounding box center [893, 275] width 489 height 87
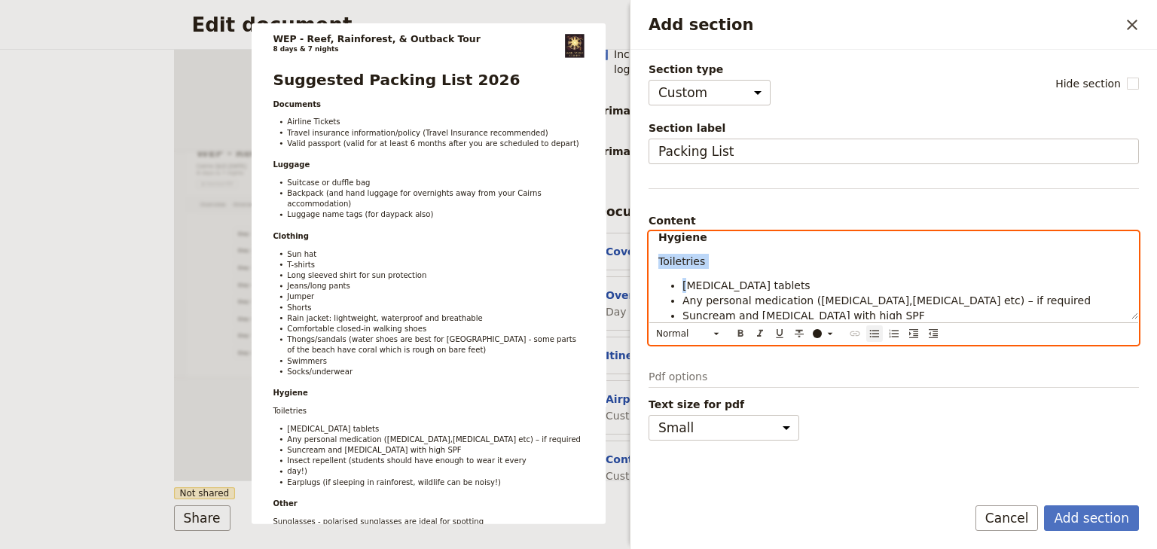
click at [876, 331] on icon "Bulleted list" at bounding box center [874, 334] width 12 height 12
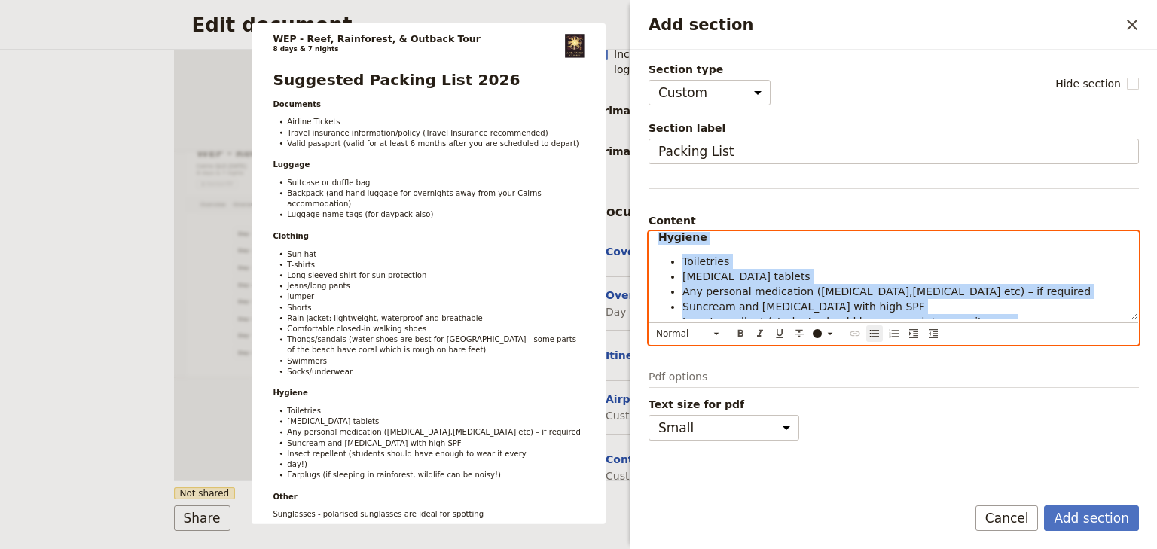
click at [744, 281] on span "[MEDICAL_DATA] tablets" at bounding box center [746, 276] width 128 height 12
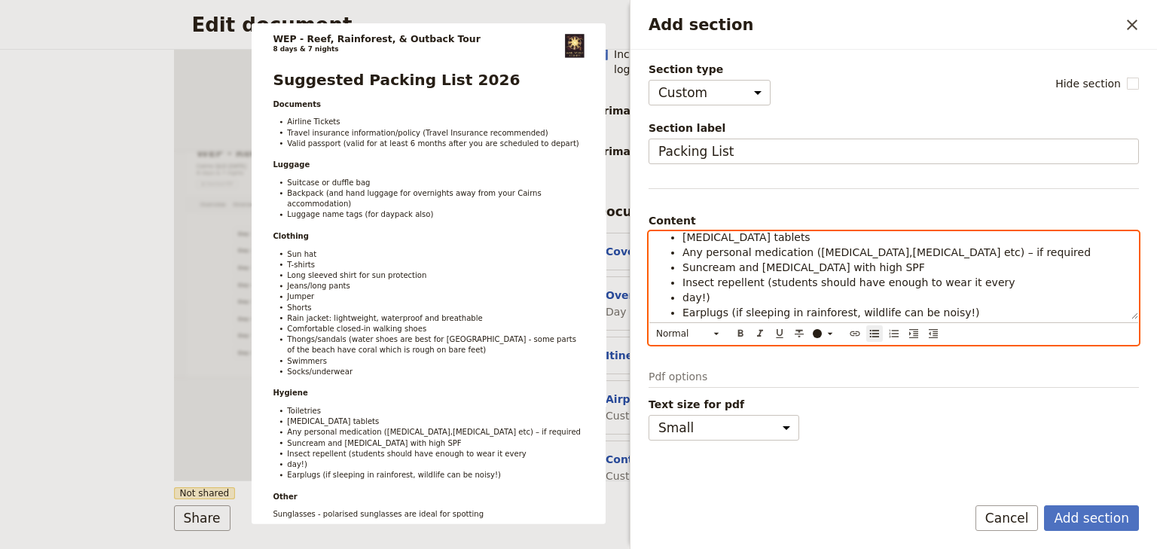
scroll to position [483, 0]
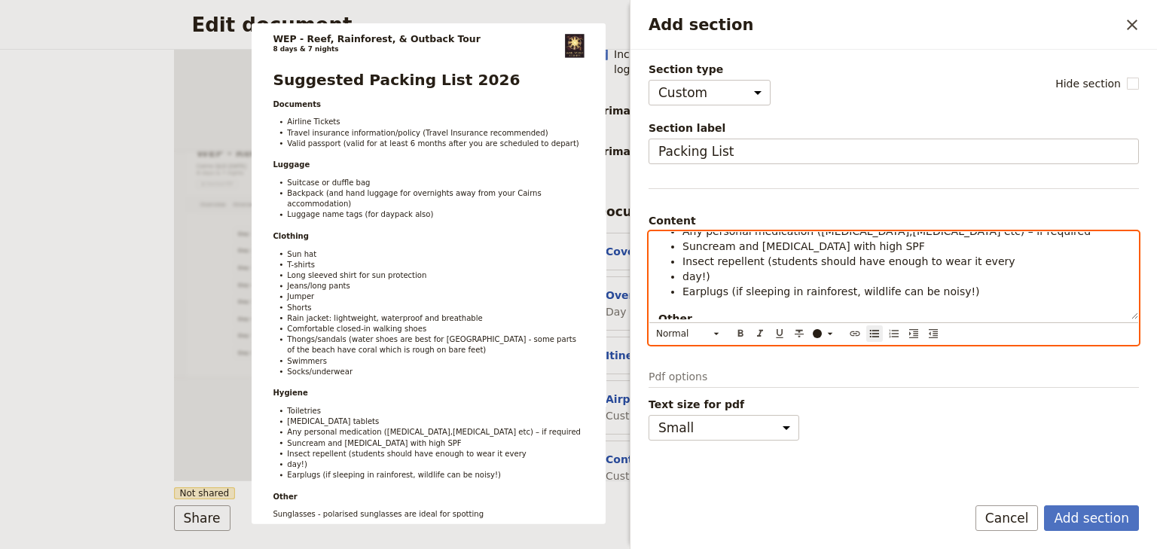
click at [687, 277] on span "day!)" at bounding box center [696, 276] width 28 height 12
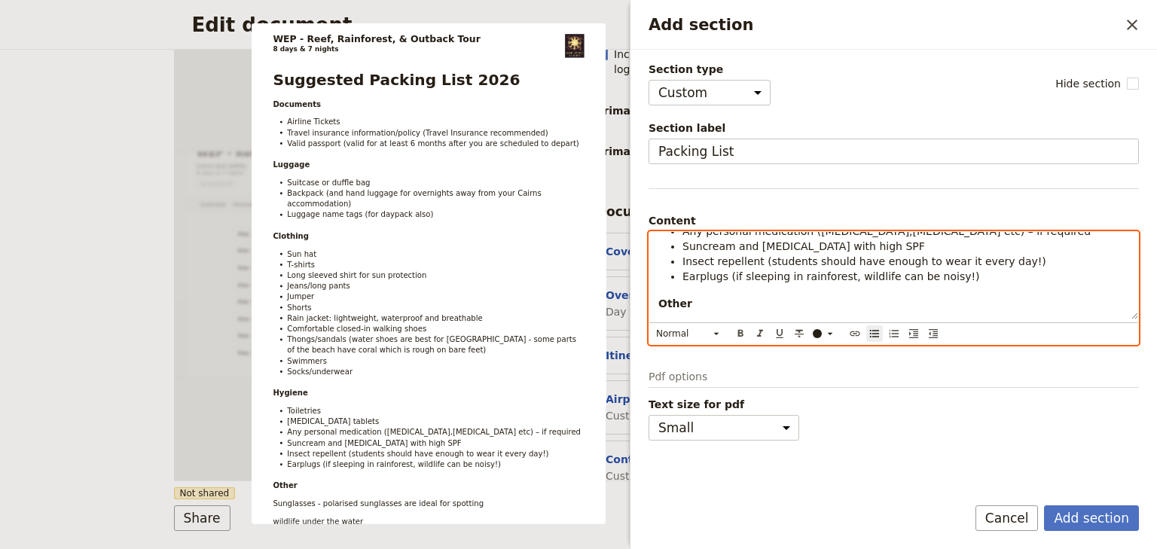
click at [744, 282] on li "Earplugs (if sleeping in rainforest, wildlife can be noisy!)" at bounding box center [905, 276] width 447 height 15
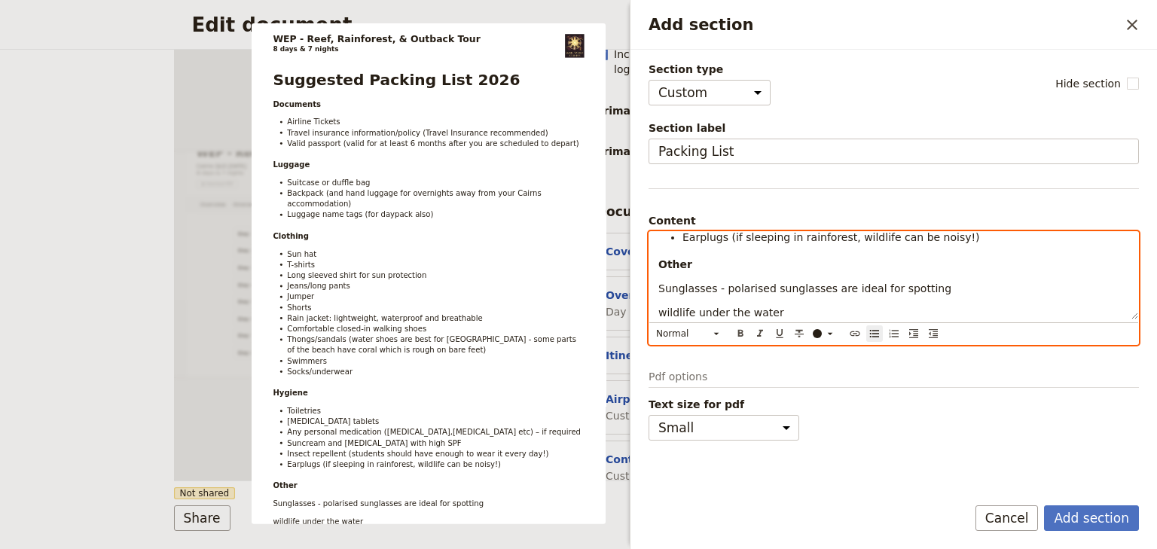
scroll to position [543, 0]
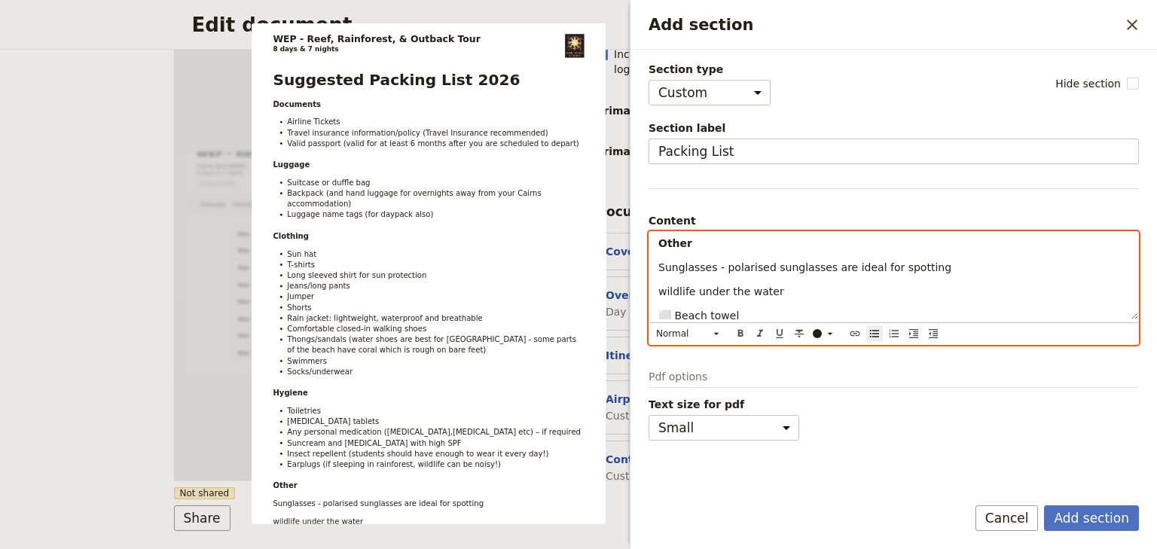
click at [676, 310] on span "⬜ Beach towel" at bounding box center [698, 316] width 81 height 12
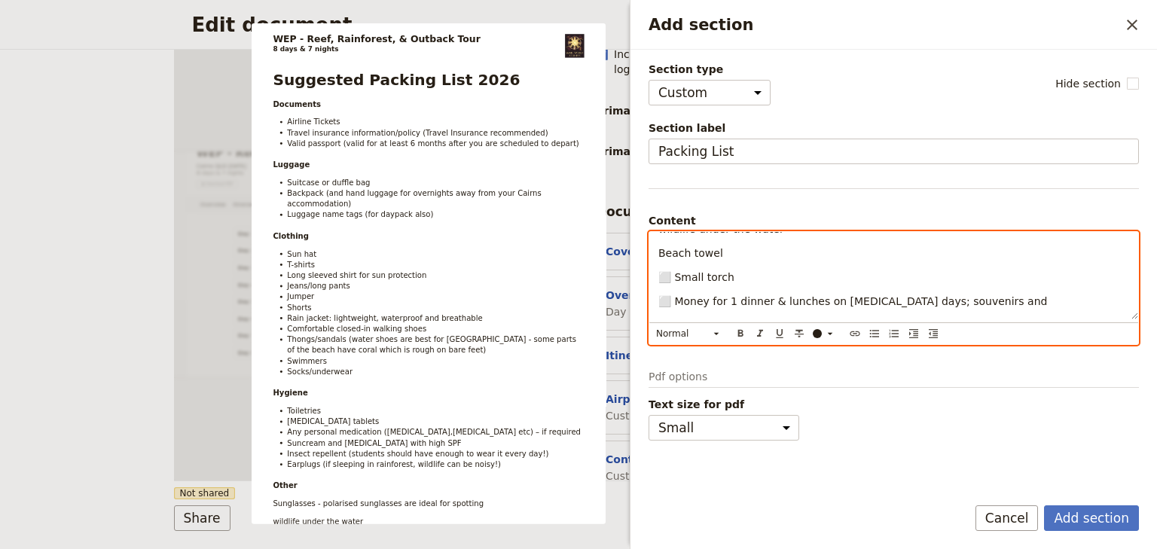
click at [678, 271] on span "⬜ Small torch" at bounding box center [696, 277] width 76 height 12
click at [676, 297] on span "⬜ Money for 1 dinner & lunches on [MEDICAL_DATA] days; souvenirs and" at bounding box center [852, 301] width 389 height 12
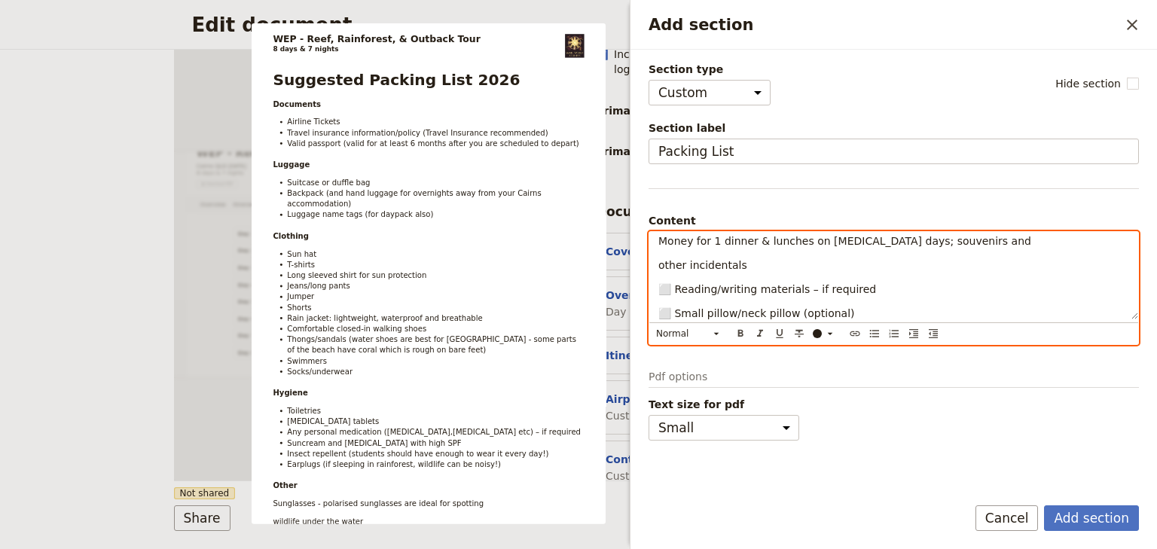
click at [674, 286] on span "⬜ Reading/writing materials – if required" at bounding box center [767, 289] width 218 height 12
click at [675, 307] on span "⬜ Small pillow/neck pillow (optional)" at bounding box center [756, 313] width 197 height 12
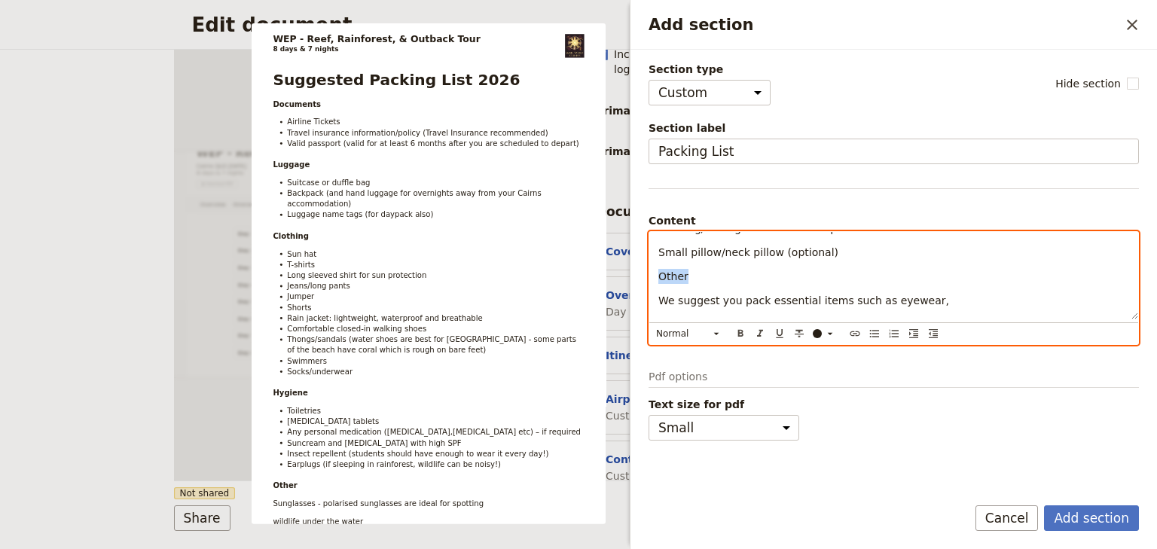
drag, startPoint x: 688, startPoint y: 274, endPoint x: 660, endPoint y: 273, distance: 27.1
click at [660, 273] on p "Other" at bounding box center [893, 276] width 471 height 15
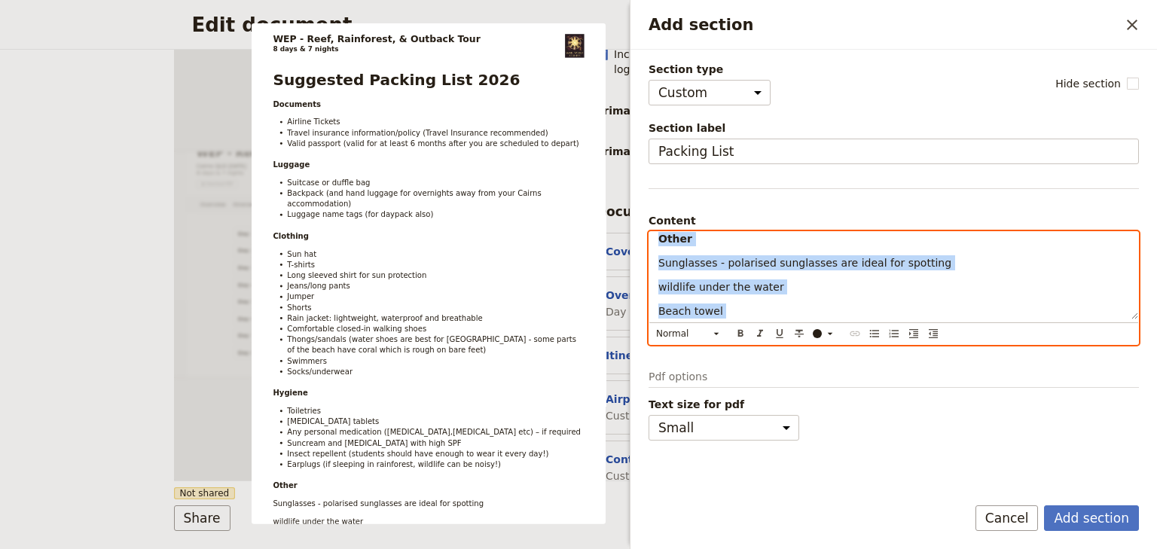
scroll to position [532, 0]
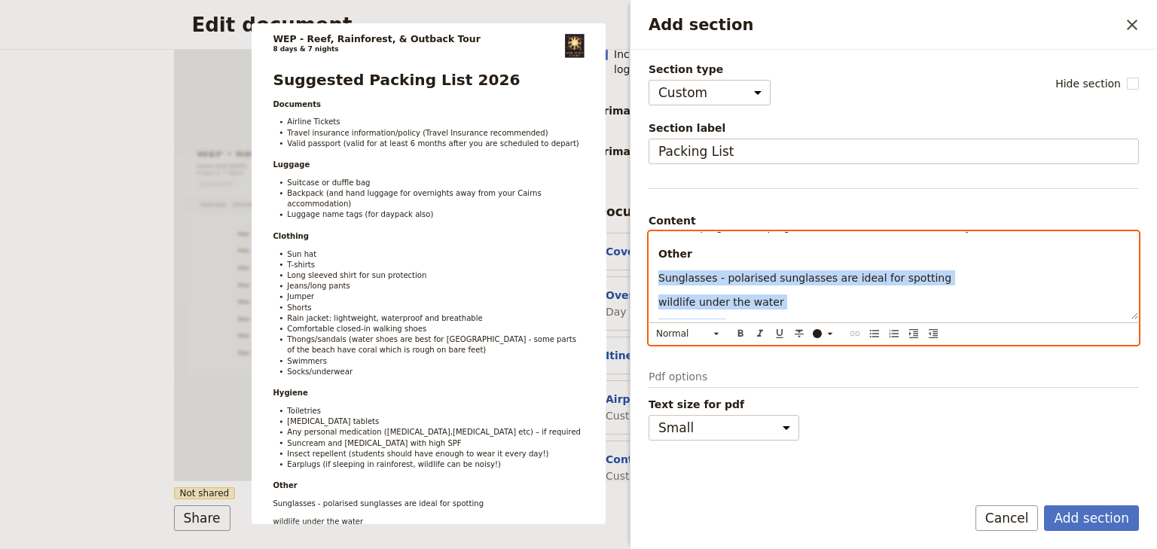
drag, startPoint x: 669, startPoint y: 310, endPoint x: 655, endPoint y: 272, distance: 40.7
click at [655, 272] on div "Suggested Packing List 2026 Documents Airline Tickets Travel insurance informat…" at bounding box center [893, 275] width 489 height 87
click at [871, 331] on icon "Bulleted list" at bounding box center [874, 334] width 12 height 12
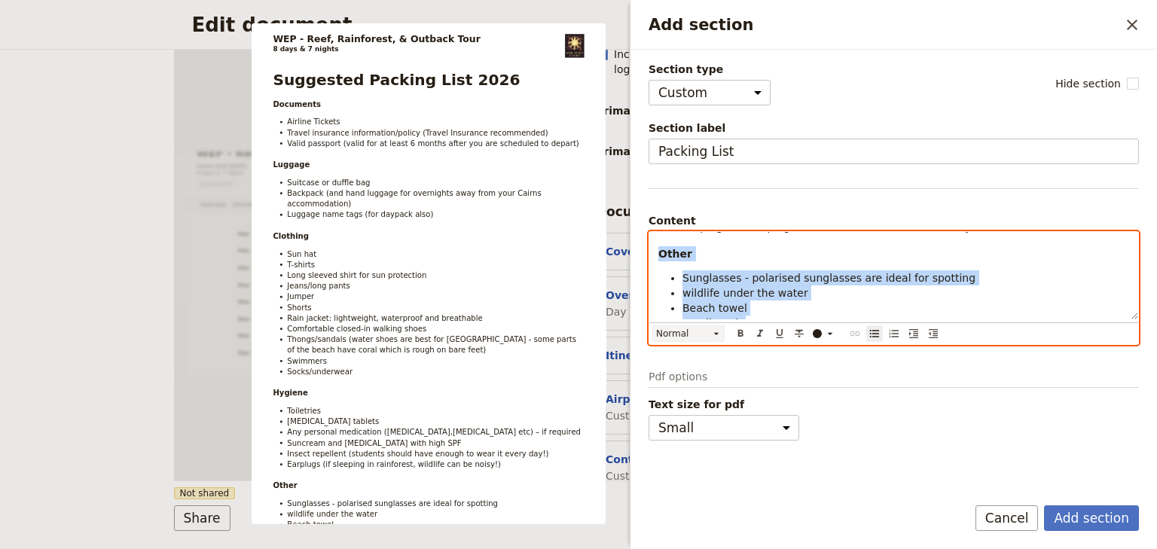
click at [712, 330] on icon "Add section" at bounding box center [716, 334] width 12 height 12
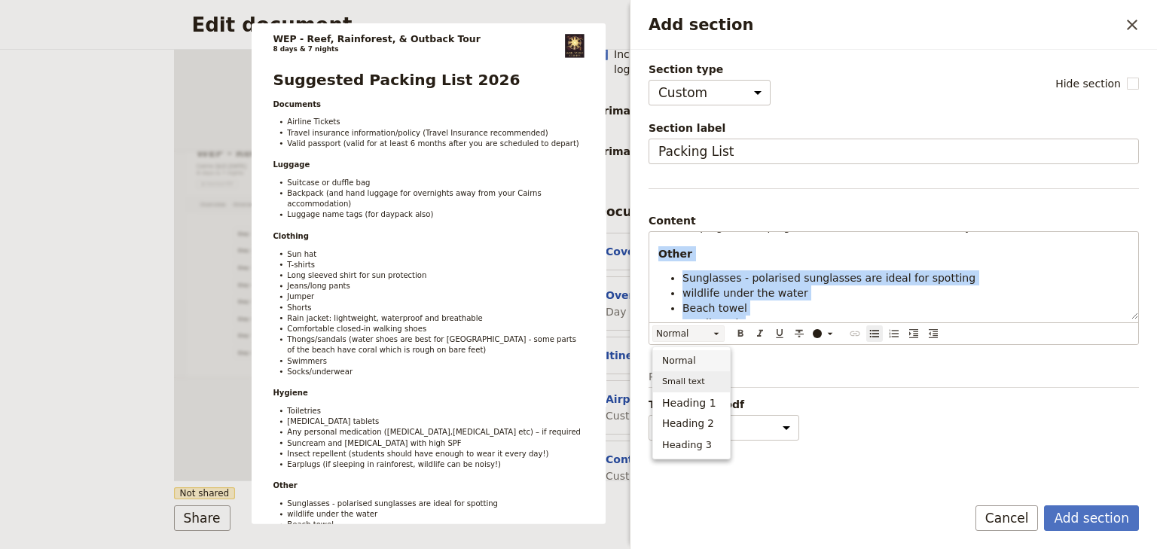
click at [691, 383] on span "Small text" at bounding box center [683, 381] width 43 height 15
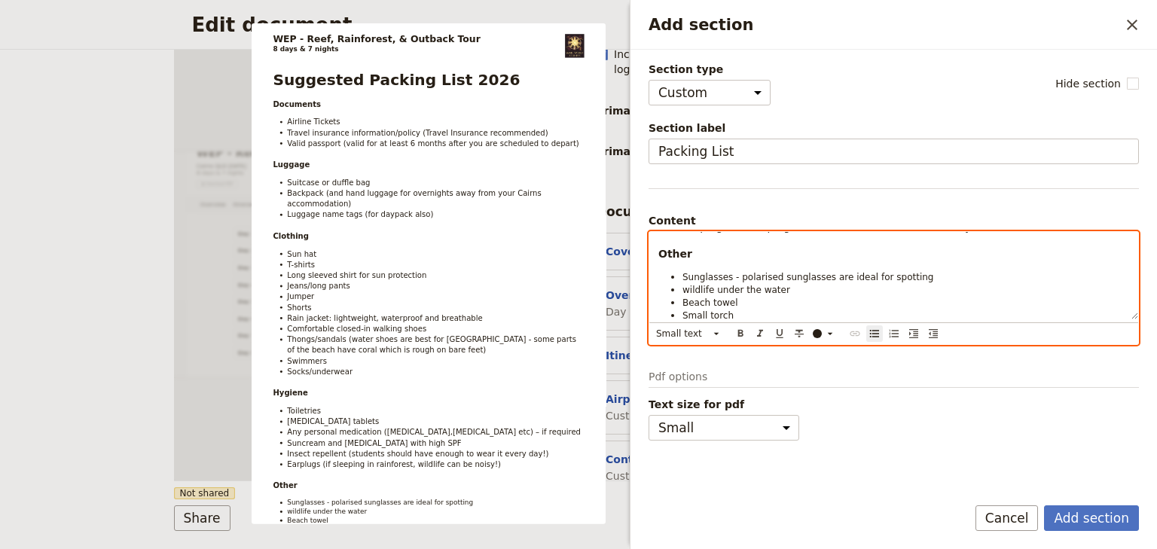
click at [699, 299] on span "Beach towel" at bounding box center [710, 302] width 56 height 11
click at [816, 281] on span "Sunglasses - polarised sunglasses are ideal for spotting" at bounding box center [807, 277] width 251 height 11
click at [682, 288] on span "wildlife under the water" at bounding box center [736, 290] width 108 height 11
click at [711, 291] on span "Beach towel" at bounding box center [710, 290] width 56 height 11
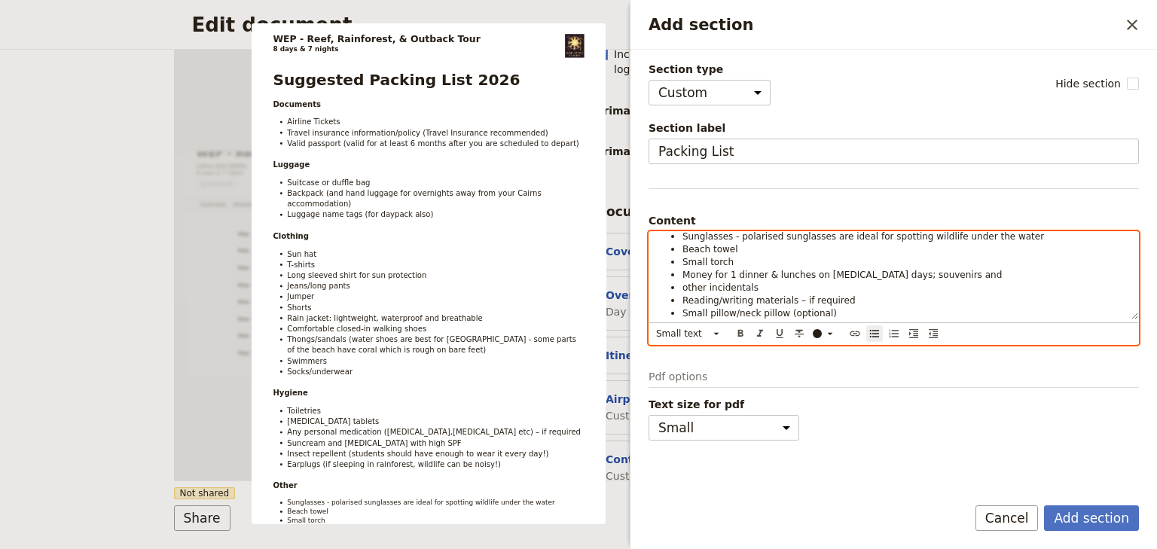
scroll to position [593, 0]
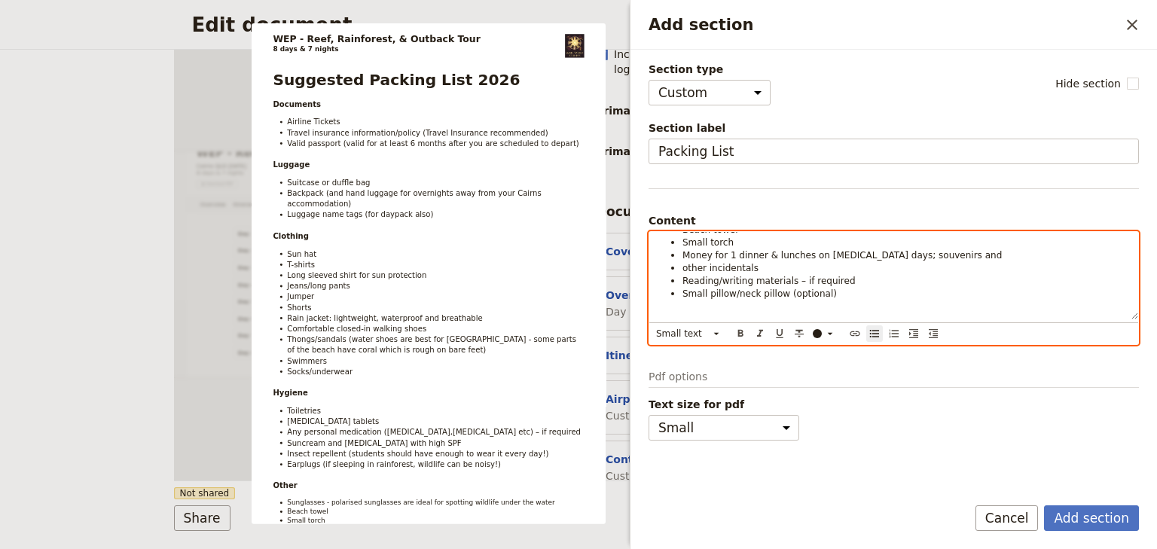
click at [684, 265] on span "other incidentals" at bounding box center [720, 268] width 76 height 11
click at [708, 291] on div "Suggested Packing List 2026 Documents Airline Tickets Travel insurance informat…" at bounding box center [893, 275] width 489 height 87
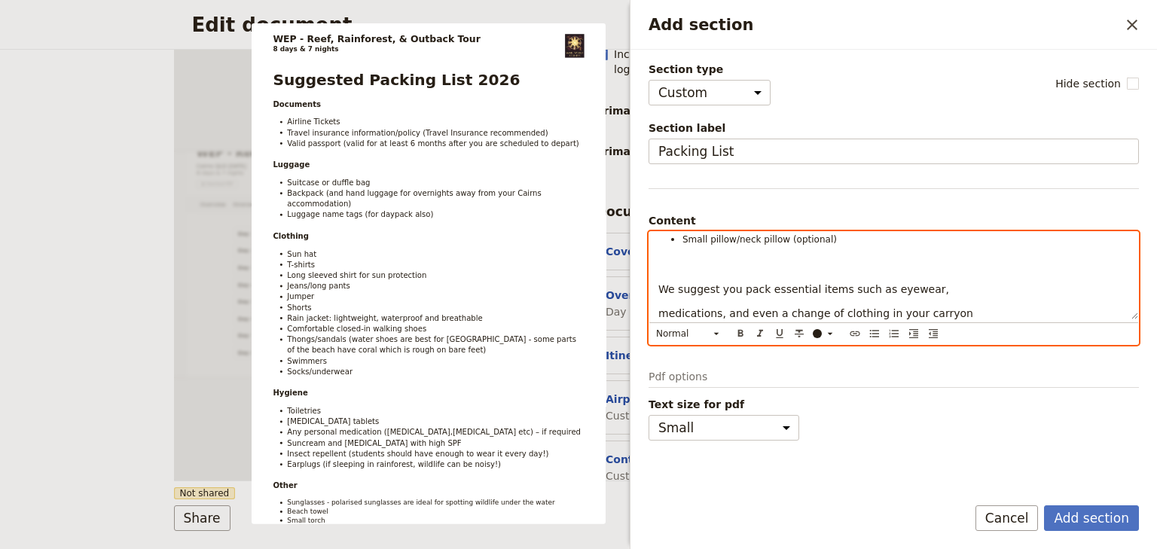
scroll to position [653, 0]
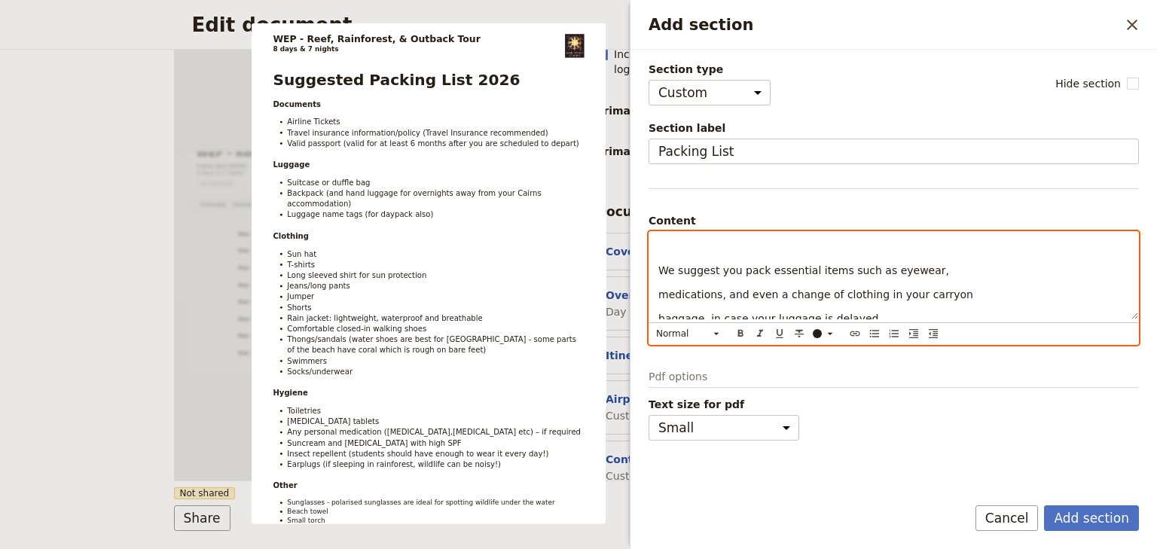
click at [656, 289] on div "Suggested Packing List 2026 Documents Airline Tickets Travel insurance informat…" at bounding box center [893, 275] width 489 height 87
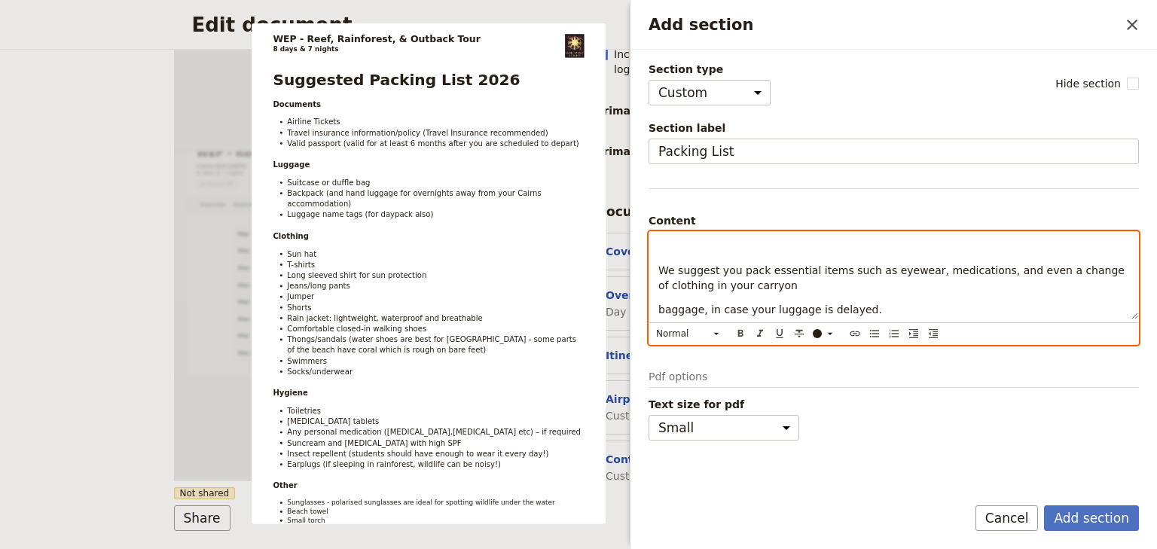
click at [656, 308] on div "Suggested Packing List 2026 Documents Airline Tickets Travel insurance informat…" at bounding box center [893, 275] width 489 height 87
click at [658, 310] on span "Pack lightly and bring clothes that are easy to wash and" at bounding box center [806, 309] width 296 height 12
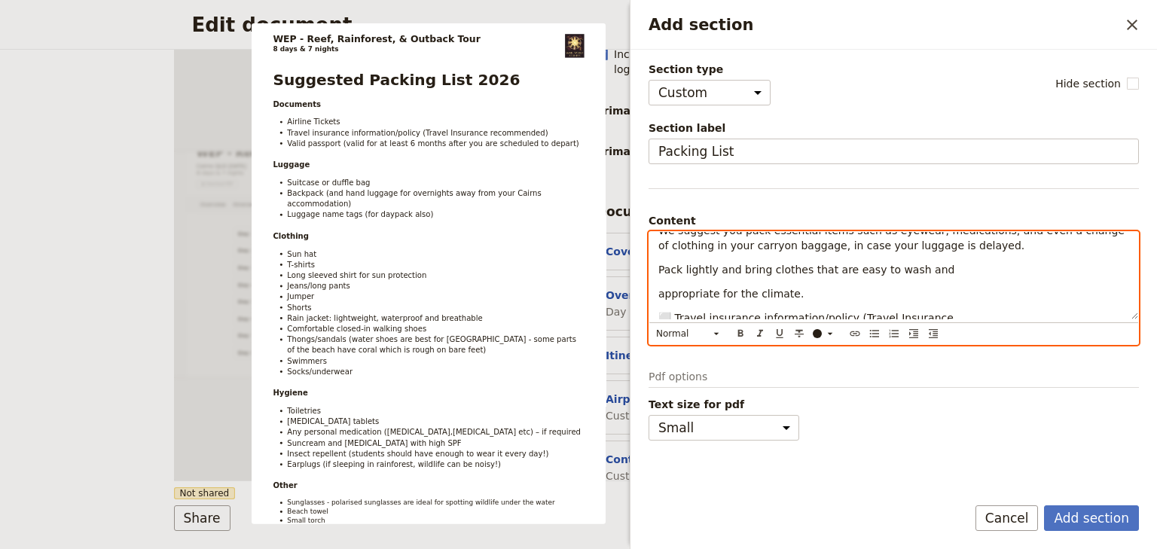
scroll to position [713, 0]
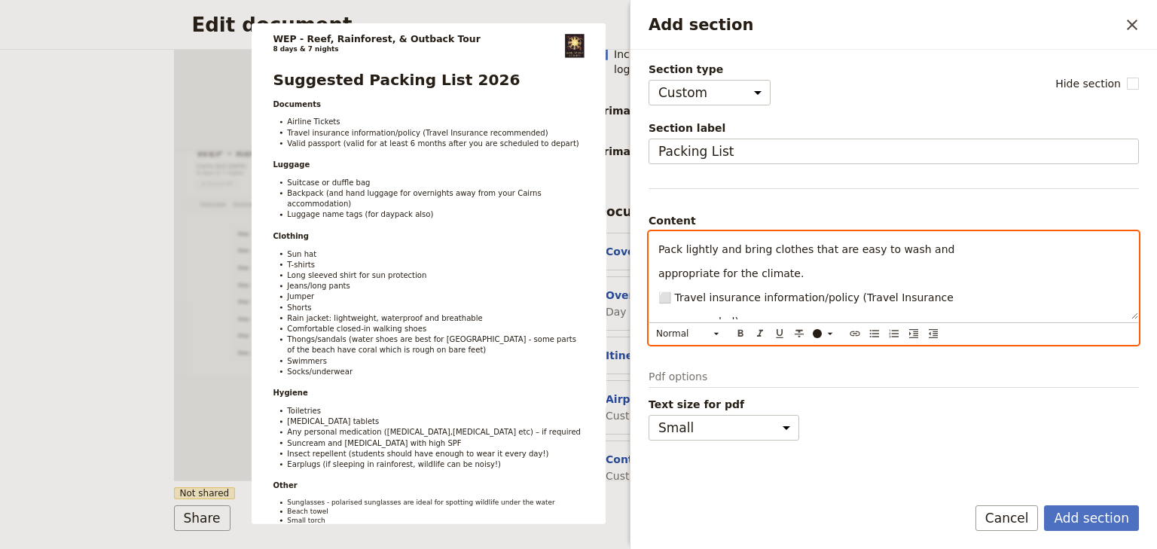
click at [660, 271] on span "appropriate for the climate." at bounding box center [730, 273] width 145 height 12
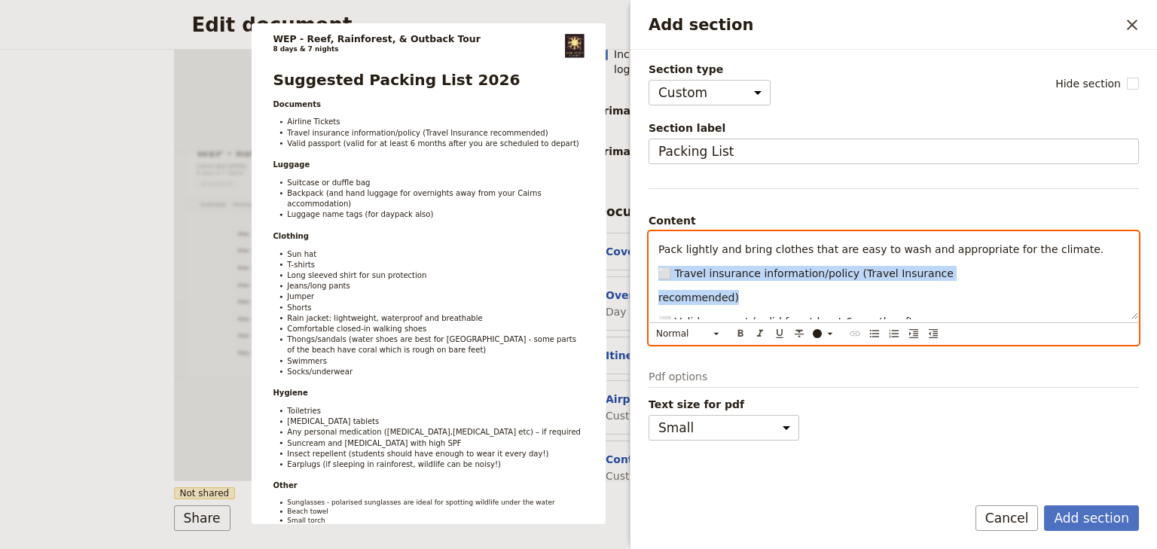
drag, startPoint x: 660, startPoint y: 271, endPoint x: 732, endPoint y: 291, distance: 74.9
click at [732, 291] on div "Suggested Packing List 2026 Documents Airline Tickets Travel insurance informat…" at bounding box center [893, 275] width 489 height 87
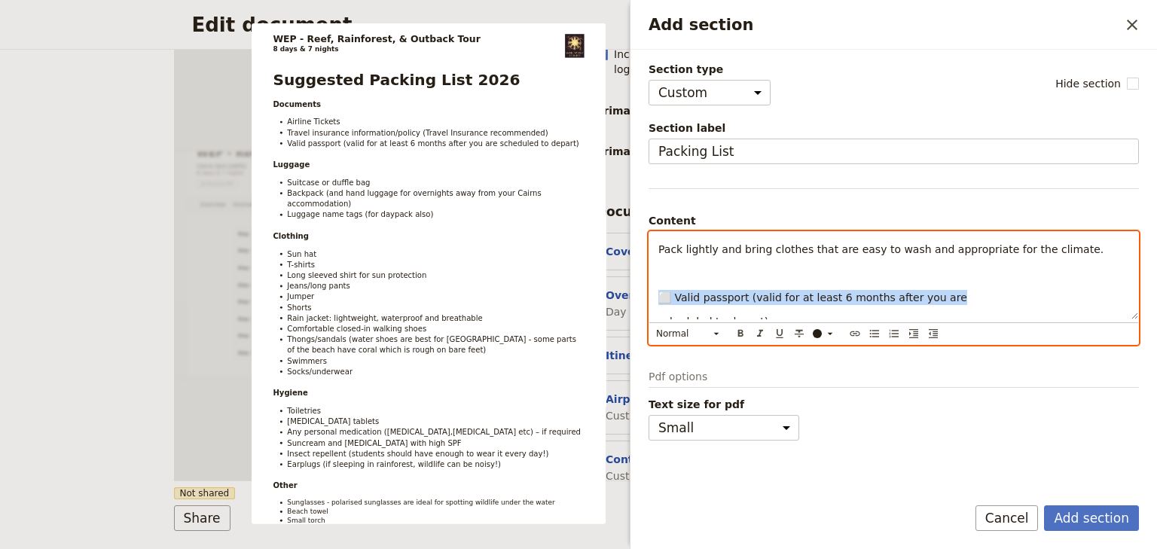
drag, startPoint x: 873, startPoint y: 295, endPoint x: 657, endPoint y: 282, distance: 215.8
click at [657, 282] on div "Suggested Packing List 2026 Documents Airline Tickets Travel insurance informat…" at bounding box center [893, 275] width 489 height 87
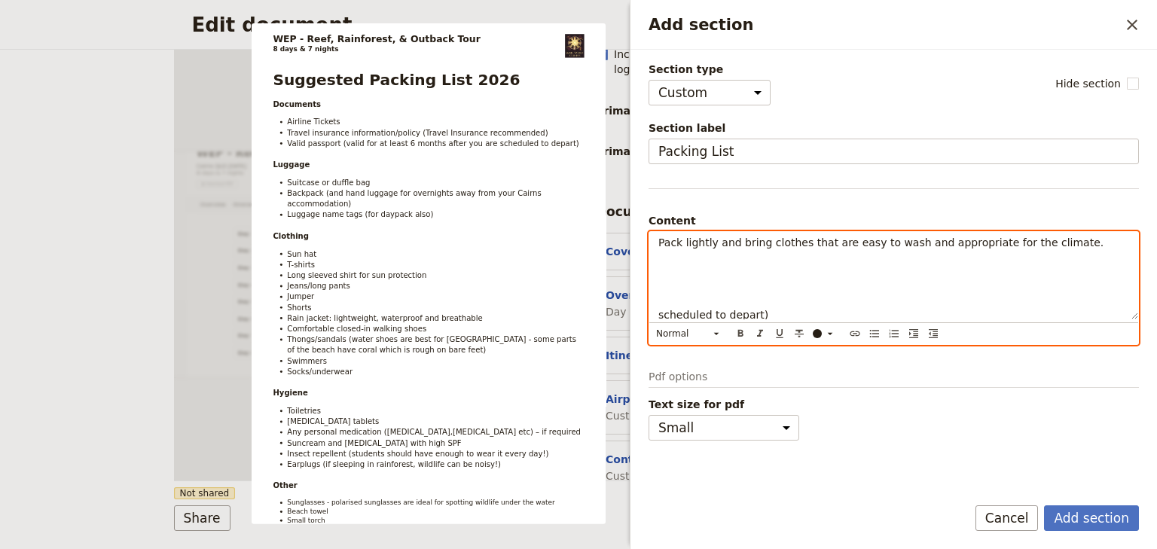
scroll to position [722, 0]
drag, startPoint x: 762, startPoint y: 312, endPoint x: 655, endPoint y: 298, distance: 107.8
click at [655, 298] on div "Suggested Packing List 2026 Documents Airline Tickets Travel insurance informat…" at bounding box center [893, 275] width 489 height 87
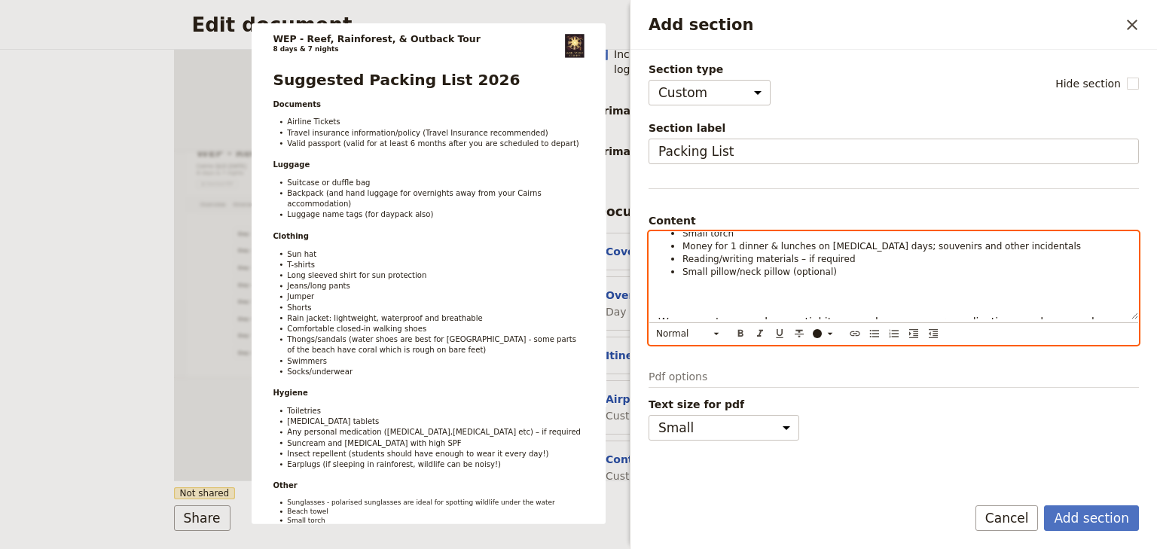
scroll to position [662, 0]
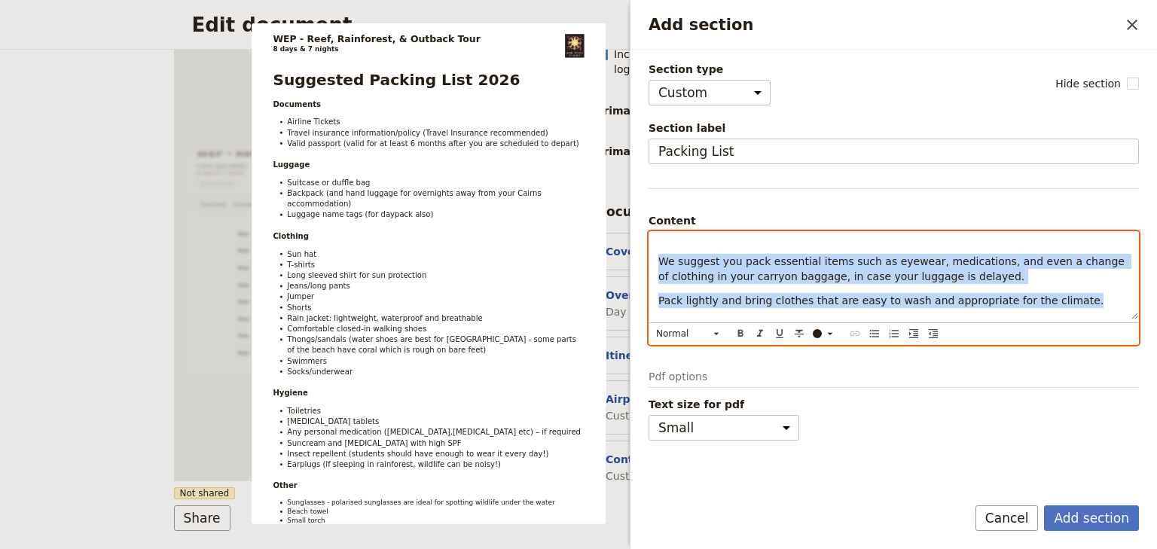
drag, startPoint x: 996, startPoint y: 301, endPoint x: 618, endPoint y: 265, distance: 379.0
click at [618, 265] on body "Fieldbook ​ ​ Fieldbook ​ ​ Packages ​ Departures ​ Bookings ​ Customers ​ Staf…" at bounding box center [578, 274] width 1157 height 549
click at [737, 328] on icon "Format bold" at bounding box center [740, 334] width 12 height 12
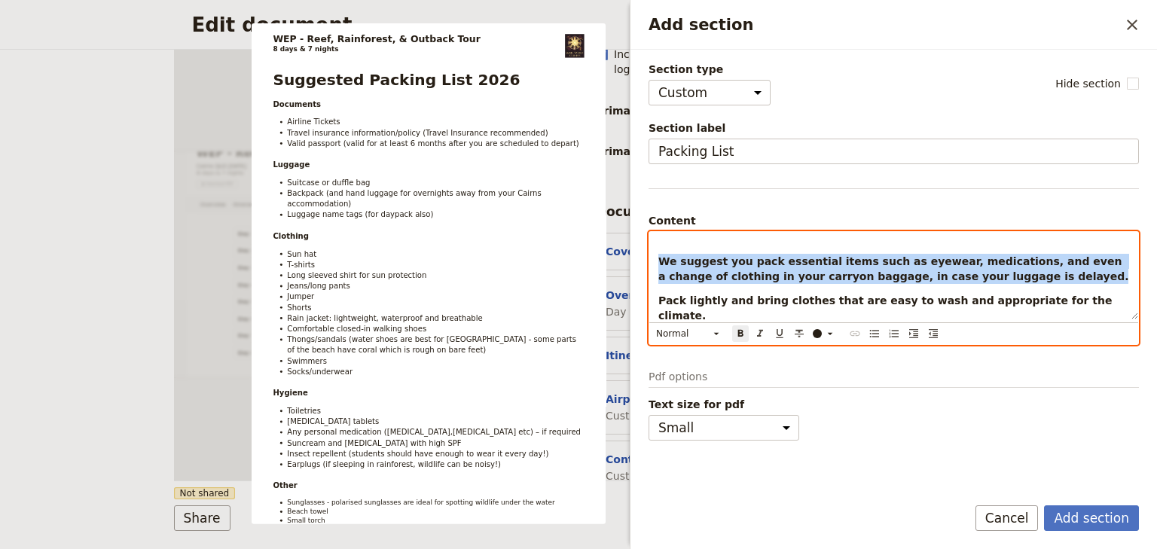
click at [737, 286] on div "Suggested Packing List 2026 Documents Airline Tickets Travel insurance informat…" at bounding box center [893, 275] width 489 height 87
click at [705, 245] on div "Suggested Packing List 2026 Documents Airline Tickets Travel insurance informat…" at bounding box center [893, 275] width 489 height 87
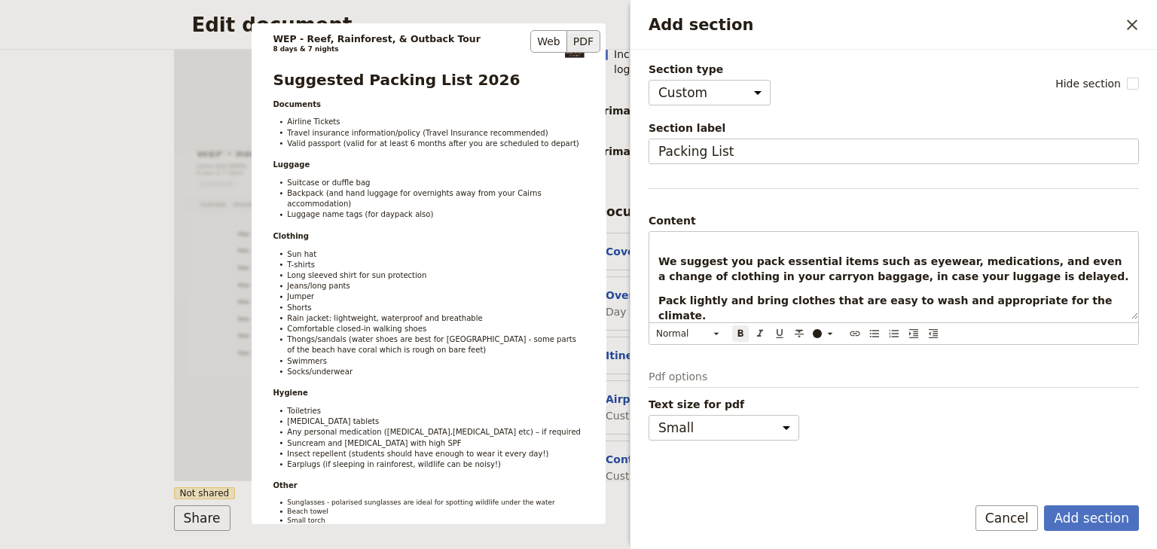
click at [503, 270] on li "Long sleeved shirt for sun protection" at bounding box center [435, 275] width 297 height 11
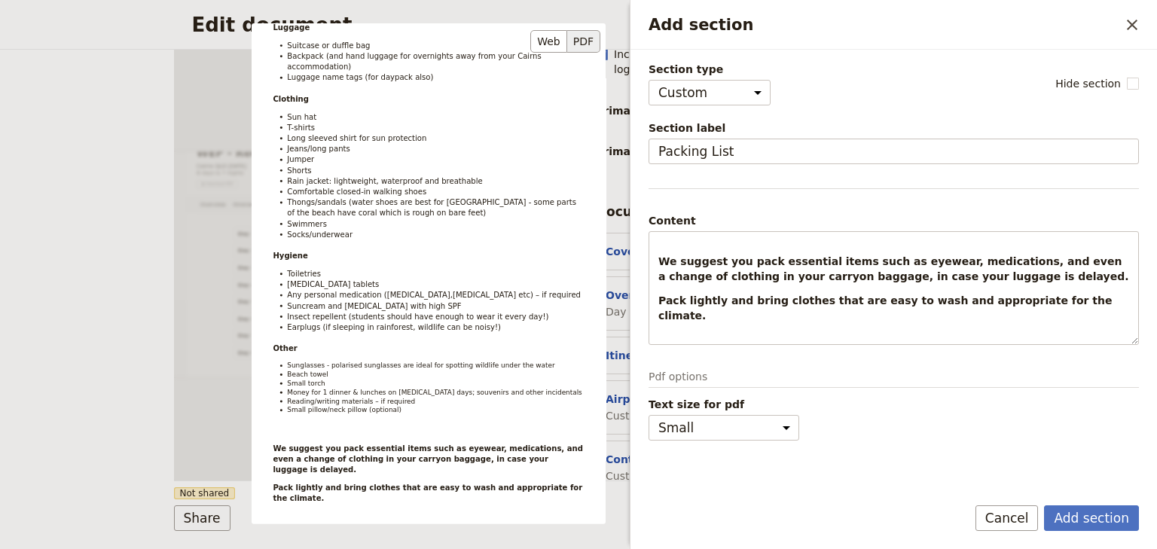
scroll to position [251, 0]
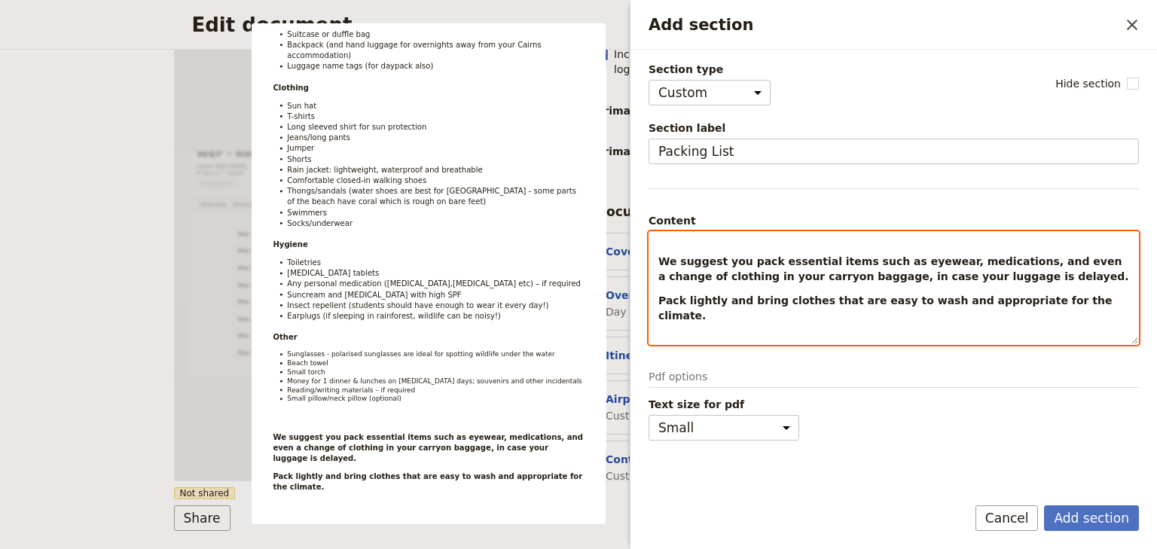
click at [704, 294] on strong "Pack lightly and bring clothes that are easy to wash and appropriate for the cl…" at bounding box center [886, 307] width 457 height 27
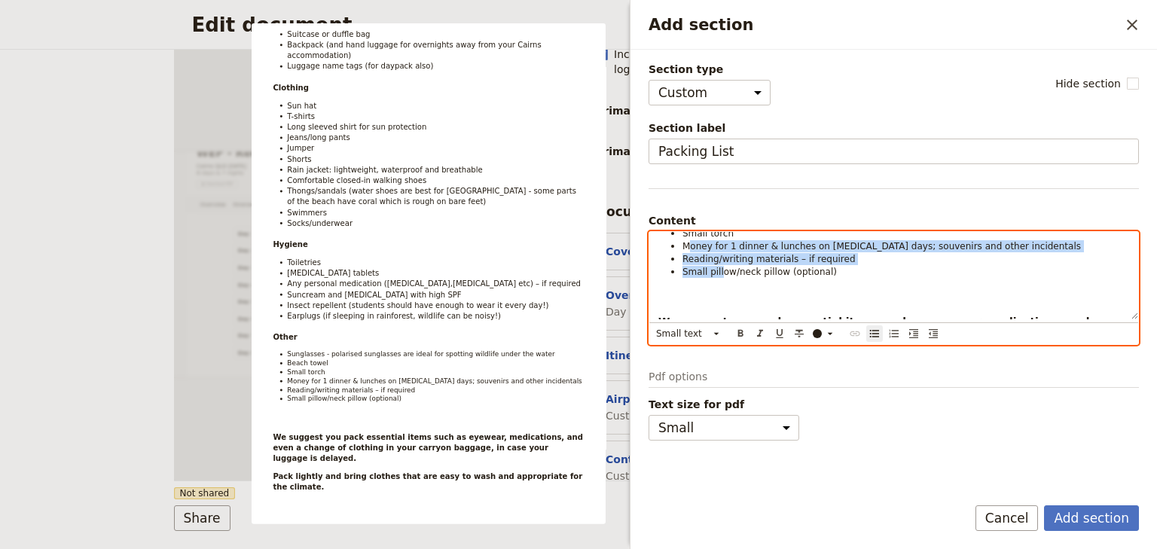
drag, startPoint x: 720, startPoint y: 275, endPoint x: 691, endPoint y: 246, distance: 41.5
click at [691, 246] on ul "Sunglasses - polarised sunglasses are ideal for spotting wildlife under the wat…" at bounding box center [893, 239] width 471 height 77
click at [740, 270] on span "Small pillow/neck pillow (optional)" at bounding box center [759, 272] width 154 height 11
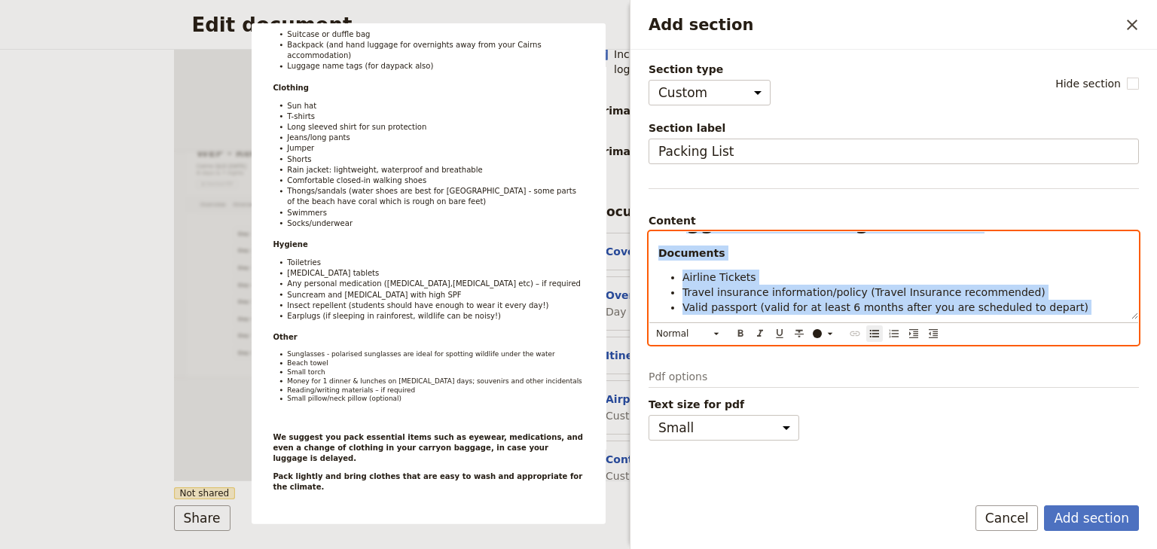
scroll to position [1, 0]
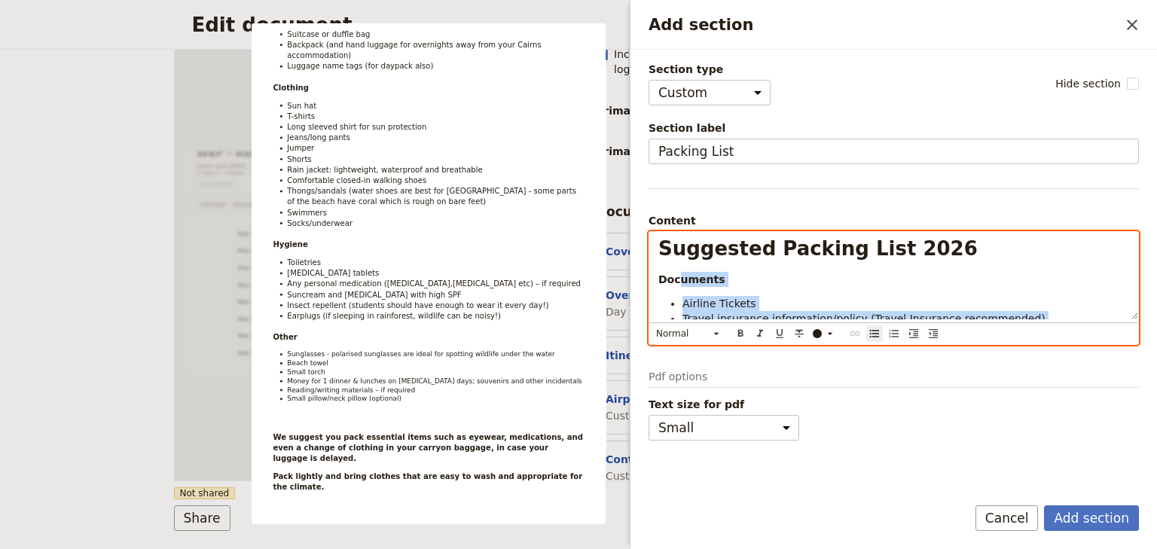
drag, startPoint x: 945, startPoint y: 277, endPoint x: 678, endPoint y: 282, distance: 267.4
click at [678, 282] on div "Suggested Packing List 2026 Documents Airline Tickets Travel insurance informat…" at bounding box center [893, 275] width 489 height 87
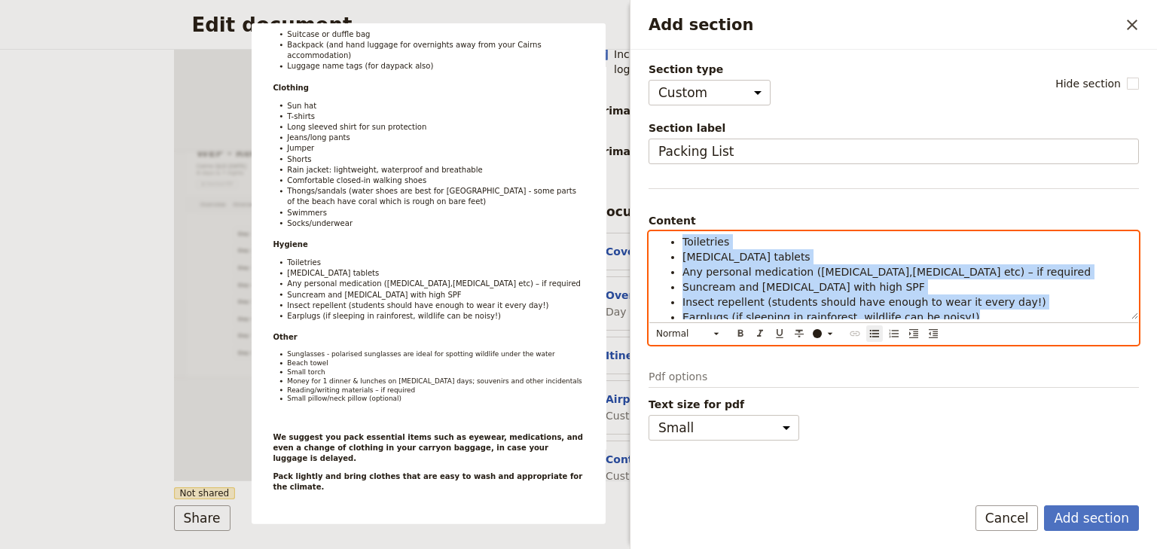
scroll to position [421, 0]
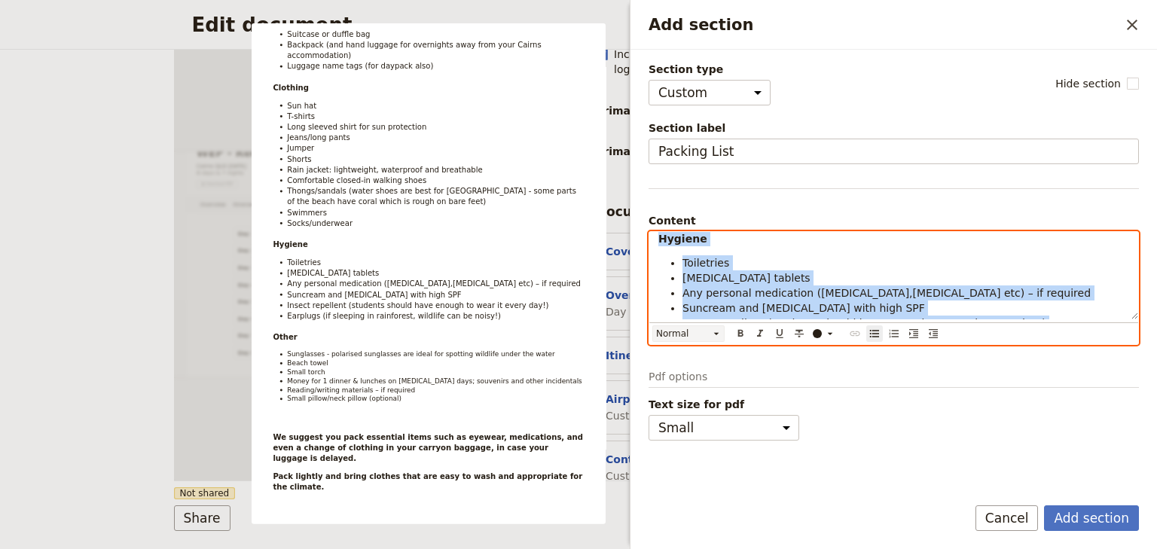
click at [717, 332] on icon "Add section" at bounding box center [716, 333] width 5 height 2
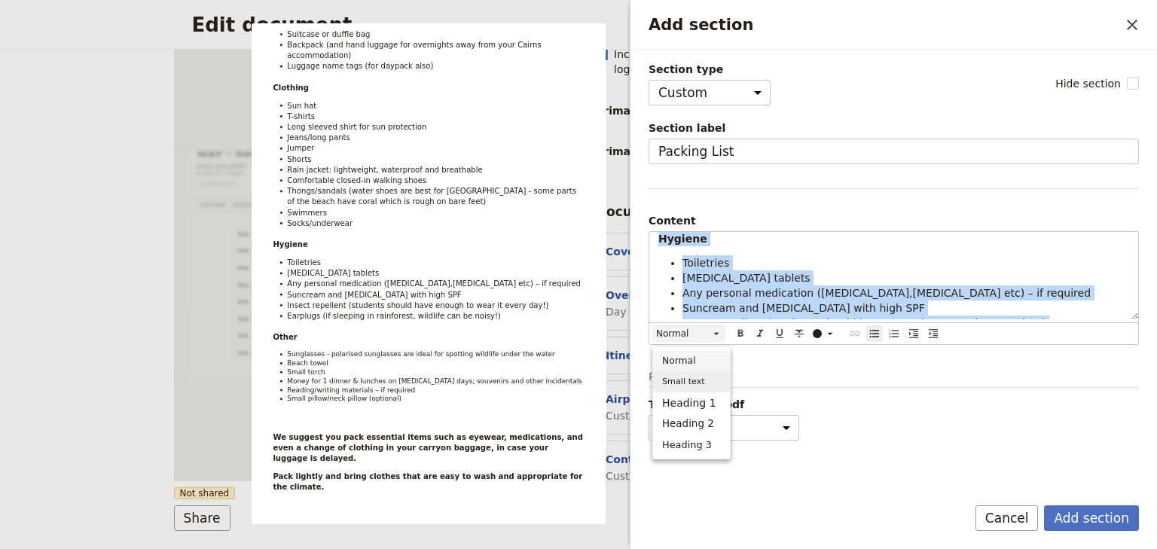
click at [690, 385] on span "Small text" at bounding box center [683, 381] width 43 height 15
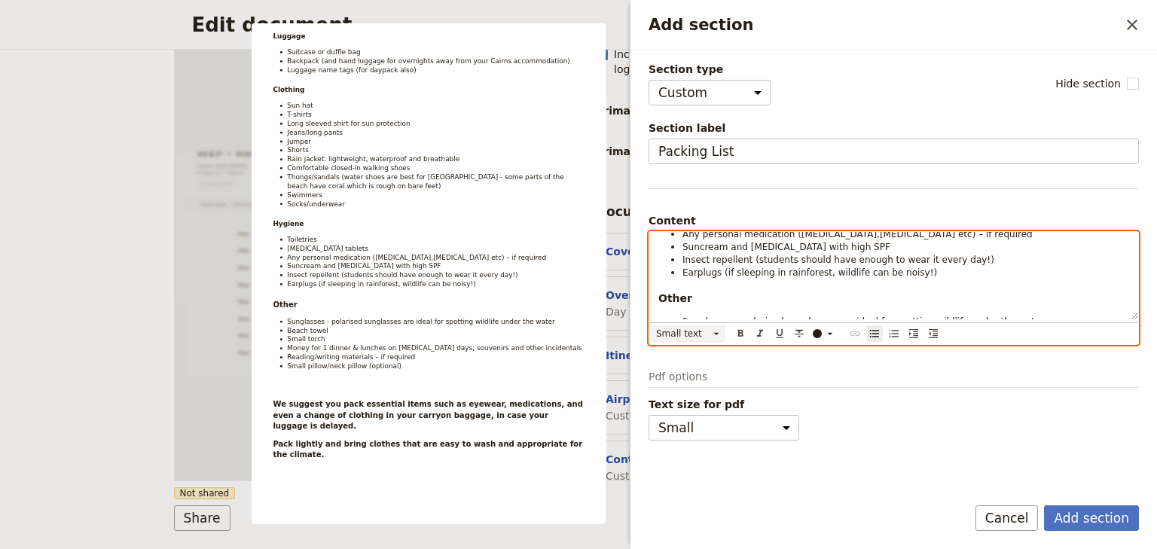
scroll to position [166, 0]
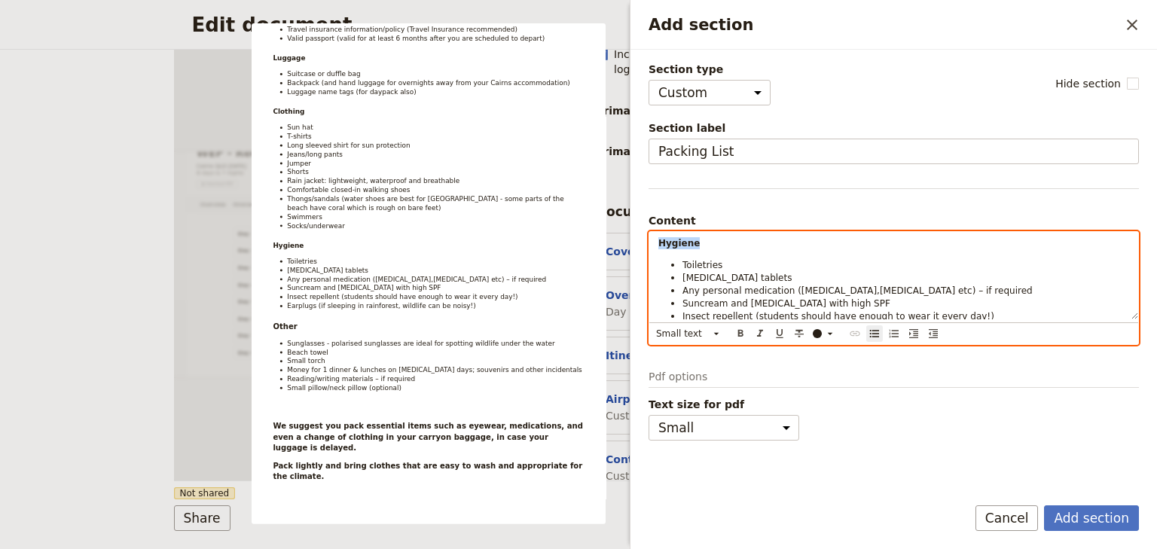
click at [703, 241] on p "Hygiene" at bounding box center [893, 243] width 471 height 12
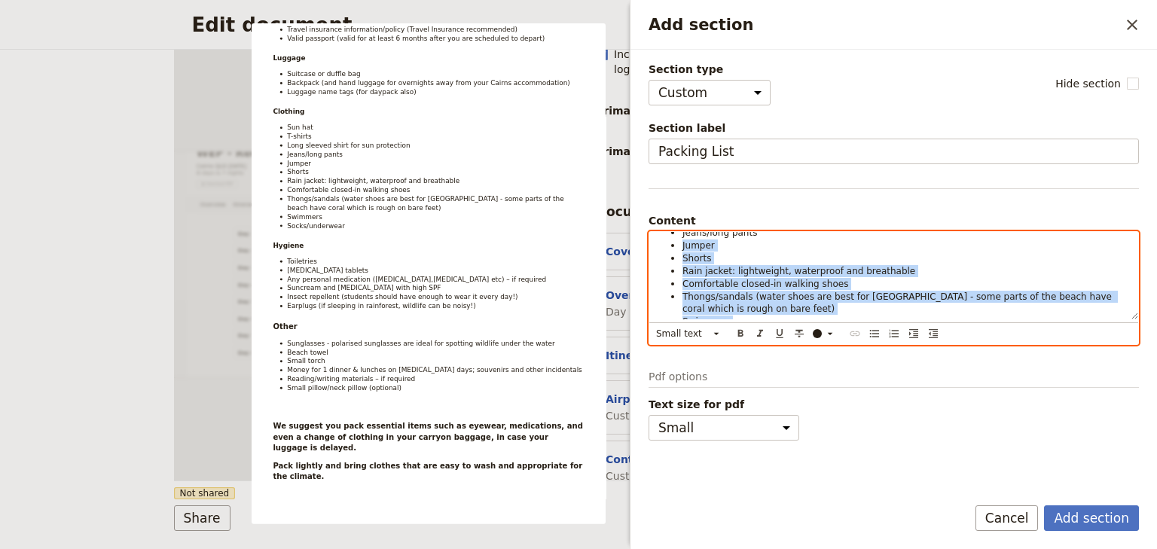
drag, startPoint x: 691, startPoint y: 237, endPoint x: 654, endPoint y: 238, distance: 37.7
click at [654, 238] on div "Suggested Packing List 2026 Documents Airline Tickets Travel insurance informat…" at bounding box center [893, 275] width 489 height 87
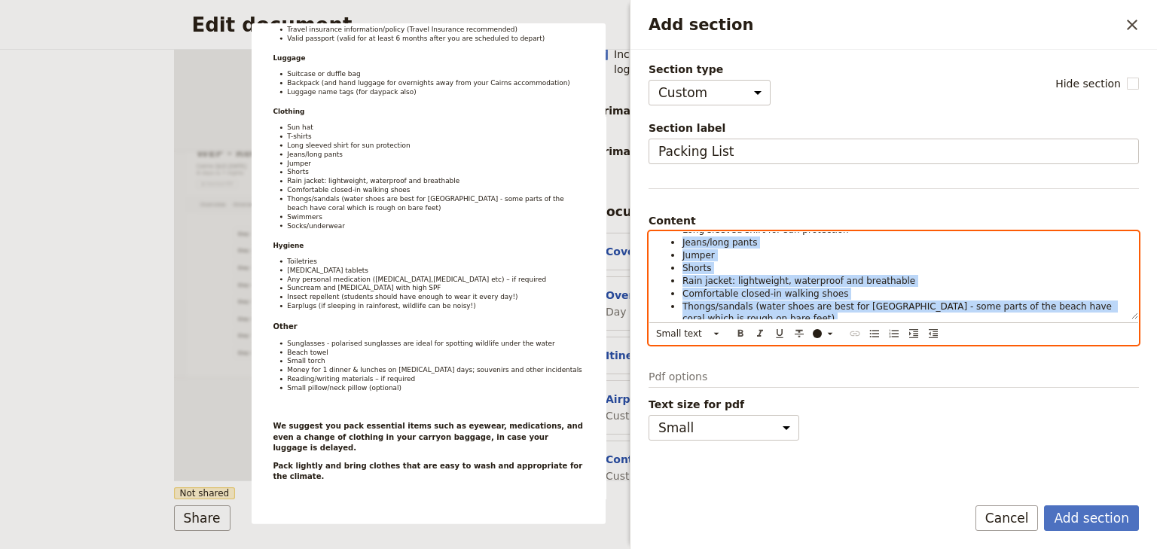
click at [713, 288] on span "Comfortable closed-in walking shoes" at bounding box center [765, 293] width 166 height 11
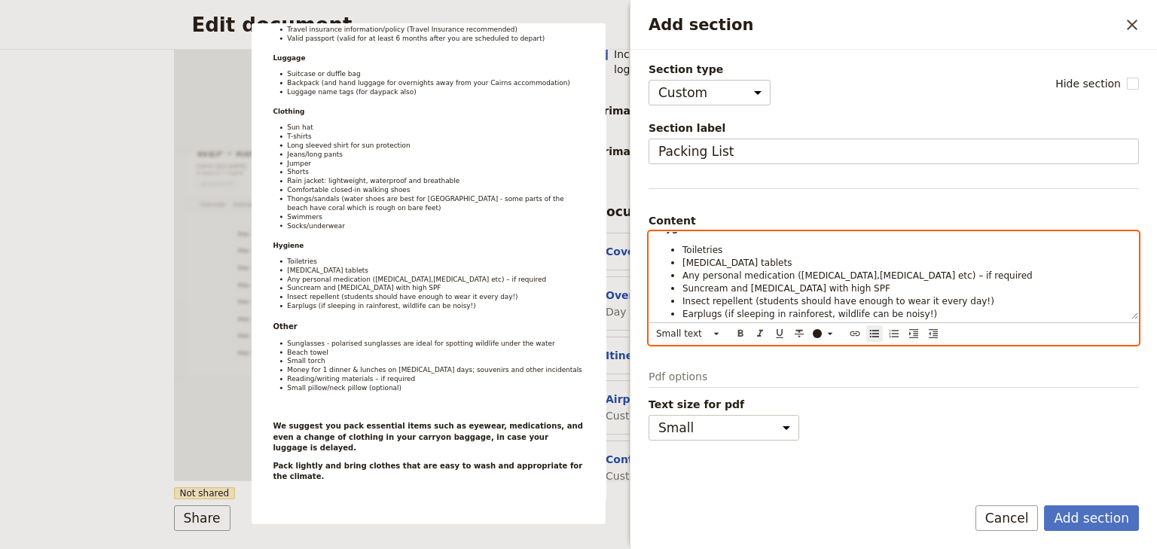
scroll to position [360, 0]
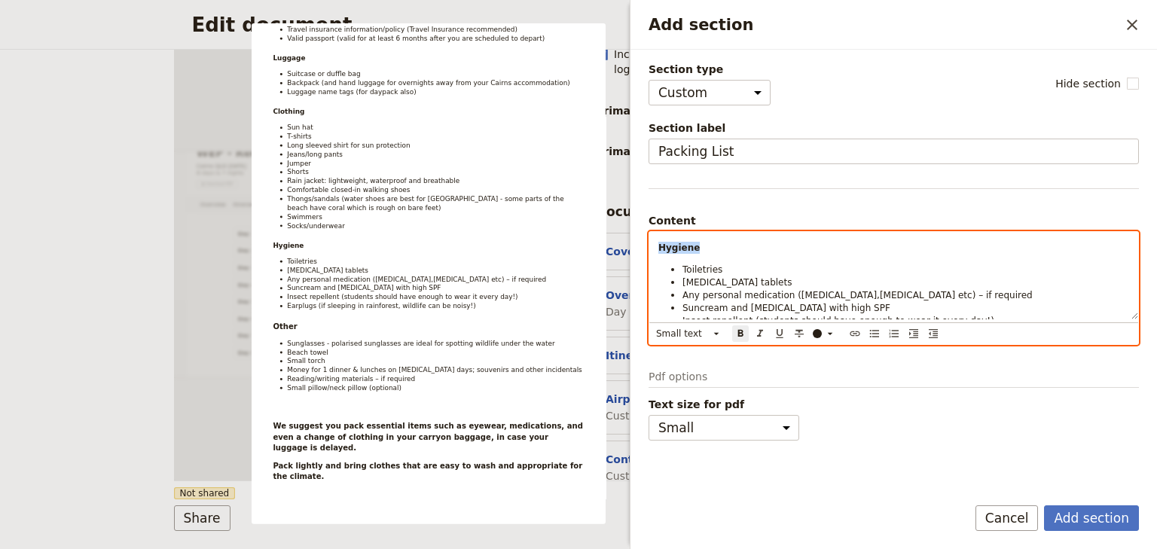
drag, startPoint x: 696, startPoint y: 244, endPoint x: 657, endPoint y: 244, distance: 39.2
click at [657, 244] on div "Suggested Packing List 2026 Documents Airline Tickets Travel insurance informat…" at bounding box center [893, 275] width 489 height 87
click at [712, 328] on icon "Add section" at bounding box center [716, 334] width 12 height 12
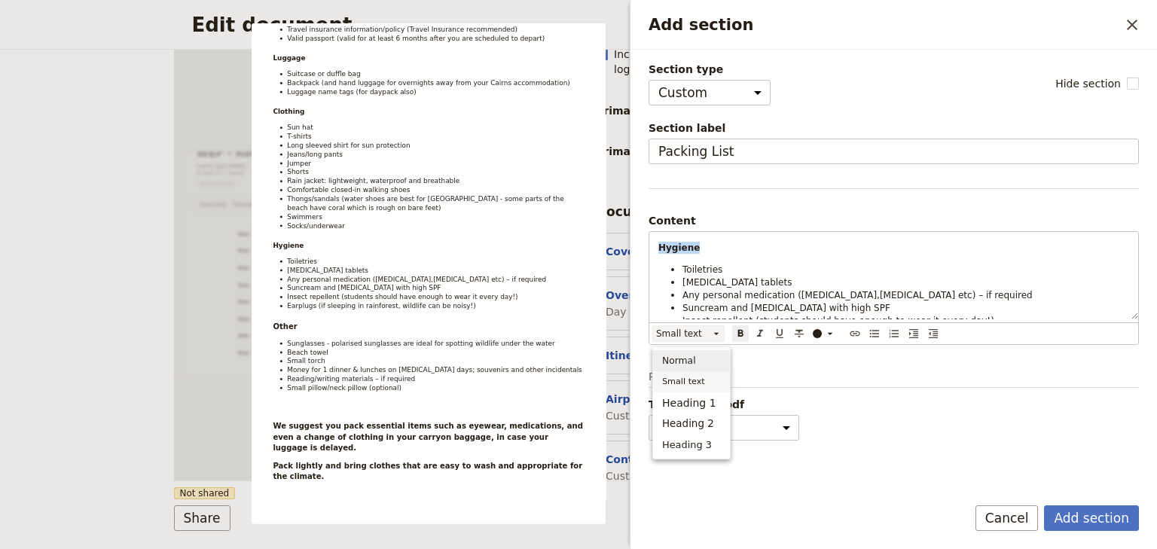
click at [681, 361] on span "Normal" at bounding box center [679, 360] width 34 height 15
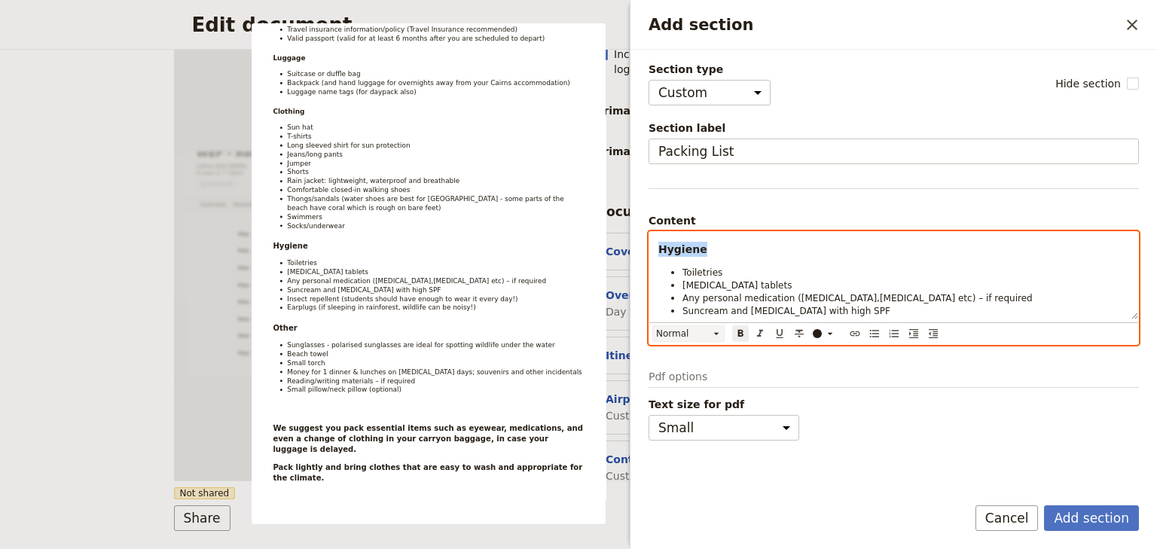
scroll to position [169, 0]
click at [717, 281] on span "[MEDICAL_DATA] tablets" at bounding box center [736, 282] width 109 height 11
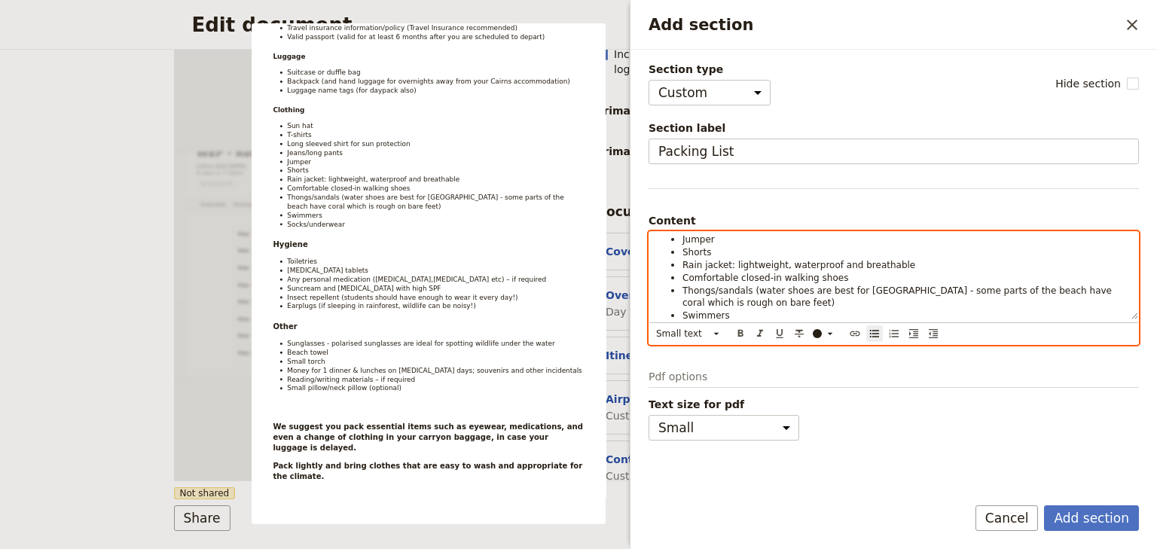
scroll to position [242, 0]
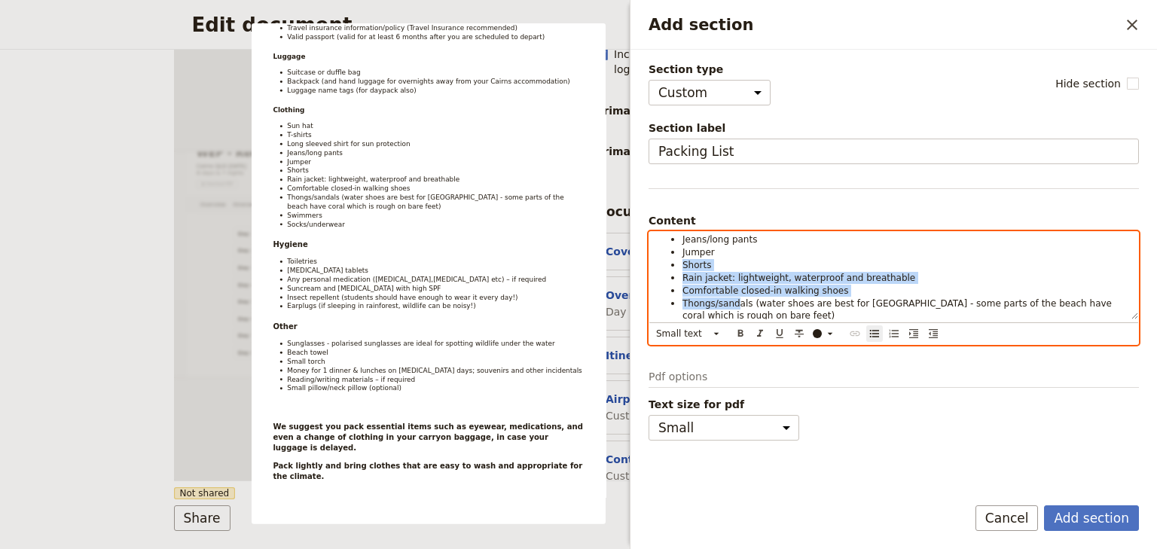
drag, startPoint x: 729, startPoint y: 295, endPoint x: 679, endPoint y: 265, distance: 58.1
click at [679, 265] on ul "Sun hat T-shirts Long sleeved shirt for sun protection Jeans/long pants Jumper …" at bounding box center [893, 270] width 471 height 153
click at [766, 285] on span "Comfortable closed-in walking shoes" at bounding box center [765, 290] width 166 height 11
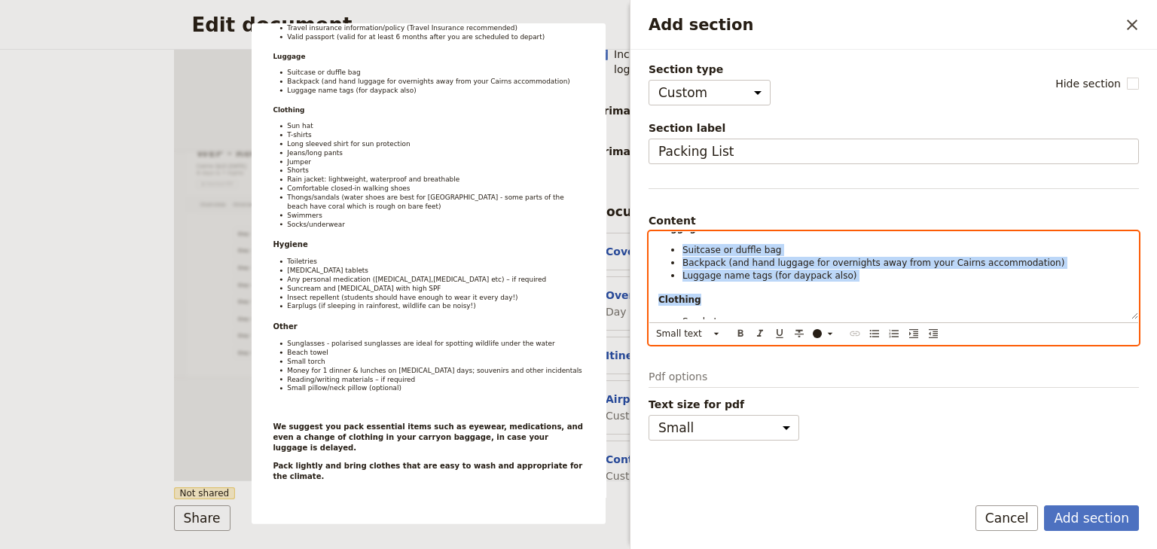
scroll to position [105, 0]
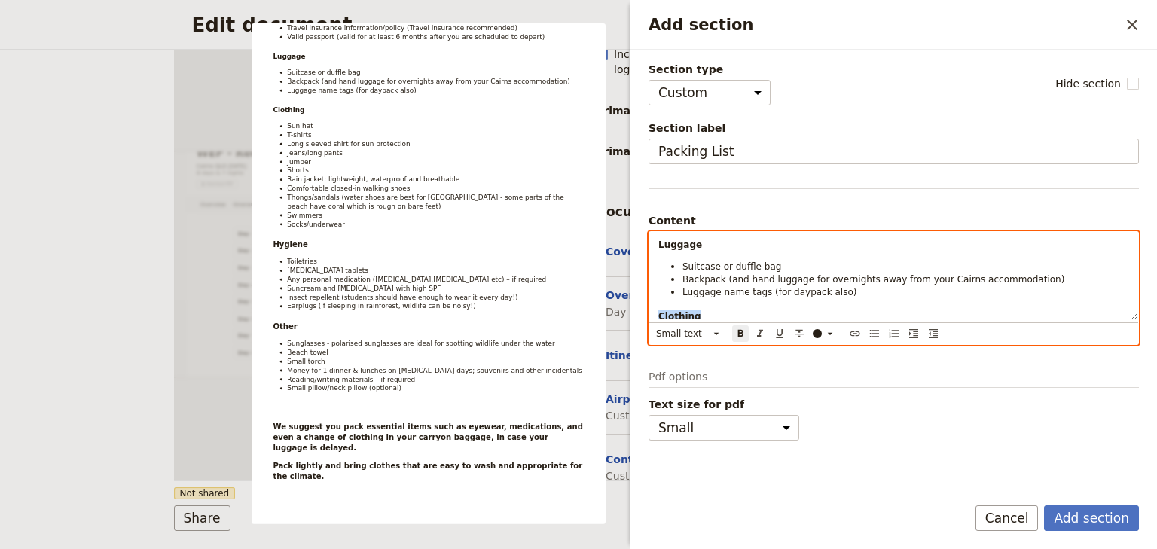
drag, startPoint x: 695, startPoint y: 239, endPoint x: 653, endPoint y: 303, distance: 76.7
click at [653, 303] on div "Suggested Packing List 2026 Documents Airline Tickets Travel insurance informat…" at bounding box center [893, 275] width 489 height 87
click at [714, 331] on icon "Add section" at bounding box center [716, 334] width 12 height 12
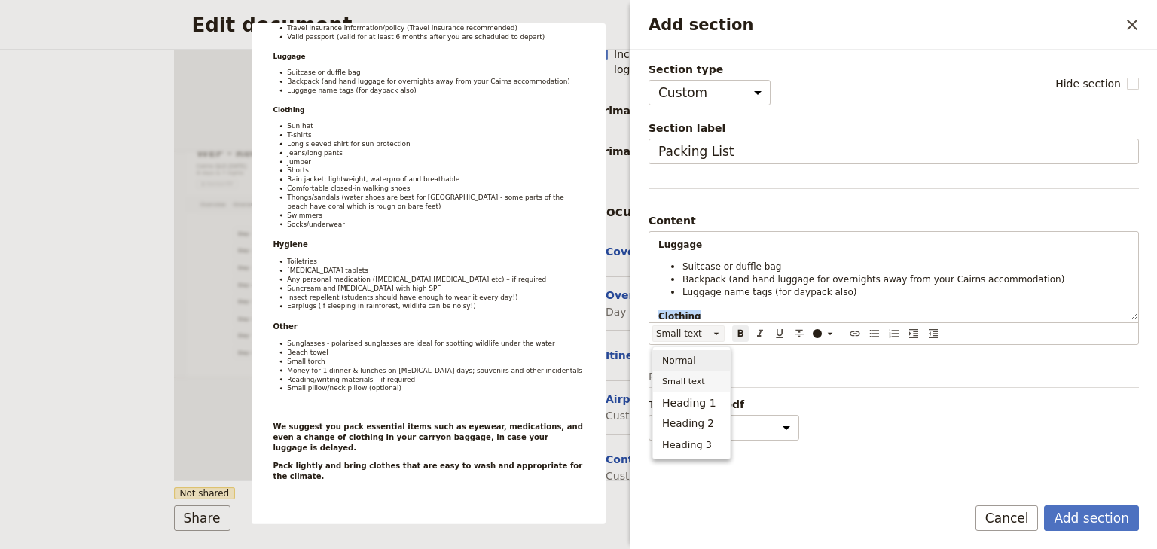
click at [696, 360] on span "Normal" at bounding box center [691, 360] width 59 height 15
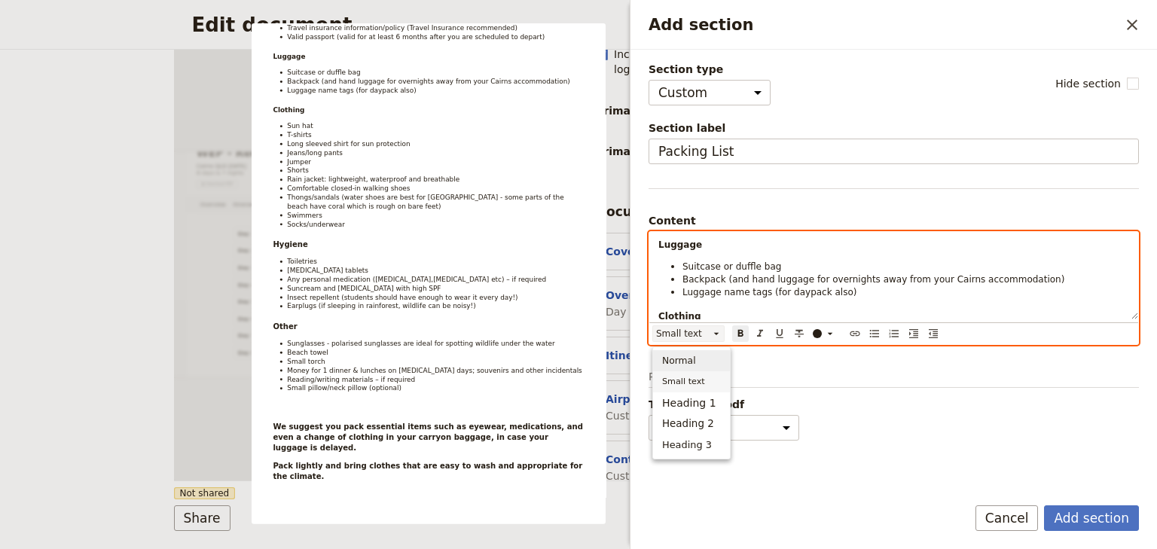
scroll to position [172, 0]
drag, startPoint x: 696, startPoint y: 244, endPoint x: 658, endPoint y: 245, distance: 37.7
click at [658, 245] on p "Luggage" at bounding box center [893, 245] width 471 height 12
click at [716, 332] on icon "Add section" at bounding box center [716, 333] width 5 height 2
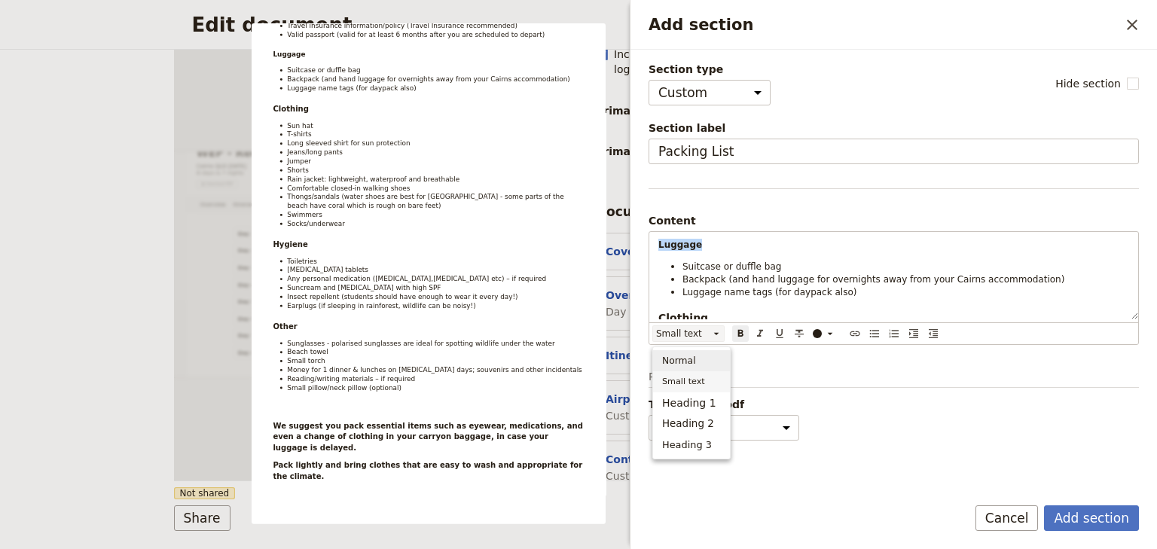
drag, startPoint x: 687, startPoint y: 361, endPoint x: 721, endPoint y: 324, distance: 51.2
click at [687, 361] on span "Normal" at bounding box center [679, 360] width 34 height 15
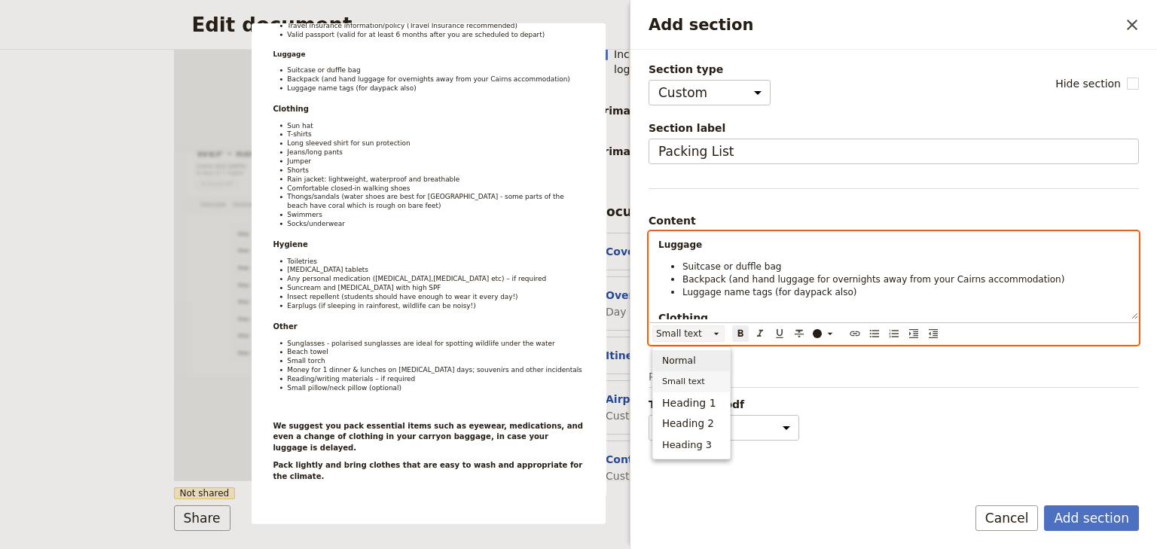
scroll to position [175, 0]
click at [742, 297] on div "Suggested Packing List 2026 Documents Airline Tickets Travel insurance informat…" at bounding box center [893, 275] width 489 height 87
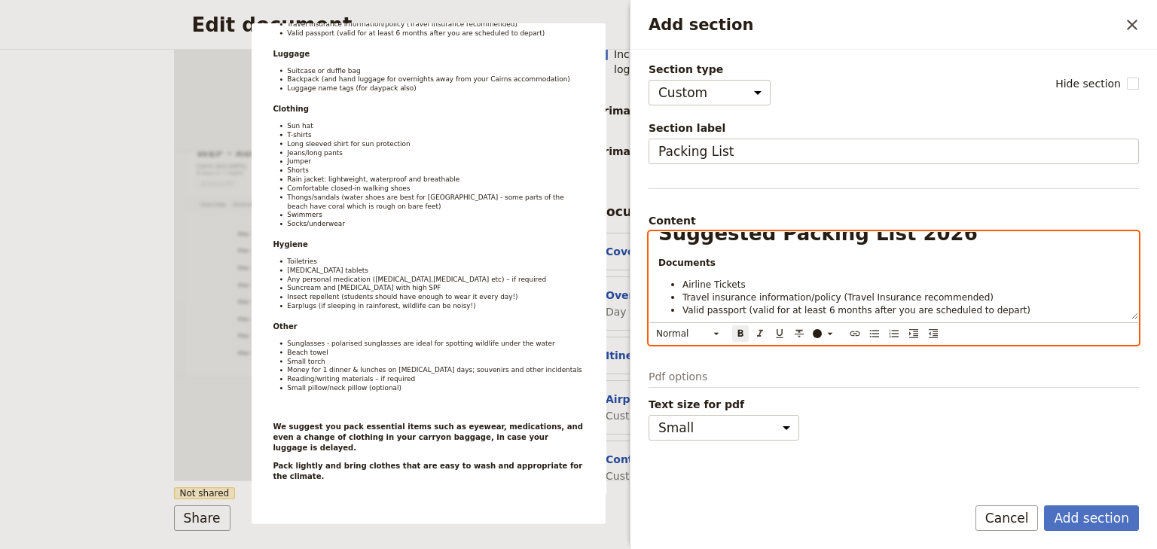
scroll to position [0, 0]
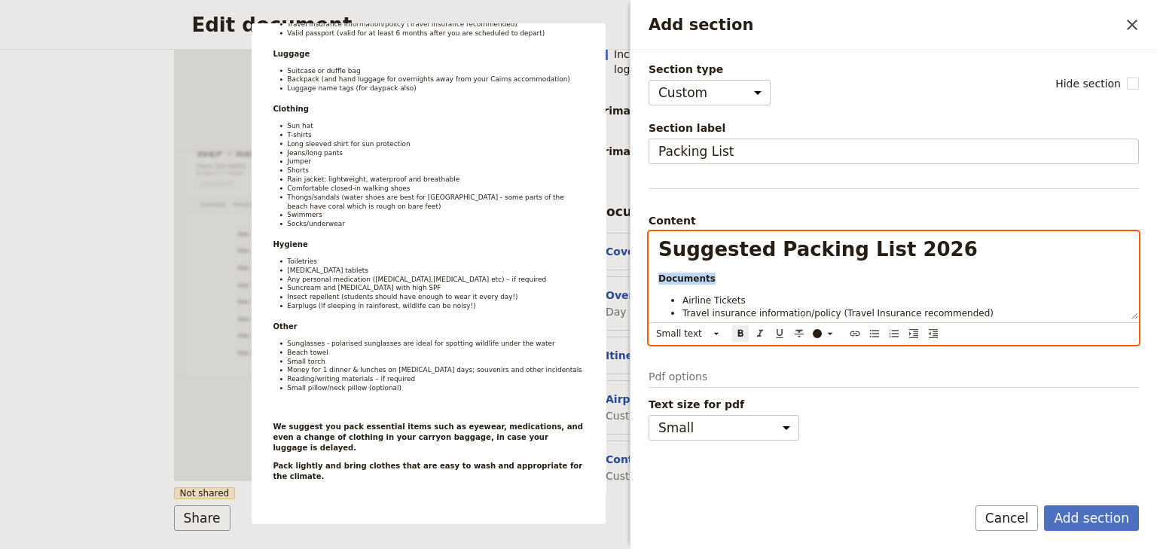
drag, startPoint x: 708, startPoint y: 272, endPoint x: 654, endPoint y: 274, distance: 54.3
click at [654, 274] on div "Suggested Packing List 2026 Documents Airline Tickets Travel insurance informat…" at bounding box center [893, 275] width 489 height 87
click at [715, 333] on icon "Add section" at bounding box center [716, 334] width 12 height 12
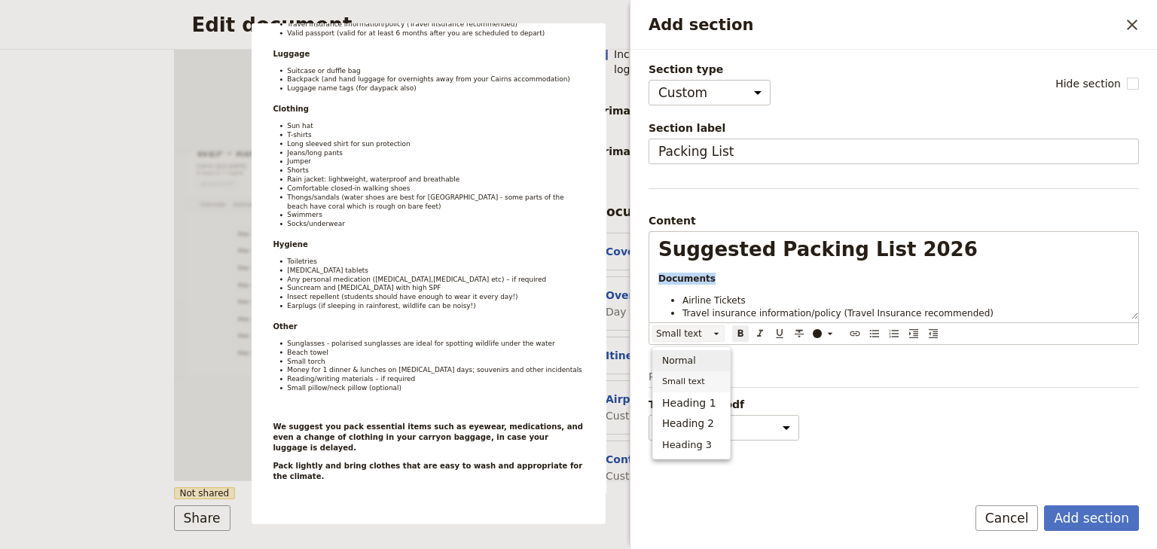
click at [697, 360] on span "Normal" at bounding box center [691, 360] width 59 height 15
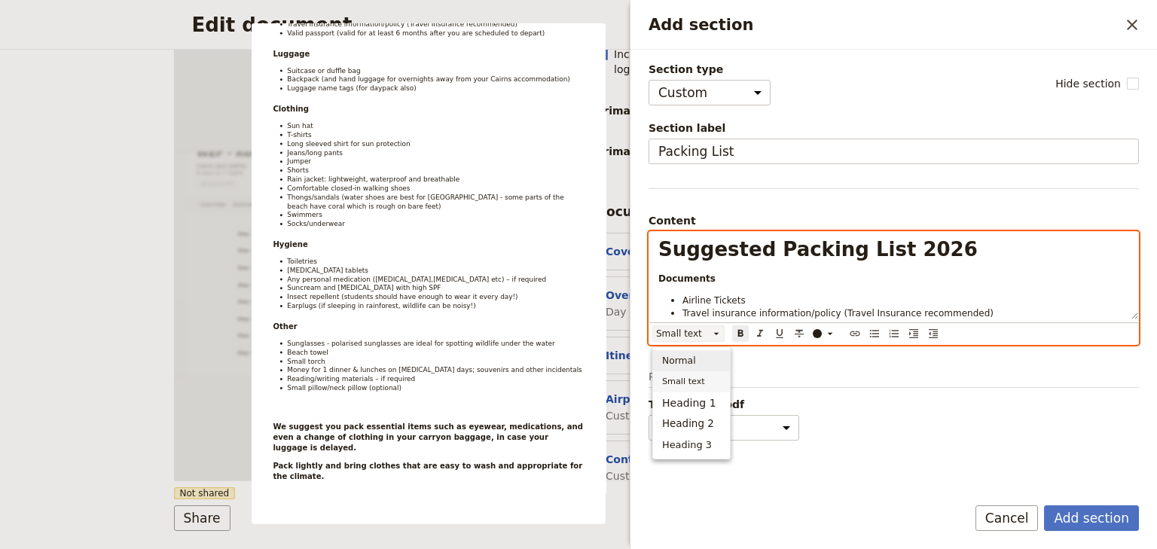
scroll to position [178, 0]
click at [727, 303] on span "Airline Tickets" at bounding box center [713, 303] width 63 height 11
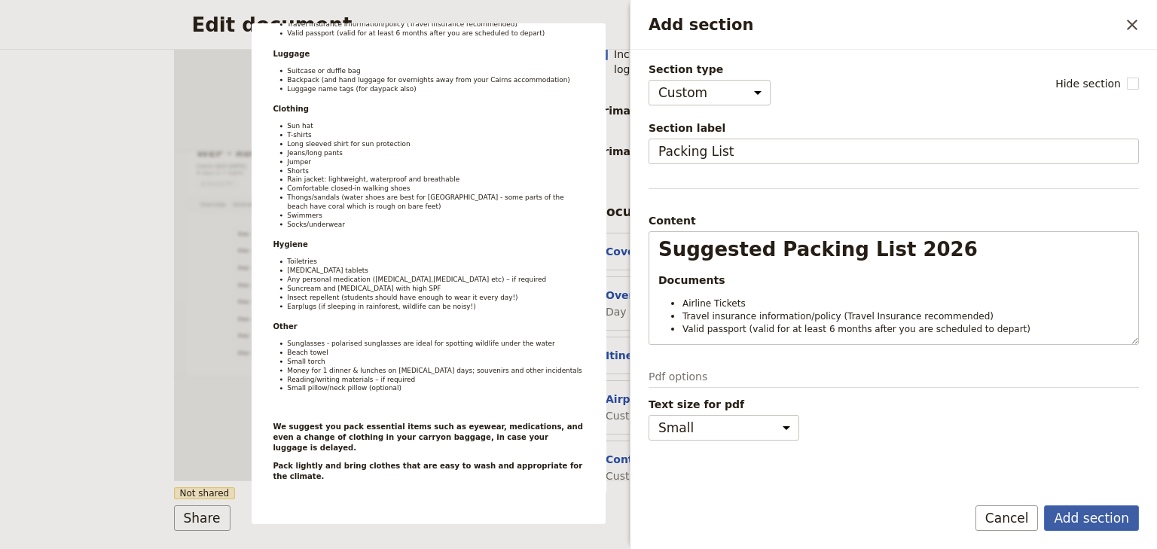
click at [1084, 518] on button "Add section" at bounding box center [1091, 518] width 95 height 26
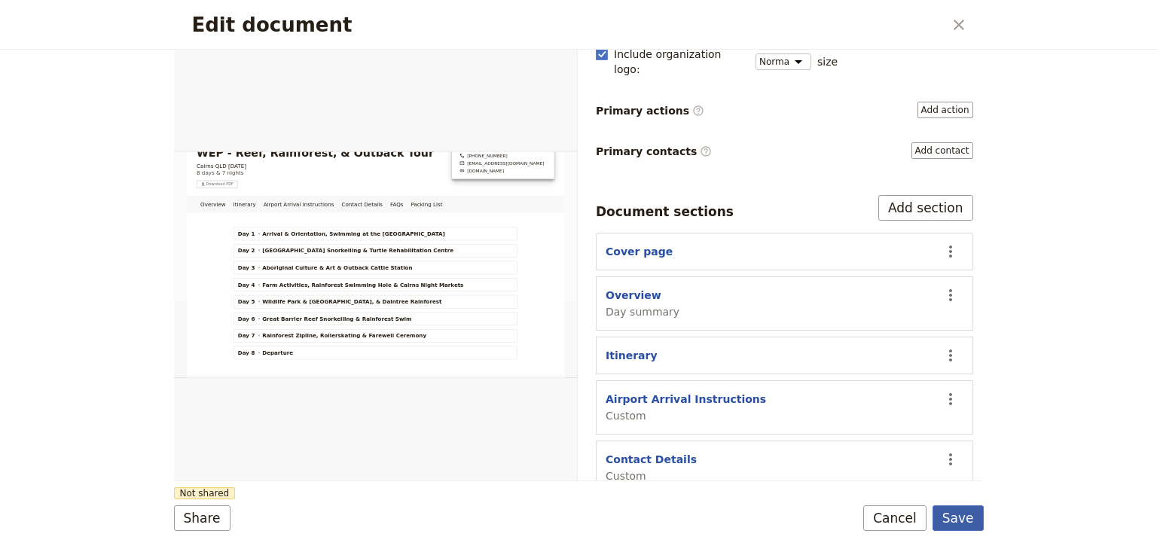
click at [962, 518] on button "Save" at bounding box center [957, 518] width 51 height 26
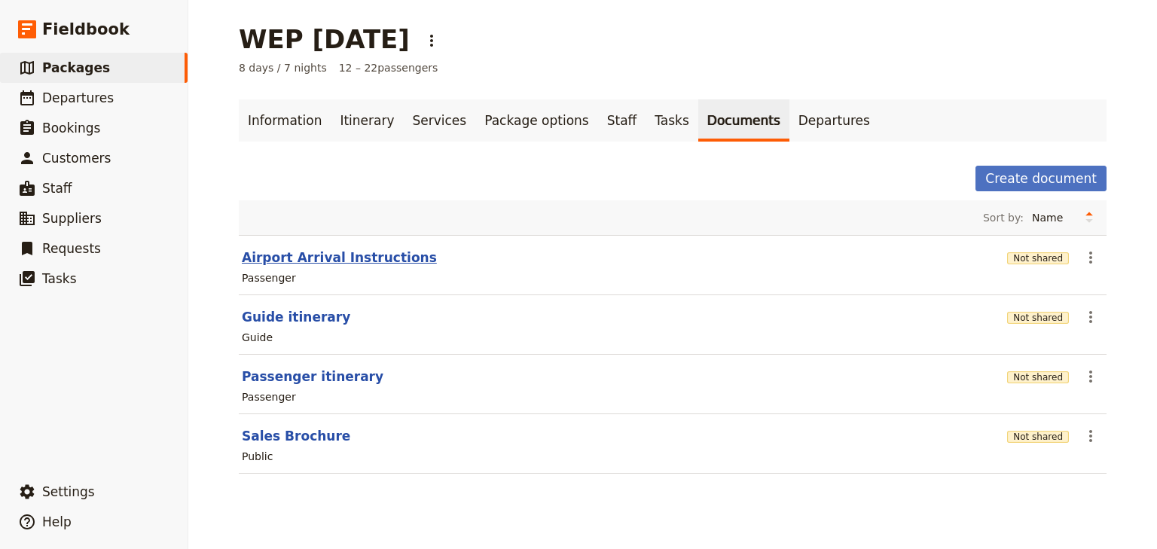
click at [355, 258] on button "Airport Arrival Instructions" at bounding box center [339, 258] width 195 height 18
select select "PASSENGER"
select select "RUN_SHEET"
select select "DEFAULT"
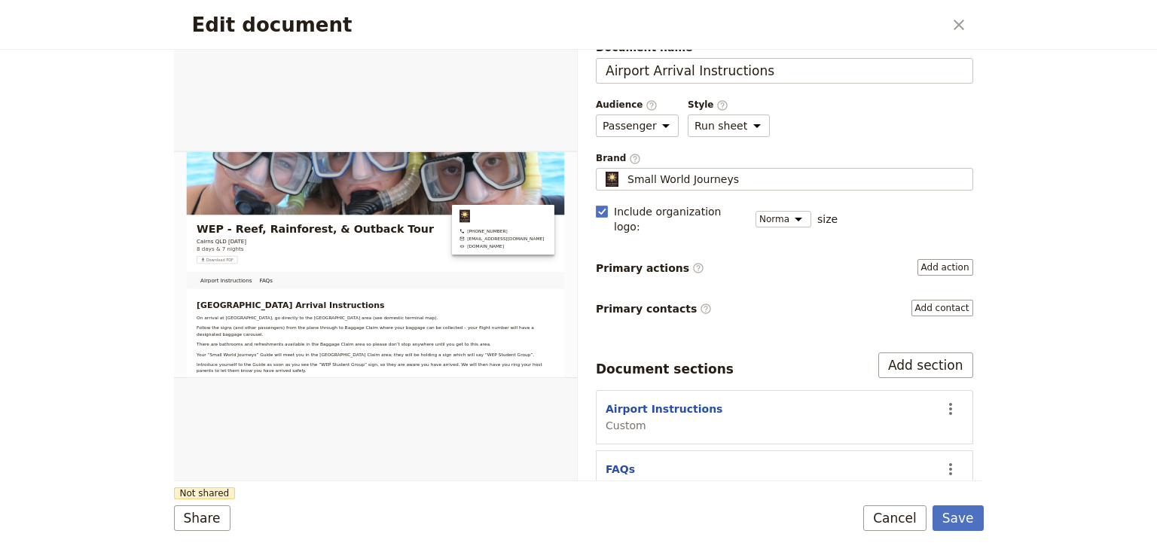
scroll to position [33, 0]
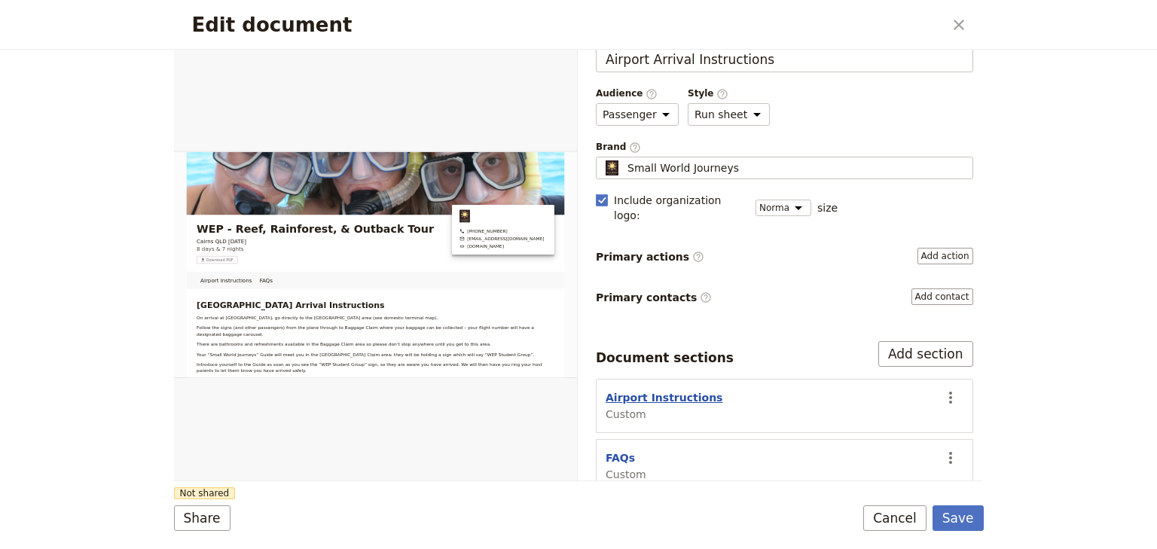
click at [692, 390] on button "Airport Instructions" at bounding box center [663, 397] width 117 height 15
select select "CUSTOM"
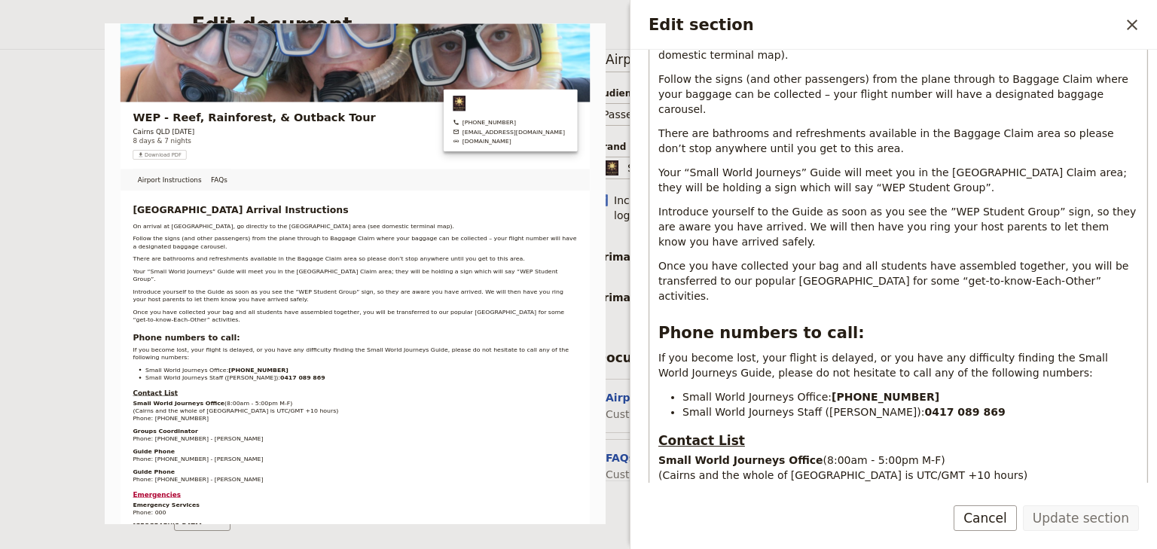
scroll to position [241, 0]
click at [1127, 25] on icon "Close drawer" at bounding box center [1132, 25] width 18 height 18
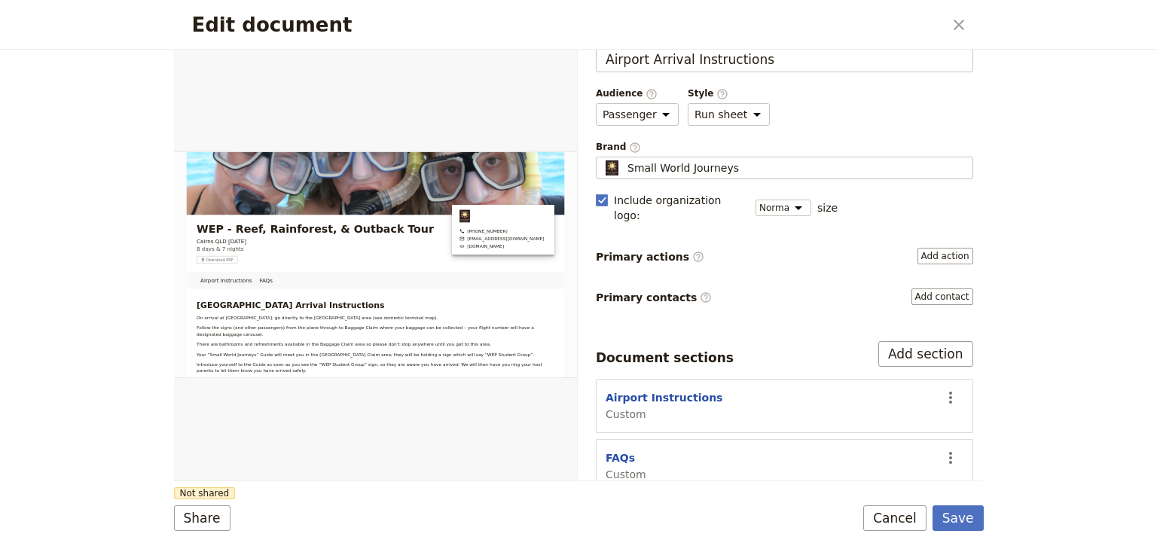
drag, startPoint x: 917, startPoint y: 515, endPoint x: 907, endPoint y: 509, distance: 10.9
click at [916, 515] on button "Cancel" at bounding box center [894, 518] width 63 height 26
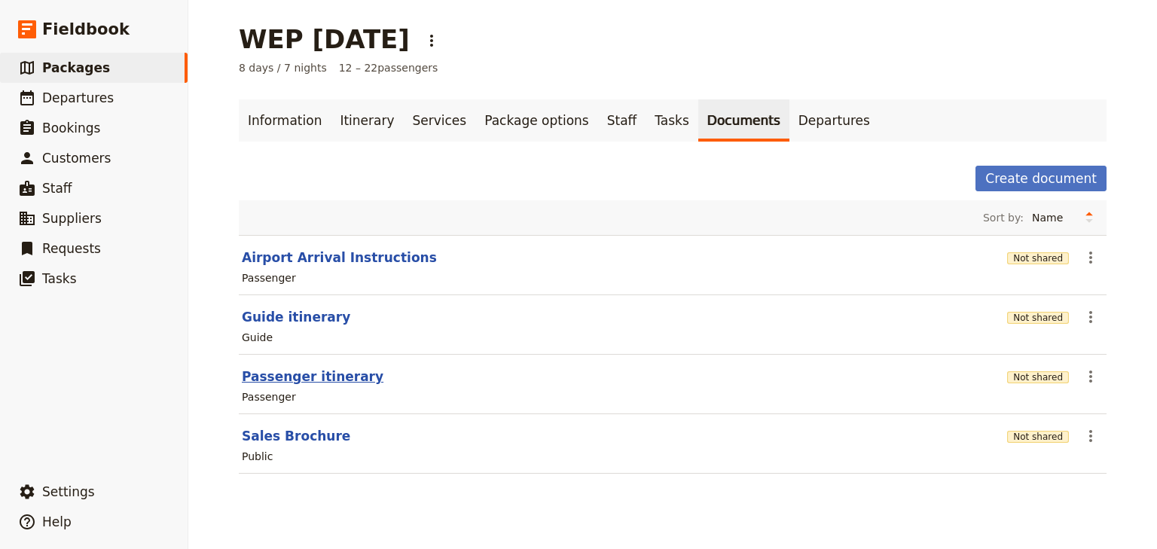
click at [324, 377] on button "Passenger itinerary" at bounding box center [313, 377] width 142 height 18
select select "PASSENGER"
select select "RUN_SHEET"
select select "DEFAULT"
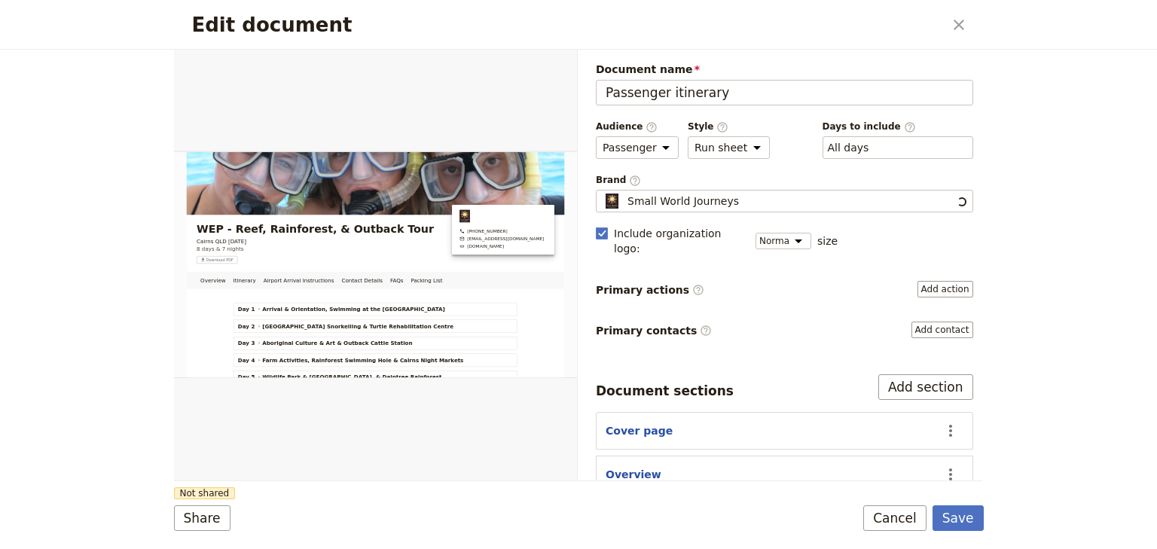
scroll to position [0, 0]
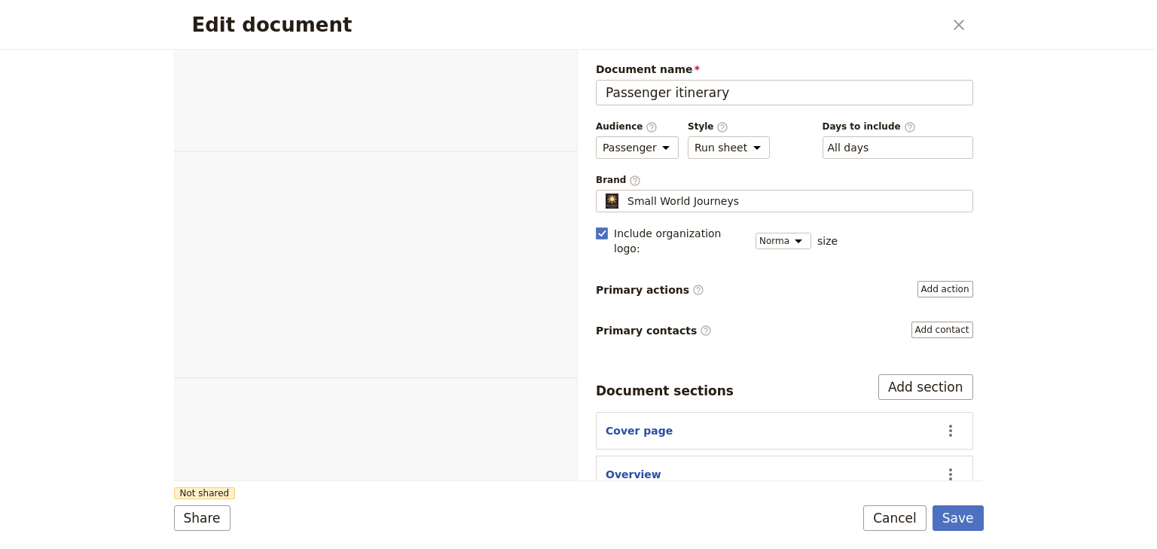
select select "PASSENGER"
select select "RUN_SHEET"
select select "DEFAULT"
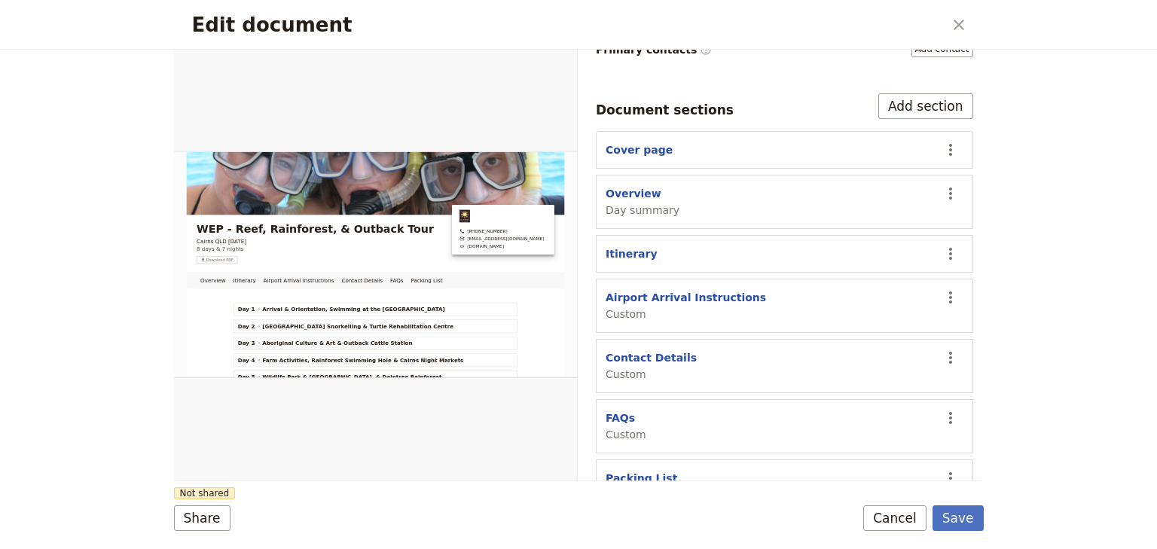
scroll to position [300, 0]
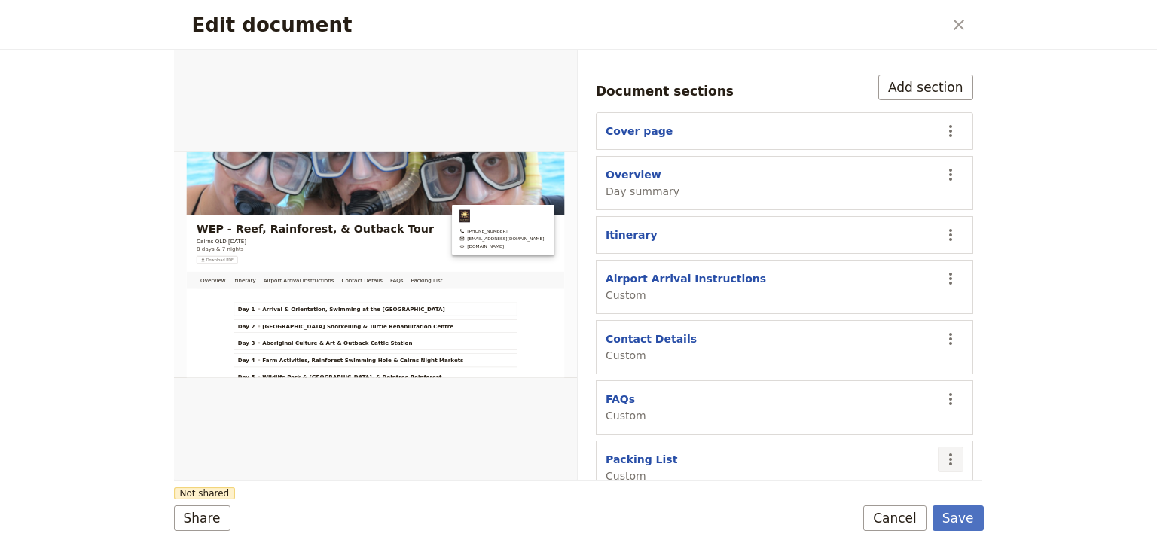
click at [945, 450] on icon "Actions" at bounding box center [950, 459] width 18 height 18
click at [660, 452] on button "Packing List" at bounding box center [641, 459] width 72 height 15
select select "CUSTOM"
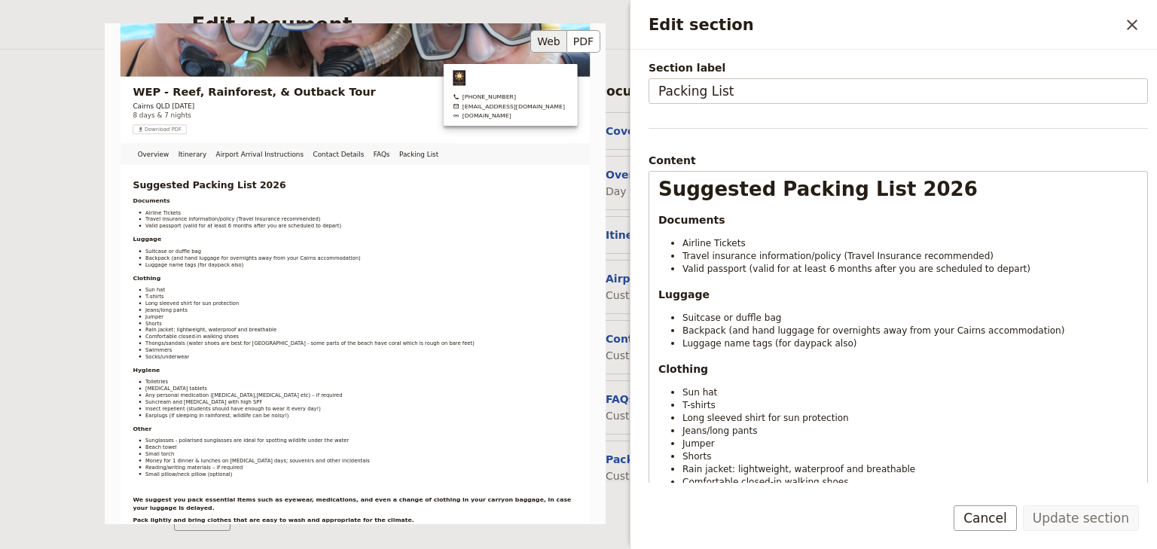
scroll to position [0, 0]
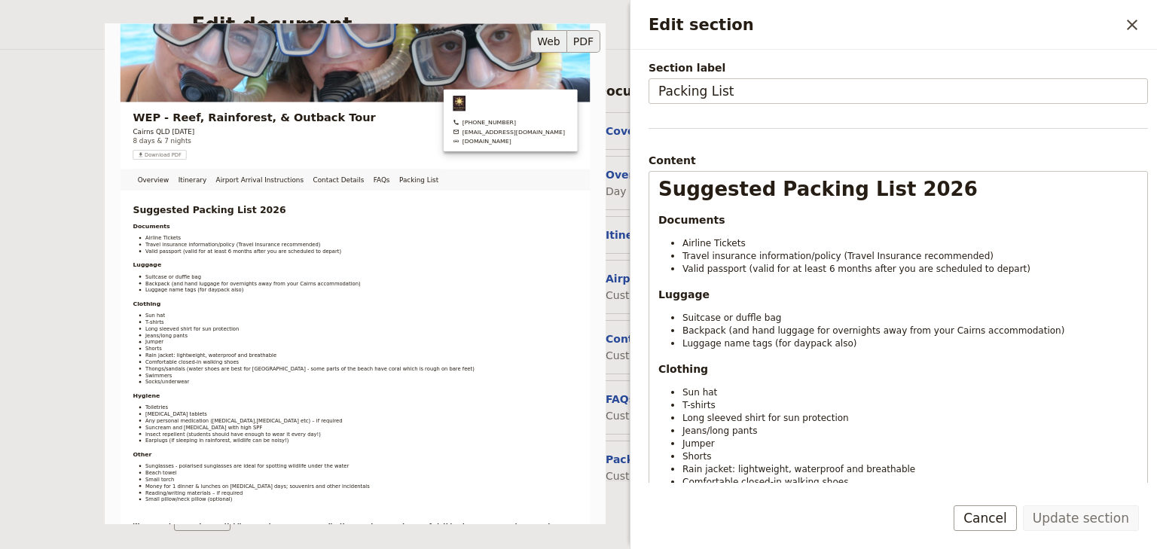
click at [587, 35] on button "PDF" at bounding box center [583, 41] width 33 height 23
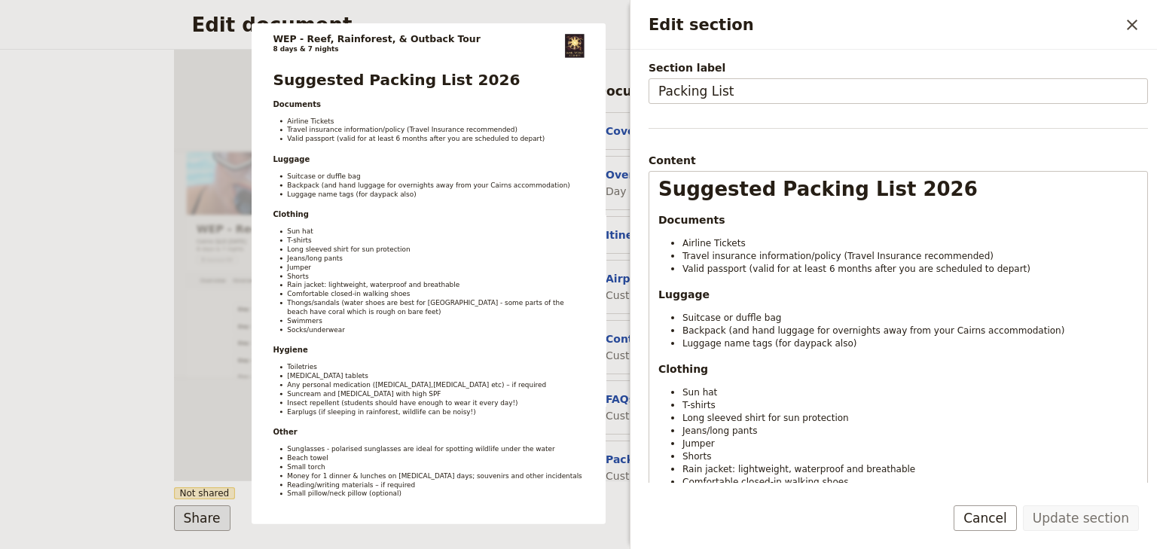
click at [207, 520] on button "Share" at bounding box center [202, 518] width 56 height 26
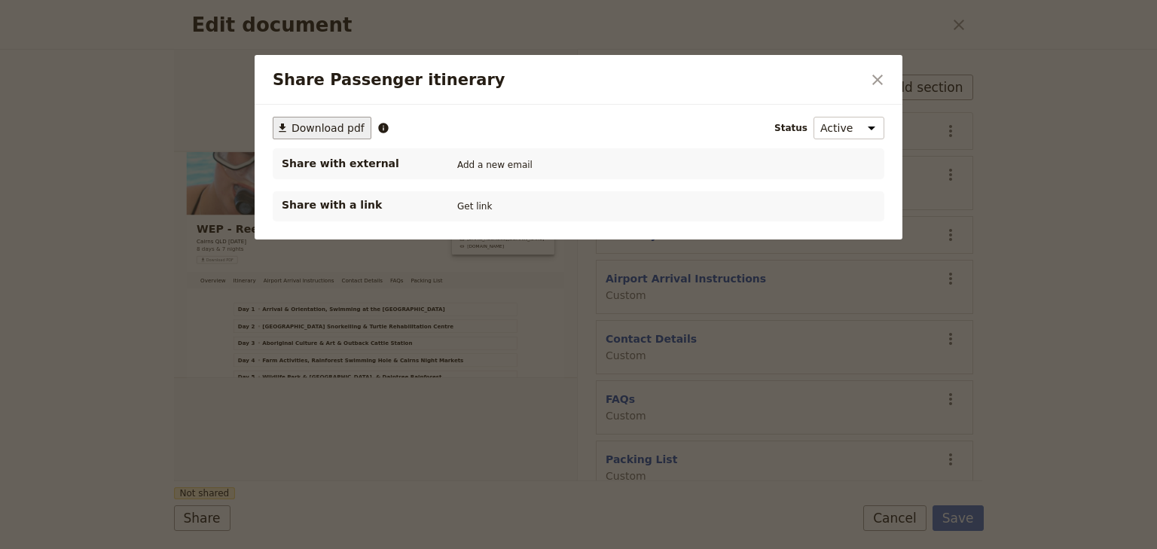
click at [319, 127] on span "Download pdf" at bounding box center [327, 127] width 73 height 15
click at [882, 81] on icon "Close dialog" at bounding box center [877, 80] width 18 height 18
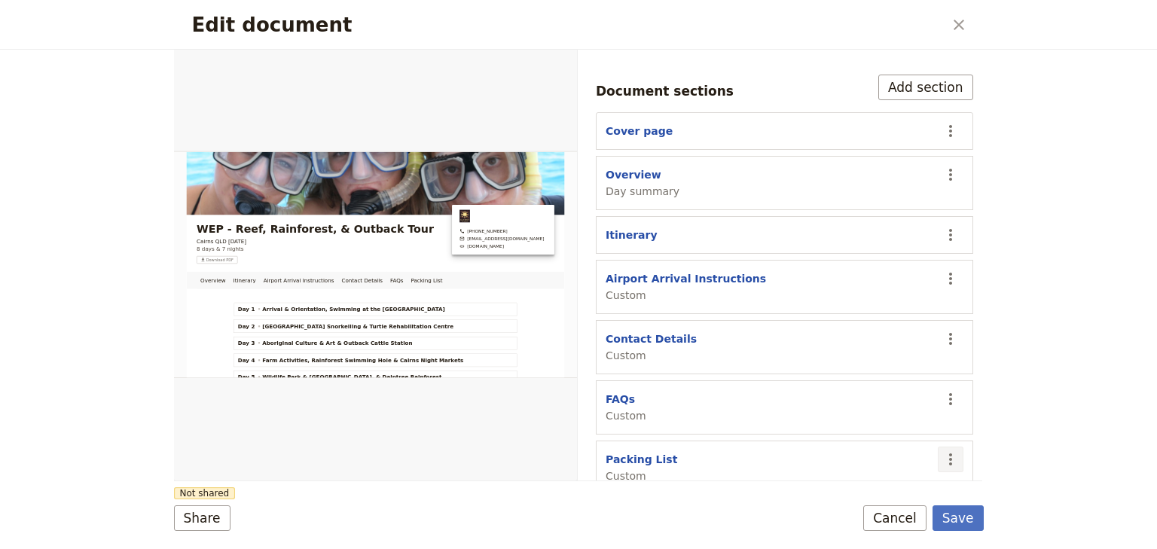
click at [949, 453] on icon "Actions" at bounding box center [950, 459] width 3 height 12
click at [657, 452] on button "Packing List" at bounding box center [641, 459] width 72 height 15
select select "CUSTOM"
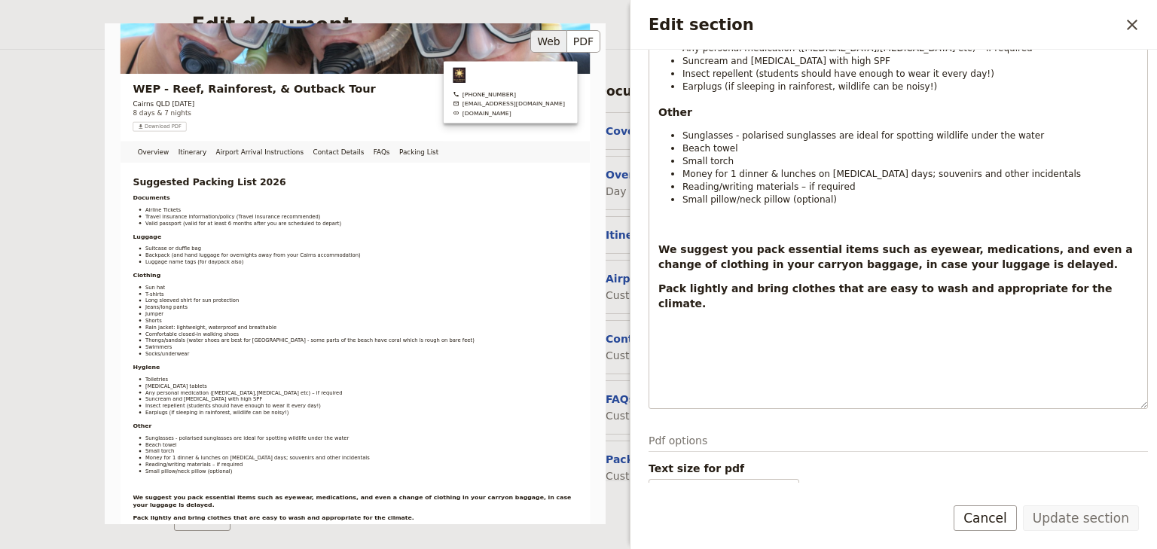
scroll to position [138, 0]
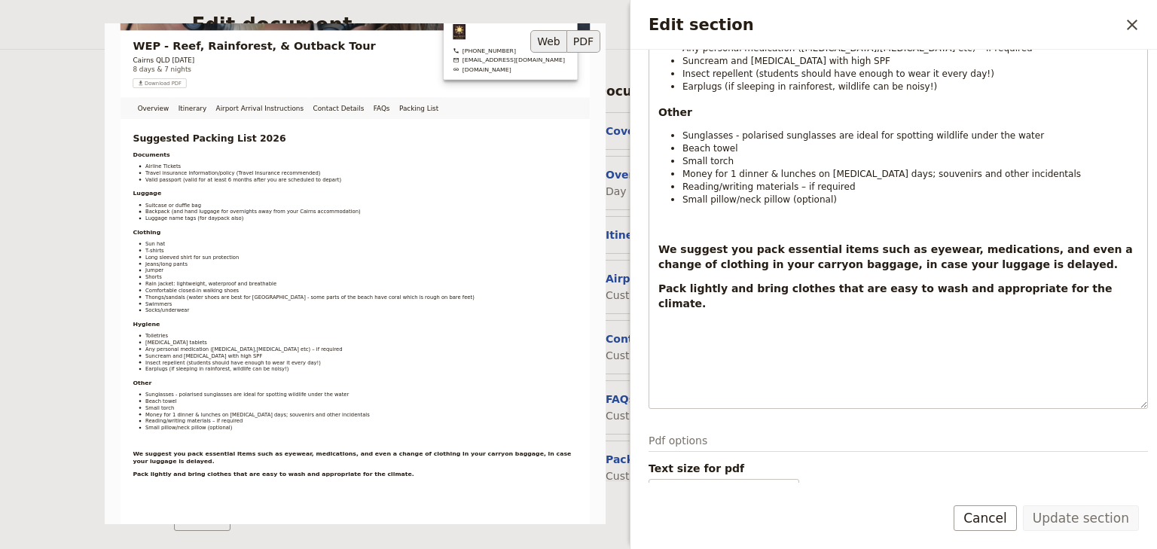
click at [581, 42] on button "PDF" at bounding box center [583, 41] width 33 height 23
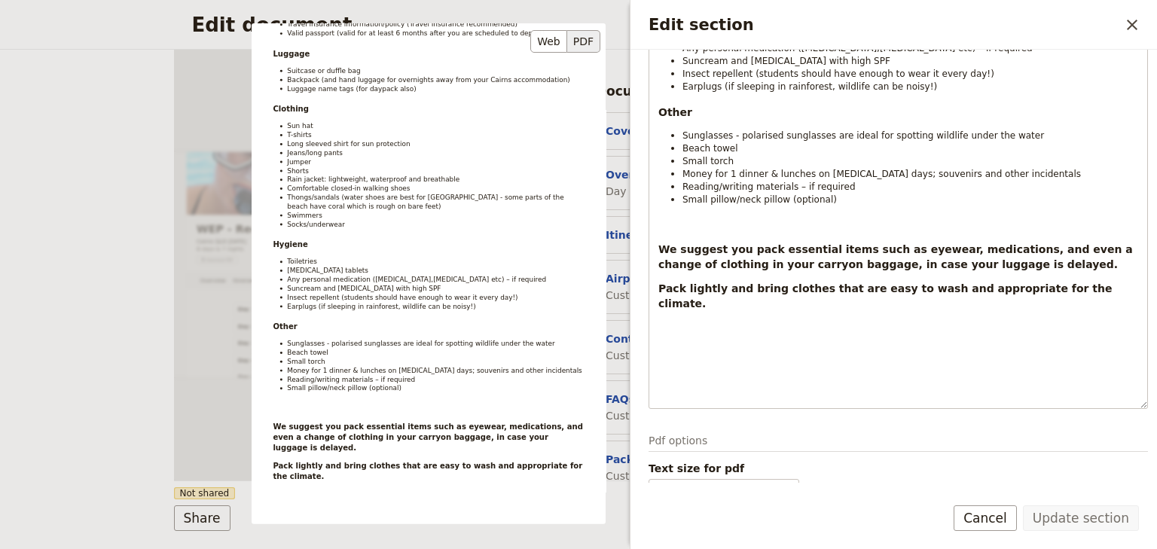
scroll to position [0, 0]
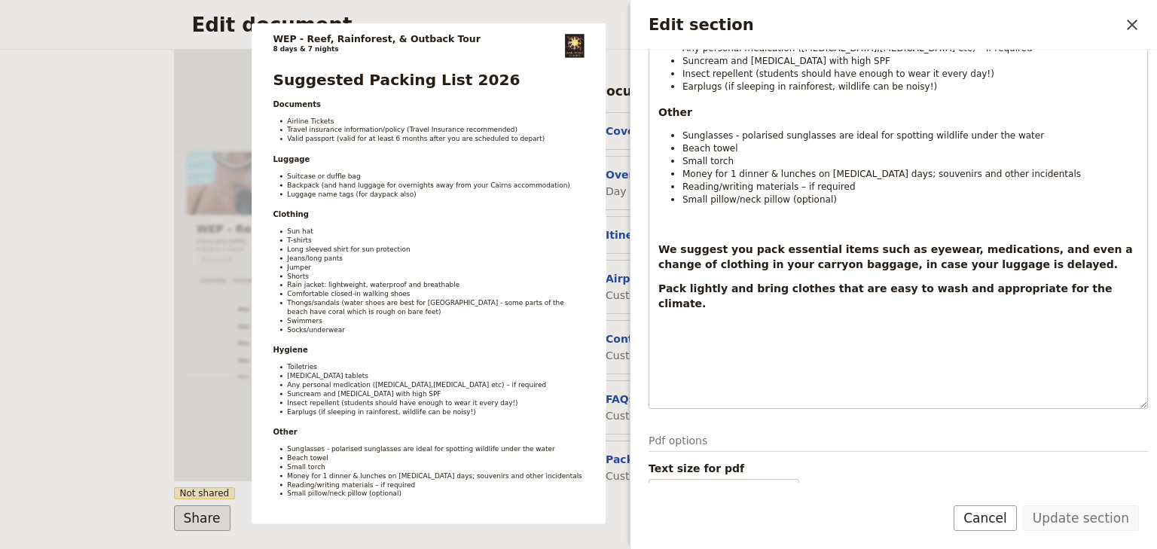
click at [200, 517] on button "Share" at bounding box center [202, 518] width 56 height 26
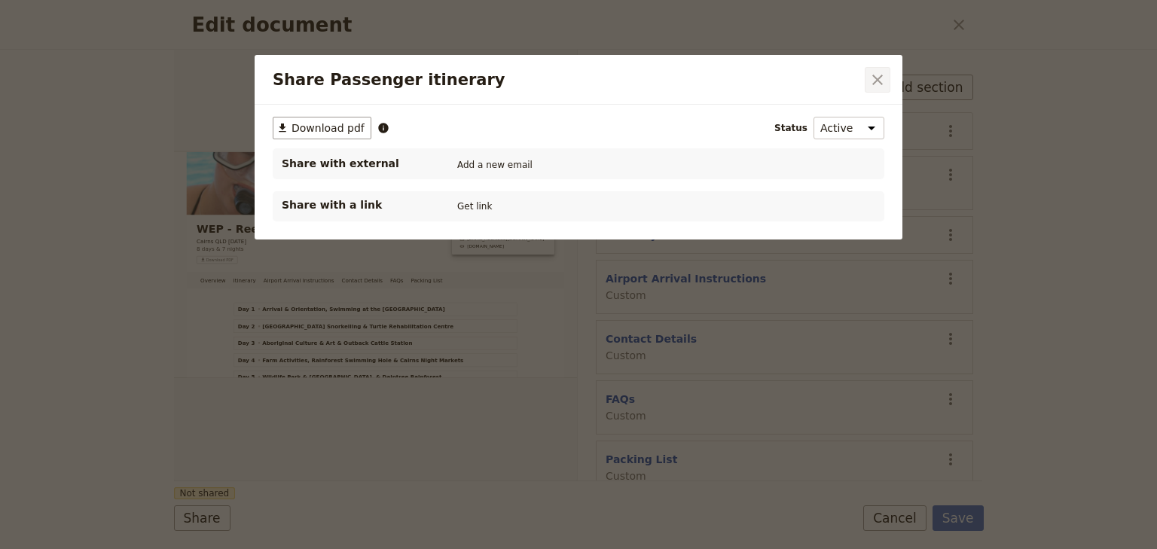
click at [882, 81] on icon "Close dialog" at bounding box center [877, 80] width 18 height 18
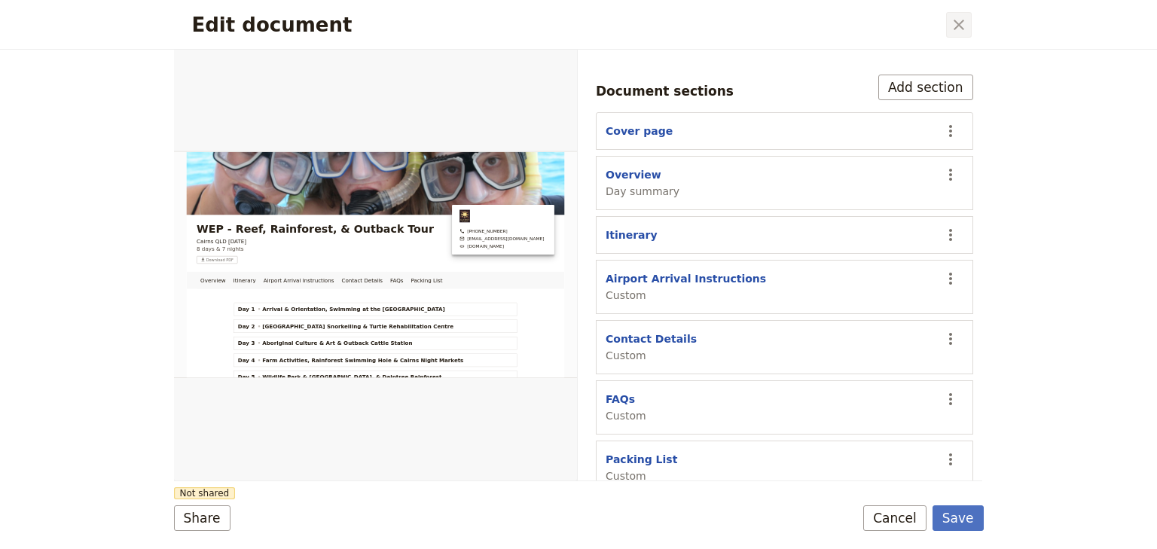
click at [964, 26] on icon "Close dialog" at bounding box center [959, 25] width 18 height 18
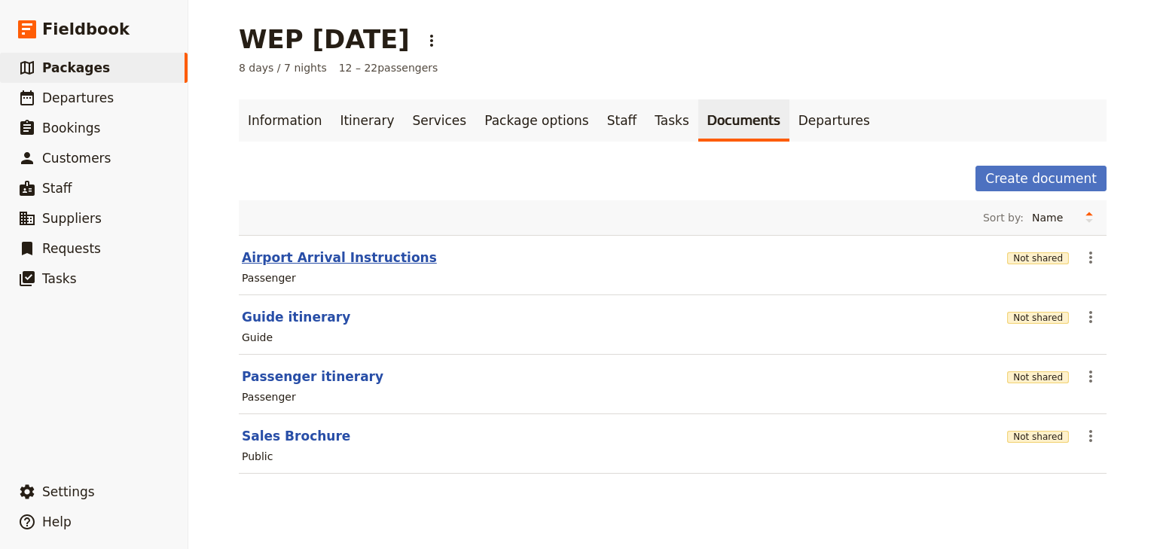
click at [344, 251] on button "Airport Arrival Instructions" at bounding box center [339, 258] width 195 height 18
select select "PASSENGER"
select select "RUN_SHEET"
select select "DEFAULT"
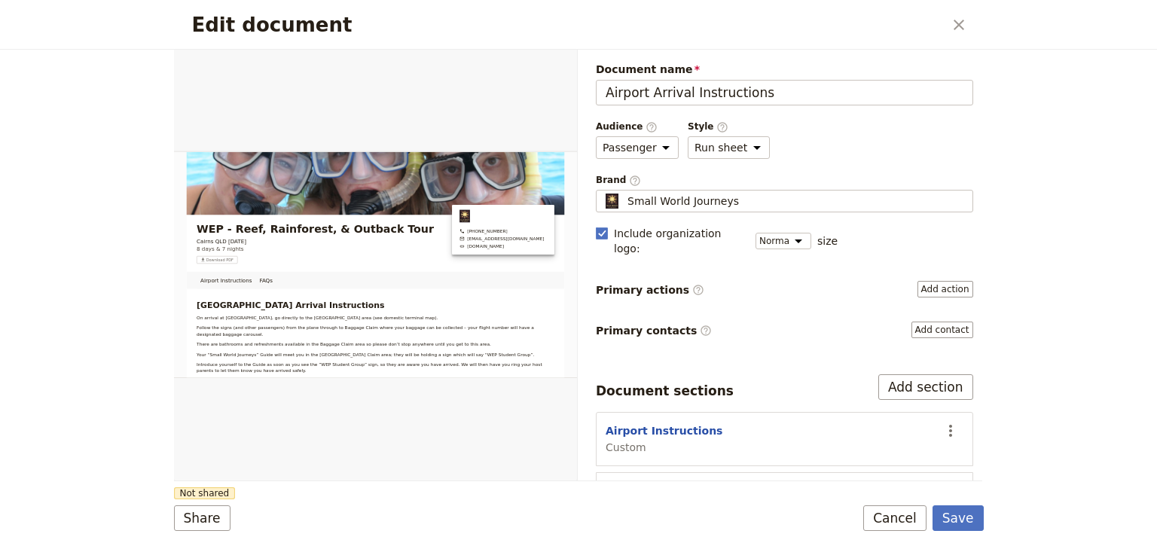
scroll to position [33, 0]
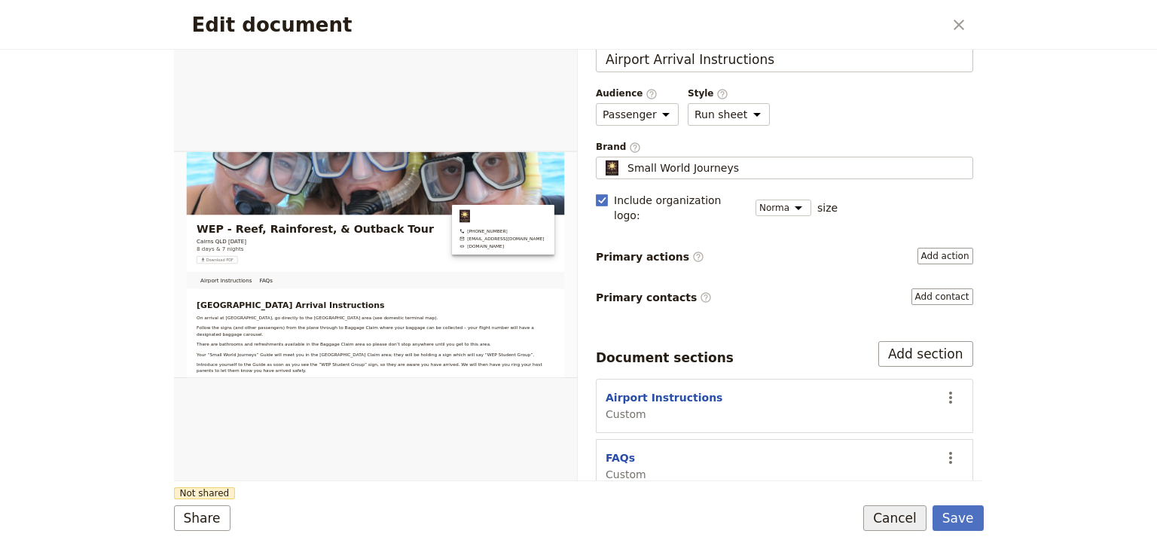
click at [902, 522] on button "Cancel" at bounding box center [894, 518] width 63 height 26
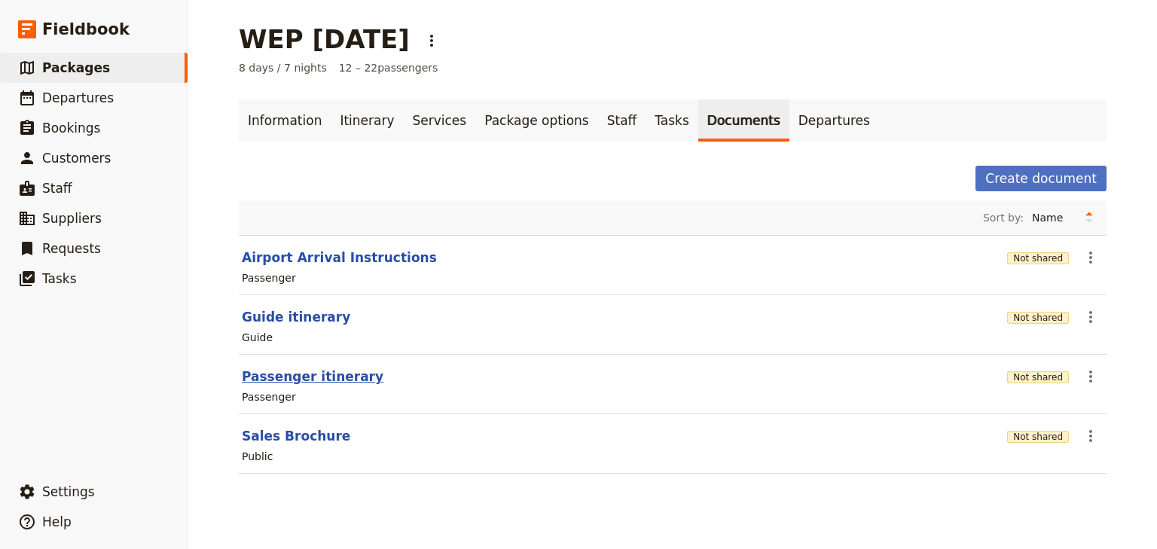
click at [292, 376] on button "Passenger itinerary" at bounding box center [313, 377] width 142 height 18
select select "PASSENGER"
select select "RUN_SHEET"
select select "DEFAULT"
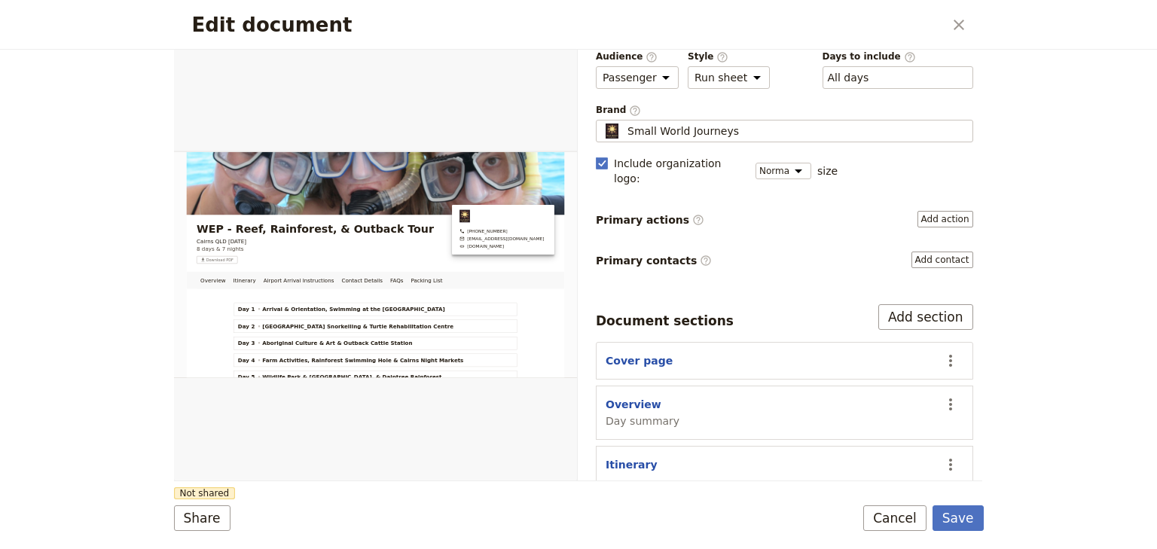
scroll to position [120, 0]
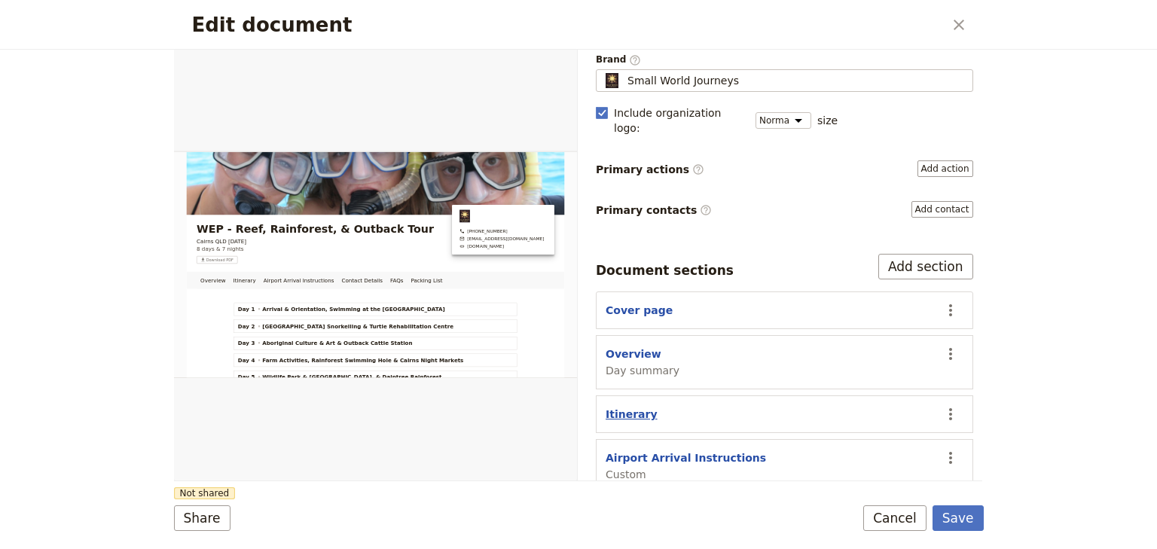
click at [630, 407] on button "Itinerary" at bounding box center [631, 414] width 52 height 15
select select "ITINERARY"
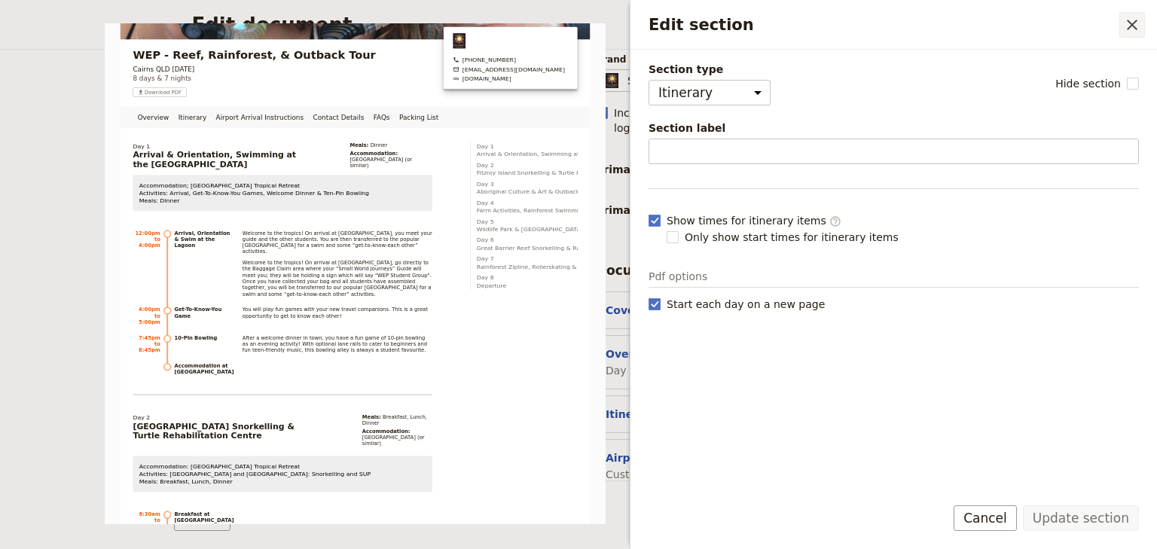
click at [1127, 22] on icon "Close drawer" at bounding box center [1132, 25] width 18 height 18
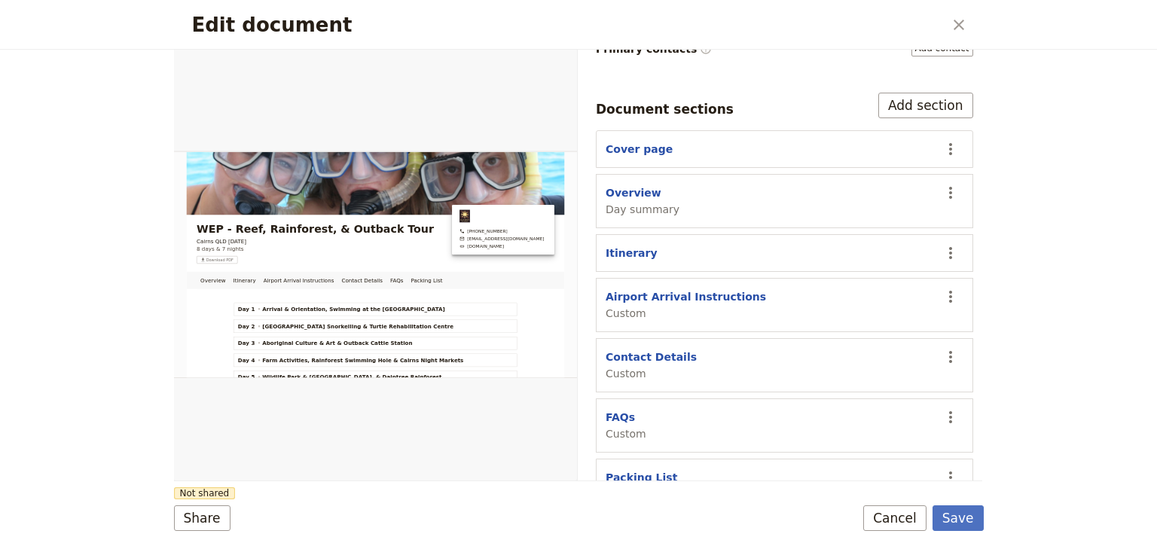
scroll to position [300, 0]
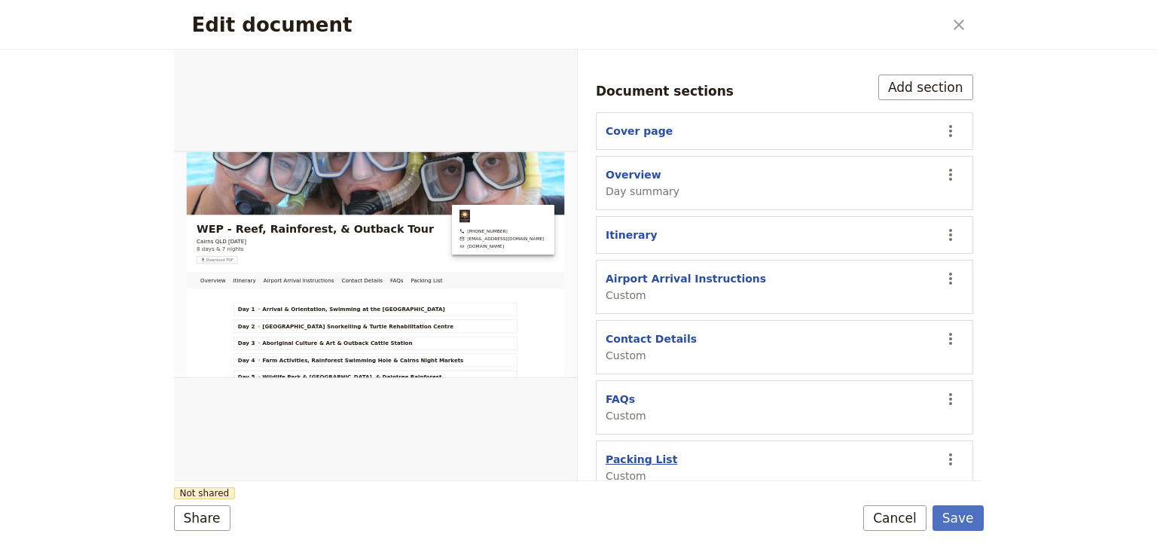
click at [627, 452] on button "Packing List" at bounding box center [641, 459] width 72 height 15
select select "CUSTOM"
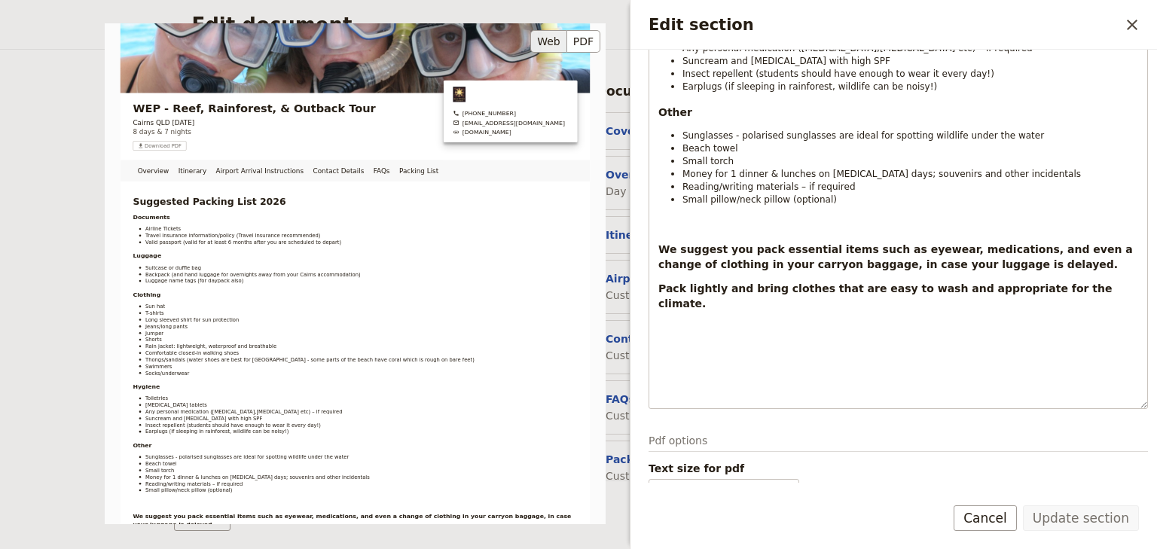
scroll to position [0, 0]
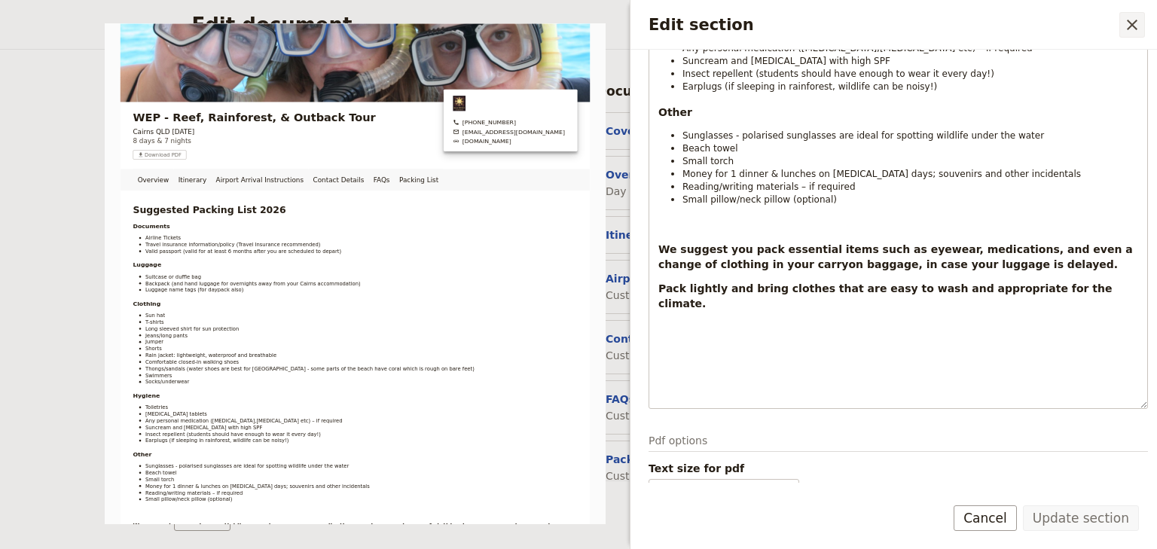
click at [1131, 25] on icon "Close drawer" at bounding box center [1132, 25] width 11 height 11
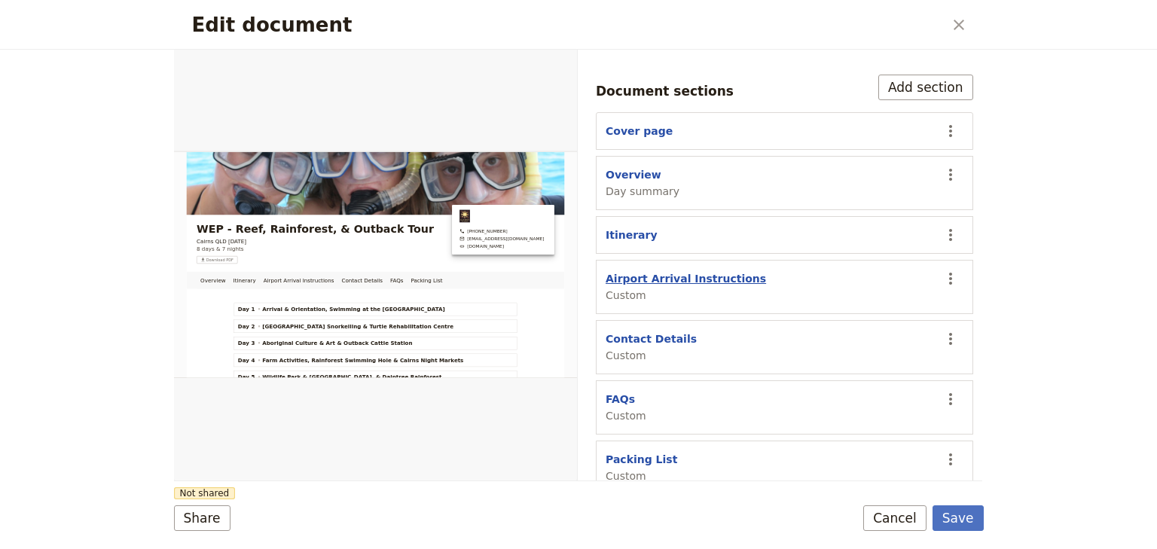
click at [696, 271] on button "Airport Arrival Instructions" at bounding box center [685, 278] width 160 height 15
select select "CUSTOM"
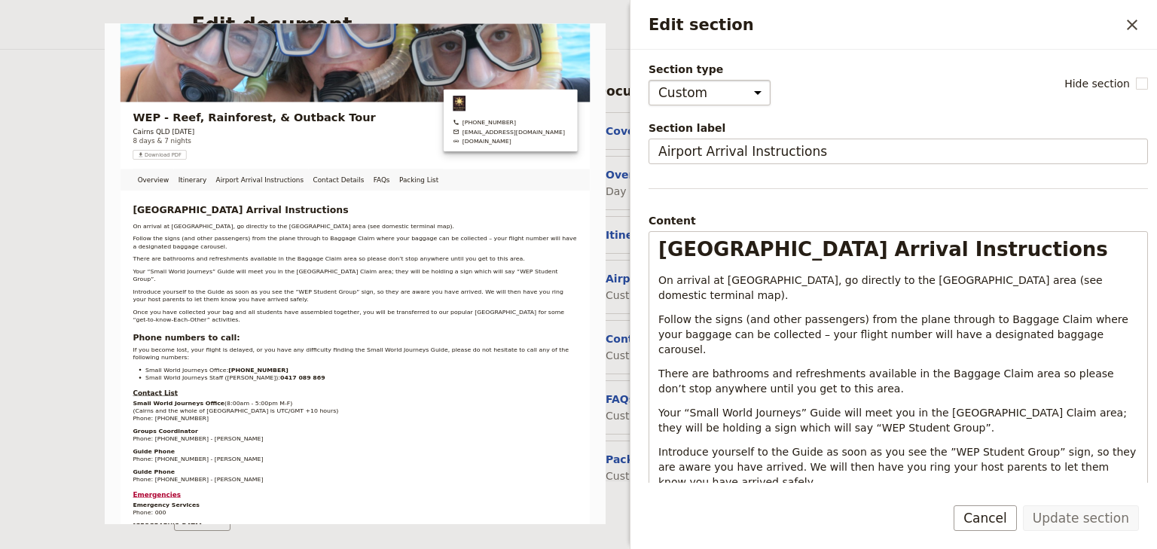
drag, startPoint x: 1133, startPoint y: 24, endPoint x: 1023, endPoint y: 104, distance: 135.3
click at [1133, 24] on icon "Close drawer" at bounding box center [1132, 25] width 11 height 11
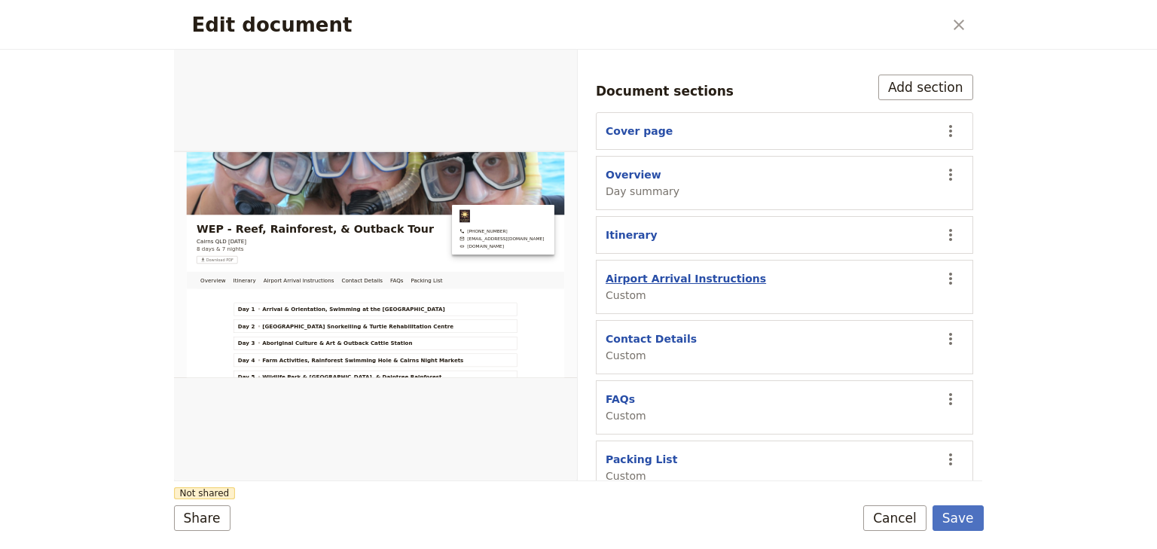
click at [726, 271] on button "Airport Arrival Instructions" at bounding box center [685, 278] width 160 height 15
select select "CUSTOM"
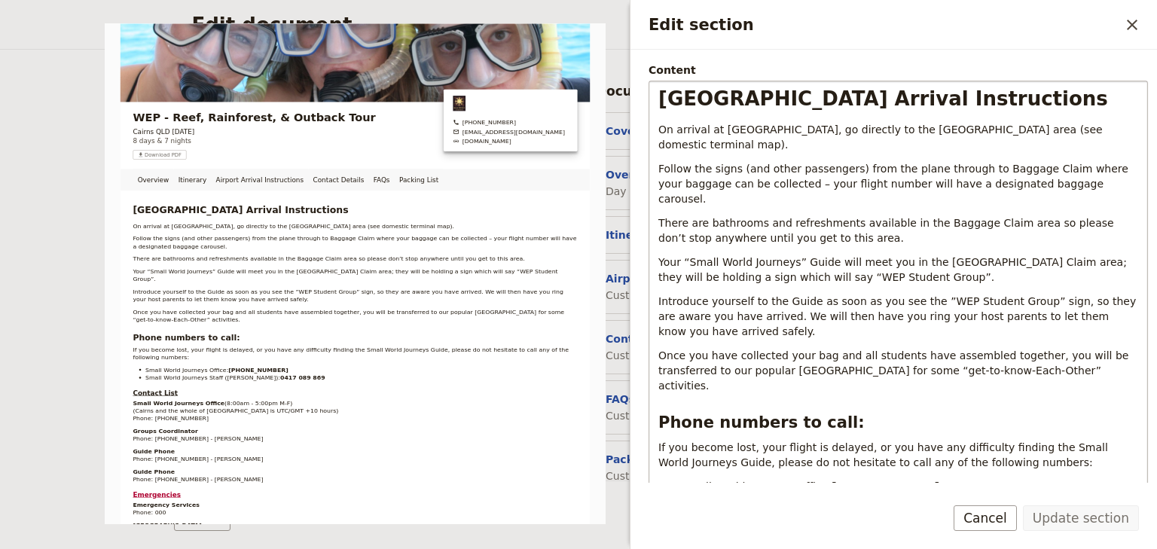
scroll to position [241, 0]
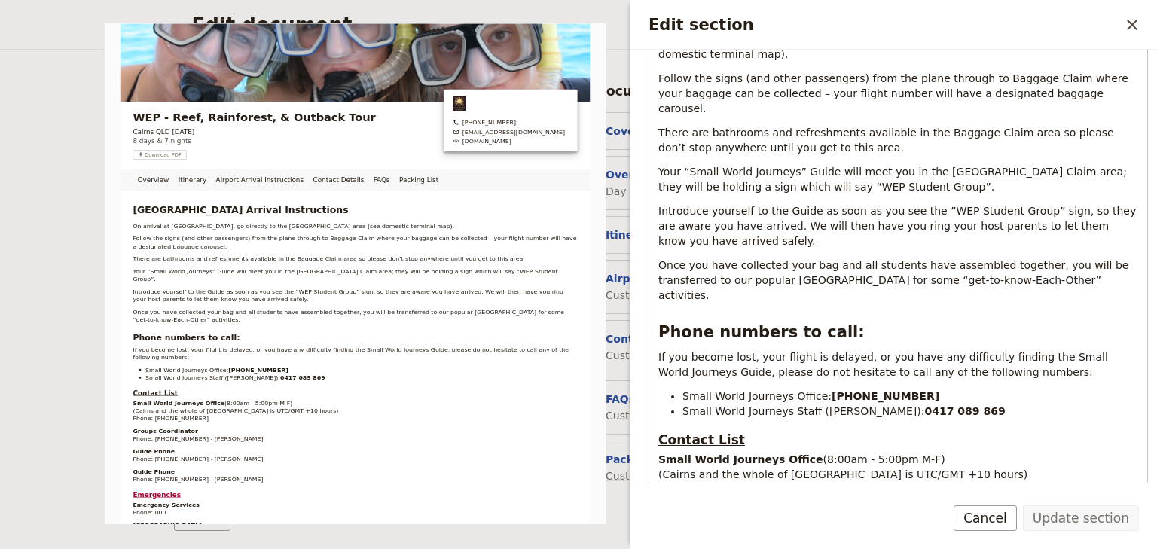
click at [1130, 24] on icon "Close drawer" at bounding box center [1132, 25] width 18 height 18
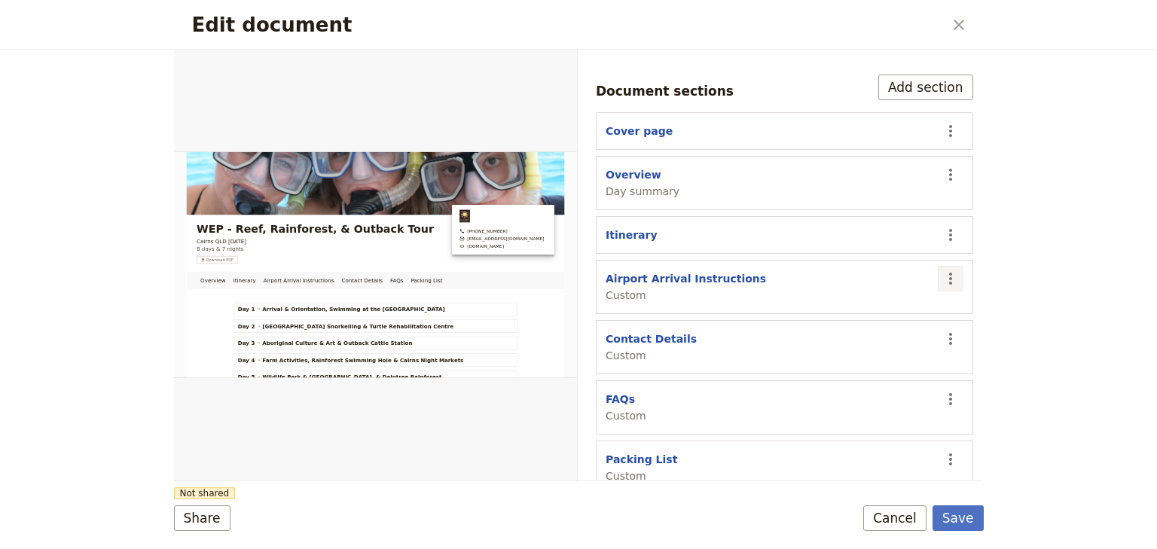
click at [949, 273] on icon "Actions" at bounding box center [950, 279] width 3 height 12
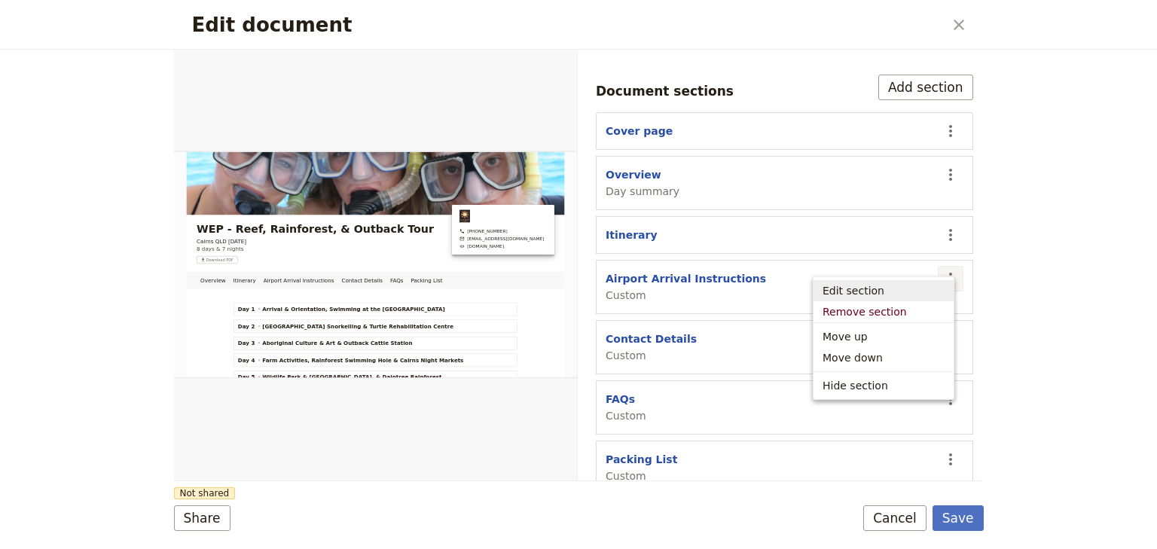
click at [822, 292] on button "Edit section" at bounding box center [883, 290] width 140 height 21
select select "CUSTOM"
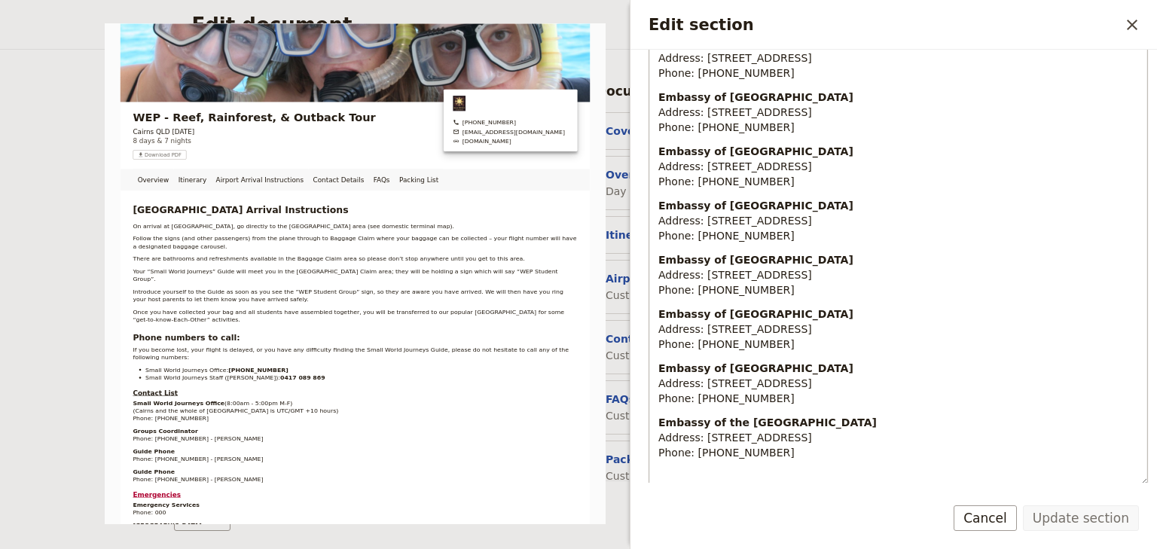
scroll to position [1362, 0]
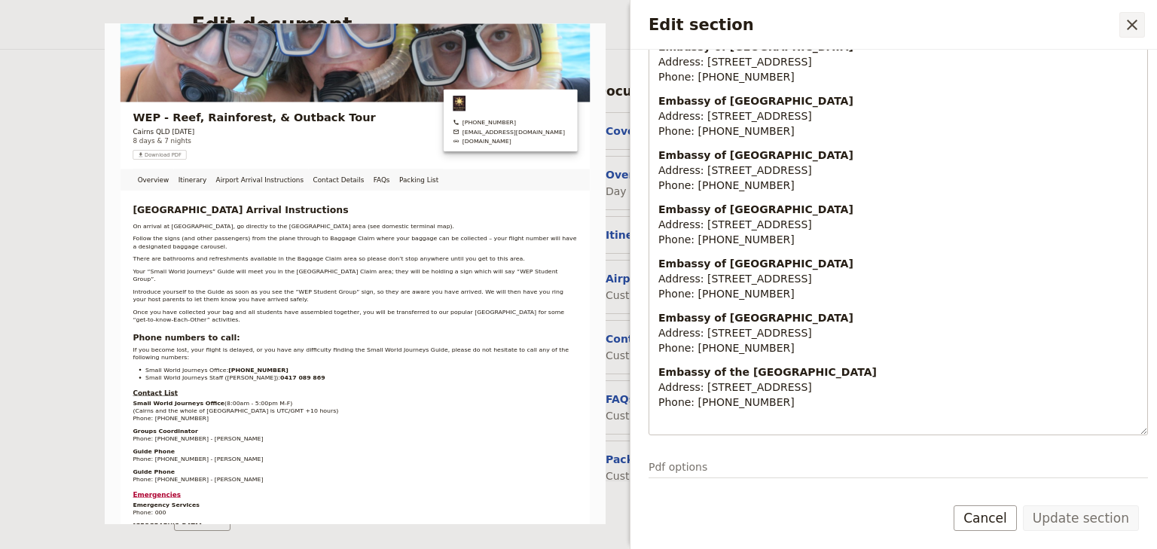
click at [1136, 24] on icon "Close drawer" at bounding box center [1132, 25] width 18 height 18
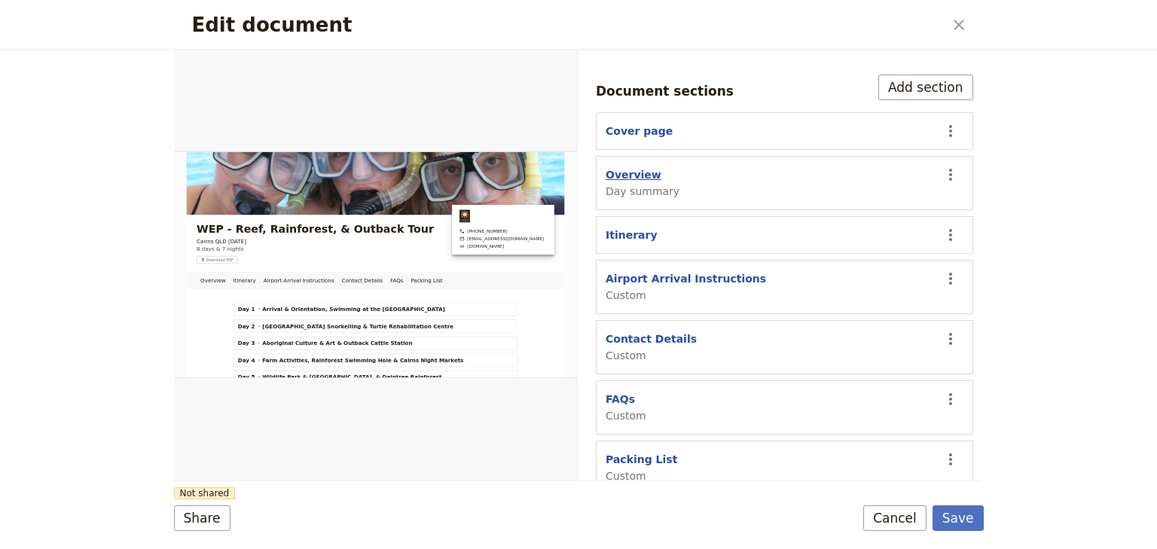
click at [636, 167] on button "Overview" at bounding box center [633, 174] width 56 height 15
select select "DAY_SUMMARY"
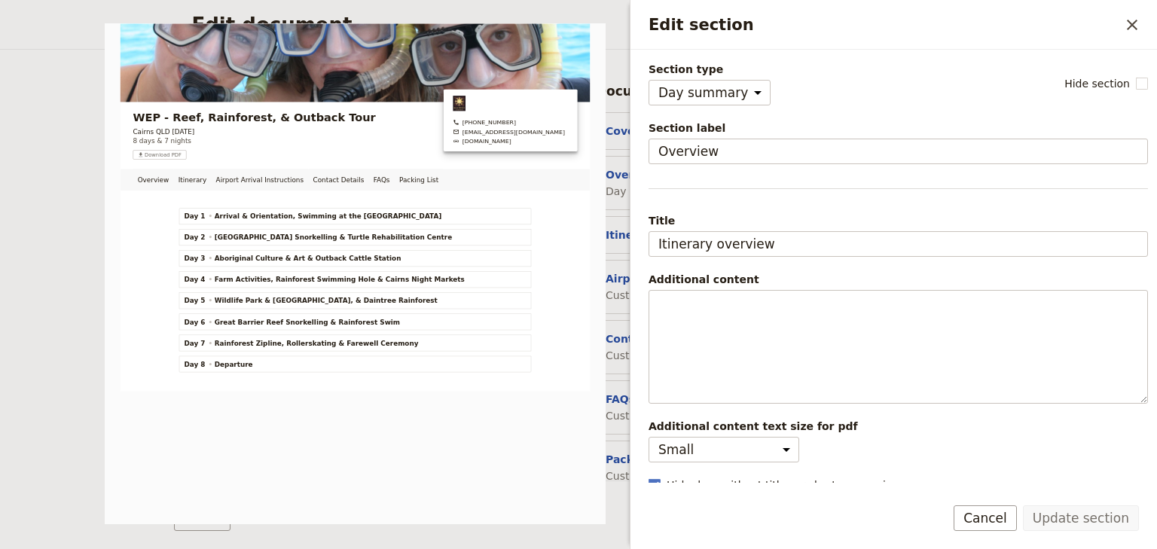
scroll to position [24, 0]
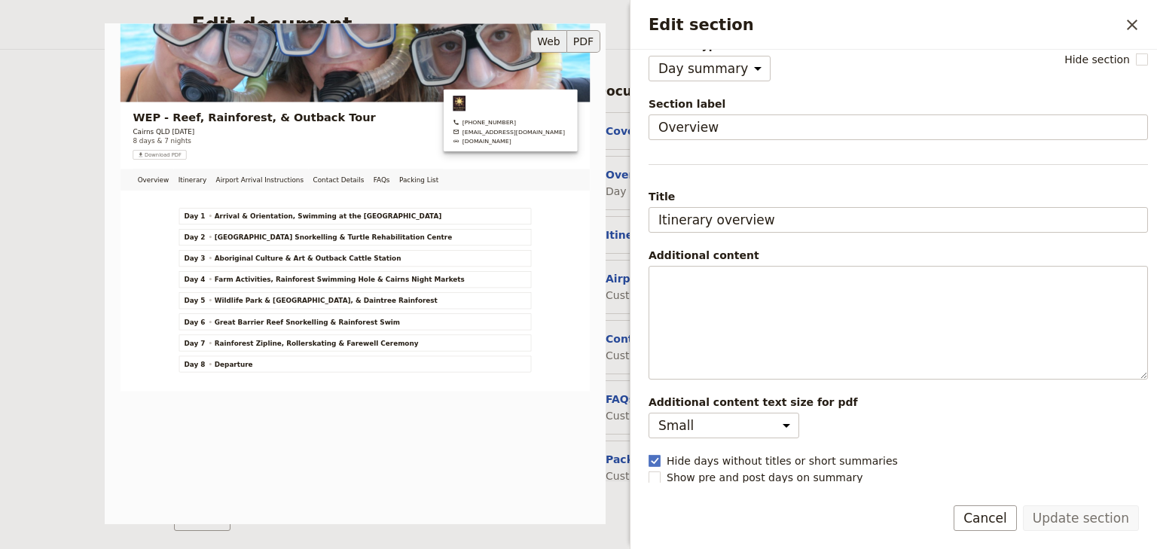
click at [592, 38] on button "PDF" at bounding box center [583, 41] width 33 height 23
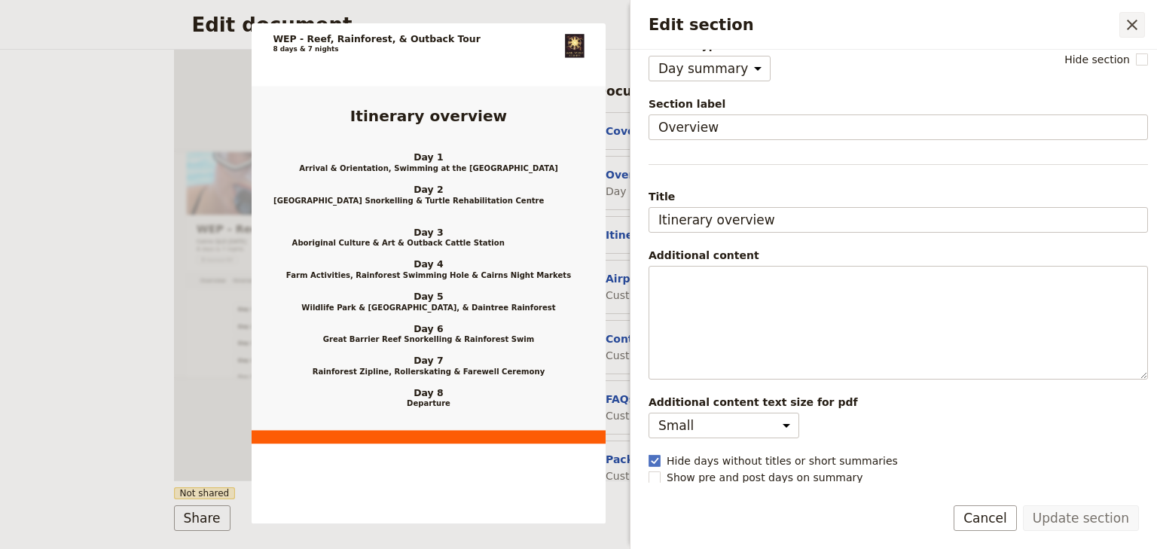
click at [1136, 29] on icon "Close drawer" at bounding box center [1132, 25] width 11 height 11
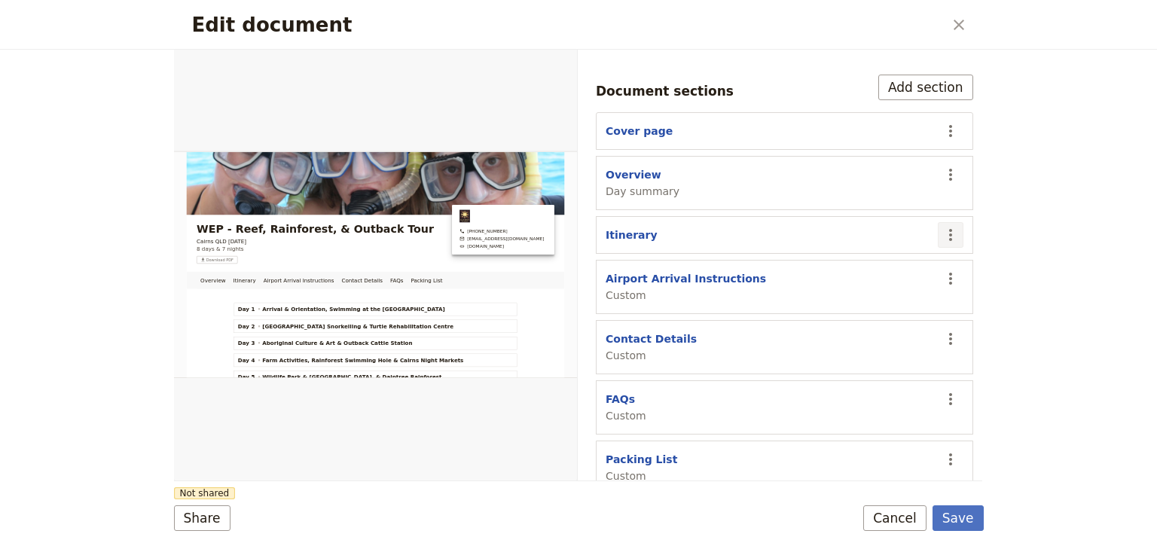
click at [949, 229] on icon "Actions" at bounding box center [950, 235] width 3 height 12
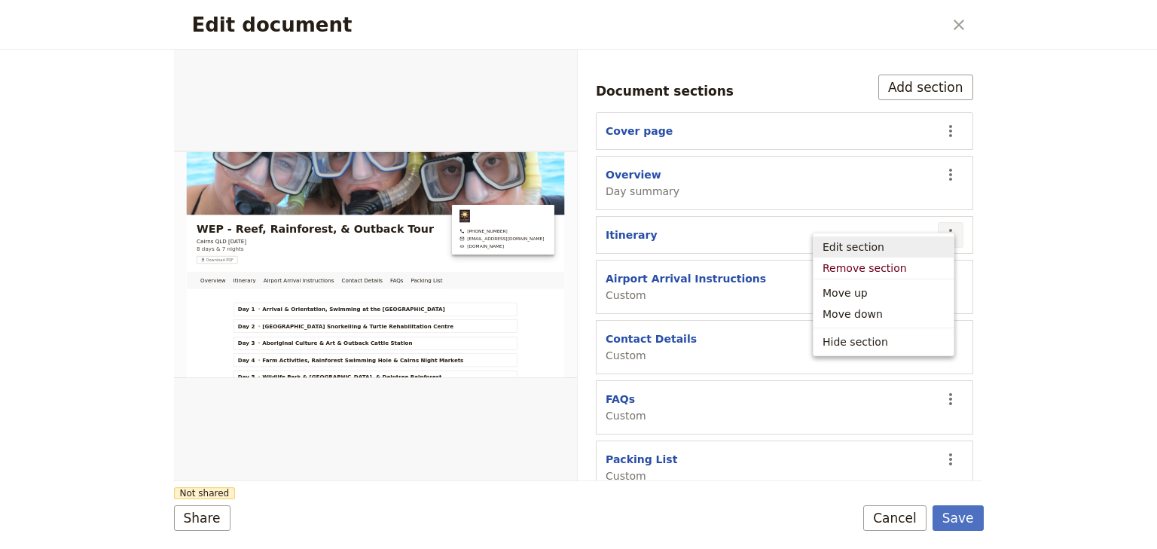
click at [853, 250] on span "Edit section" at bounding box center [853, 246] width 62 height 15
select select "ITINERARY"
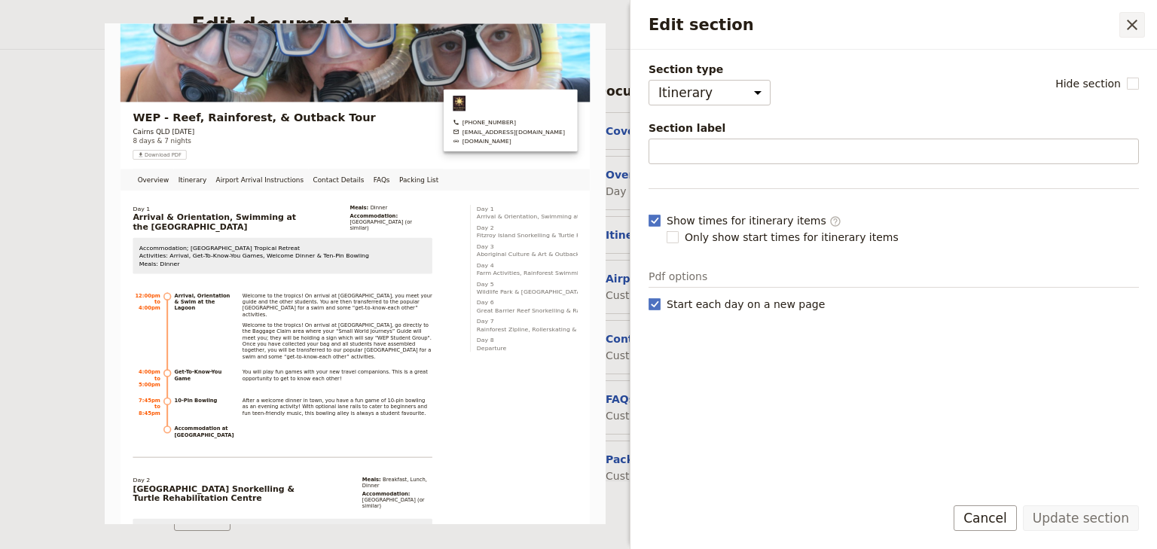
click at [1140, 26] on icon "Close drawer" at bounding box center [1132, 25] width 18 height 18
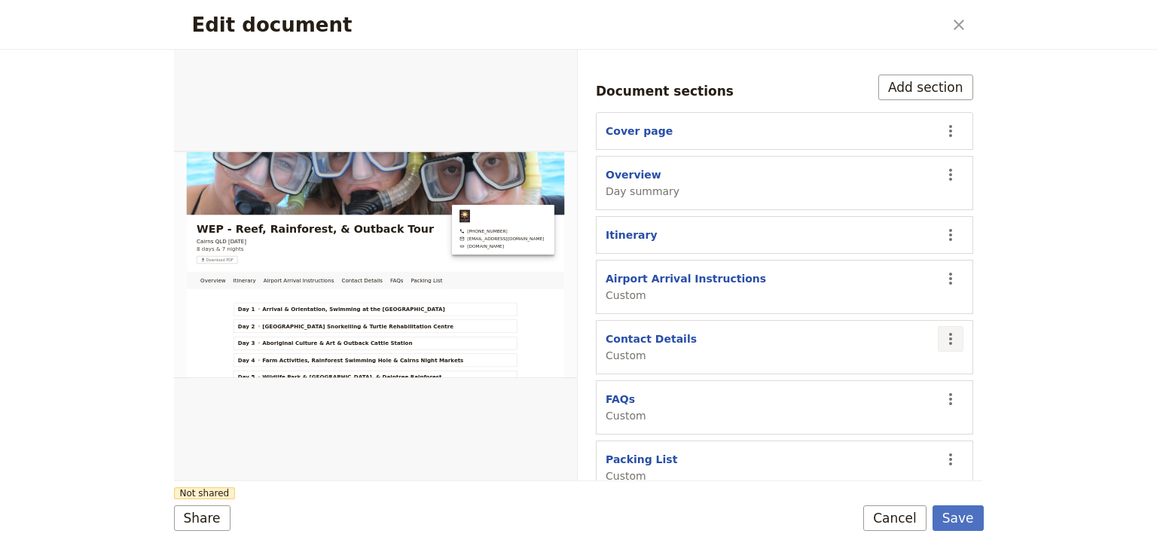
click at [944, 330] on icon "Actions" at bounding box center [950, 339] width 18 height 18
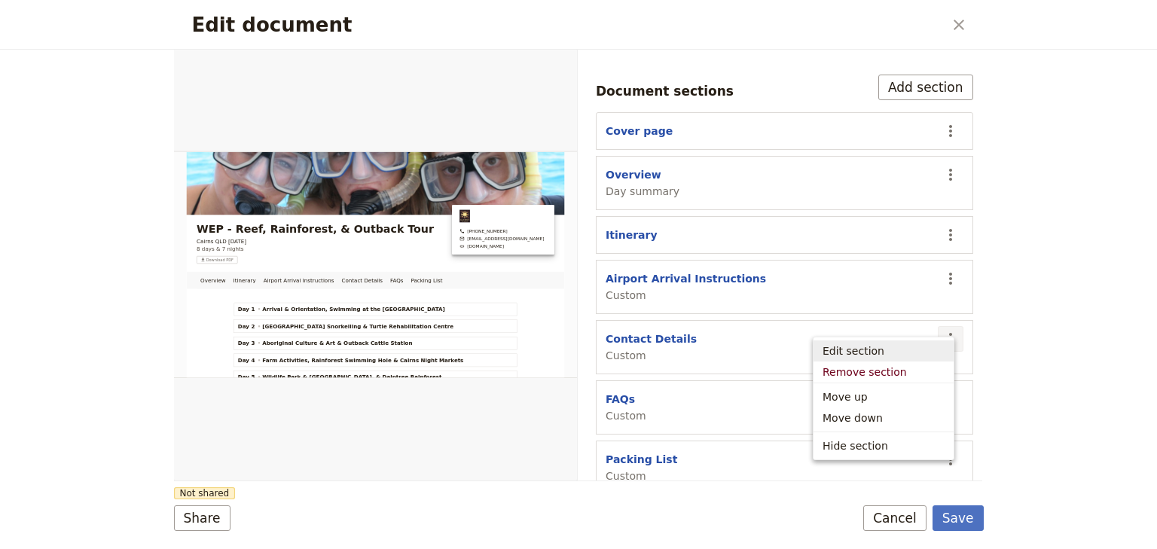
click at [891, 346] on span "Edit section" at bounding box center [883, 350] width 122 height 15
select select "CUSTOM"
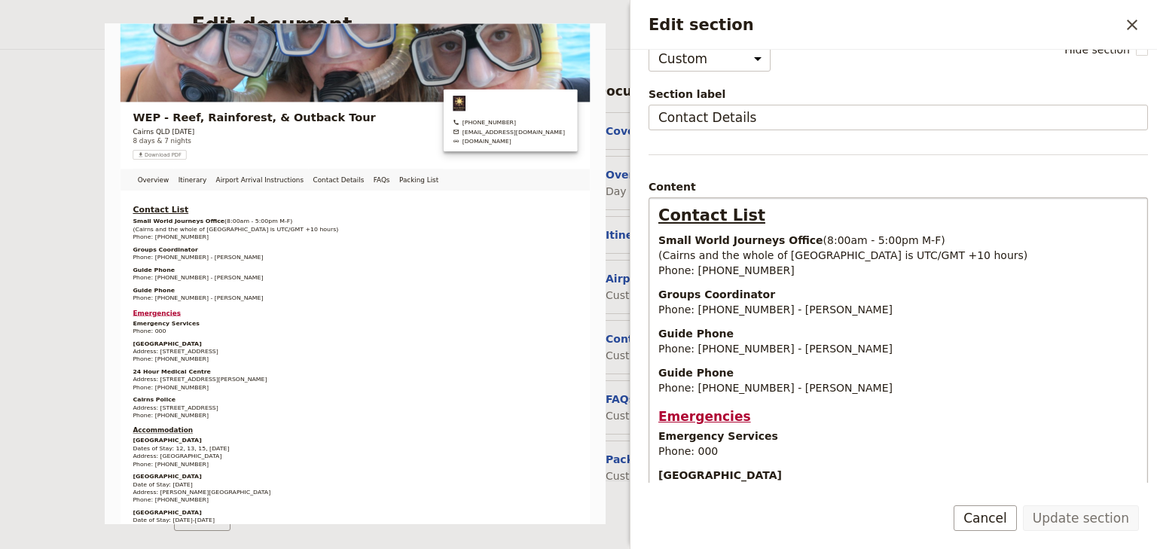
scroll to position [0, 0]
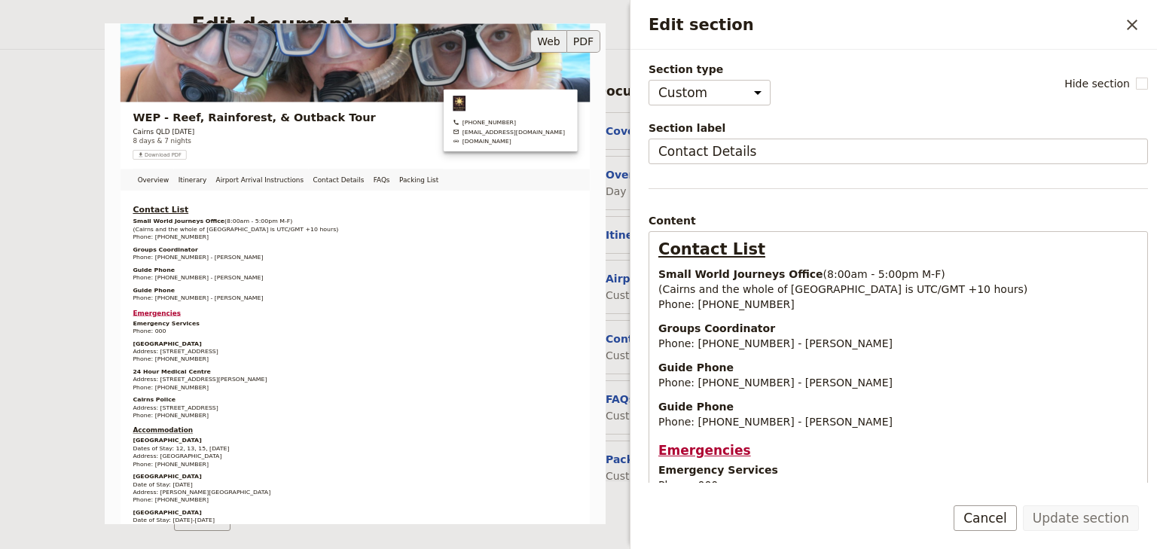
click at [584, 41] on button "PDF" at bounding box center [583, 41] width 33 height 23
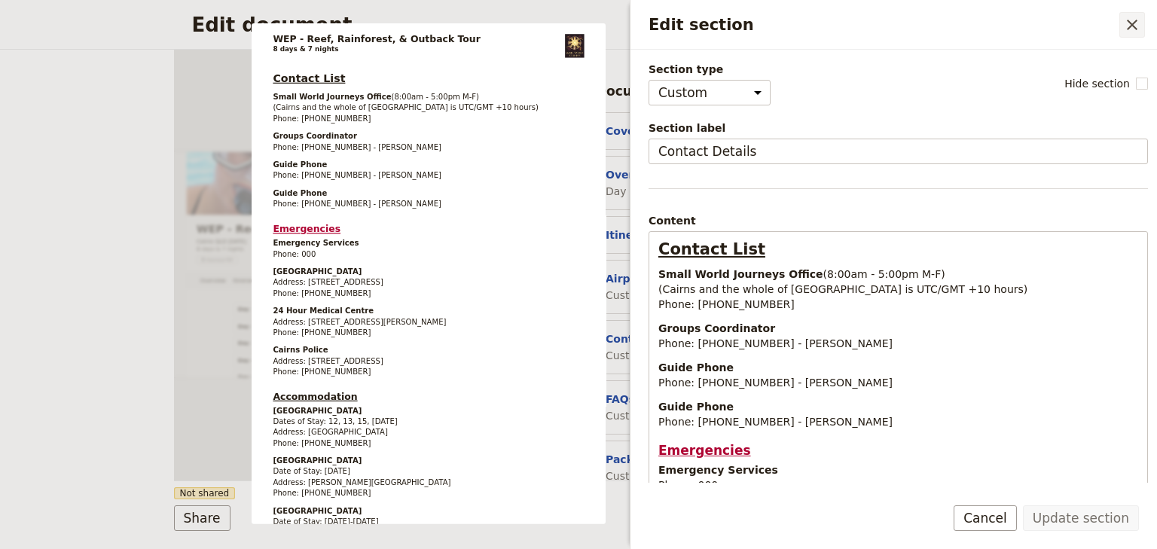
click at [1131, 29] on icon "Close drawer" at bounding box center [1132, 25] width 18 height 18
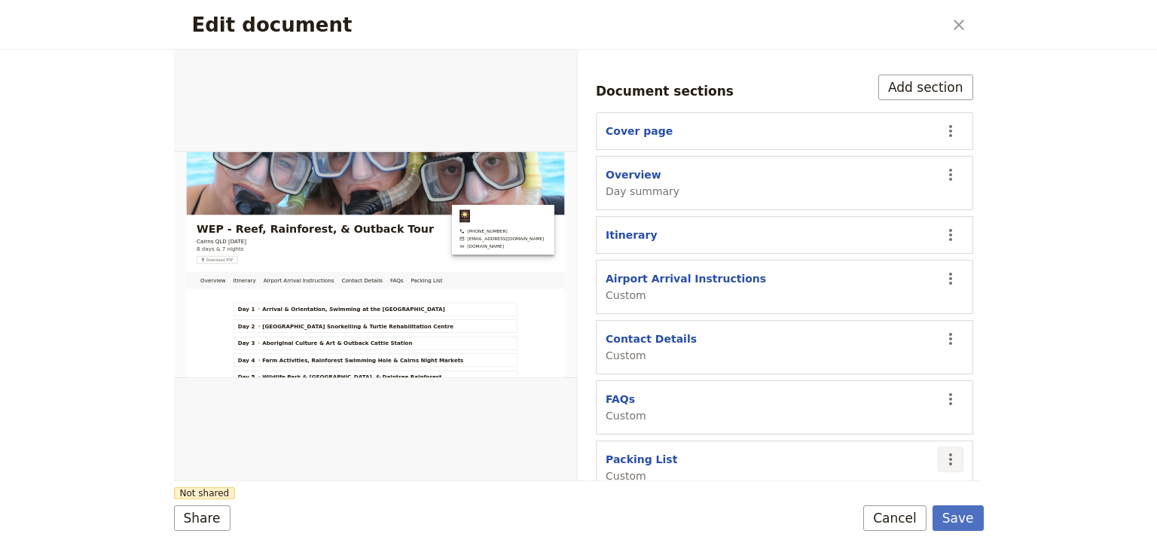
click at [941, 450] on icon "Actions" at bounding box center [950, 459] width 18 height 18
click at [854, 337] on span "Edit section" at bounding box center [853, 330] width 62 height 15
select select "CUSTOM"
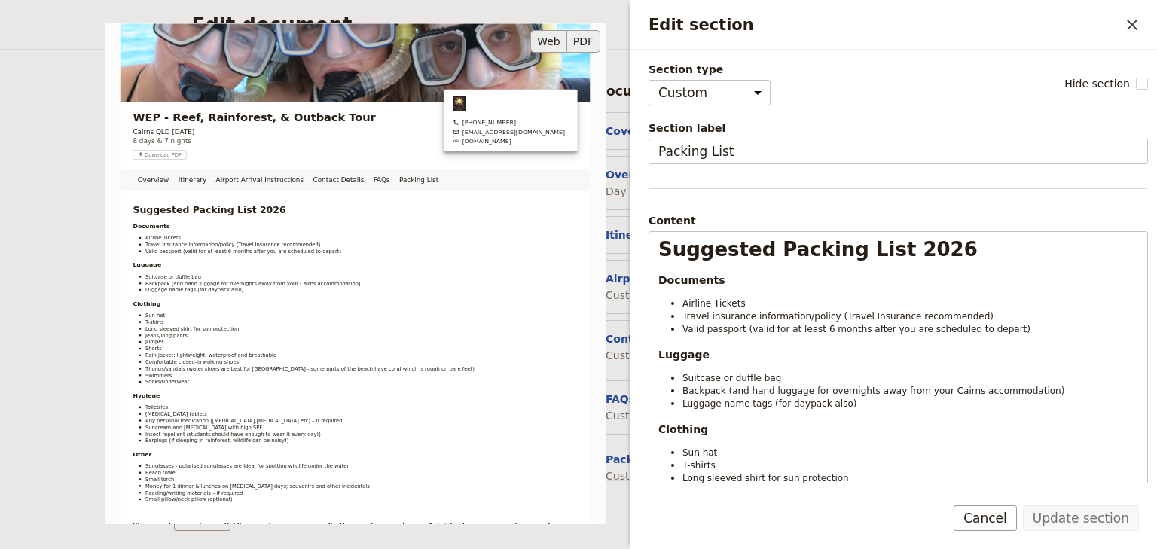
click at [588, 41] on button "PDF" at bounding box center [583, 41] width 33 height 23
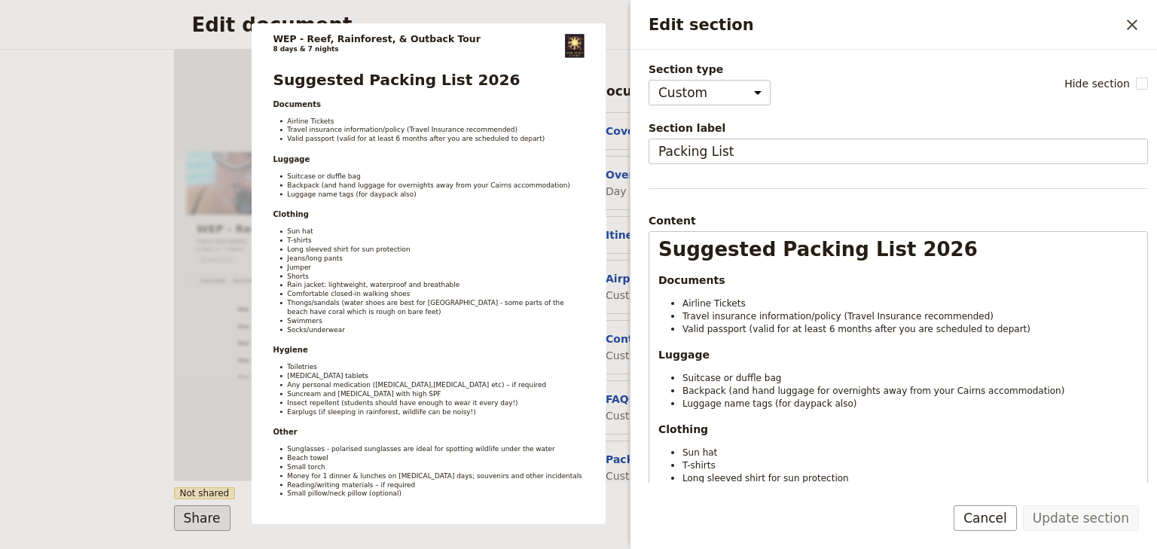
click at [209, 514] on button "Share" at bounding box center [202, 518] width 56 height 26
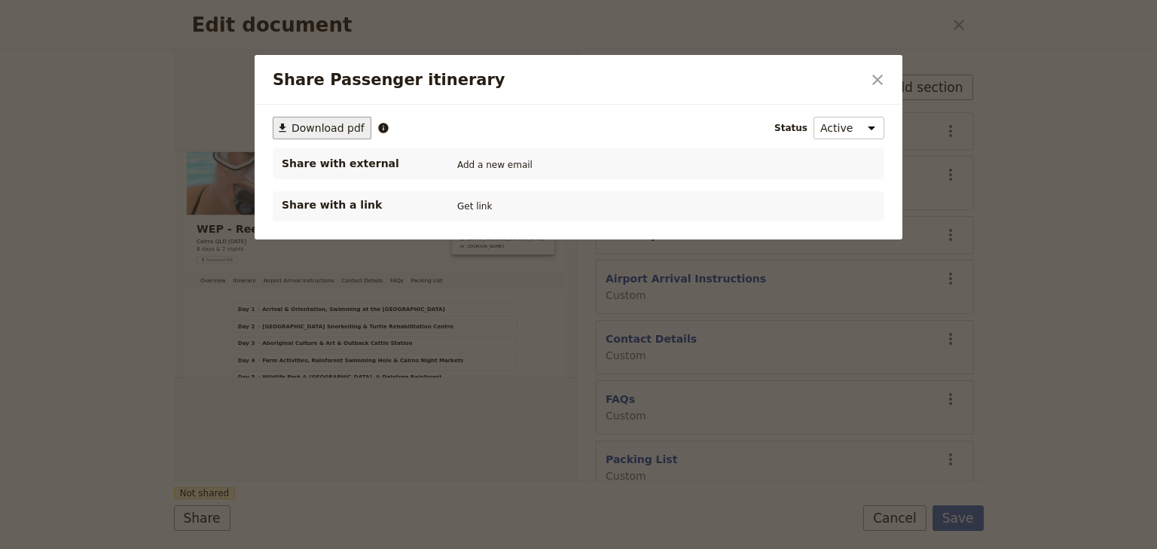
click at [334, 129] on span "Download pdf" at bounding box center [327, 127] width 73 height 15
click at [877, 83] on icon "Close dialog" at bounding box center [877, 80] width 18 height 18
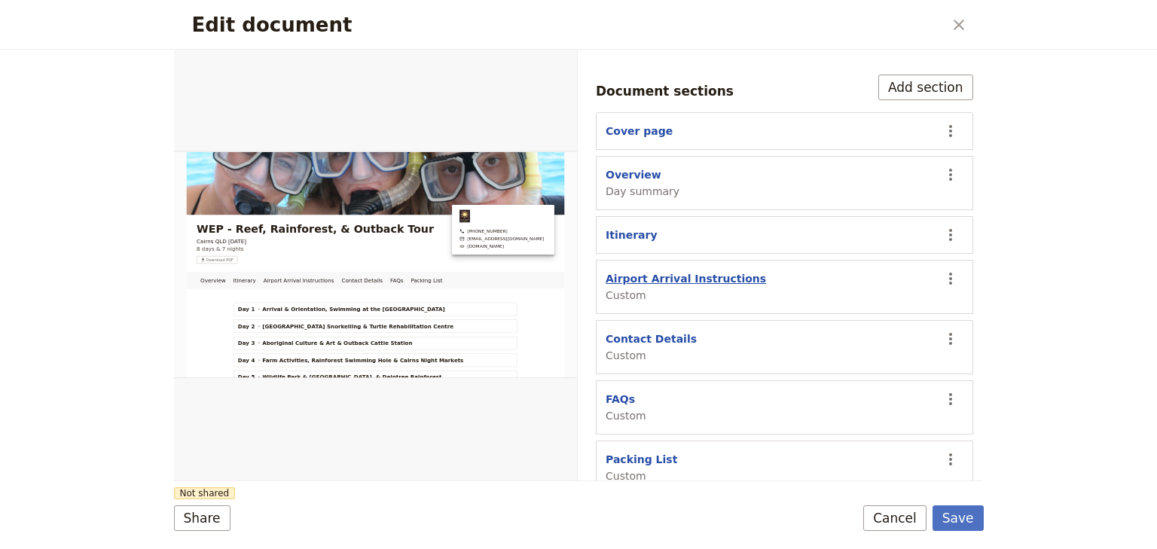
click at [658, 271] on button "Airport Arrival Instructions" at bounding box center [685, 278] width 160 height 15
select select "CUSTOM"
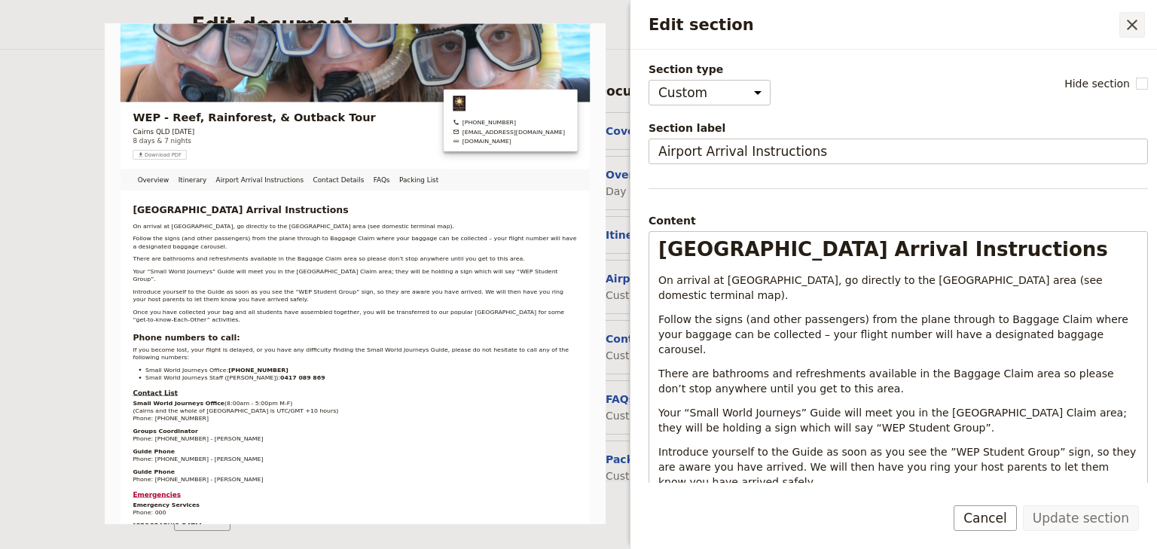
click at [1137, 26] on icon "Close drawer" at bounding box center [1132, 25] width 18 height 18
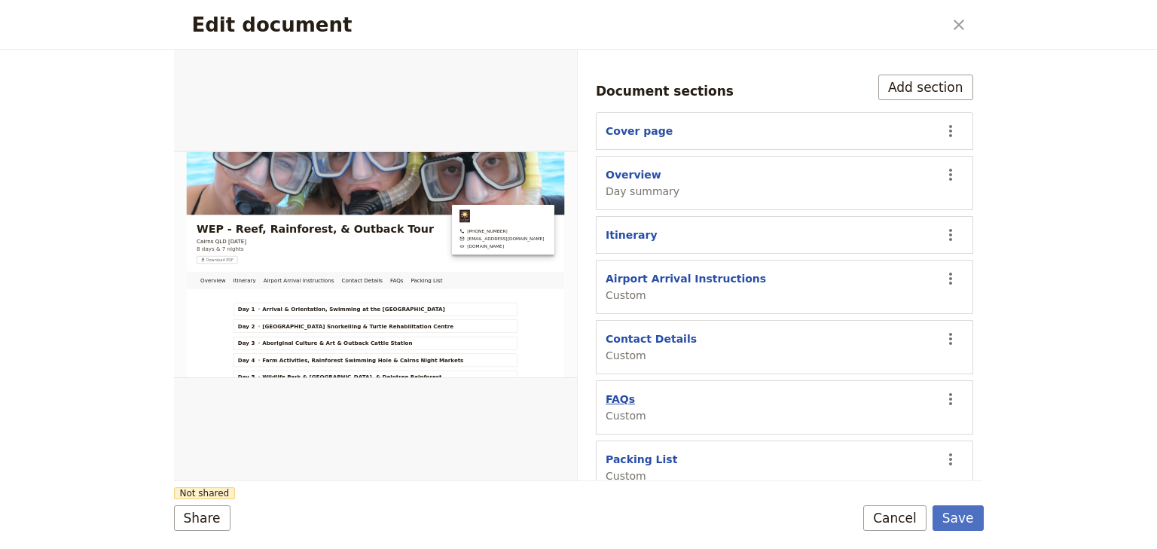
click at [627, 392] on button "FAQs" at bounding box center [619, 399] width 29 height 15
select select "CUSTOM"
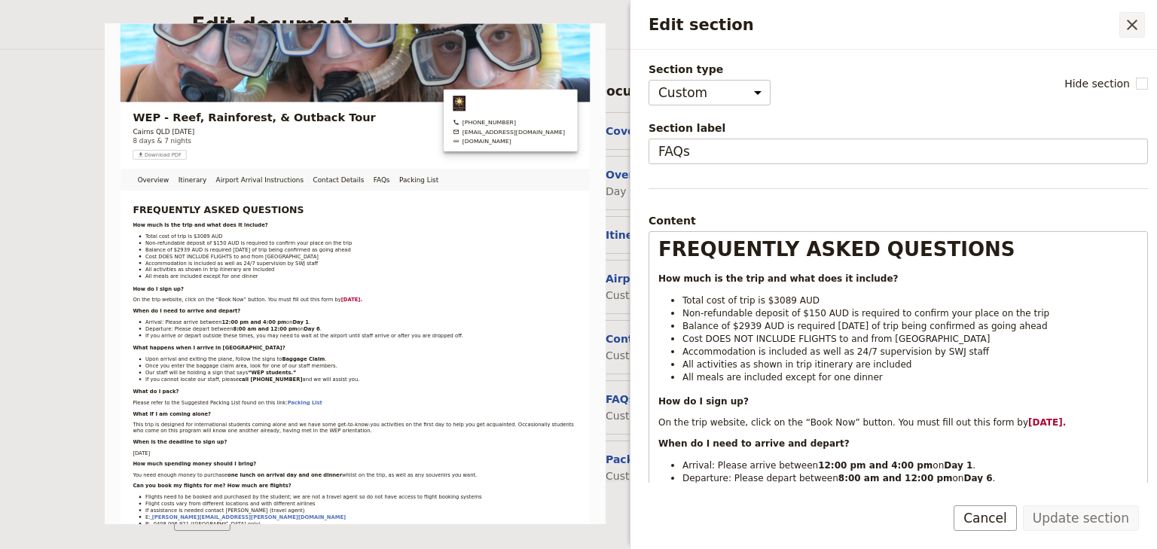
click at [1136, 26] on icon "Close drawer" at bounding box center [1132, 25] width 18 height 18
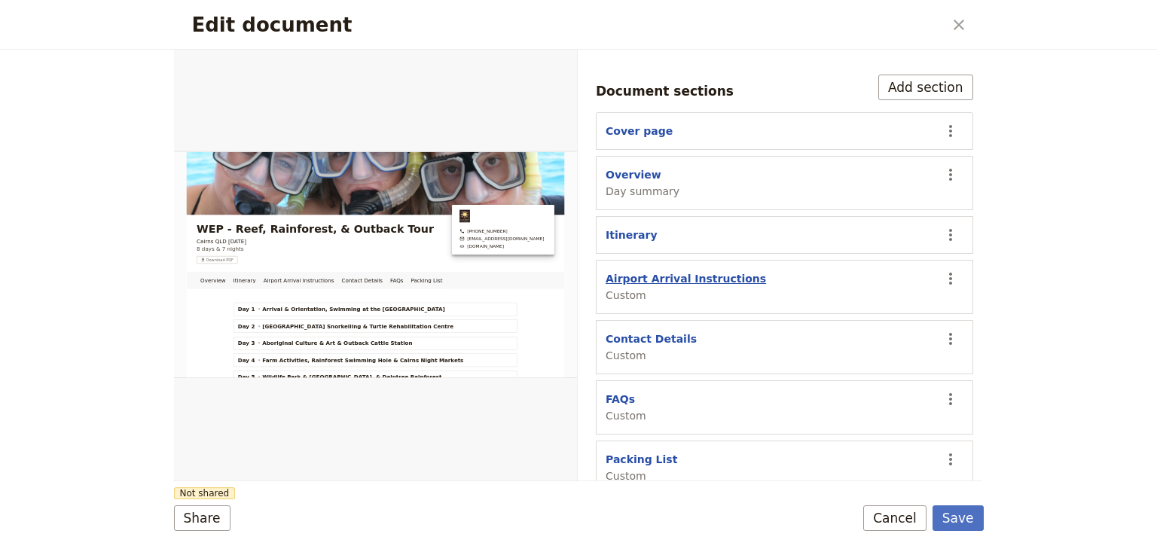
click at [712, 271] on button "Airport Arrival Instructions" at bounding box center [685, 278] width 160 height 15
select select "CUSTOM"
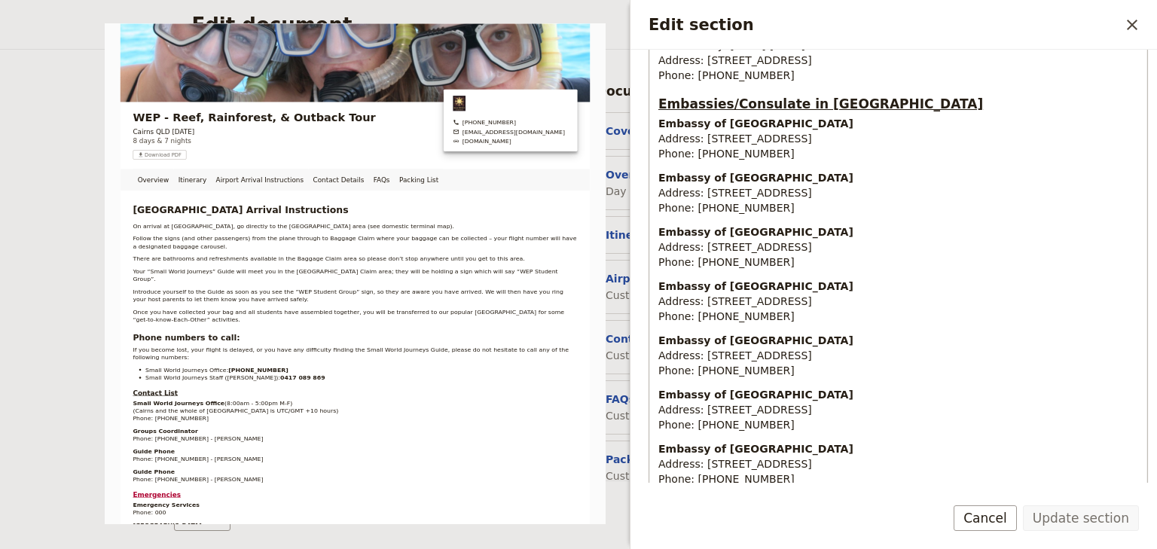
scroll to position [1362, 0]
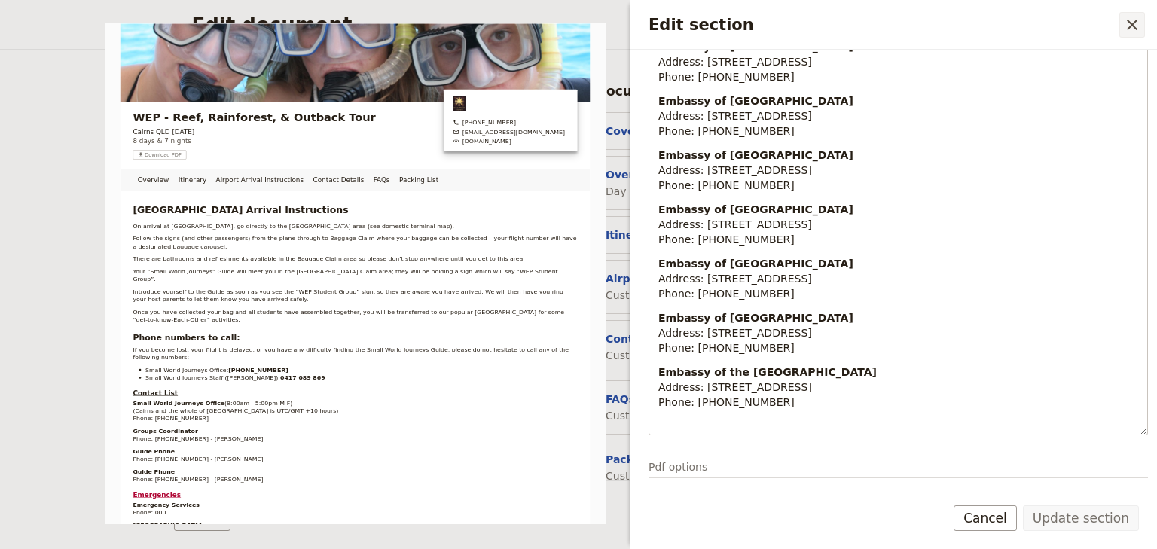
click at [1133, 29] on icon "Close drawer" at bounding box center [1132, 25] width 18 height 18
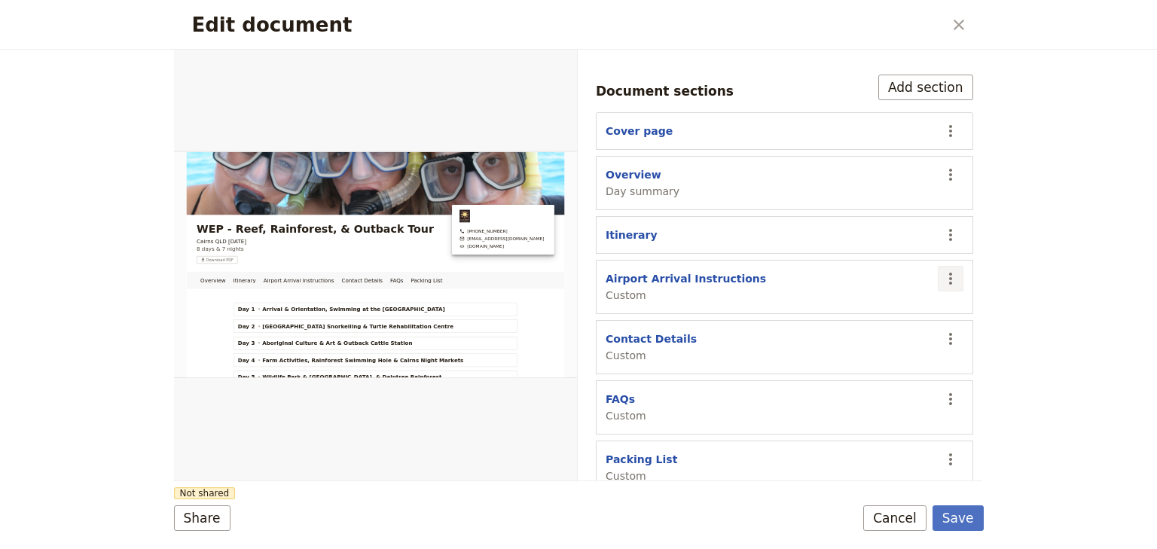
click at [941, 270] on icon "Actions" at bounding box center [950, 279] width 18 height 18
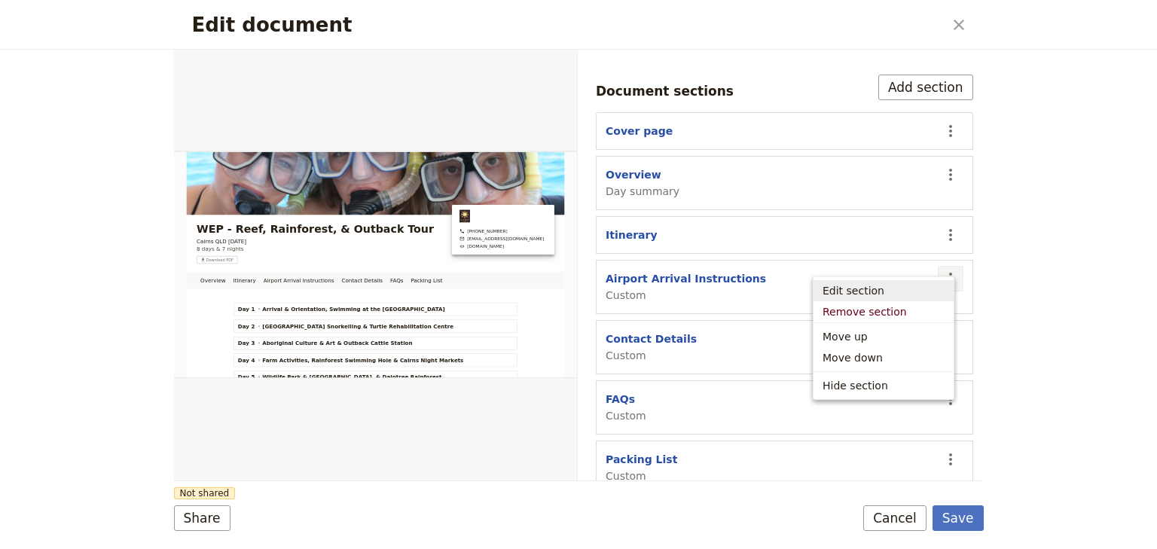
click at [883, 290] on span "Edit section" at bounding box center [883, 290] width 122 height 15
select select "CUSTOM"
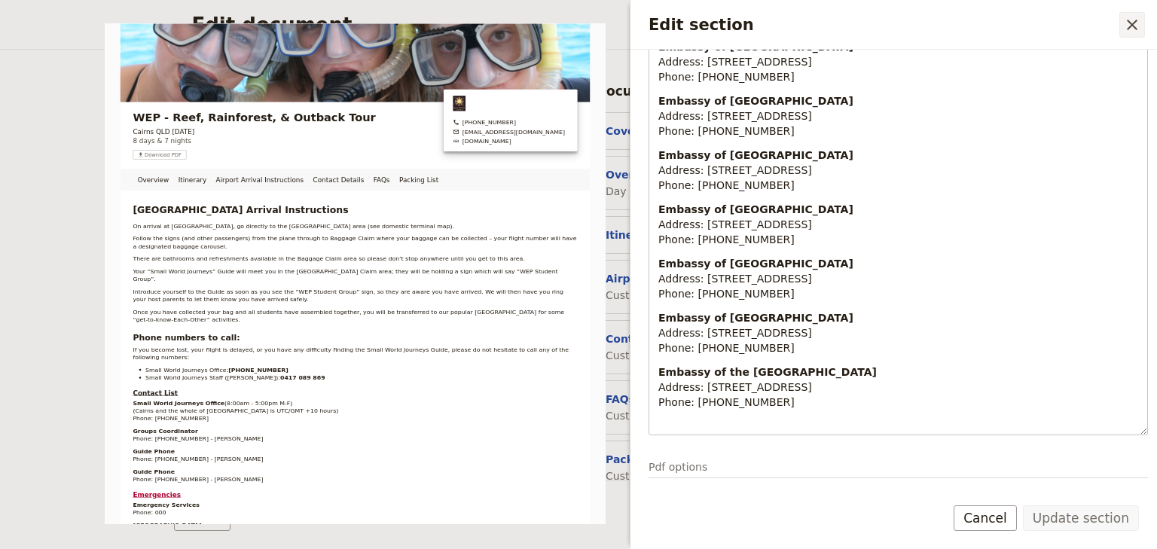
click at [1133, 30] on icon "Close drawer" at bounding box center [1132, 25] width 18 height 18
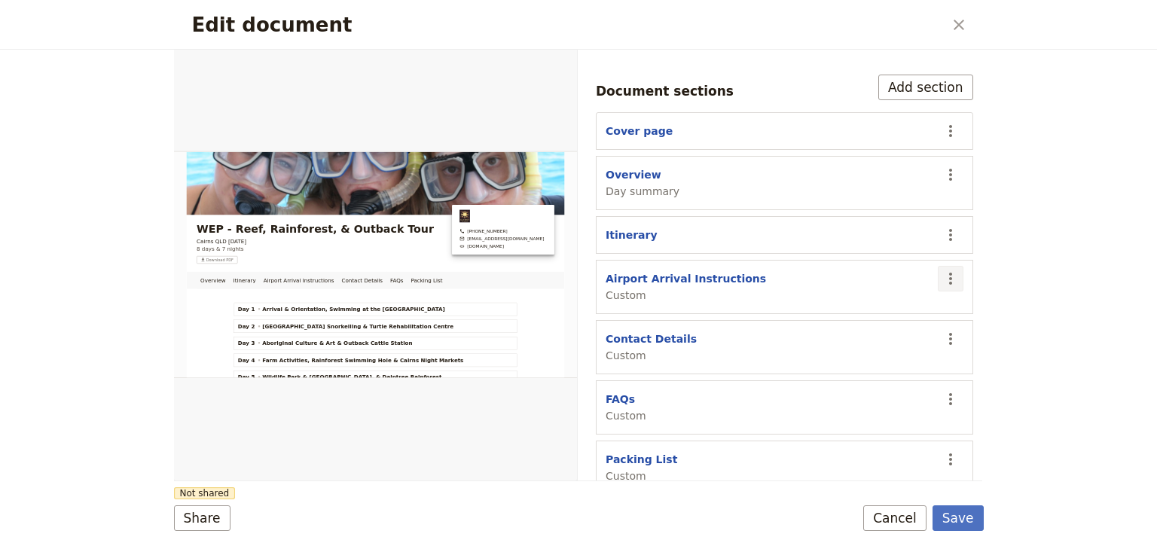
click at [941, 270] on icon "Actions" at bounding box center [950, 279] width 18 height 18
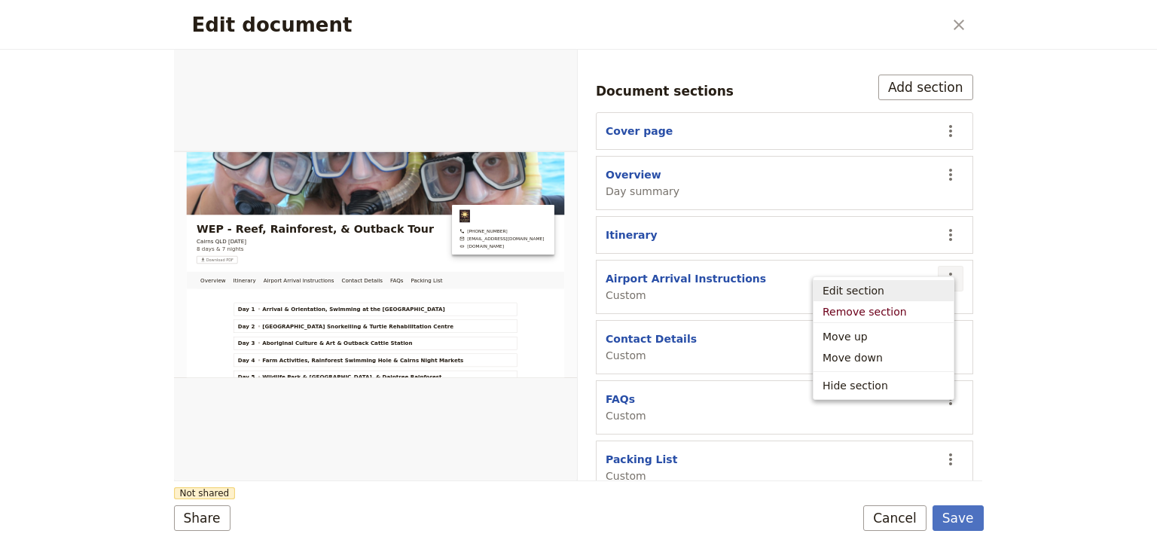
click at [871, 292] on span "Edit section" at bounding box center [853, 290] width 62 height 15
select select "CUSTOM"
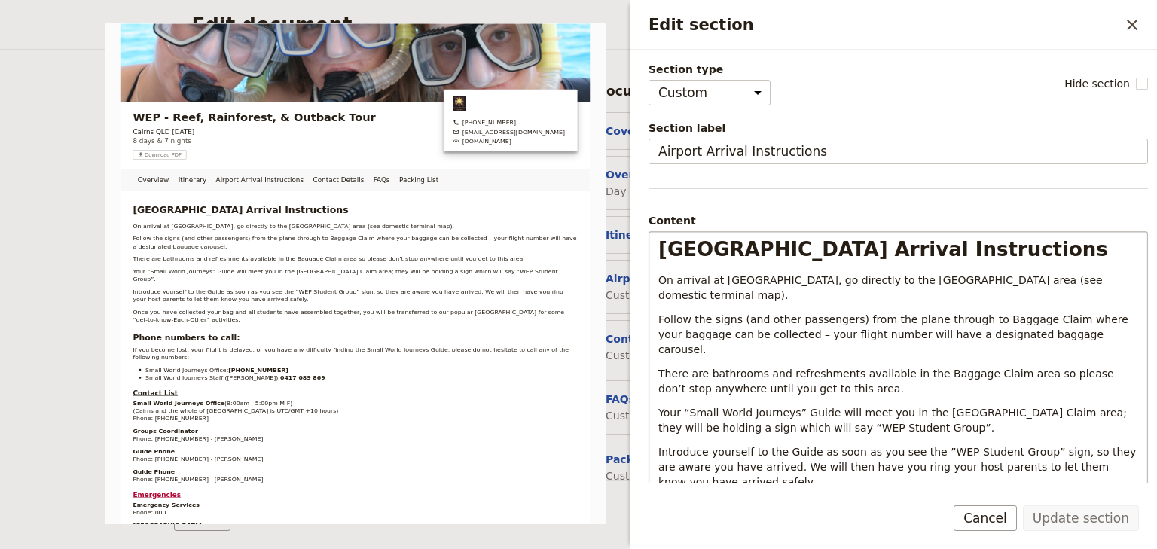
scroll to position [241, 0]
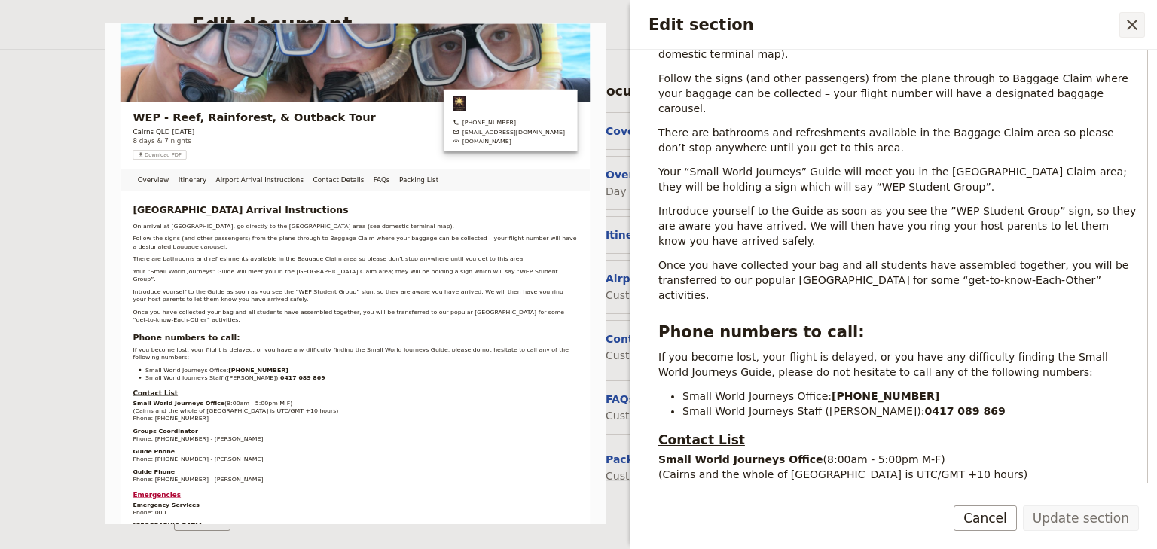
click at [1142, 28] on button "​" at bounding box center [1132, 25] width 26 height 26
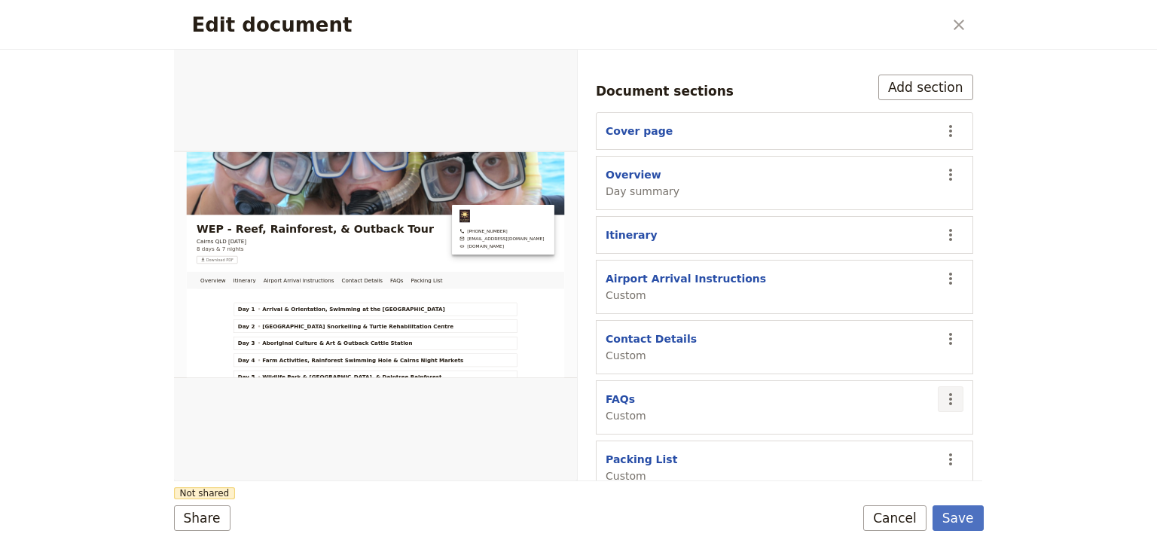
click at [941, 390] on icon "Actions" at bounding box center [950, 399] width 18 height 18
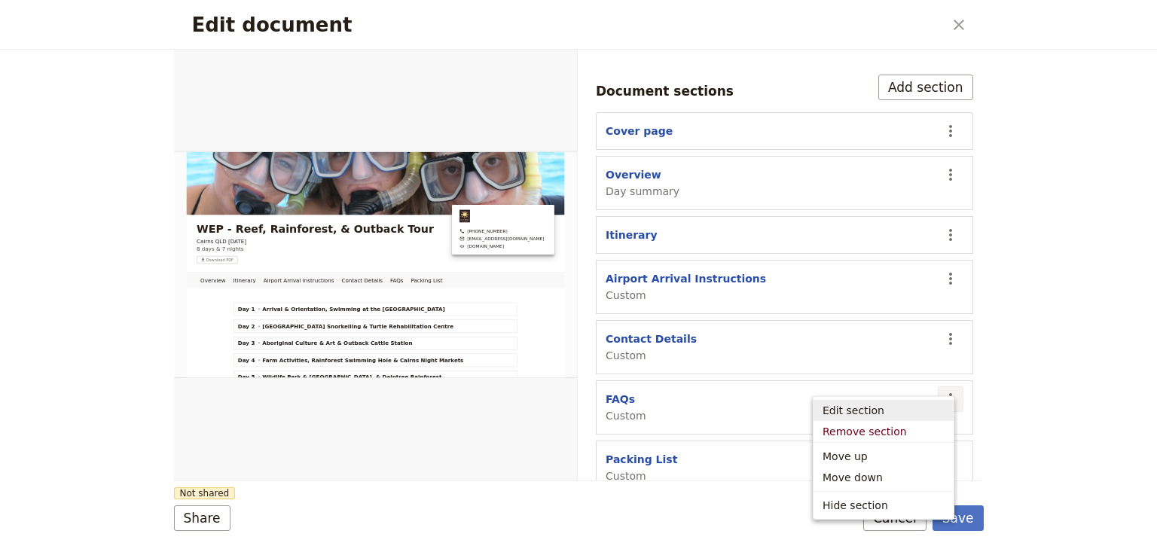
click at [889, 409] on span "Edit section" at bounding box center [883, 410] width 122 height 15
select select "CUSTOM"
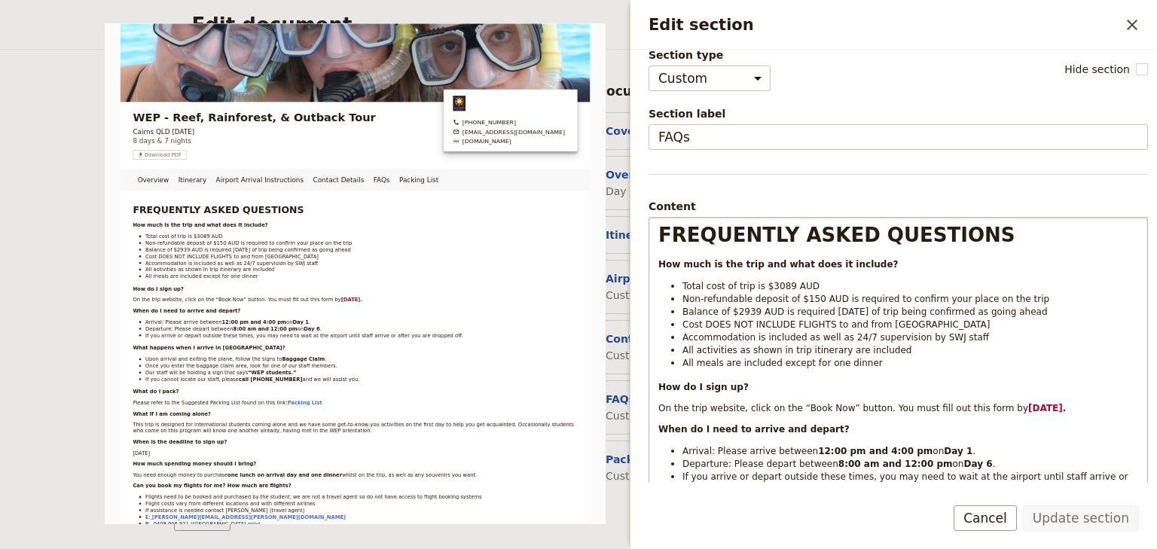
scroll to position [0, 0]
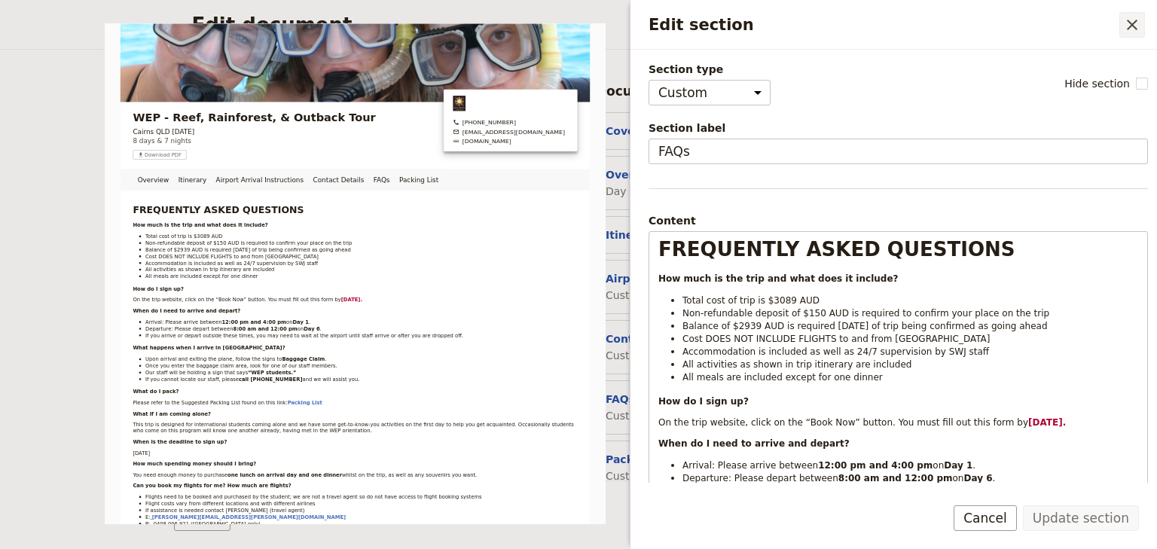
click at [1139, 22] on icon "Close drawer" at bounding box center [1132, 25] width 18 height 18
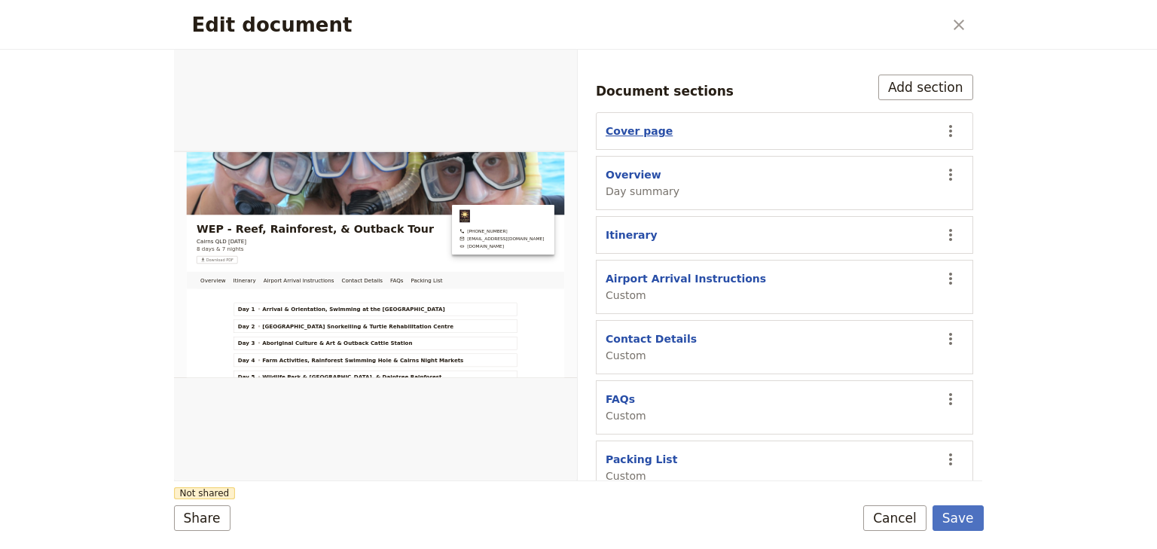
click at [645, 124] on button "Cover page" at bounding box center [638, 131] width 67 height 15
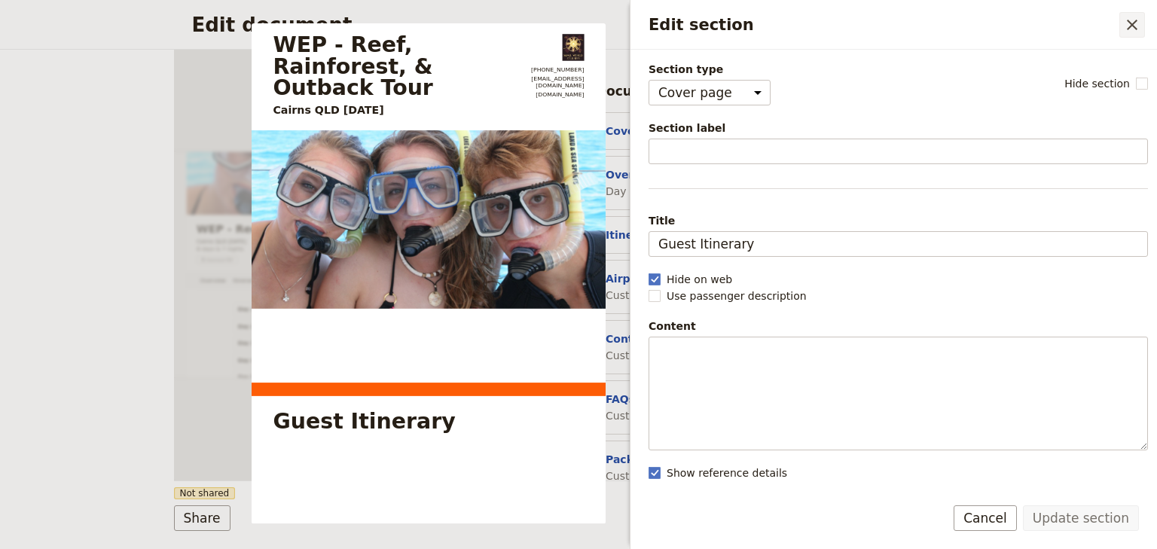
click at [1136, 23] on icon "Close drawer" at bounding box center [1132, 25] width 18 height 18
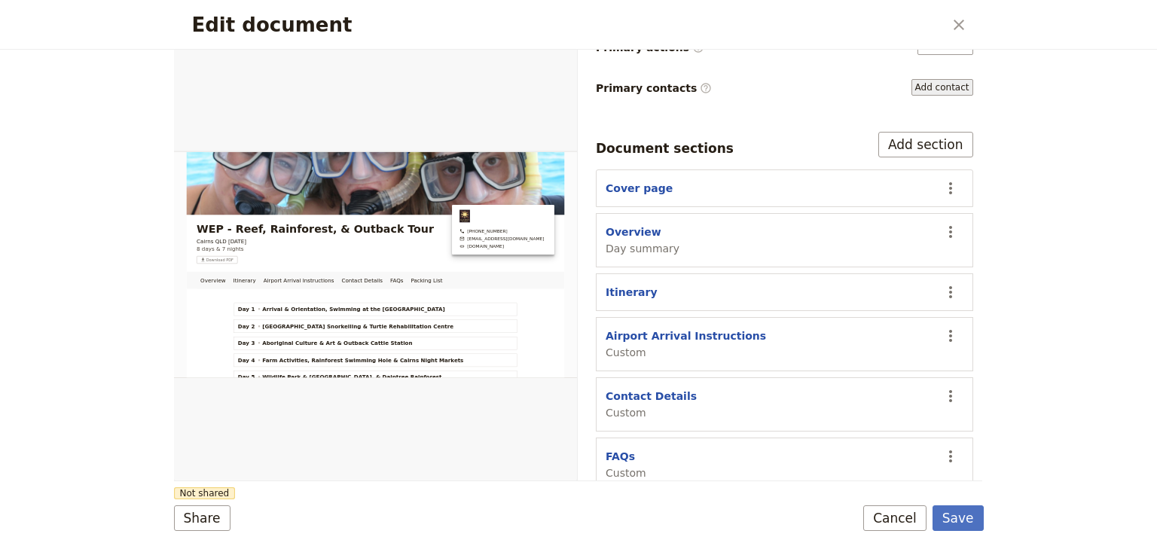
scroll to position [59, 0]
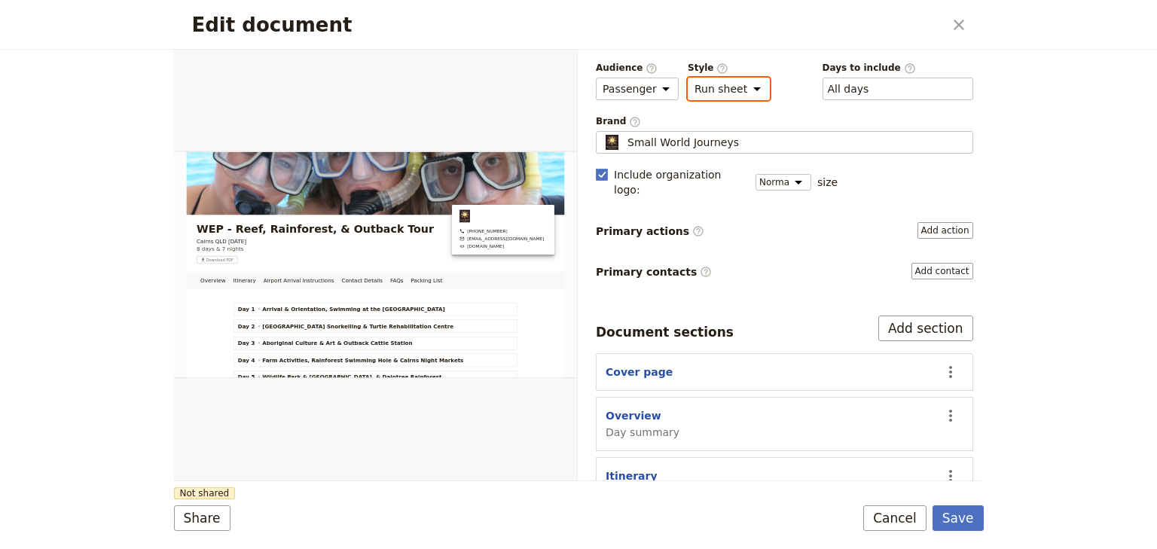
click at [736, 90] on select "Brochure Run sheet" at bounding box center [729, 89] width 82 height 23
click at [688, 78] on select "Brochure Run sheet" at bounding box center [729, 89] width 82 height 23
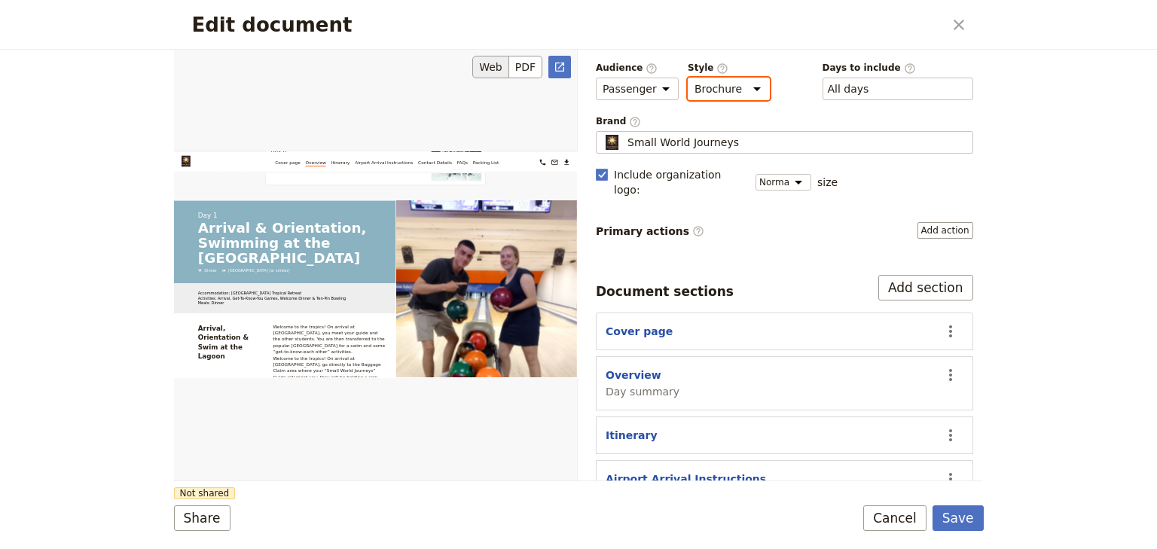
scroll to position [2169, 0]
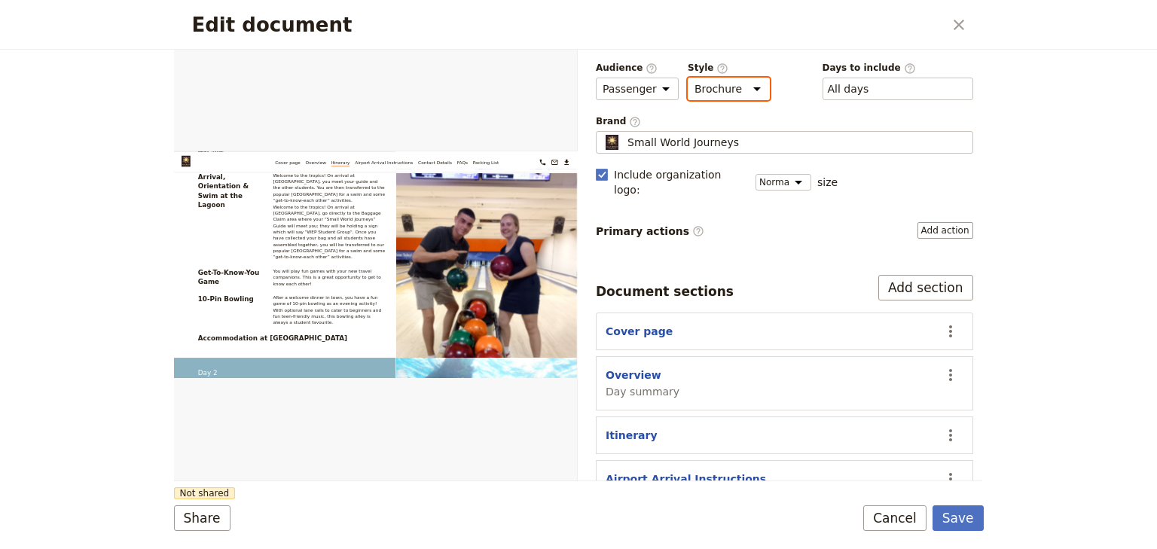
click at [732, 88] on select "Brochure Run sheet" at bounding box center [729, 89] width 82 height 23
select select "RUN_SHEET"
click at [688, 78] on select "Brochure Run sheet" at bounding box center [729, 89] width 82 height 23
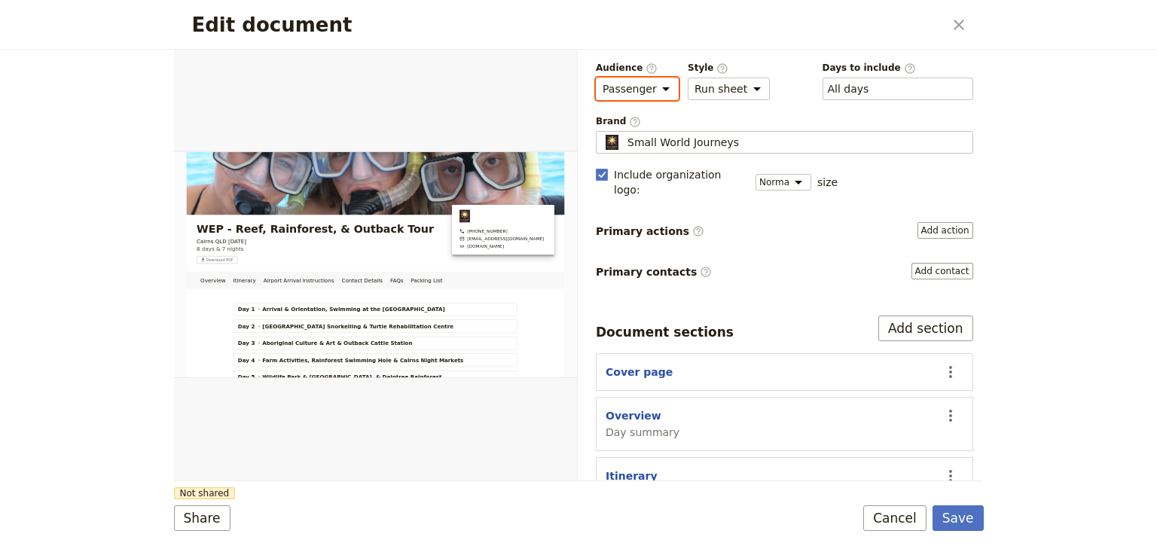
click at [651, 82] on select "Public Passenger Guide" at bounding box center [637, 89] width 83 height 23
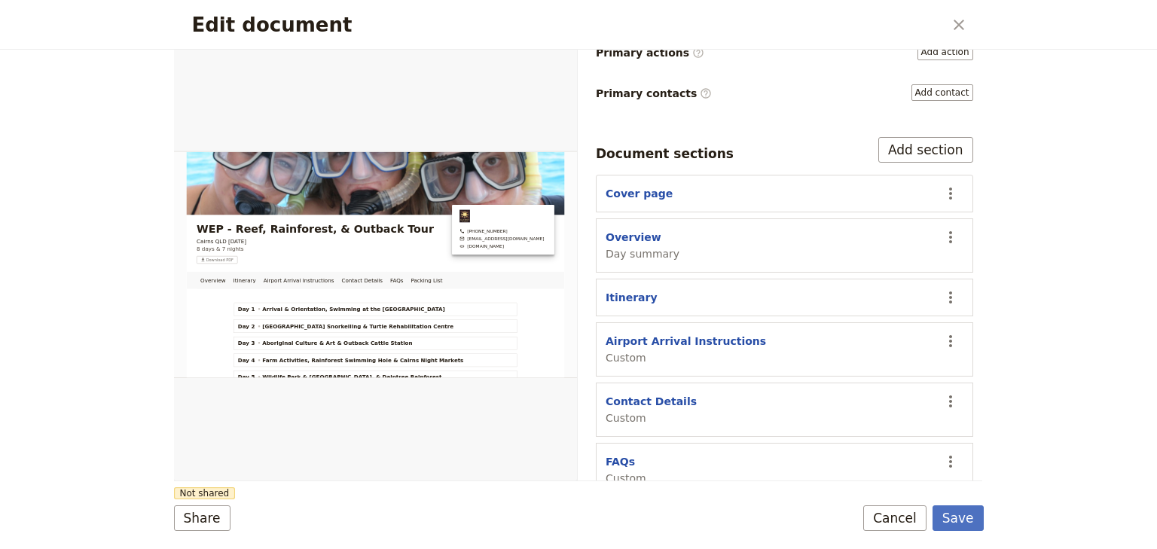
scroll to position [239, 0]
click at [651, 288] on div "Itinerary" at bounding box center [768, 295] width 326 height 15
click at [639, 288] on button "Itinerary" at bounding box center [631, 295] width 52 height 15
select select "ITINERARY"
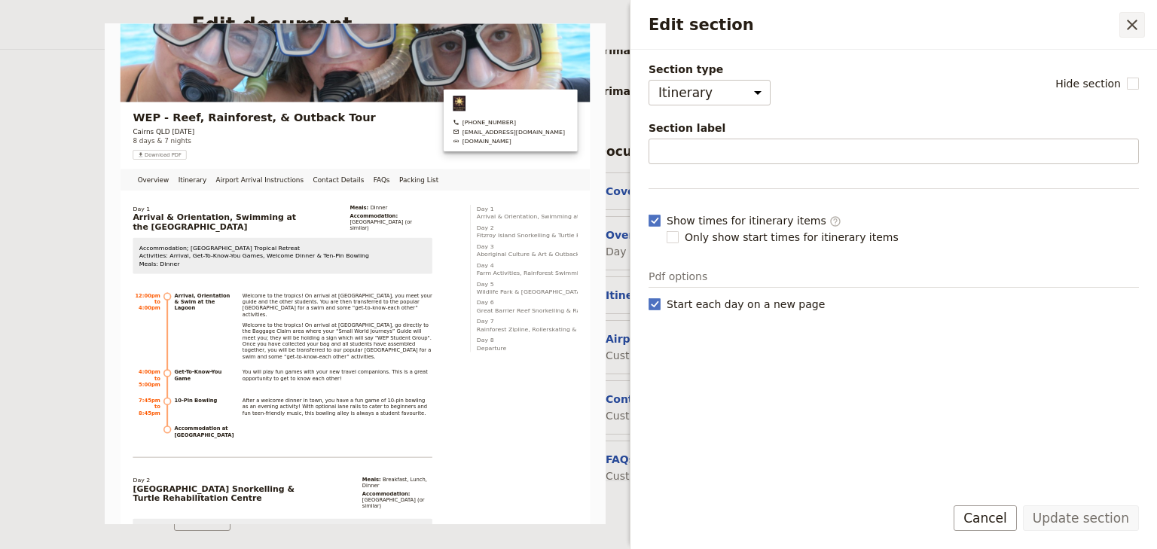
click at [1130, 26] on icon "Close drawer" at bounding box center [1132, 25] width 11 height 11
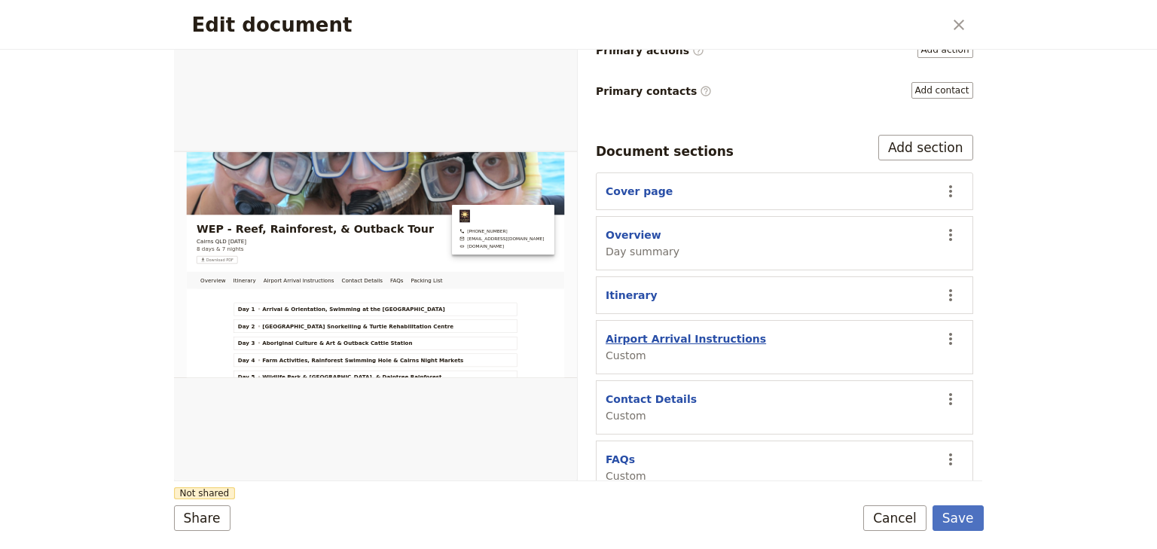
click at [713, 331] on button "Airport Arrival Instructions" at bounding box center [685, 338] width 160 height 15
select select "CUSTOM"
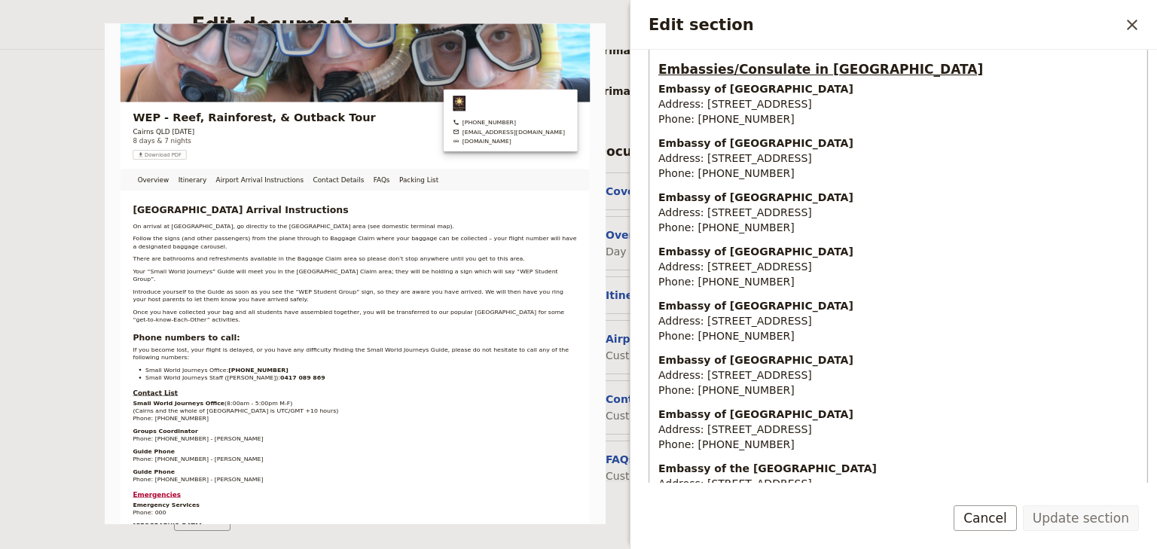
scroll to position [1362, 0]
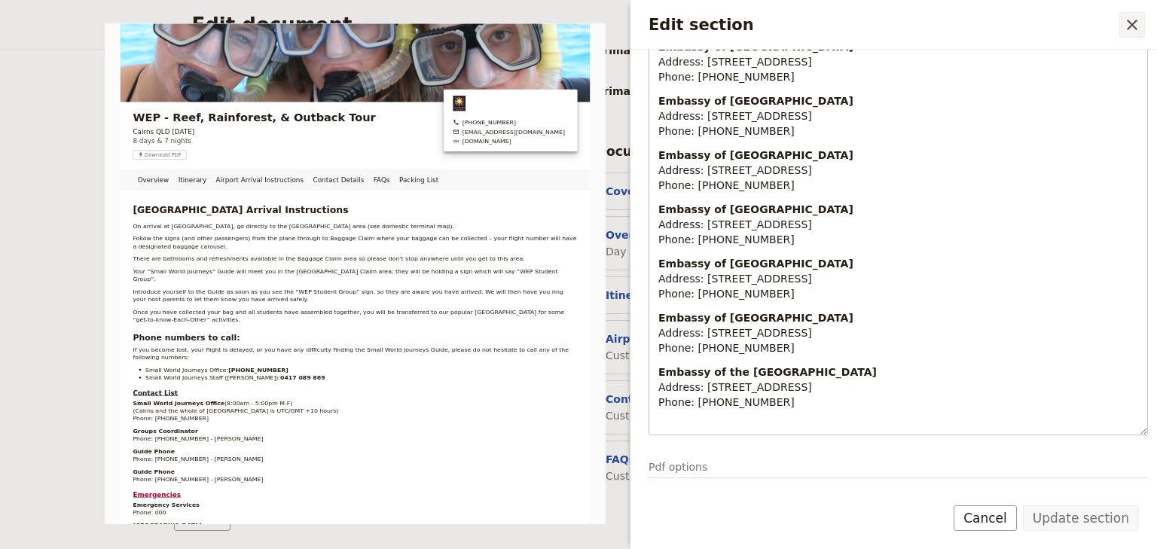
click at [1133, 27] on icon "Close drawer" at bounding box center [1132, 25] width 18 height 18
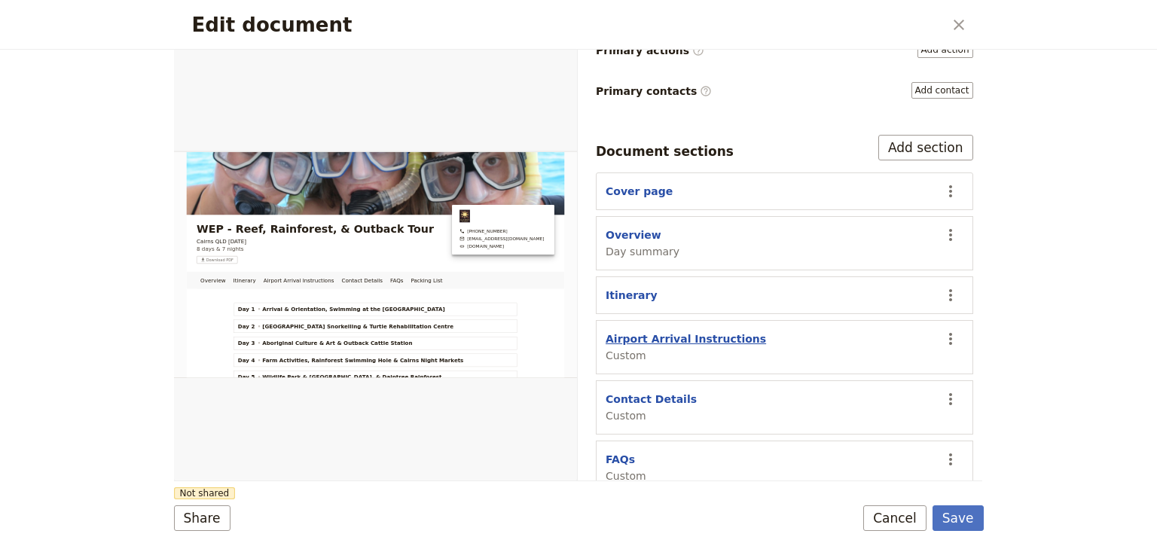
click at [686, 331] on button "Airport Arrival Instructions" at bounding box center [685, 338] width 160 height 15
select select "CUSTOM"
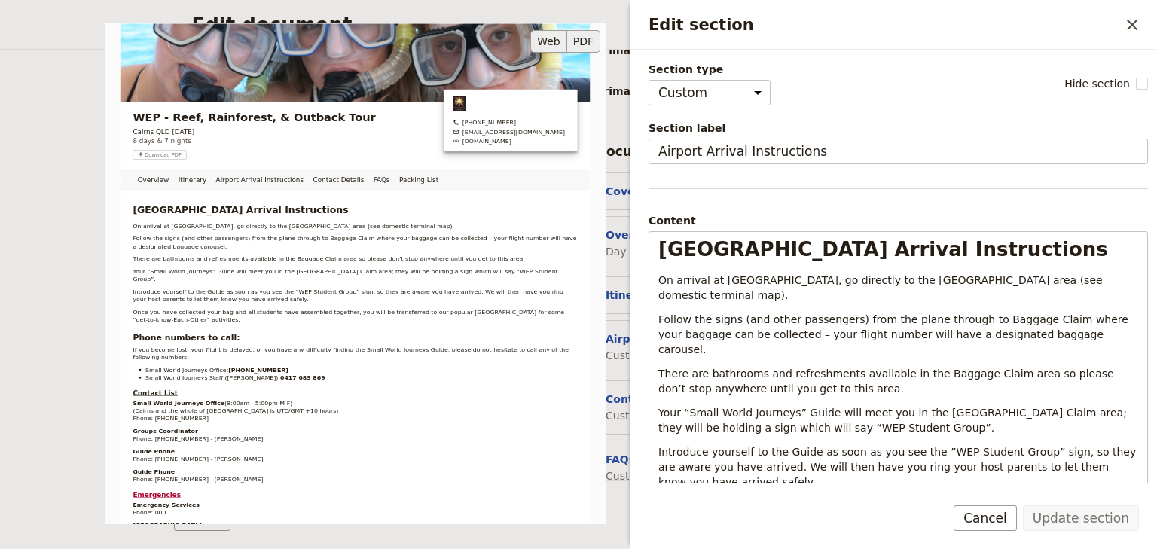
click at [584, 39] on button "PDF" at bounding box center [583, 41] width 33 height 23
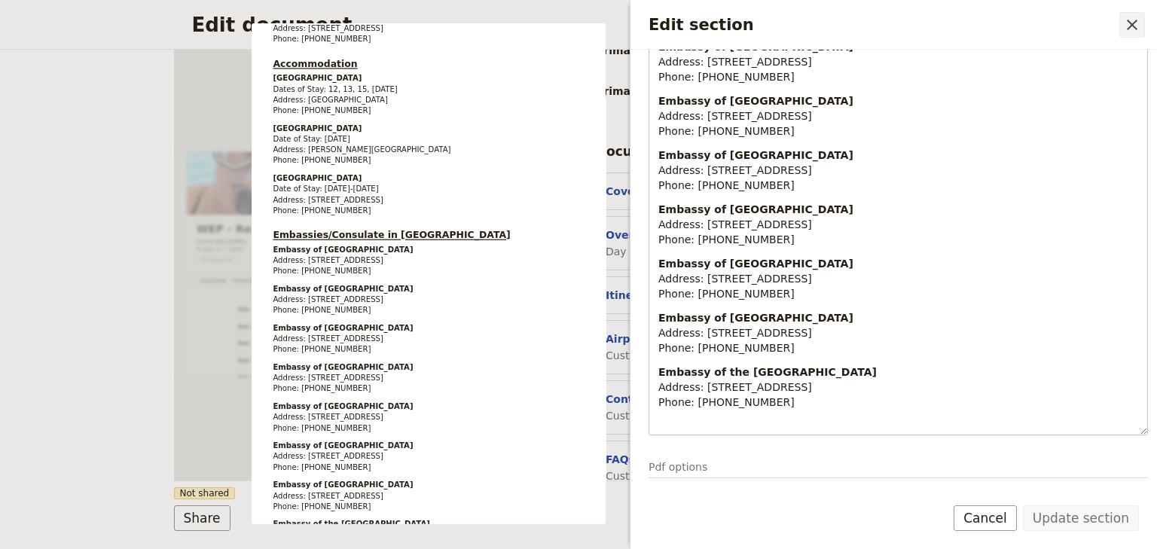
click at [1132, 27] on icon "Close drawer" at bounding box center [1132, 25] width 18 height 18
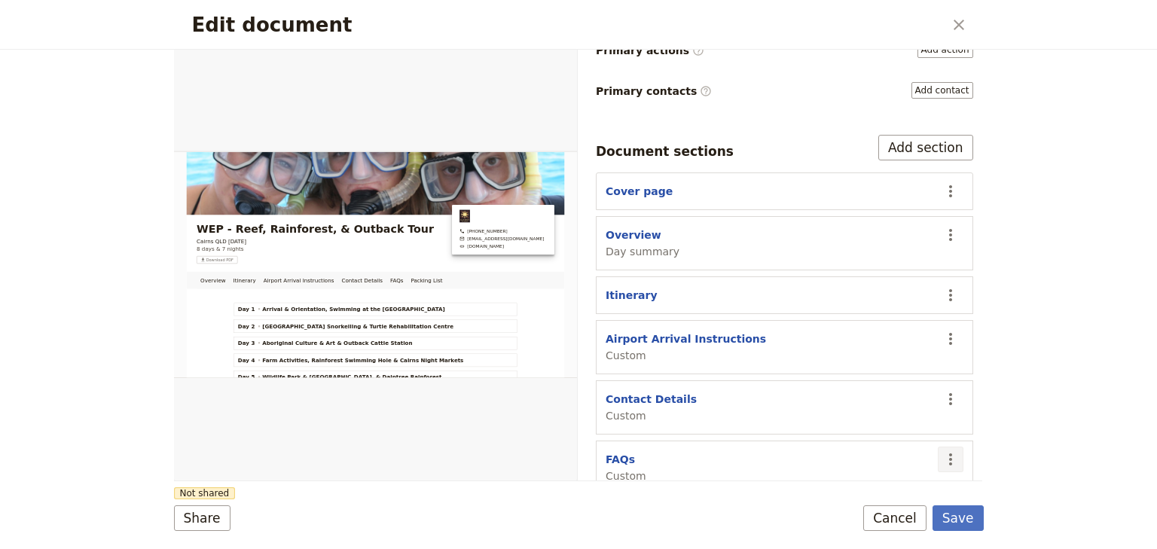
click at [949, 453] on icon "Actions" at bounding box center [950, 459] width 3 height 12
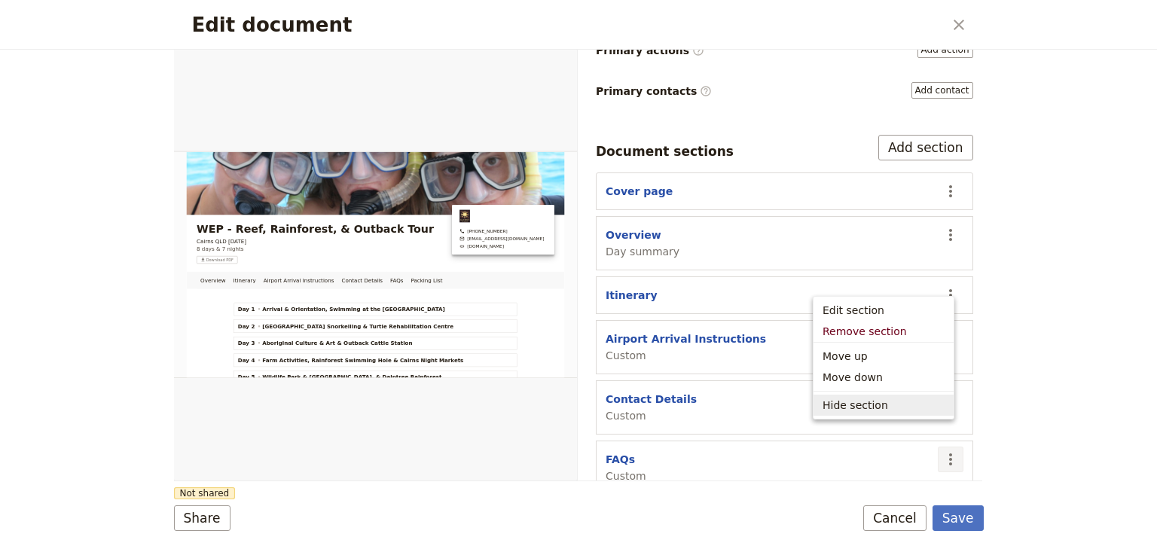
click at [1056, 378] on div "Edit document ​ Overview Itinerary Airport Arrival Instructions Contact Details…" at bounding box center [578, 274] width 1157 height 549
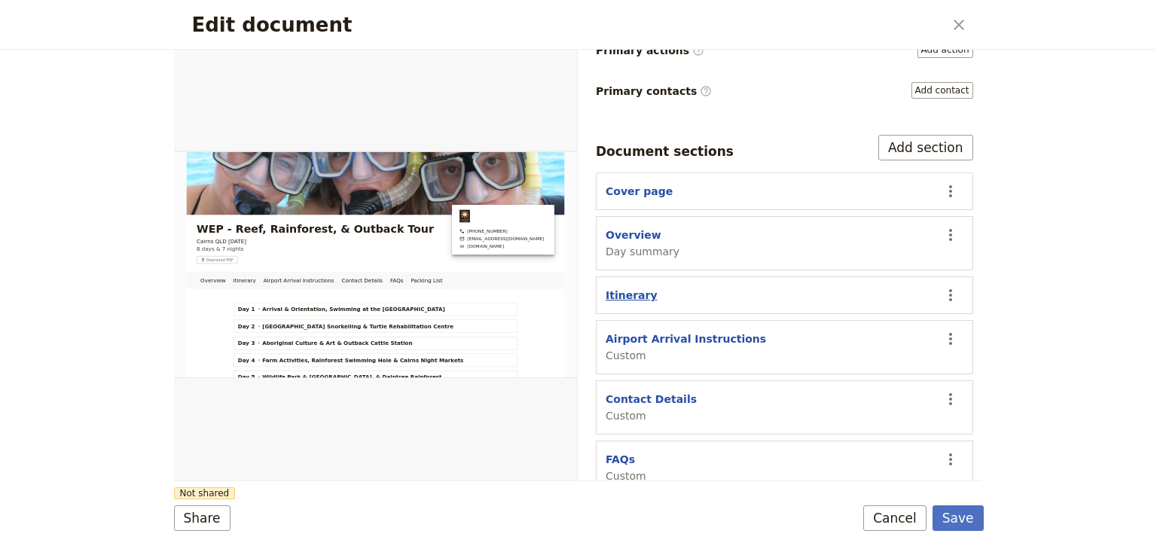
click at [615, 288] on button "Itinerary" at bounding box center [631, 295] width 52 height 15
select select "ITINERARY"
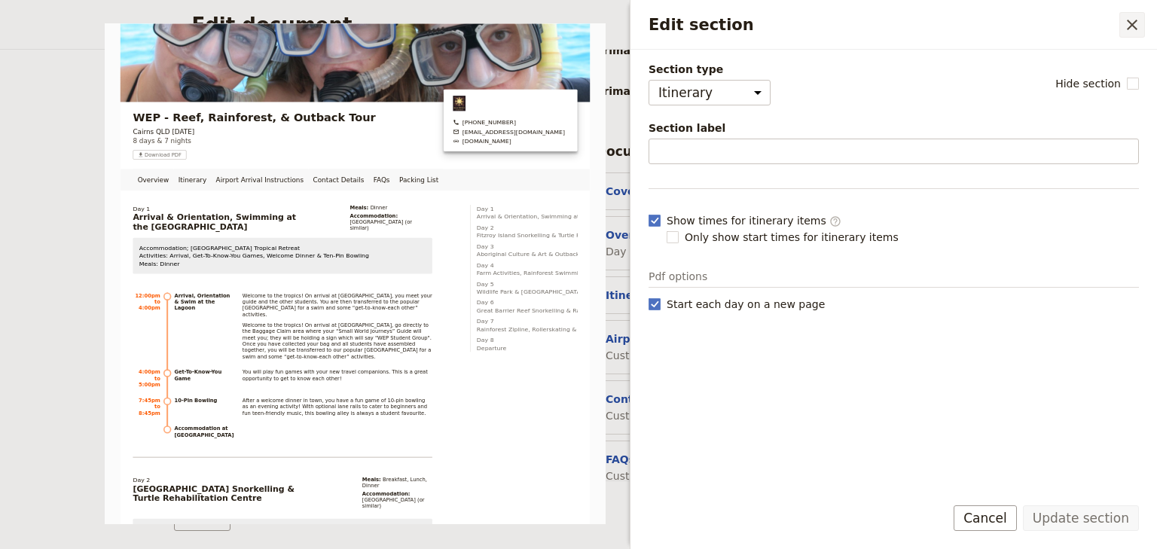
click at [1140, 26] on icon "Close drawer" at bounding box center [1132, 25] width 18 height 18
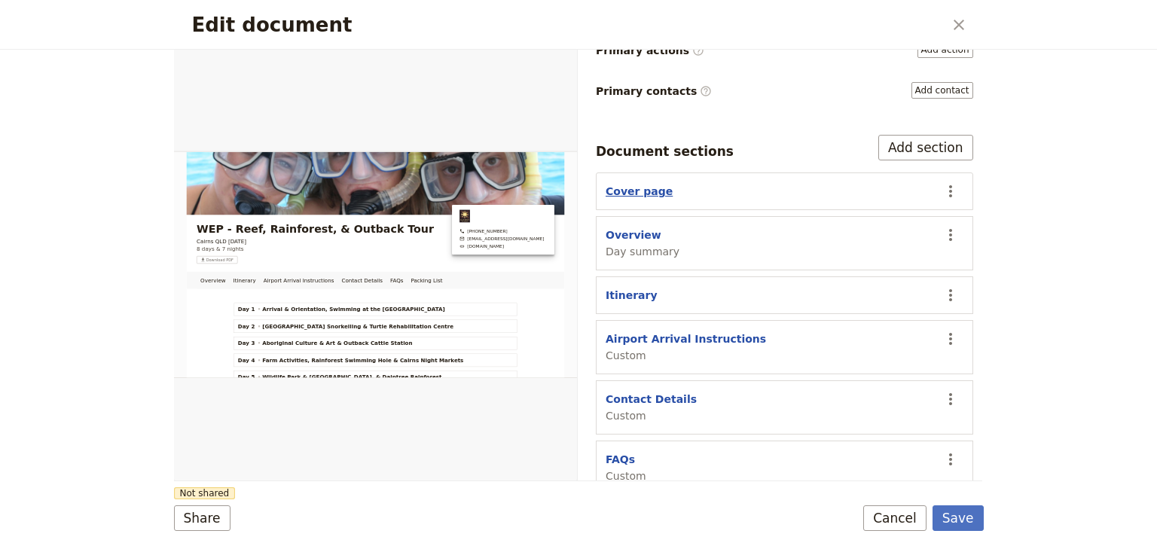
click at [643, 184] on button "Cover page" at bounding box center [638, 191] width 67 height 15
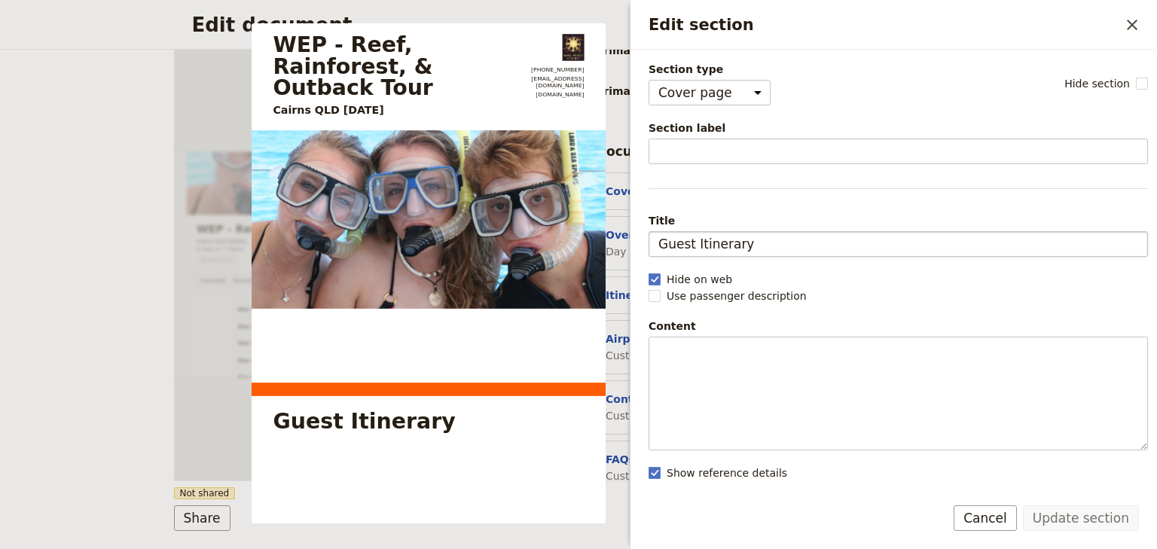
scroll to position [29, 0]
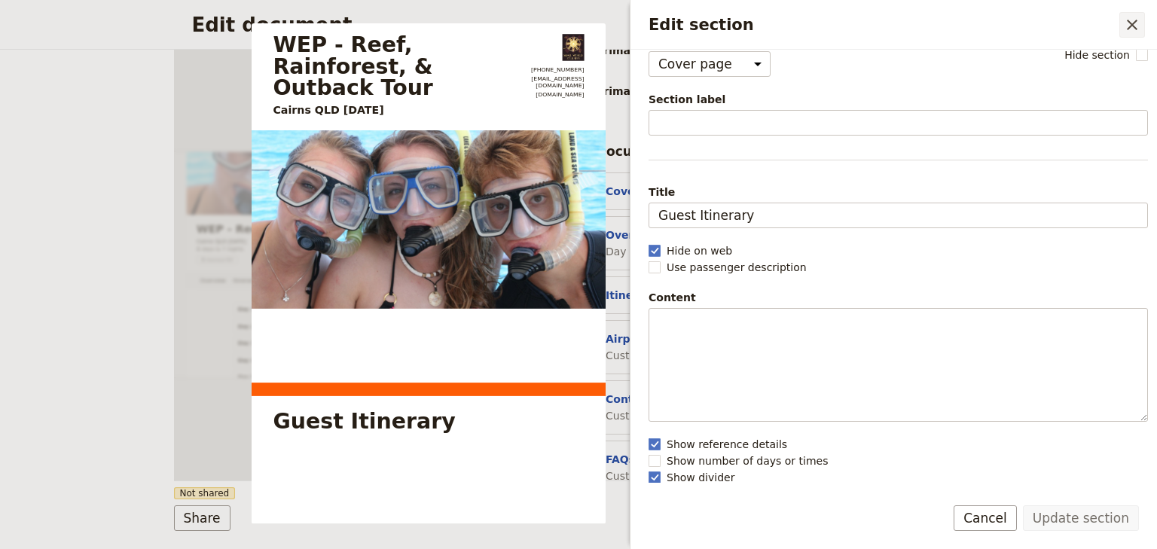
click at [1136, 20] on icon "Close drawer" at bounding box center [1132, 25] width 18 height 18
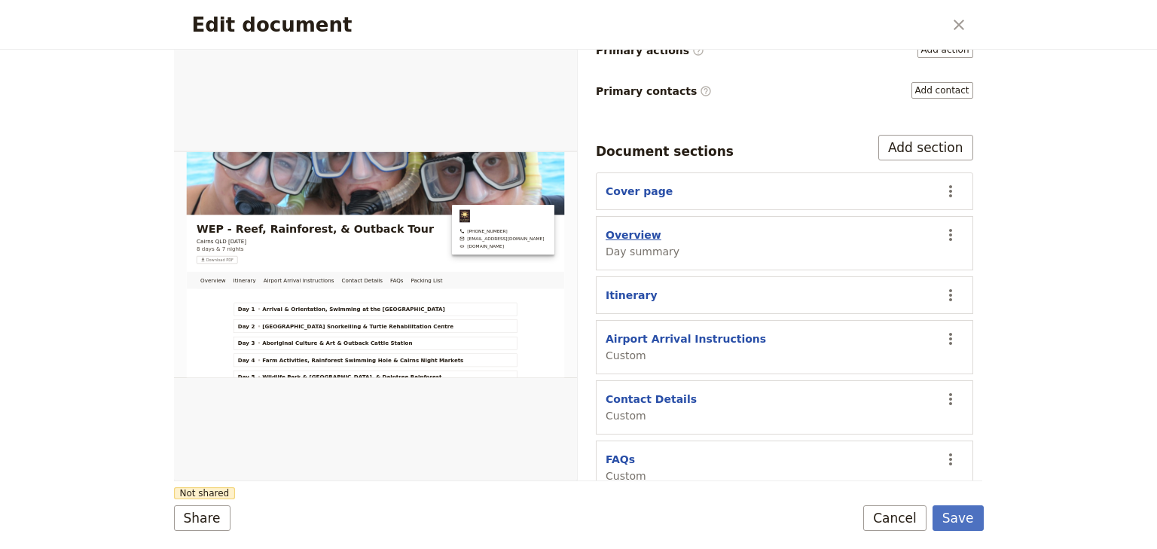
click at [644, 227] on button "Overview" at bounding box center [633, 234] width 56 height 15
select select "DAY_SUMMARY"
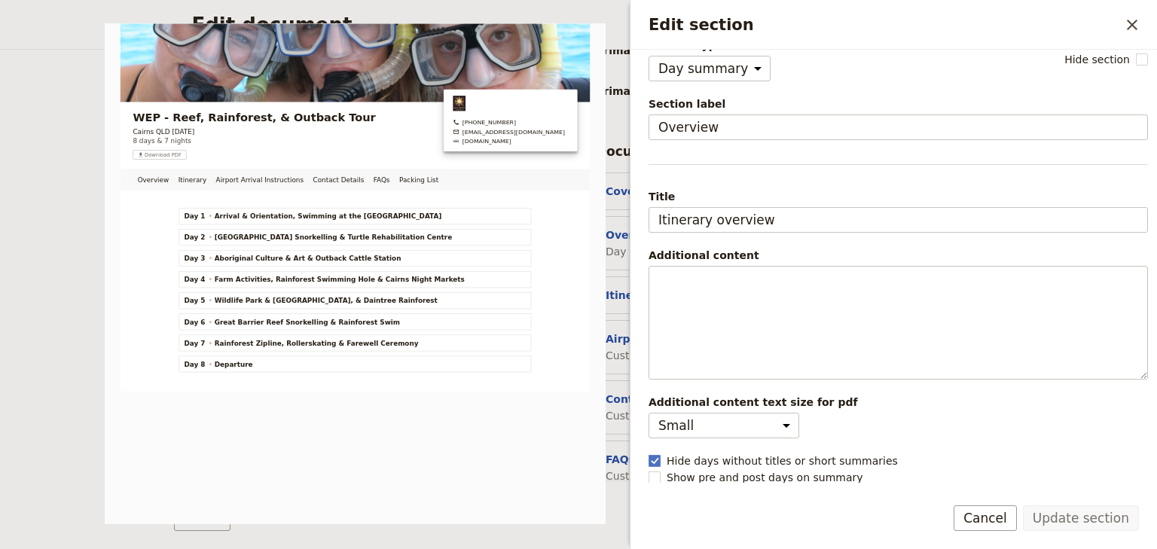
scroll to position [0, 0]
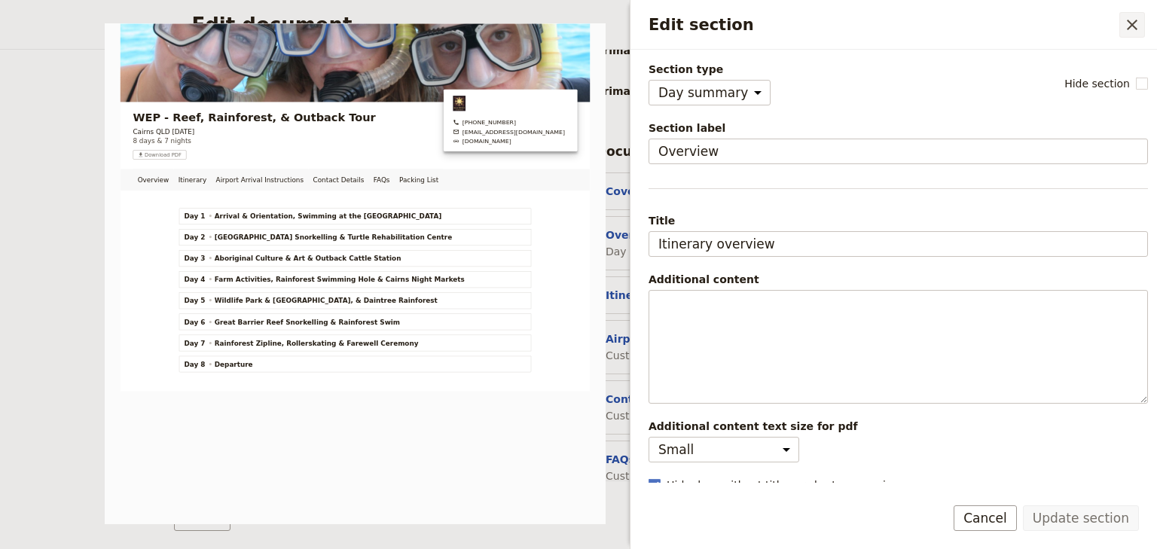
click at [1138, 24] on icon "Close drawer" at bounding box center [1132, 25] width 18 height 18
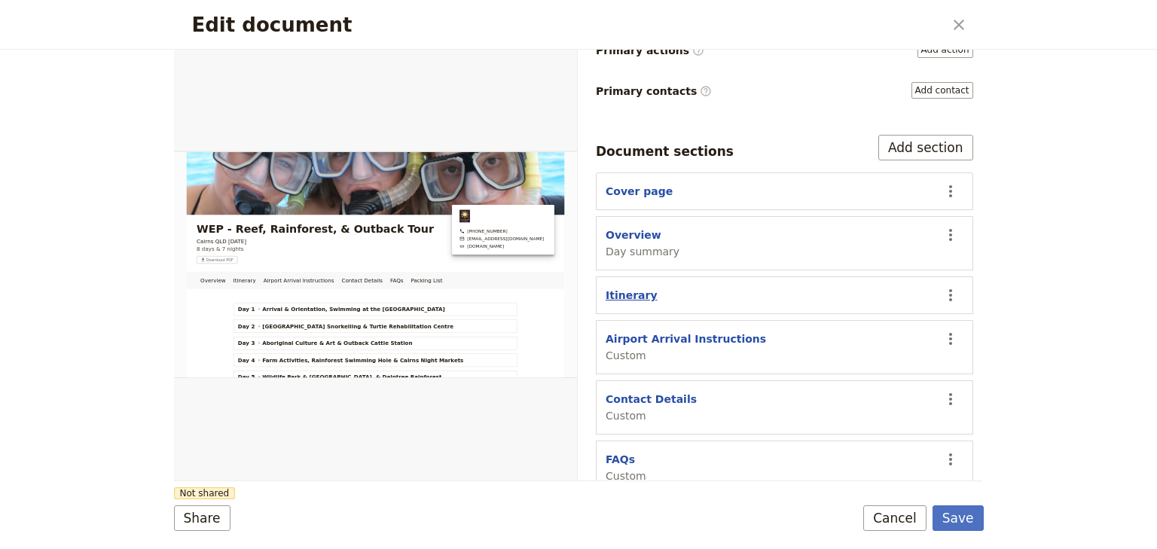
click at [631, 288] on button "Itinerary" at bounding box center [631, 295] width 52 height 15
select select "ITINERARY"
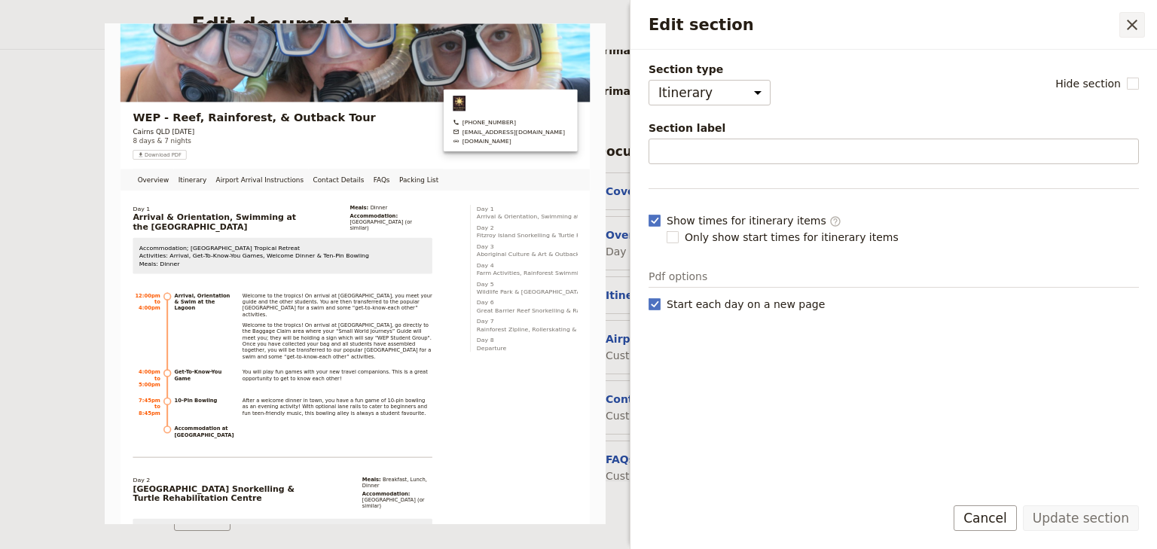
click at [1136, 24] on icon "Close drawer" at bounding box center [1132, 25] width 18 height 18
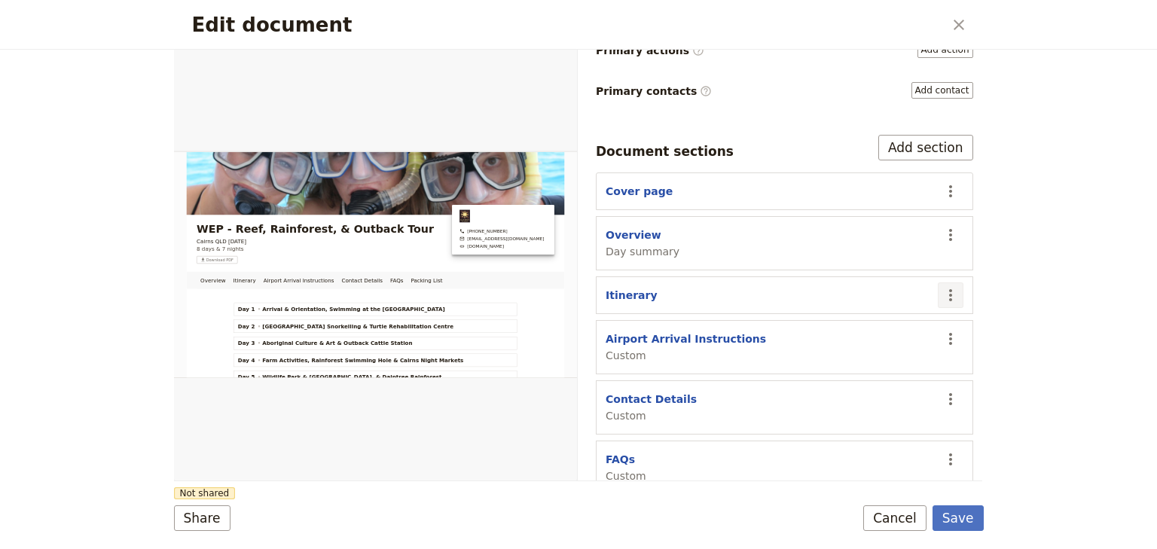
click at [945, 286] on icon "Actions" at bounding box center [950, 295] width 18 height 18
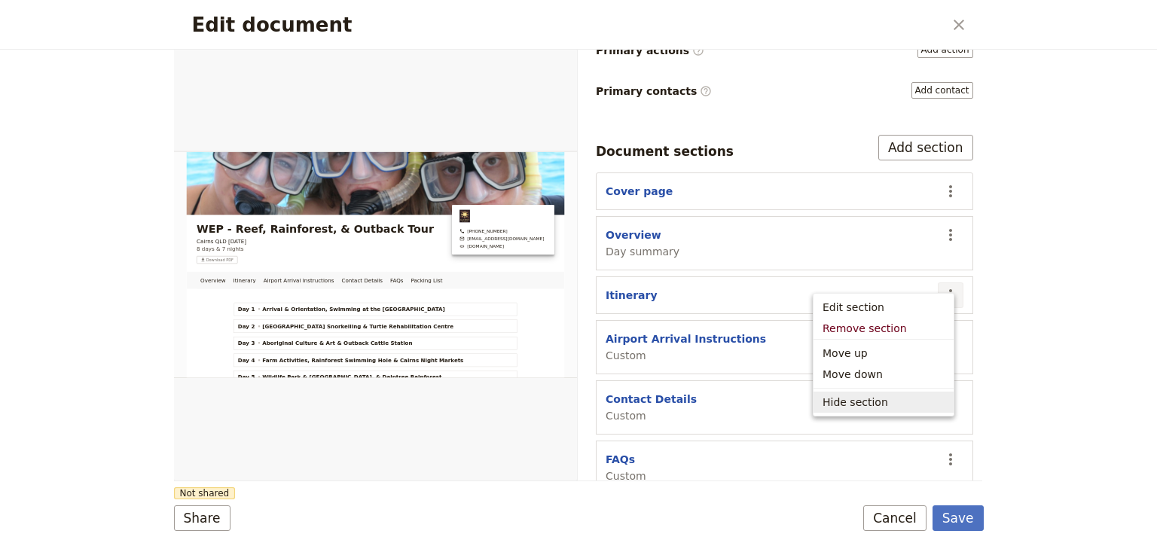
click at [874, 404] on span "Hide section" at bounding box center [855, 402] width 66 height 15
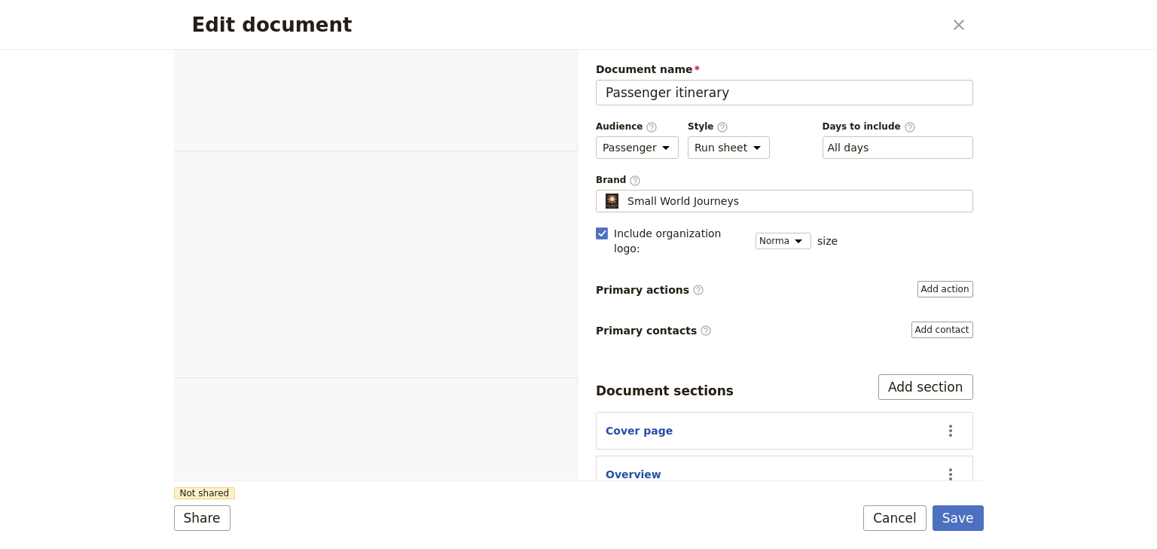
select select "PASSENGER"
select select "RUN_SHEET"
select select "DEFAULT"
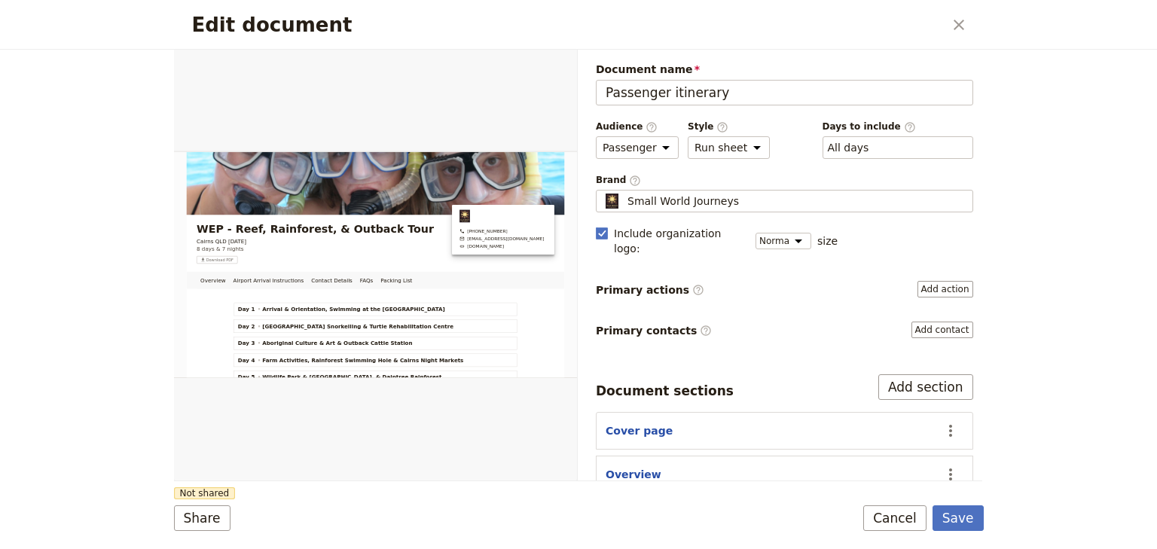
scroll to position [239, 0]
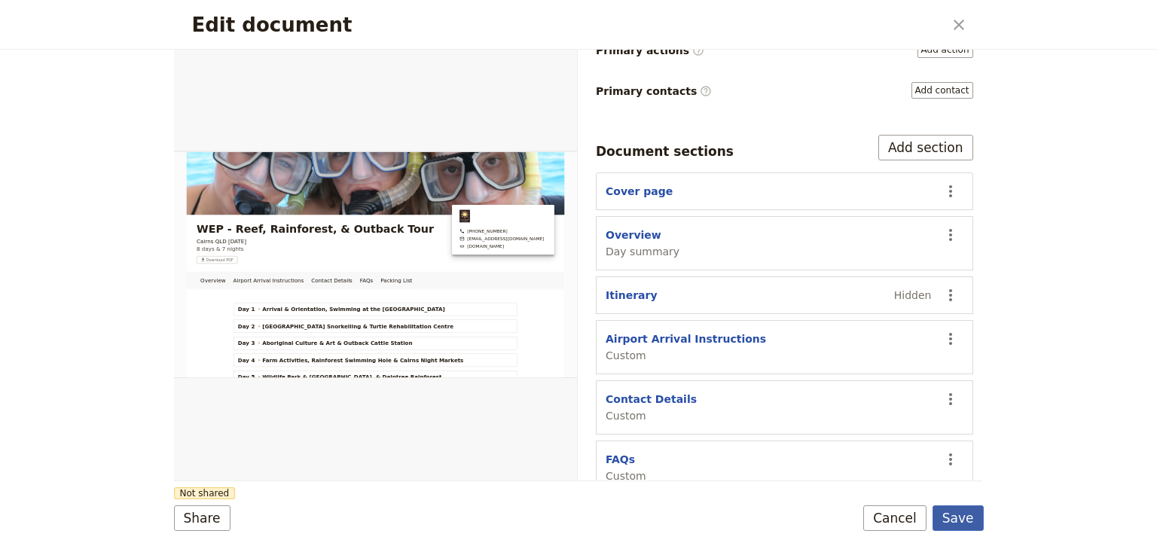
click at [962, 521] on button "Save" at bounding box center [957, 518] width 51 height 26
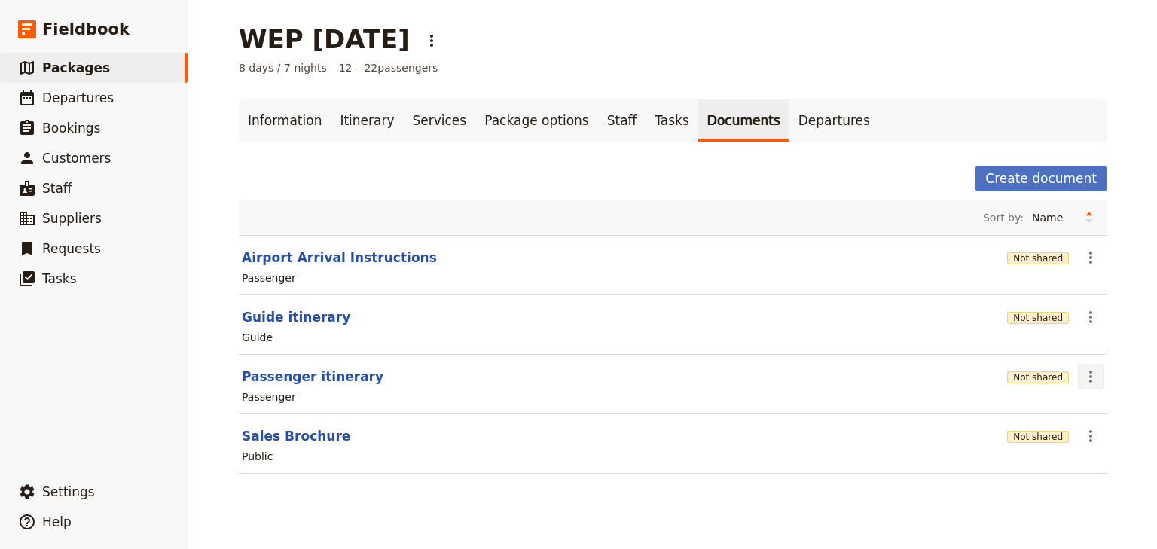
click at [1089, 380] on icon "Actions" at bounding box center [1090, 377] width 3 height 12
click at [1025, 406] on span "Share" at bounding box center [1013, 408] width 30 height 15
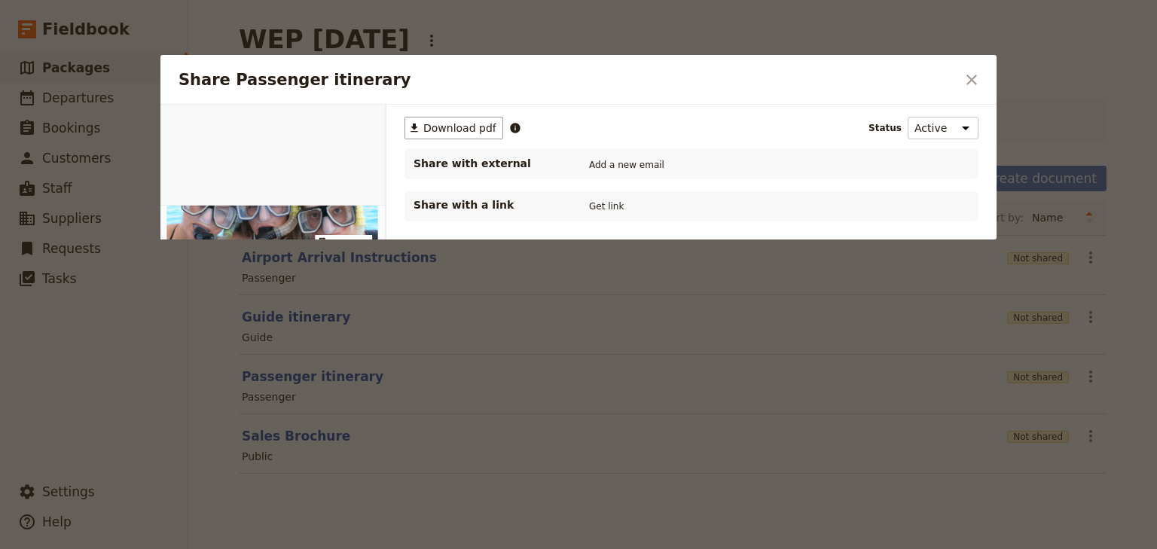
scroll to position [0, 0]
drag, startPoint x: 383, startPoint y: 215, endPoint x: 385, endPoint y: 233, distance: 17.4
click at [385, 233] on div "Overview Airport Arrival Instructions Contact Details FAQs Packing List Web PDF…" at bounding box center [273, 172] width 226 height 135
click at [356, 190] on div "Share Passenger itinerary" at bounding box center [272, 268] width 225 height 329
click at [343, 126] on button "PDF" at bounding box center [334, 122] width 33 height 23
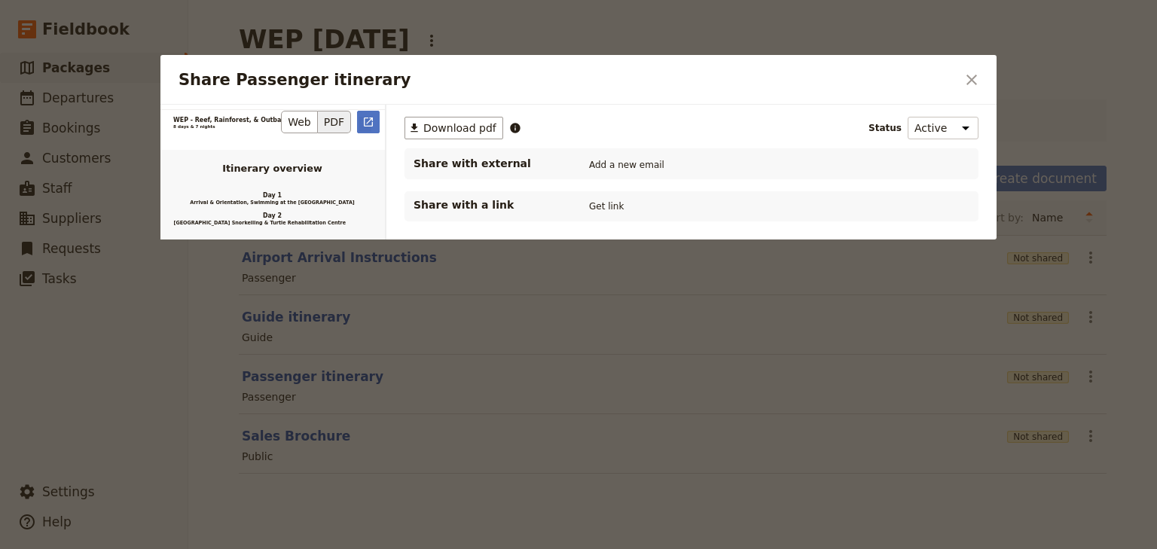
scroll to position [663, 0]
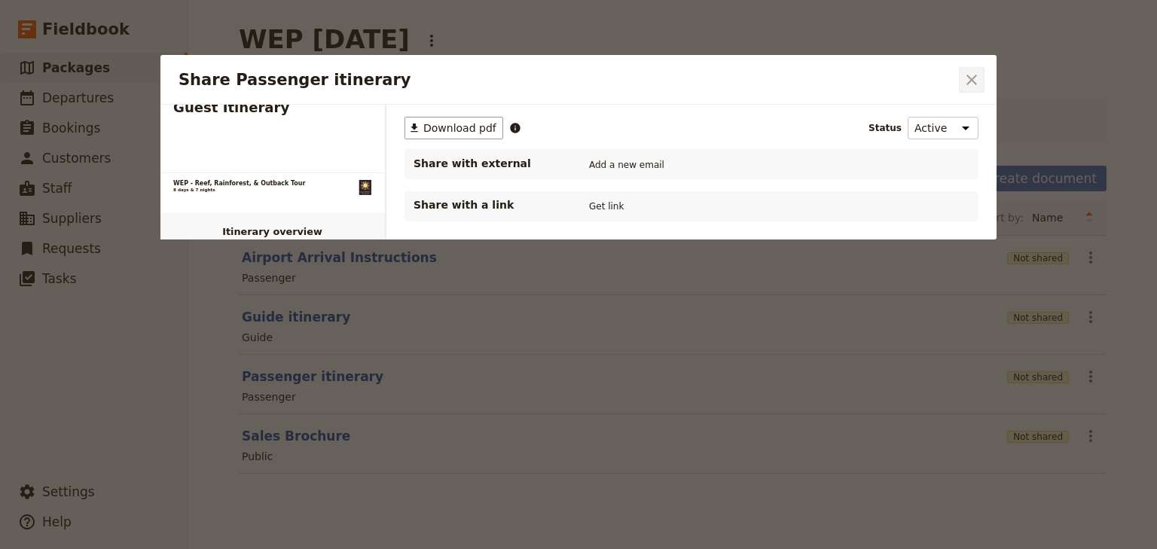
click at [971, 75] on icon "Close dialog" at bounding box center [971, 80] width 18 height 18
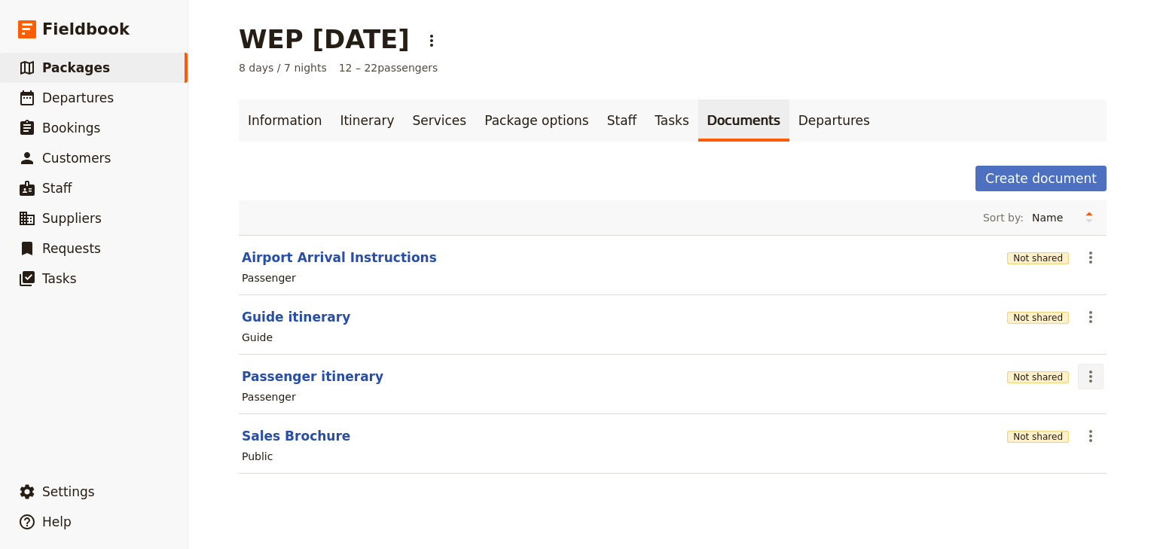
click at [1085, 377] on icon "Actions" at bounding box center [1090, 377] width 18 height 18
click at [1050, 428] on span "Edit document" at bounding box center [1036, 429] width 77 height 15
select select "PASSENGER"
select select "RUN_SHEET"
select select "DEFAULT"
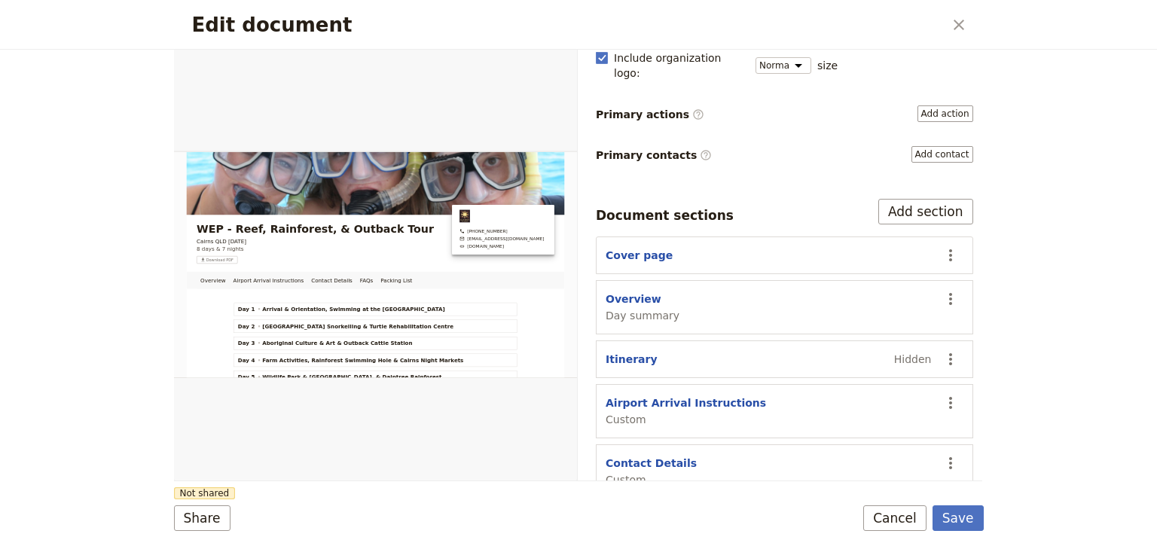
scroll to position [181, 0]
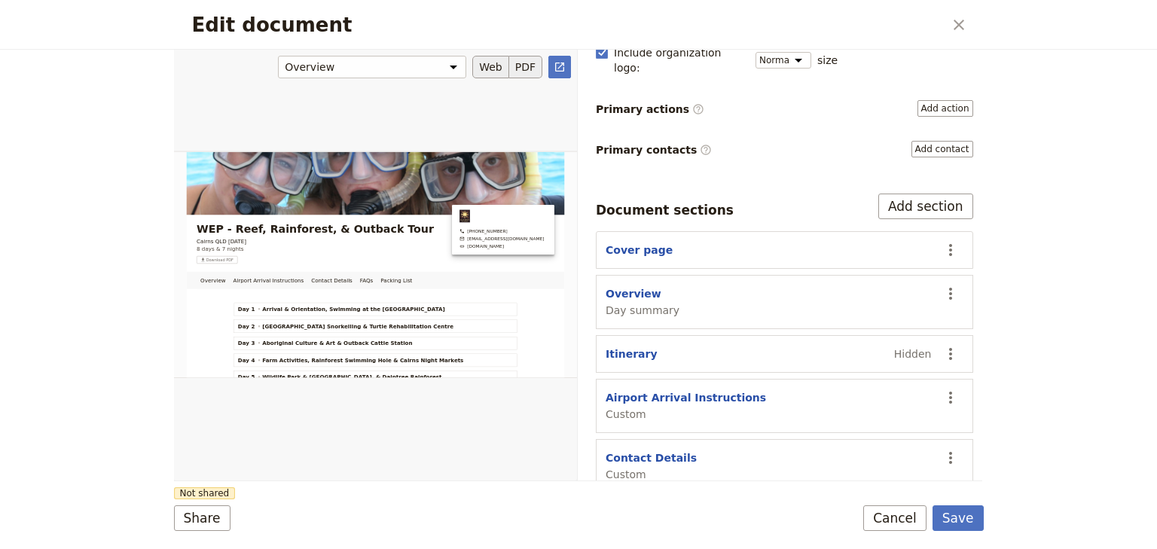
click at [526, 69] on button "PDF" at bounding box center [525, 67] width 33 height 23
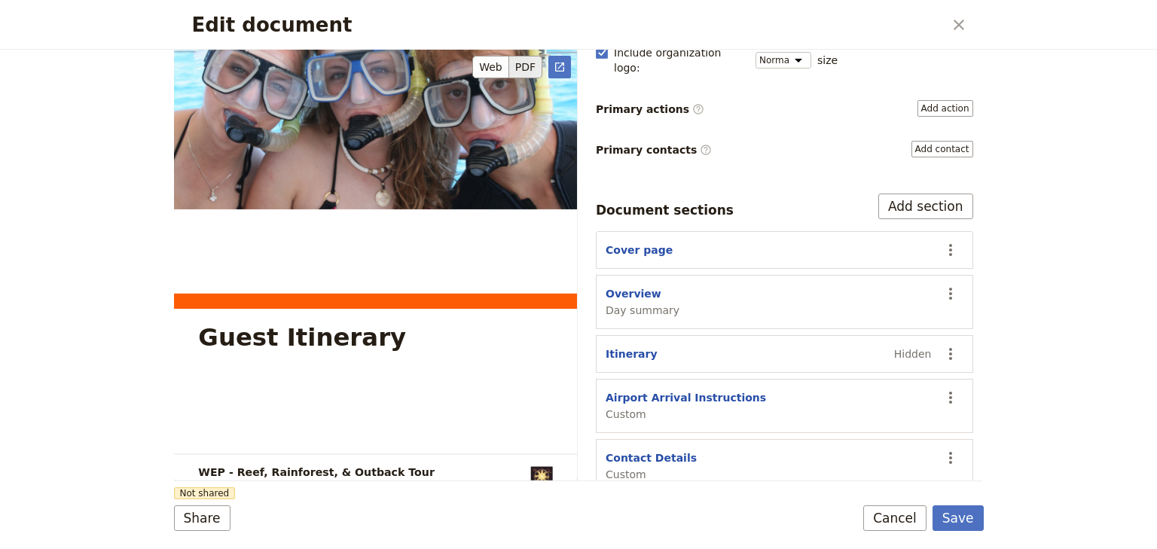
scroll to position [120, 0]
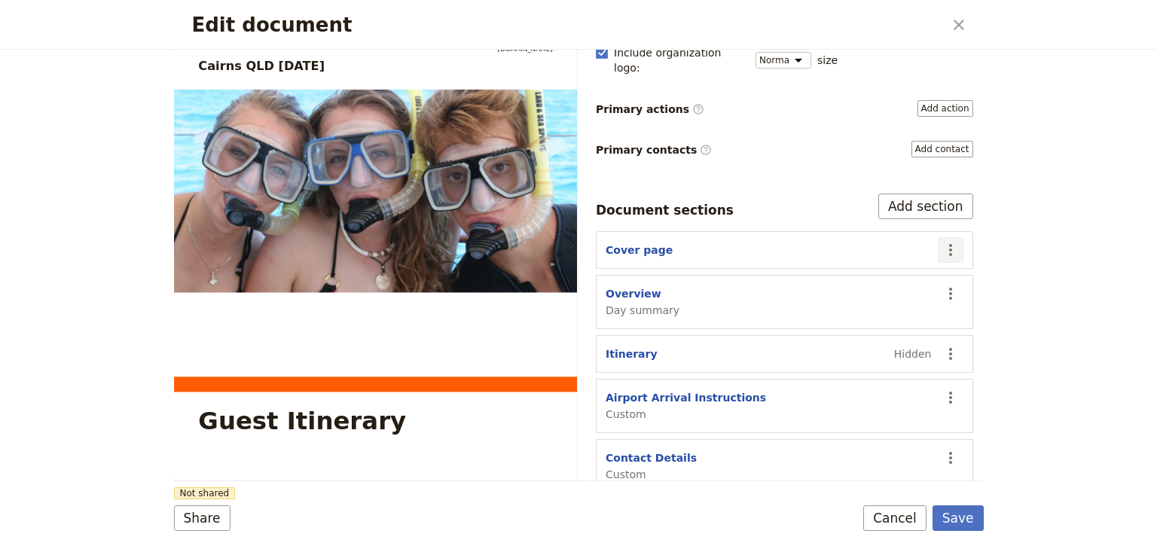
click at [942, 241] on icon "Actions" at bounding box center [950, 250] width 18 height 18
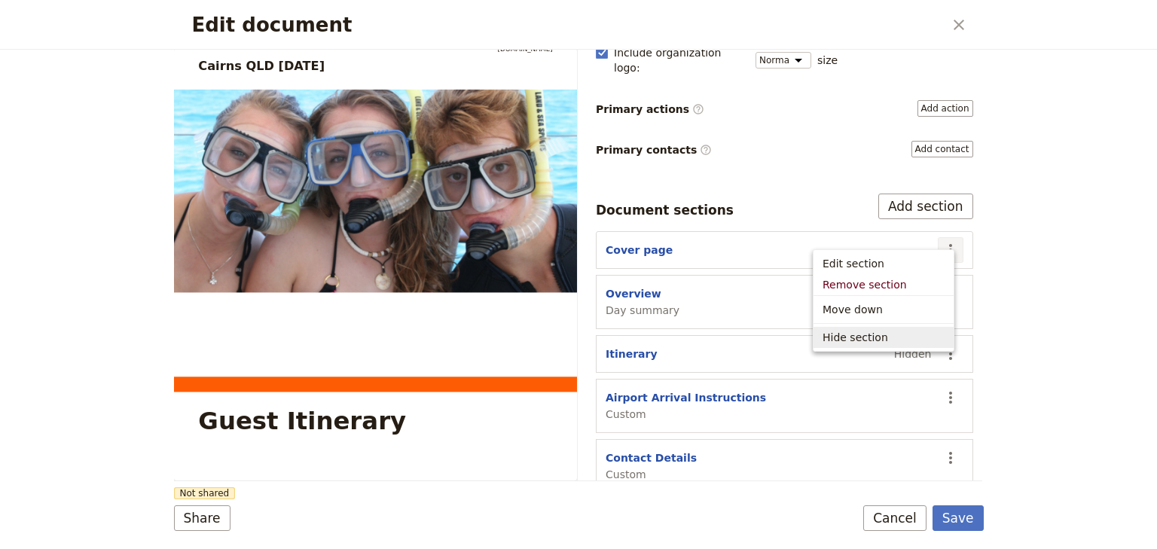
click at [865, 338] on span "Hide section" at bounding box center [855, 337] width 66 height 15
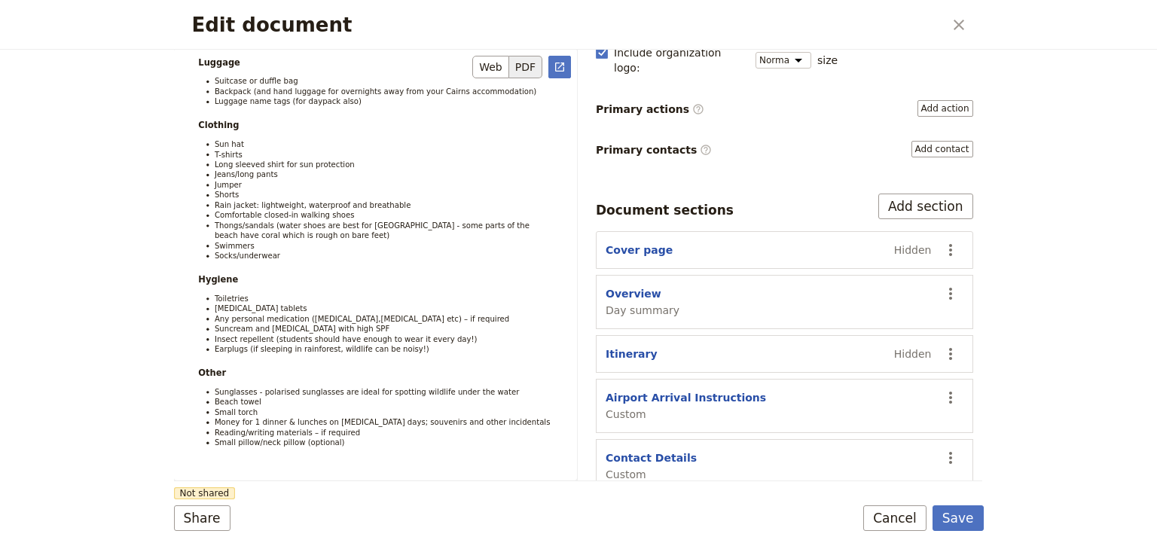
scroll to position [6159, 0]
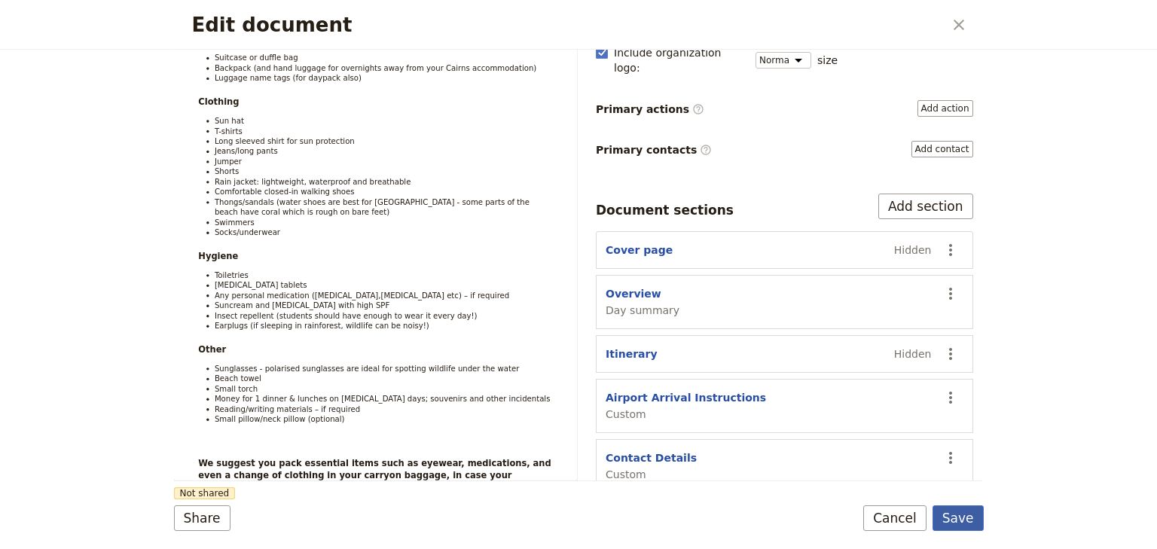
click at [969, 521] on button "Save" at bounding box center [957, 518] width 51 height 26
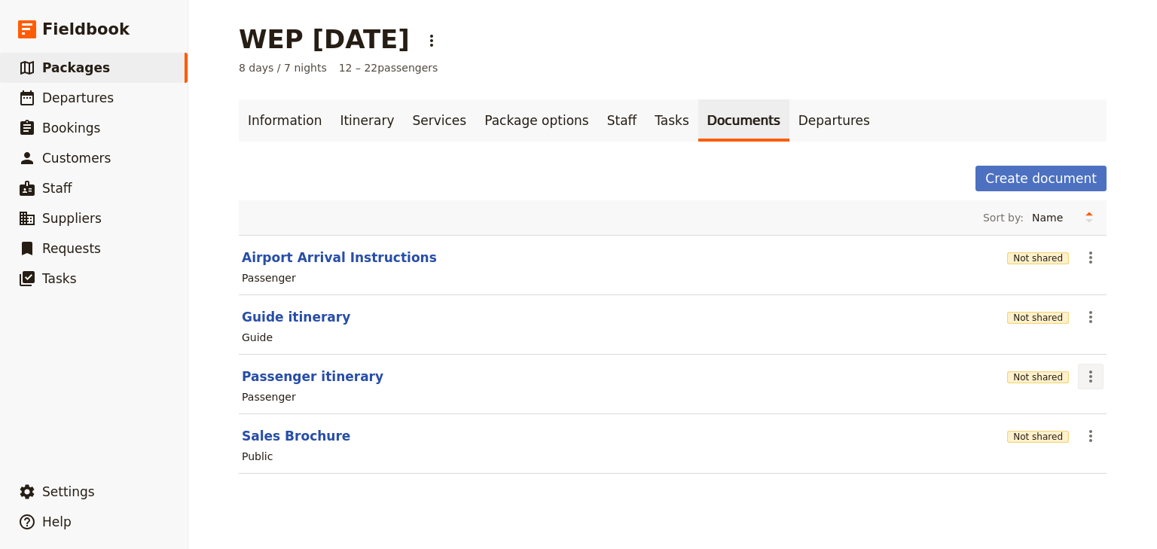
click at [1089, 375] on icon "Actions" at bounding box center [1090, 377] width 3 height 12
click at [343, 378] on button "Passenger itinerary" at bounding box center [313, 377] width 142 height 18
select select "PASSENGER"
select select "RUN_SHEET"
select select "DEFAULT"
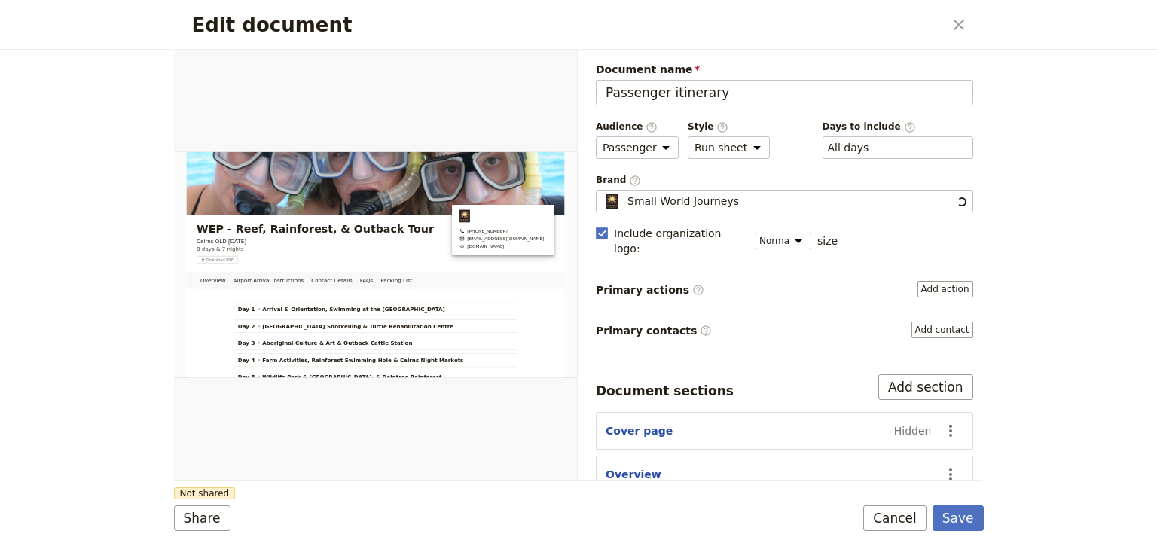
scroll to position [0, 0]
click at [863, 142] on div "​ All days 1, 2, 3, 4, 5, 6, 7, 8" at bounding box center [897, 147] width 151 height 23
click at [863, 142] on button "​ All days" at bounding box center [848, 147] width 41 height 15
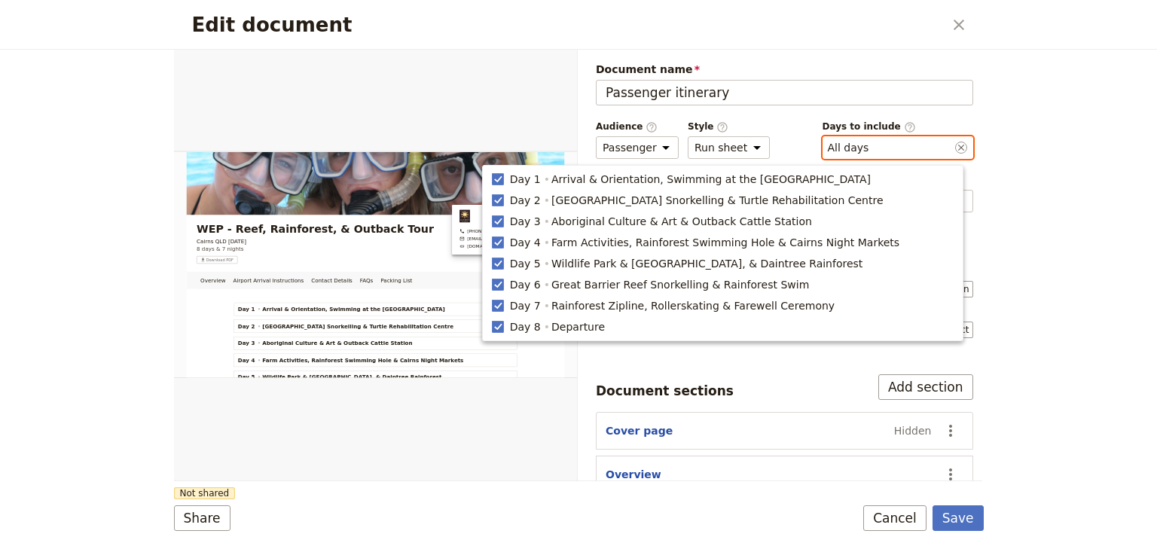
click at [863, 142] on div "​ All days 1, 2, 3, 4, 5, 6, 7, 8" at bounding box center [897, 147] width 151 height 23
click at [863, 142] on button "​ All days" at bounding box center [848, 147] width 41 height 15
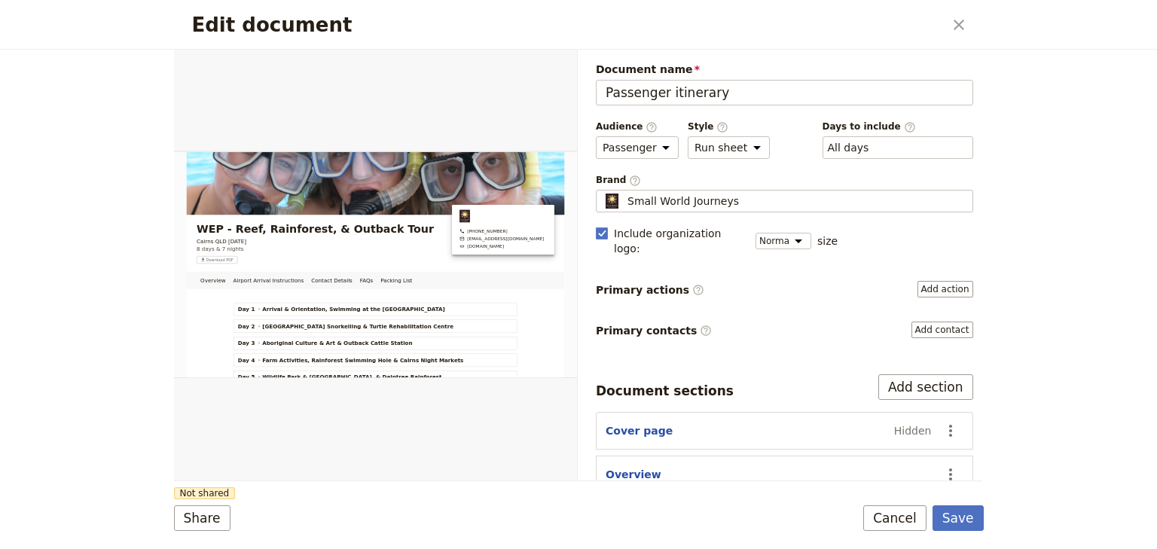
click at [1029, 147] on div "Edit document ​ Overview Airport Arrival Instructions Contact Details FAQs Pack…" at bounding box center [578, 274] width 1157 height 549
click at [737, 144] on select "Brochure Run sheet" at bounding box center [729, 147] width 82 height 23
select select "BROCHURE"
click at [688, 136] on select "Brochure Run sheet" at bounding box center [729, 147] width 82 height 23
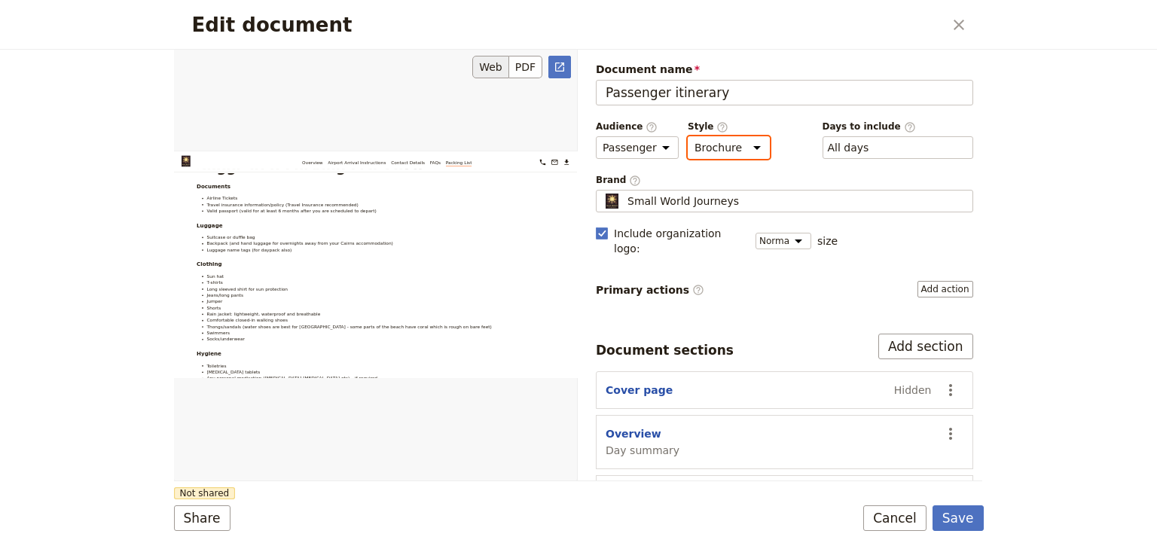
scroll to position [6600, 0]
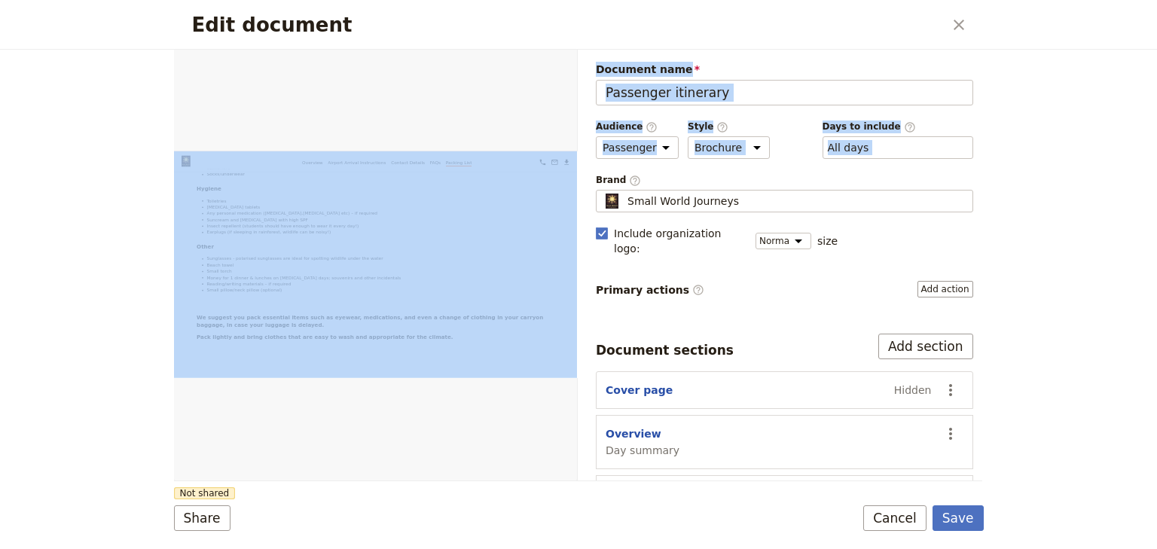
drag, startPoint x: 575, startPoint y: 359, endPoint x: 581, endPoint y: 157, distance: 201.9
click at [581, 157] on div "Web PDF ​ Document name Passenger itinerary Preview Audience ​ Public Passenger…" at bounding box center [578, 266] width 808 height 432
click at [530, 308] on div "Edit document" at bounding box center [375, 265] width 403 height 432
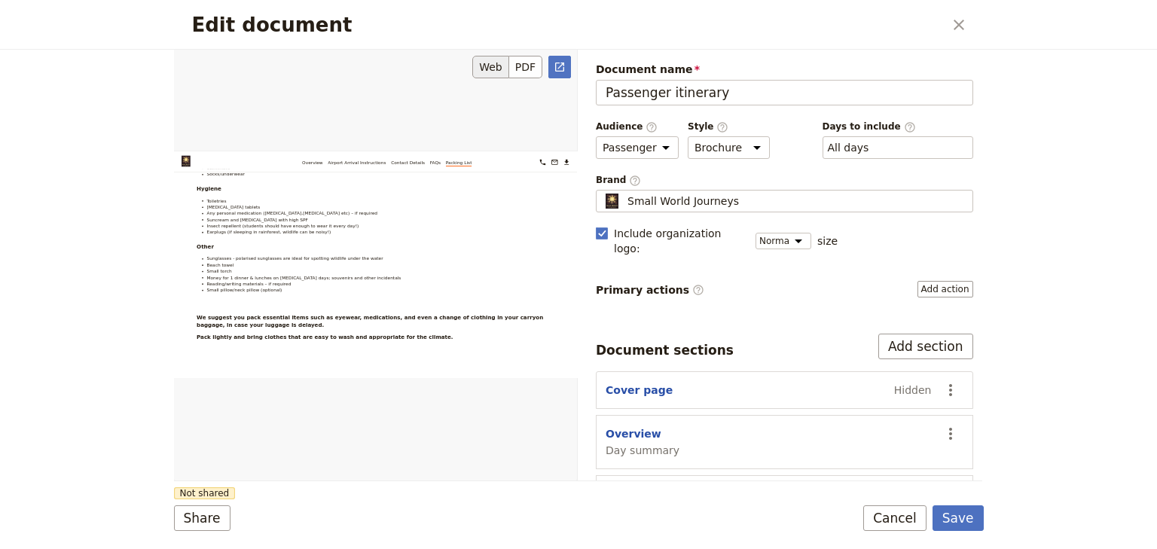
drag, startPoint x: 573, startPoint y: 365, endPoint x: 572, endPoint y: 185, distance: 180.7
click at [572, 185] on div "Edit document" at bounding box center [375, 265] width 403 height 432
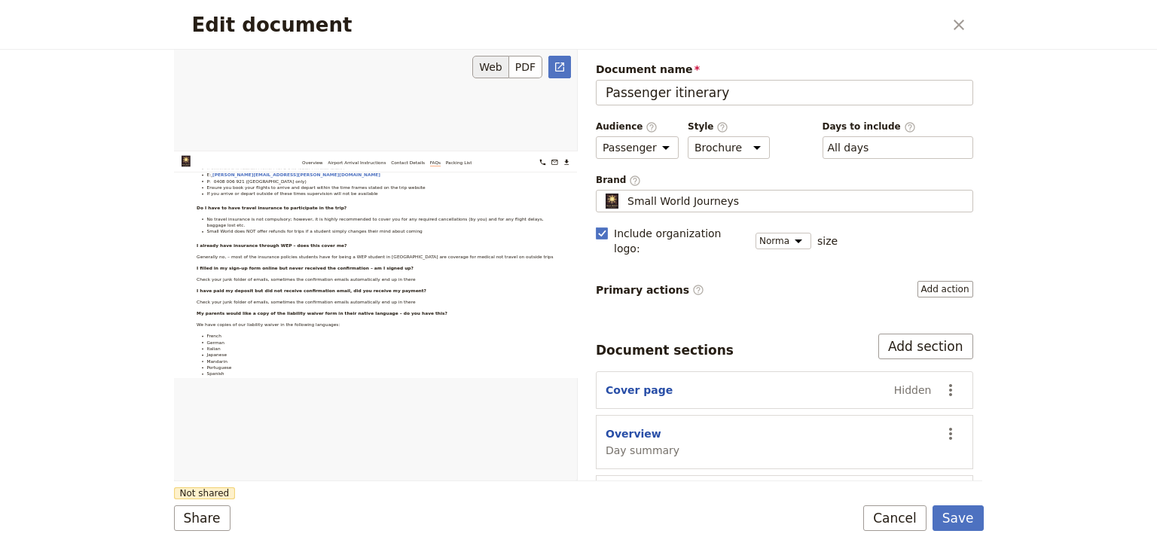
scroll to position [5214, 0]
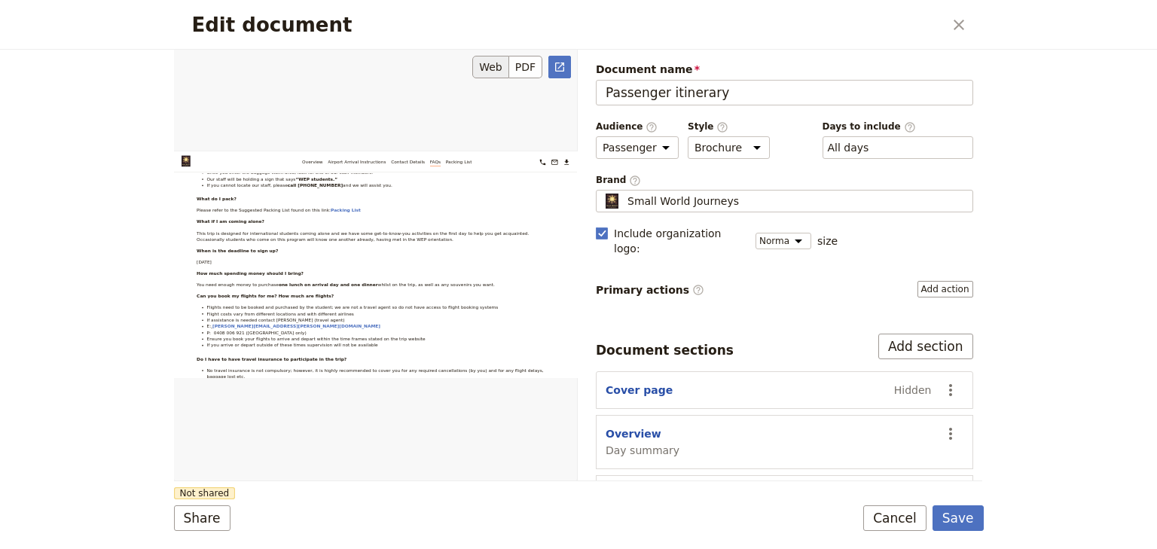
drag, startPoint x: 574, startPoint y: 322, endPoint x: 572, endPoint y: 181, distance: 141.6
click at [572, 181] on div "Edit document" at bounding box center [375, 265] width 403 height 432
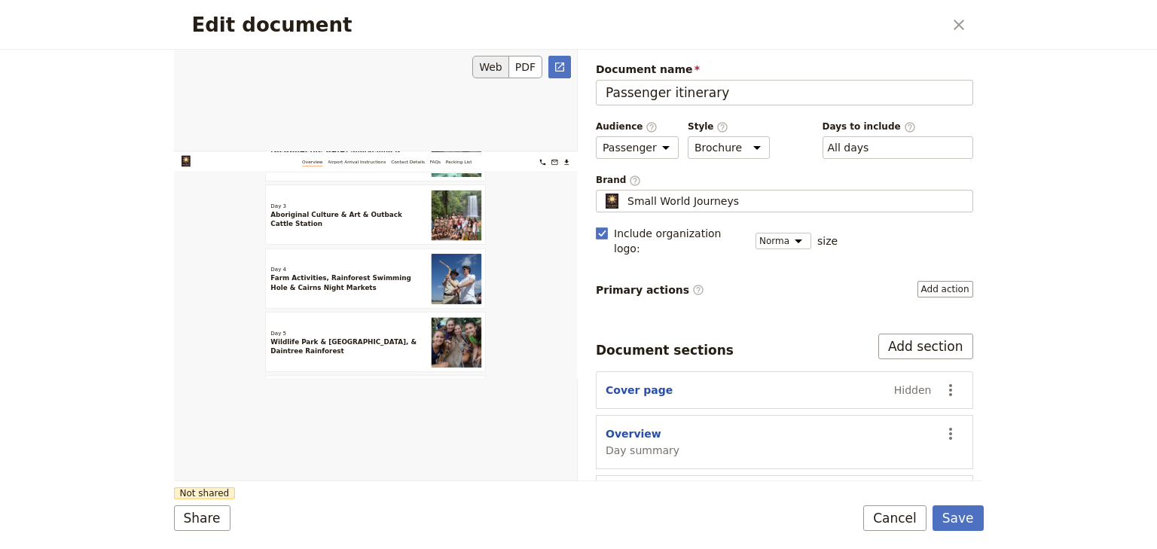
scroll to position [60, 0]
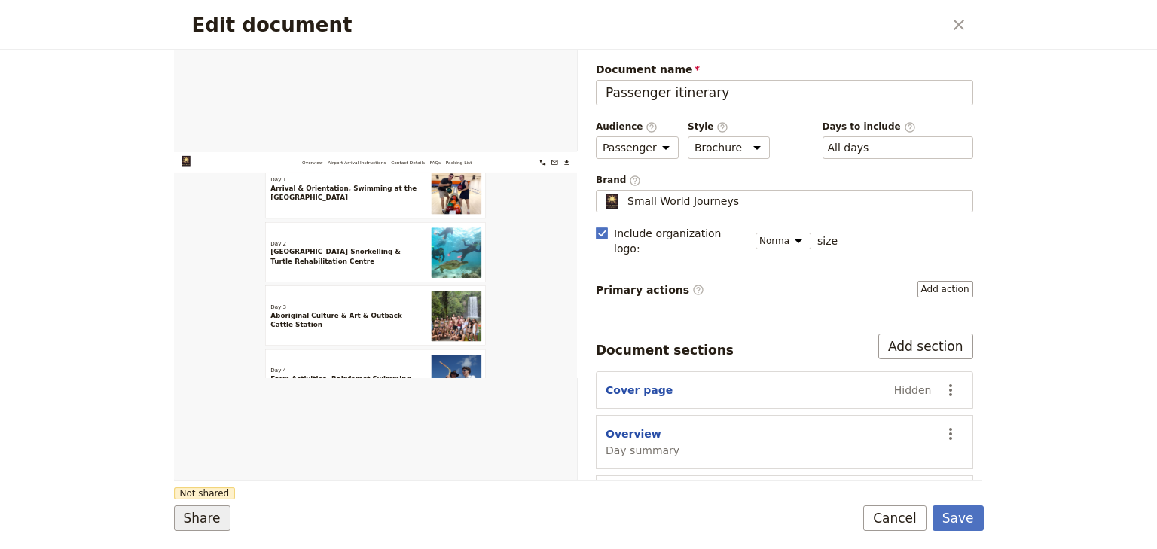
click at [206, 520] on button "Share" at bounding box center [202, 518] width 56 height 26
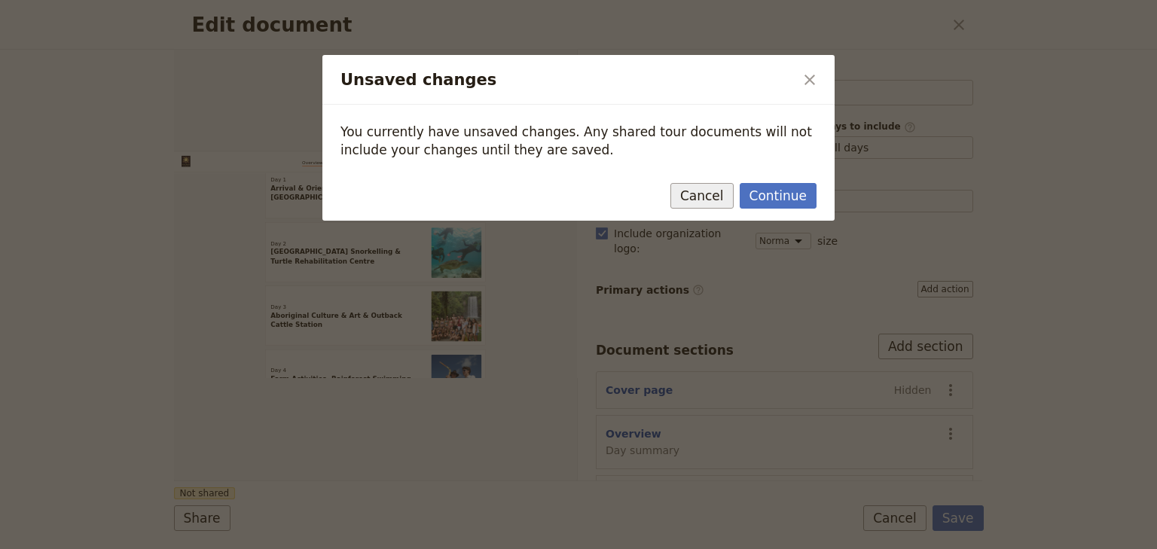
click at [705, 195] on button "Cancel" at bounding box center [701, 196] width 63 height 26
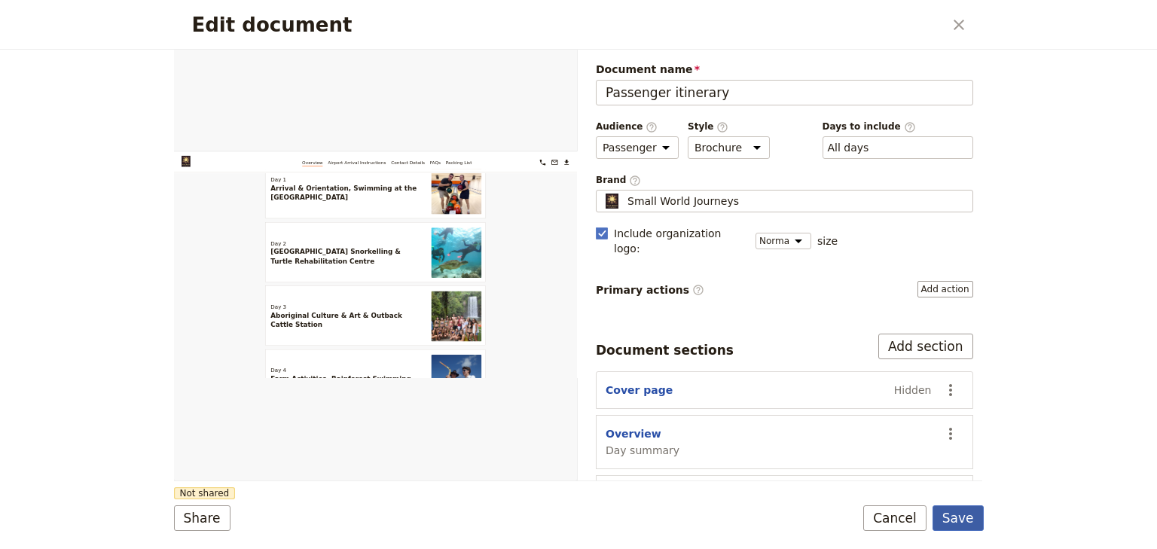
click at [958, 522] on button "Save" at bounding box center [957, 518] width 51 height 26
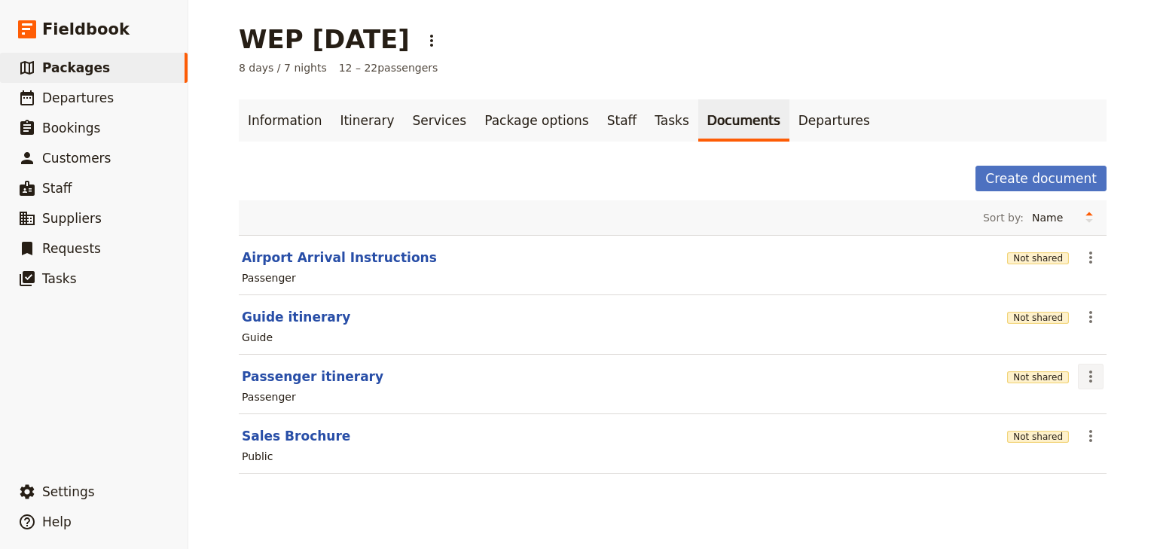
click at [1081, 380] on icon "Actions" at bounding box center [1090, 377] width 18 height 18
click at [297, 377] on button "Passenger itinerary" at bounding box center [313, 377] width 142 height 18
select select "PASSENGER"
select select "DEFAULT"
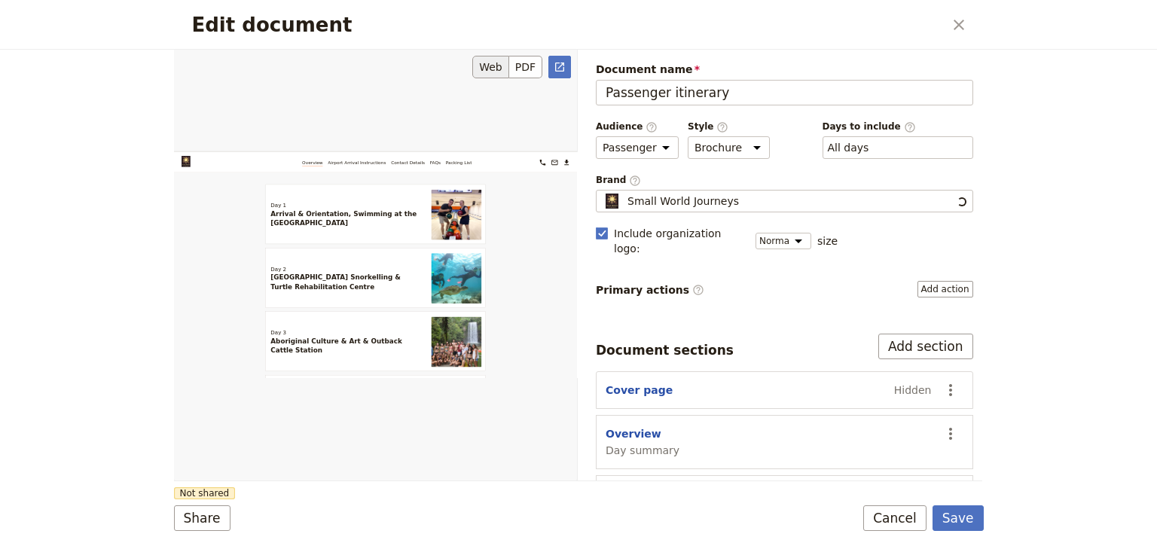
scroll to position [0, 0]
click at [211, 517] on button "Share" at bounding box center [202, 518] width 56 height 26
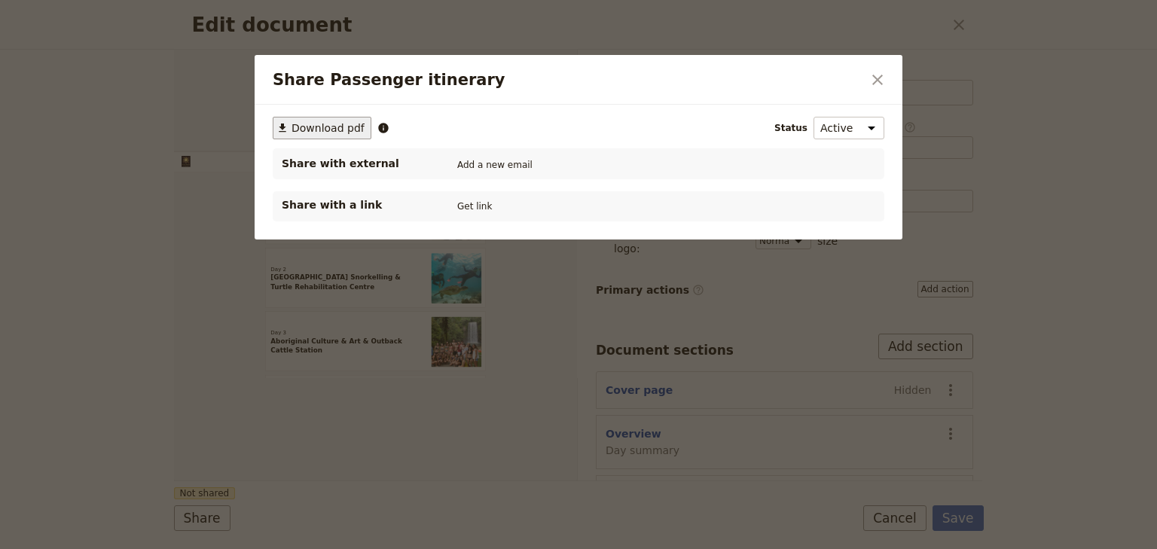
click at [325, 134] on span "Download pdf" at bounding box center [327, 127] width 73 height 15
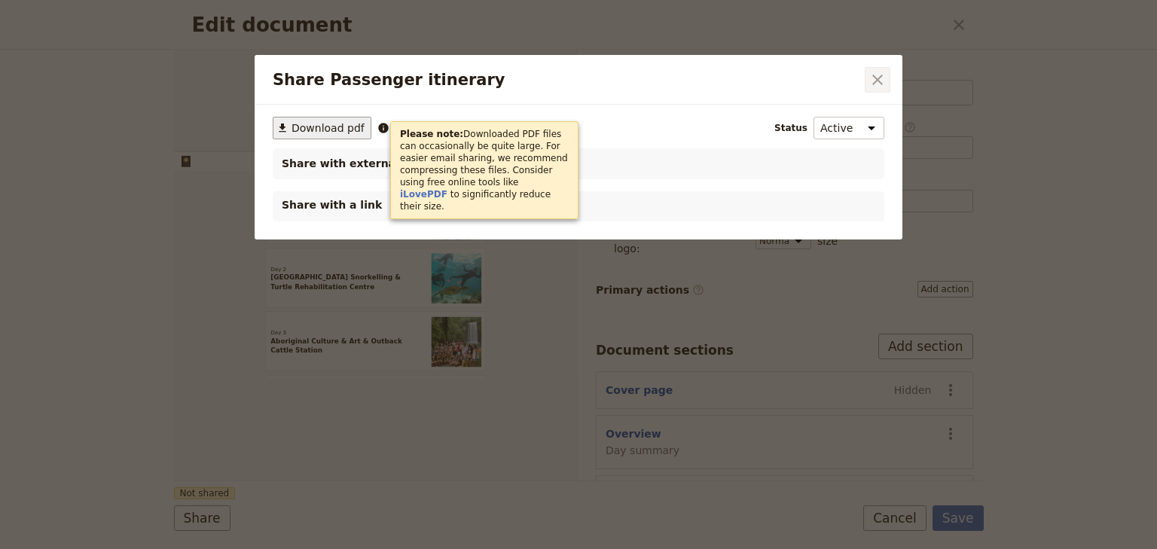
click at [872, 78] on icon "Close dialog" at bounding box center [877, 80] width 18 height 18
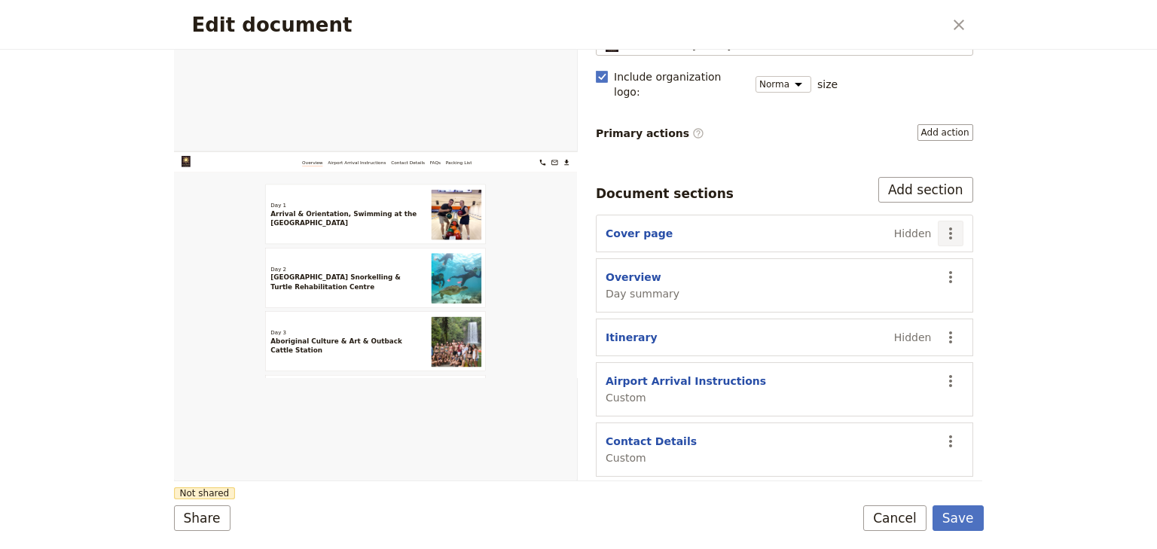
scroll to position [78, 0]
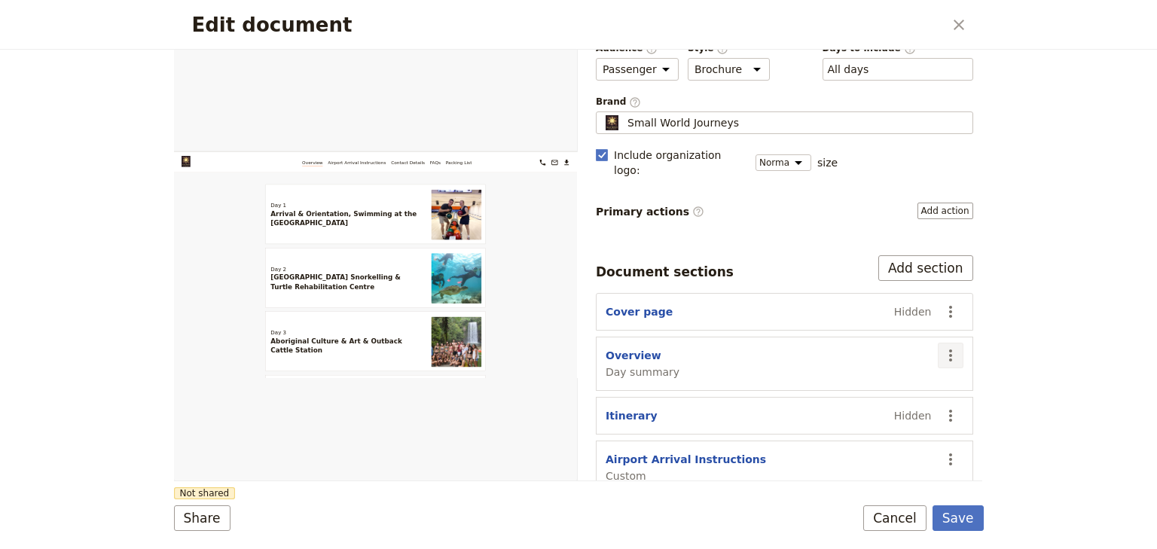
click at [941, 346] on icon "Actions" at bounding box center [950, 355] width 18 height 18
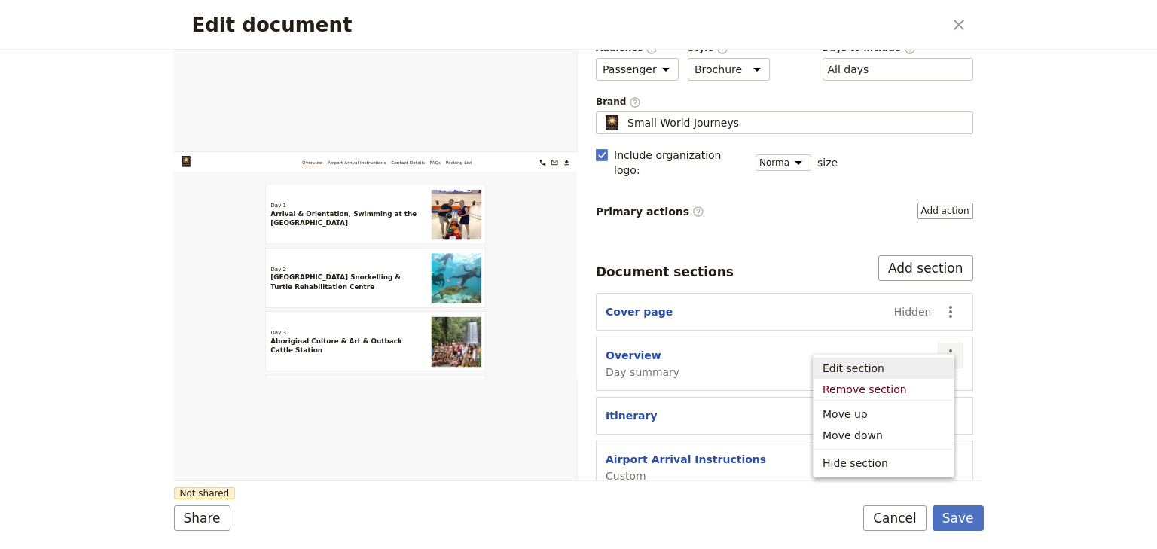
click at [868, 369] on span "Edit section" at bounding box center [853, 368] width 62 height 15
select select "DAY_SUMMARY"
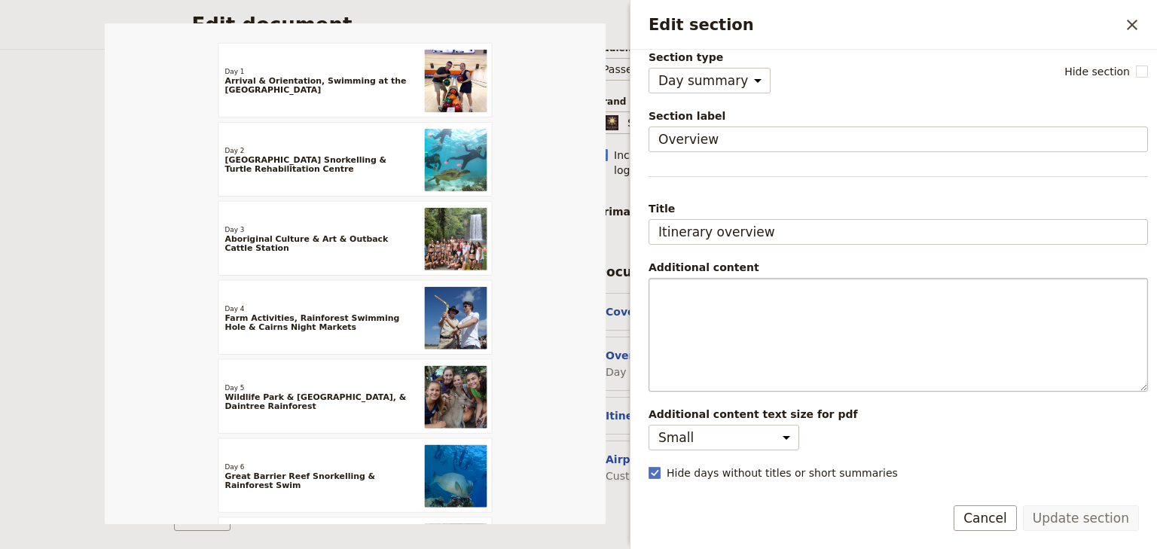
scroll to position [24, 0]
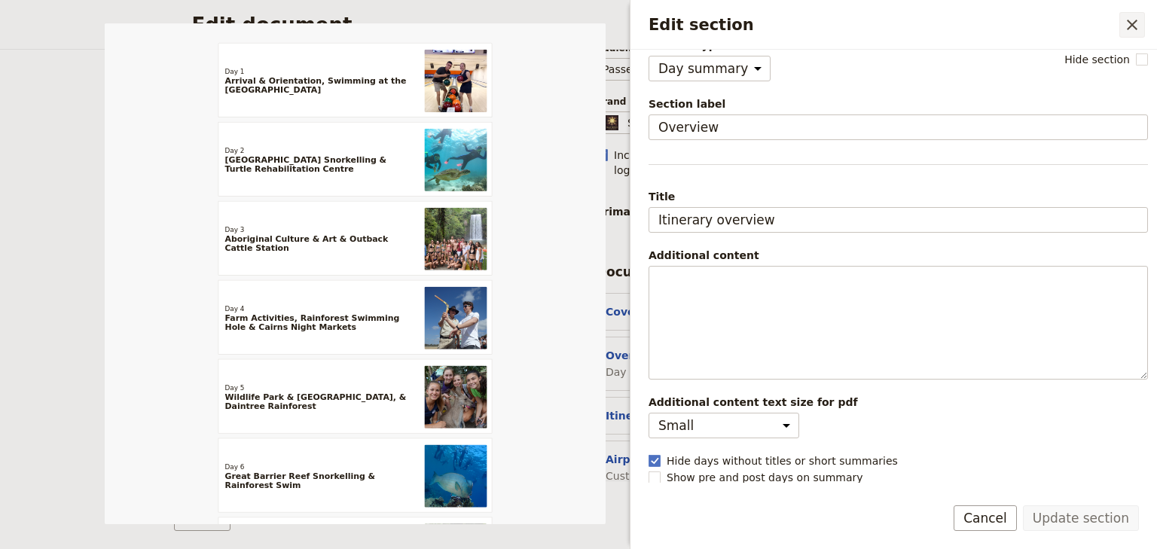
click at [1125, 24] on icon "Close drawer" at bounding box center [1132, 25] width 18 height 18
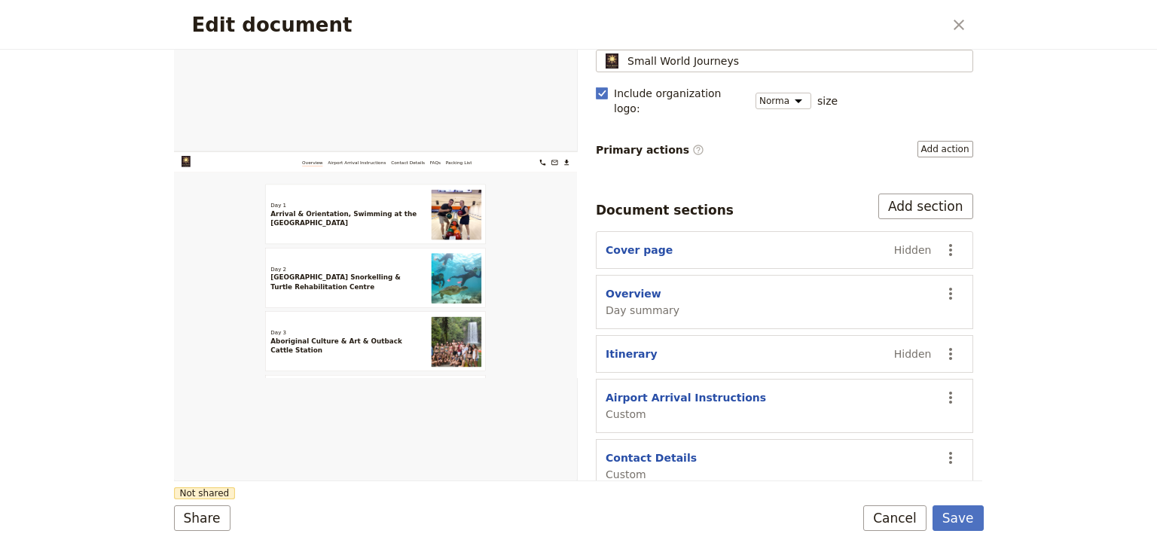
scroll to position [259, 0]
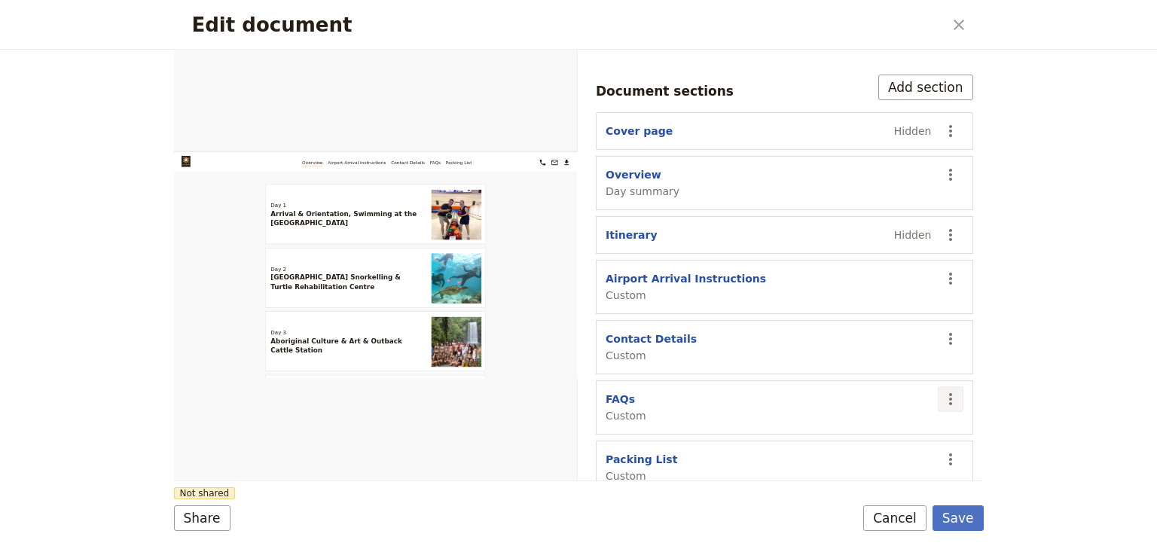
click at [942, 390] on icon "Actions" at bounding box center [950, 399] width 18 height 18
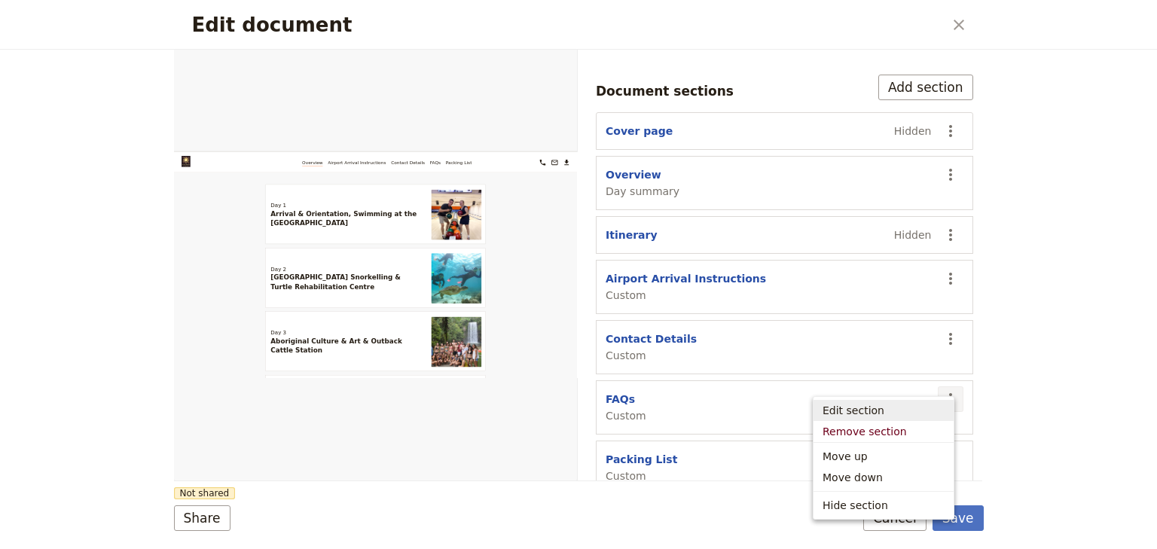
click at [866, 410] on span "Edit section" at bounding box center [853, 410] width 62 height 15
select select "CUSTOM"
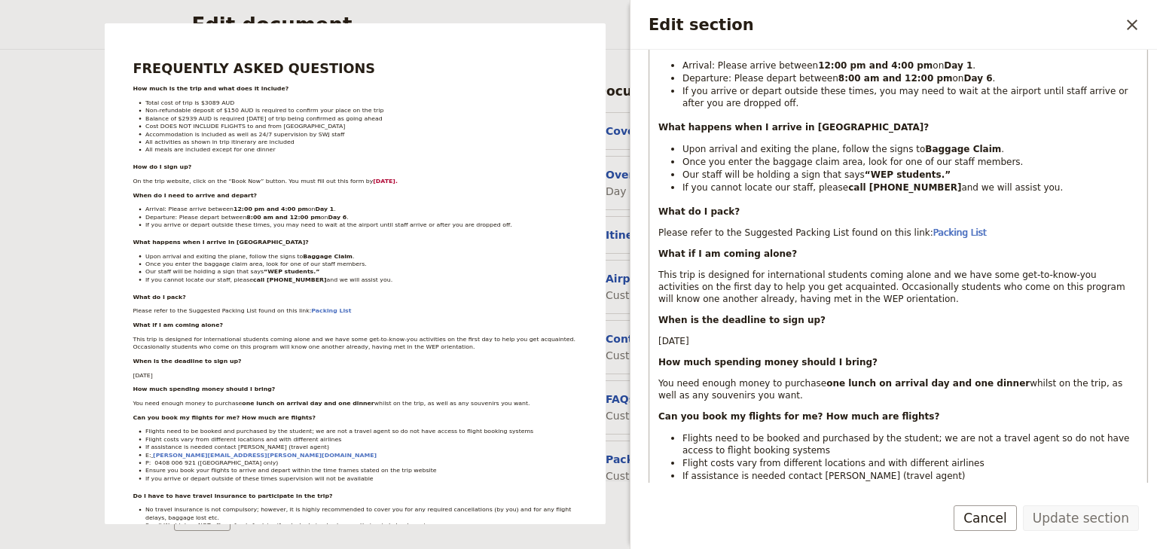
scroll to position [422, 0]
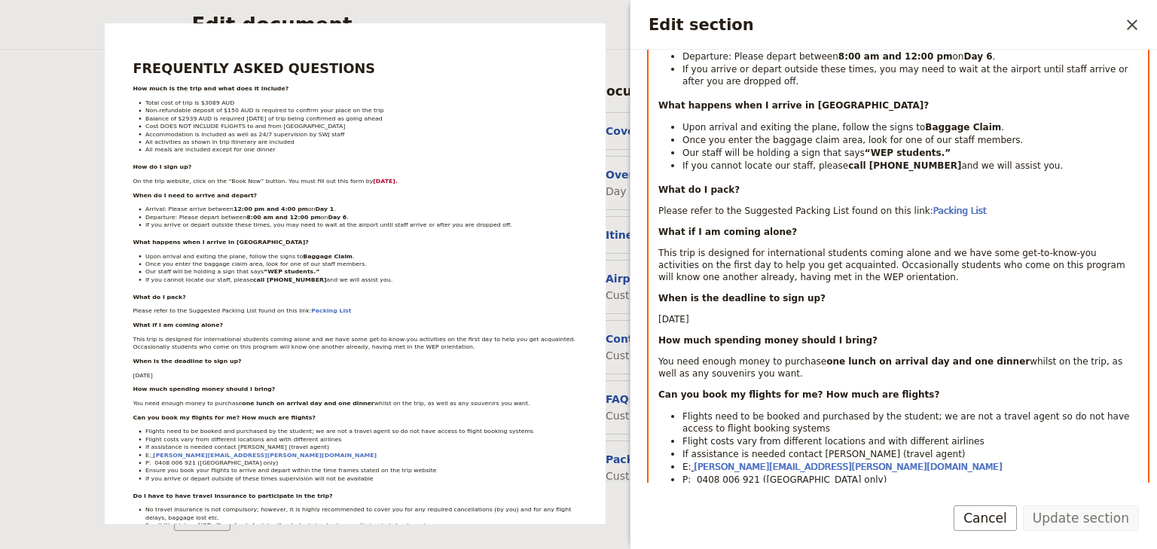
drag, startPoint x: 949, startPoint y: 208, endPoint x: 855, endPoint y: 207, distance: 94.1
click at [855, 207] on p "Please refer to the Suggested Packing List found on this link: Packing List" at bounding box center [898, 211] width 480 height 12
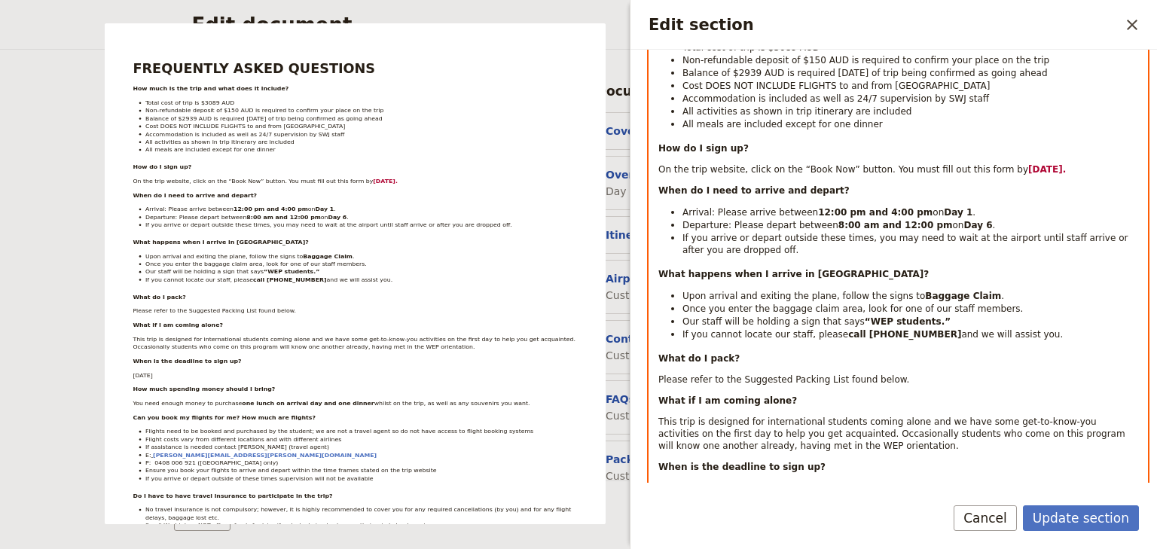
scroll to position [361, 0]
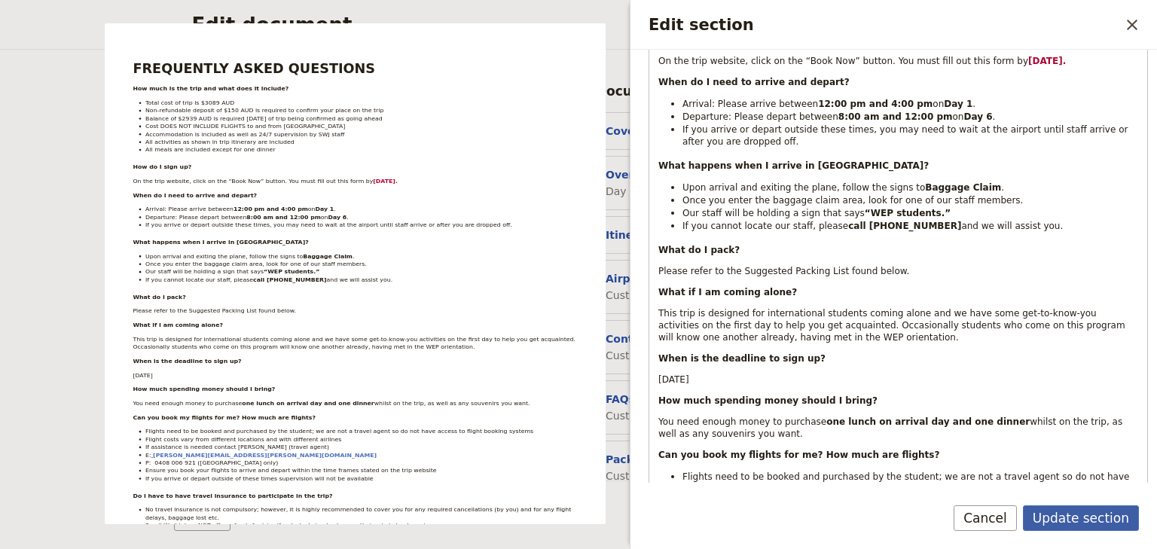
click at [1075, 514] on button "Update section" at bounding box center [1081, 518] width 116 height 26
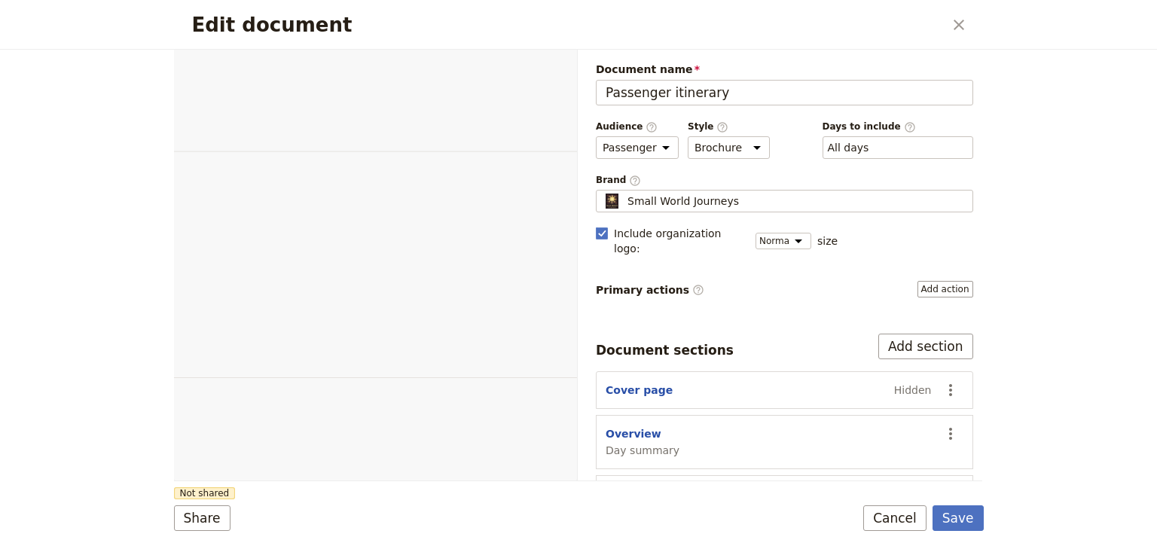
select select "PASSENGER"
select select "DEFAULT"
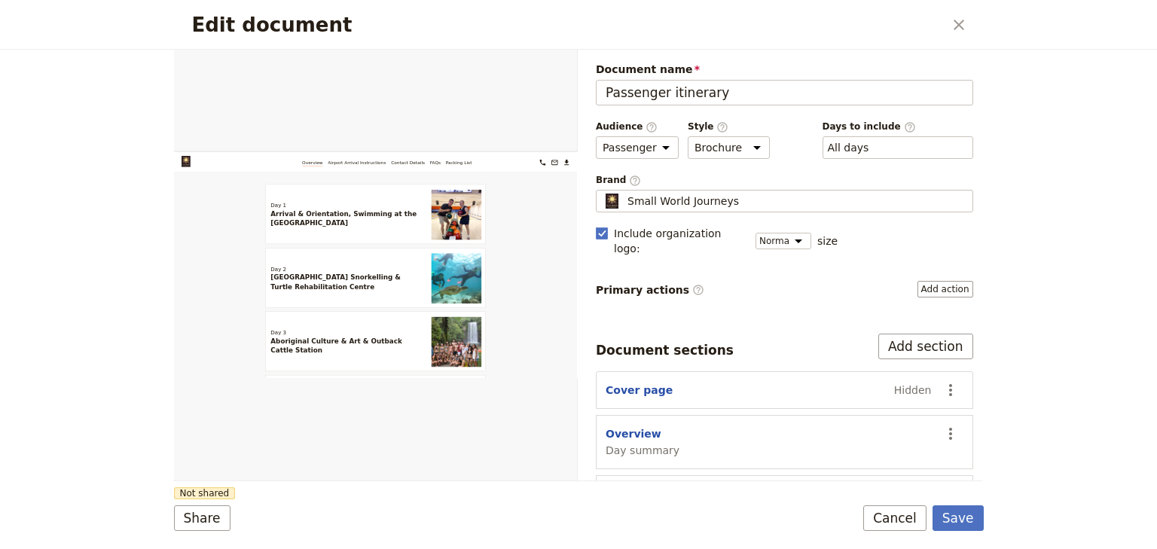
click at [965, 514] on button "Save" at bounding box center [957, 518] width 51 height 26
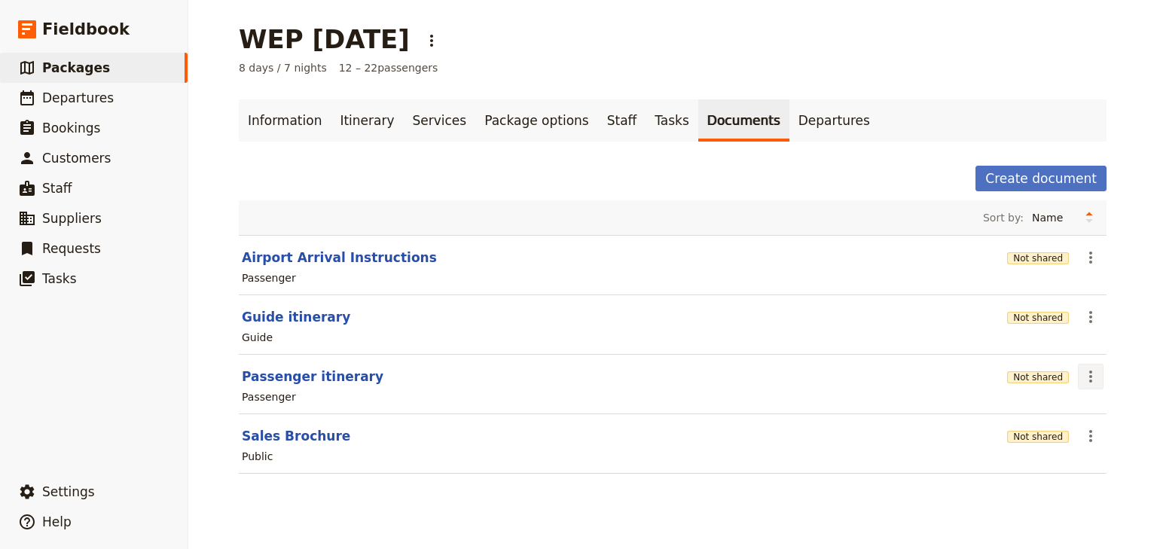
click at [1089, 379] on icon "Actions" at bounding box center [1090, 377] width 3 height 12
click at [289, 374] on button "Passenger itinerary" at bounding box center [313, 377] width 142 height 18
select select "PASSENGER"
select select "DEFAULT"
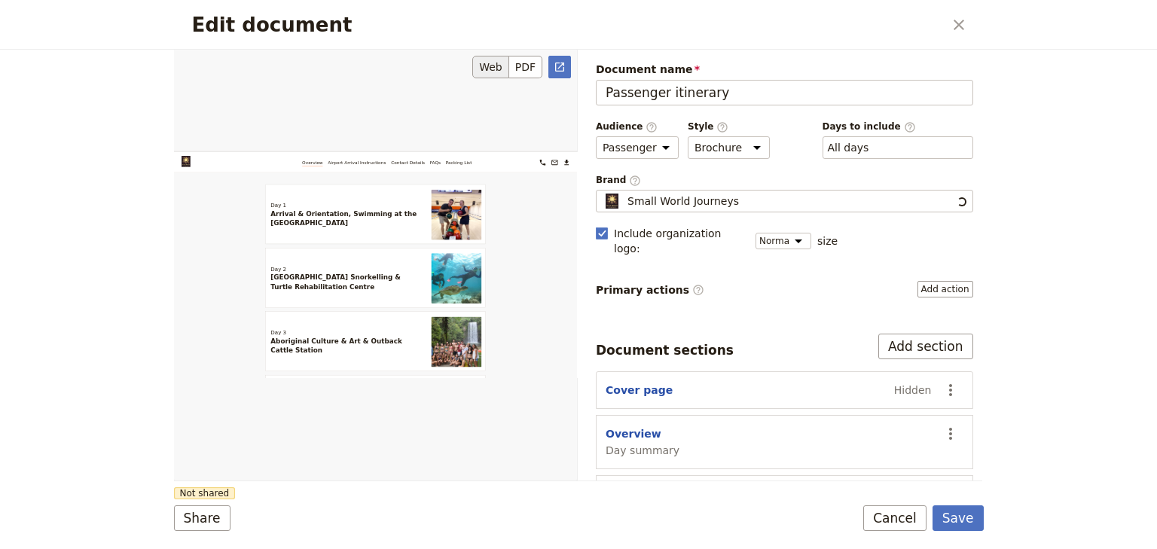
scroll to position [0, 0]
click at [486, 63] on button "Web" at bounding box center [490, 67] width 37 height 23
click at [522, 64] on button "PDF" at bounding box center [525, 67] width 33 height 23
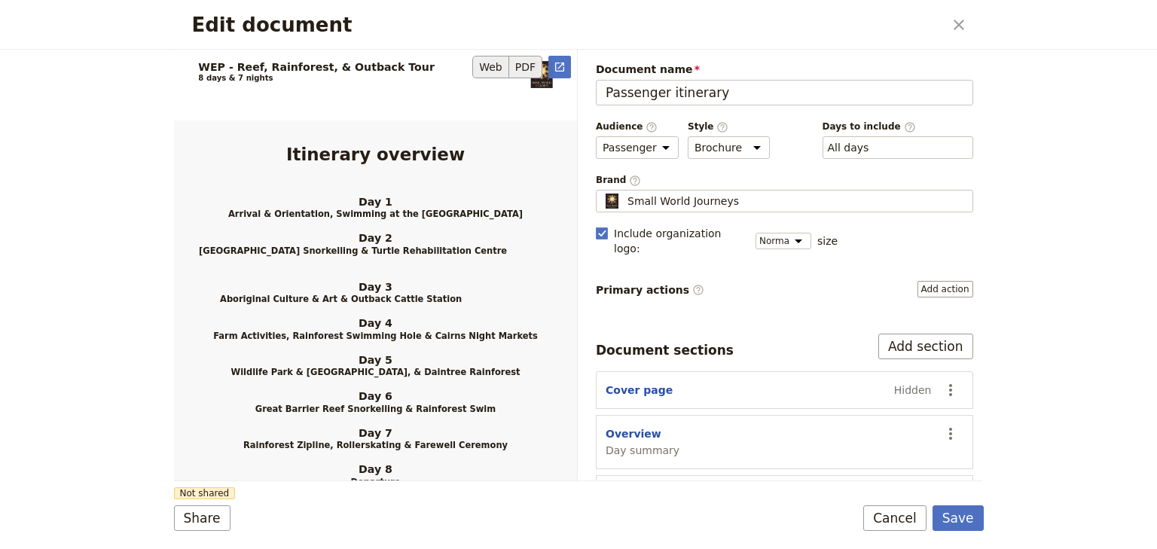
click at [496, 62] on button "Web" at bounding box center [490, 67] width 37 height 23
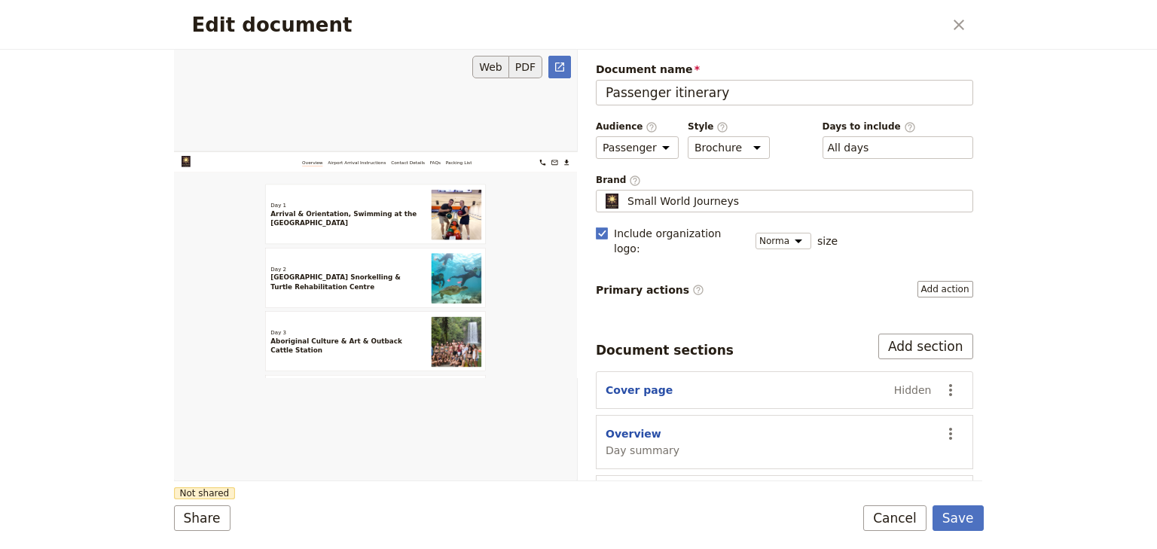
click at [529, 67] on button "PDF" at bounding box center [525, 67] width 33 height 23
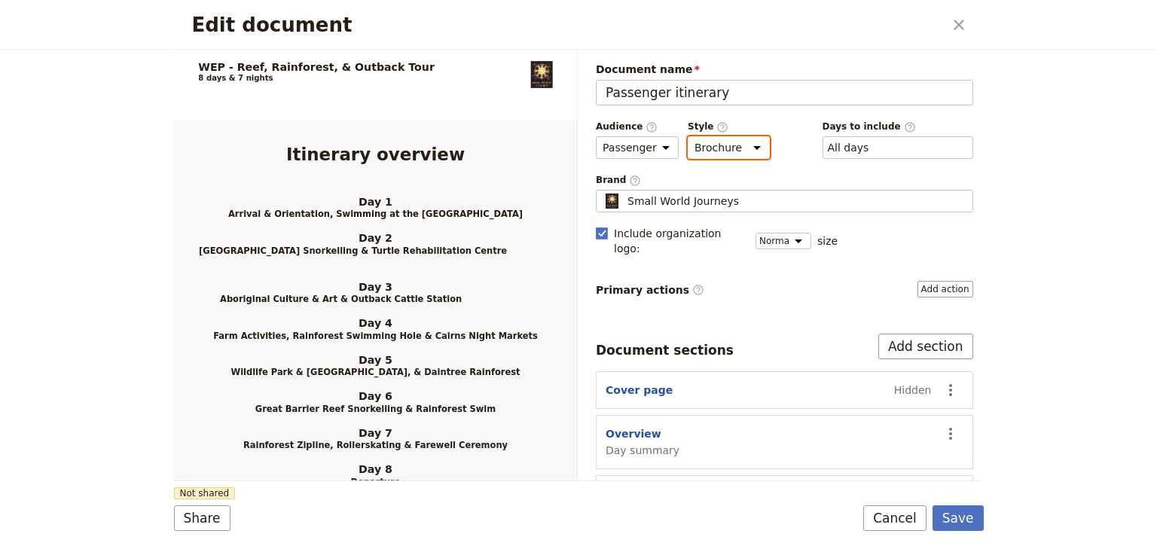
click at [724, 144] on select "Brochure Run sheet" at bounding box center [729, 147] width 82 height 23
select select "RUN_SHEET"
click at [688, 136] on select "Brochure Run sheet" at bounding box center [729, 147] width 82 height 23
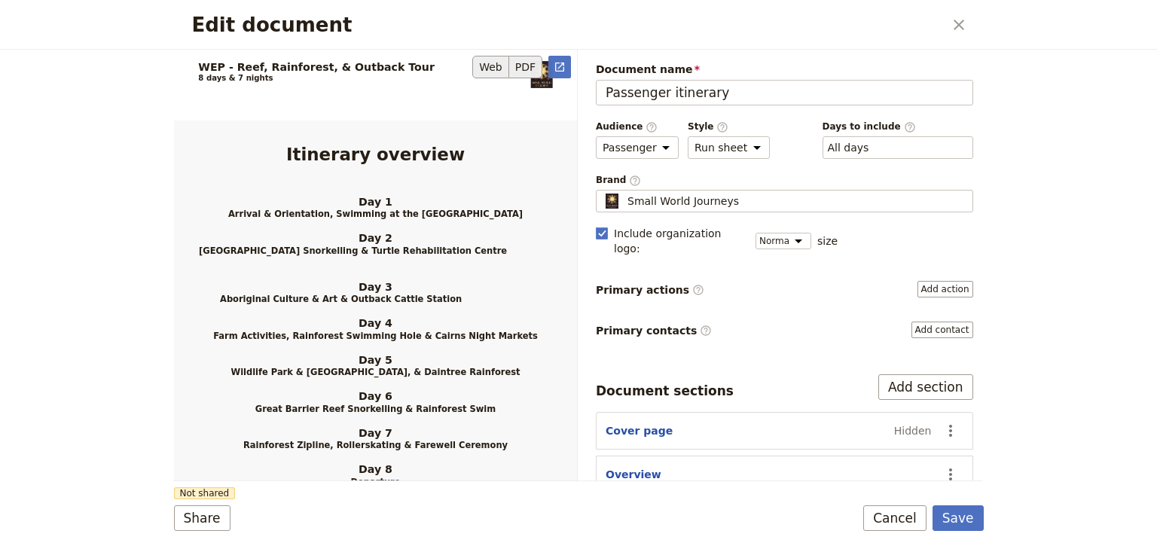
click at [489, 69] on button "Web" at bounding box center [490, 67] width 37 height 23
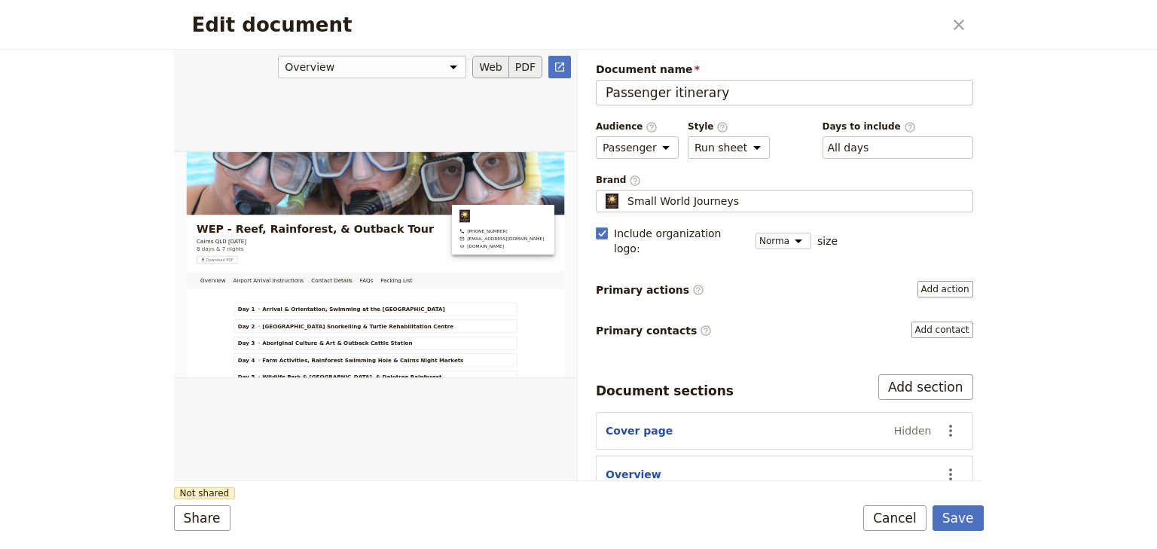
click at [530, 65] on button "PDF" at bounding box center [525, 67] width 33 height 23
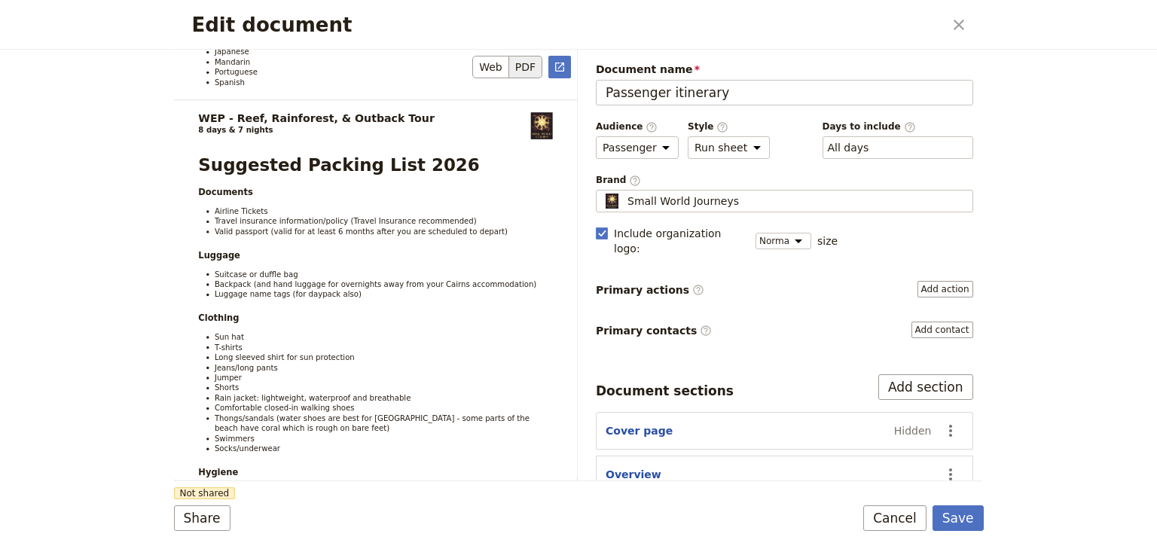
scroll to position [5848, 0]
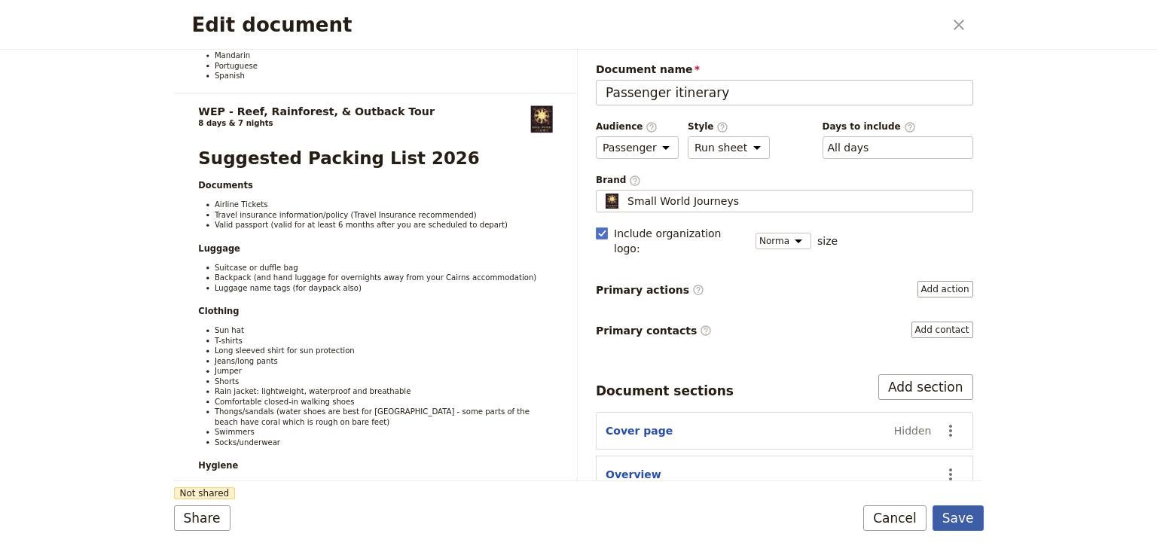
click at [965, 522] on button "Save" at bounding box center [957, 518] width 51 height 26
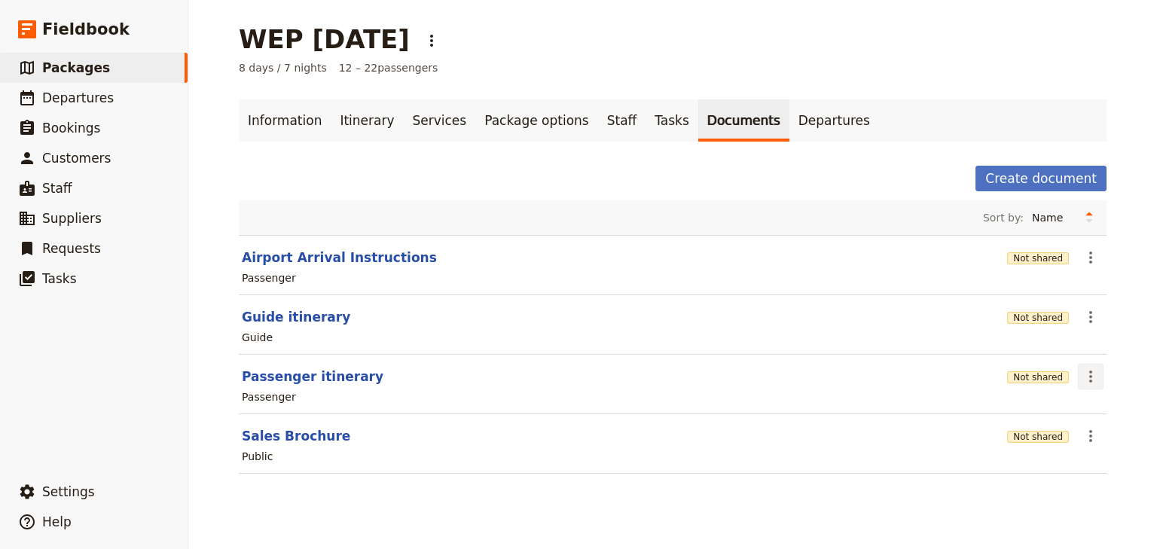
click at [1089, 374] on icon "Actions" at bounding box center [1090, 377] width 3 height 12
click at [1025, 407] on span "Share" at bounding box center [1013, 408] width 30 height 15
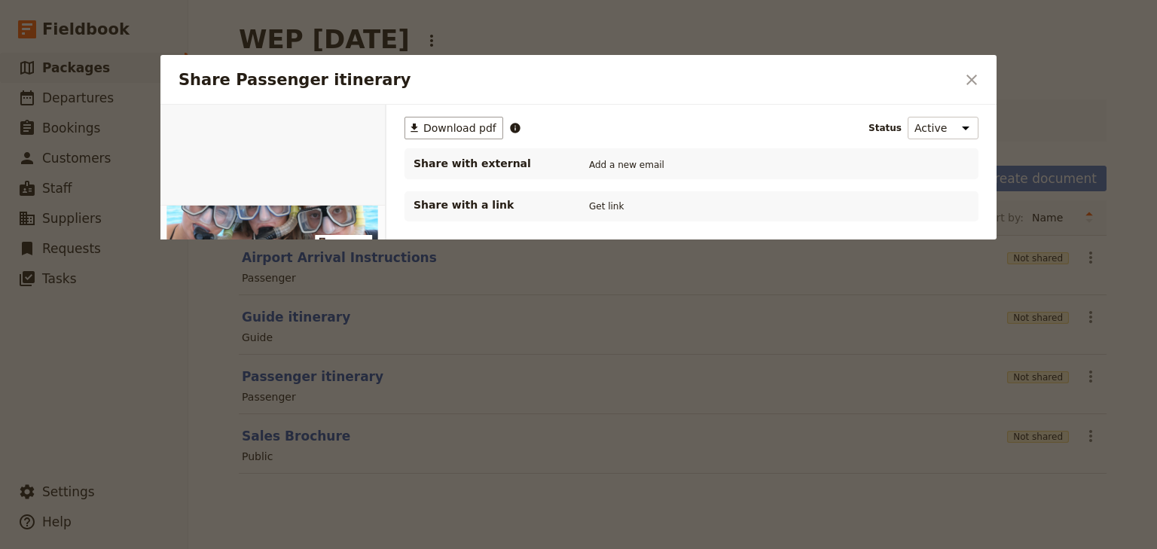
scroll to position [0, 0]
click at [340, 124] on button "PDF" at bounding box center [334, 122] width 33 height 23
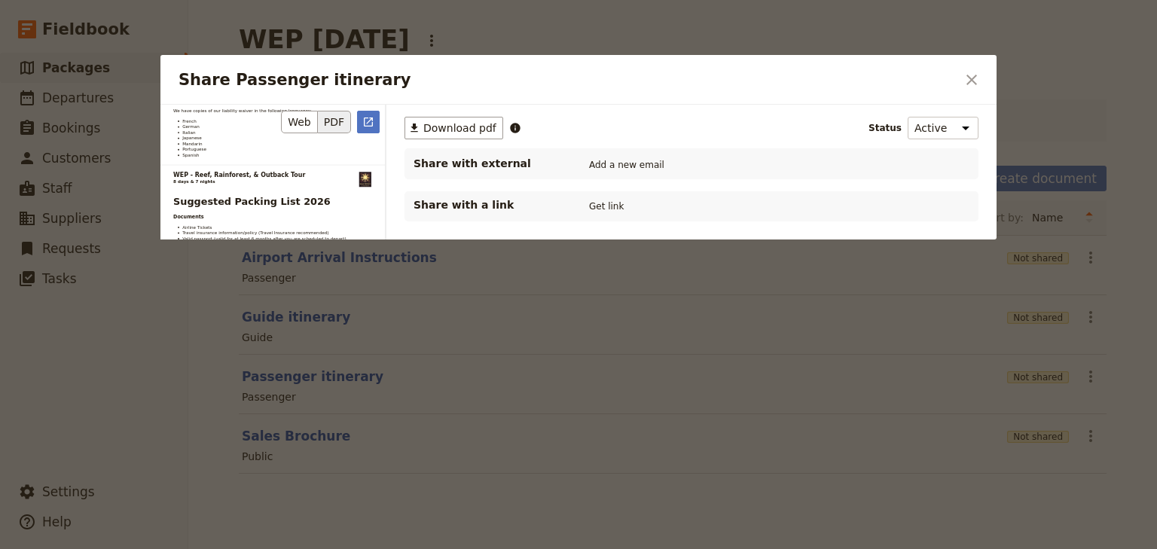
scroll to position [5896, 0]
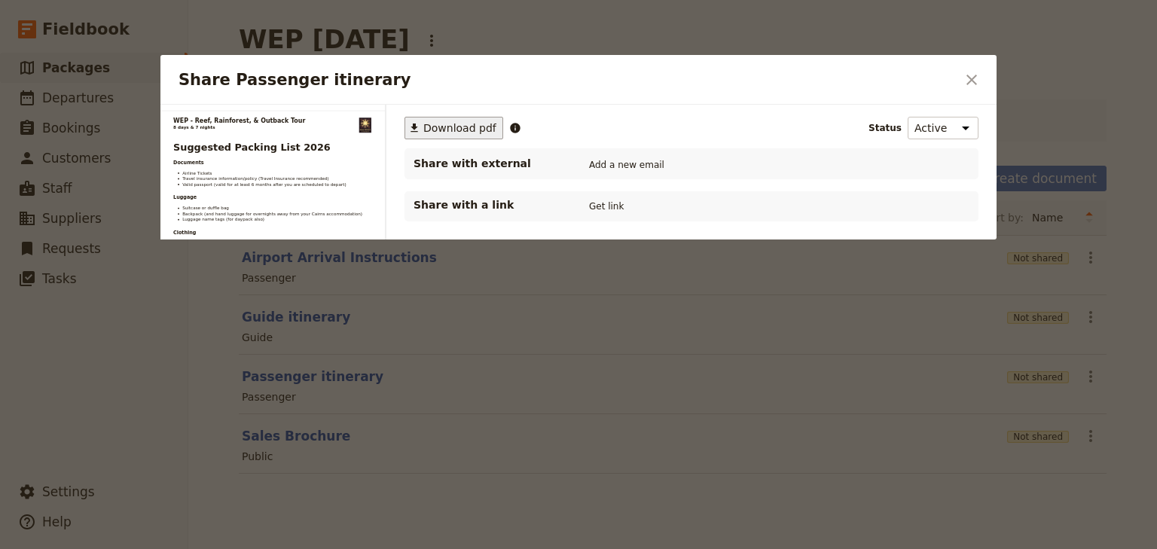
click at [469, 129] on span "Download pdf" at bounding box center [459, 127] width 73 height 15
click at [975, 76] on icon "Close dialog" at bounding box center [971, 80] width 11 height 11
